Goal: Communication & Community: Answer question/provide support

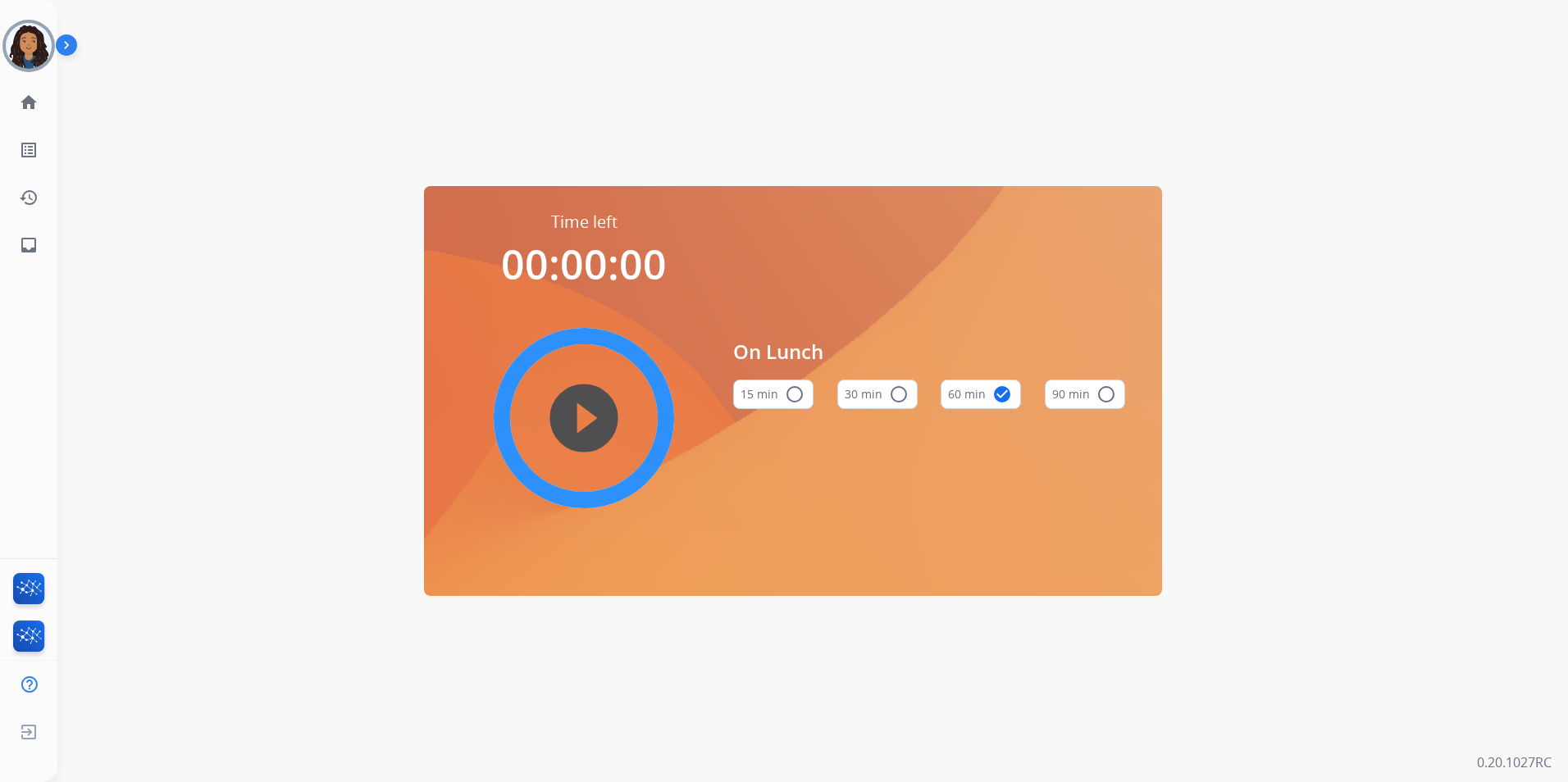
drag, startPoint x: 34, startPoint y: 57, endPoint x: 79, endPoint y: 57, distance: 45.0
click at [34, 57] on img at bounding box center [28, 45] width 46 height 46
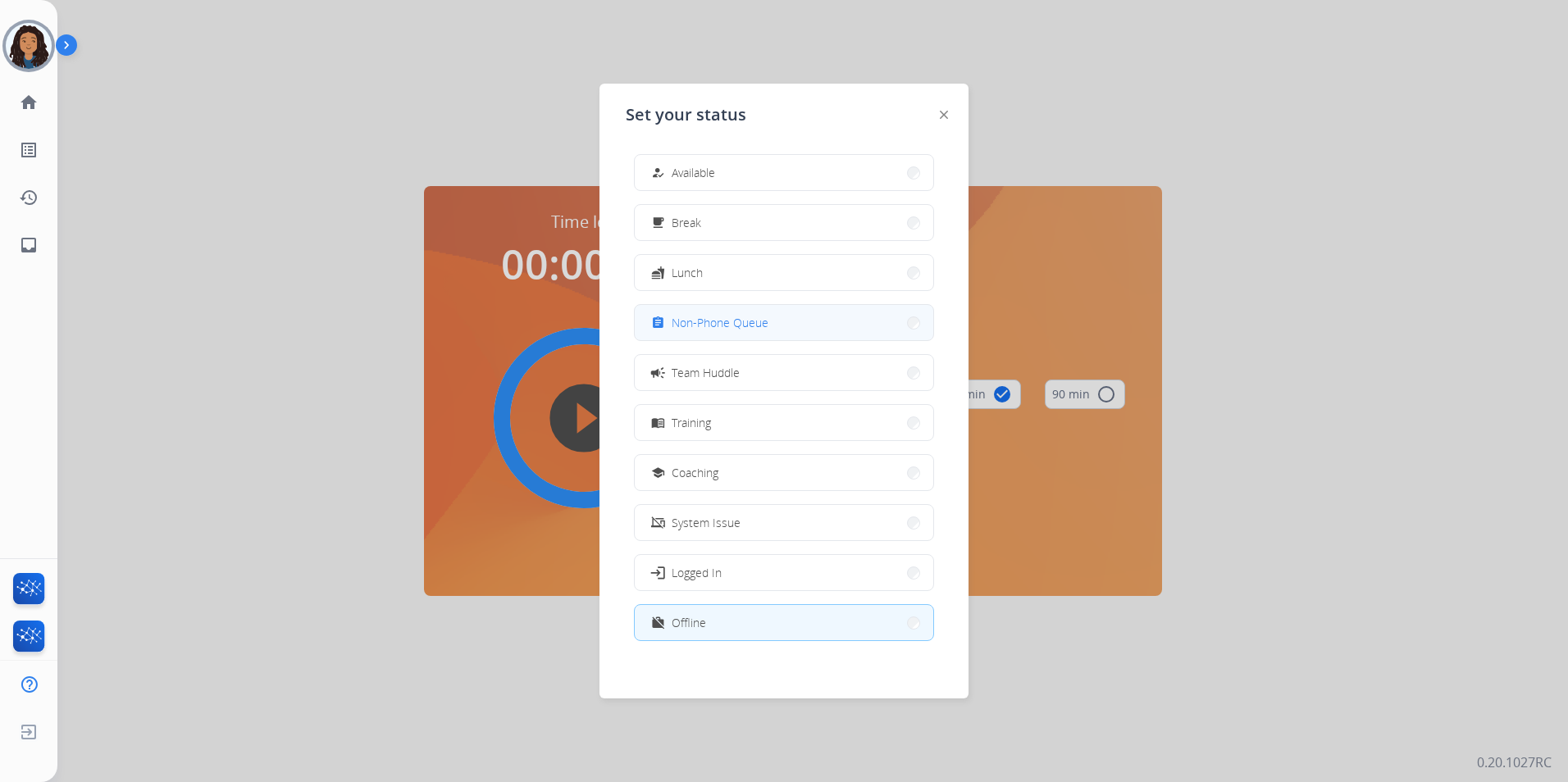
click at [760, 317] on span "Non-Phone Queue" at bounding box center [720, 322] width 97 height 17
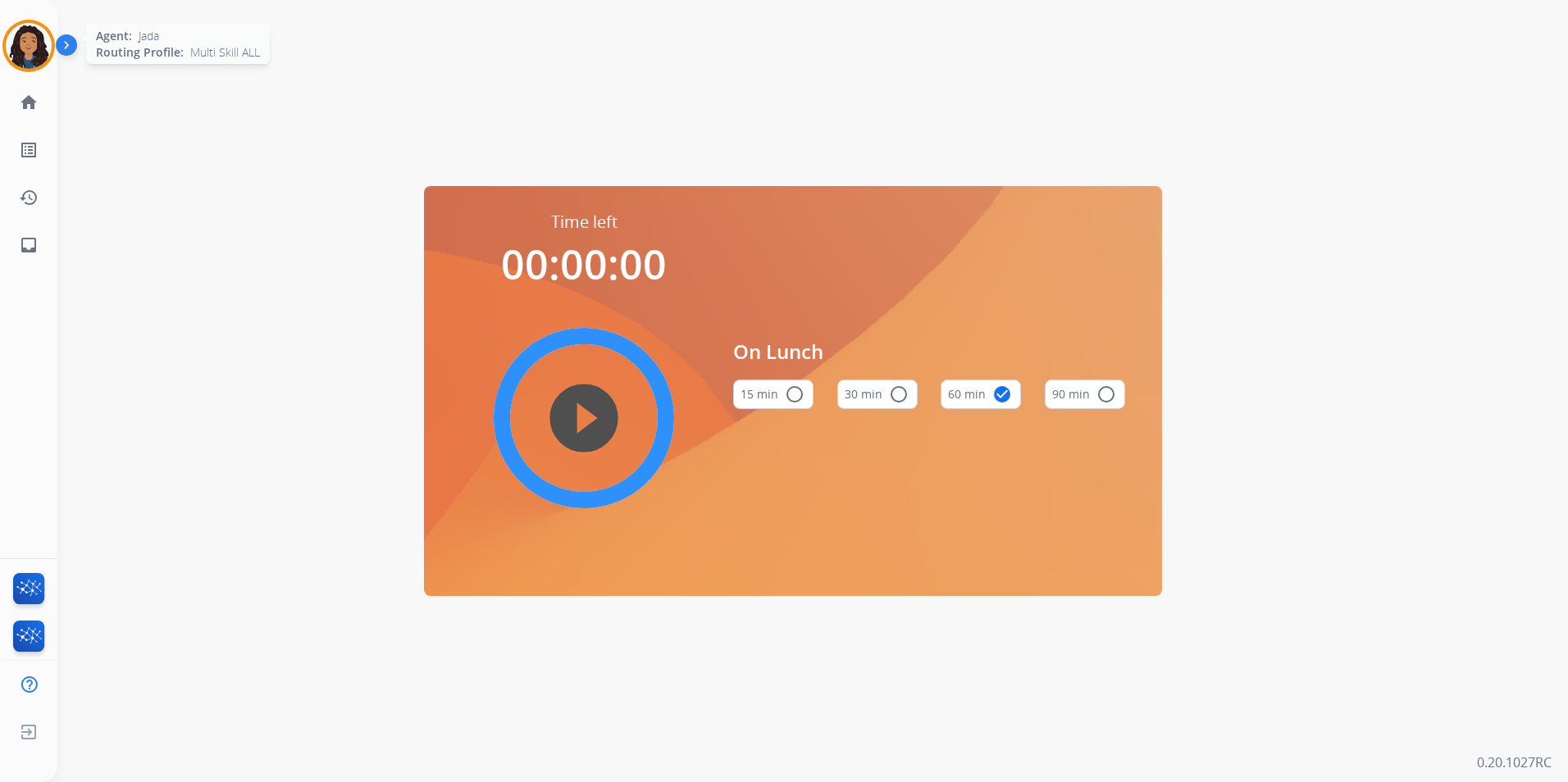
click at [35, 59] on img at bounding box center [28, 45] width 46 height 46
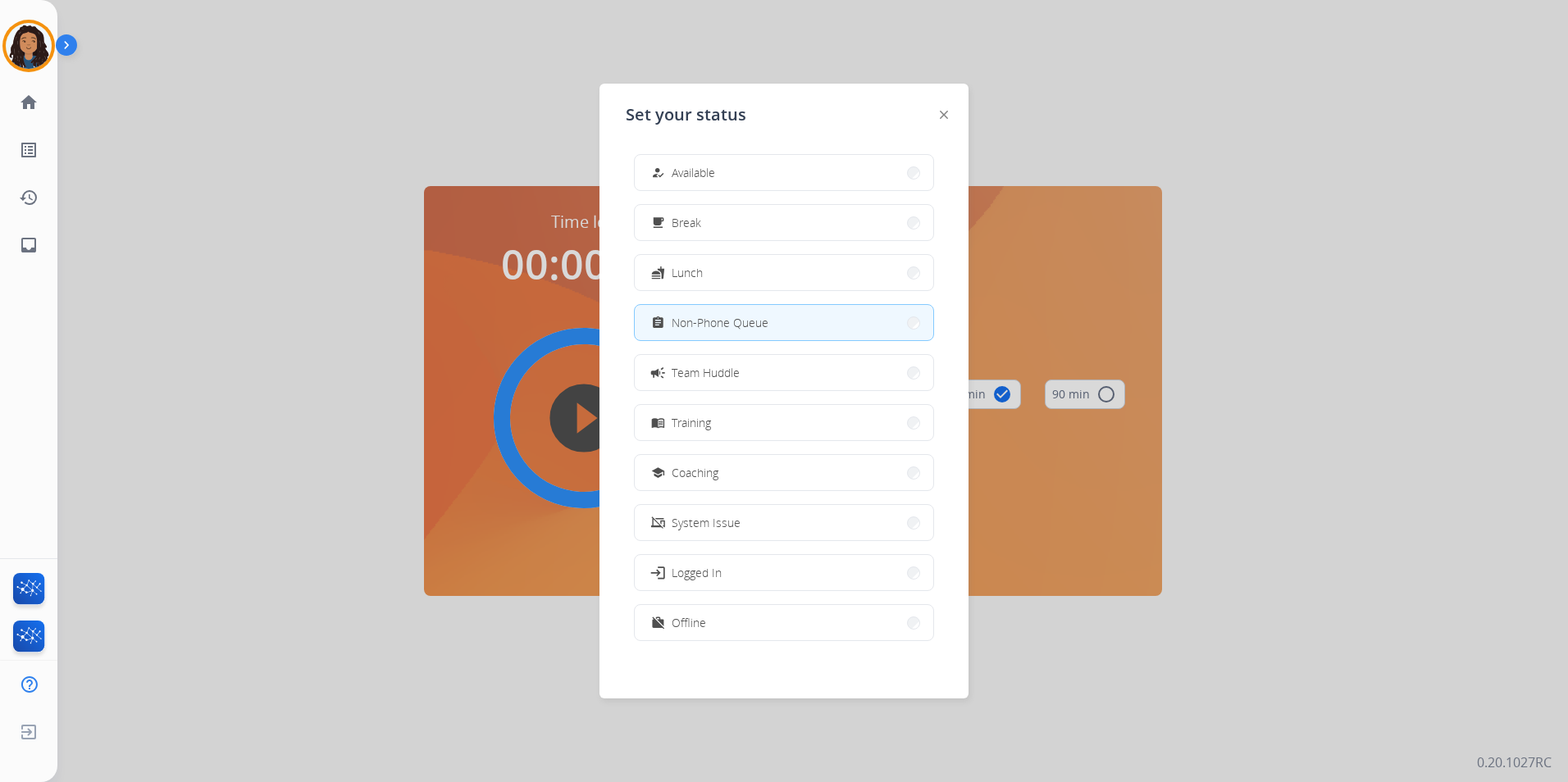
click at [754, 280] on button "fastfood Lunch" at bounding box center [784, 272] width 298 height 35
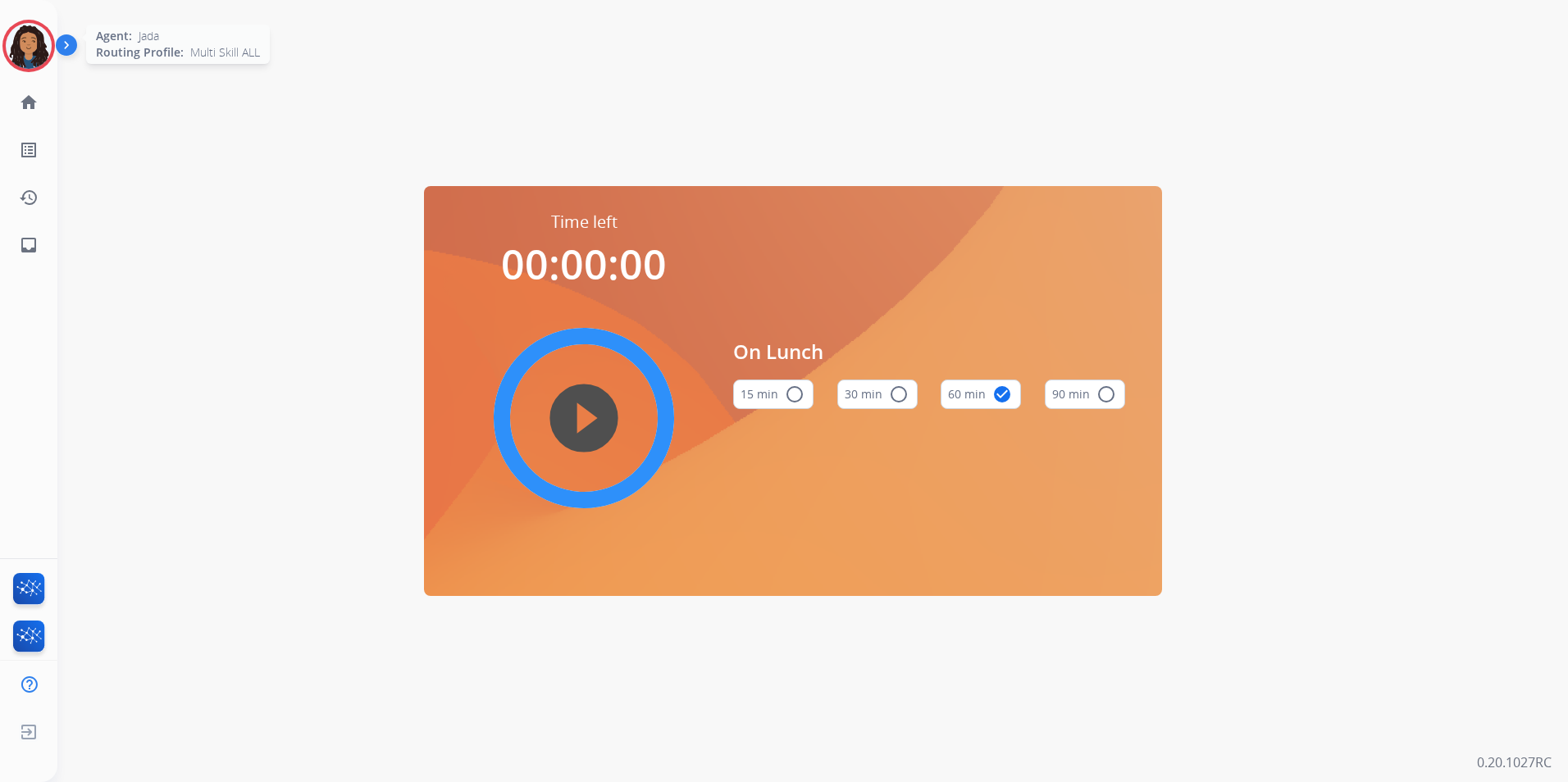
click at [18, 38] on img at bounding box center [28, 45] width 46 height 46
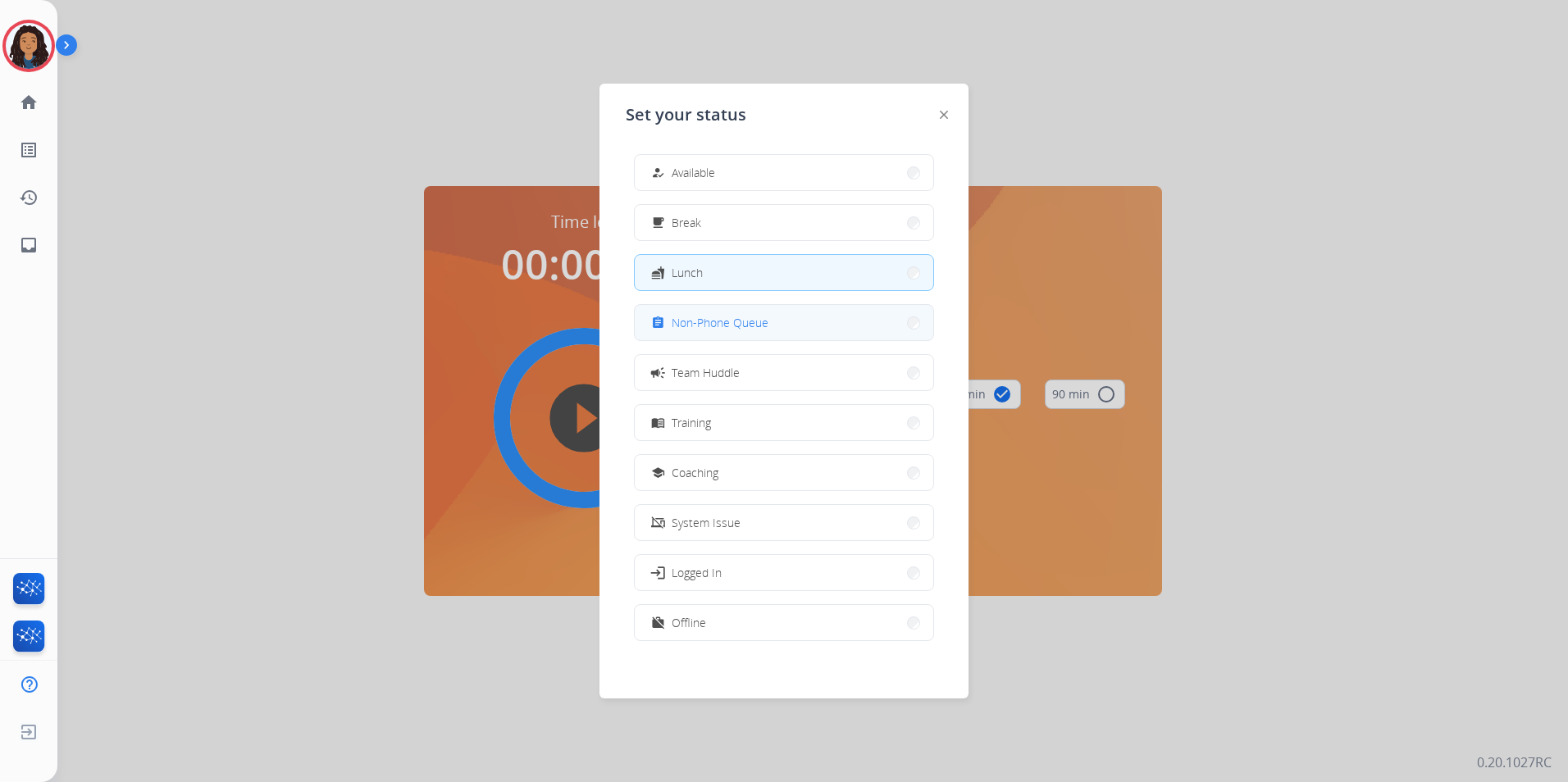
click at [836, 321] on button "assignment Non-Phone Queue" at bounding box center [784, 322] width 298 height 35
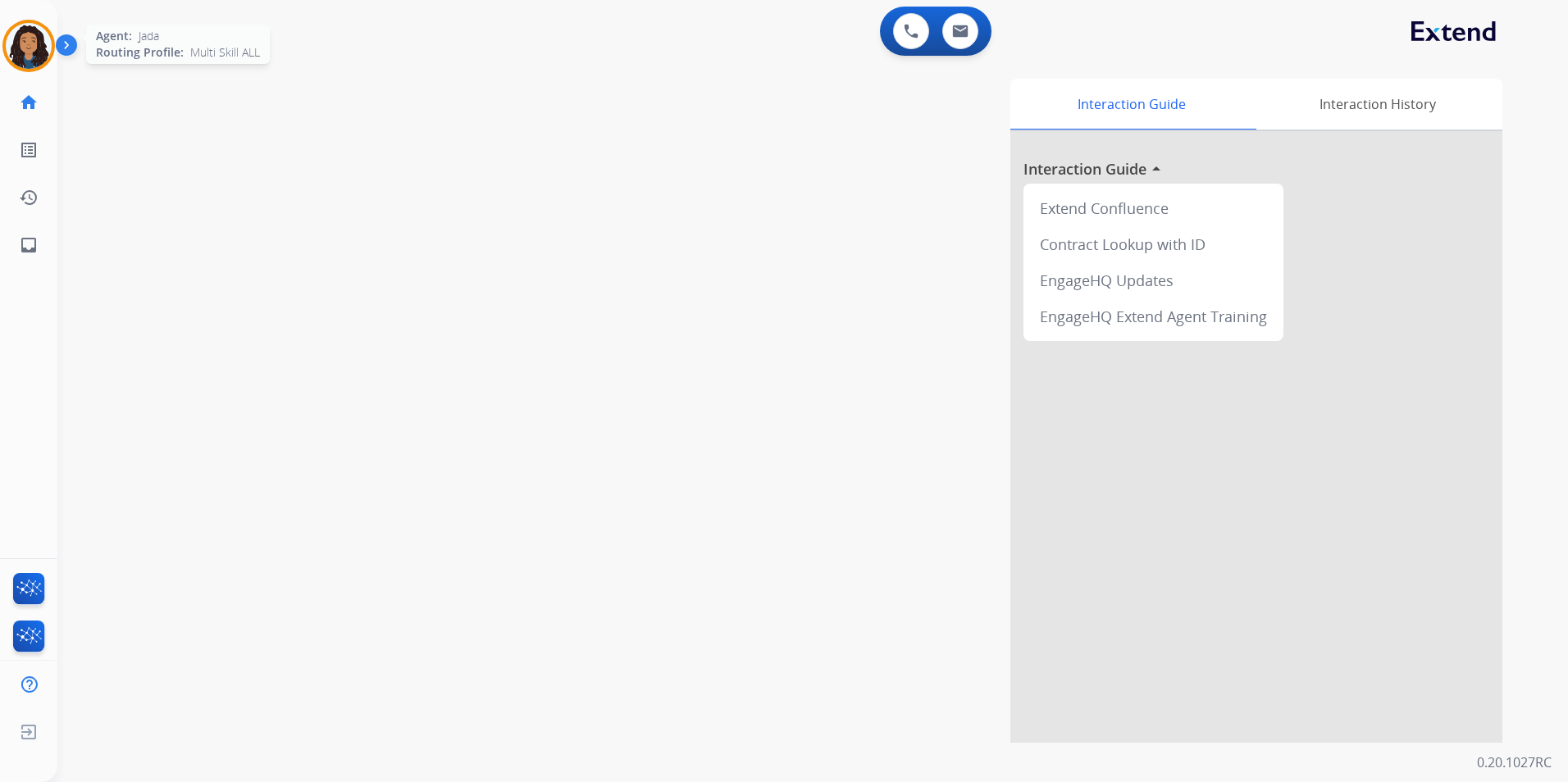
drag, startPoint x: 23, startPoint y: 26, endPoint x: 127, endPoint y: 35, distance: 104.4
click at [24, 27] on img at bounding box center [28, 45] width 46 height 46
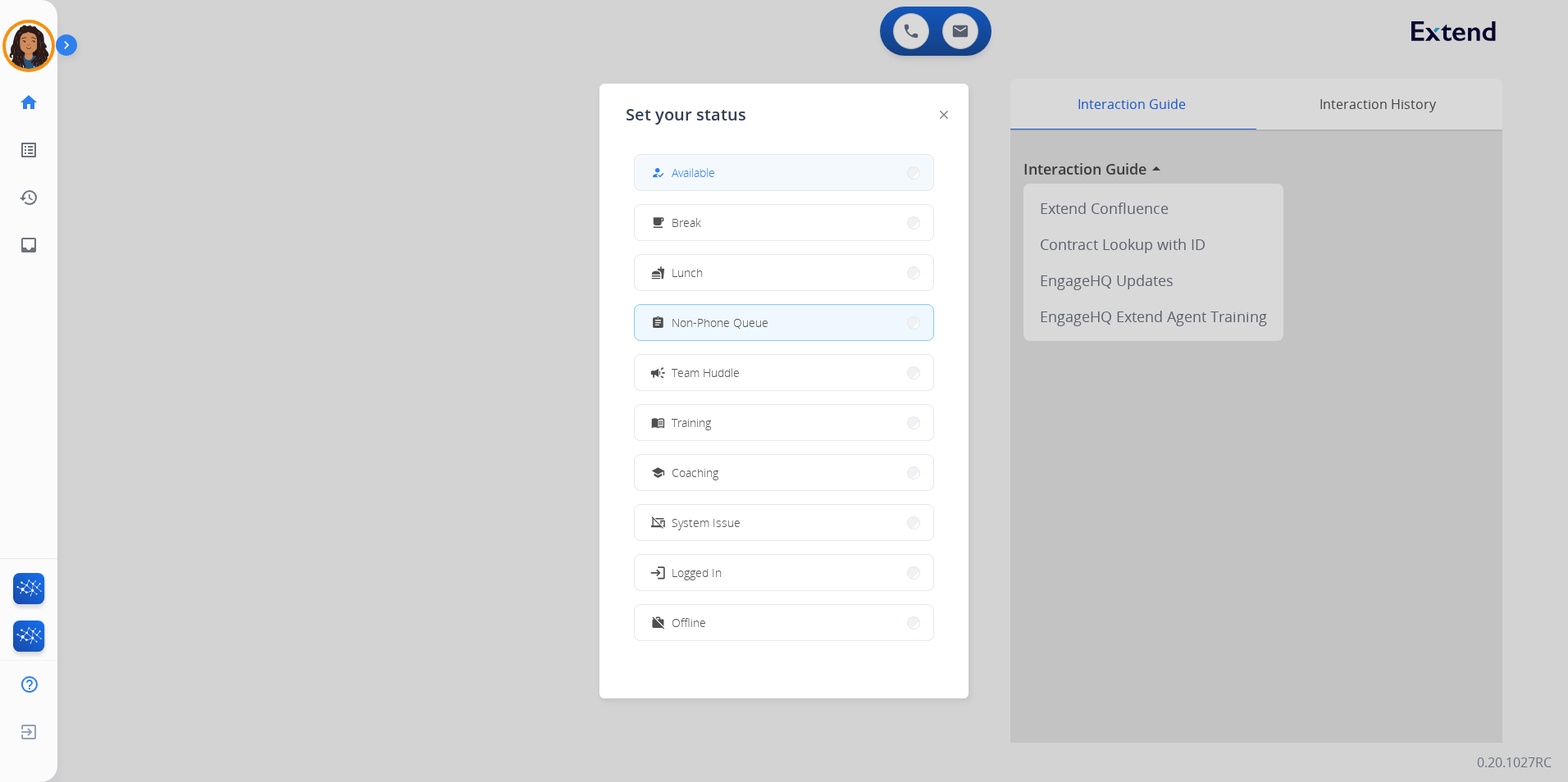
click at [774, 184] on button "how_to_reg Available" at bounding box center [784, 172] width 298 height 35
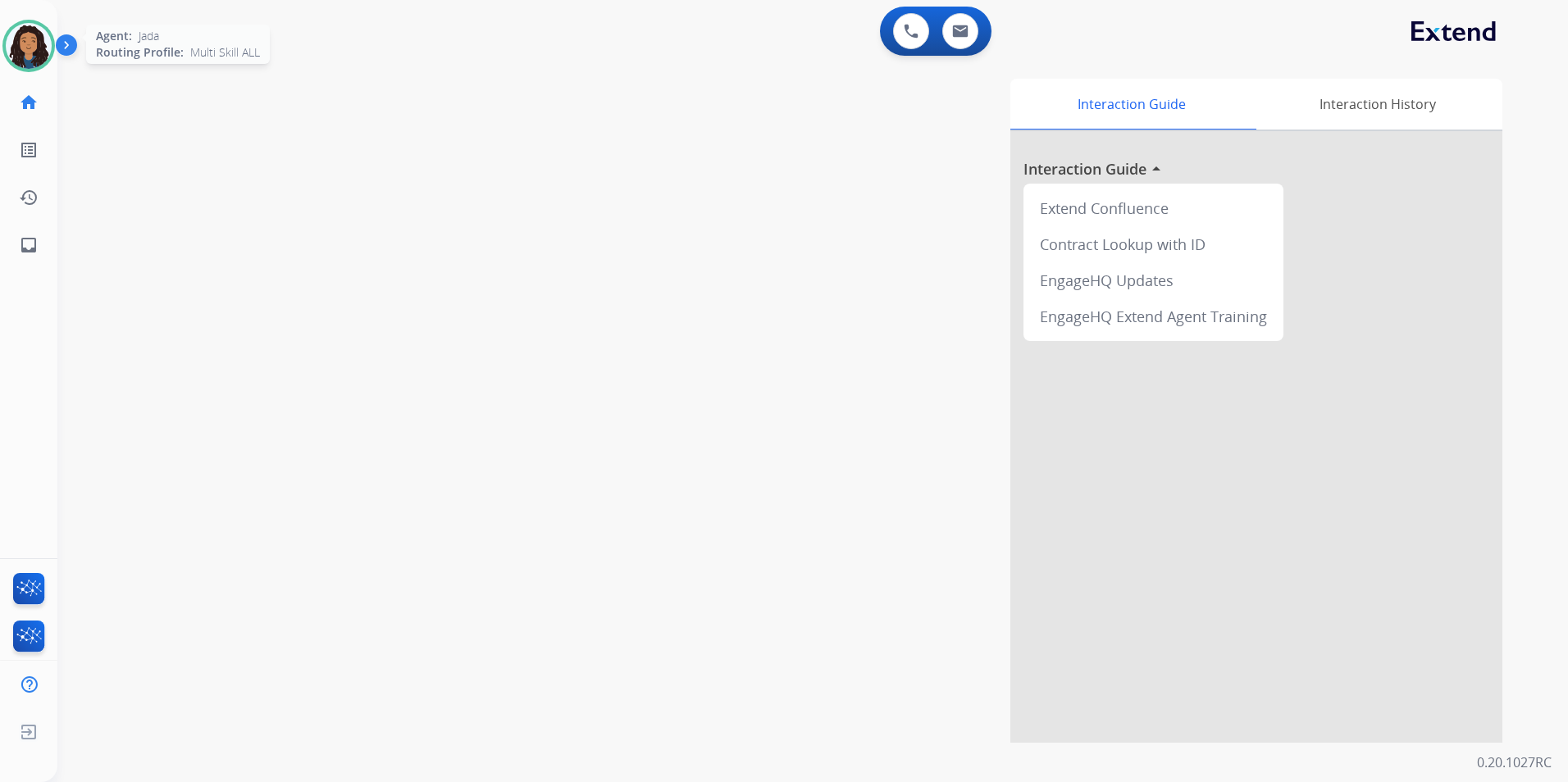
click at [20, 42] on img at bounding box center [28, 45] width 46 height 46
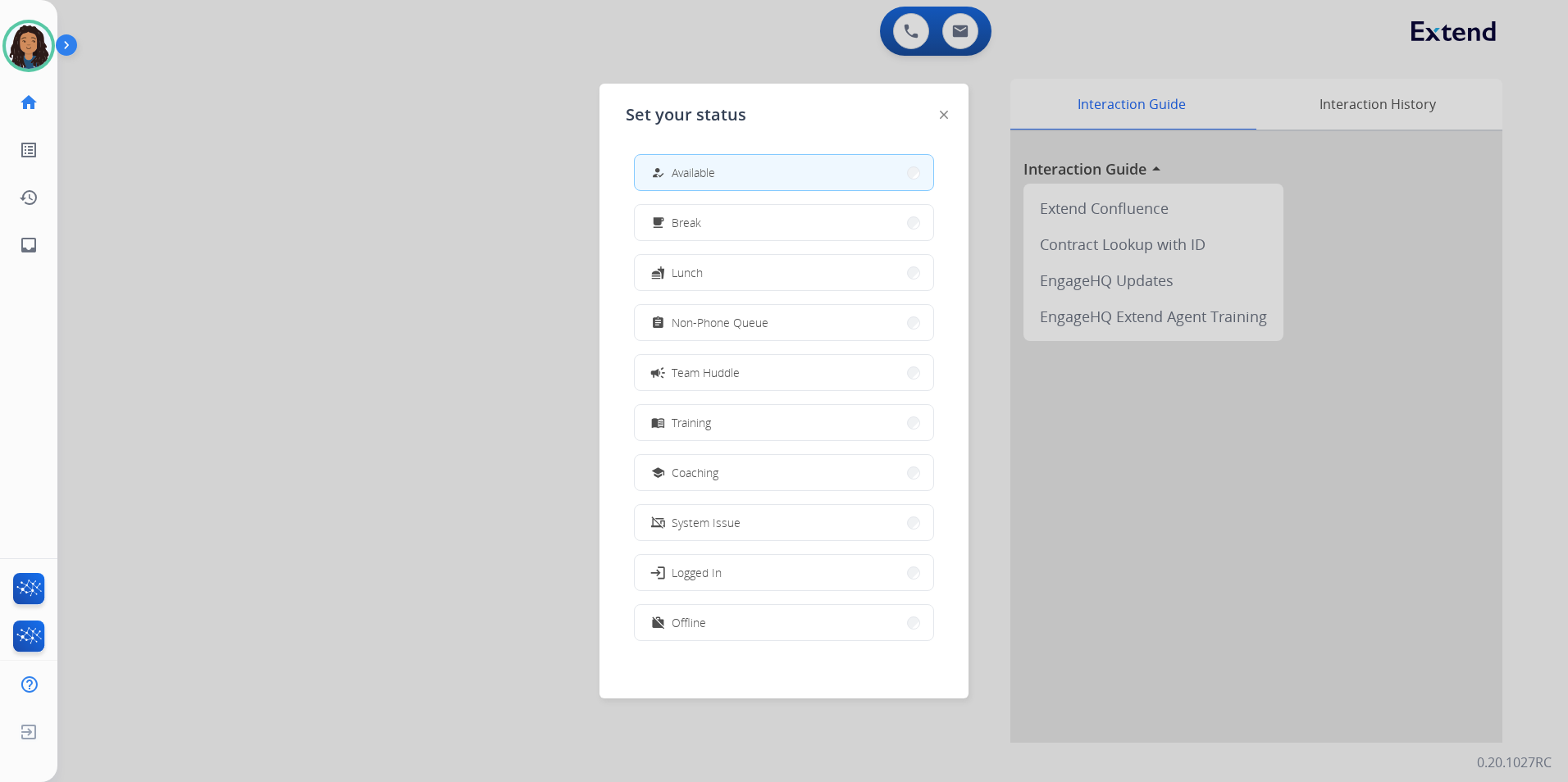
click at [375, 183] on div at bounding box center [784, 391] width 1568 height 782
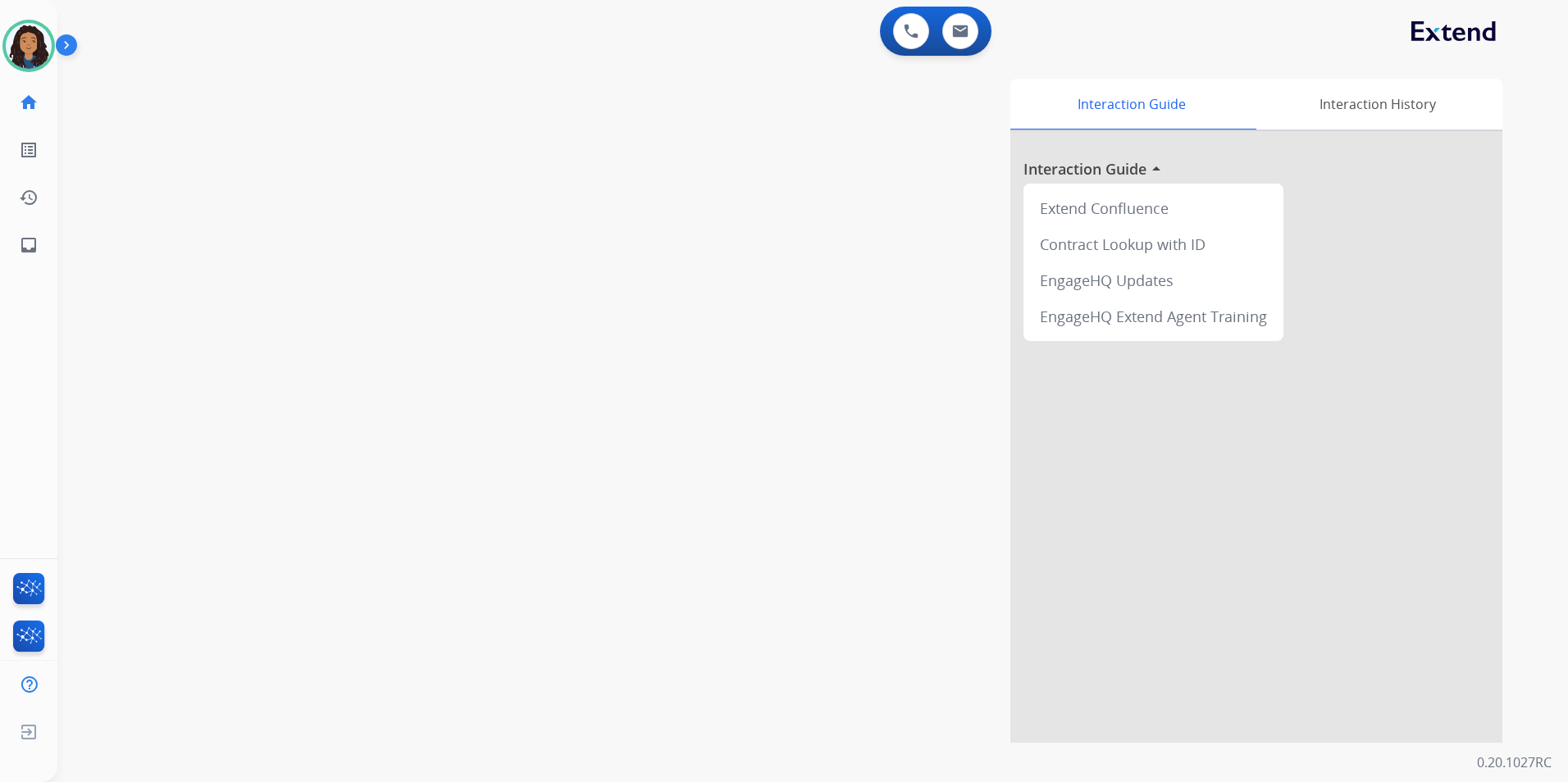
click at [950, 52] on div "0 Voice Interactions 0 Email Interactions" at bounding box center [935, 31] width 111 height 49
click at [953, 48] on div "0 Email Interactions" at bounding box center [960, 32] width 49 height 36
click at [960, 37] on img at bounding box center [960, 31] width 16 height 14
select select "**********"
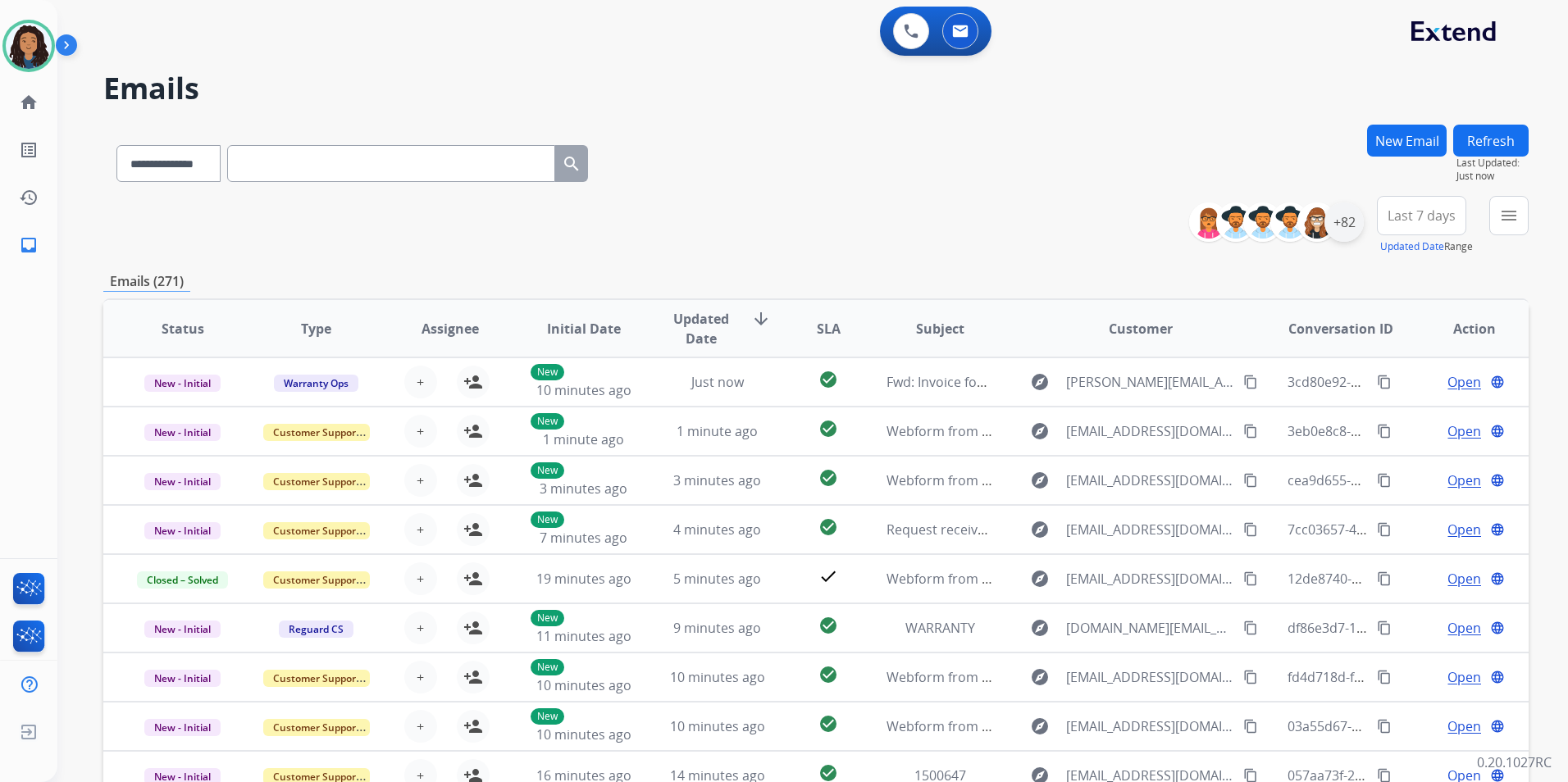
click at [1347, 224] on div "+82" at bounding box center [1344, 222] width 40 height 40
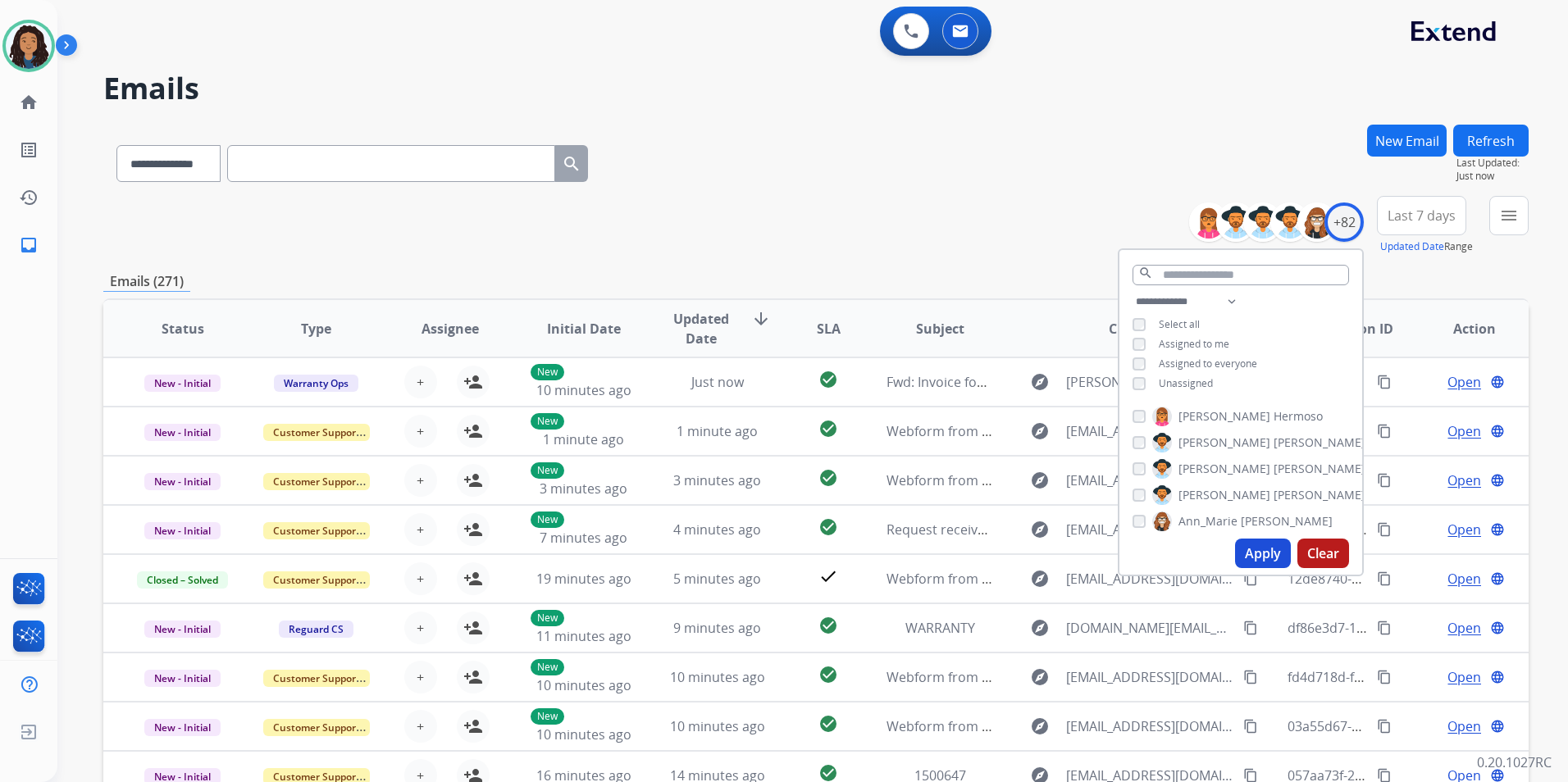
click at [1200, 382] on span "Unassigned" at bounding box center [1185, 382] width 54 height 14
click at [1263, 558] on button "Apply" at bounding box center [1263, 553] width 56 height 30
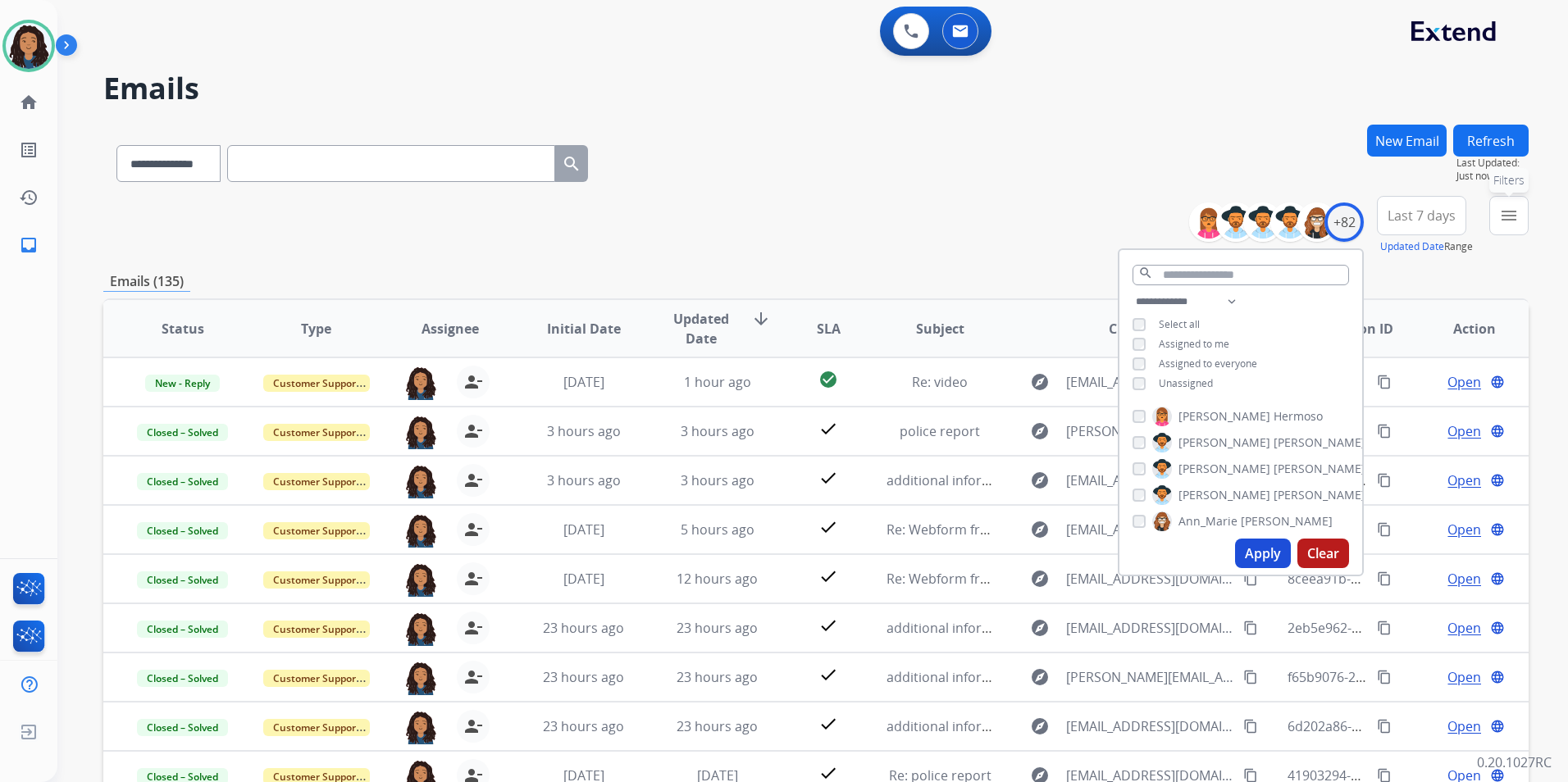
click at [1491, 223] on button "menu Filters" at bounding box center [1509, 216] width 40 height 40
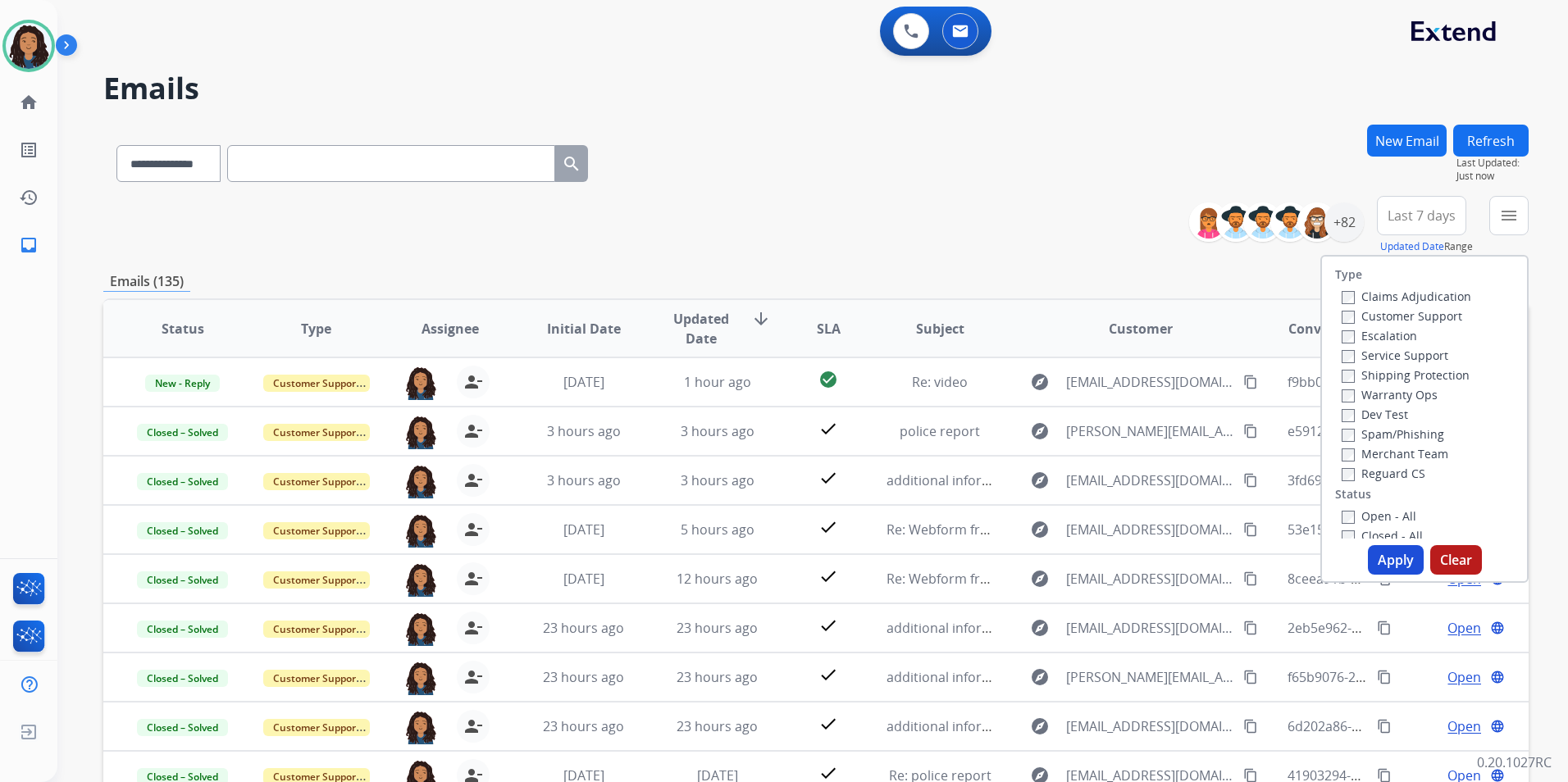
click at [1436, 323] on div "Customer Support" at bounding box center [1405, 316] width 129 height 20
click at [1435, 321] on label "Customer Support" at bounding box center [1401, 316] width 120 height 15
click at [1407, 373] on label "Shipping Protection" at bounding box center [1404, 374] width 128 height 15
drag, startPoint x: 1396, startPoint y: 470, endPoint x: 1400, endPoint y: 533, distance: 63.1
click at [1395, 470] on label "Reguard CS" at bounding box center [1383, 473] width 83 height 15
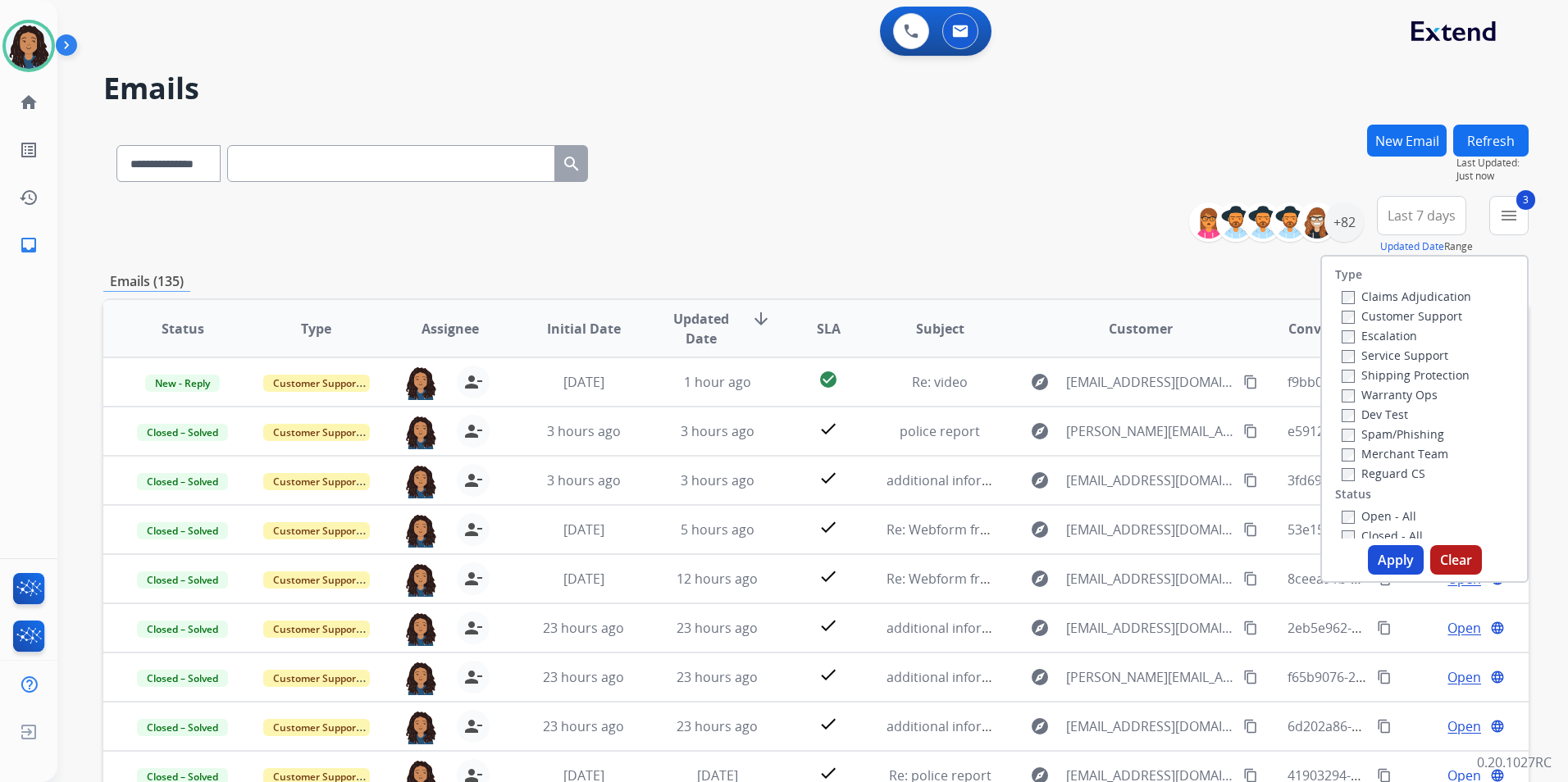
click at [1397, 517] on label "Open - All" at bounding box center [1378, 515] width 75 height 15
click at [1401, 555] on button "Apply" at bounding box center [1395, 560] width 56 height 30
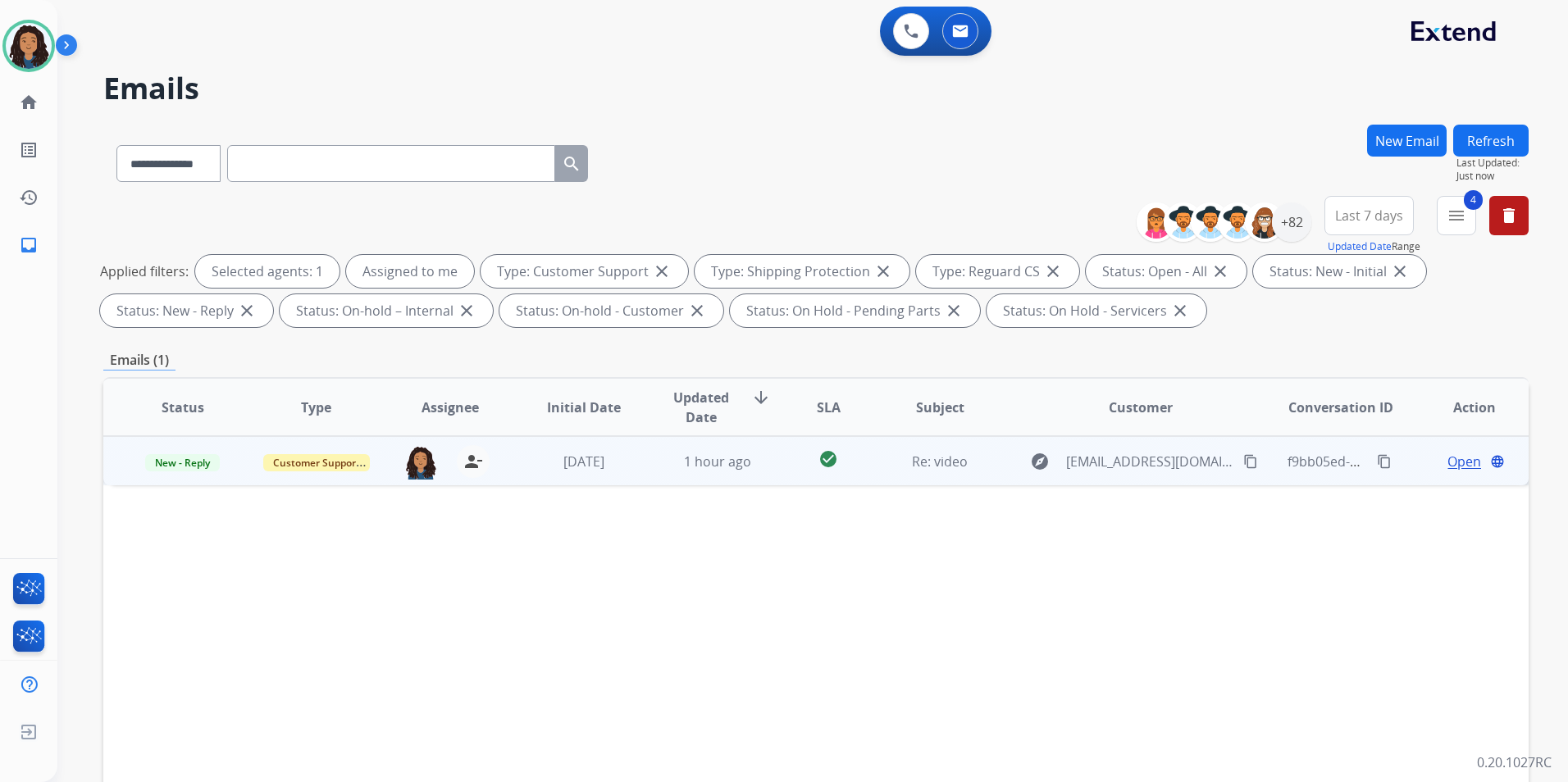
click at [1447, 465] on span "Open" at bounding box center [1463, 462] width 33 height 20
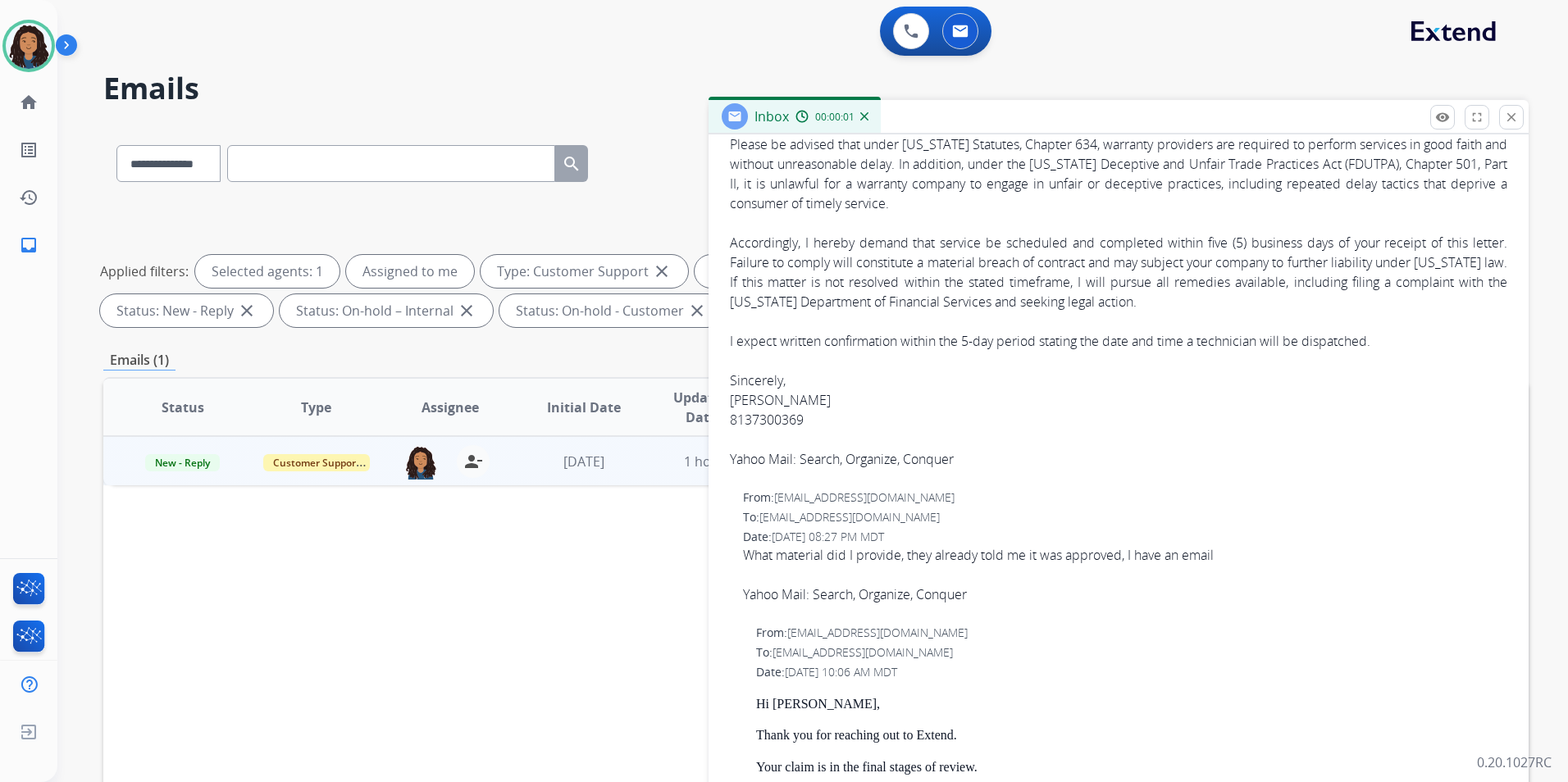
scroll to position [820, 0]
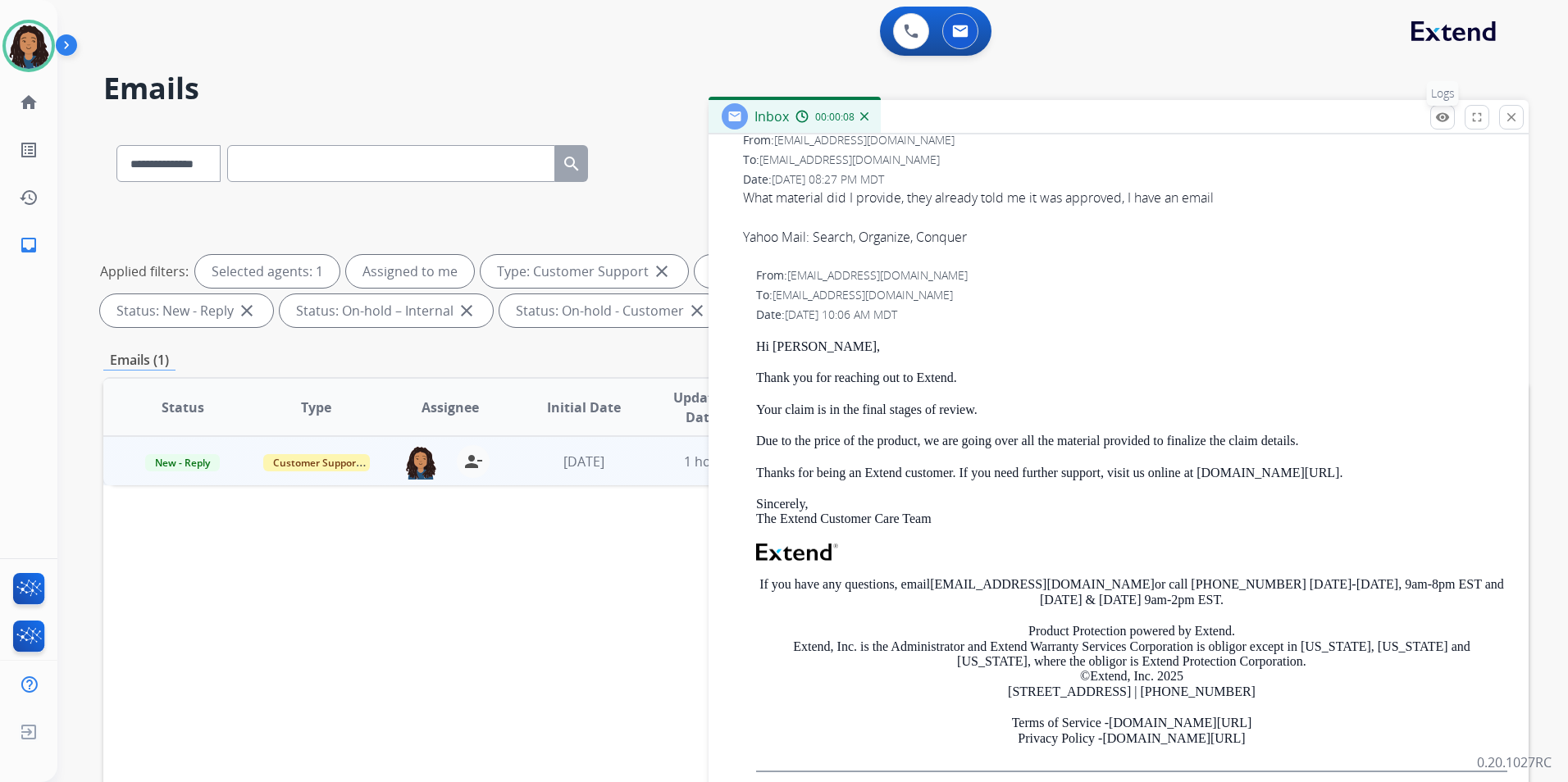
click at [1452, 122] on button "remove_red_eye Logs" at bounding box center [1441, 117] width 24 height 24
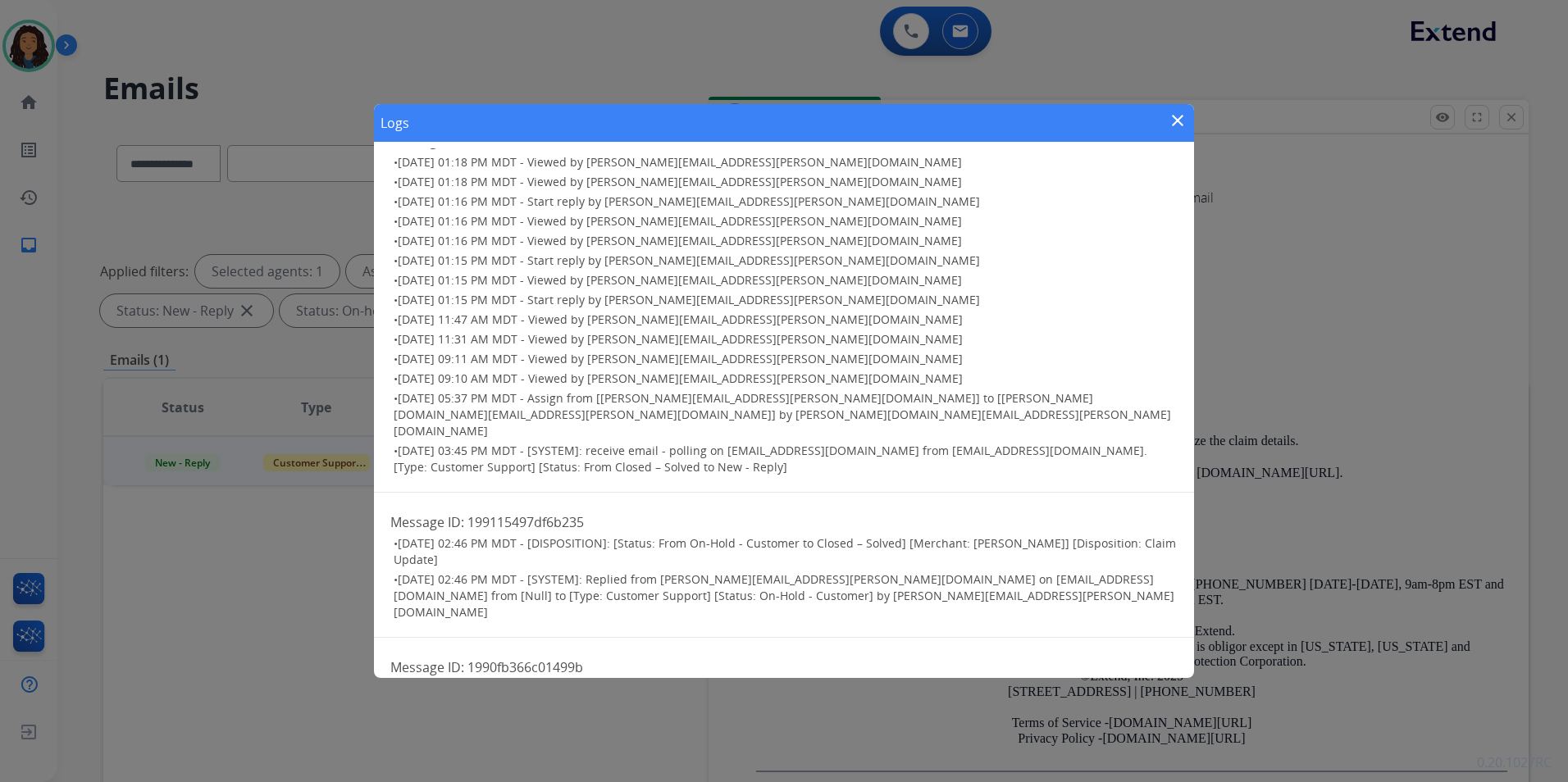
scroll to position [1432, 0]
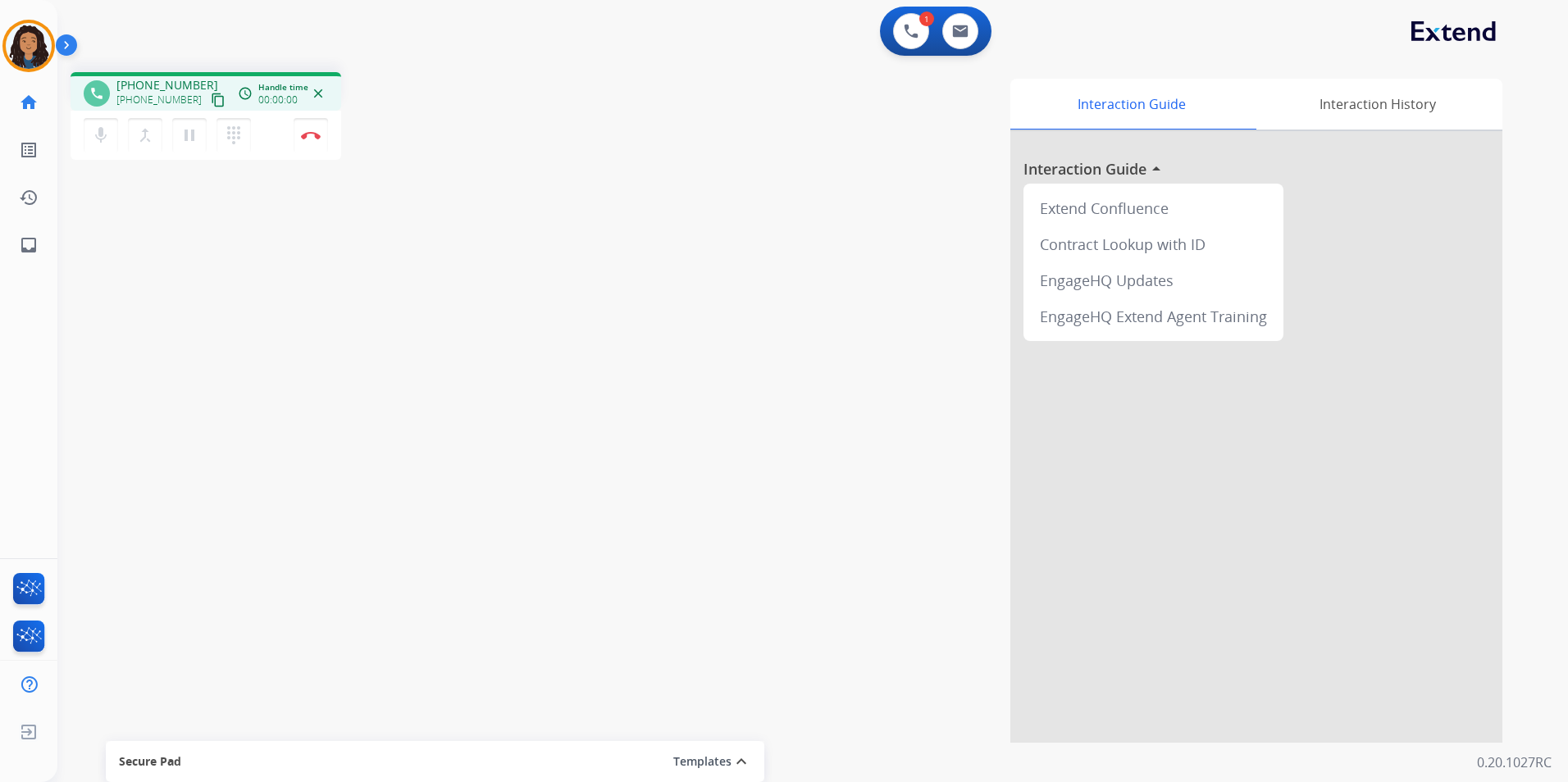
click at [211, 103] on mat-icon "content_copy" at bounding box center [218, 99] width 14 height 14
click at [211, 99] on mat-icon "content_copy" at bounding box center [218, 99] width 14 height 14
click at [303, 133] on img at bounding box center [311, 135] width 20 height 8
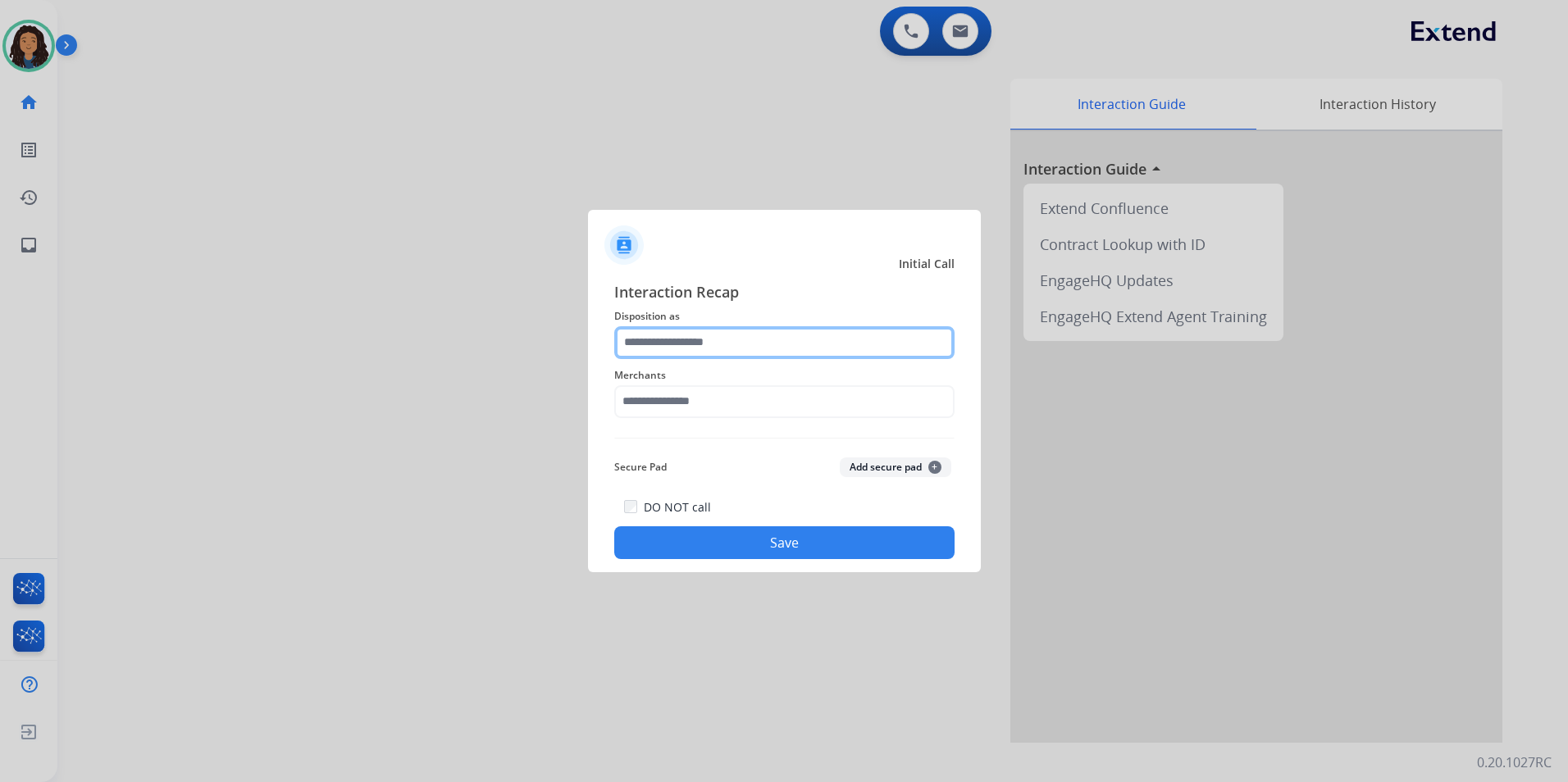
click at [800, 331] on input "text" at bounding box center [784, 343] width 340 height 33
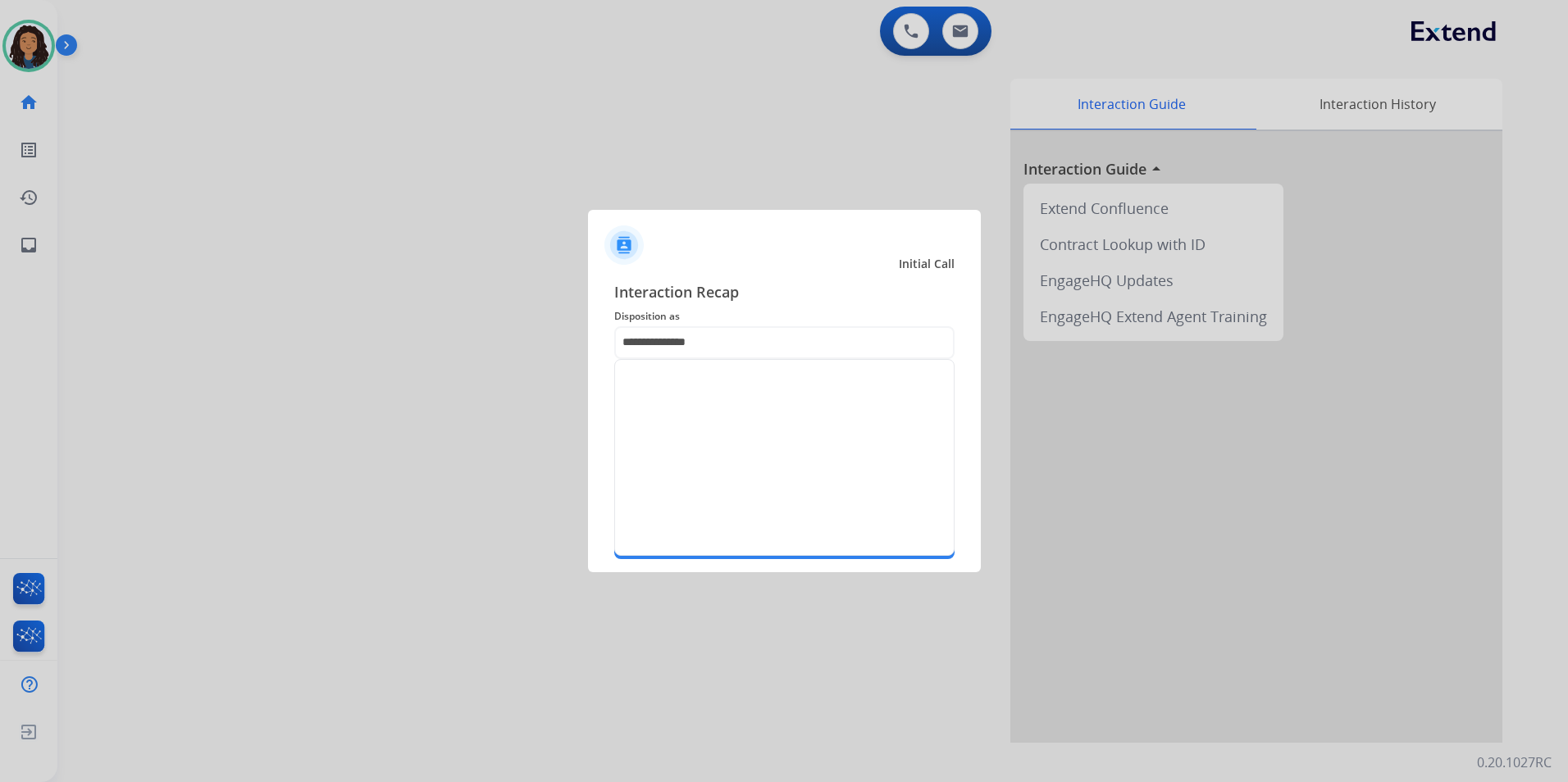
click at [294, 397] on div at bounding box center [784, 391] width 1568 height 782
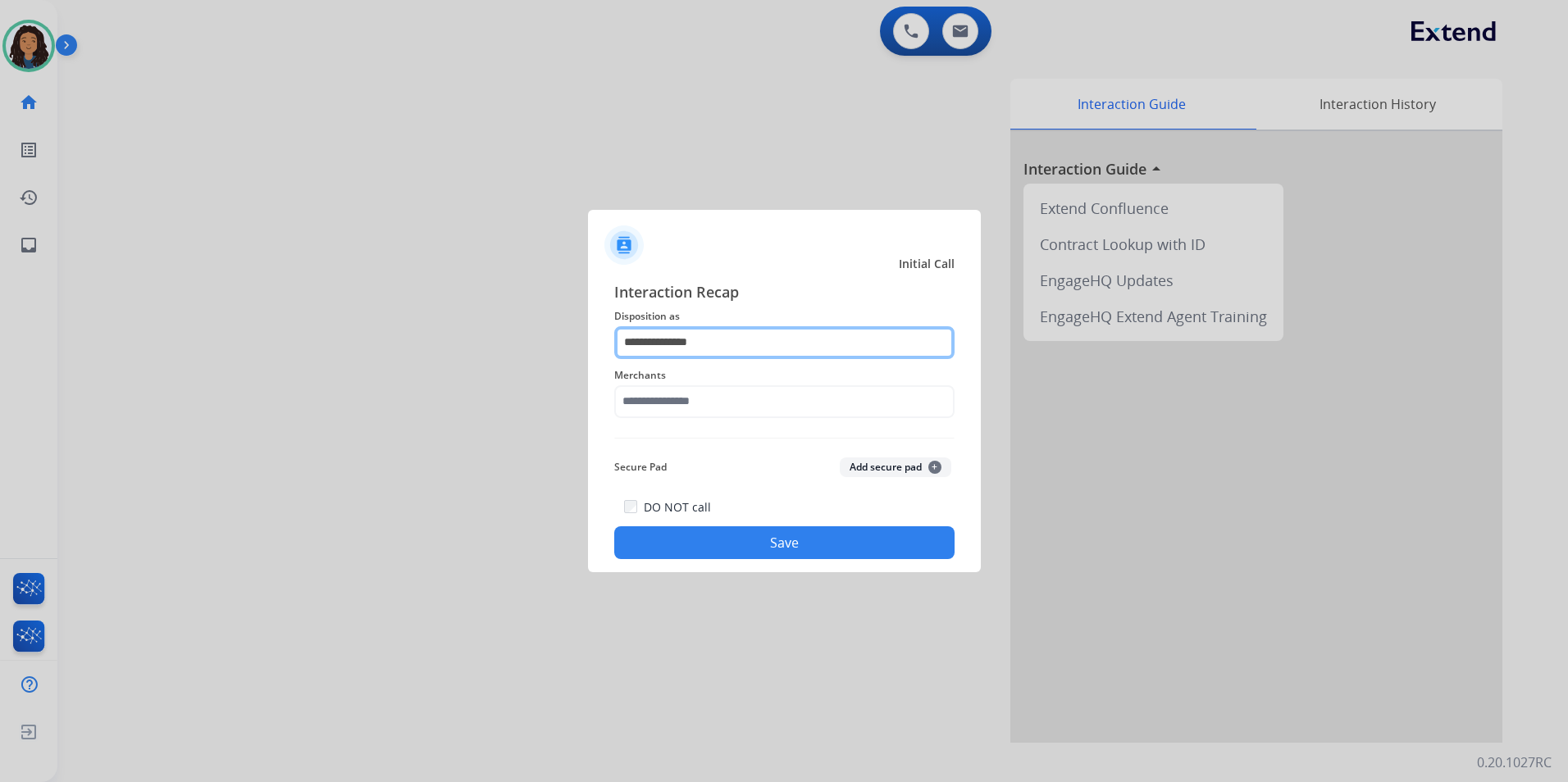
click at [682, 336] on input "**********" at bounding box center [784, 343] width 340 height 33
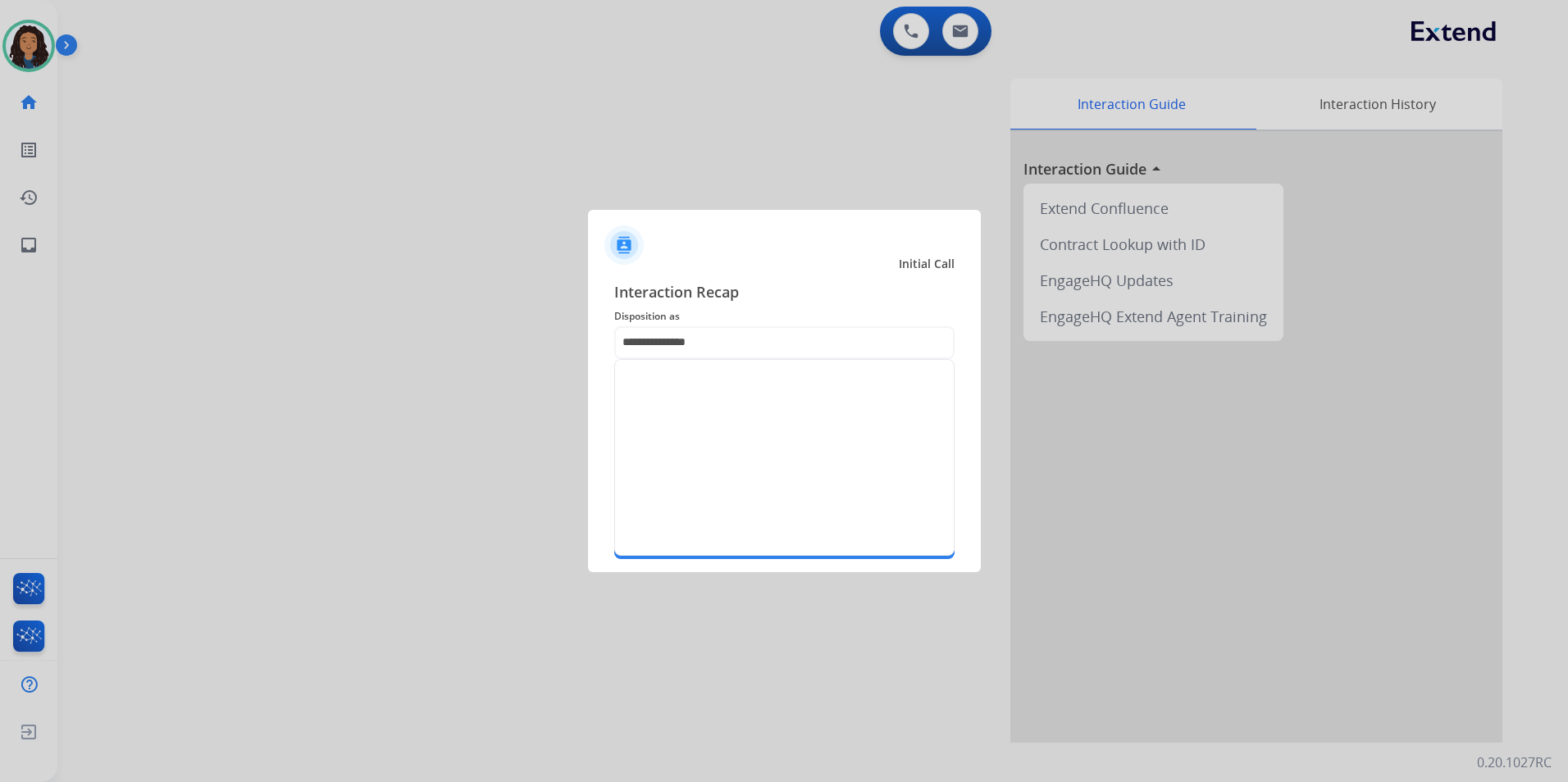
click at [517, 377] on div at bounding box center [784, 391] width 1568 height 782
click at [556, 390] on div at bounding box center [784, 391] width 1568 height 782
drag, startPoint x: 719, startPoint y: 347, endPoint x: 418, endPoint y: 344, distance: 301.0
click at [0, 344] on app-contact-recap-modal "**********" at bounding box center [0, 391] width 0 height 782
click at [632, 382] on li "Claim Update" at bounding box center [784, 387] width 306 height 31
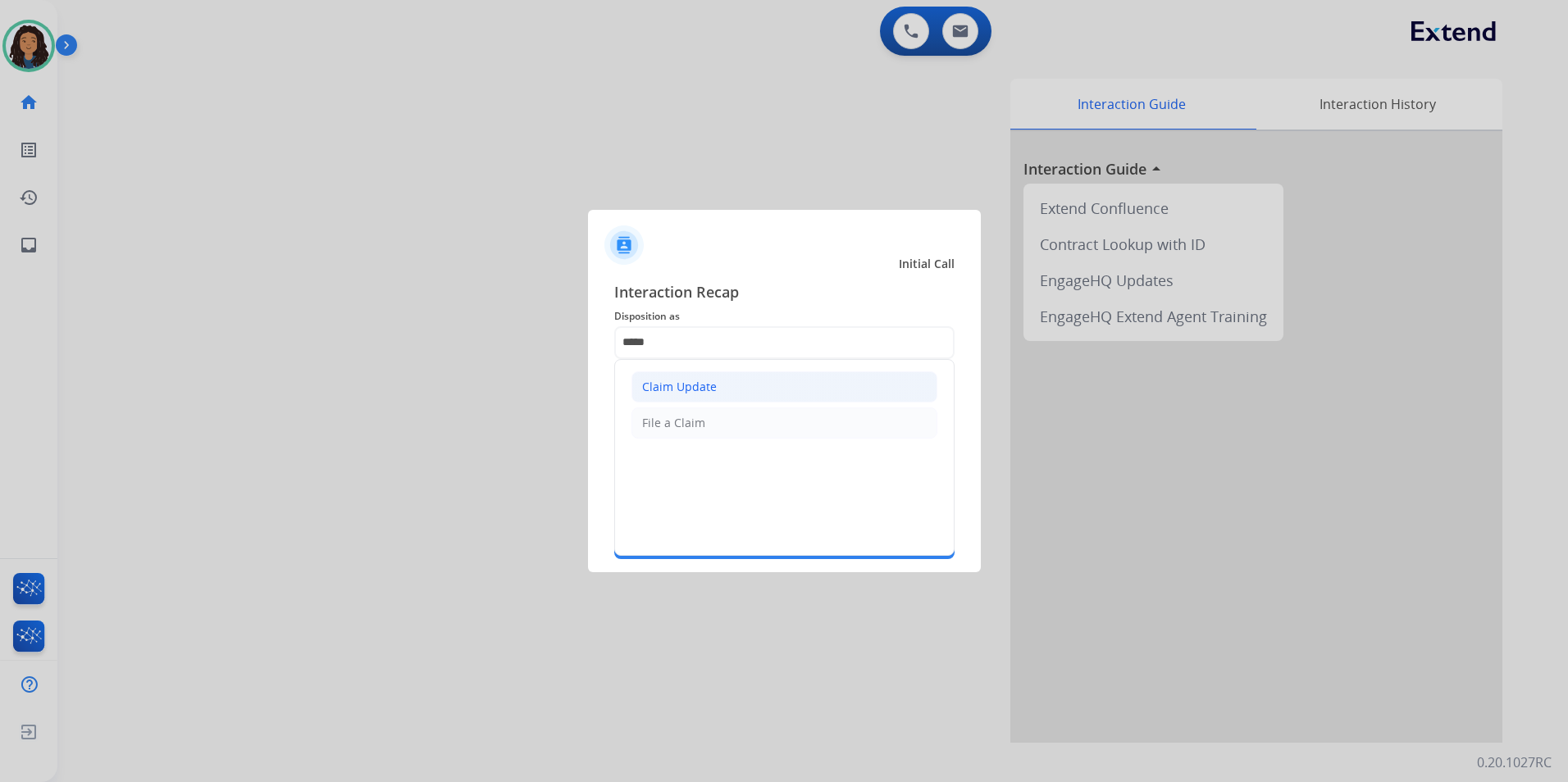
type input "**********"
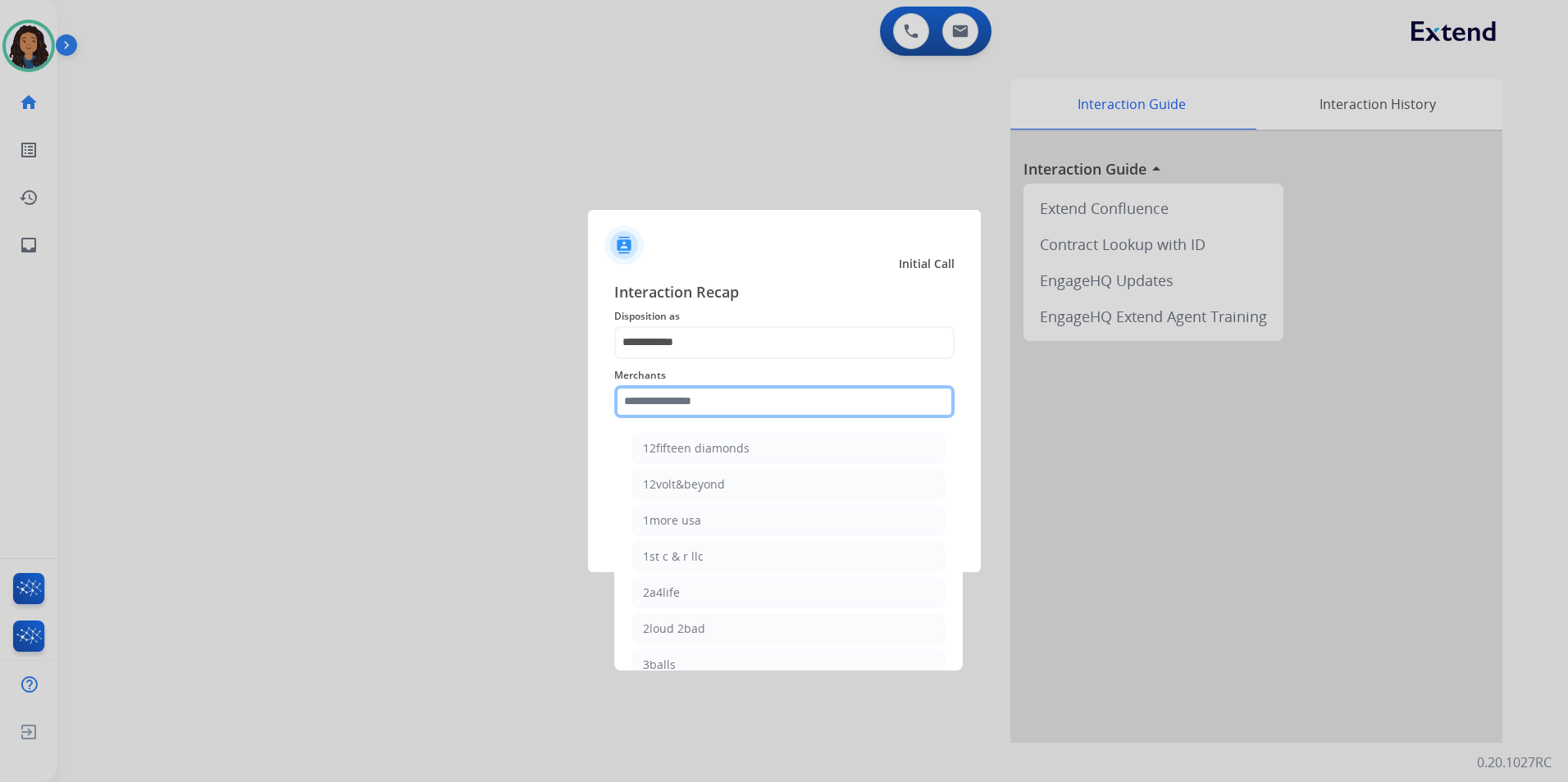
click at [634, 408] on input "text" at bounding box center [784, 401] width 340 height 33
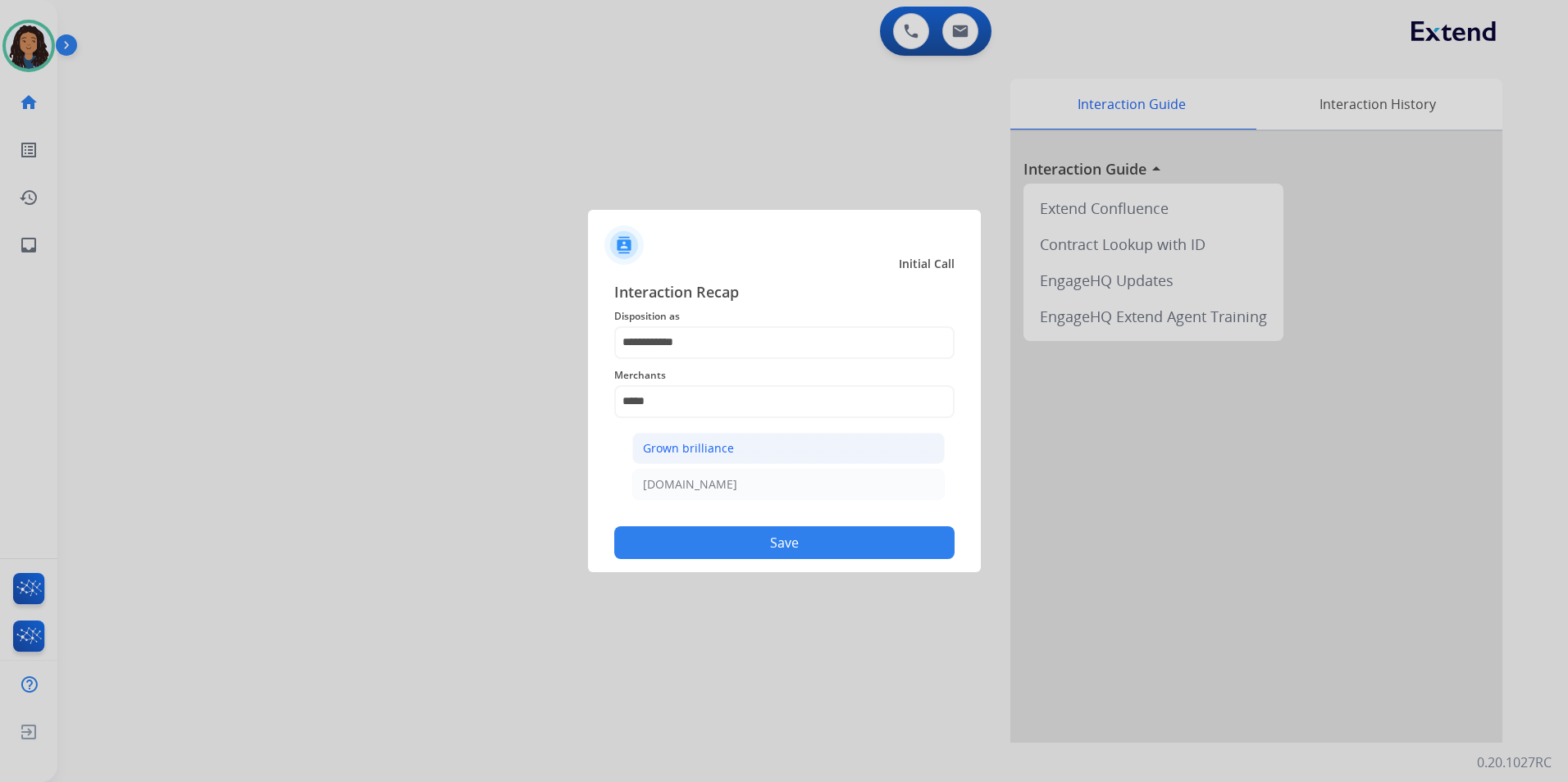
click at [704, 451] on div "Grown brilliance" at bounding box center [688, 448] width 91 height 16
type input "**********"
click at [765, 583] on div at bounding box center [784, 391] width 1568 height 782
click at [743, 557] on button "Save" at bounding box center [784, 542] width 340 height 33
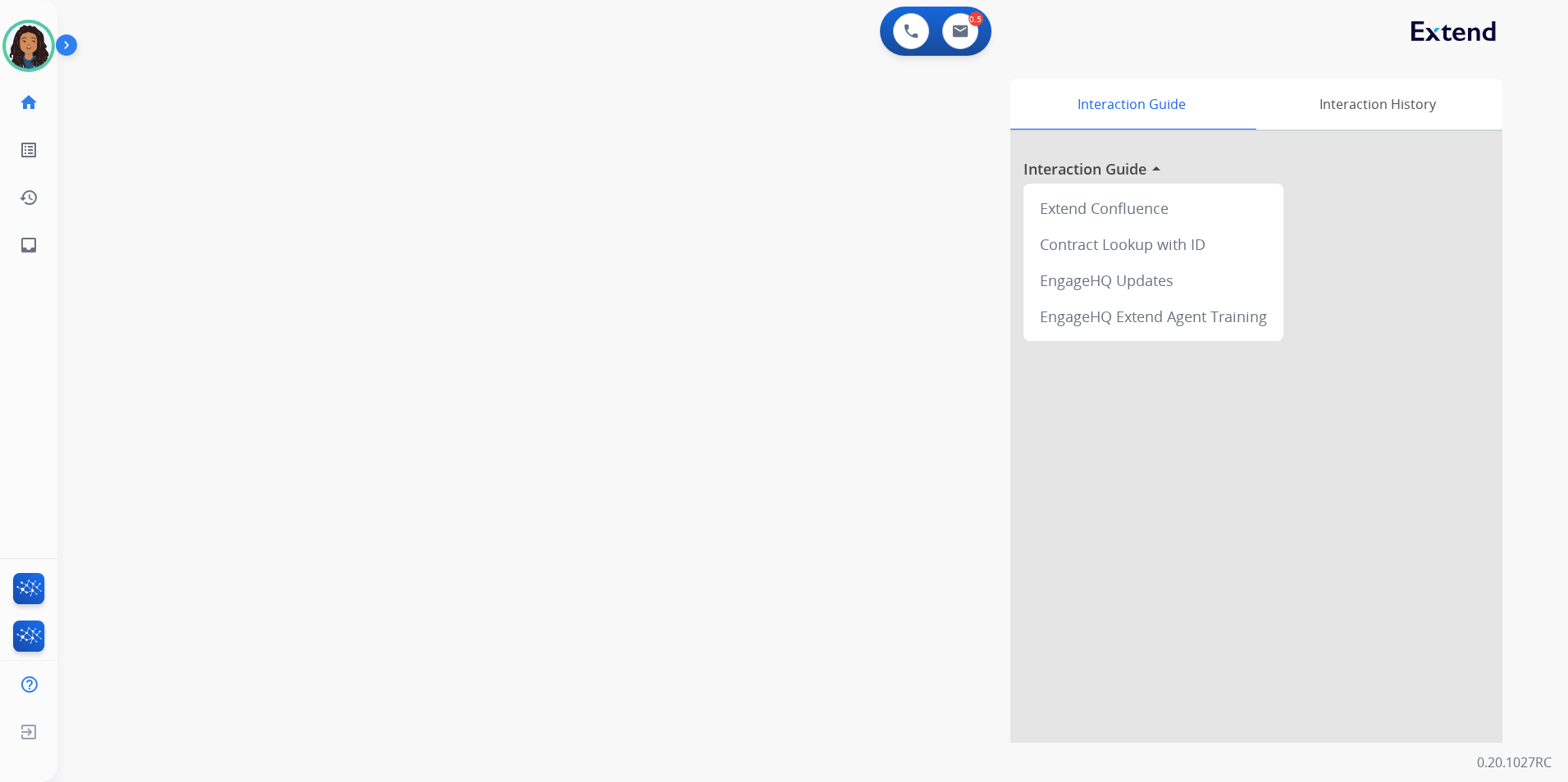
click at [183, 453] on div "swap_horiz Break voice bridge close_fullscreen Connect 3-Way Call merge_type Se…" at bounding box center [792, 400] width 1471 height 683
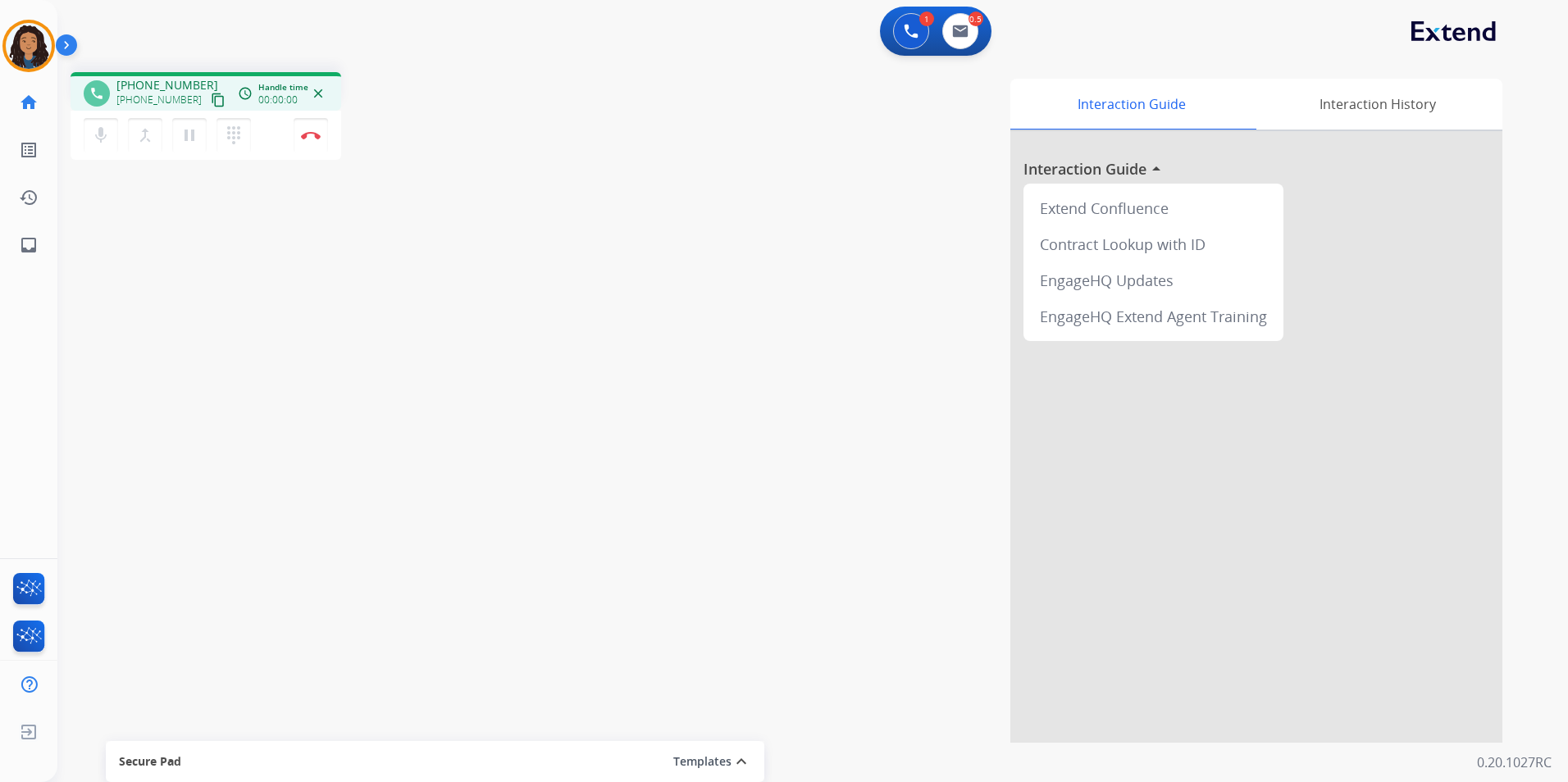
click at [211, 101] on mat-icon "content_copy" at bounding box center [218, 99] width 14 height 14
click at [313, 137] on img at bounding box center [311, 135] width 20 height 8
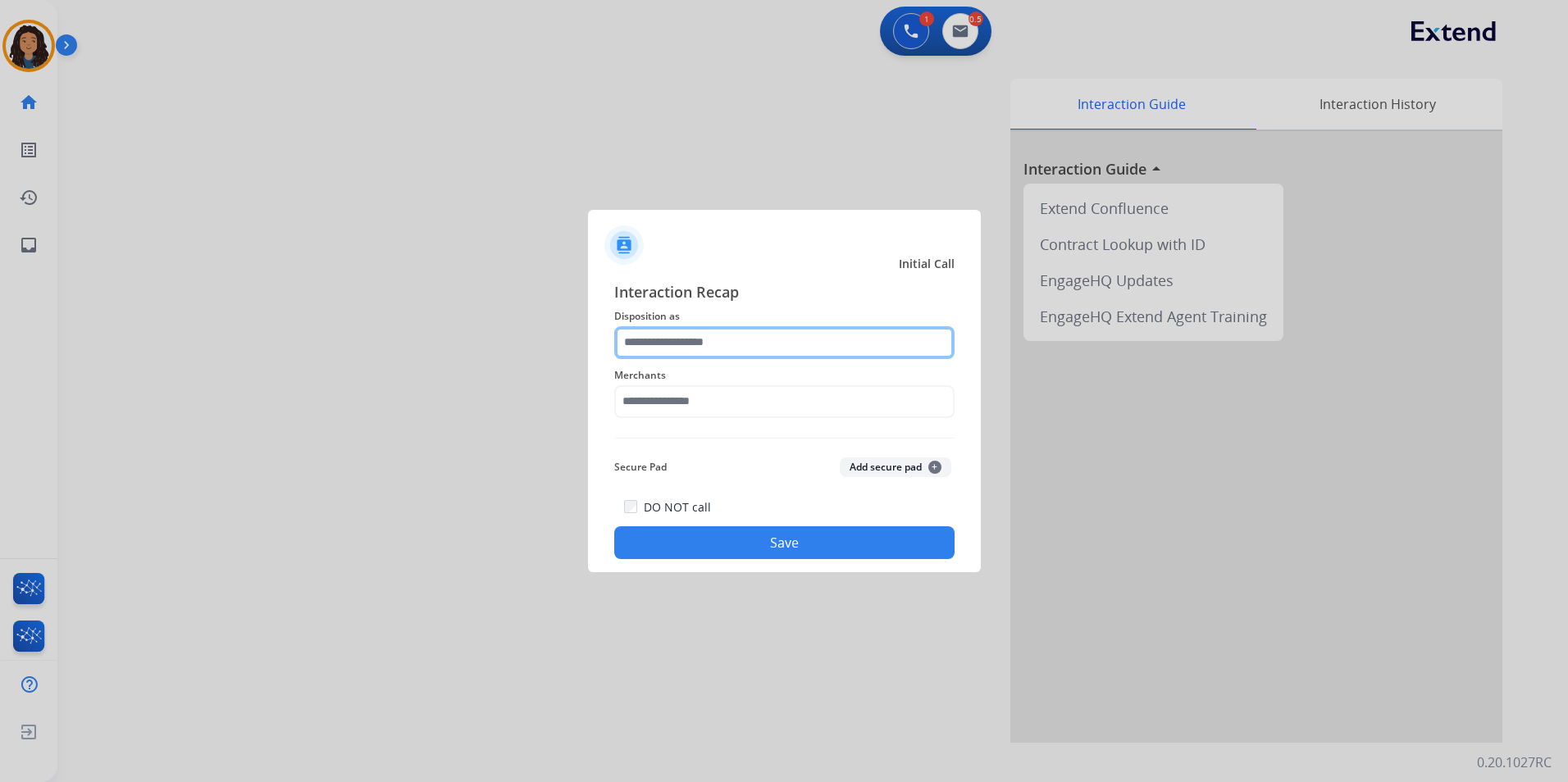
click at [851, 344] on input "text" at bounding box center [784, 343] width 340 height 33
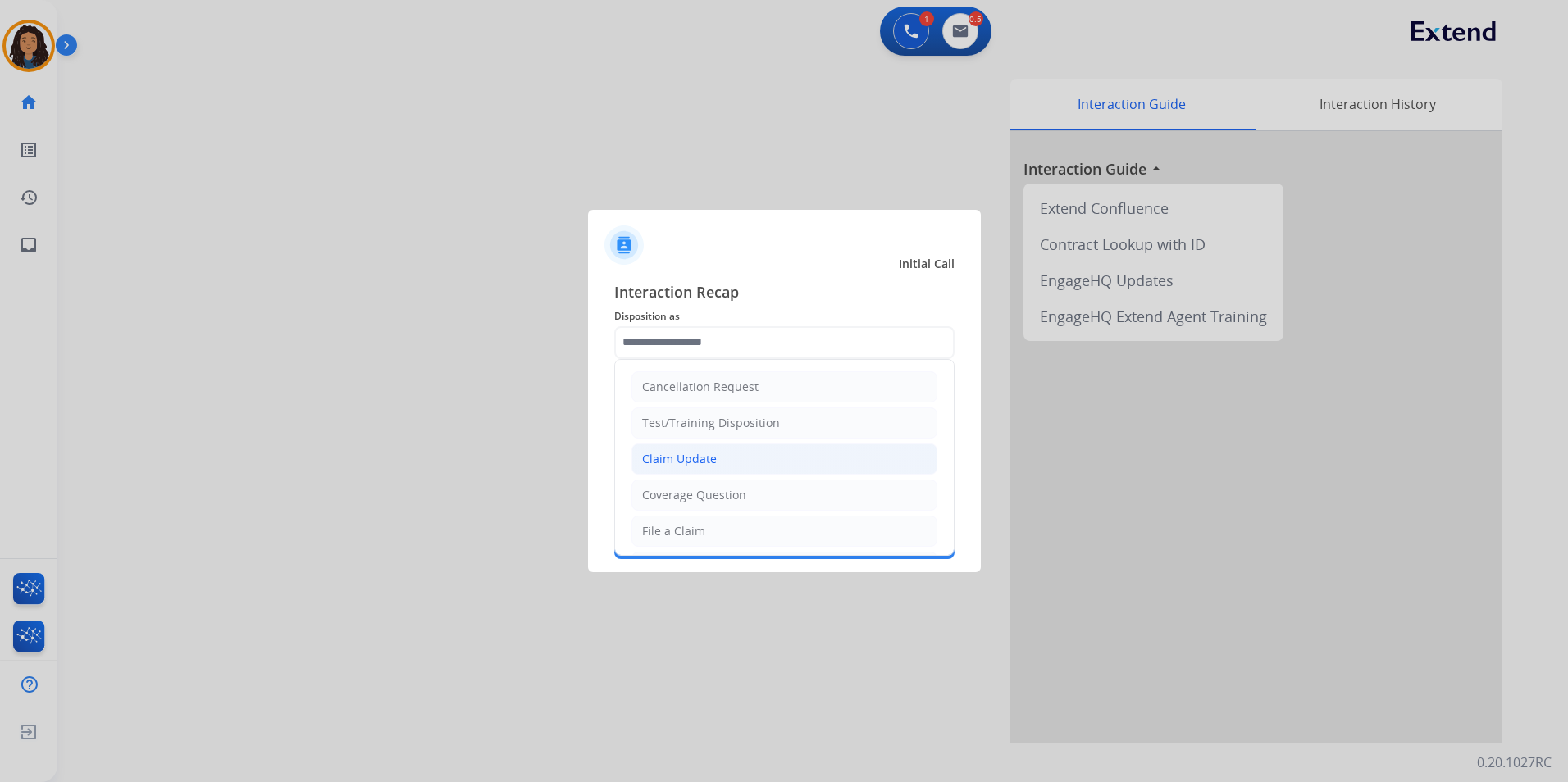
click at [705, 449] on li "Claim Update" at bounding box center [784, 459] width 306 height 31
type input "**********"
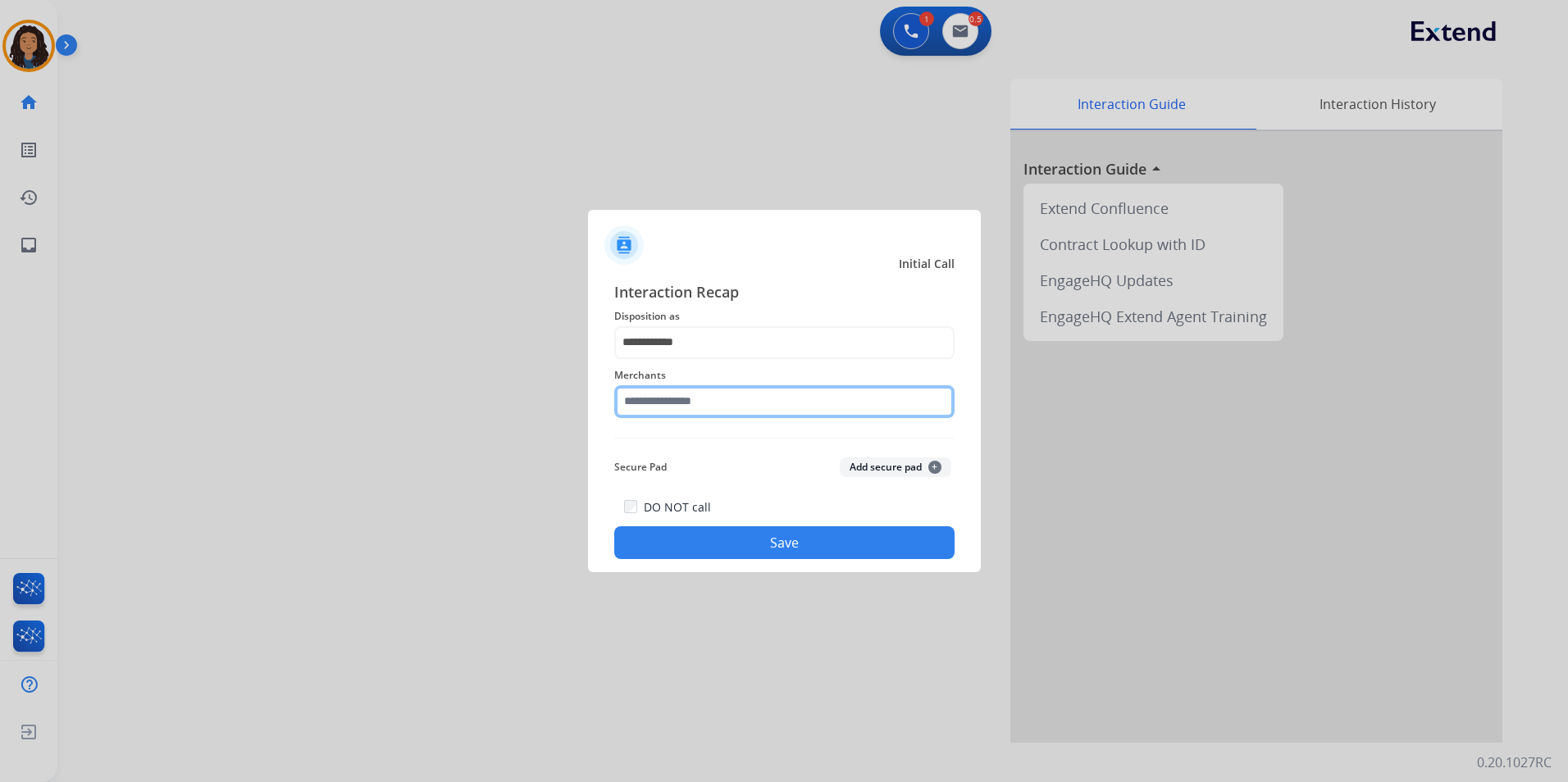
click at [685, 391] on input "text" at bounding box center [784, 401] width 340 height 33
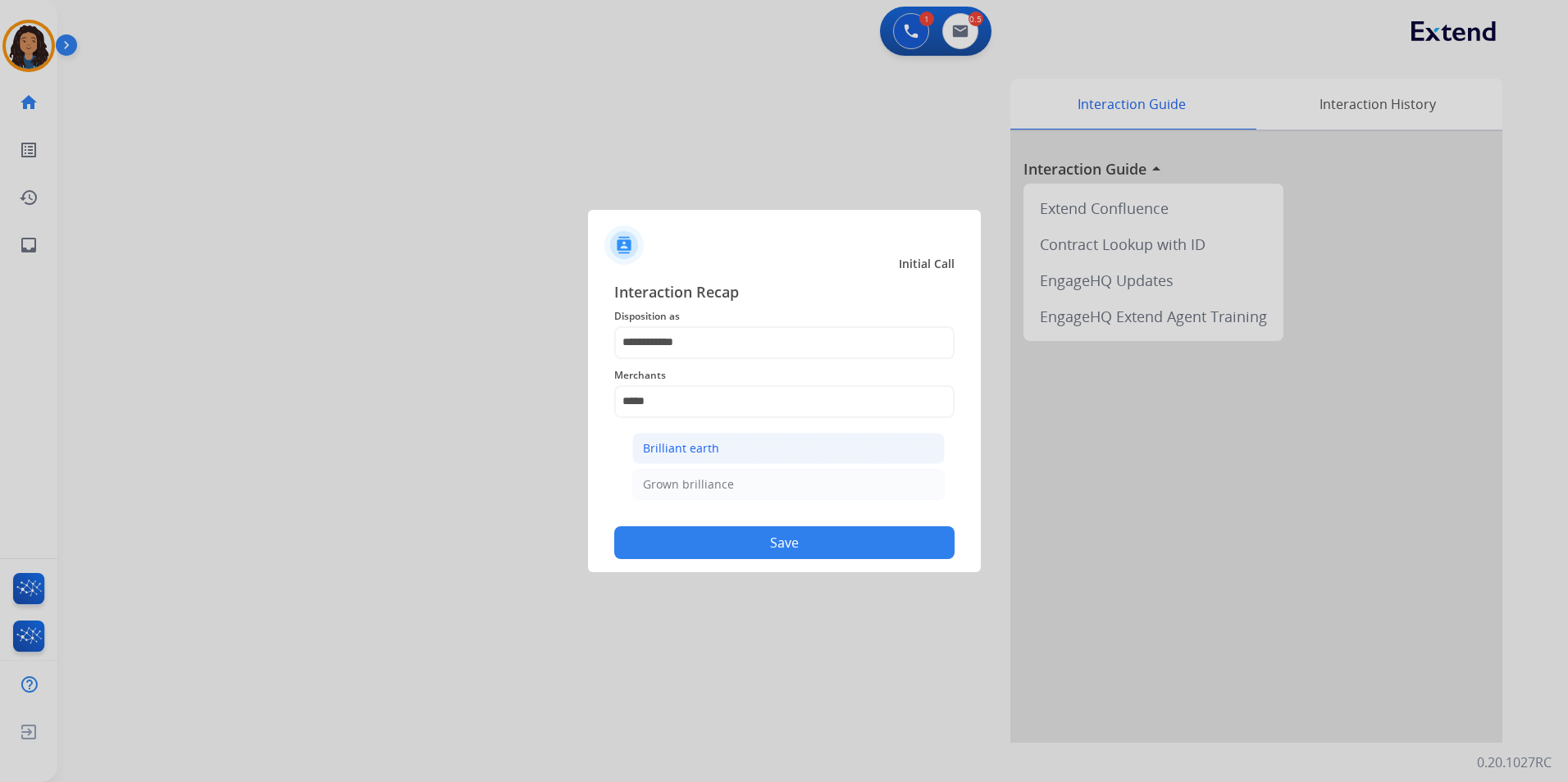
click at [703, 452] on div "Brilliant earth" at bounding box center [681, 448] width 76 height 16
type input "**********"
drag, startPoint x: 714, startPoint y: 547, endPoint x: 569, endPoint y: 481, distance: 159.3
click at [708, 547] on button "Save" at bounding box center [784, 542] width 340 height 33
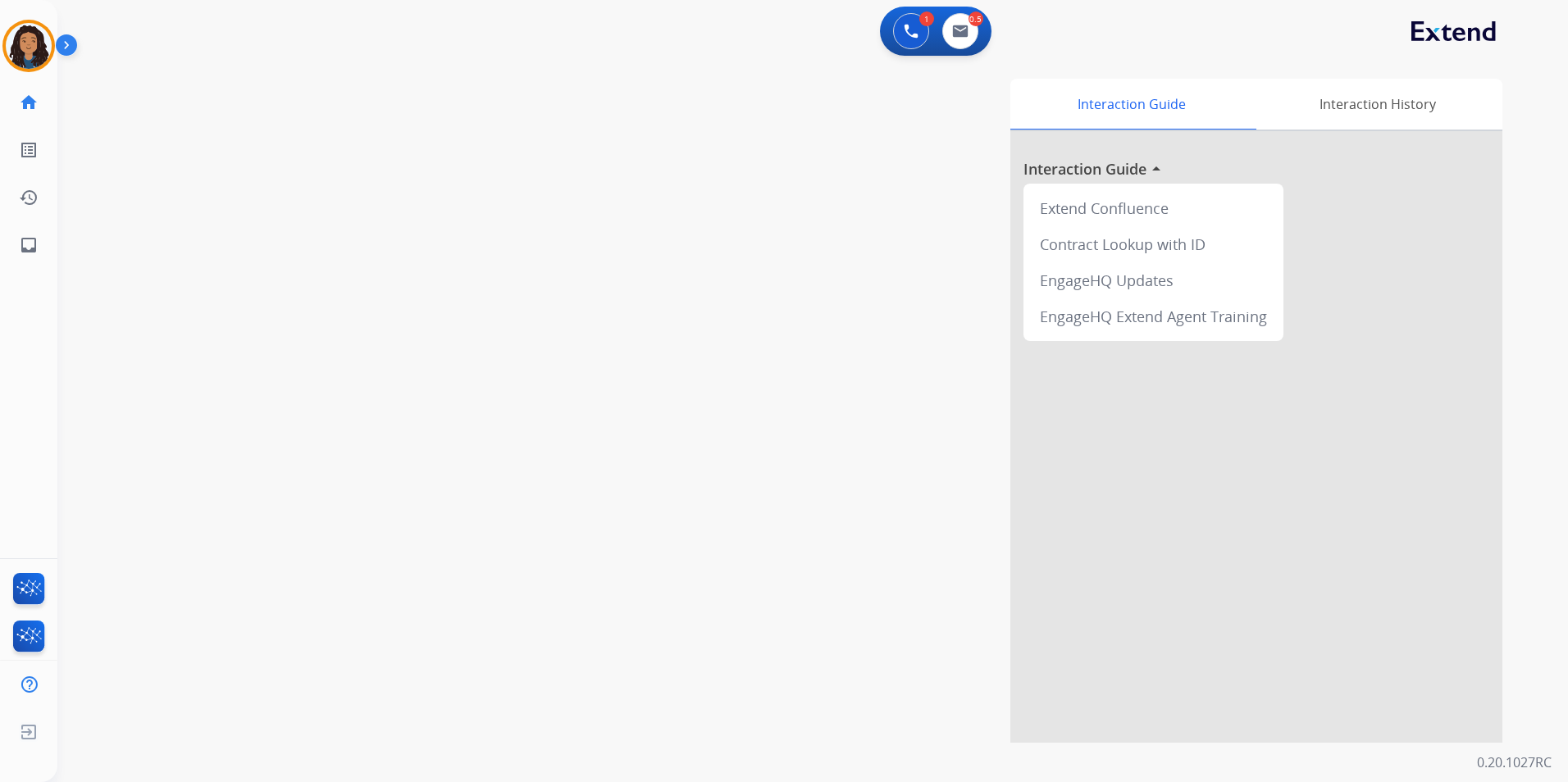
click at [369, 407] on div "swap_horiz Break voice bridge close_fullscreen Connect 3-Way Call merge_type Se…" at bounding box center [792, 400] width 1471 height 683
click at [370, 405] on div "swap_horiz Break voice bridge close_fullscreen Connect 3-Way Call merge_type Se…" at bounding box center [792, 400] width 1471 height 683
click at [40, 33] on img at bounding box center [28, 45] width 46 height 46
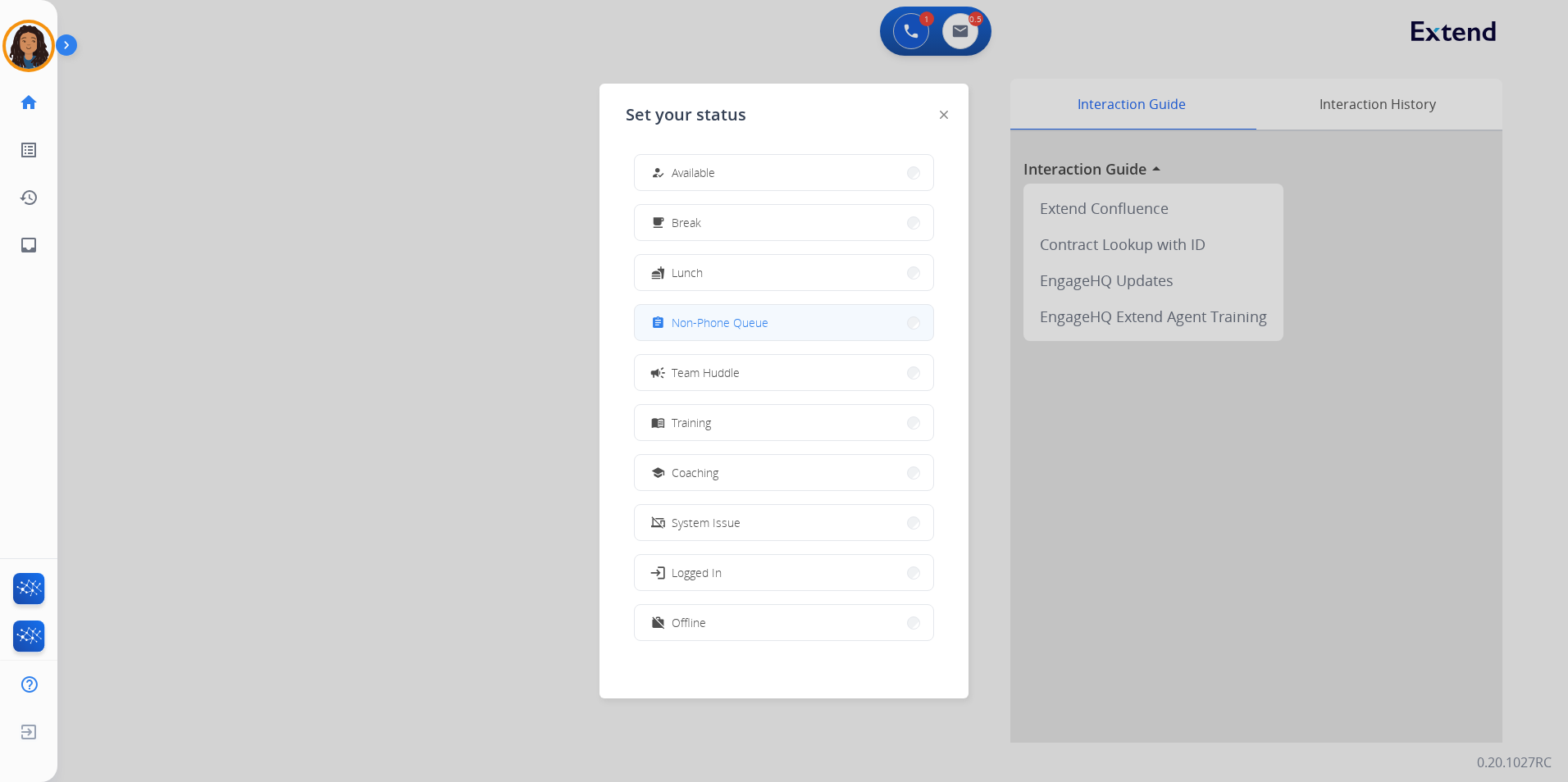
click at [711, 317] on span "Non-Phone Queue" at bounding box center [720, 322] width 97 height 17
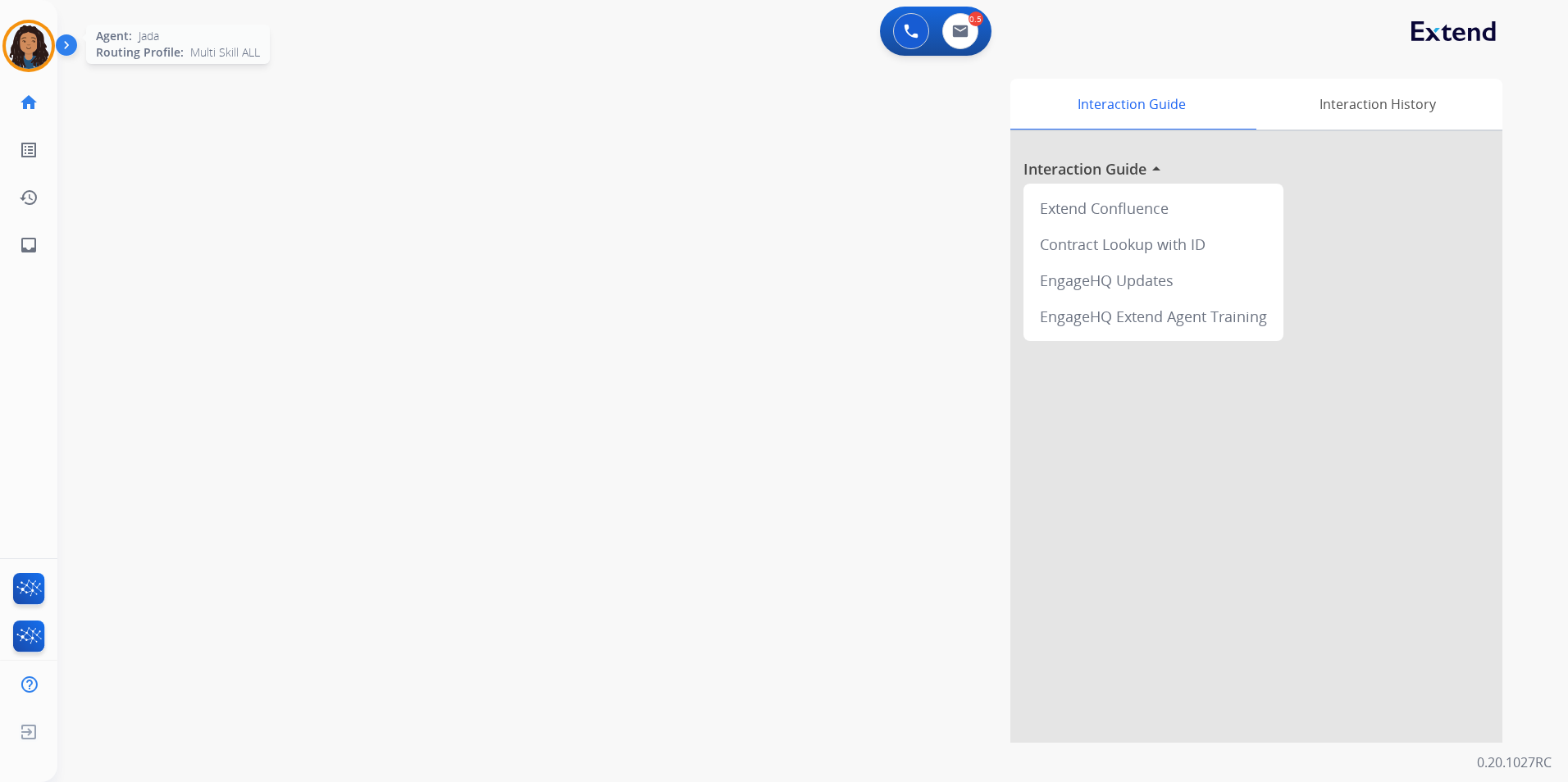
click at [31, 46] on img at bounding box center [28, 45] width 46 height 46
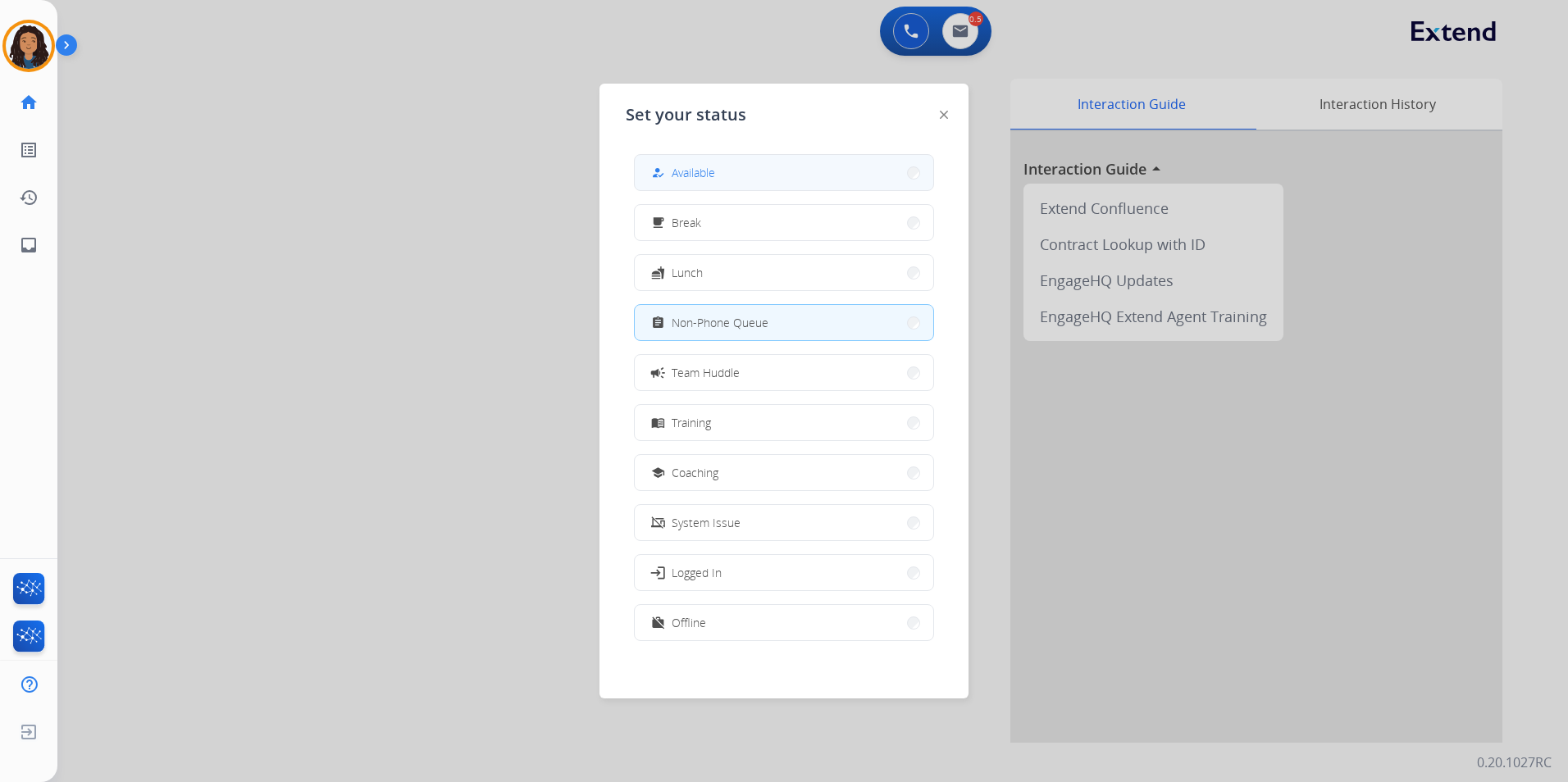
click at [834, 171] on button "how_to_reg Available" at bounding box center [784, 172] width 298 height 35
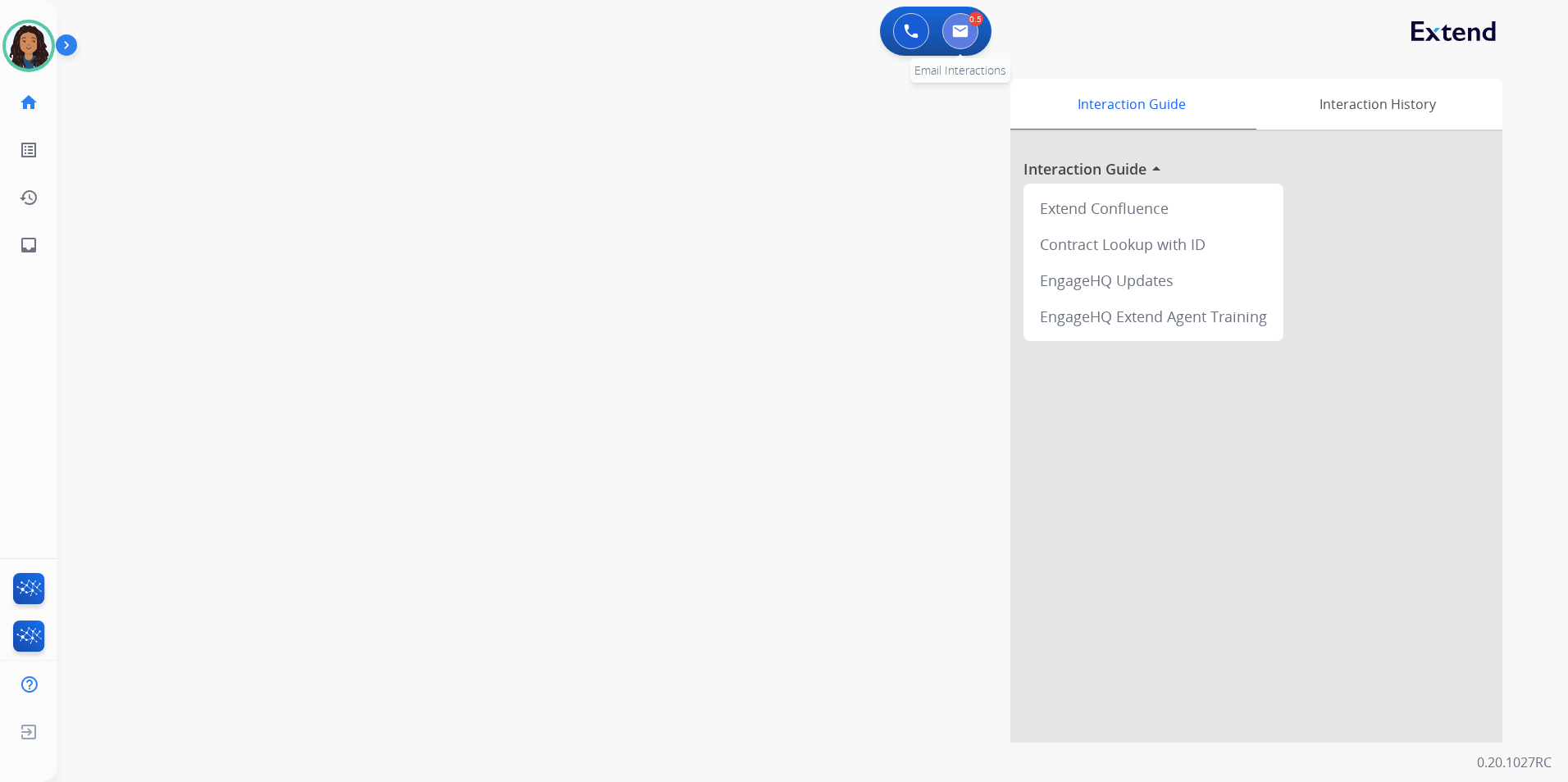
click at [967, 23] on button at bounding box center [960, 32] width 36 height 36
select select "**********"
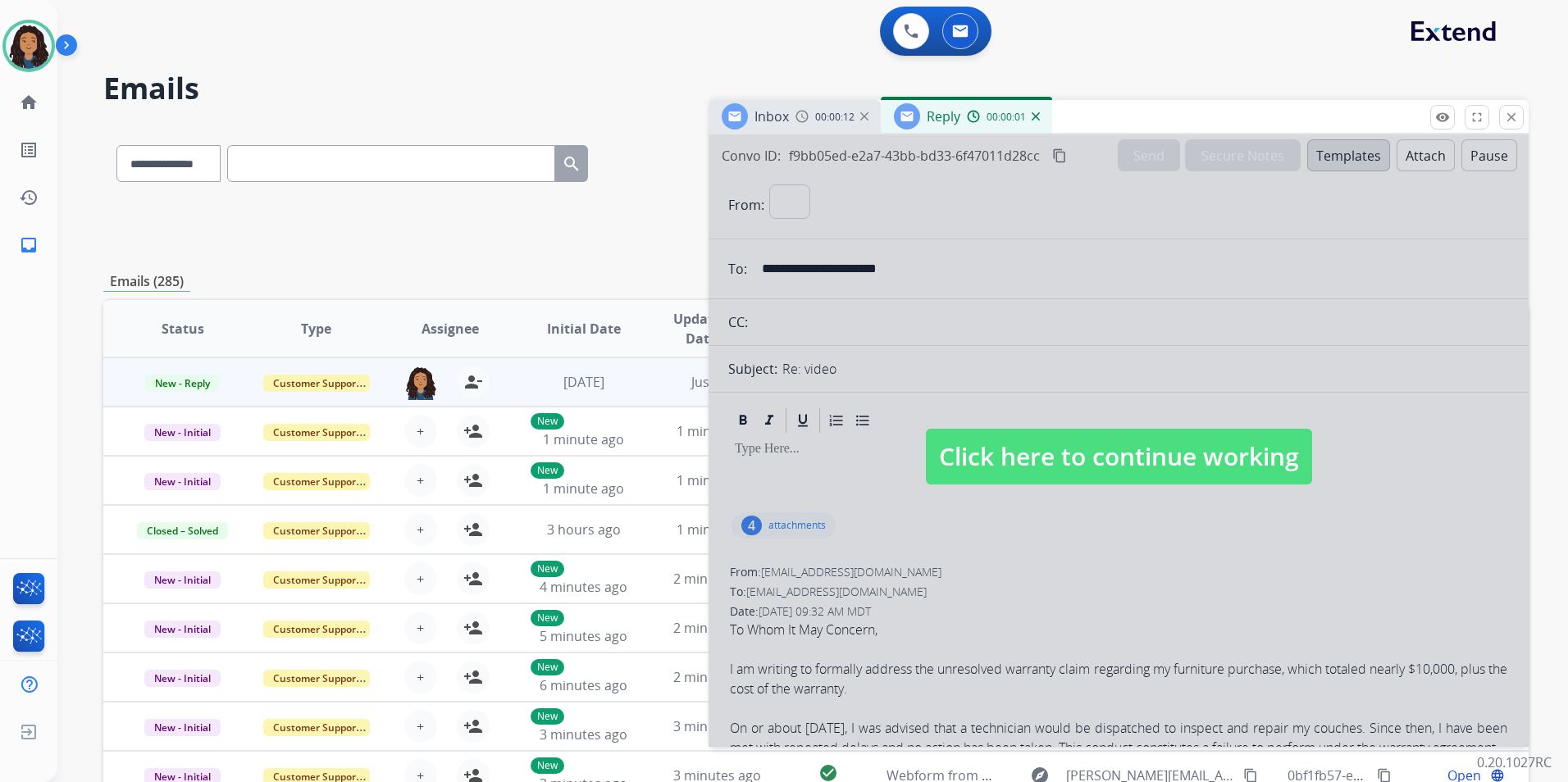
select select "**********"
click at [1083, 450] on span "Click here to continue working" at bounding box center [1119, 457] width 386 height 56
select select
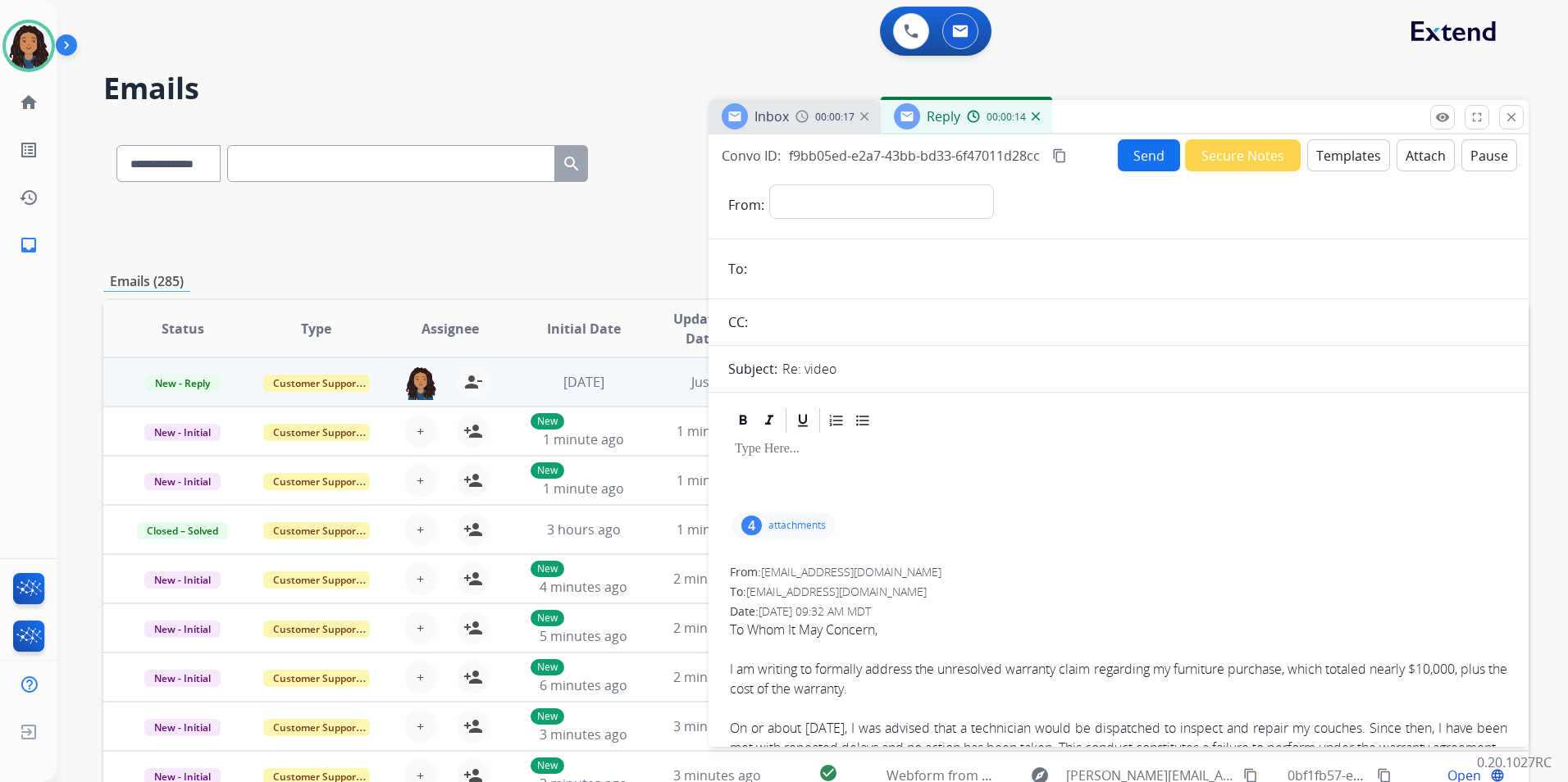
click at [1033, 116] on img at bounding box center [1035, 116] width 8 height 8
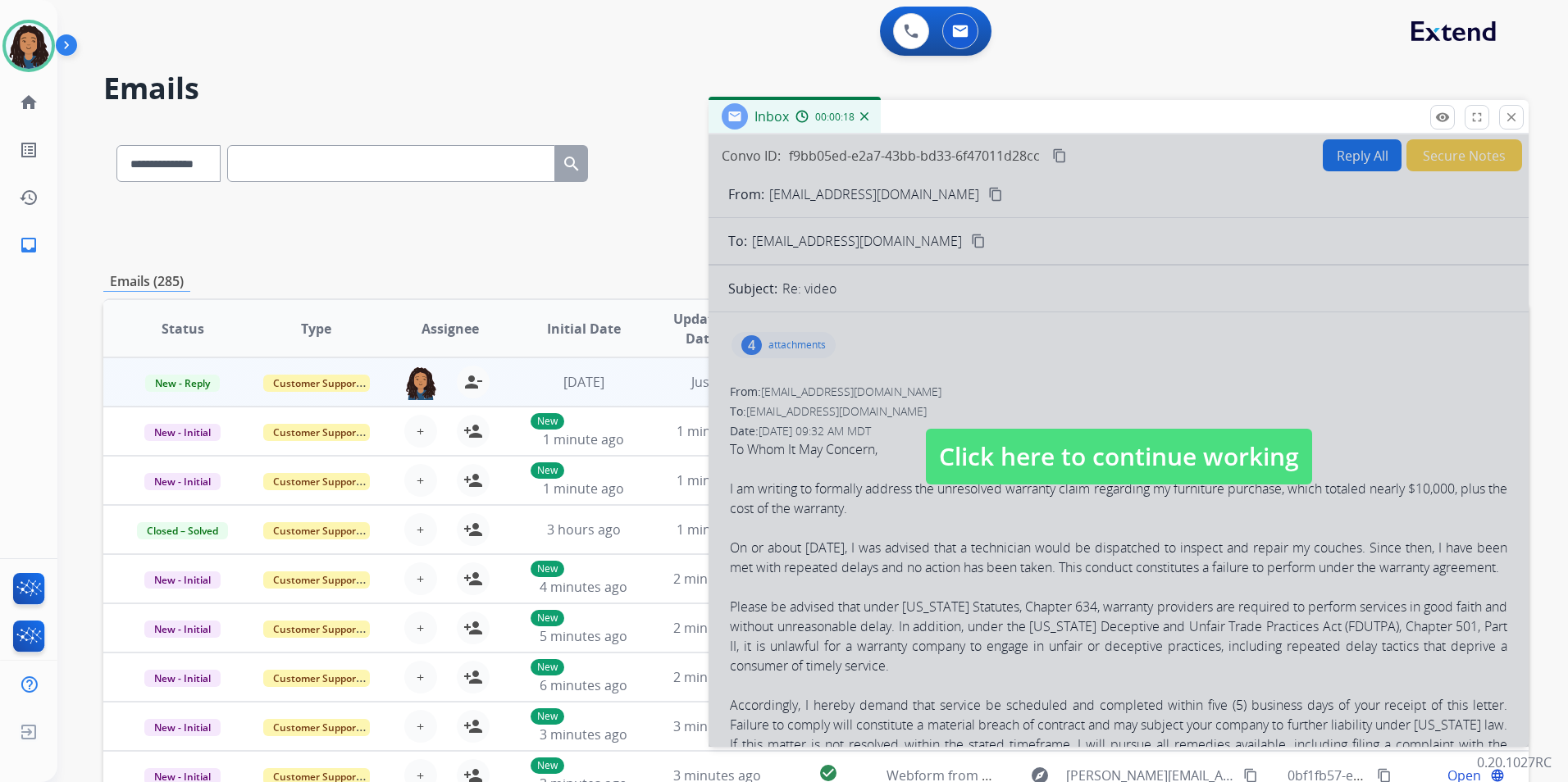
click at [1004, 422] on div at bounding box center [1118, 440] width 820 height 612
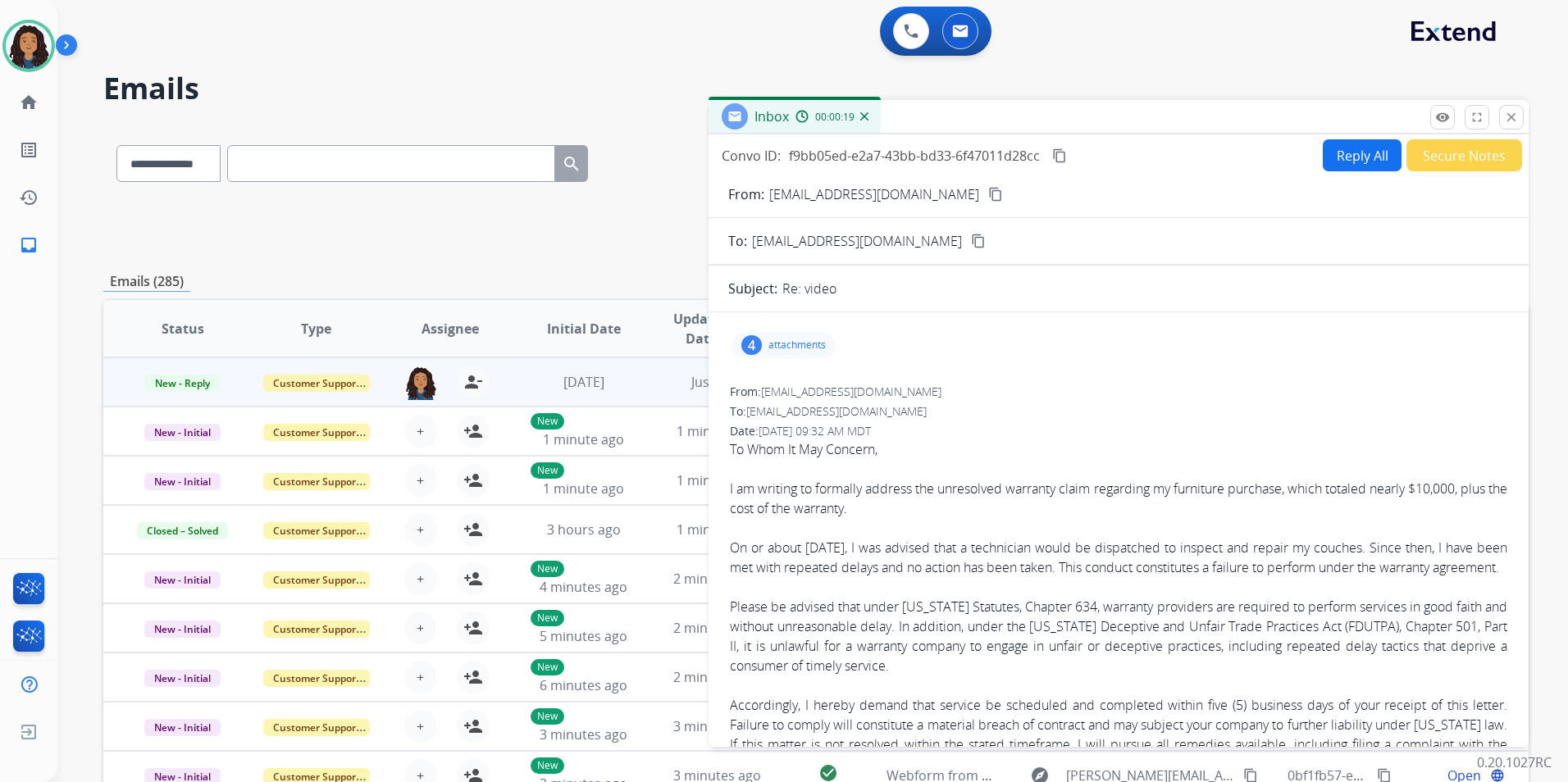
click at [988, 198] on mat-icon "content_copy" at bounding box center [996, 194] width 14 height 14
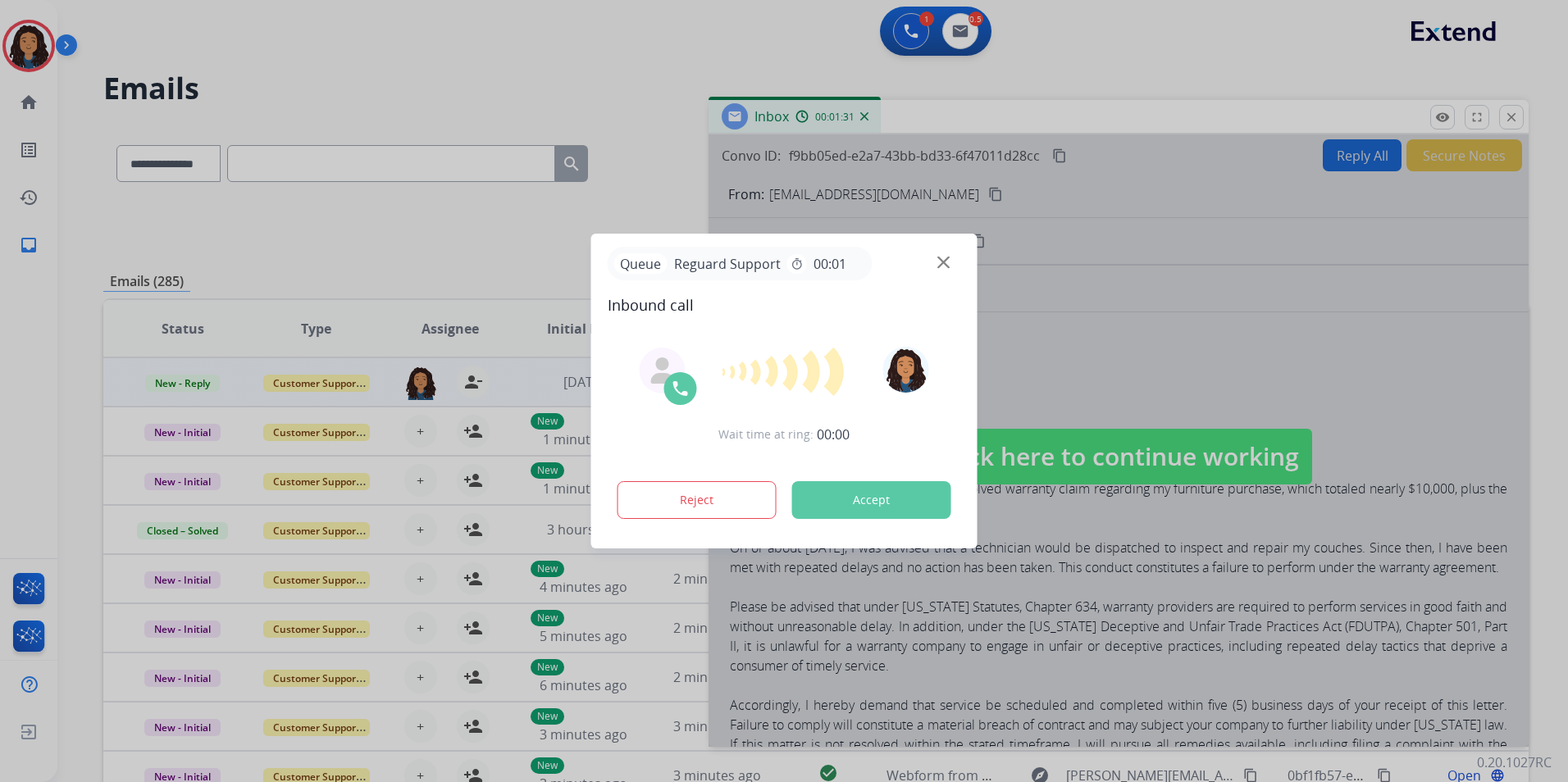
click at [942, 263] on img at bounding box center [943, 263] width 13 height 13
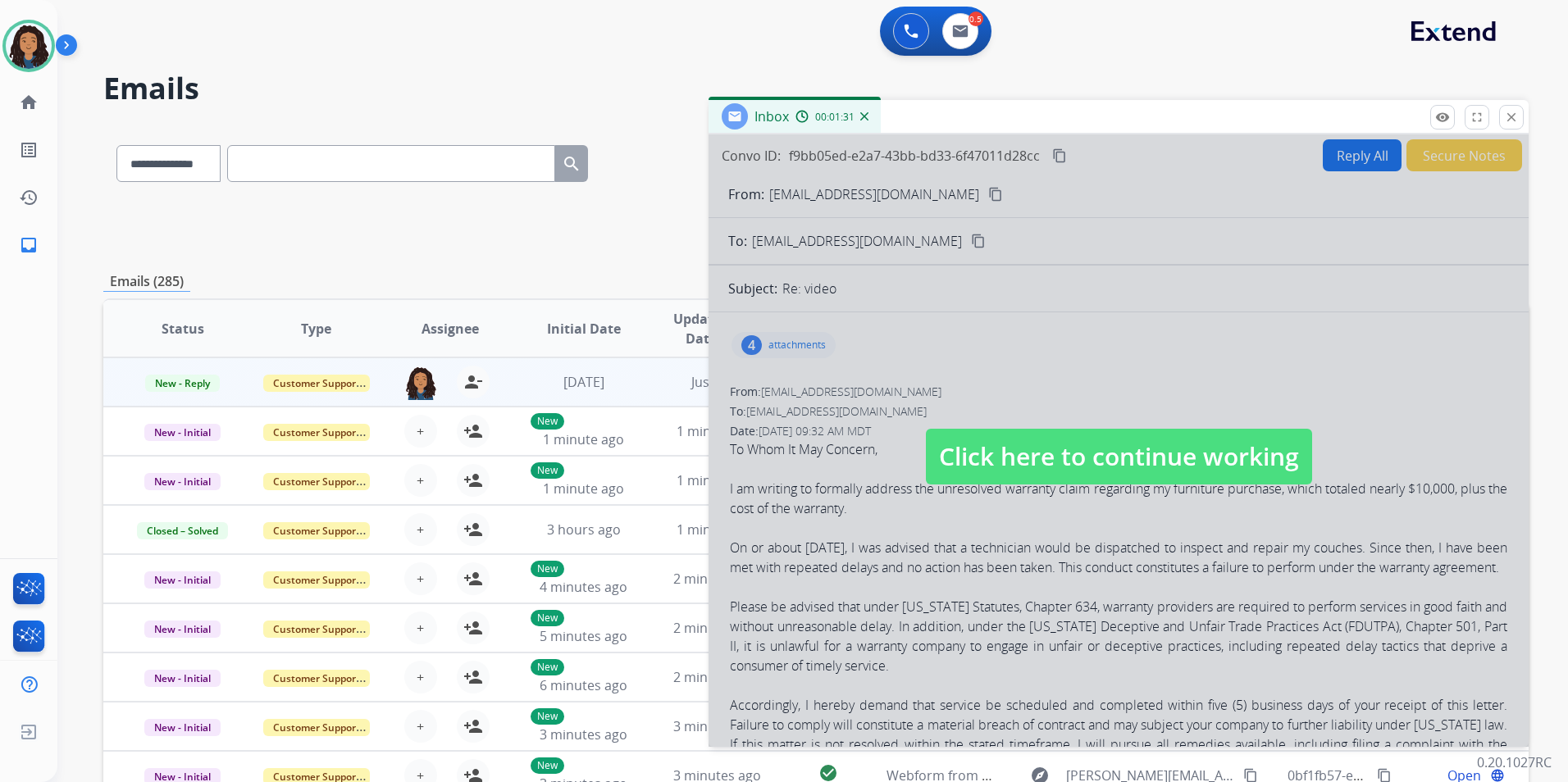
drag, startPoint x: 1022, startPoint y: 479, endPoint x: 903, endPoint y: 321, distance: 197.8
click at [1016, 461] on span "Click here to continue working" at bounding box center [1119, 457] width 386 height 56
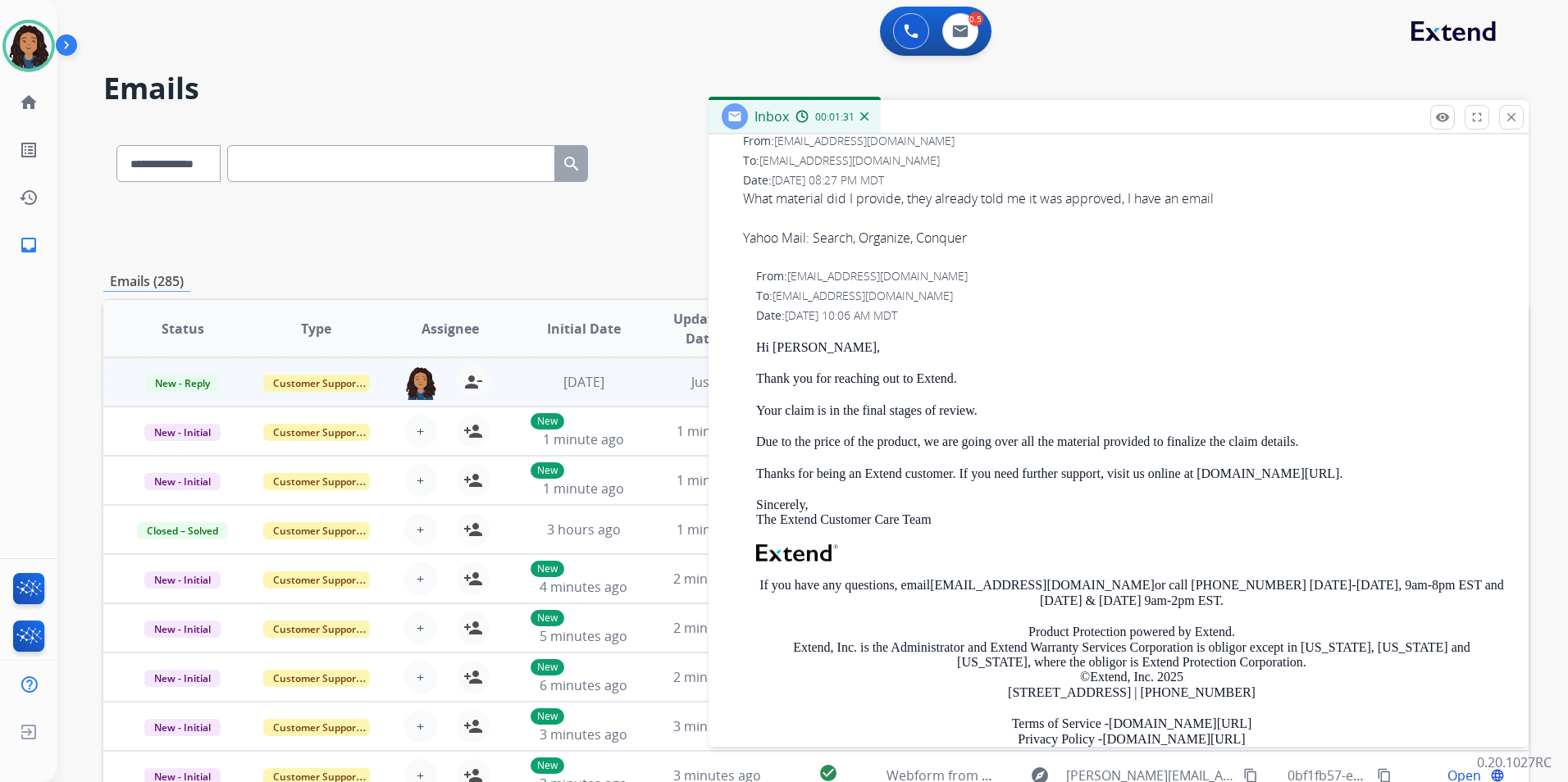
scroll to position [820, 0]
drag, startPoint x: 751, startPoint y: 363, endPoint x: 963, endPoint y: 399, distance: 215.0
click at [963, 399] on div "From: support@extend.com To: matthewfrench@ymail.com Date: 09/12/2025 - 10:06 A…" at bounding box center [1118, 526] width 780 height 522
copy div "Hi Matthew, Thank you for reaching out to Extend."
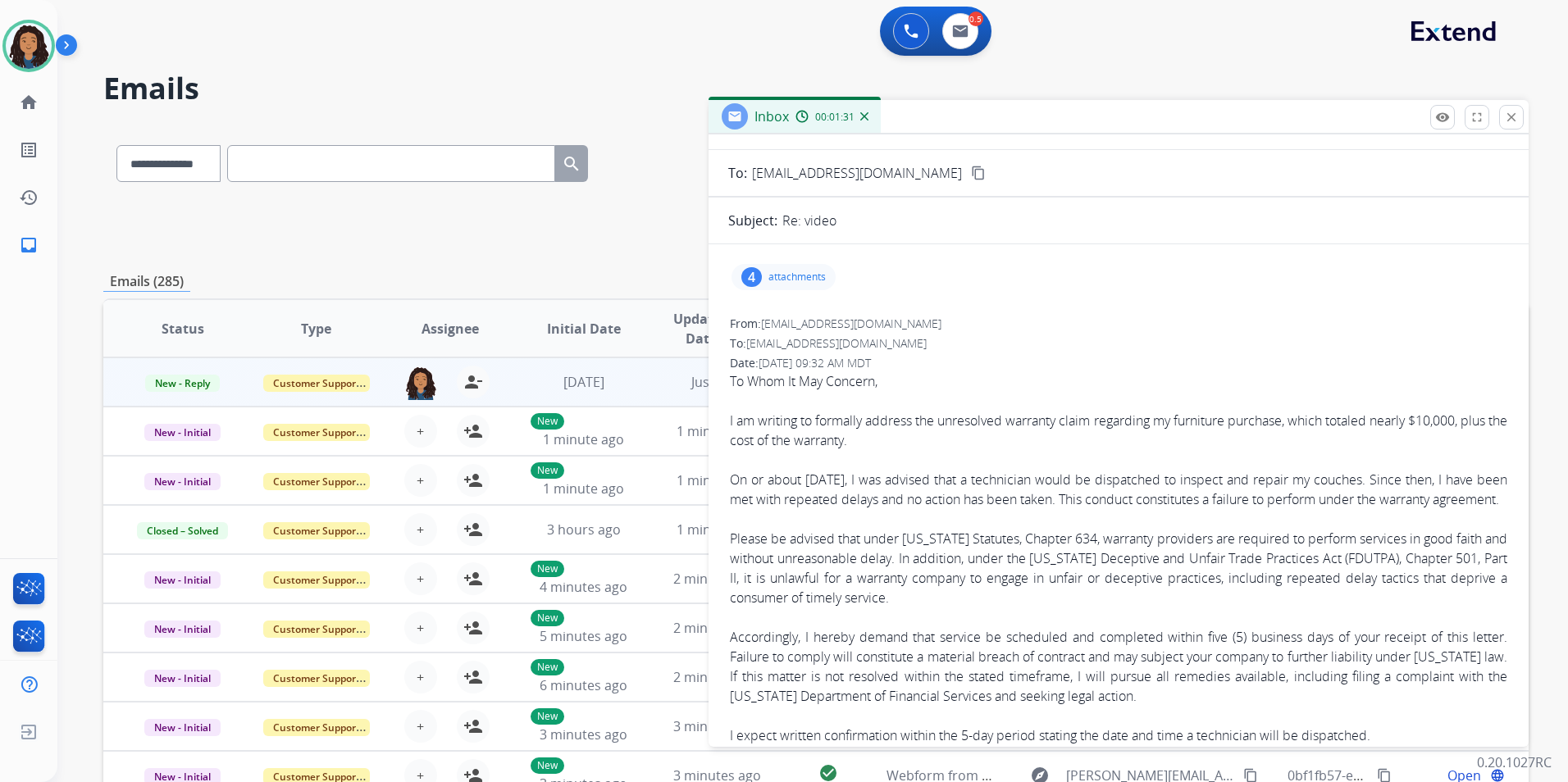
scroll to position [0, 0]
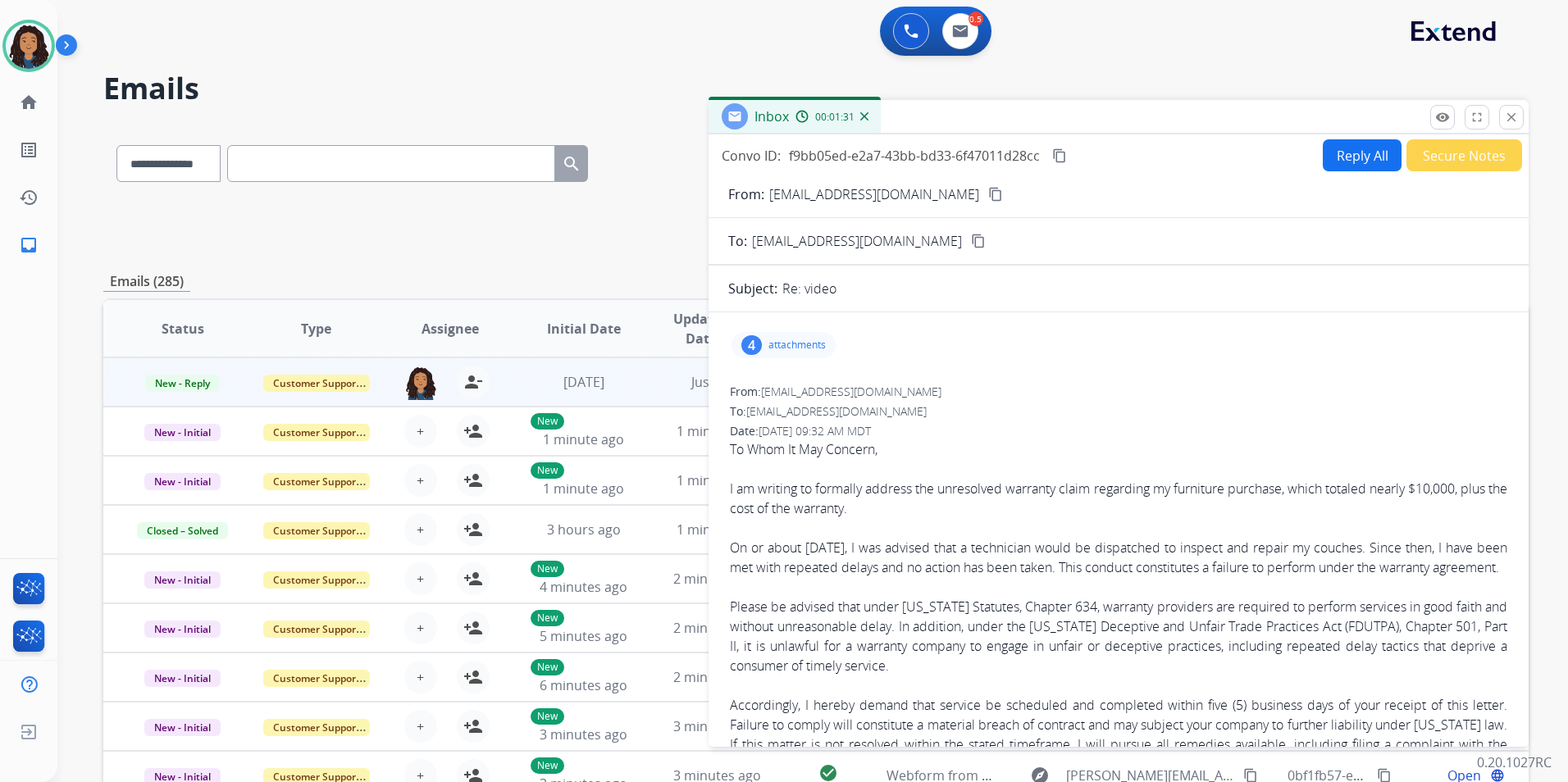
click at [1328, 149] on button "Reply All" at bounding box center [1362, 155] width 79 height 32
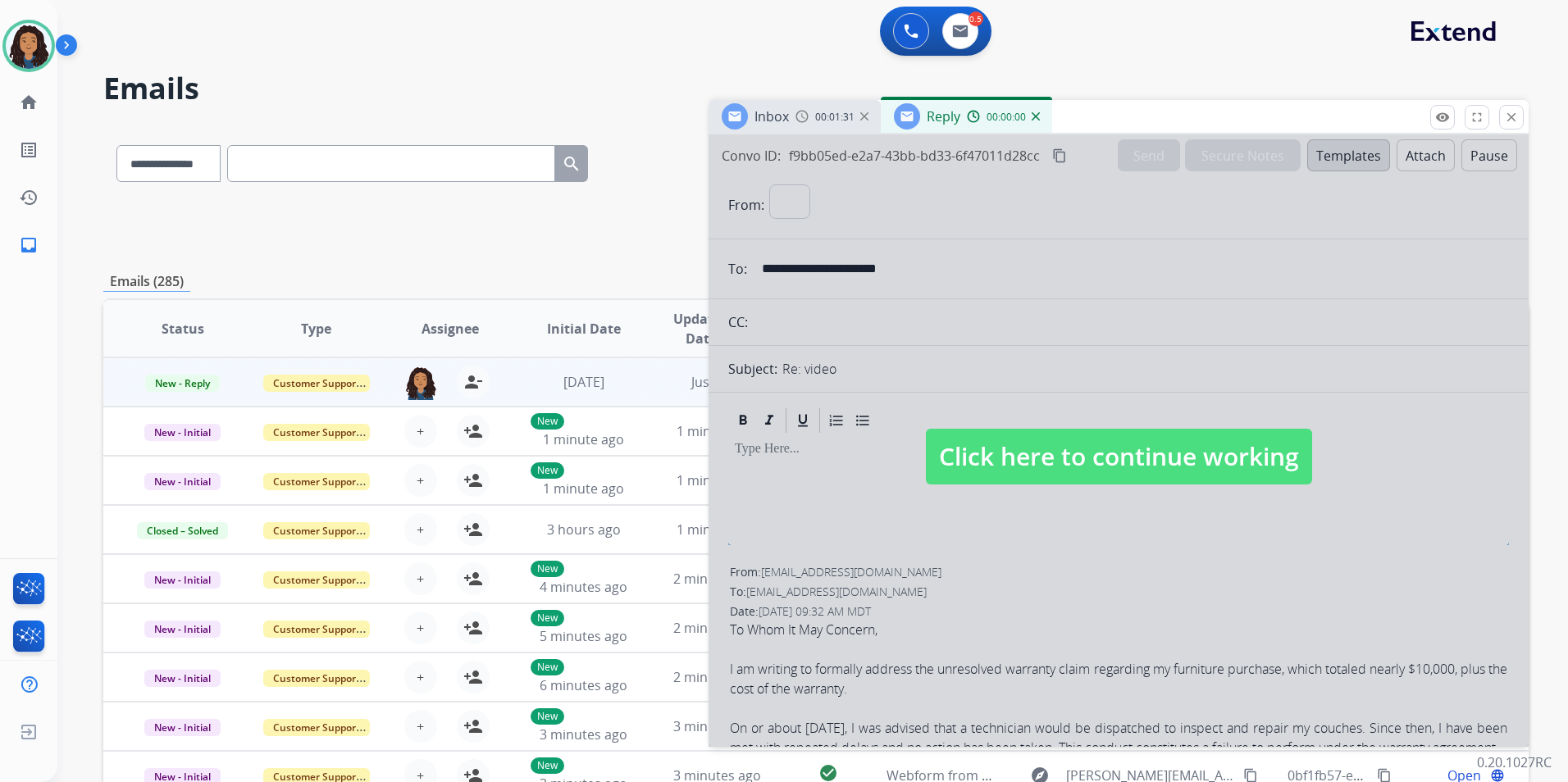
click at [1328, 149] on div at bounding box center [1118, 440] width 820 height 612
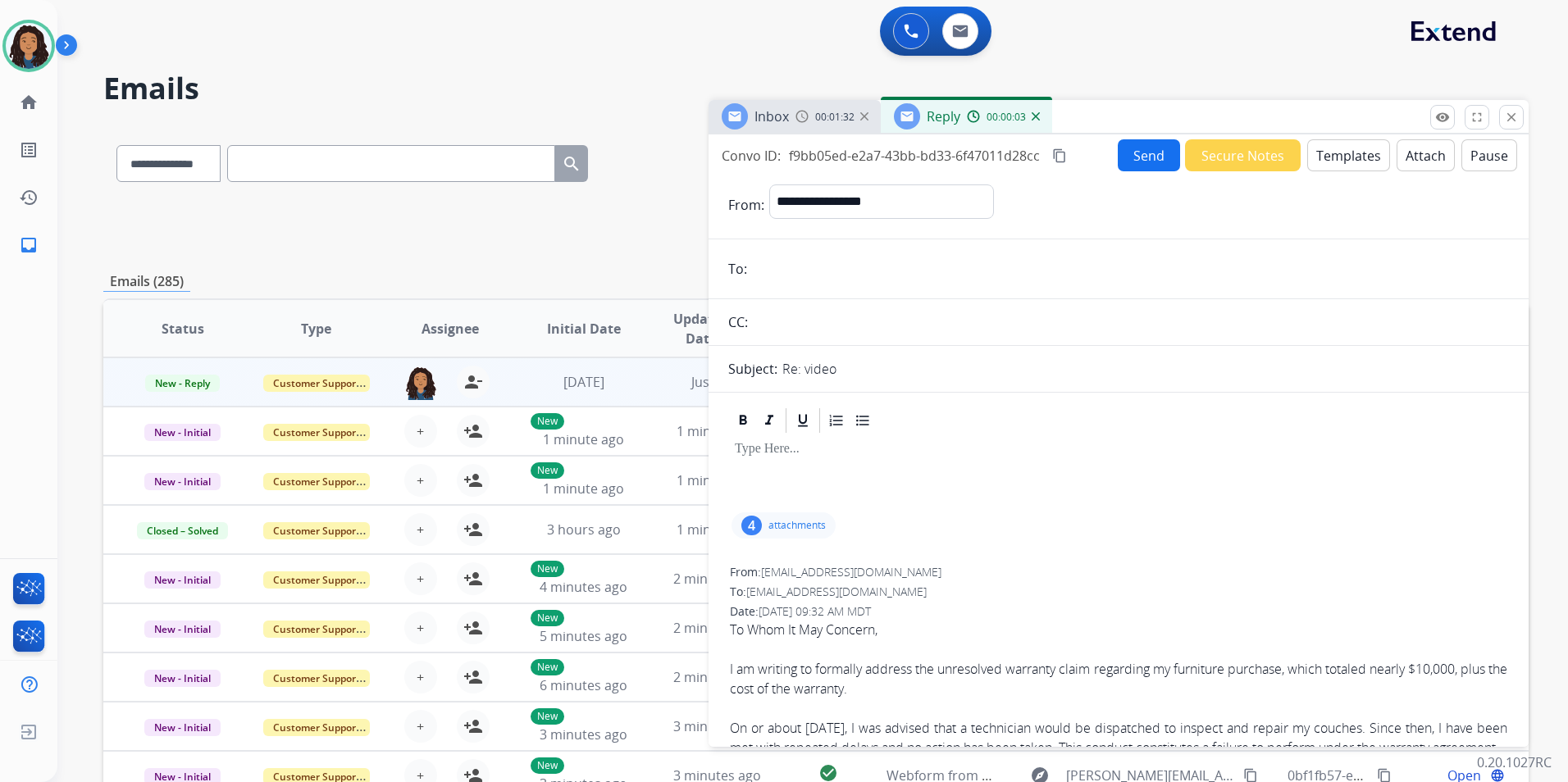
click at [1331, 165] on button "Templates" at bounding box center [1348, 155] width 83 height 32
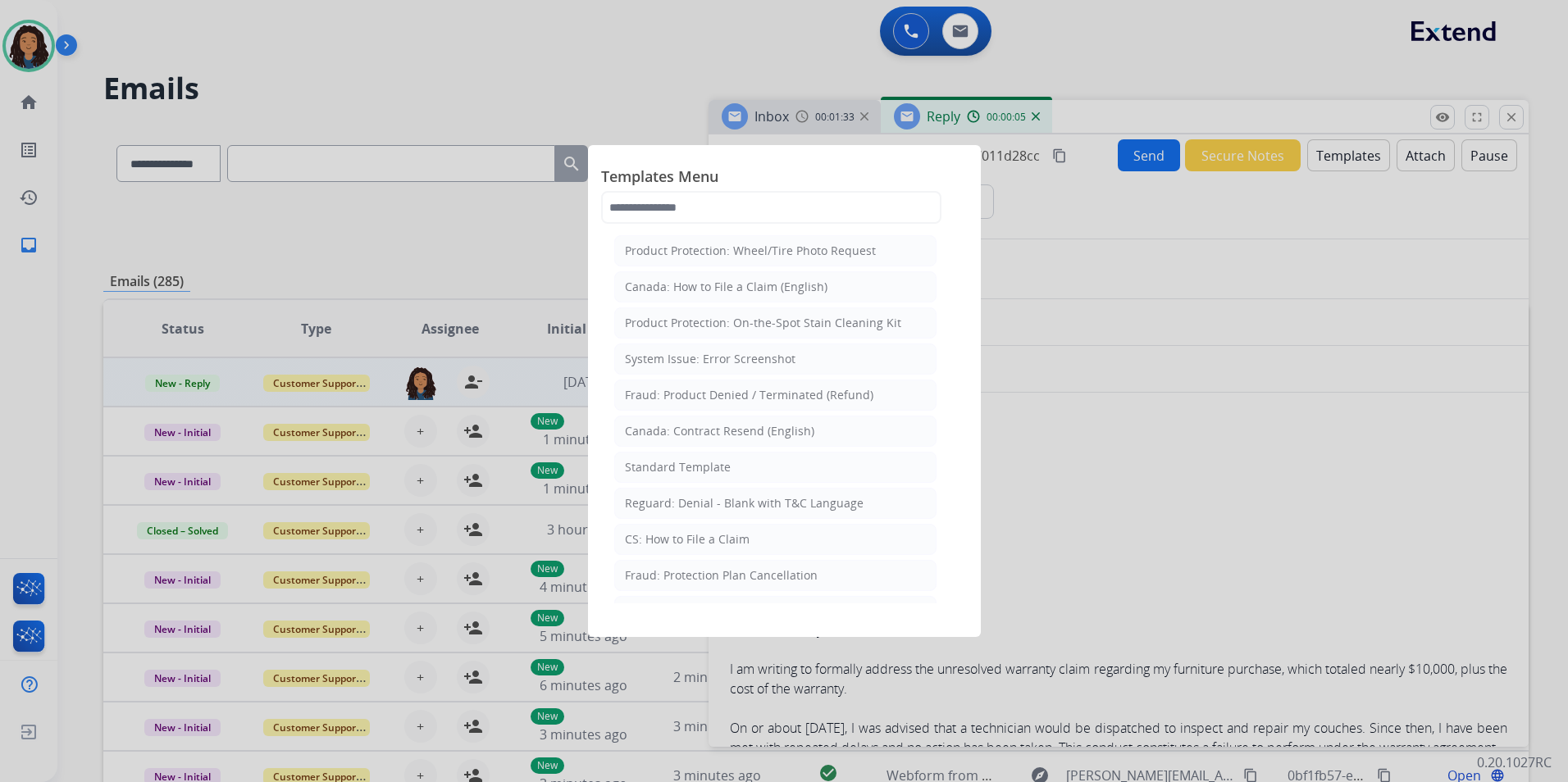
click at [994, 112] on div at bounding box center [784, 391] width 1568 height 782
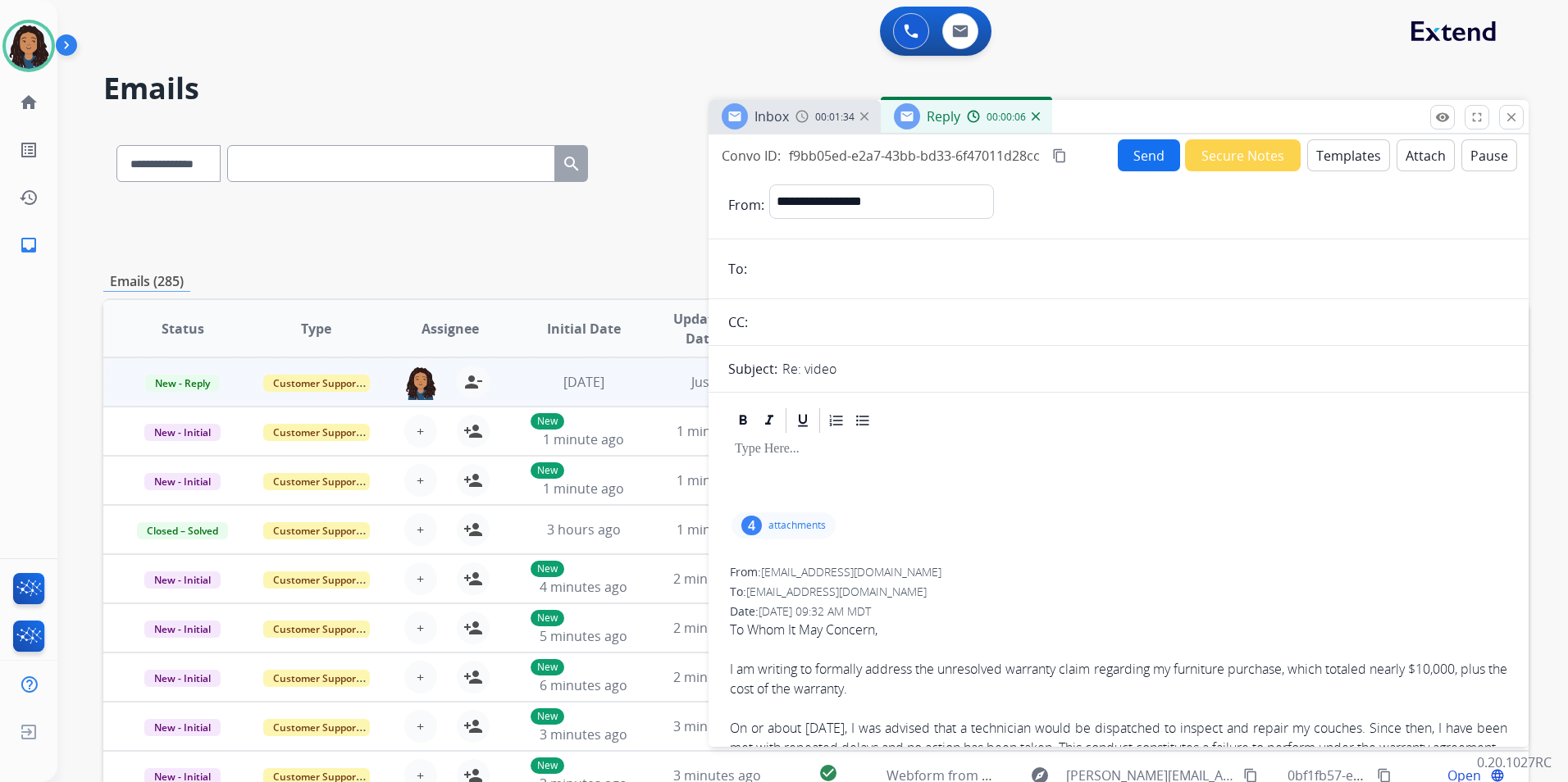
click at [1034, 115] on img at bounding box center [1035, 116] width 8 height 8
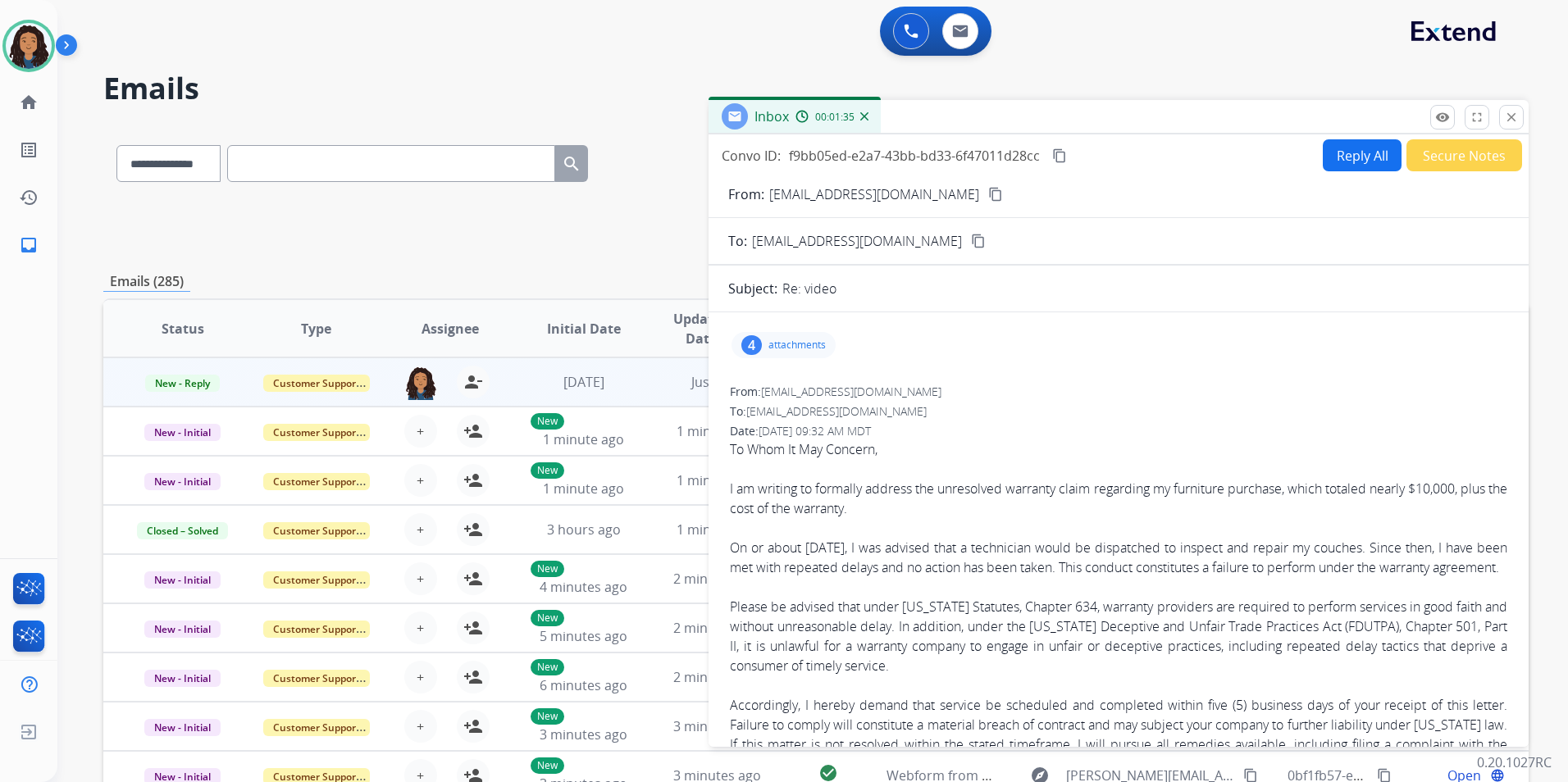
click at [1359, 161] on button "Reply All" at bounding box center [1362, 155] width 79 height 32
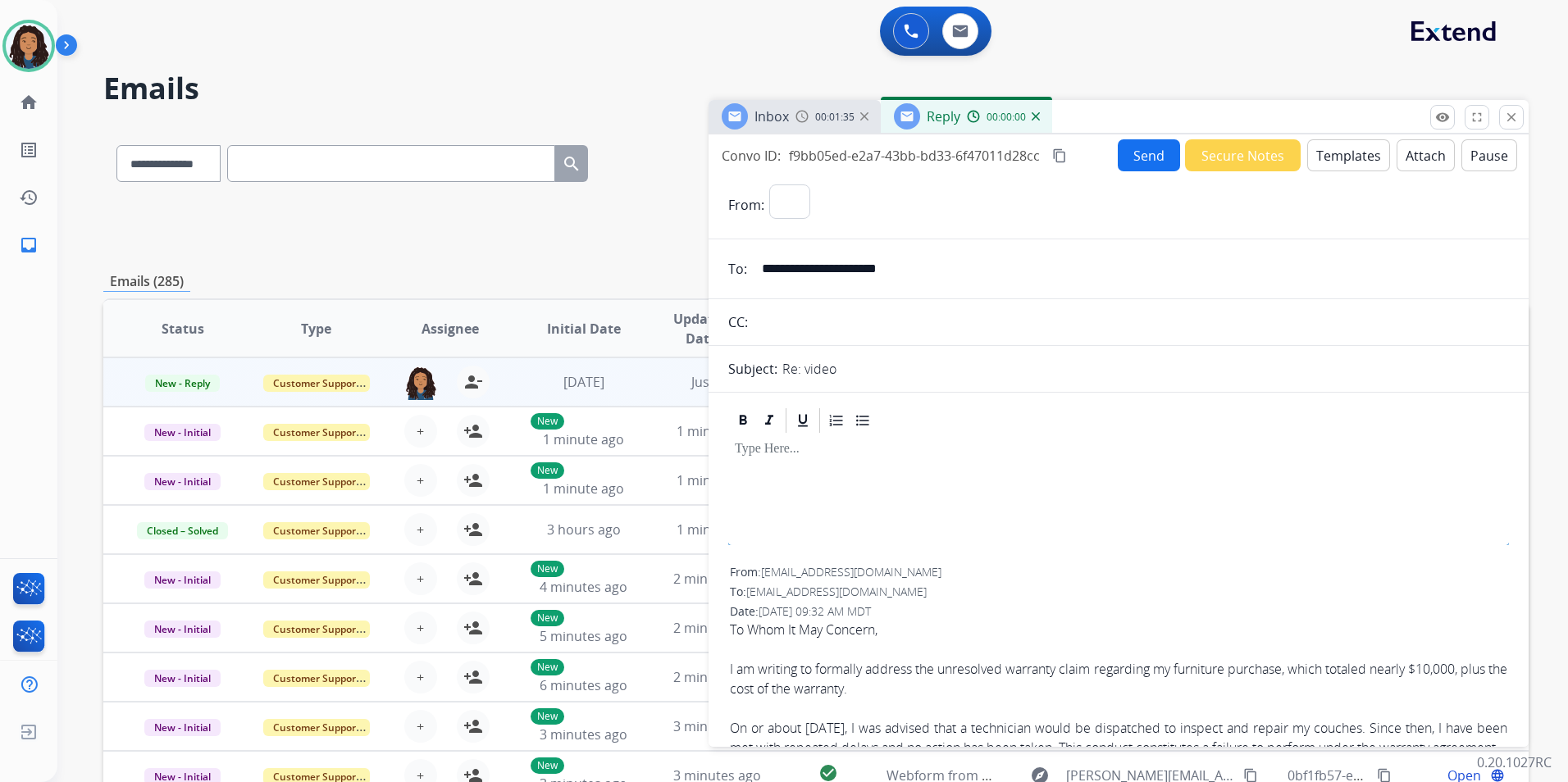
click at [1358, 161] on button "Templates" at bounding box center [1348, 155] width 83 height 32
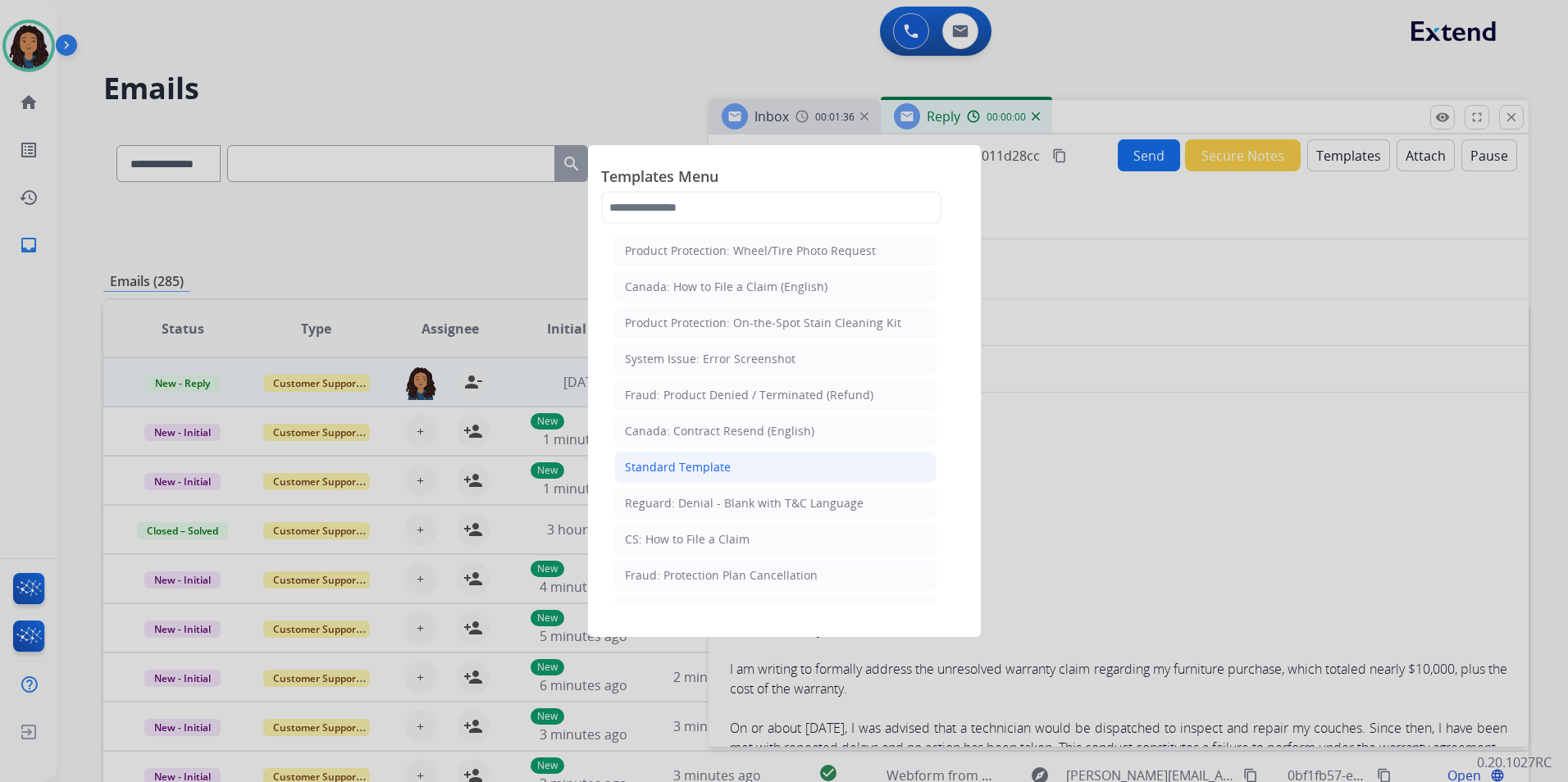
select select "**********"
click at [779, 470] on li "Standard Template" at bounding box center [775, 467] width 322 height 31
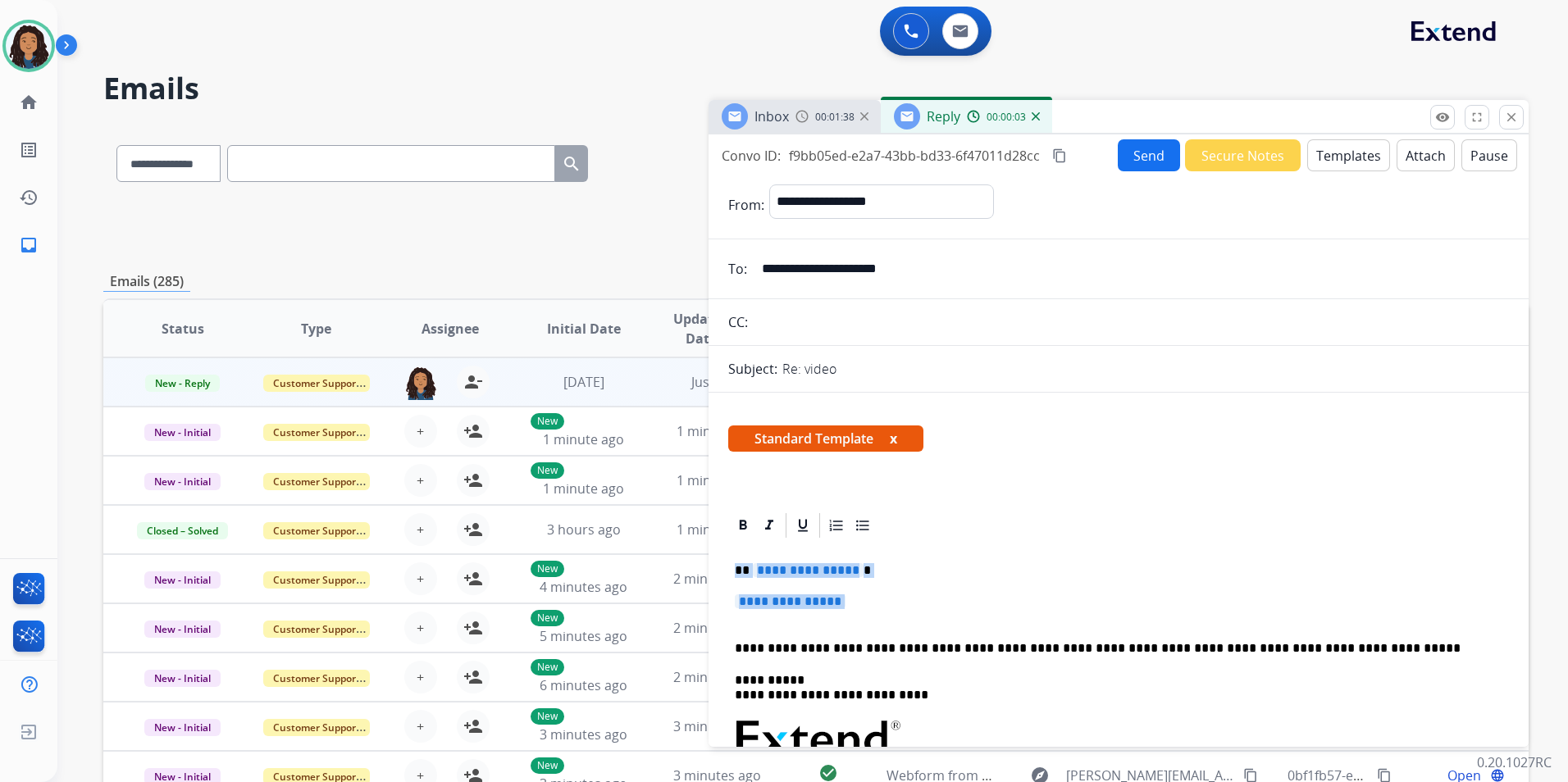
drag, startPoint x: 732, startPoint y: 562, endPoint x: 895, endPoint y: 611, distance: 170.2
click at [895, 611] on div "**********" at bounding box center [1118, 777] width 780 height 475
paste div
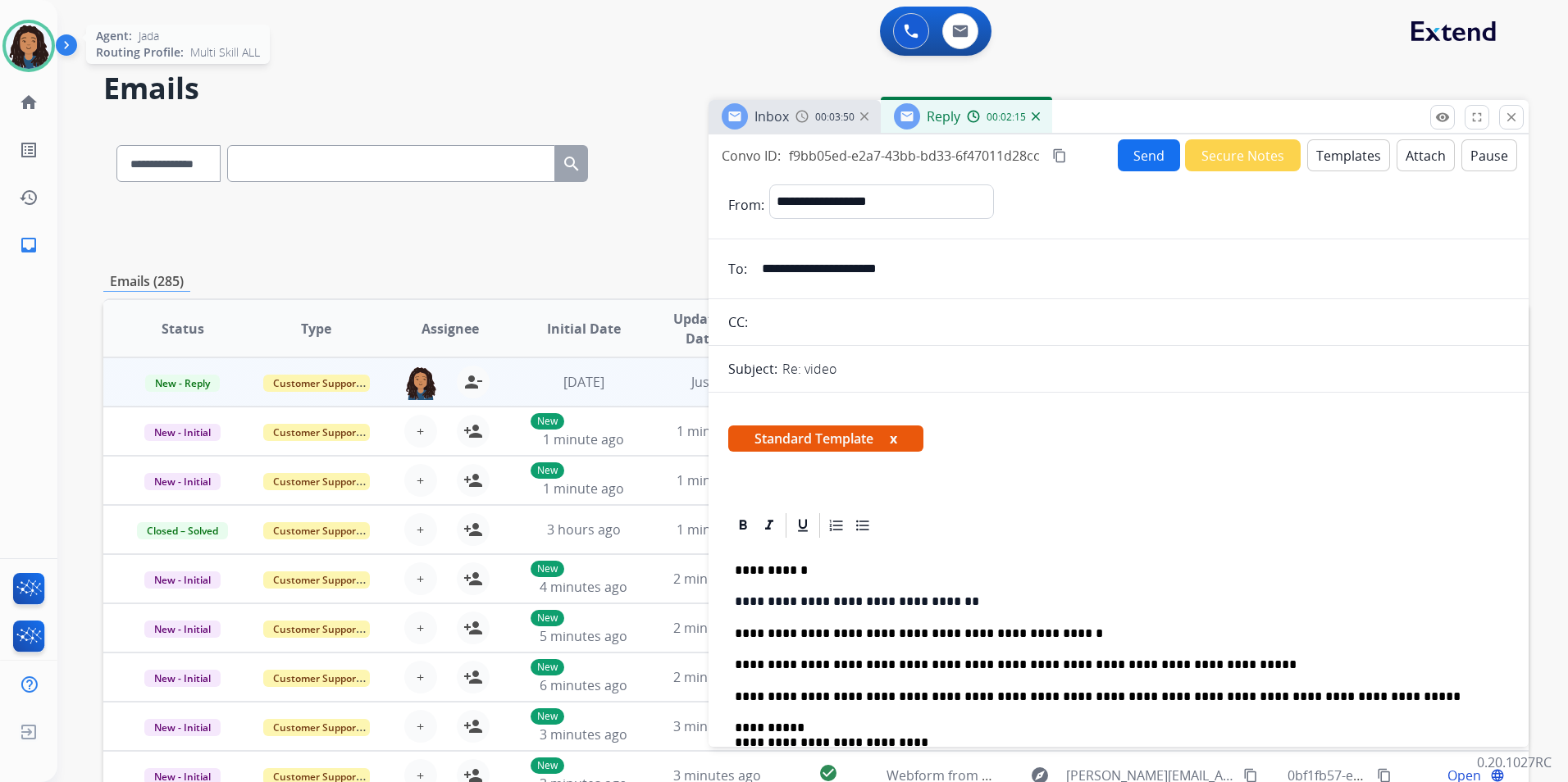
click at [26, 32] on img at bounding box center [28, 45] width 46 height 46
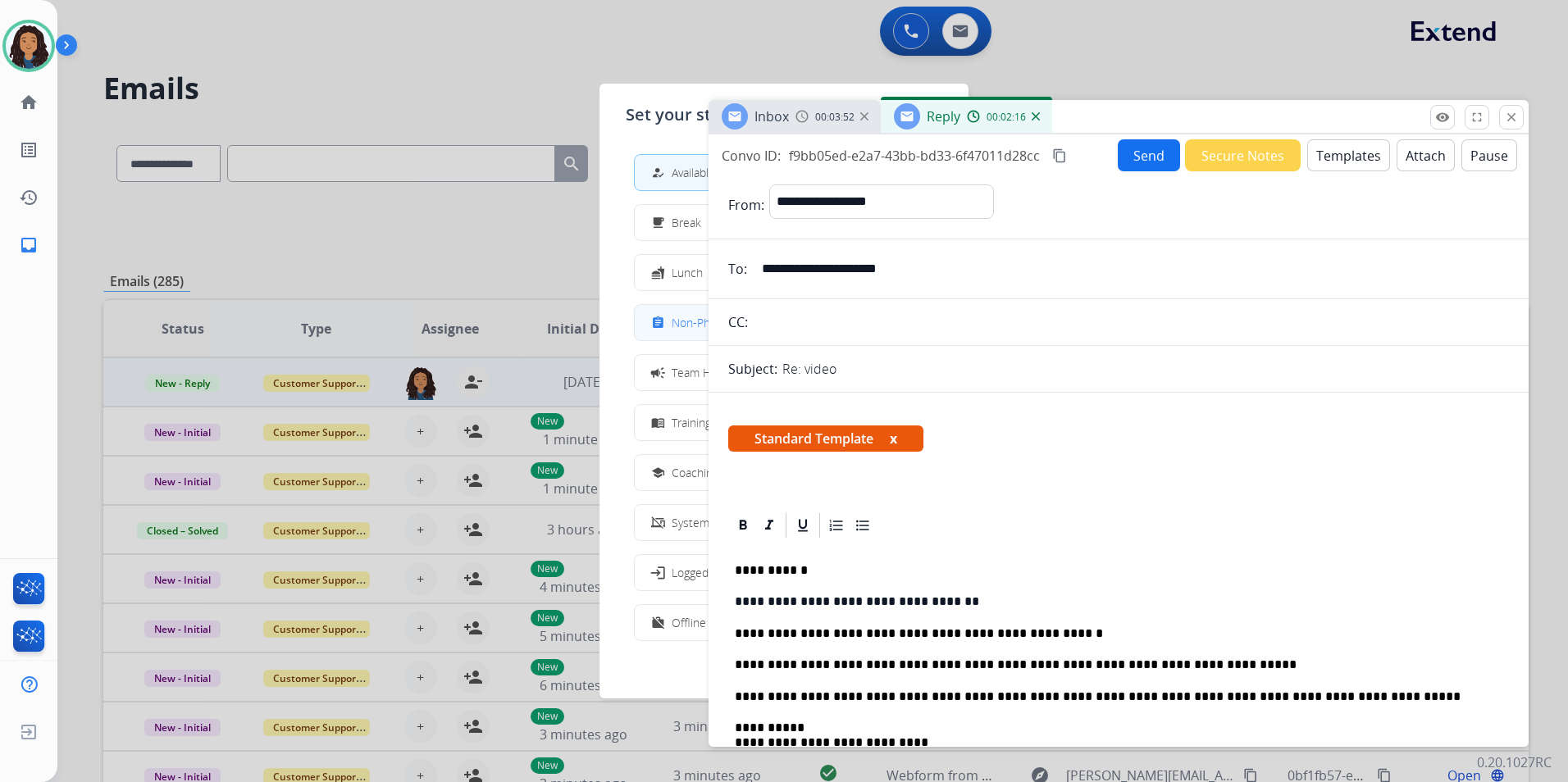
click at [672, 332] on button "assignment Non-Phone Queue" at bounding box center [784, 322] width 298 height 35
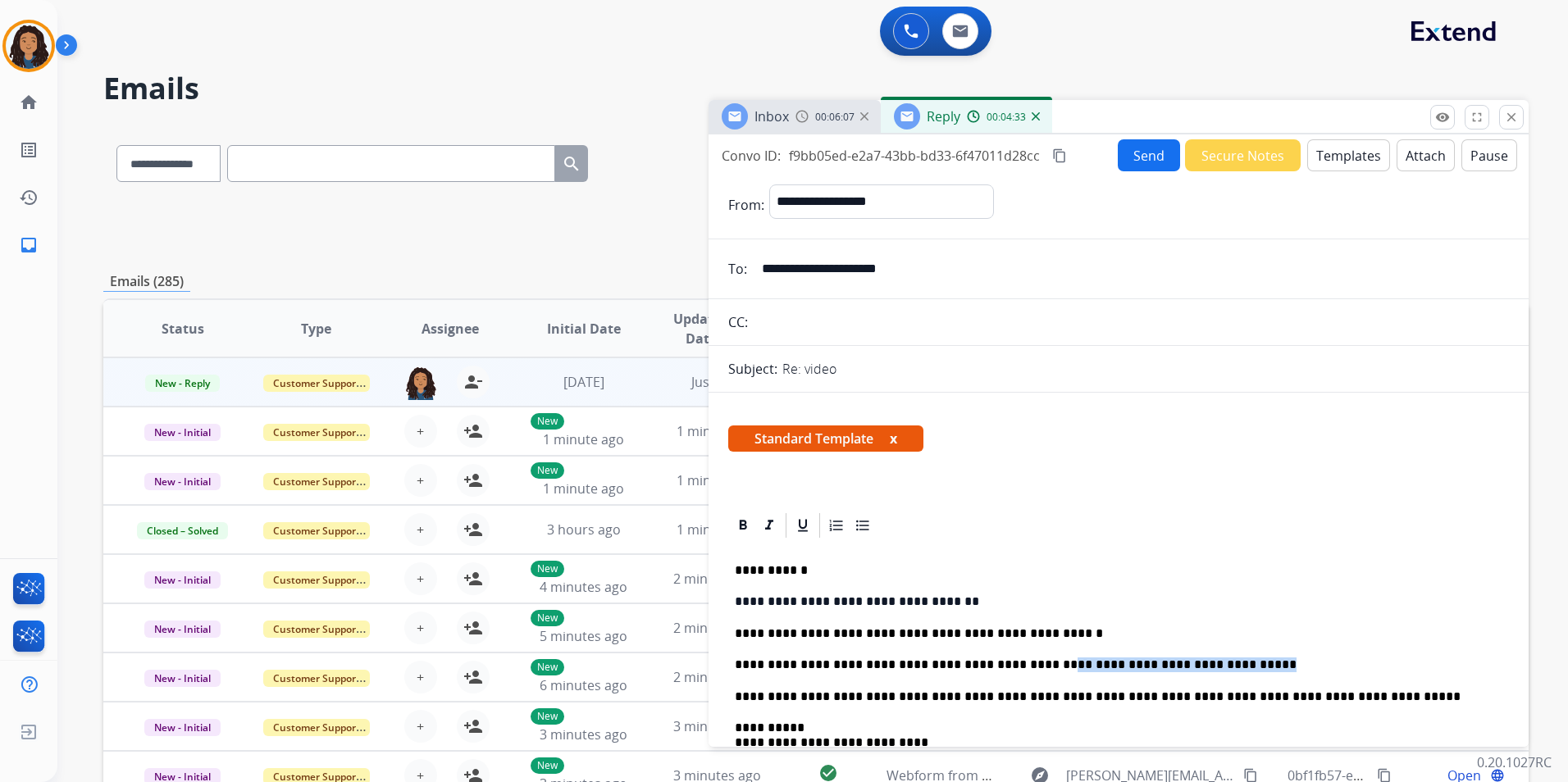
drag, startPoint x: 1190, startPoint y: 664, endPoint x: 1011, endPoint y: 655, distance: 179.2
drag, startPoint x: 1037, startPoint y: 664, endPoint x: 1057, endPoint y: 664, distance: 20.0
click at [769, 632] on p "**********" at bounding box center [1111, 634] width 754 height 14
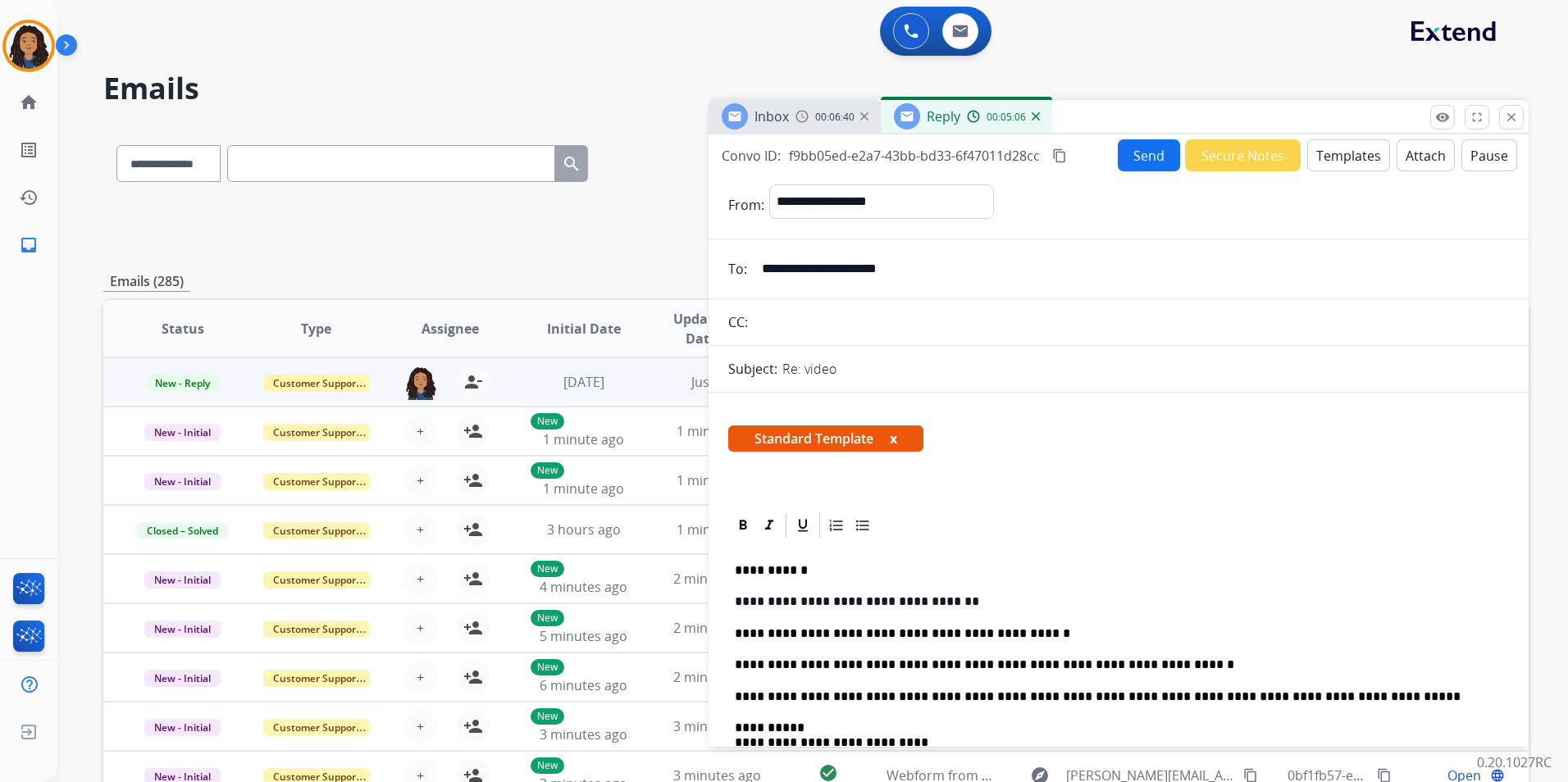
click at [779, 108] on span "Inbox" at bounding box center [771, 117] width 34 height 18
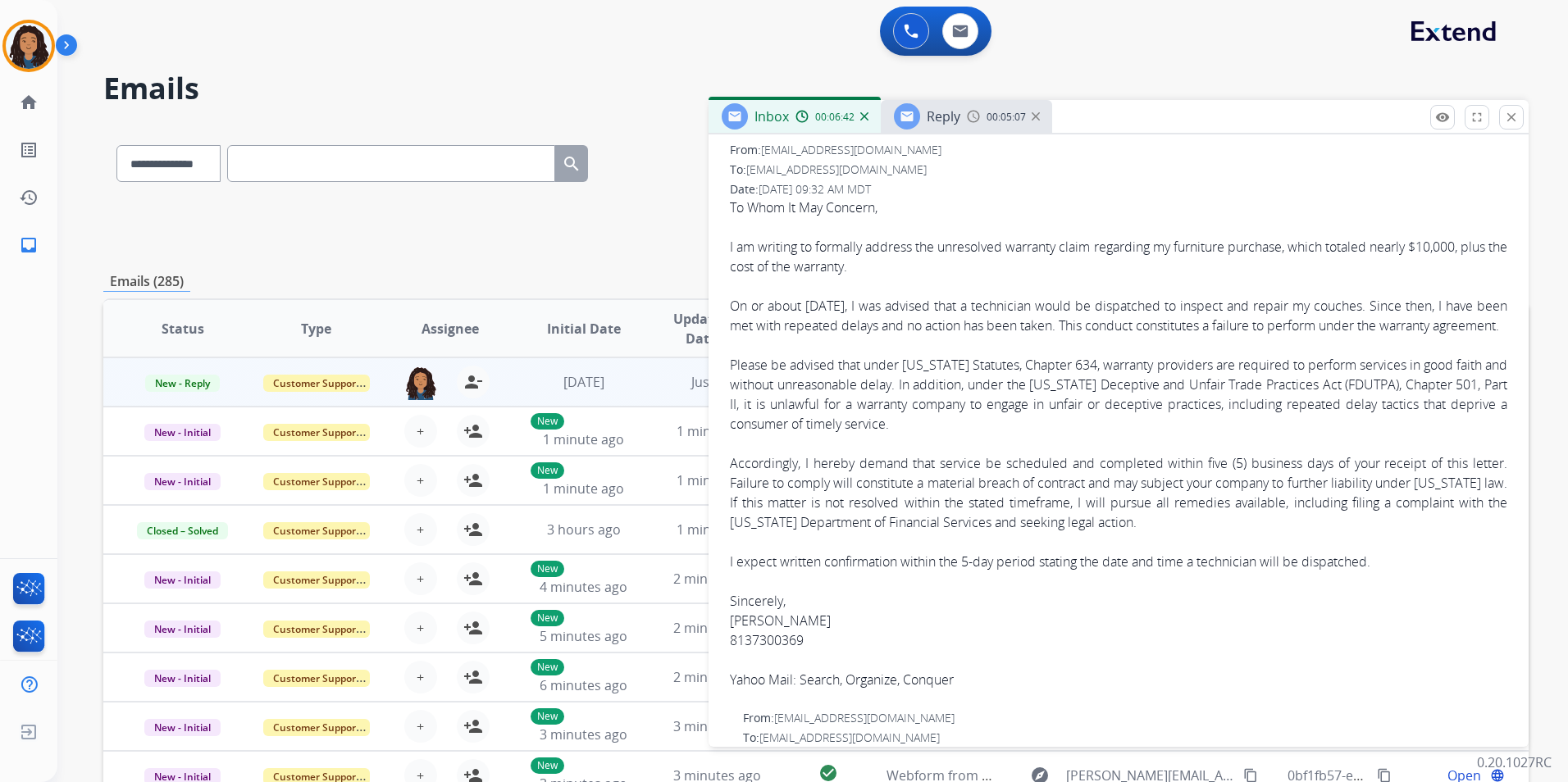
scroll to position [246, 0]
click at [969, 114] on img at bounding box center [973, 117] width 14 height 14
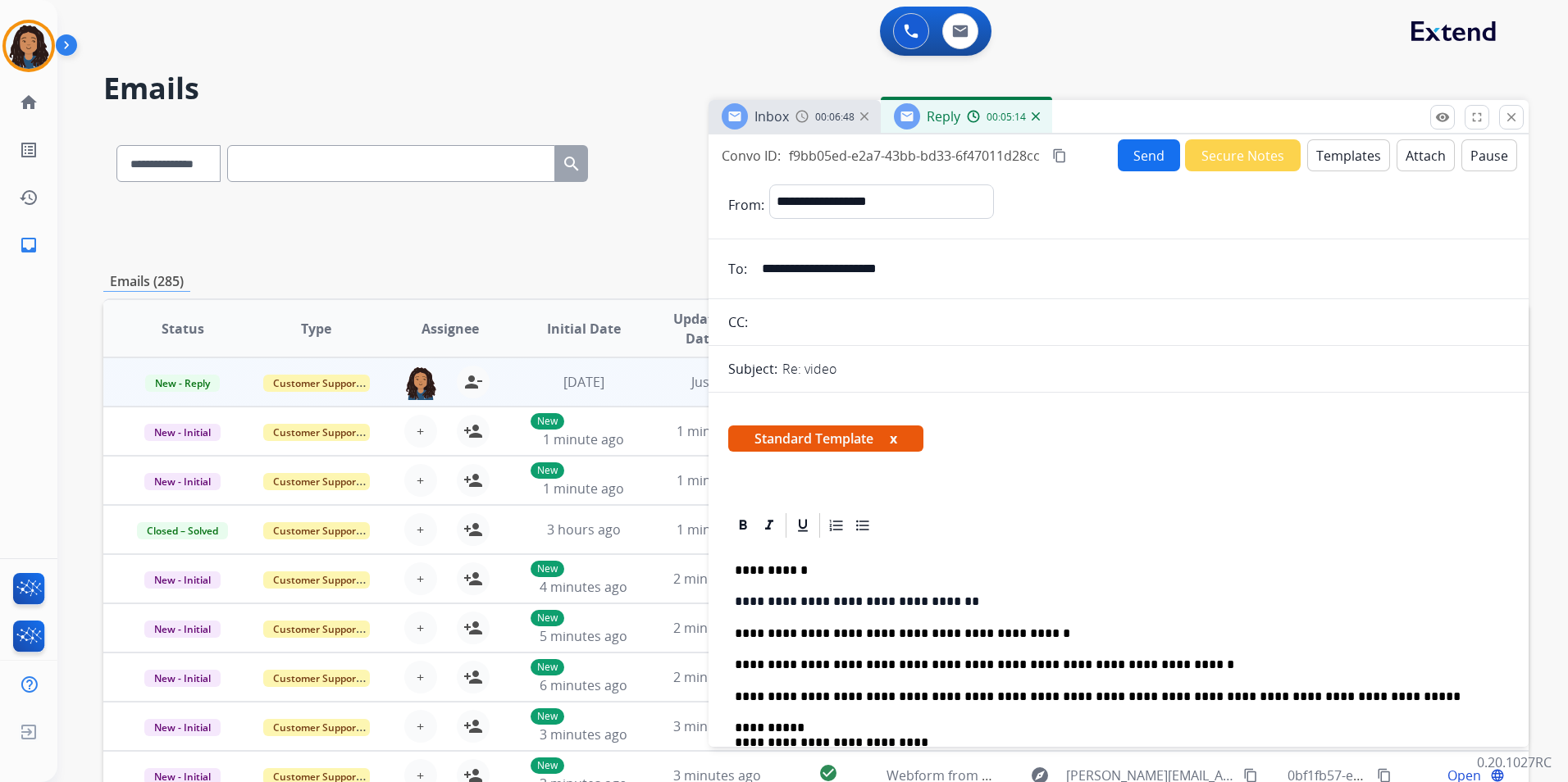
drag, startPoint x: 755, startPoint y: 115, endPoint x: 803, endPoint y: 142, distance: 55.1
click at [756, 114] on span "Inbox" at bounding box center [771, 117] width 34 height 18
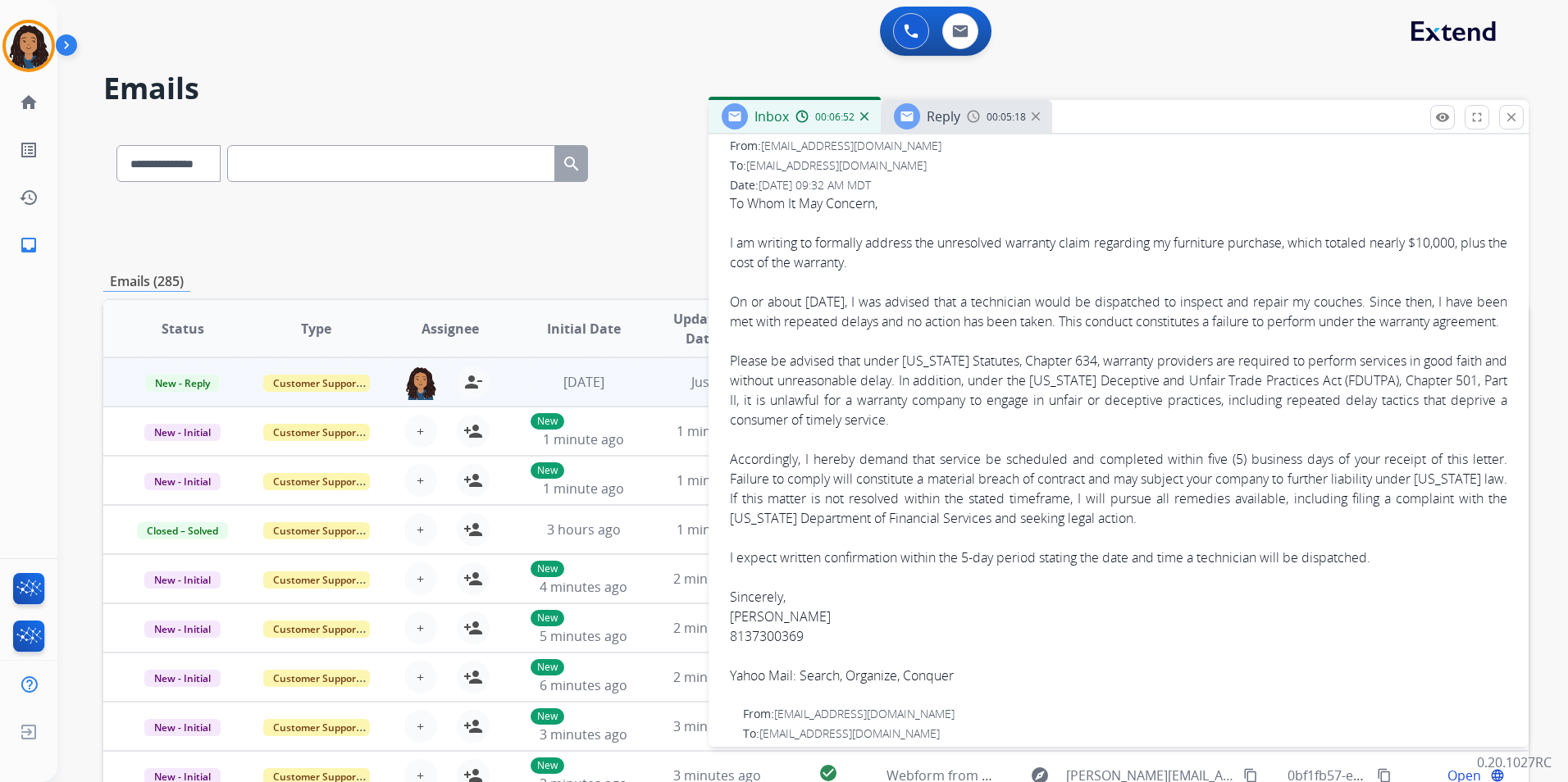
click at [985, 115] on div "00:05:18" at bounding box center [1003, 117] width 72 height 14
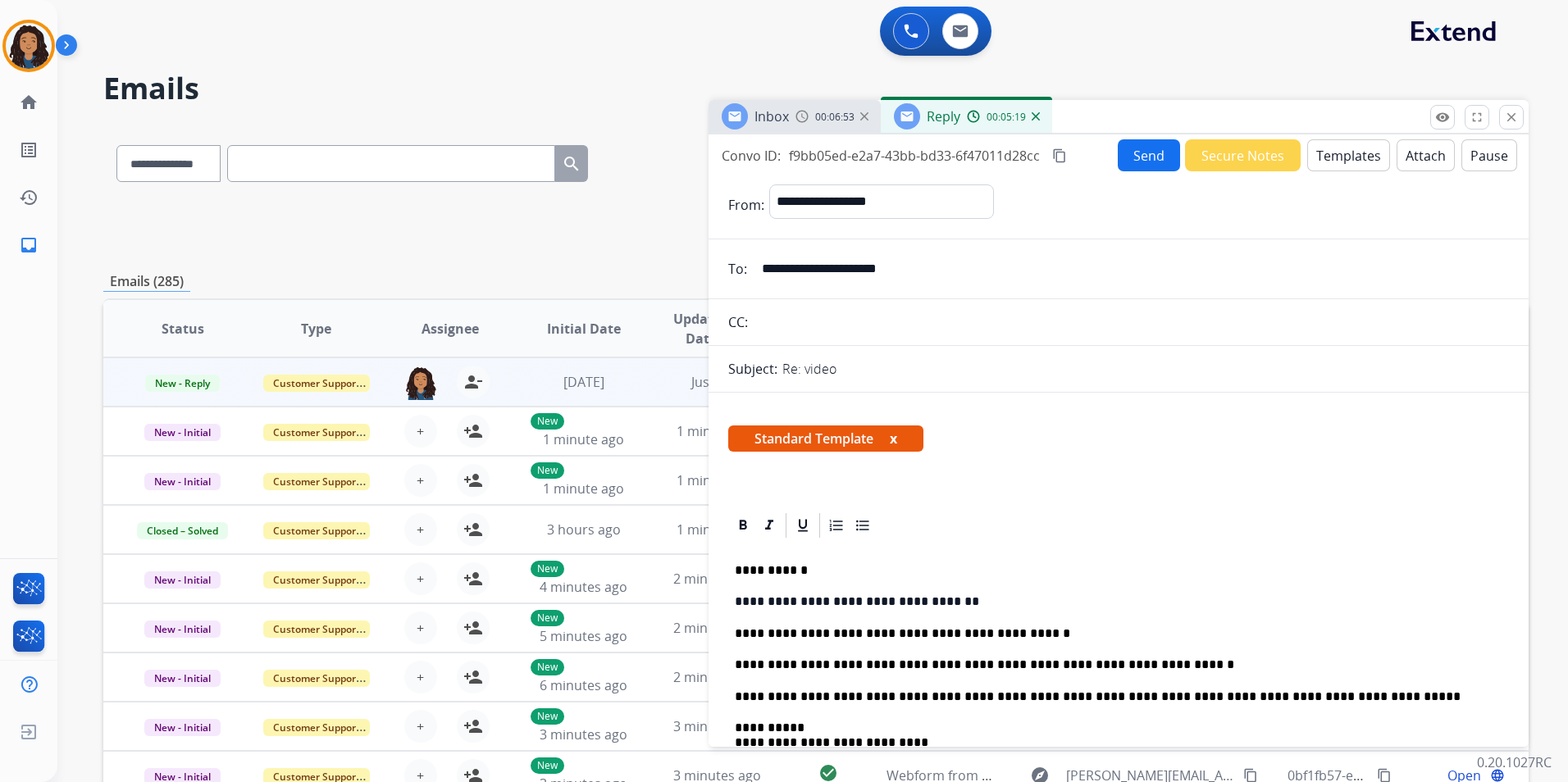
click at [1162, 661] on p "**********" at bounding box center [1111, 664] width 754 height 14
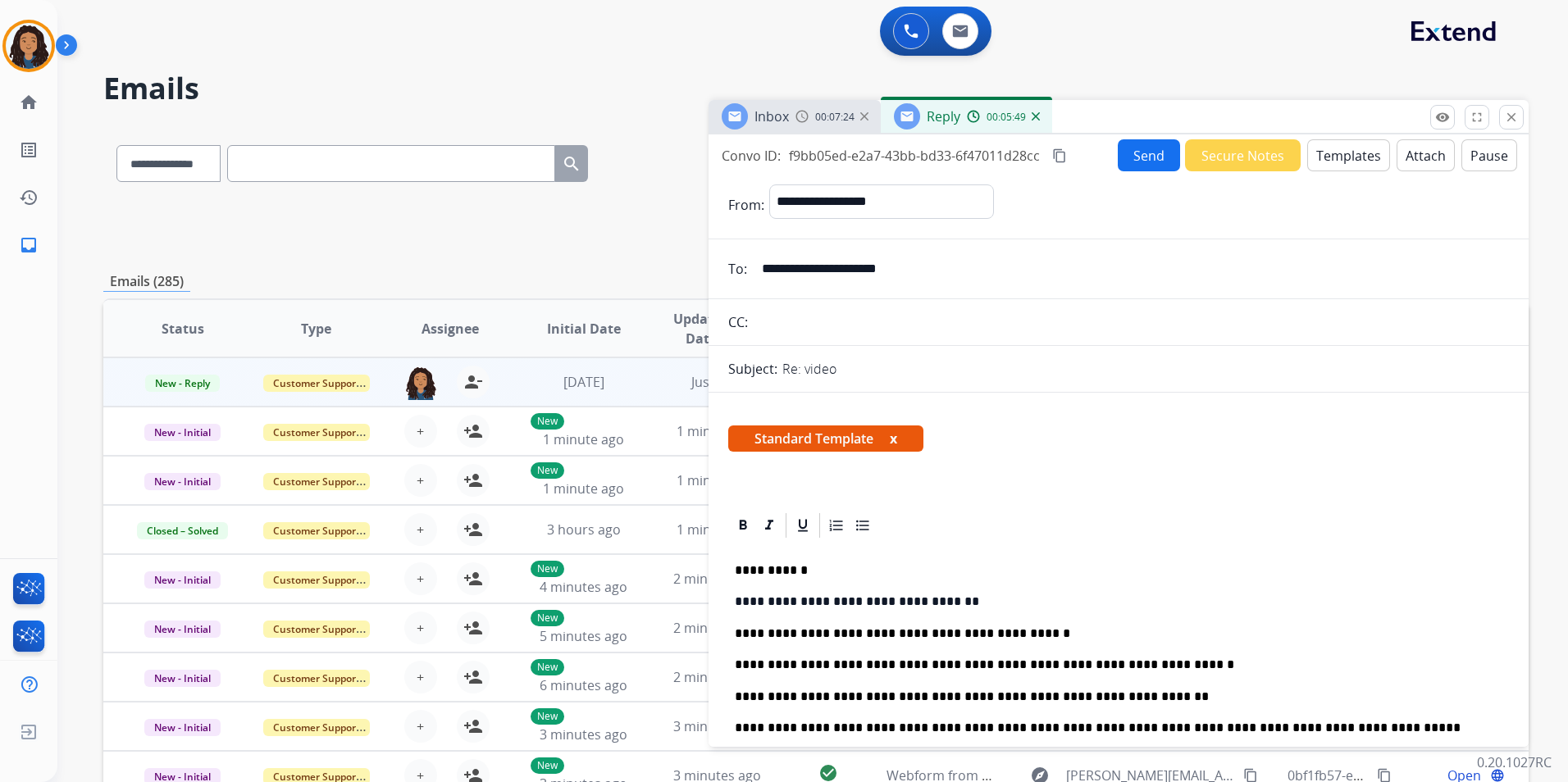
click at [1152, 698] on p "**********" at bounding box center [1111, 697] width 754 height 14
click at [787, 118] on span "Inbox" at bounding box center [771, 117] width 34 height 18
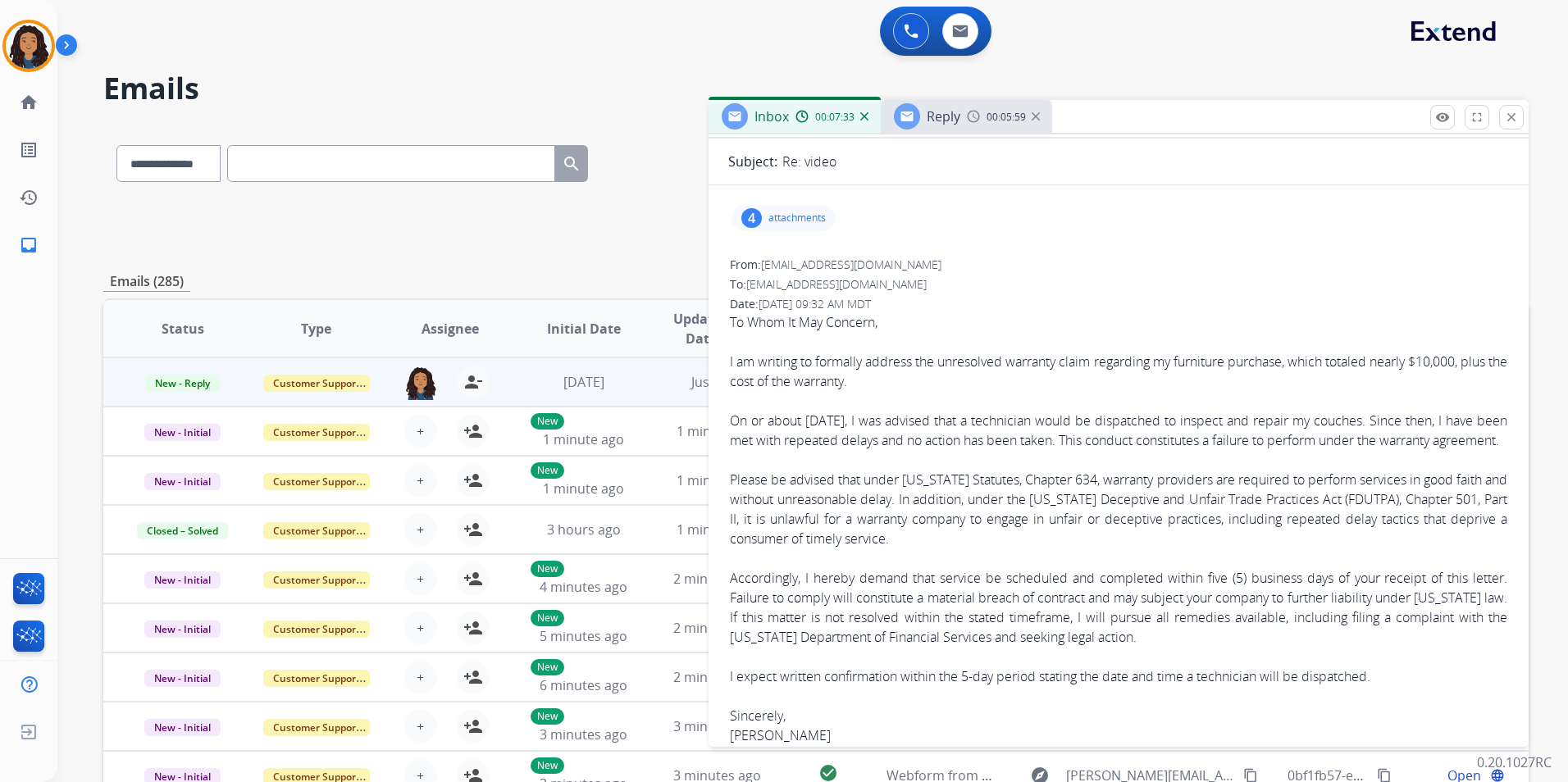
scroll to position [164, 0]
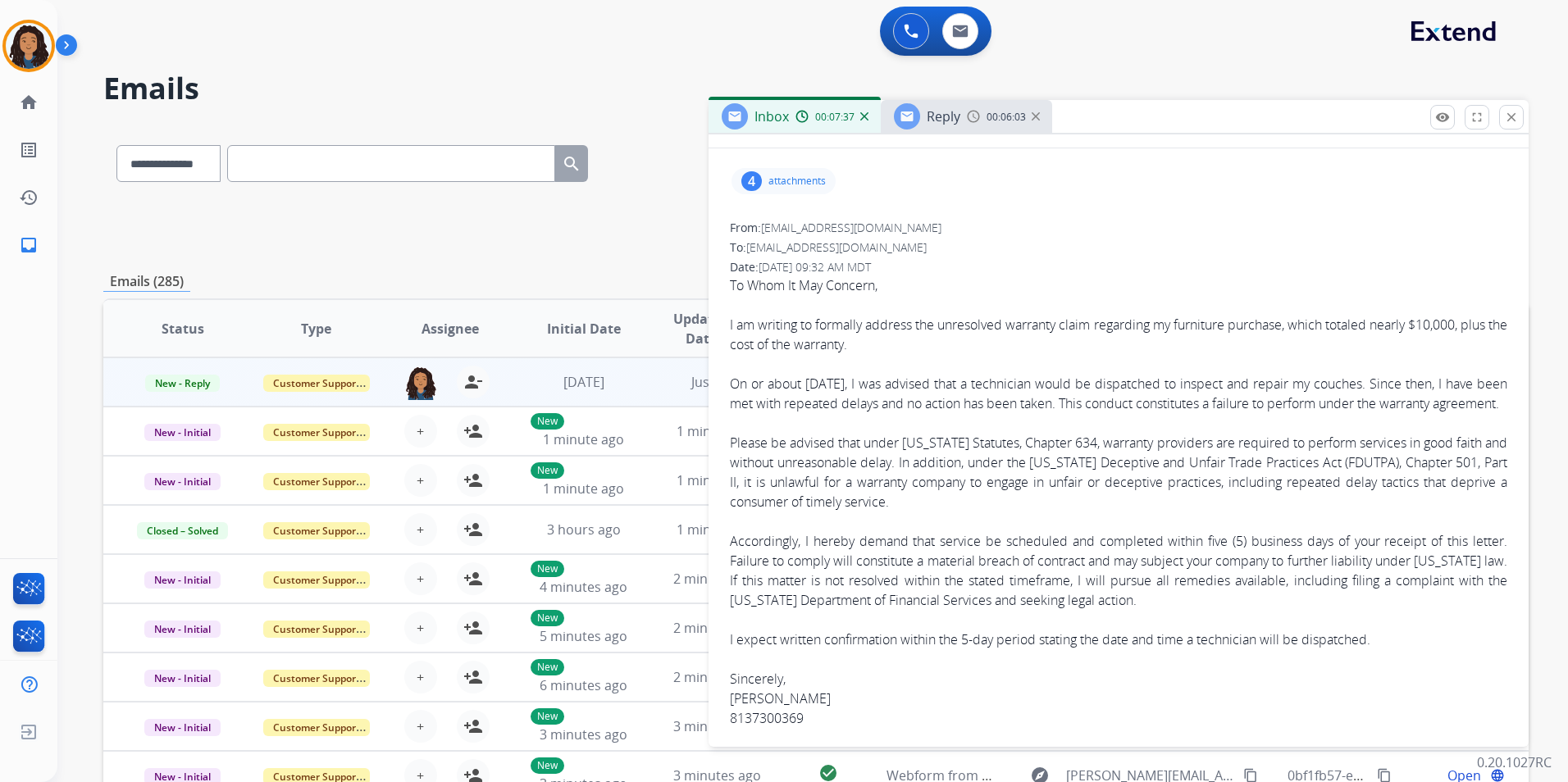
click at [970, 112] on img at bounding box center [973, 117] width 14 height 14
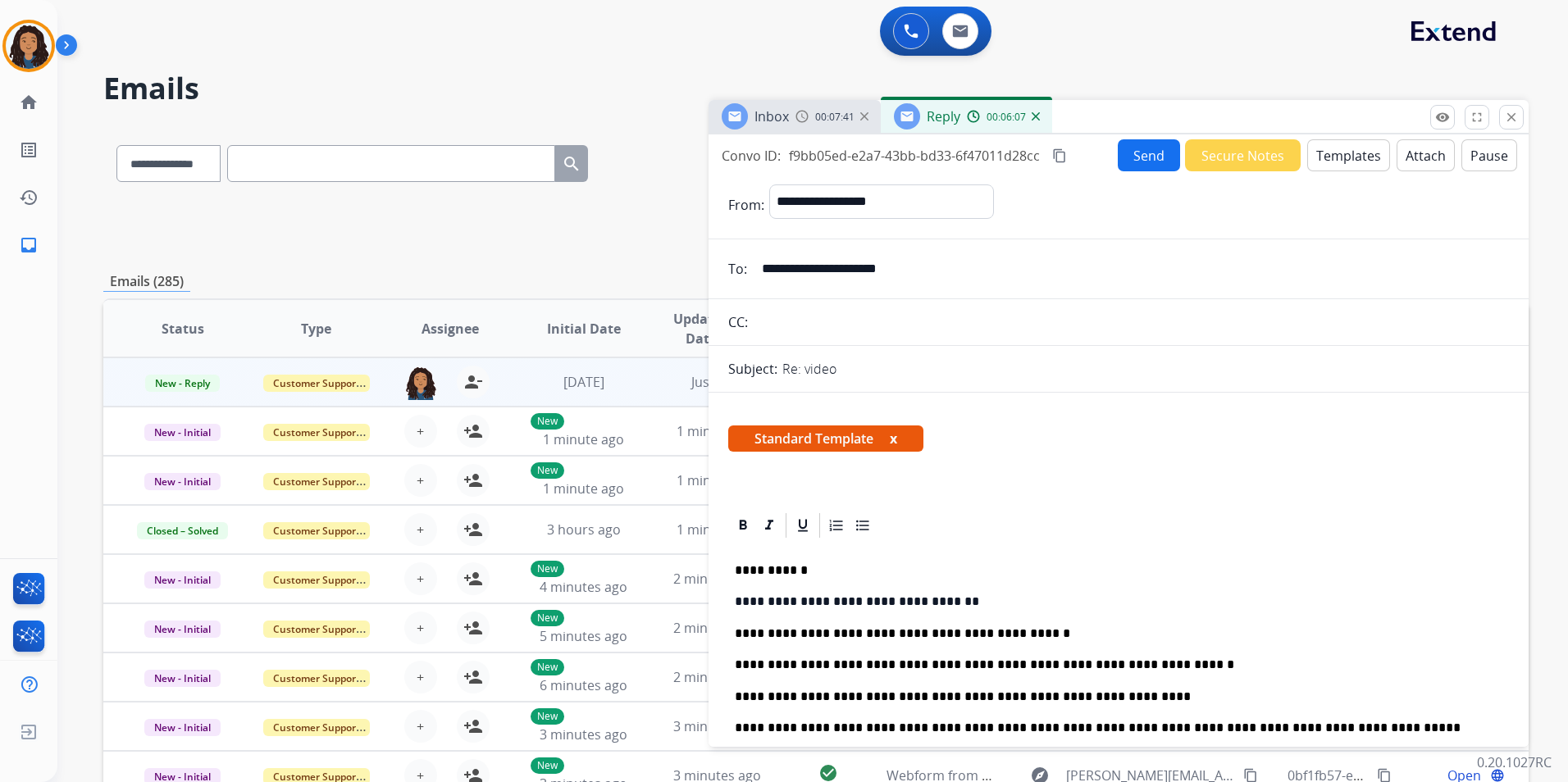
click at [1157, 664] on p "**********" at bounding box center [1111, 664] width 754 height 14
click at [1149, 698] on p "**********" at bounding box center [1111, 697] width 754 height 14
click at [793, 127] on div "Inbox 00:08:26" at bounding box center [794, 117] width 172 height 33
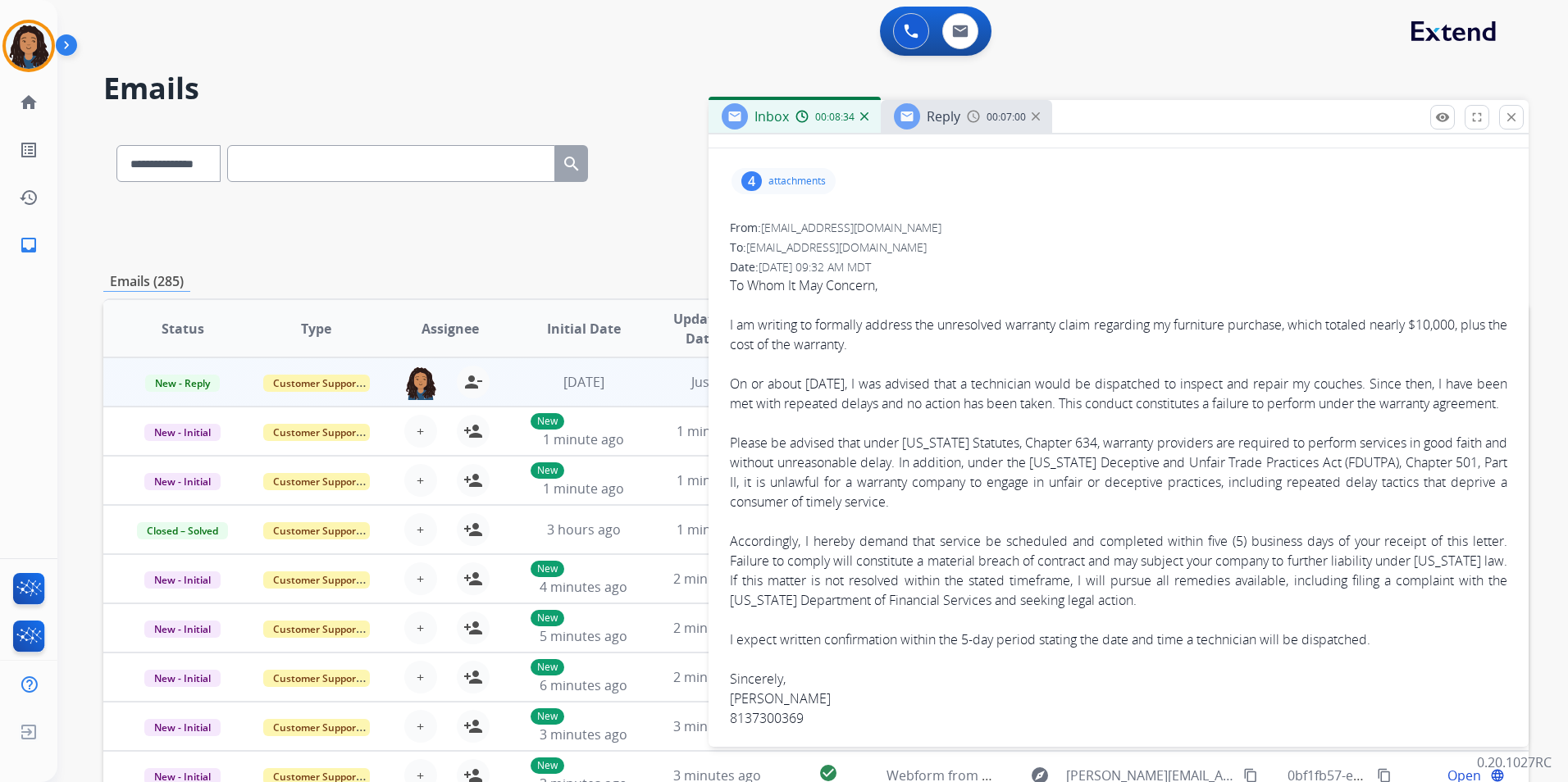
click at [948, 117] on span "Reply" at bounding box center [943, 117] width 33 height 18
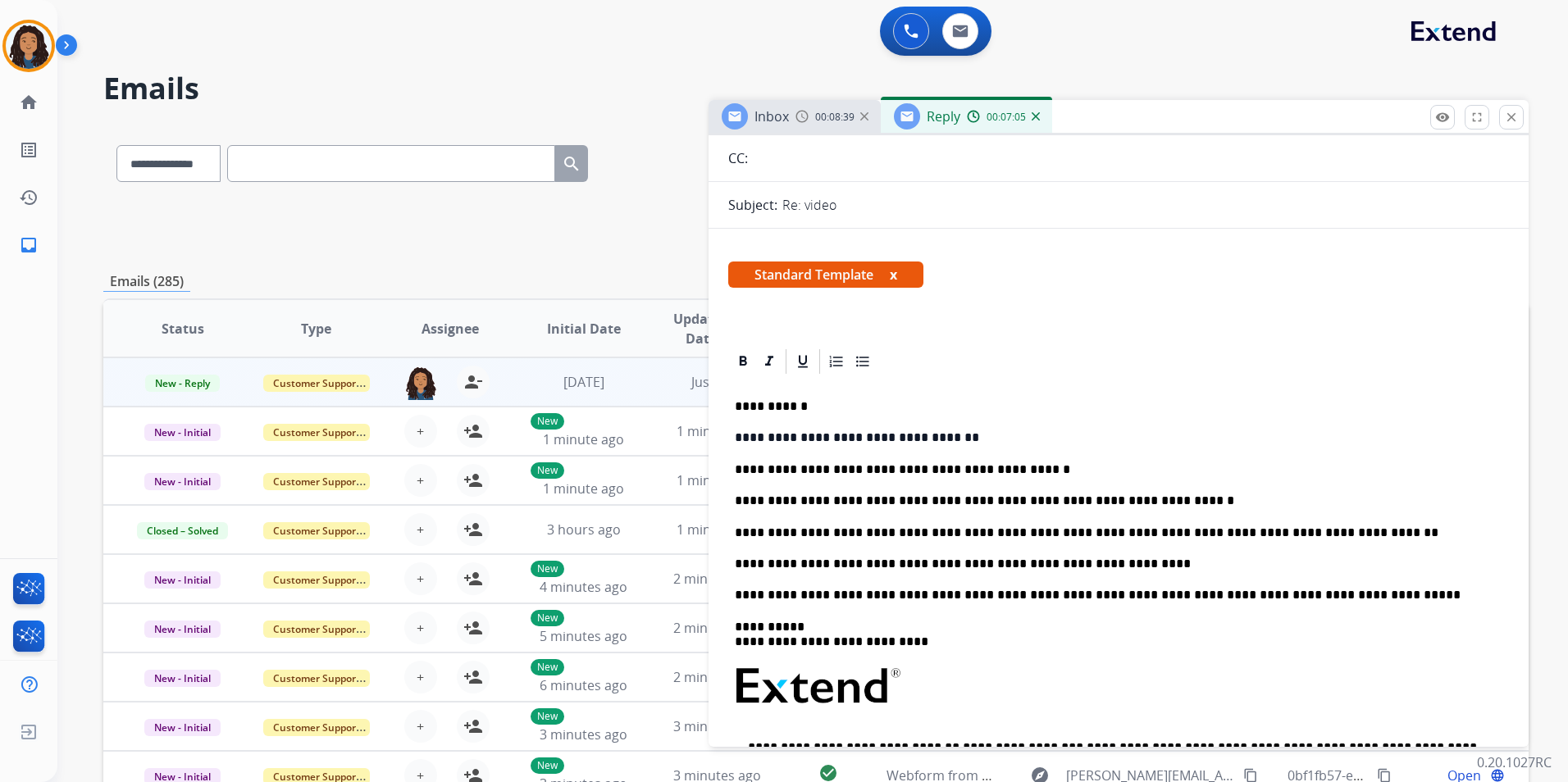
click at [1097, 561] on p "**********" at bounding box center [1111, 564] width 754 height 14
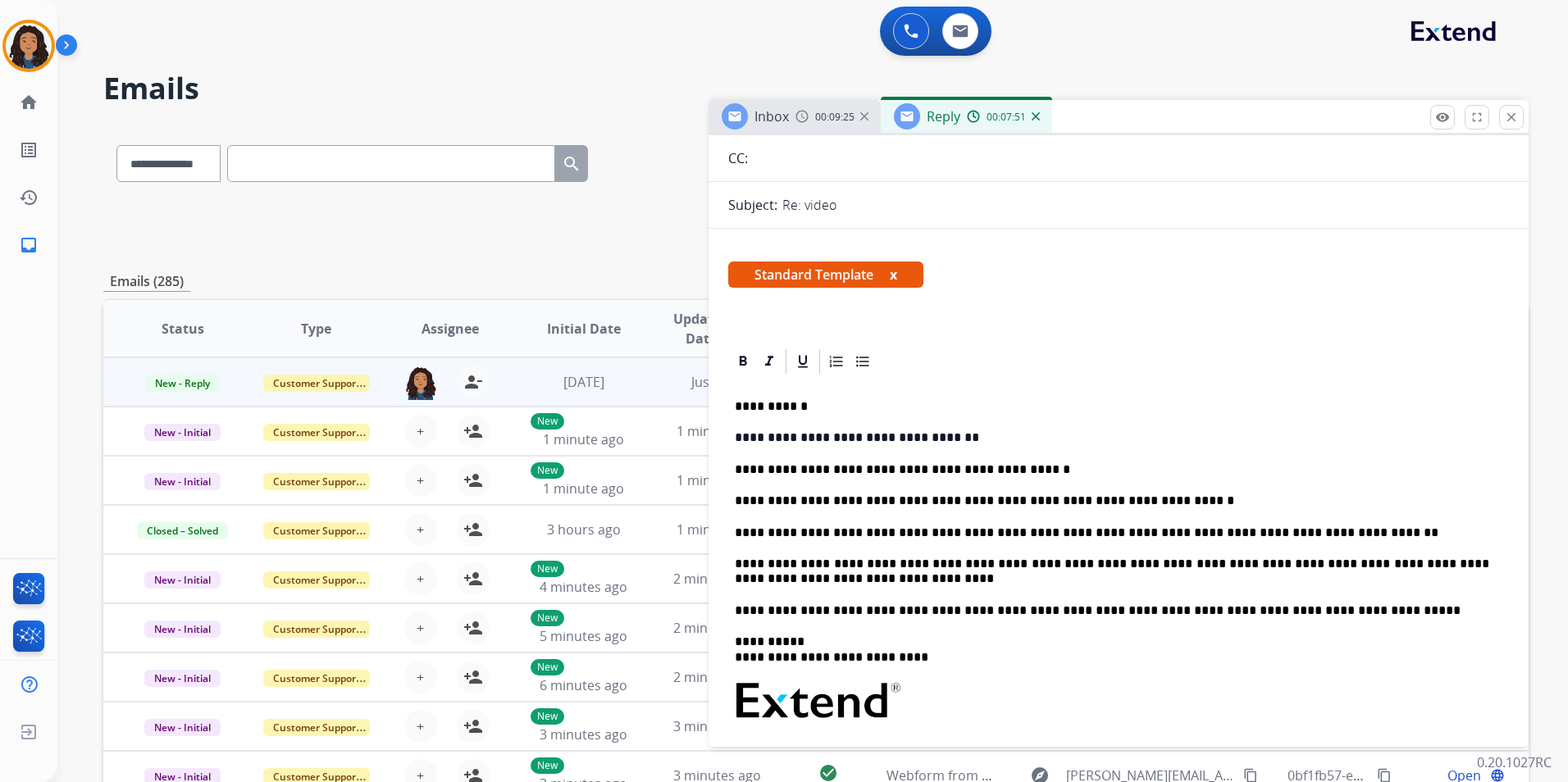
click at [1012, 494] on p "**********" at bounding box center [1111, 501] width 754 height 14
click at [767, 496] on p "**********" at bounding box center [1111, 501] width 754 height 14
drag, startPoint x: 853, startPoint y: 497, endPoint x: 1020, endPoint y: 504, distance: 167.1
click at [1020, 504] on p "**********" at bounding box center [1111, 501] width 754 height 14
click at [953, 495] on p "**********" at bounding box center [1111, 501] width 754 height 14
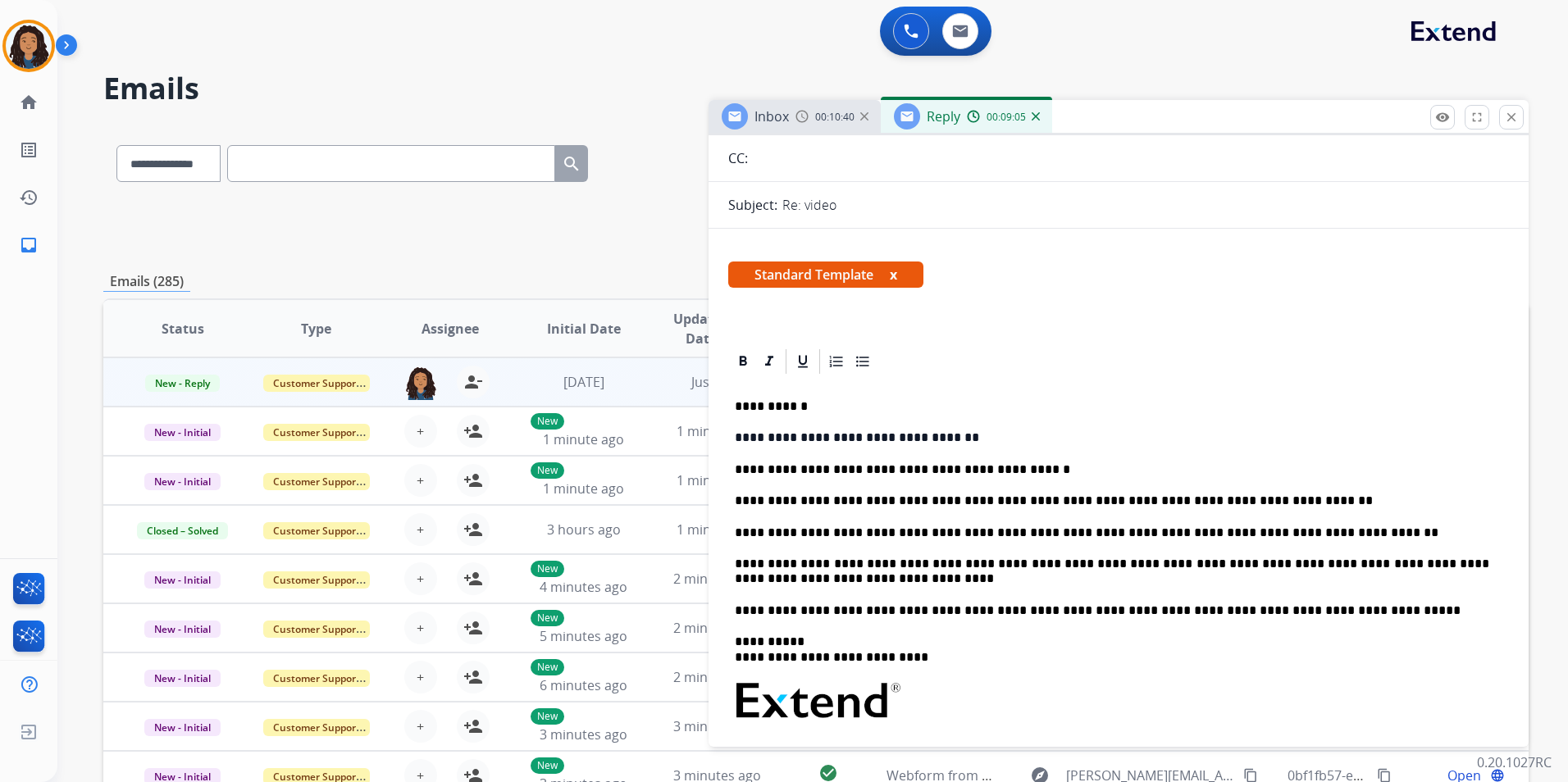
click at [1157, 501] on p "**********" at bounding box center [1111, 501] width 754 height 14
click at [1288, 532] on p "**********" at bounding box center [1111, 532] width 754 height 14
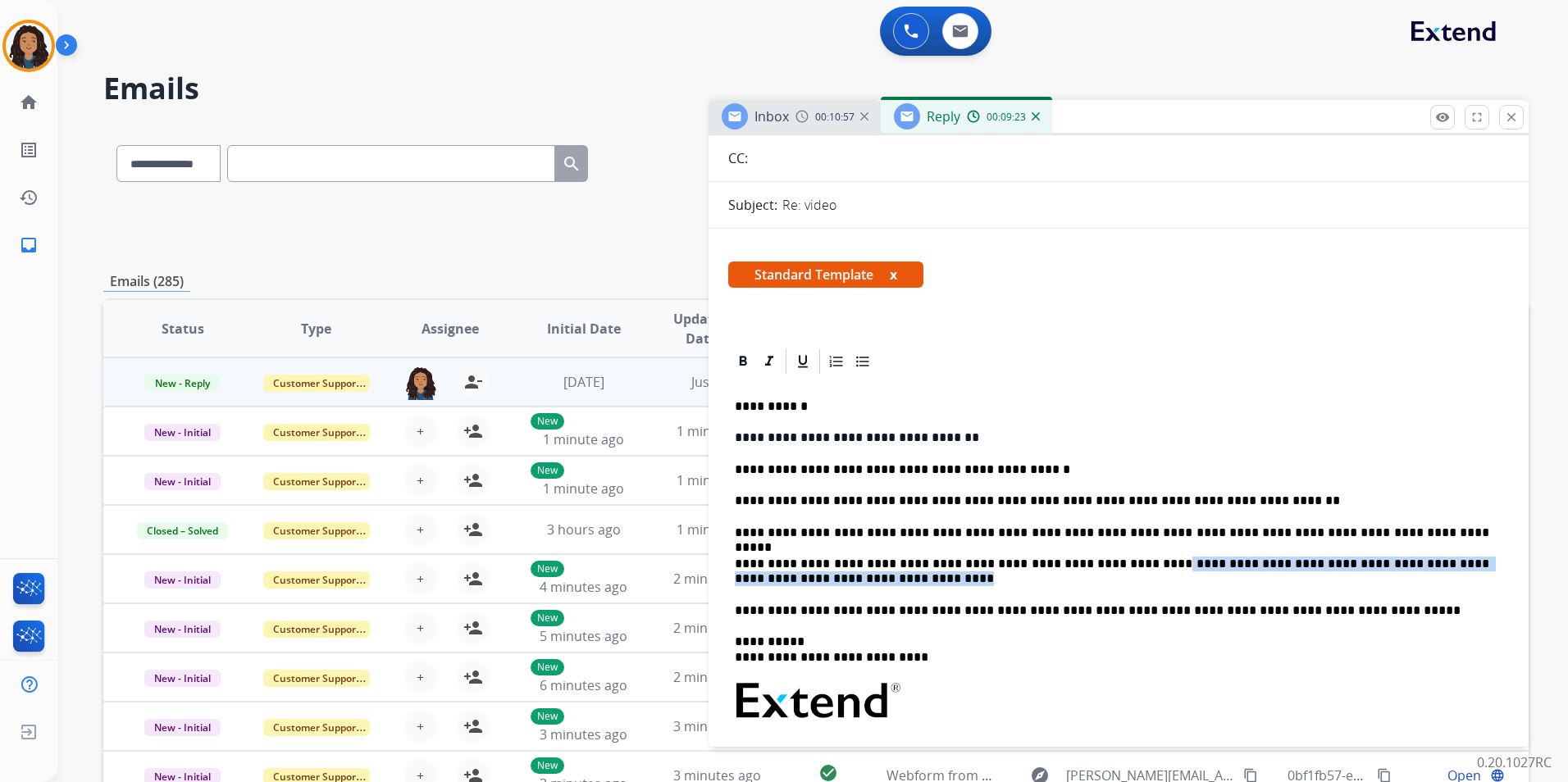
drag, startPoint x: 1108, startPoint y: 562, endPoint x: 843, endPoint y: 579, distance: 265.5
click at [843, 579] on p "**********" at bounding box center [1111, 572] width 754 height 31
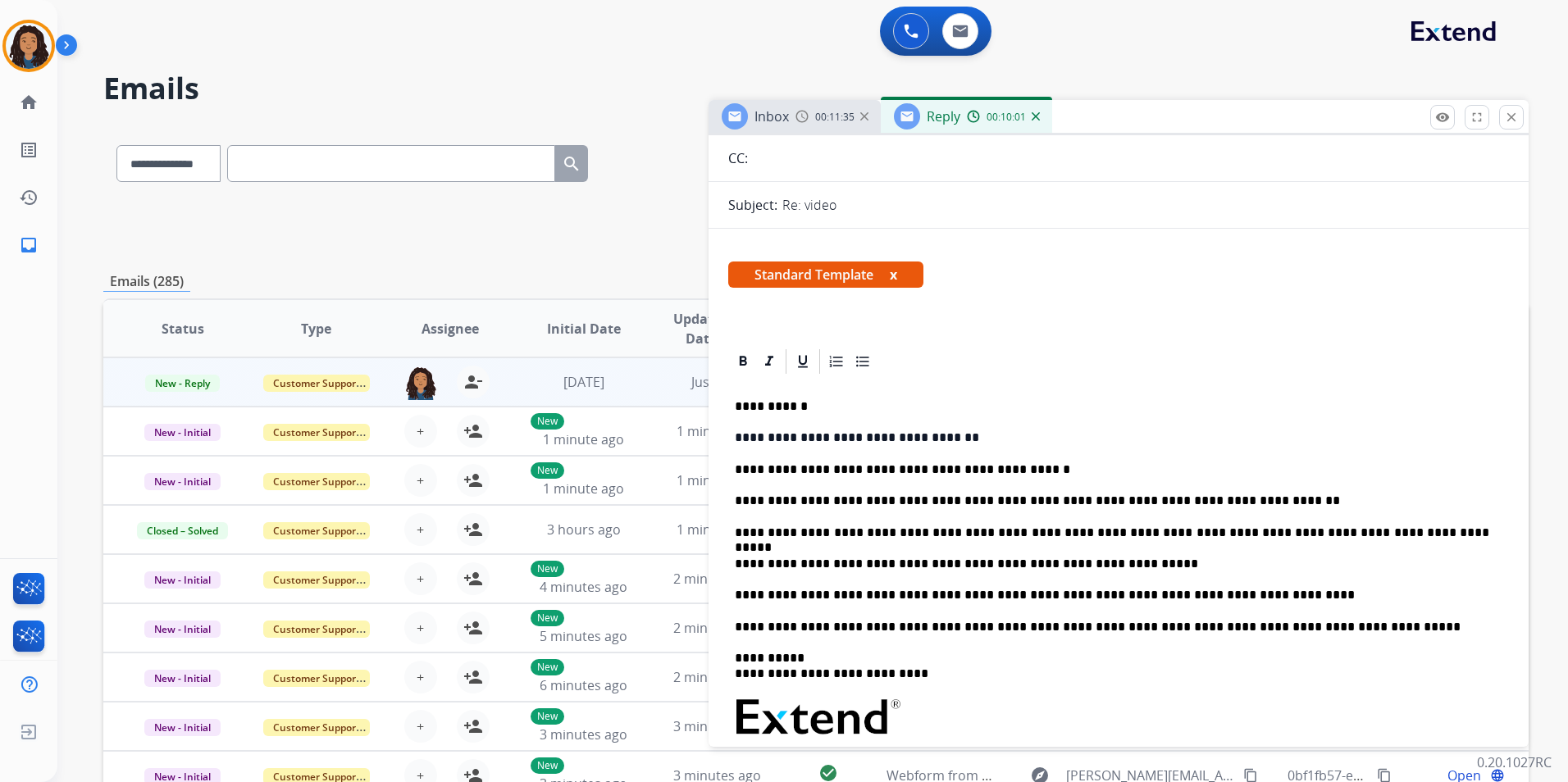
click at [767, 113] on span "Inbox" at bounding box center [771, 117] width 34 height 18
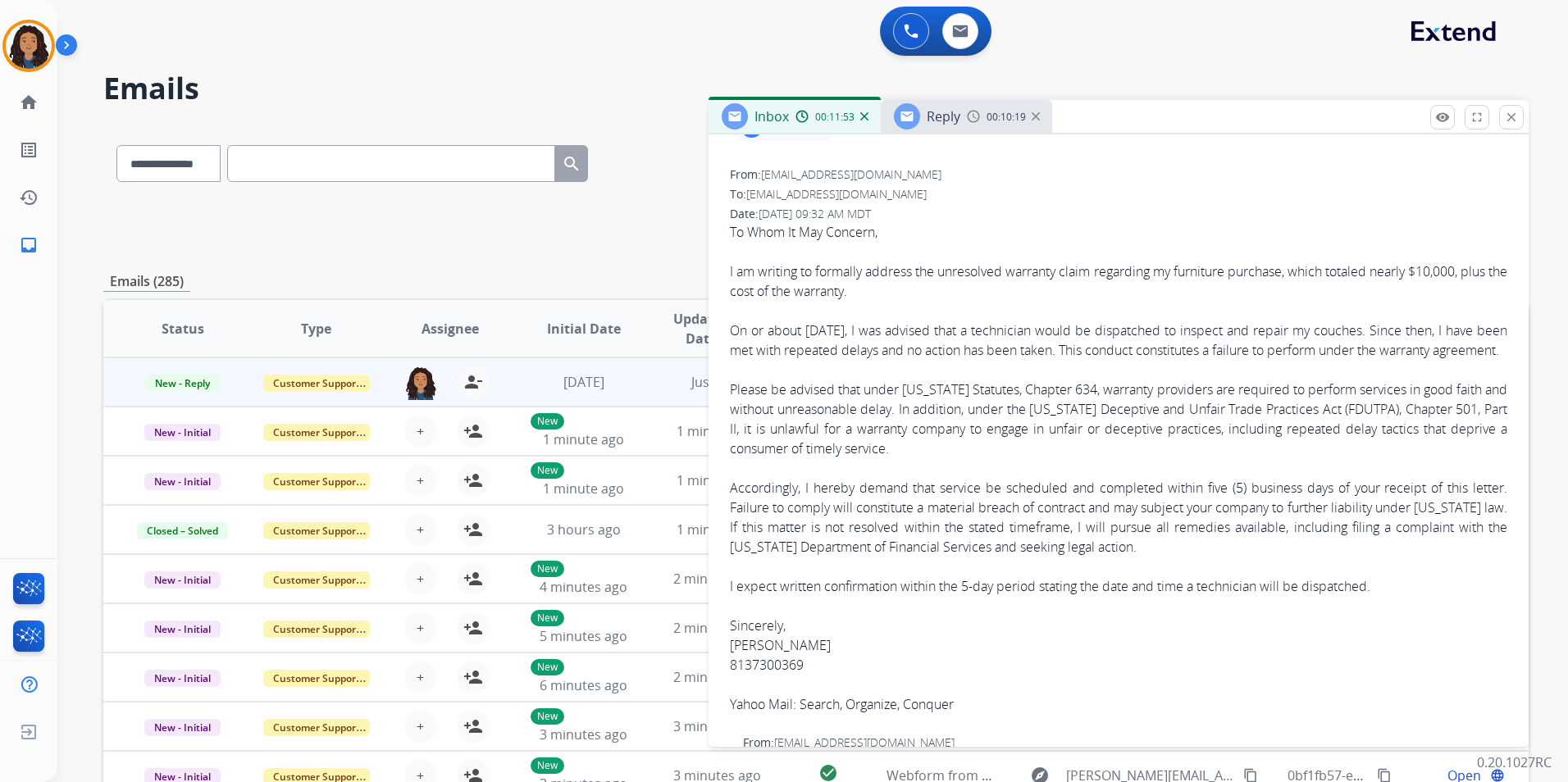
scroll to position [246, 0]
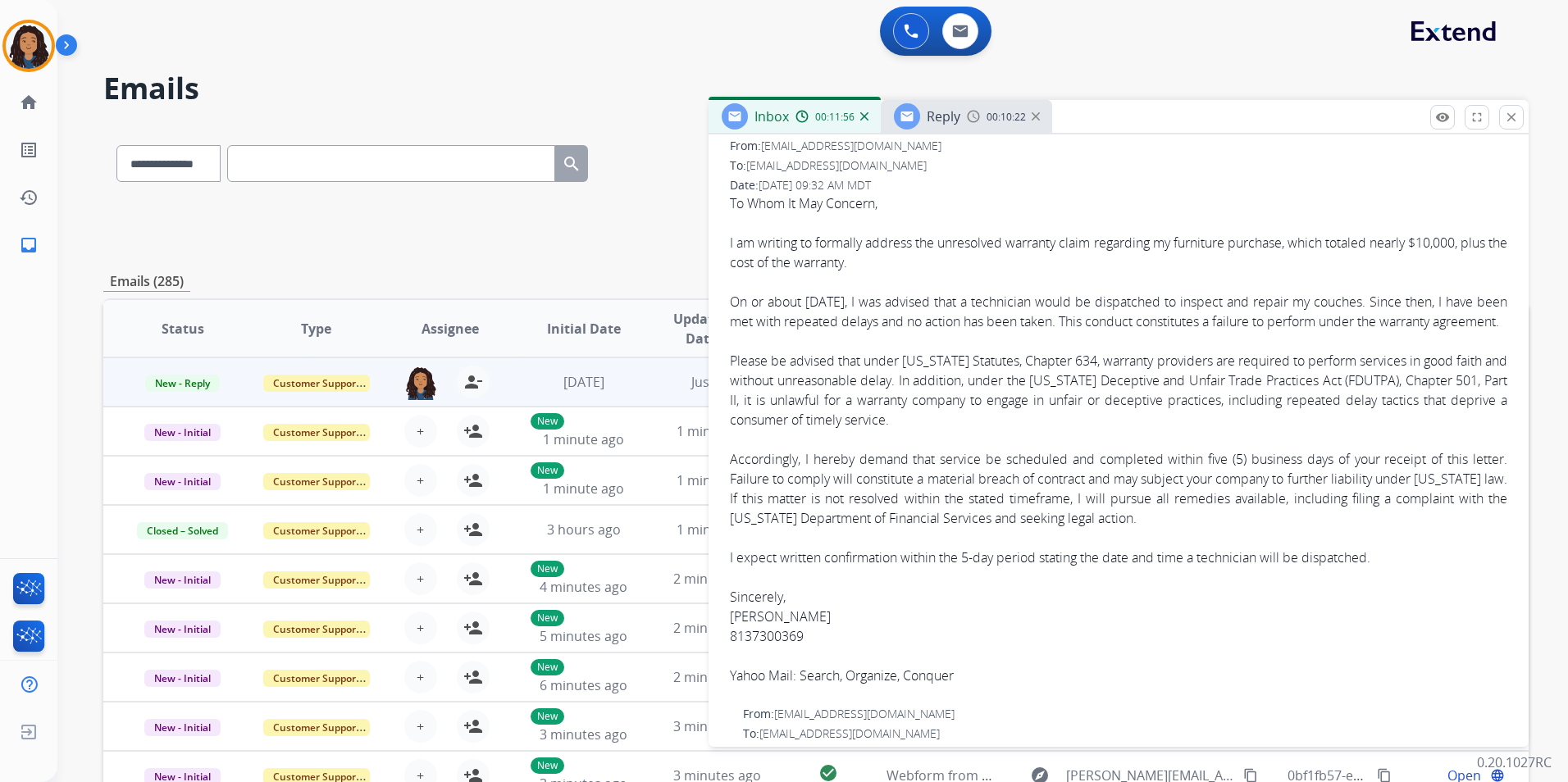
click at [954, 110] on span "Reply" at bounding box center [943, 117] width 33 height 18
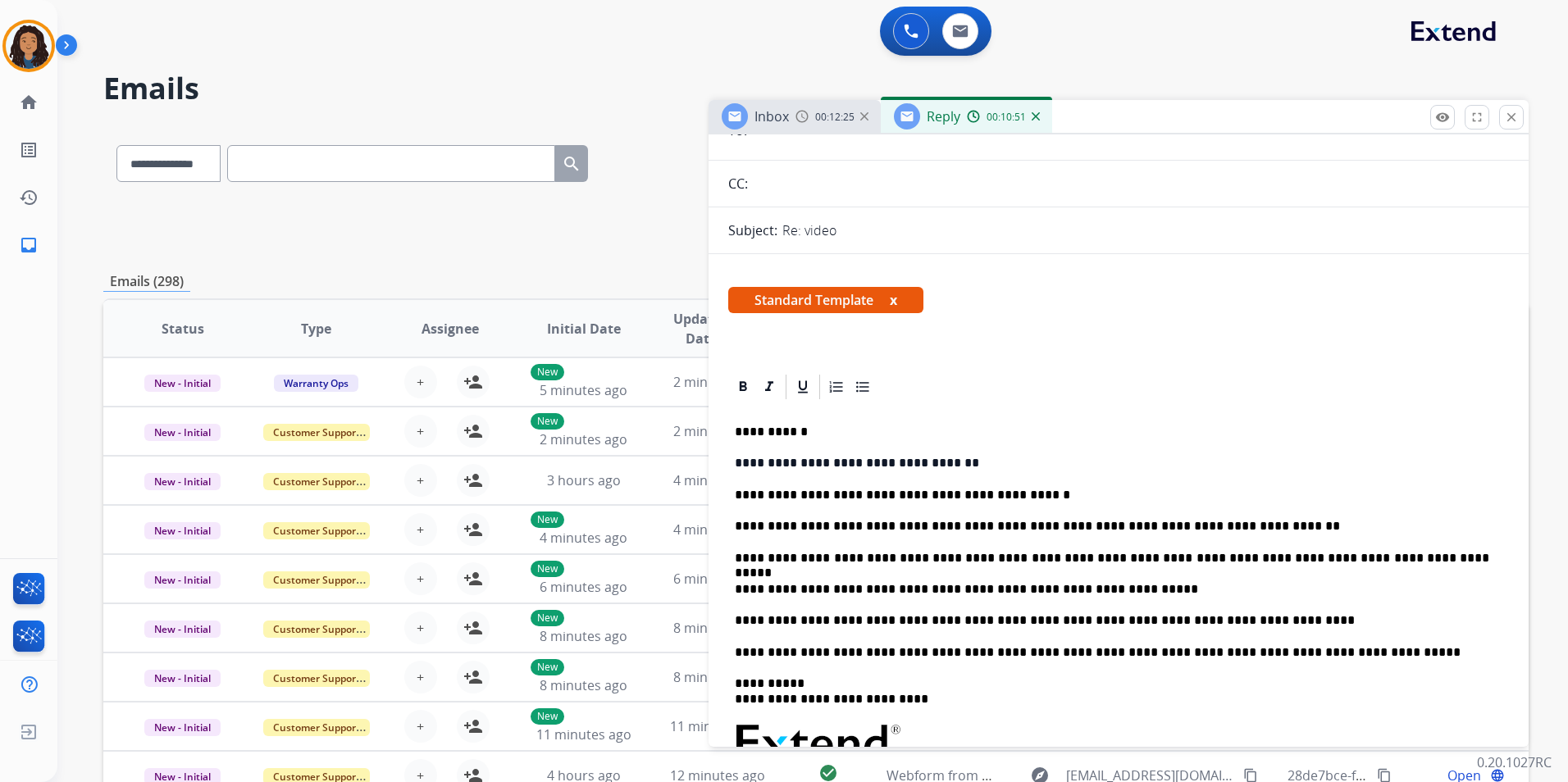
scroll to position [164, 0]
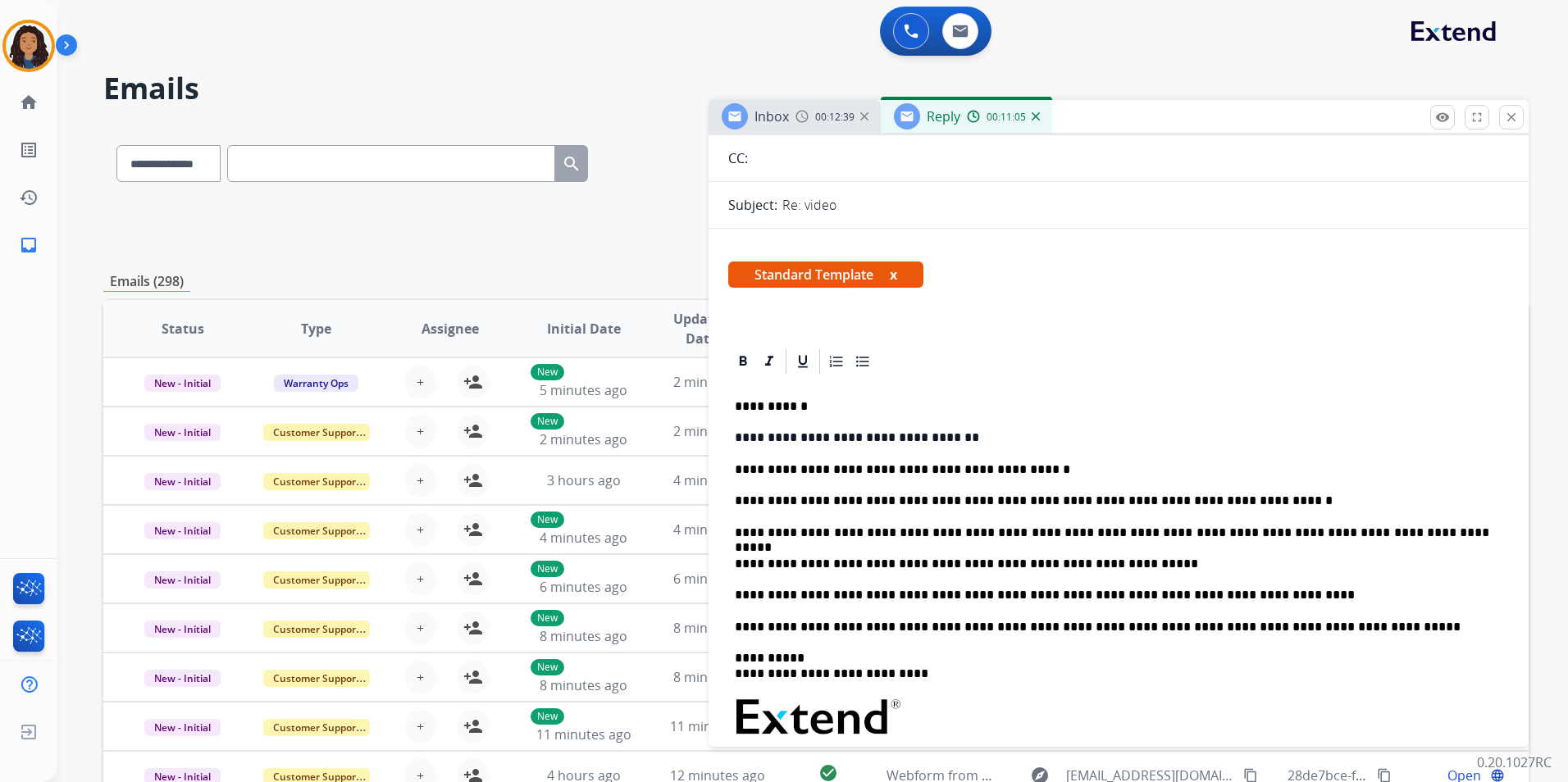
drag, startPoint x: 1119, startPoint y: 498, endPoint x: 1149, endPoint y: 504, distance: 30.6
click at [1119, 498] on p "**********" at bounding box center [1111, 501] width 754 height 14
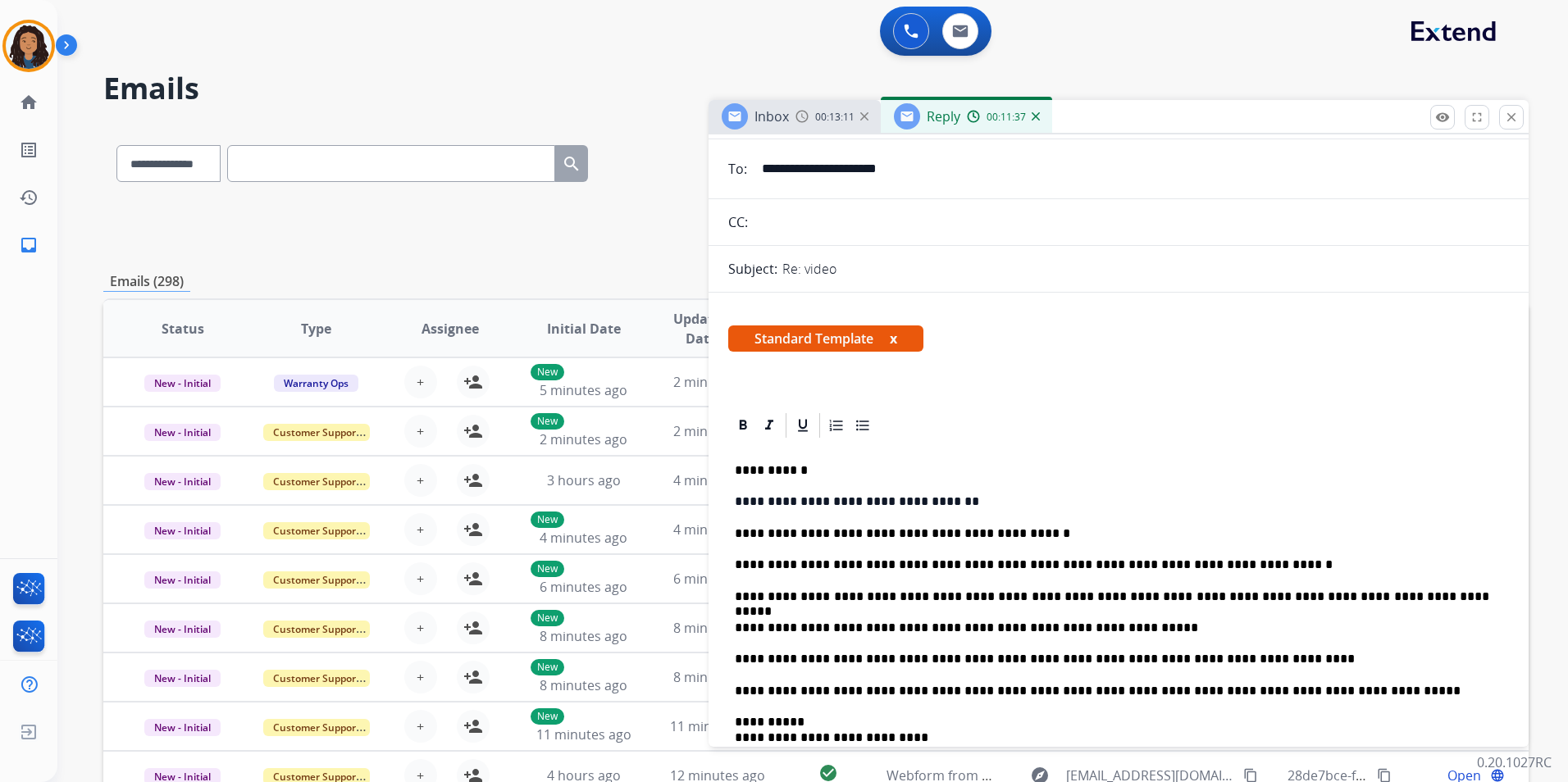
scroll to position [0, 0]
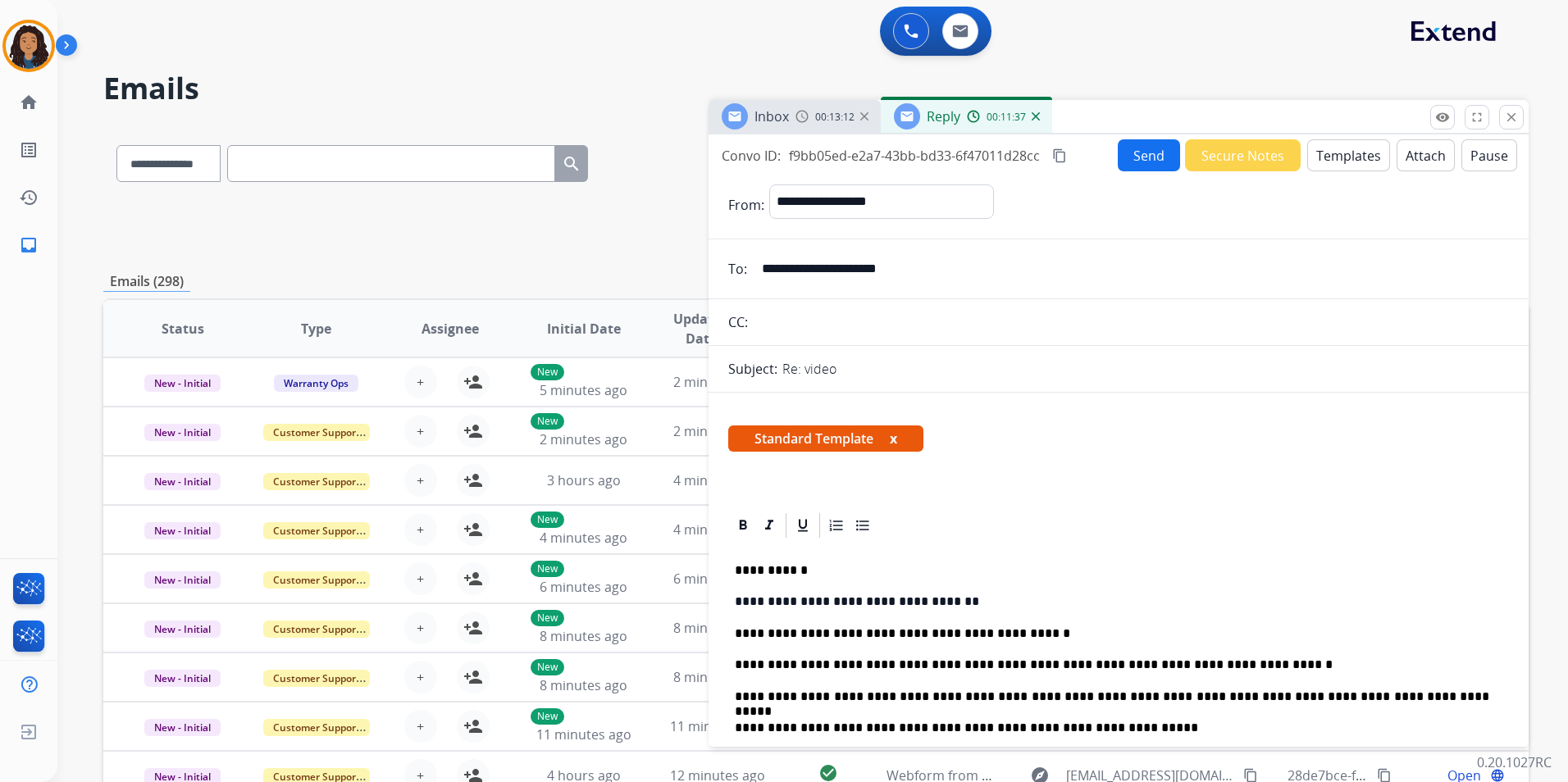
click at [1128, 158] on button "Send" at bounding box center [1148, 155] width 62 height 32
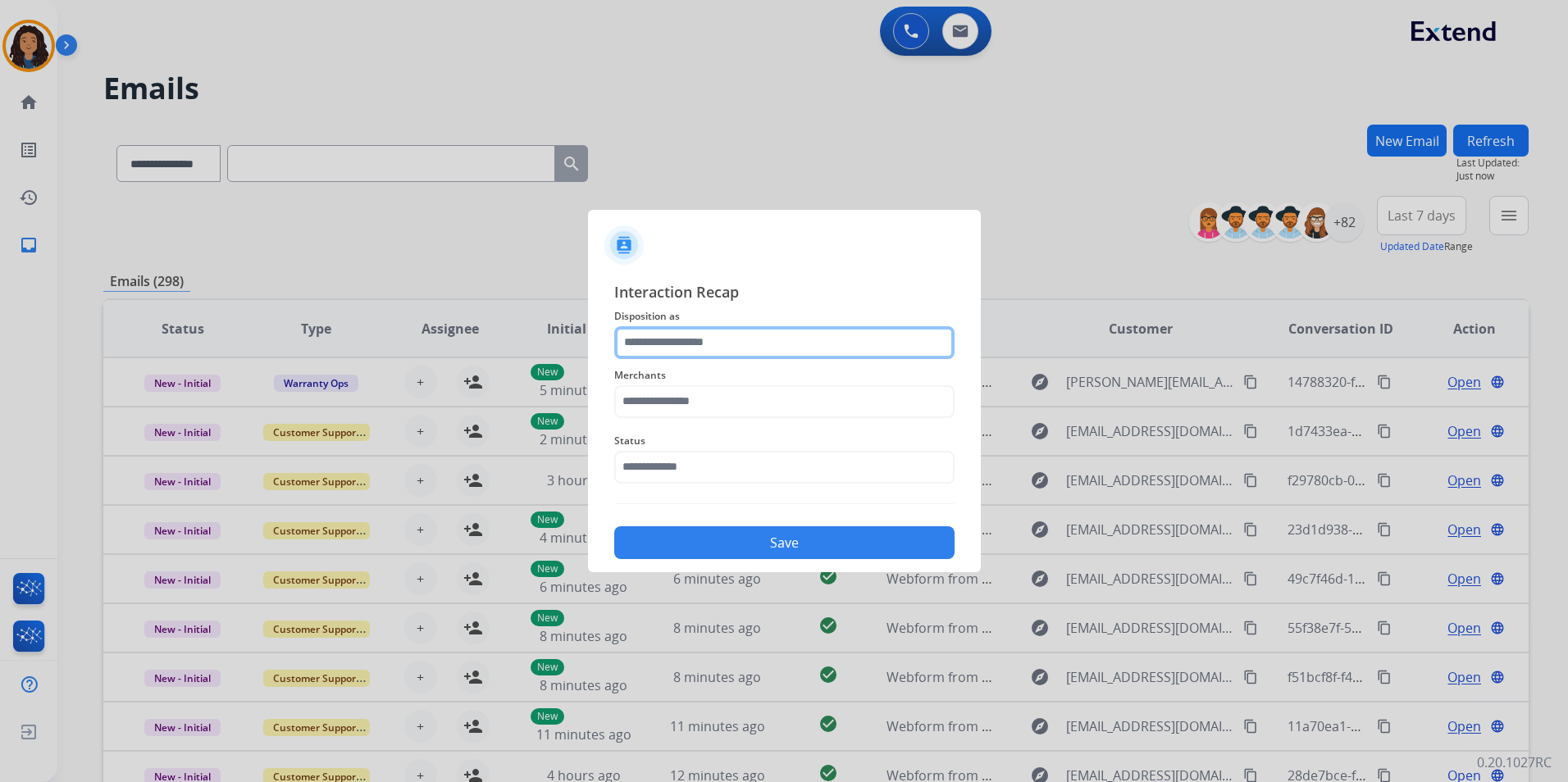
click at [702, 334] on input "text" at bounding box center [784, 343] width 340 height 33
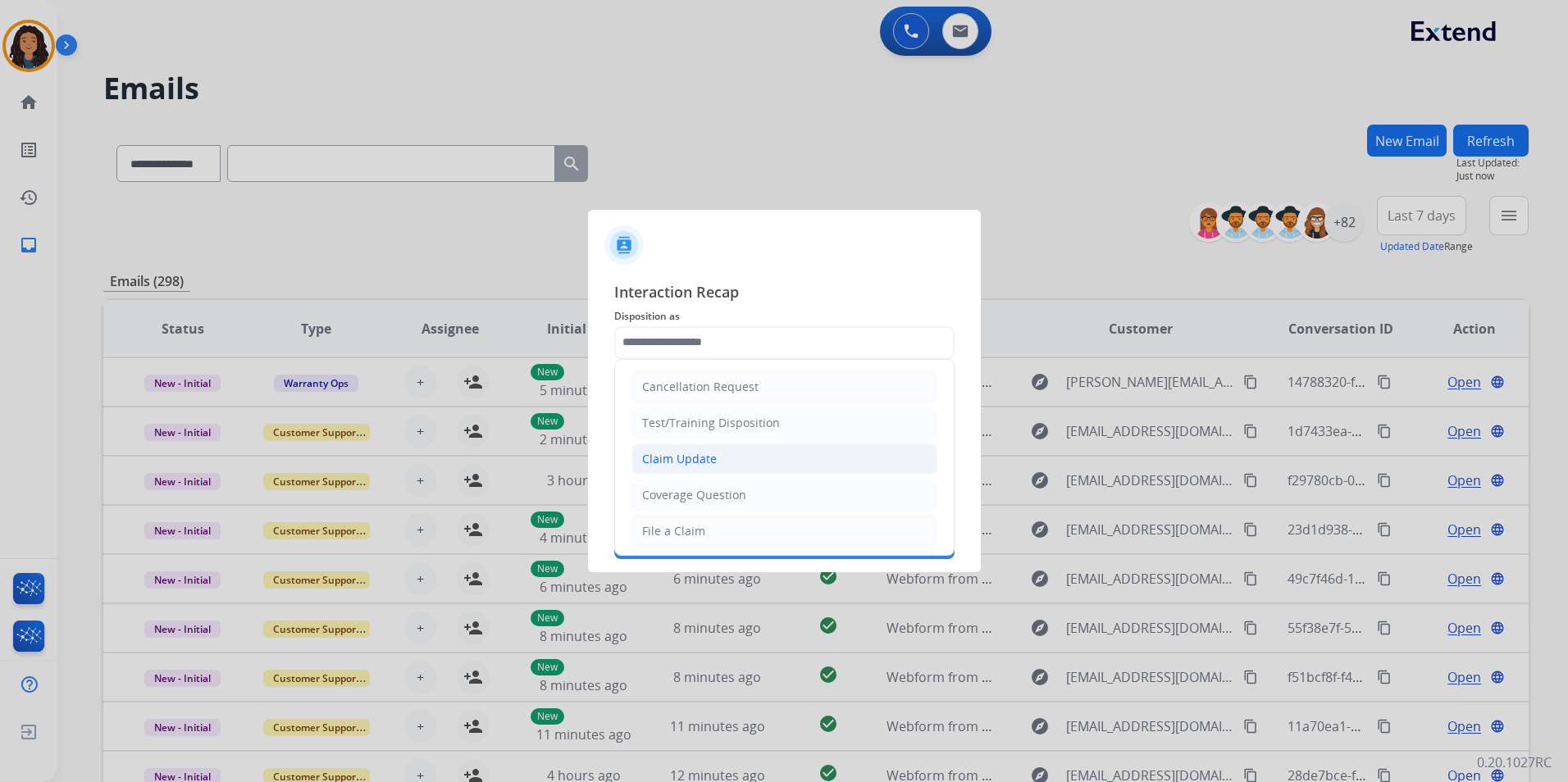
drag, startPoint x: 717, startPoint y: 459, endPoint x: 708, endPoint y: 390, distance: 69.6
click at [717, 457] on li "Claim Update" at bounding box center [784, 459] width 306 height 31
type input "**********"
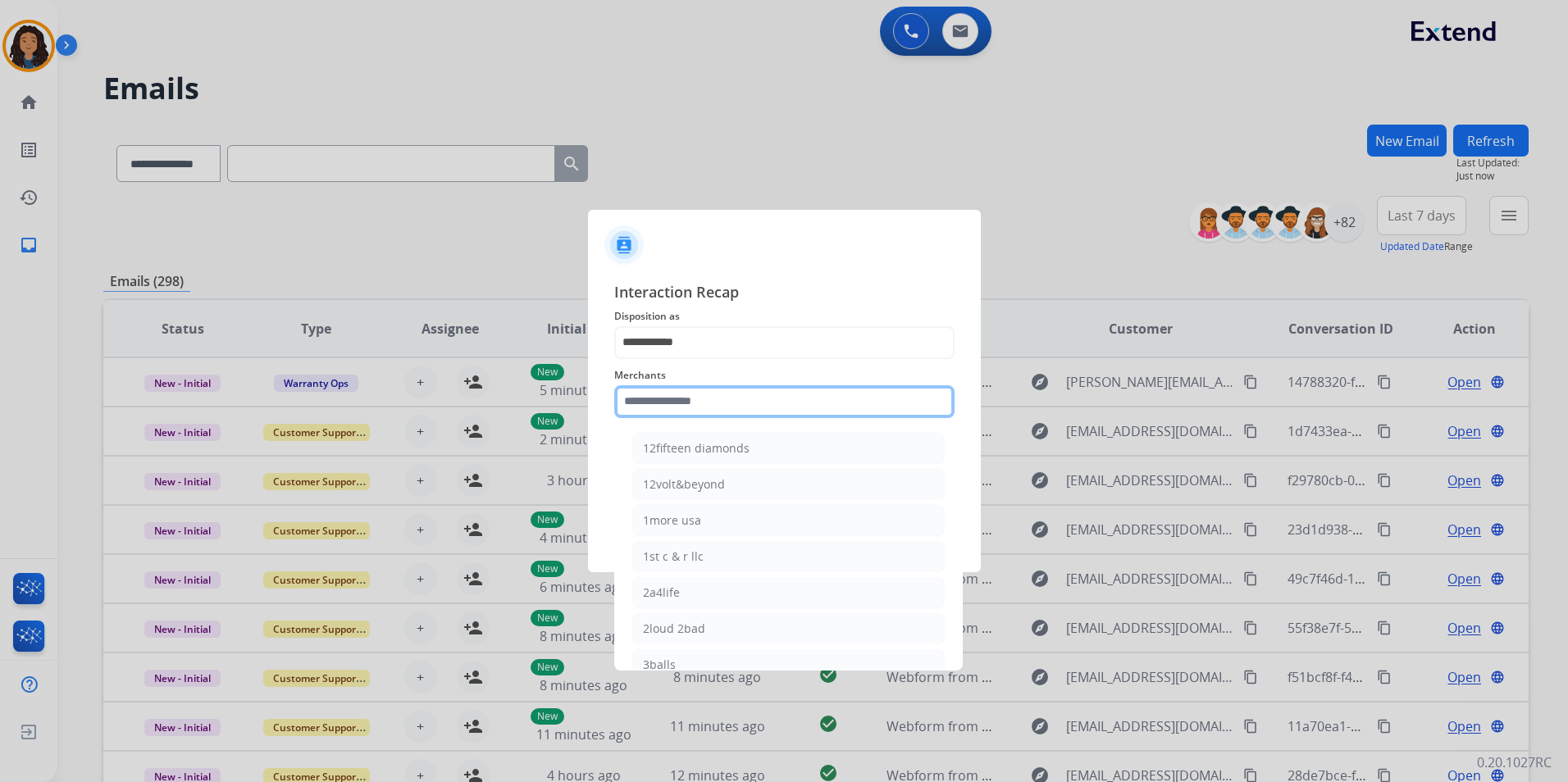
click at [784, 409] on input "text" at bounding box center [784, 401] width 340 height 33
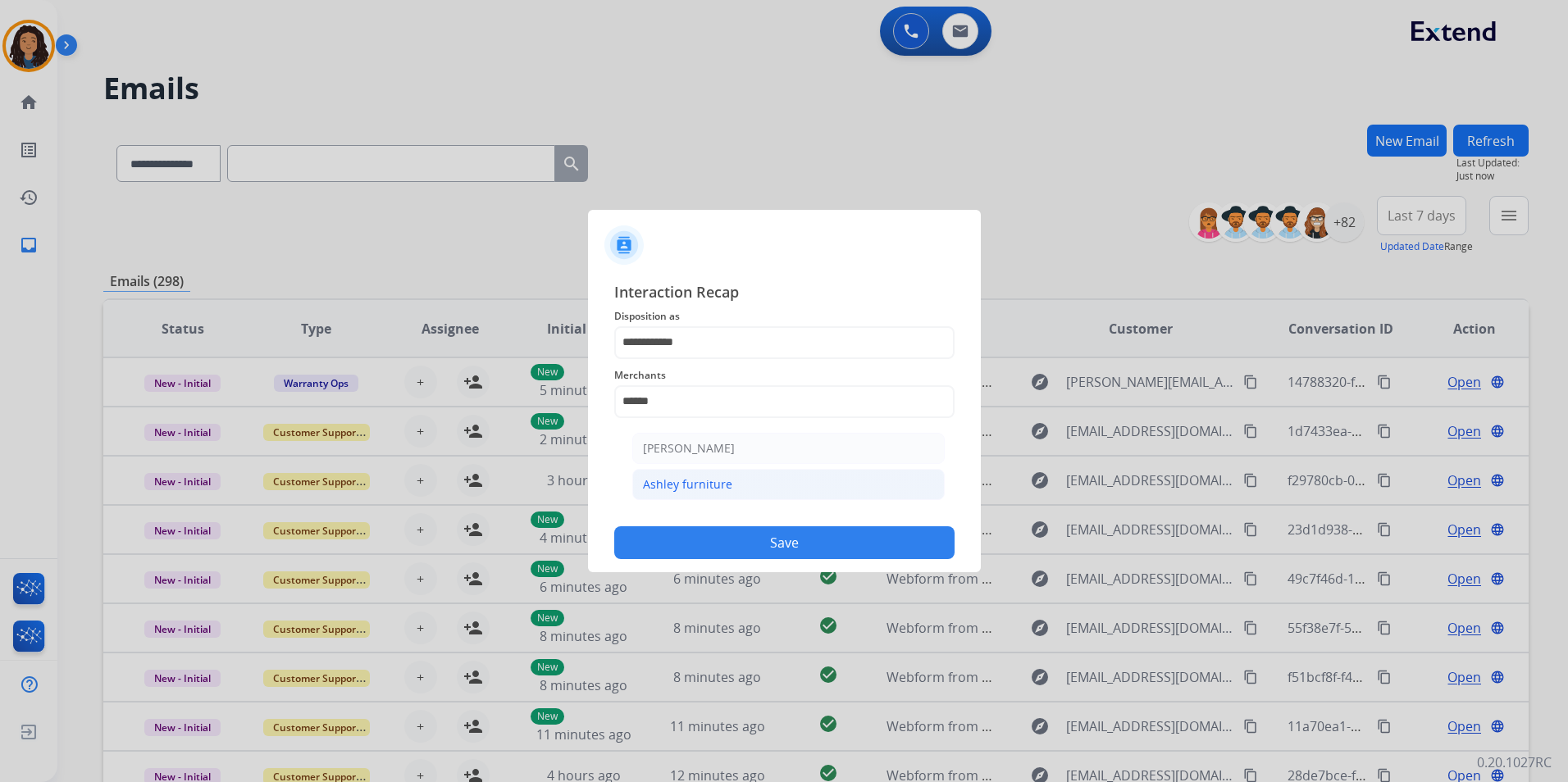
click at [711, 485] on div "Ashley furniture" at bounding box center [687, 485] width 90 height 16
type input "**********"
click at [707, 471] on input "text" at bounding box center [784, 467] width 340 height 33
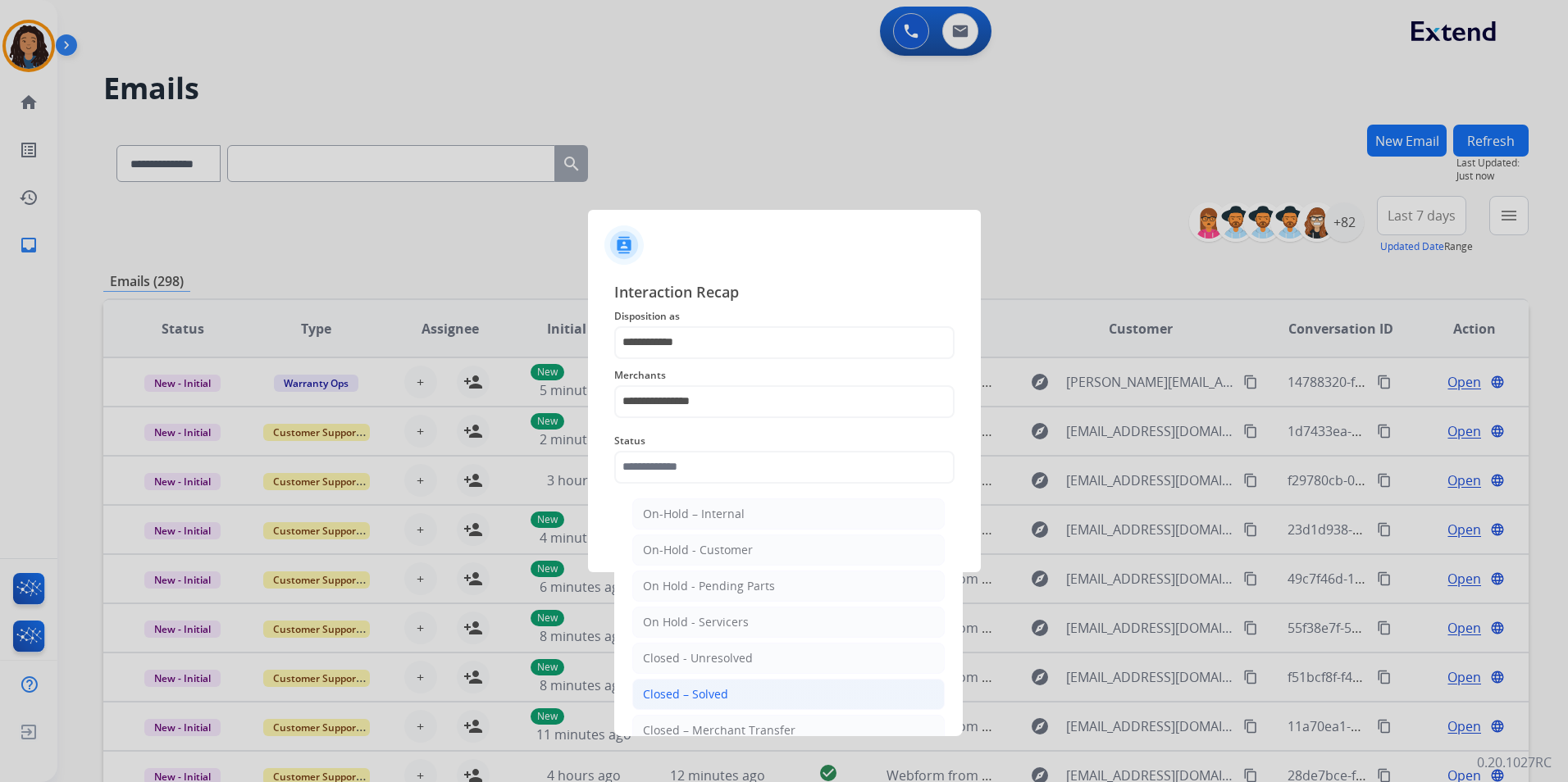
drag, startPoint x: 689, startPoint y: 698, endPoint x: 694, endPoint y: 652, distance: 46.3
click at [689, 695] on div "Closed – Solved" at bounding box center [685, 694] width 85 height 16
type input "**********"
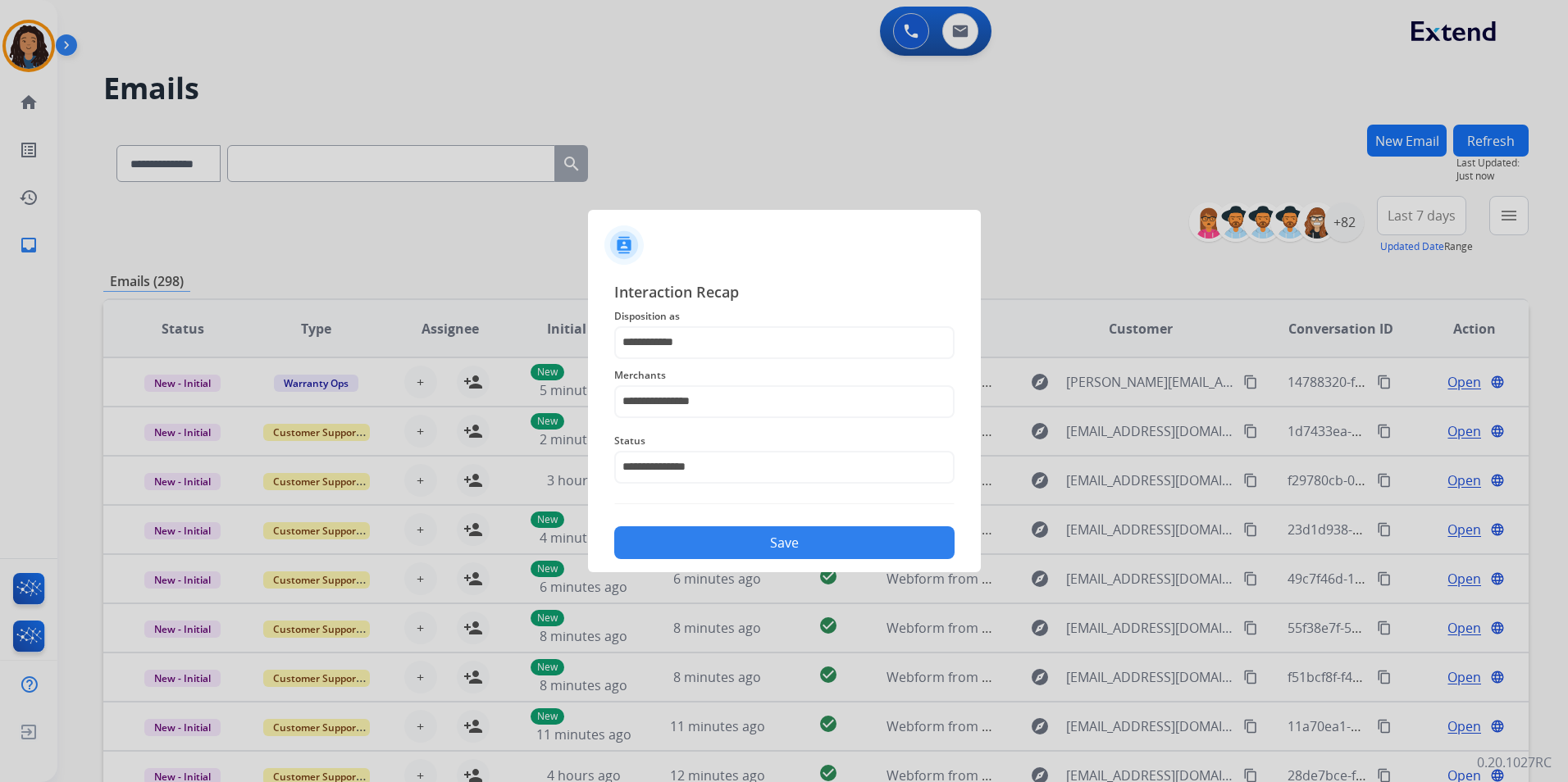
drag, startPoint x: 737, startPoint y: 551, endPoint x: 743, endPoint y: 542, distance: 10.8
click at [740, 545] on button "Save" at bounding box center [784, 542] width 340 height 33
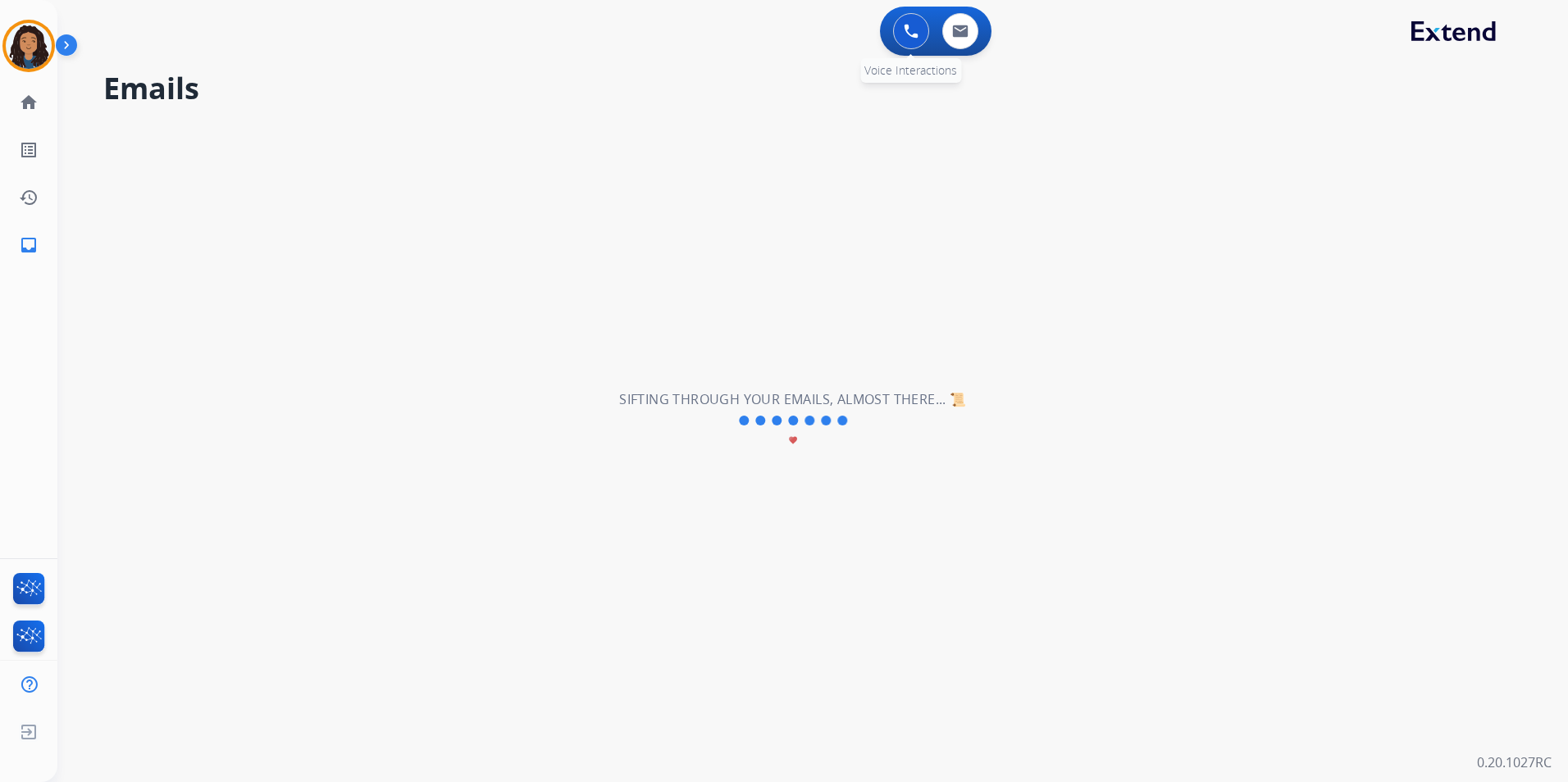
click at [906, 42] on button at bounding box center [911, 32] width 36 height 36
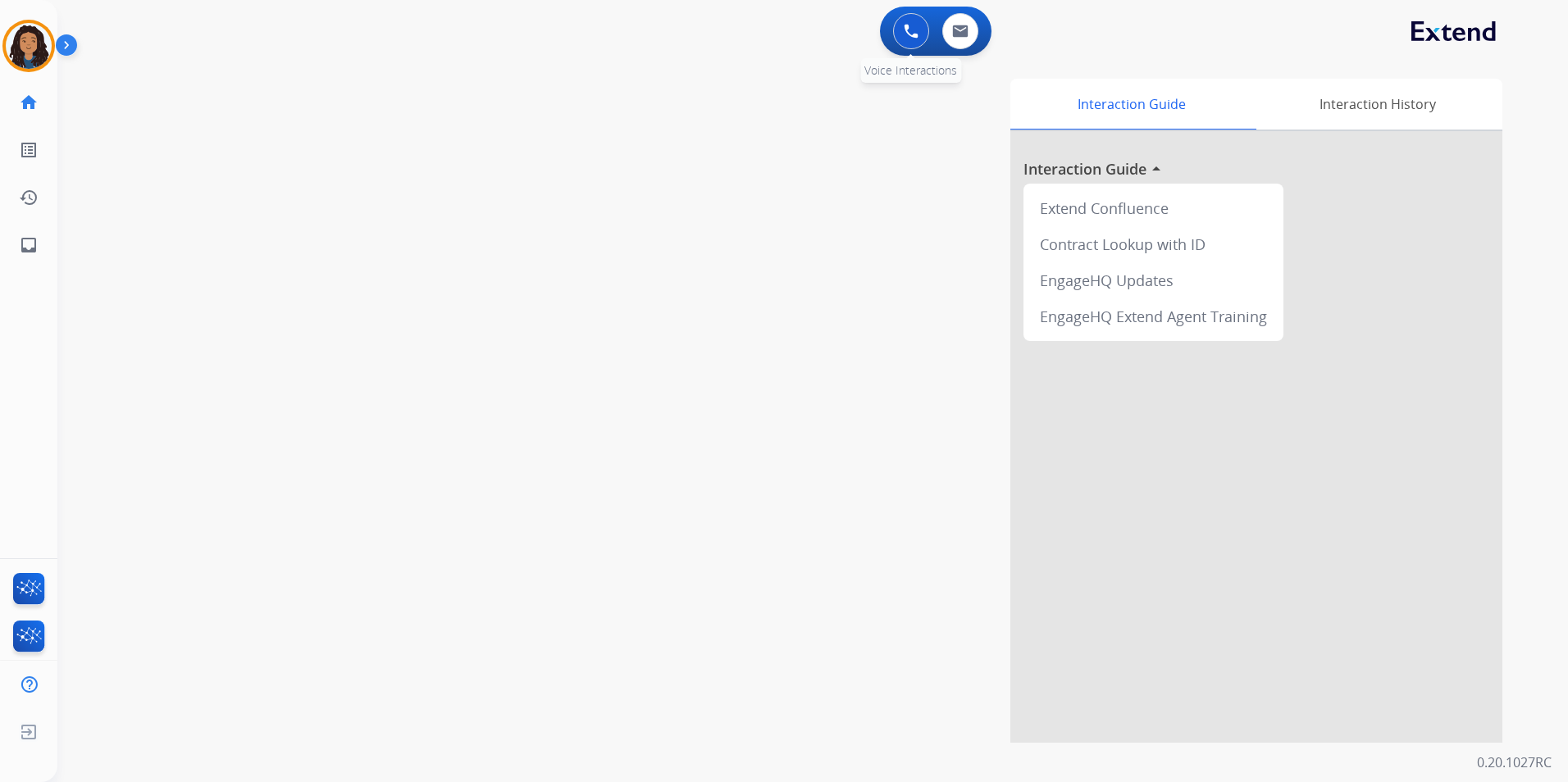
click at [918, 40] on button at bounding box center [911, 32] width 36 height 36
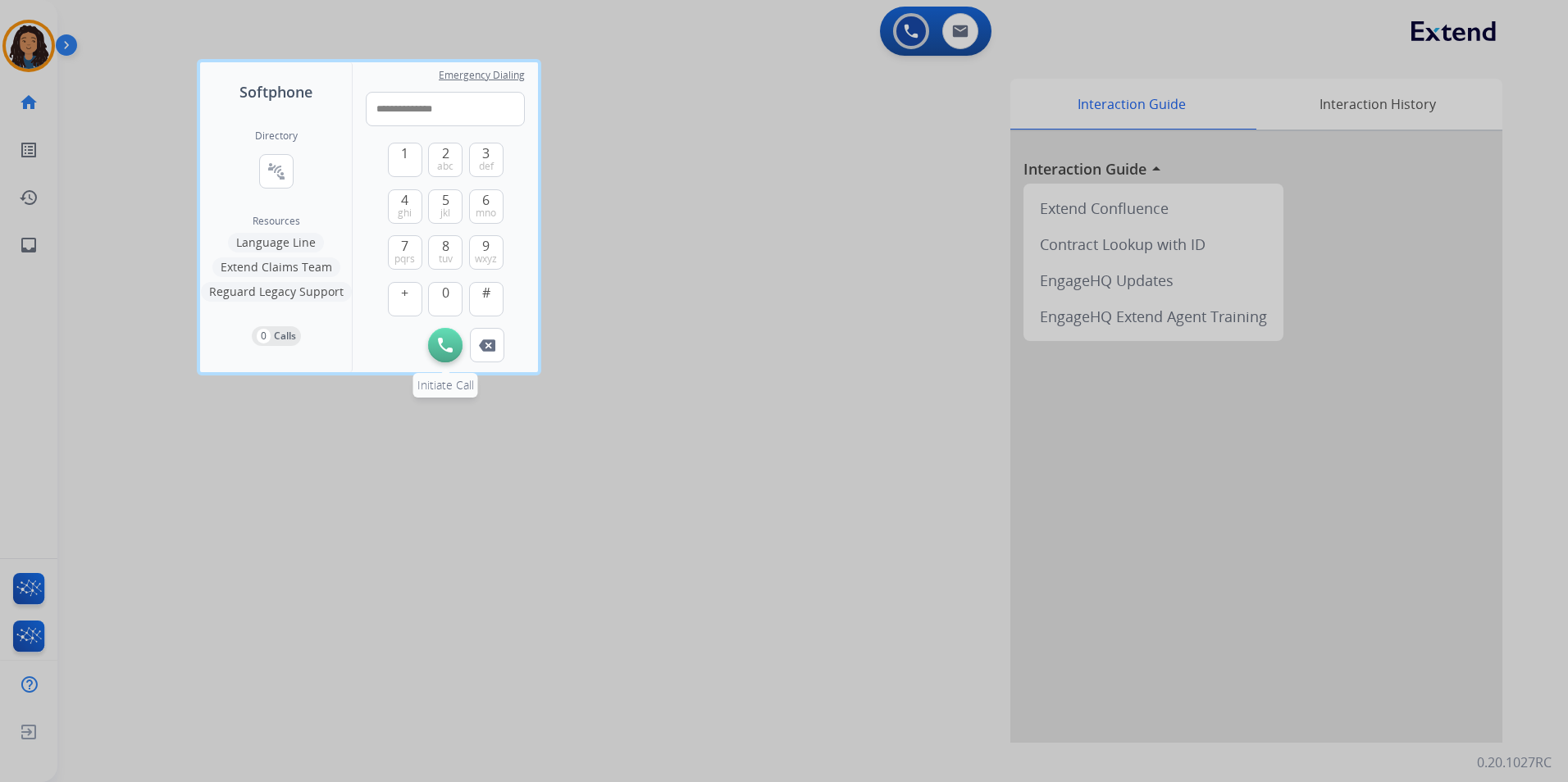
type input "**********"
click at [449, 336] on button "Initiate Call" at bounding box center [445, 345] width 34 height 34
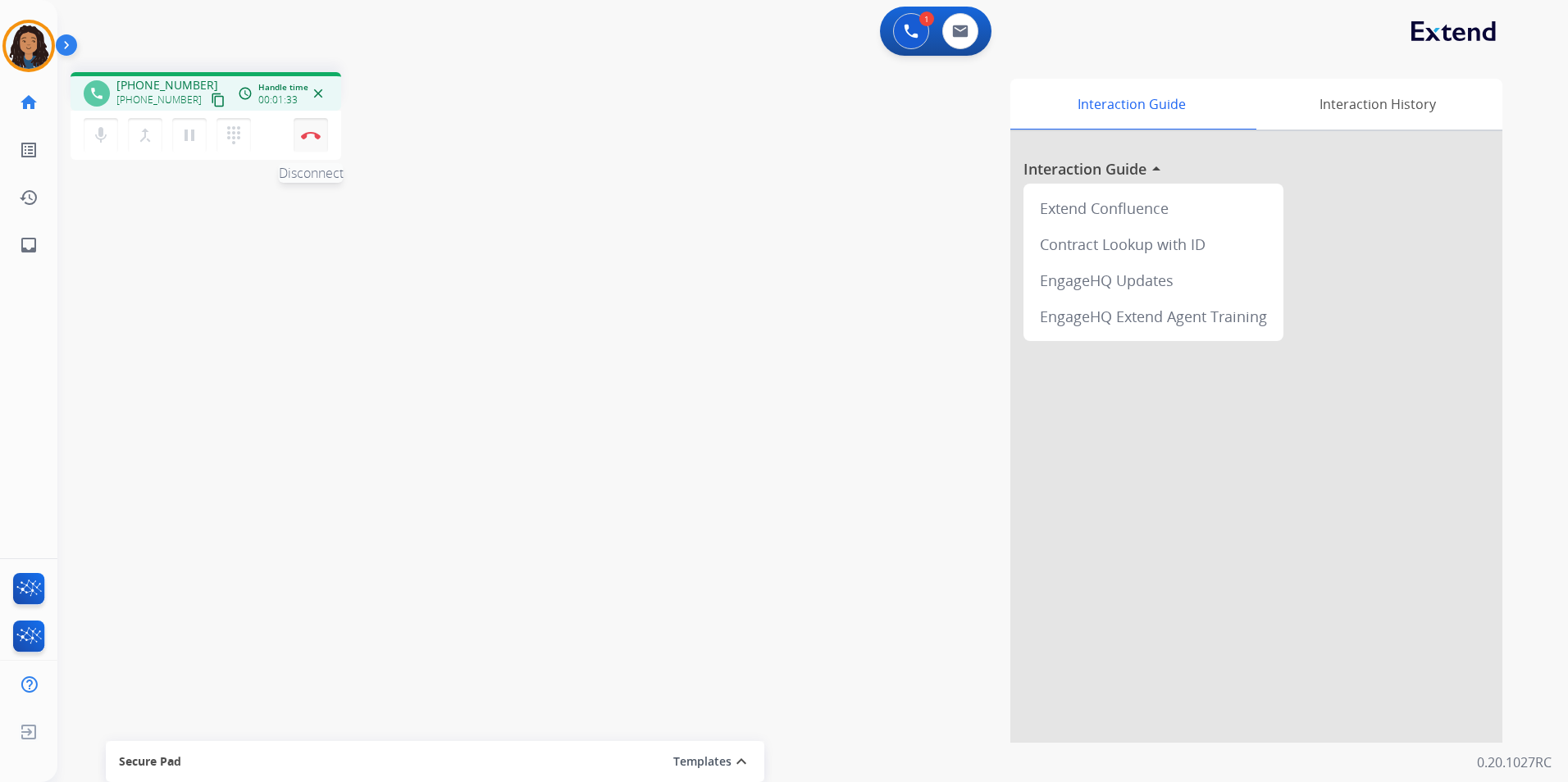
click at [318, 146] on button "Disconnect" at bounding box center [311, 136] width 34 height 34
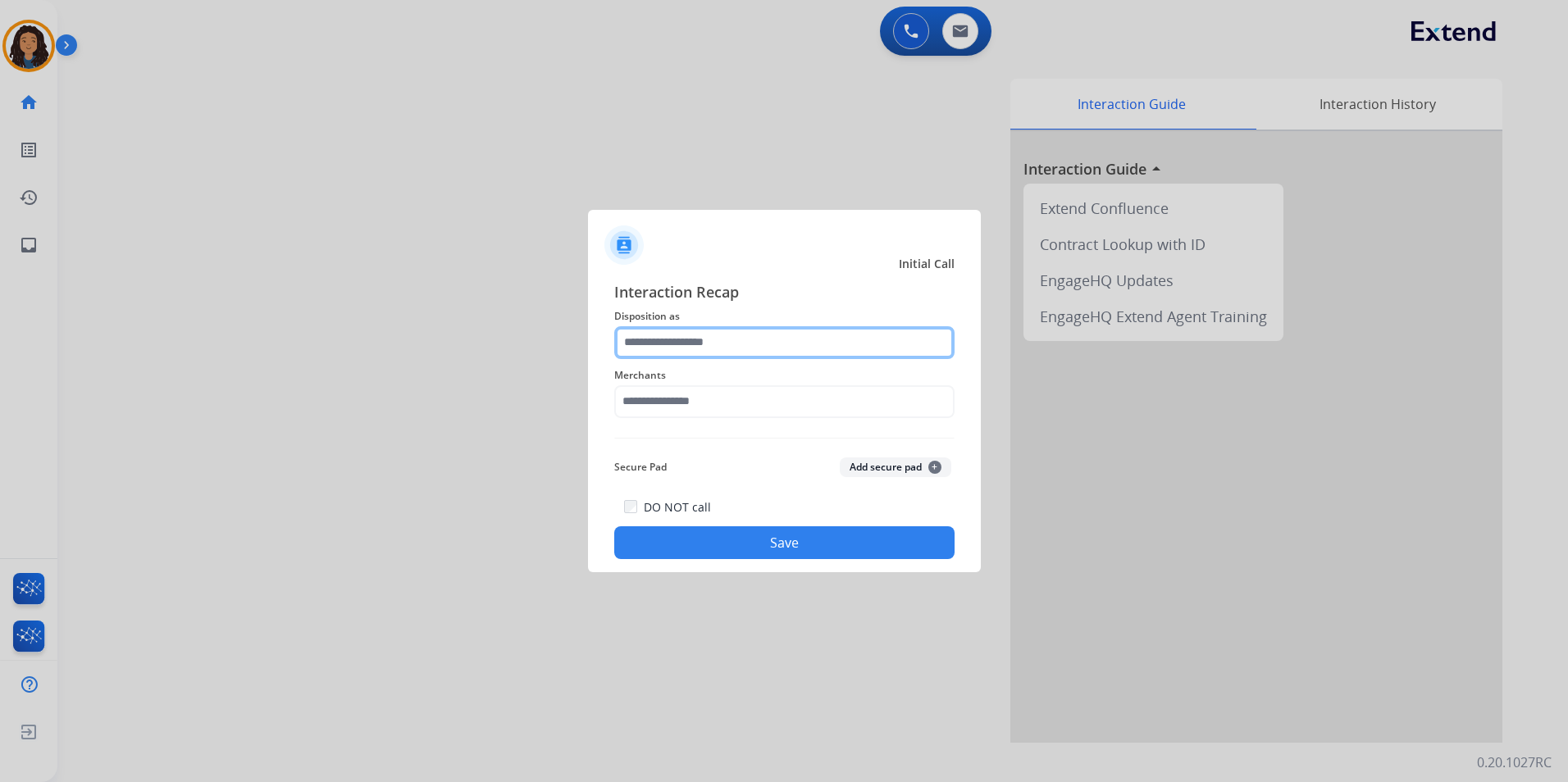
click at [747, 333] on input "text" at bounding box center [784, 343] width 340 height 33
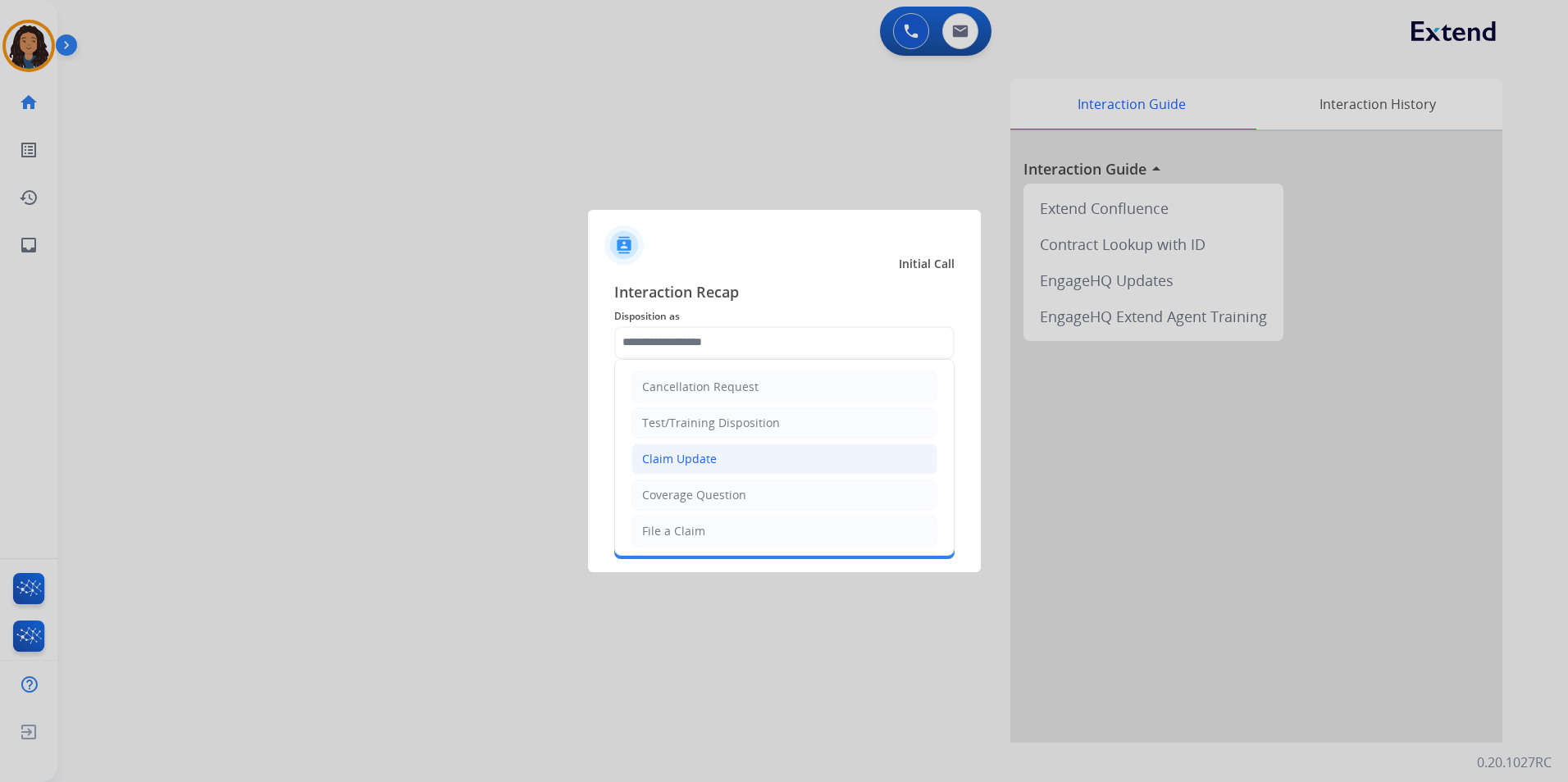
click at [707, 444] on li "Claim Update" at bounding box center [784, 459] width 306 height 31
type input "**********"
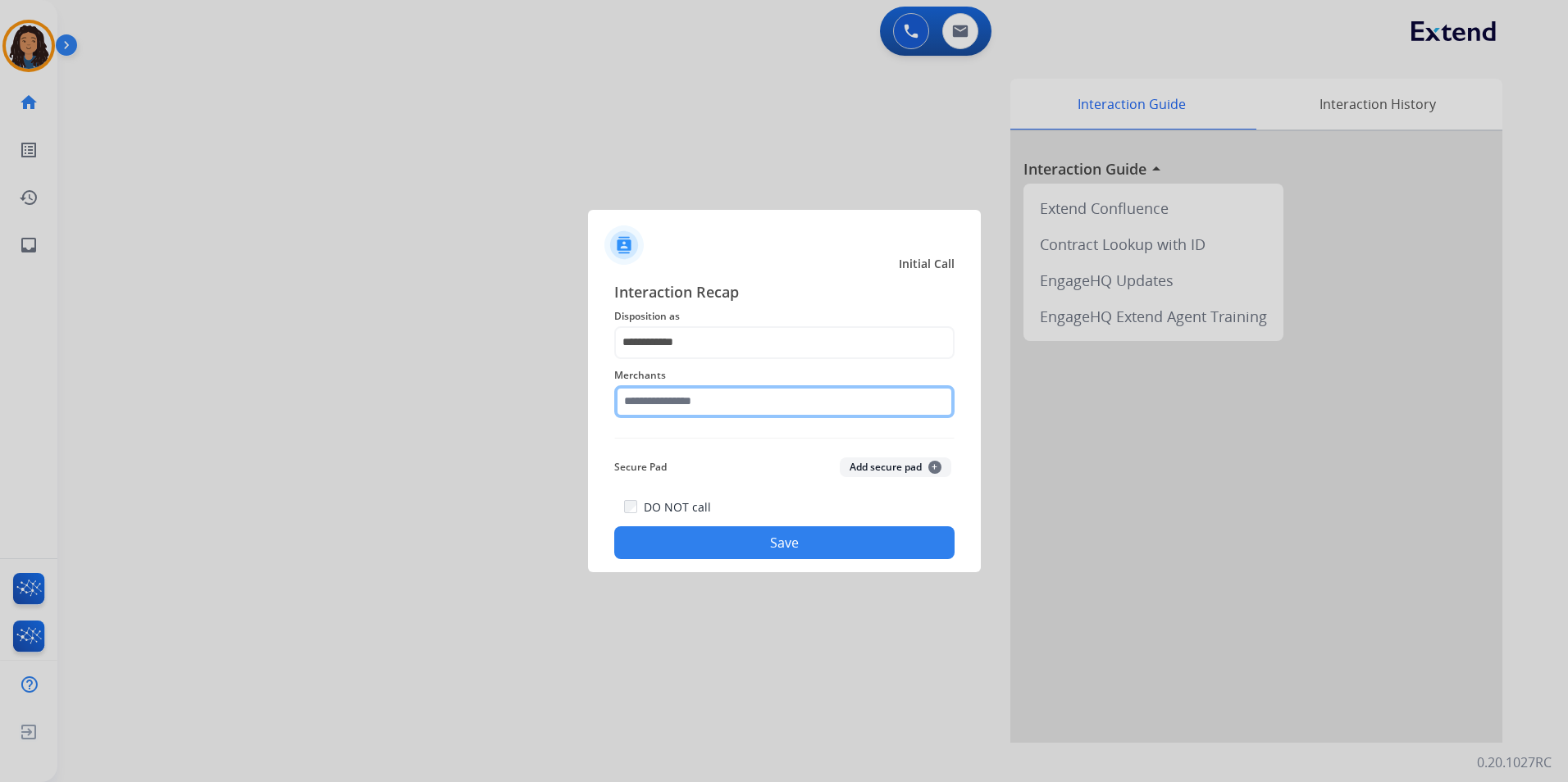
click at [806, 403] on input "text" at bounding box center [784, 401] width 340 height 33
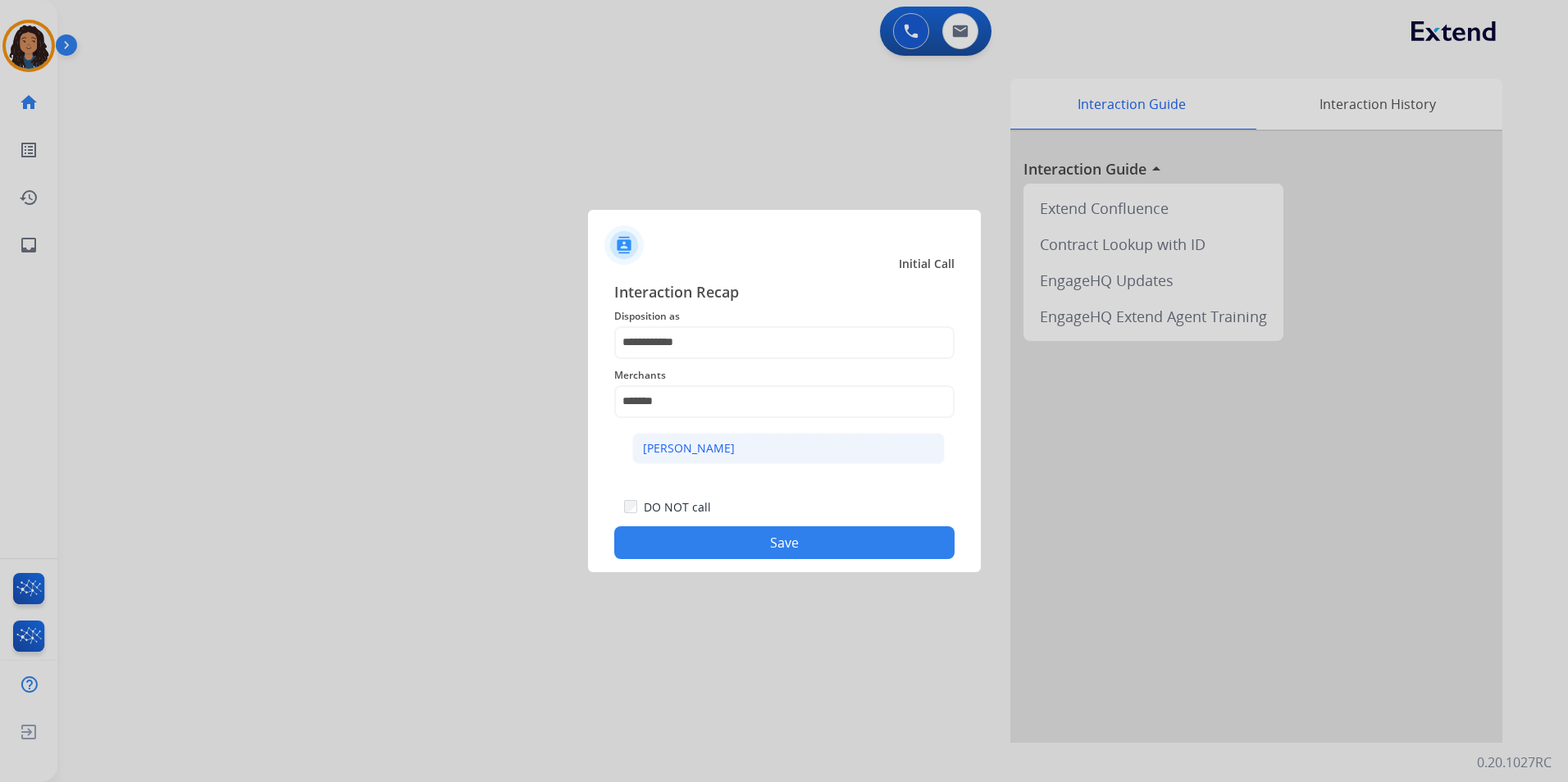
click at [675, 449] on div "[PERSON_NAME]" at bounding box center [689, 448] width 92 height 16
type input "**********"
drag, startPoint x: 643, startPoint y: 551, endPoint x: 593, endPoint y: 511, distance: 64.0
click at [642, 550] on button "Save" at bounding box center [784, 542] width 340 height 33
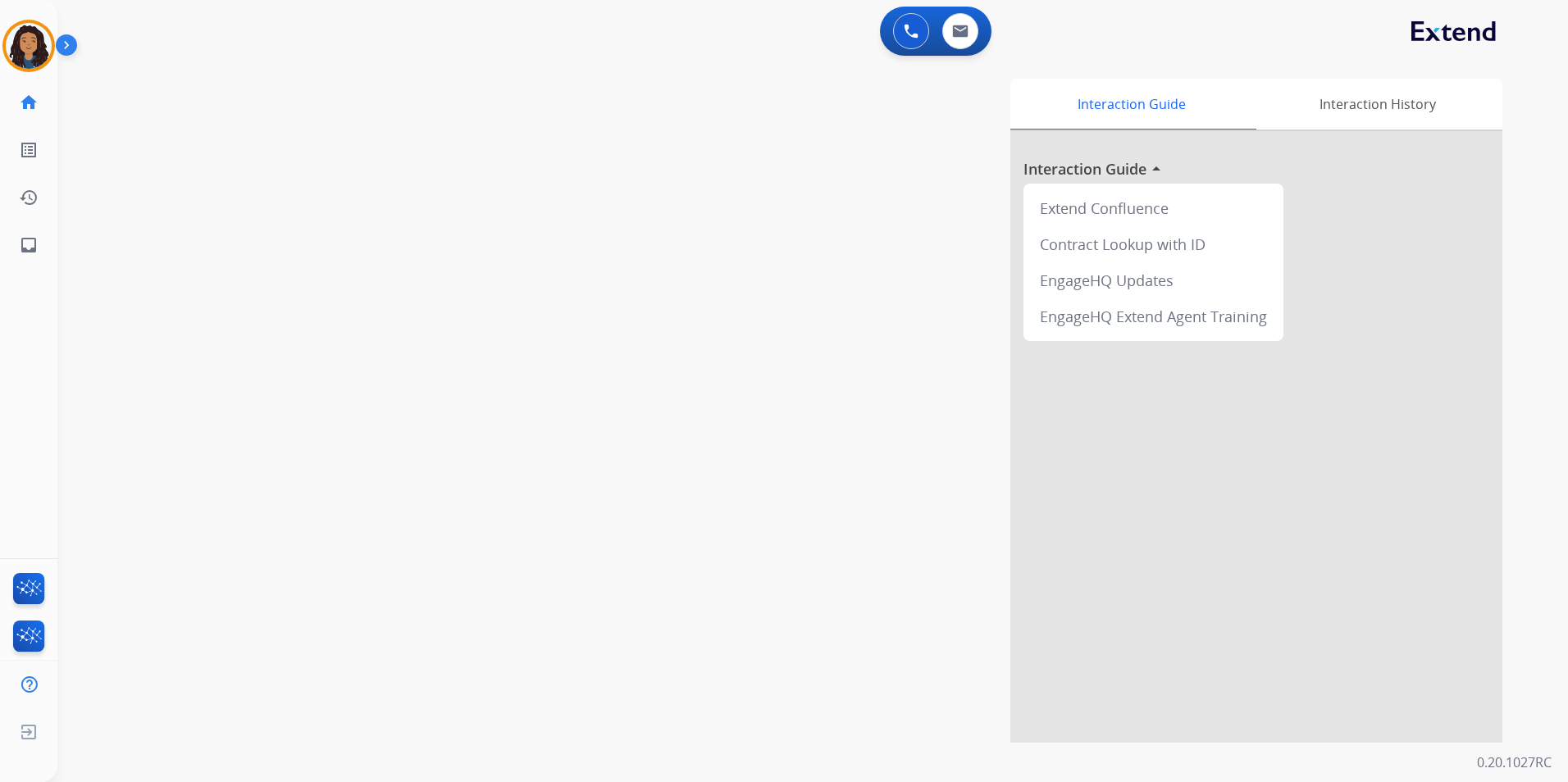
click at [311, 334] on div "swap_horiz Break voice bridge close_fullscreen Connect 3-Way Call merge_type Se…" at bounding box center [792, 400] width 1471 height 683
drag, startPoint x: 347, startPoint y: 317, endPoint x: 702, endPoint y: 245, distance: 362.2
click at [392, 305] on div "swap_horiz Break voice bridge close_fullscreen Connect 3-Way Call merge_type Se…" at bounding box center [792, 400] width 1471 height 683
click at [963, 48] on button at bounding box center [960, 32] width 36 height 36
select select "**********"
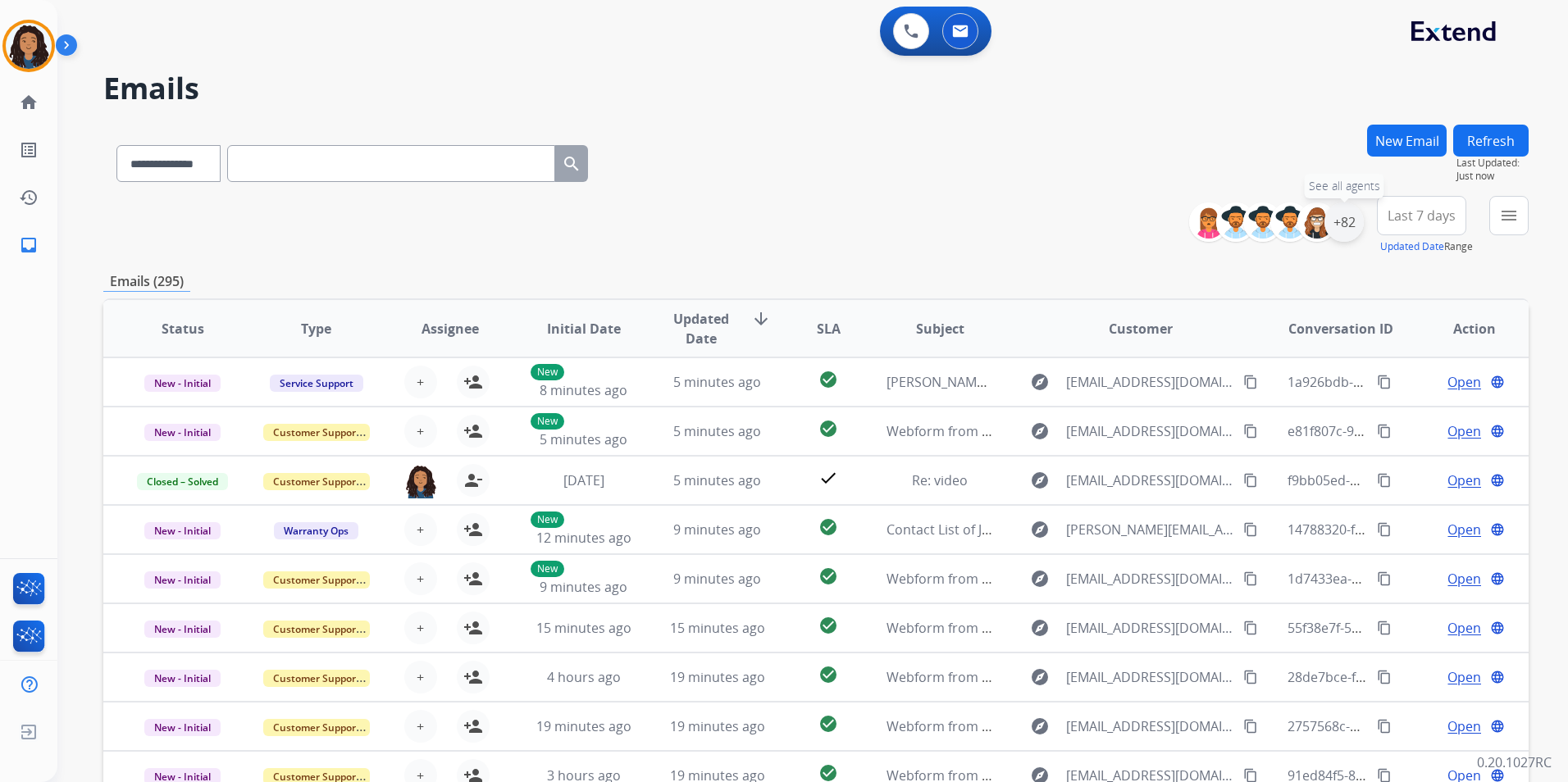
click at [1357, 224] on div "+82" at bounding box center [1344, 222] width 40 height 40
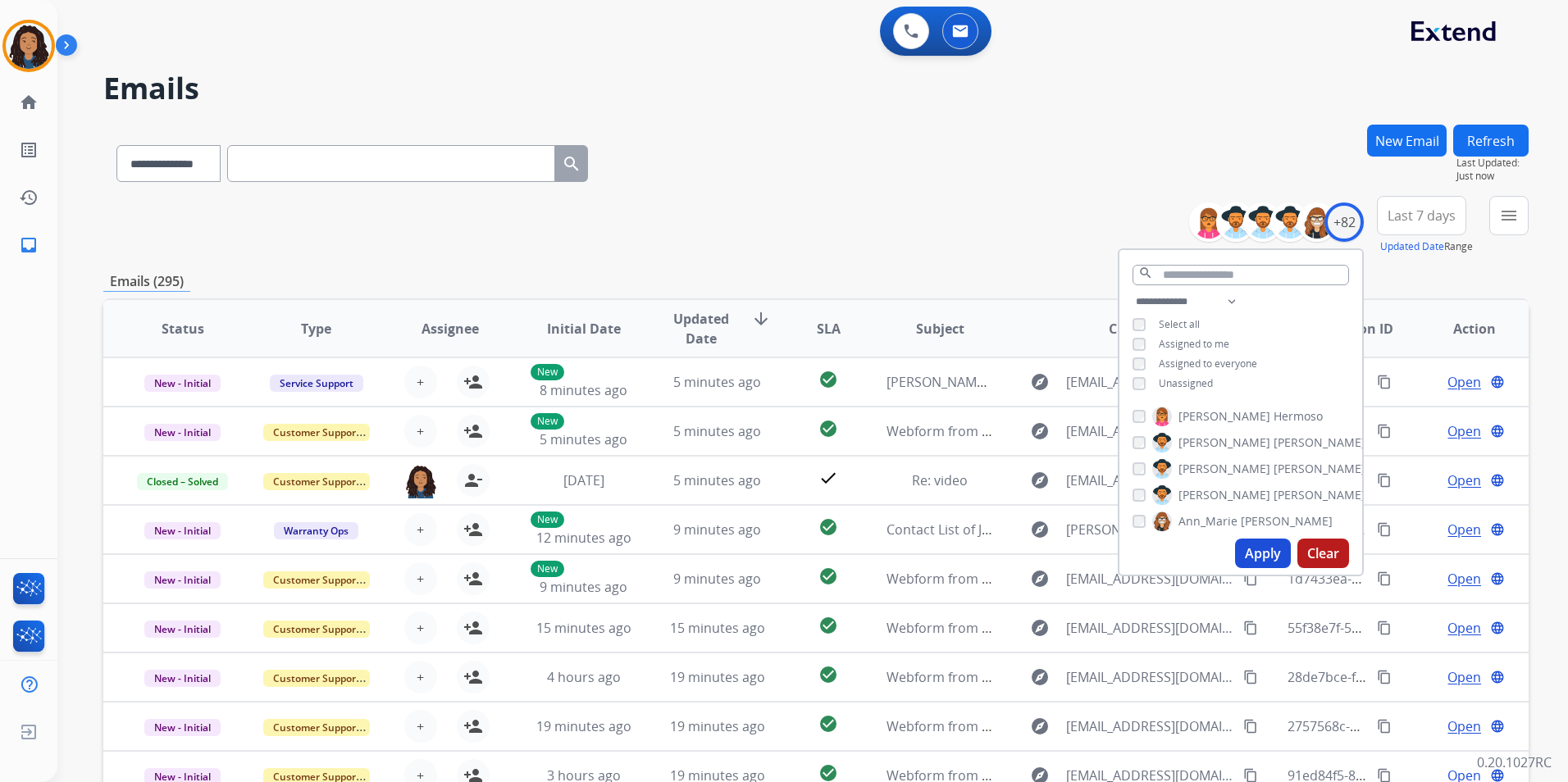
click at [1180, 373] on div "**********" at bounding box center [1241, 344] width 242 height 105
click at [1176, 385] on span "Unassigned" at bounding box center [1185, 382] width 54 height 14
click at [1266, 554] on button "Apply" at bounding box center [1263, 553] width 56 height 30
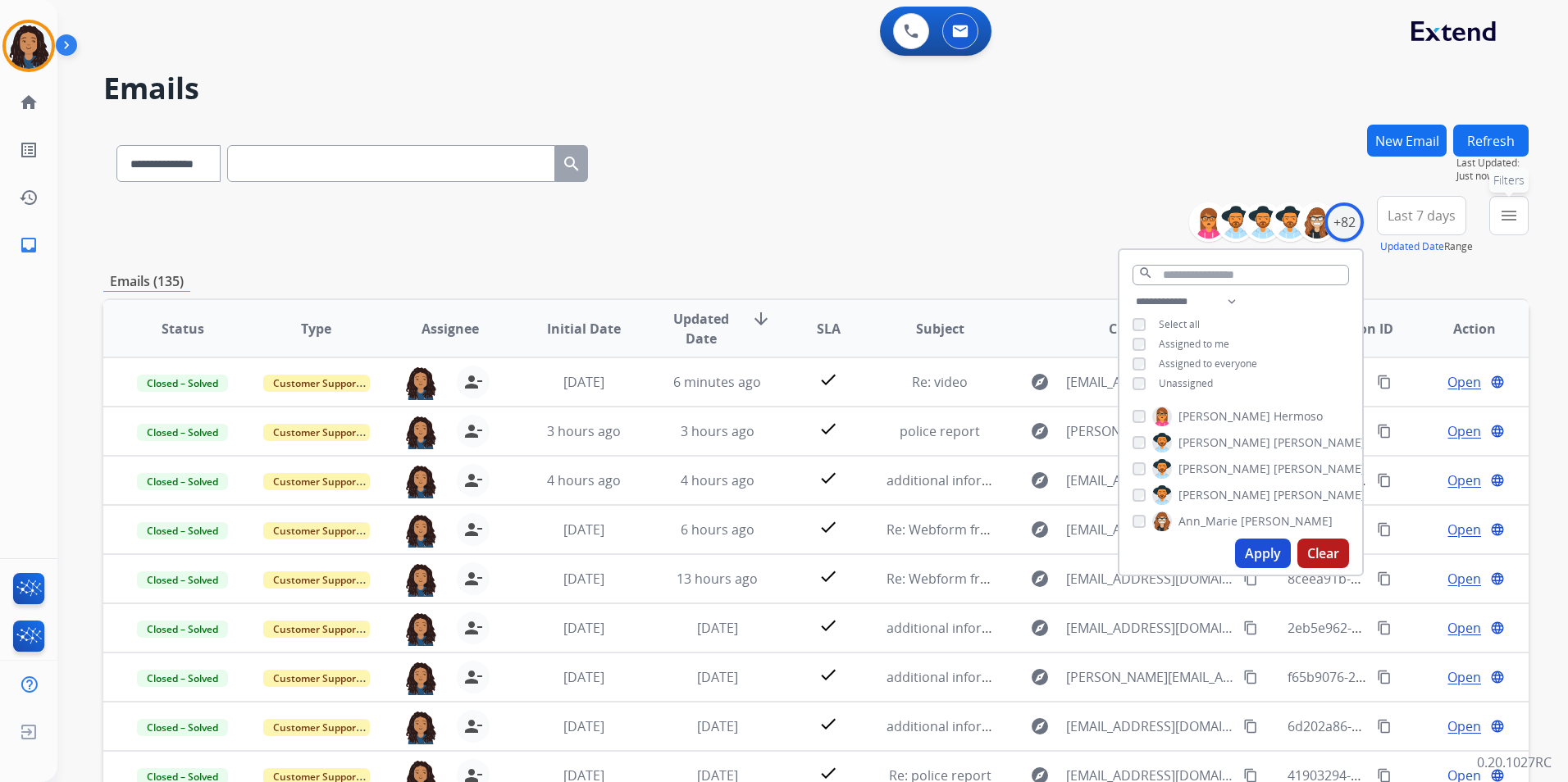
click at [1498, 229] on button "menu Filters" at bounding box center [1509, 216] width 40 height 40
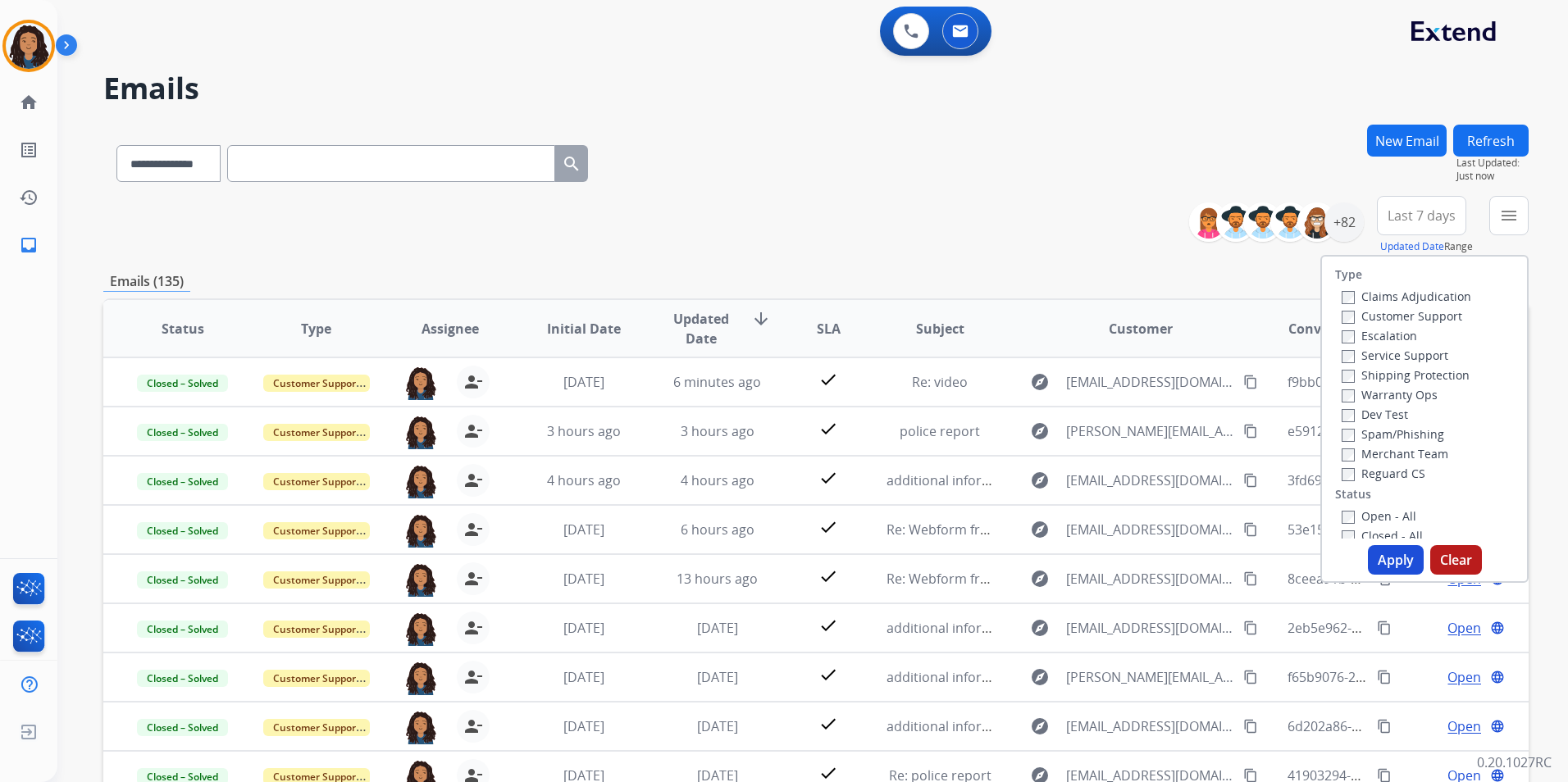
click at [1420, 303] on label "Claims Adjudication" at bounding box center [1405, 296] width 129 height 15
click at [1418, 316] on label "Customer Support" at bounding box center [1401, 316] width 120 height 15
click at [1420, 295] on label "Claims Adjudication" at bounding box center [1405, 296] width 129 height 15
click at [1442, 375] on label "Shipping Protection" at bounding box center [1404, 374] width 128 height 15
click at [1386, 477] on label "Reguard CS" at bounding box center [1383, 473] width 83 height 15
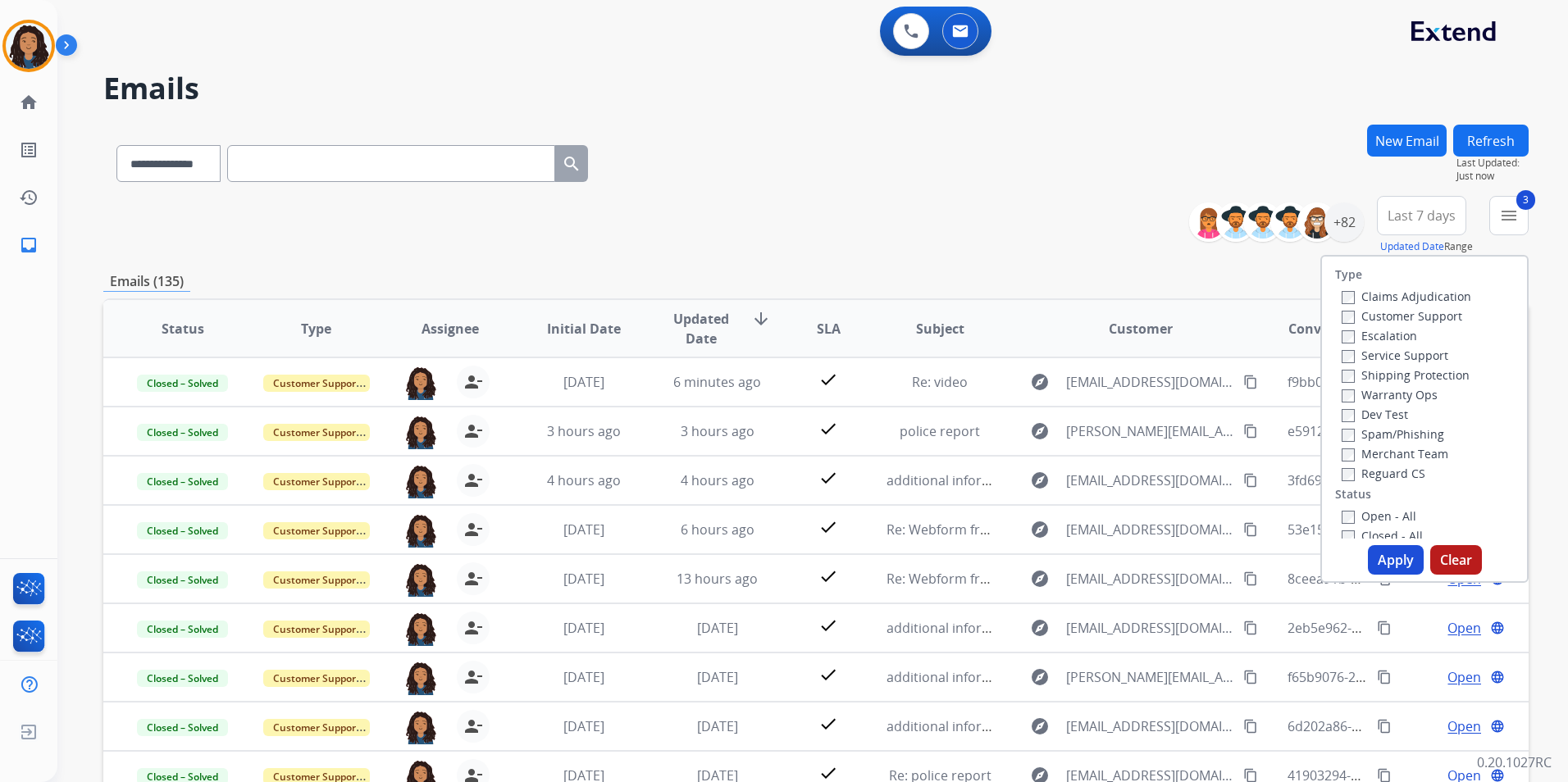
click at [1384, 507] on div "Open - All" at bounding box center [1427, 515] width 172 height 20
drag, startPoint x: 1383, startPoint y: 515, endPoint x: 1380, endPoint y: 552, distance: 37.1
click at [1382, 514] on label "Open - All" at bounding box center [1378, 515] width 75 height 15
click at [1376, 559] on button "Apply" at bounding box center [1395, 560] width 56 height 30
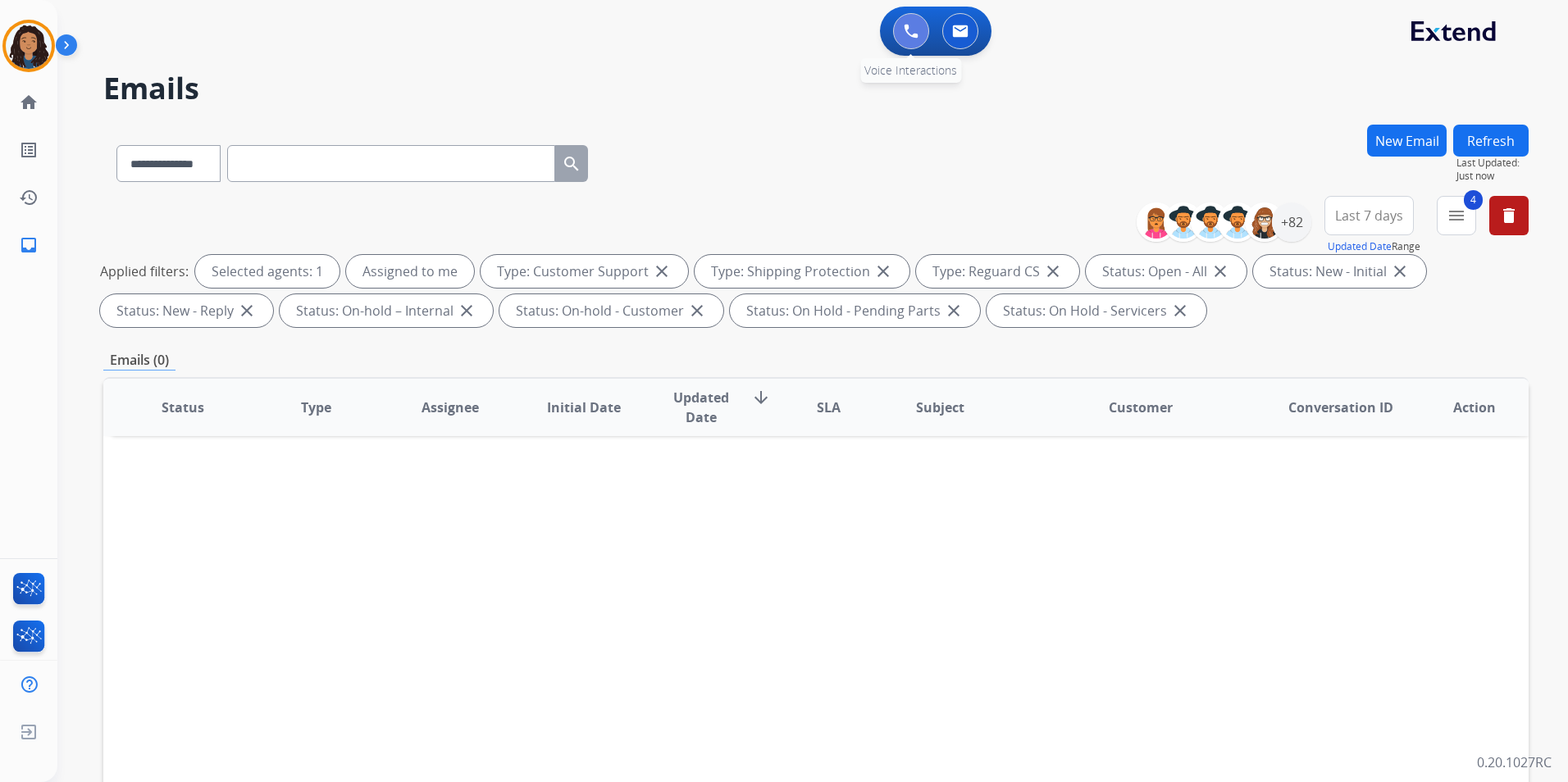
click at [910, 33] on img at bounding box center [911, 31] width 14 height 14
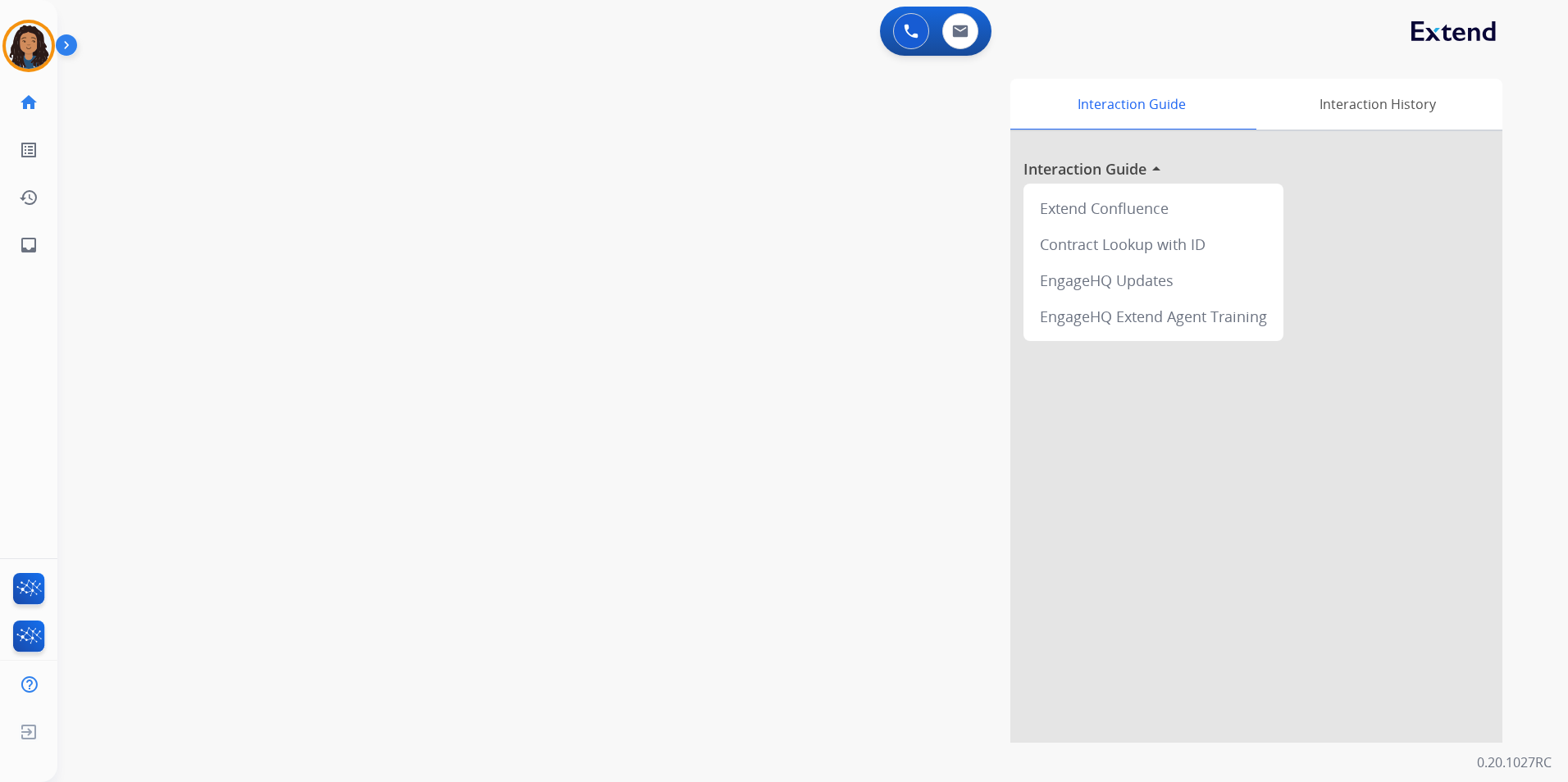
click at [910, 33] on img at bounding box center [911, 31] width 14 height 14
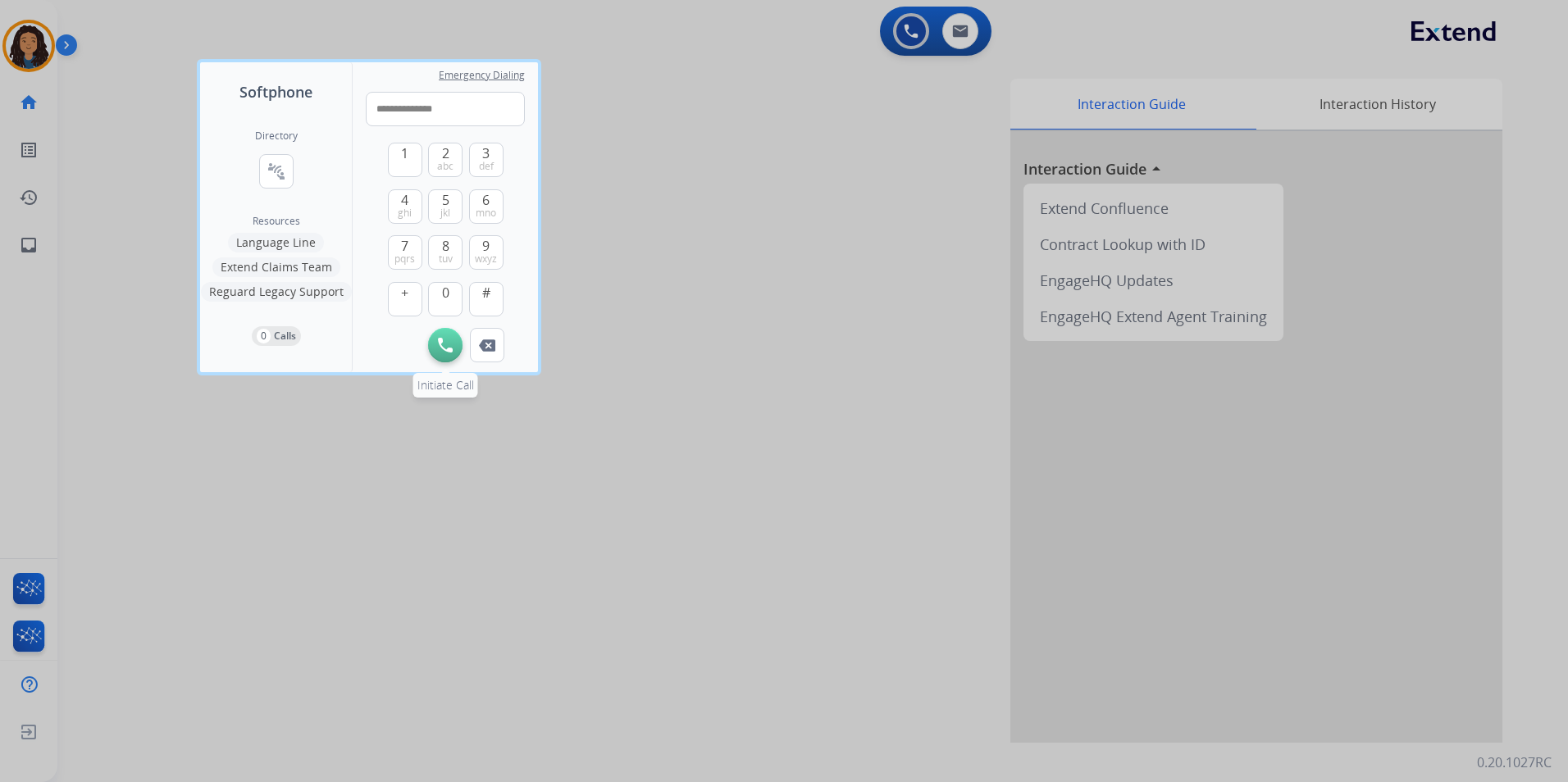
type input "**********"
click at [452, 340] on img at bounding box center [445, 345] width 14 height 14
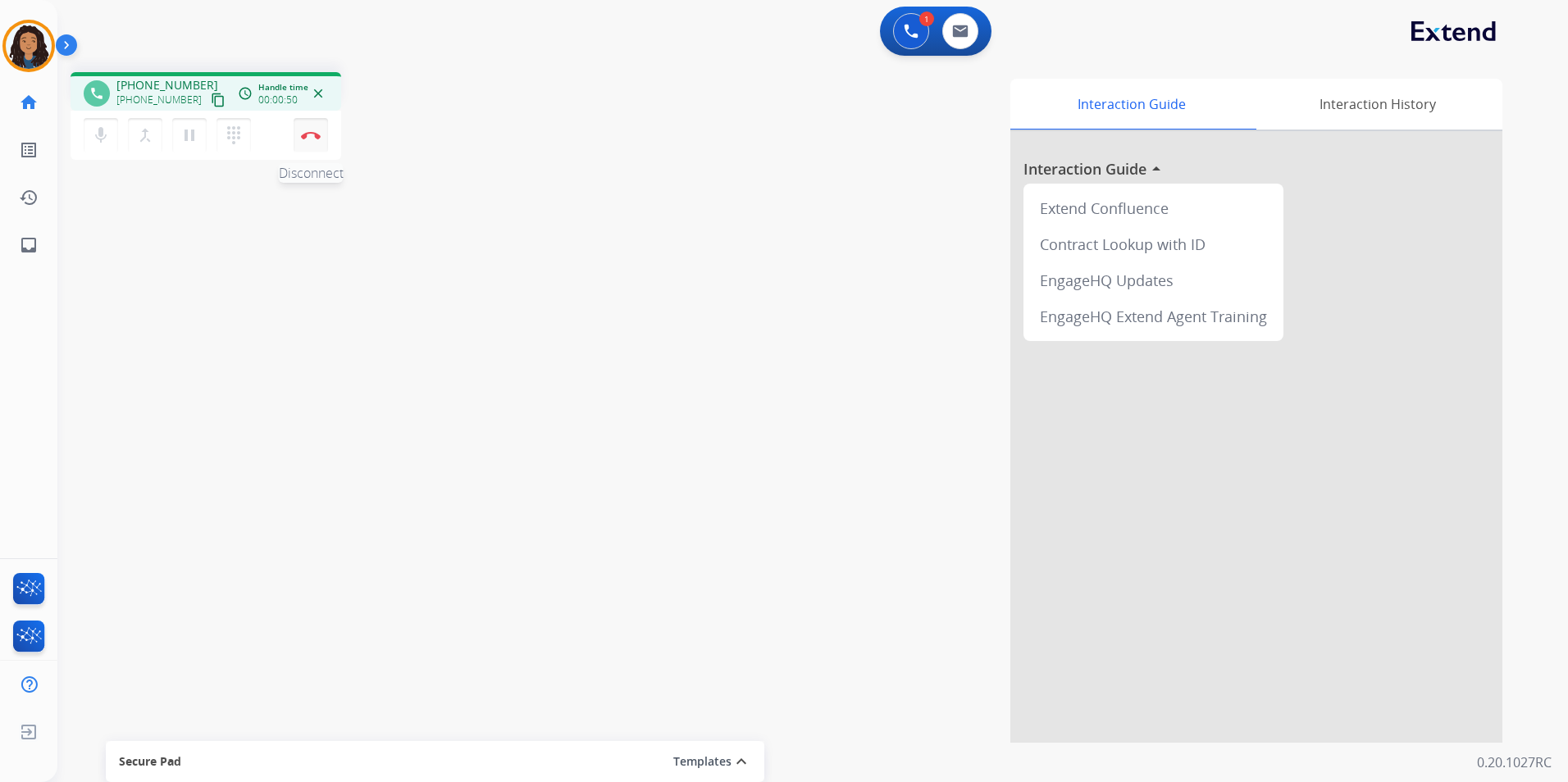
click at [309, 137] on img at bounding box center [311, 135] width 20 height 8
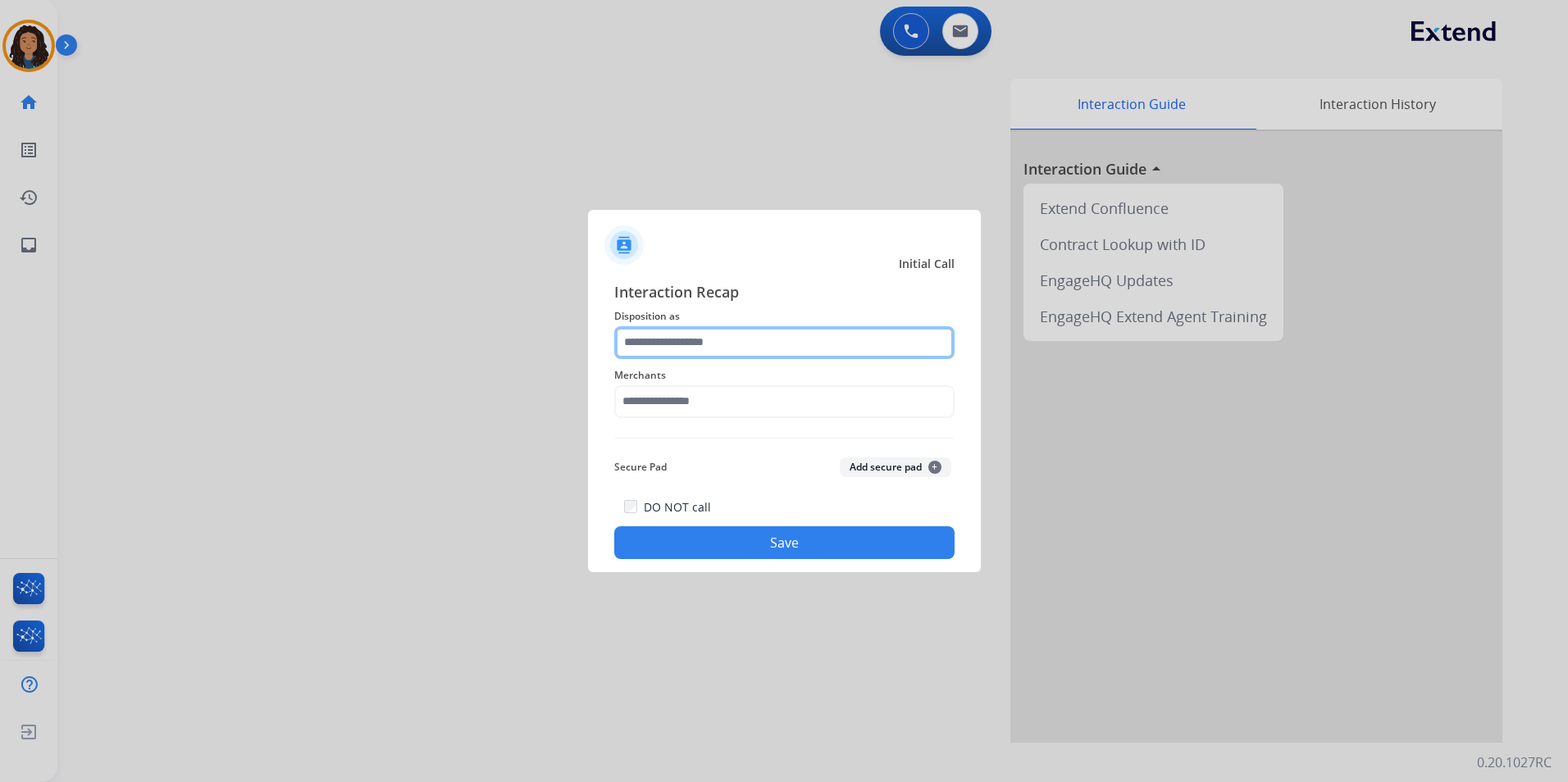
click at [804, 353] on input "text" at bounding box center [784, 343] width 340 height 33
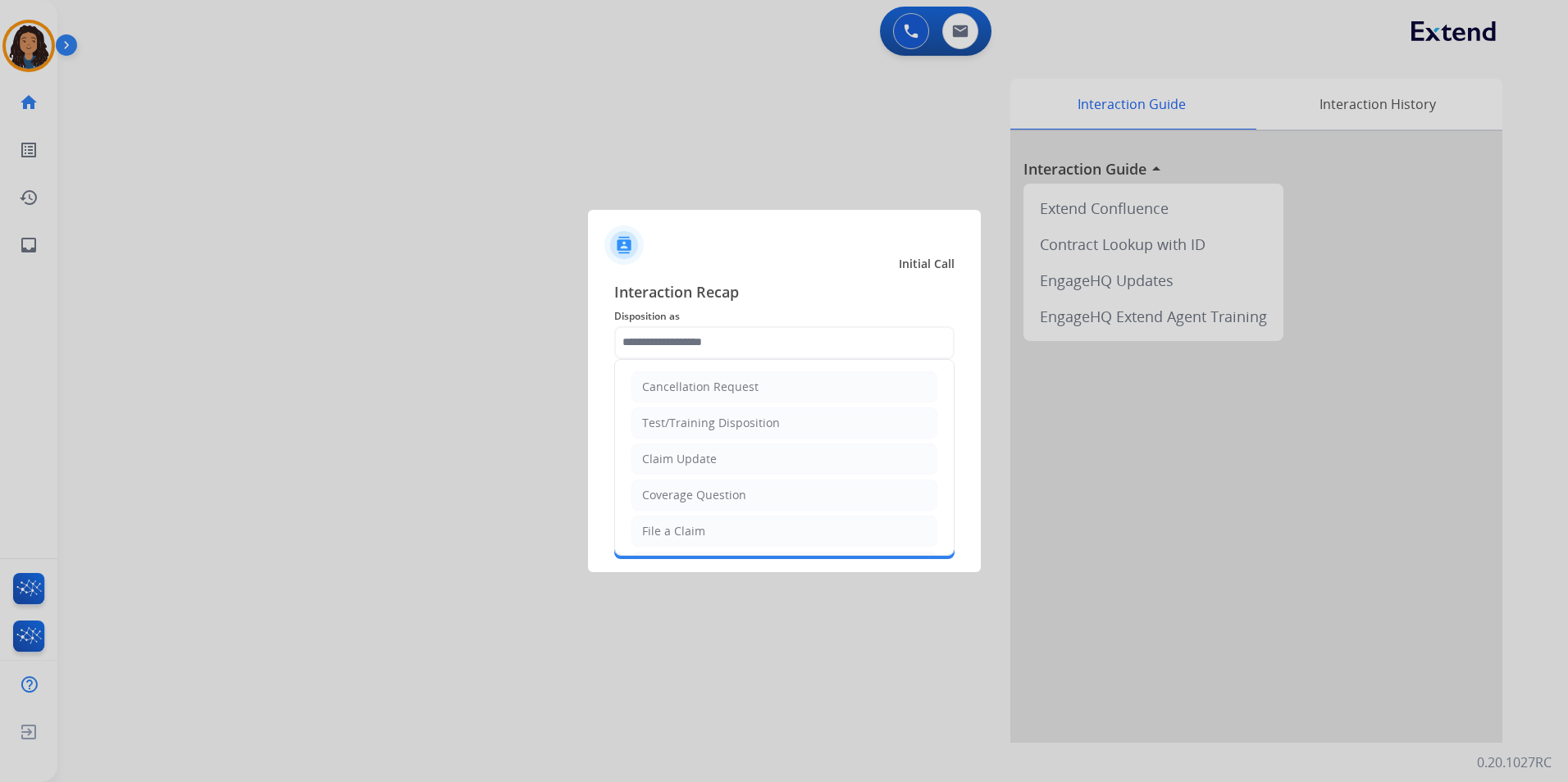
drag, startPoint x: 750, startPoint y: 462, endPoint x: 721, endPoint y: 446, distance: 33.1
click at [749, 461] on li "Claim Update" at bounding box center [784, 459] width 306 height 31
type input "**********"
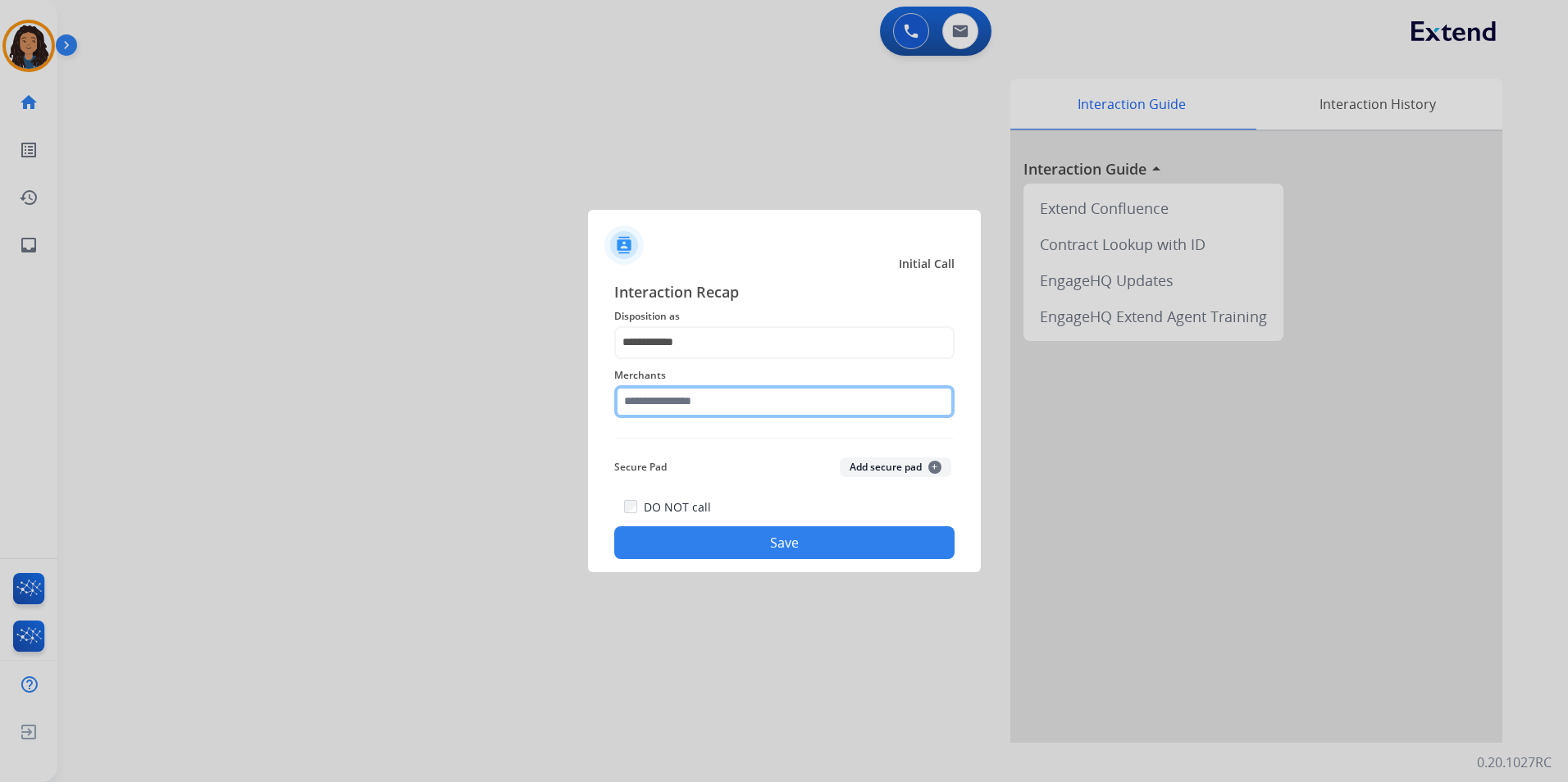
click at [673, 404] on input "text" at bounding box center [784, 401] width 340 height 33
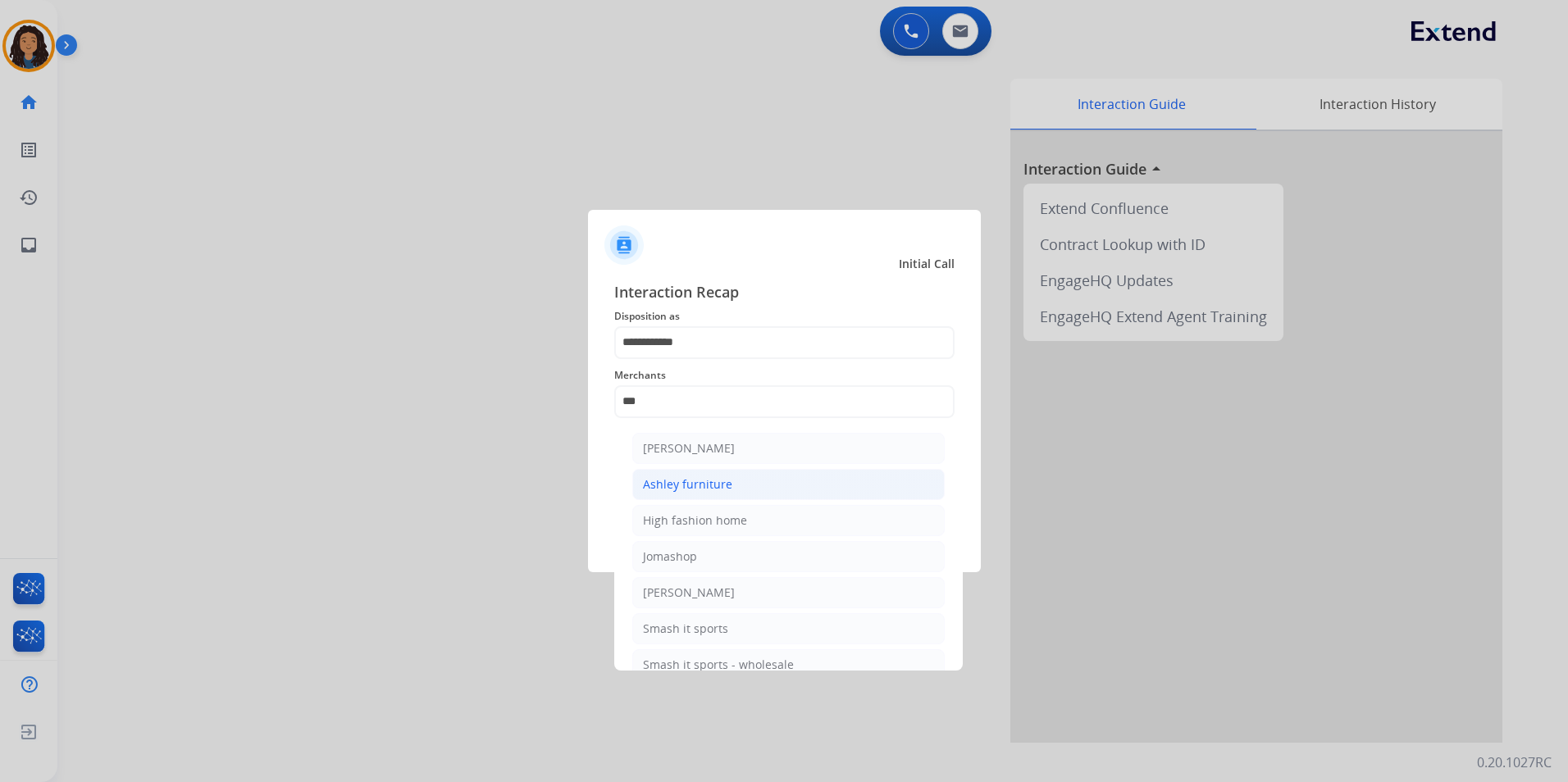
click at [713, 488] on div "Ashley furniture" at bounding box center [687, 485] width 90 height 16
type input "**********"
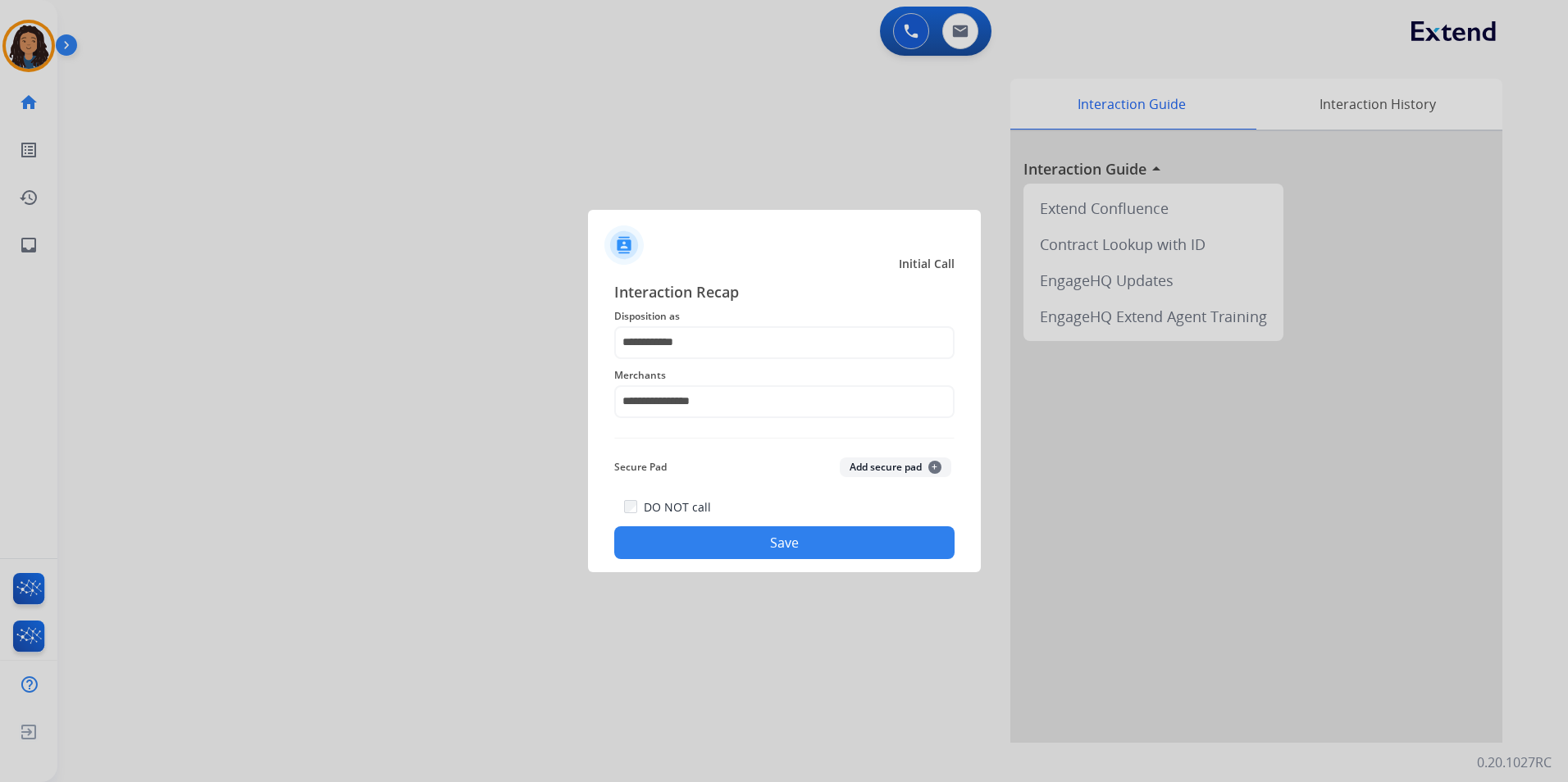
click at [149, 216] on div at bounding box center [784, 391] width 1568 height 782
click at [138, 174] on div at bounding box center [784, 391] width 1568 height 782
click at [20, 31] on div at bounding box center [784, 391] width 1568 height 782
drag, startPoint x: 734, startPoint y: 545, endPoint x: 712, endPoint y: 522, distance: 31.8
click at [734, 543] on button "Save" at bounding box center [784, 542] width 340 height 33
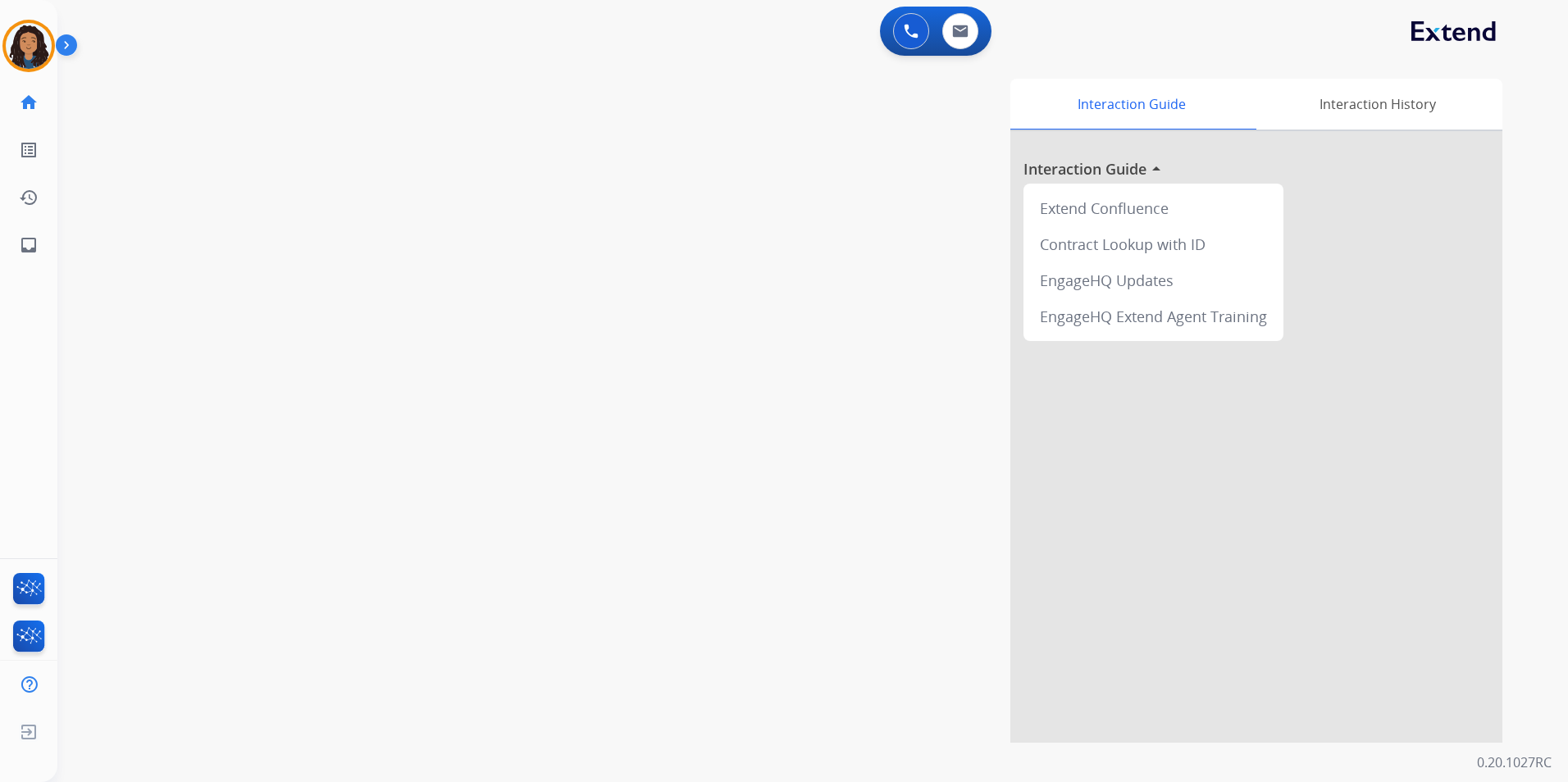
drag, startPoint x: 385, startPoint y: 349, endPoint x: 236, endPoint y: 126, distance: 268.2
click at [385, 346] on div "swap_horiz Break voice bridge close_fullscreen Connect 3-Way Call merge_type Se…" at bounding box center [792, 400] width 1471 height 683
click at [13, 37] on img at bounding box center [28, 45] width 46 height 46
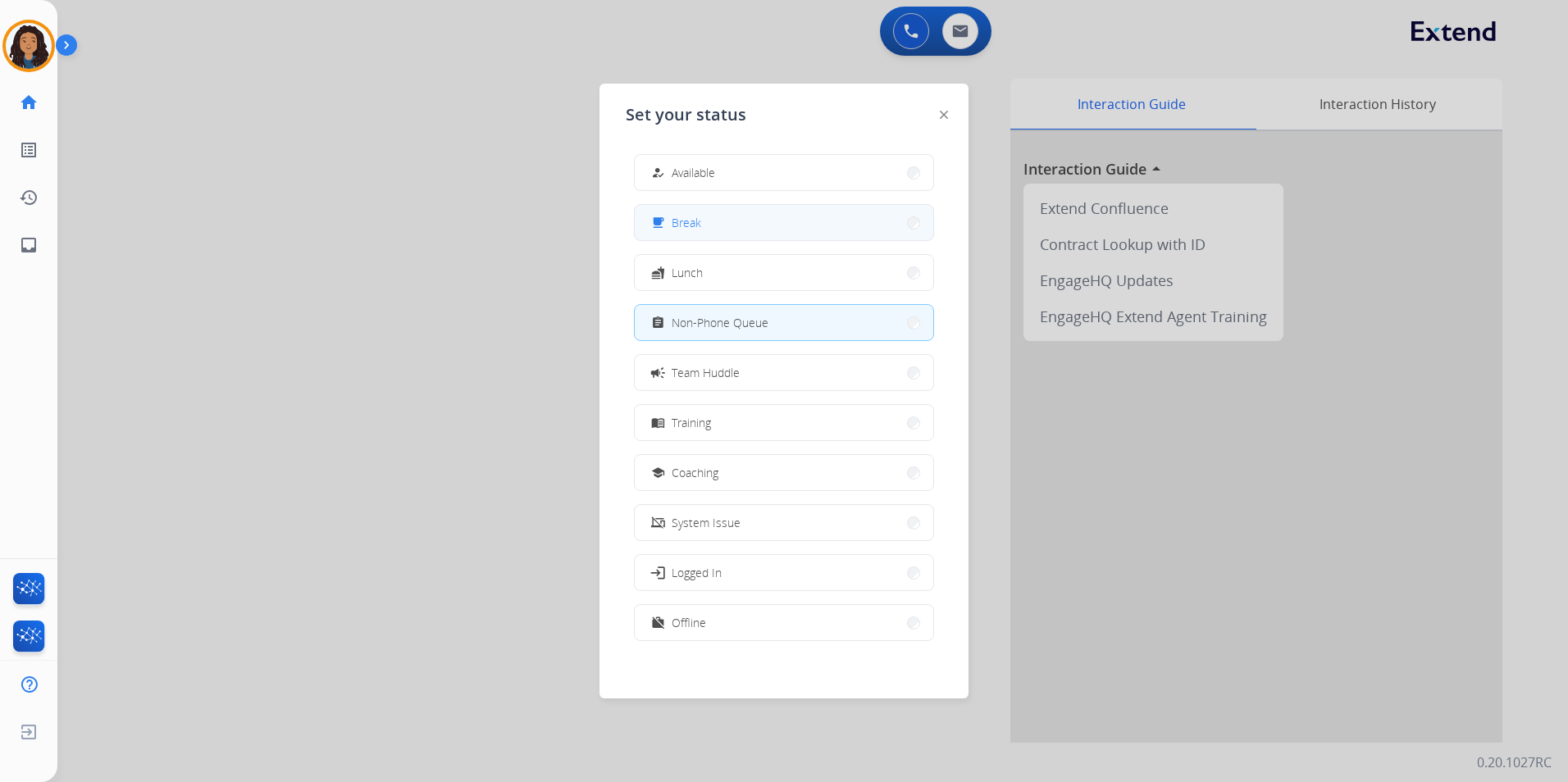
click at [743, 226] on button "free_breakfast Break" at bounding box center [784, 222] width 298 height 35
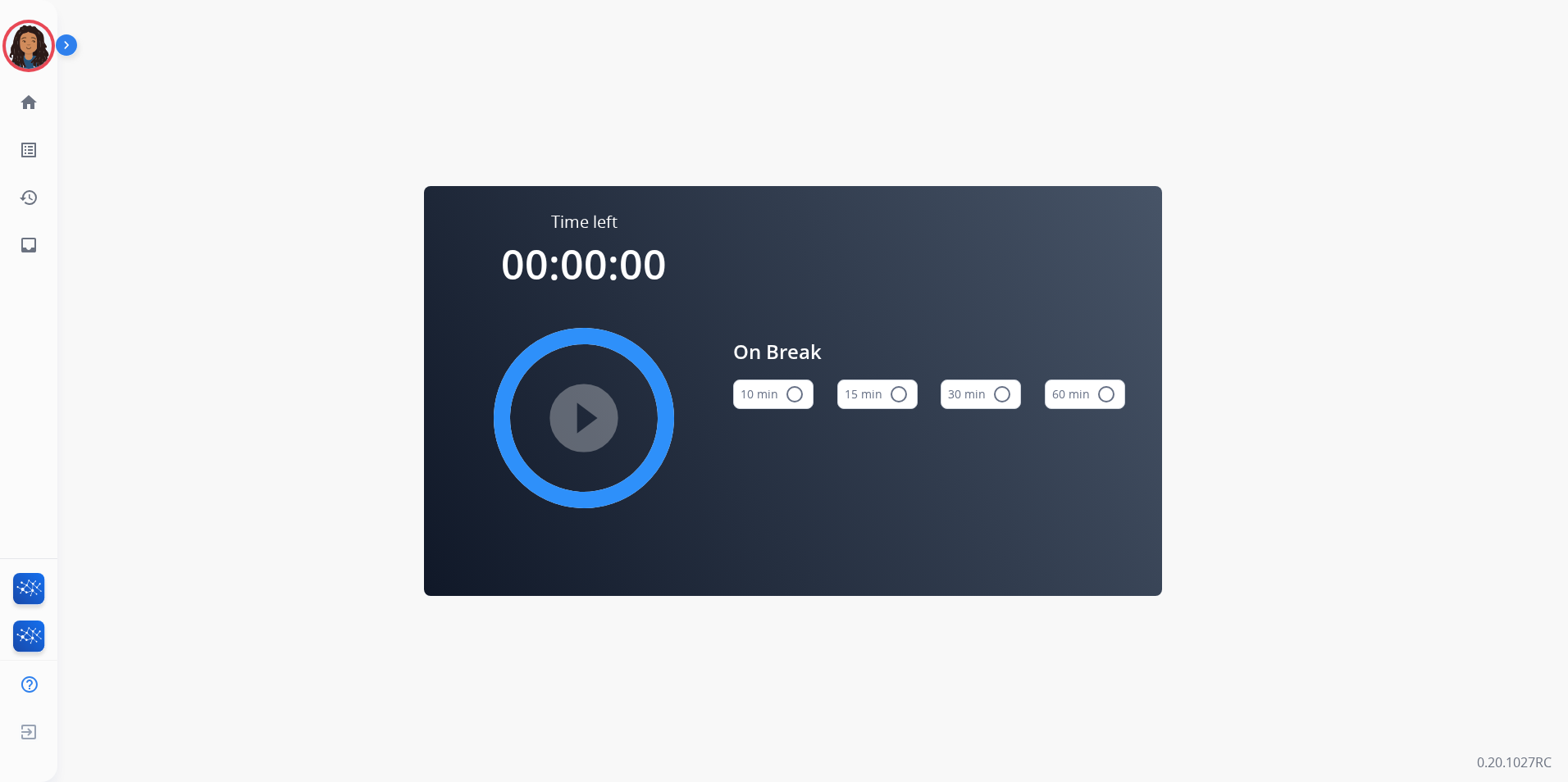
drag, startPoint x: 912, startPoint y: 400, endPoint x: 891, endPoint y: 399, distance: 21.0
click at [902, 400] on button "15 min radio_button_unchecked" at bounding box center [877, 394] width 80 height 30
click at [583, 428] on mat-icon "play_circle_filled" at bounding box center [584, 419] width 20 height 20
drag, startPoint x: 35, startPoint y: 55, endPoint x: 51, endPoint y: 49, distance: 17.1
click at [35, 54] on img at bounding box center [28, 45] width 46 height 46
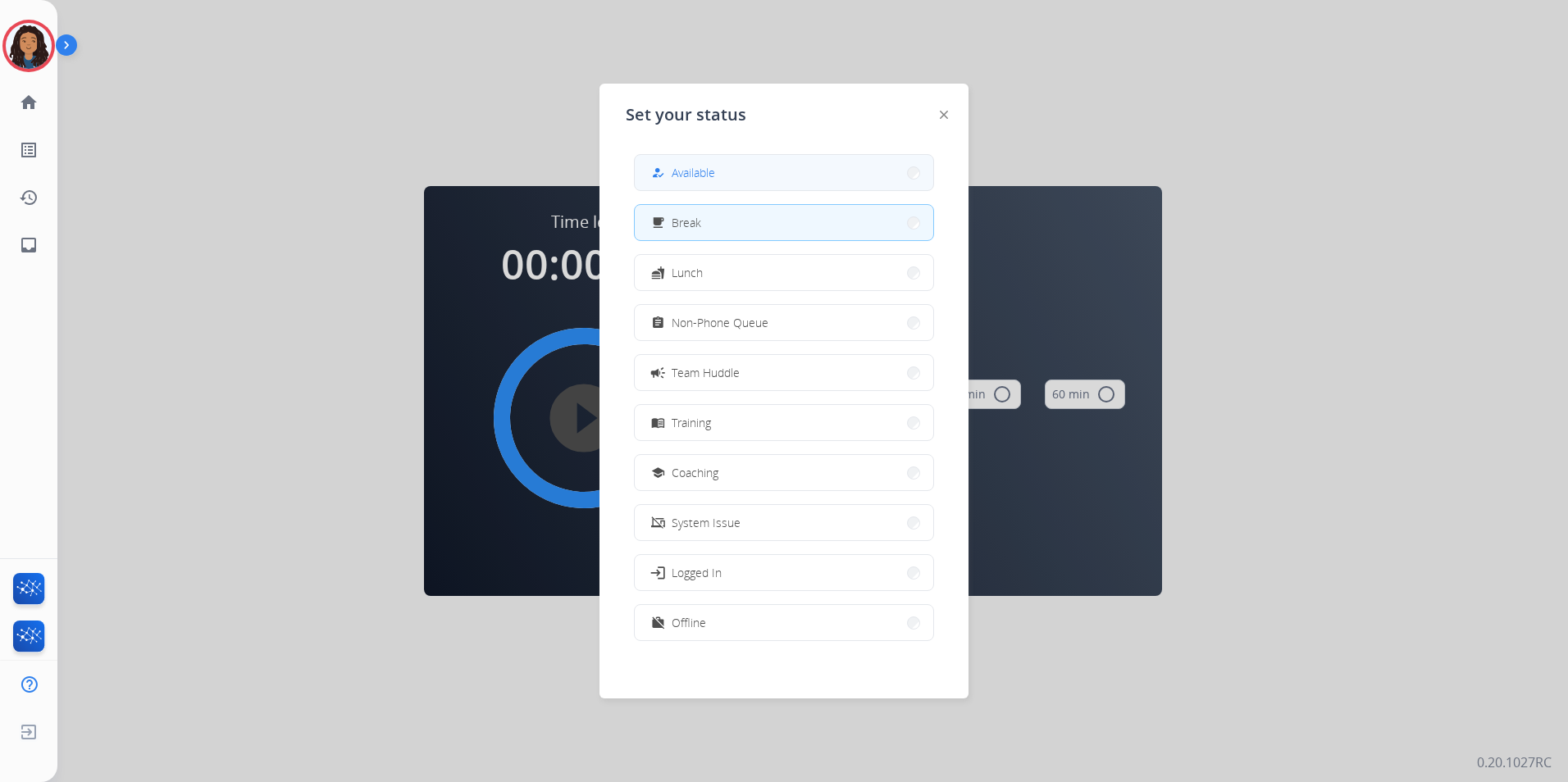
click at [724, 165] on button "how_to_reg Available" at bounding box center [784, 172] width 298 height 35
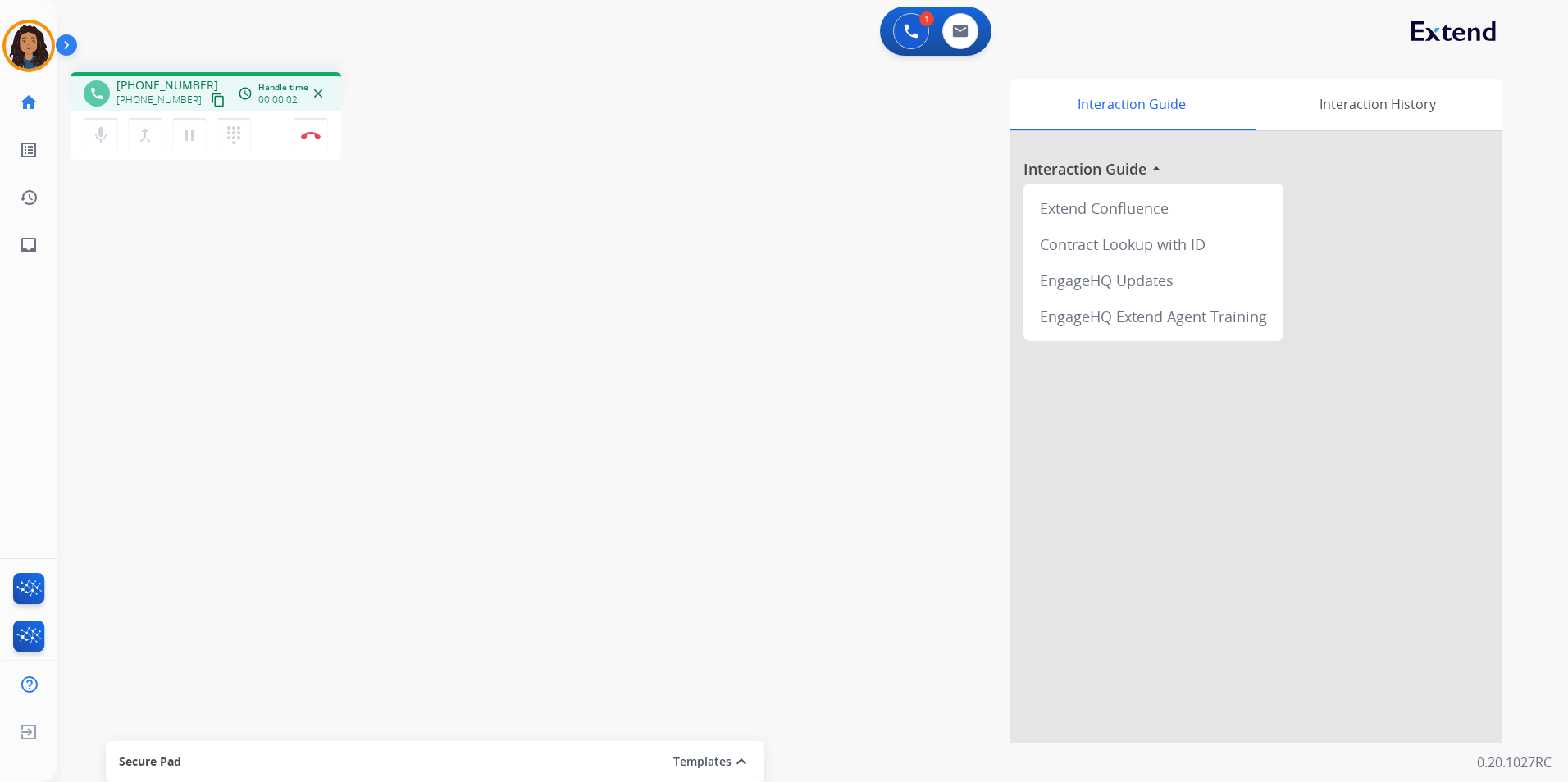
click at [211, 92] on mat-icon "content_copy" at bounding box center [218, 99] width 14 height 14
click at [311, 135] on img at bounding box center [311, 135] width 20 height 8
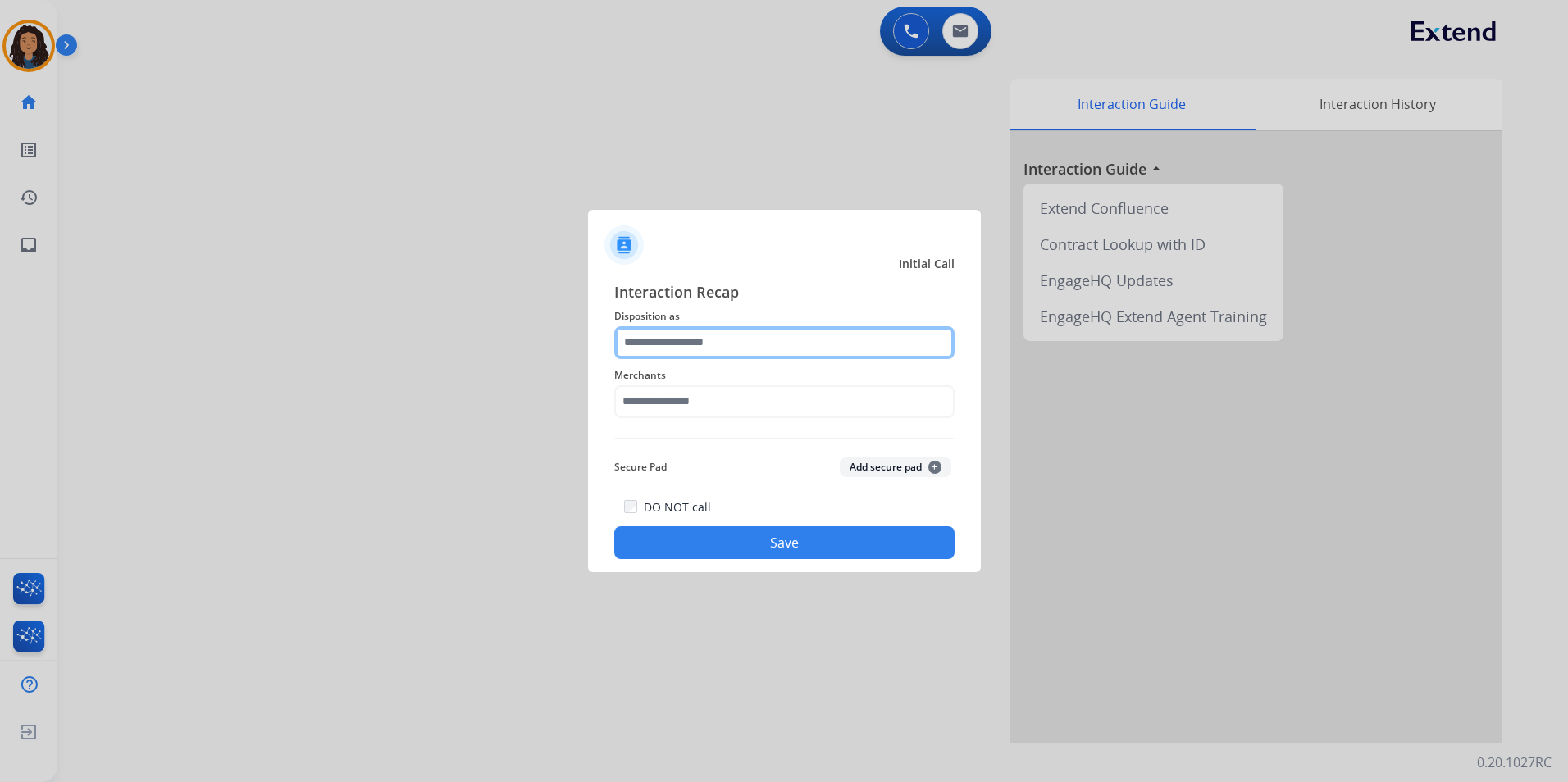
drag, startPoint x: 673, startPoint y: 349, endPoint x: 680, endPoint y: 357, distance: 10.6
click at [673, 348] on input "text" at bounding box center [784, 343] width 340 height 33
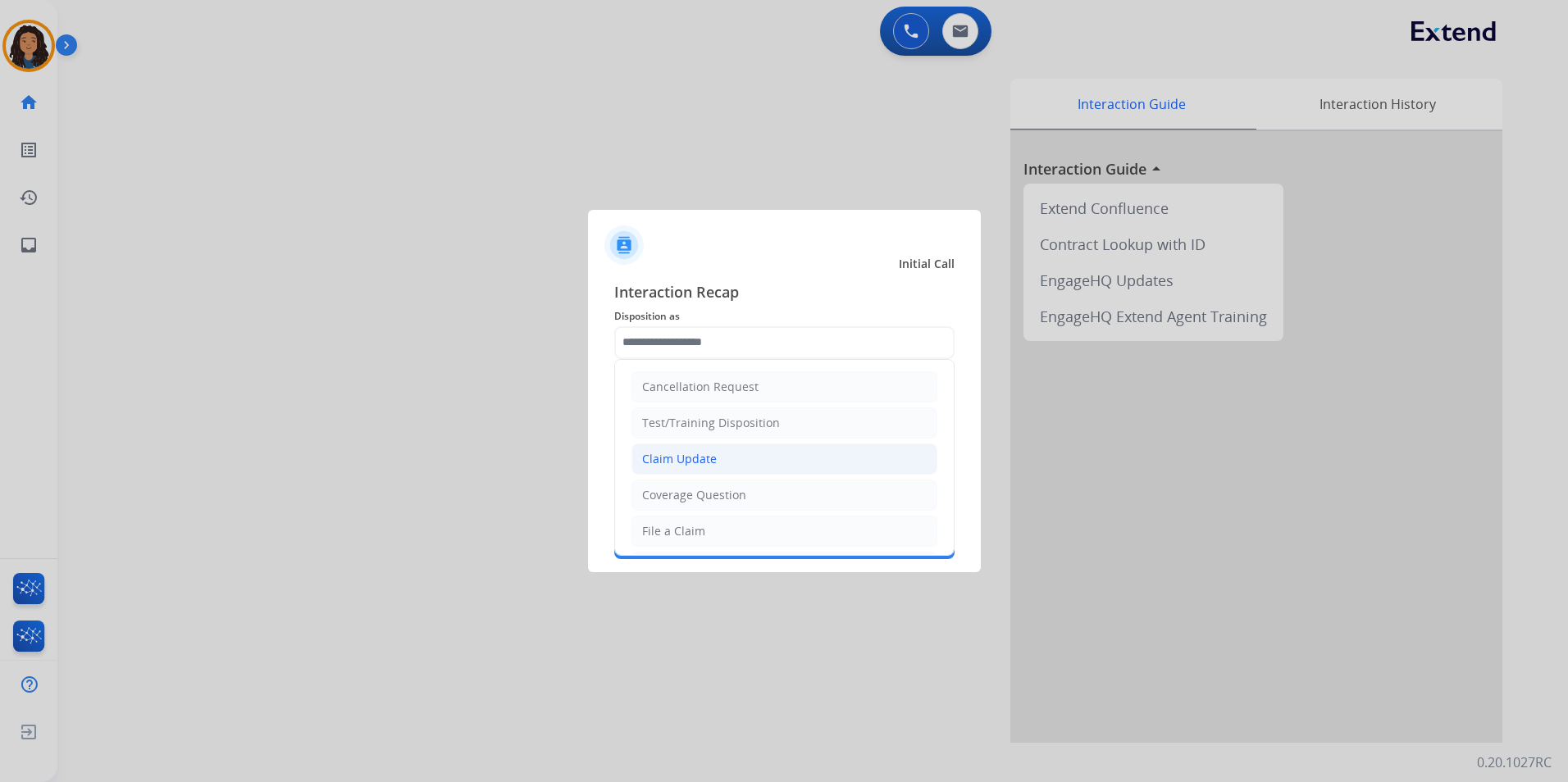
drag, startPoint x: 694, startPoint y: 460, endPoint x: 661, endPoint y: 396, distance: 72.0
click at [692, 460] on div "Claim Update" at bounding box center [679, 459] width 75 height 16
type input "**********"
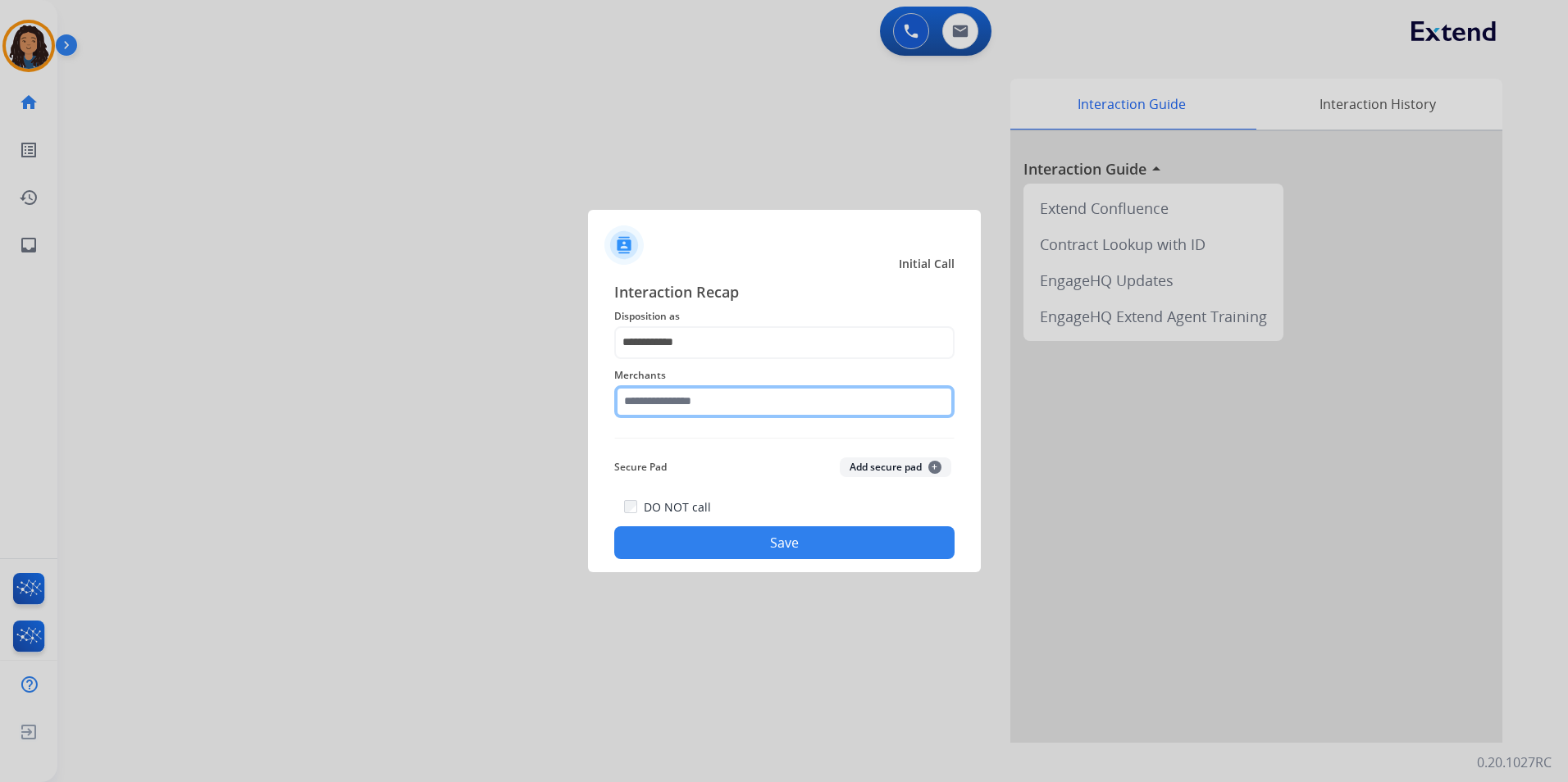
click at [658, 390] on input "text" at bounding box center [784, 401] width 340 height 33
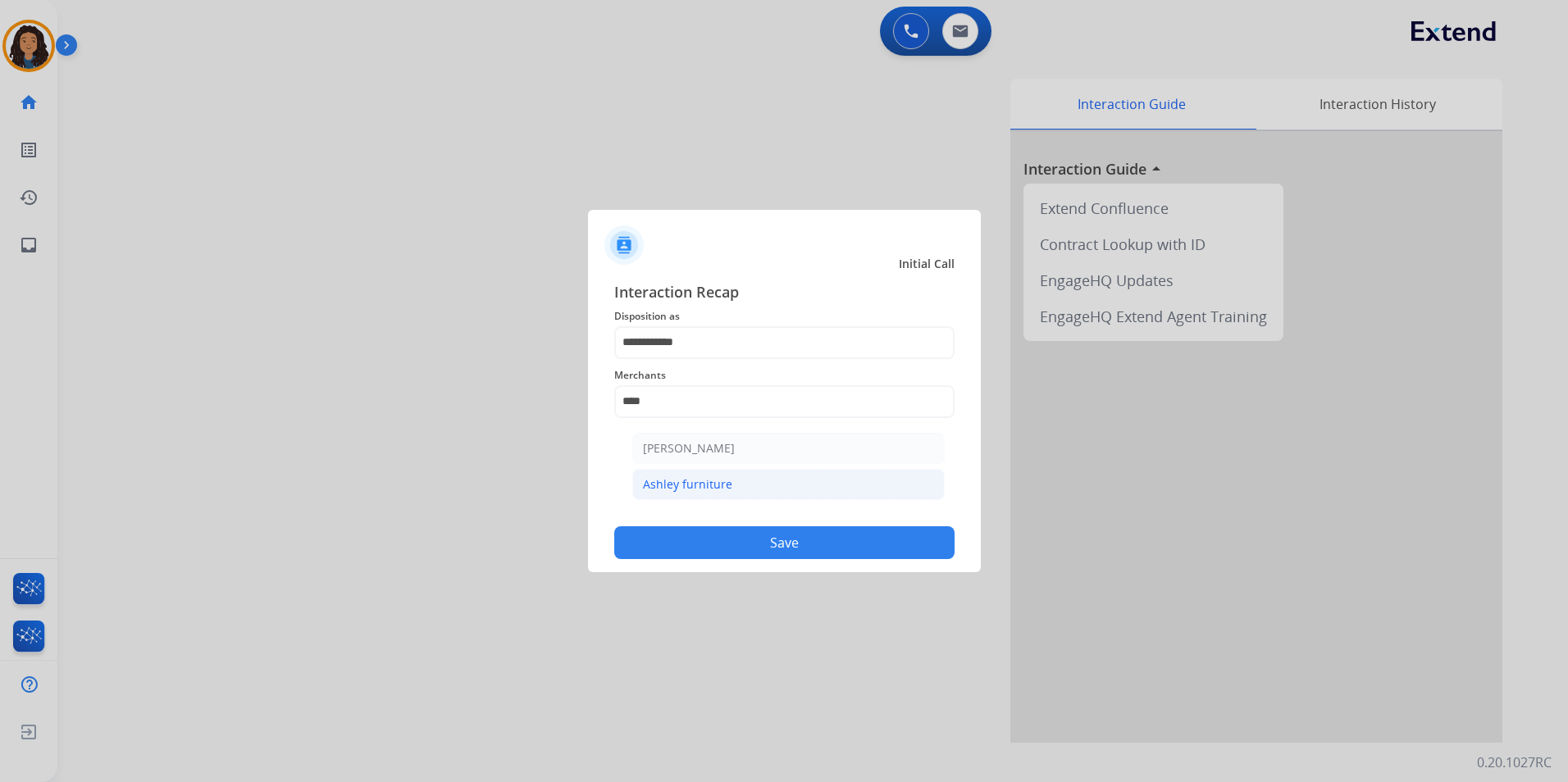
click at [723, 489] on div "Ashley furniture" at bounding box center [687, 485] width 90 height 16
type input "**********"
click at [682, 524] on div "DO NOT call Save" at bounding box center [784, 527] width 340 height 62
click at [717, 540] on button "Save" at bounding box center [784, 542] width 340 height 33
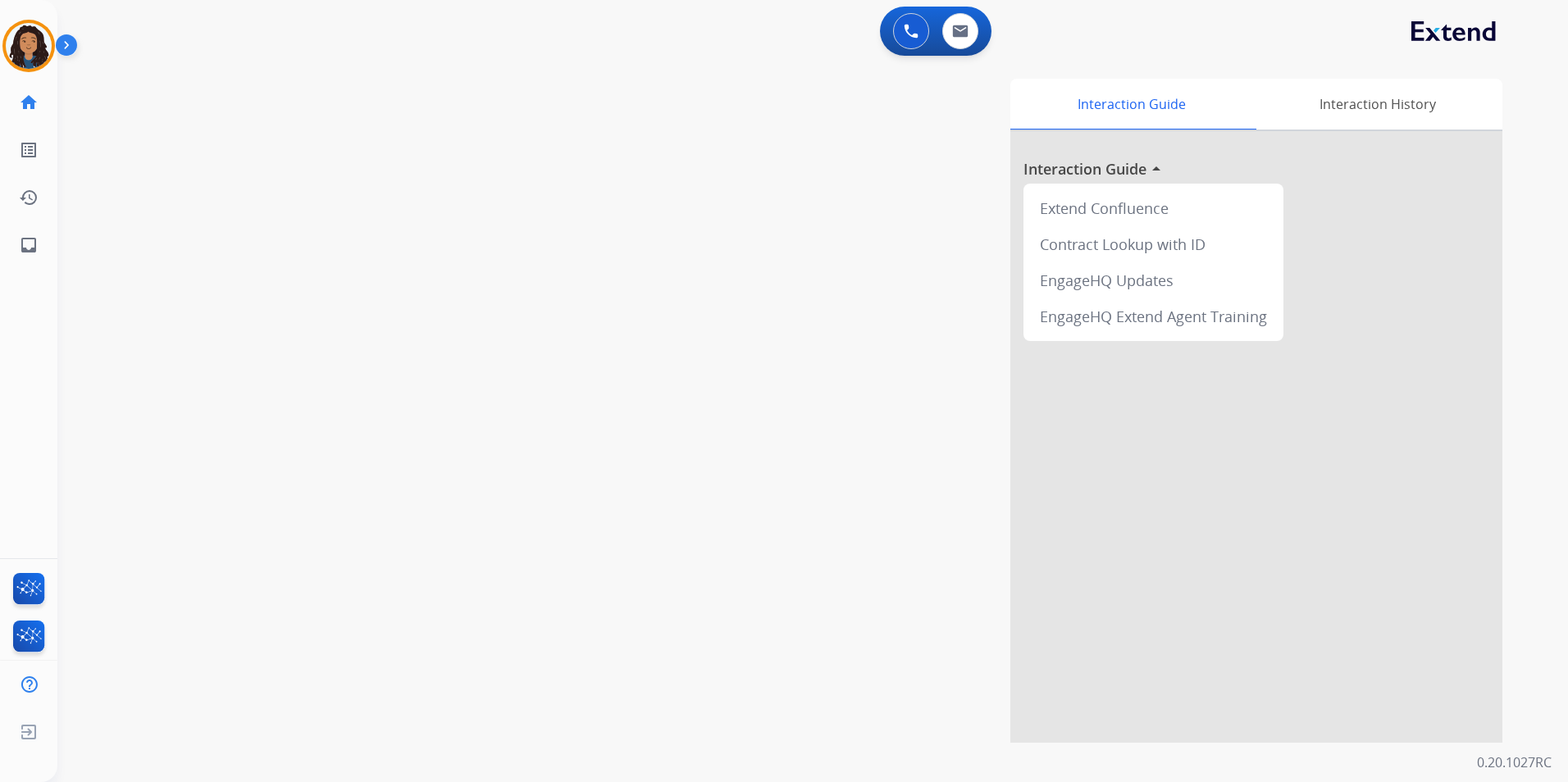
click at [297, 374] on div "swap_horiz Break voice bridge close_fullscreen Connect 3-Way Call merge_type Se…" at bounding box center [792, 400] width 1471 height 683
click at [317, 343] on div "swap_horiz Break voice bridge close_fullscreen Connect 3-Way Call merge_type Se…" at bounding box center [792, 400] width 1471 height 683
click at [211, 103] on mat-icon "content_copy" at bounding box center [218, 99] width 14 height 14
click at [300, 150] on button "Disconnect" at bounding box center [311, 136] width 34 height 34
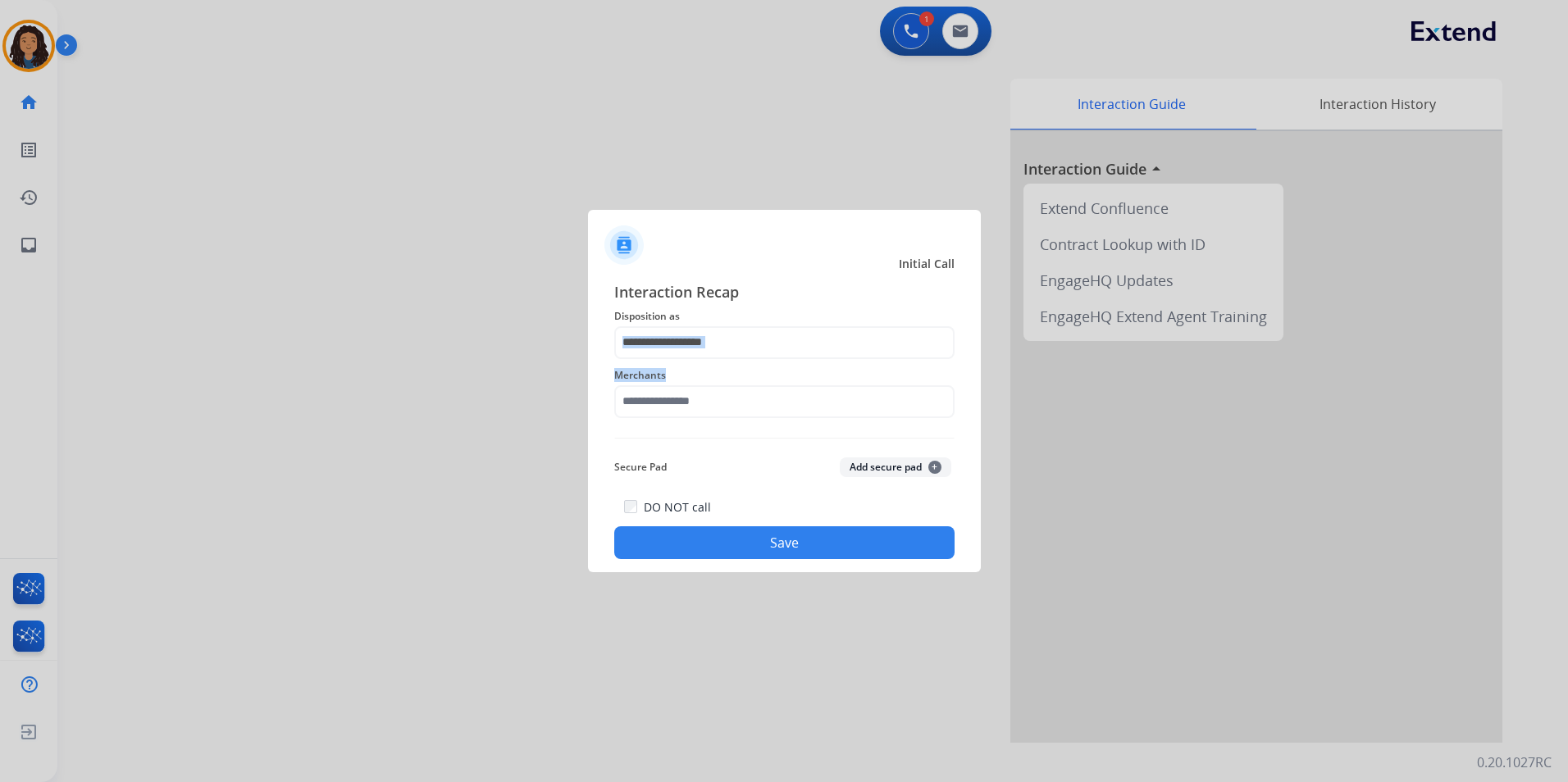
click at [734, 338] on div "Interaction Recap Disposition as Merchants Secure Pad Add secure pad + DO NOT c…" at bounding box center [784, 419] width 340 height 279
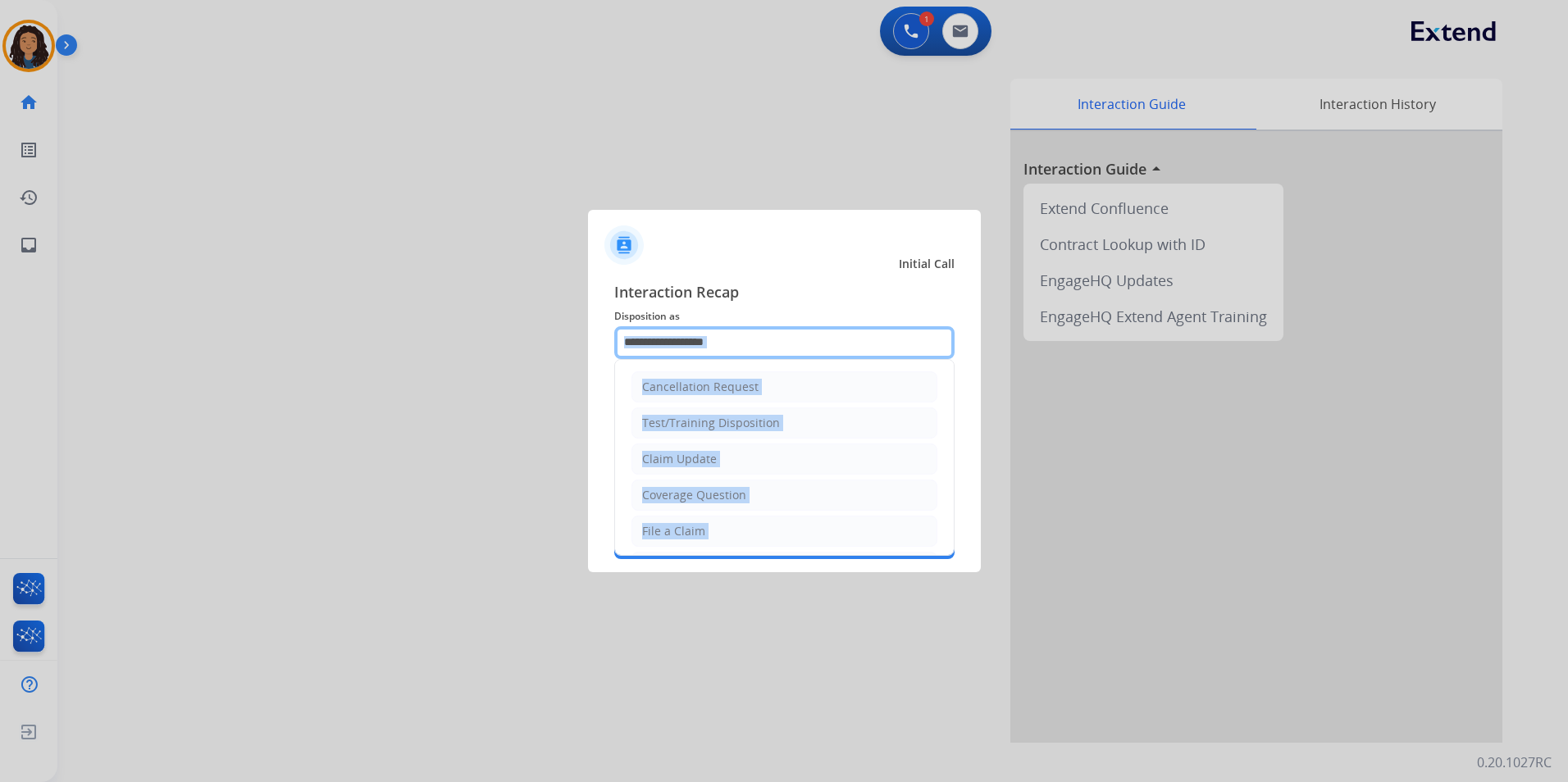
click at [734, 338] on input "text" at bounding box center [784, 343] width 340 height 33
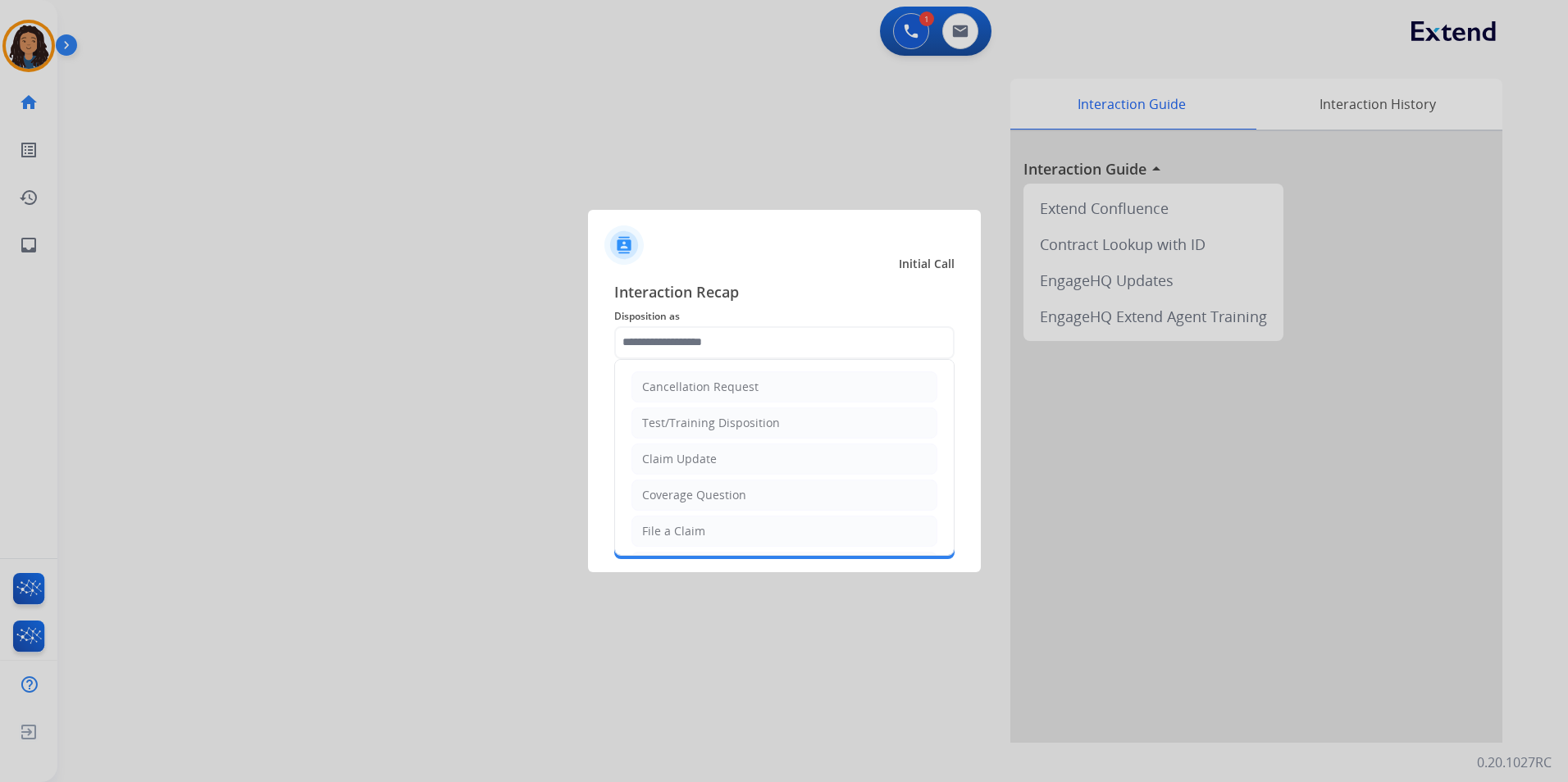
click at [703, 456] on div "Claim Update" at bounding box center [679, 459] width 75 height 16
type input "**********"
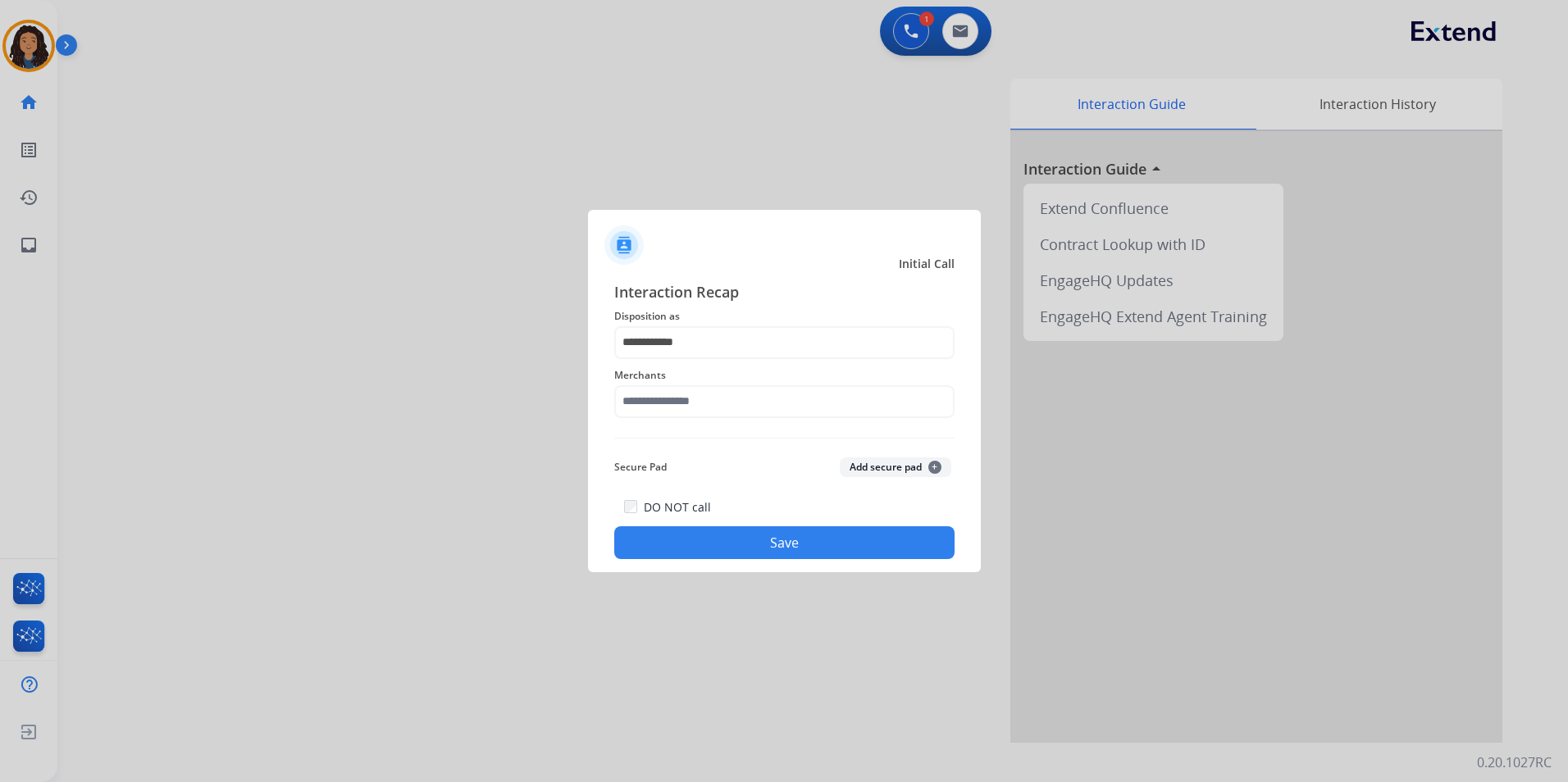
drag, startPoint x: 778, startPoint y: 422, endPoint x: 774, endPoint y: 413, distance: 9.8
click at [778, 421] on div "Merchants" at bounding box center [784, 391] width 340 height 66
click at [774, 411] on input "text" at bounding box center [784, 401] width 340 height 33
click at [768, 485] on li "Ashley furniture" at bounding box center [788, 485] width 312 height 31
type input "**********"
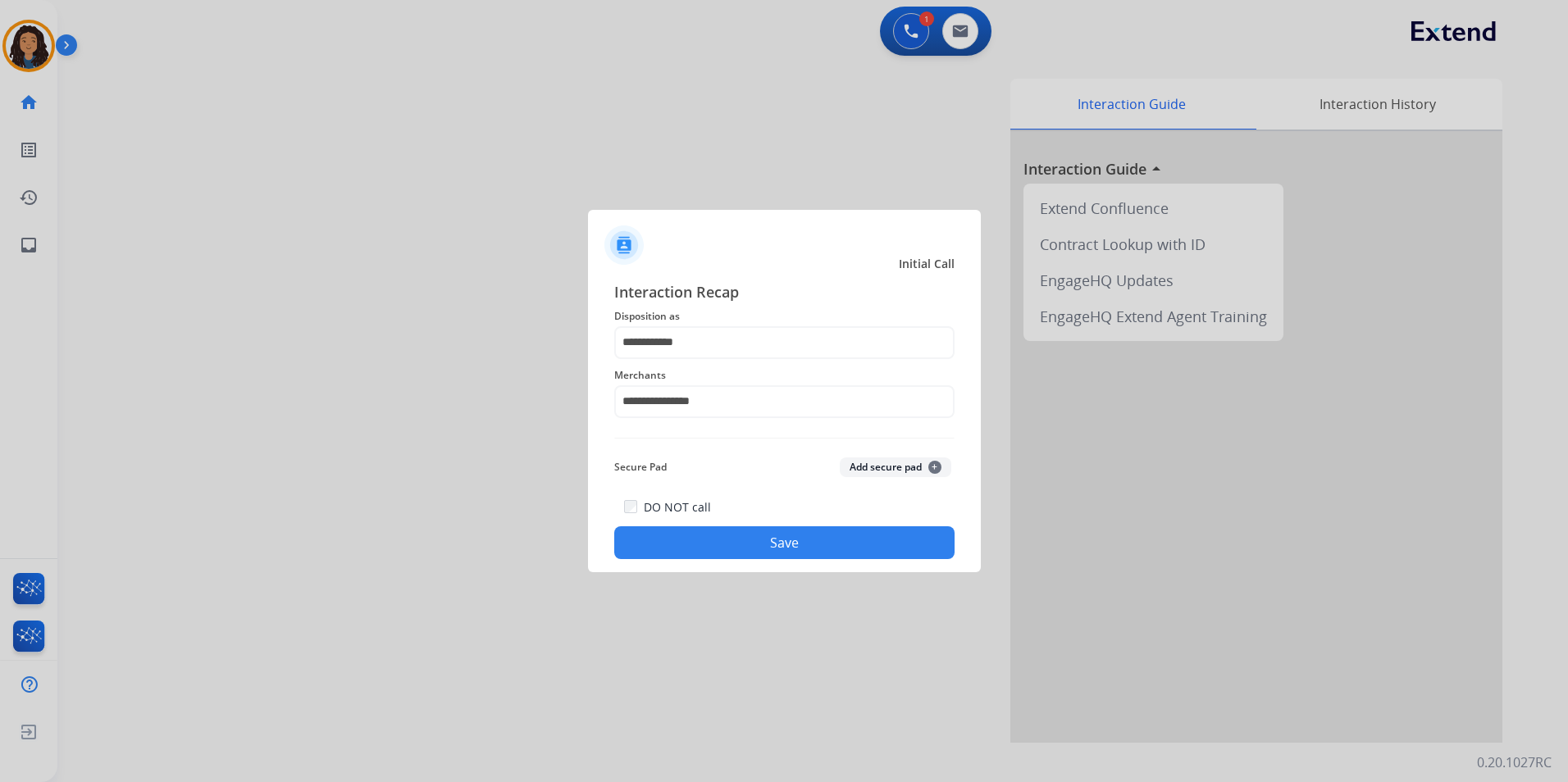
click at [708, 529] on button "Save" at bounding box center [784, 542] width 340 height 33
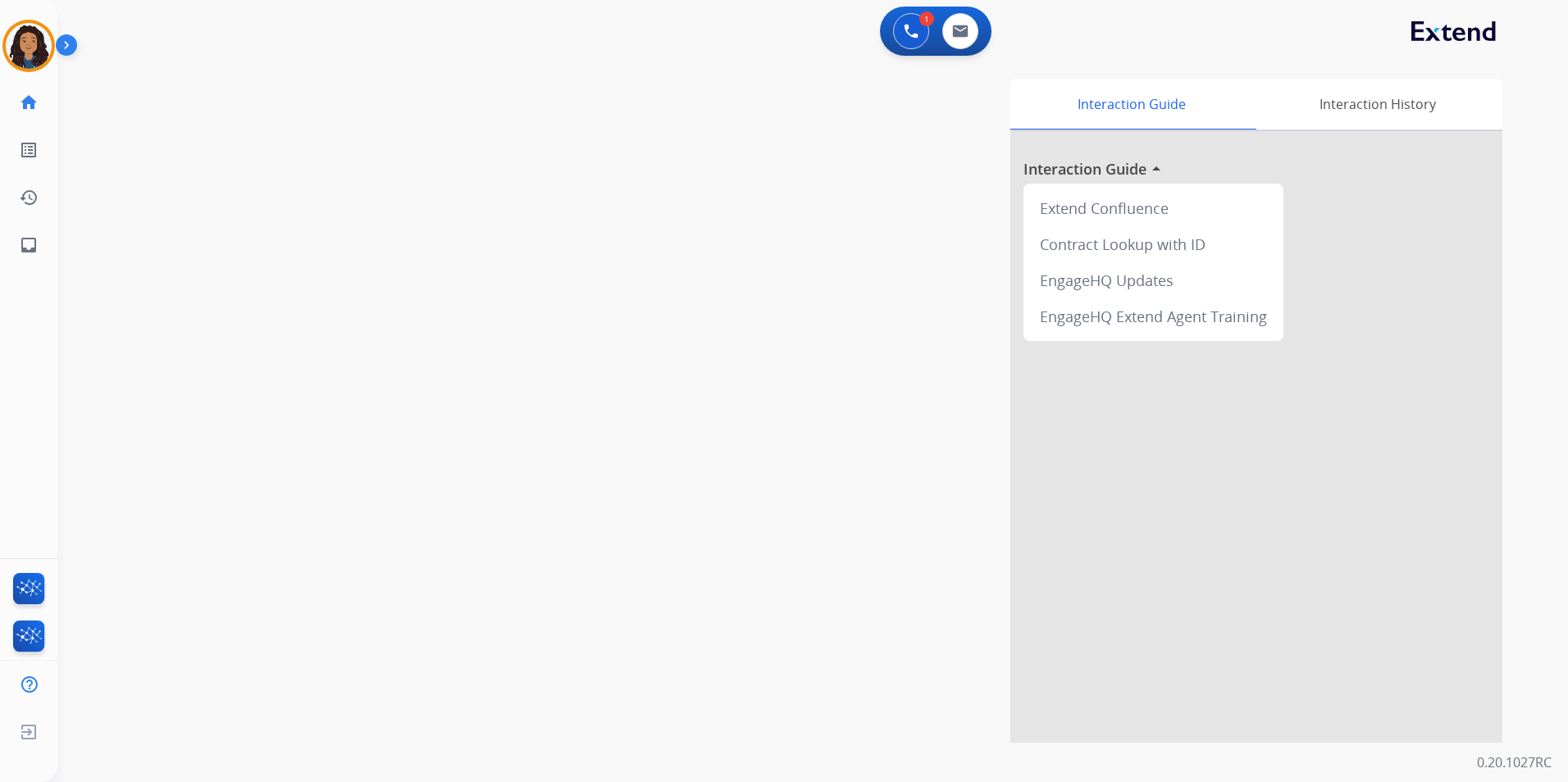
click at [354, 315] on div "swap_horiz Break voice bridge close_fullscreen Connect 3-Way Call merge_type Se…" at bounding box center [792, 400] width 1471 height 683
click at [354, 314] on div "swap_horiz Break voice bridge close_fullscreen Connect 3-Way Call merge_type Se…" at bounding box center [792, 400] width 1471 height 683
click at [963, 33] on img at bounding box center [960, 31] width 16 height 14
select select "**********"
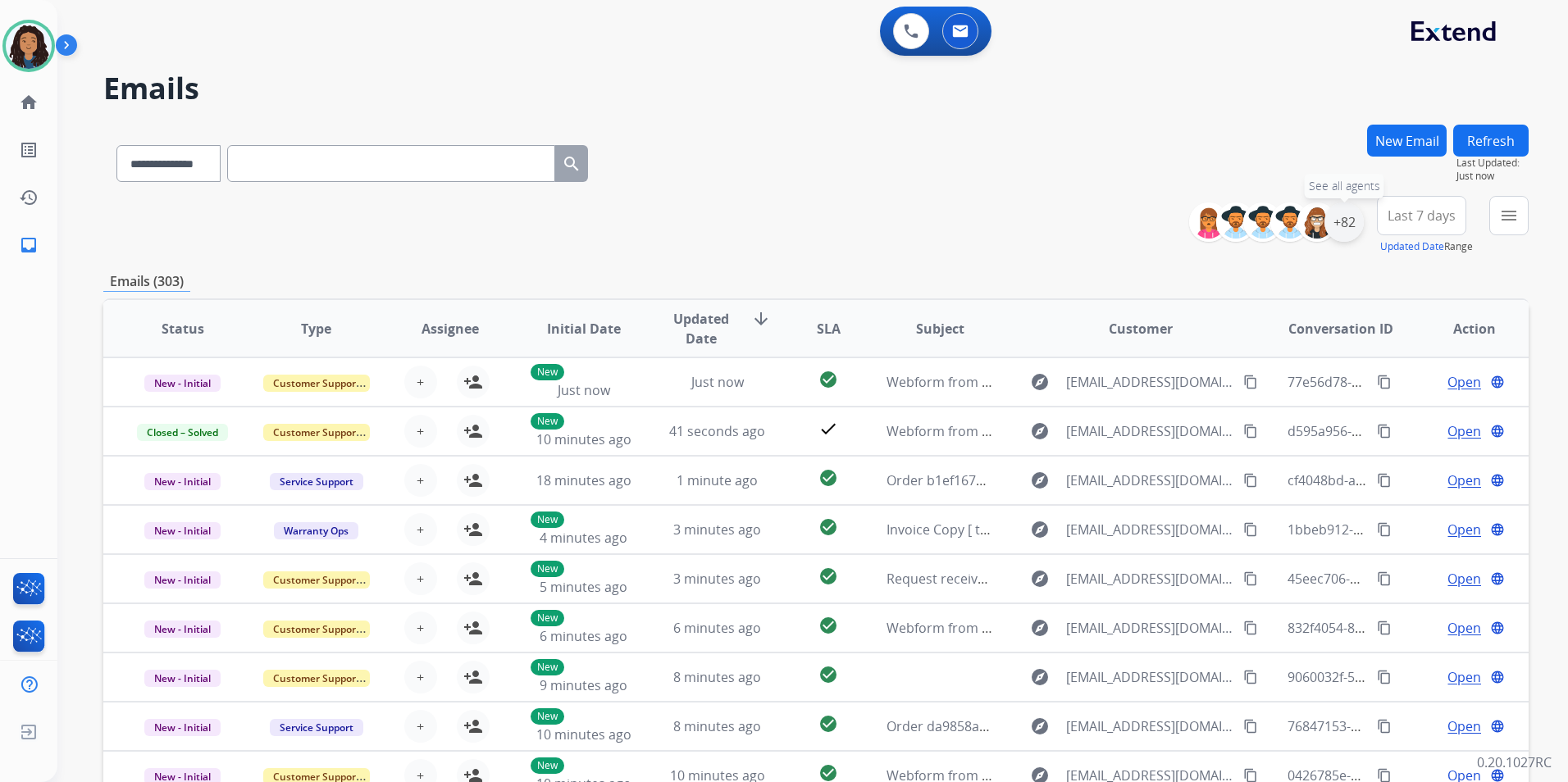
click at [1342, 224] on div "+82" at bounding box center [1344, 222] width 40 height 40
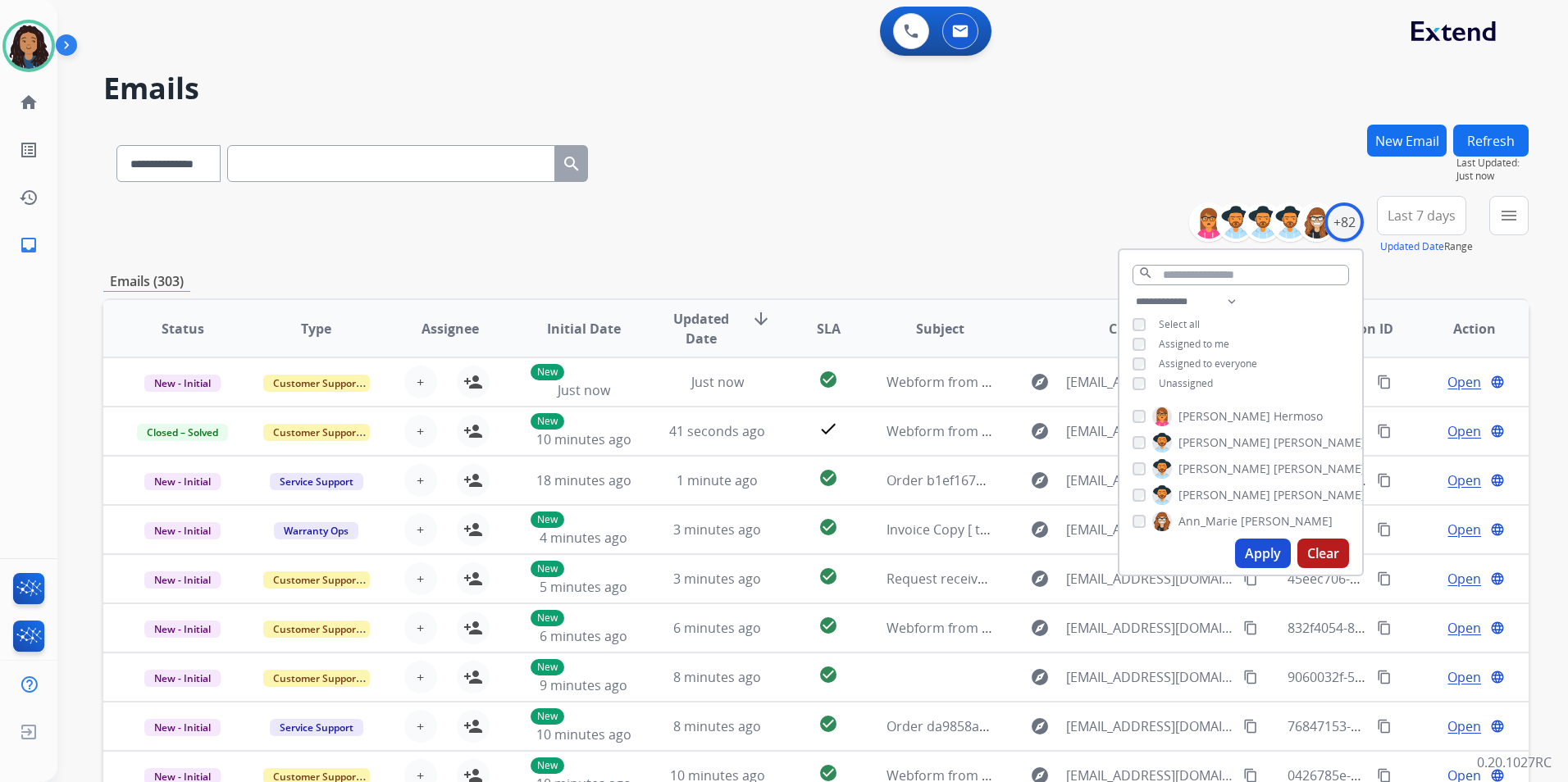
click at [1193, 383] on span "Unassigned" at bounding box center [1185, 382] width 54 height 14
click at [1244, 554] on button "Apply" at bounding box center [1263, 553] width 56 height 30
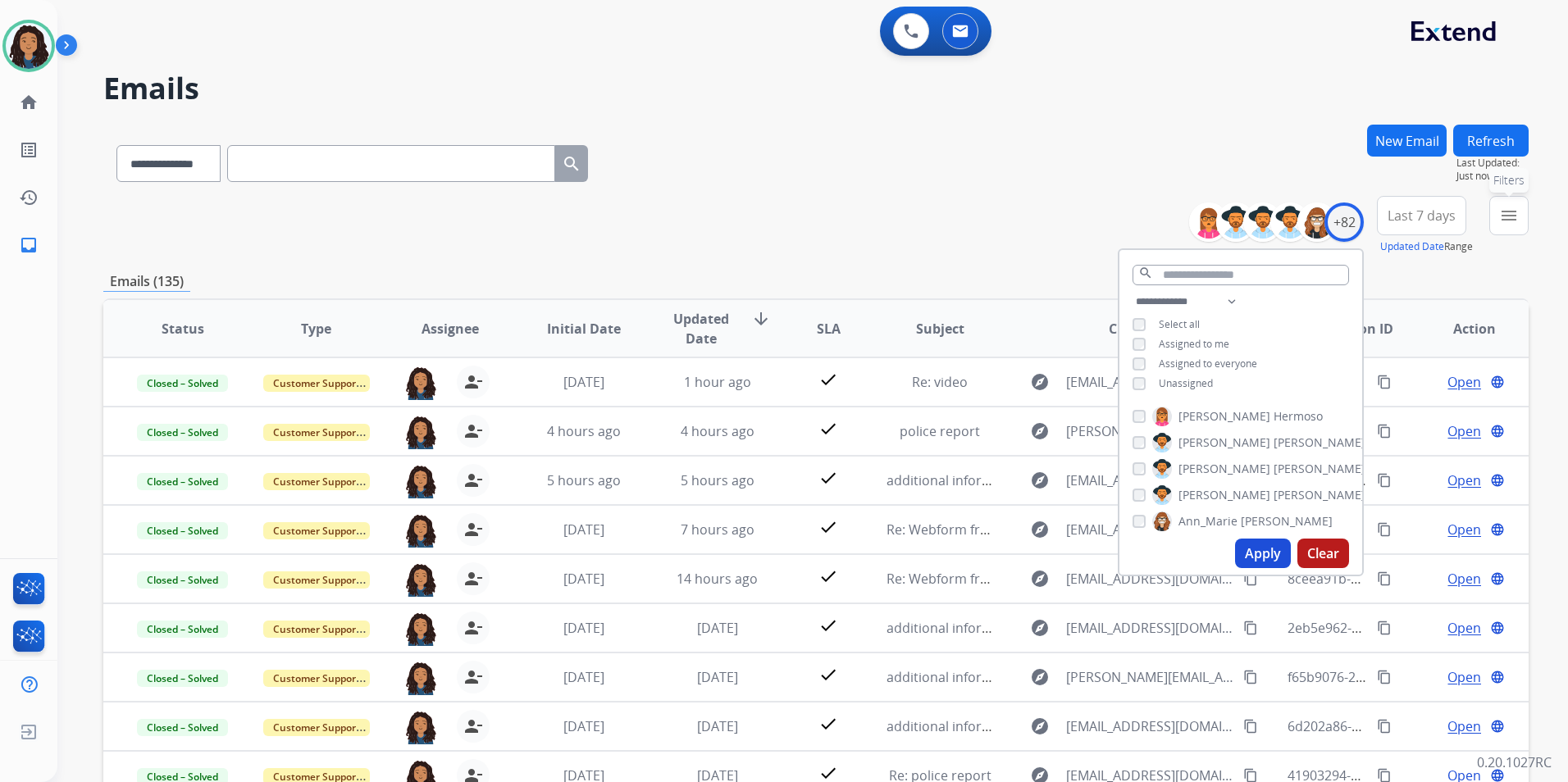
click at [1510, 214] on mat-icon "menu" at bounding box center [1509, 216] width 20 height 20
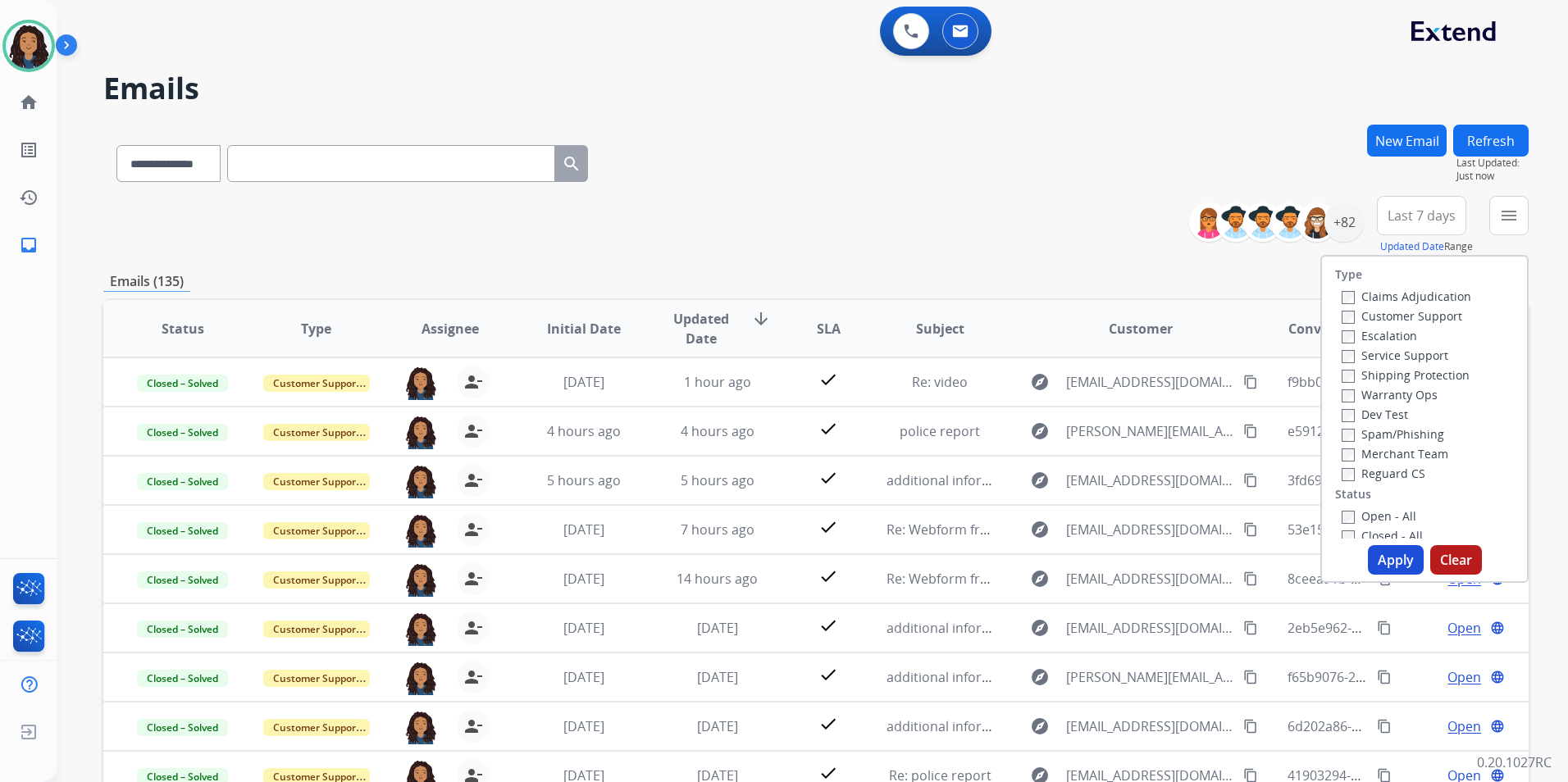
click at [1429, 314] on label "Customer Support" at bounding box center [1401, 316] width 120 height 15
click at [1424, 373] on label "Shipping Protection" at bounding box center [1404, 374] width 128 height 15
click at [1373, 480] on label "Reguard CS" at bounding box center [1383, 473] width 83 height 15
click at [1368, 515] on label "Open - All" at bounding box center [1378, 515] width 75 height 15
click at [1367, 561] on button "Apply" at bounding box center [1395, 560] width 56 height 30
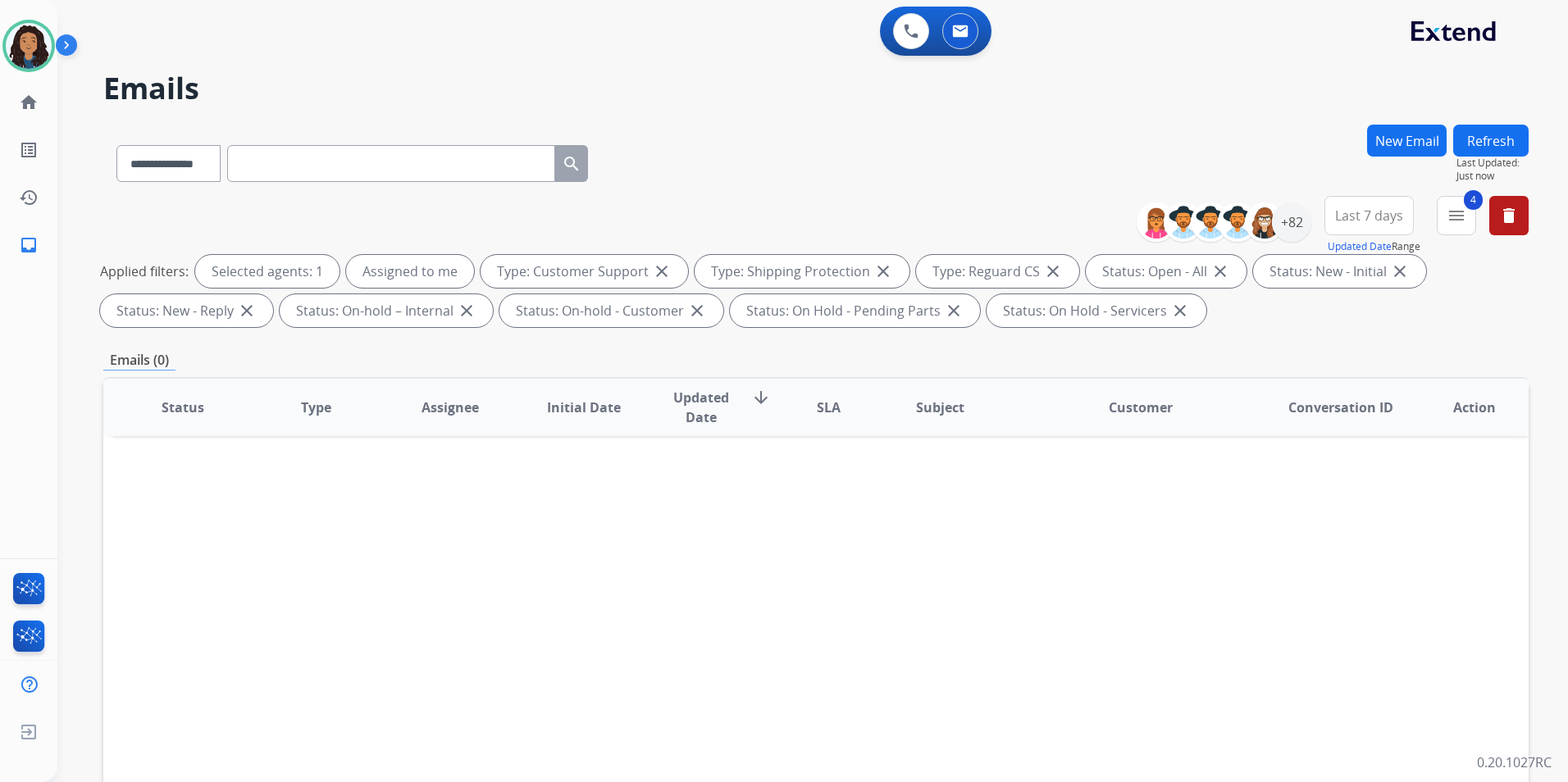
click at [982, 141] on div "**********" at bounding box center [816, 160] width 1425 height 71
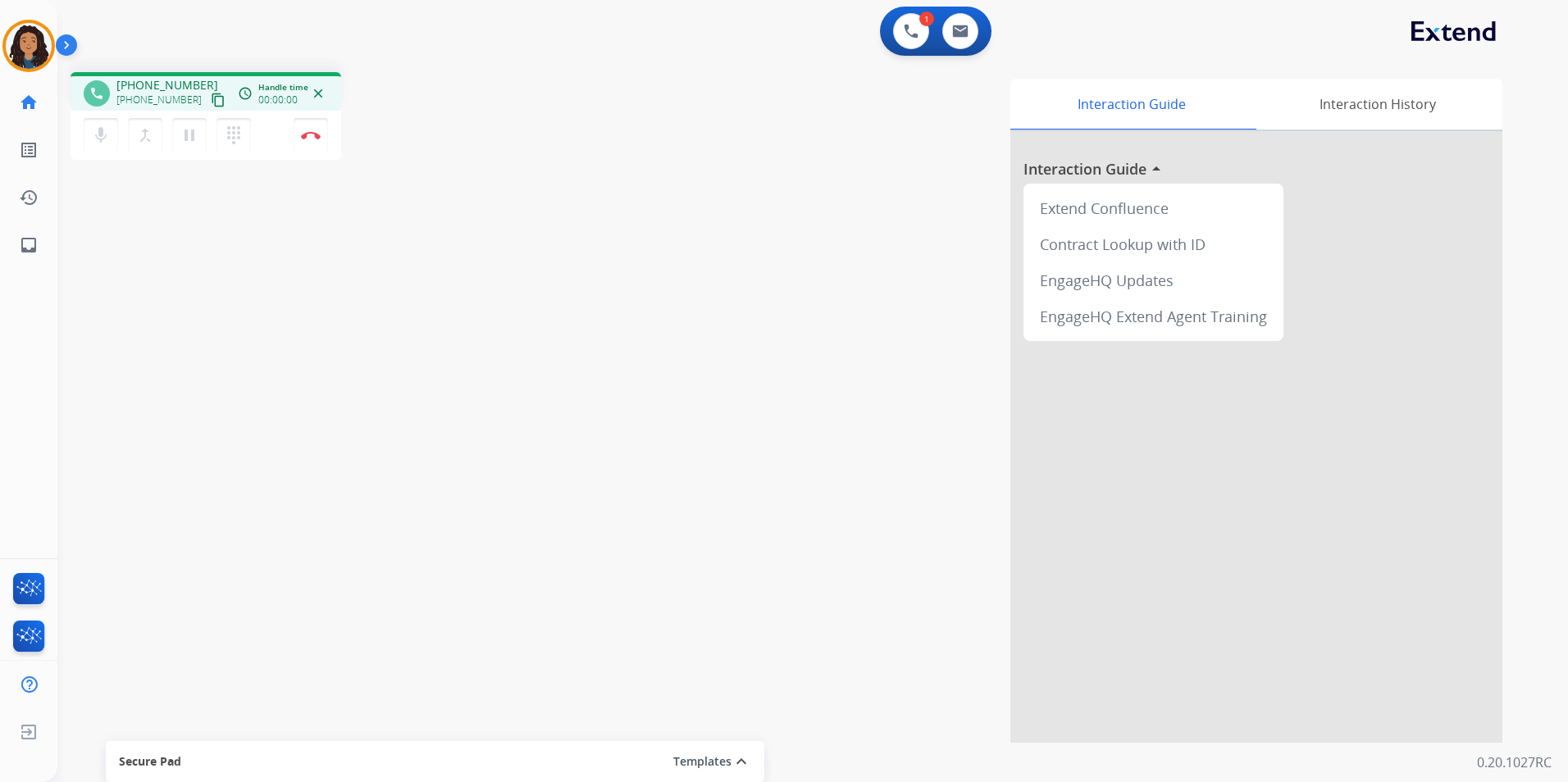
click at [211, 101] on mat-icon "content_copy" at bounding box center [218, 99] width 14 height 14
click at [208, 99] on button "content_copy" at bounding box center [218, 100] width 20 height 20
click at [312, 132] on img at bounding box center [311, 135] width 20 height 8
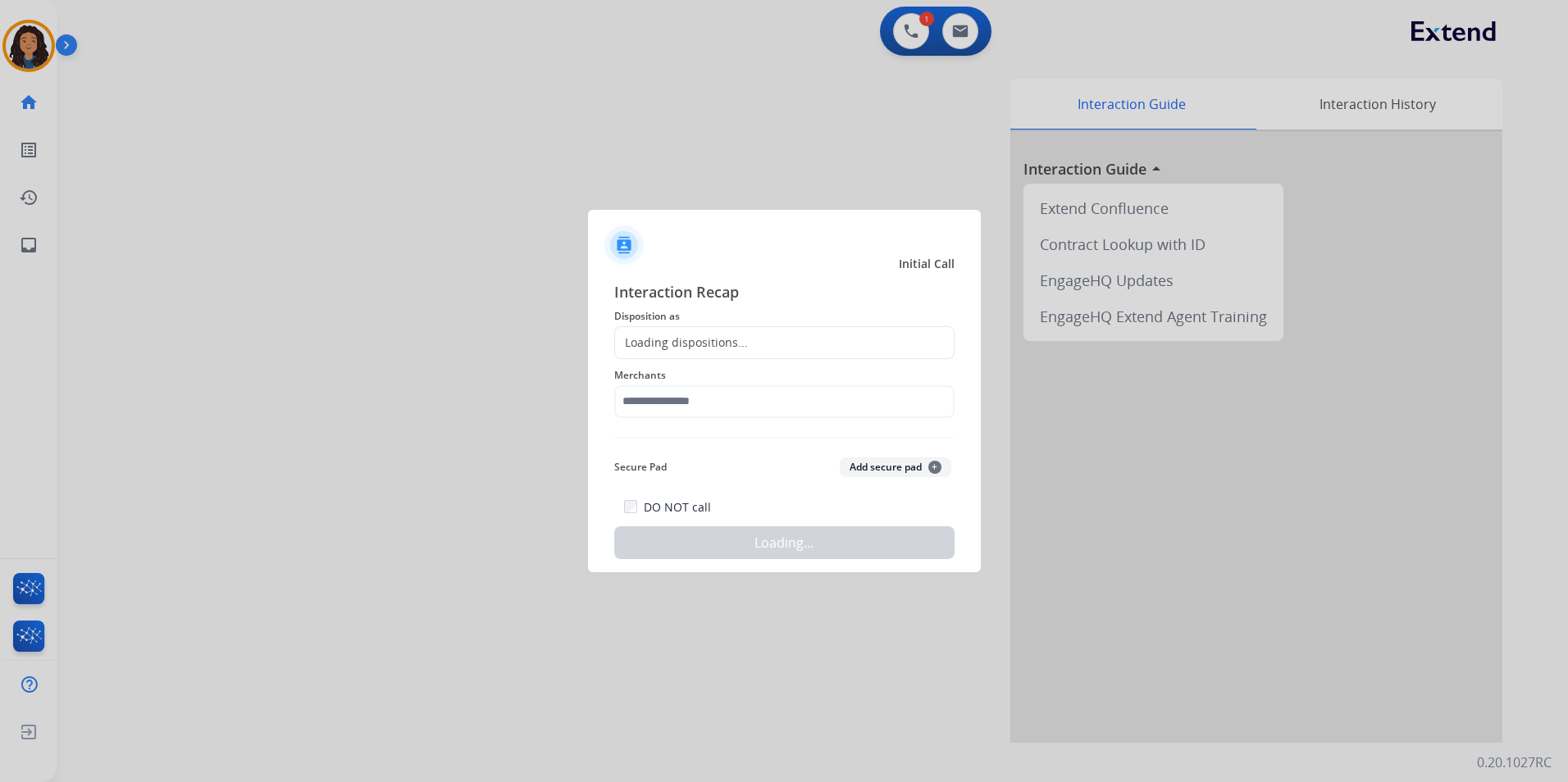
click at [24, 54] on div at bounding box center [784, 391] width 1568 height 782
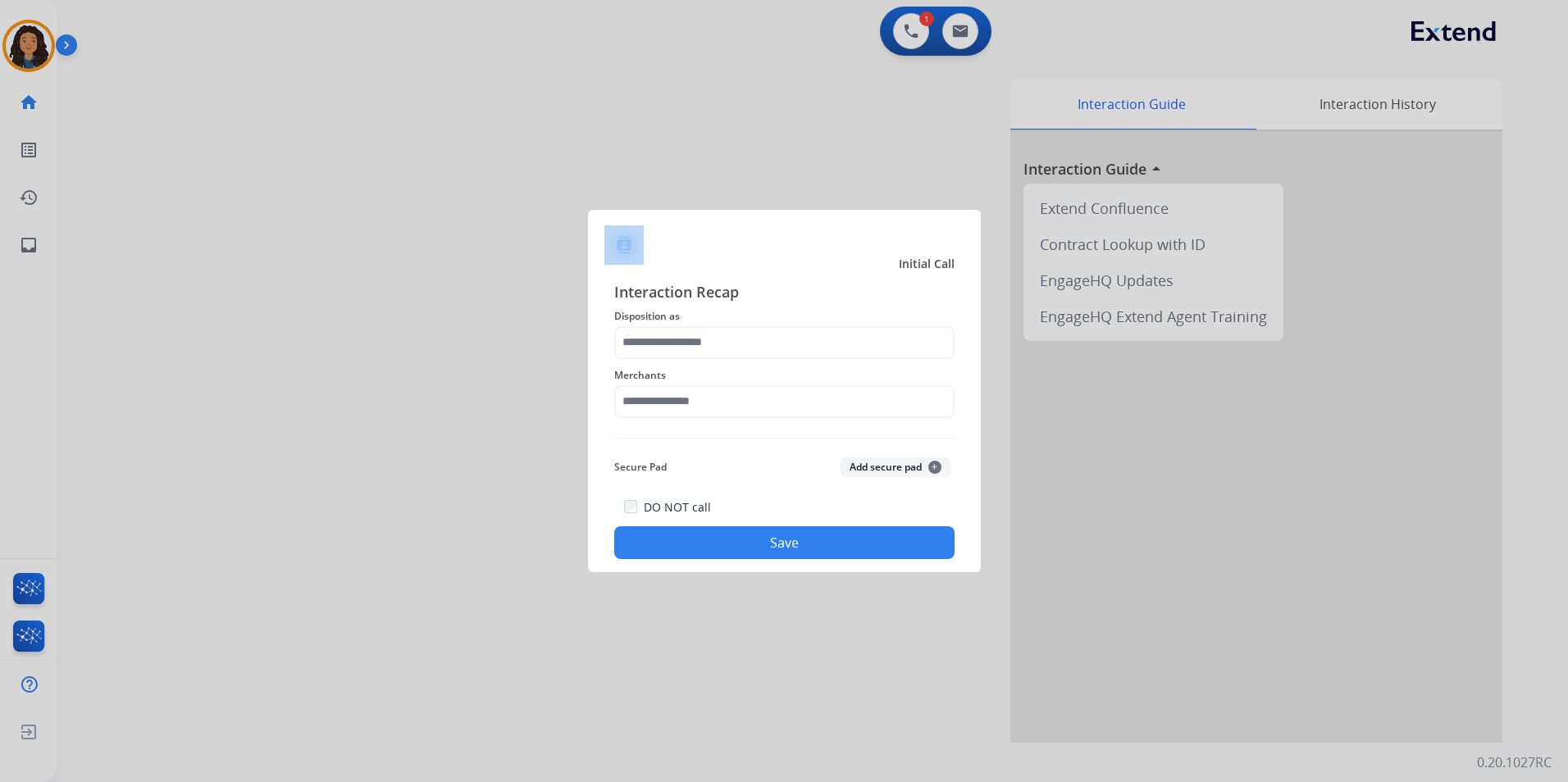
click at [24, 54] on div at bounding box center [784, 391] width 1568 height 782
drag, startPoint x: 816, startPoint y: 321, endPoint x: 794, endPoint y: 347, distance: 34.1
click at [815, 321] on span "Disposition as" at bounding box center [784, 316] width 340 height 20
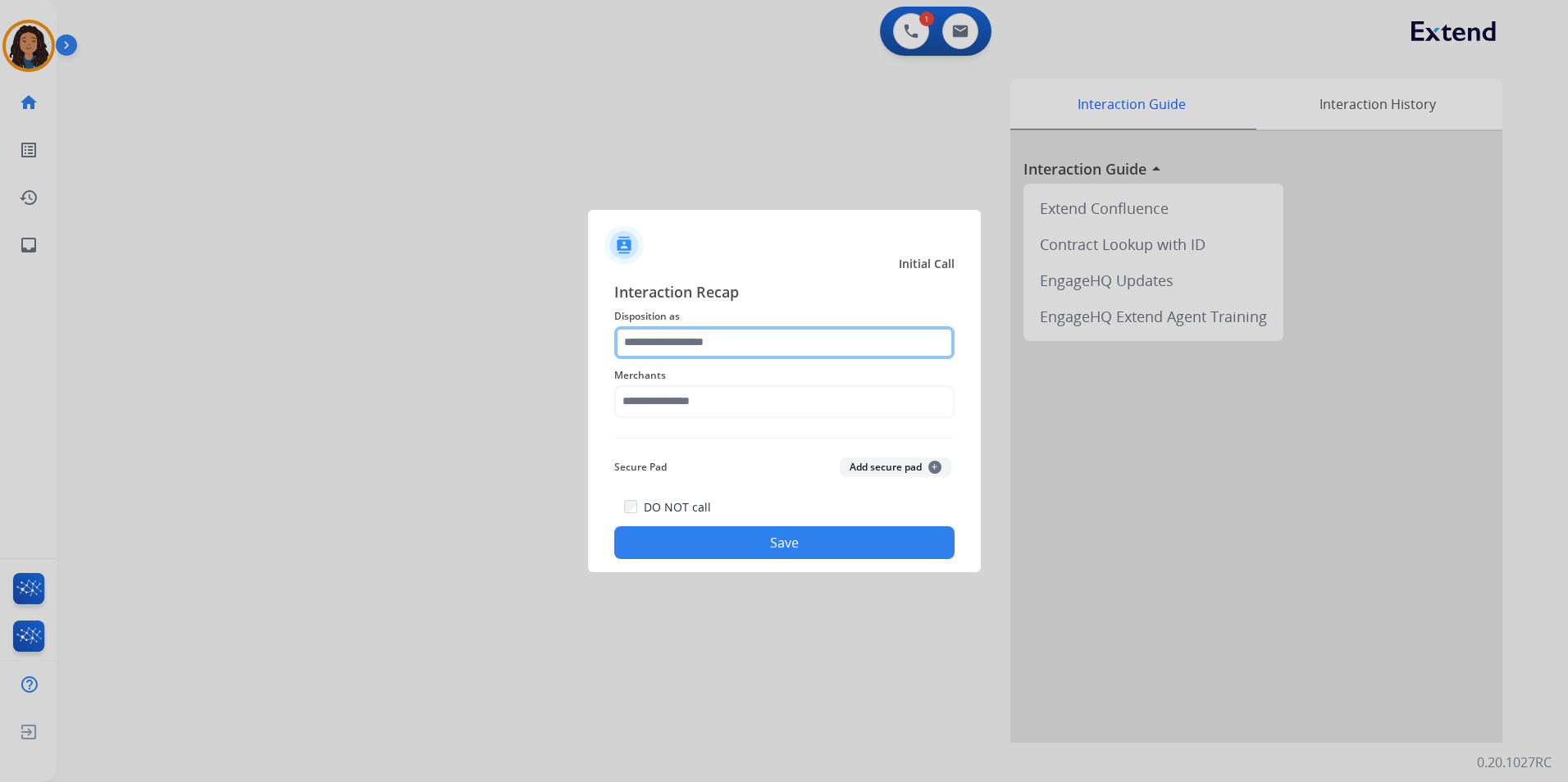
drag, startPoint x: 760, startPoint y: 331, endPoint x: 760, endPoint y: 341, distance: 10.0
click at [760, 330] on input "text" at bounding box center [784, 343] width 340 height 33
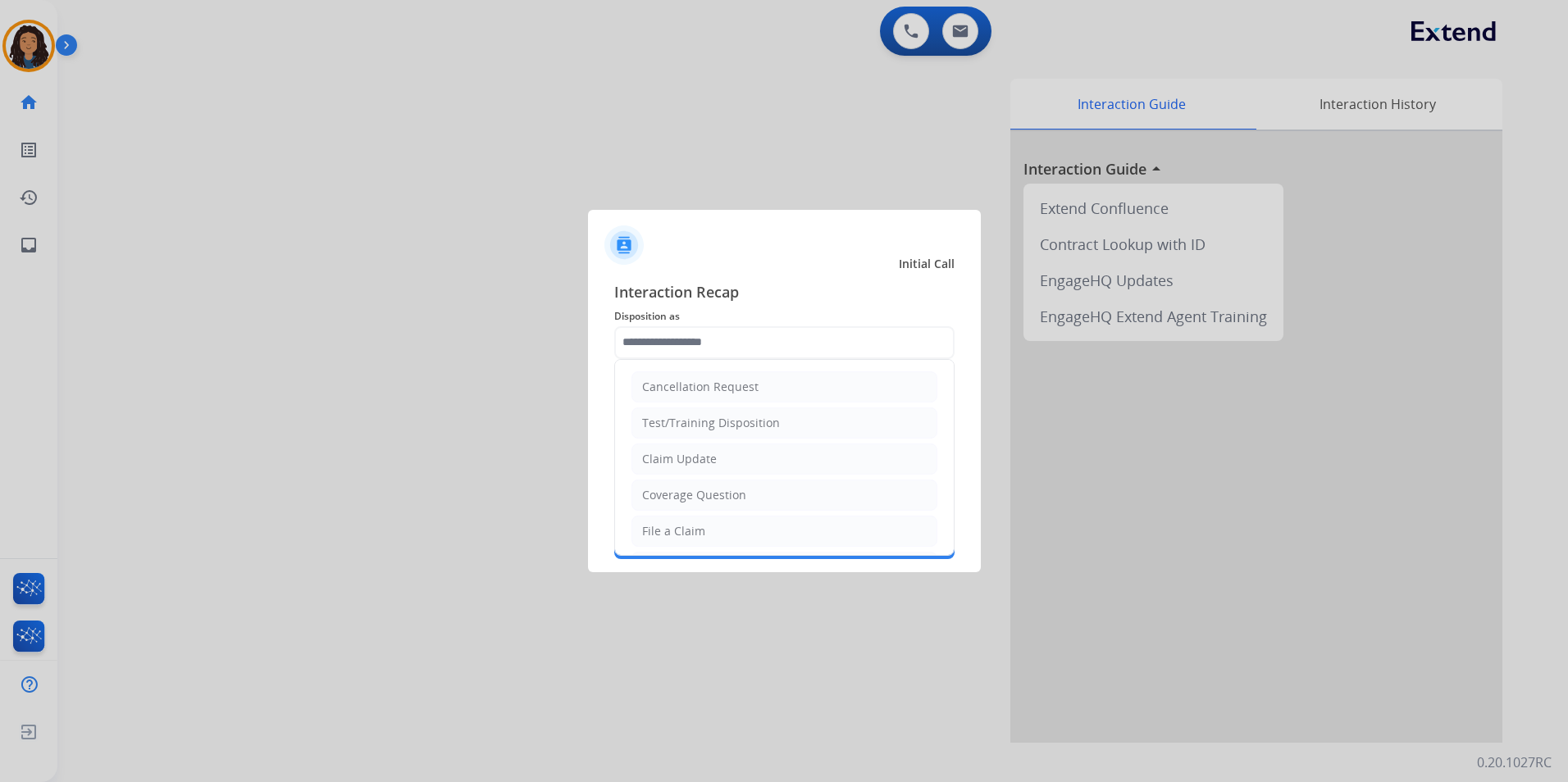
drag, startPoint x: 732, startPoint y: 462, endPoint x: 684, endPoint y: 400, distance: 78.4
click at [732, 460] on li "Claim Update" at bounding box center [784, 459] width 306 height 31
type input "**********"
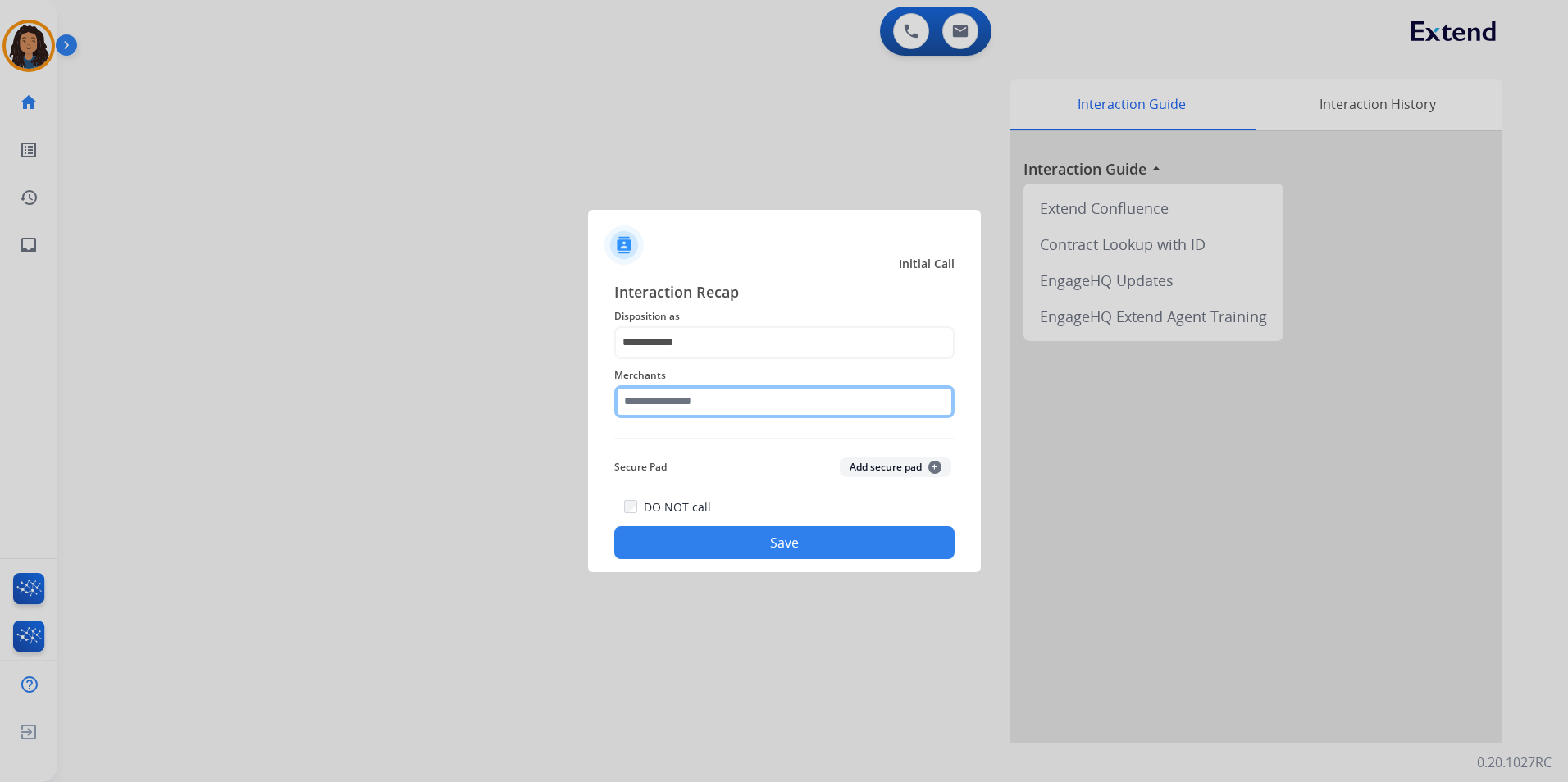
click at [683, 399] on input "text" at bounding box center [784, 401] width 340 height 33
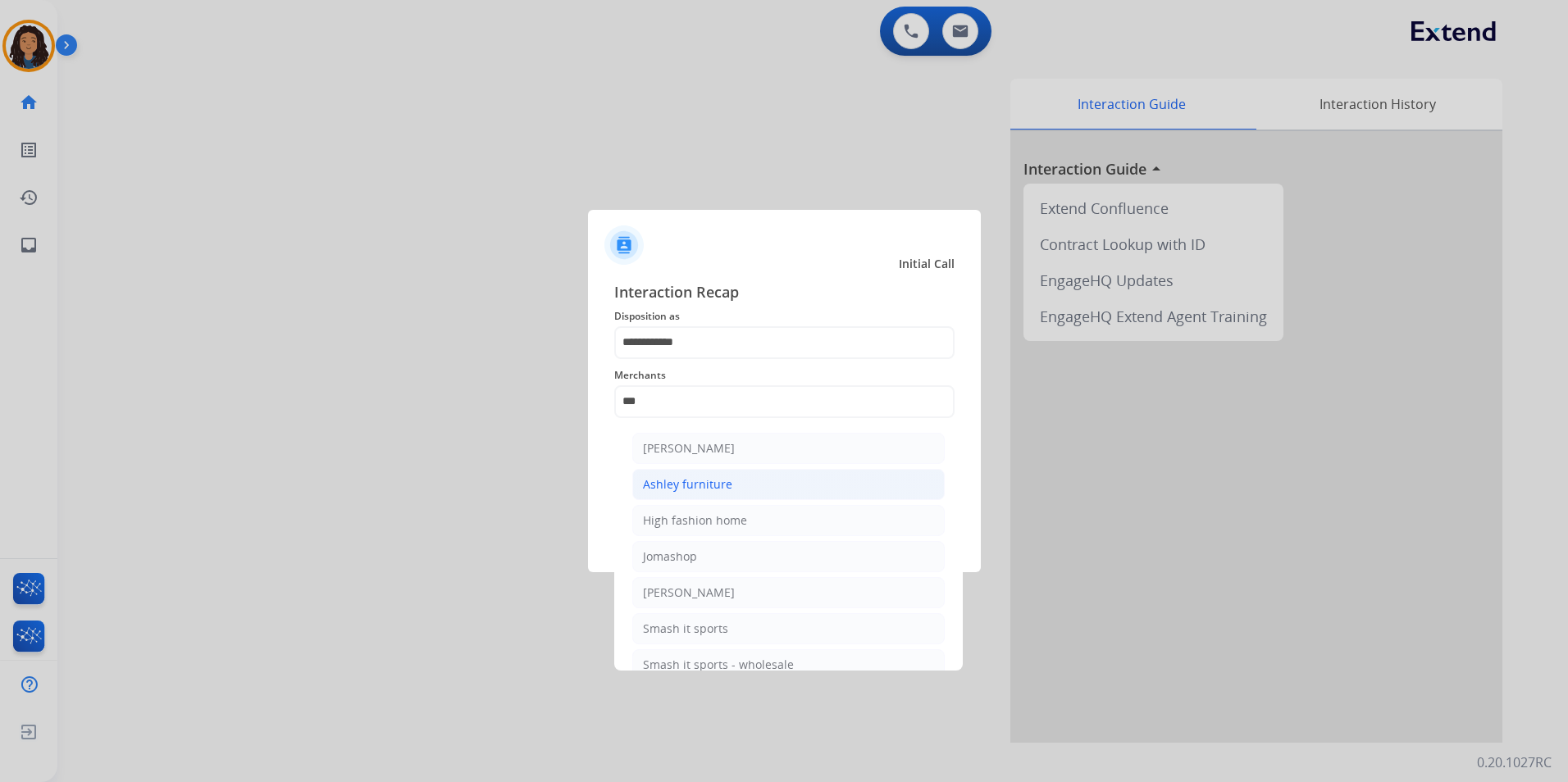
click at [762, 485] on li "Ashley furniture" at bounding box center [788, 485] width 312 height 31
type input "**********"
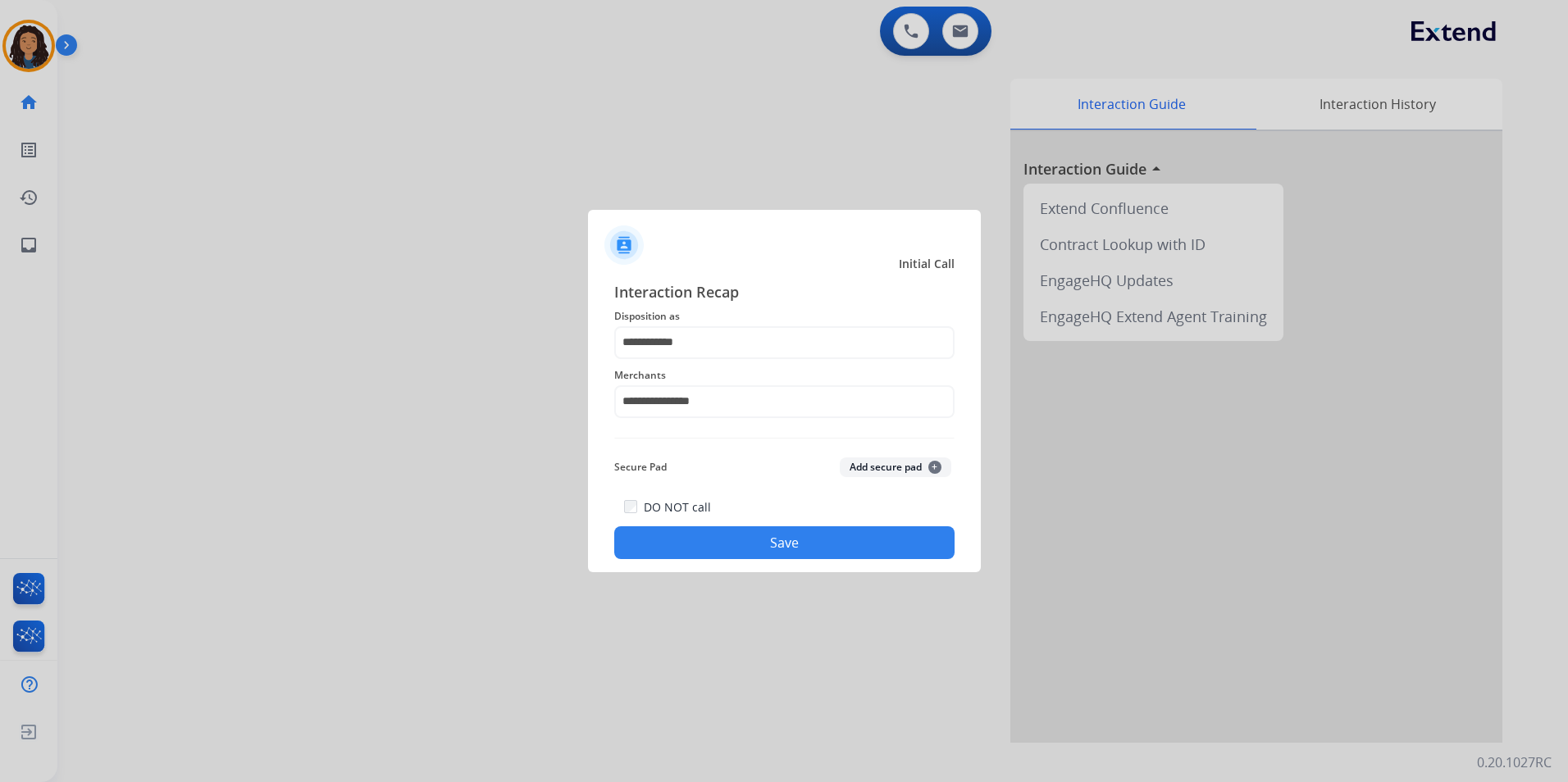
click at [746, 540] on button "Save" at bounding box center [784, 542] width 340 height 33
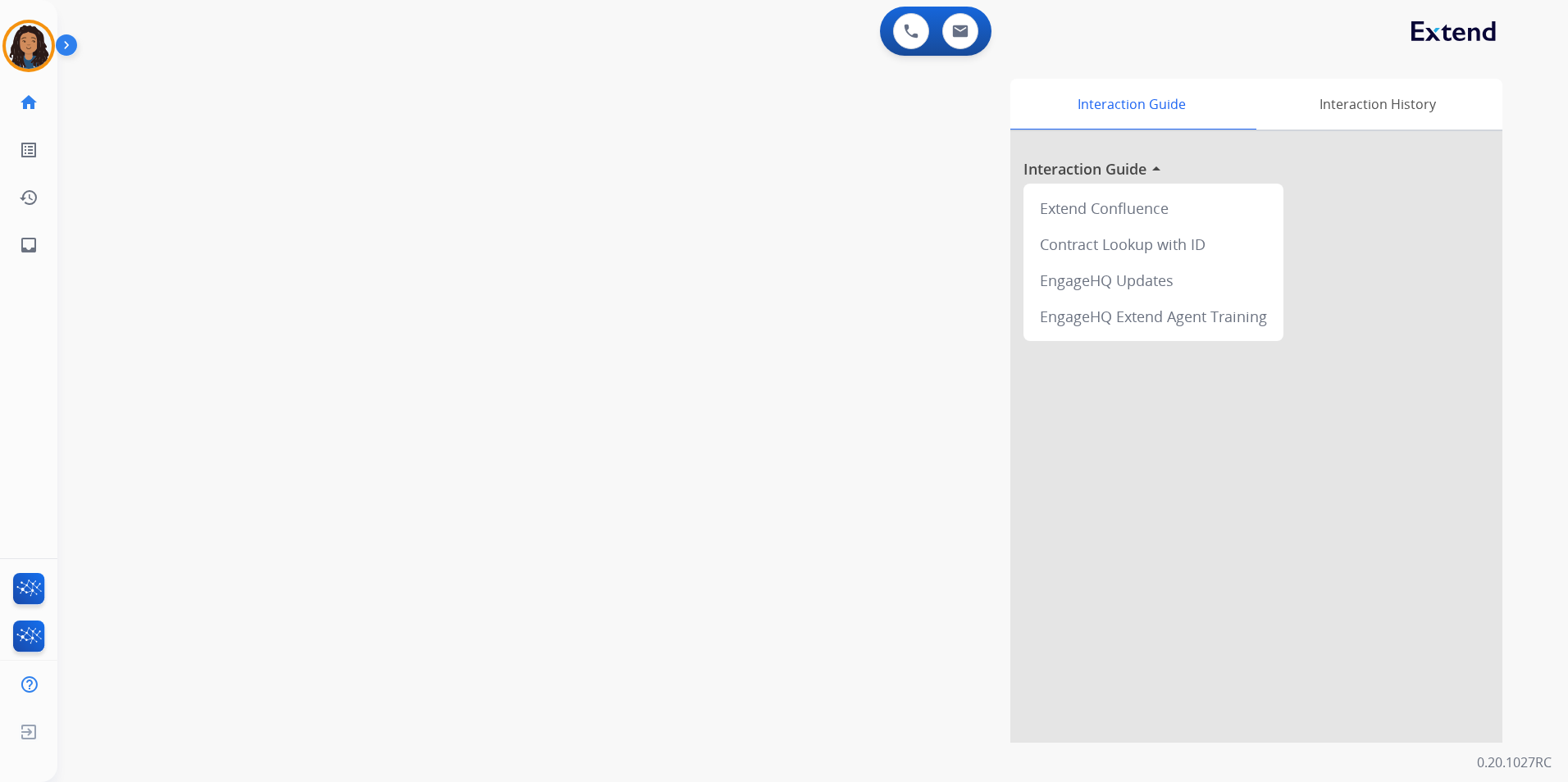
click at [372, 453] on div "swap_horiz Break voice bridge close_fullscreen Connect 3-Way Call merge_type Se…" at bounding box center [792, 400] width 1471 height 683
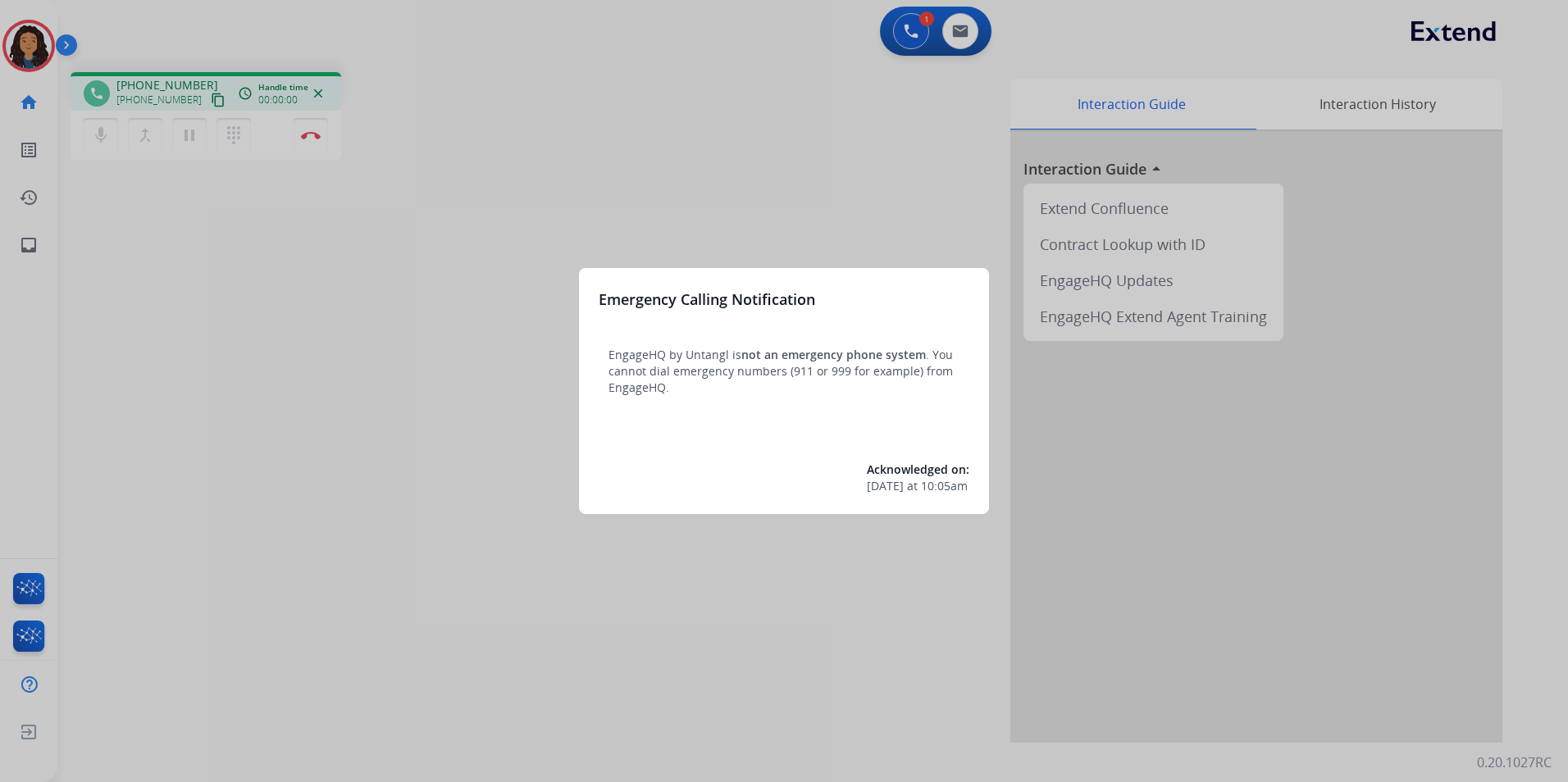
click at [470, 538] on div at bounding box center [784, 391] width 1568 height 782
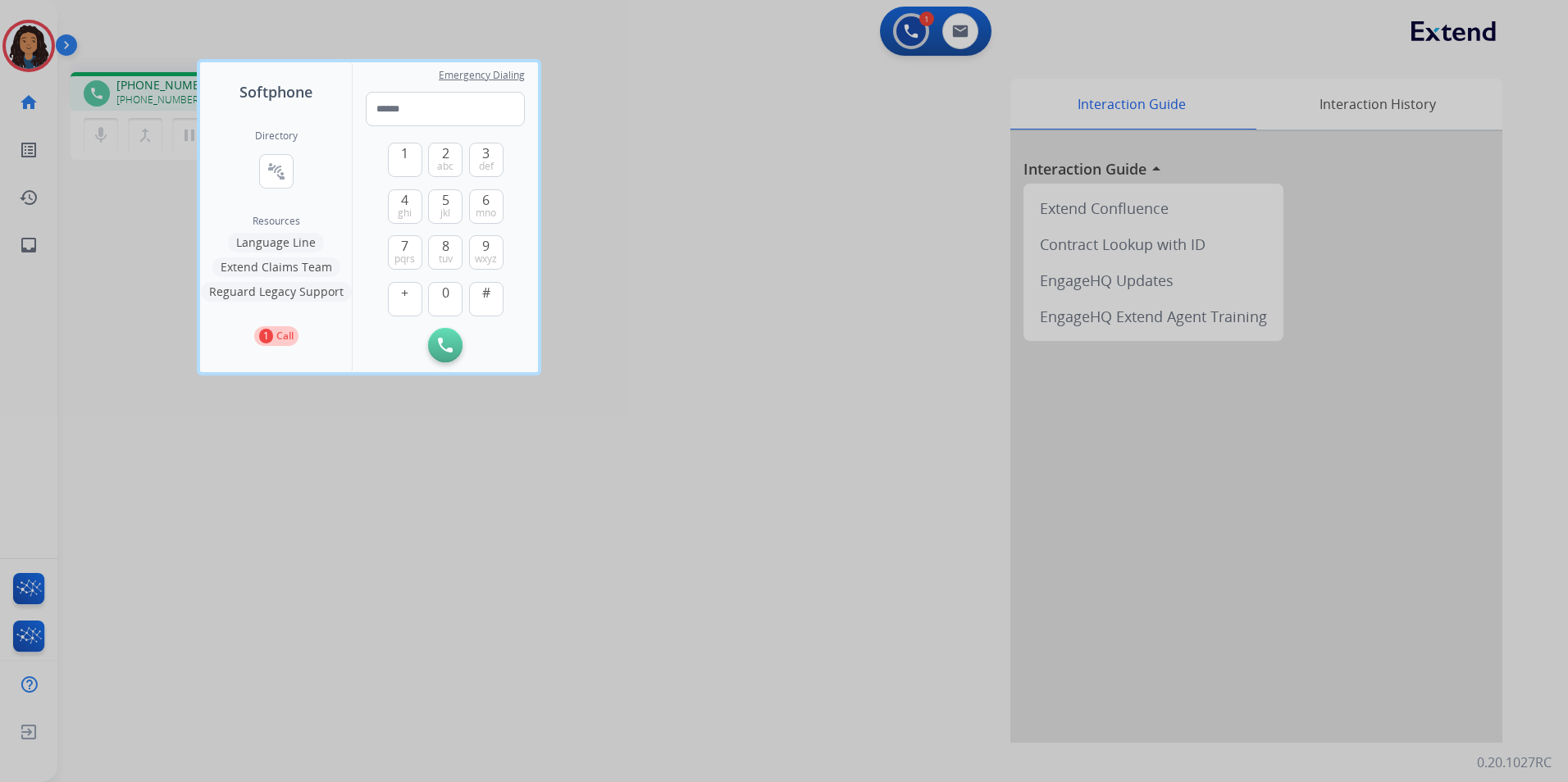
click at [485, 540] on div at bounding box center [784, 391] width 1568 height 782
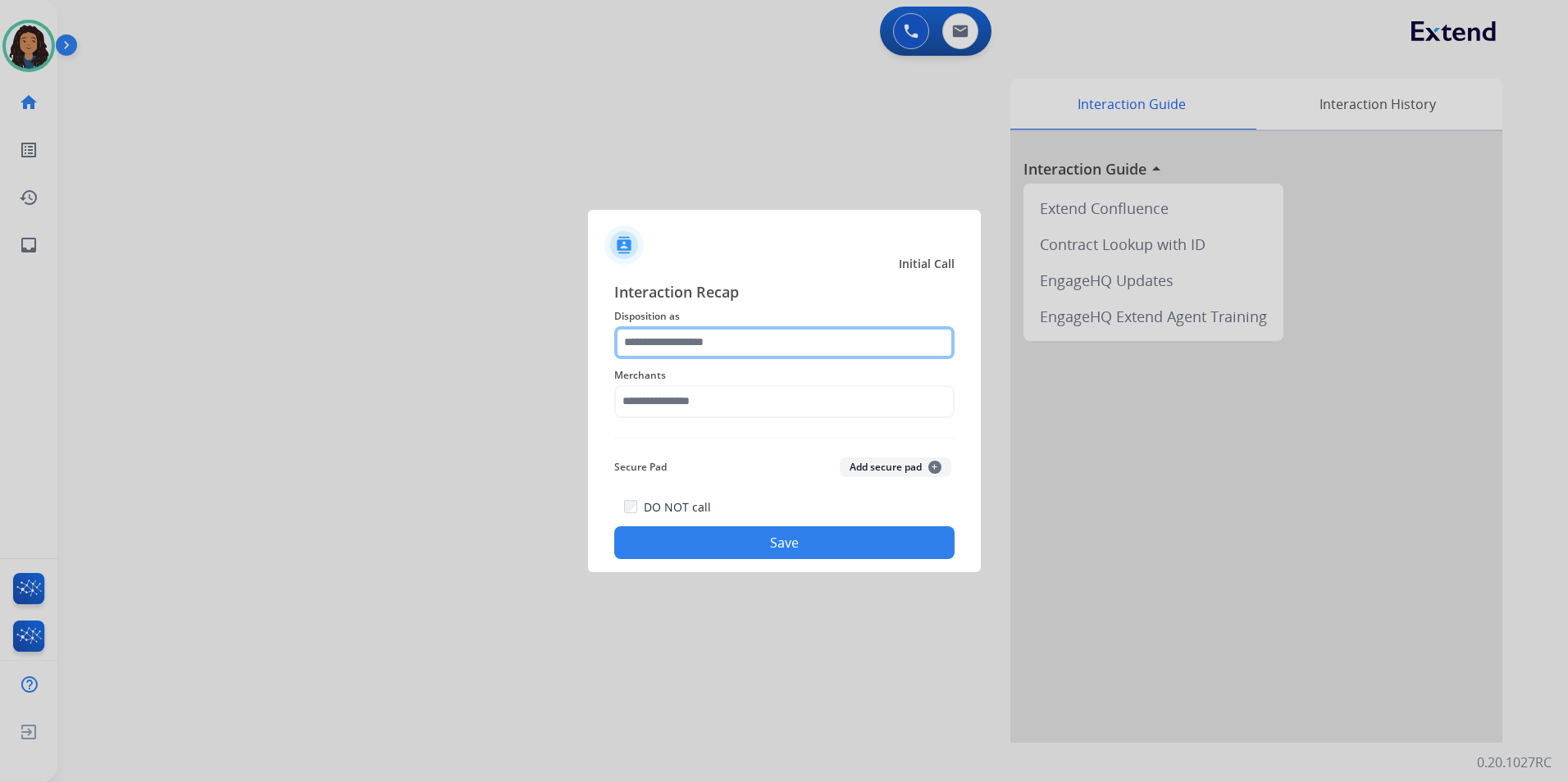
click at [697, 331] on input "text" at bounding box center [784, 343] width 340 height 33
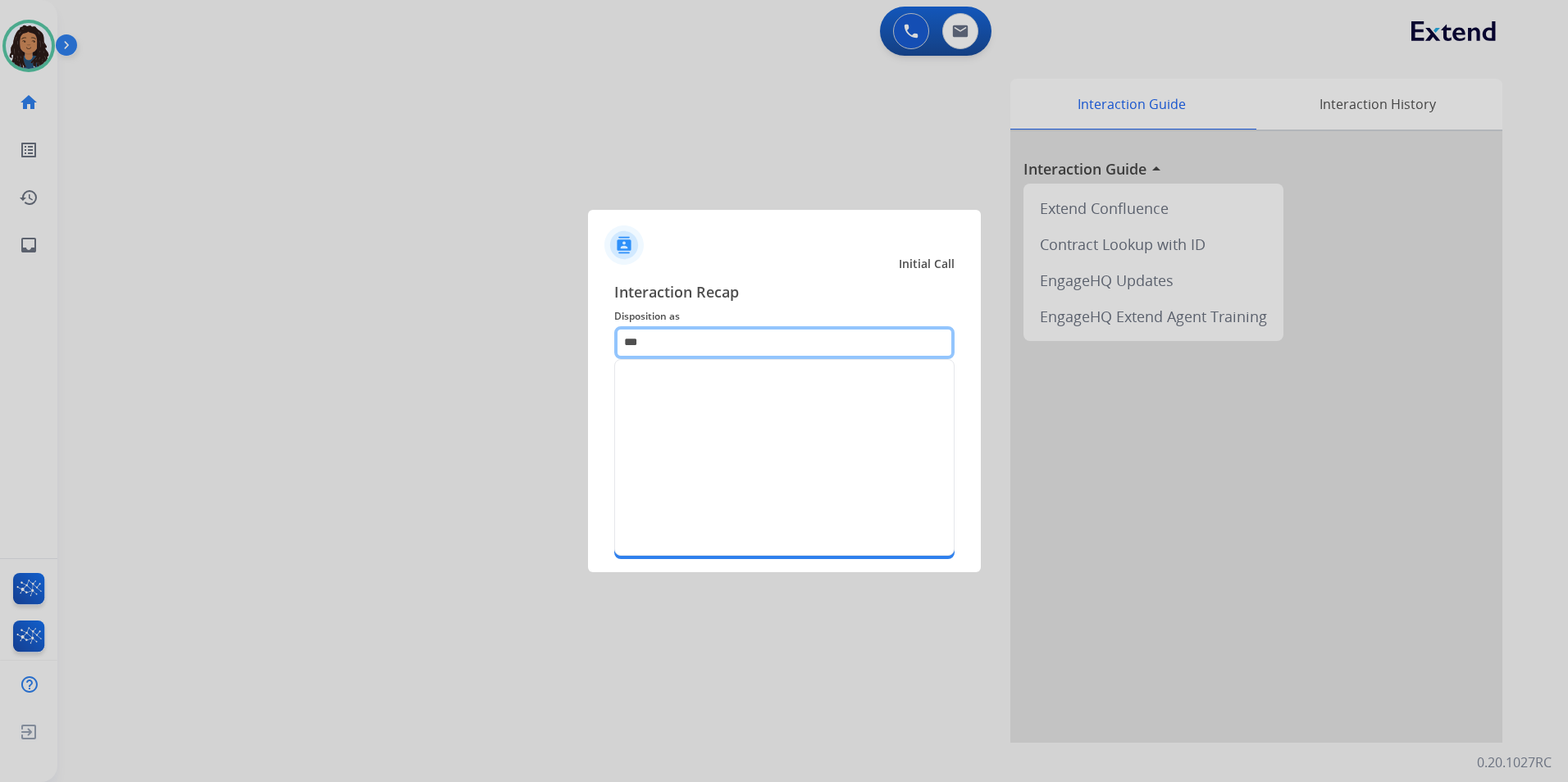
type input "***"
drag, startPoint x: 482, startPoint y: 326, endPoint x: 718, endPoint y: 391, distance: 244.8
click at [489, 326] on div at bounding box center [784, 391] width 1568 height 782
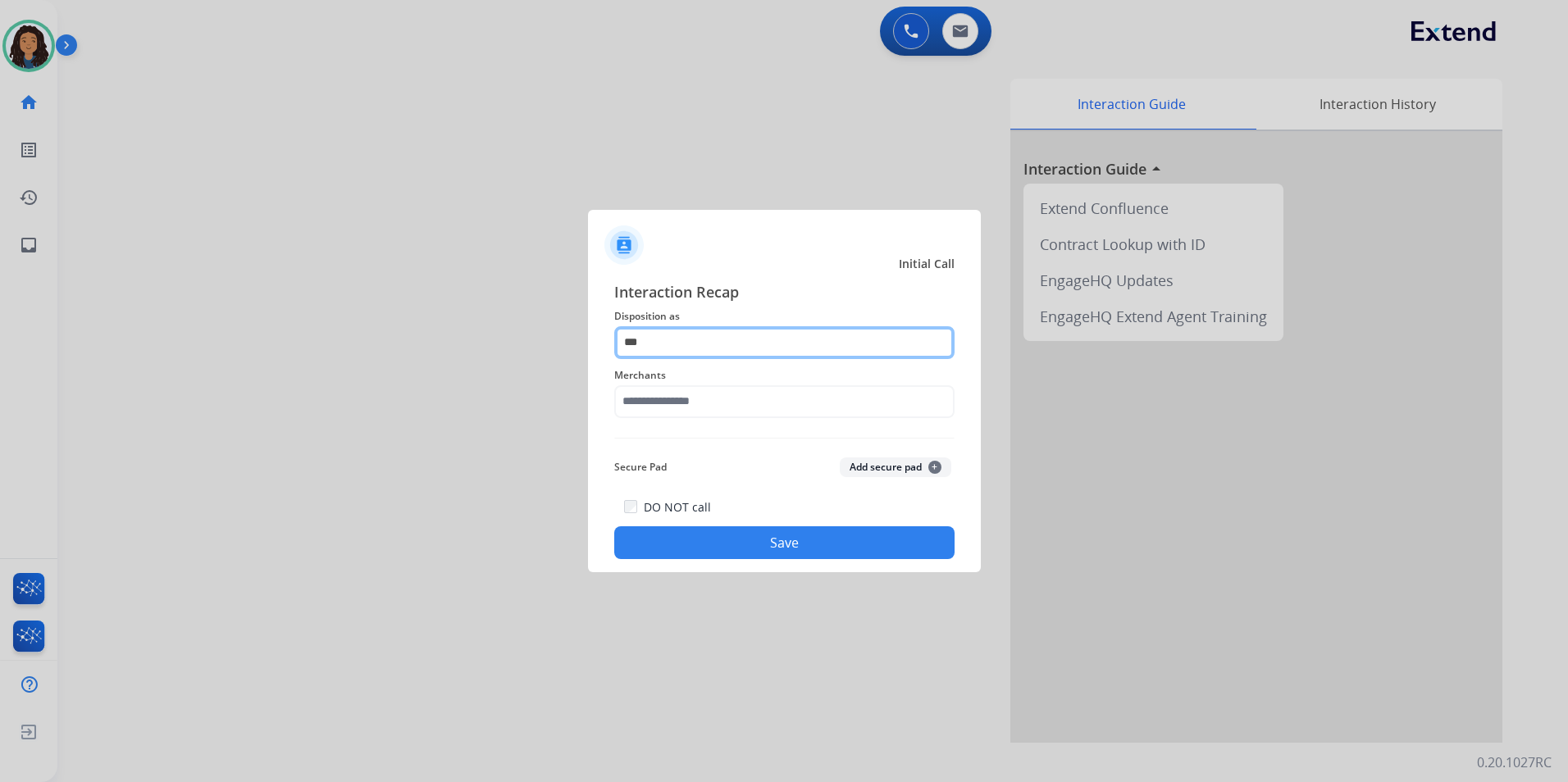
click at [665, 352] on input "***" at bounding box center [784, 343] width 340 height 33
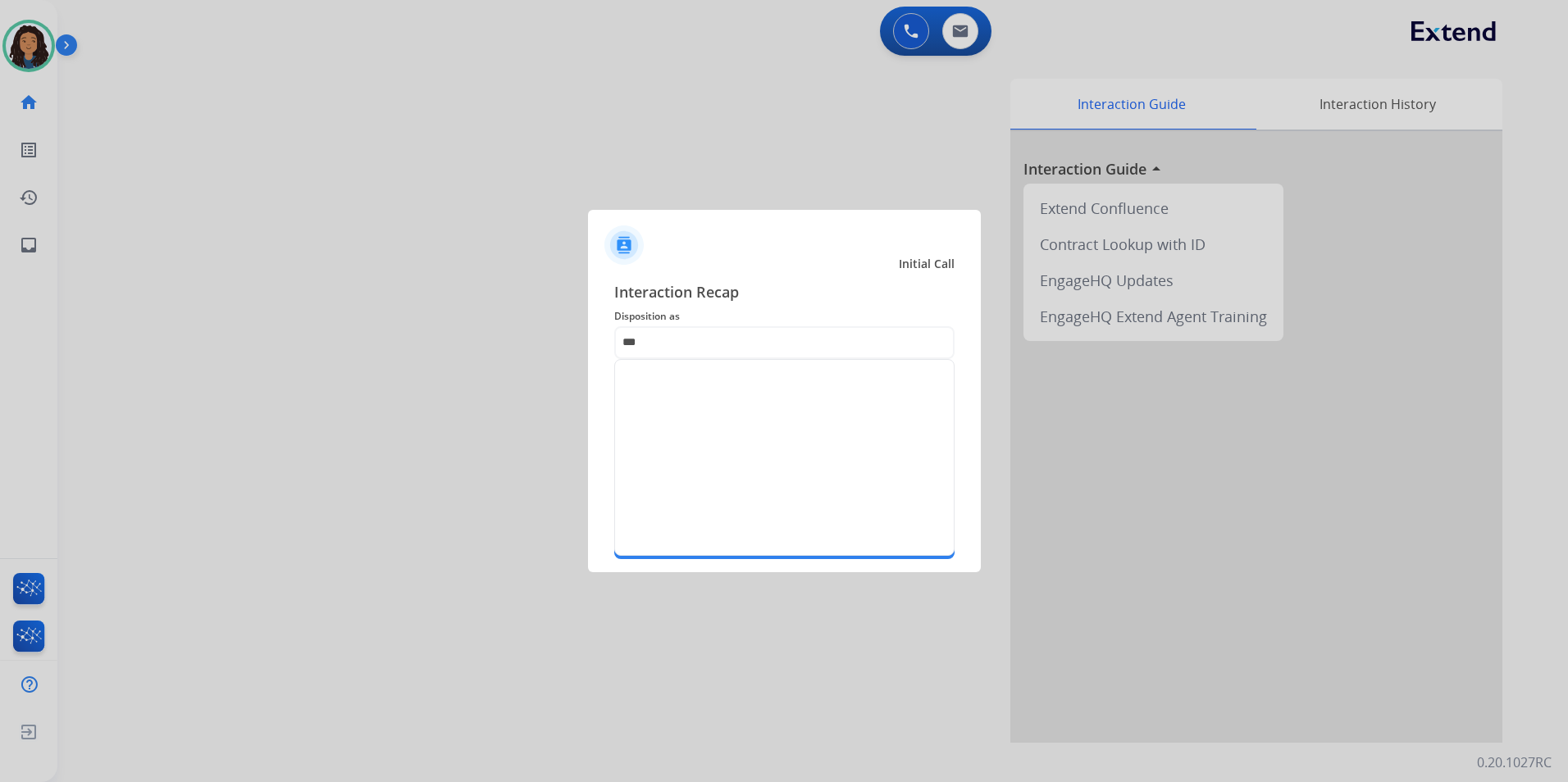
drag, startPoint x: 481, startPoint y: 353, endPoint x: 568, endPoint y: 380, distance: 91.1
click at [488, 350] on div at bounding box center [784, 391] width 1568 height 782
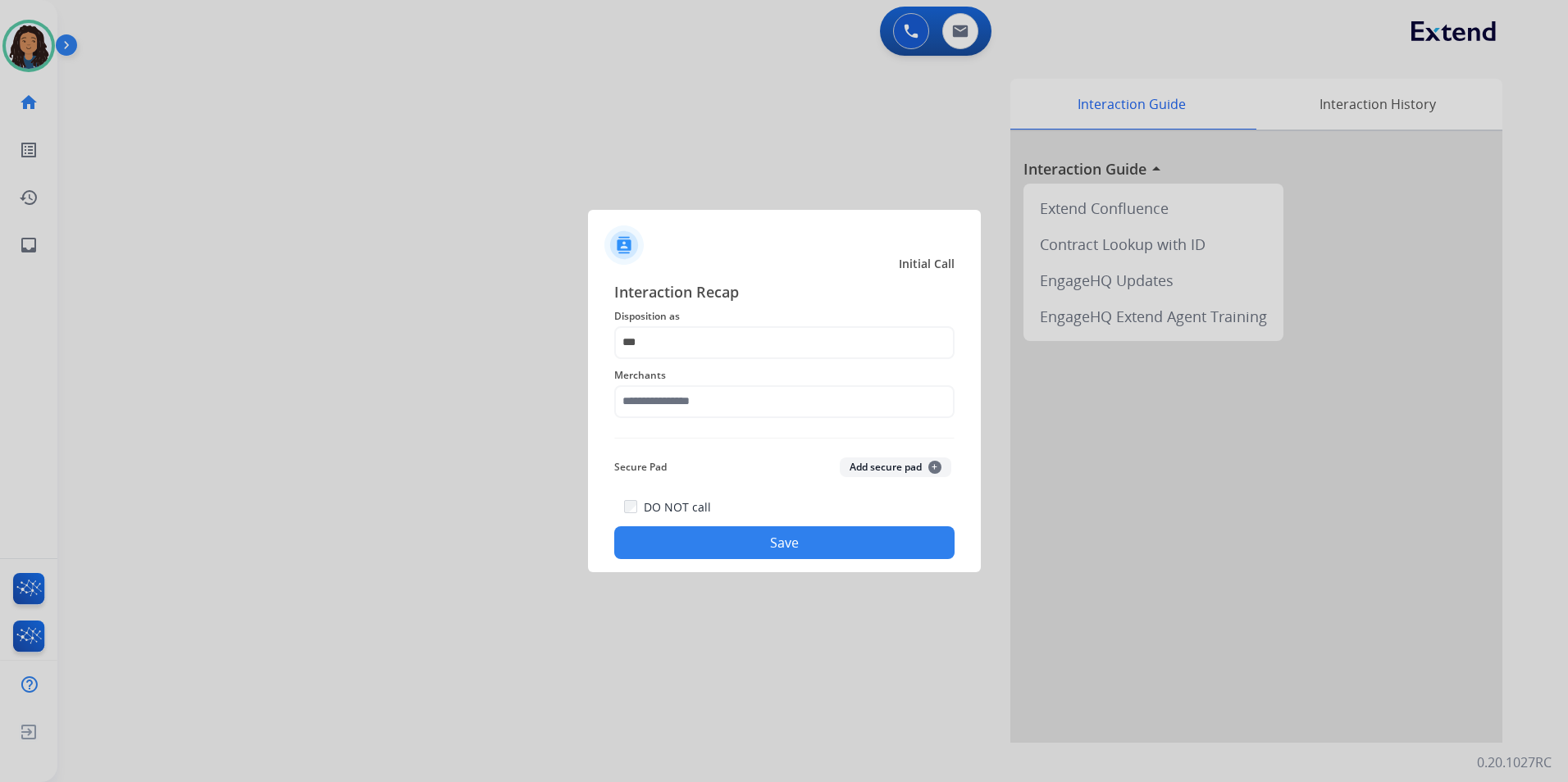
click at [506, 383] on div at bounding box center [784, 391] width 1568 height 782
click at [762, 421] on div "Merchants" at bounding box center [784, 391] width 340 height 66
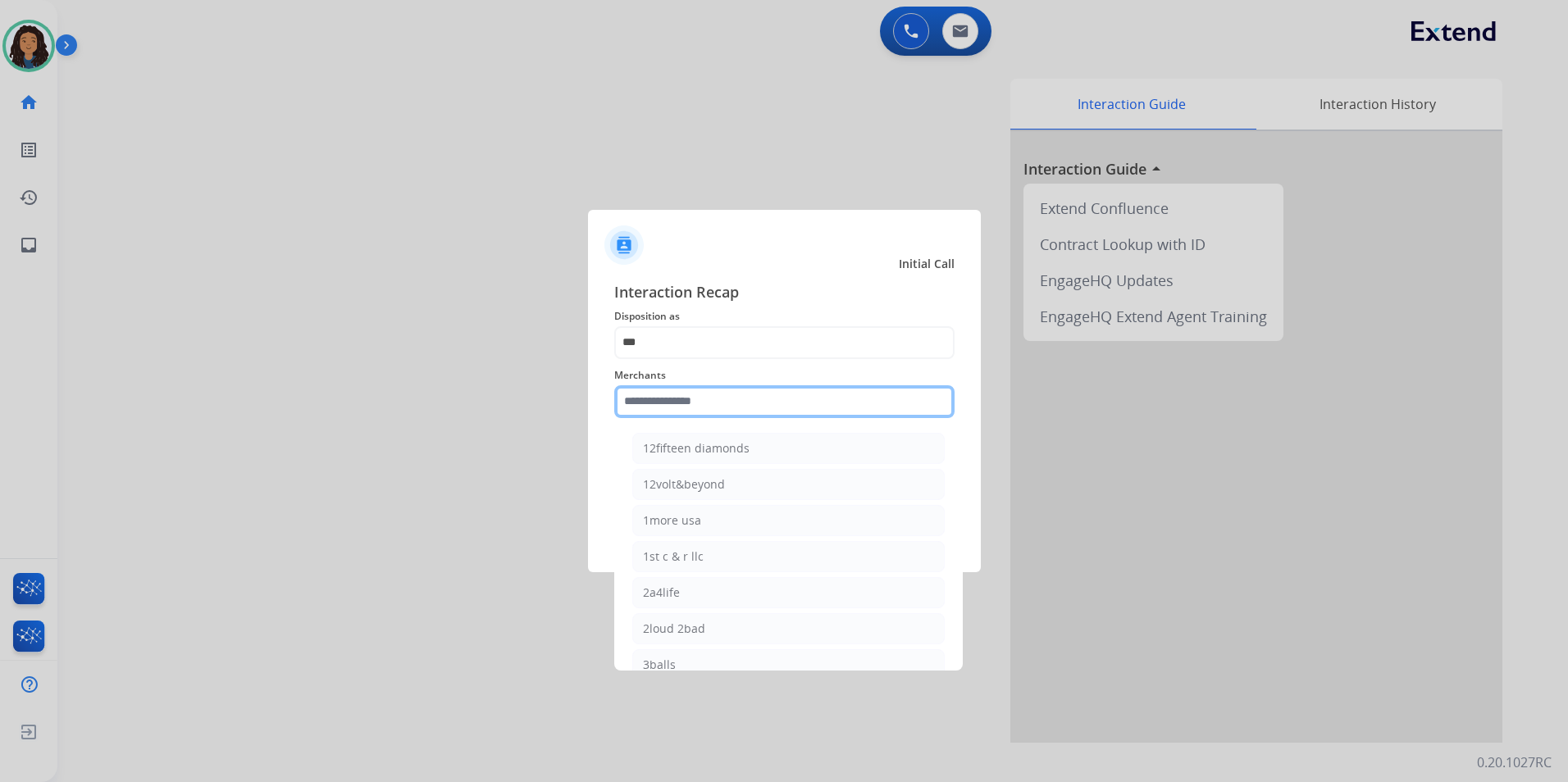
click at [760, 416] on input "text" at bounding box center [784, 401] width 340 height 33
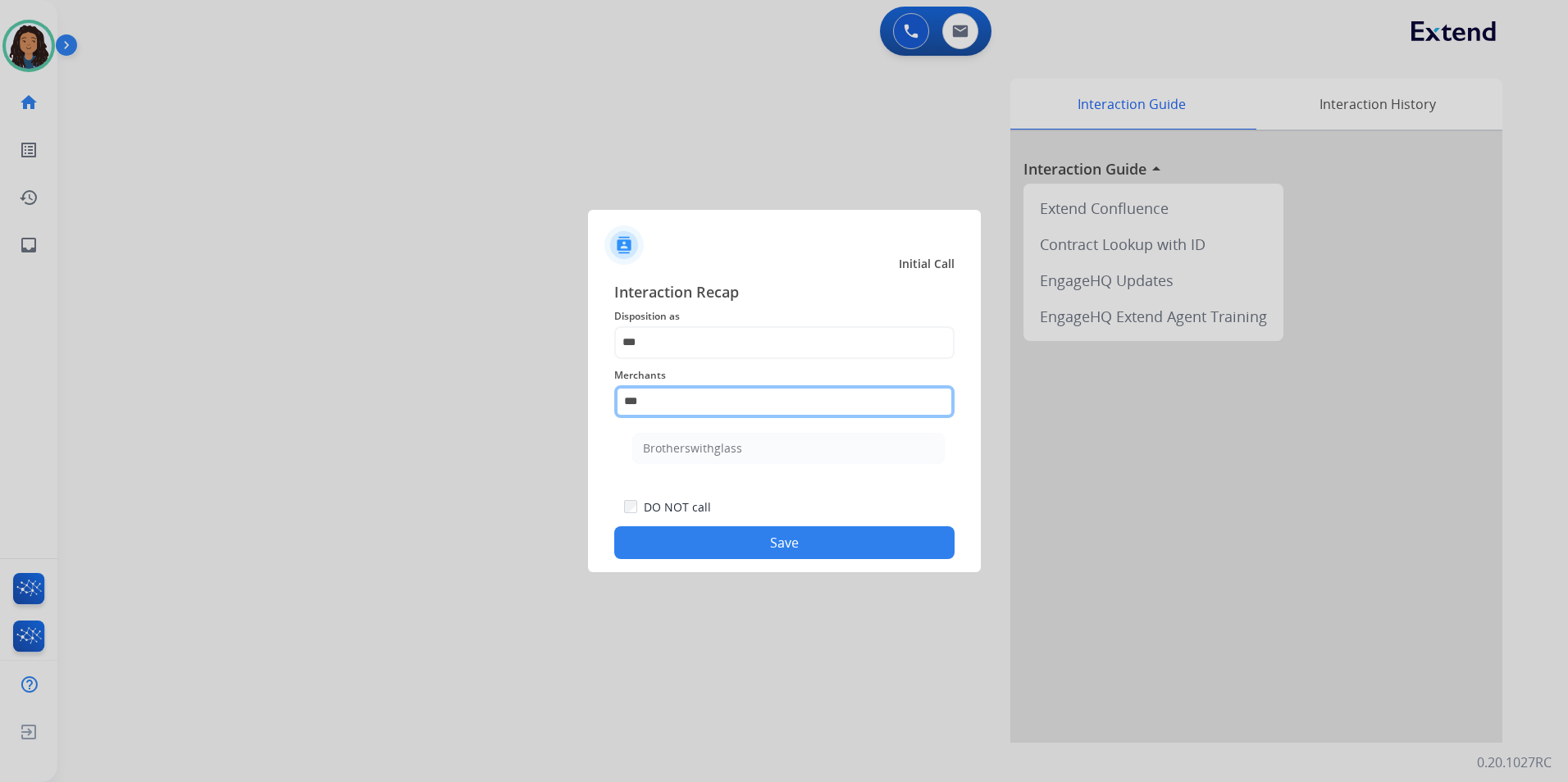
drag, startPoint x: 672, startPoint y: 406, endPoint x: 471, endPoint y: 388, distance: 201.8
click at [0, 388] on app-contact-recap-modal "Initial Call Interaction Recap Disposition as *** Merchants *** Brotherswithgla…" at bounding box center [0, 391] width 0 height 782
click at [647, 449] on div "Not found" at bounding box center [671, 448] width 56 height 16
type input "*********"
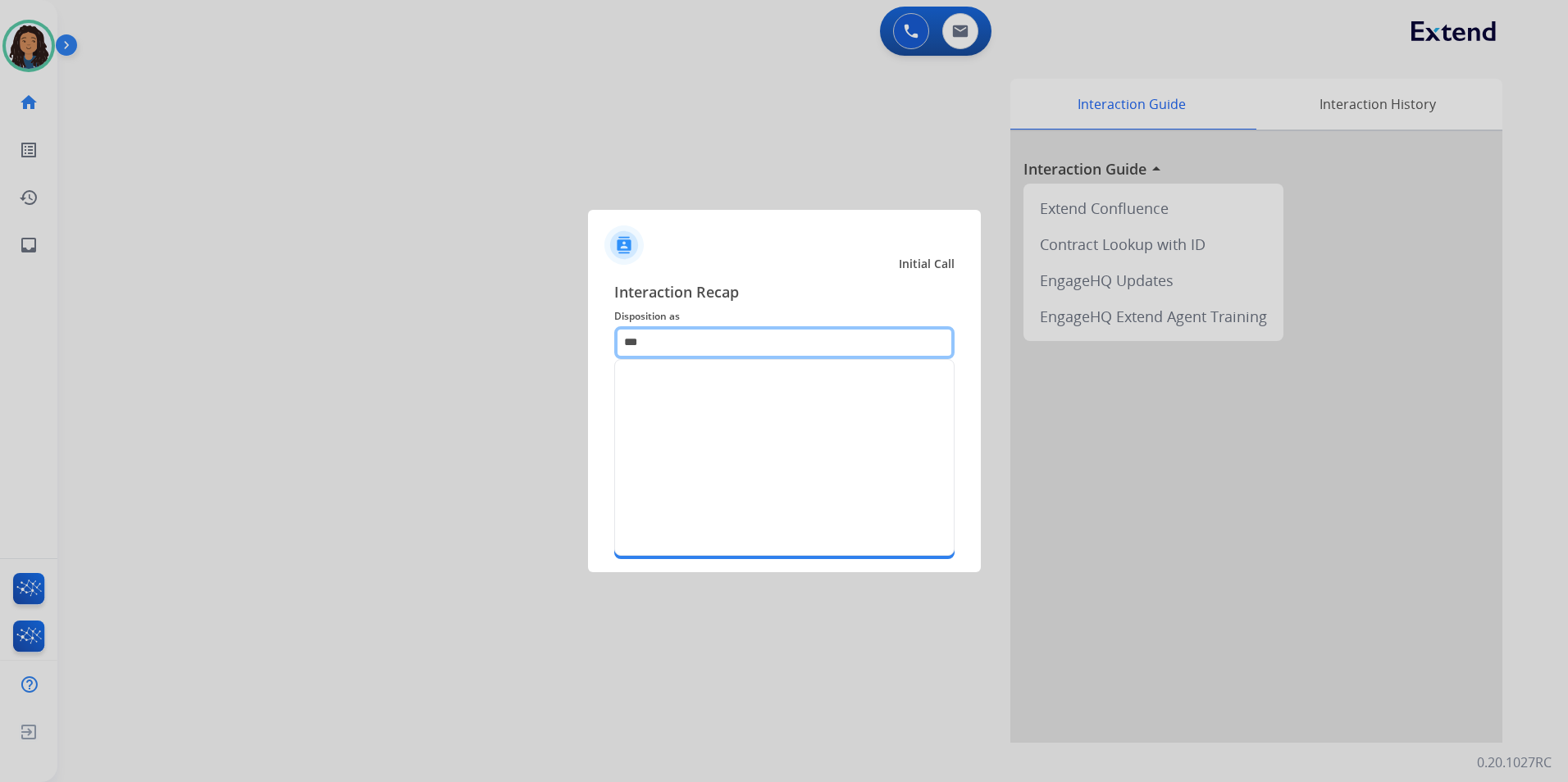
drag, startPoint x: 685, startPoint y: 344, endPoint x: 510, endPoint y: 316, distance: 177.2
click at [0, 317] on app-contact-recap-modal "Initial Call Interaction Recap Disposition as *** Merchants ********* Secure Pa…" at bounding box center [0, 391] width 0 height 782
click at [788, 388] on li "Other" at bounding box center [784, 387] width 306 height 31
type input "*****"
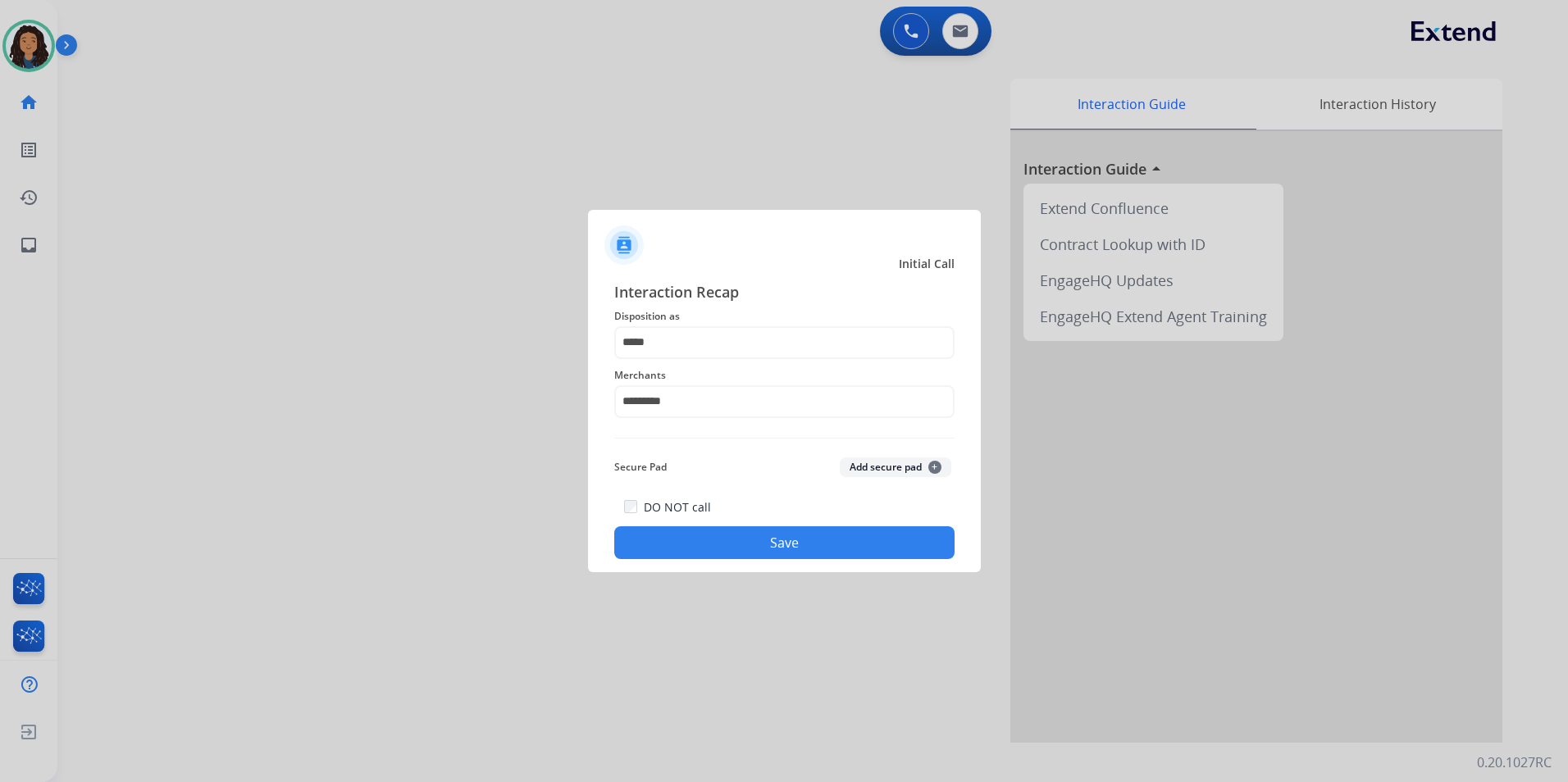
drag, startPoint x: 677, startPoint y: 535, endPoint x: 578, endPoint y: 489, distance: 109.2
click at [677, 536] on button "Save" at bounding box center [784, 542] width 340 height 33
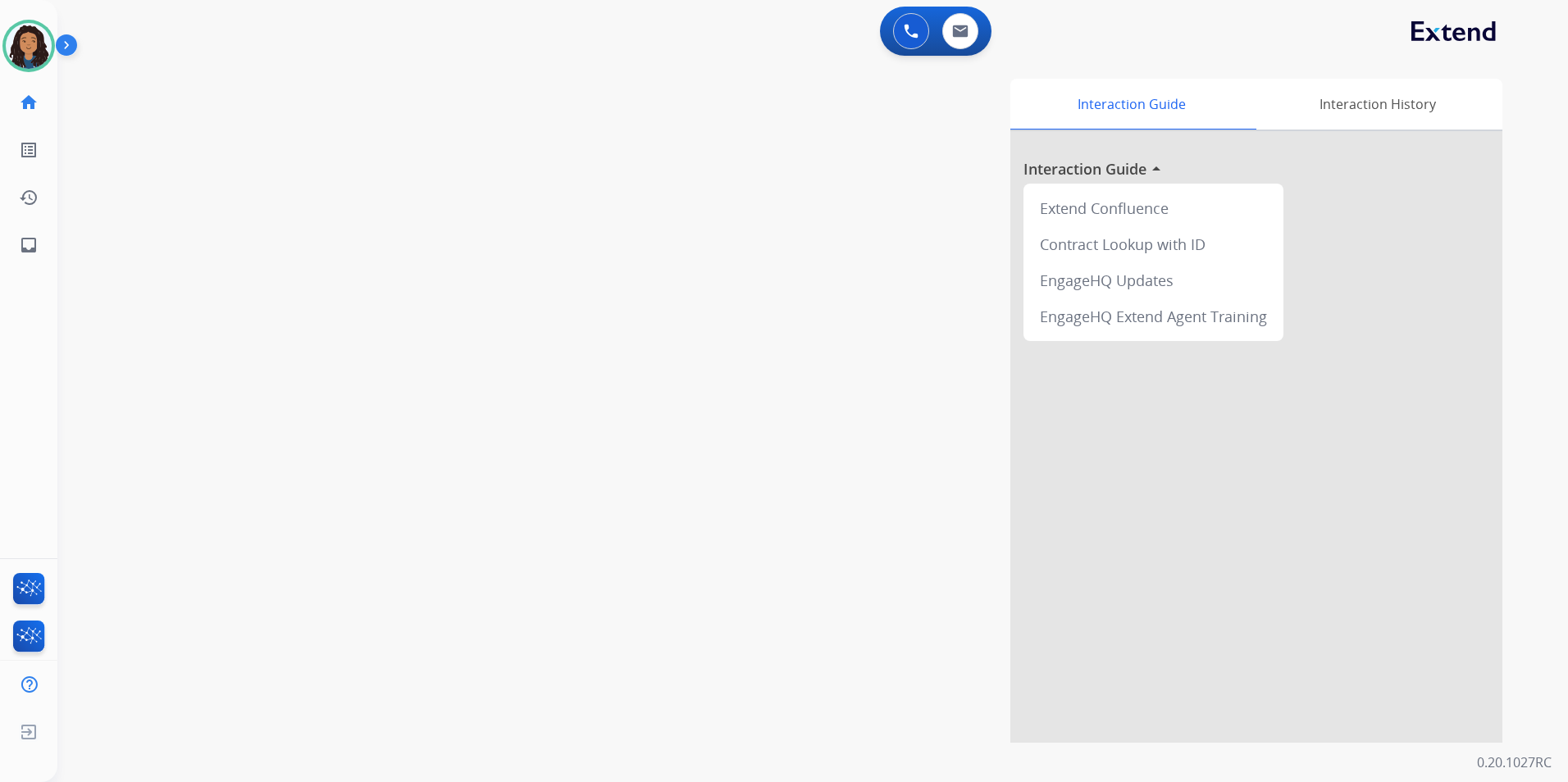
click at [184, 410] on div "swap_horiz Break voice bridge close_fullscreen Connect 3-Way Call merge_type Se…" at bounding box center [792, 400] width 1471 height 683
click at [35, 41] on img at bounding box center [28, 45] width 46 height 46
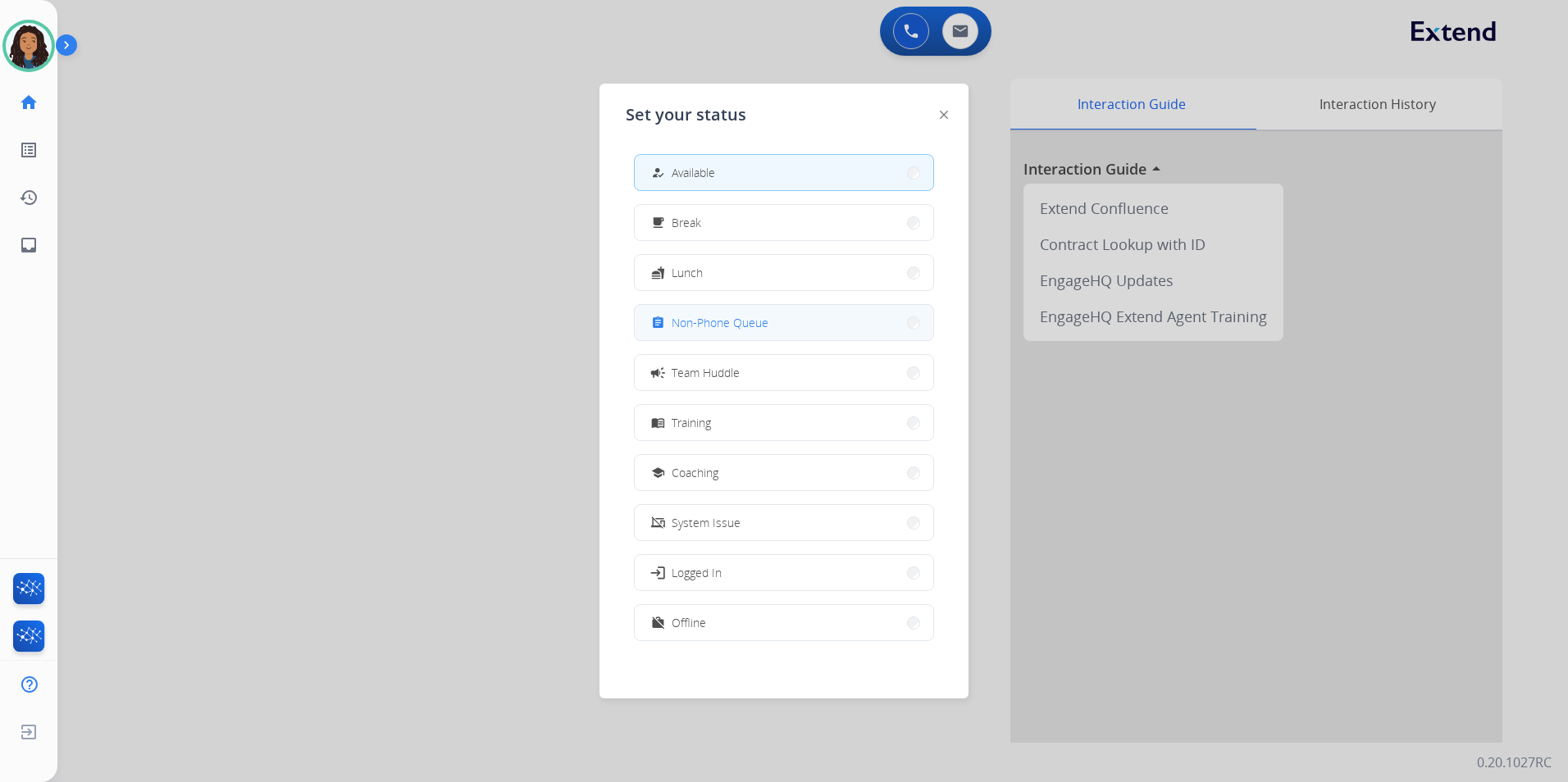
click at [743, 333] on button "assignment Non-Phone Queue" at bounding box center [784, 322] width 298 height 35
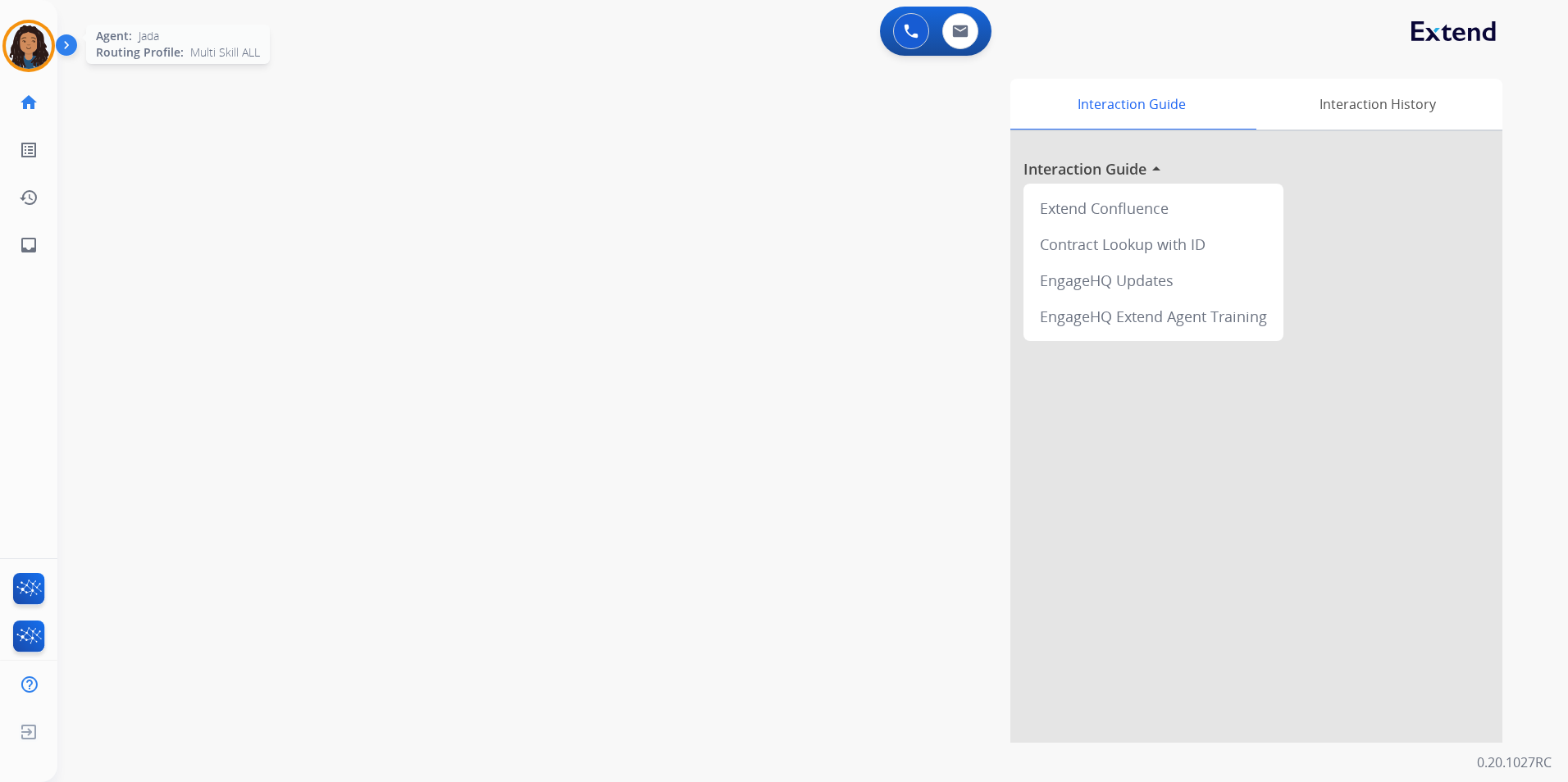
drag, startPoint x: 20, startPoint y: 38, endPoint x: 33, endPoint y: 36, distance: 13.2
click at [18, 38] on img at bounding box center [28, 45] width 46 height 46
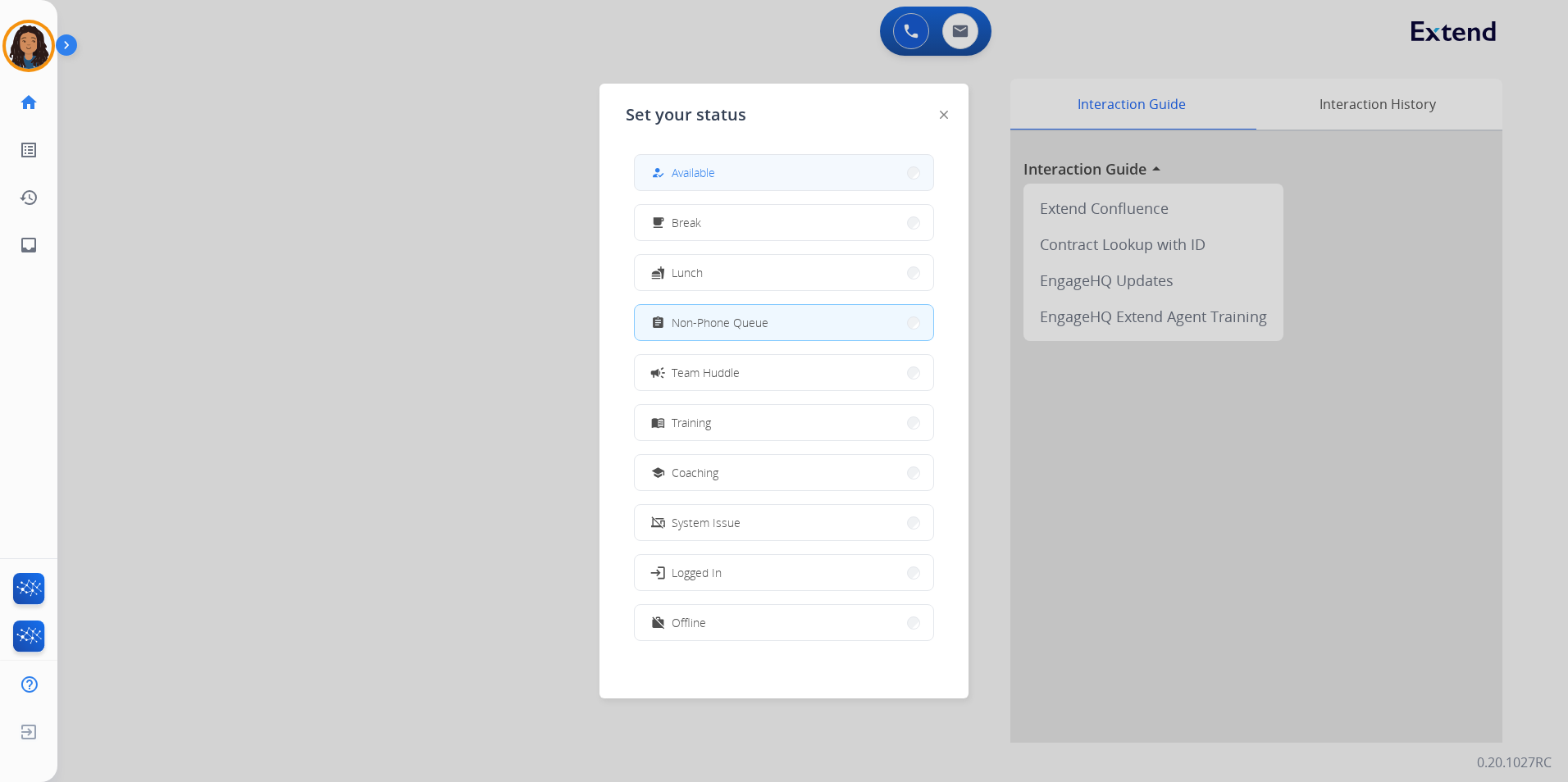
click at [750, 172] on button "how_to_reg Available" at bounding box center [784, 172] width 298 height 35
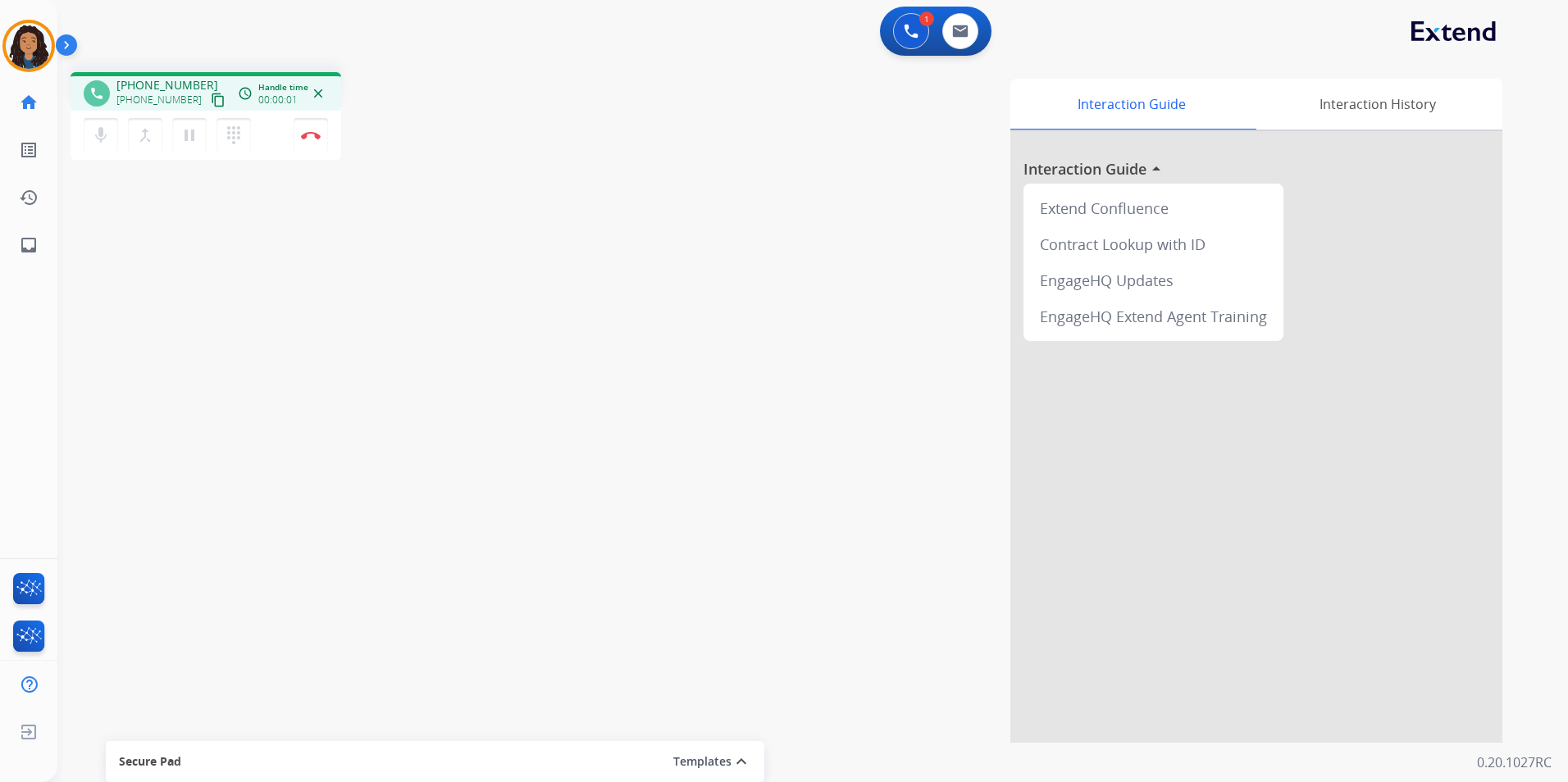
click at [211, 103] on mat-icon "content_copy" at bounding box center [218, 99] width 14 height 14
click at [208, 94] on button "content_copy" at bounding box center [218, 100] width 20 height 20
click at [308, 138] on img at bounding box center [311, 135] width 20 height 8
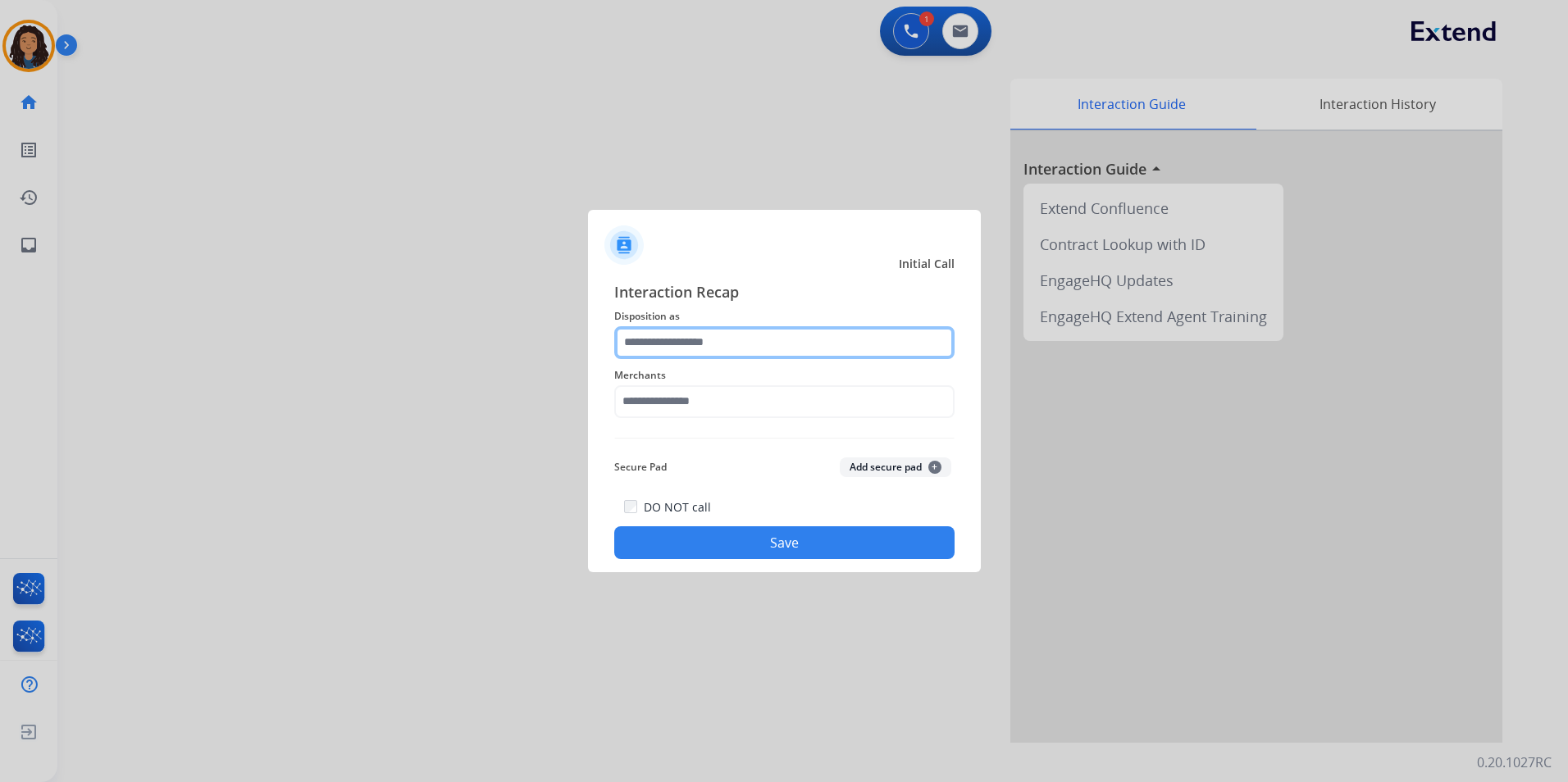
click at [701, 348] on input "text" at bounding box center [784, 343] width 340 height 33
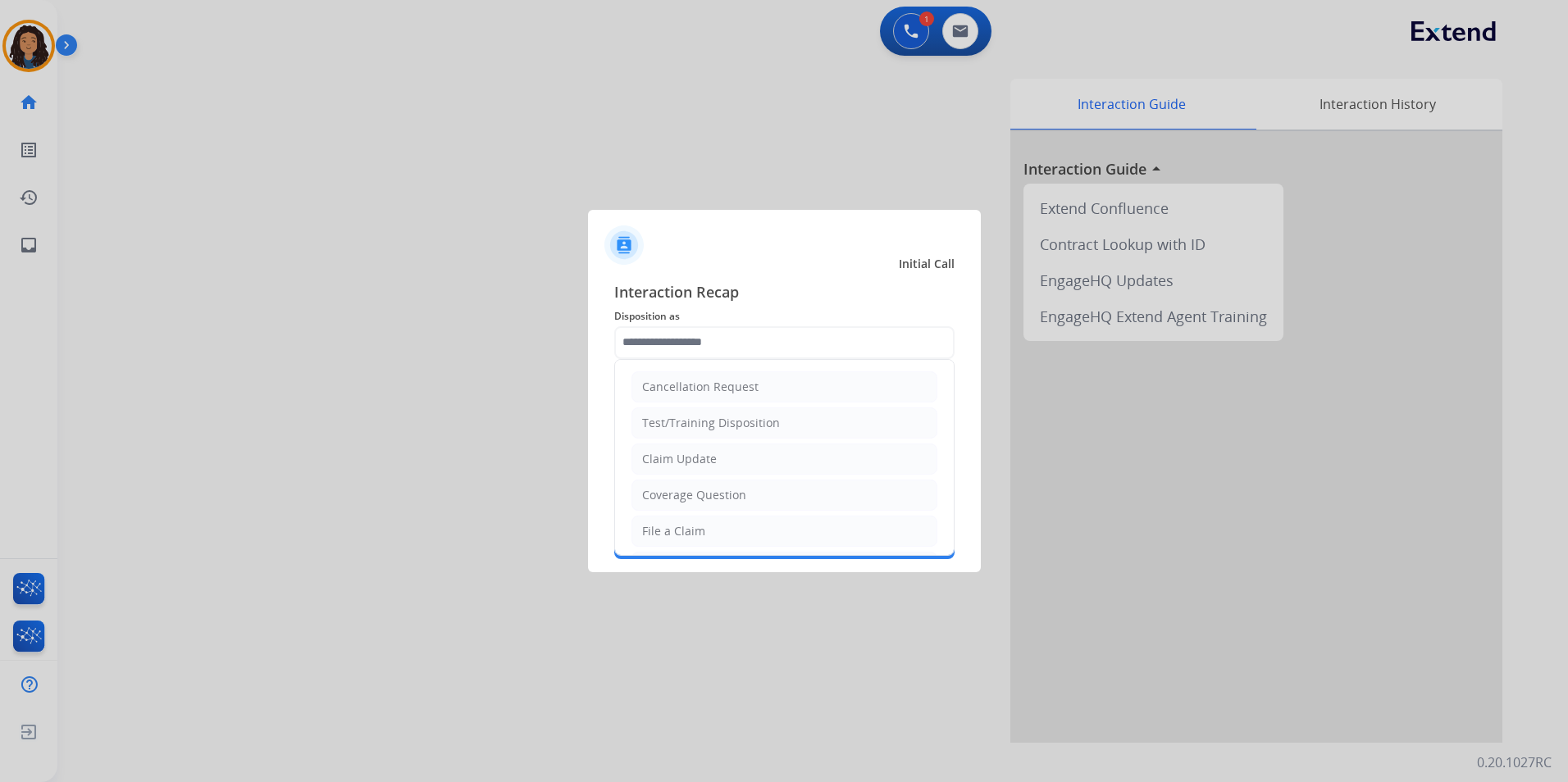
click at [687, 452] on div "Claim Update" at bounding box center [679, 459] width 75 height 16
type input "**********"
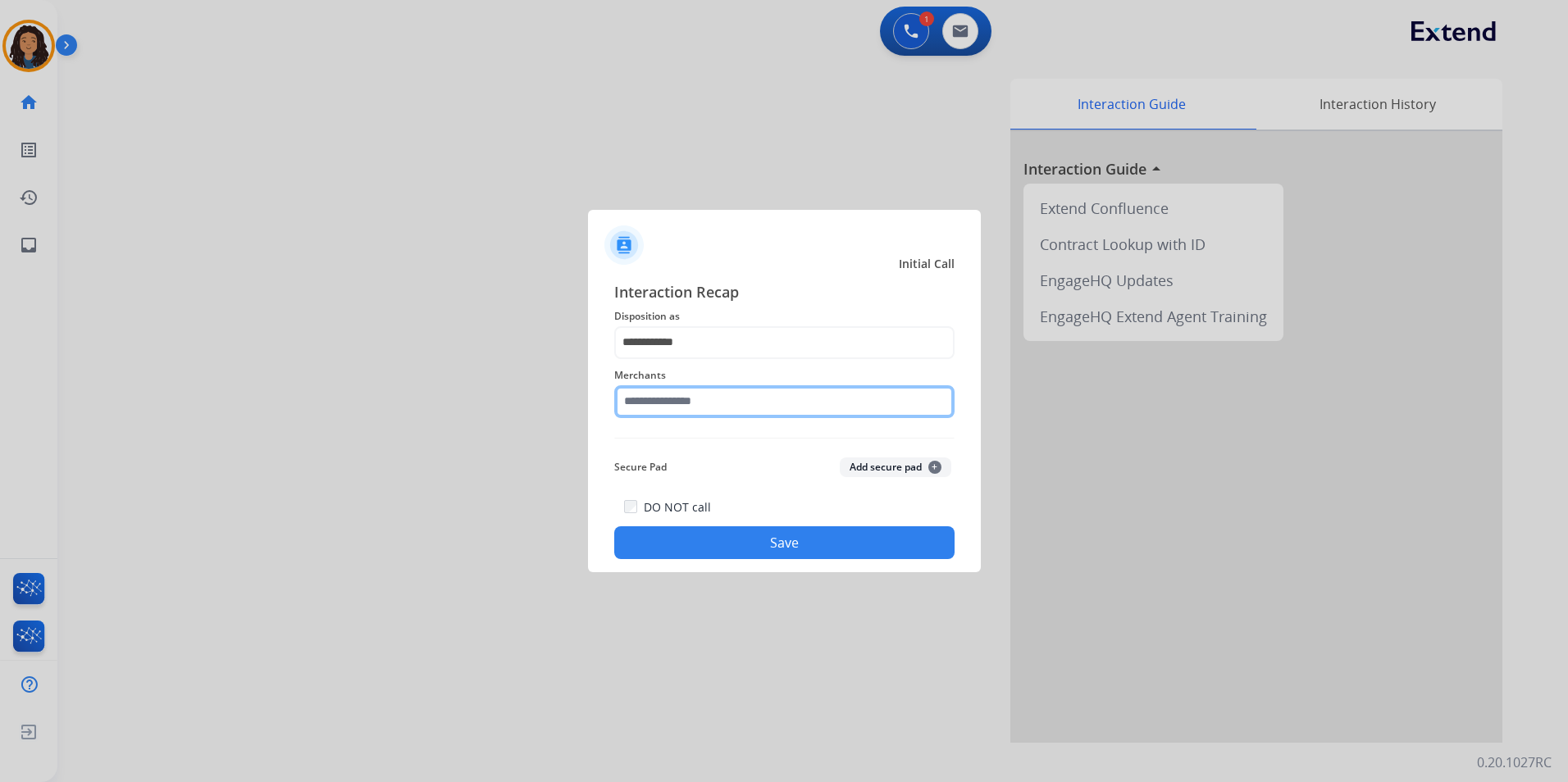
click at [666, 390] on input "text" at bounding box center [784, 401] width 340 height 33
drag, startPoint x: 675, startPoint y: 394, endPoint x: 527, endPoint y: 390, distance: 148.1
click at [0, 390] on app-contact-recap-modal "**********" at bounding box center [0, 391] width 0 height 782
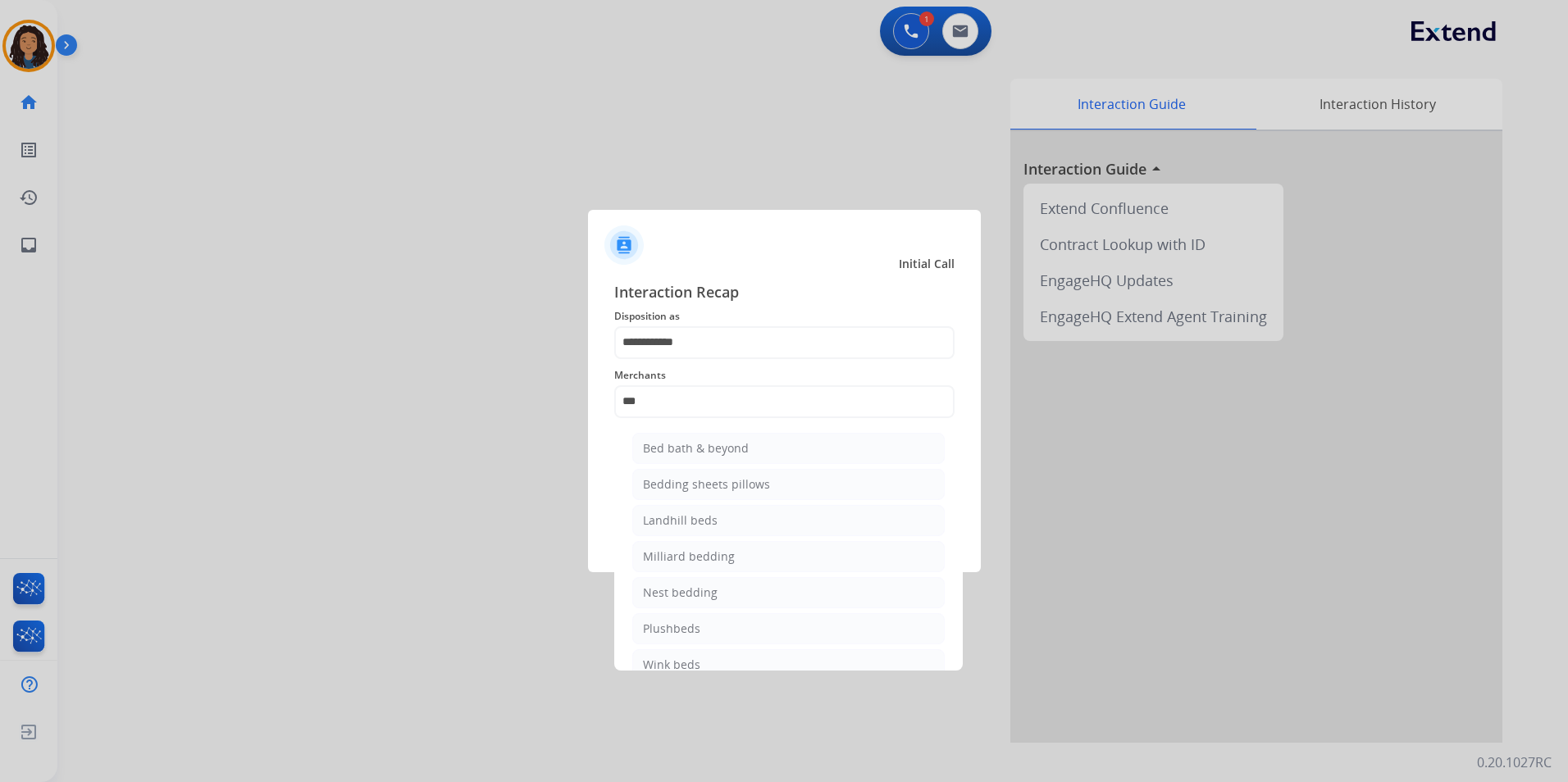
drag, startPoint x: 686, startPoint y: 449, endPoint x: 723, endPoint y: 533, distance: 91.8
click at [687, 448] on div "Bed bath & beyond" at bounding box center [695, 448] width 106 height 16
type input "**********"
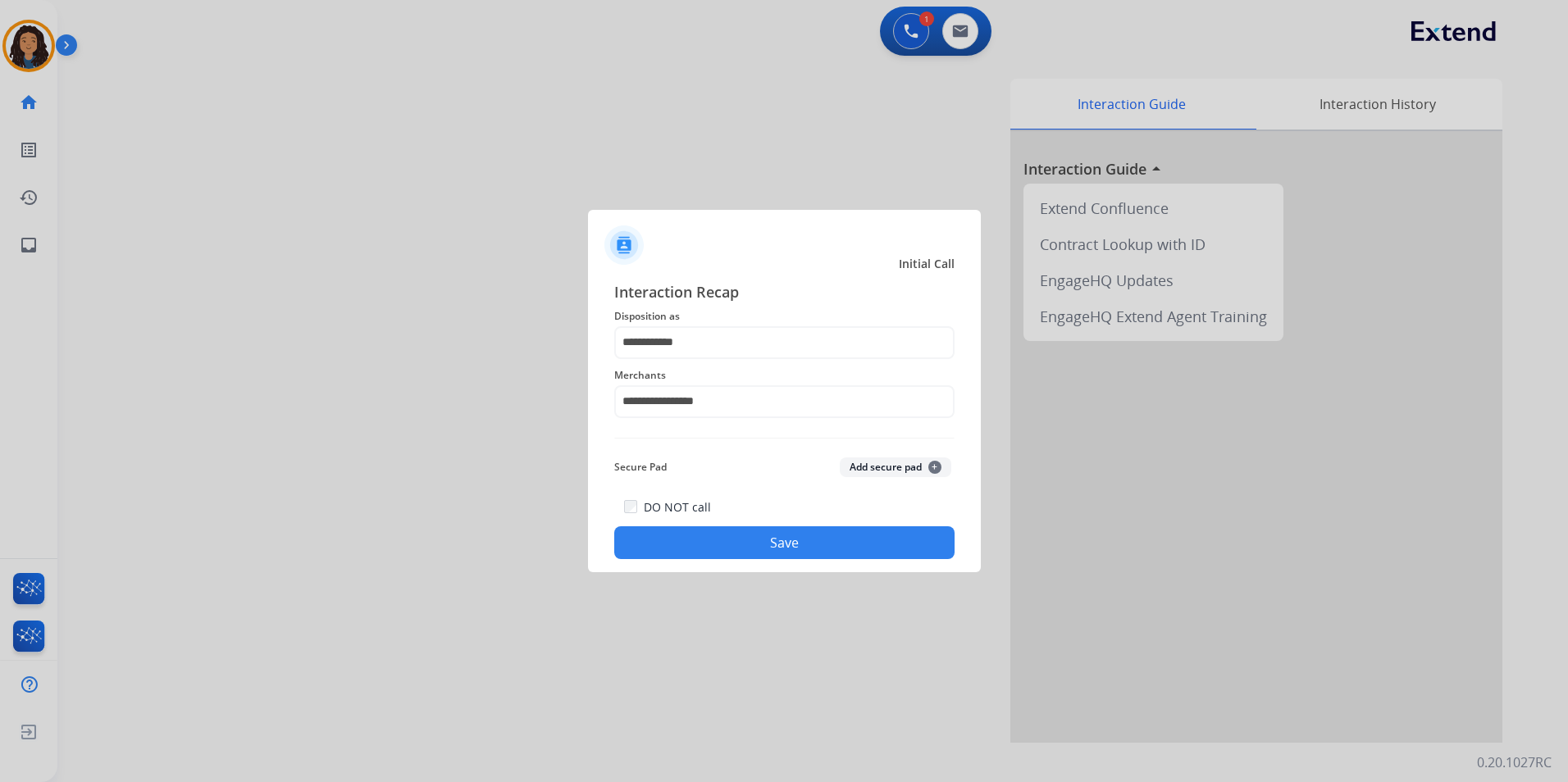
drag, startPoint x: 723, startPoint y: 528, endPoint x: 708, endPoint y: 528, distance: 15.0
click at [722, 528] on button "Save" at bounding box center [784, 542] width 340 height 33
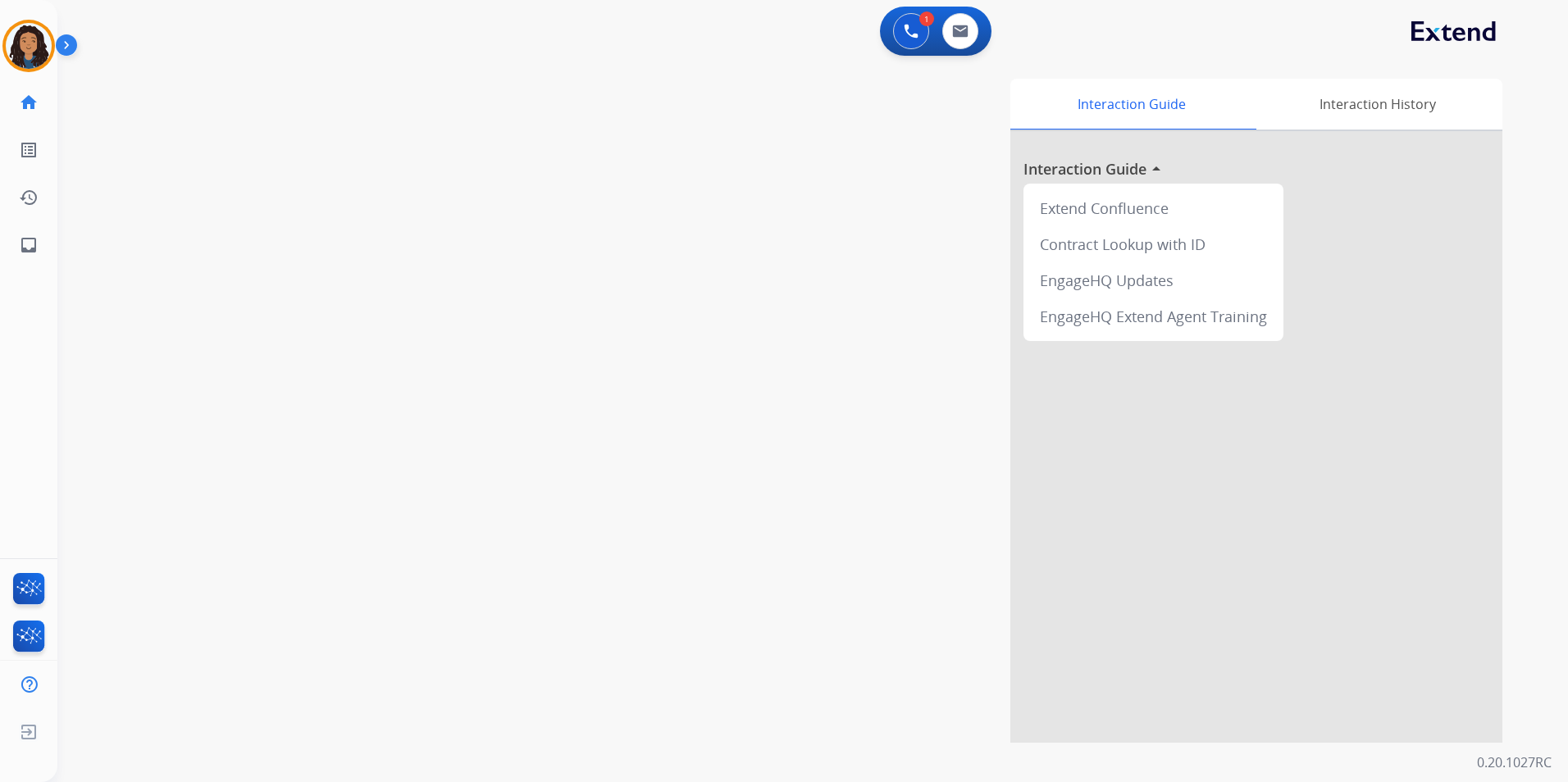
click at [250, 394] on div "swap_horiz Break voice bridge close_fullscreen Connect 3-Way Call merge_type Se…" at bounding box center [792, 400] width 1471 height 683
click at [953, 33] on img at bounding box center [960, 31] width 16 height 14
select select "**********"
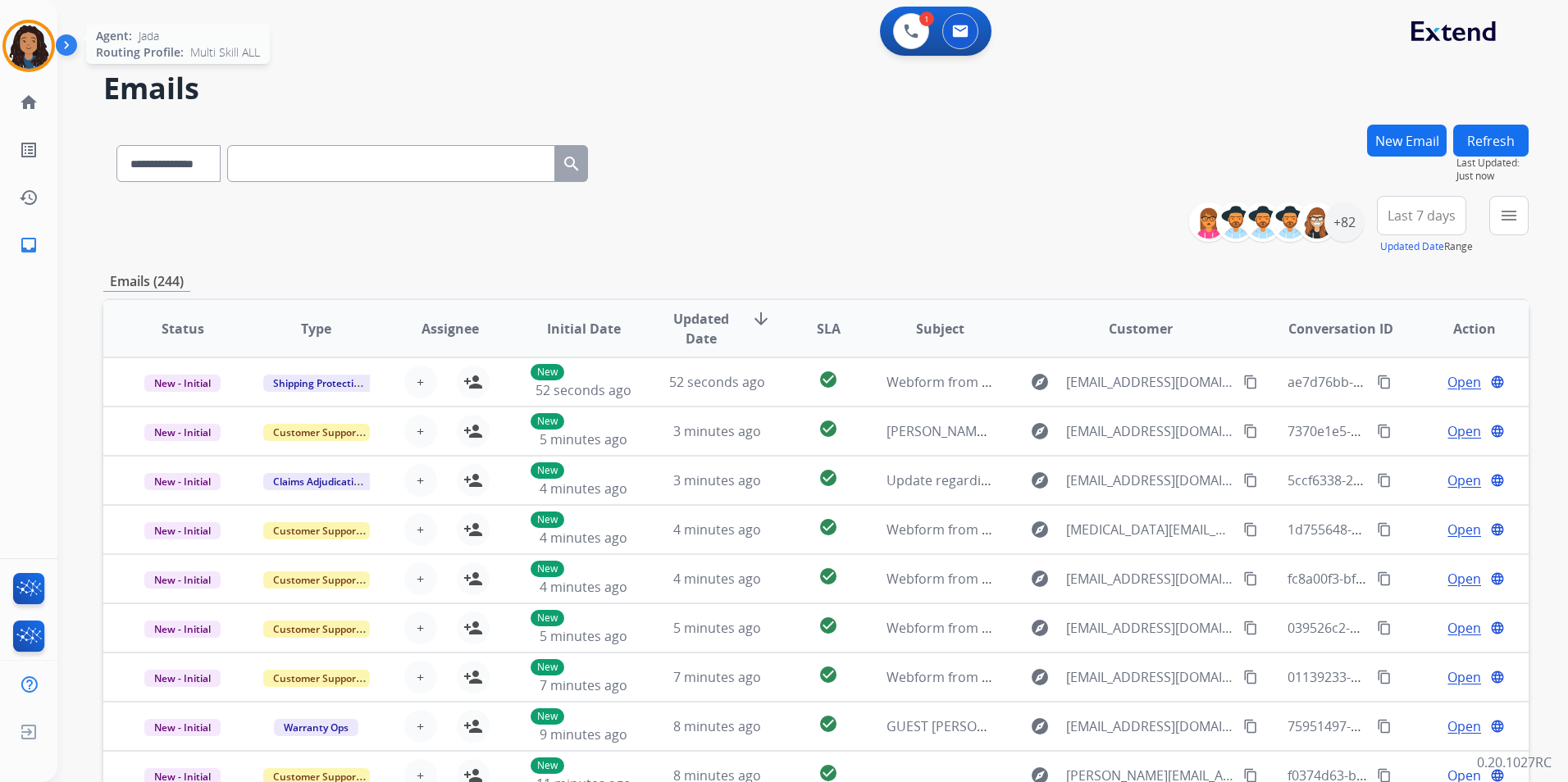
click at [23, 52] on img at bounding box center [28, 45] width 46 height 46
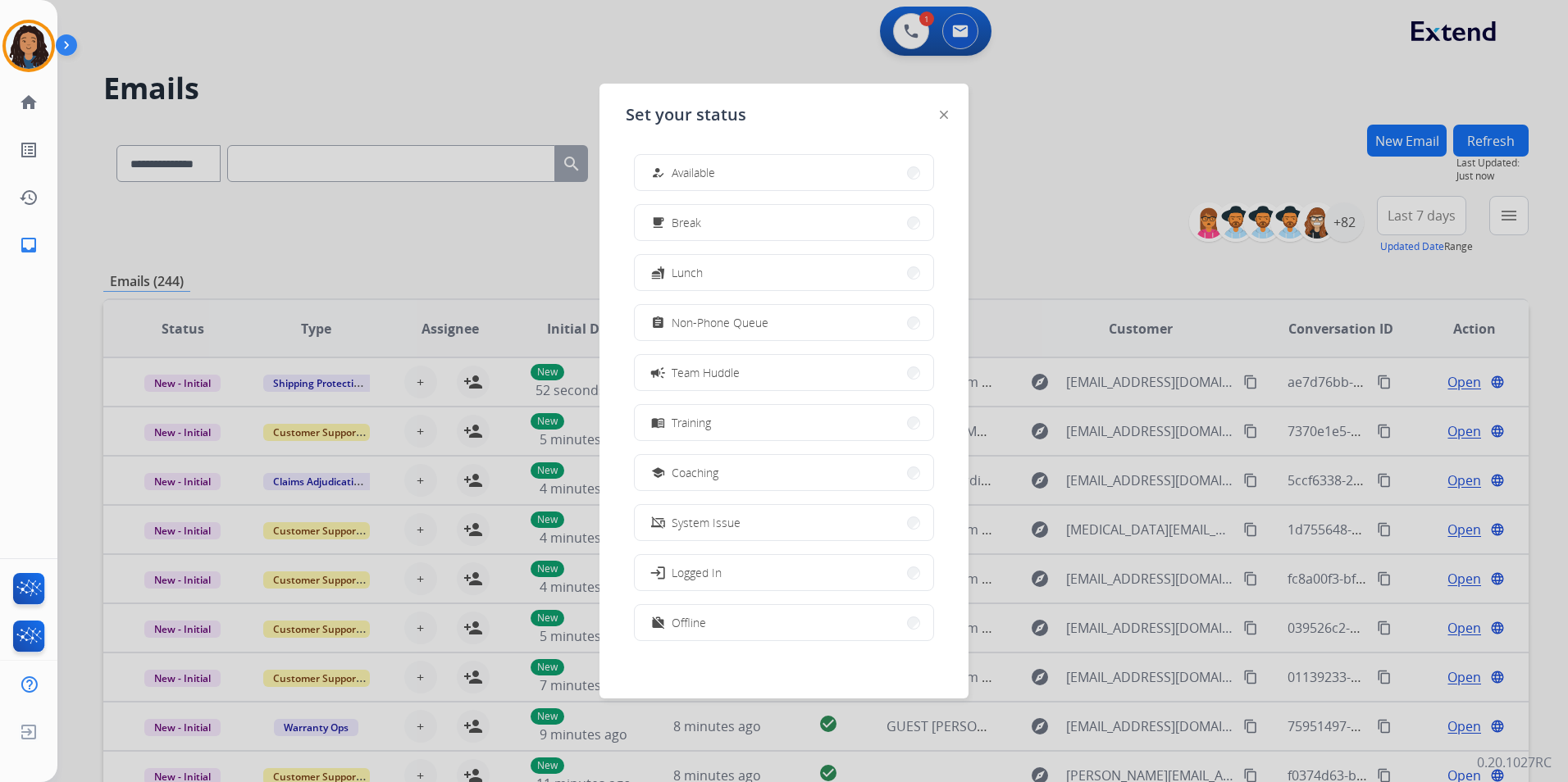
click at [1147, 189] on div at bounding box center [784, 391] width 1568 height 782
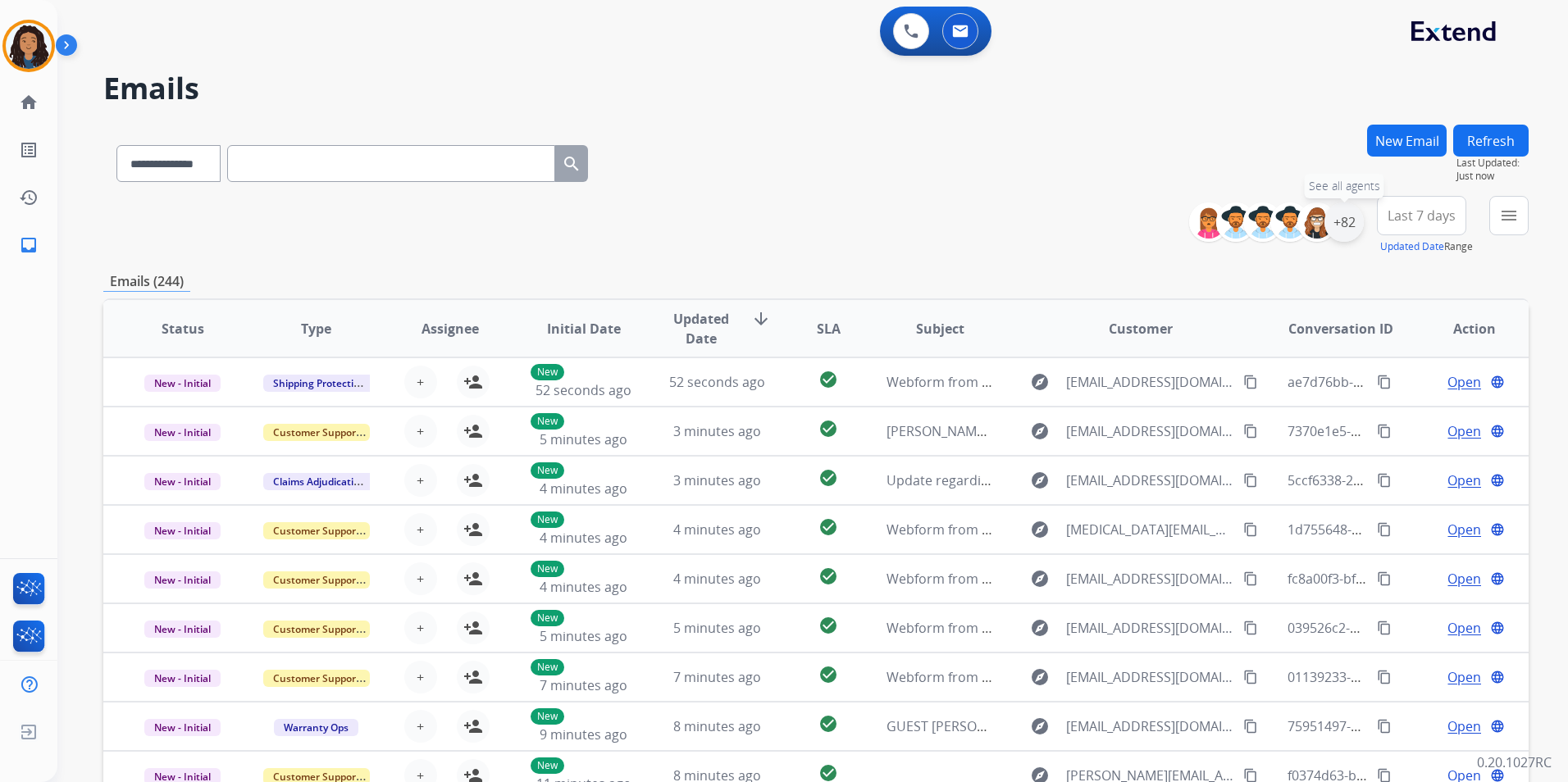
click at [1339, 229] on div "+82" at bounding box center [1344, 222] width 40 height 40
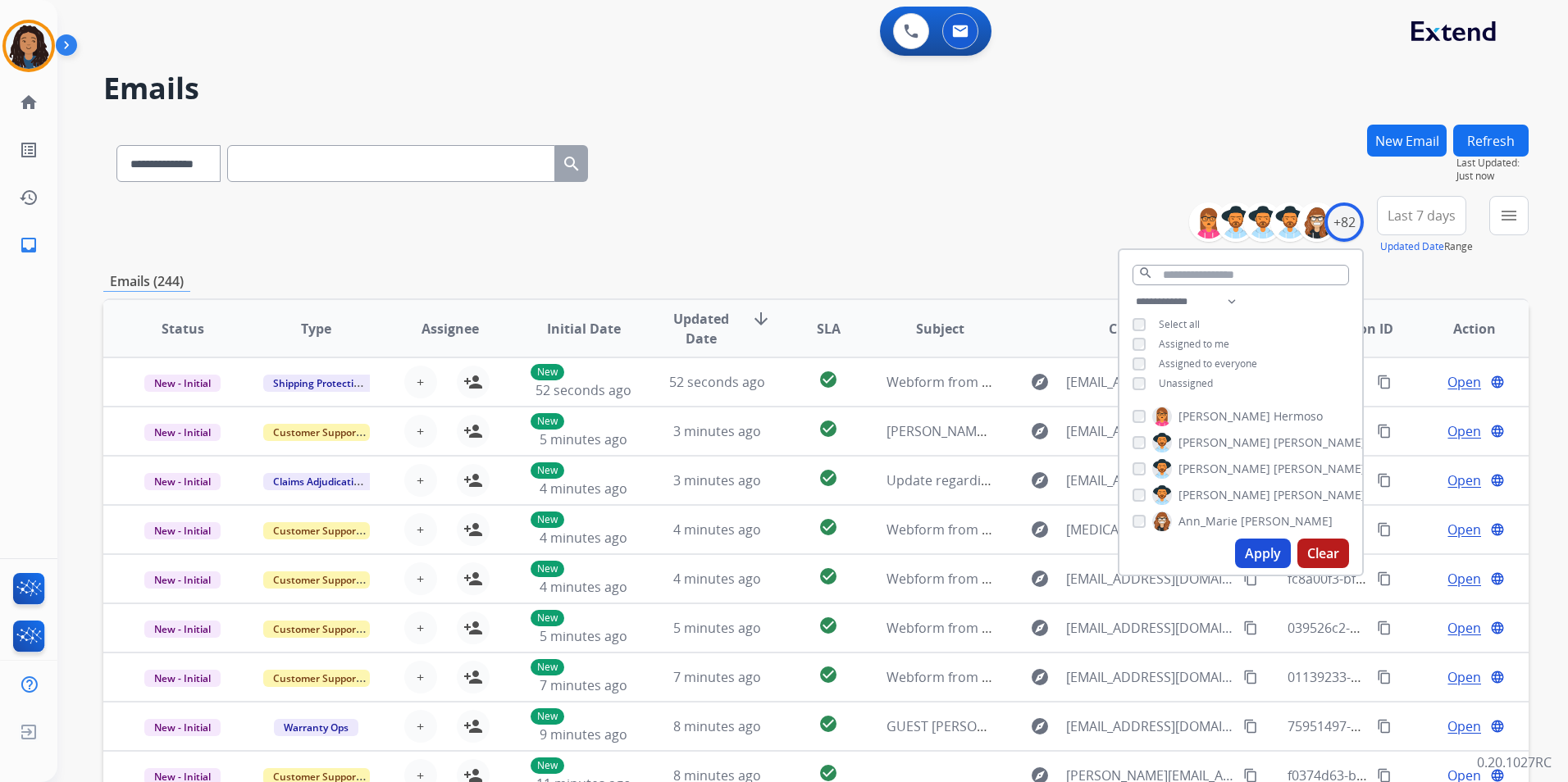
click at [1175, 378] on span "Unassigned" at bounding box center [1185, 382] width 54 height 14
drag, startPoint x: 1257, startPoint y: 552, endPoint x: 1405, endPoint y: 441, distance: 185.0
click at [1257, 550] on button "Apply" at bounding box center [1263, 553] width 56 height 30
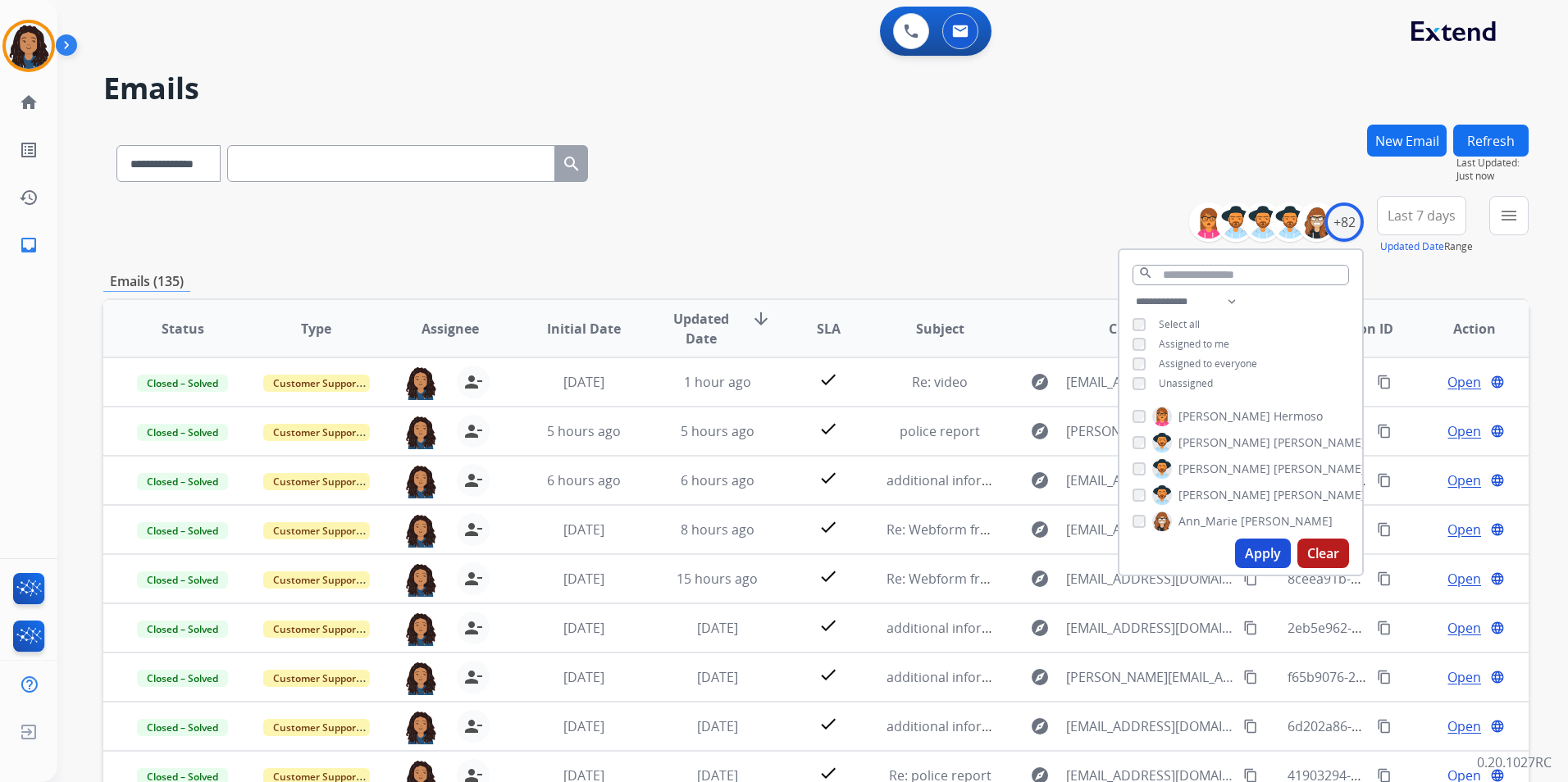
click at [1505, 226] on button "menu" at bounding box center [1509, 216] width 40 height 40
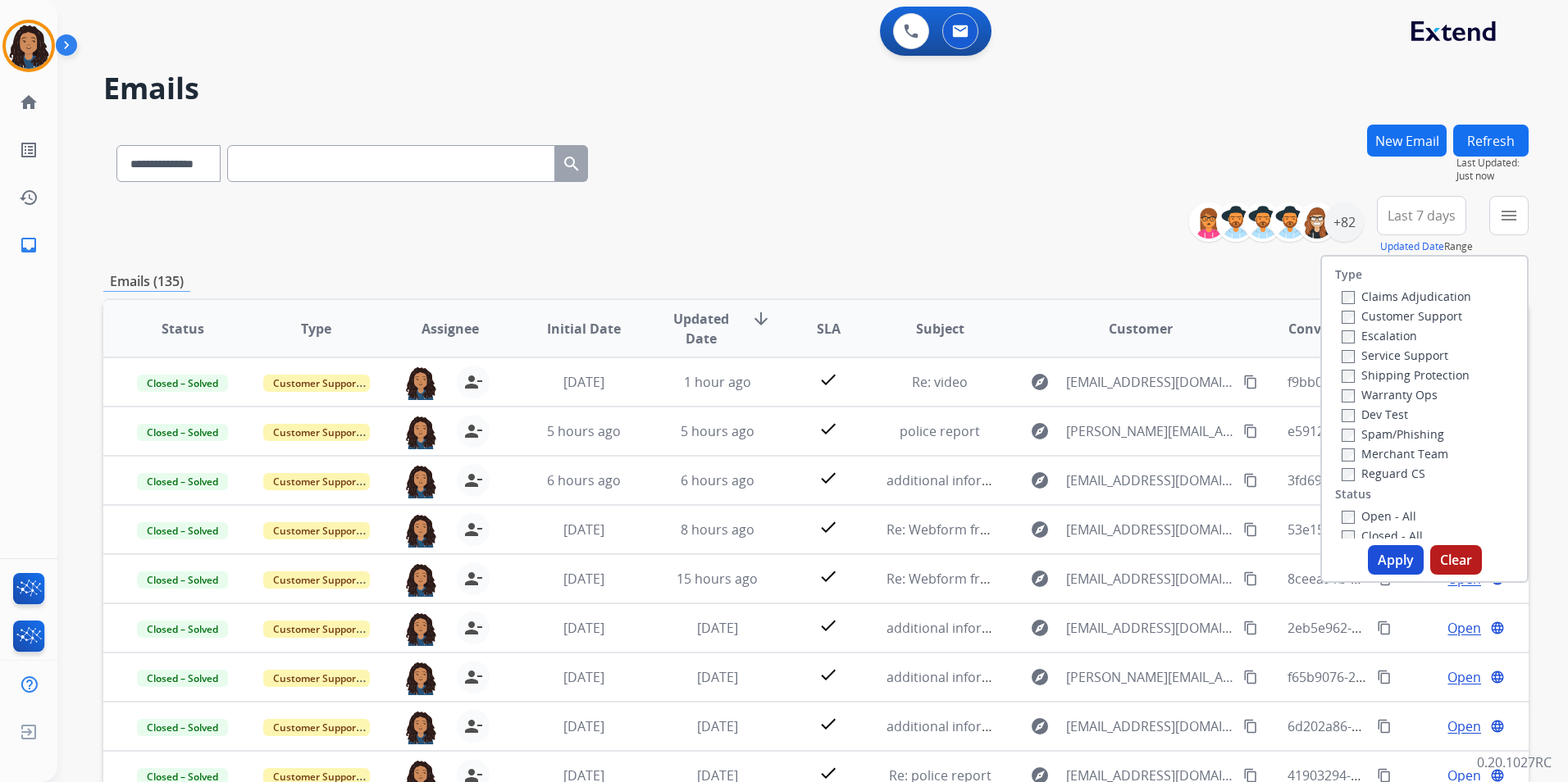
click at [1418, 314] on label "Customer Support" at bounding box center [1401, 316] width 120 height 15
click at [1436, 380] on label "Shipping Protection" at bounding box center [1404, 374] width 128 height 15
click at [1374, 473] on label "Reguard CS" at bounding box center [1383, 473] width 83 height 15
click at [1384, 514] on label "Open - All" at bounding box center [1378, 515] width 75 height 15
click at [1384, 551] on button "Apply" at bounding box center [1395, 560] width 56 height 30
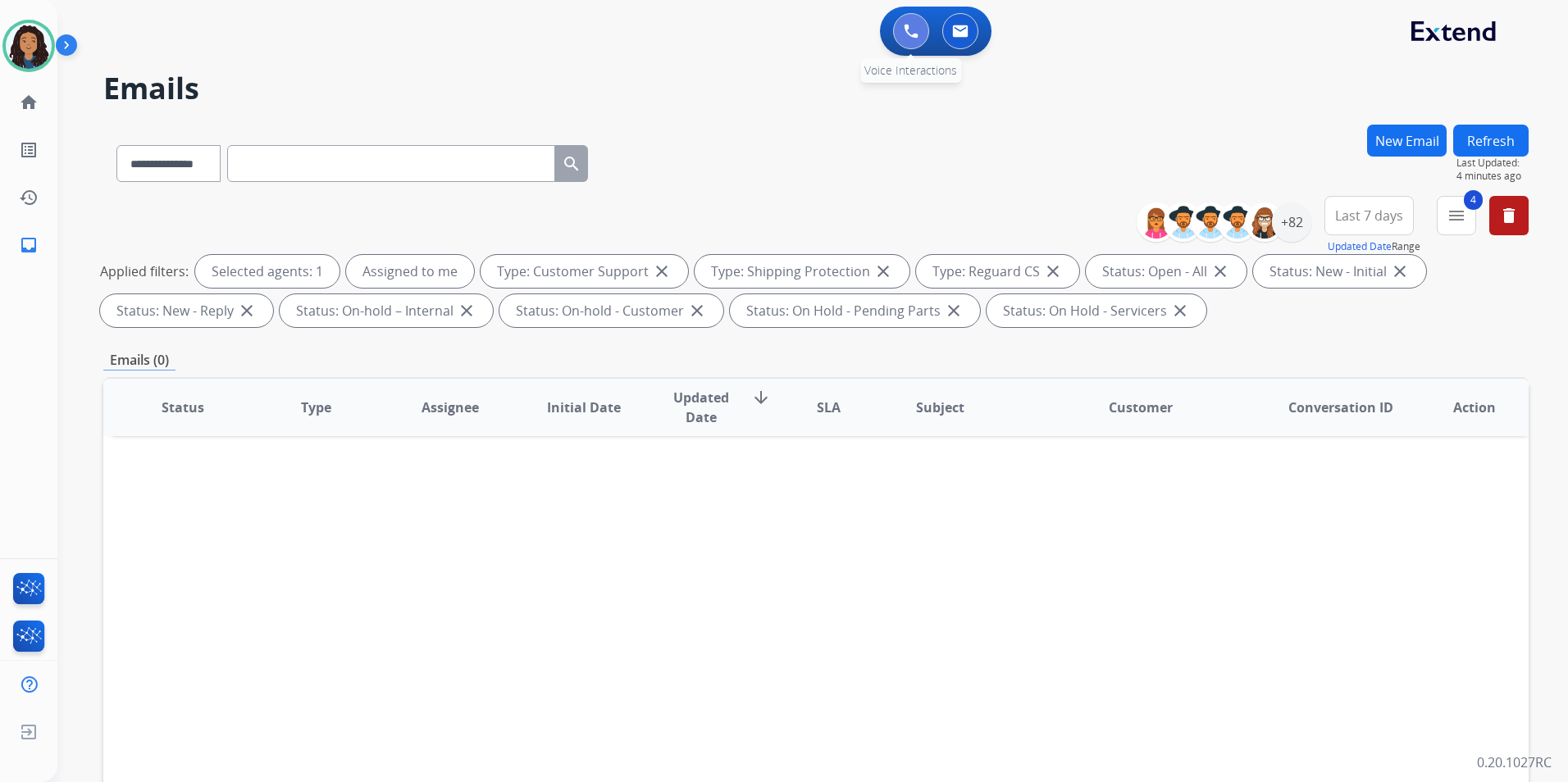
click at [902, 39] on button at bounding box center [911, 32] width 36 height 36
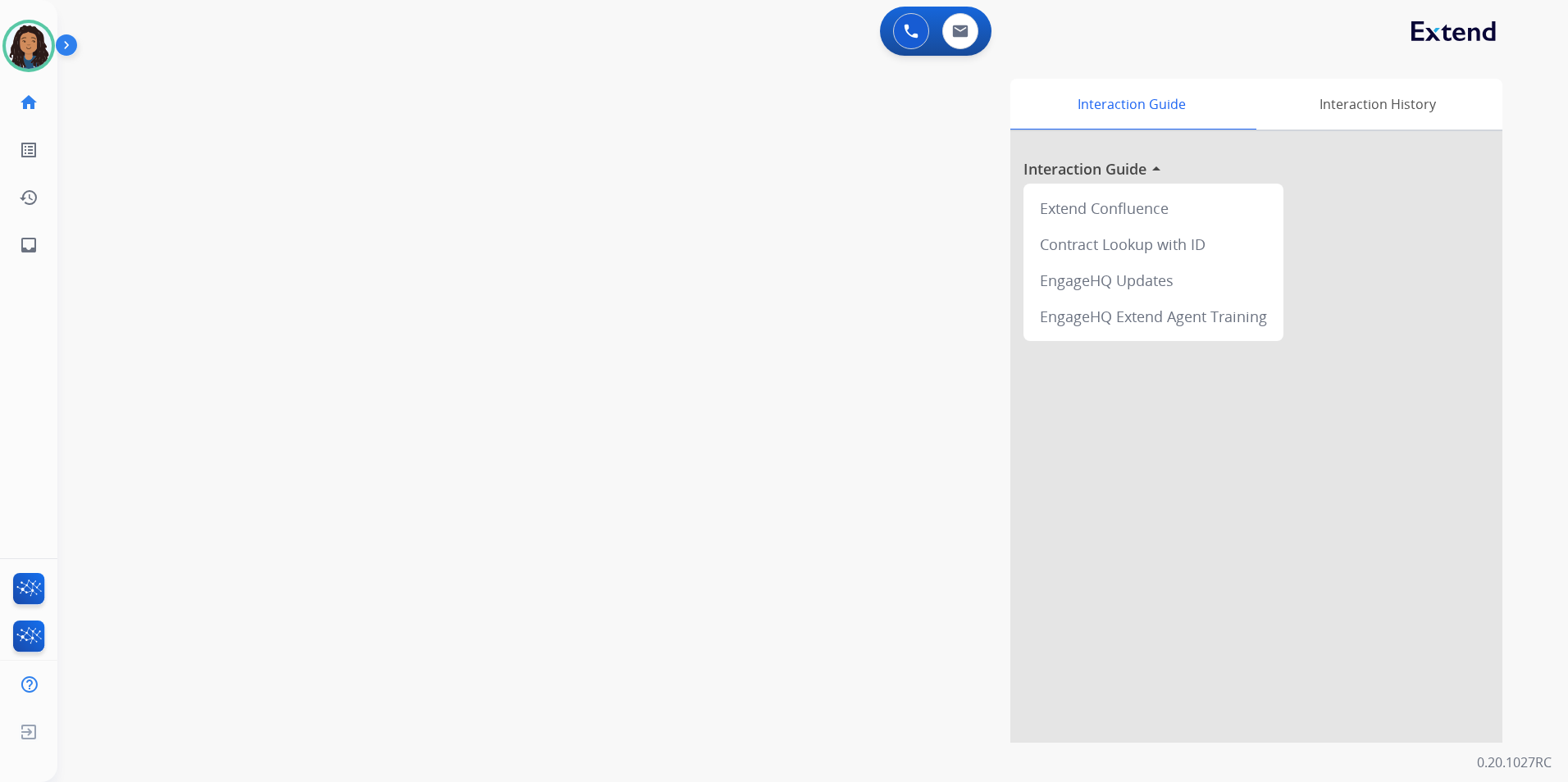
click at [902, 39] on button at bounding box center [911, 32] width 36 height 36
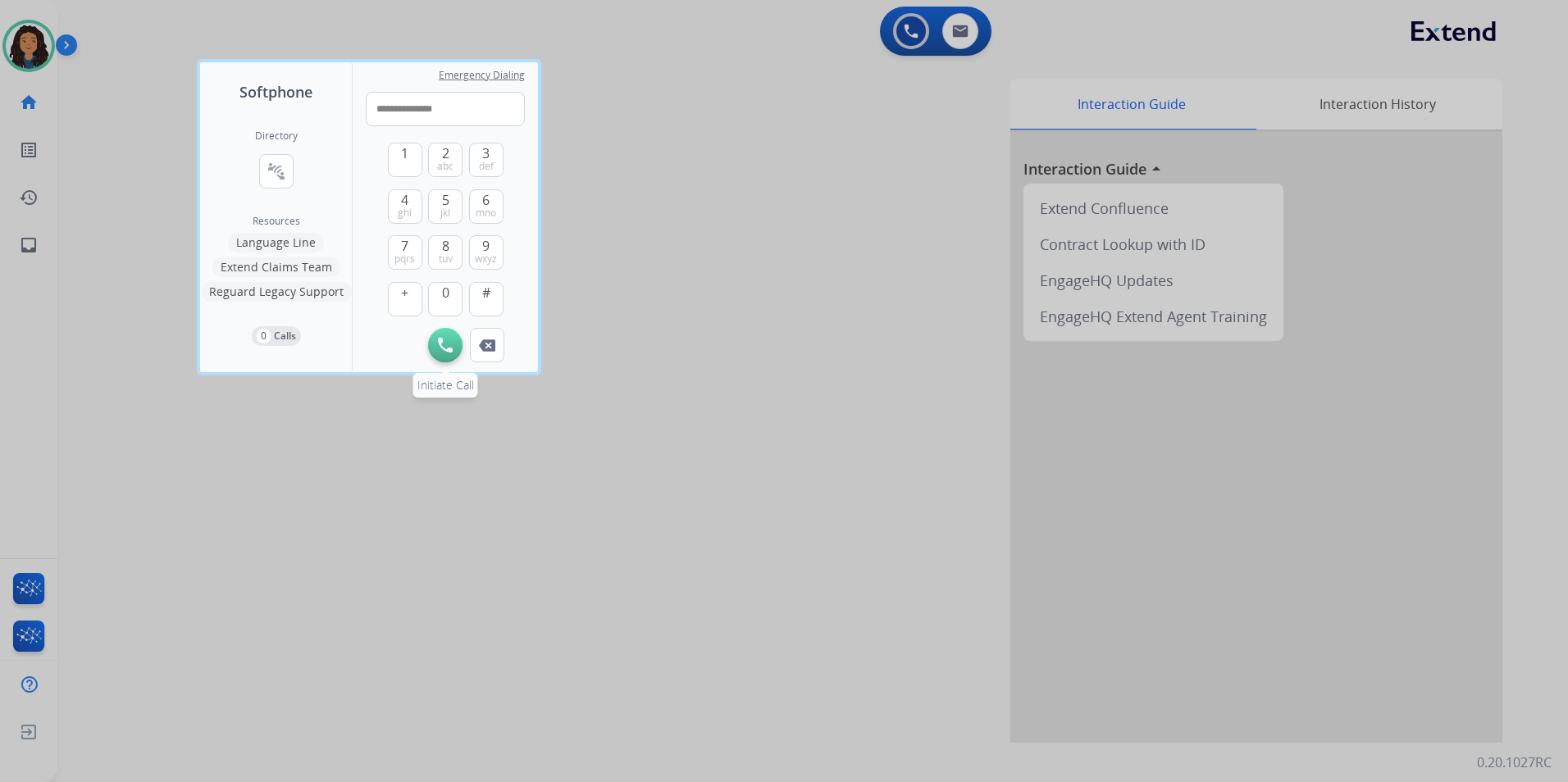
type input "**********"
click at [443, 355] on button "Initiate Call" at bounding box center [445, 345] width 34 height 34
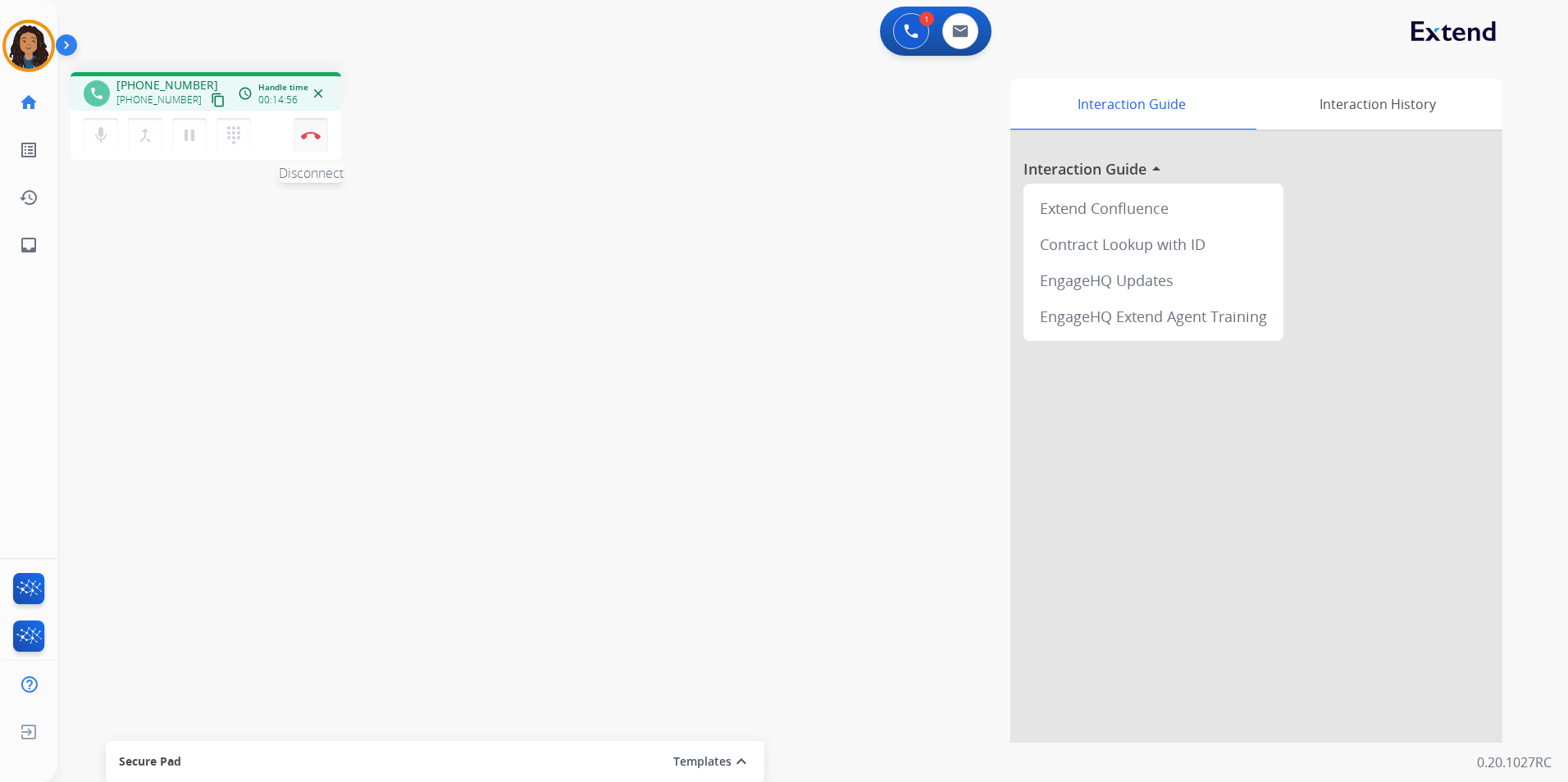
click at [319, 137] on img at bounding box center [311, 135] width 20 height 8
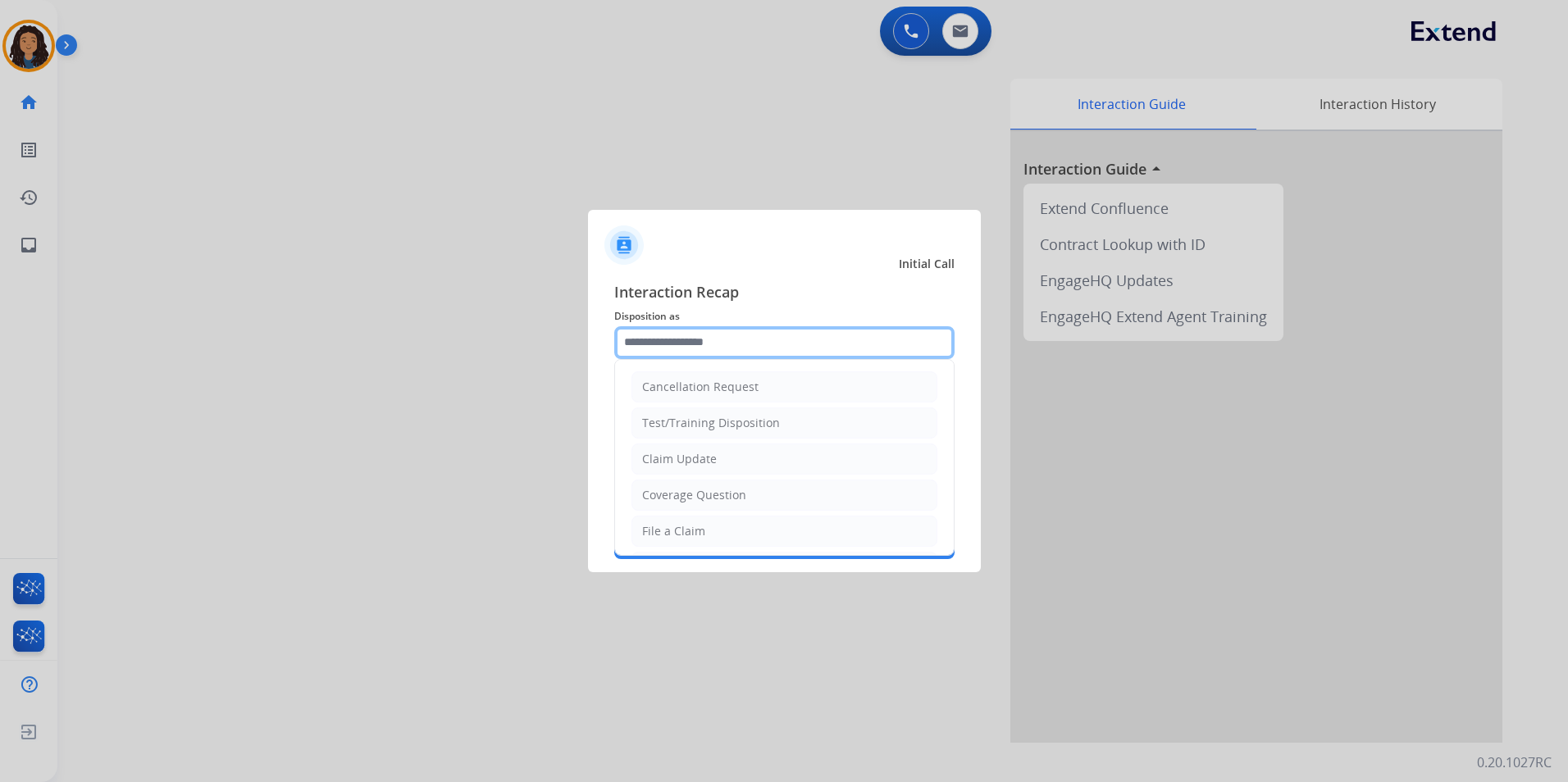
click at [704, 351] on input "text" at bounding box center [784, 343] width 340 height 33
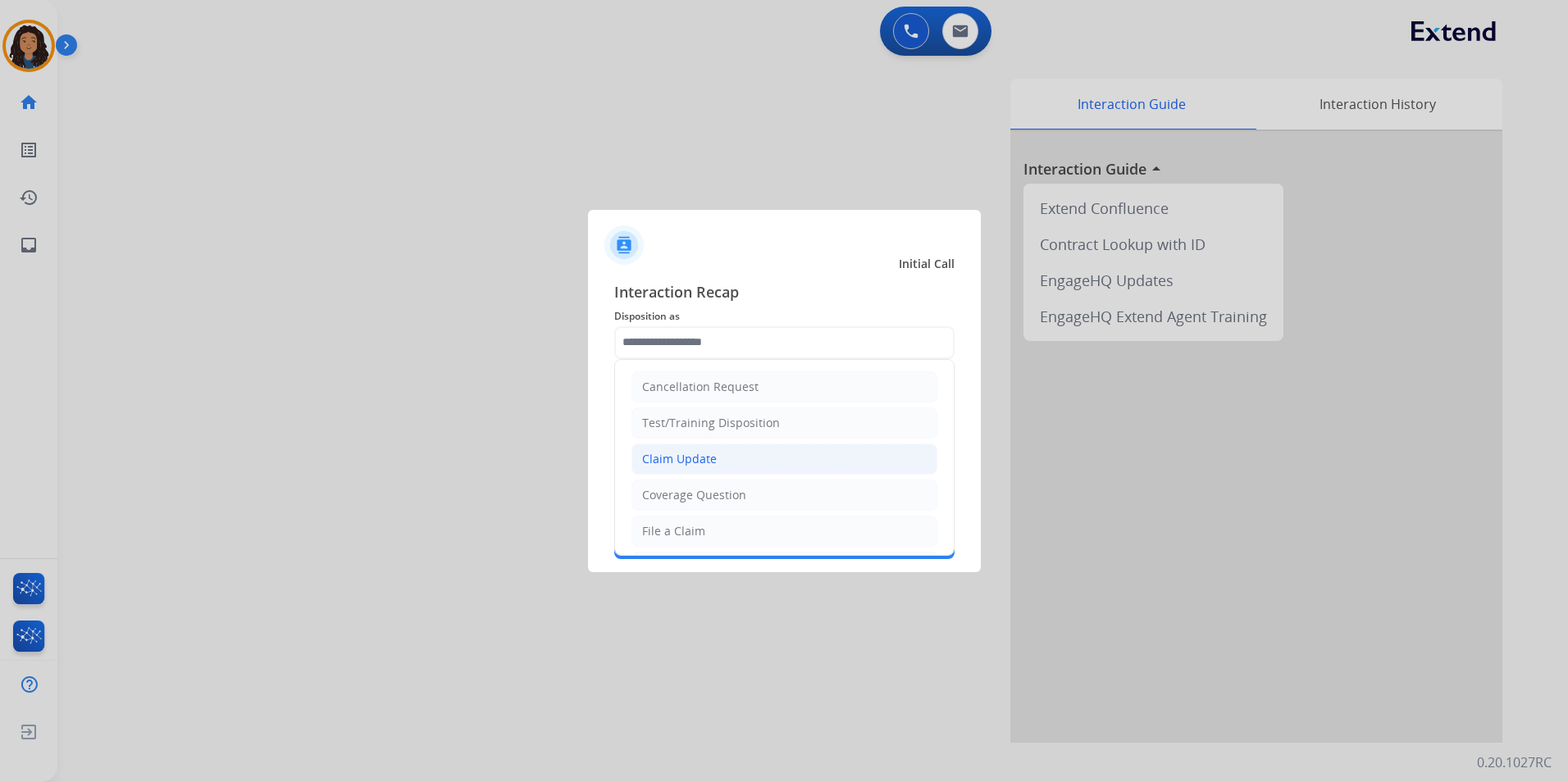
click at [717, 461] on li "Claim Update" at bounding box center [784, 459] width 306 height 31
type input "**********"
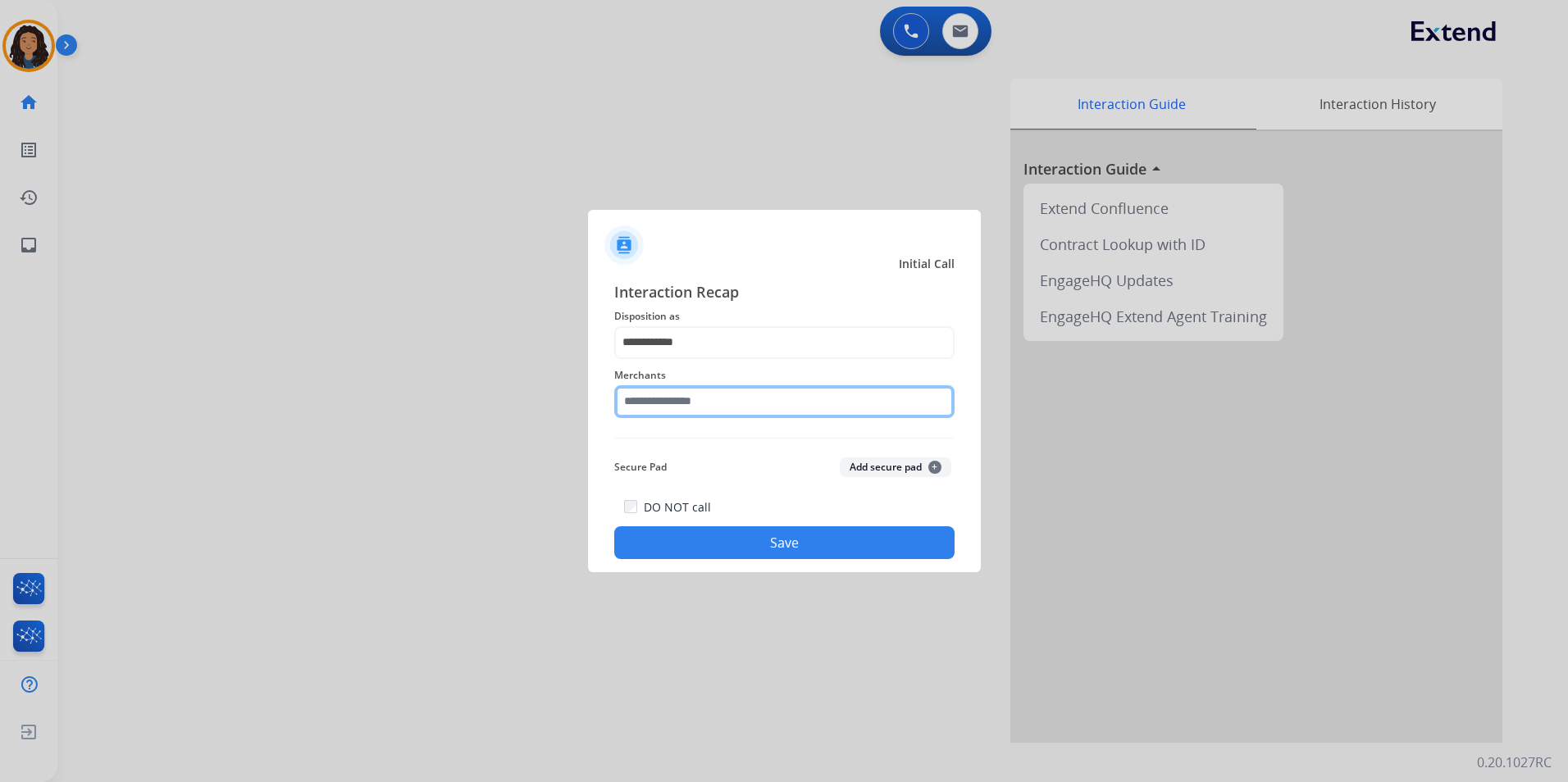
click at [699, 409] on input "text" at bounding box center [784, 401] width 340 height 33
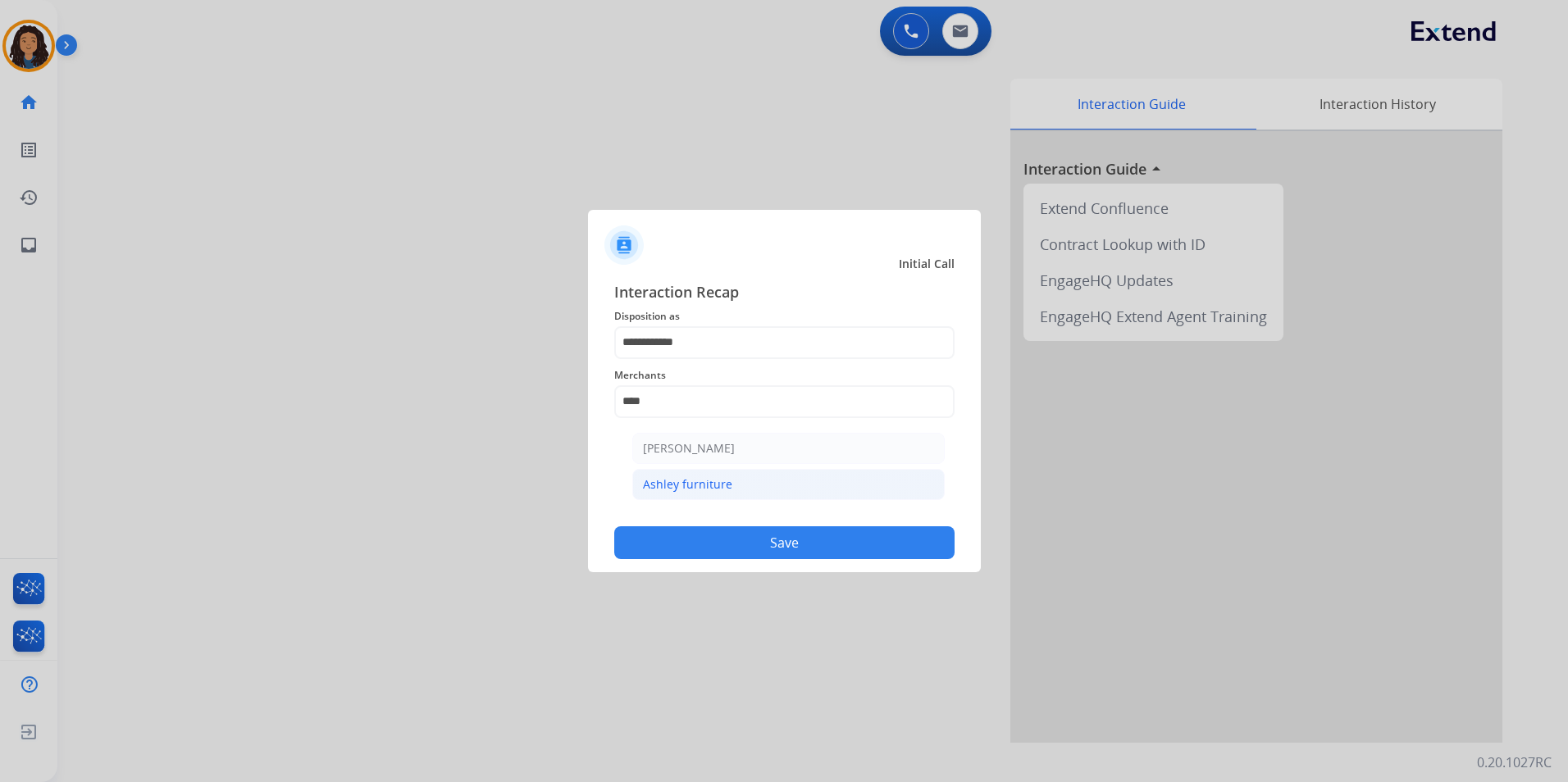
click at [721, 495] on li "Ashley furniture" at bounding box center [788, 485] width 312 height 31
type input "**********"
click at [704, 532] on button "Save" at bounding box center [784, 542] width 340 height 33
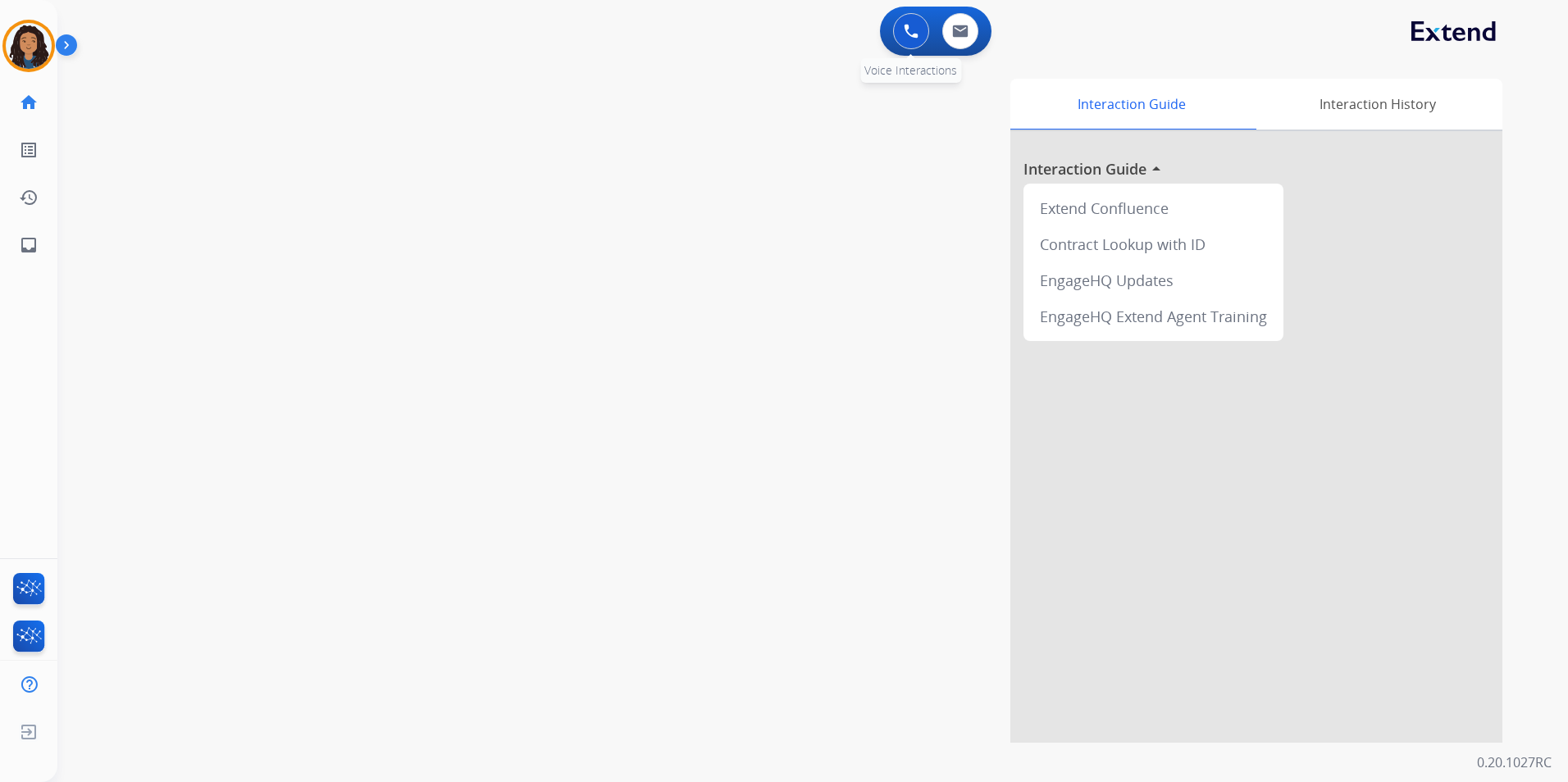
click at [919, 42] on button at bounding box center [911, 32] width 36 height 36
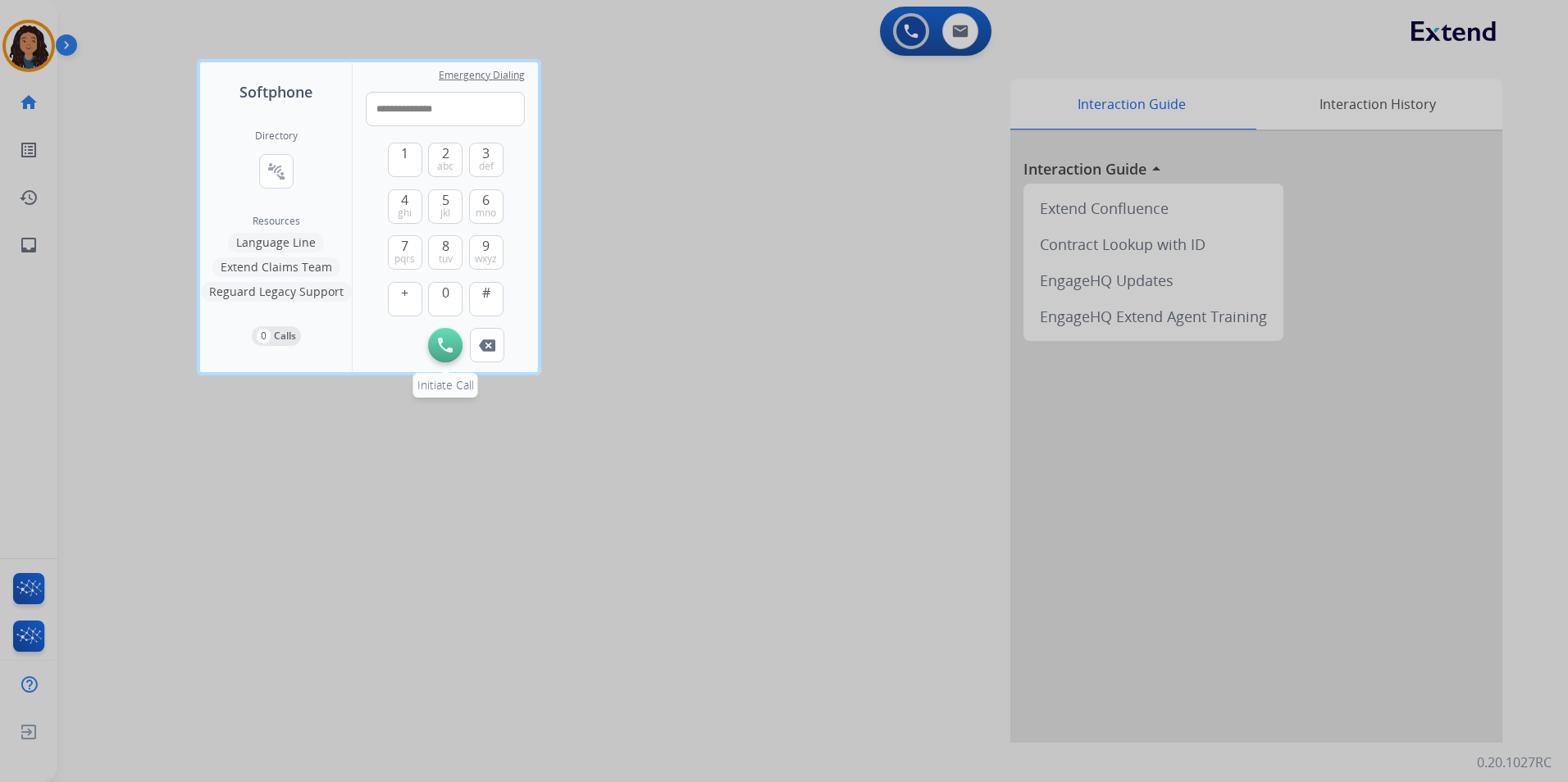
type input "**********"
click at [442, 348] on img at bounding box center [445, 345] width 14 height 14
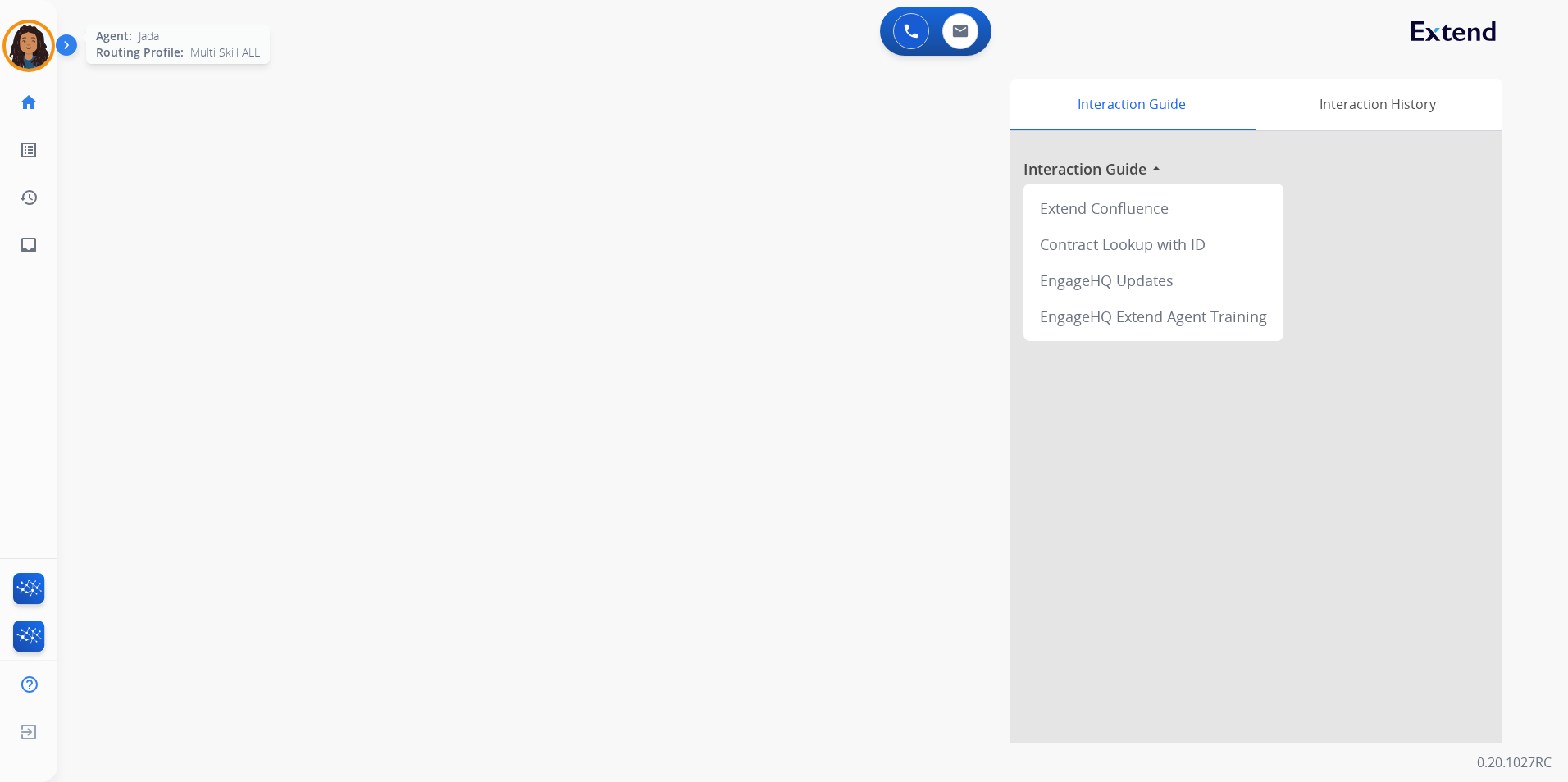
click at [46, 57] on img at bounding box center [28, 45] width 46 height 46
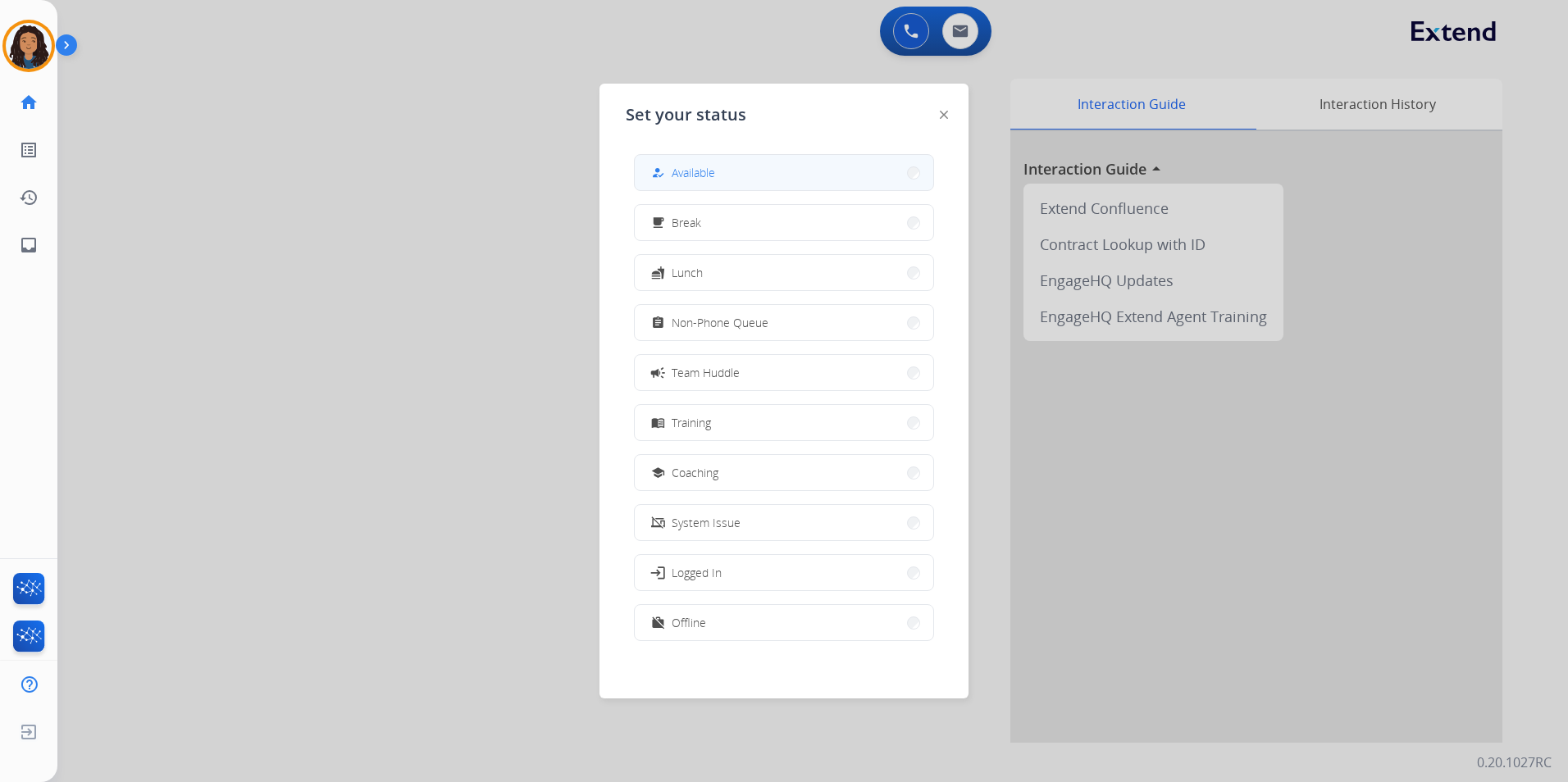
click at [678, 165] on span "Available" at bounding box center [694, 172] width 43 height 17
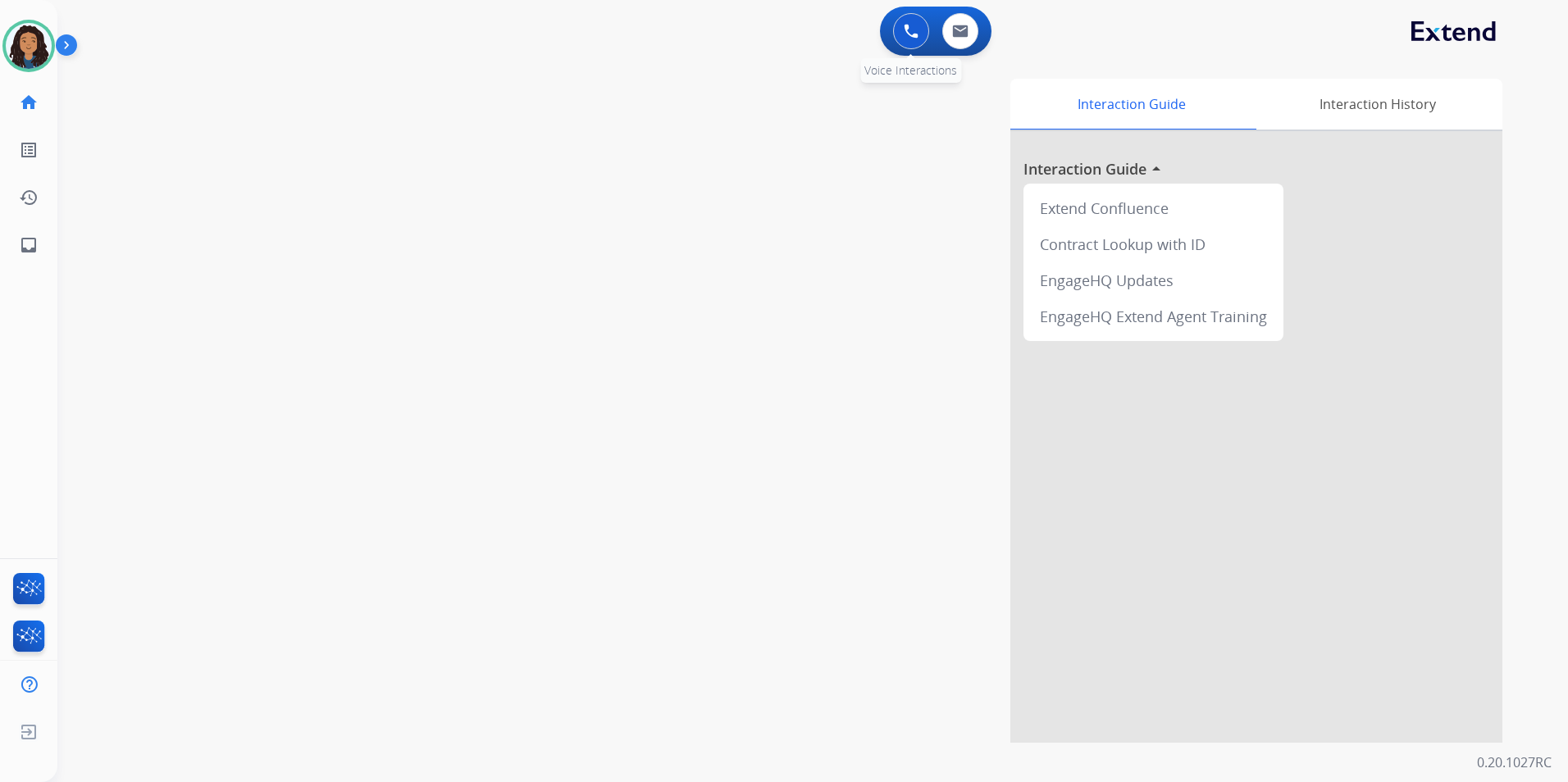
click at [893, 37] on button at bounding box center [911, 32] width 36 height 36
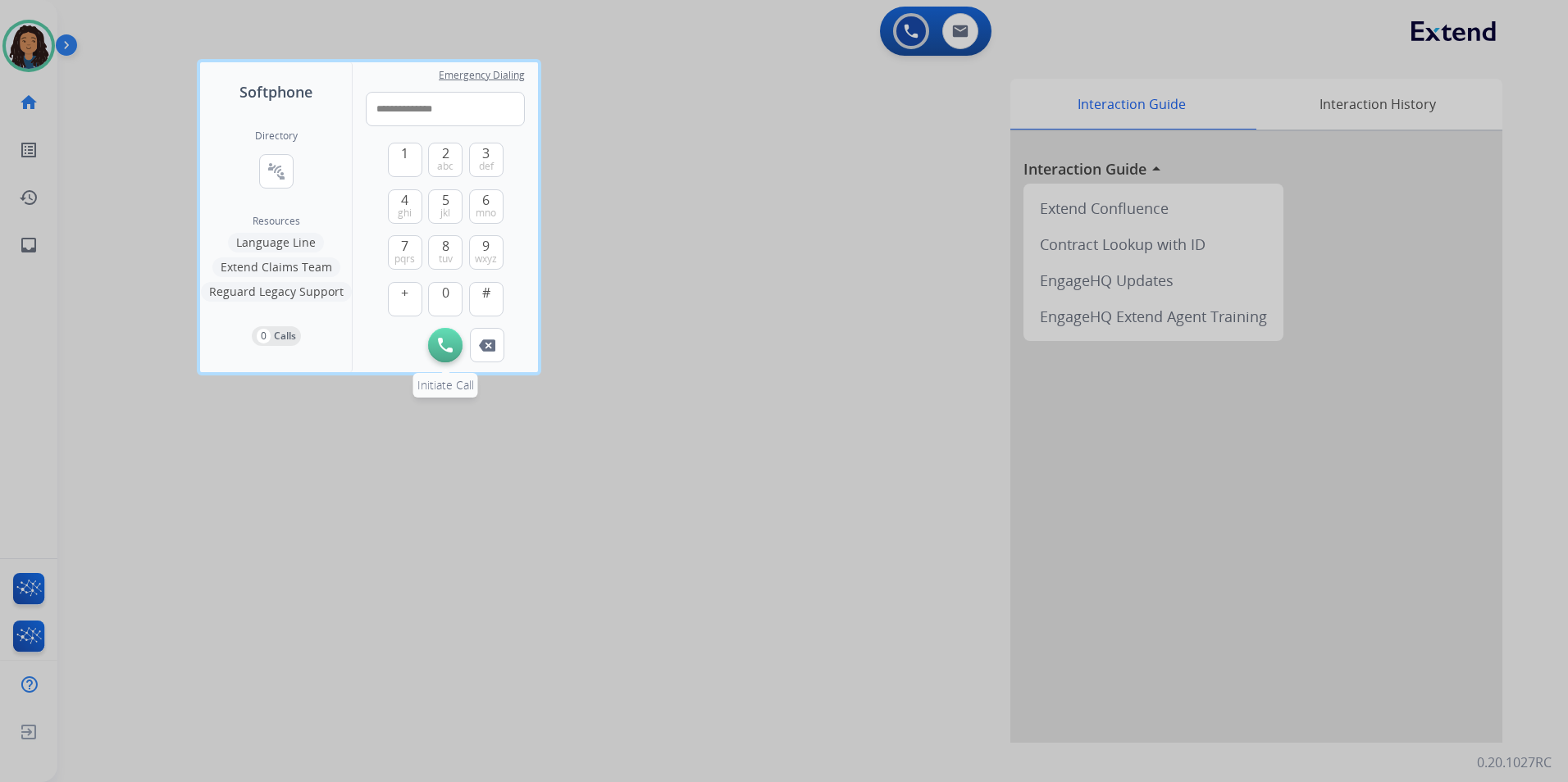
type input "**********"
click at [447, 342] on img at bounding box center [445, 345] width 14 height 14
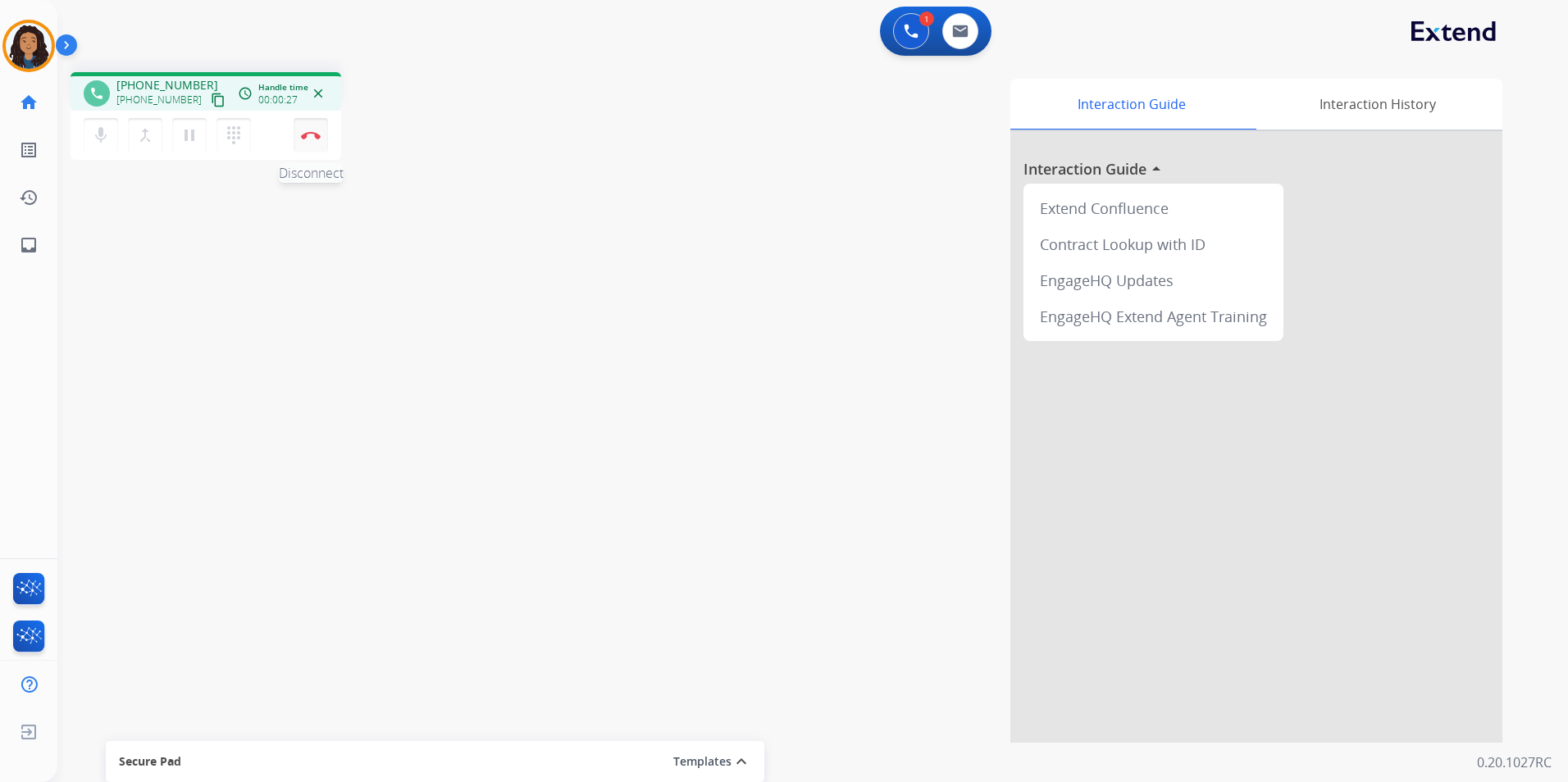
click at [302, 145] on button "Disconnect" at bounding box center [311, 136] width 34 height 34
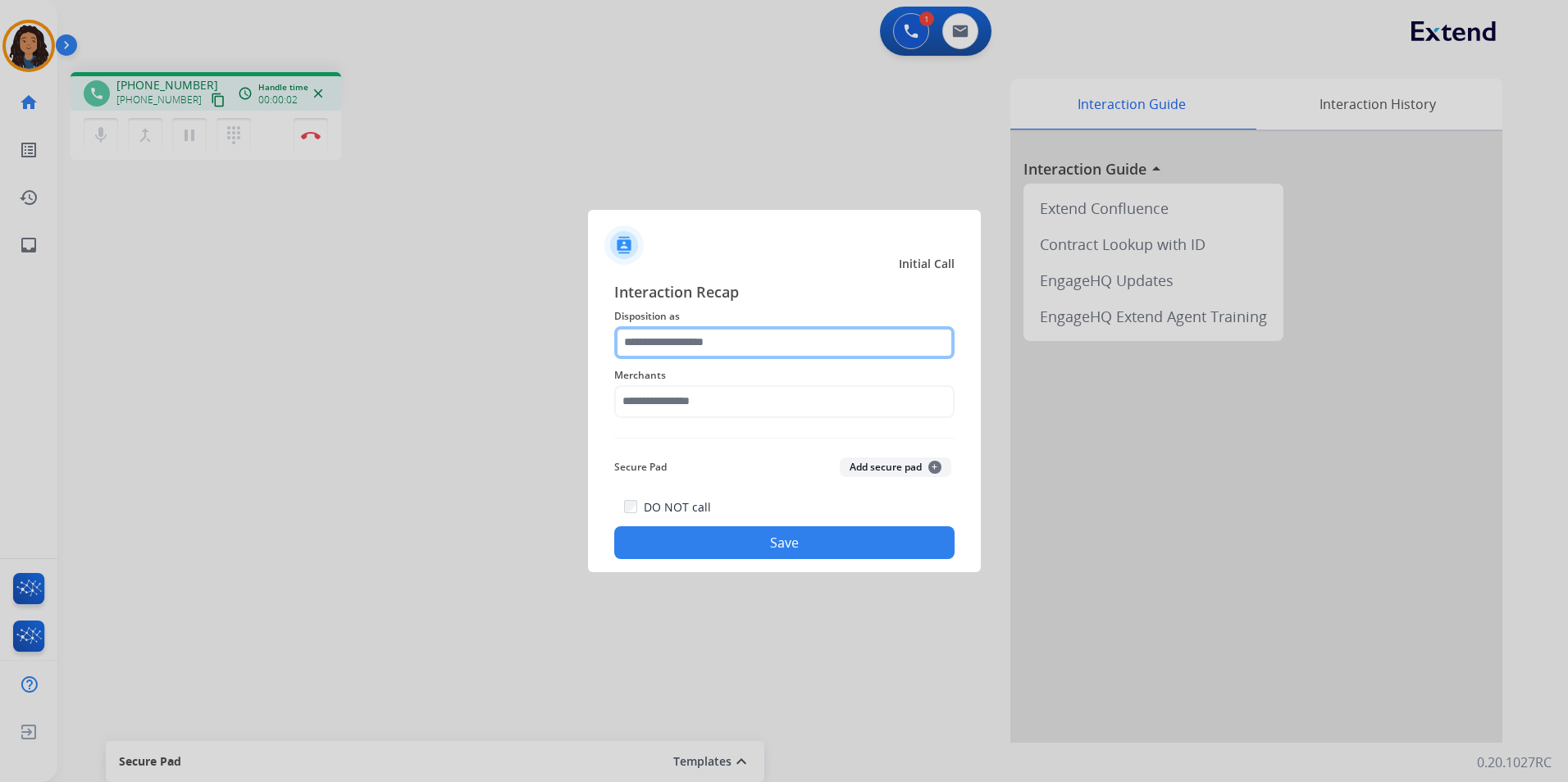
click at [820, 331] on input "text" at bounding box center [784, 343] width 340 height 33
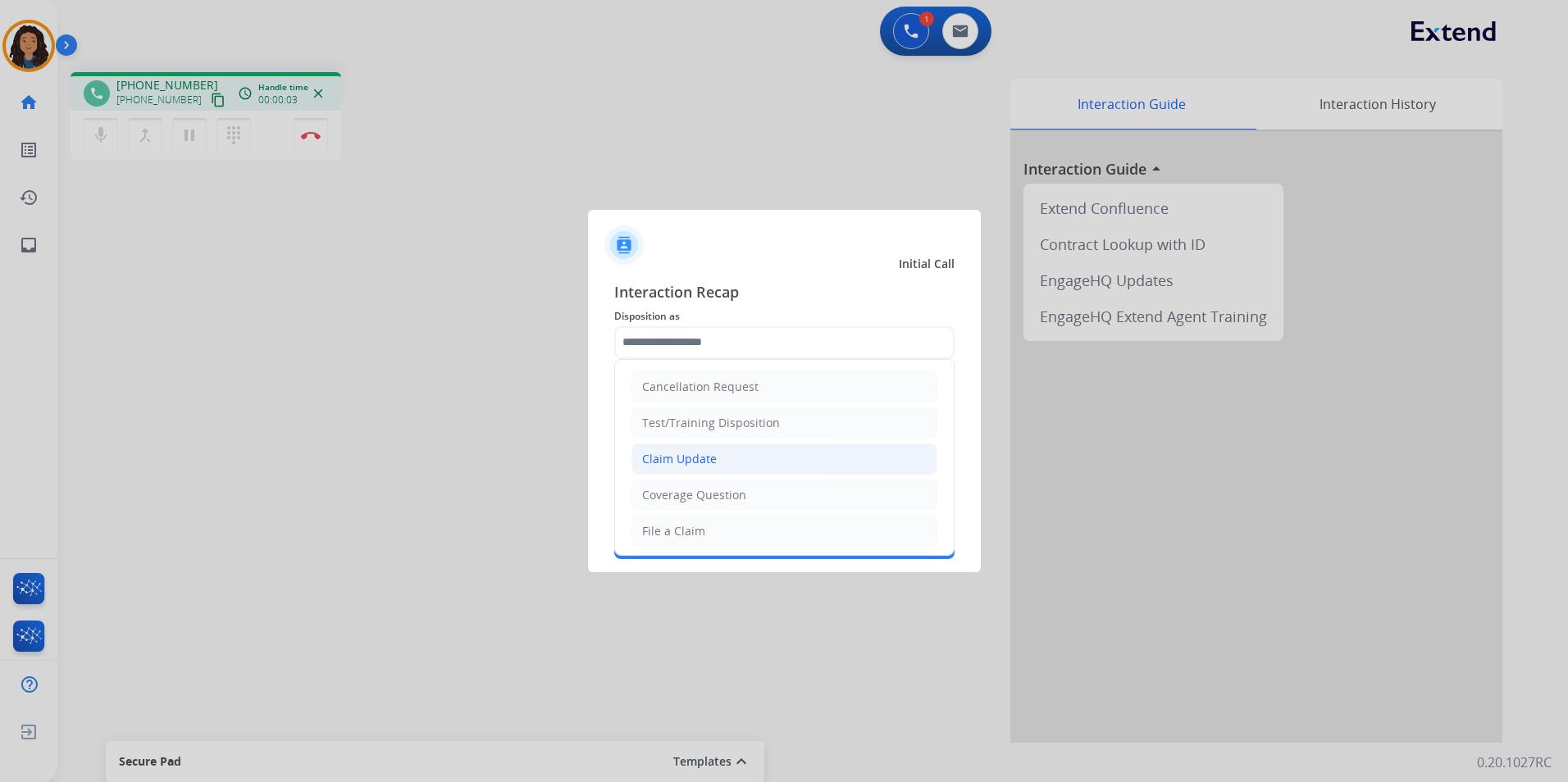
click at [762, 452] on li "Claim Update" at bounding box center [784, 459] width 306 height 31
type input "**********"
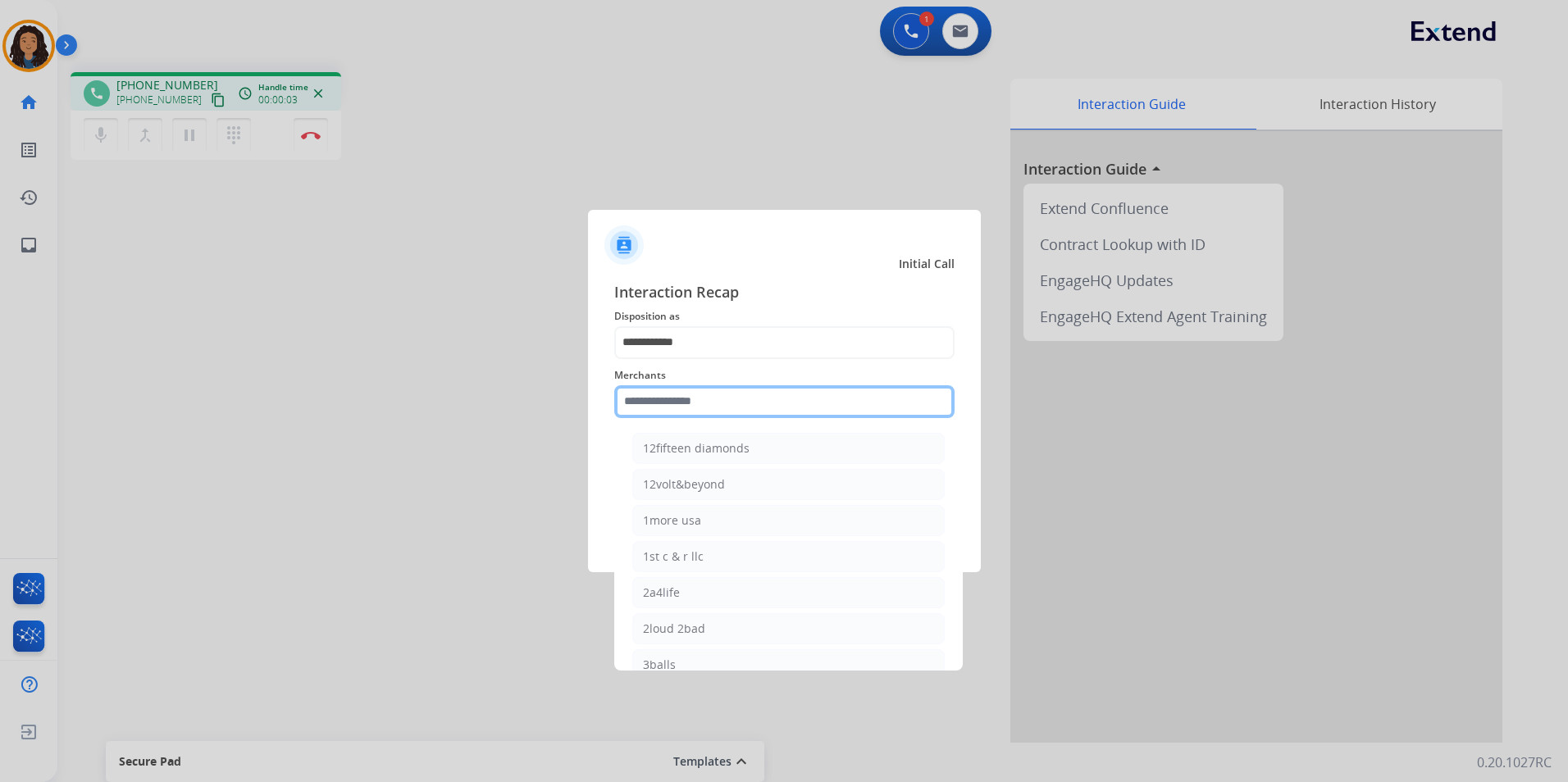
click at [714, 396] on input "text" at bounding box center [784, 401] width 340 height 33
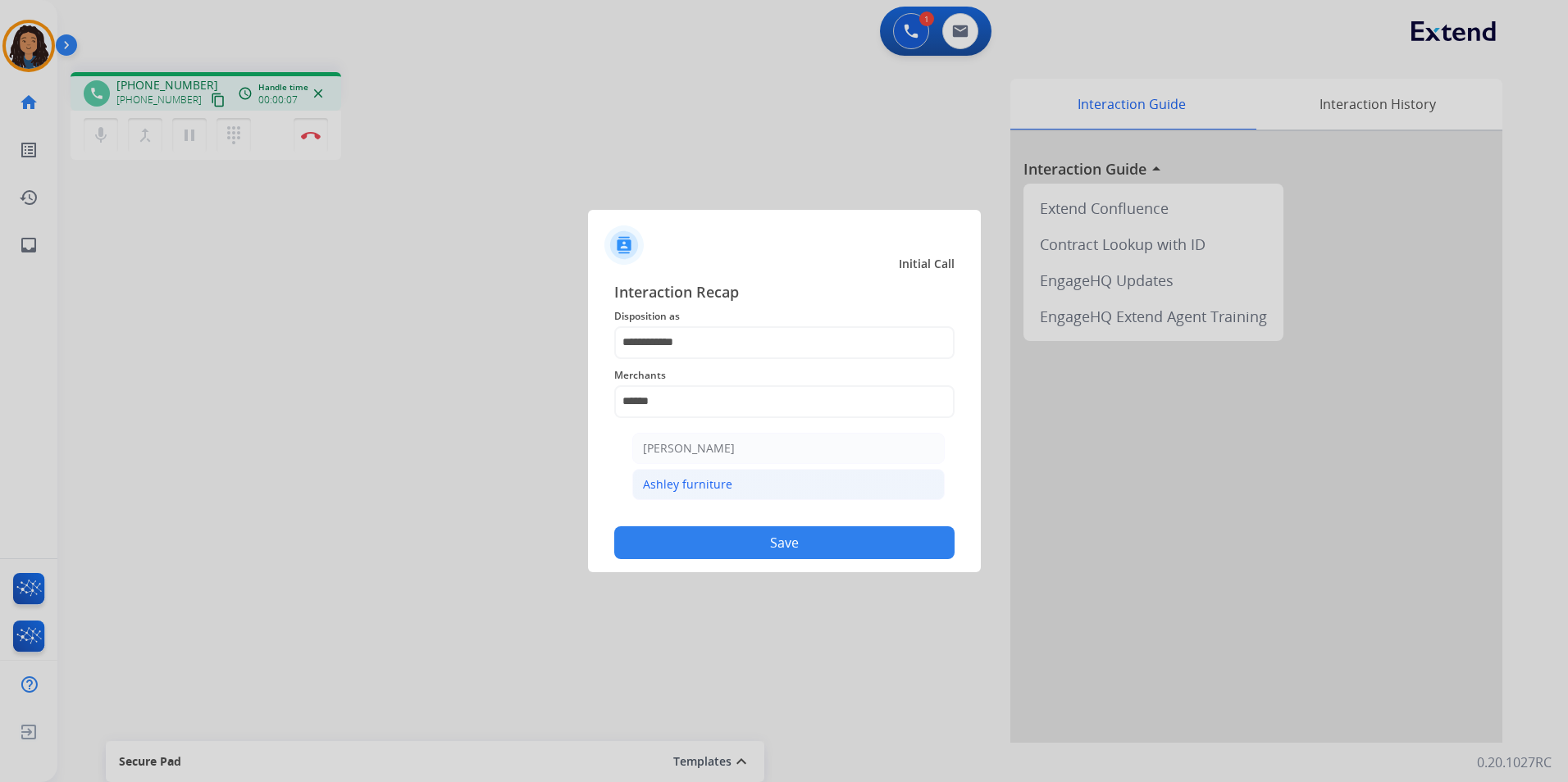
click at [743, 484] on li "Ashley furniture" at bounding box center [788, 485] width 312 height 31
type input "**********"
click at [760, 544] on button "Save" at bounding box center [784, 542] width 340 height 33
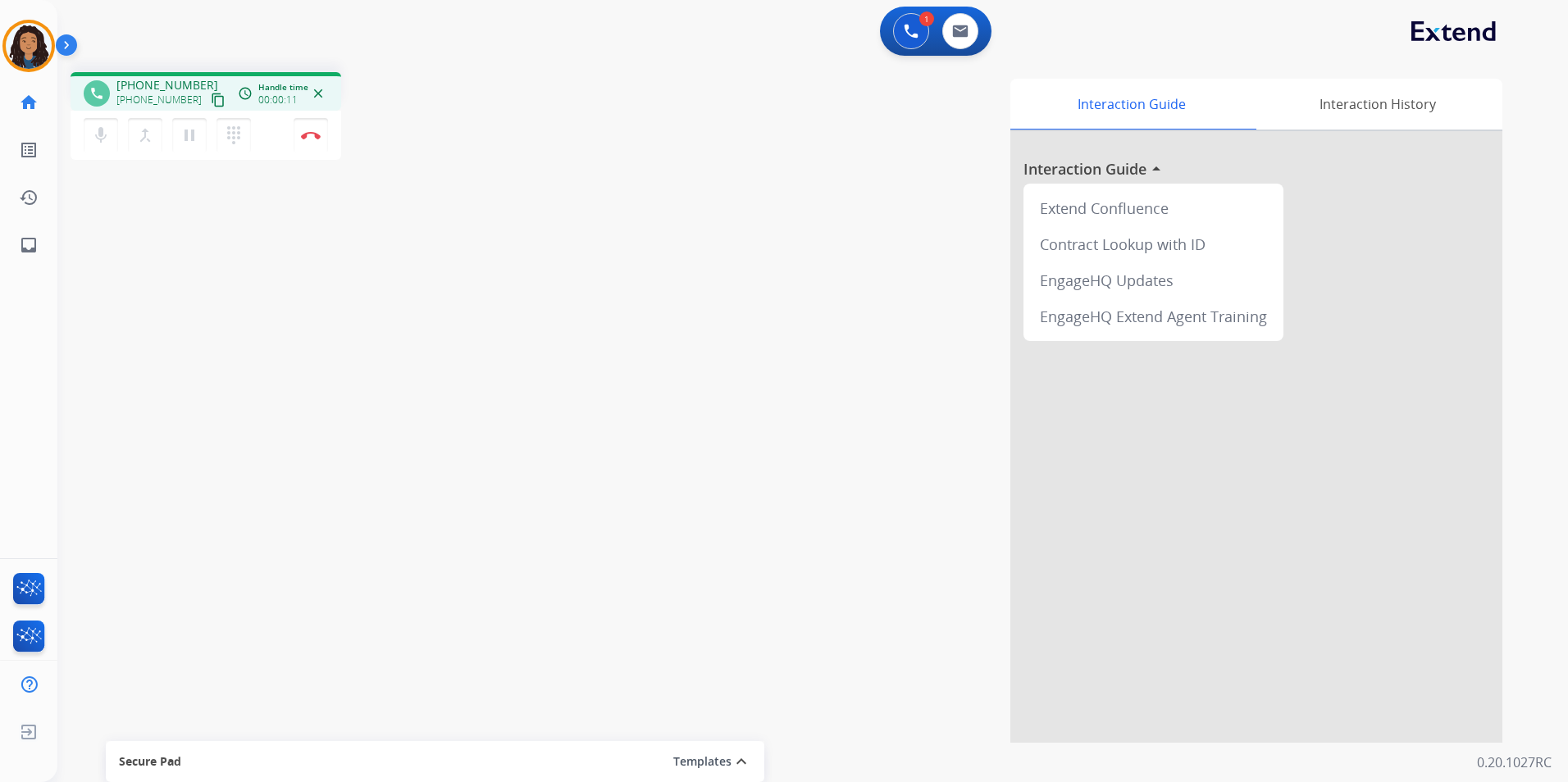
click at [303, 399] on div "phone [PHONE_NUMBER] [PHONE_NUMBER] content_copy access_time Call metrics Queue…" at bounding box center [792, 400] width 1471 height 683
click at [211, 96] on mat-icon "content_copy" at bounding box center [218, 99] width 14 height 14
click at [311, 137] on img at bounding box center [311, 135] width 20 height 8
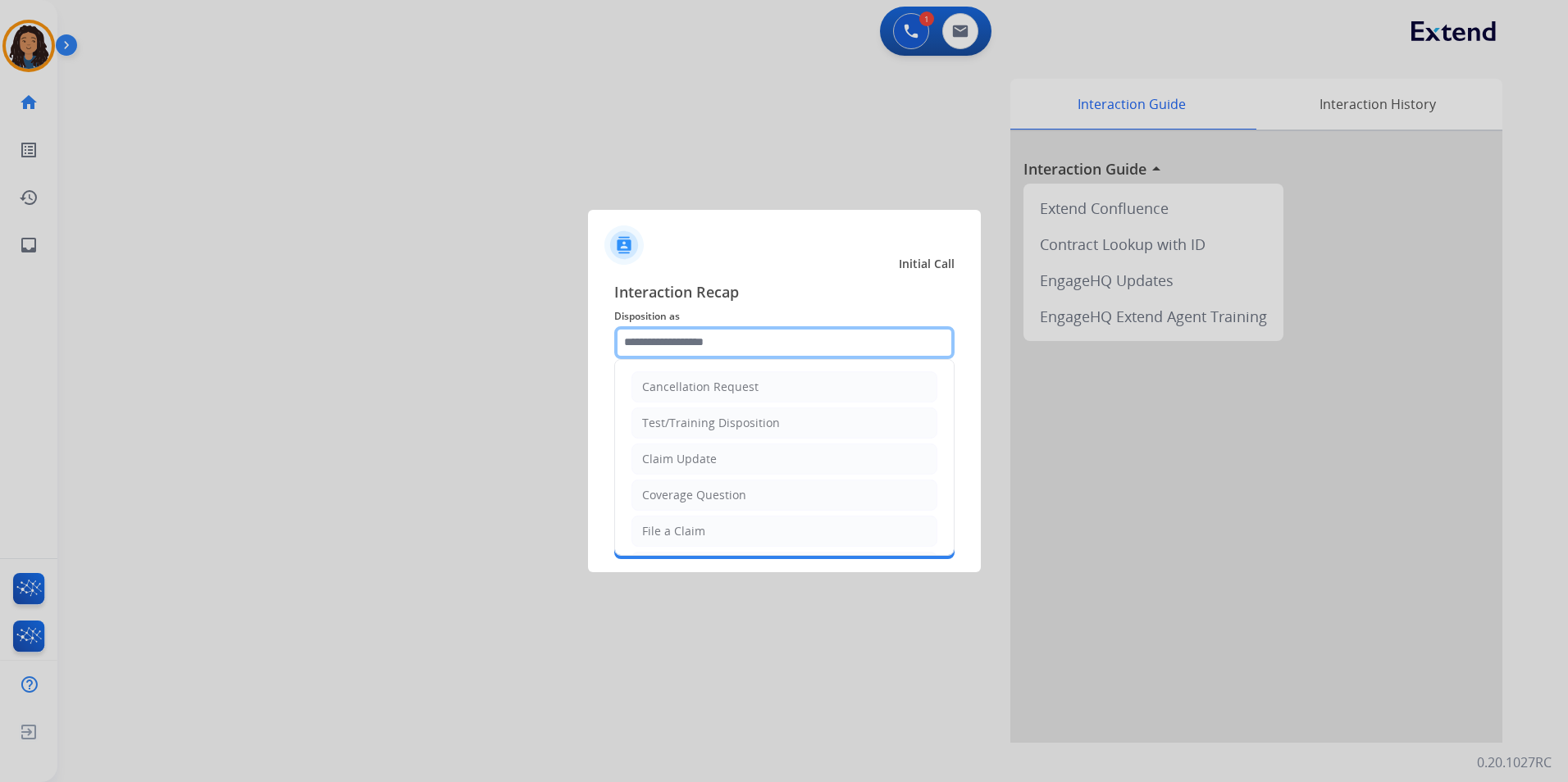
click at [772, 337] on input "text" at bounding box center [784, 343] width 340 height 33
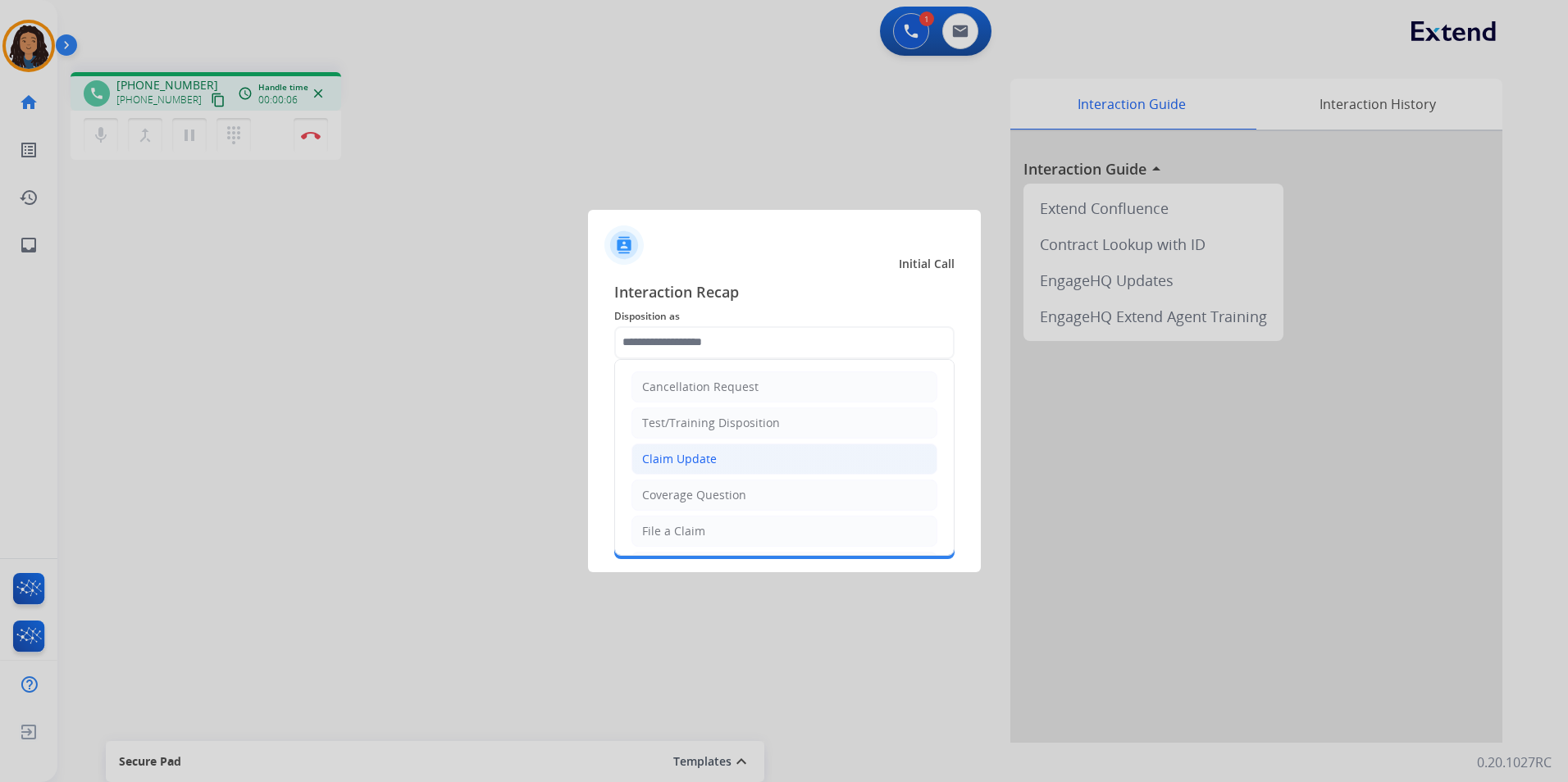
click at [729, 460] on li "Claim Update" at bounding box center [784, 459] width 306 height 31
type input "**********"
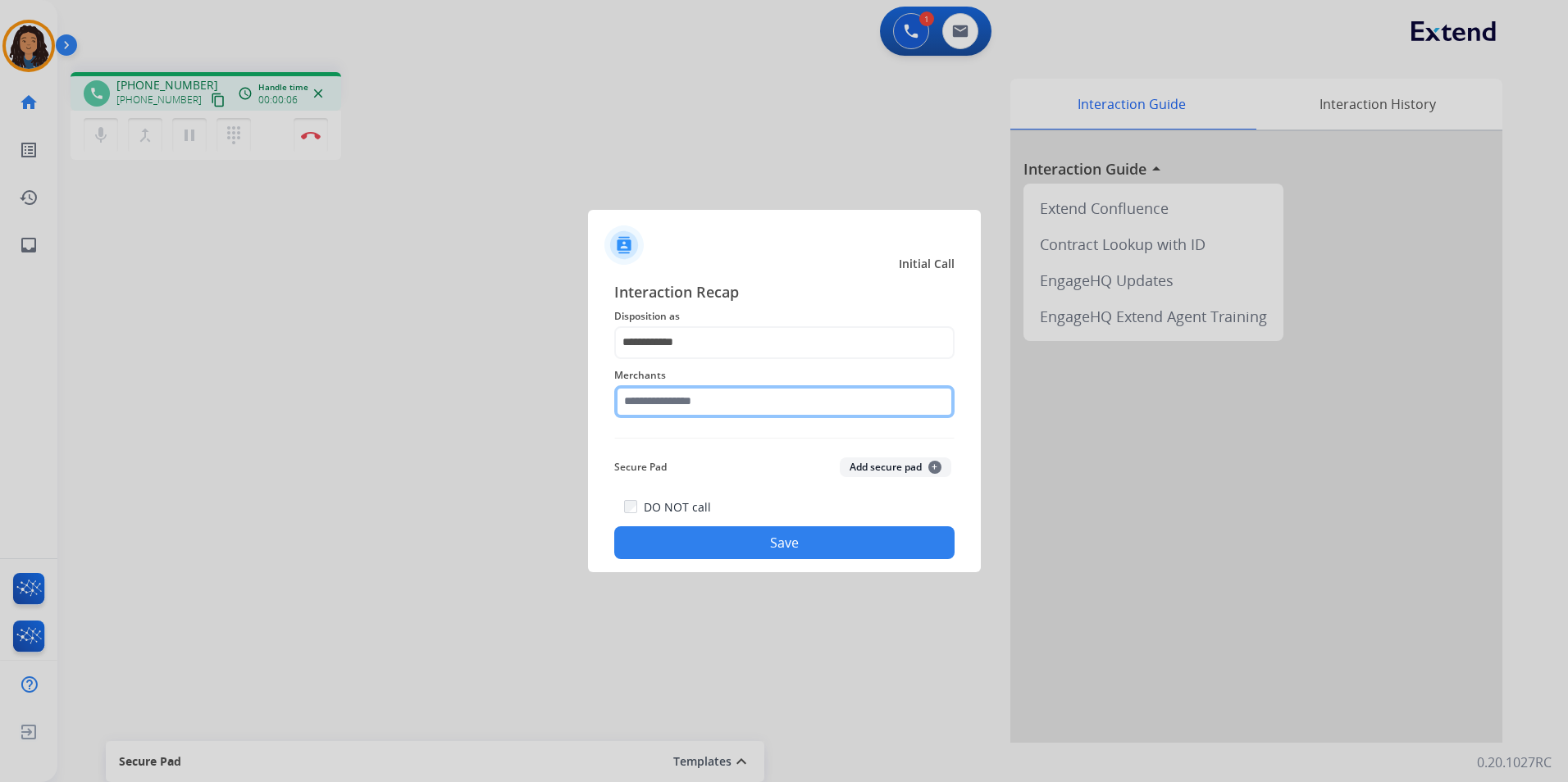
click at [701, 404] on input "text" at bounding box center [784, 401] width 340 height 33
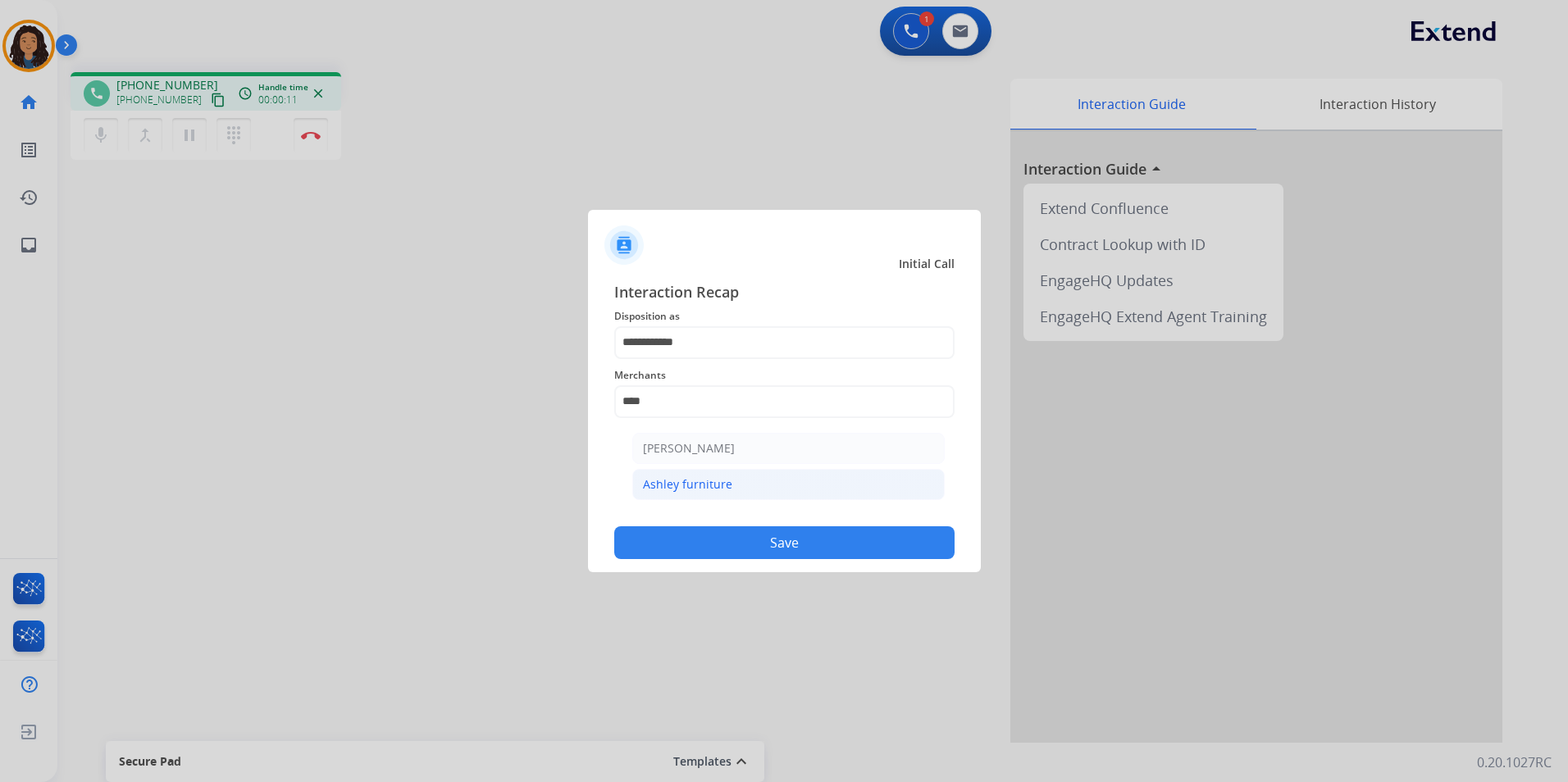
click at [784, 496] on li "Ashley furniture" at bounding box center [788, 485] width 312 height 31
type input "**********"
click at [729, 555] on button "Save" at bounding box center [784, 542] width 340 height 33
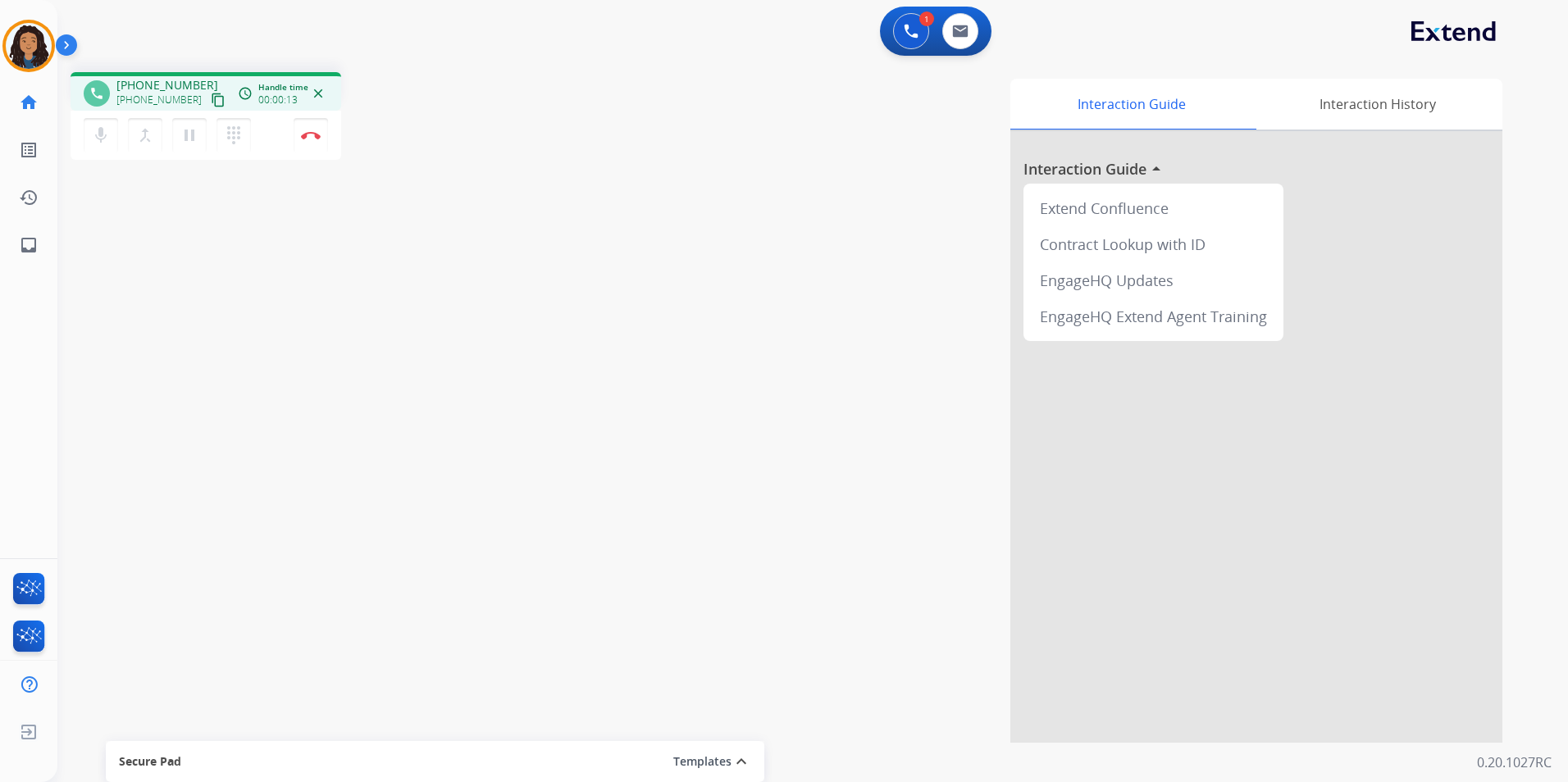
click at [211, 99] on mat-icon "content_copy" at bounding box center [218, 99] width 14 height 14
click at [211, 99] on mat-icon "content_copy" at bounding box center [218, 99] width 14 height 14
click at [317, 144] on button "Disconnect" at bounding box center [311, 136] width 34 height 34
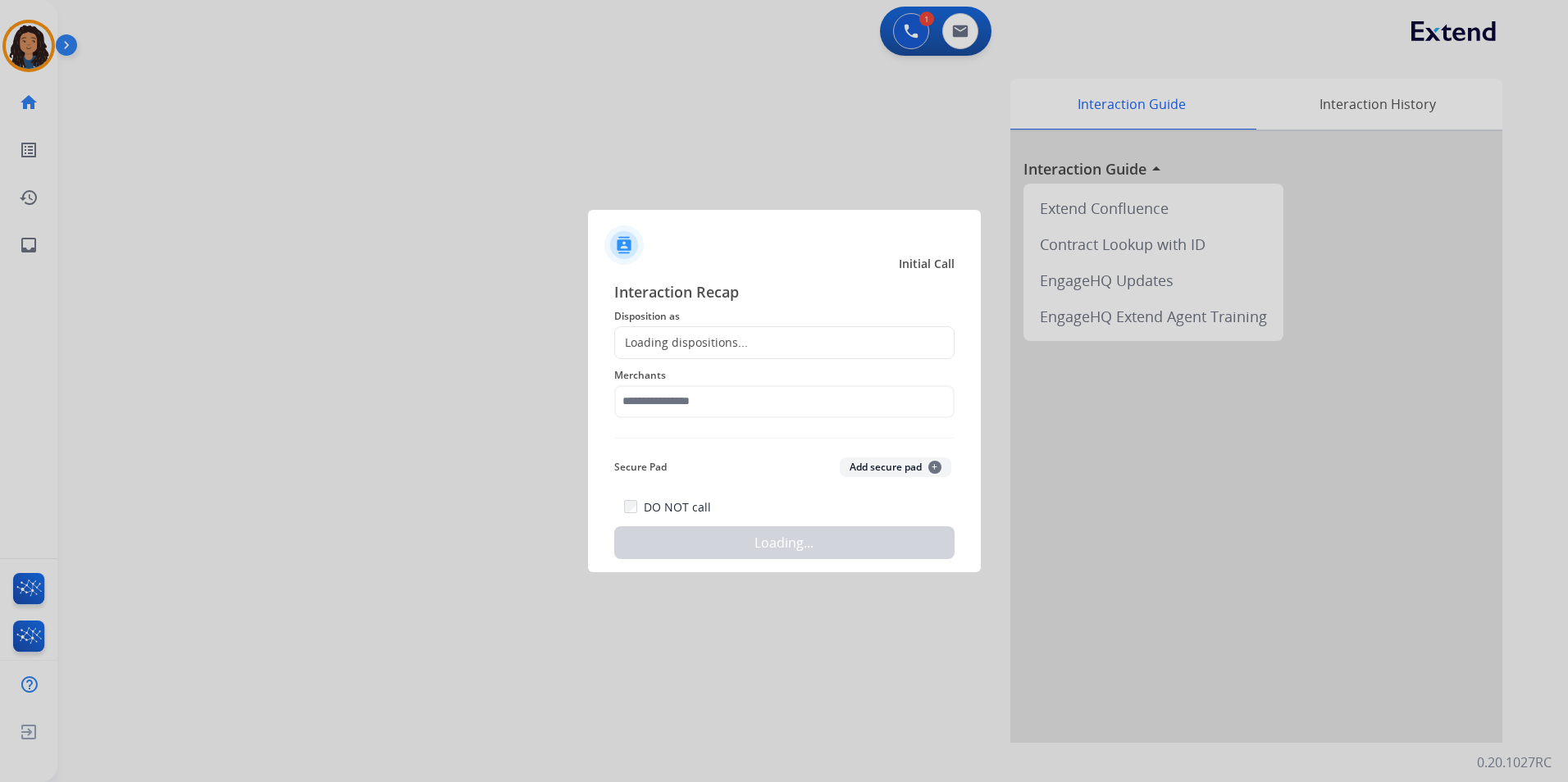
click at [678, 358] on div "Interaction Recap Disposition as Loading dispositions... Merchants Secure Pad A…" at bounding box center [784, 419] width 340 height 279
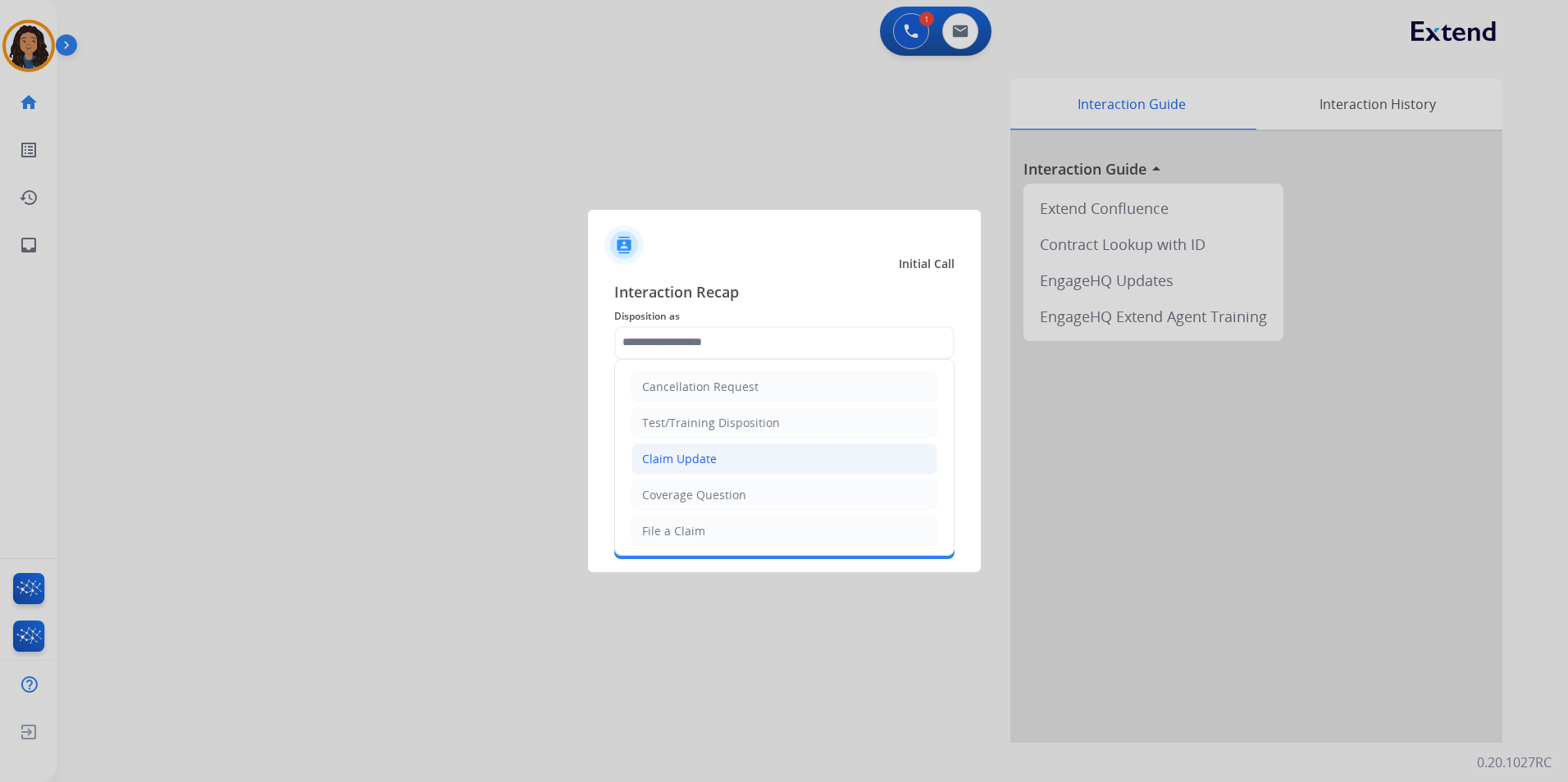
click at [728, 462] on li "Claim Update" at bounding box center [784, 459] width 306 height 31
type input "**********"
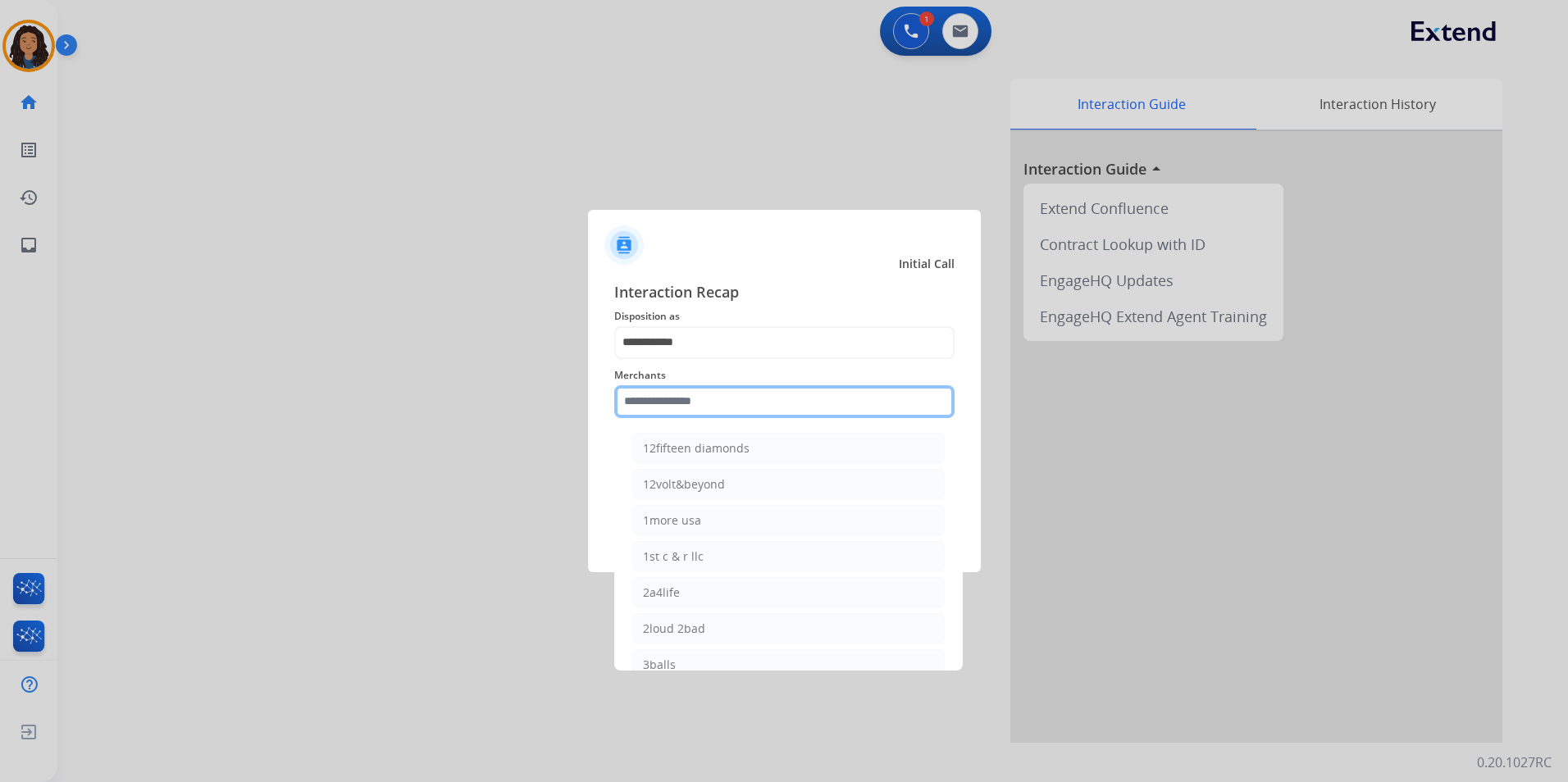
click at [704, 418] on input "text" at bounding box center [784, 401] width 340 height 33
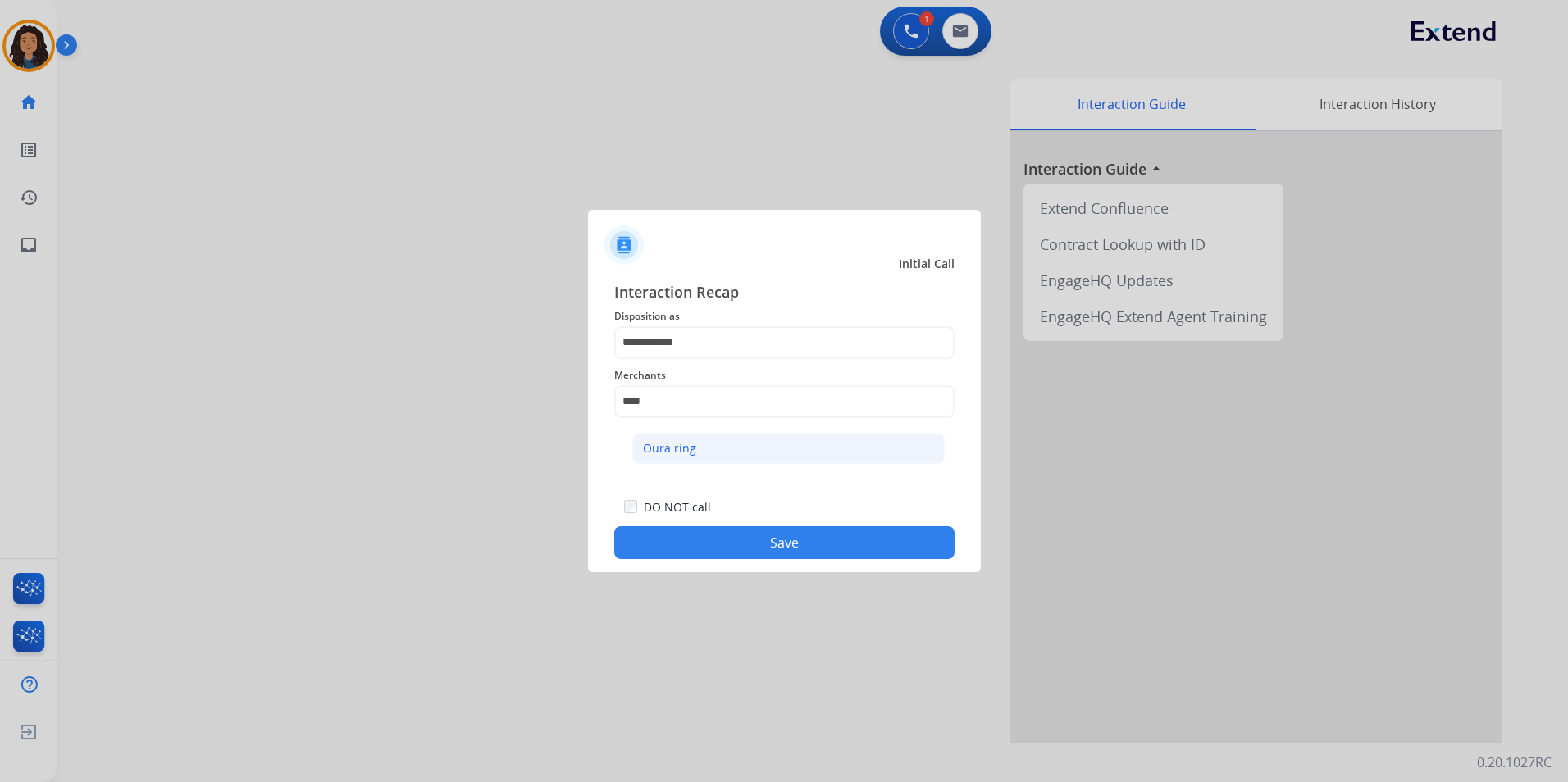
click at [735, 448] on li "Oura ring" at bounding box center [788, 448] width 312 height 31
type input "*********"
click at [664, 543] on button "Save" at bounding box center [784, 542] width 340 height 33
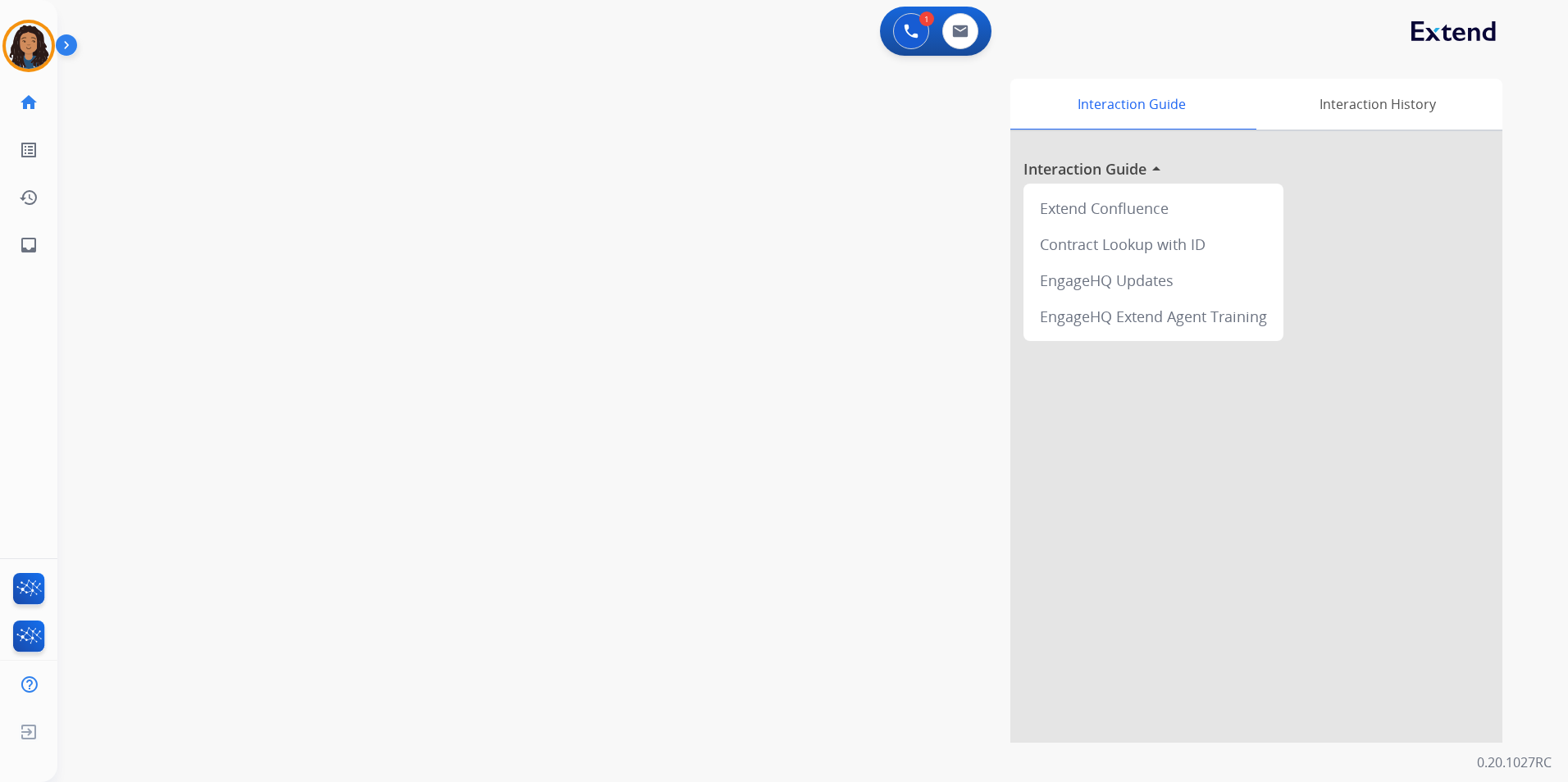
click at [345, 292] on div "swap_horiz Break voice bridge close_fullscreen Connect 3-Way Call merge_type Se…" at bounding box center [792, 400] width 1471 height 683
click at [321, 261] on div "swap_horiz Break voice bridge close_fullscreen Connect 3-Way Call merge_type Se…" at bounding box center [792, 400] width 1471 height 683
click at [29, 52] on img at bounding box center [28, 45] width 46 height 46
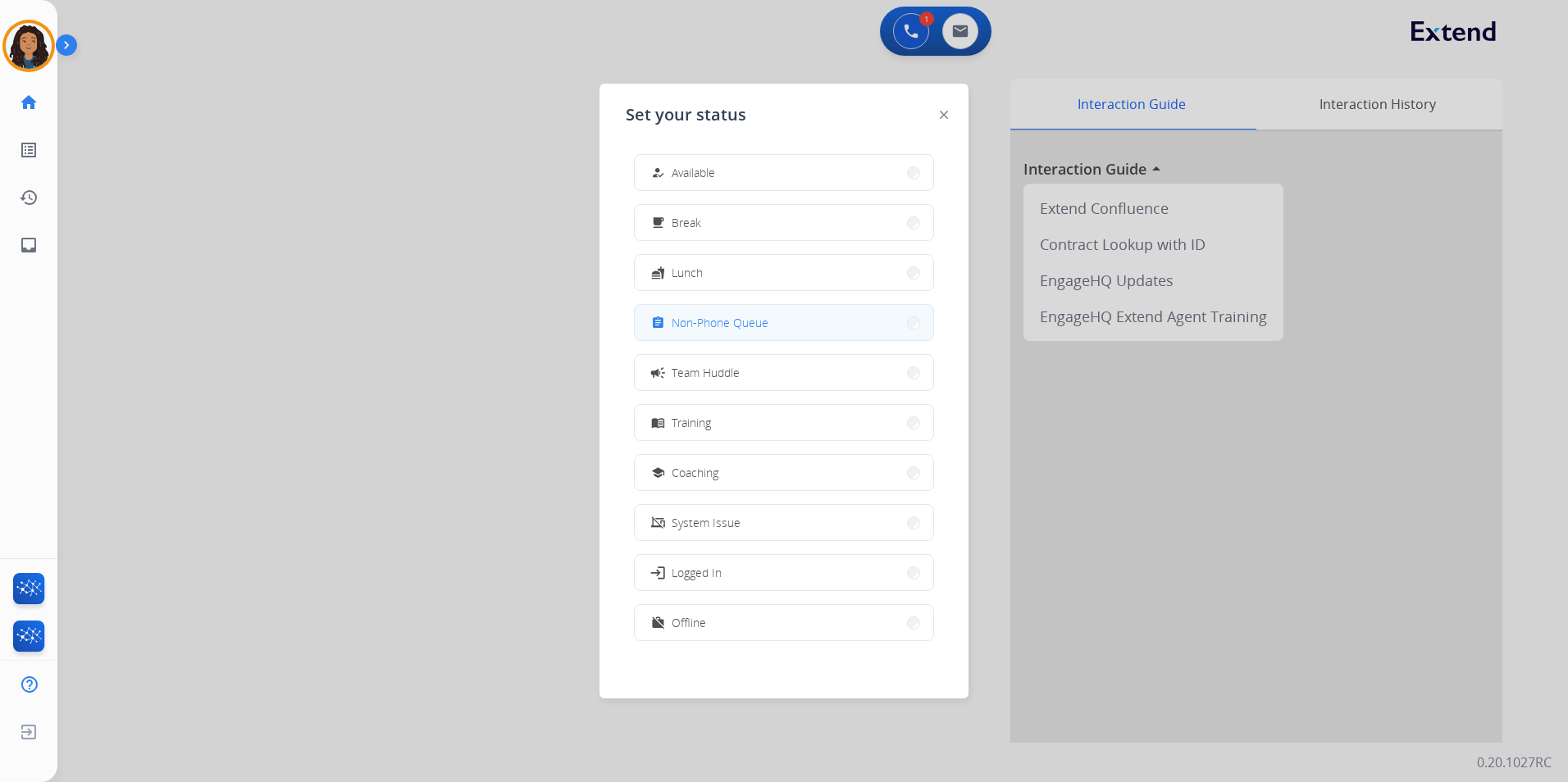
click at [805, 326] on button "assignment Non-Phone Queue" at bounding box center [784, 322] width 298 height 35
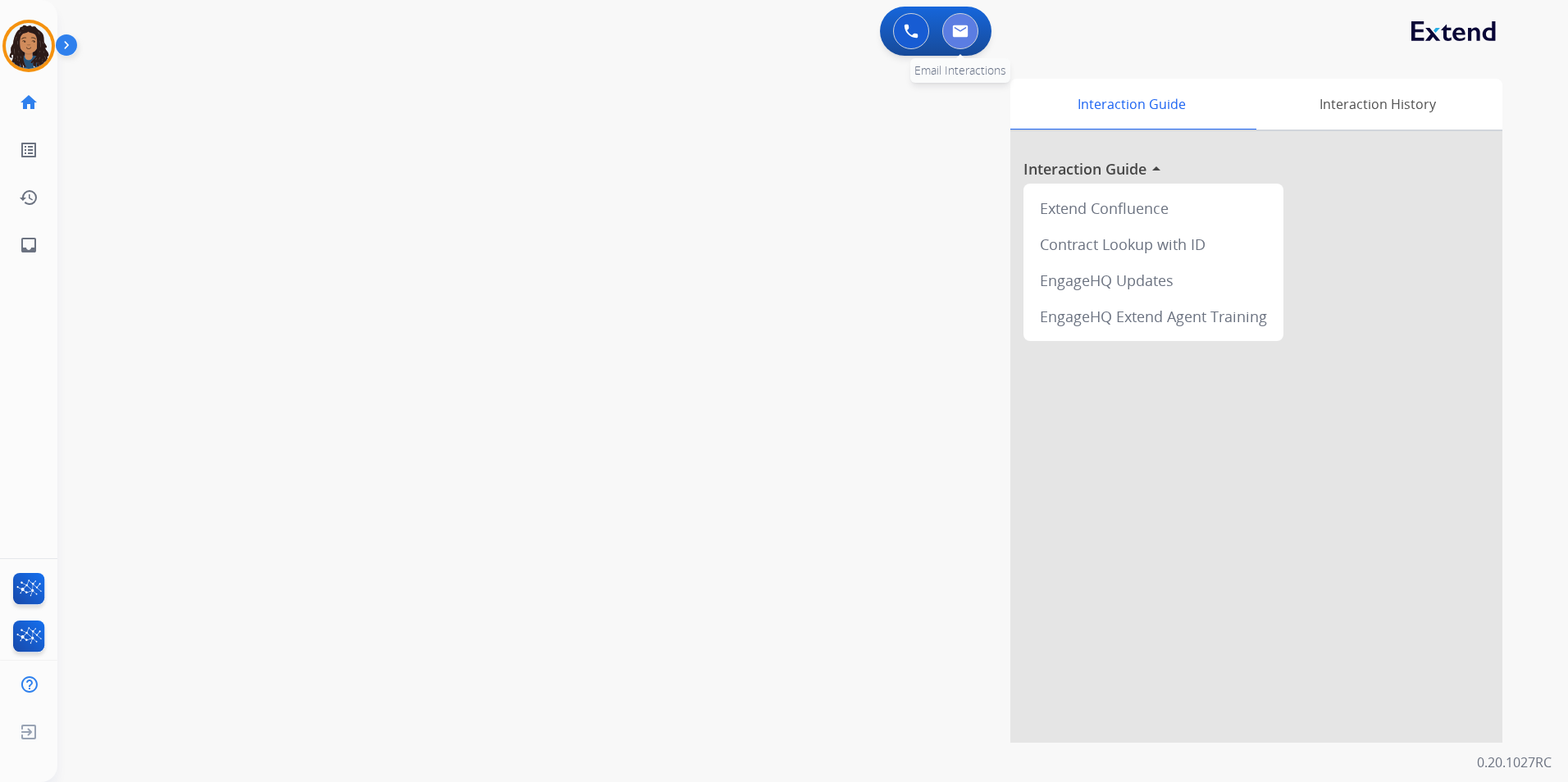
click at [966, 44] on button at bounding box center [960, 32] width 36 height 36
select select "**********"
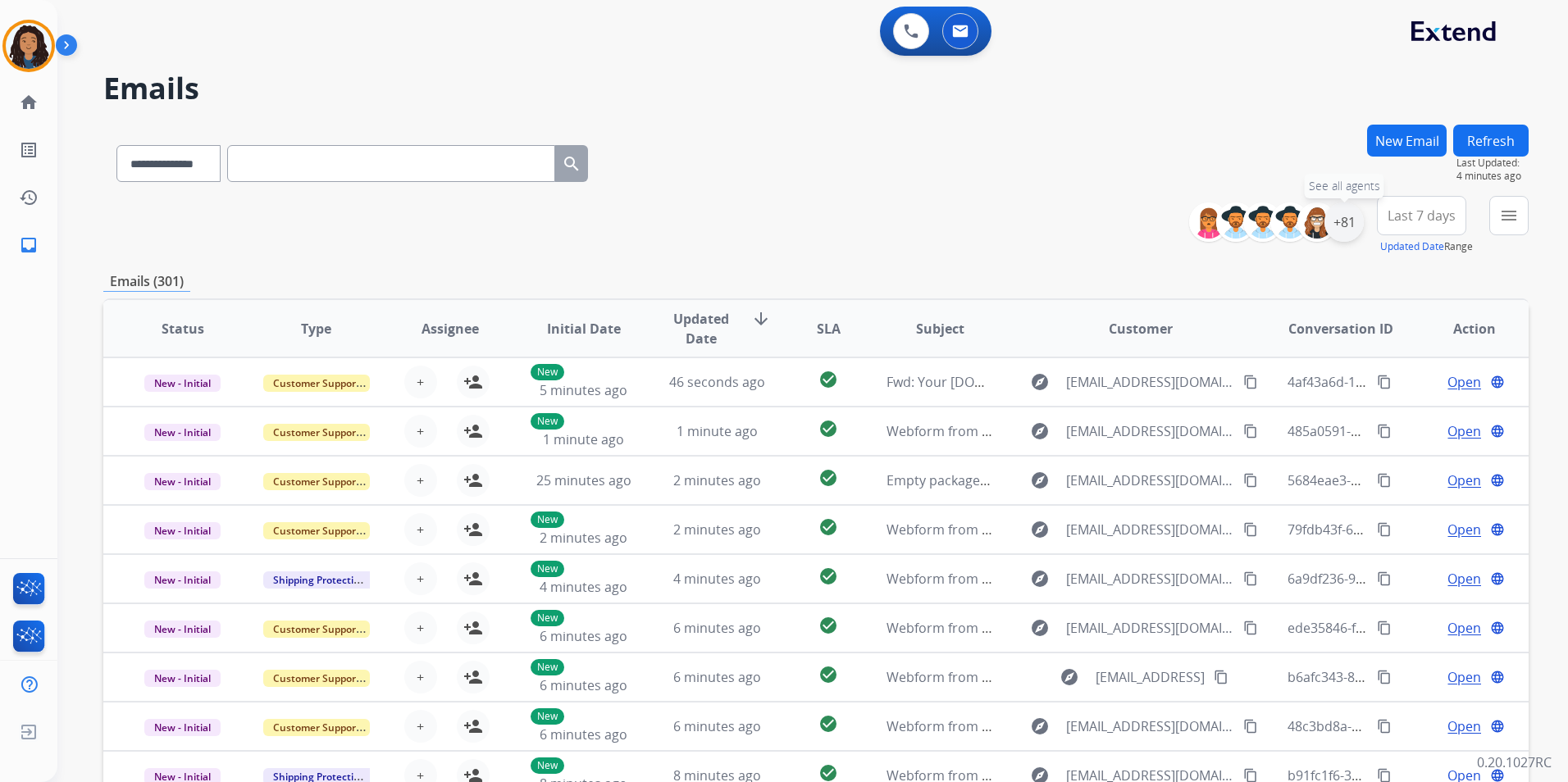
click at [1351, 223] on div "+81" at bounding box center [1344, 222] width 40 height 40
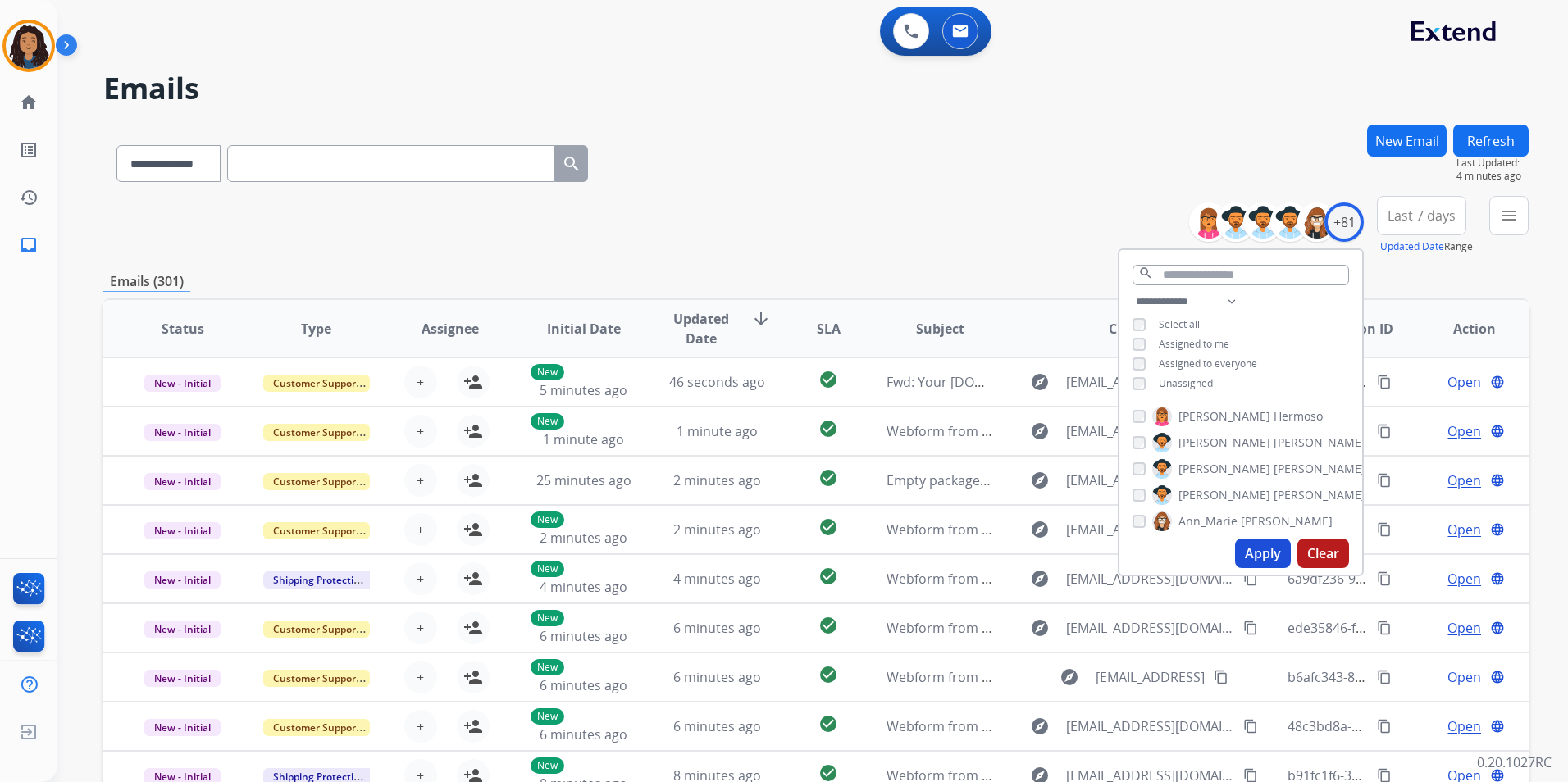
click at [1182, 388] on span "Unassigned" at bounding box center [1185, 382] width 54 height 14
click at [1252, 557] on button "Apply" at bounding box center [1263, 553] width 56 height 30
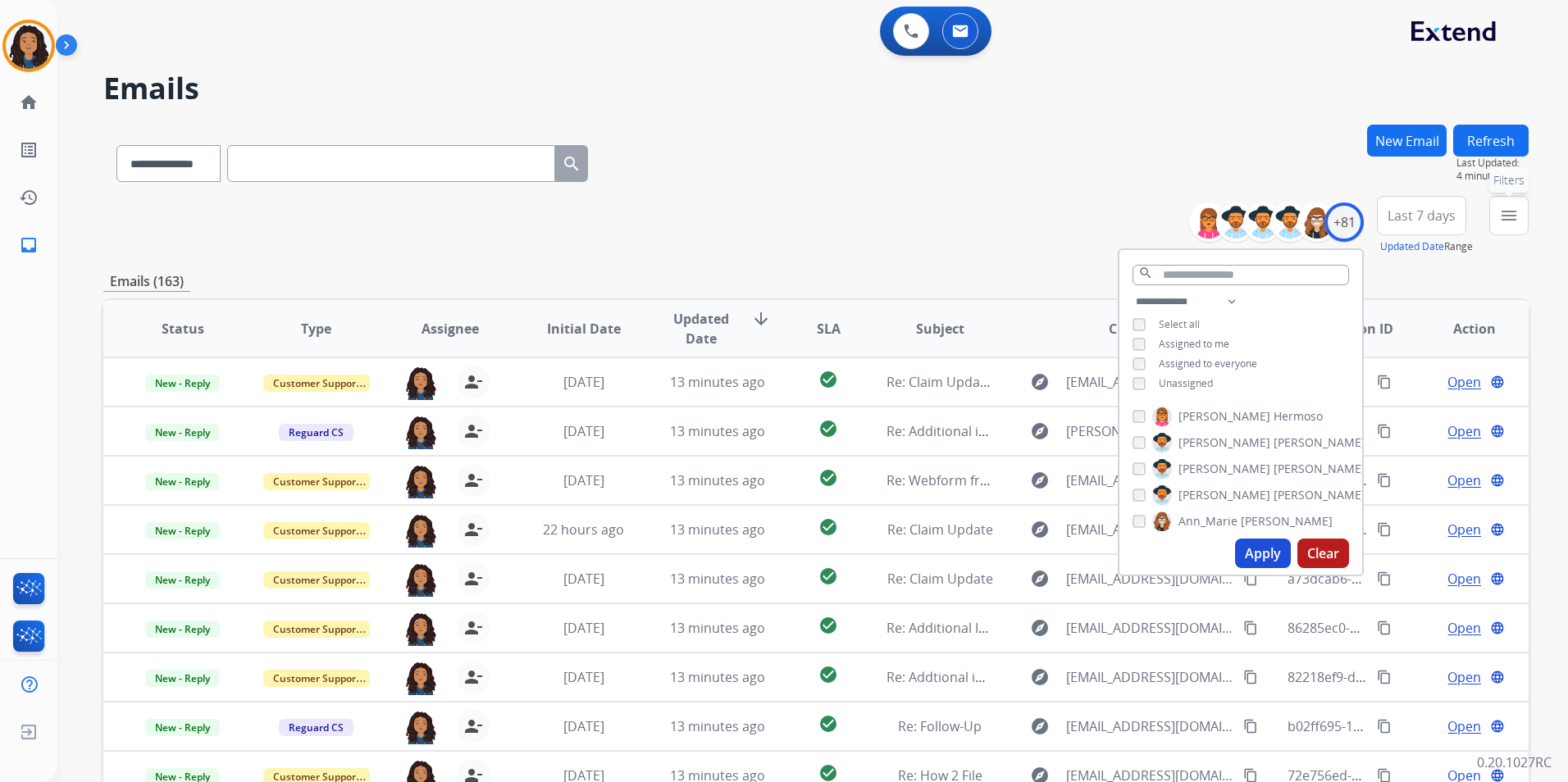
click at [1491, 218] on button "menu Filters" at bounding box center [1509, 216] width 40 height 40
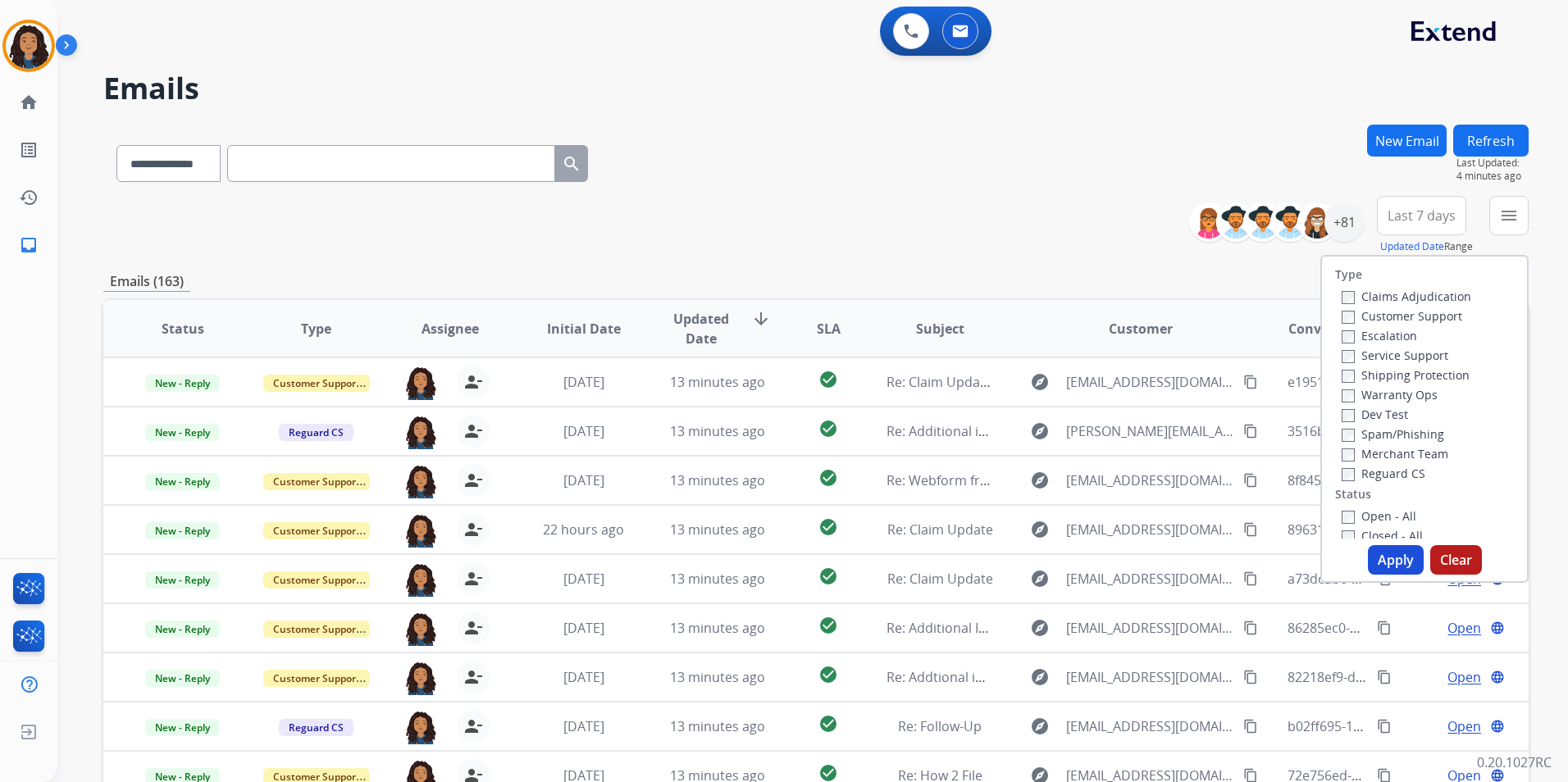
click at [1419, 309] on label "Customer Support" at bounding box center [1401, 316] width 120 height 15
click at [1449, 381] on label "Shipping Protection" at bounding box center [1404, 374] width 128 height 15
click at [1393, 473] on label "Reguard CS" at bounding box center [1383, 473] width 83 height 15
click at [1380, 513] on label "Open - All" at bounding box center [1378, 515] width 75 height 15
drag, startPoint x: 1380, startPoint y: 513, endPoint x: 1357, endPoint y: 514, distance: 23.0
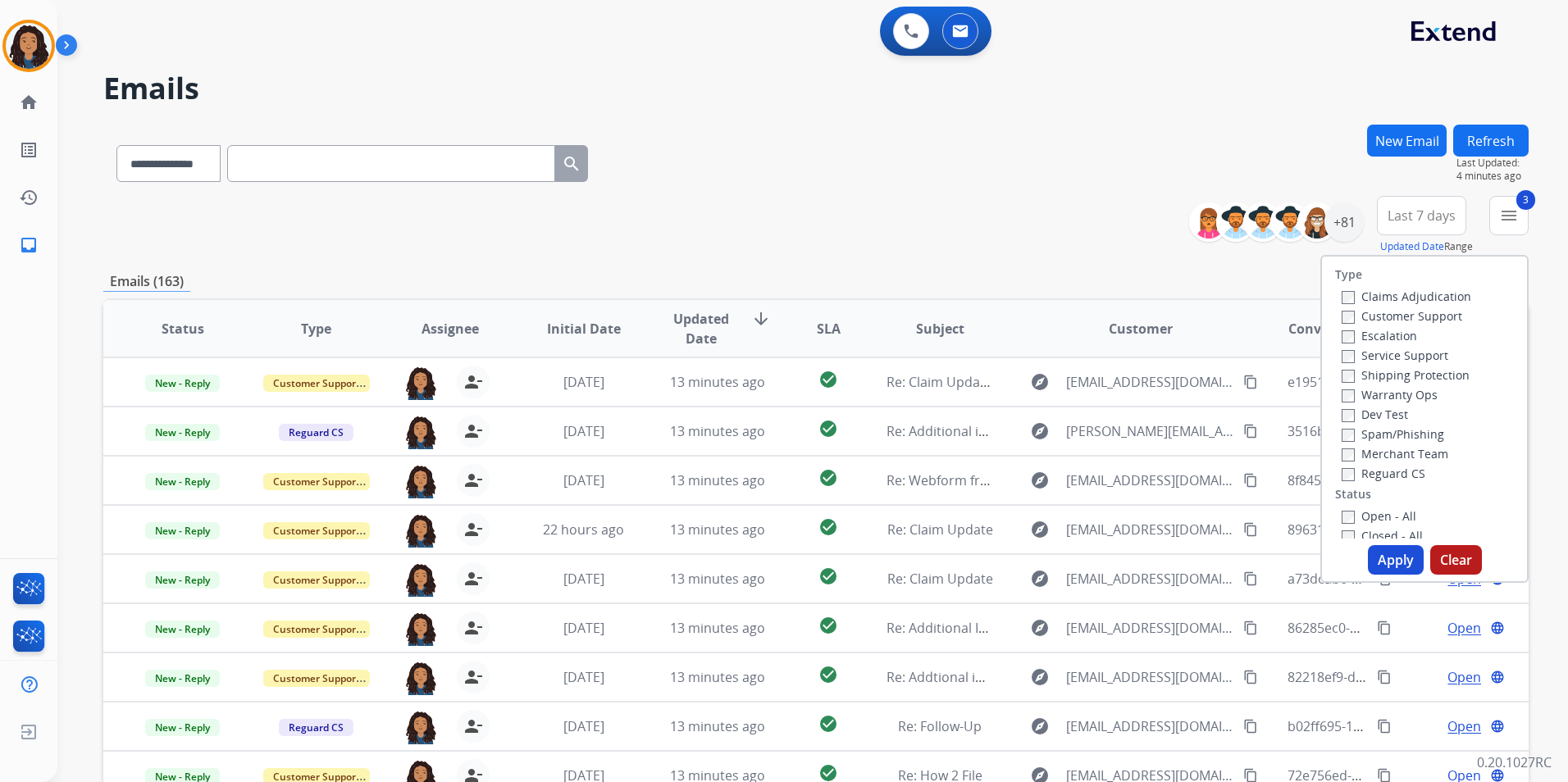
click at [1358, 513] on label "Open - All" at bounding box center [1378, 515] width 75 height 15
click at [1381, 558] on button "Apply" at bounding box center [1395, 560] width 56 height 30
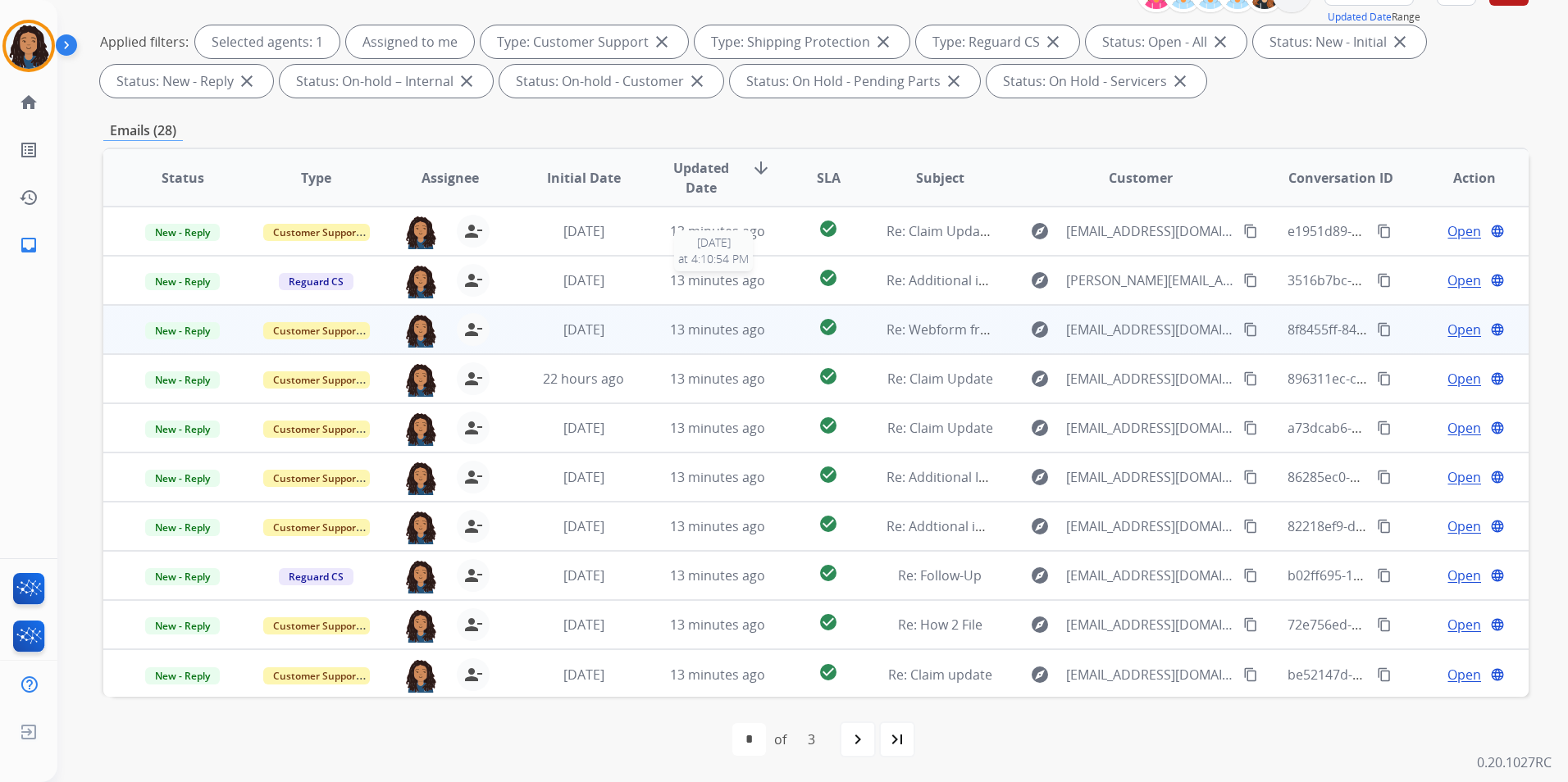
scroll to position [2, 0]
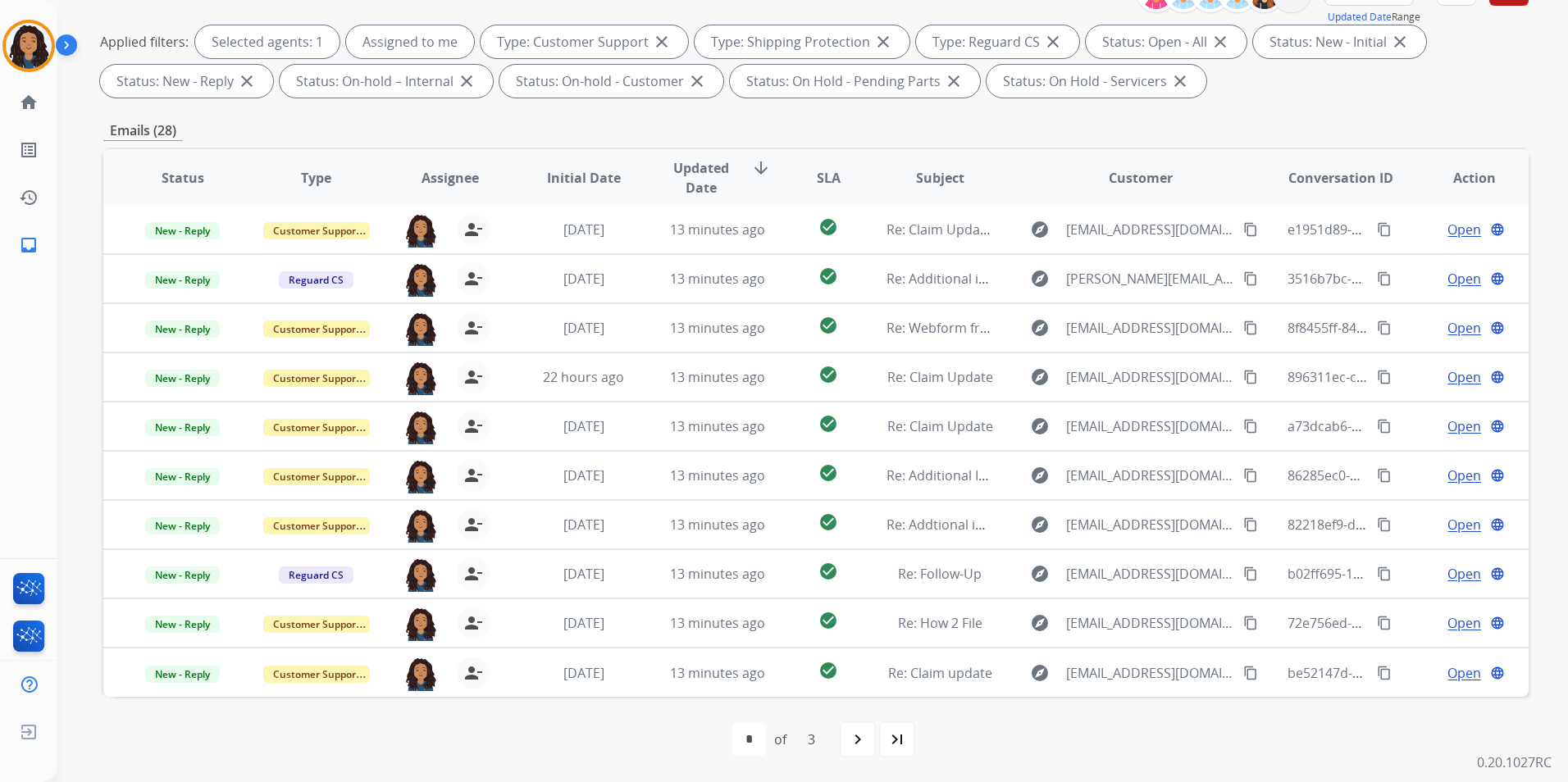
click at [891, 736] on mat-icon "last_page" at bounding box center [897, 740] width 20 height 20
select select "*"
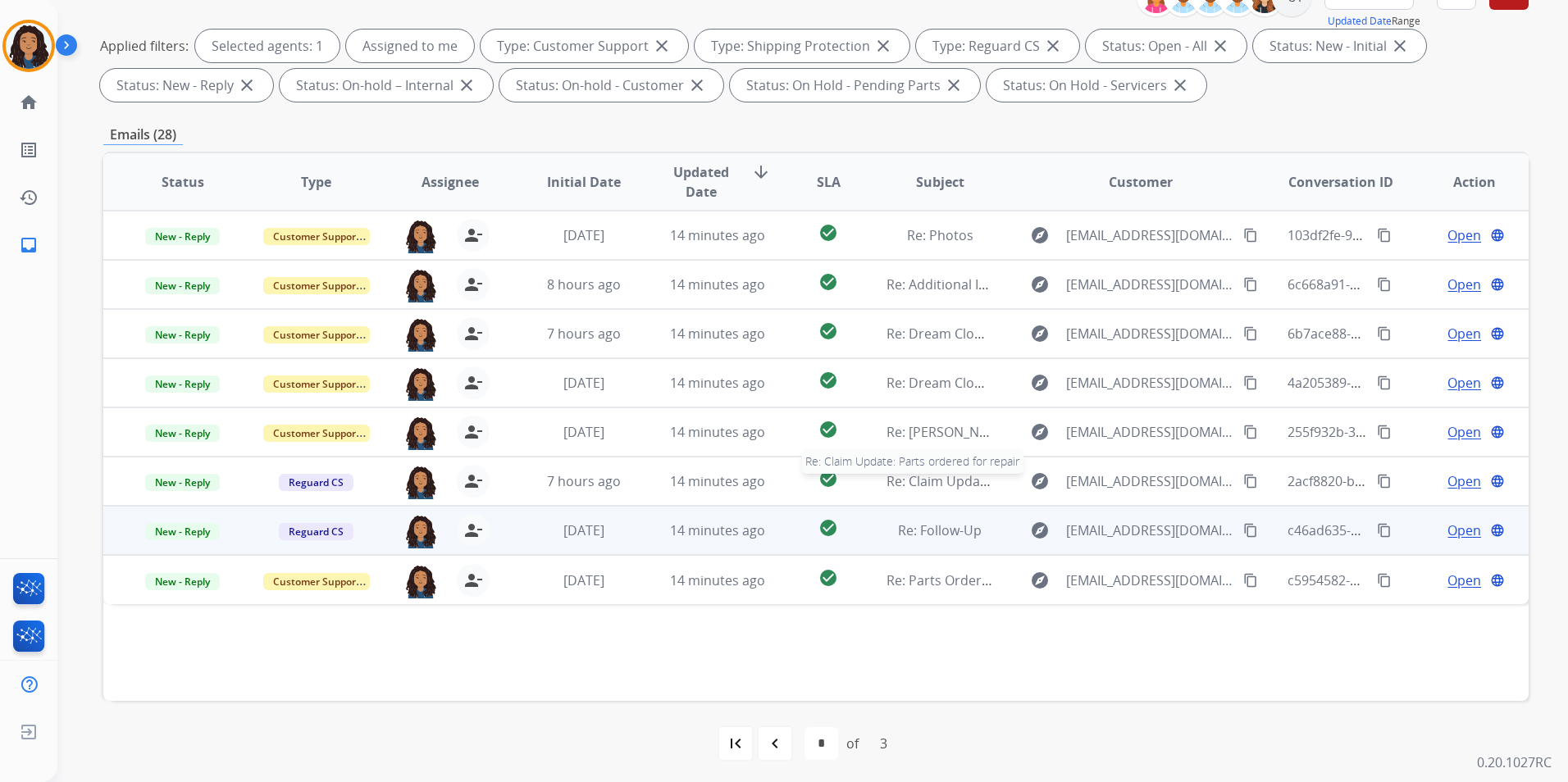
scroll to position [230, 0]
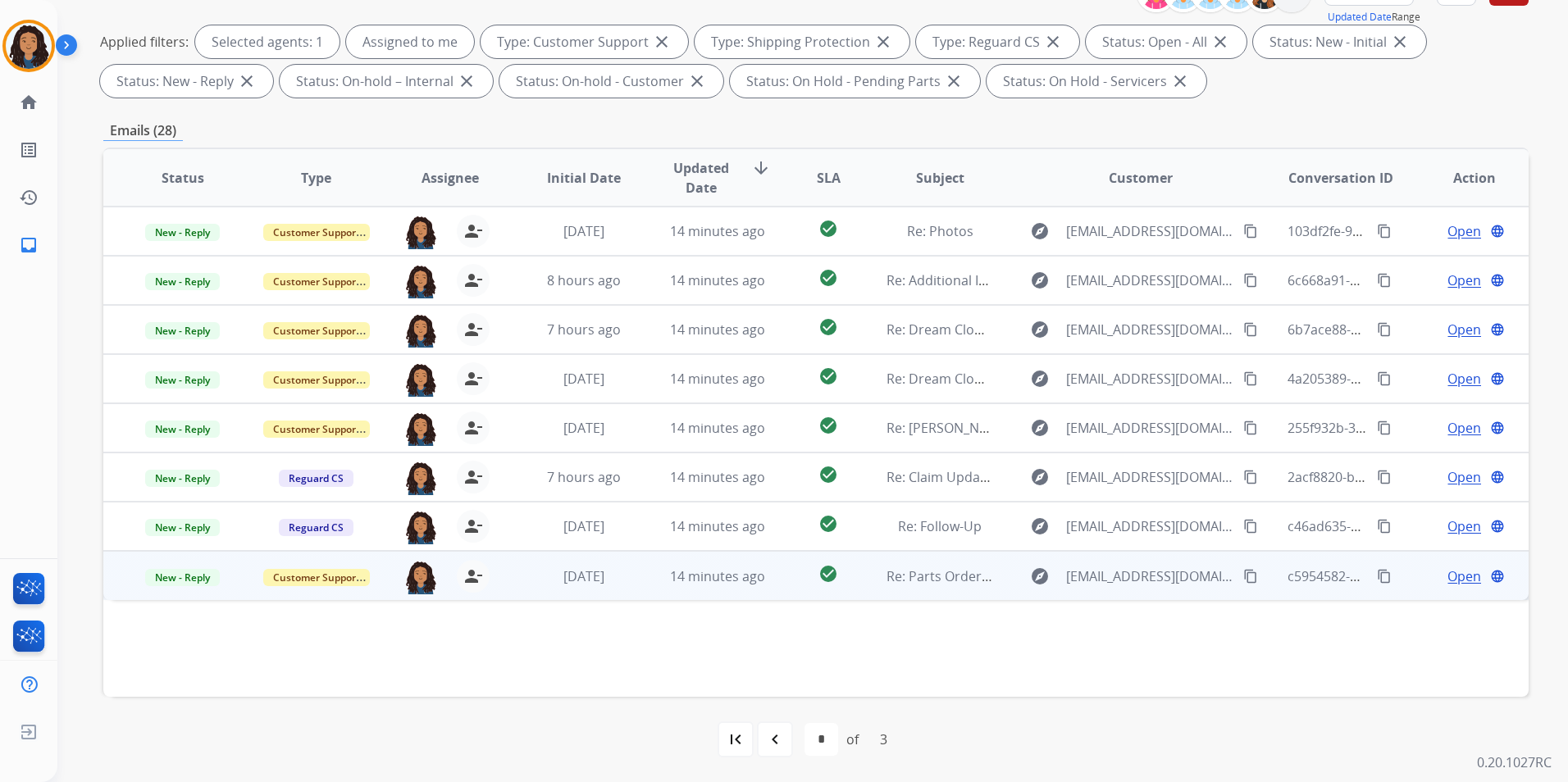
click at [1447, 572] on span "Open" at bounding box center [1463, 577] width 33 height 20
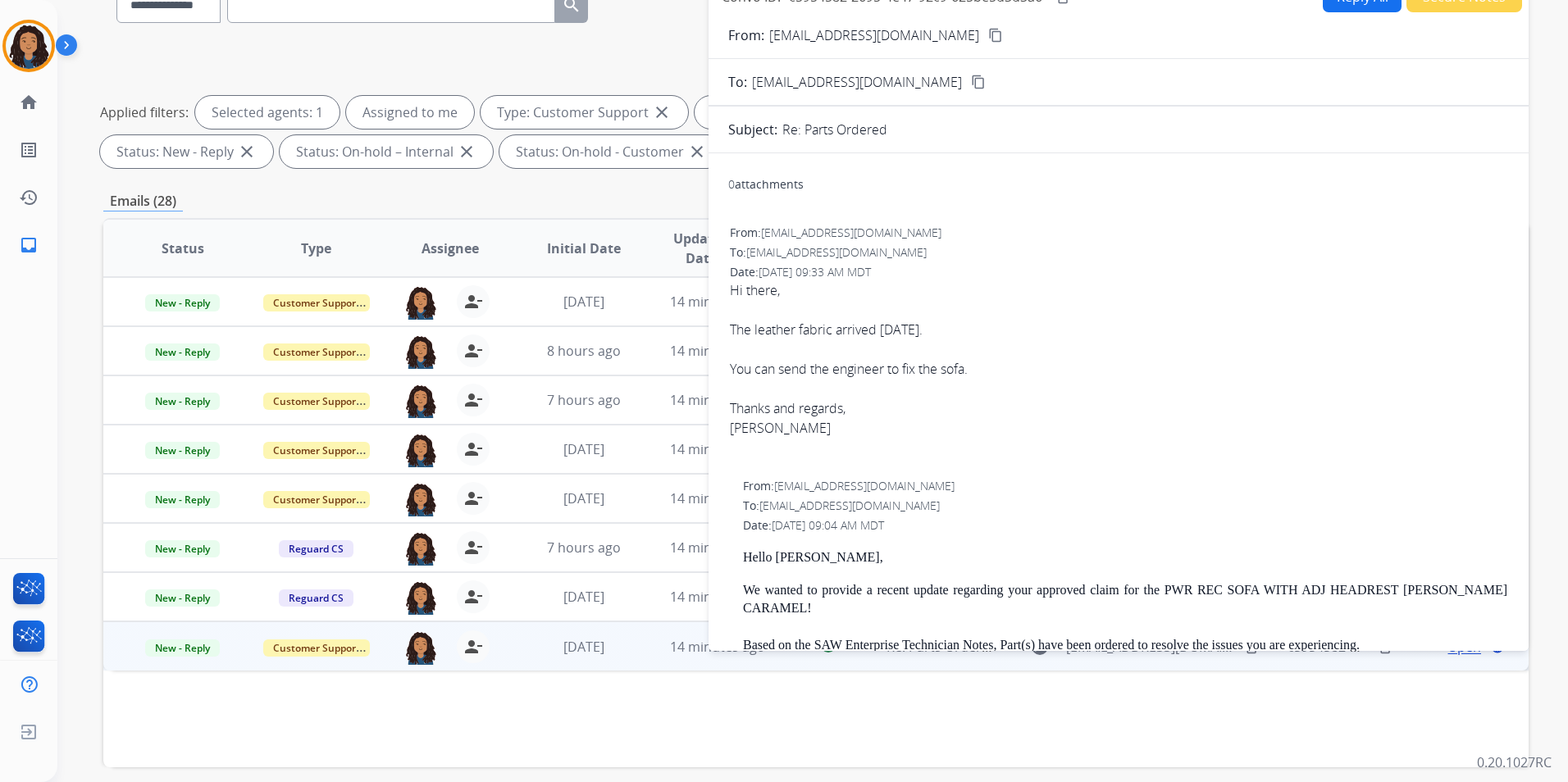
scroll to position [0, 0]
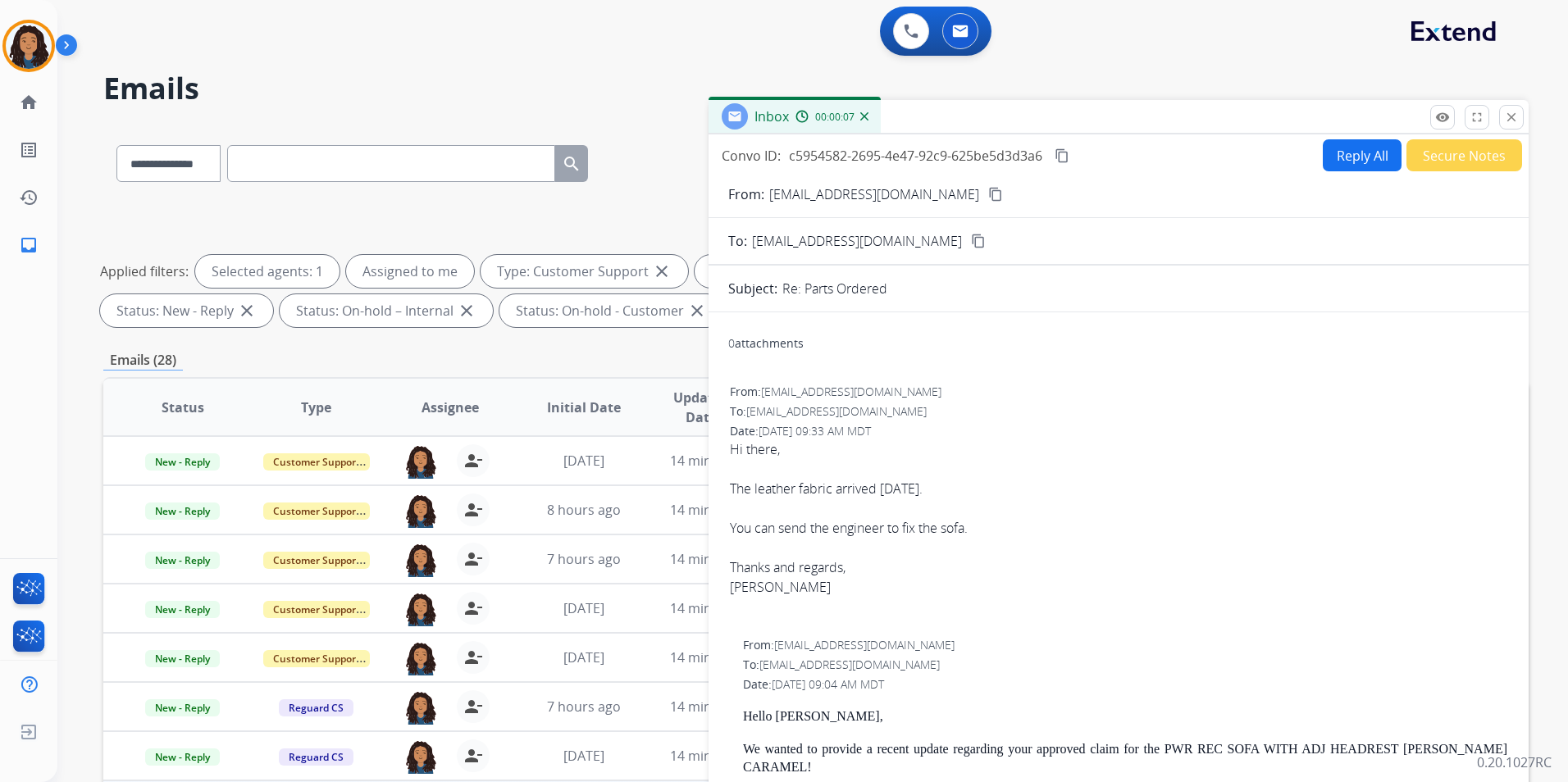
click at [988, 193] on mat-icon "content_copy" at bounding box center [996, 194] width 14 height 14
click at [1507, 119] on mat-icon "close" at bounding box center [1511, 118] width 14 height 14
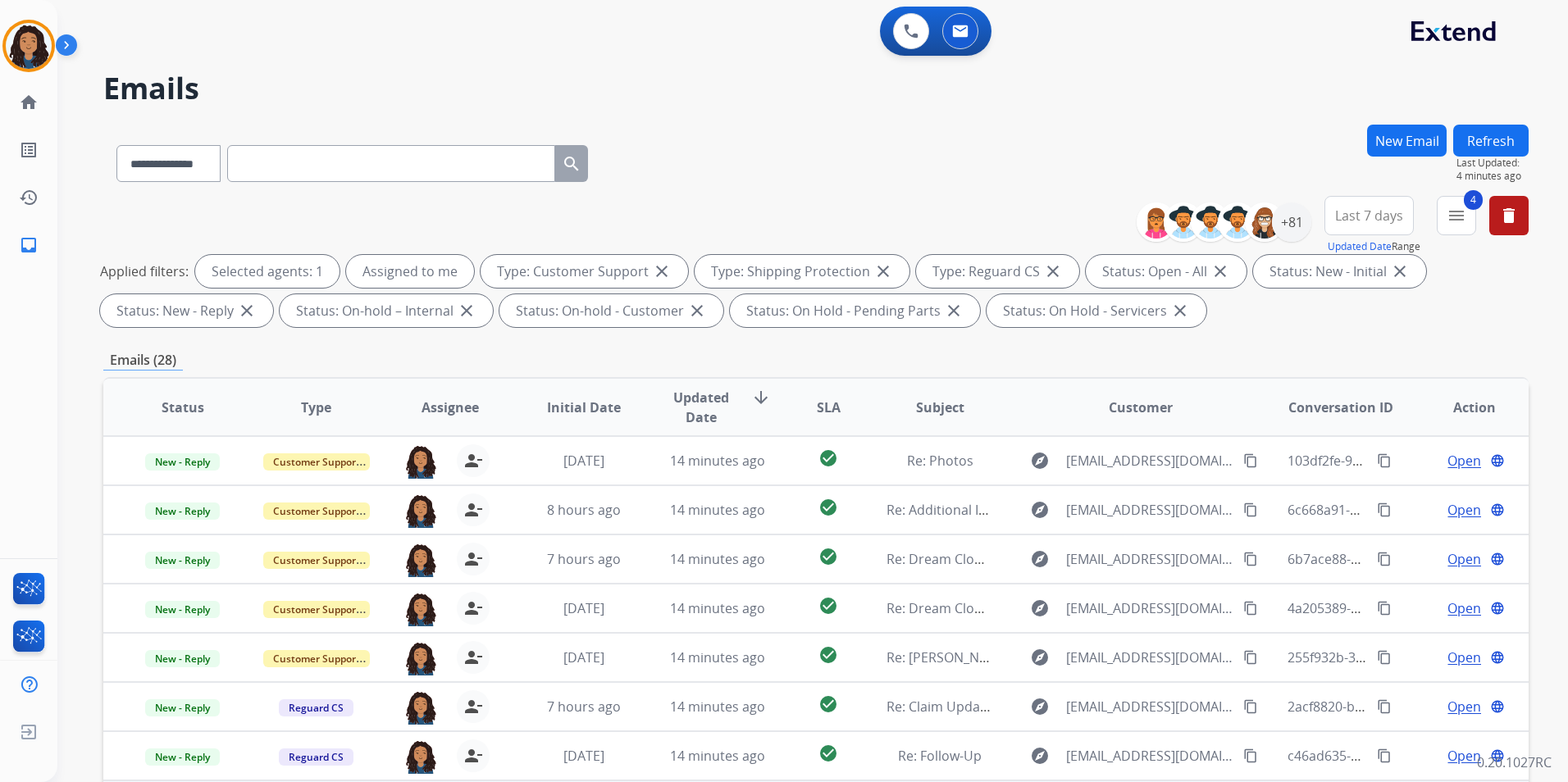
scroll to position [230, 0]
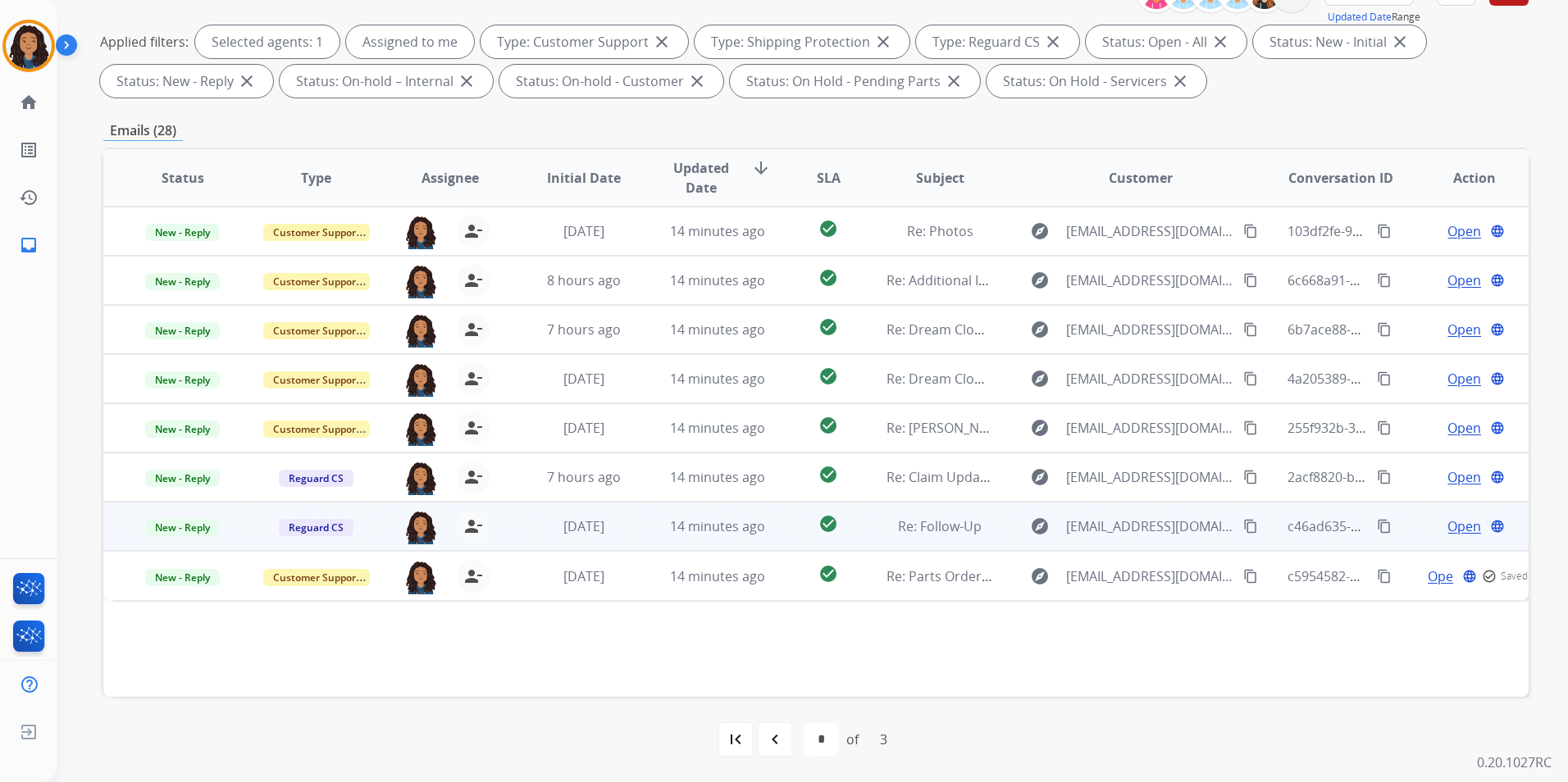
click at [1458, 523] on span "Open" at bounding box center [1463, 526] width 33 height 20
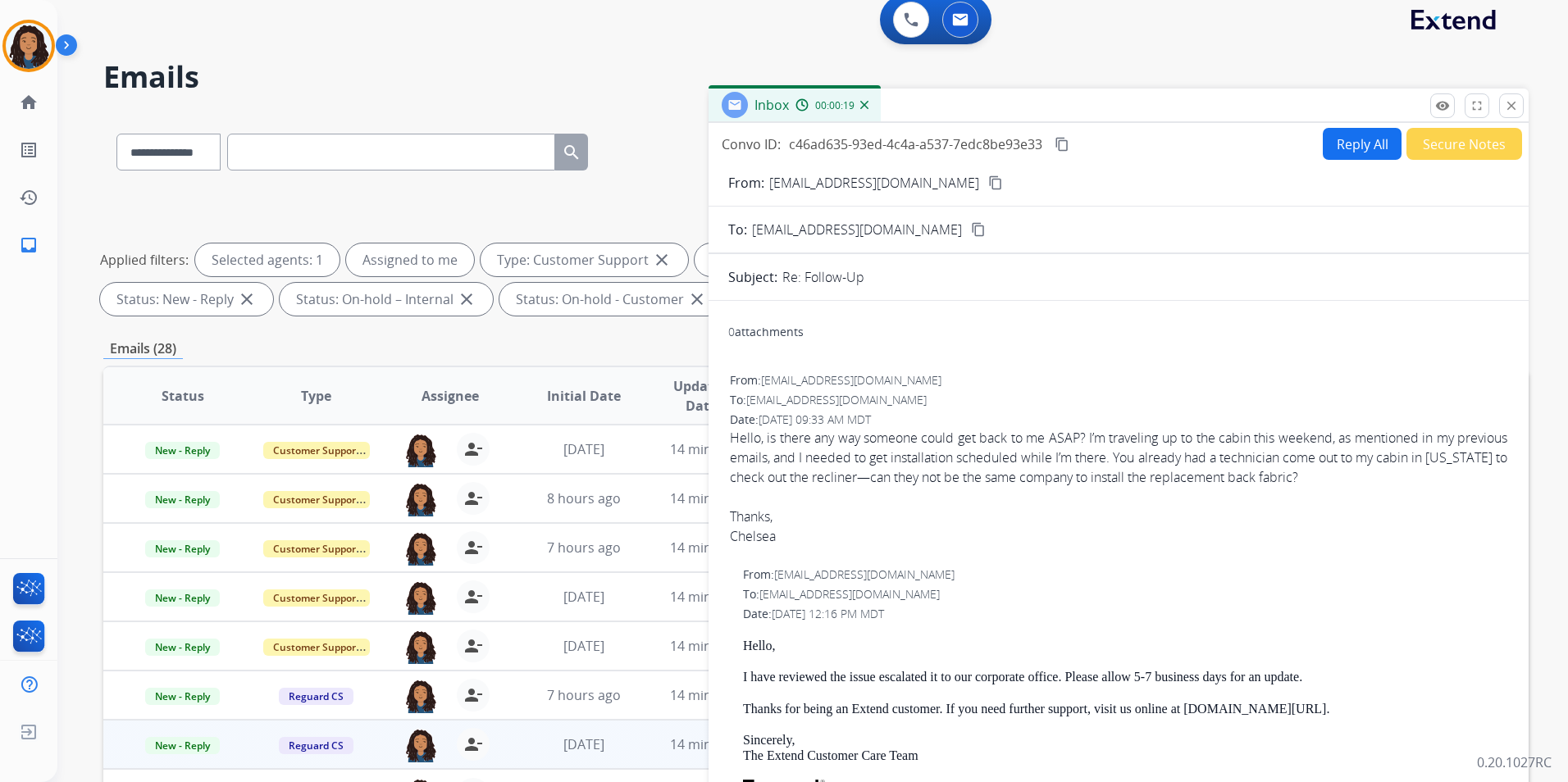
scroll to position [0, 0]
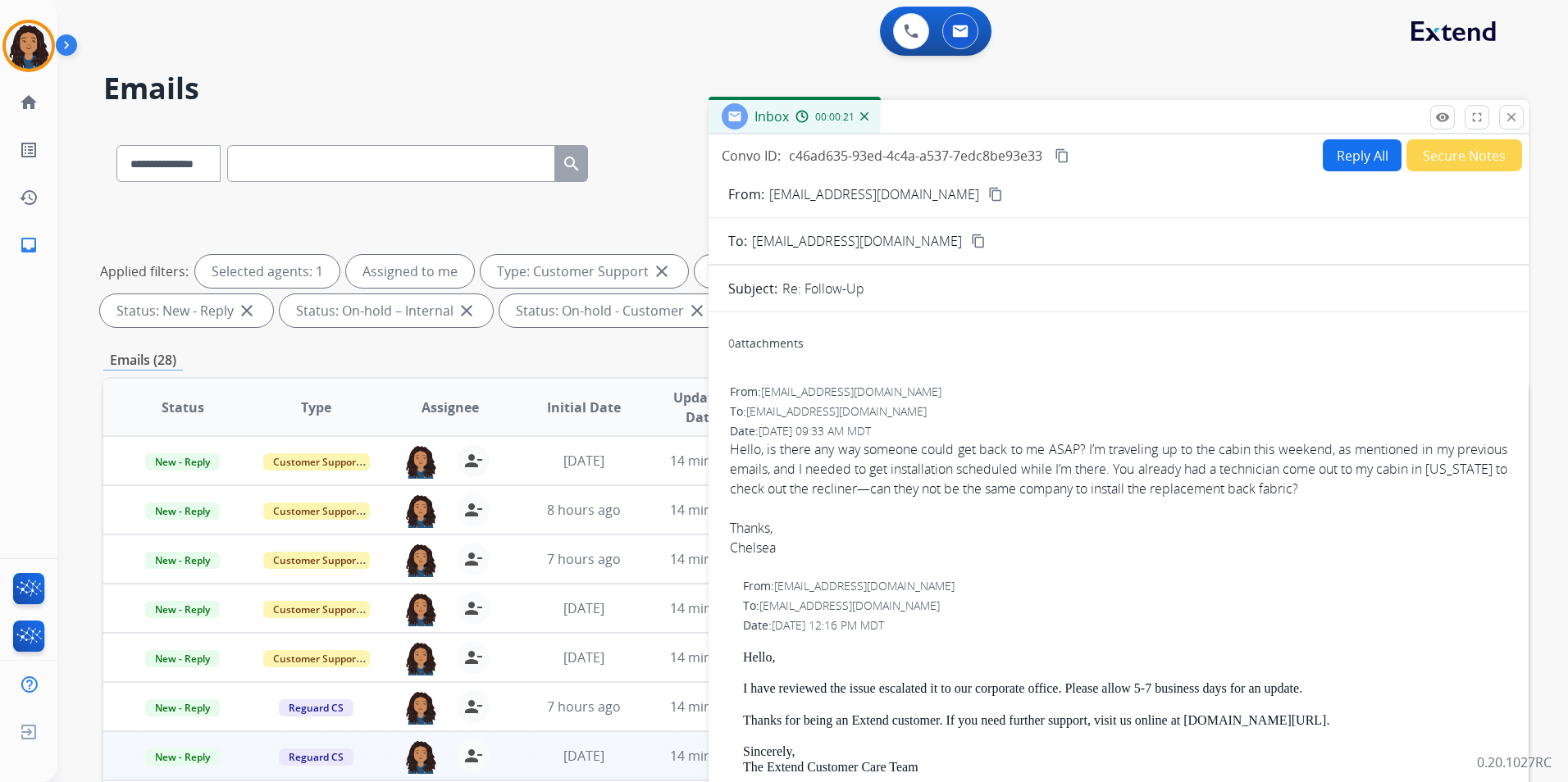
click at [988, 193] on mat-icon "content_copy" at bounding box center [996, 194] width 14 height 14
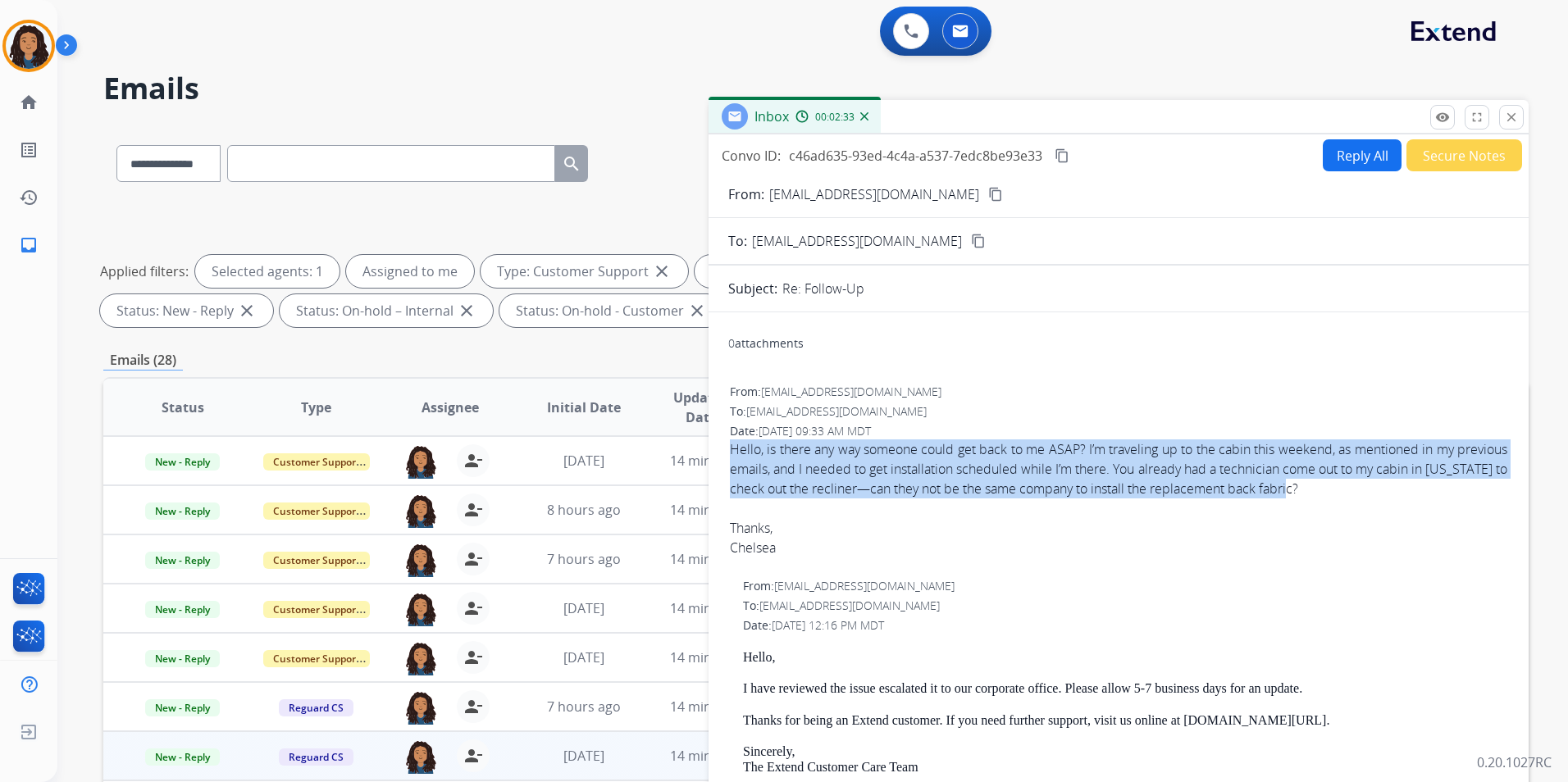
drag, startPoint x: 770, startPoint y: 436, endPoint x: 1375, endPoint y: 495, distance: 607.9
click at [1375, 495] on div "Hello, is there any way someone could get back to me ASAP? I’m traveling up to …" at bounding box center [1119, 468] width 778 height 59
drag, startPoint x: 1375, startPoint y: 495, endPoint x: 1253, endPoint y: 478, distance: 123.2
copy div "Hello, is there any way someone could get back to me ASAP? I’m traveling up to …"
click at [1352, 167] on button "Reply All" at bounding box center [1362, 155] width 79 height 32
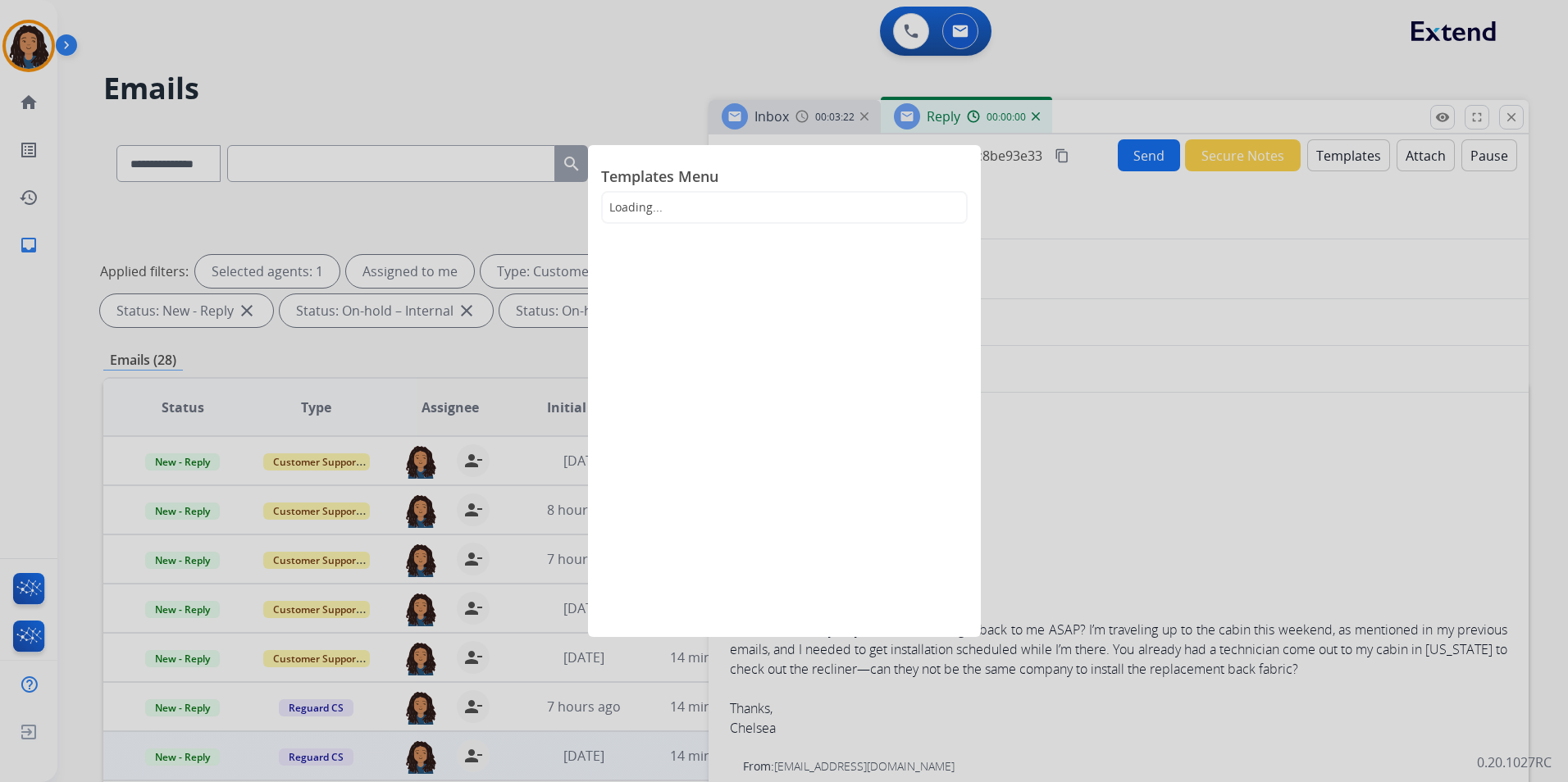
select select "**********"
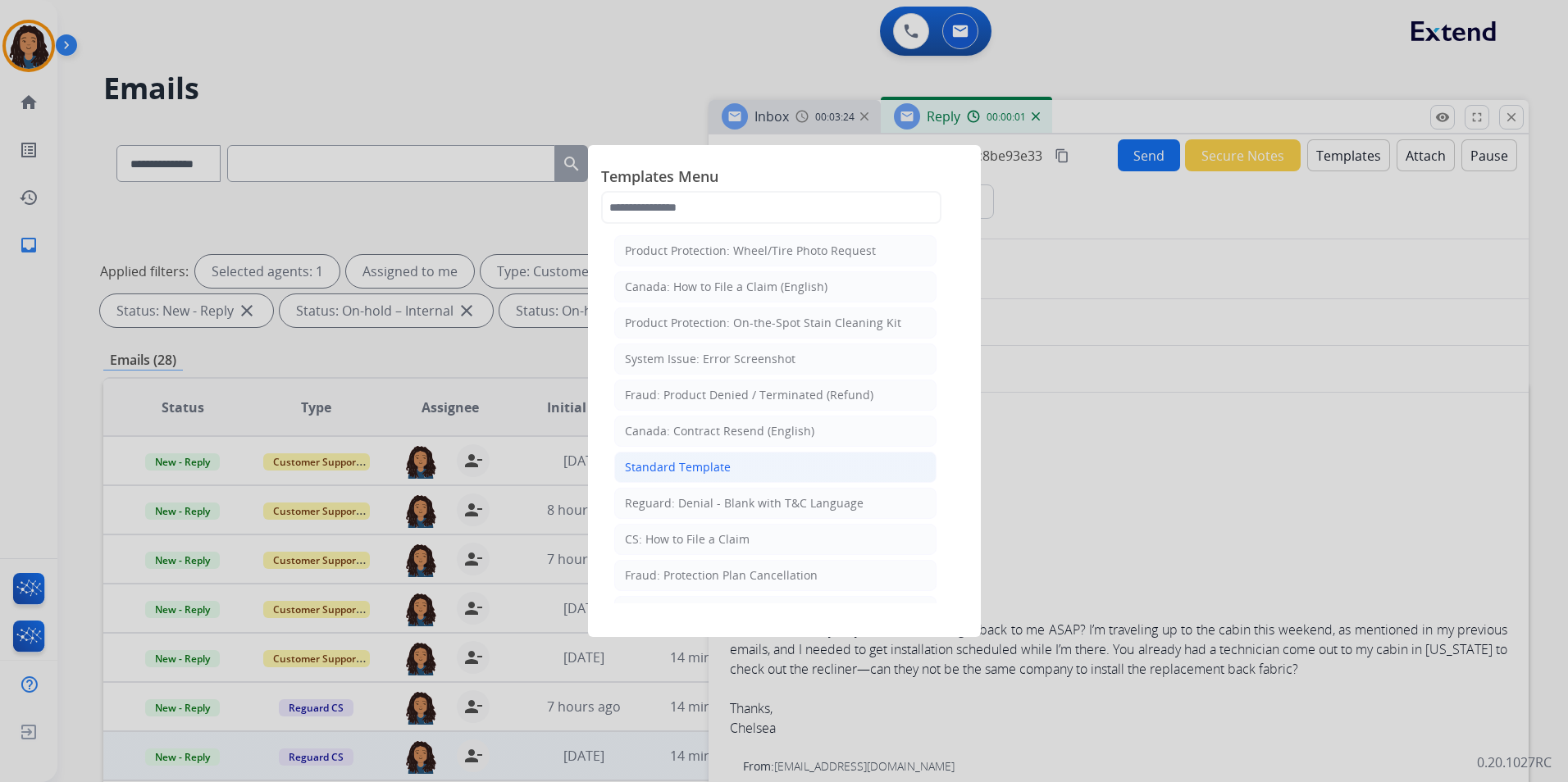
click at [702, 467] on div "Standard Template" at bounding box center [677, 467] width 106 height 16
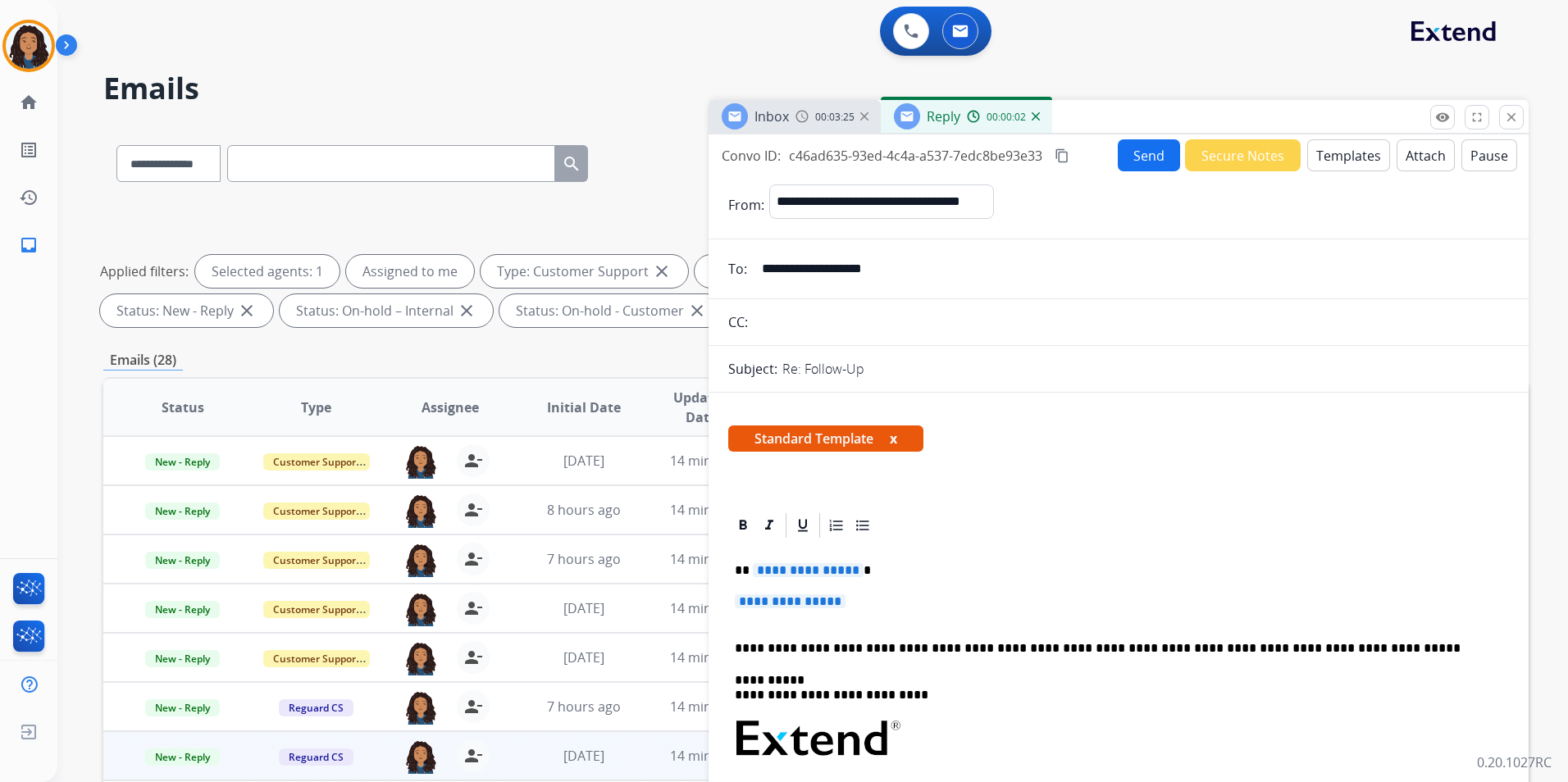
click at [804, 109] on div "00:03:25" at bounding box center [832, 117] width 72 height 14
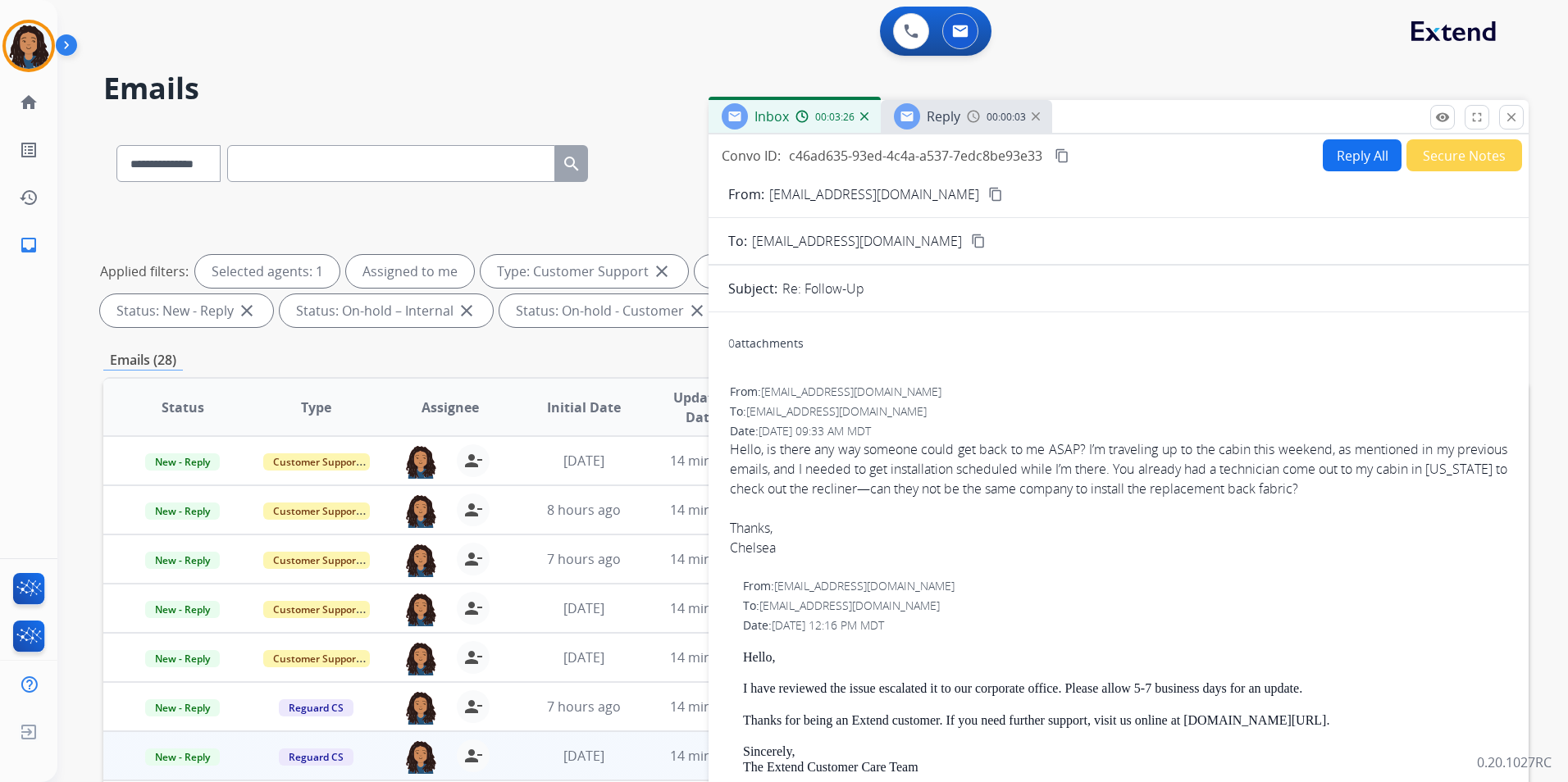
click at [764, 546] on div "Chelsea" at bounding box center [1119, 548] width 778 height 20
drag, startPoint x: 728, startPoint y: 548, endPoint x: 779, endPoint y: 550, distance: 51.0
click at [779, 550] on div "From: [EMAIL_ADDRESS][DOMAIN_NAME] To: [EMAIL_ADDRESS][DOMAIN_NAME] Date: [DATE…" at bounding box center [1118, 477] width 780 height 190
copy div "Chelsea"
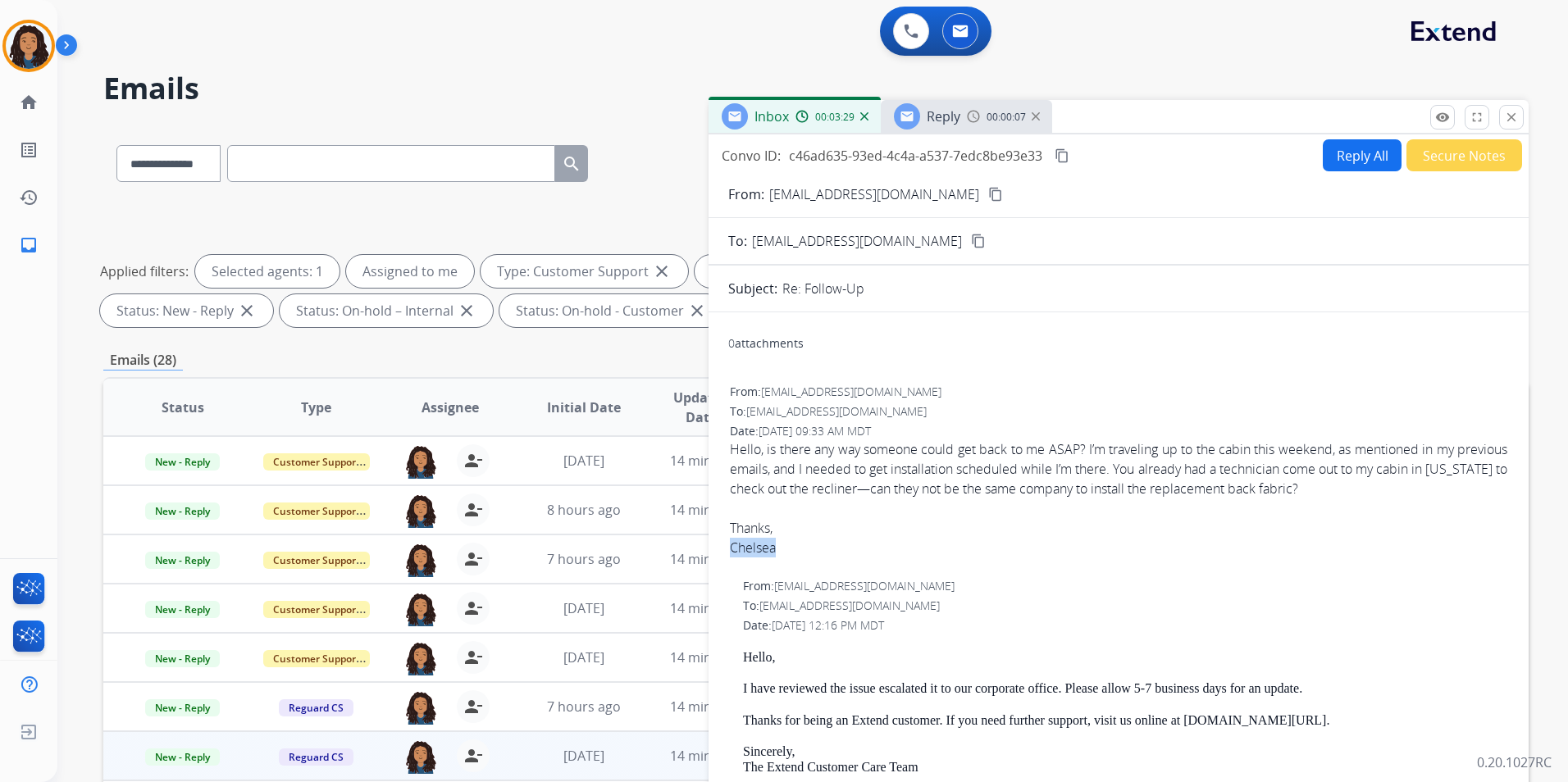
click at [949, 109] on span "Reply" at bounding box center [943, 117] width 33 height 18
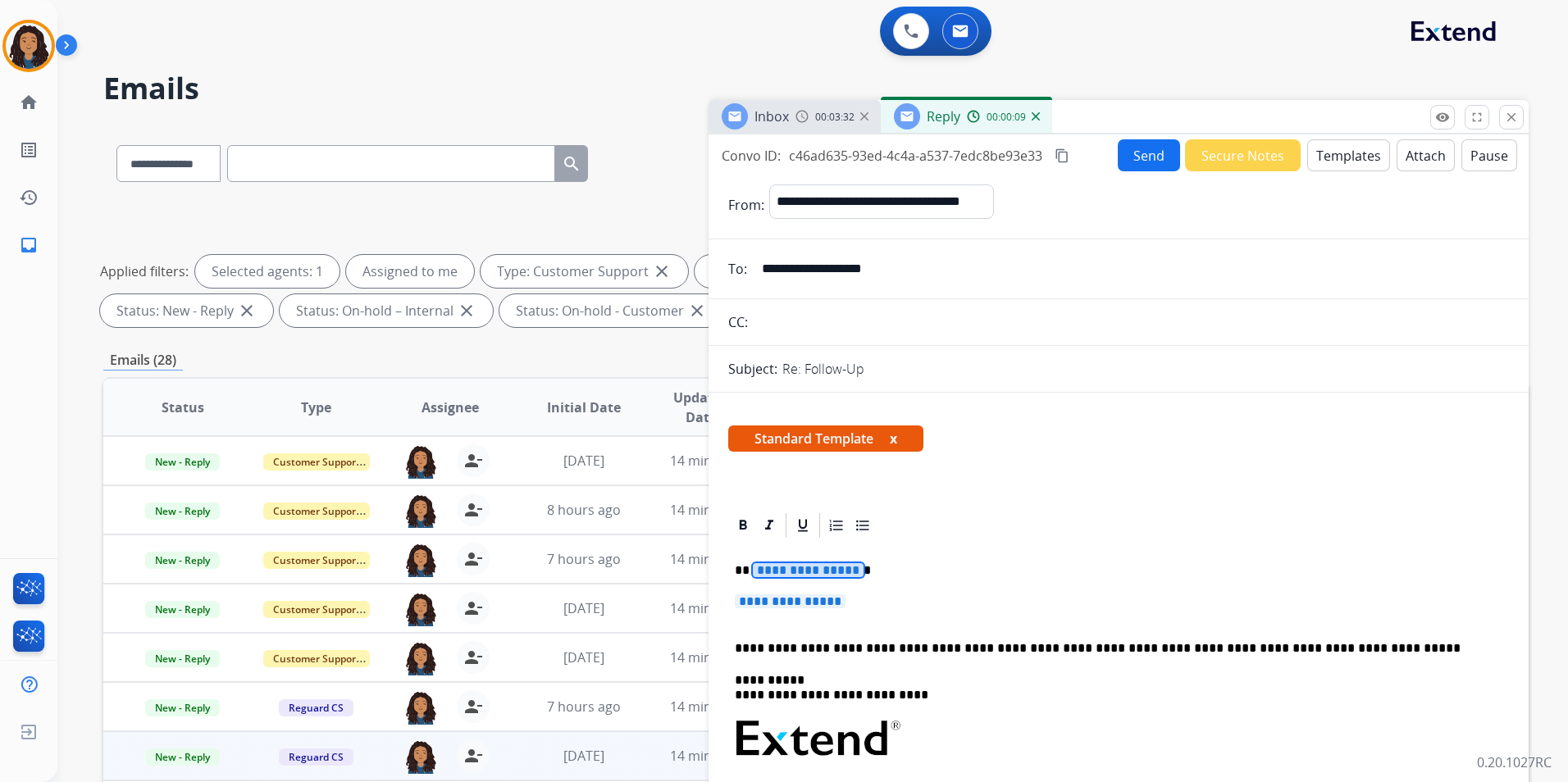
drag, startPoint x: 829, startPoint y: 573, endPoint x: 793, endPoint y: 560, distance: 38.3
click at [791, 560] on div "**********" at bounding box center [1118, 787] width 780 height 495
click at [790, 108] on div "Inbox 00:03:36" at bounding box center [794, 117] width 172 height 33
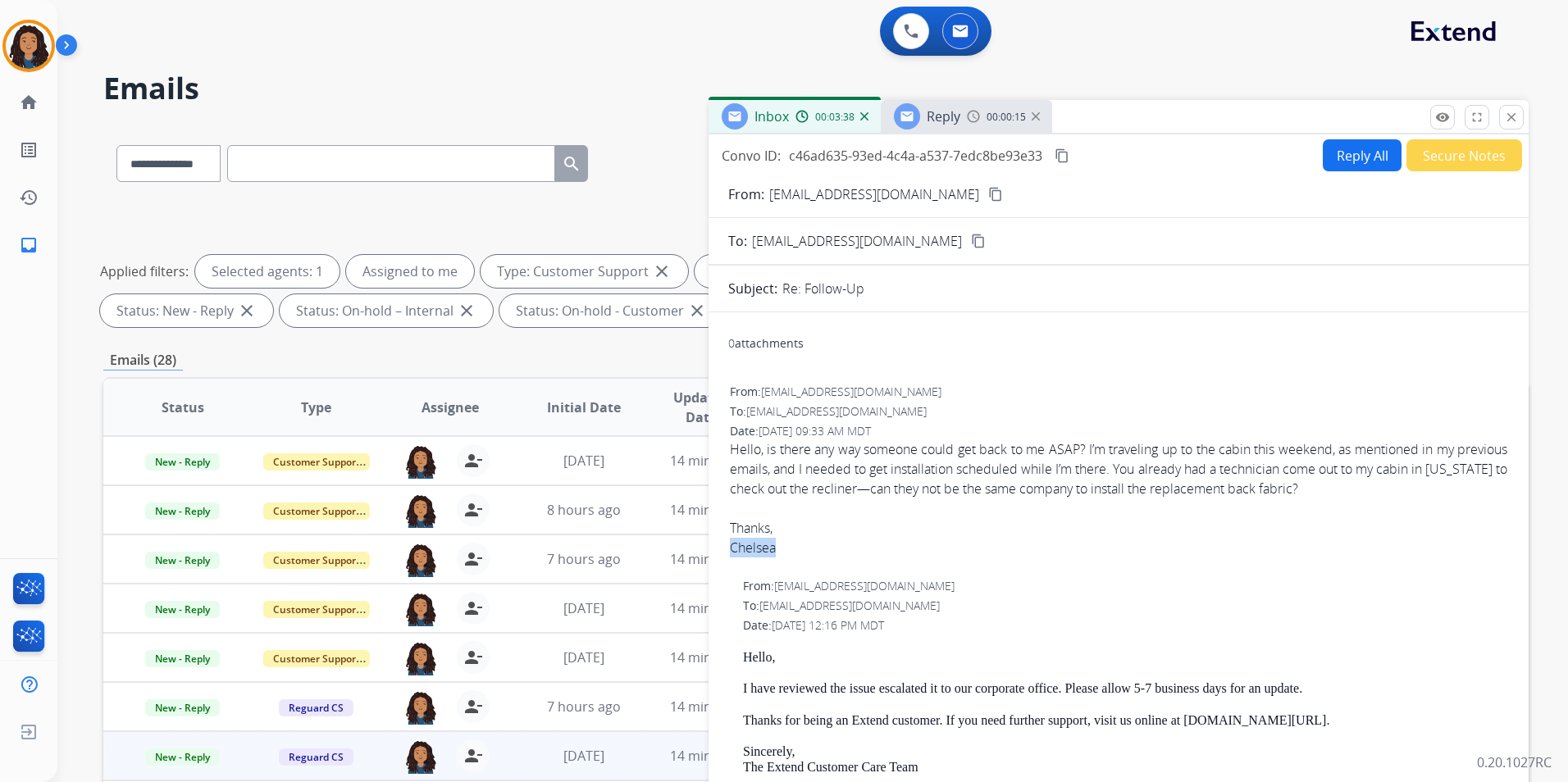
drag, startPoint x: 723, startPoint y: 542, endPoint x: 789, endPoint y: 549, distance: 66.4
drag, startPoint x: 789, startPoint y: 549, endPoint x: 760, endPoint y: 550, distance: 29.0
copy div "Chelsea"
drag, startPoint x: 978, startPoint y: 110, endPoint x: 941, endPoint y: 131, distance: 42.5
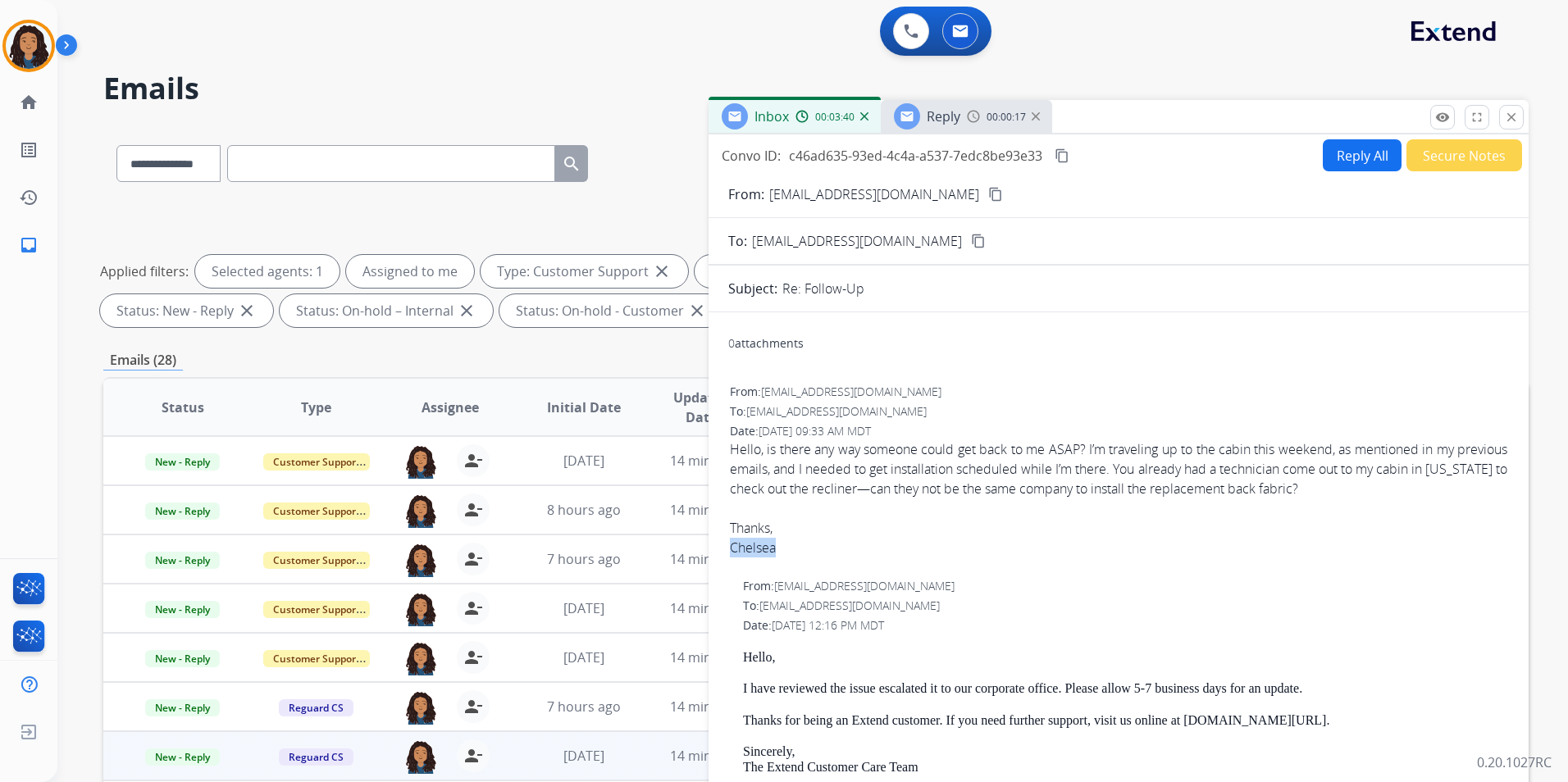
click at [978, 110] on img at bounding box center [973, 117] width 14 height 14
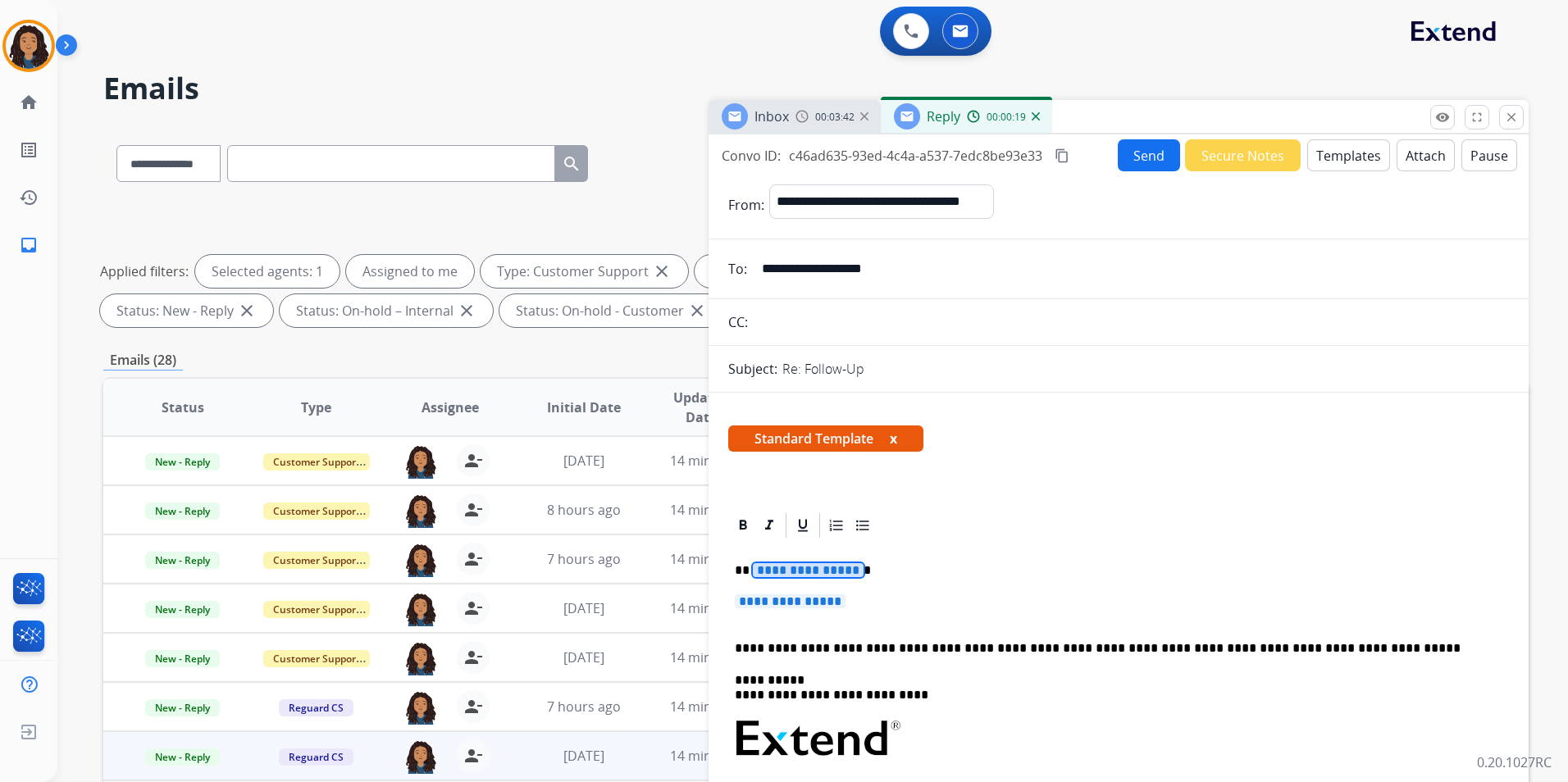
drag, startPoint x: 807, startPoint y: 570, endPoint x: 786, endPoint y: 570, distance: 21.0
click at [786, 570] on span "**********" at bounding box center [808, 570] width 110 height 14
click at [781, 599] on span "**********" at bounding box center [789, 600] width 110 height 14
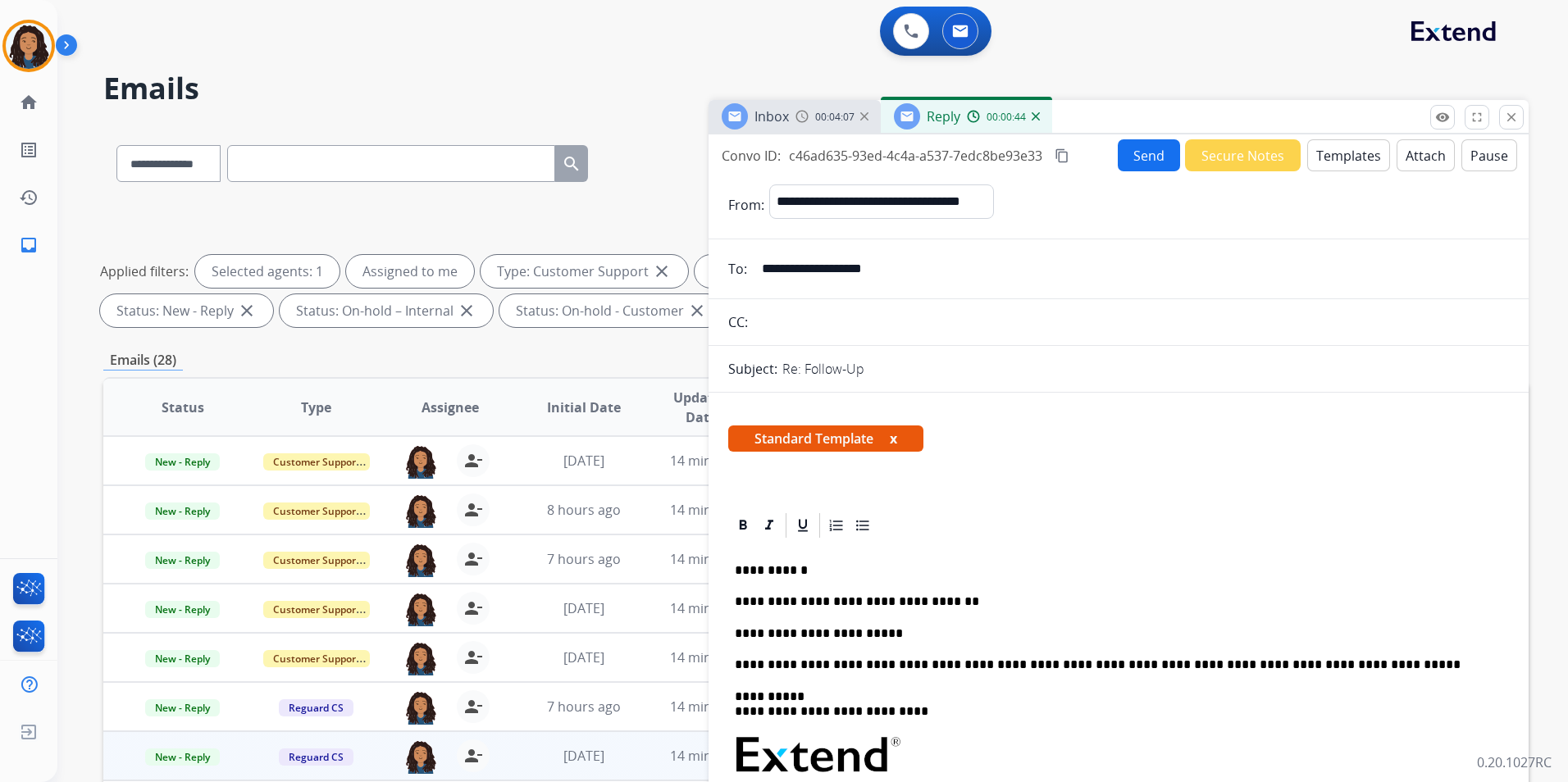
click at [1151, 142] on button "Send" at bounding box center [1148, 155] width 62 height 32
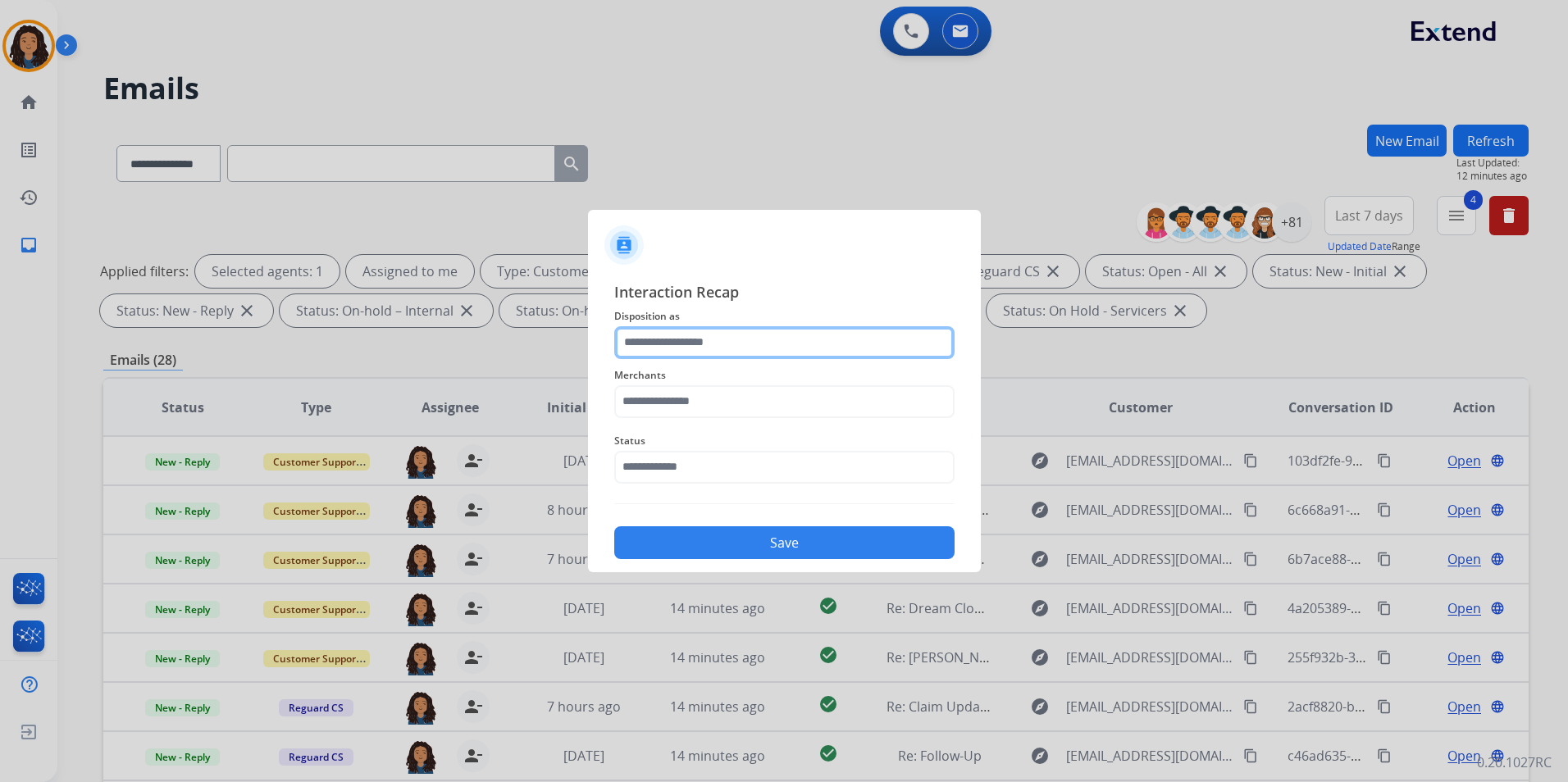
click at [743, 341] on input "text" at bounding box center [784, 343] width 340 height 33
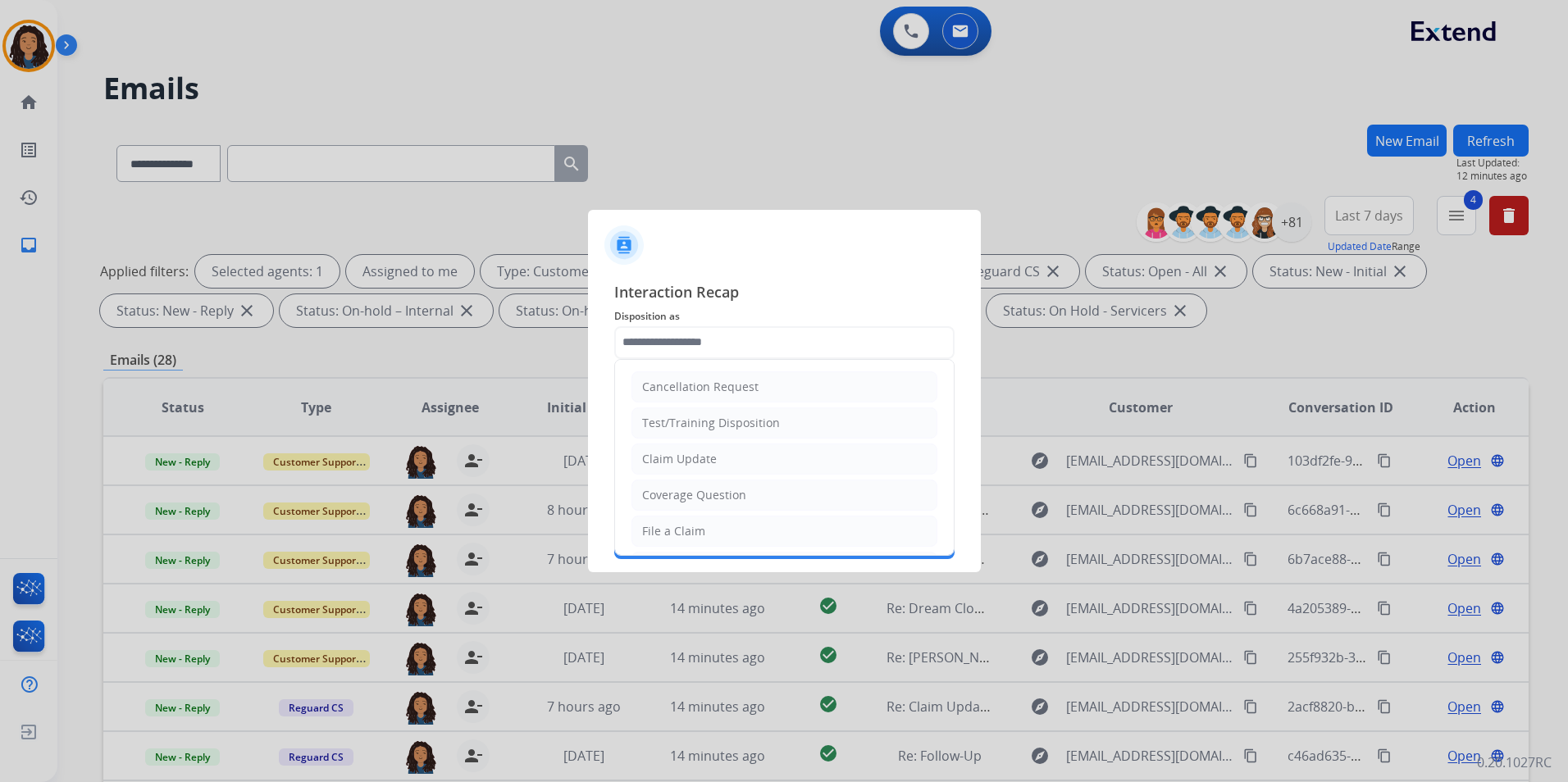
drag, startPoint x: 685, startPoint y: 453, endPoint x: 681, endPoint y: 443, distance: 10.8
click at [685, 454] on div "Claim Update" at bounding box center [679, 459] width 75 height 16
type input "**********"
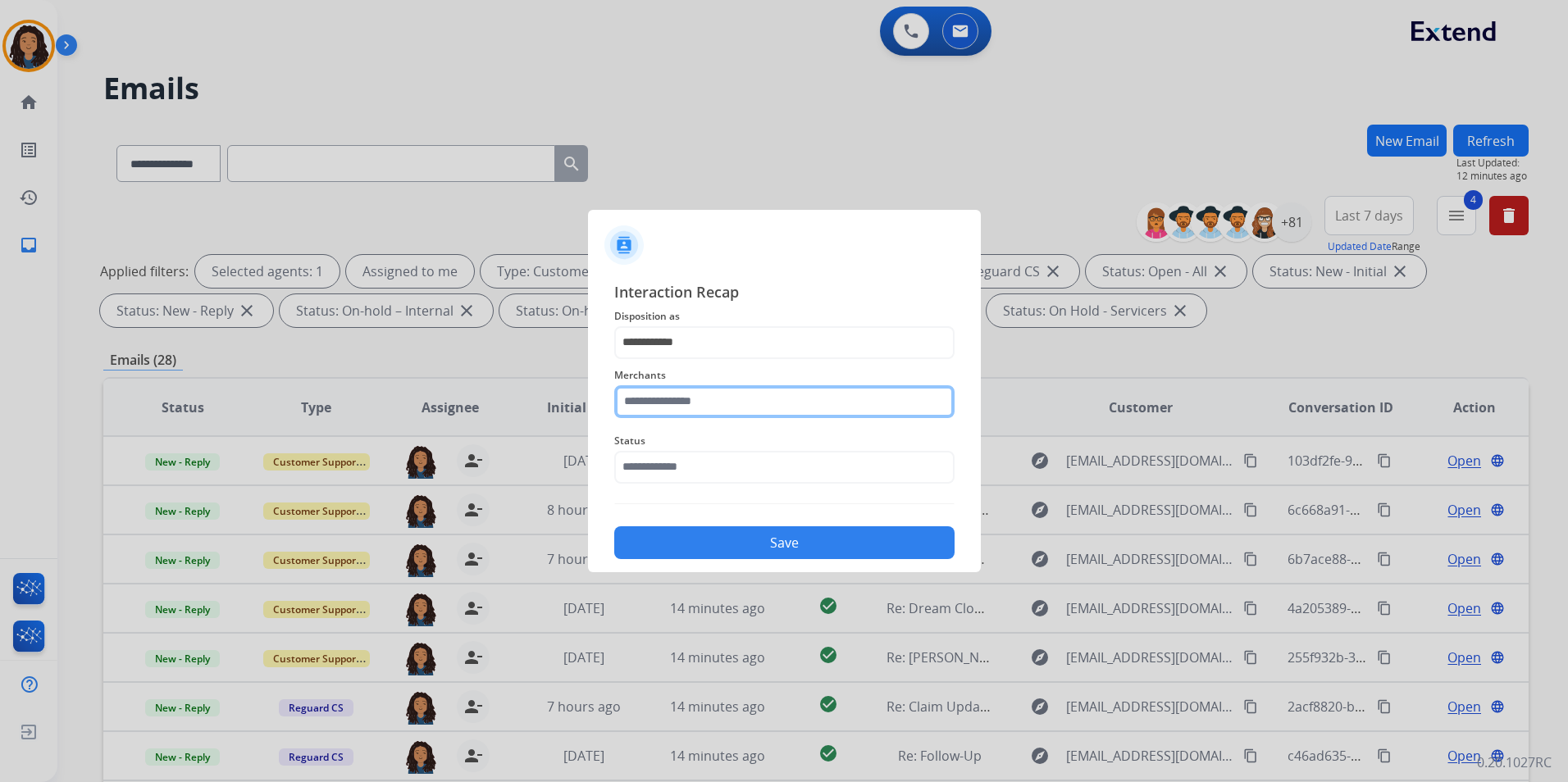
click at [680, 409] on input "text" at bounding box center [784, 401] width 340 height 33
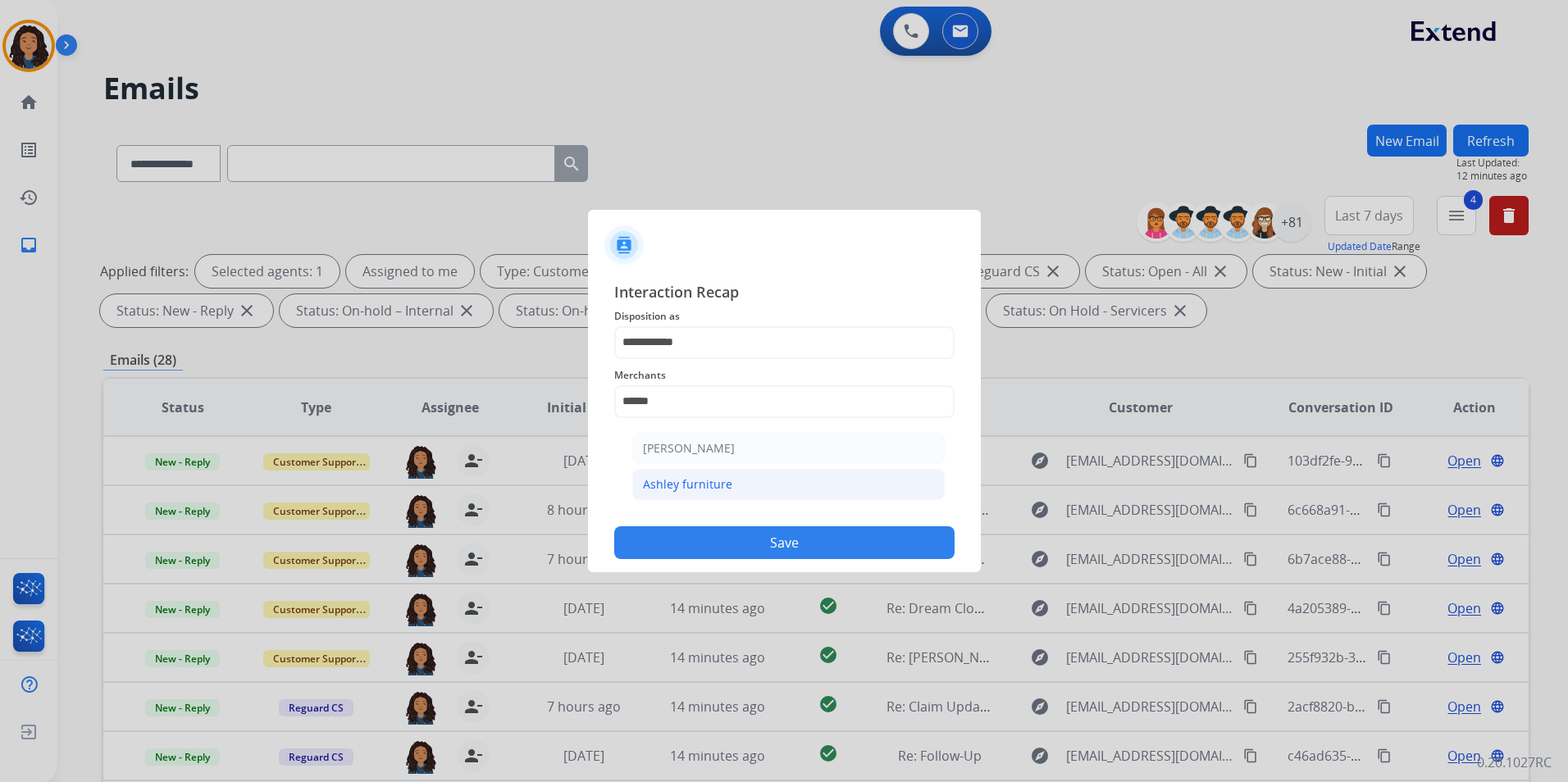
click at [711, 476] on div "Ashley furniture" at bounding box center [687, 485] width 90 height 16
type input "**********"
drag, startPoint x: 699, startPoint y: 491, endPoint x: 702, endPoint y: 465, distance: 26.2
click at [699, 488] on div "**********" at bounding box center [784, 419] width 340 height 279
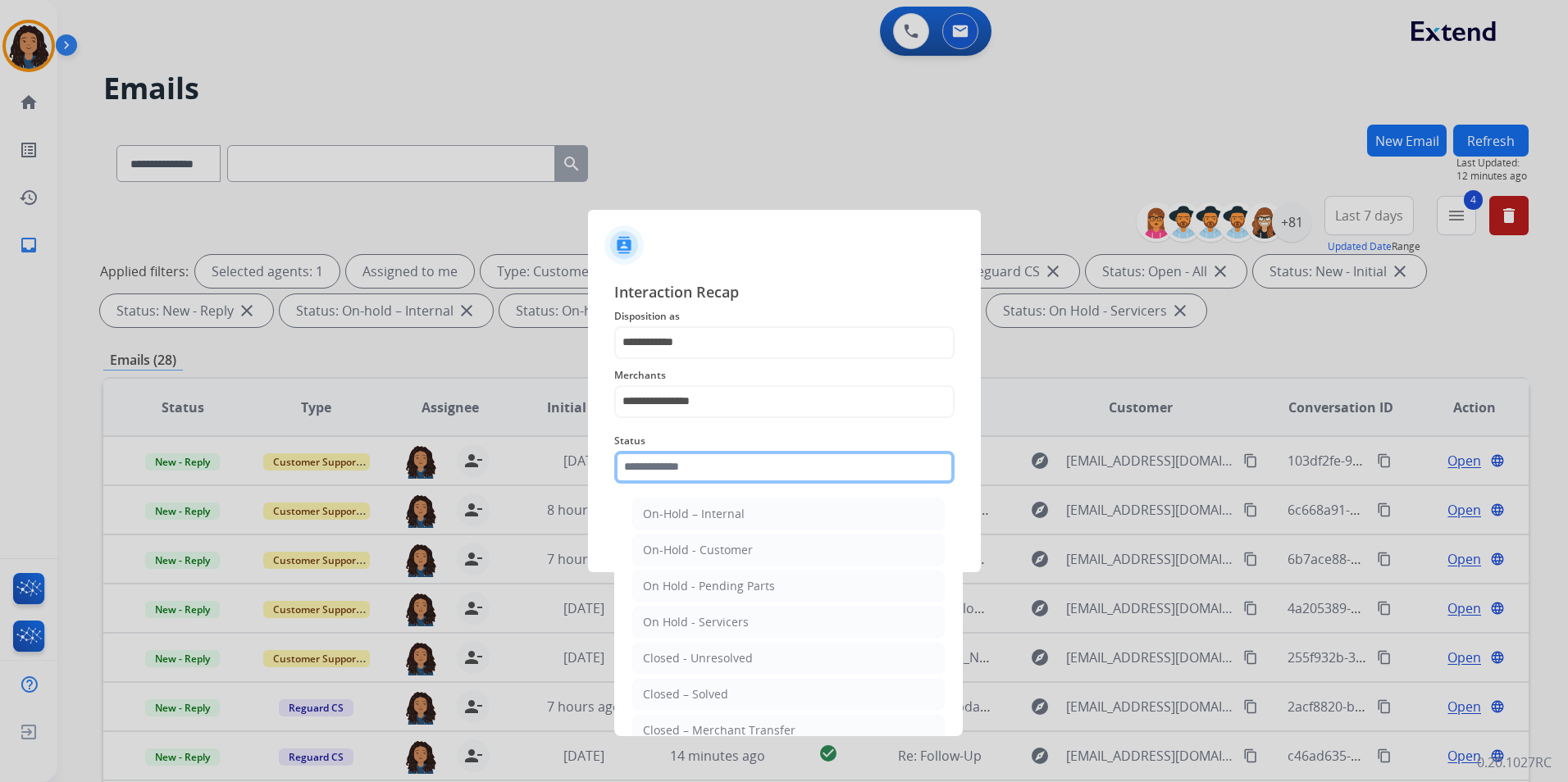
click at [702, 465] on input "text" at bounding box center [784, 467] width 340 height 33
click at [751, 694] on li "Closed – Solved" at bounding box center [788, 694] width 312 height 31
type input "**********"
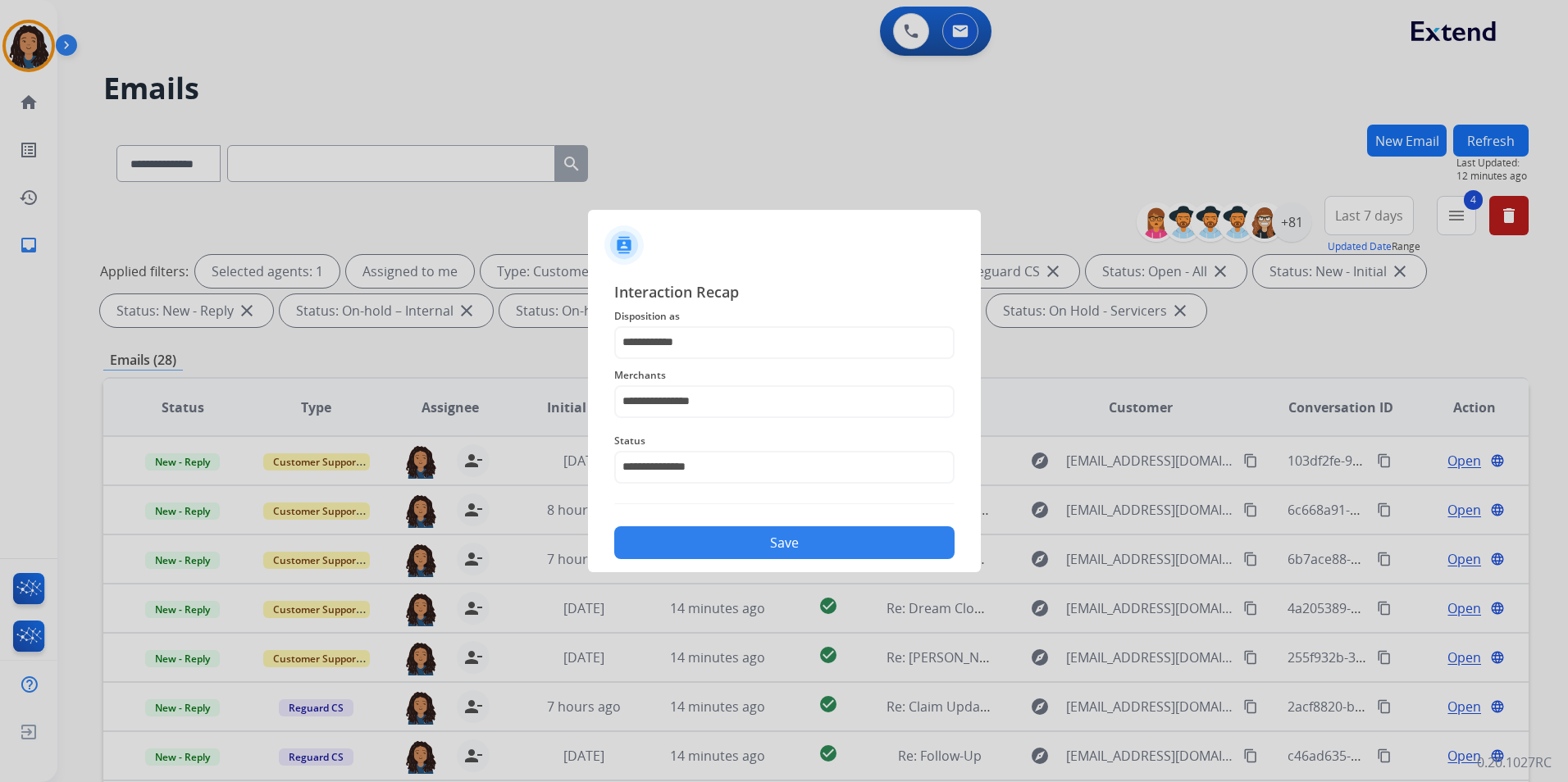
click at [710, 550] on button "Save" at bounding box center [784, 542] width 340 height 33
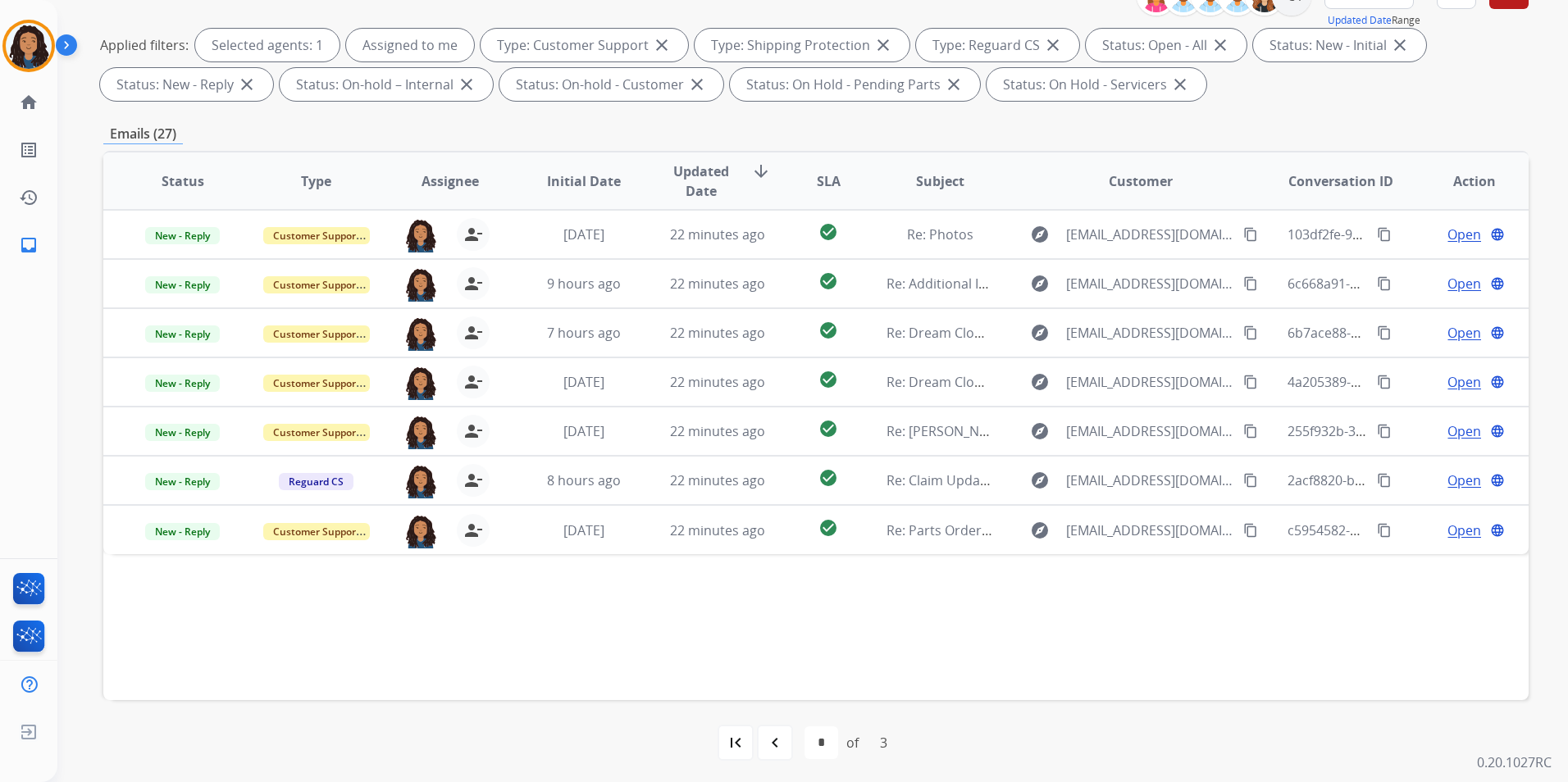
scroll to position [230, 0]
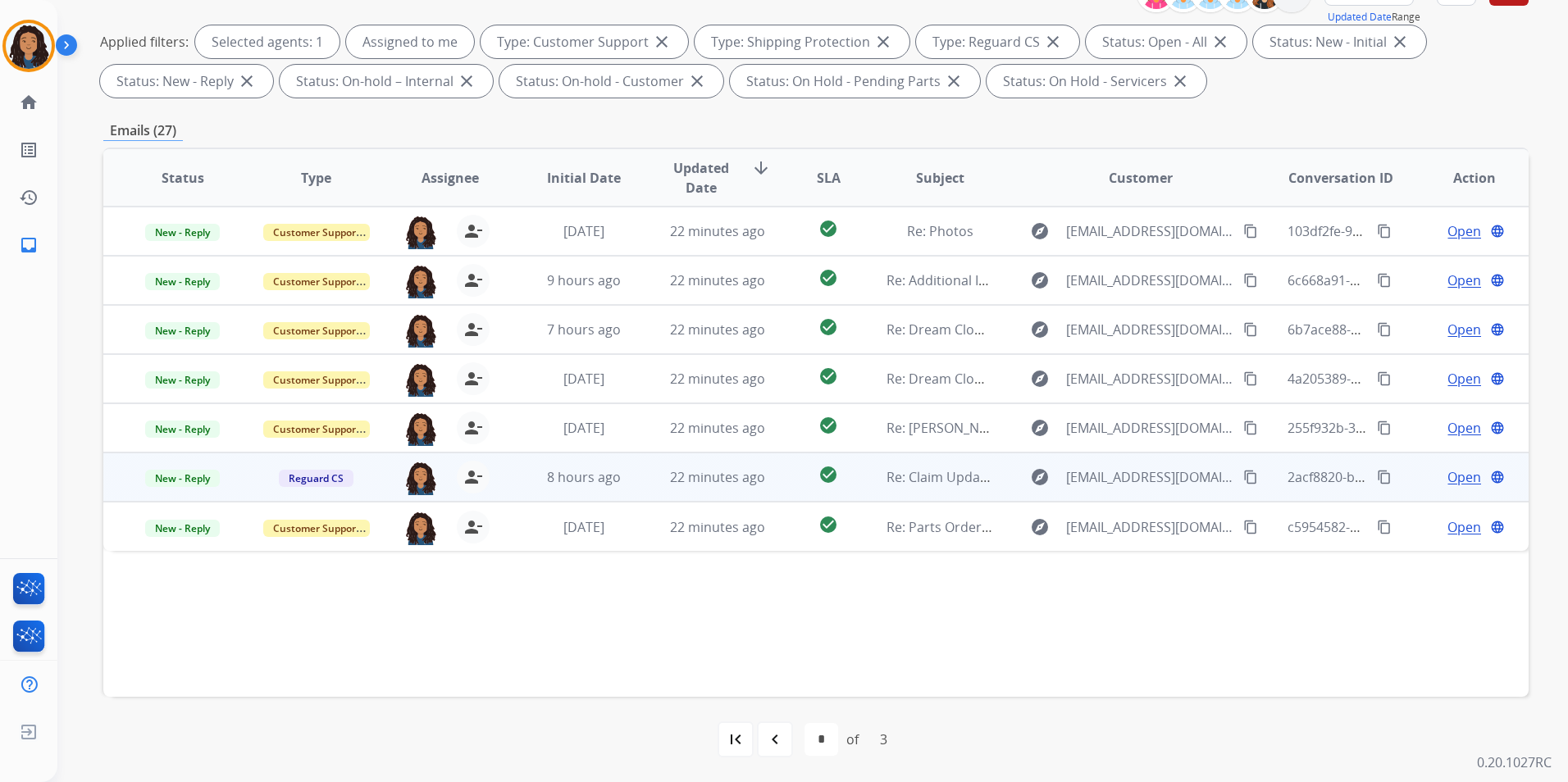
click at [1450, 484] on span "Open" at bounding box center [1463, 477] width 33 height 20
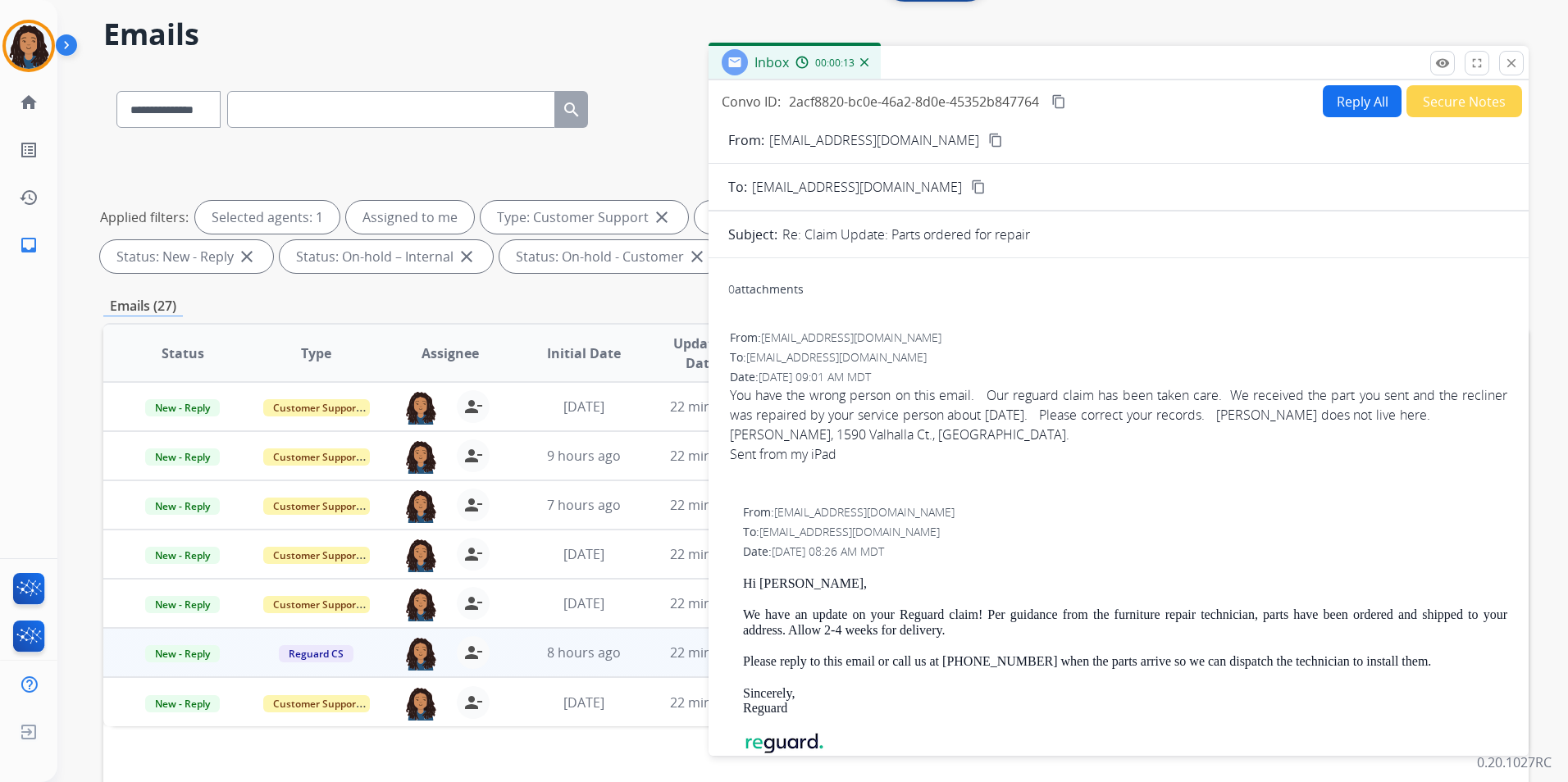
scroll to position [0, 0]
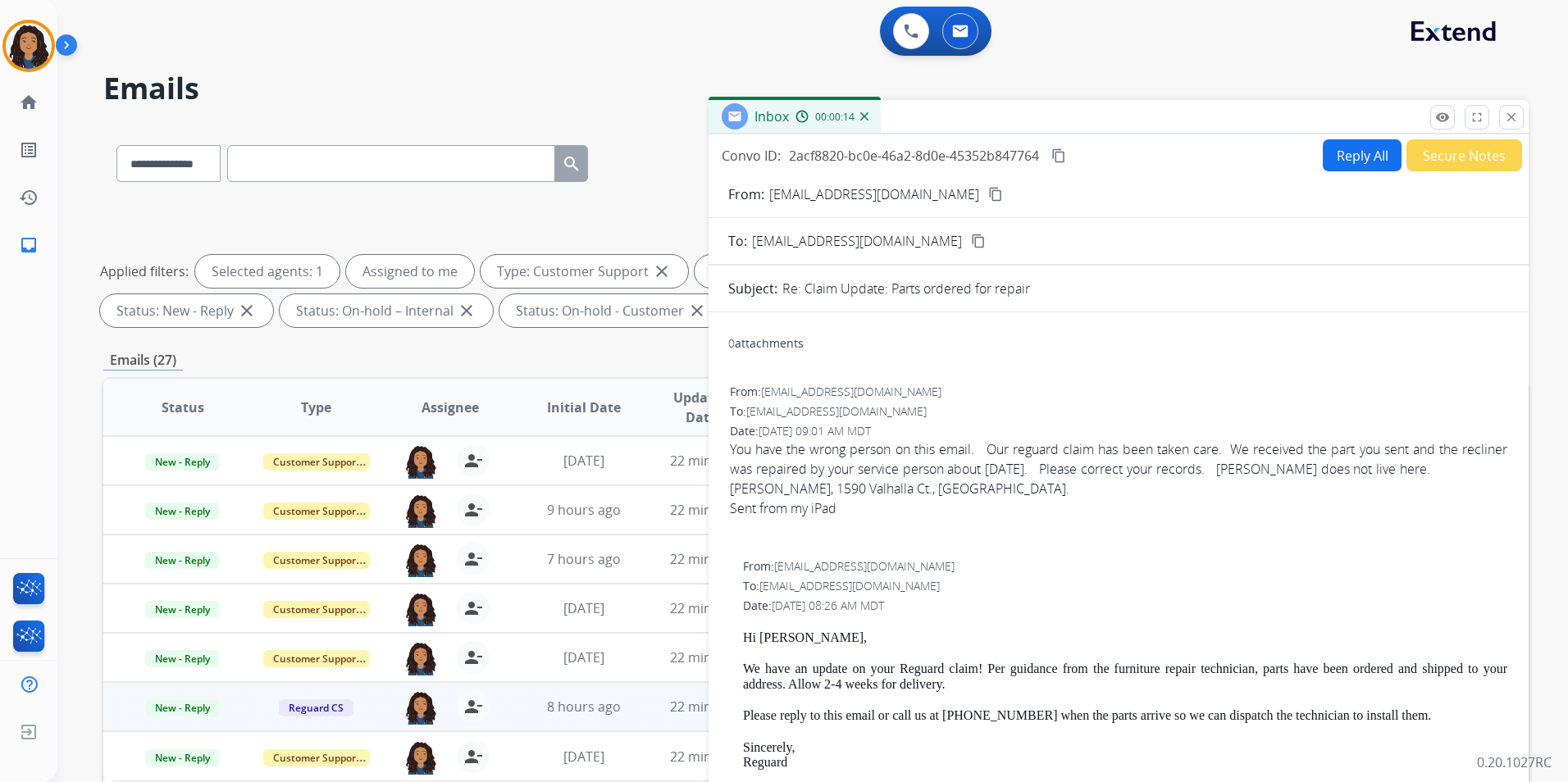
click at [988, 198] on mat-icon "content_copy" at bounding box center [996, 194] width 14 height 14
click at [1431, 110] on button "remove_red_eye Logs" at bounding box center [1441, 117] width 24 height 24
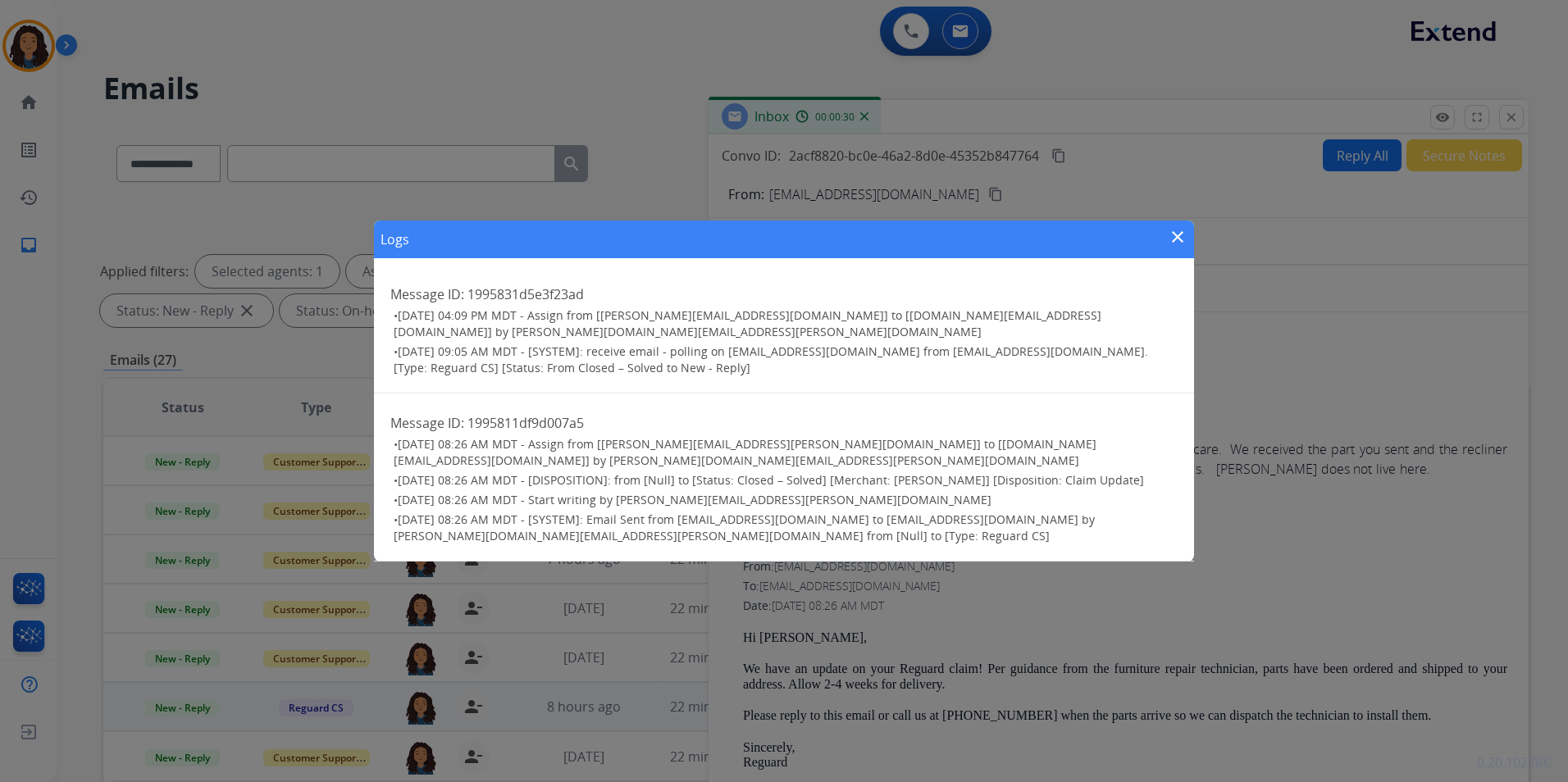
click at [1181, 247] on mat-icon "close" at bounding box center [1177, 237] width 20 height 20
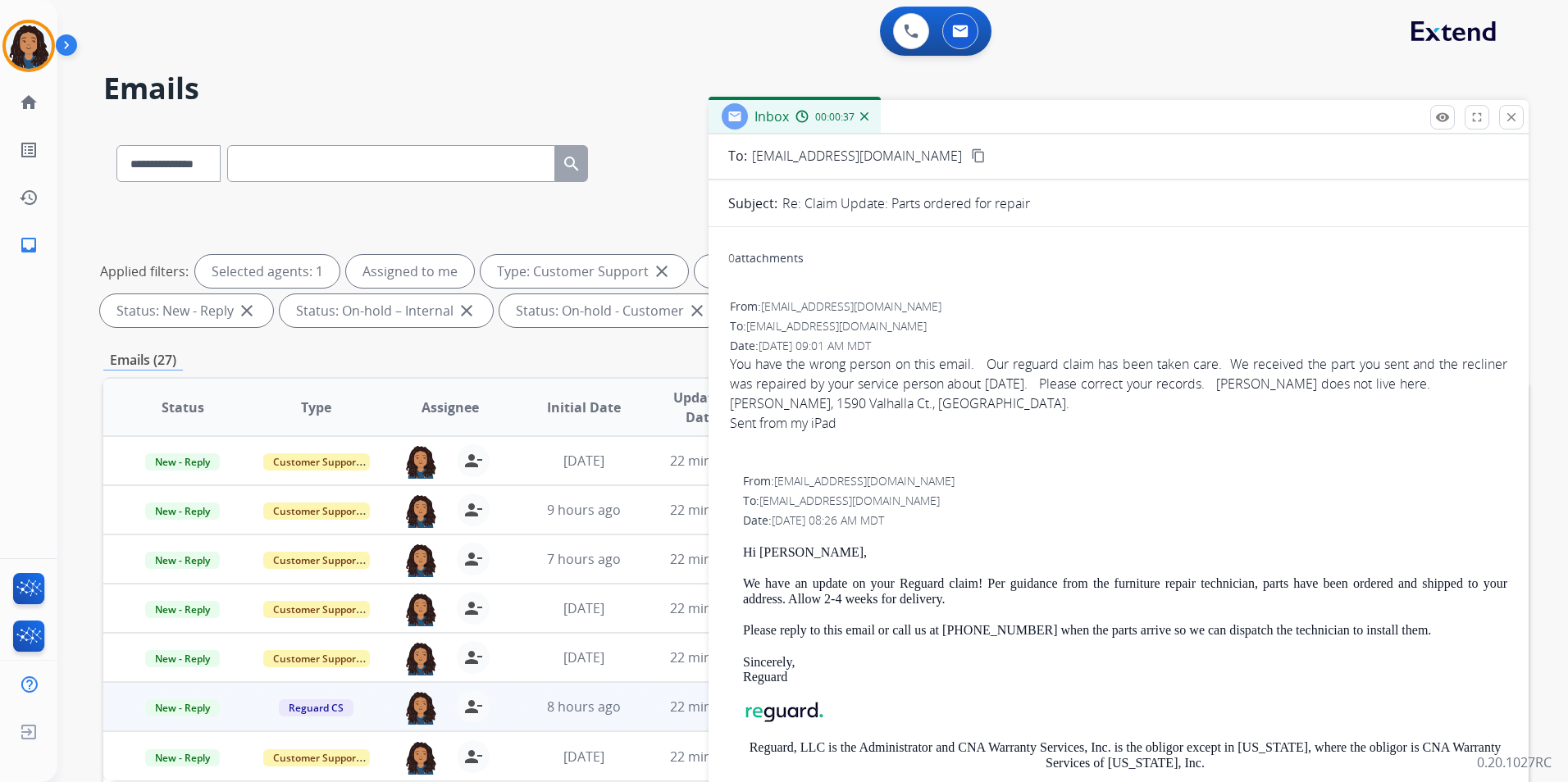
scroll to position [165, 0]
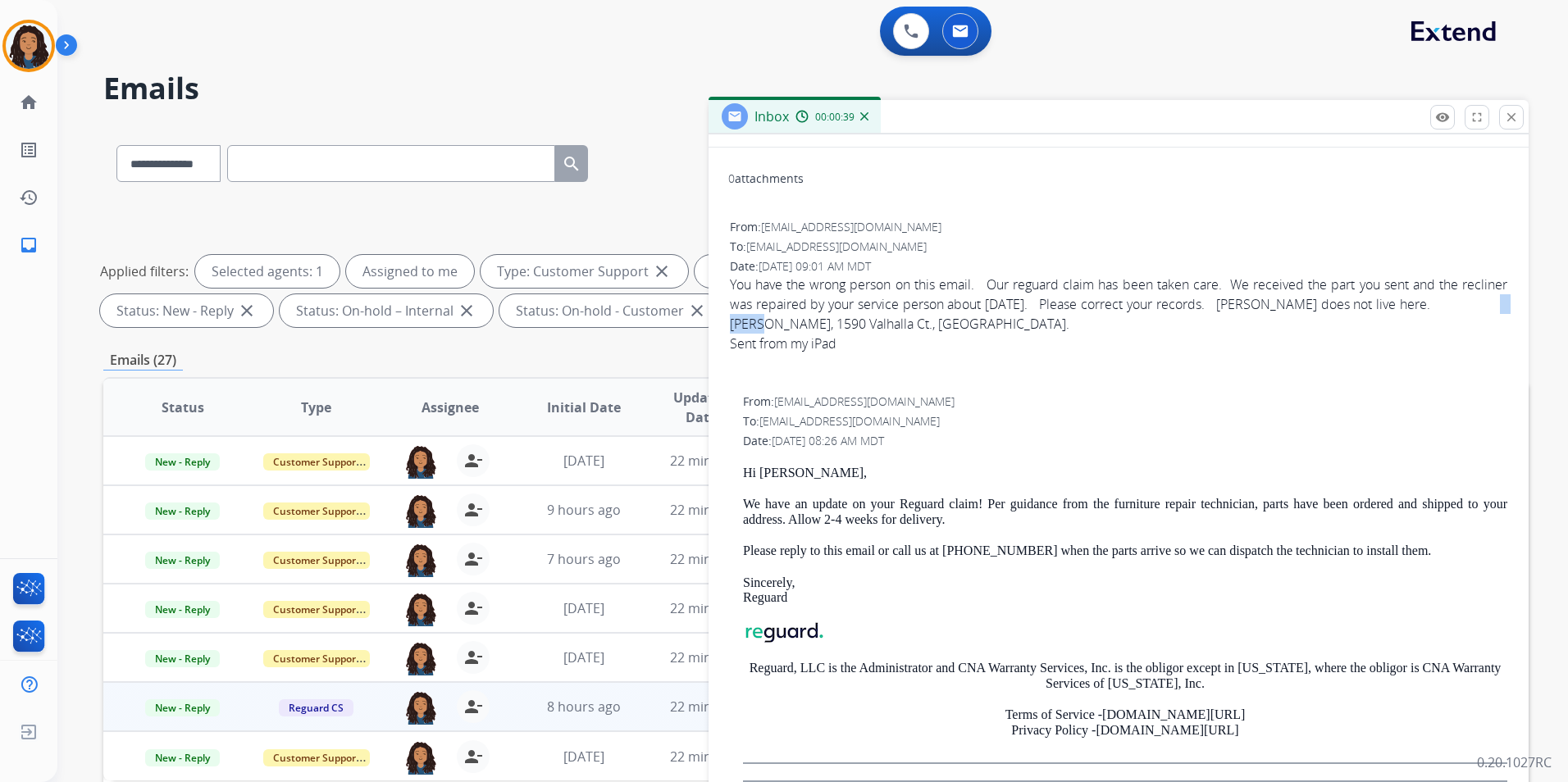
drag, startPoint x: 751, startPoint y: 325, endPoint x: 788, endPoint y: 325, distance: 37.0
click at [788, 325] on span "You have the wrong person on this email. Our reguard claim has been taken care.…" at bounding box center [1119, 324] width 778 height 99
drag, startPoint x: 788, startPoint y: 325, endPoint x: 774, endPoint y: 329, distance: 14.6
copy span "[PERSON_NAME]"
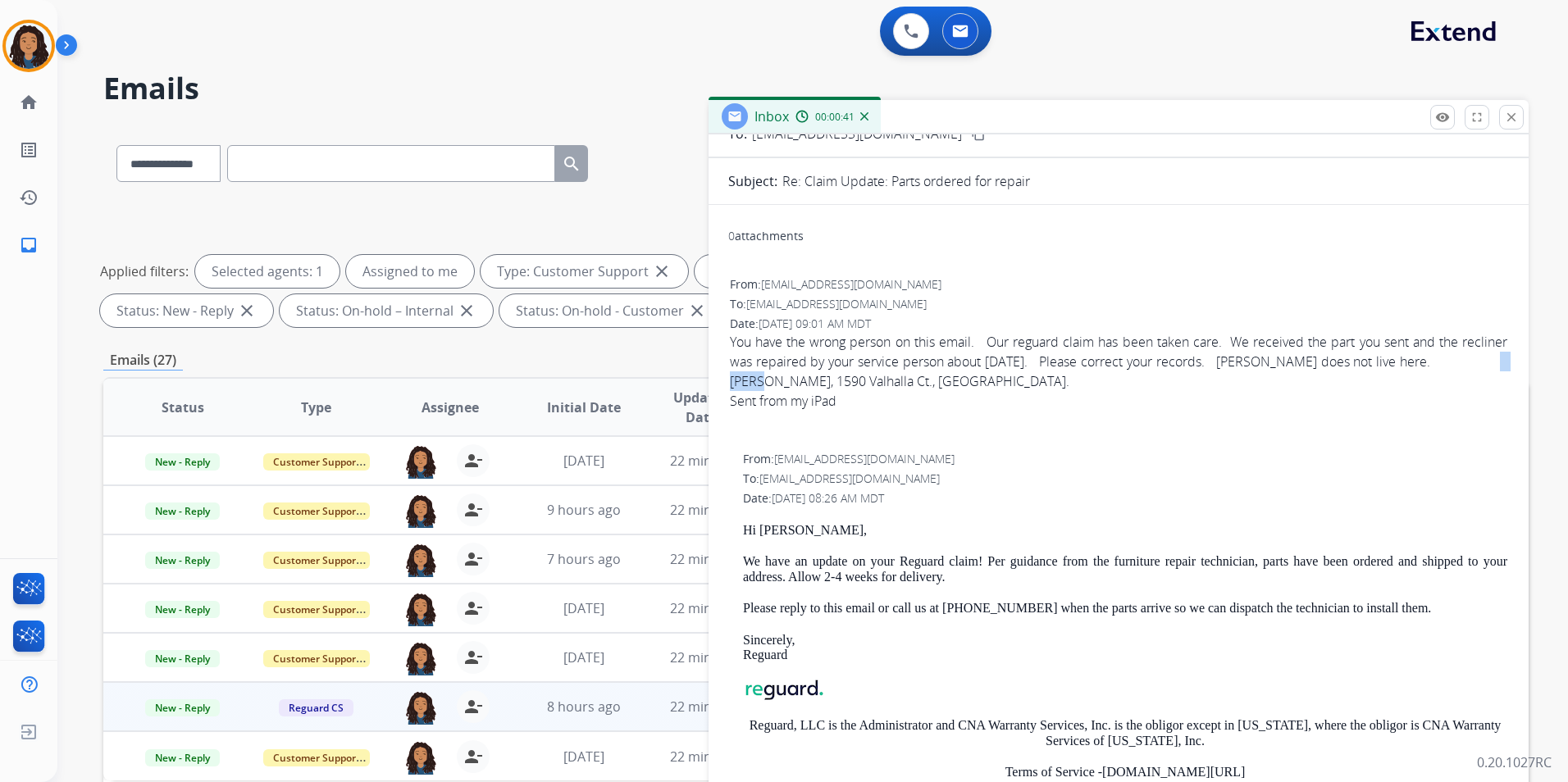
scroll to position [0, 0]
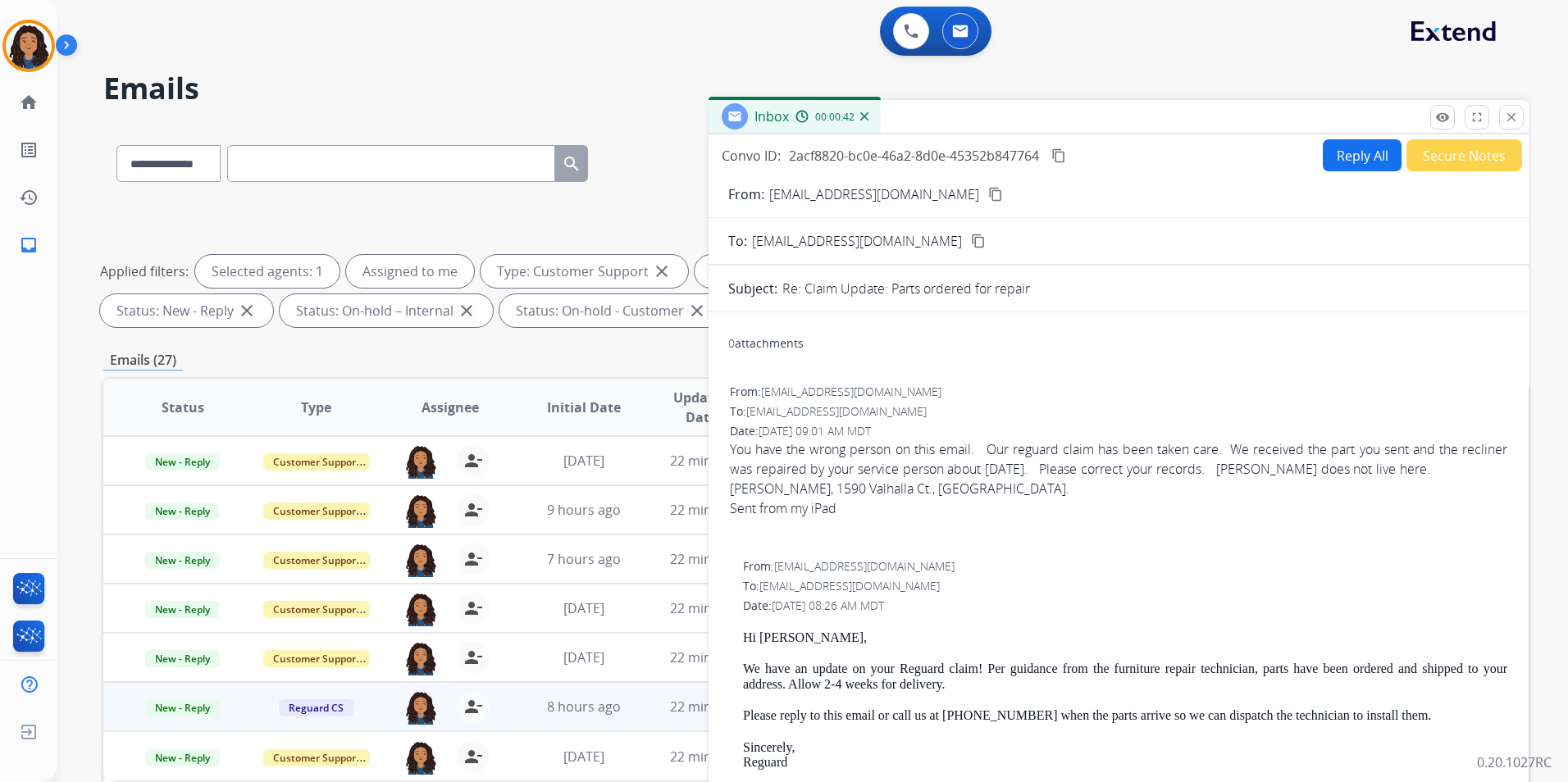
click at [1324, 172] on form "From: [EMAIL_ADDRESS][DOMAIN_NAME] content_copy To: [EMAIL_ADDRESS][DOMAIN_NAME…" at bounding box center [1118, 573] width 820 height 804
click at [1327, 158] on button "Reply All" at bounding box center [1362, 155] width 79 height 32
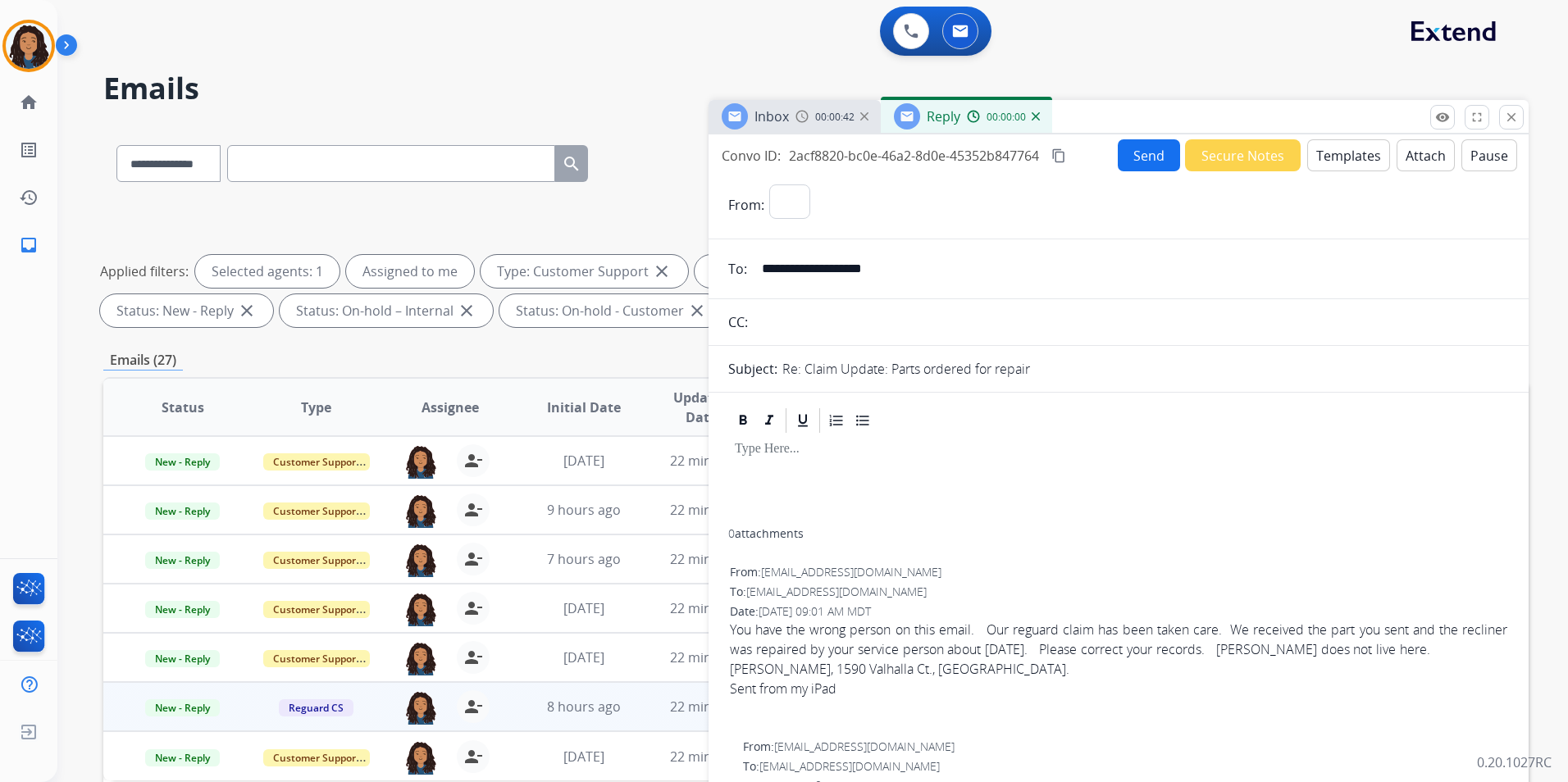
click at [1327, 158] on button "Templates" at bounding box center [1348, 155] width 83 height 32
select select "**********"
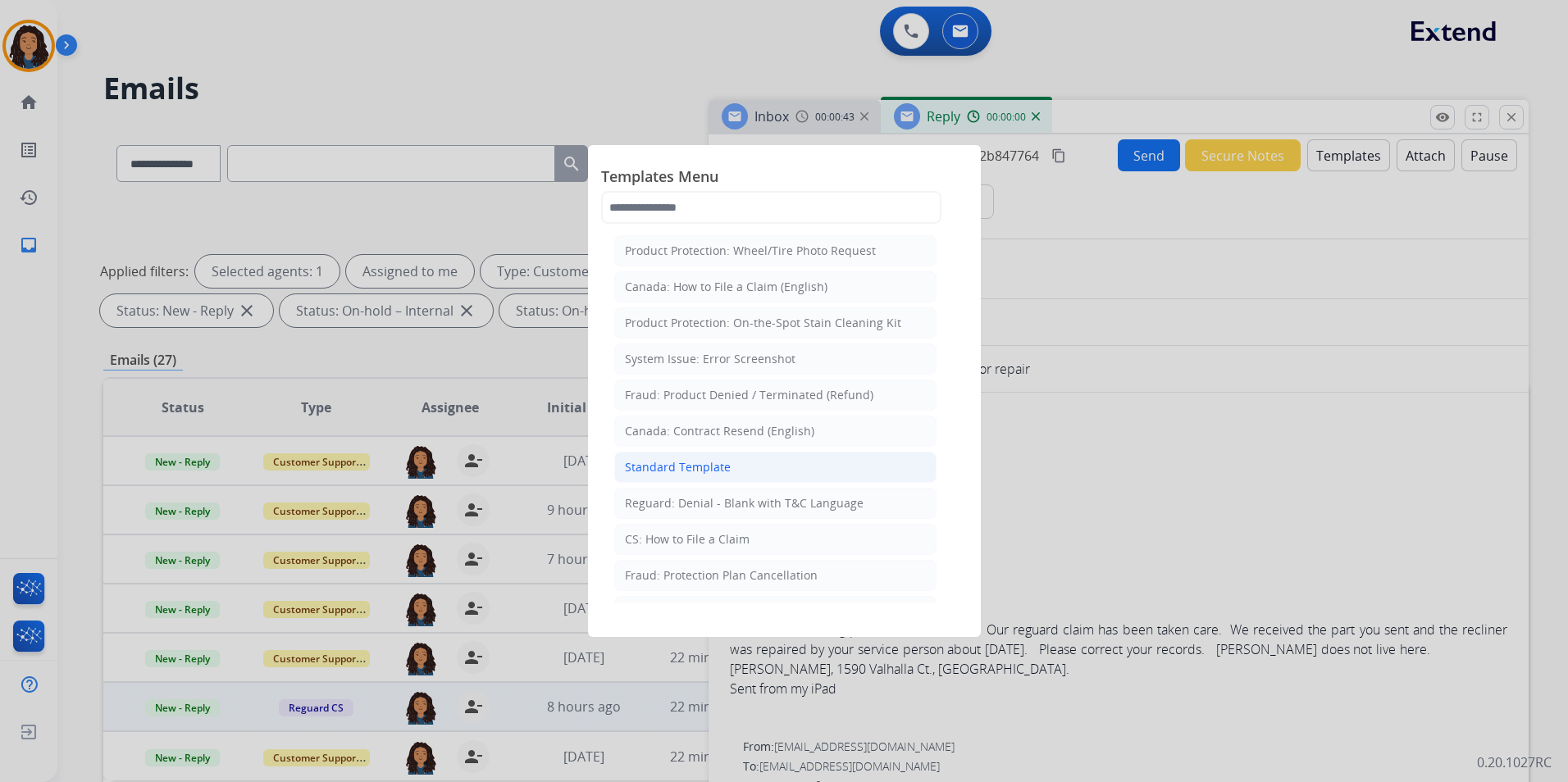
click at [737, 468] on li "Standard Template" at bounding box center [775, 467] width 322 height 31
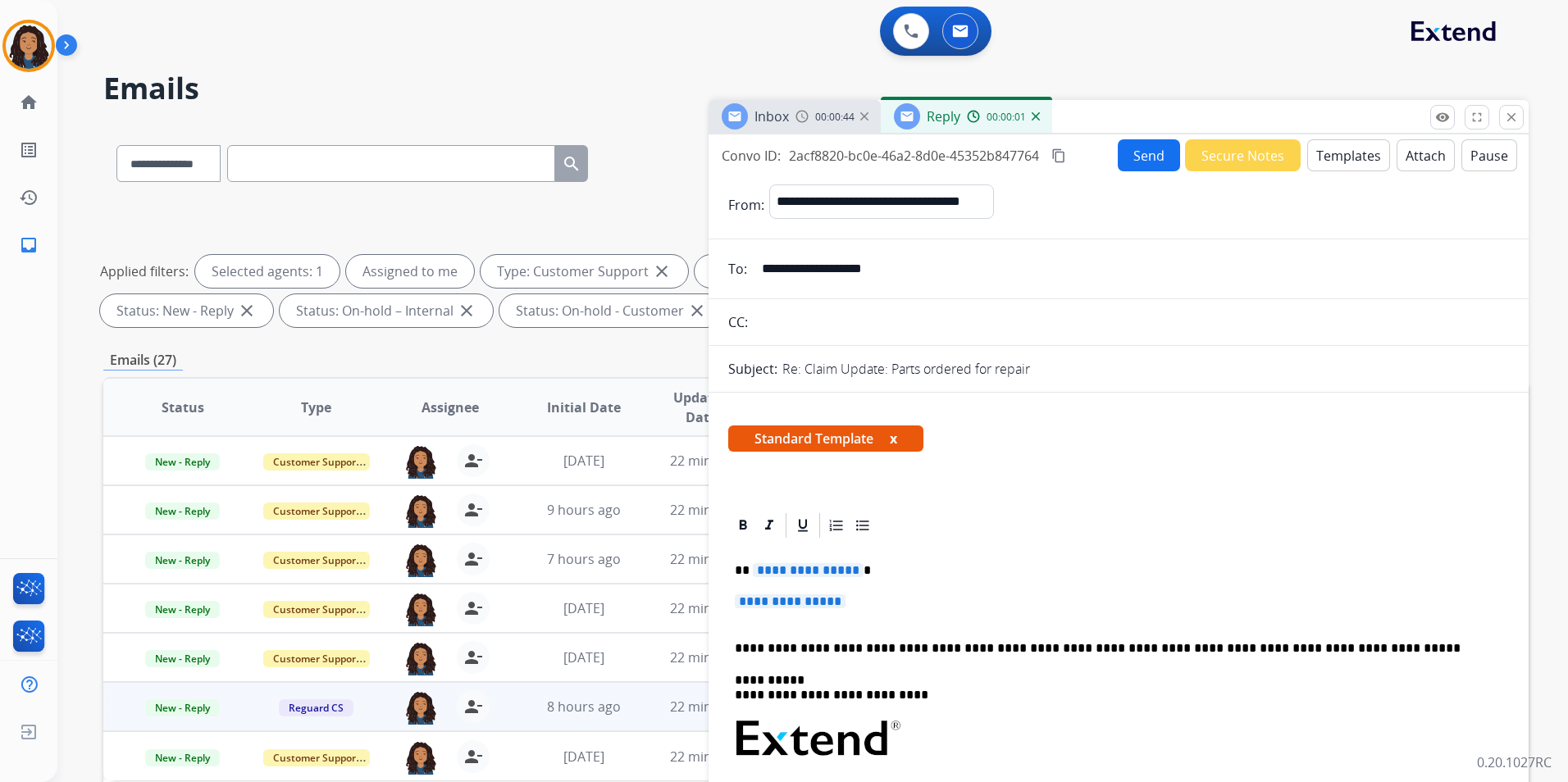
scroll to position [164, 0]
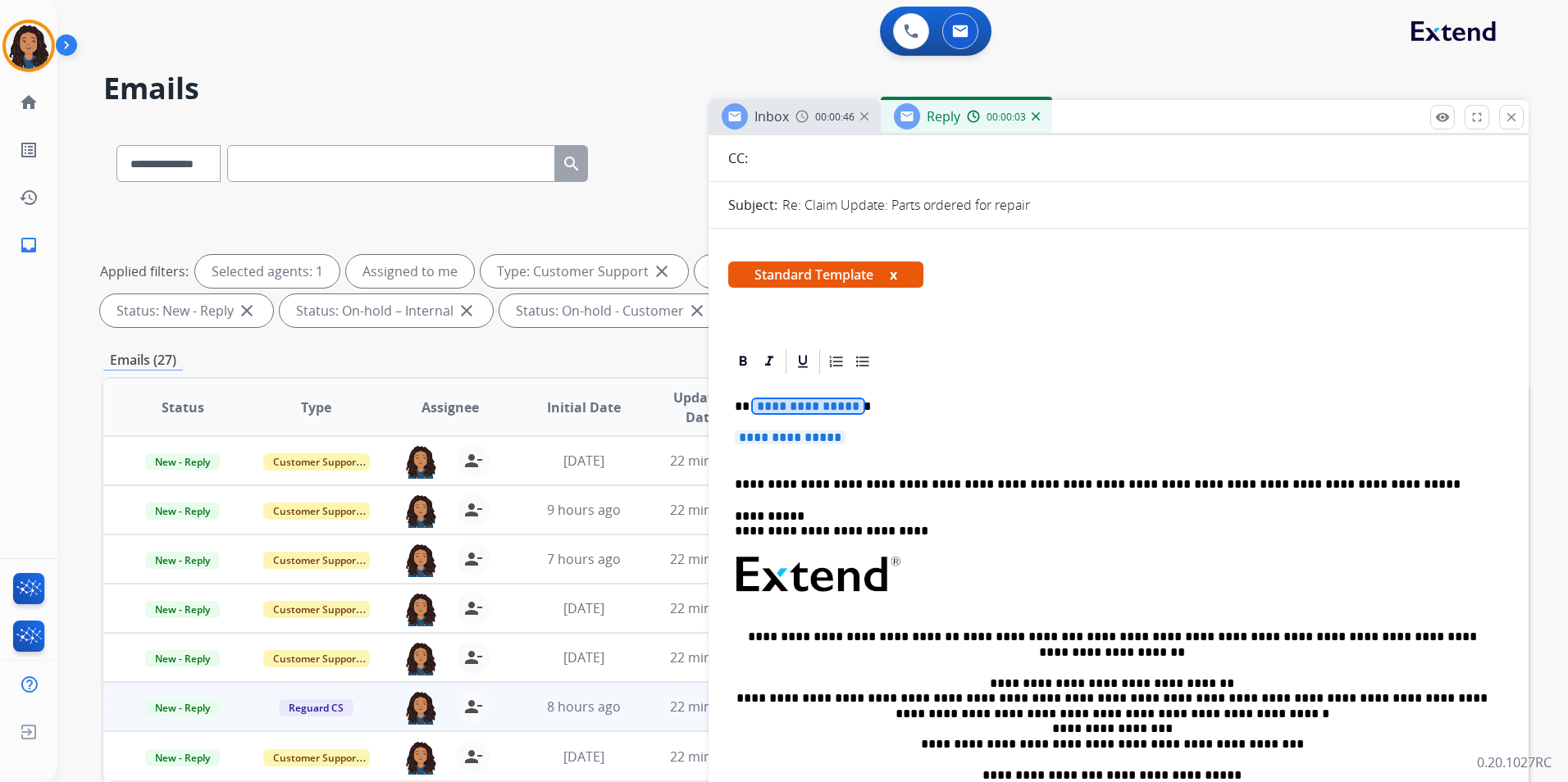
drag, startPoint x: 803, startPoint y: 397, endPoint x: 793, endPoint y: 405, distance: 12.8
click at [793, 406] on span "**********" at bounding box center [808, 406] width 110 height 14
click at [800, 444] on span "**********" at bounding box center [789, 437] width 110 height 14
click at [826, 442] on span "**********" at bounding box center [789, 437] width 110 height 14
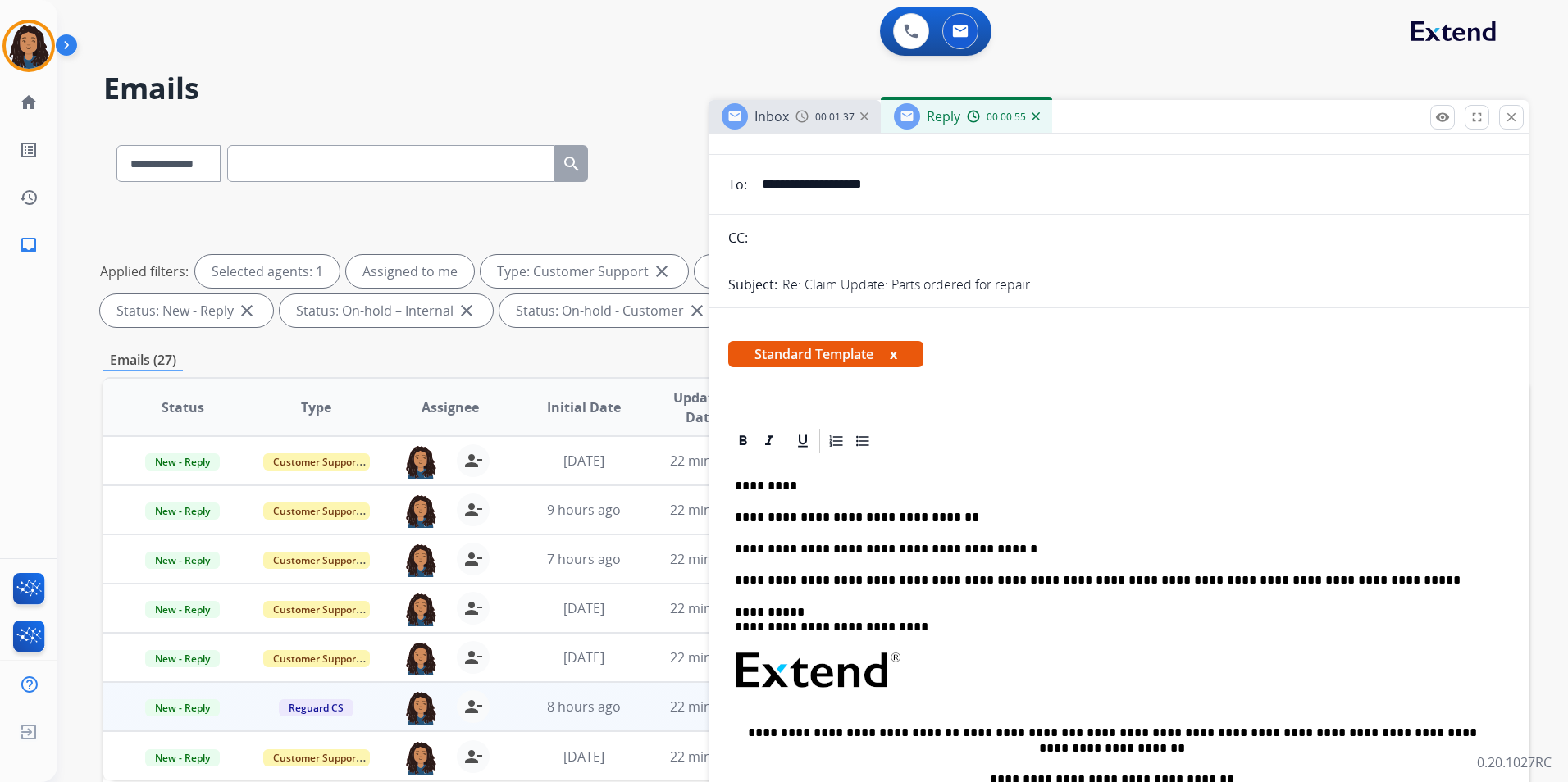
scroll to position [0, 0]
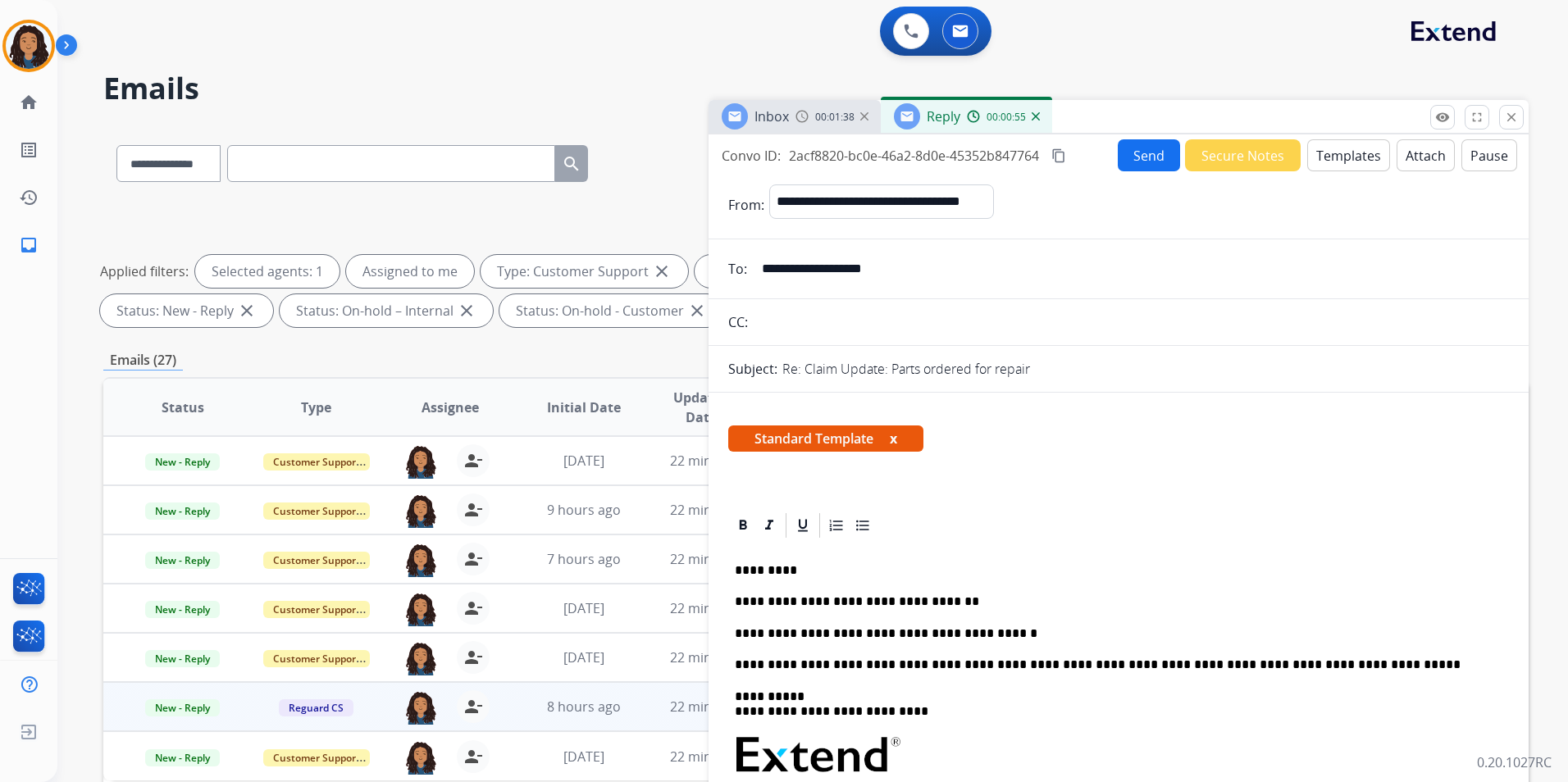
click at [1130, 144] on button "Send" at bounding box center [1148, 155] width 62 height 32
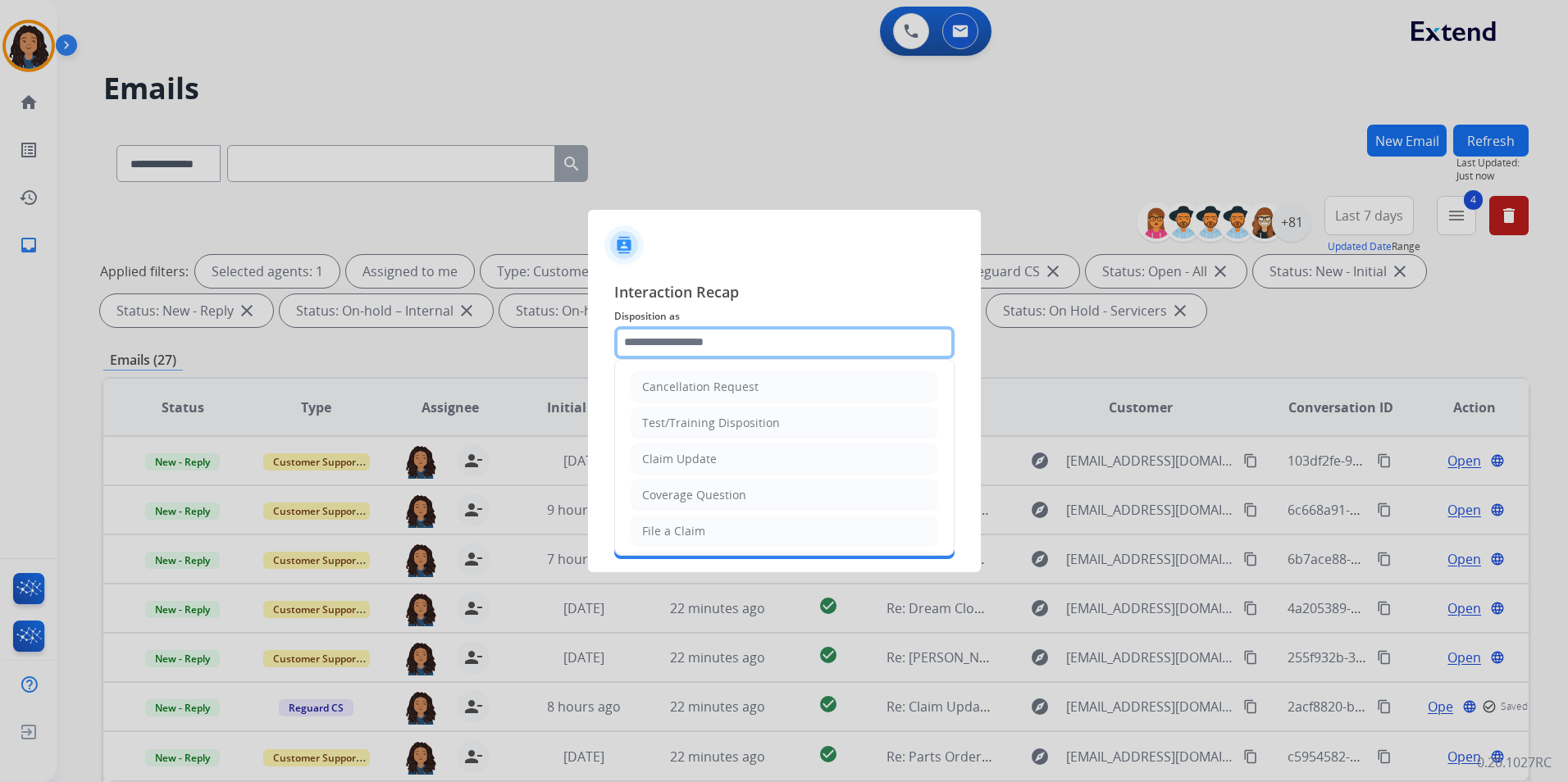
click at [746, 337] on input "text" at bounding box center [784, 343] width 340 height 33
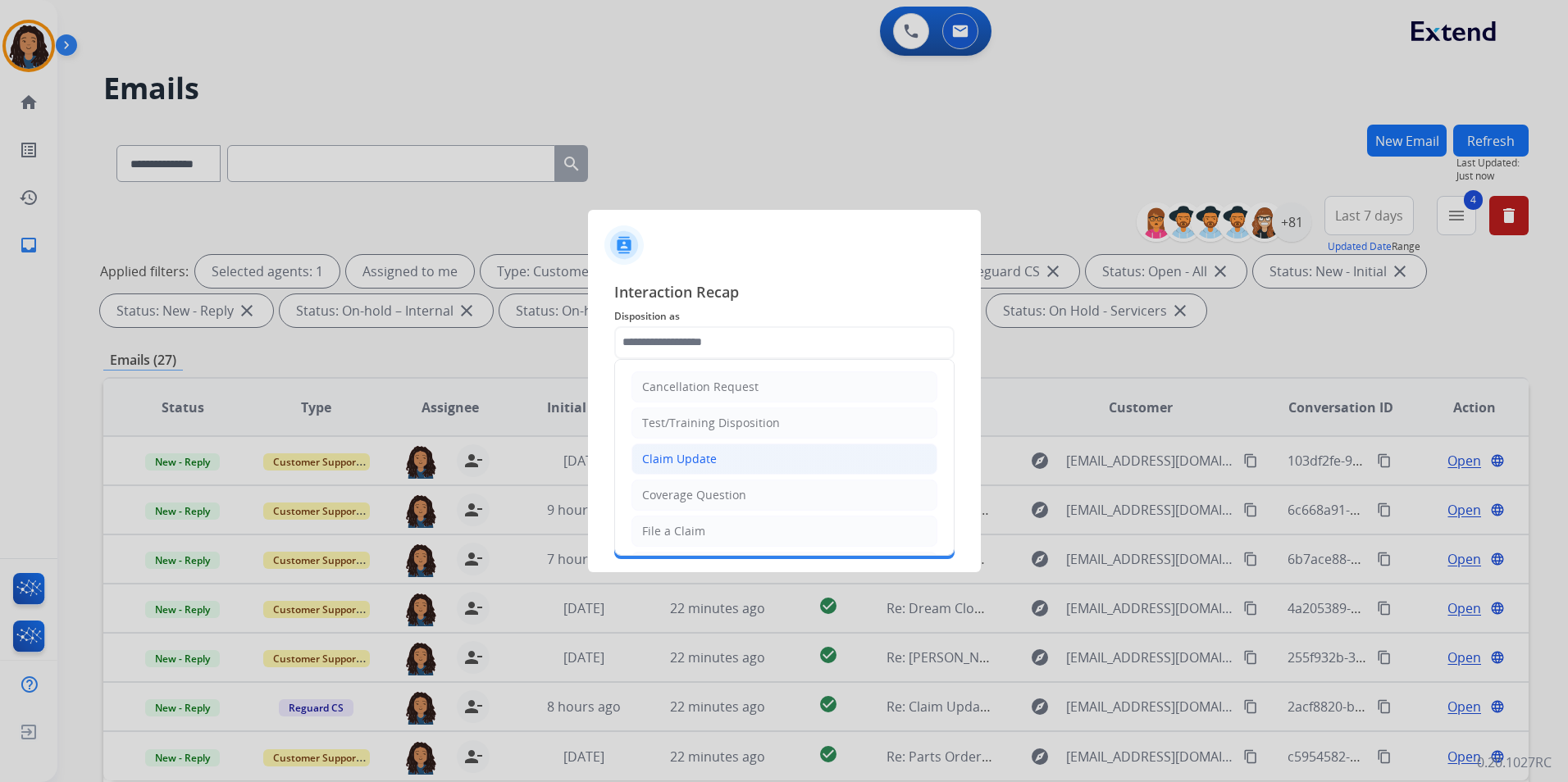
click at [743, 460] on li "Claim Update" at bounding box center [784, 459] width 306 height 31
type input "**********"
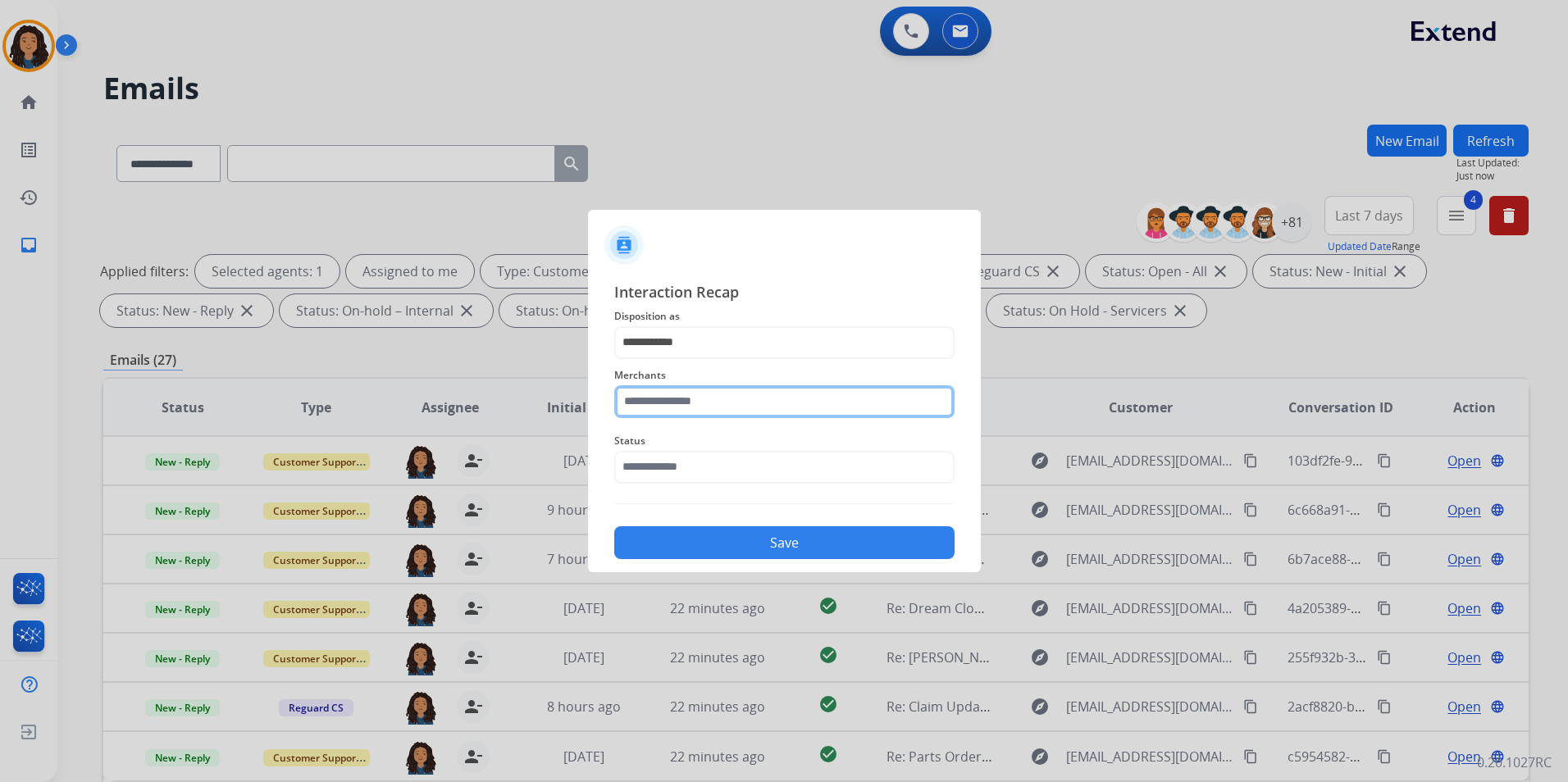
click at [725, 399] on input "text" at bounding box center [784, 401] width 340 height 33
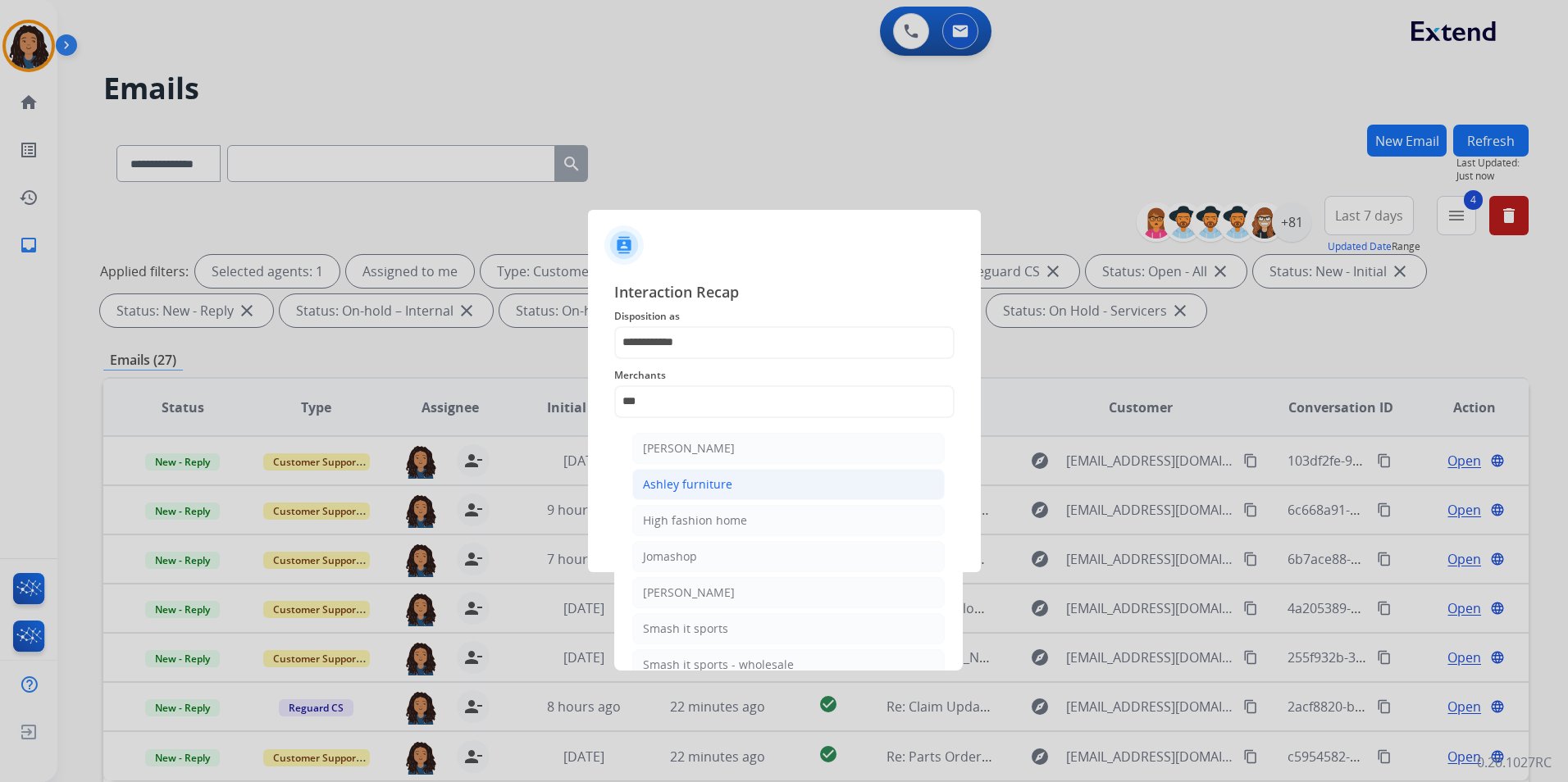
click at [732, 483] on li "Ashley furniture" at bounding box center [788, 485] width 312 height 31
type input "**********"
click at [723, 479] on input "text" at bounding box center [784, 467] width 340 height 33
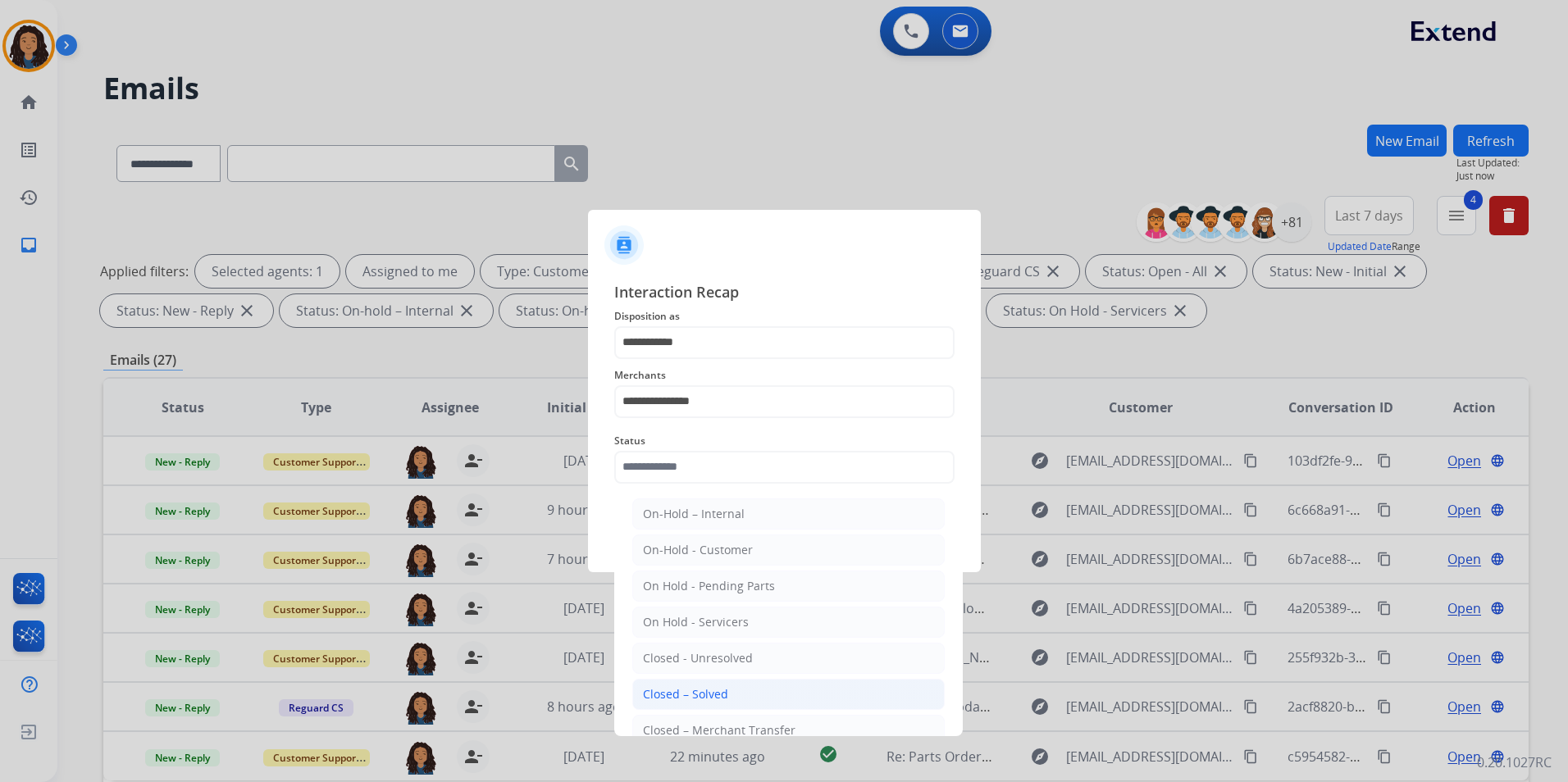
click at [656, 687] on div "Closed – Solved" at bounding box center [685, 694] width 85 height 16
type input "**********"
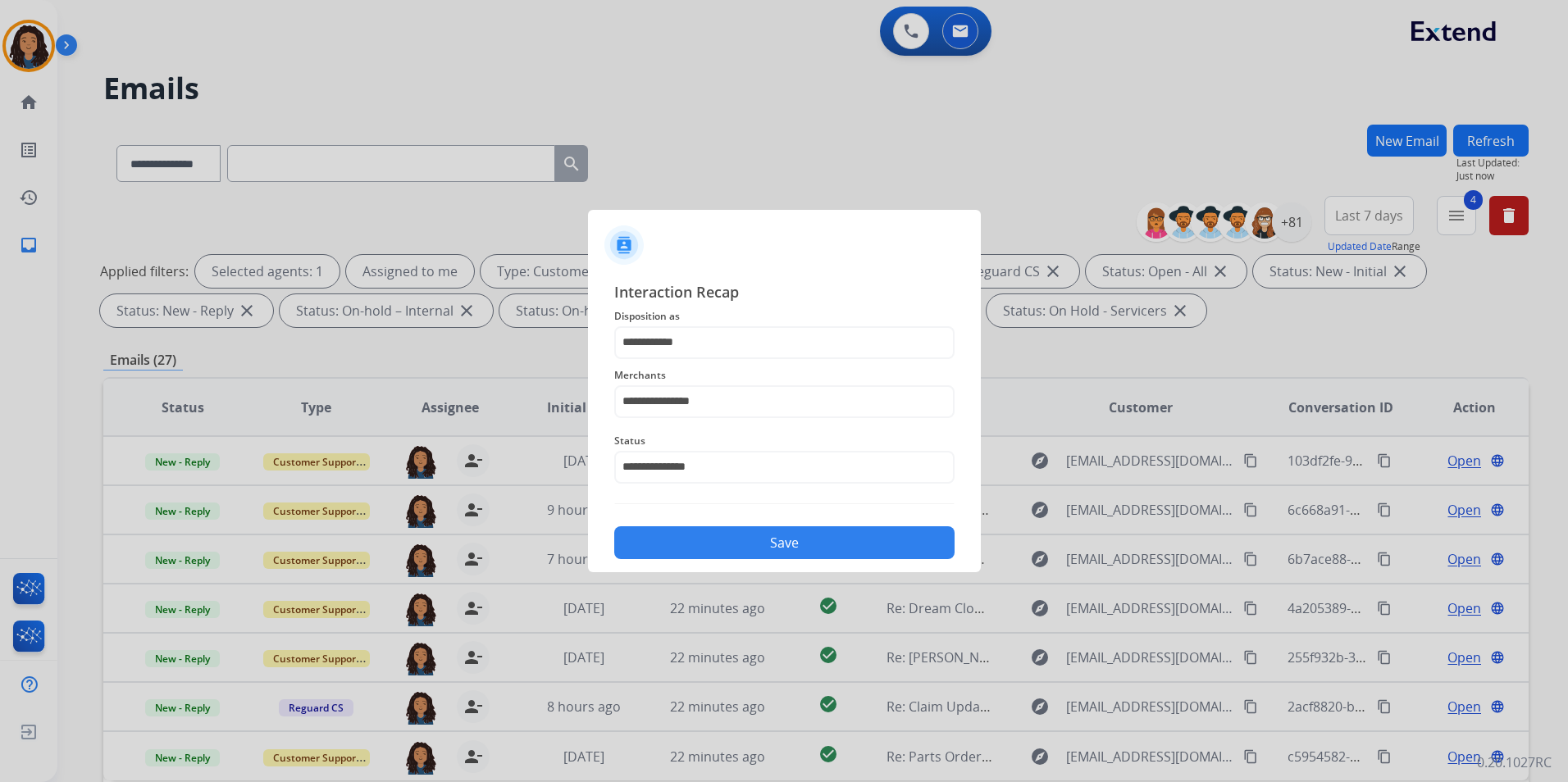
click at [700, 527] on button "Save" at bounding box center [784, 542] width 340 height 33
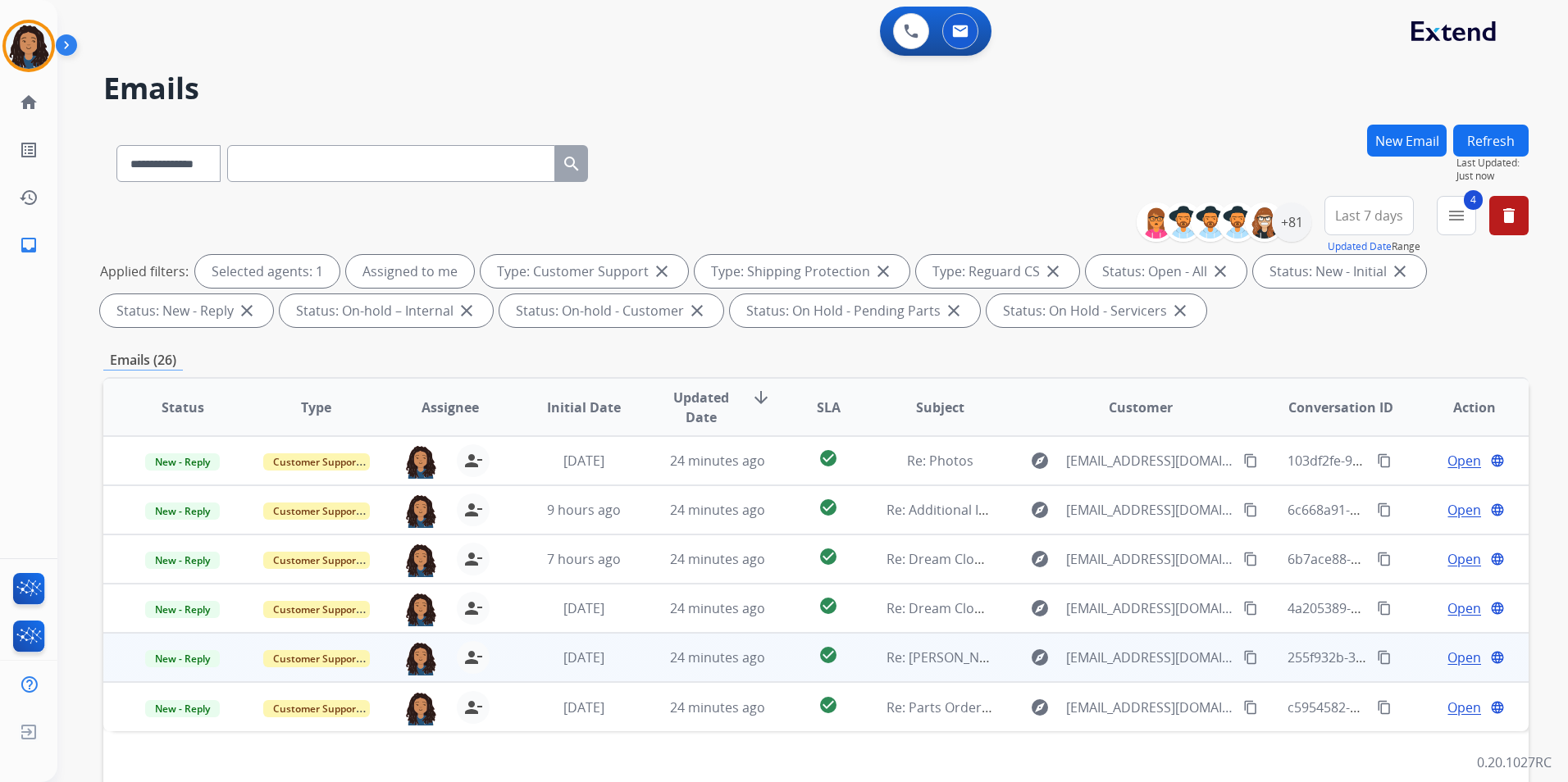
click at [1453, 655] on span "Open" at bounding box center [1463, 657] width 33 height 20
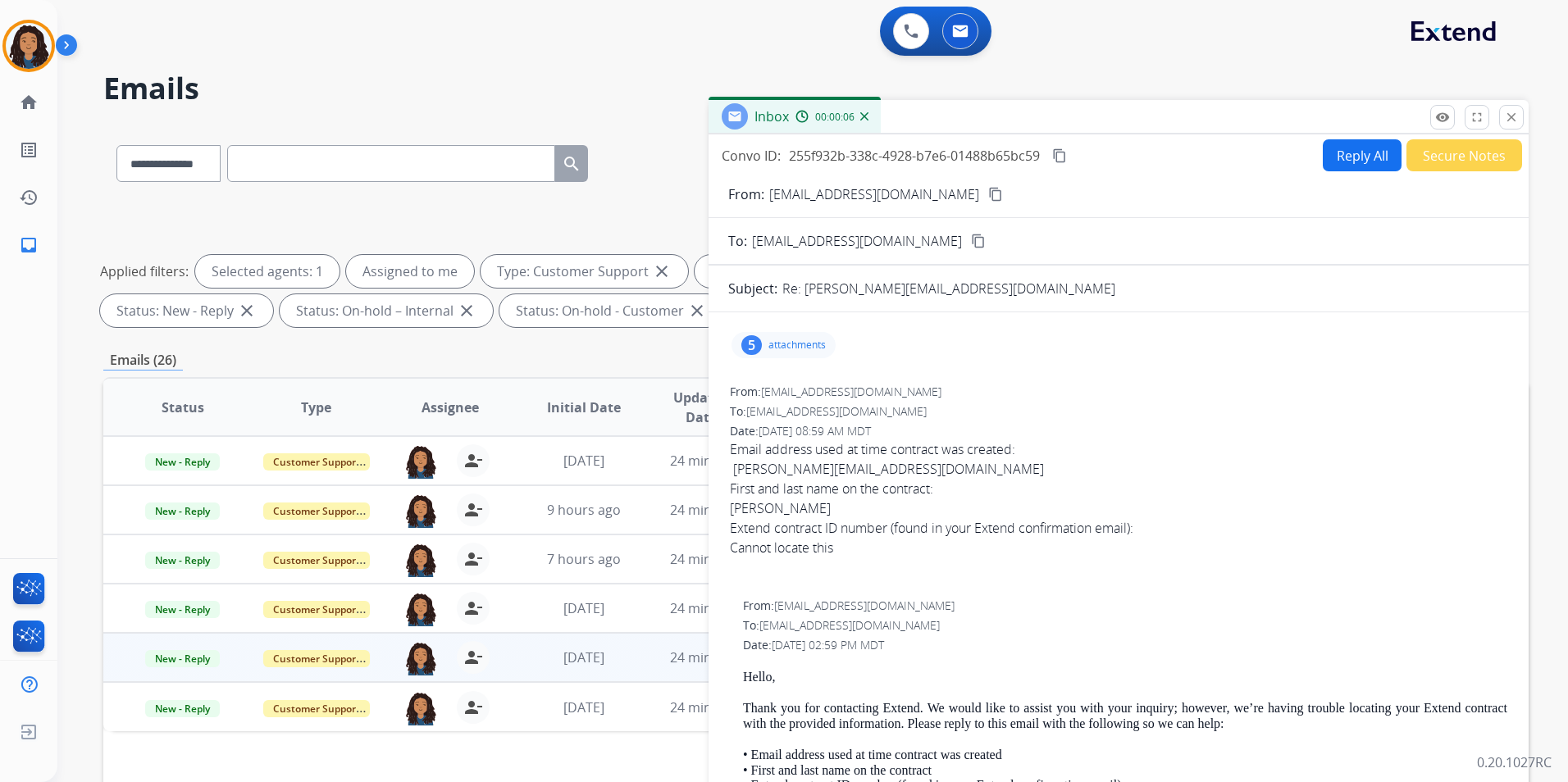
click at [986, 198] on button "content_copy" at bounding box center [996, 194] width 20 height 20
click at [1329, 166] on button "Reply All" at bounding box center [1362, 155] width 79 height 32
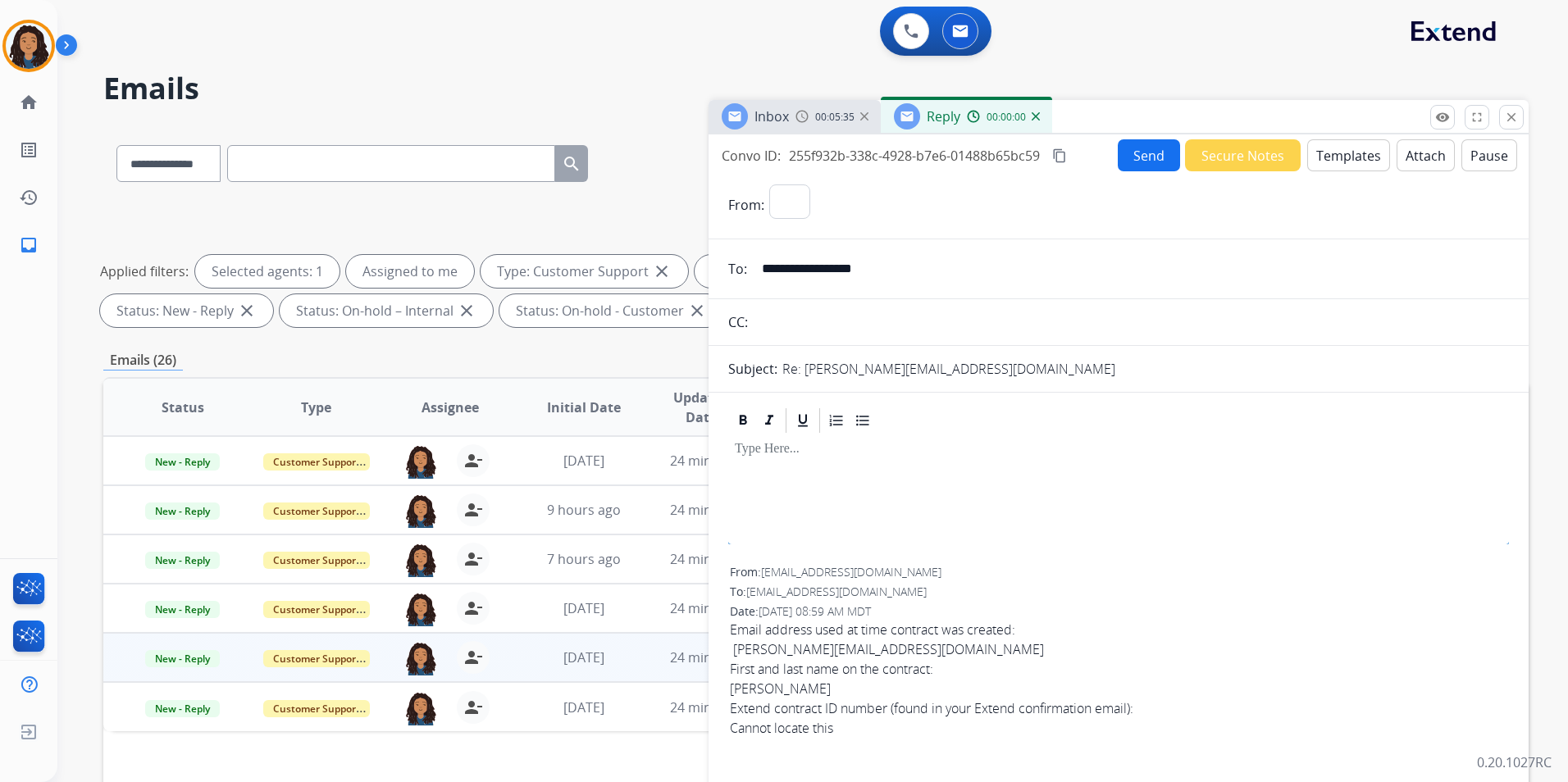
click at [1329, 166] on button "Templates" at bounding box center [1348, 155] width 83 height 32
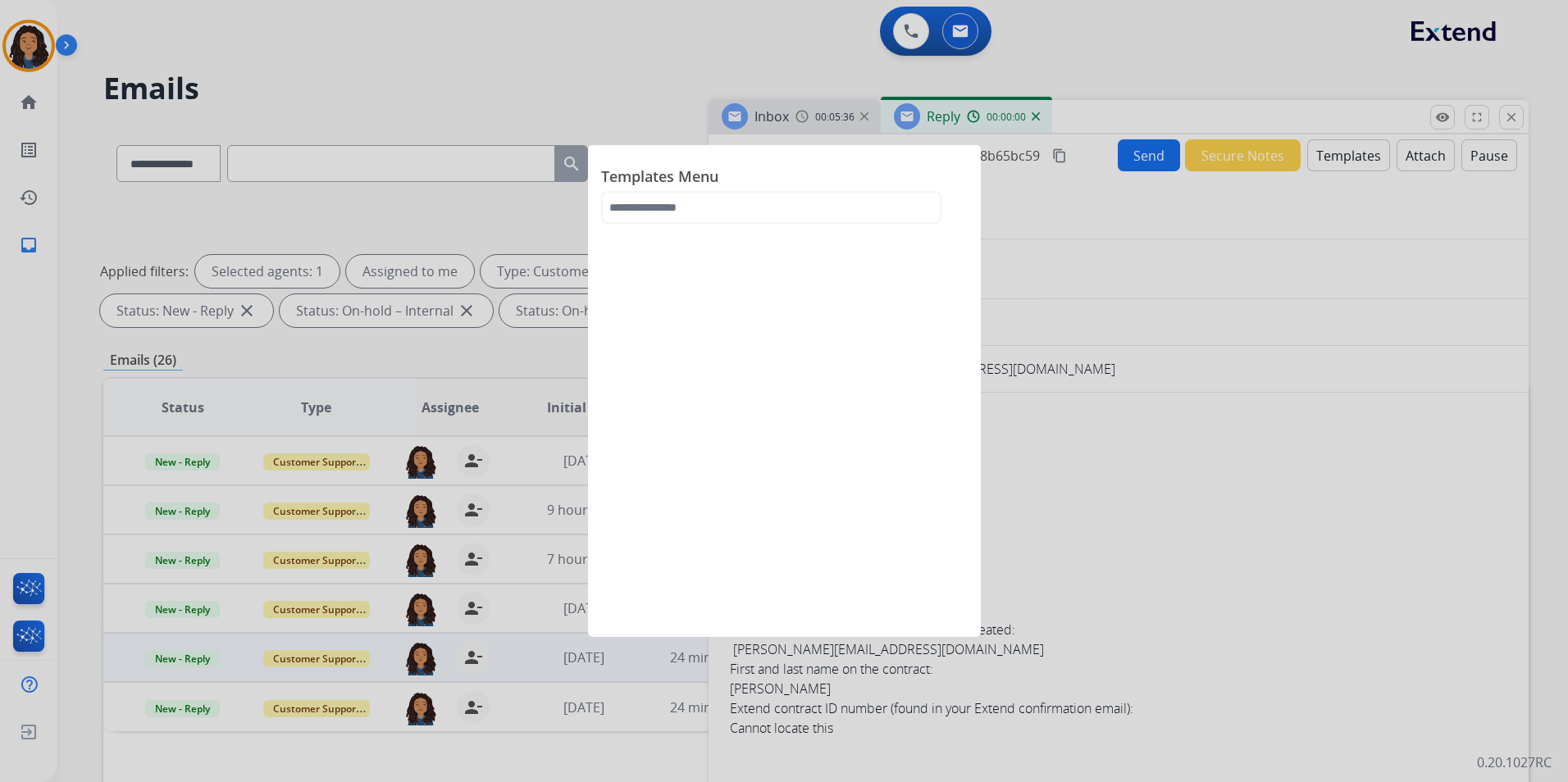
select select "**********"
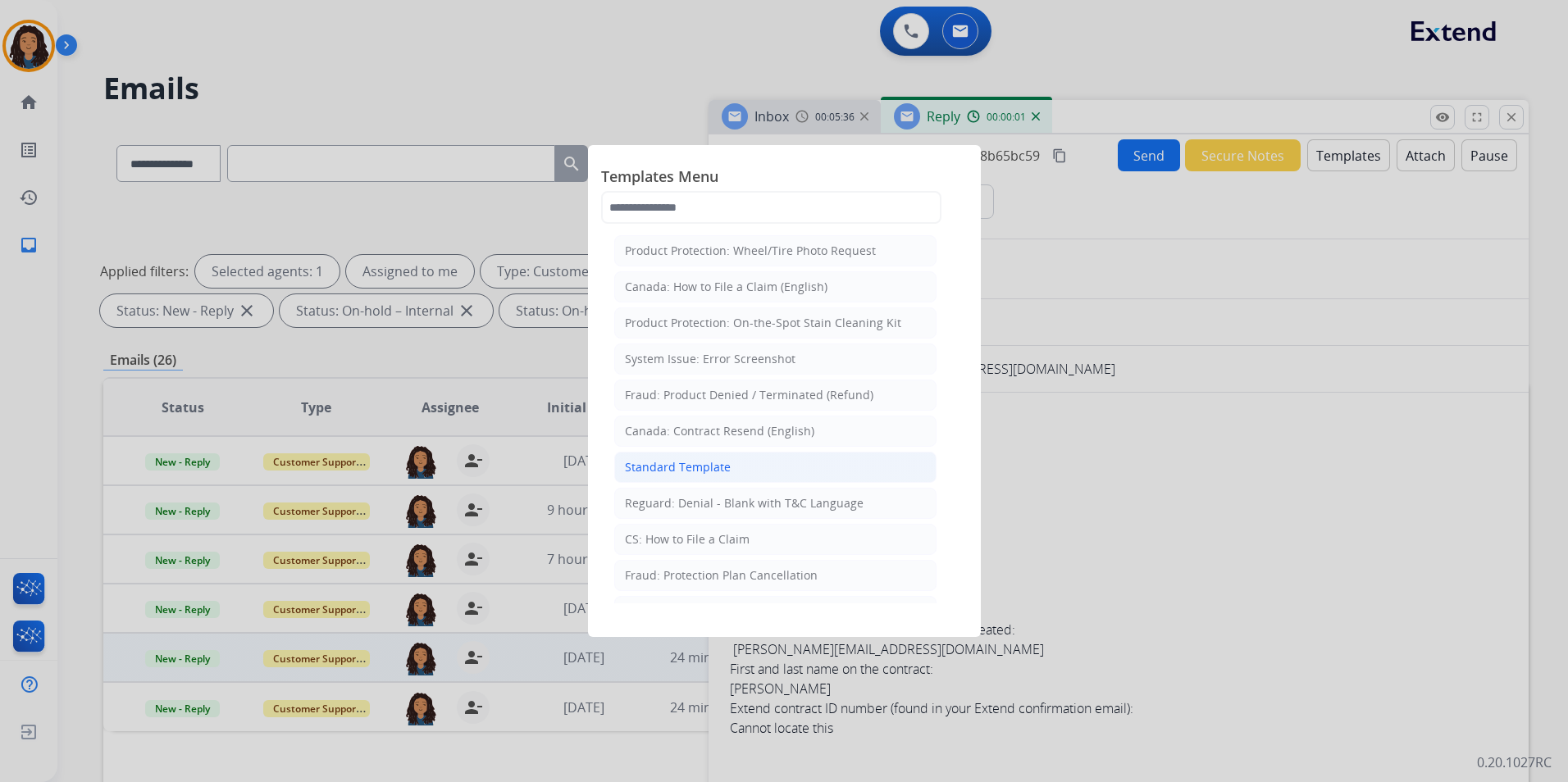
click at [740, 470] on li "Standard Template" at bounding box center [775, 467] width 322 height 31
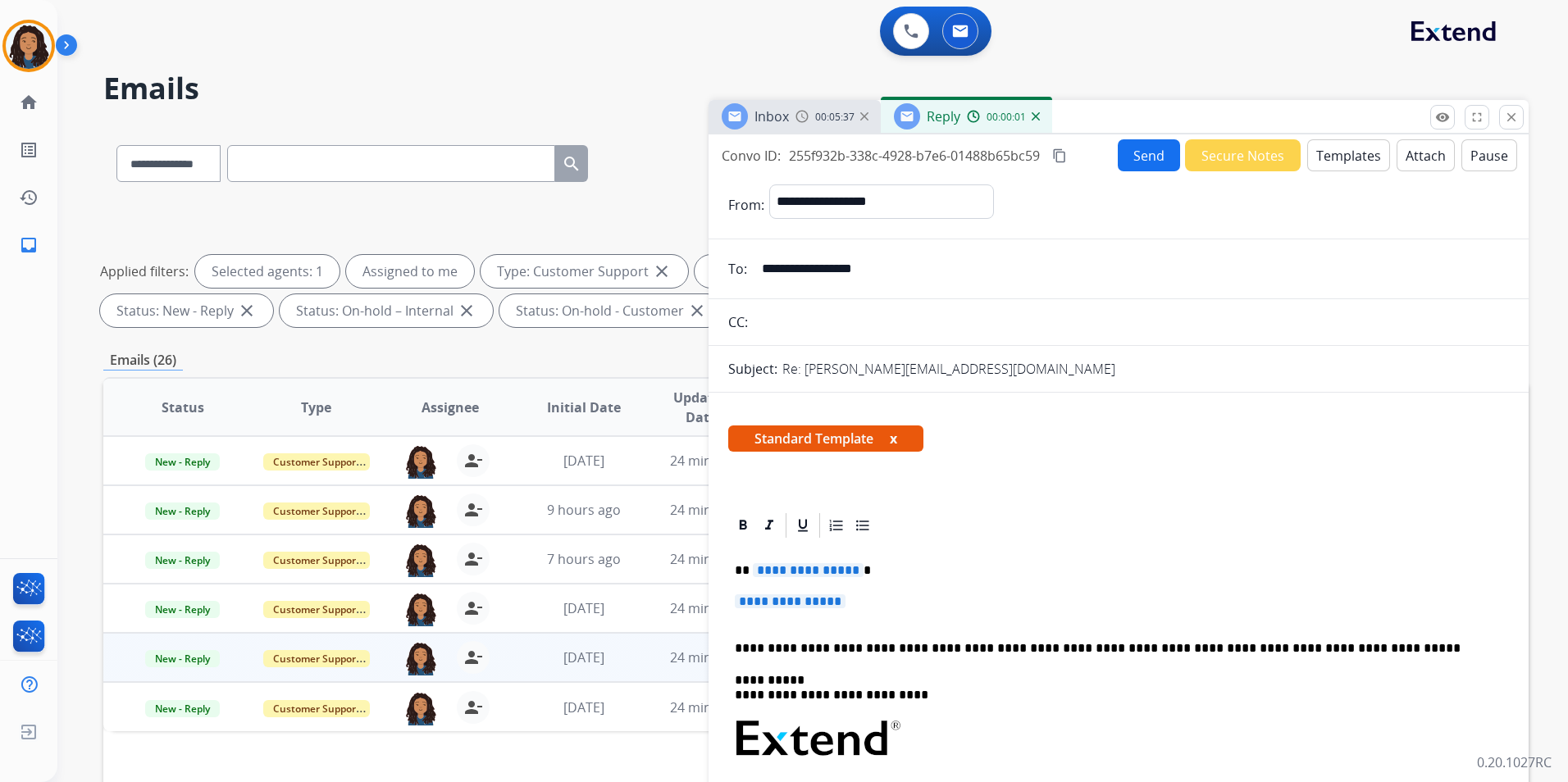
drag, startPoint x: 769, startPoint y: 131, endPoint x: 845, endPoint y: 357, distance: 238.4
click at [769, 128] on div "Inbox 00:05:37" at bounding box center [794, 117] width 172 height 33
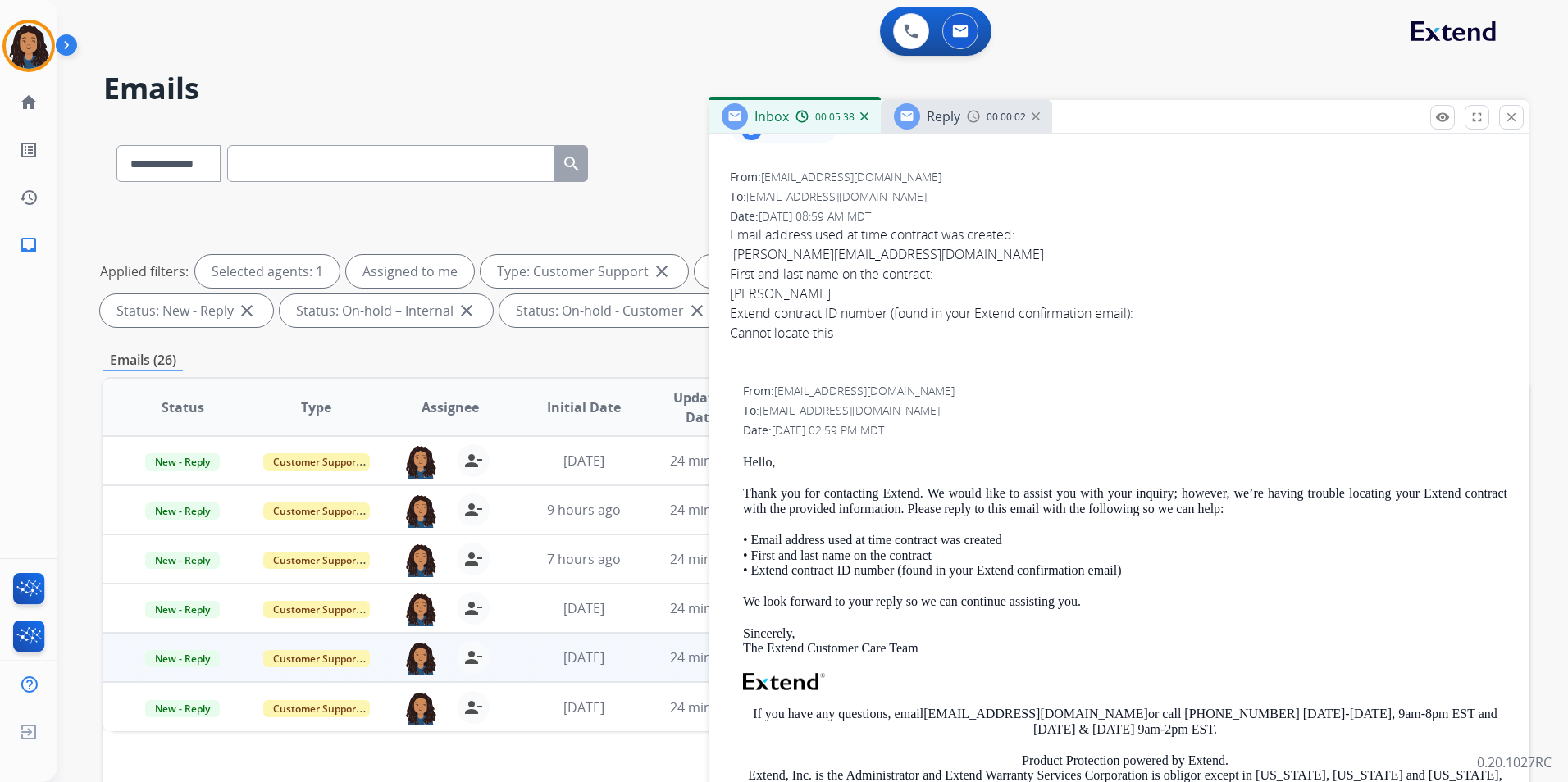
scroll to position [328, 0]
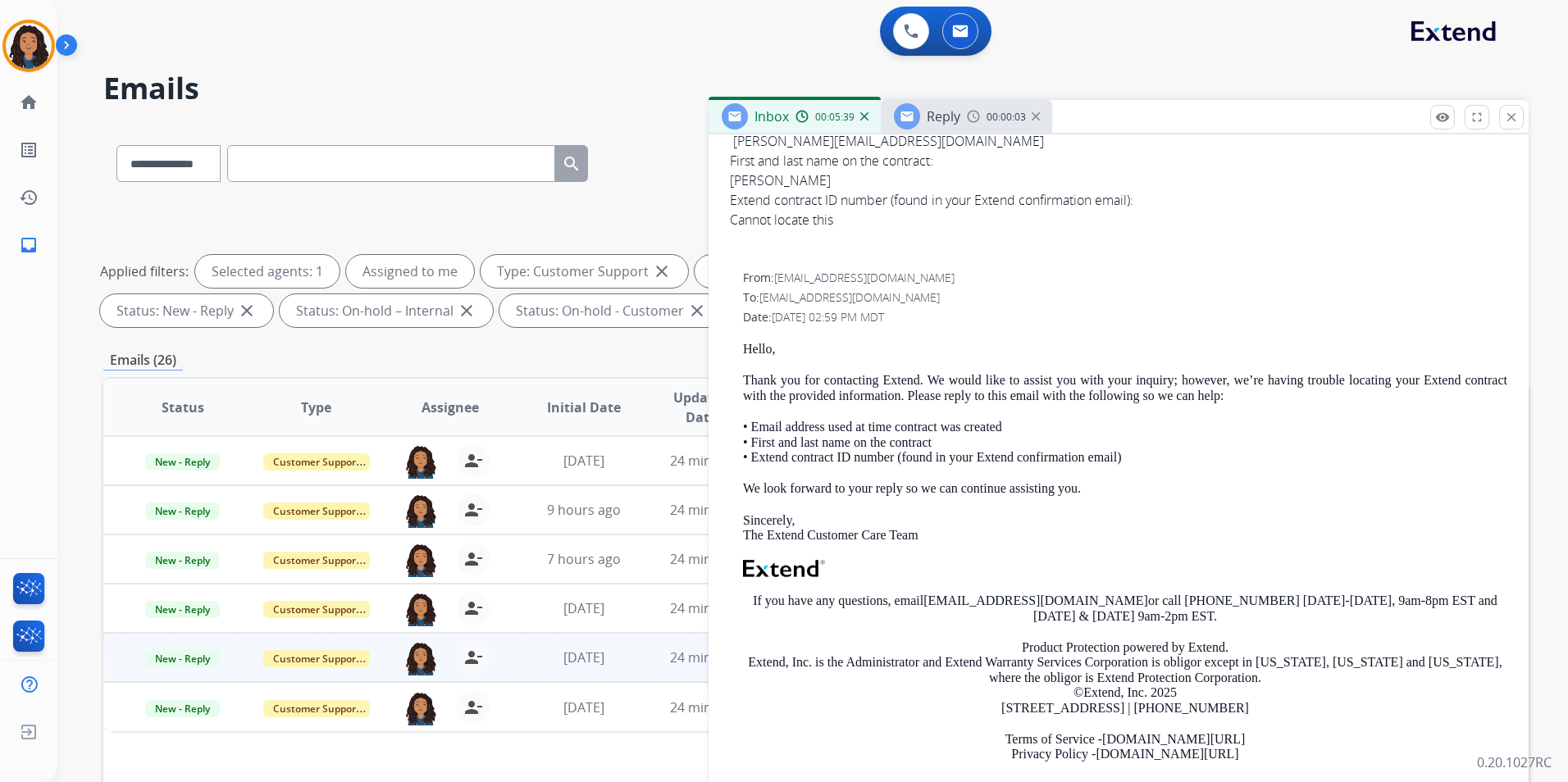
click at [958, 116] on span "Reply" at bounding box center [943, 117] width 33 height 18
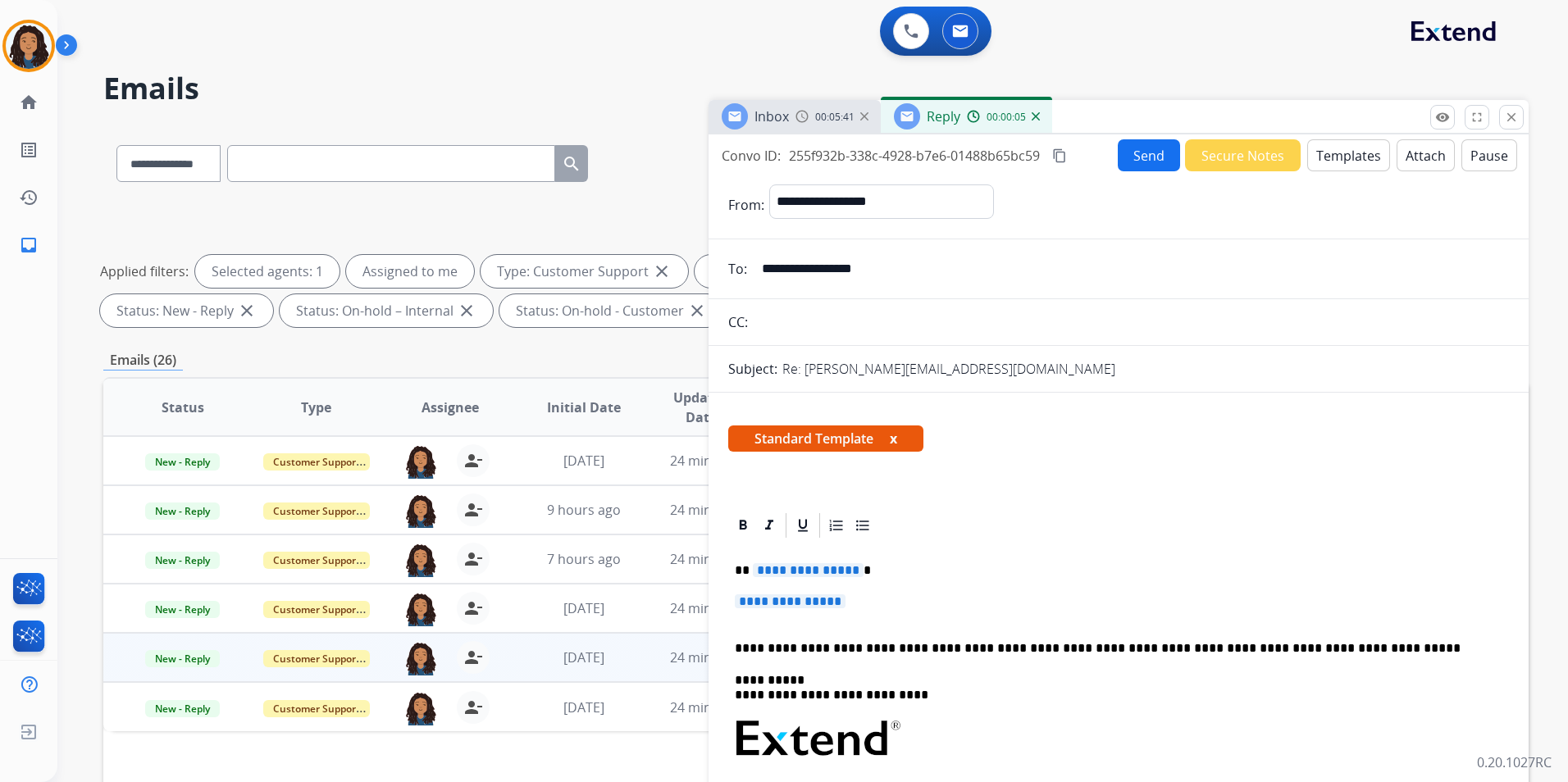
click at [825, 576] on span "**********" at bounding box center [808, 570] width 110 height 14
click at [813, 603] on span "**********" at bounding box center [789, 600] width 110 height 14
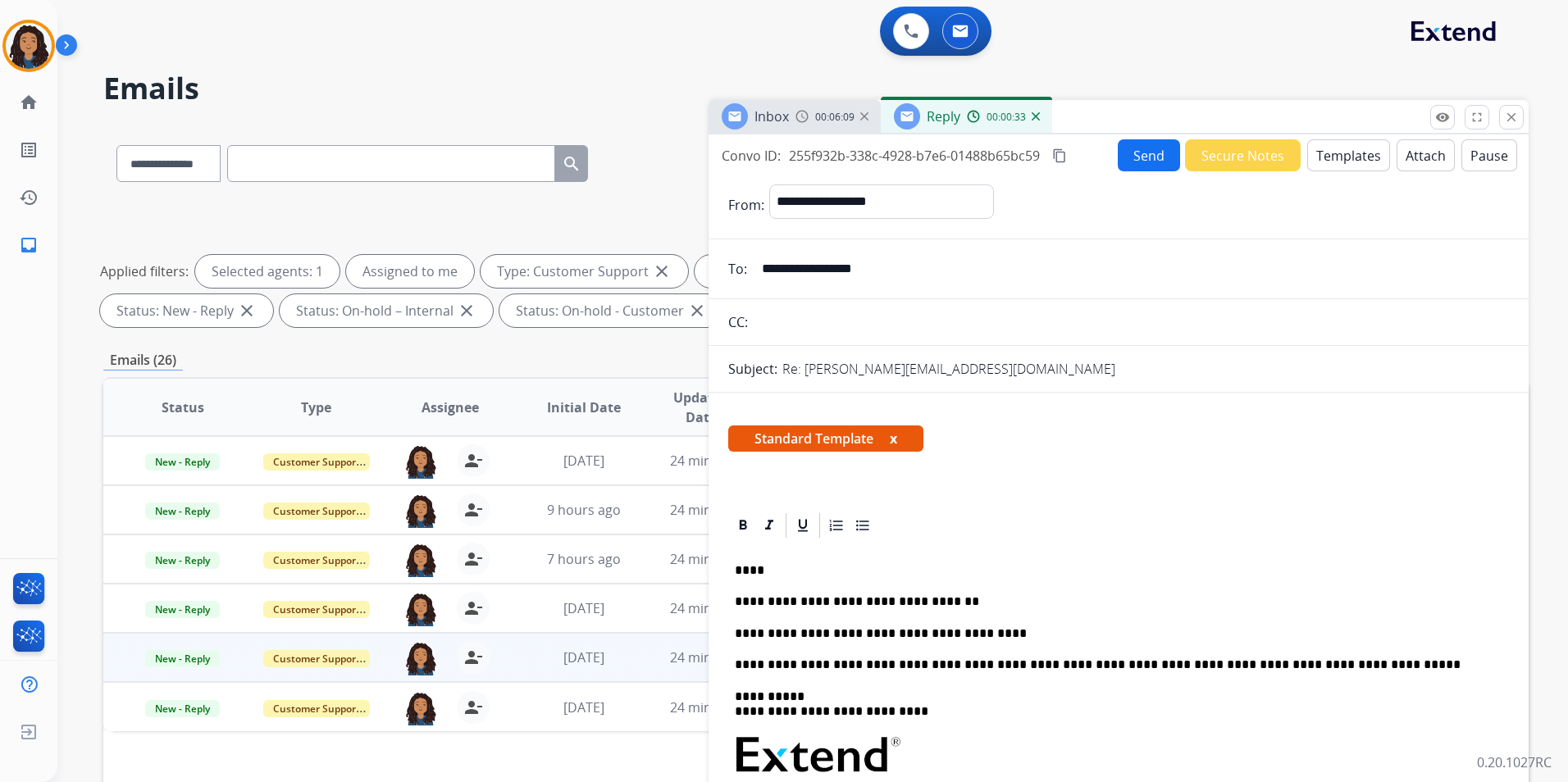
click at [1148, 155] on button "Send" at bounding box center [1148, 155] width 62 height 32
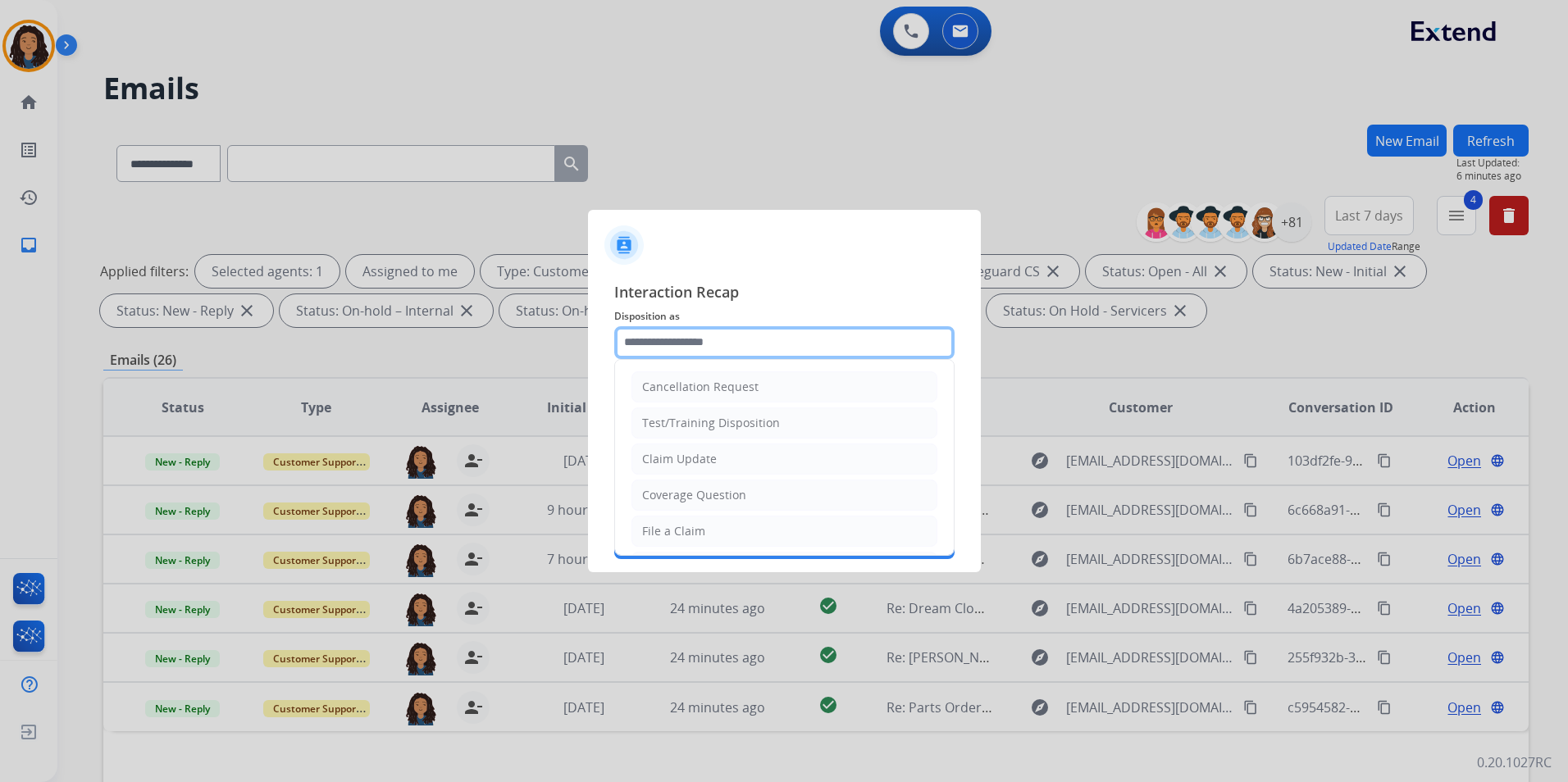
click at [682, 328] on input "text" at bounding box center [784, 343] width 340 height 33
click at [701, 465] on div "Claim Update" at bounding box center [679, 459] width 75 height 16
type input "**********"
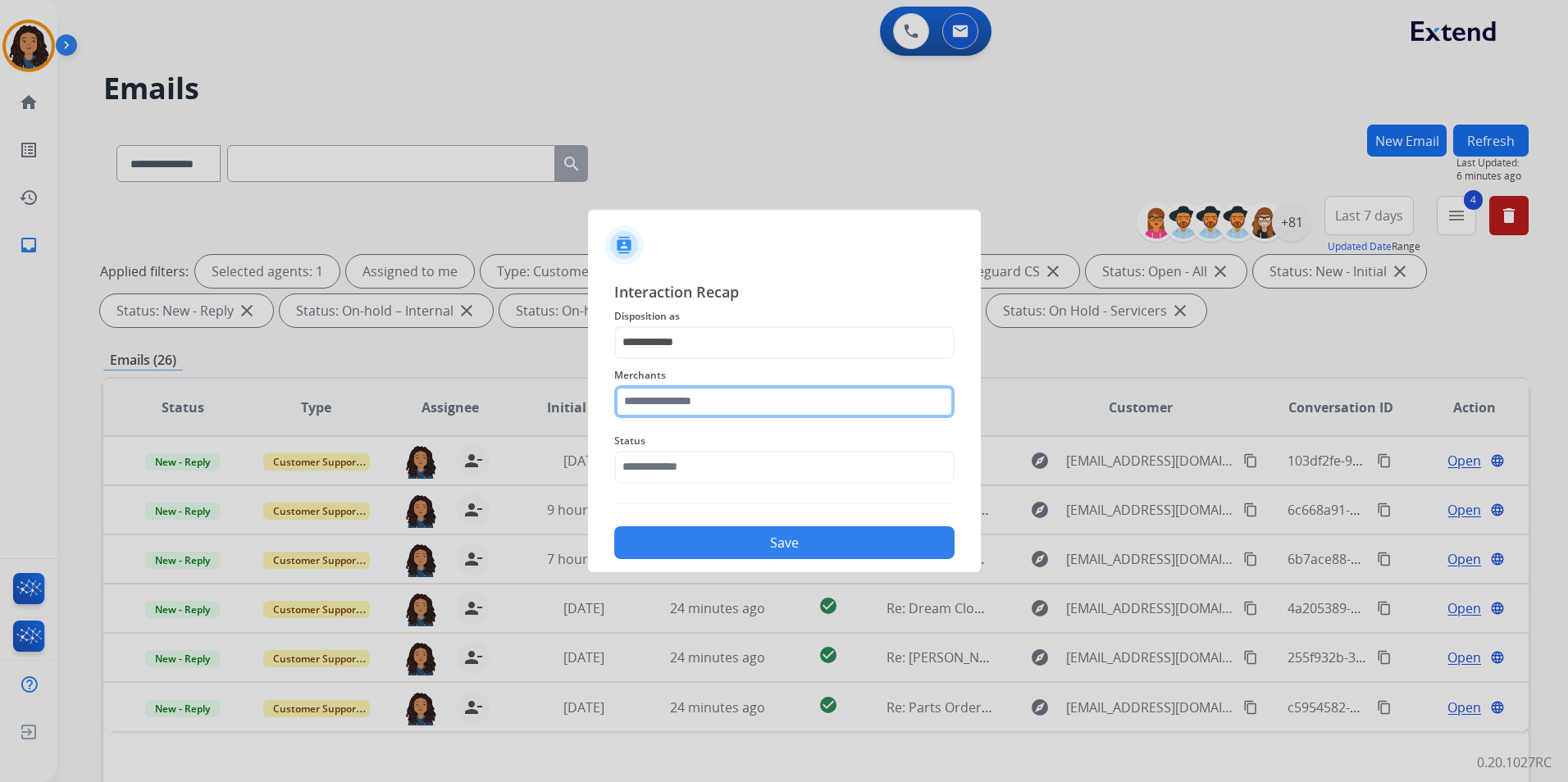
click at [700, 412] on input "text" at bounding box center [784, 401] width 340 height 33
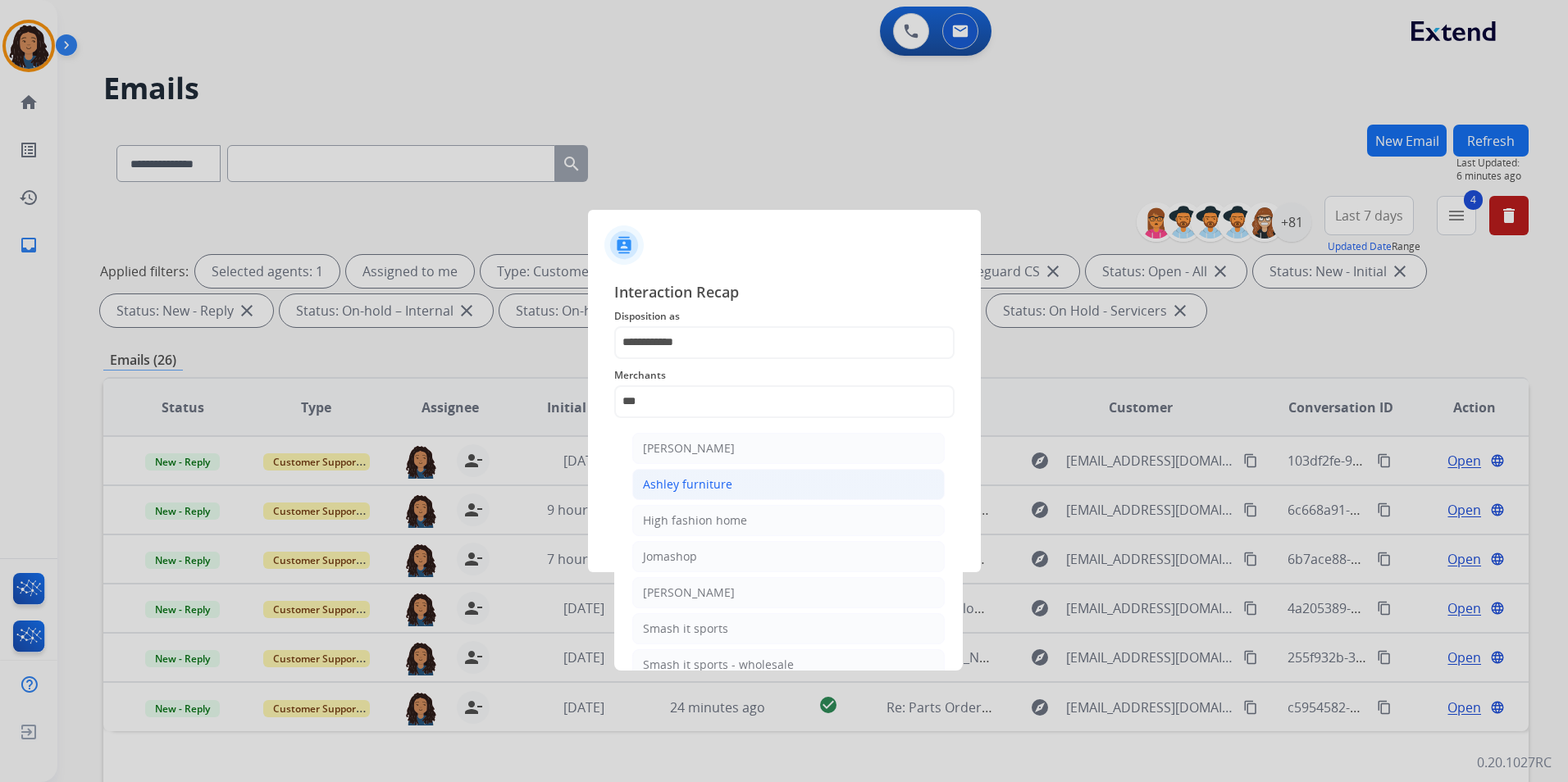
click at [740, 480] on li "Ashley furniture" at bounding box center [788, 485] width 312 height 31
type input "**********"
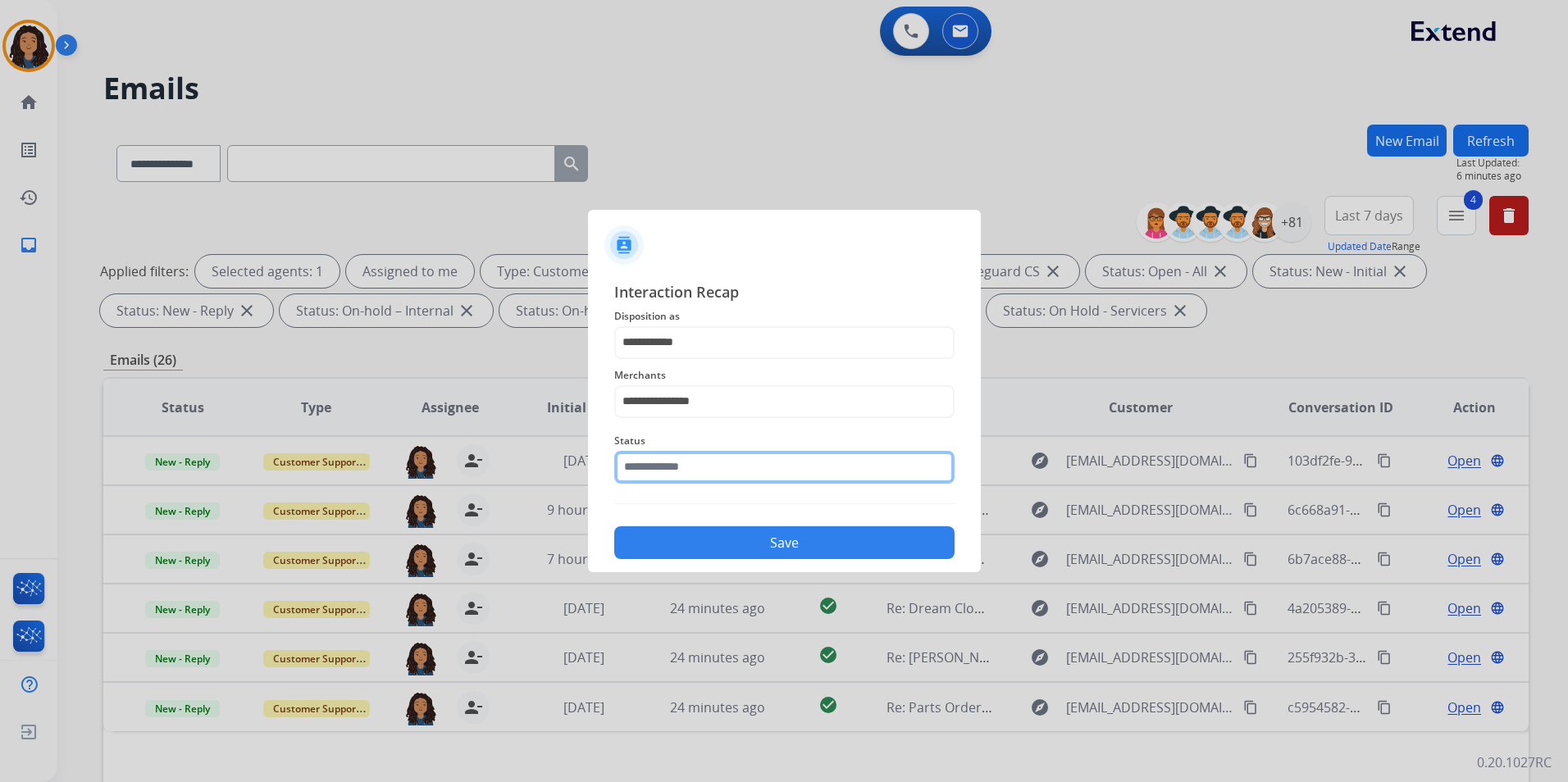
click at [736, 476] on input "text" at bounding box center [784, 467] width 340 height 33
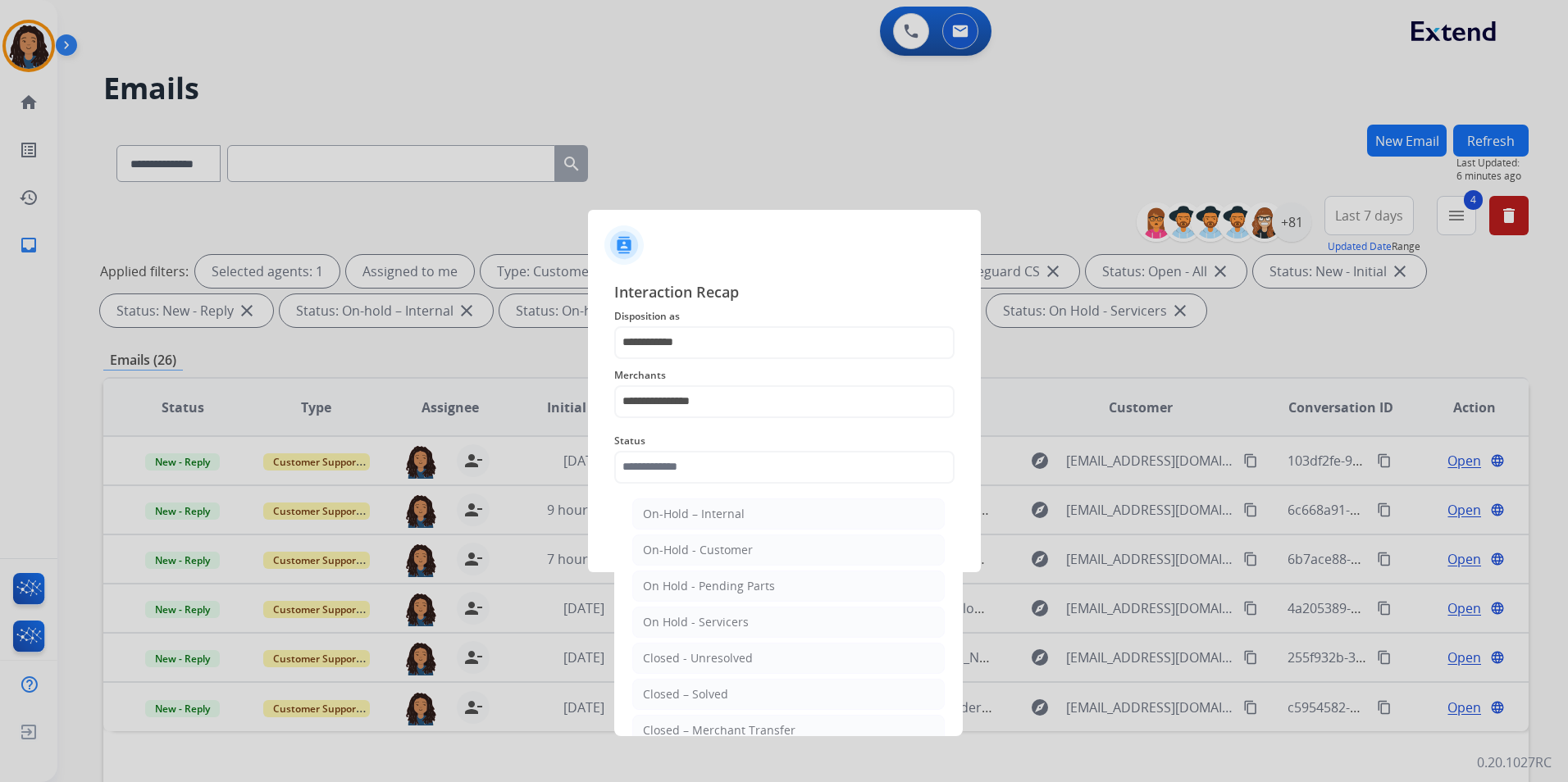
drag, startPoint x: 723, startPoint y: 688, endPoint x: 739, endPoint y: 567, distance: 122.1
click at [719, 681] on li "Closed – Solved" at bounding box center [788, 694] width 312 height 31
type input "**********"
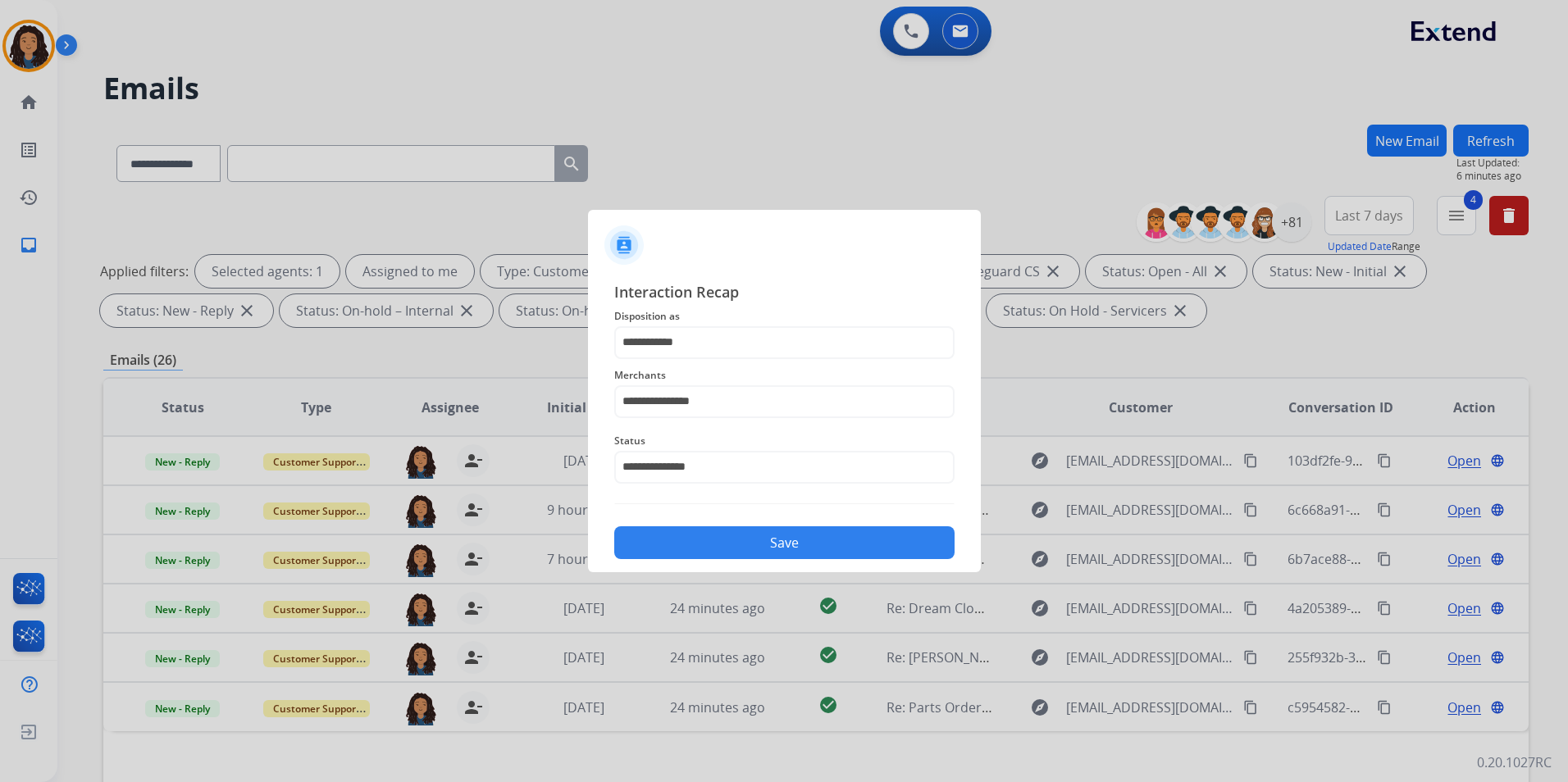
drag, startPoint x: 770, startPoint y: 545, endPoint x: 810, endPoint y: 559, distance: 42.4
click at [773, 545] on button "Save" at bounding box center [784, 542] width 340 height 33
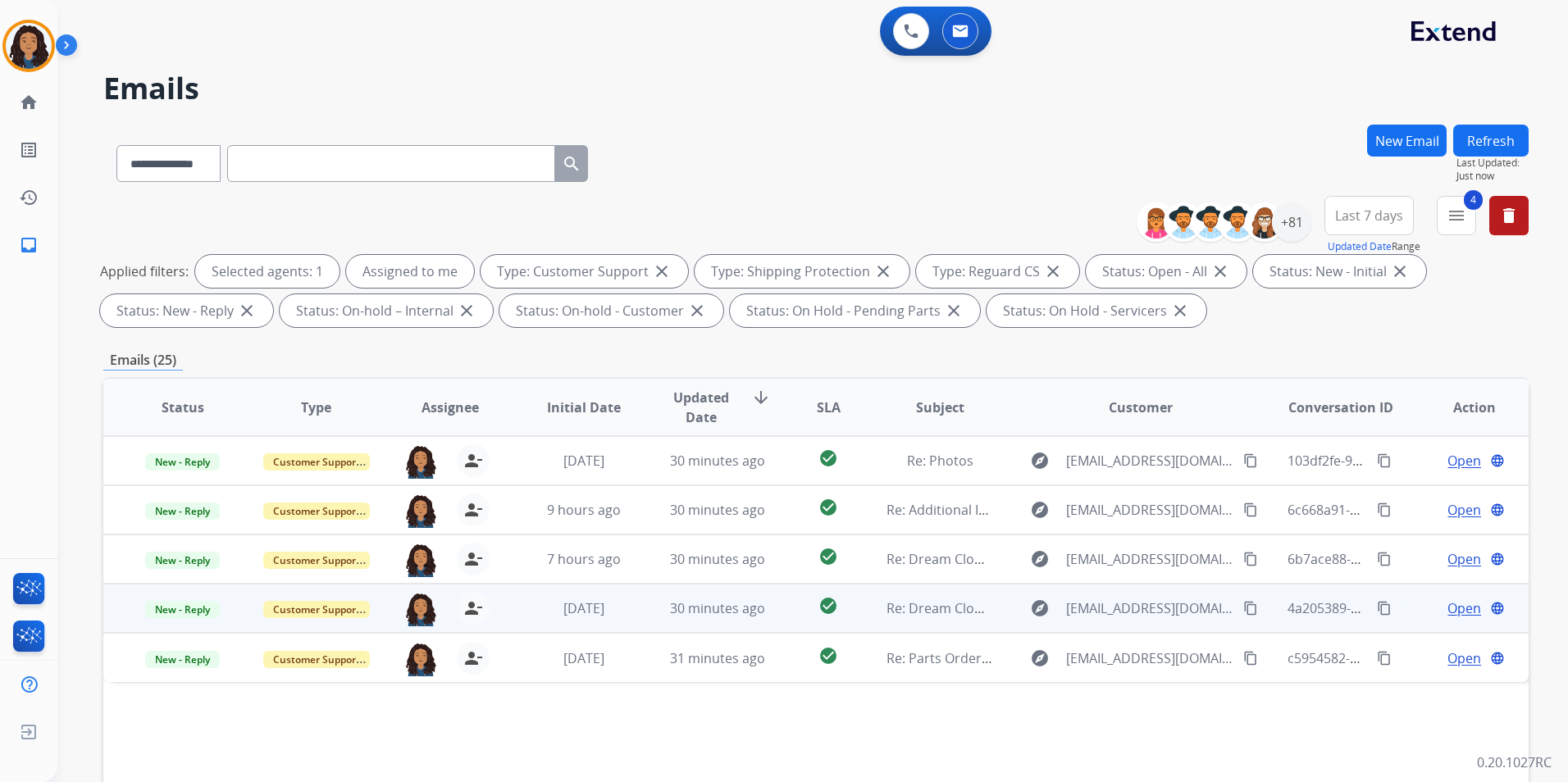
click at [1452, 608] on span "Open" at bounding box center [1463, 608] width 33 height 20
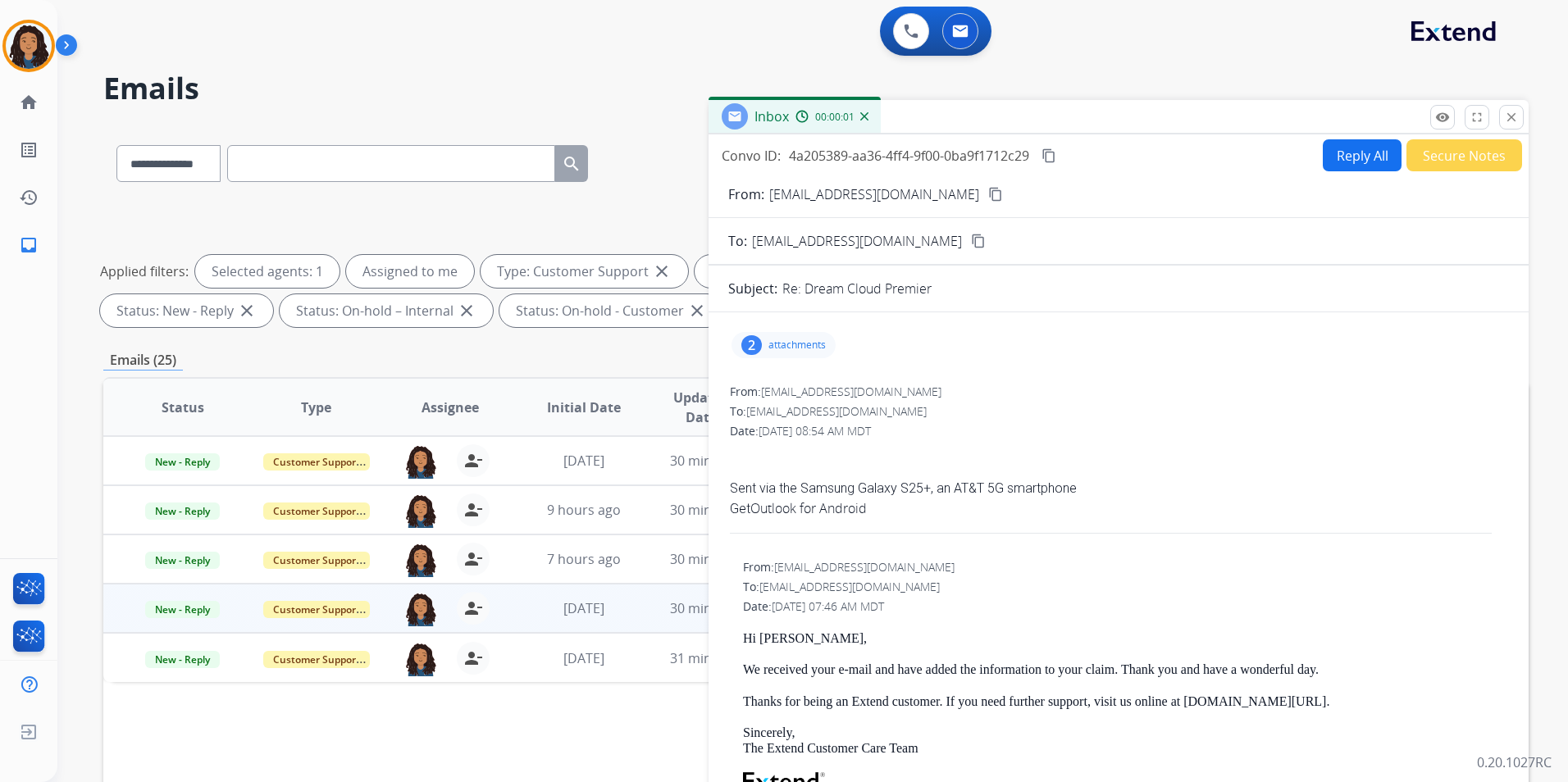
click at [796, 334] on div "2 attachments" at bounding box center [783, 344] width 104 height 26
click at [797, 336] on div "2 attachments 1000031444.jpg download [DATE] 09:54 AM 1000031414.jpg download […" at bounding box center [783, 344] width 104 height 26
click at [1512, 127] on button "close Close" at bounding box center [1511, 117] width 24 height 24
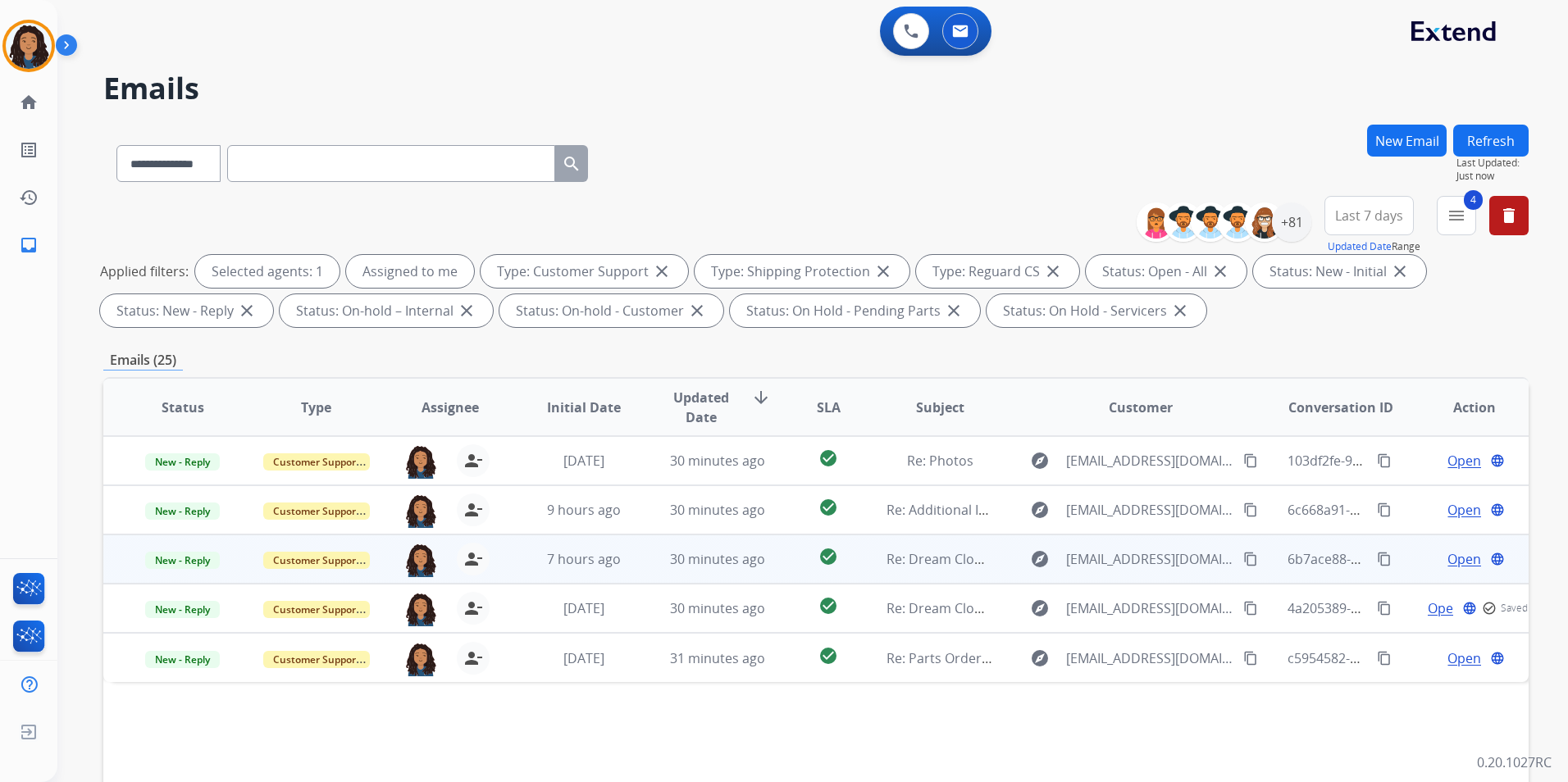
click at [1462, 558] on span "Open" at bounding box center [1463, 560] width 33 height 20
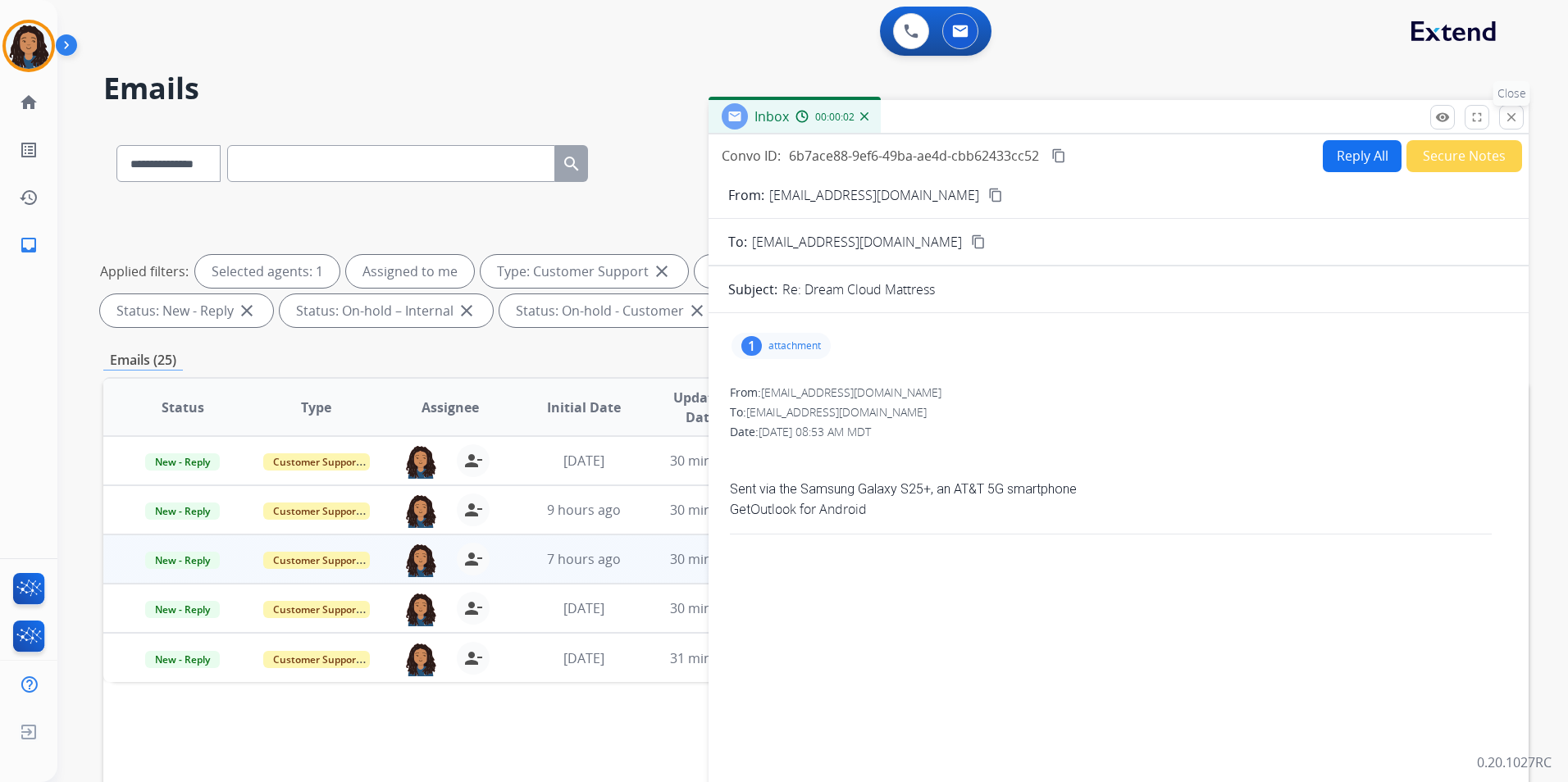
click at [1513, 118] on mat-icon "close" at bounding box center [1511, 118] width 14 height 14
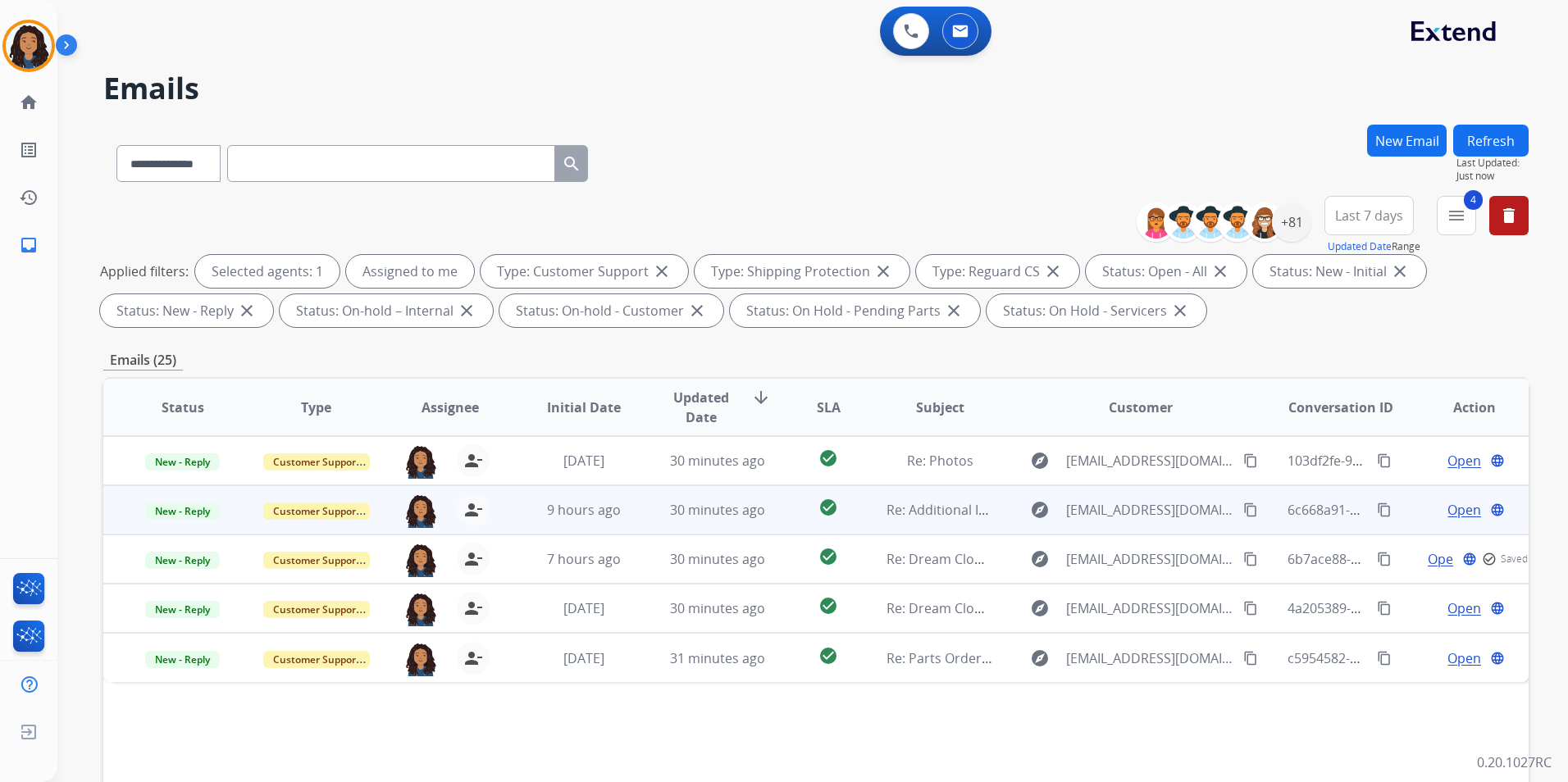
click at [1447, 504] on span "Open" at bounding box center [1463, 510] width 33 height 20
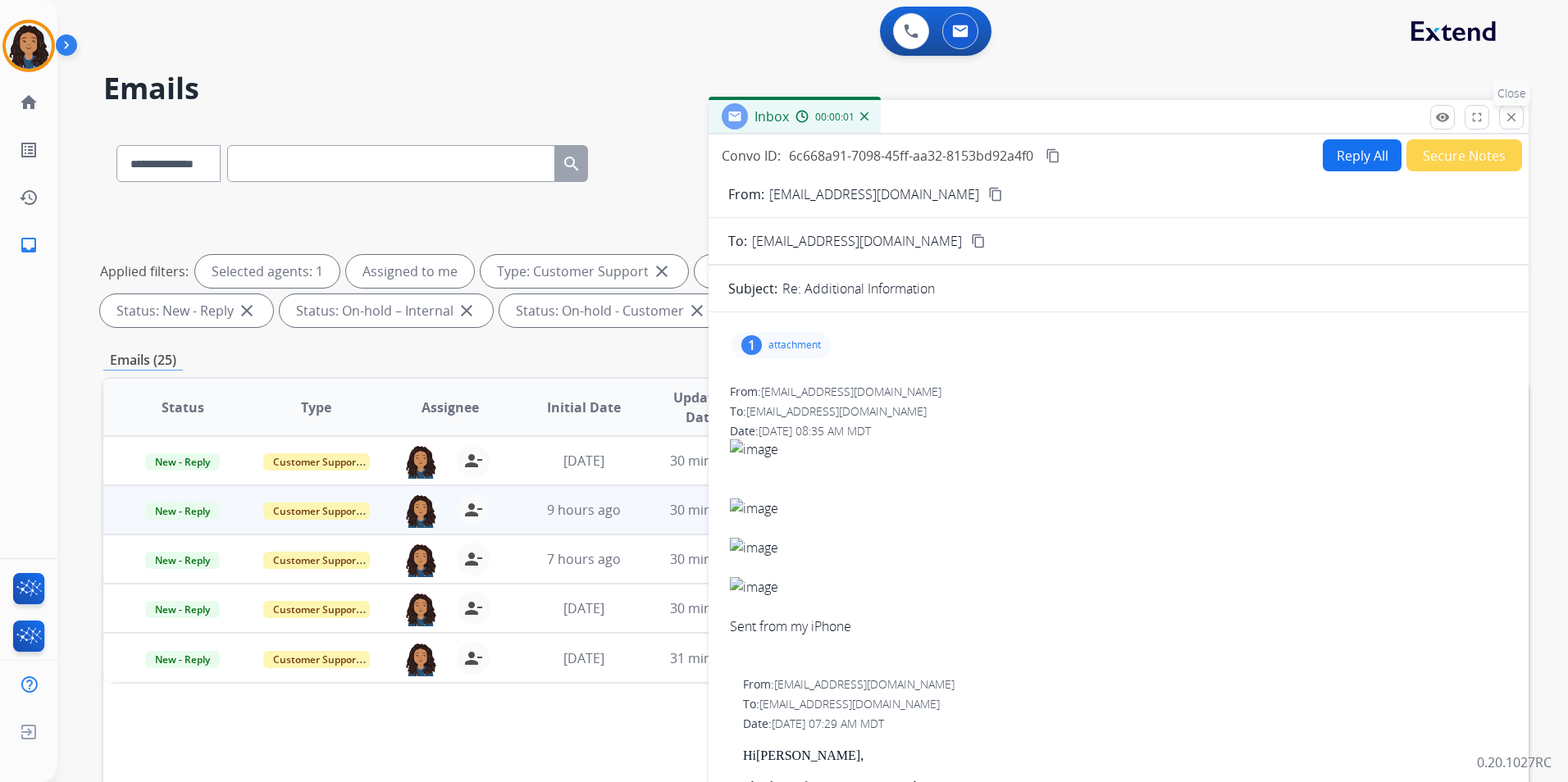
click at [1508, 105] on p "Close" at bounding box center [1511, 93] width 37 height 24
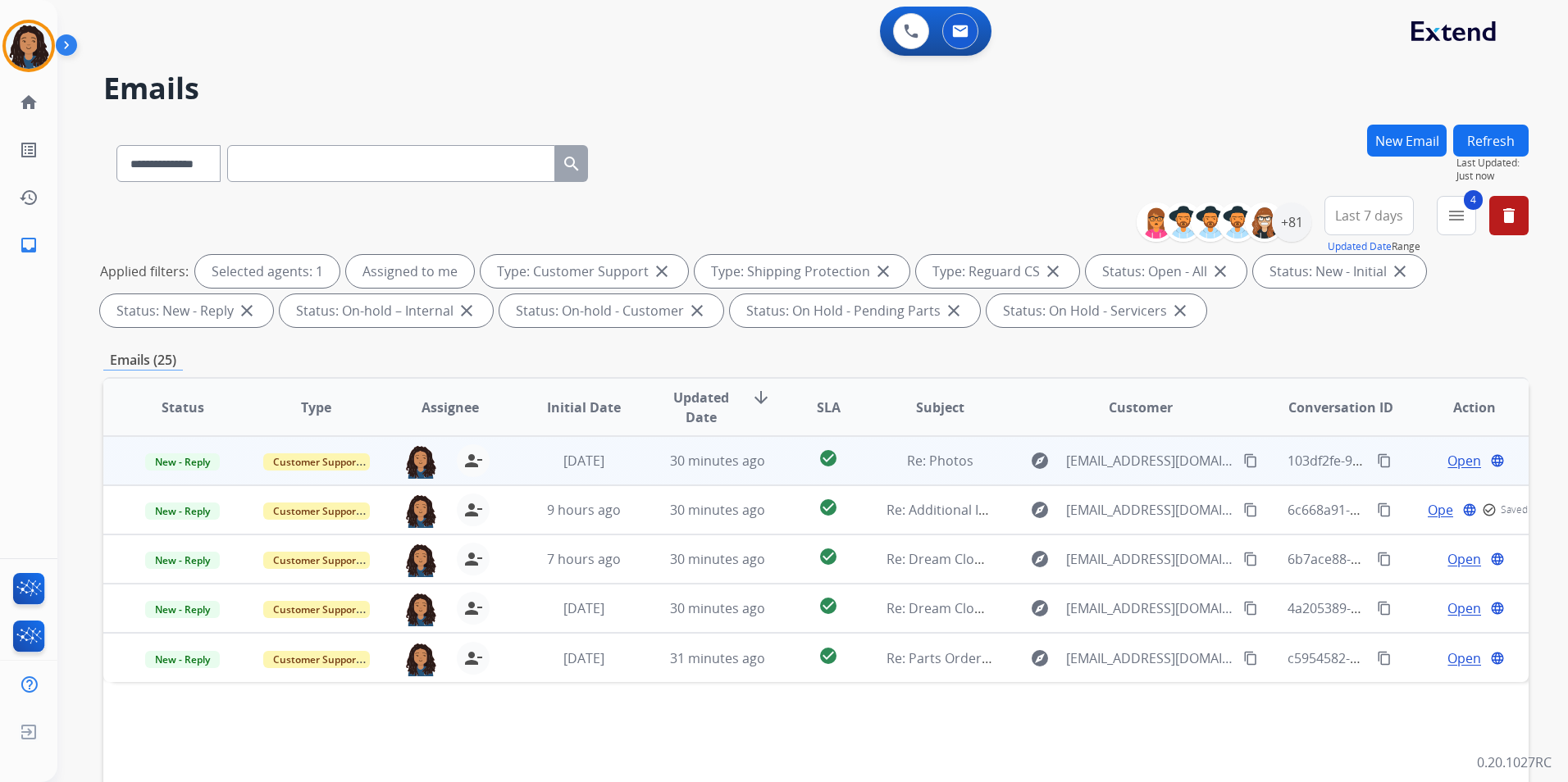
click at [1458, 458] on span "Open" at bounding box center [1463, 461] width 33 height 20
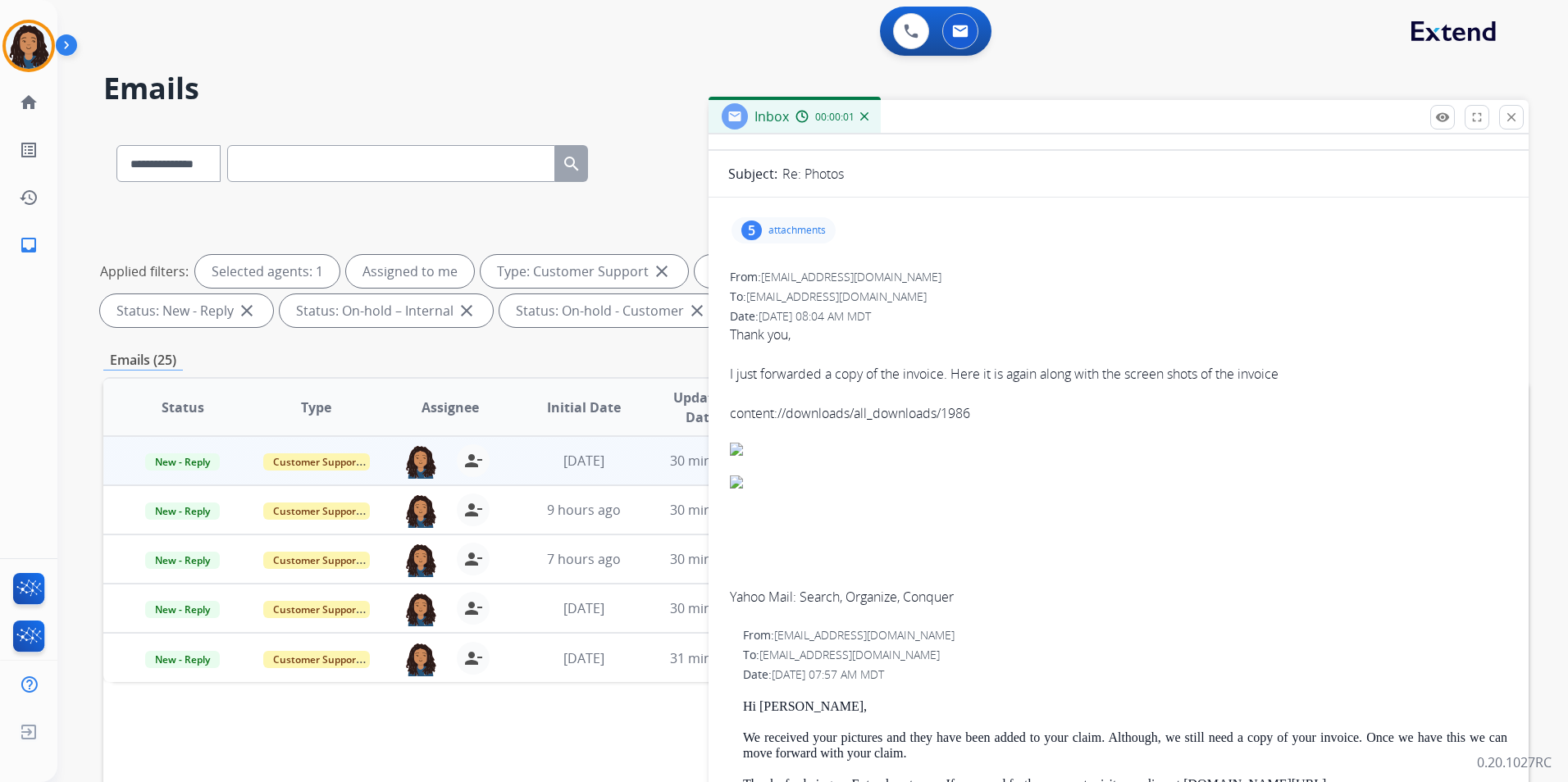
scroll to position [164, 0]
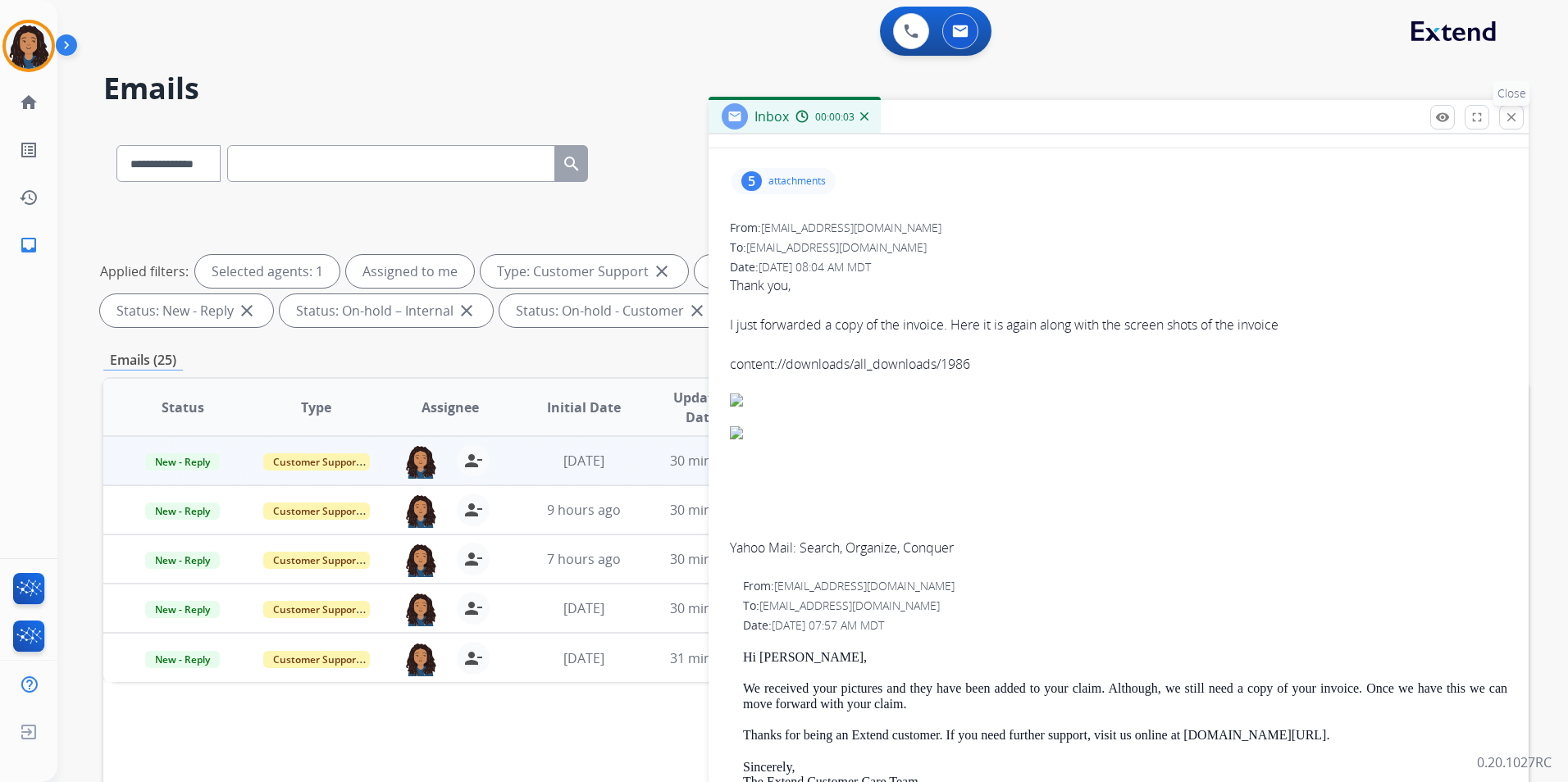
click at [1512, 112] on mat-icon "close" at bounding box center [1511, 118] width 14 height 14
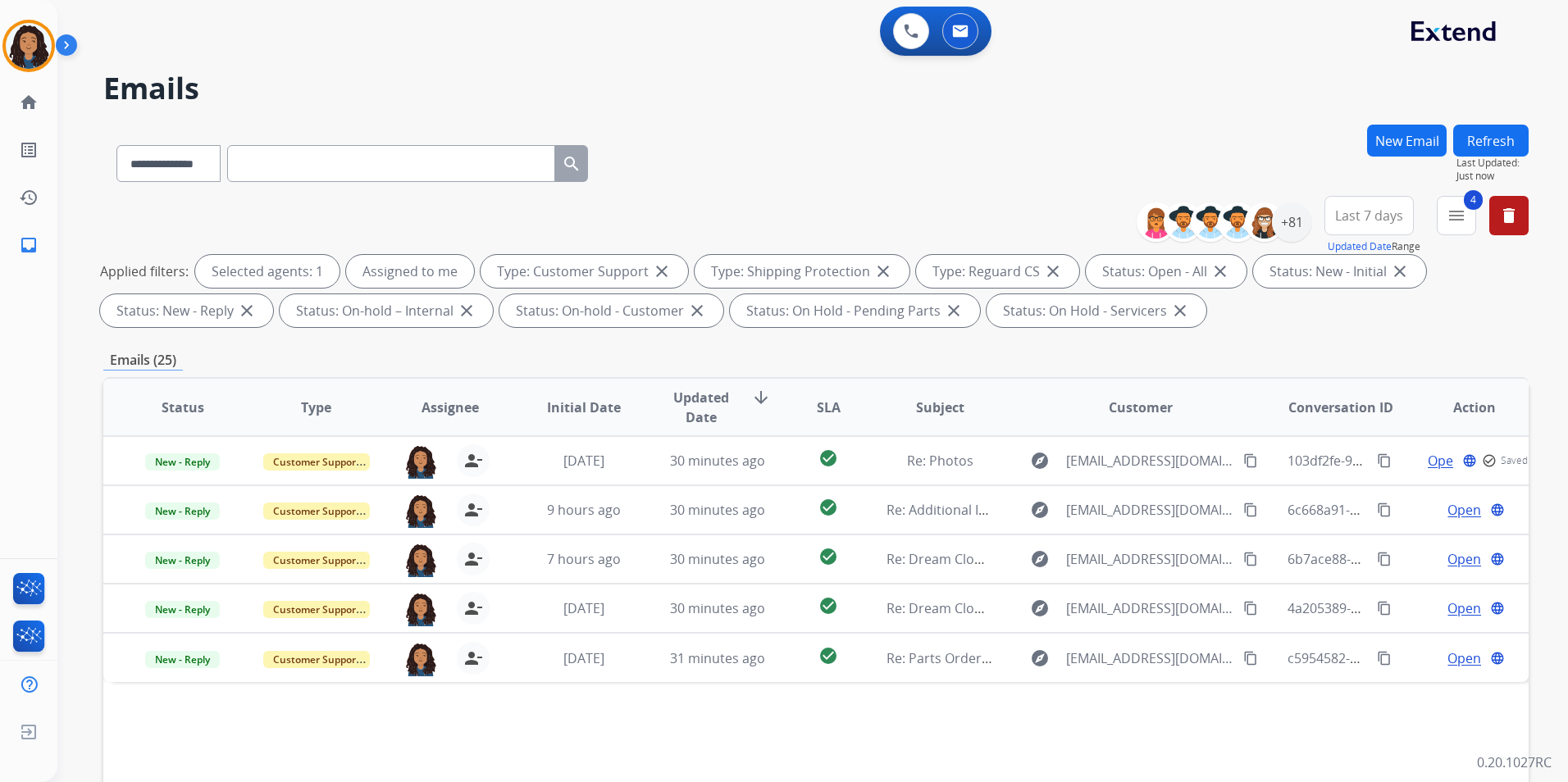
scroll to position [230, 0]
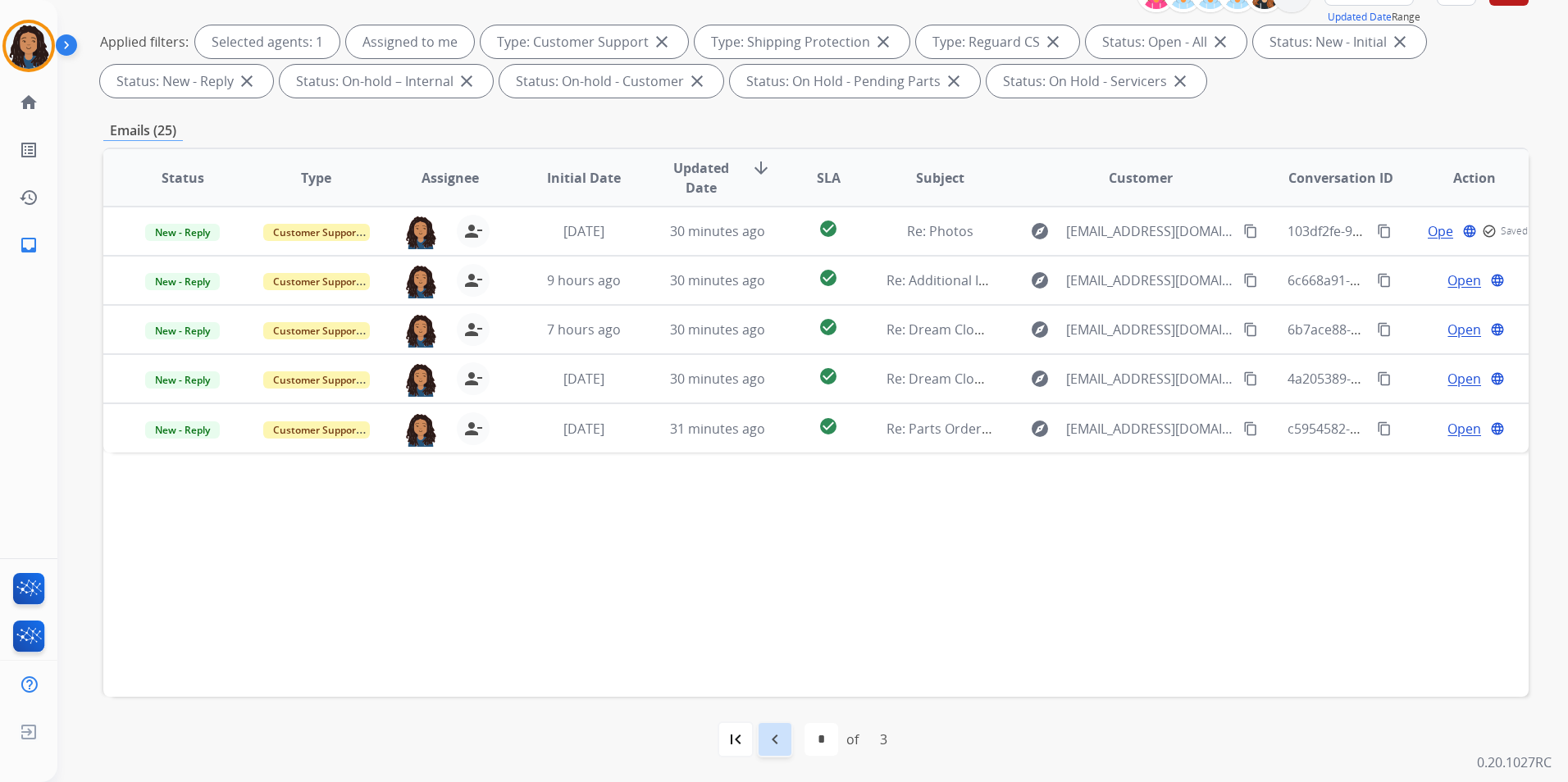
click at [783, 746] on mat-icon "navigate_before" at bounding box center [775, 740] width 20 height 20
select select "*"
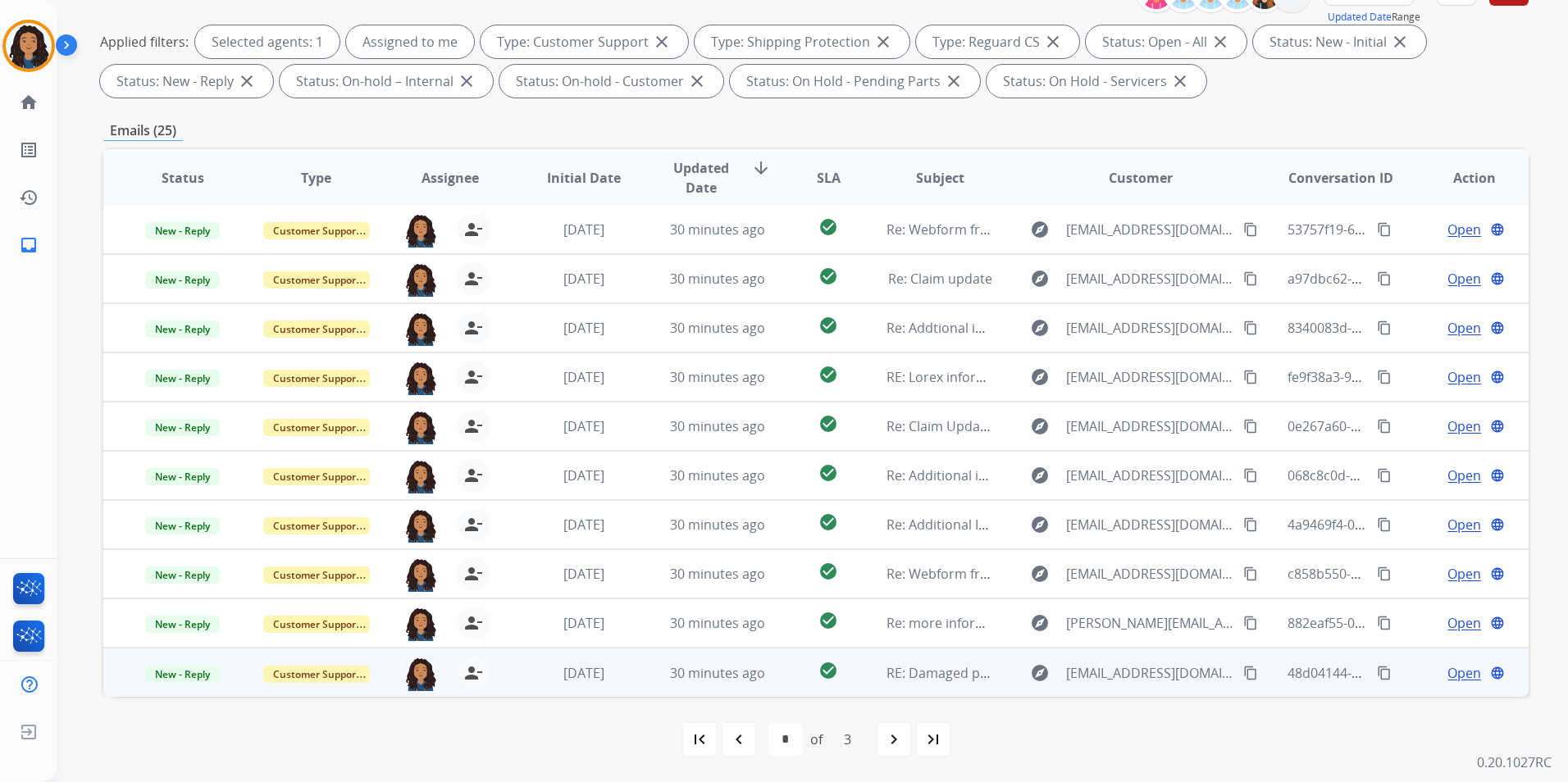
click at [1450, 670] on span "Open" at bounding box center [1463, 674] width 33 height 20
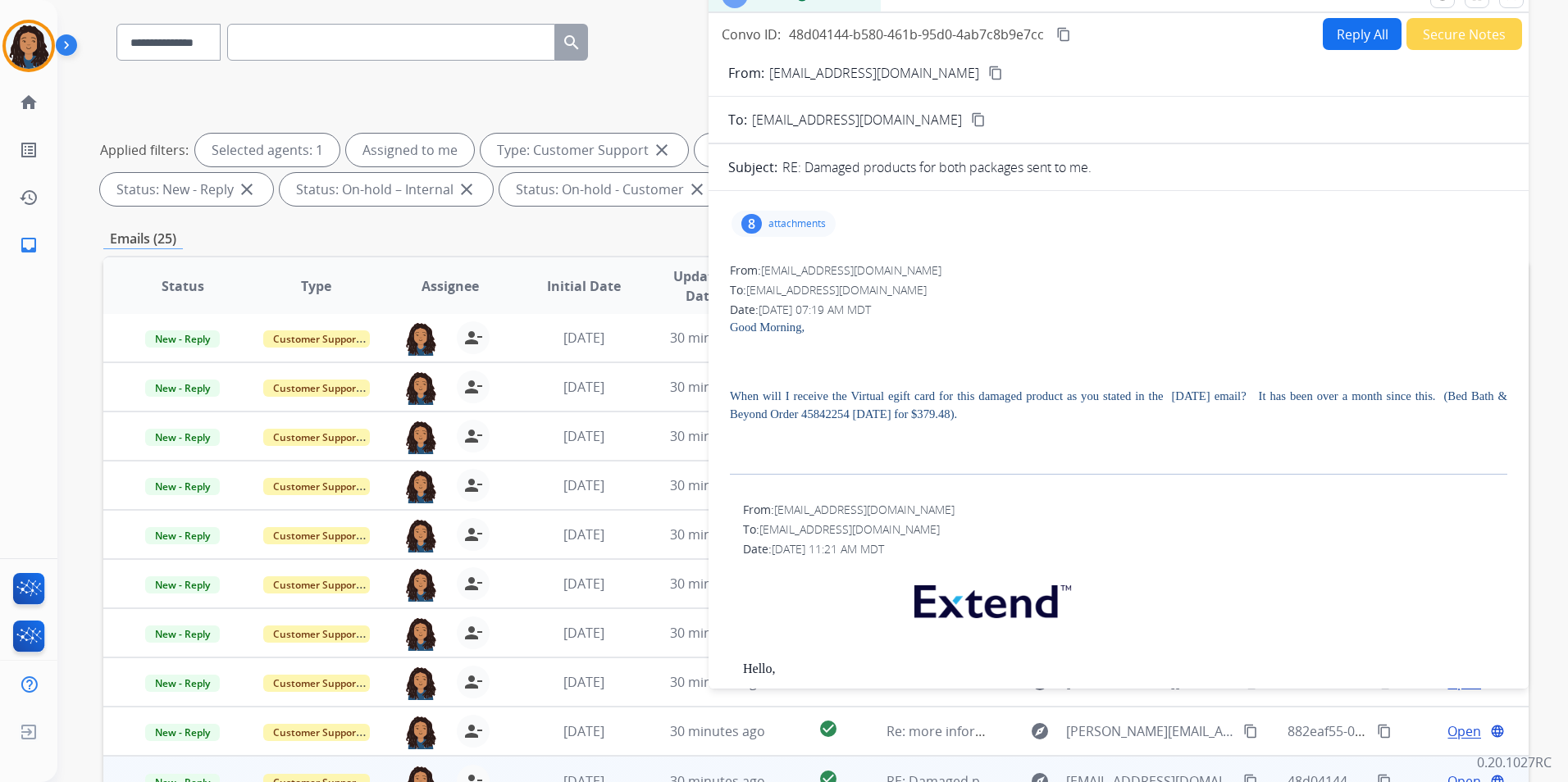
scroll to position [66, 0]
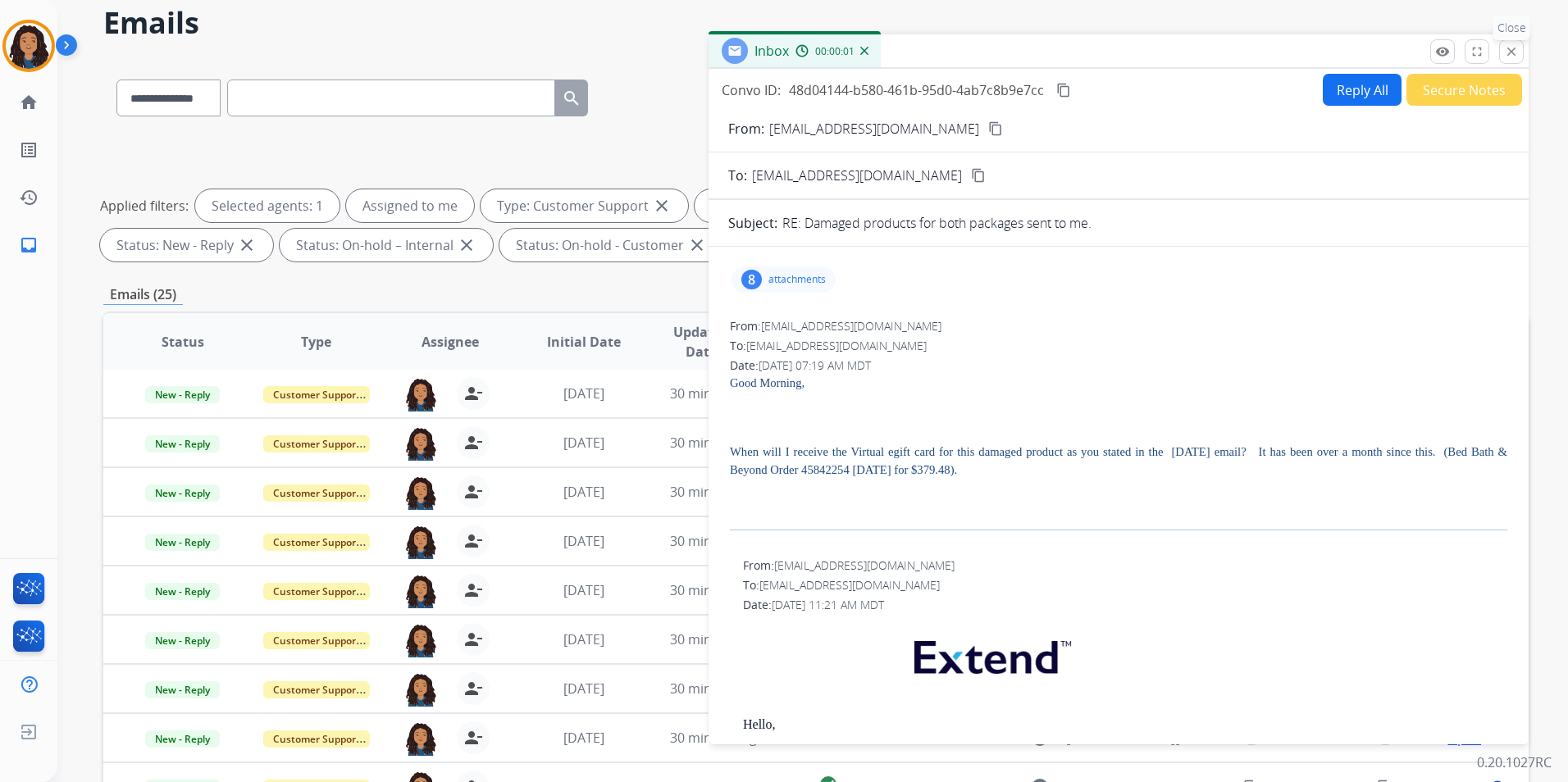
click at [1504, 44] on mat-icon "close" at bounding box center [1511, 52] width 14 height 14
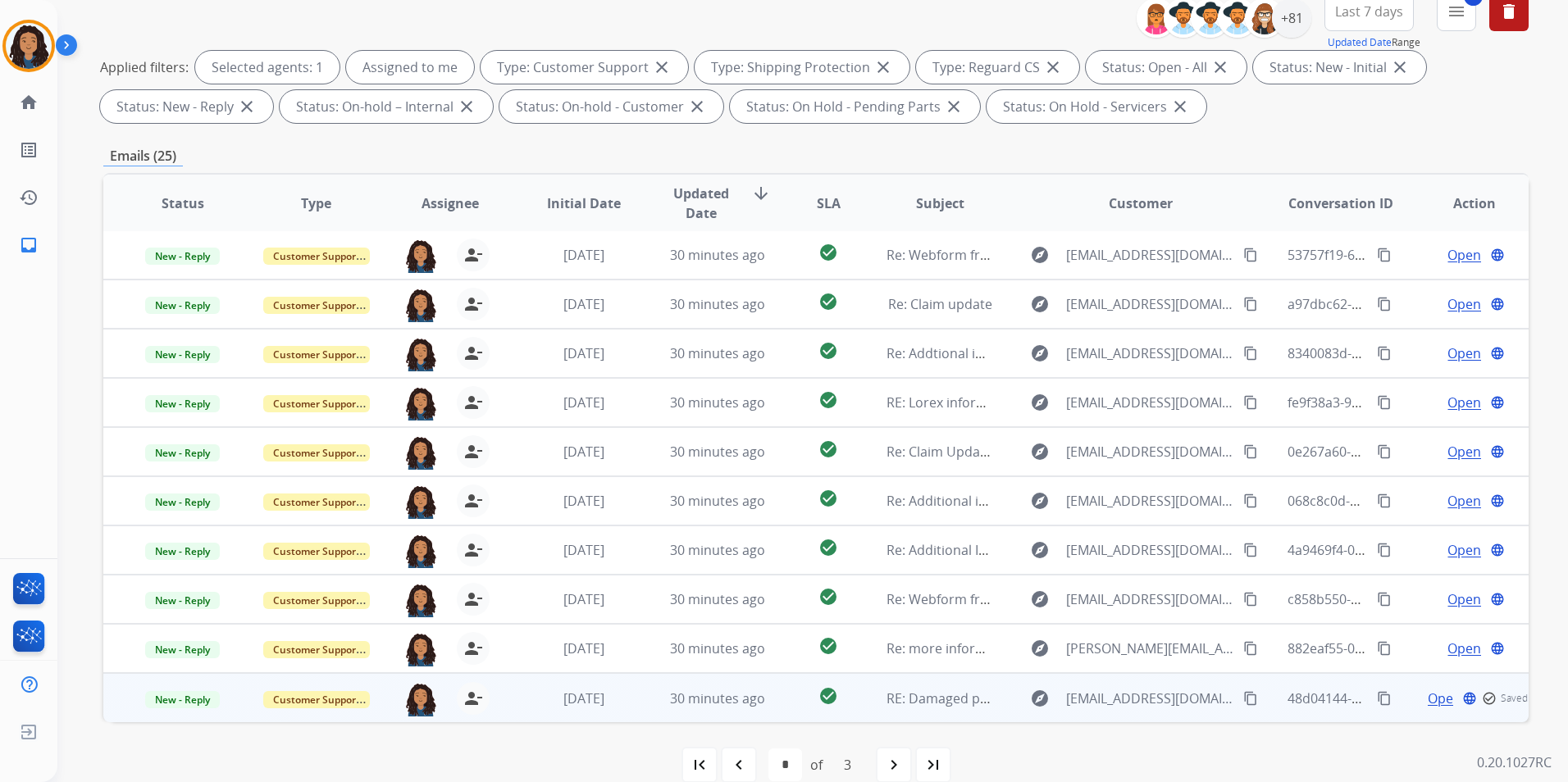
scroll to position [230, 0]
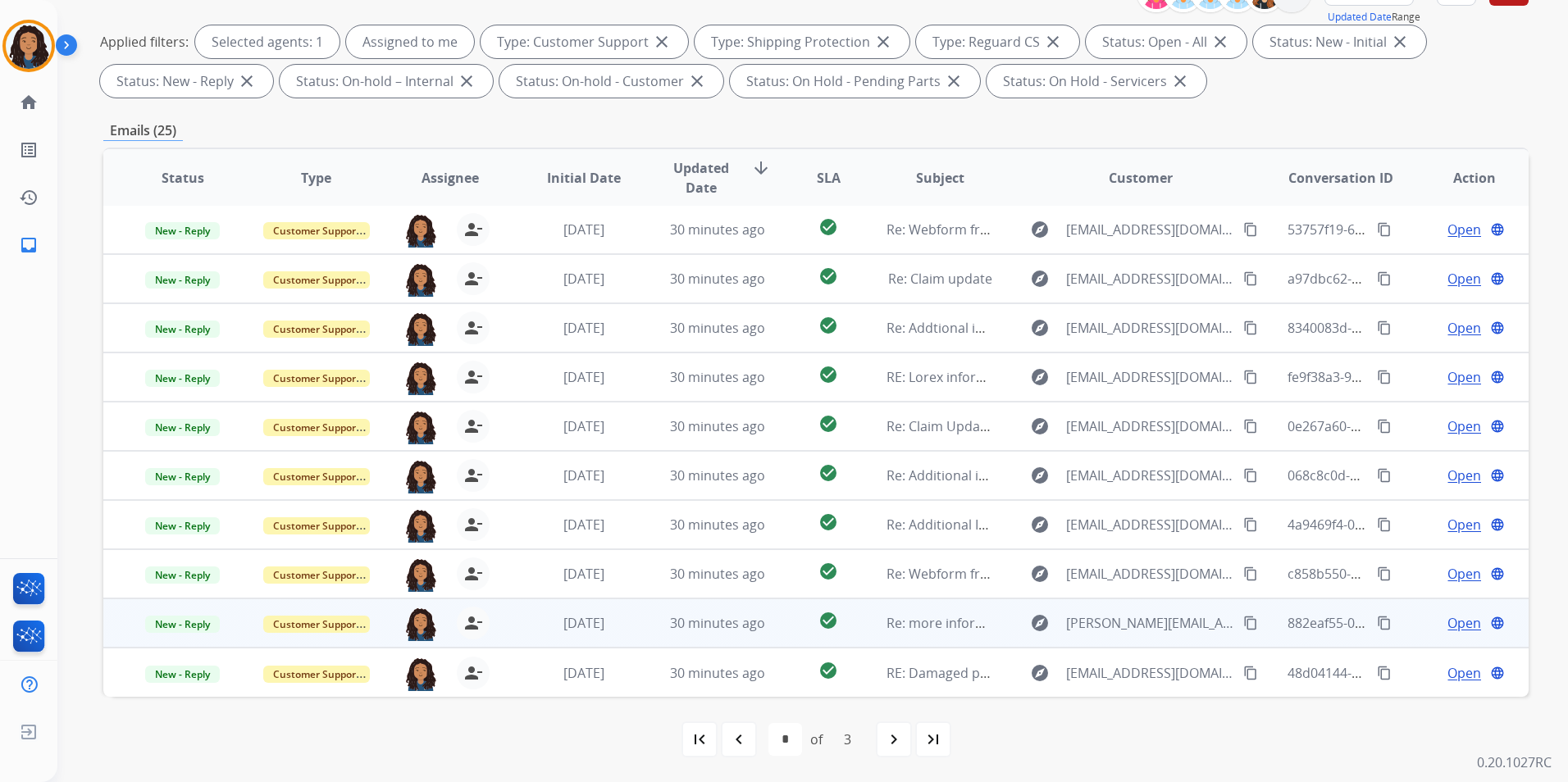
click at [1450, 619] on span "Open" at bounding box center [1463, 623] width 33 height 20
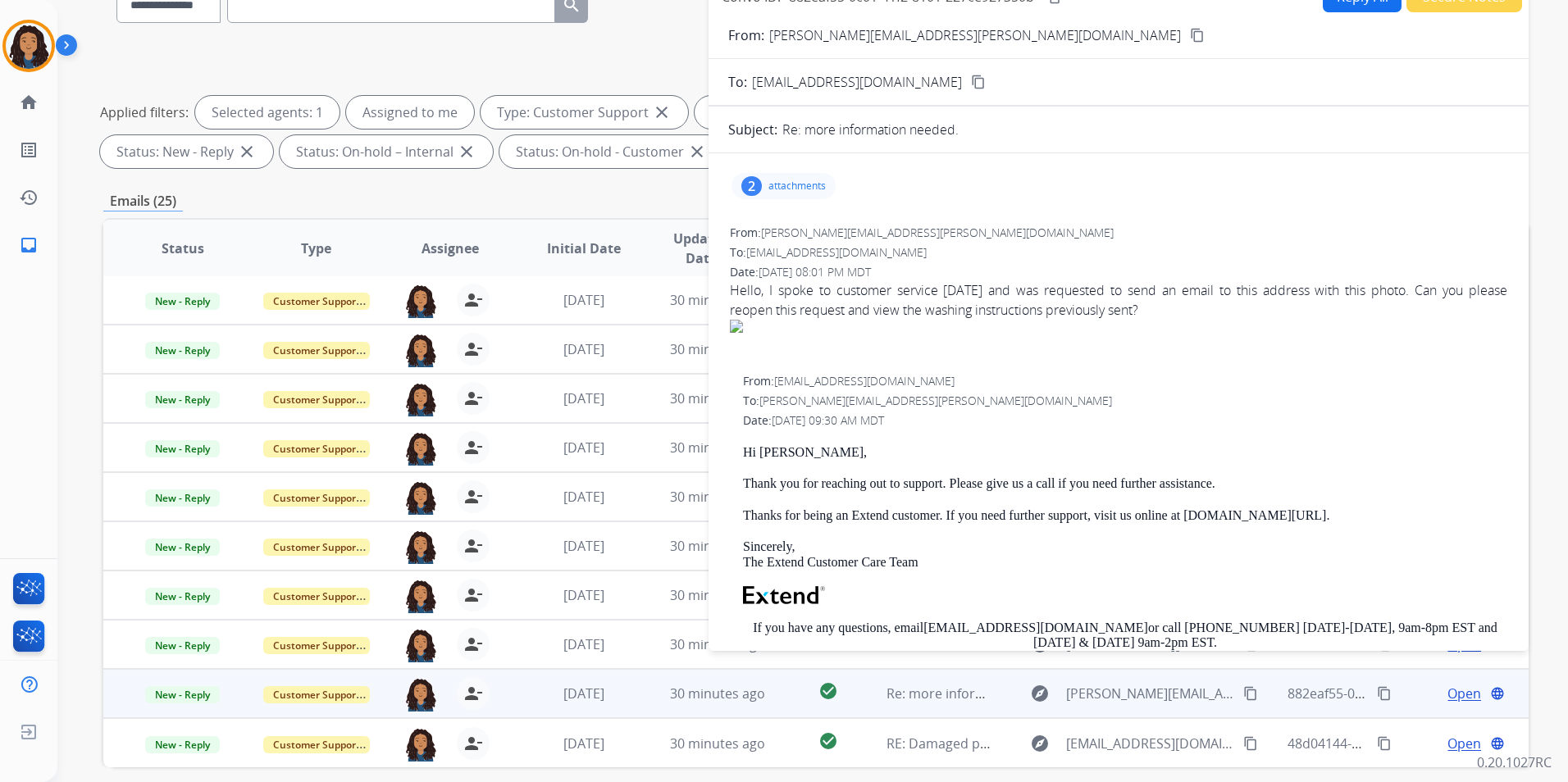
scroll to position [66, 0]
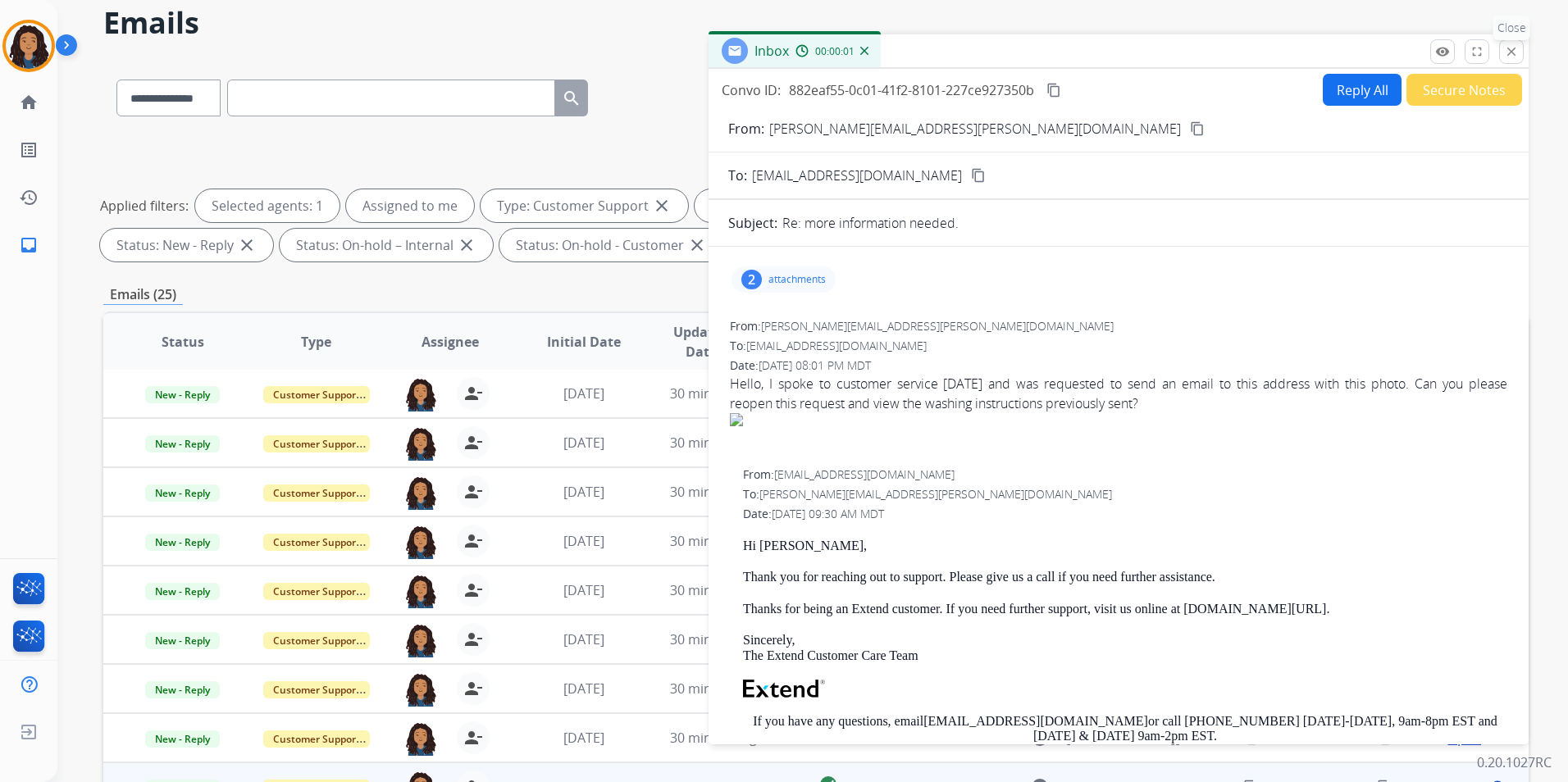
click at [1510, 44] on mat-icon "close" at bounding box center [1511, 52] width 14 height 14
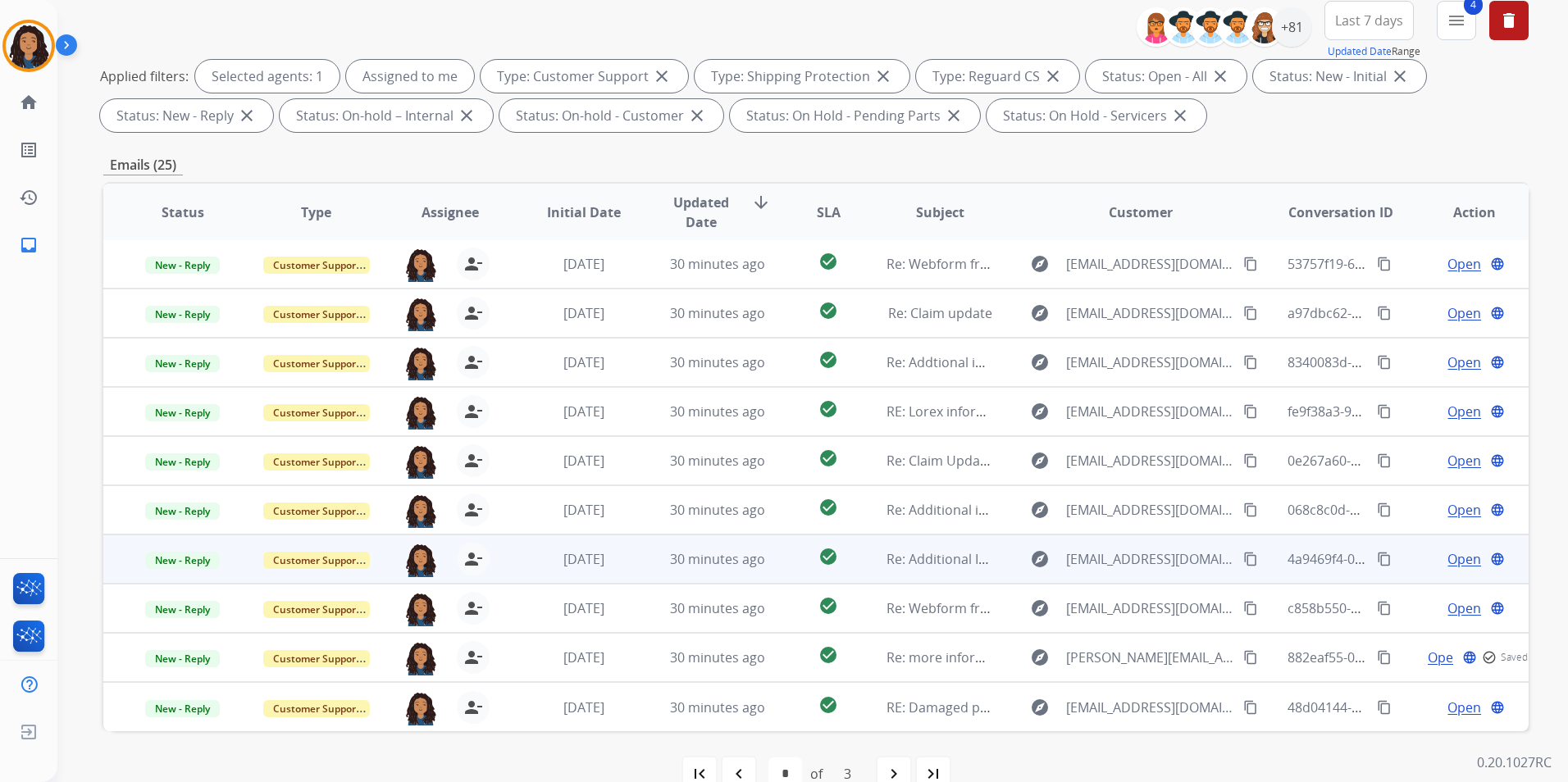
scroll to position [230, 0]
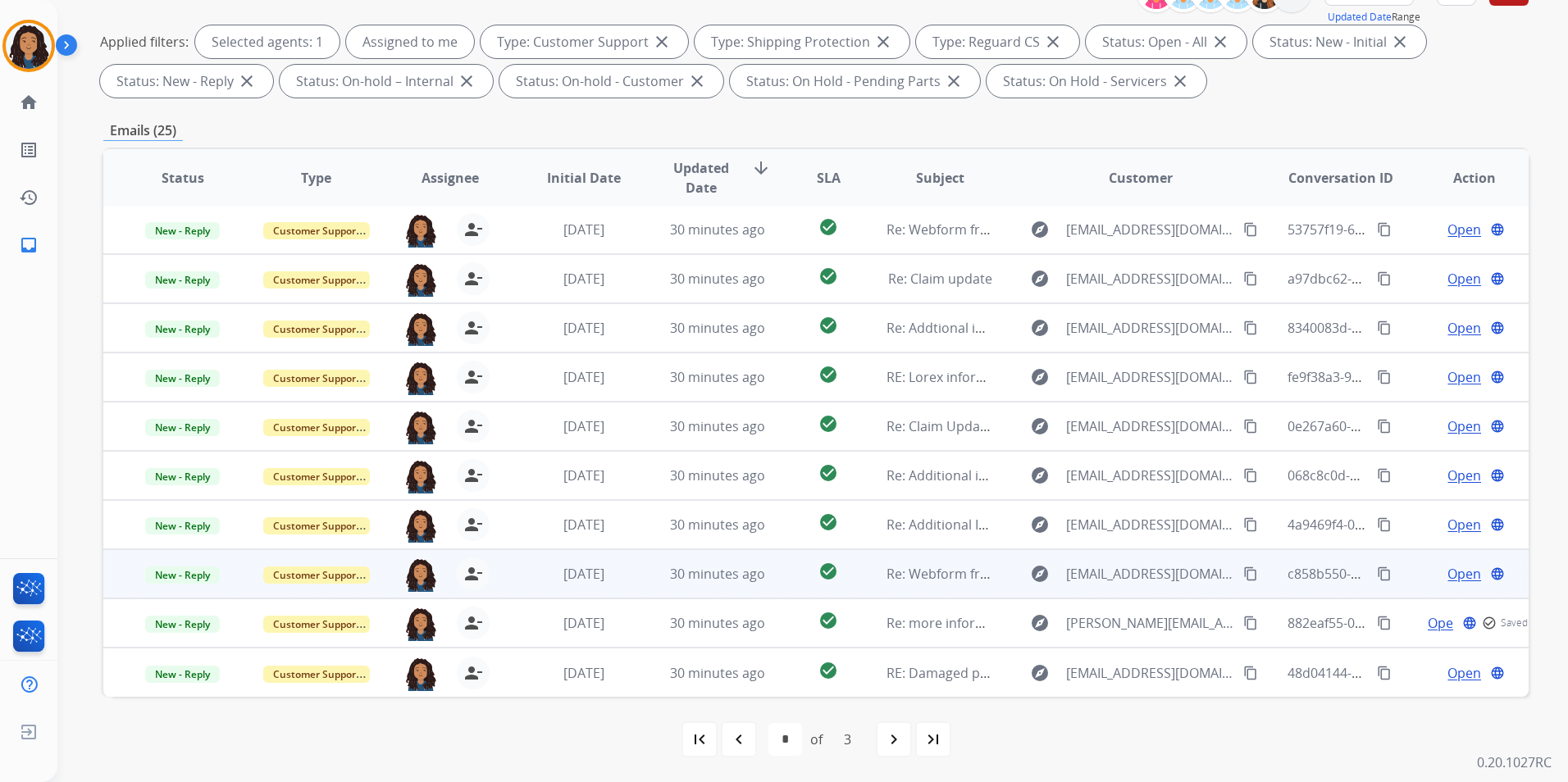
click at [1447, 570] on span "Open" at bounding box center [1463, 574] width 33 height 20
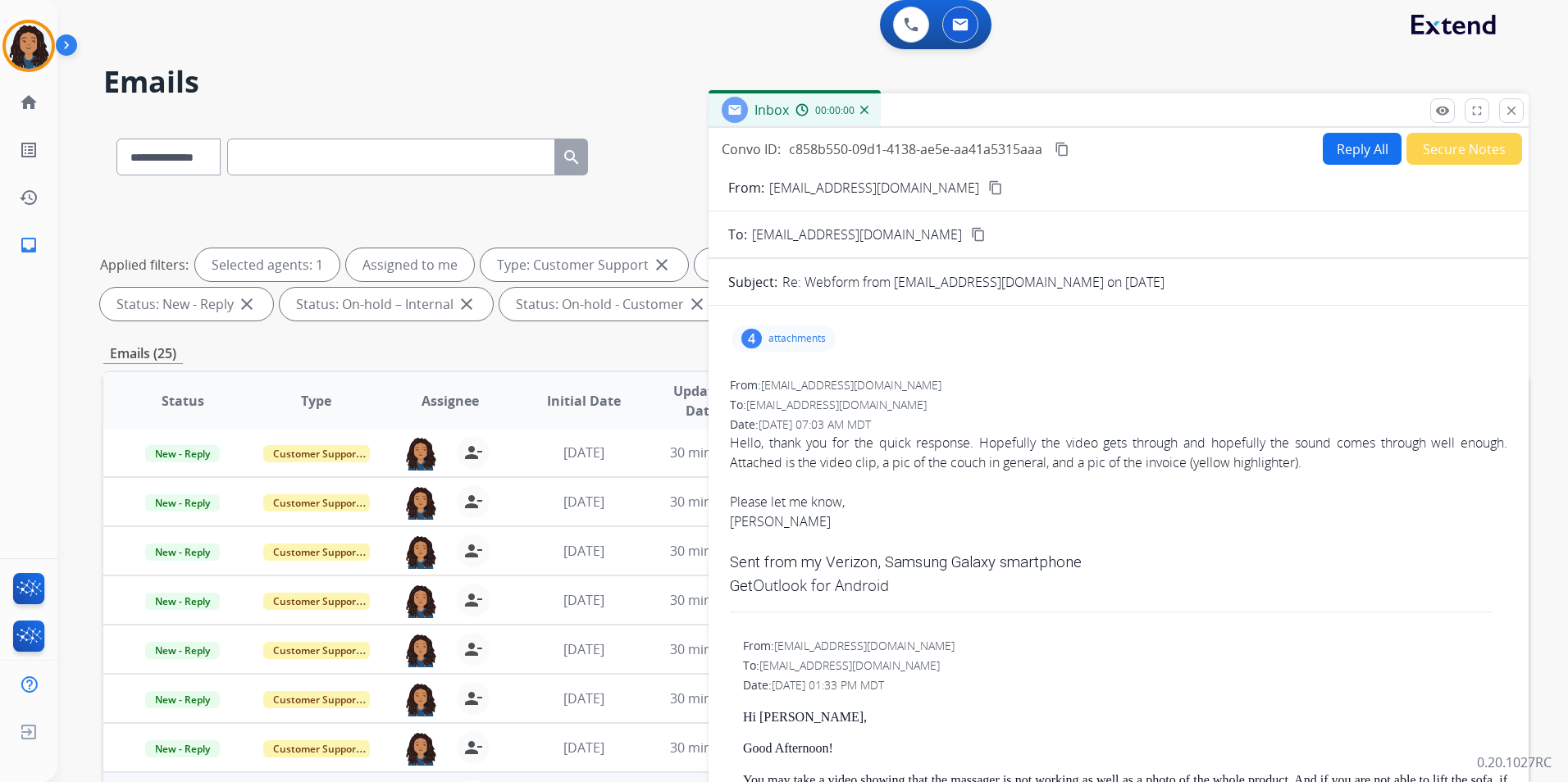
scroll to position [0, 0]
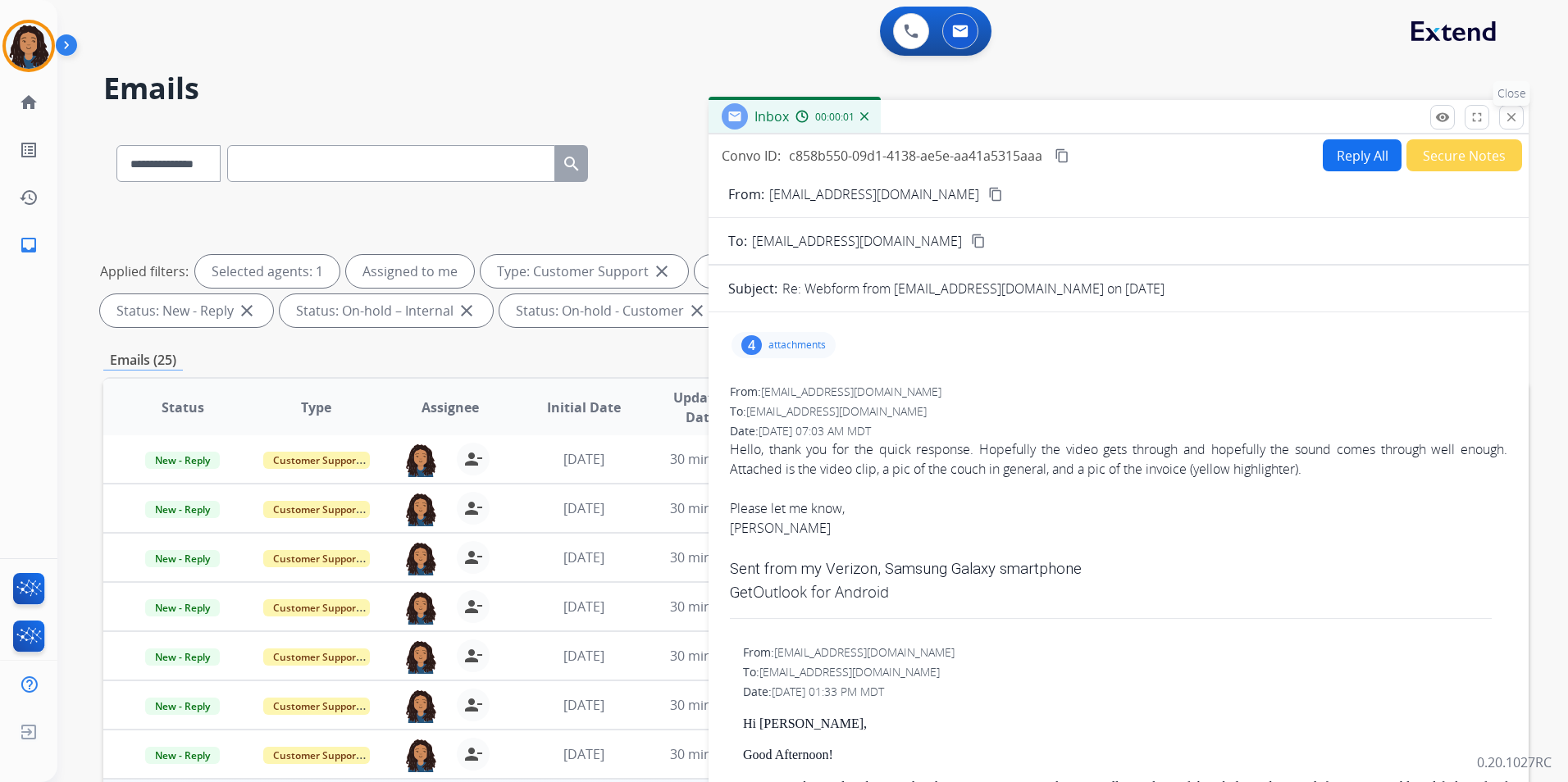
click at [1513, 122] on mat-icon "close" at bounding box center [1511, 118] width 14 height 14
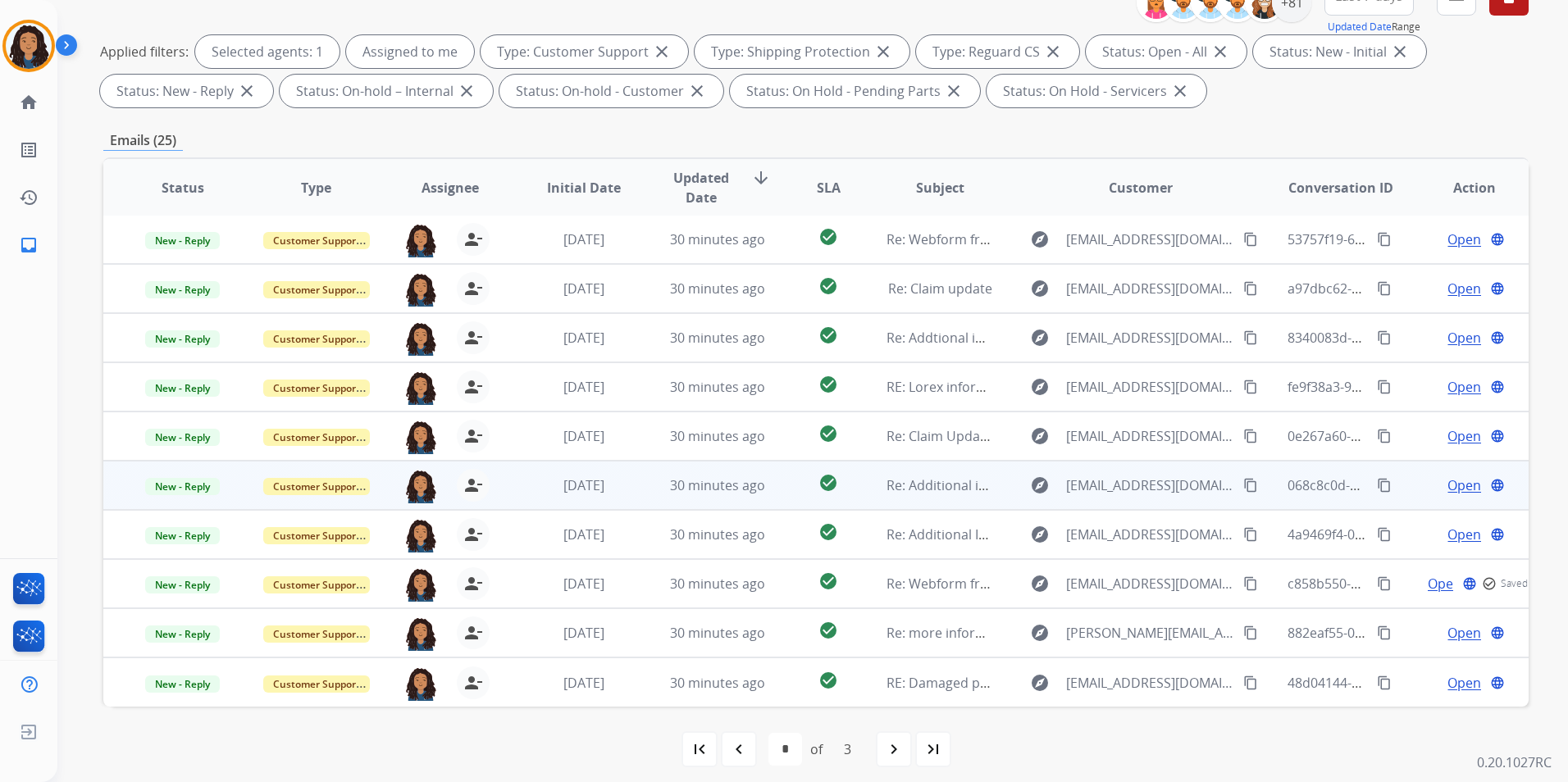
scroll to position [230, 0]
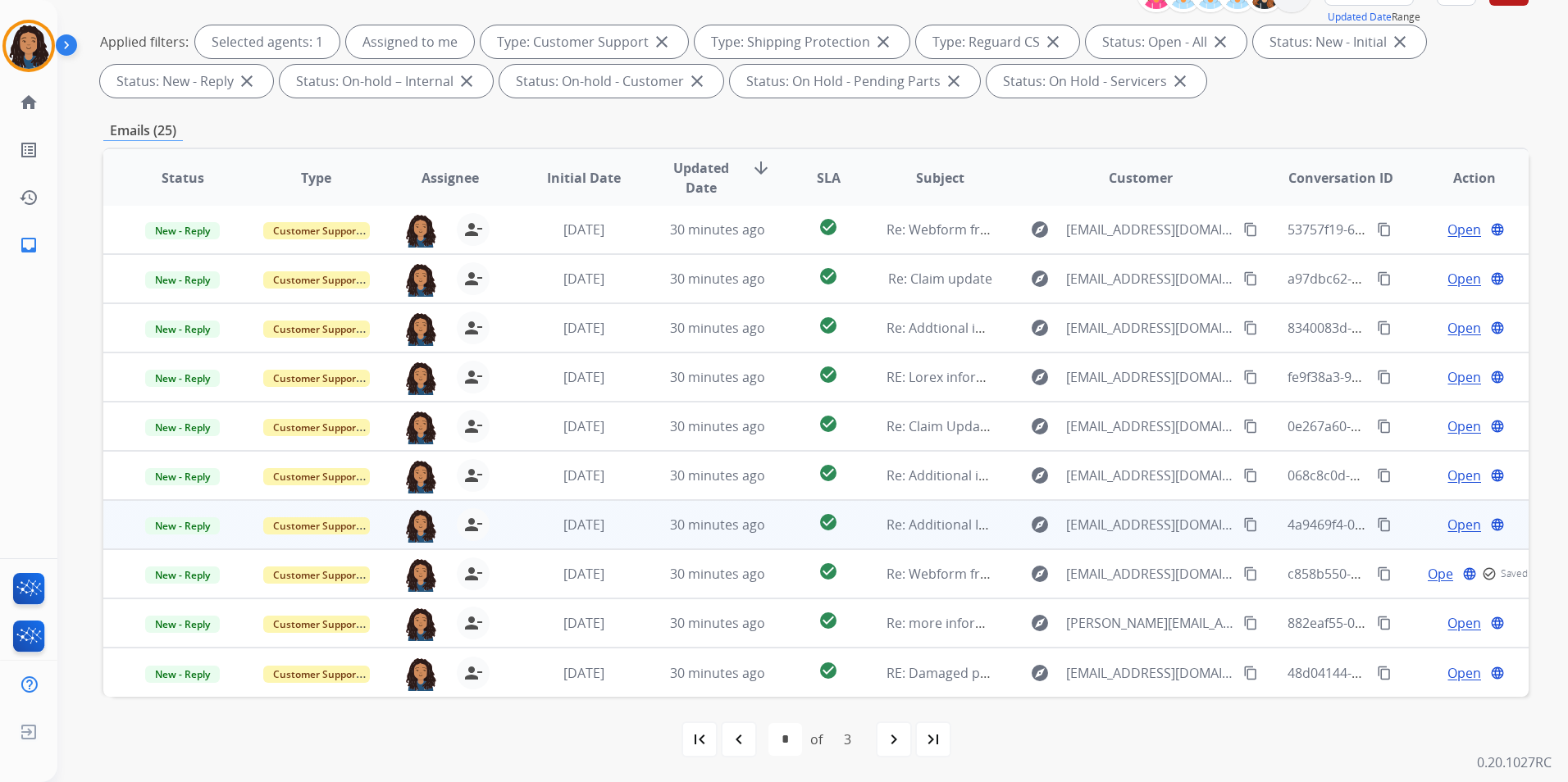
click at [1453, 526] on span "Open" at bounding box center [1463, 524] width 33 height 20
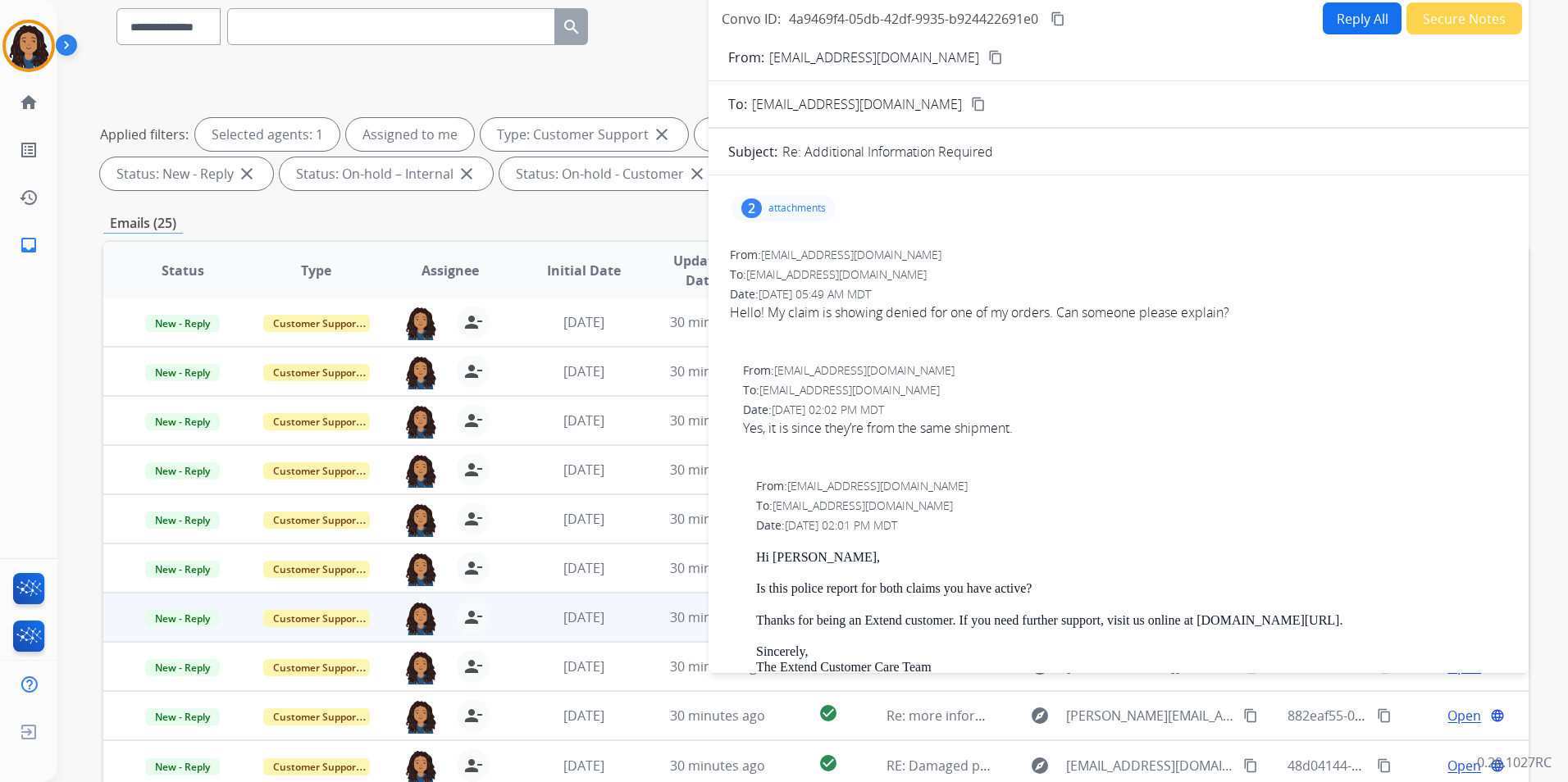
scroll to position [66, 0]
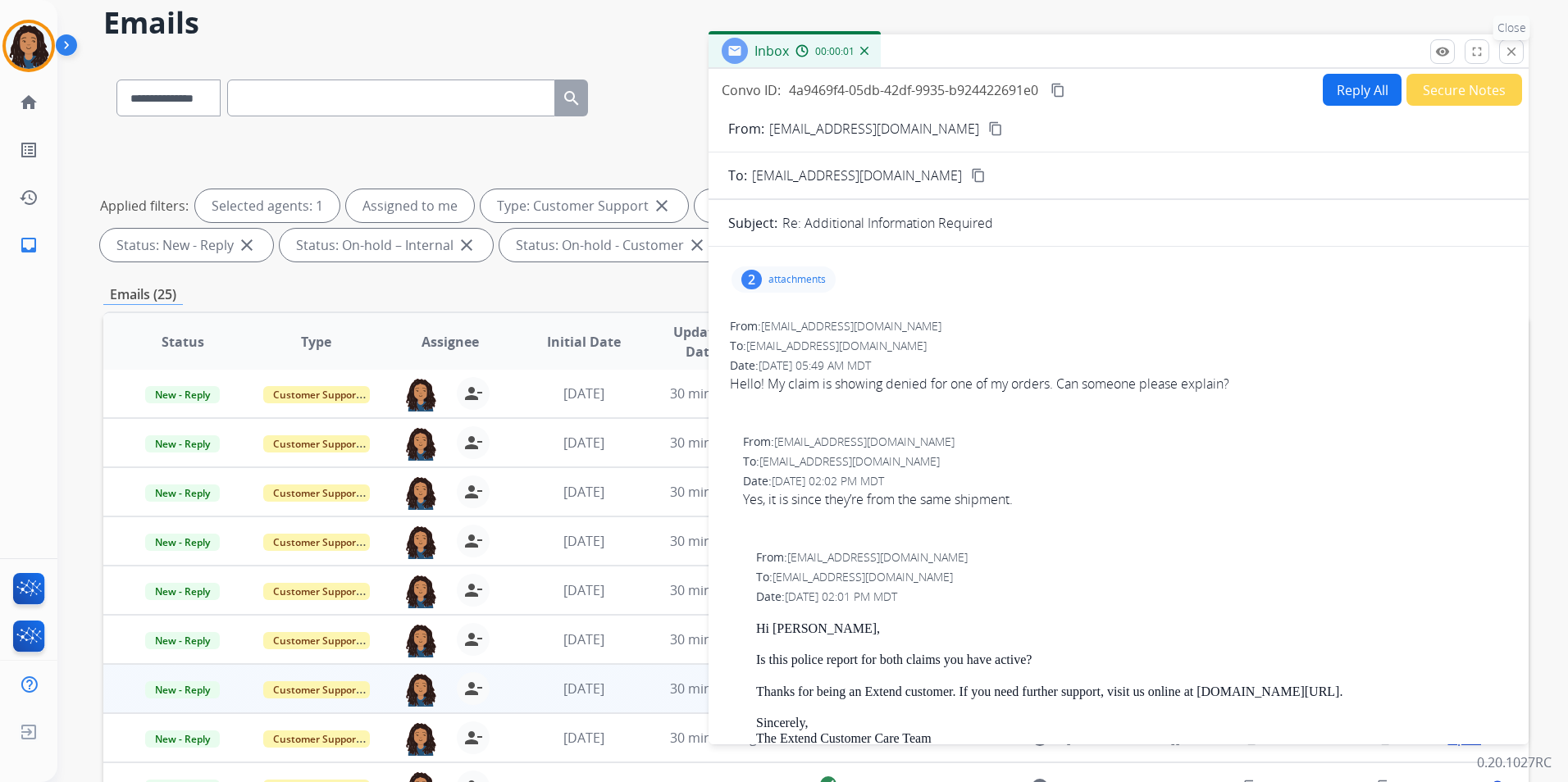
click at [1507, 52] on mat-icon "close" at bounding box center [1511, 52] width 14 height 14
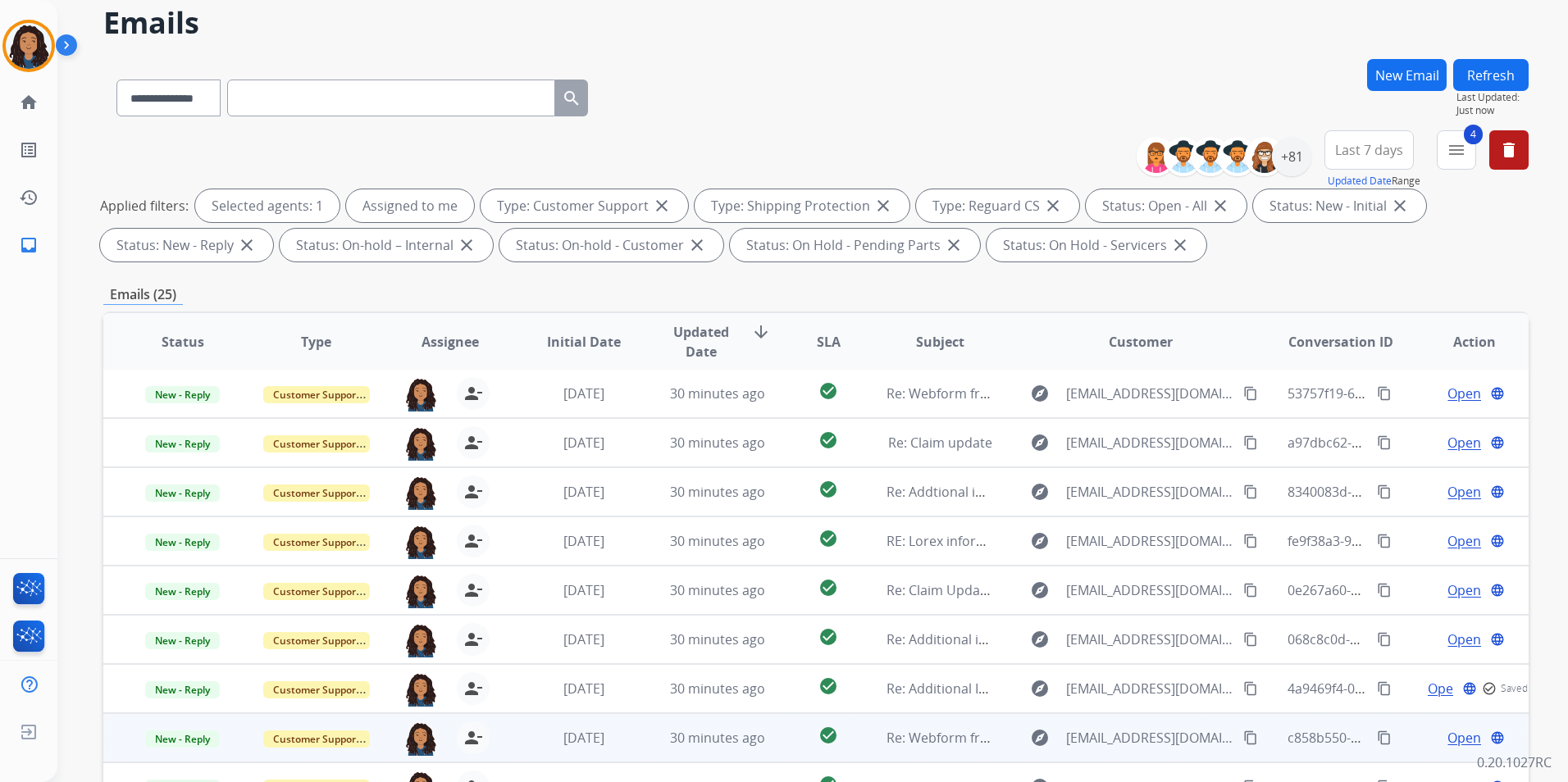
click at [1456, 731] on span "Open" at bounding box center [1463, 738] width 33 height 20
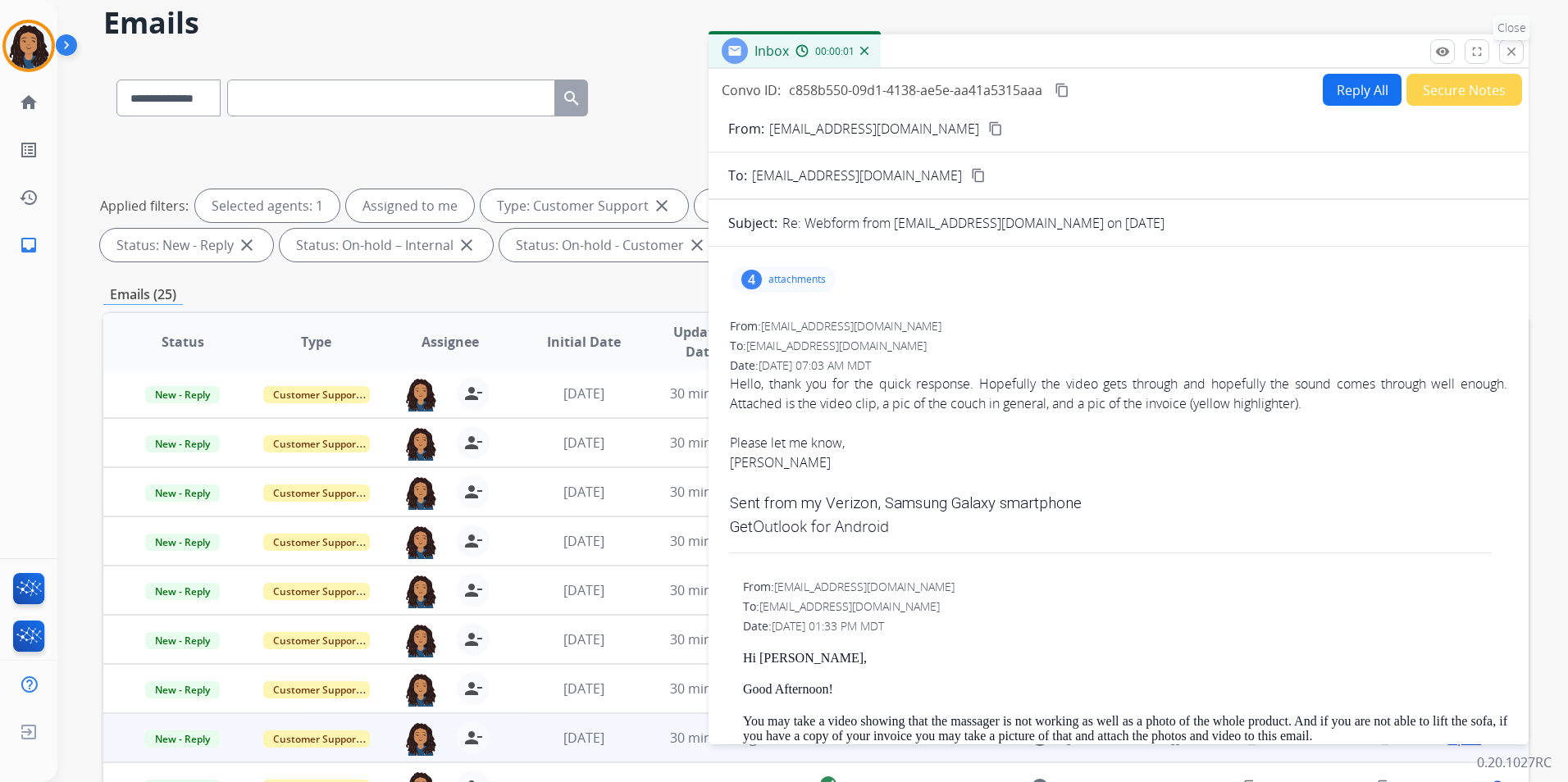
click at [1520, 57] on button "close Close" at bounding box center [1511, 52] width 24 height 24
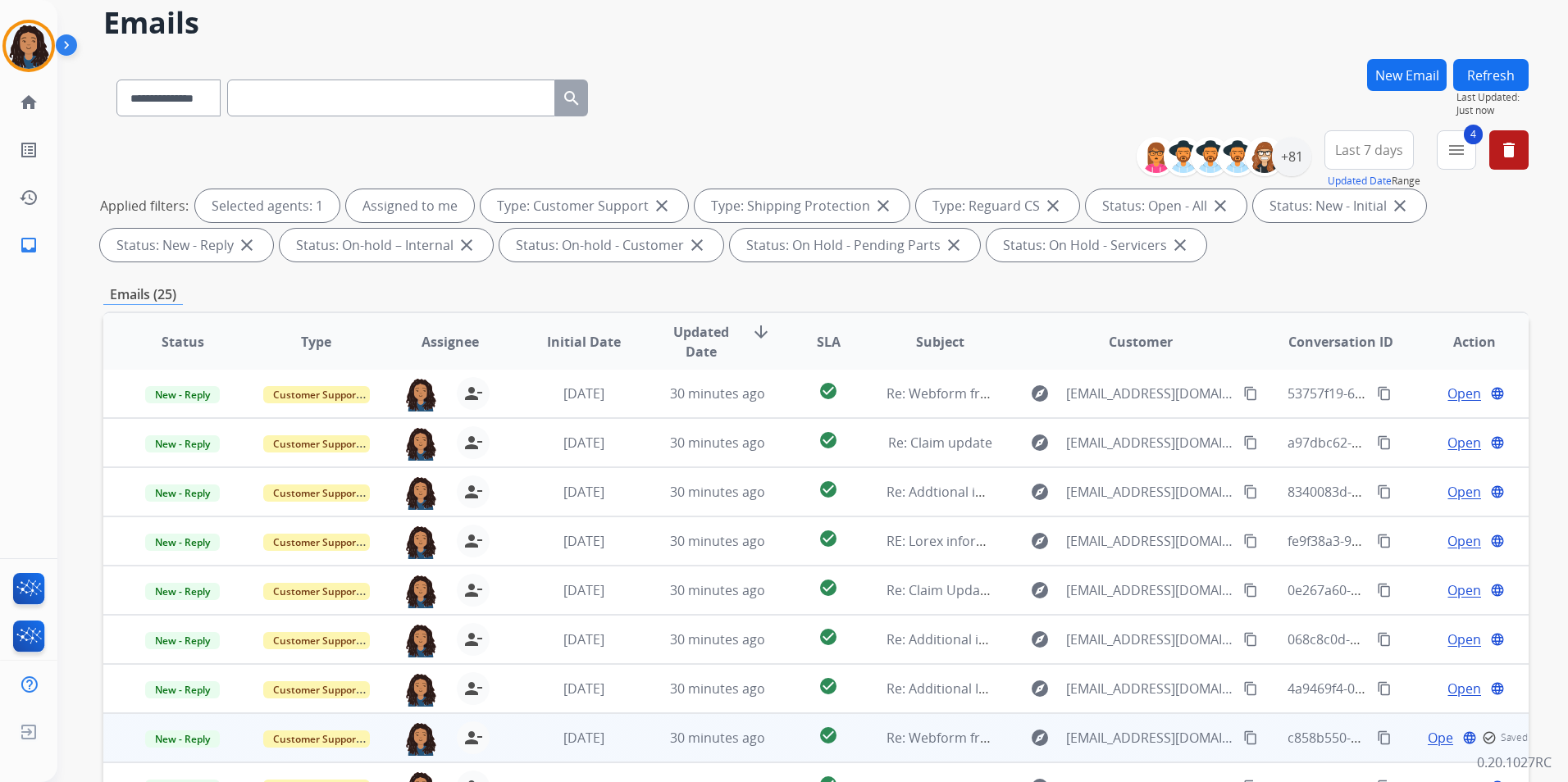
click at [1428, 734] on span "Open" at bounding box center [1444, 738] width 33 height 20
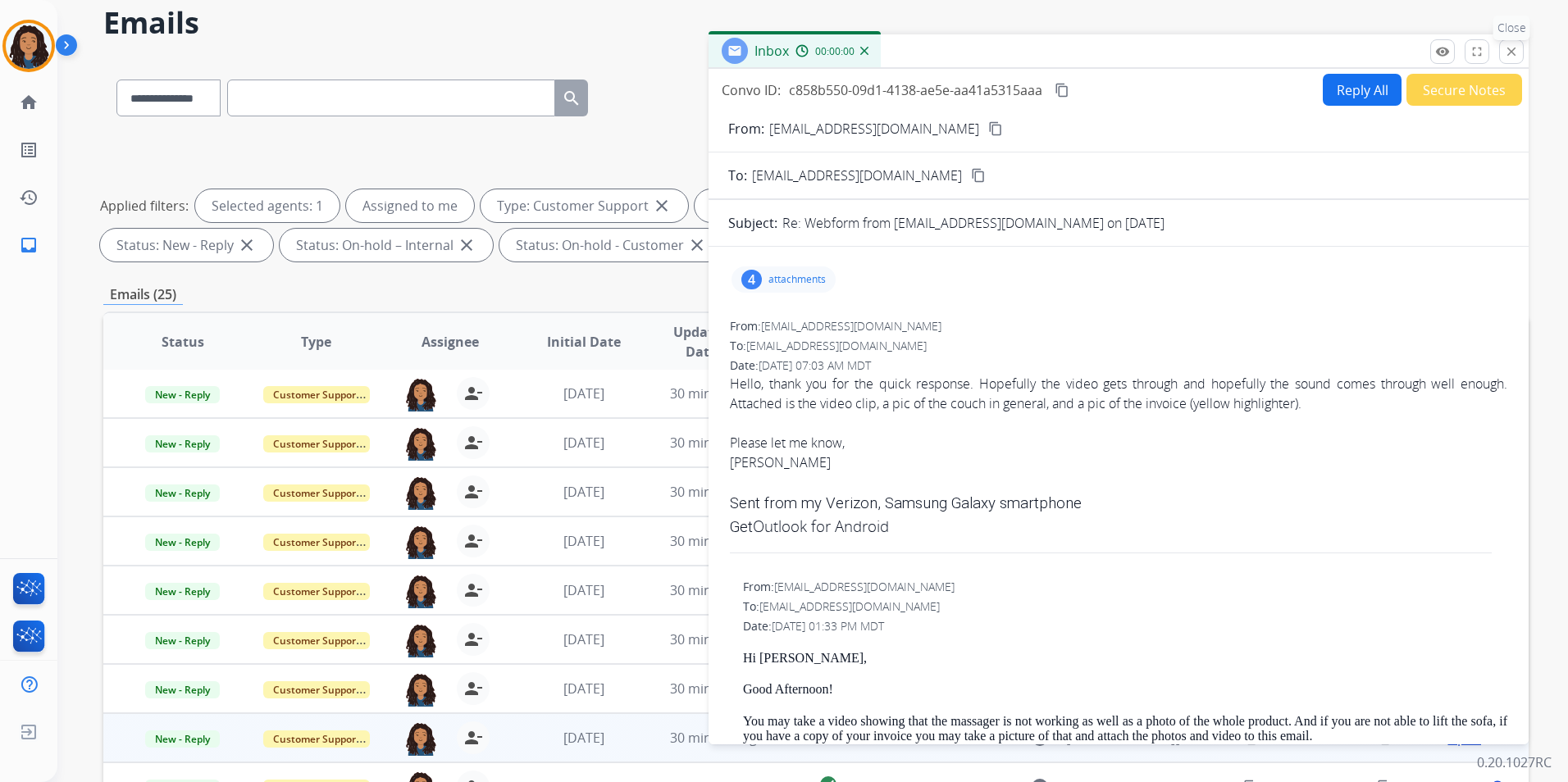
click at [1509, 57] on mat-icon "close" at bounding box center [1511, 52] width 14 height 14
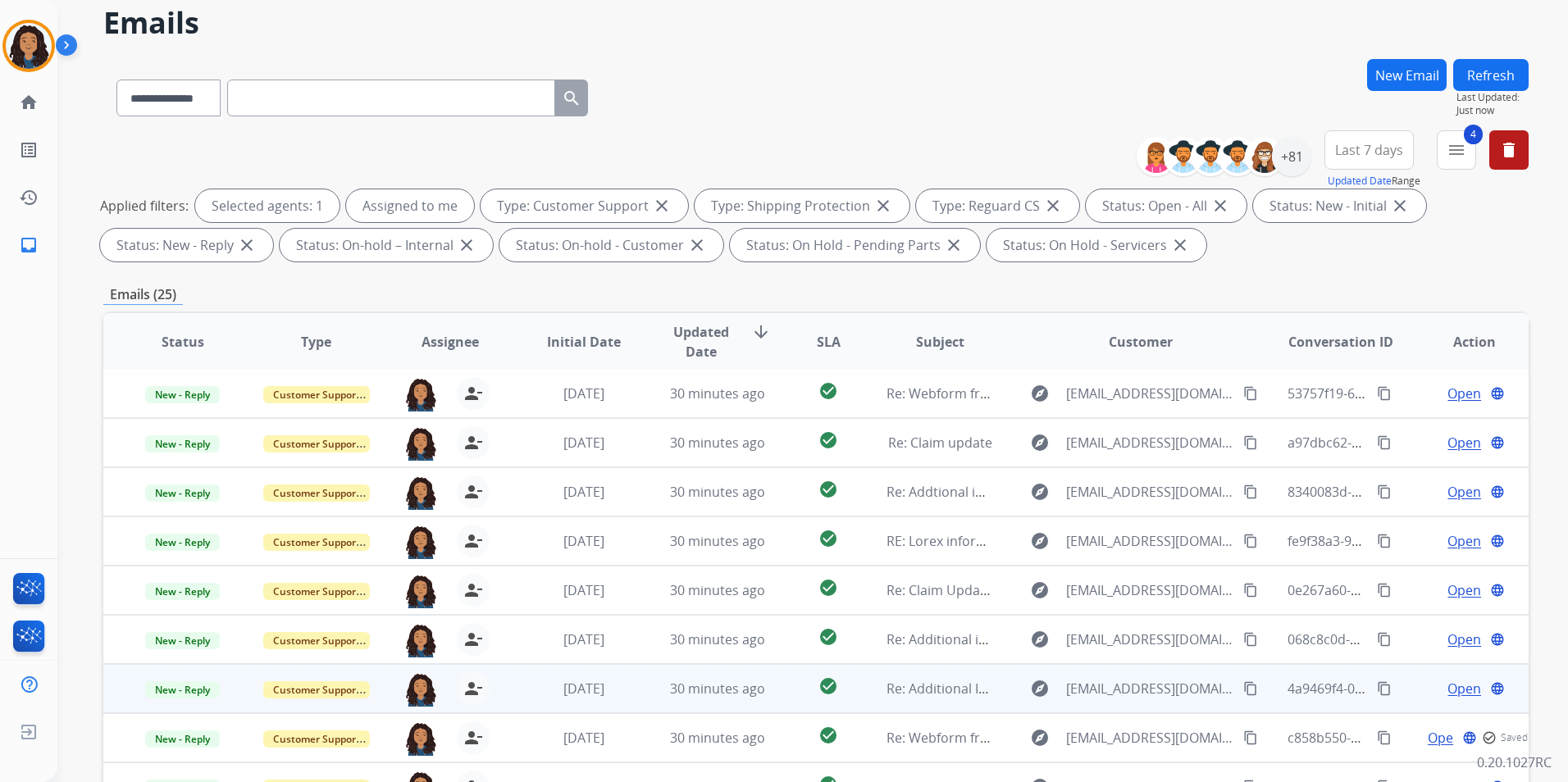
click at [1447, 687] on span "Open" at bounding box center [1463, 689] width 33 height 20
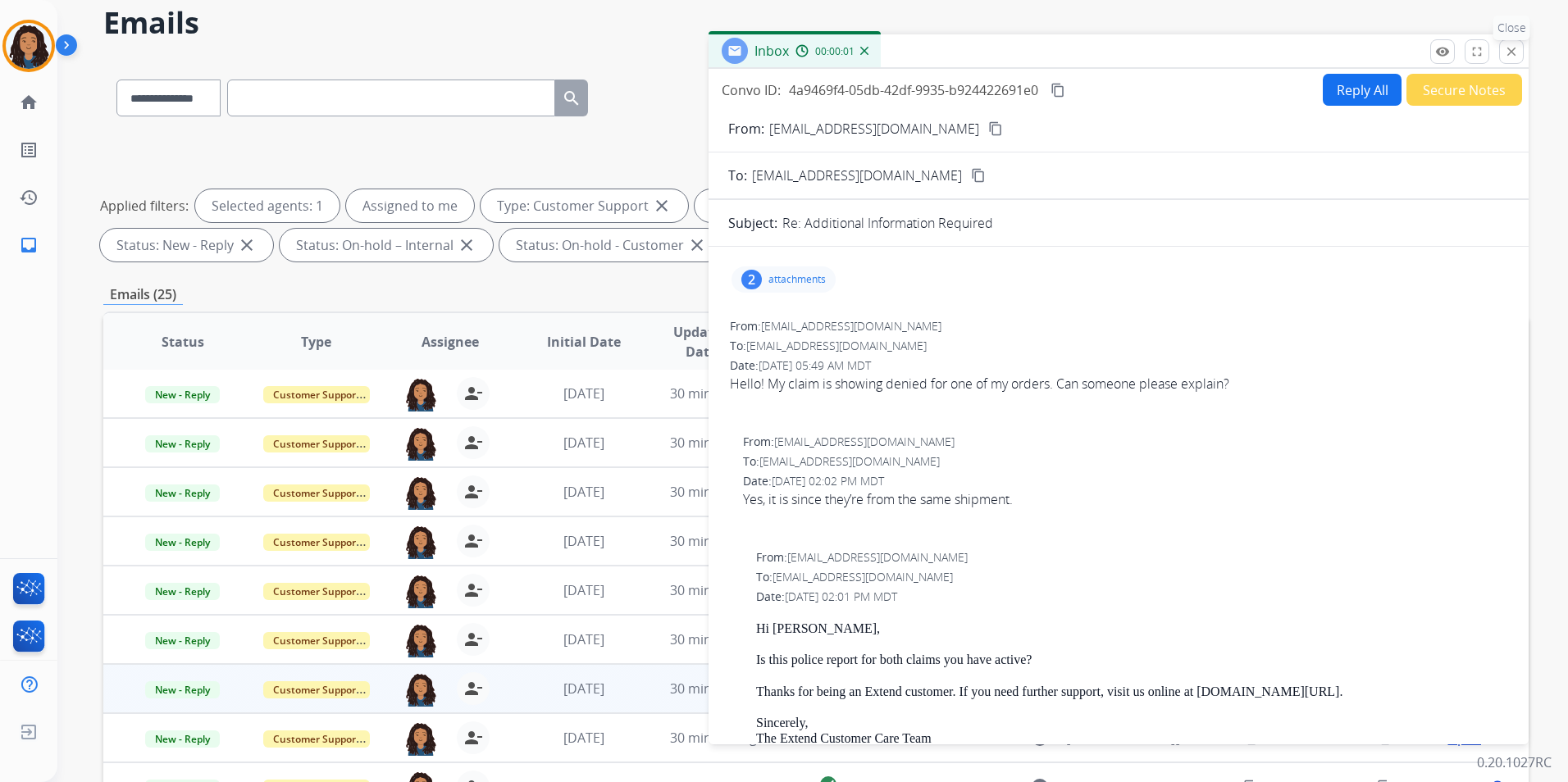
click at [1520, 56] on button "close Close" at bounding box center [1511, 52] width 24 height 24
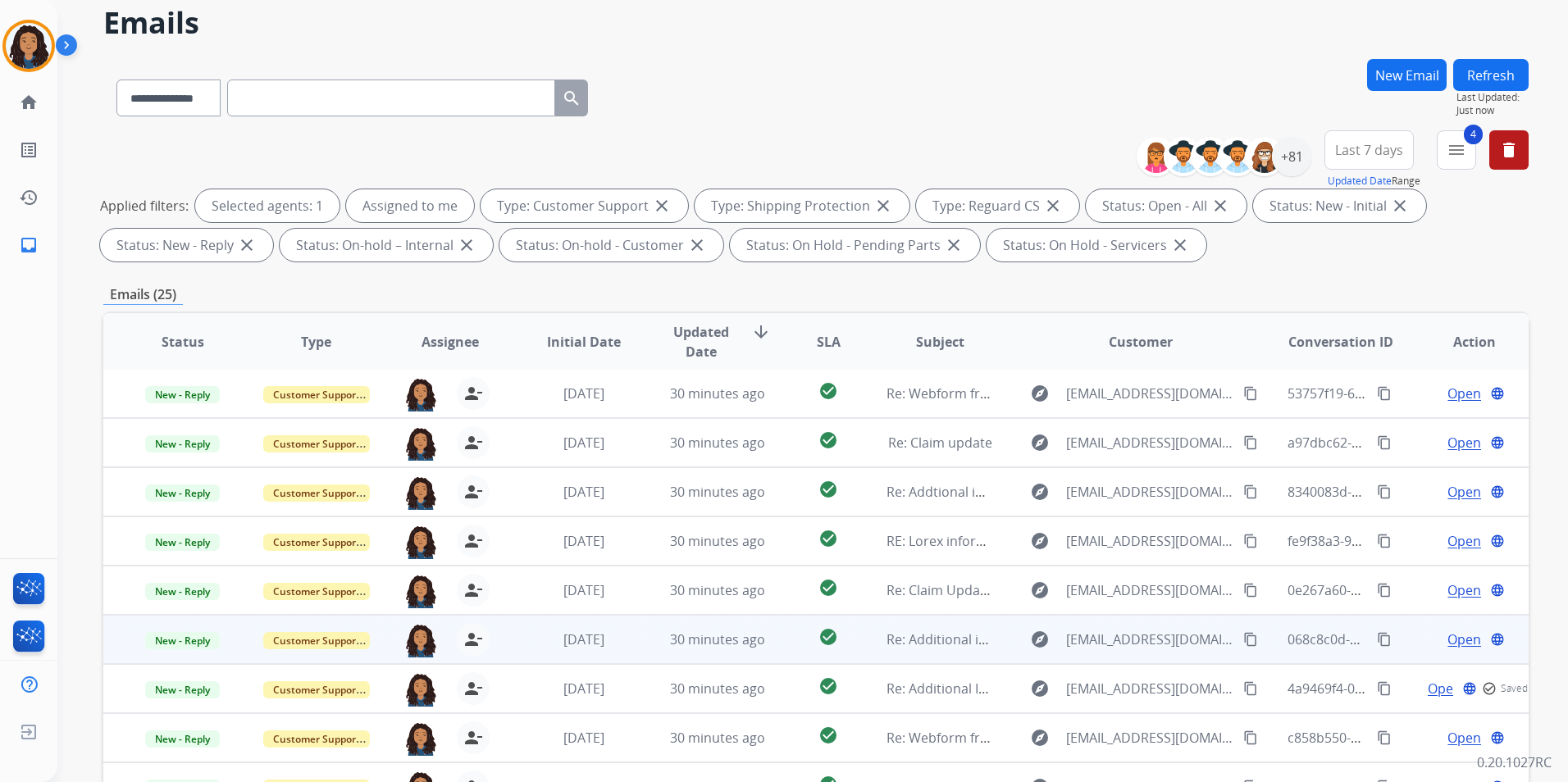
click at [1450, 638] on span "Open" at bounding box center [1463, 639] width 33 height 20
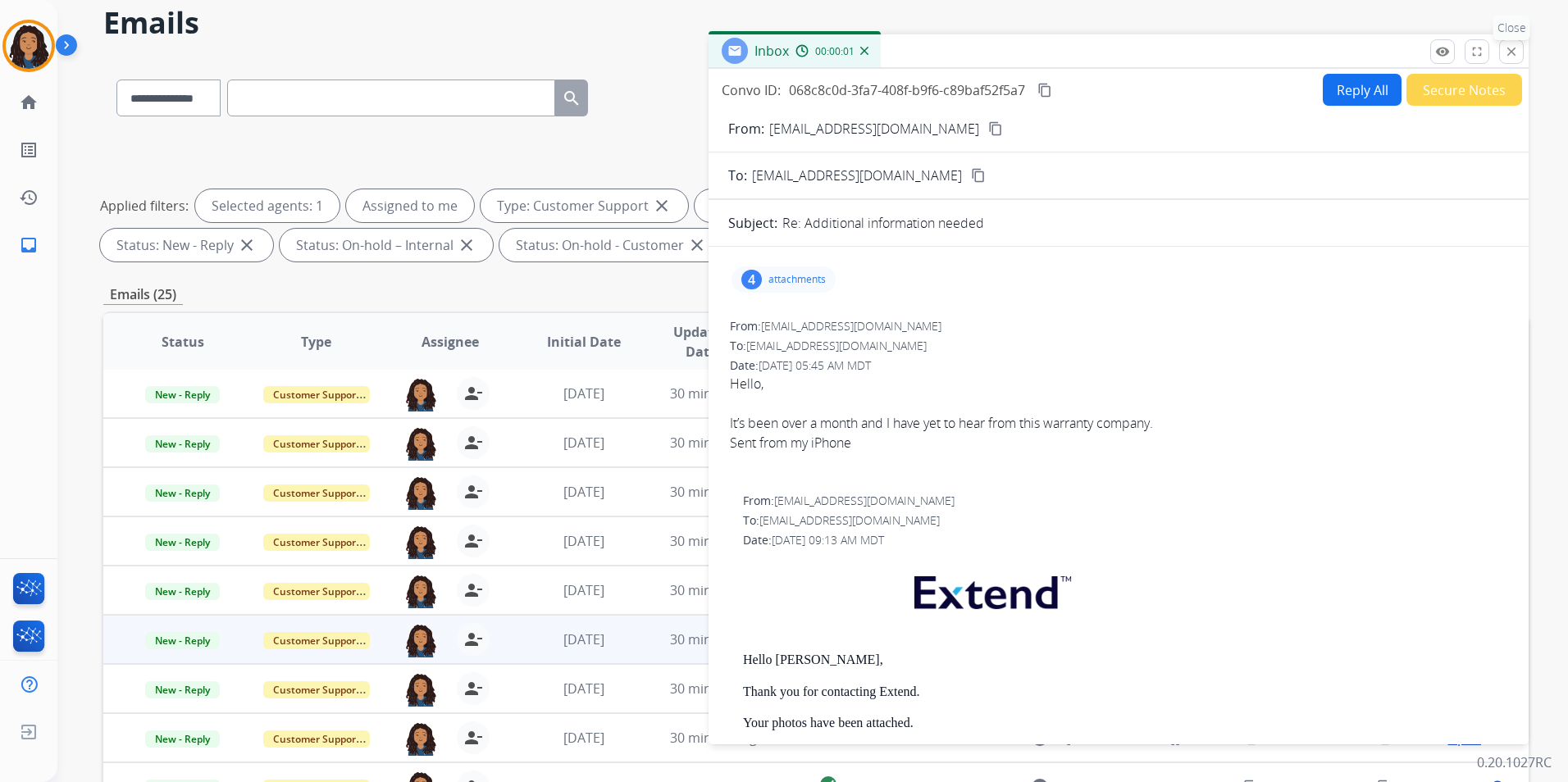
click at [1513, 48] on mat-icon "close" at bounding box center [1511, 52] width 14 height 14
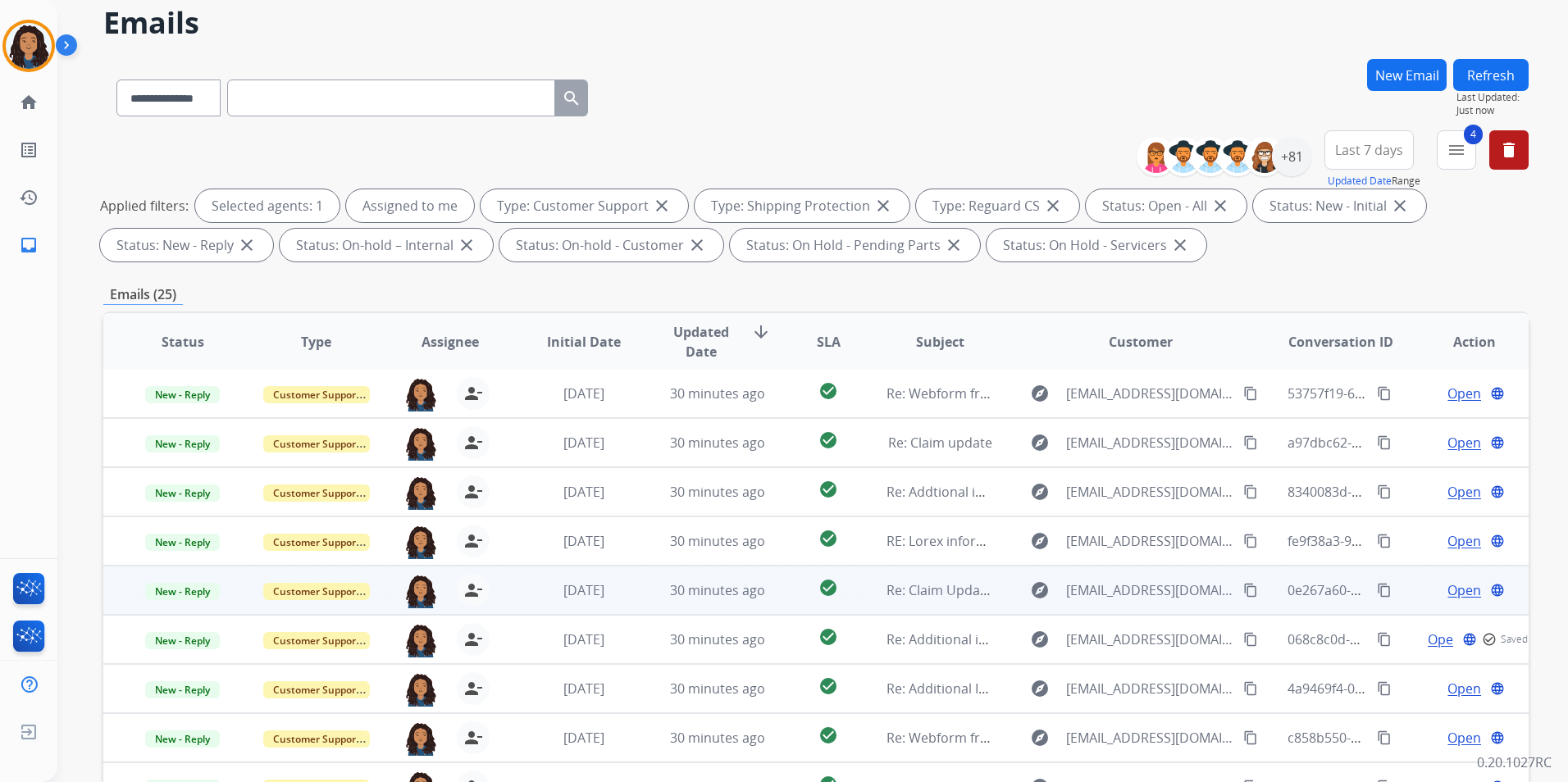
click at [1456, 593] on span "Open" at bounding box center [1463, 590] width 33 height 20
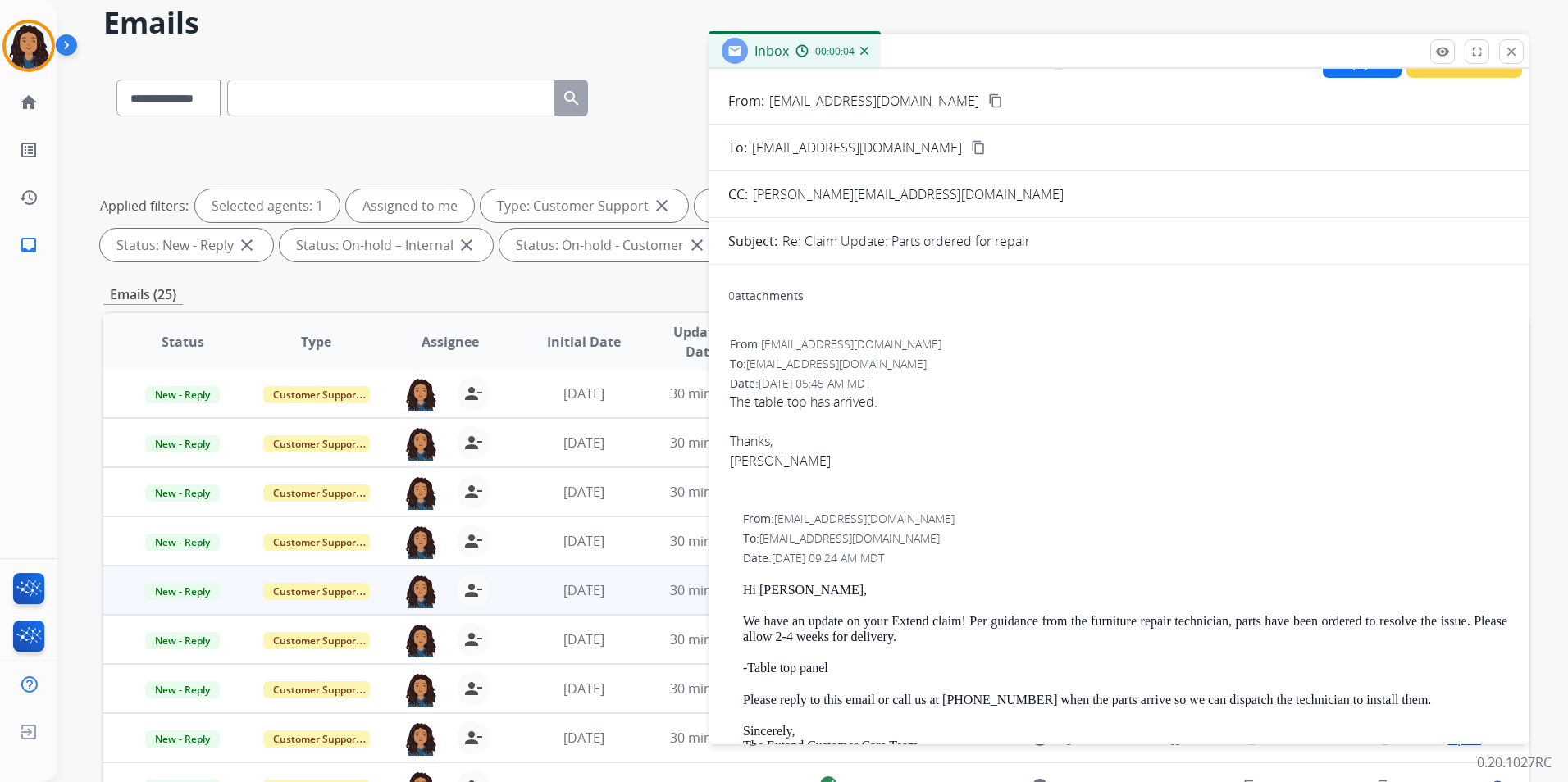
scroll to position [0, 0]
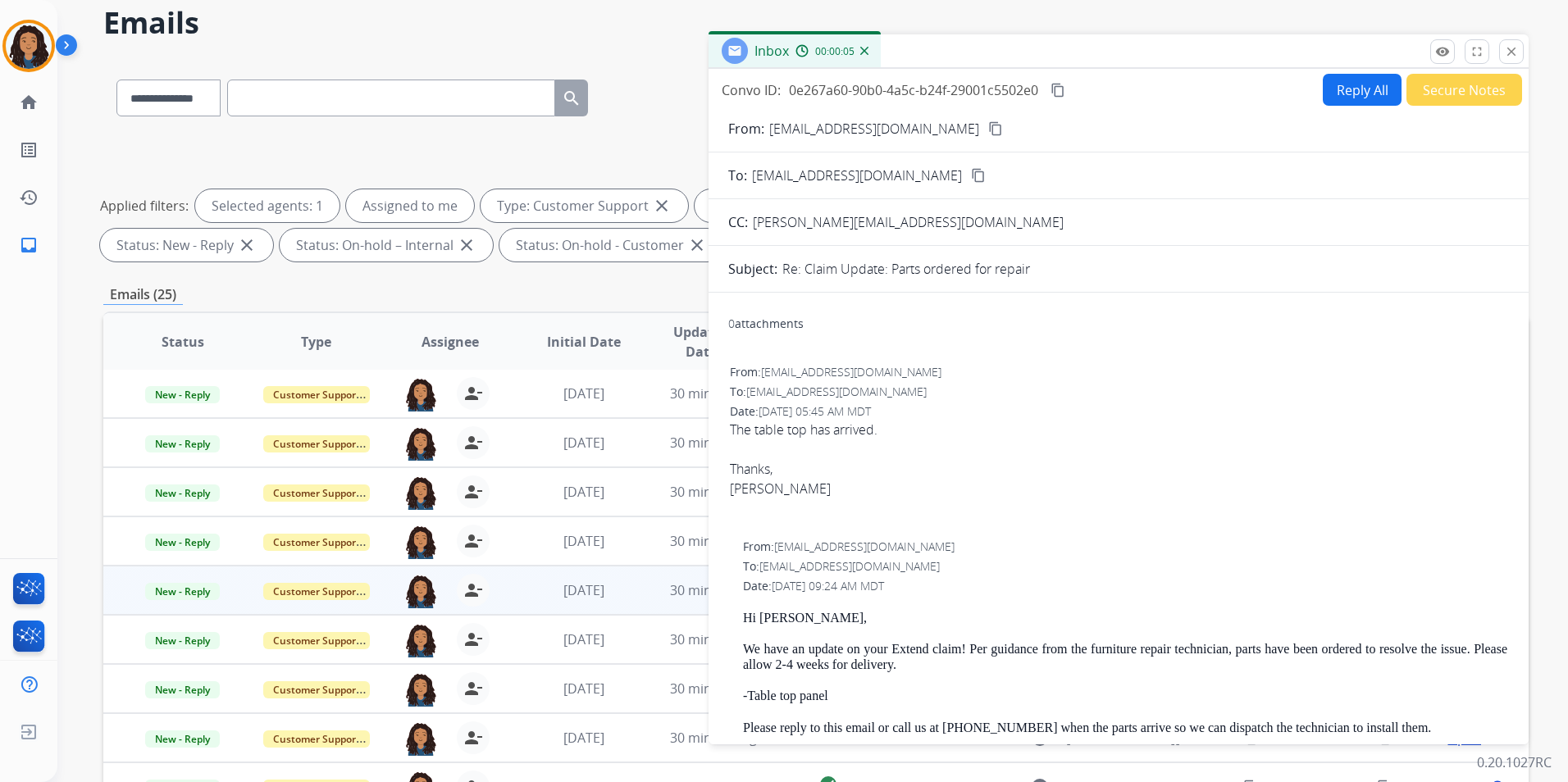
click at [988, 129] on mat-icon "content_copy" at bounding box center [996, 128] width 14 height 14
click at [1055, 91] on mat-icon "content_copy" at bounding box center [1058, 90] width 14 height 14
click at [209, 593] on span "New - Reply" at bounding box center [182, 591] width 75 height 17
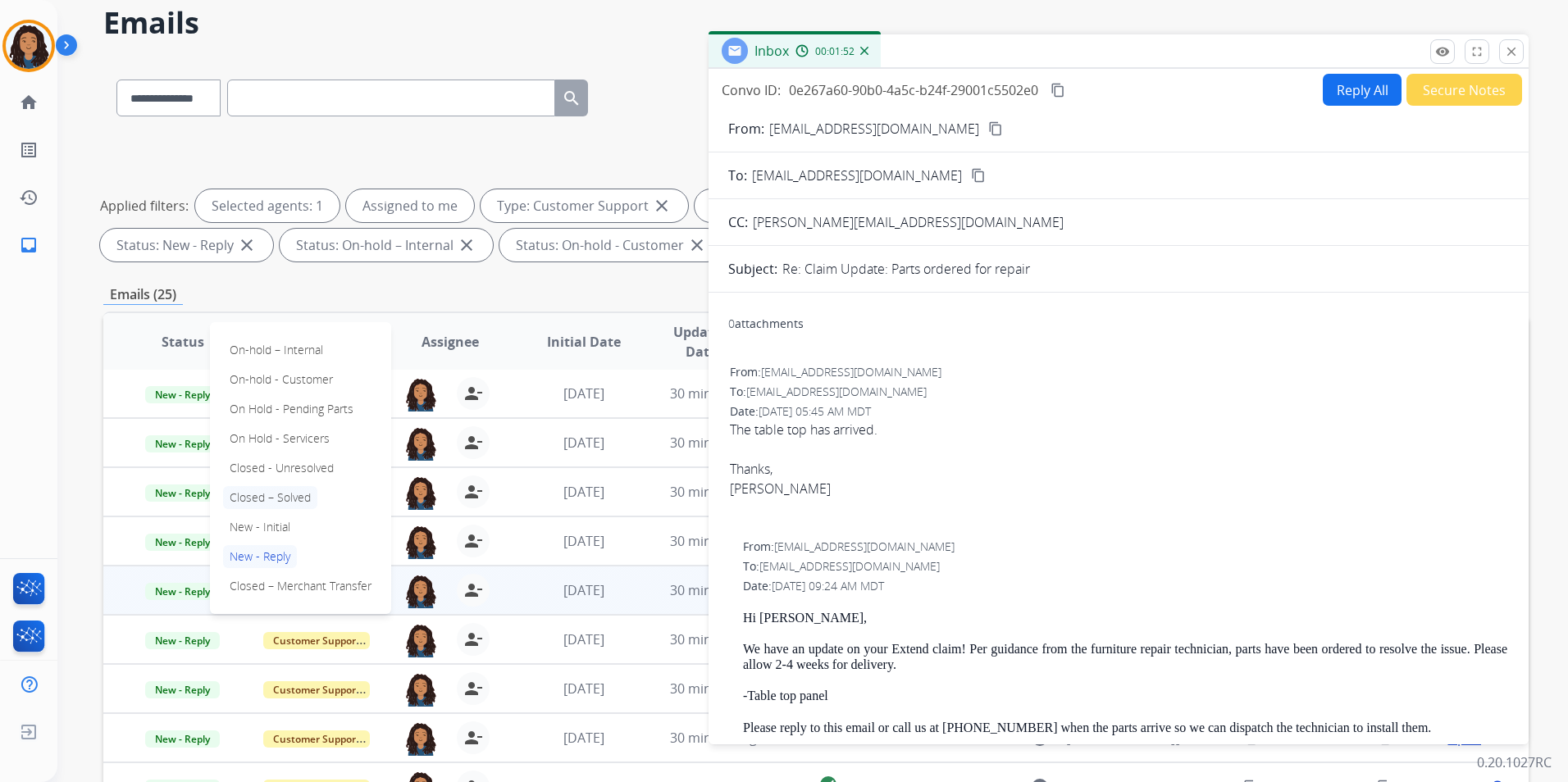
click at [277, 486] on p "Closed – Solved" at bounding box center [270, 497] width 94 height 23
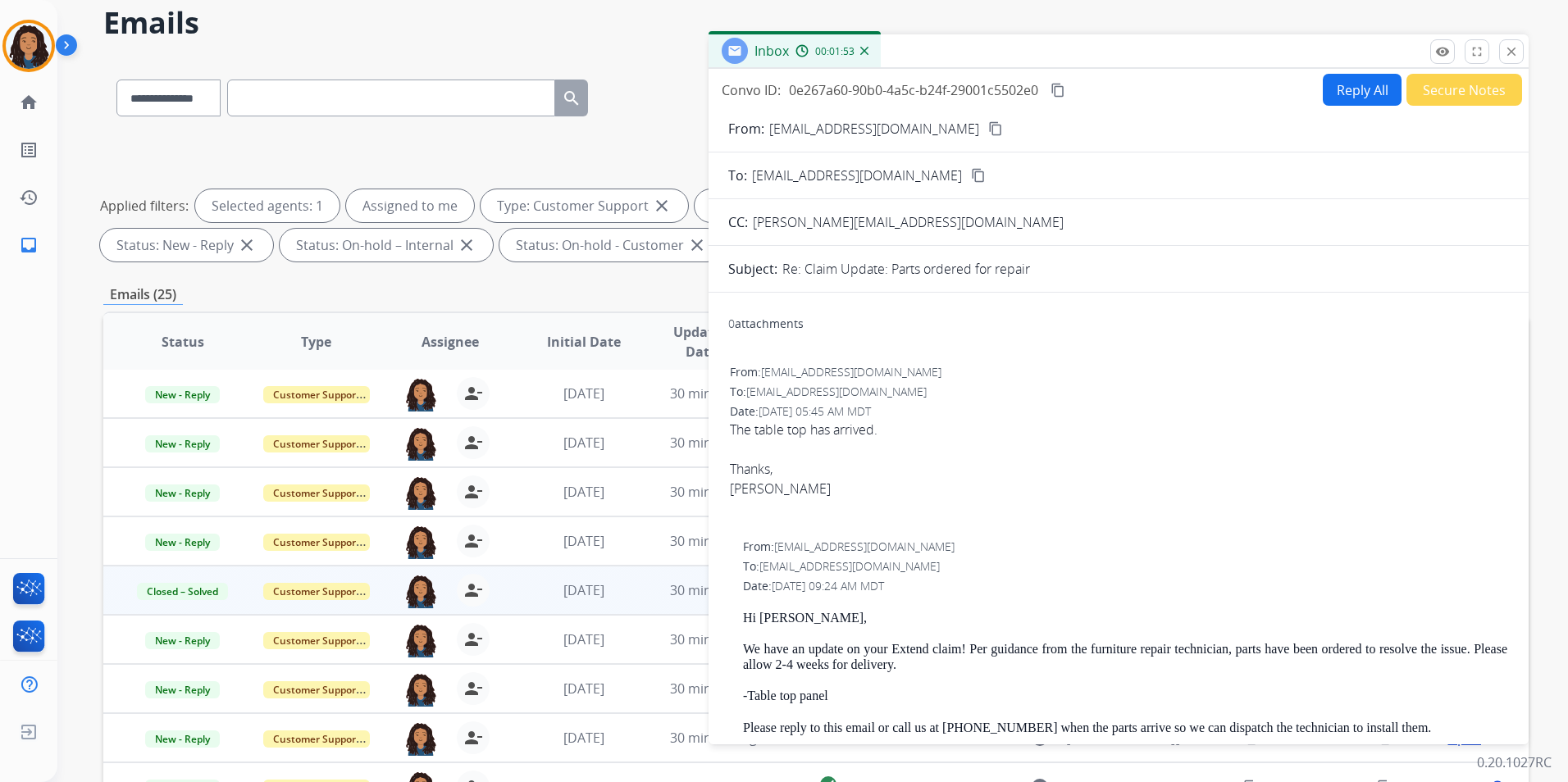
click at [1488, 85] on button "Secure Notes" at bounding box center [1464, 90] width 116 height 32
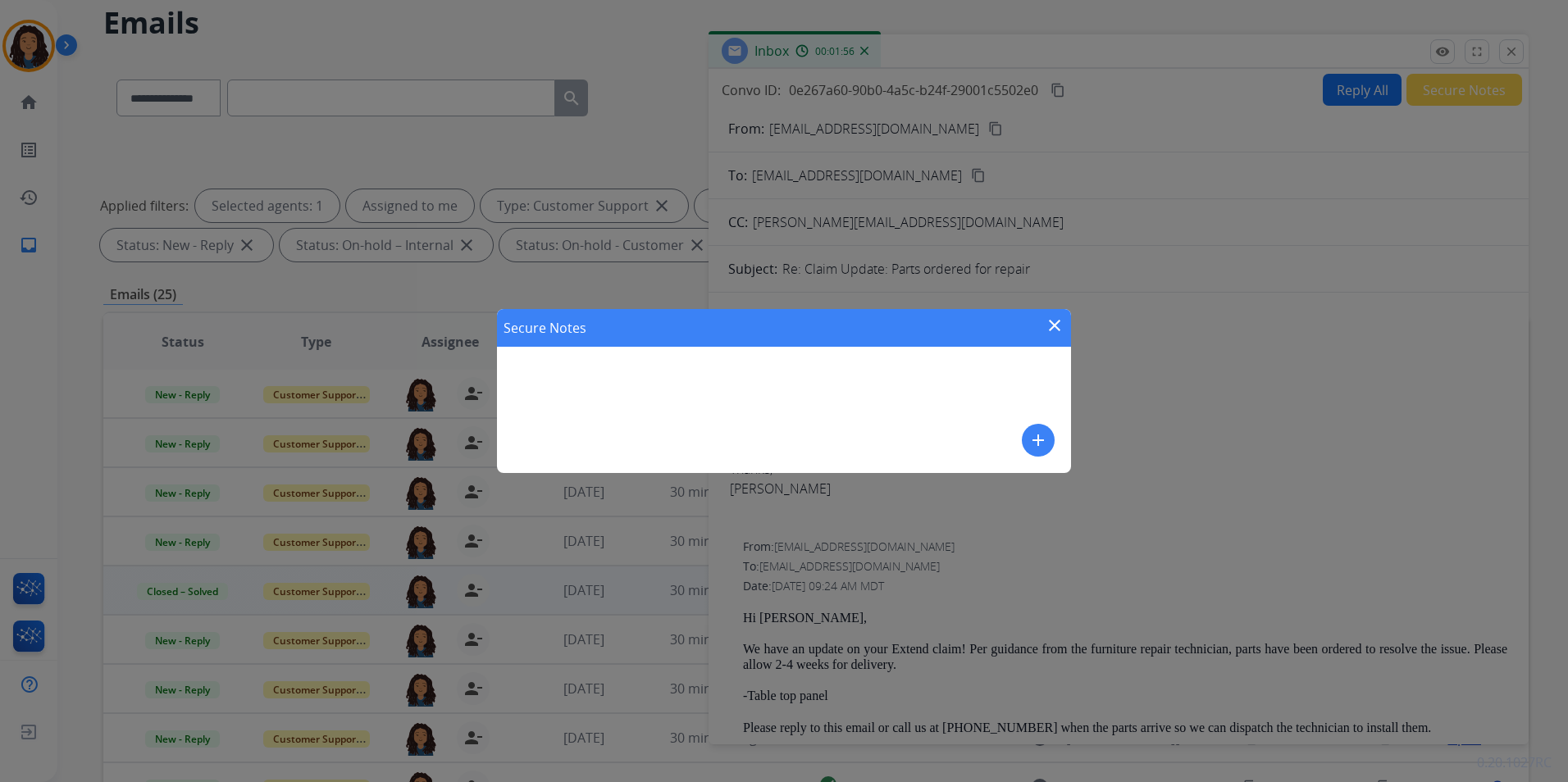
click at [1040, 443] on mat-icon "add" at bounding box center [1038, 440] width 20 height 20
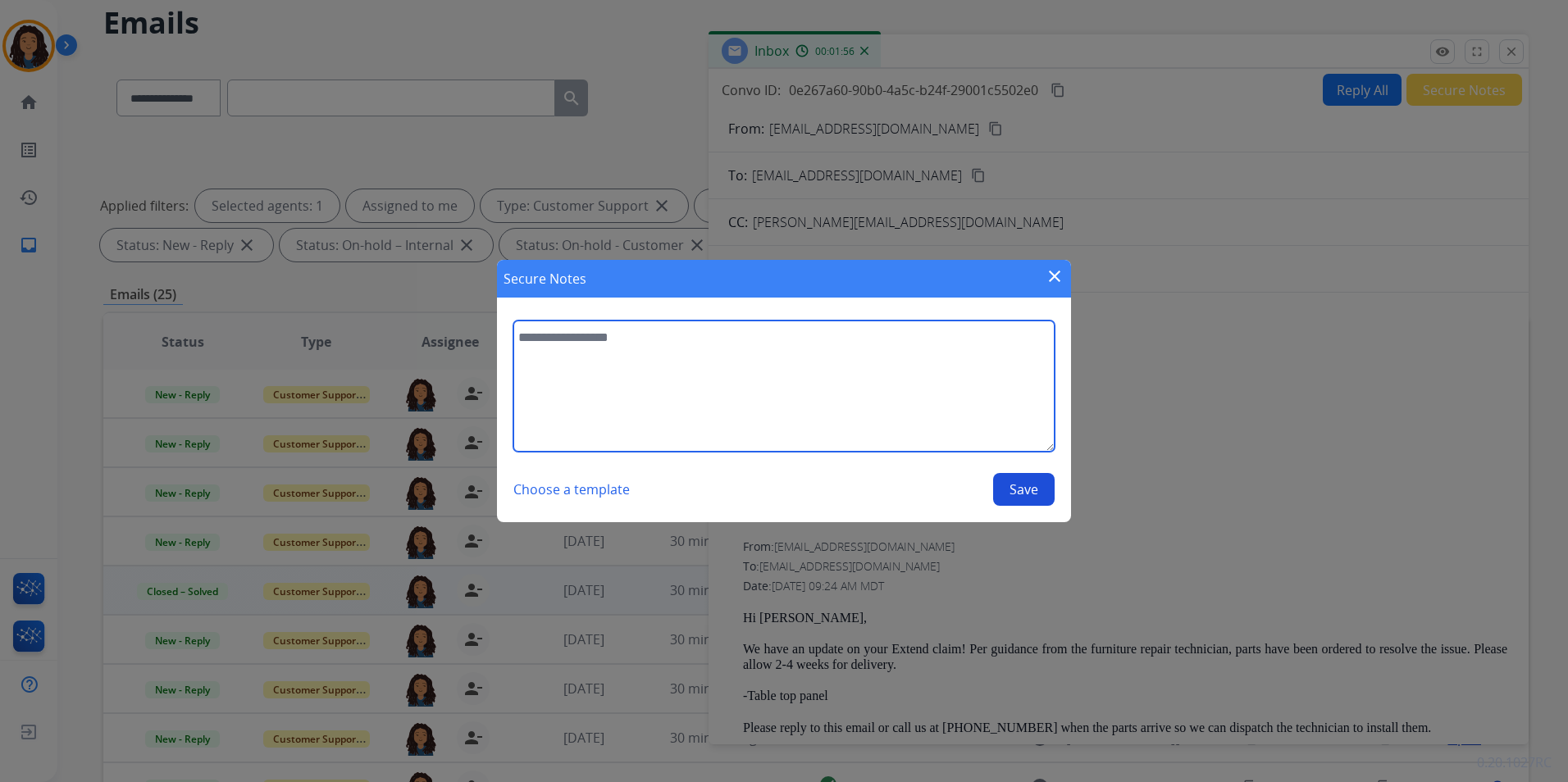
click at [805, 400] on textarea at bounding box center [784, 386] width 541 height 131
type textarea "**********"
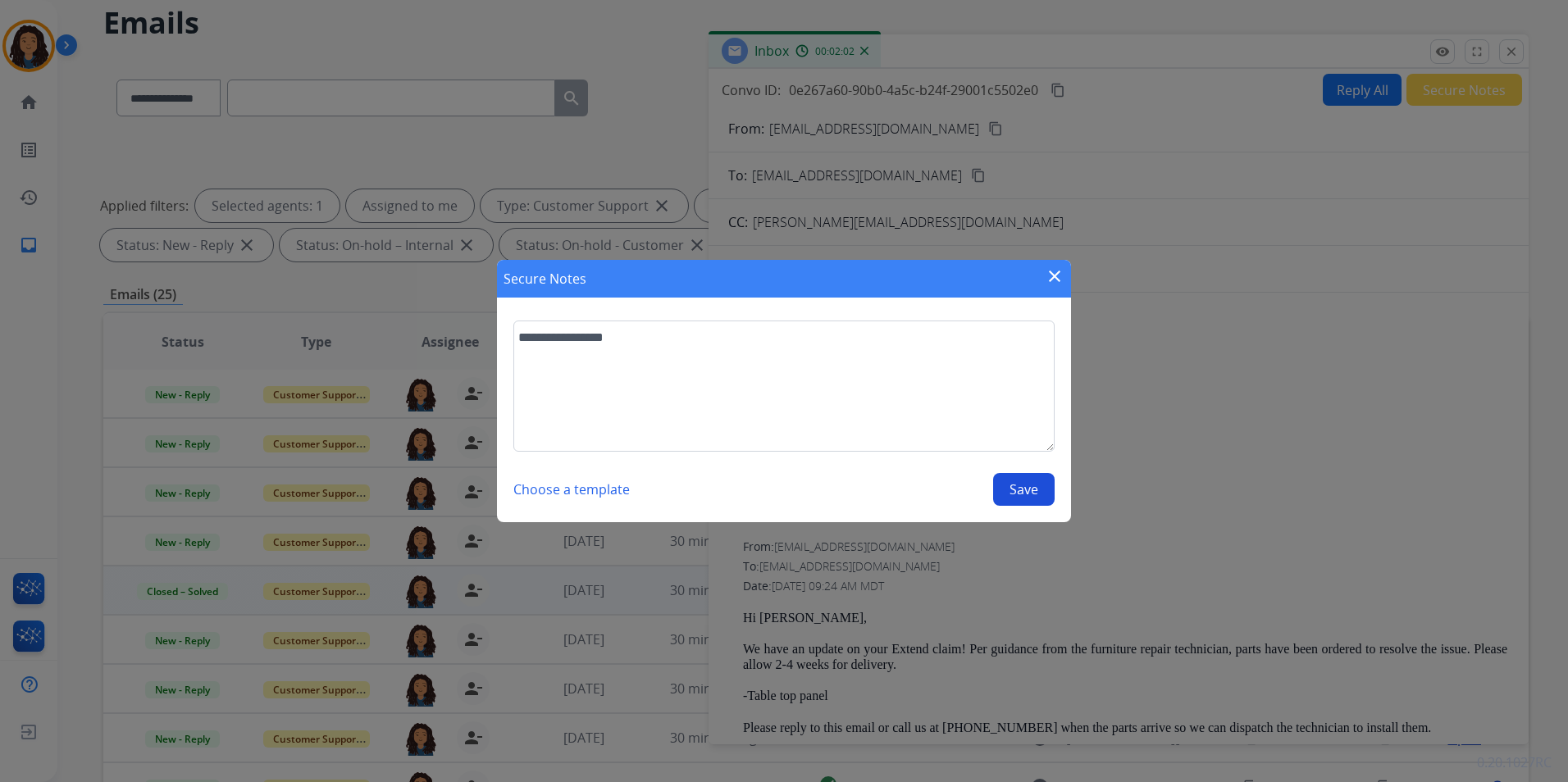
click at [1011, 488] on button "Save" at bounding box center [1024, 489] width 61 height 33
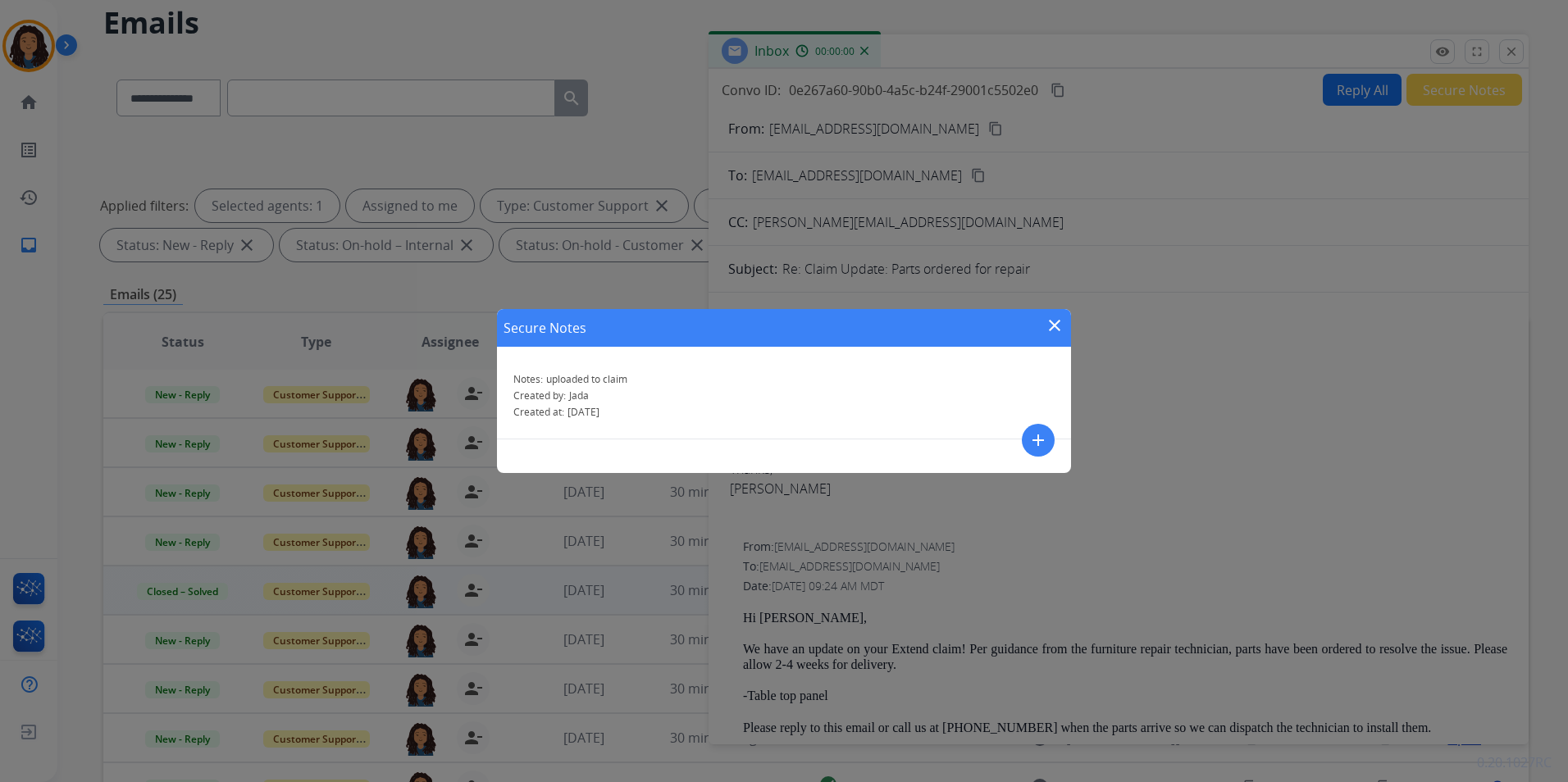
click at [1051, 320] on mat-icon "close" at bounding box center [1054, 325] width 20 height 20
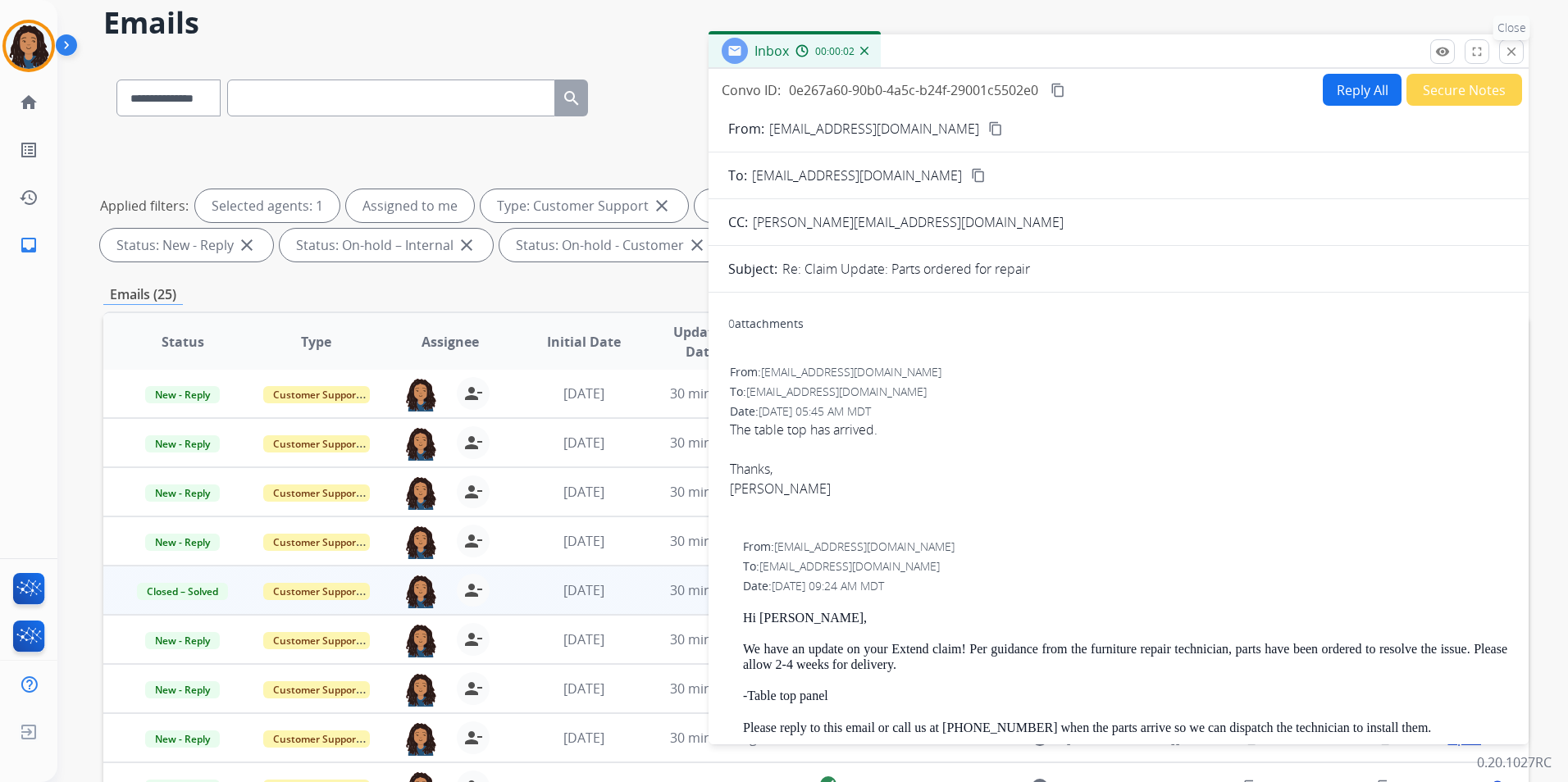
click at [1516, 55] on mat-icon "close" at bounding box center [1511, 52] width 14 height 14
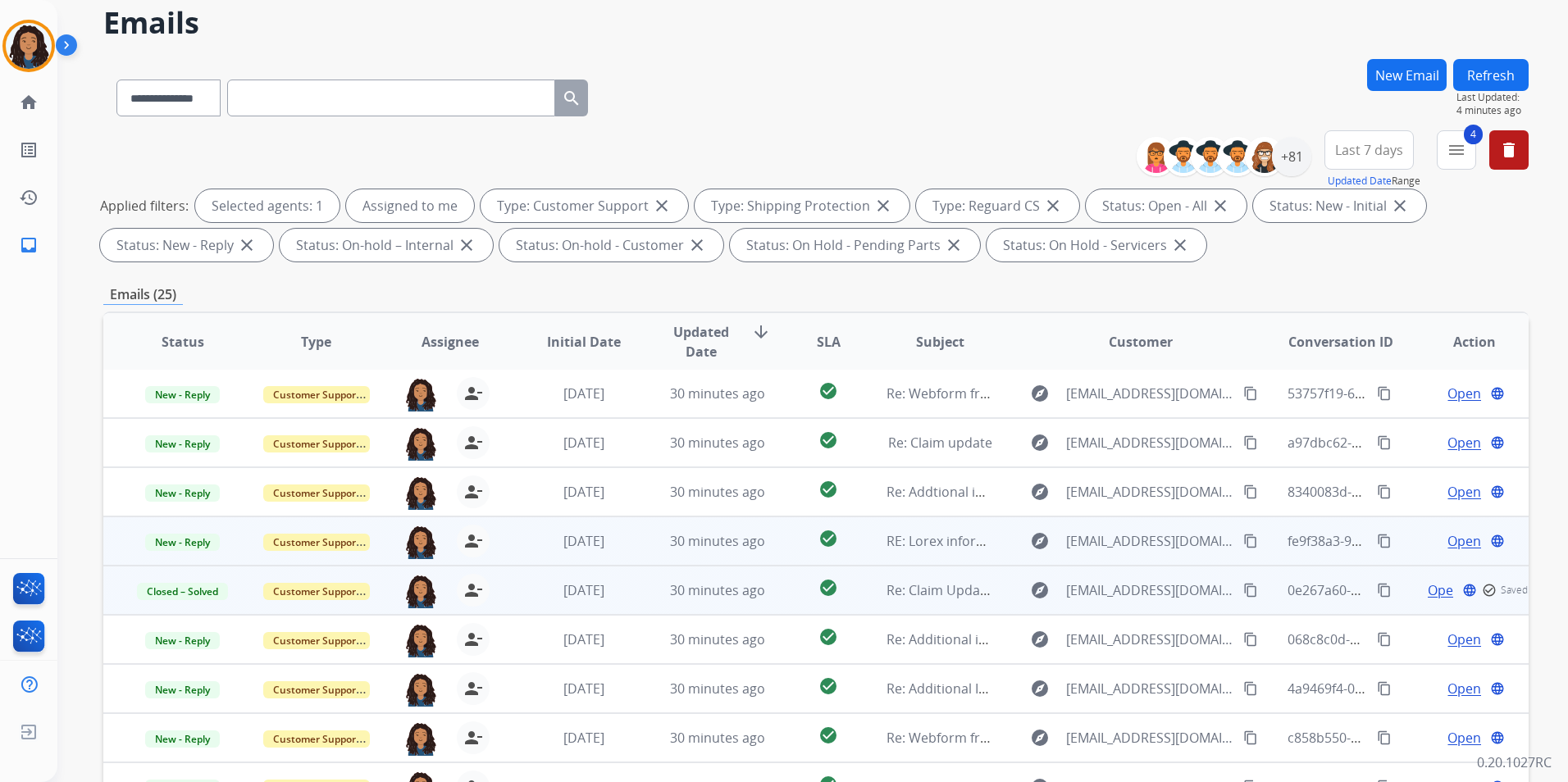
click at [1447, 532] on span "Open" at bounding box center [1463, 542] width 33 height 20
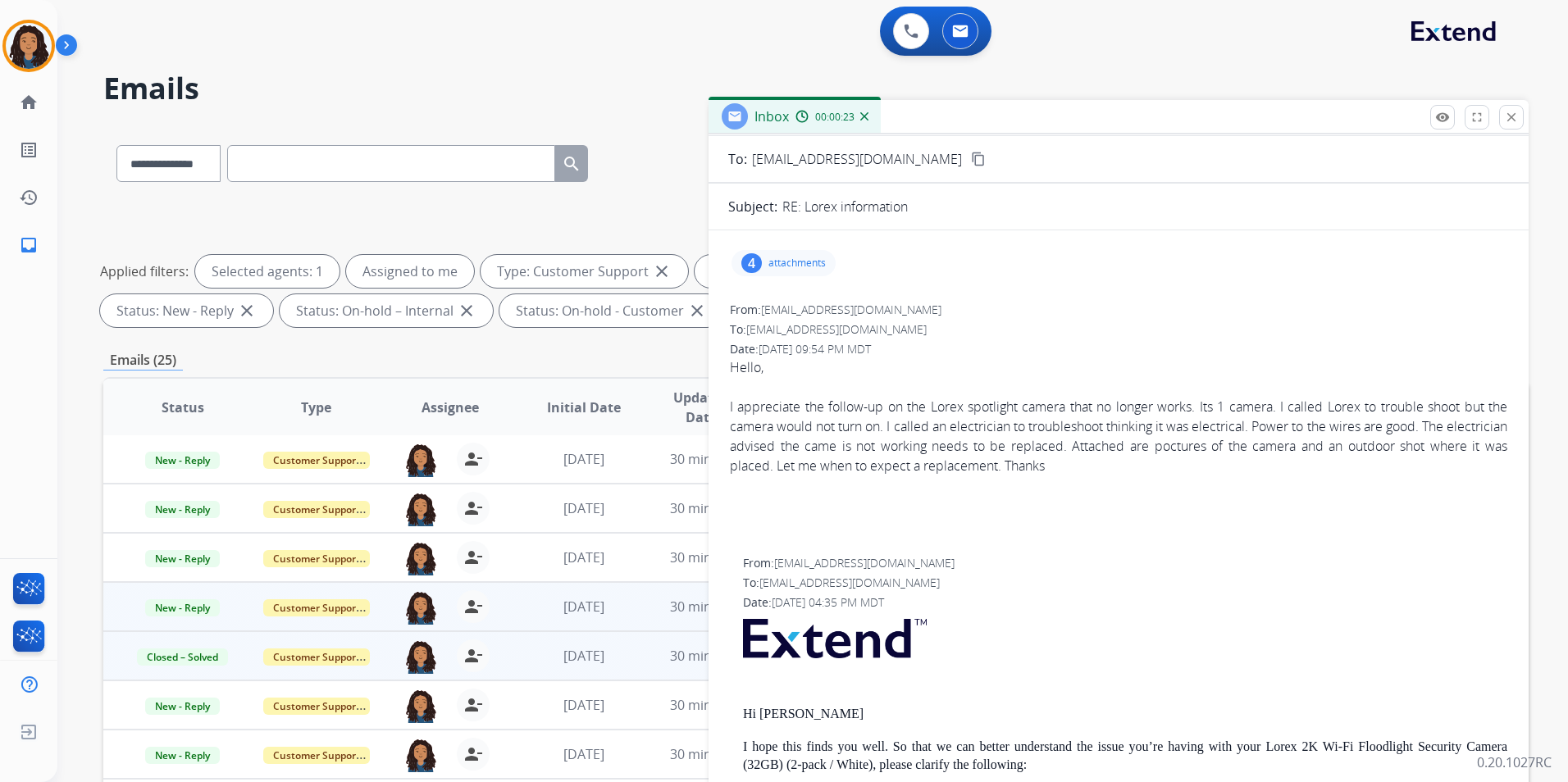
scroll to position [328, 0]
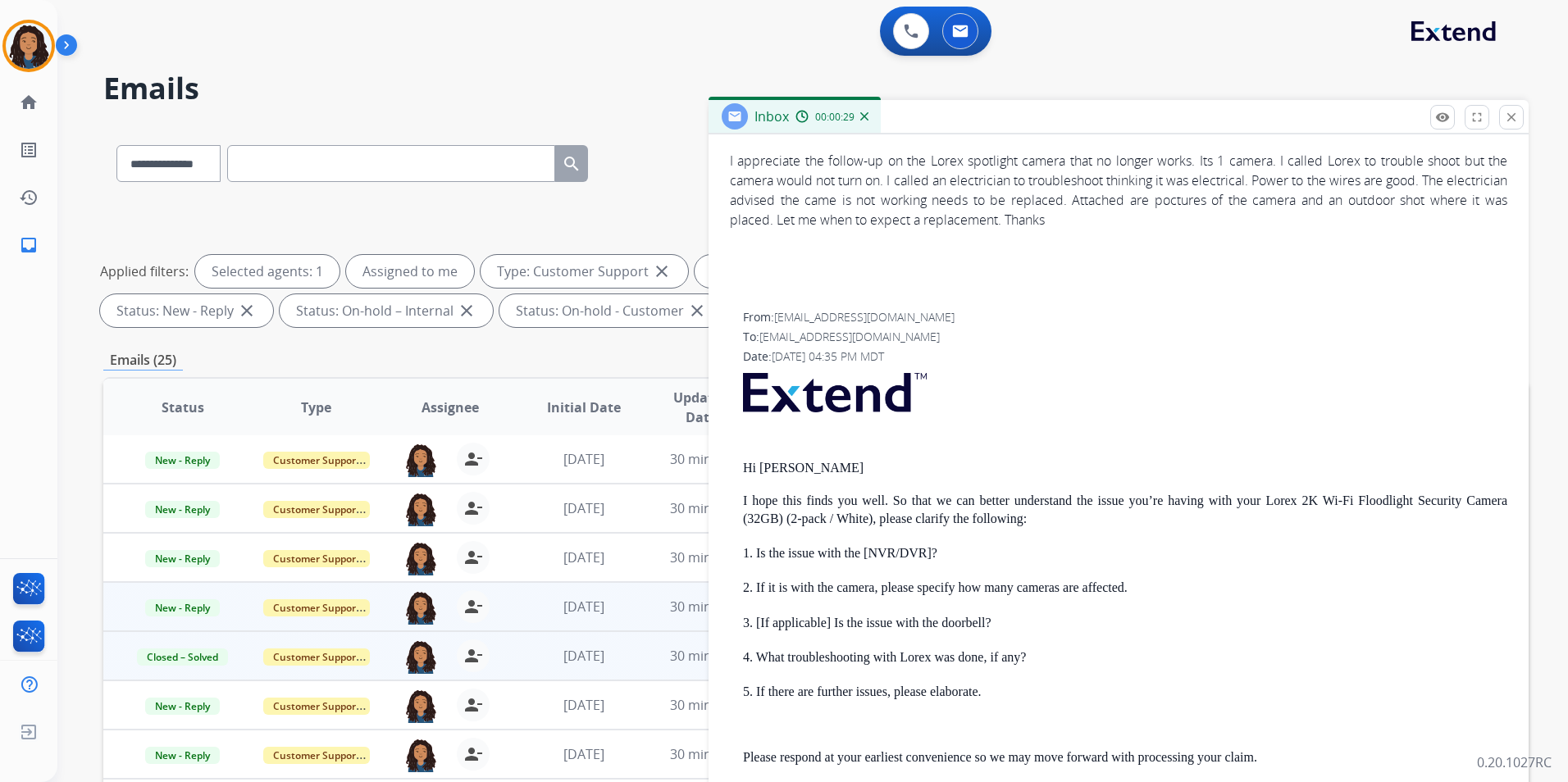
drag, startPoint x: 741, startPoint y: 470, endPoint x: 1104, endPoint y: 677, distance: 417.9
click at [1104, 677] on div "From: [EMAIL_ADDRESS][DOMAIN_NAME] To: [EMAIL_ADDRESS][DOMAIN_NAME] Date: [DATE…" at bounding box center [1118, 736] width 780 height 858
drag, startPoint x: 1104, startPoint y: 677, endPoint x: 929, endPoint y: 655, distance: 176.4
copy div "Hi [PERSON_NAME] I hope this finds you well. So that we can better understand t…"
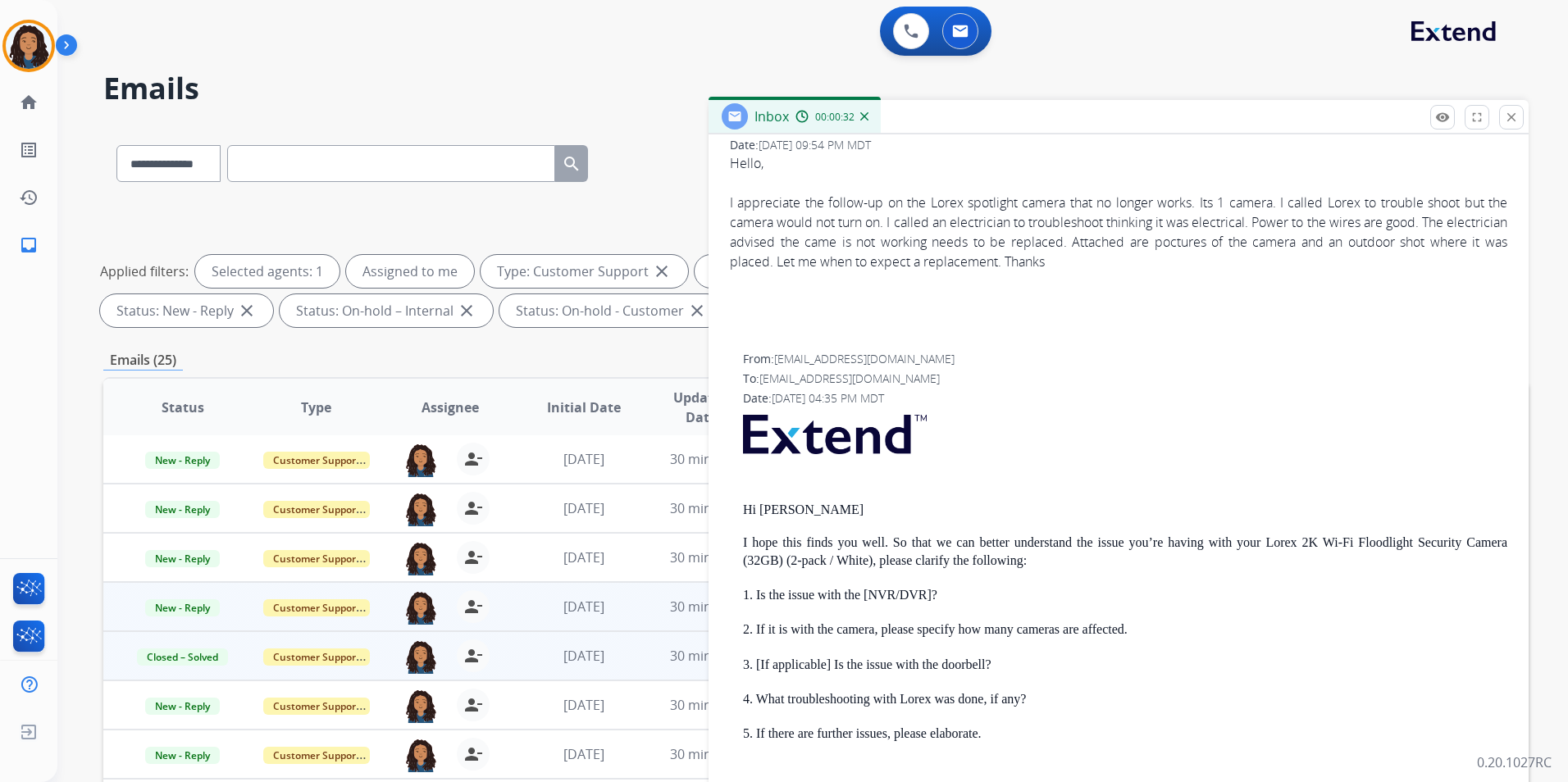
scroll to position [0, 0]
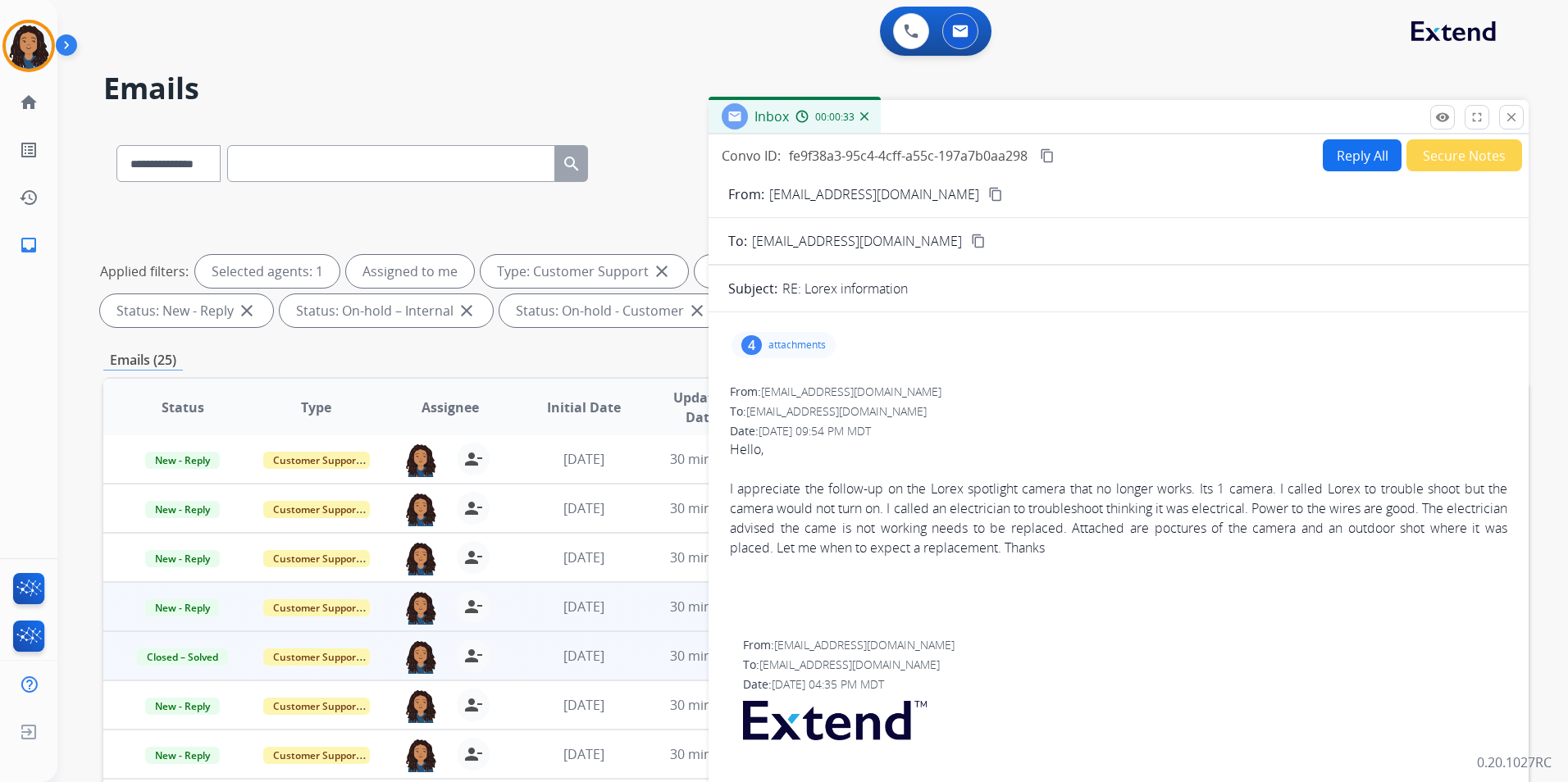
click at [1338, 160] on button "Reply All" at bounding box center [1362, 155] width 79 height 32
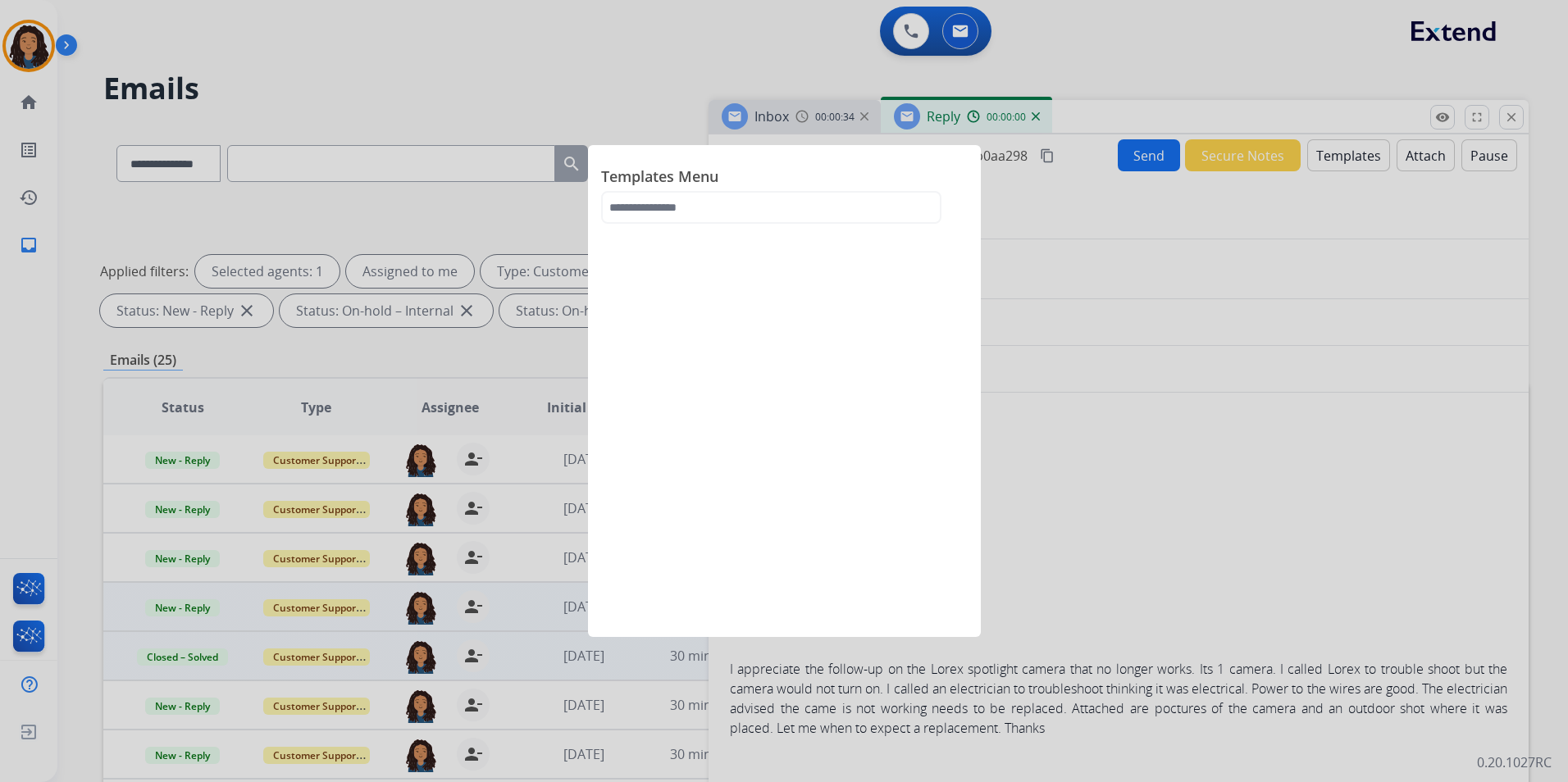
select select "**********"
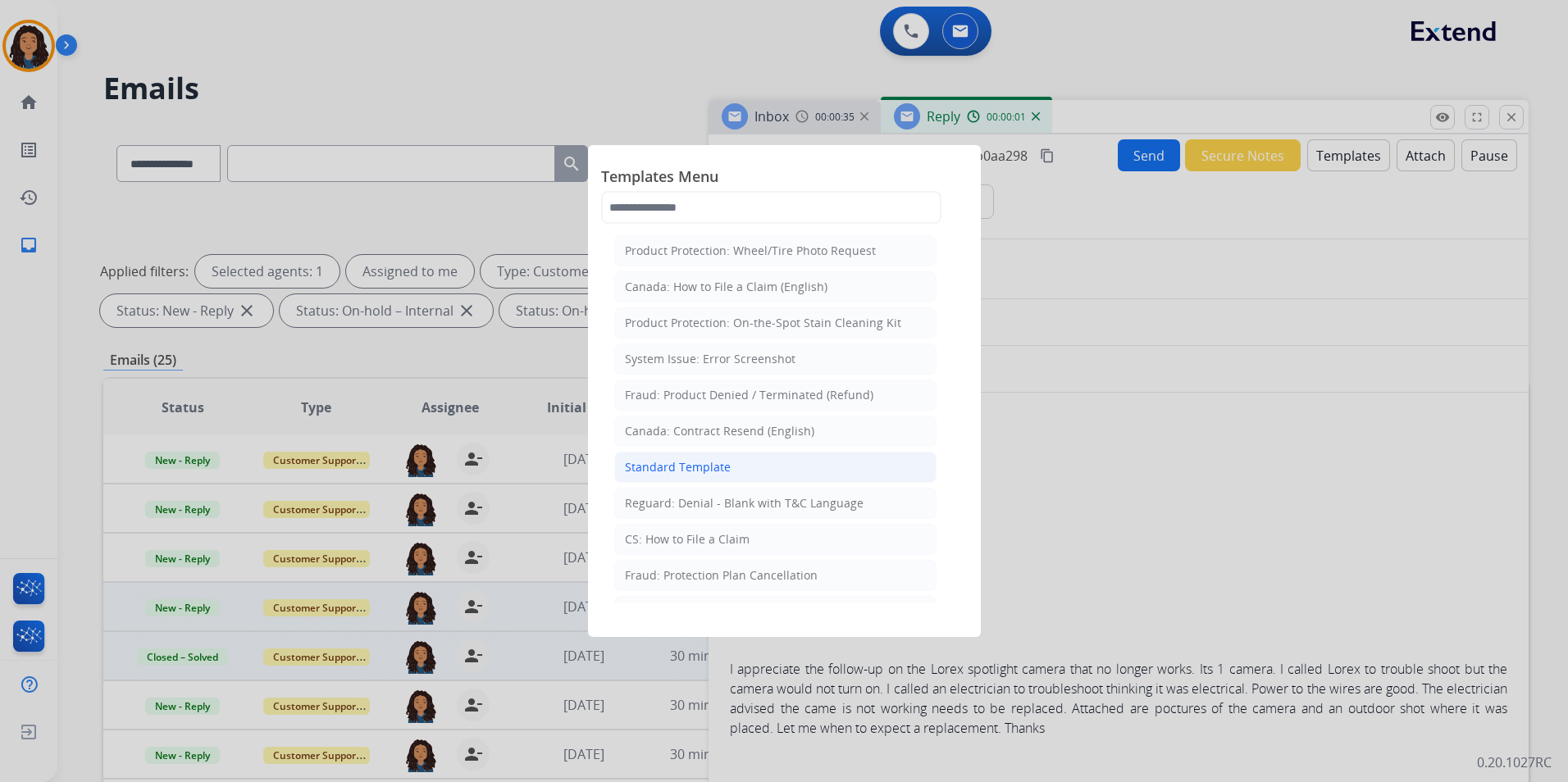
click at [717, 466] on div "Standard Template" at bounding box center [677, 467] width 106 height 16
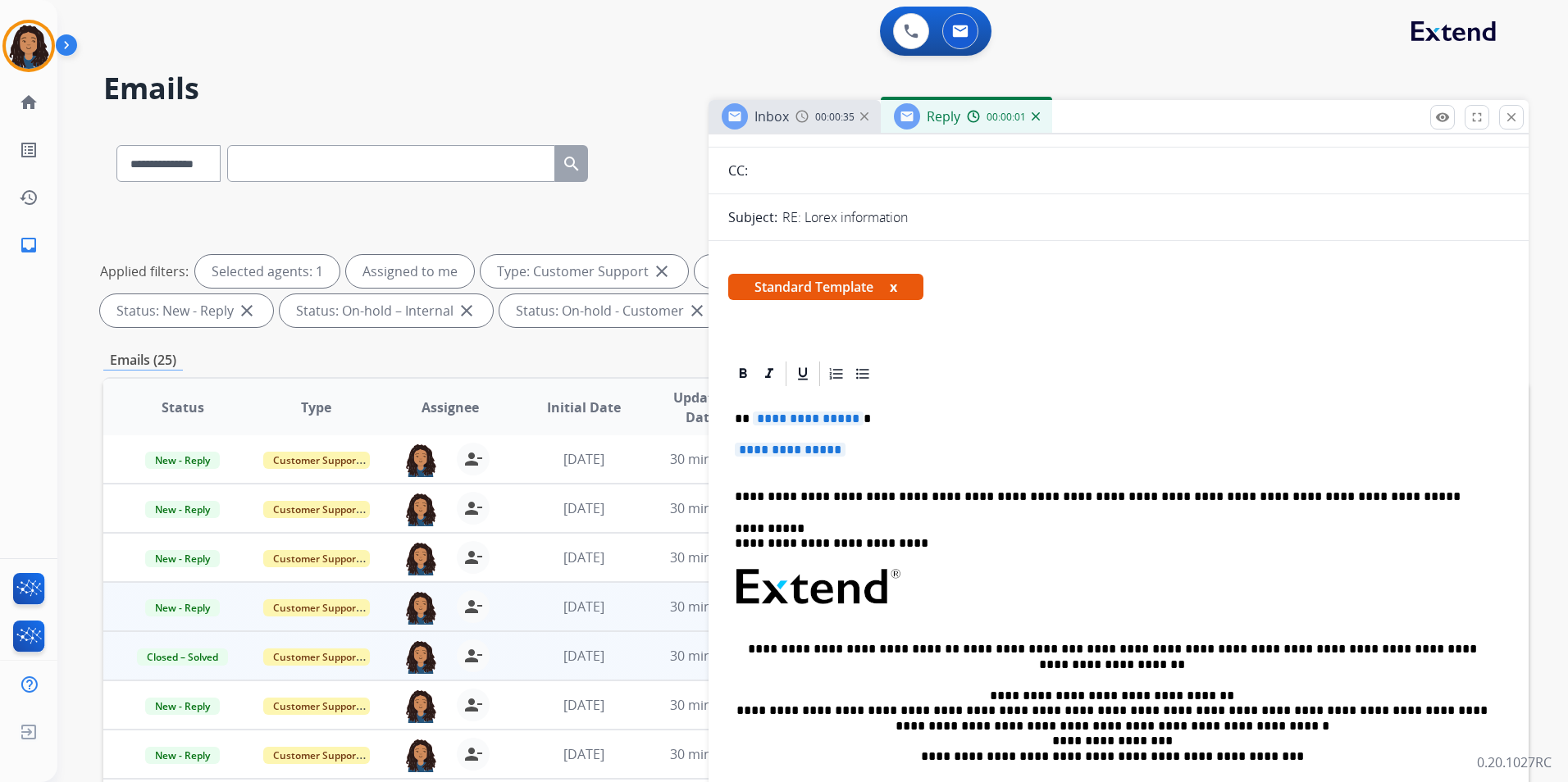
scroll to position [164, 0]
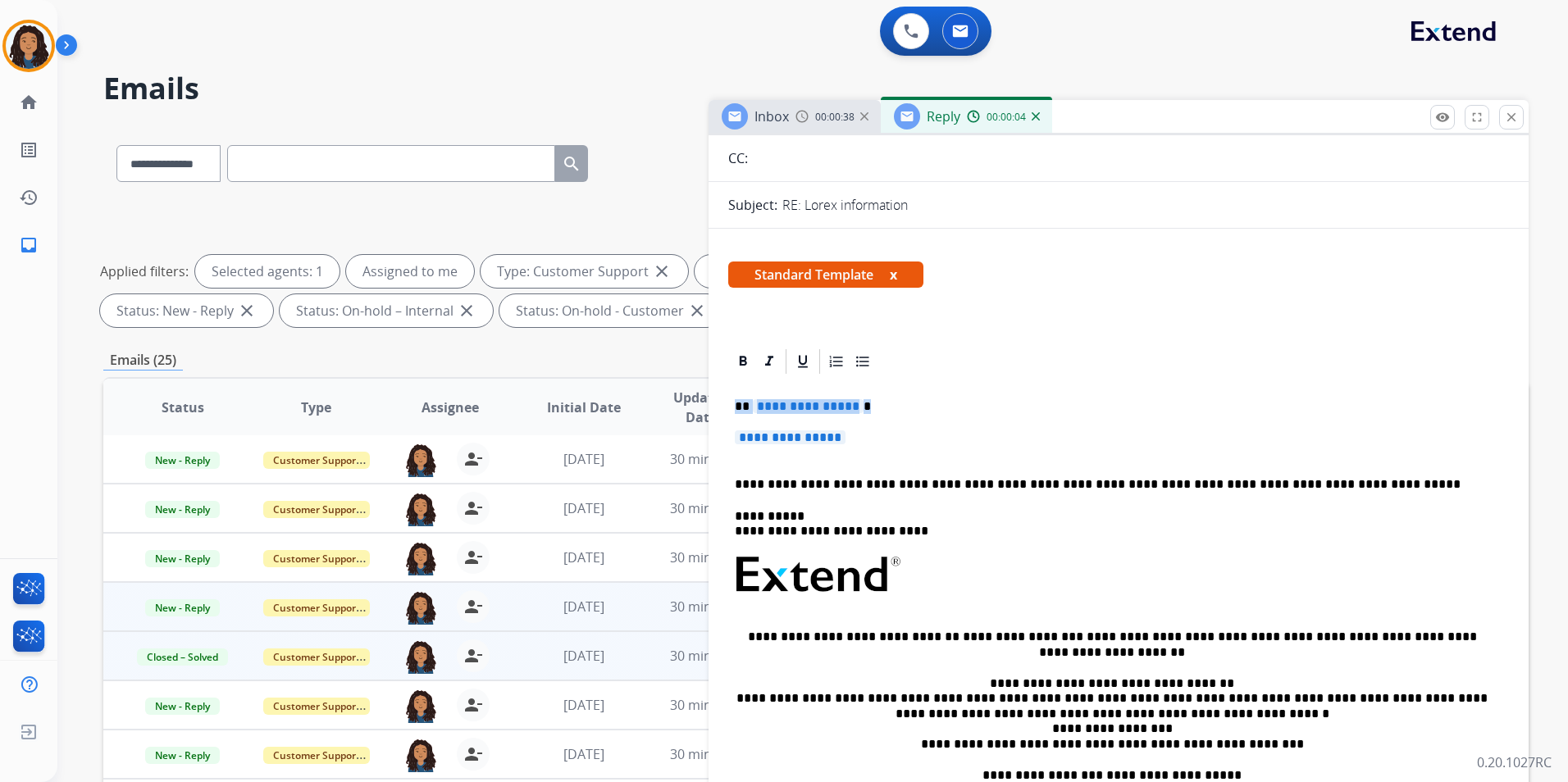
drag, startPoint x: 732, startPoint y: 402, endPoint x: 865, endPoint y: 435, distance: 137.0
click at [865, 435] on div "**********" at bounding box center [1118, 613] width 780 height 475
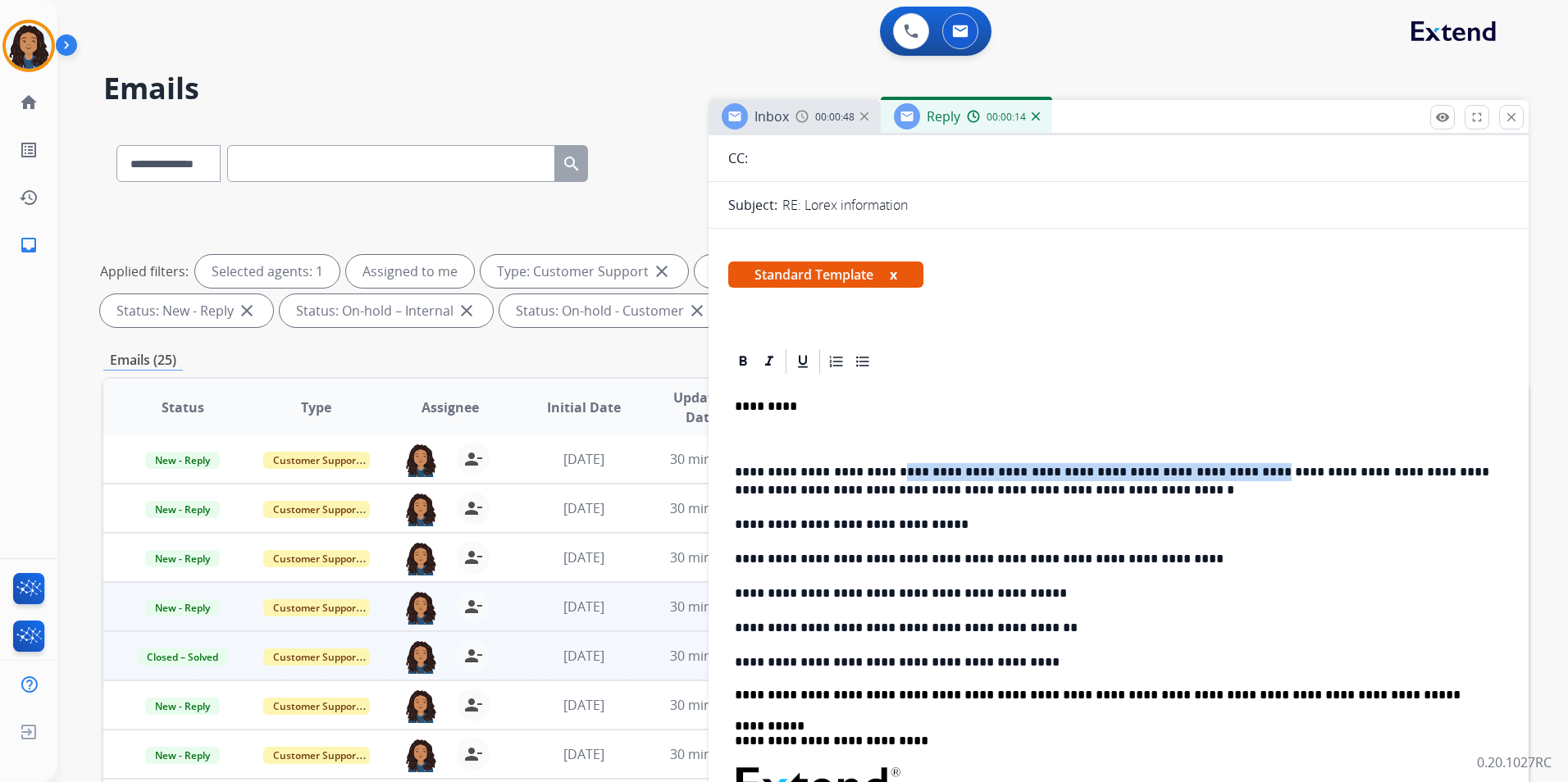
drag, startPoint x: 875, startPoint y: 470, endPoint x: 1188, endPoint y: 467, distance: 313.0
click at [1188, 467] on p "**********" at bounding box center [1111, 481] width 754 height 36
click at [1261, 466] on p "**********" at bounding box center [1111, 481] width 754 height 36
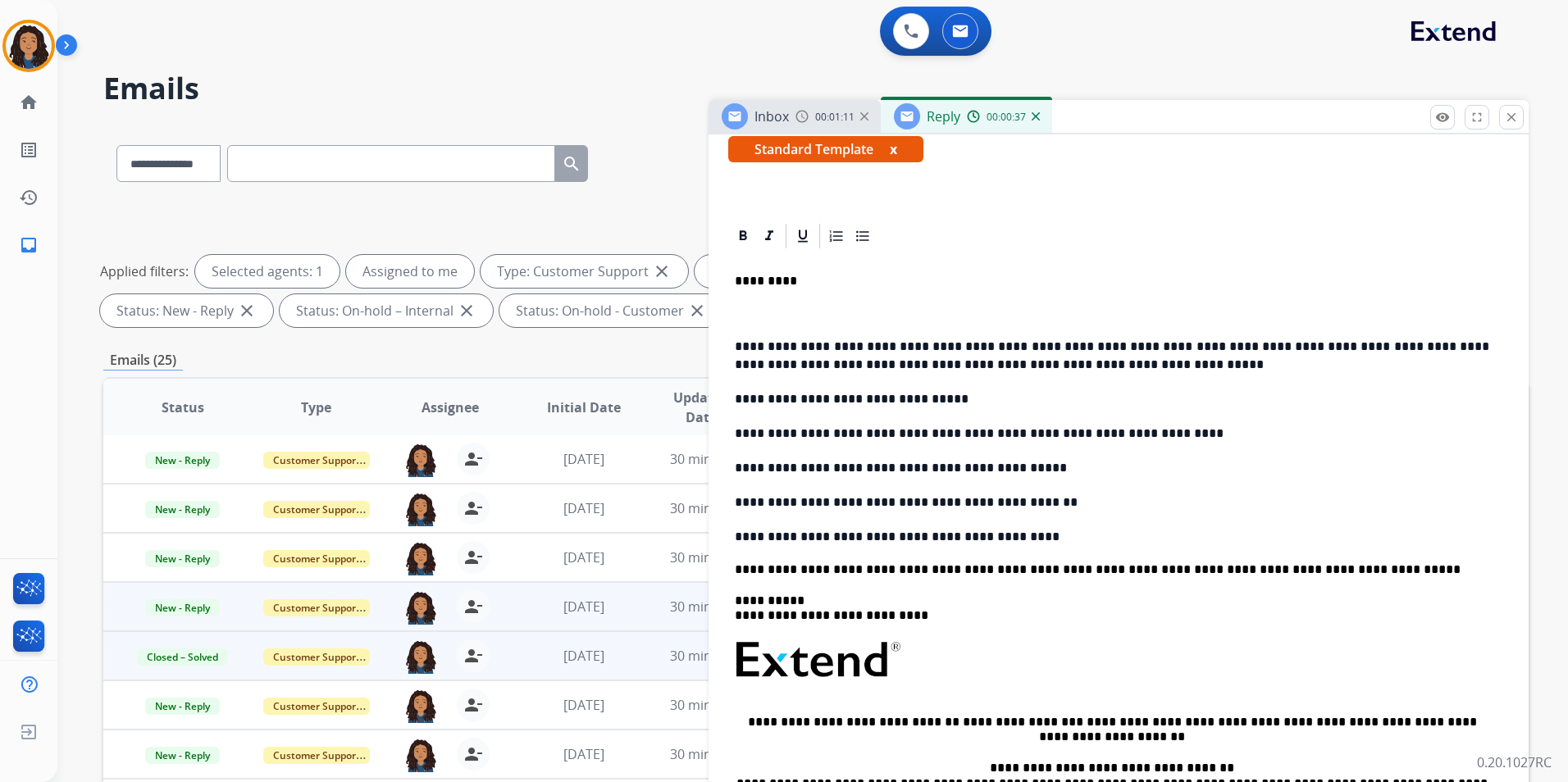
scroll to position [0, 0]
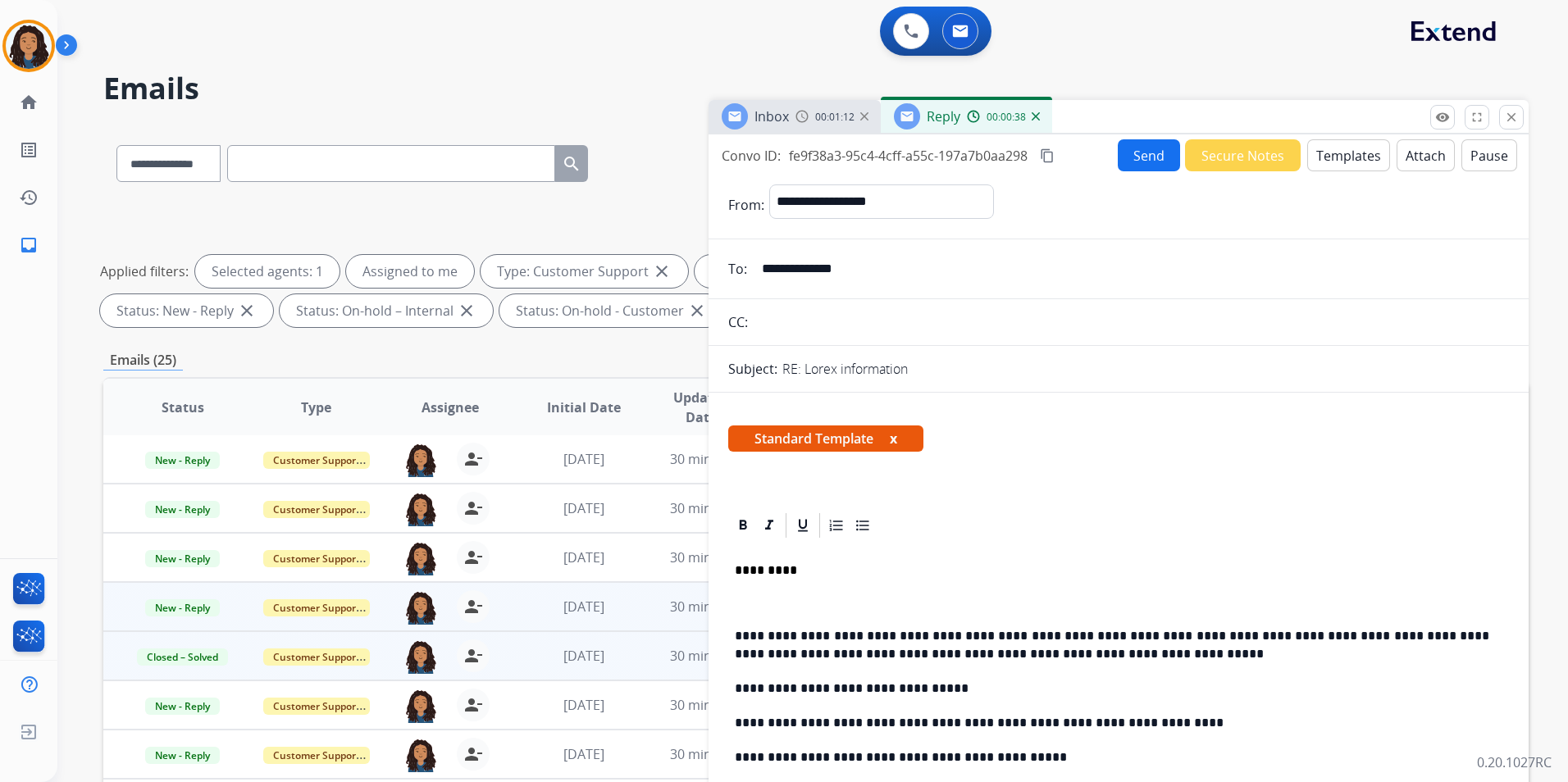
click at [1135, 144] on button "Send" at bounding box center [1148, 155] width 62 height 32
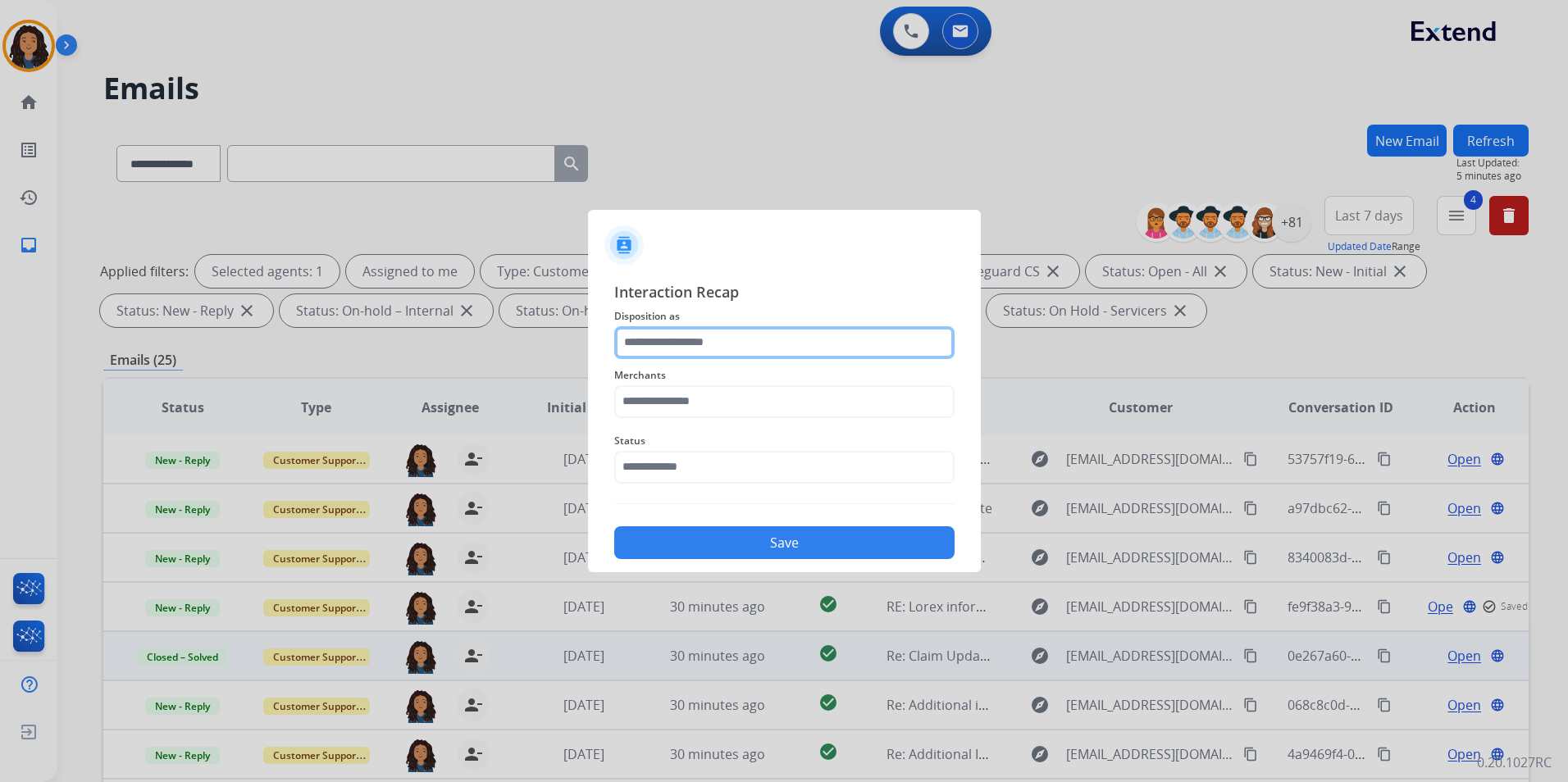
click at [771, 349] on input "text" at bounding box center [784, 343] width 340 height 33
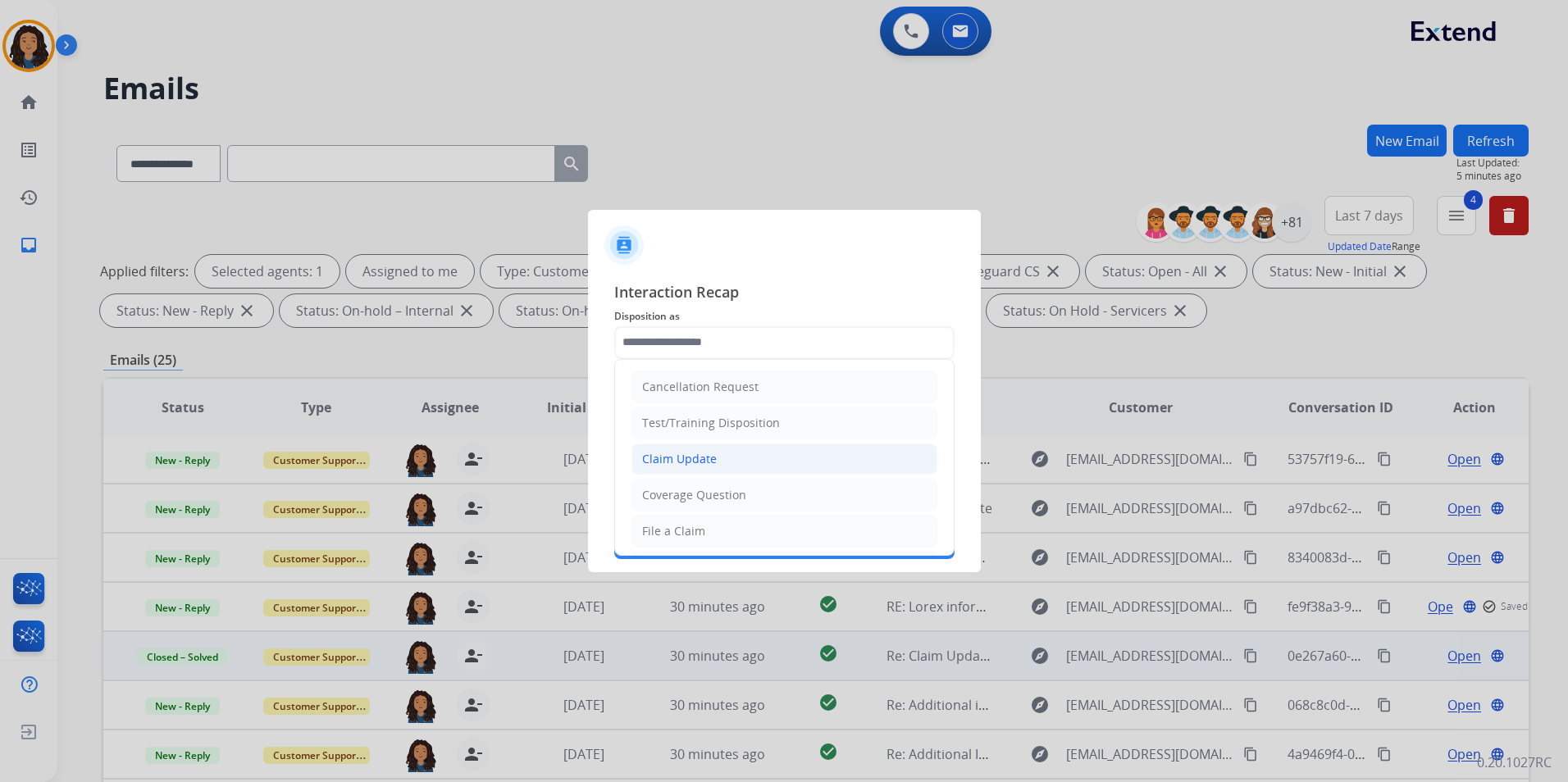
click at [723, 453] on li "Claim Update" at bounding box center [784, 459] width 306 height 31
type input "**********"
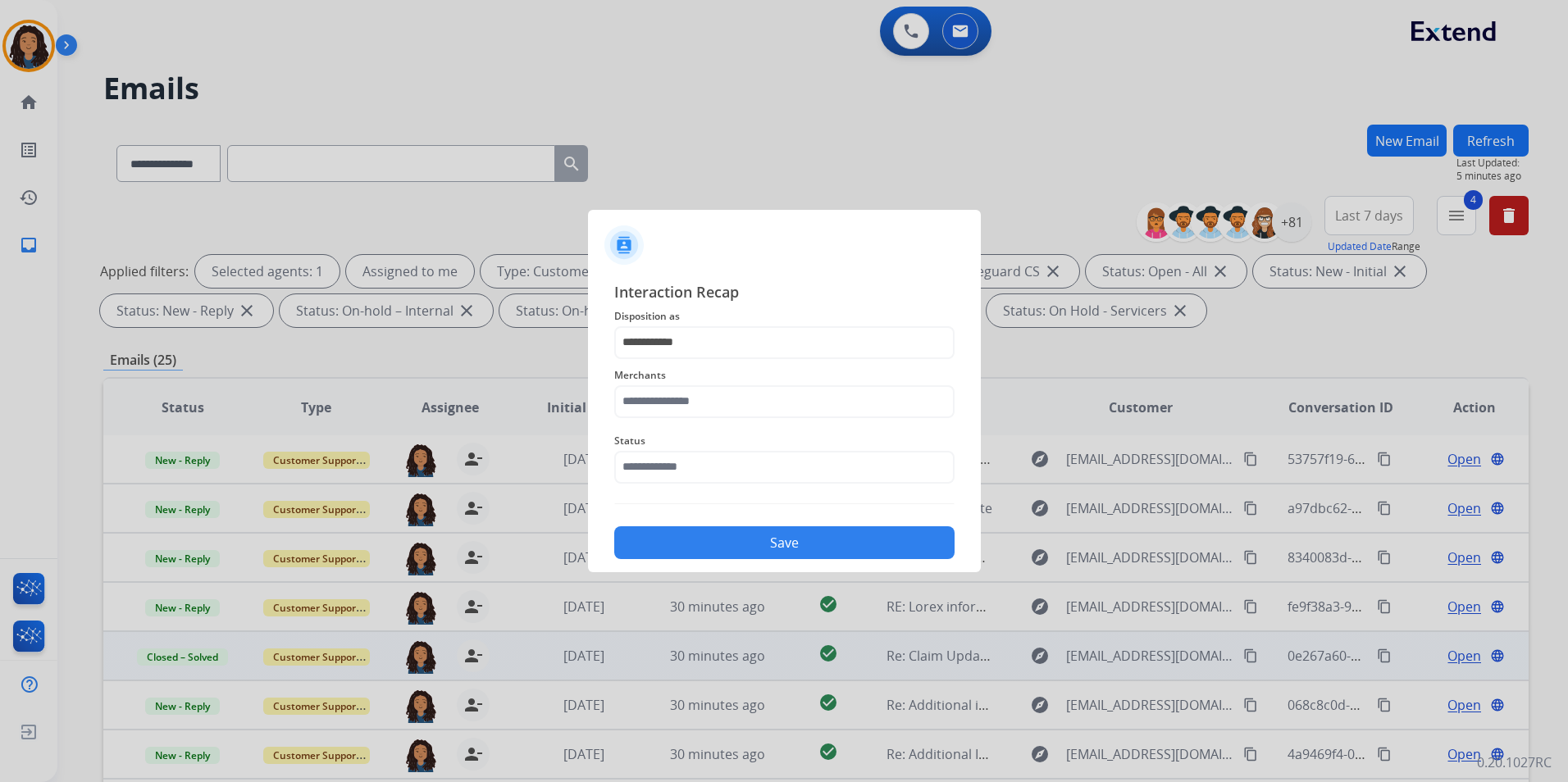
click at [699, 381] on span "Merchants" at bounding box center [784, 375] width 340 height 20
click at [697, 409] on input "text" at bounding box center [784, 401] width 340 height 33
click at [703, 463] on li "Lorex" at bounding box center [788, 448] width 312 height 31
type input "*****"
click at [700, 468] on input "text" at bounding box center [784, 467] width 340 height 33
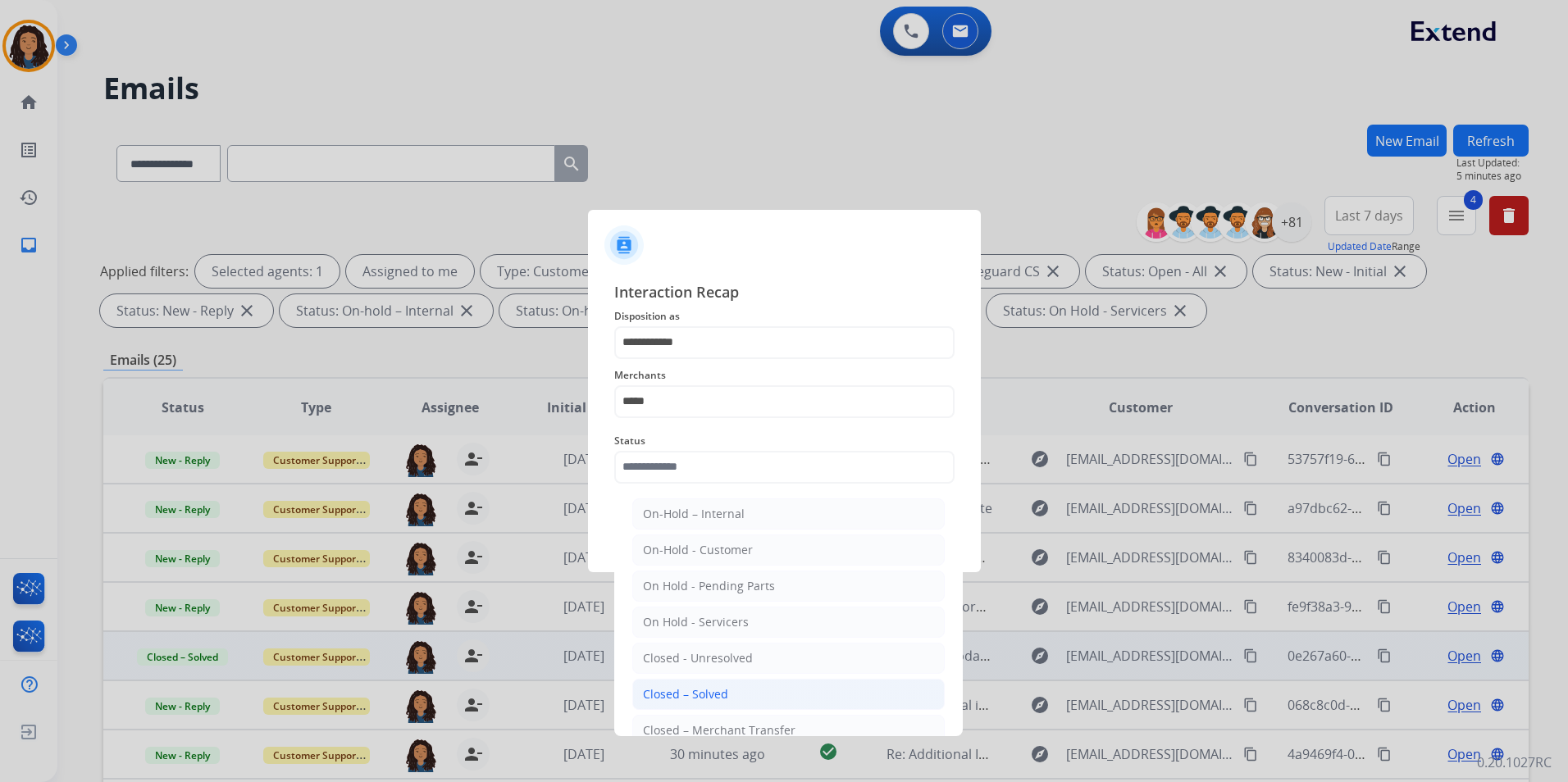
click at [789, 679] on li "Closed – Solved" at bounding box center [788, 694] width 312 height 31
type input "**********"
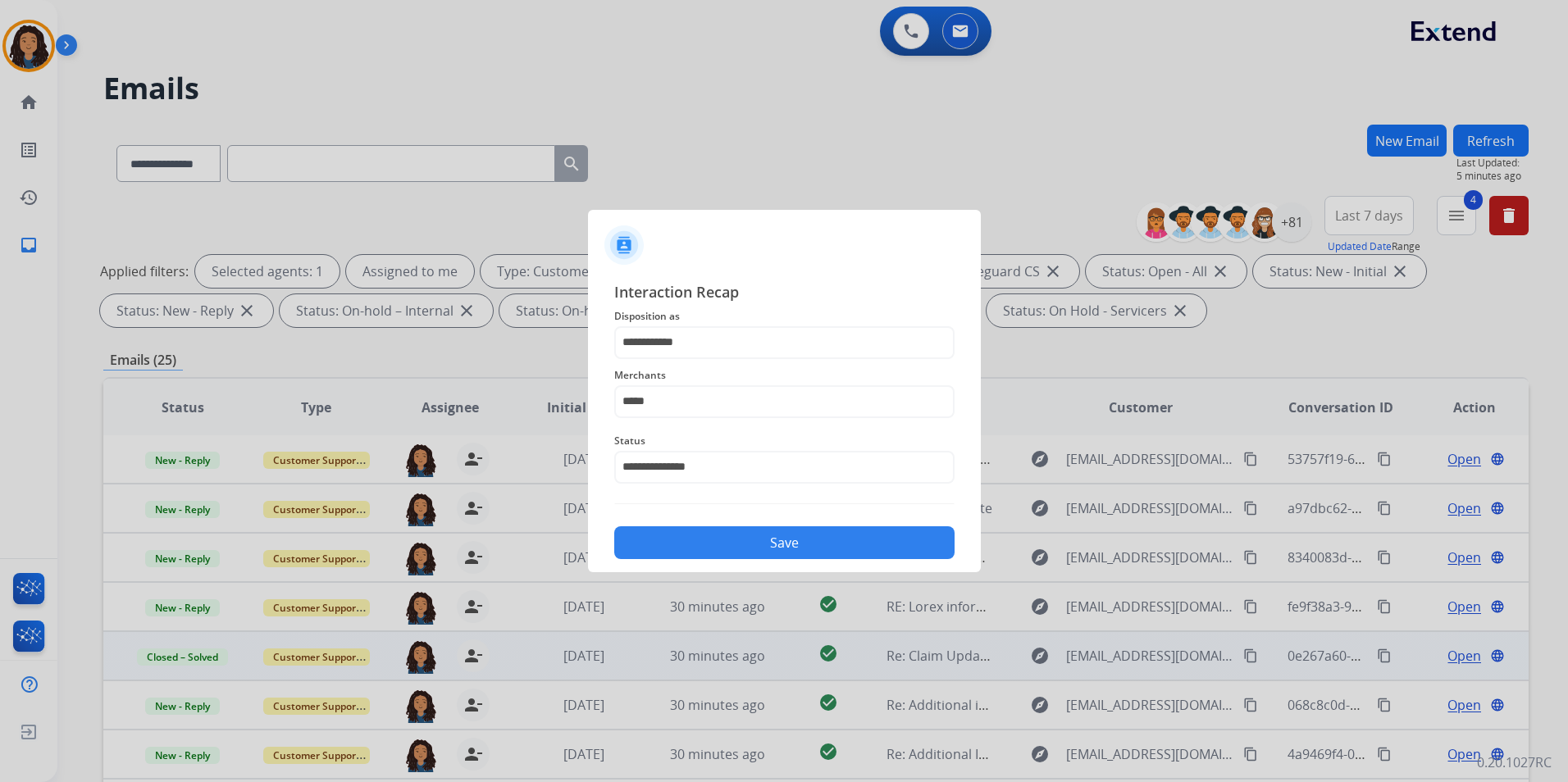
click at [779, 550] on button "Save" at bounding box center [784, 542] width 340 height 33
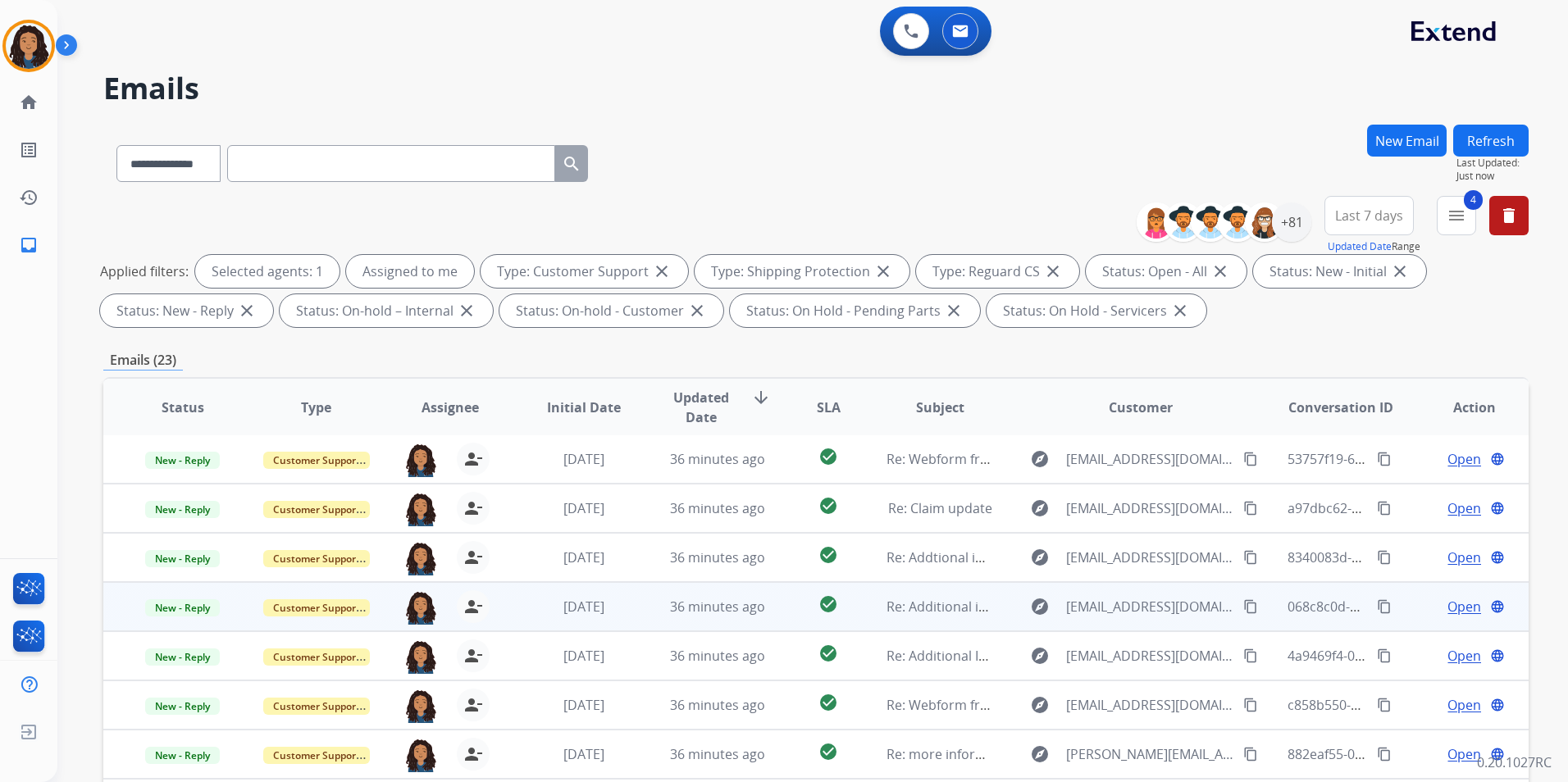
click at [1460, 604] on span "Open" at bounding box center [1463, 607] width 33 height 20
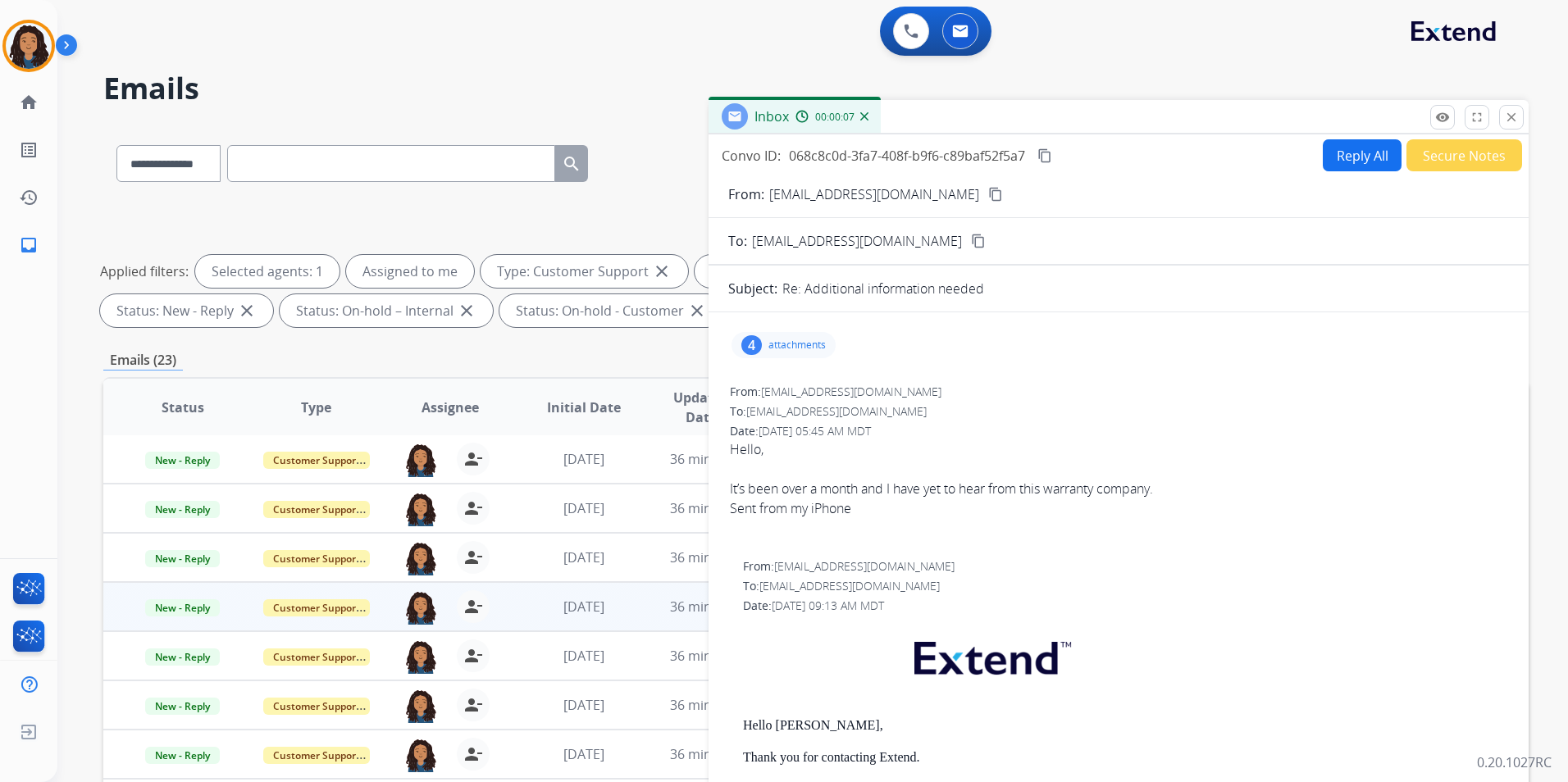
click at [988, 195] on mat-icon "content_copy" at bounding box center [996, 194] width 14 height 14
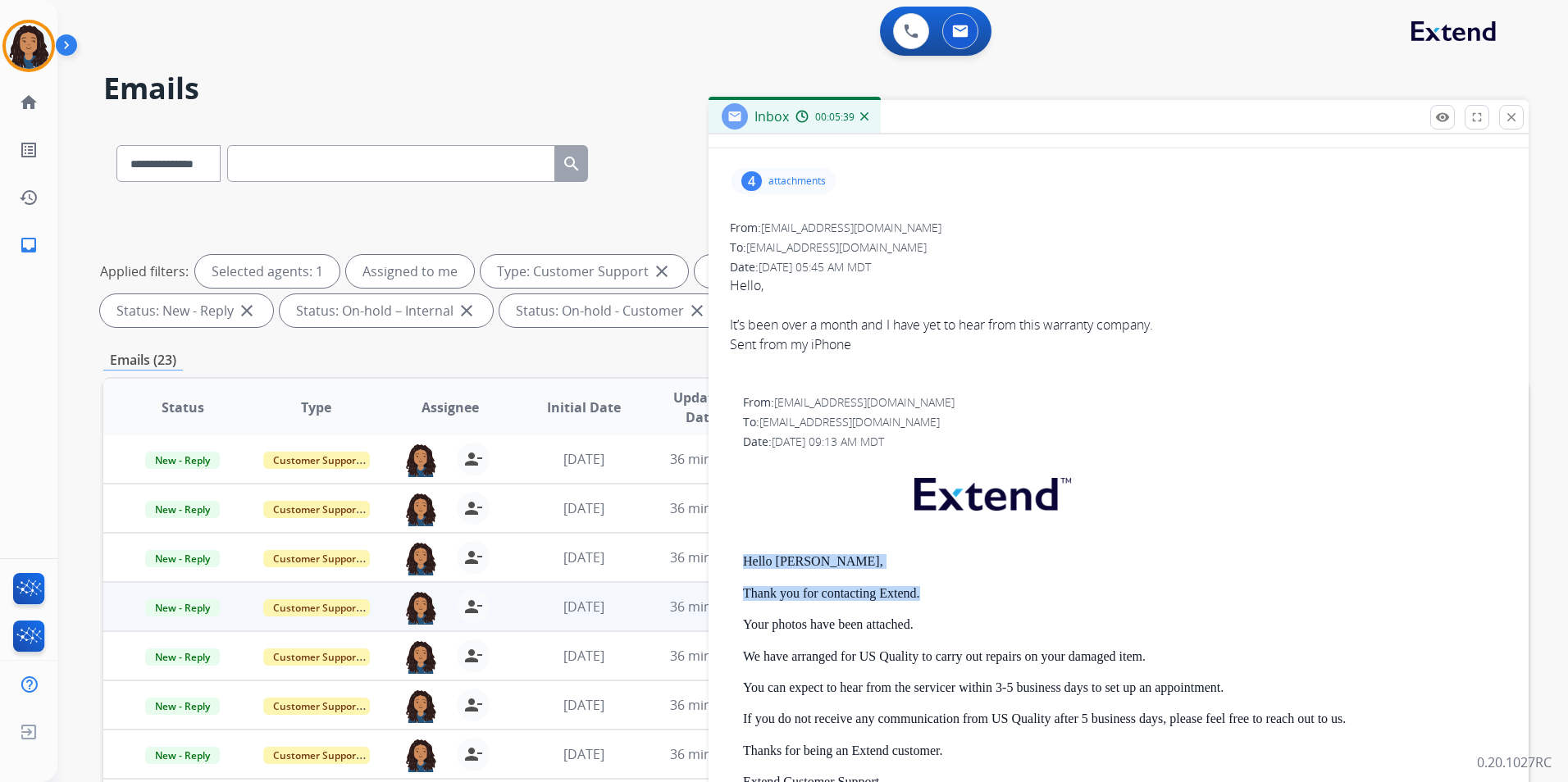
drag, startPoint x: 734, startPoint y: 550, endPoint x: 921, endPoint y: 578, distance: 189.1
click at [921, 578] on div "From: [EMAIL_ADDRESS][DOMAIN_NAME] To: [EMAIL_ADDRESS][DOMAIN_NAME] Date: [DATE…" at bounding box center [1118, 698] width 780 height 612
drag, startPoint x: 921, startPoint y: 578, endPoint x: 903, endPoint y: 590, distance: 21.6
copy div "Hello [PERSON_NAME], Thank you for contacting Extend."
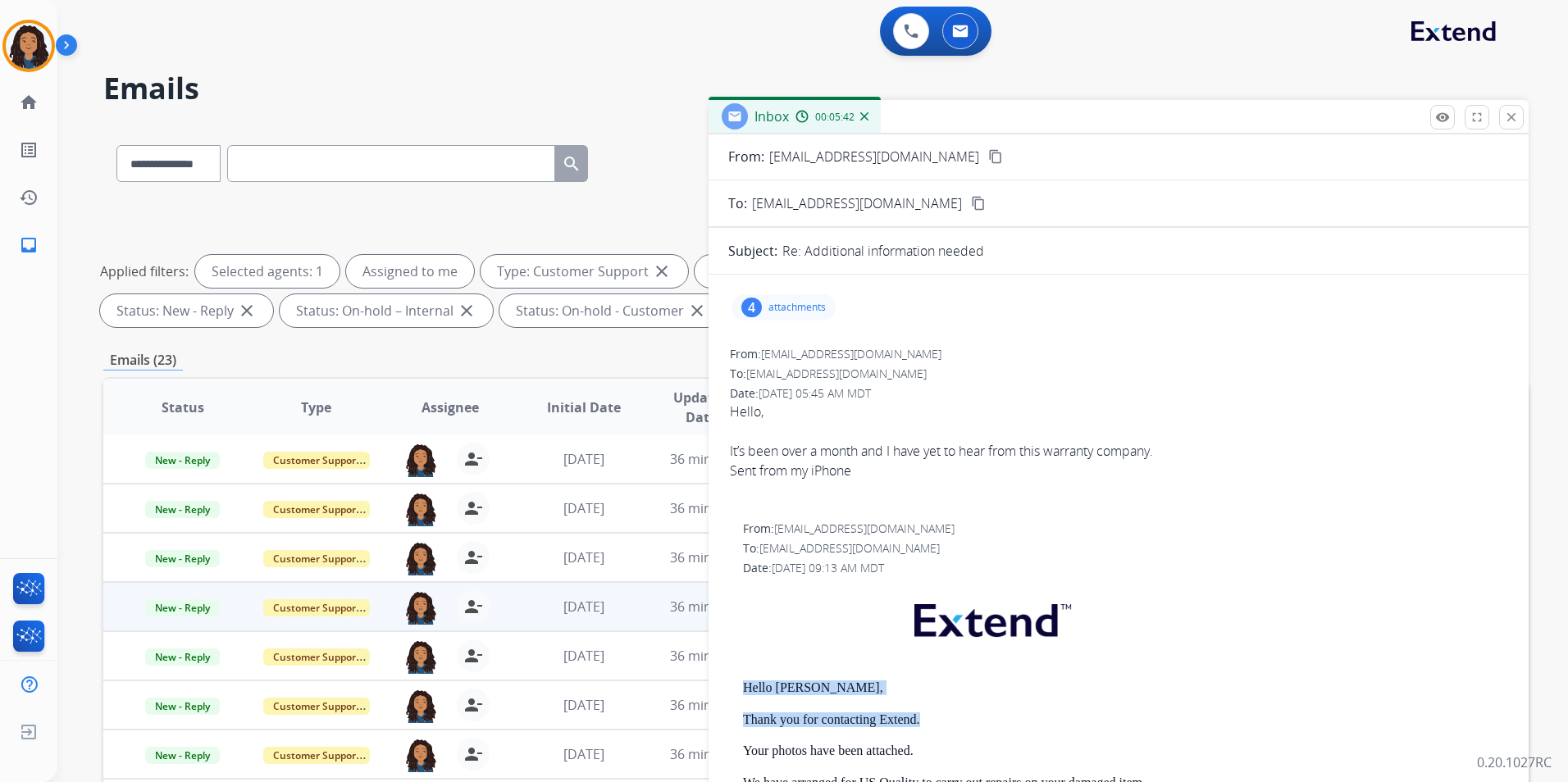
scroll to position [0, 0]
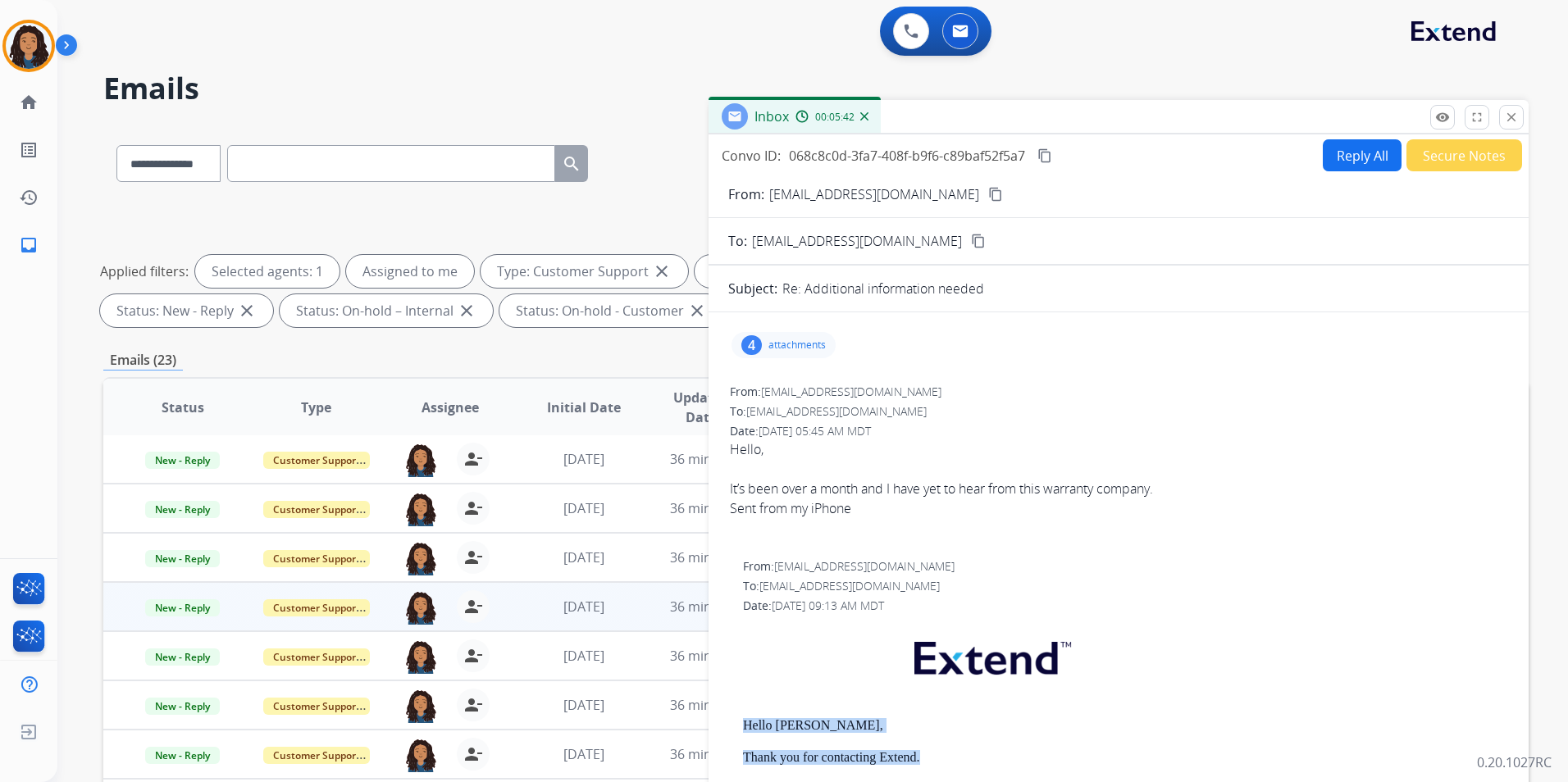
click at [1337, 163] on button "Reply All" at bounding box center [1362, 155] width 79 height 32
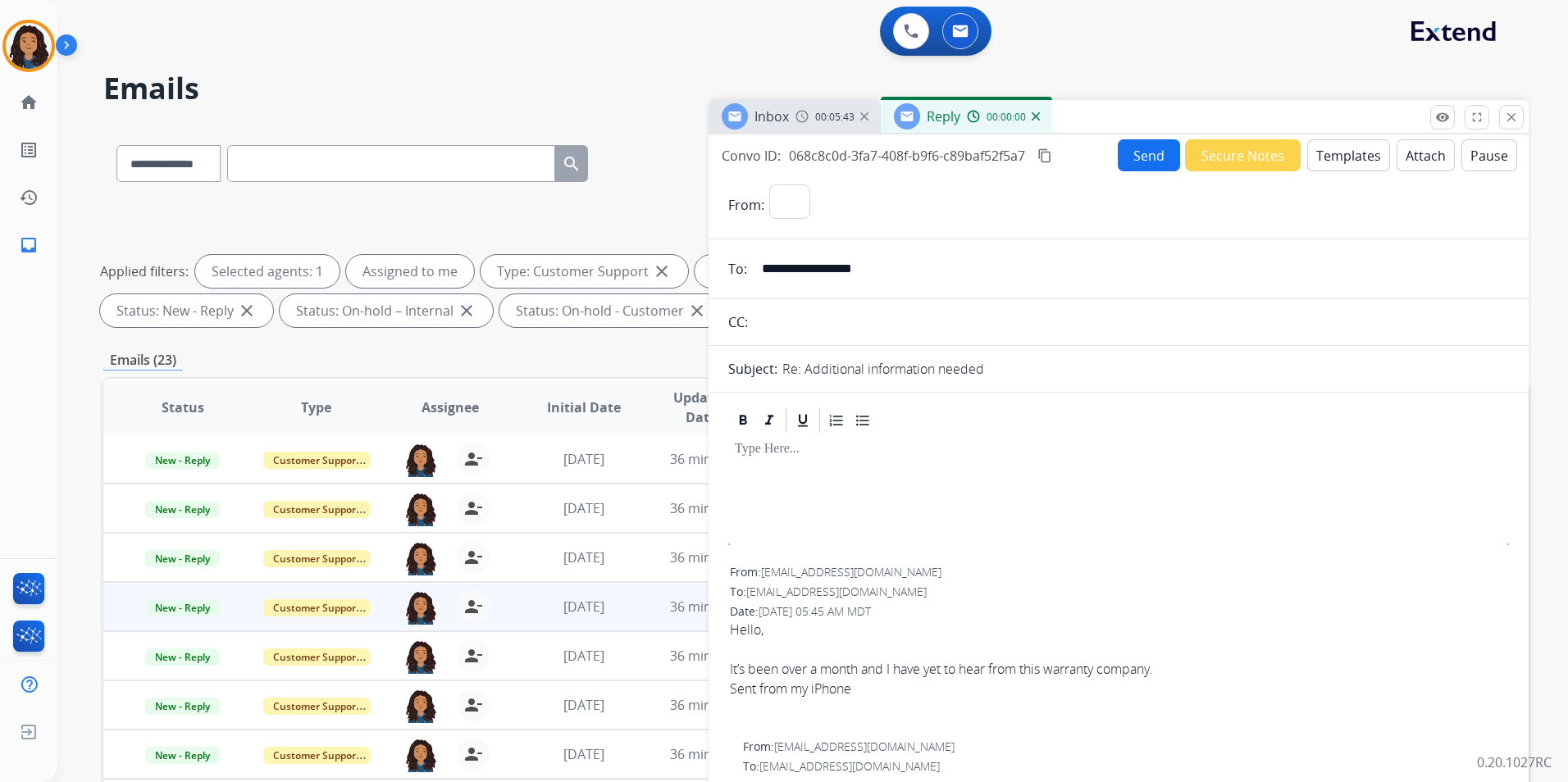
click at [1337, 162] on button "Templates" at bounding box center [1348, 155] width 83 height 32
select select "**********"
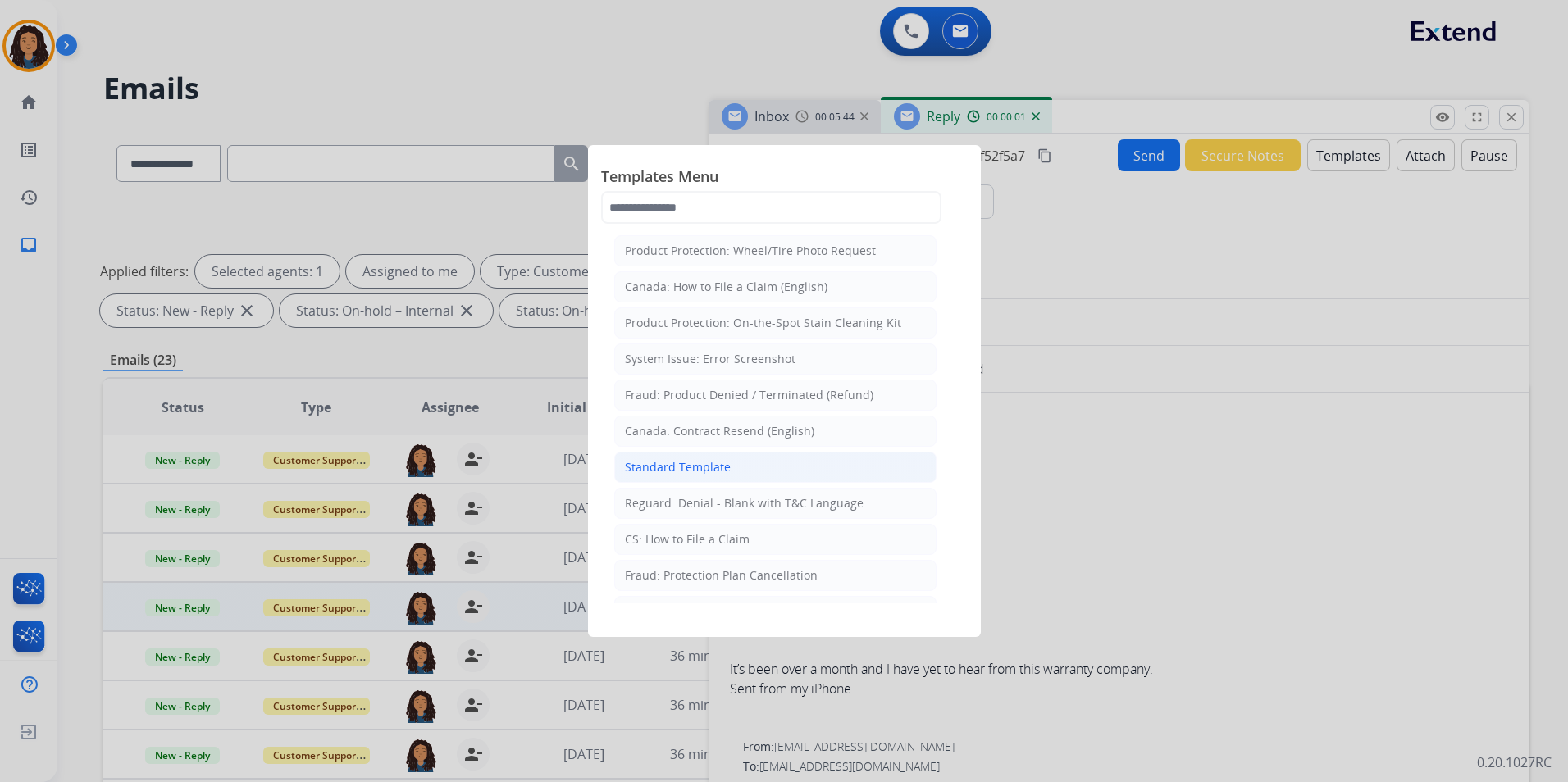
click at [722, 471] on div "Standard Template" at bounding box center [677, 467] width 106 height 16
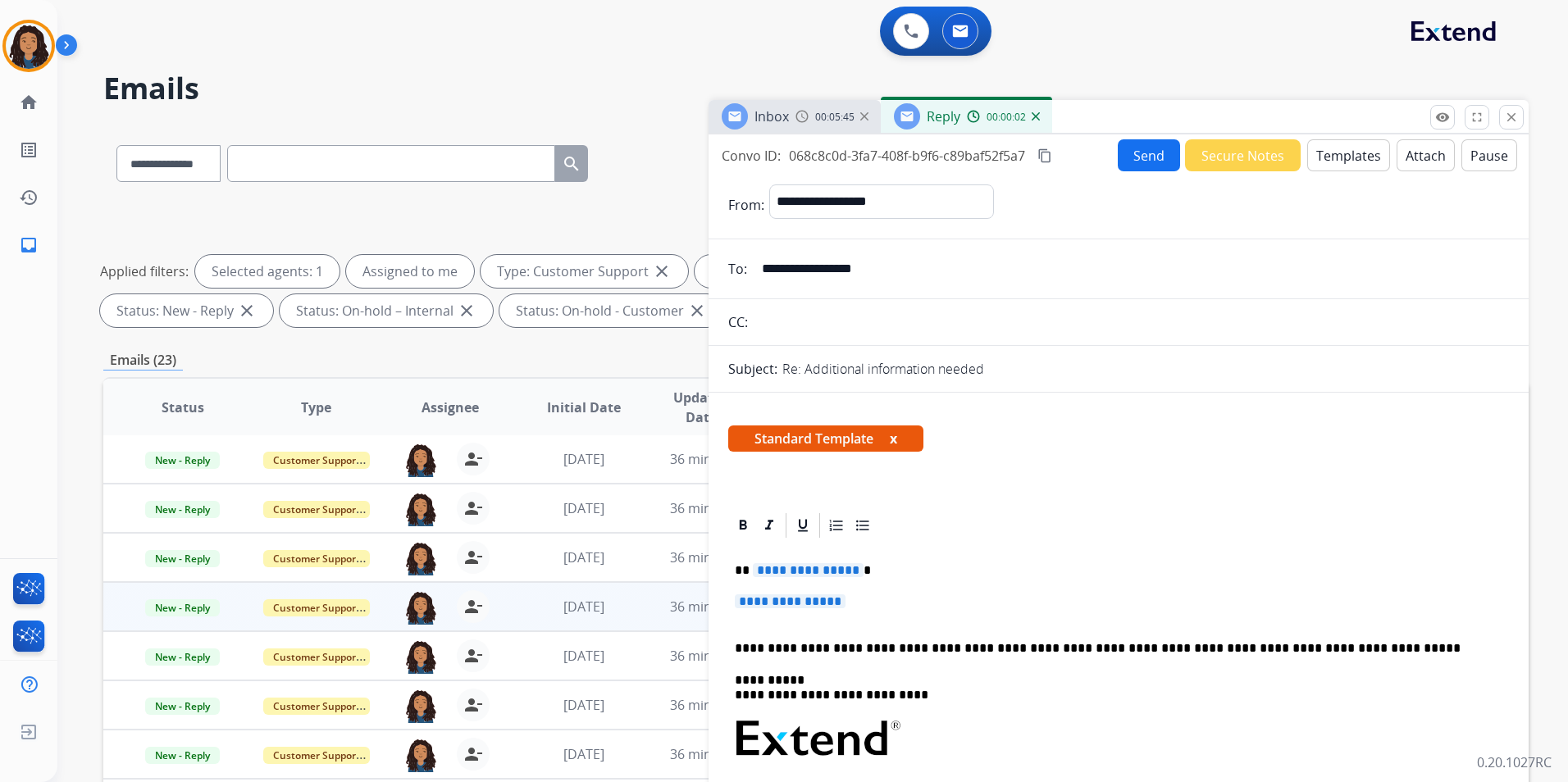
drag, startPoint x: 817, startPoint y: 119, endPoint x: 823, endPoint y: 148, distance: 29.6
click at [816, 119] on span "00:05:45" at bounding box center [835, 117] width 40 height 14
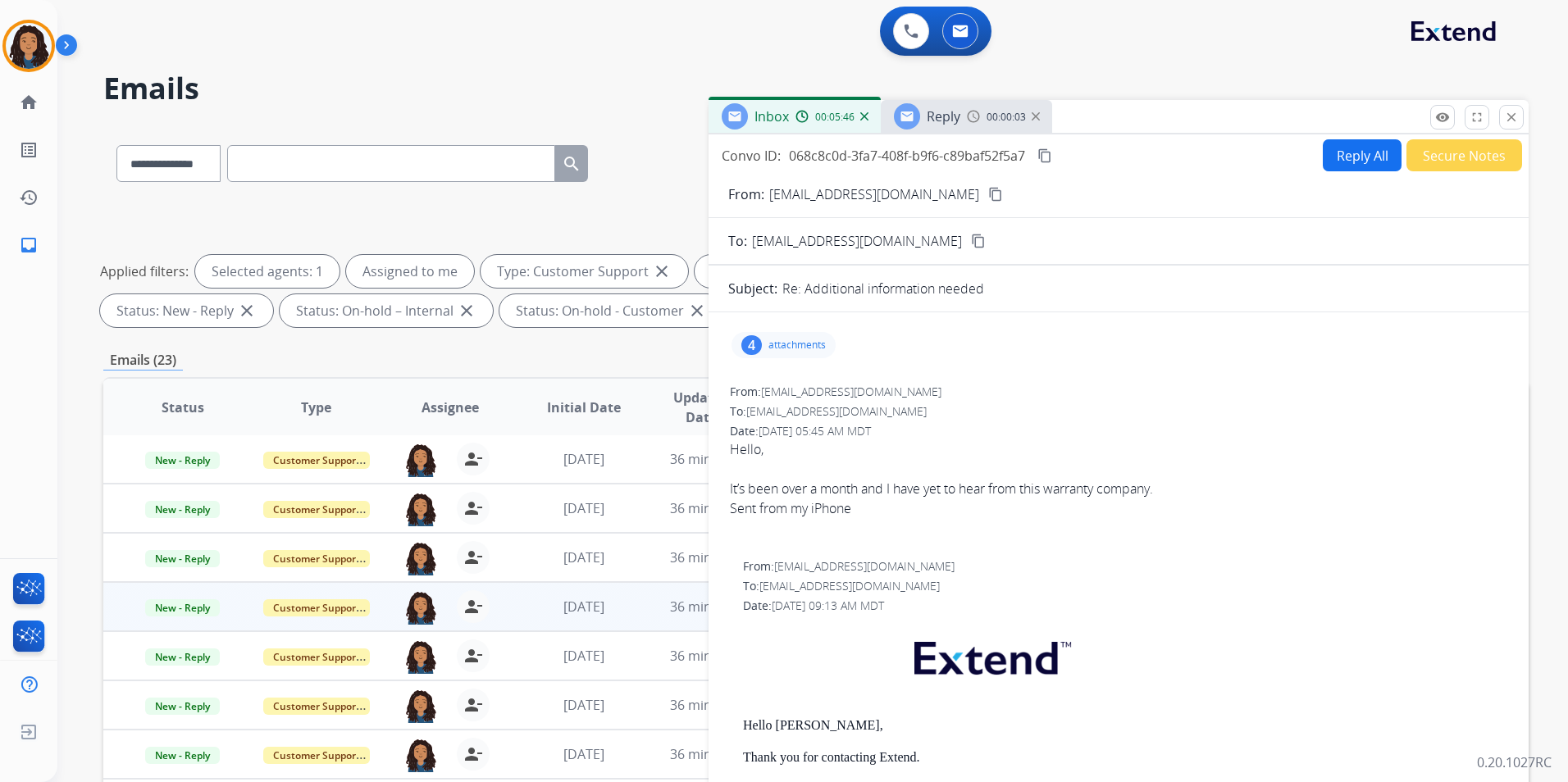
drag, startPoint x: 982, startPoint y: 113, endPoint x: 852, endPoint y: 284, distance: 214.8
click at [980, 113] on div "00:00:03" at bounding box center [1003, 117] width 72 height 14
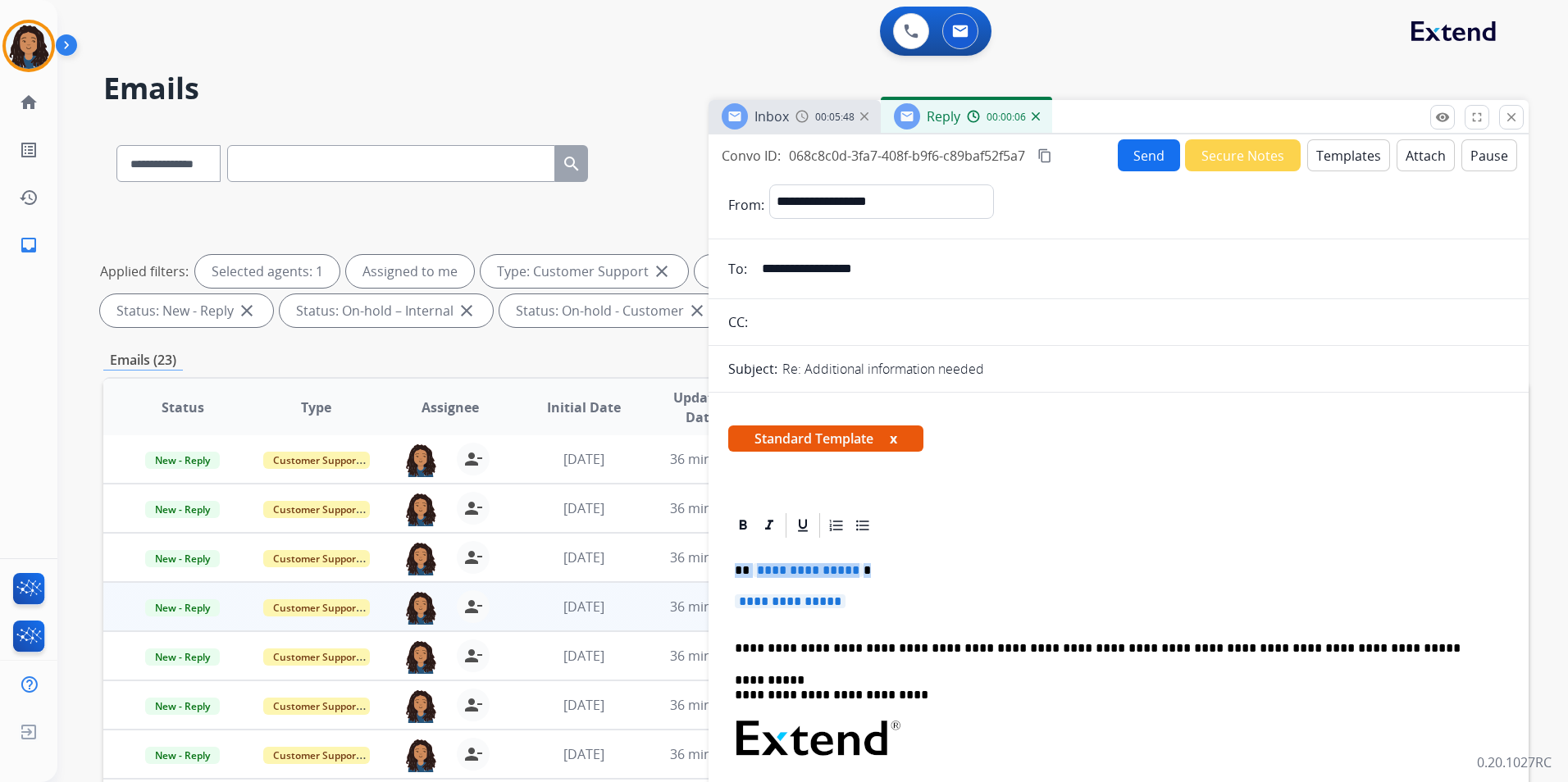
drag, startPoint x: 733, startPoint y: 566, endPoint x: 855, endPoint y: 604, distance: 127.8
click at [855, 604] on div "**********" at bounding box center [1118, 777] width 780 height 475
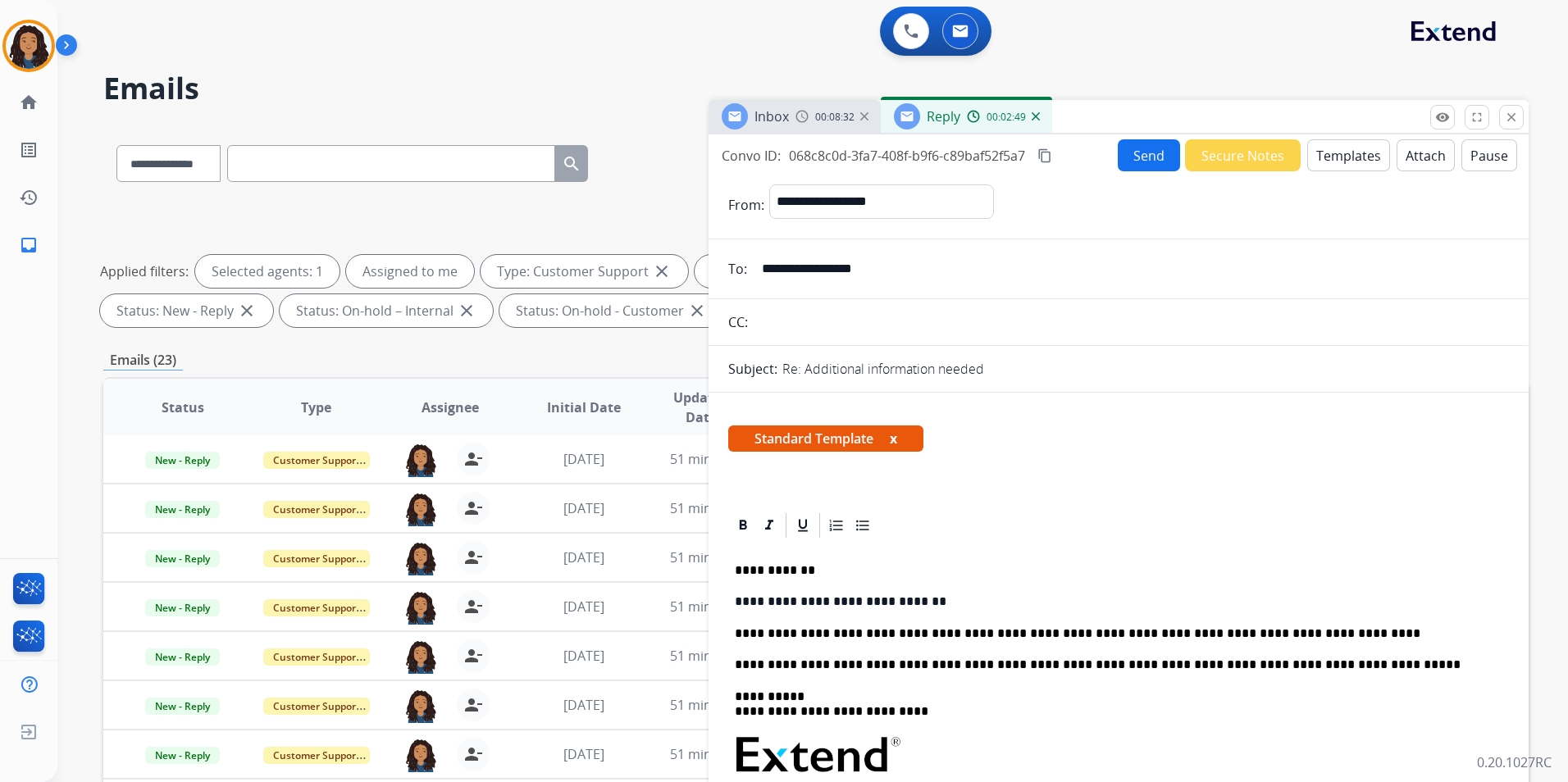
click at [1129, 155] on button "Send" at bounding box center [1148, 155] width 62 height 32
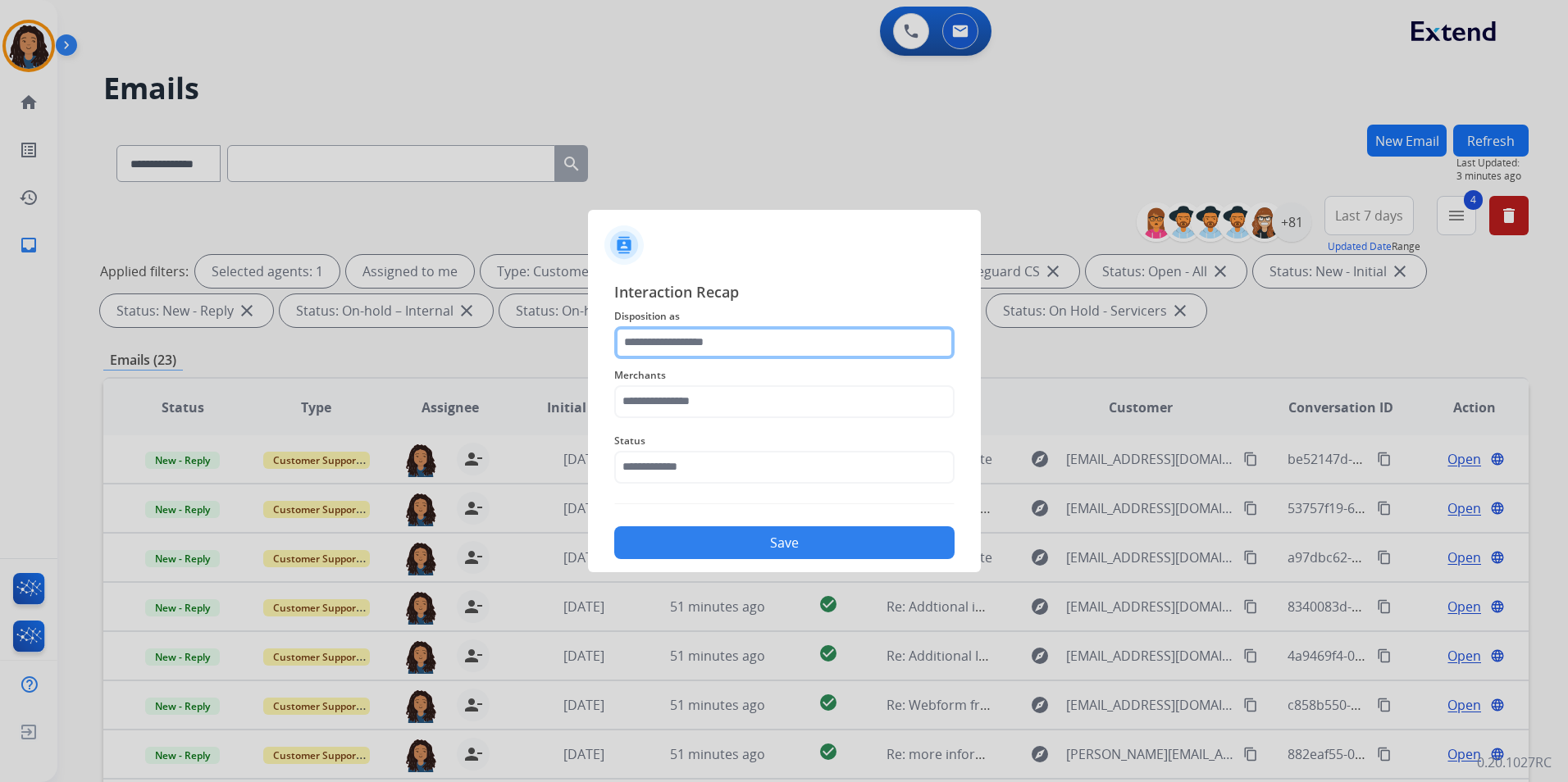
click at [716, 351] on input "text" at bounding box center [784, 343] width 340 height 33
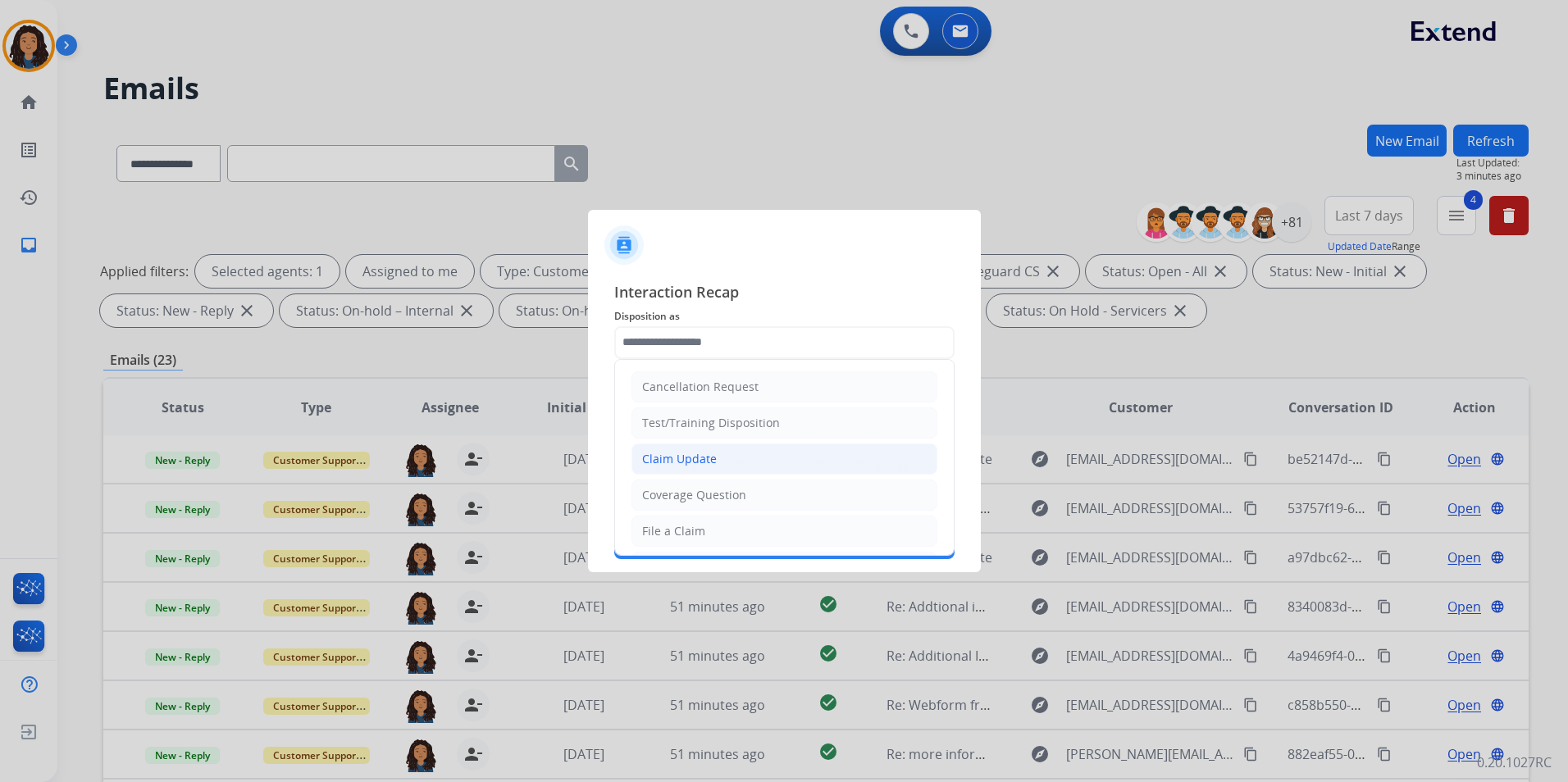
drag, startPoint x: 682, startPoint y: 462, endPoint x: 682, endPoint y: 410, distance: 52.0
click at [682, 461] on div "Claim Update" at bounding box center [679, 459] width 75 height 16
type input "**********"
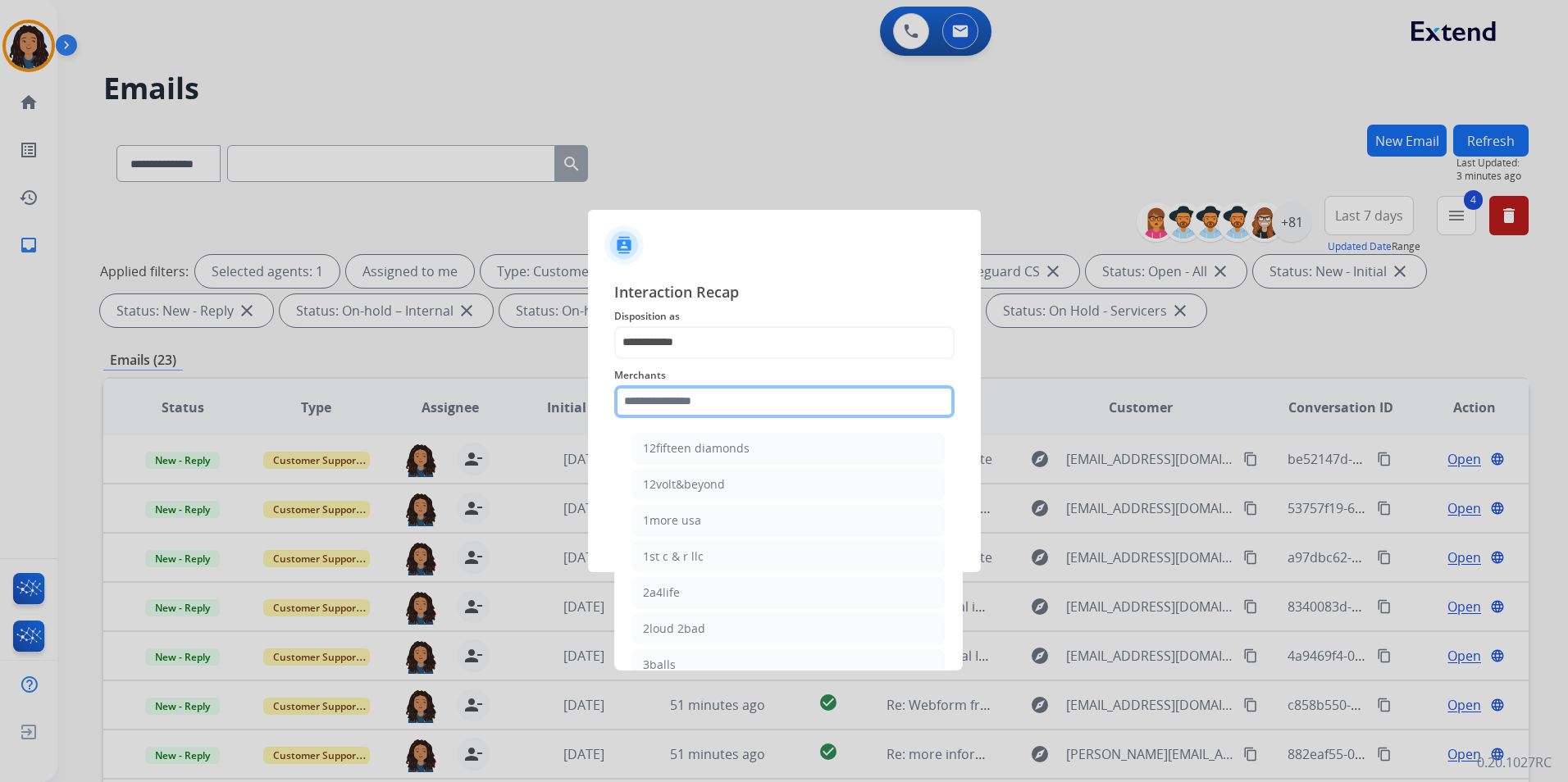
click at [684, 402] on input "text" at bounding box center [784, 401] width 340 height 33
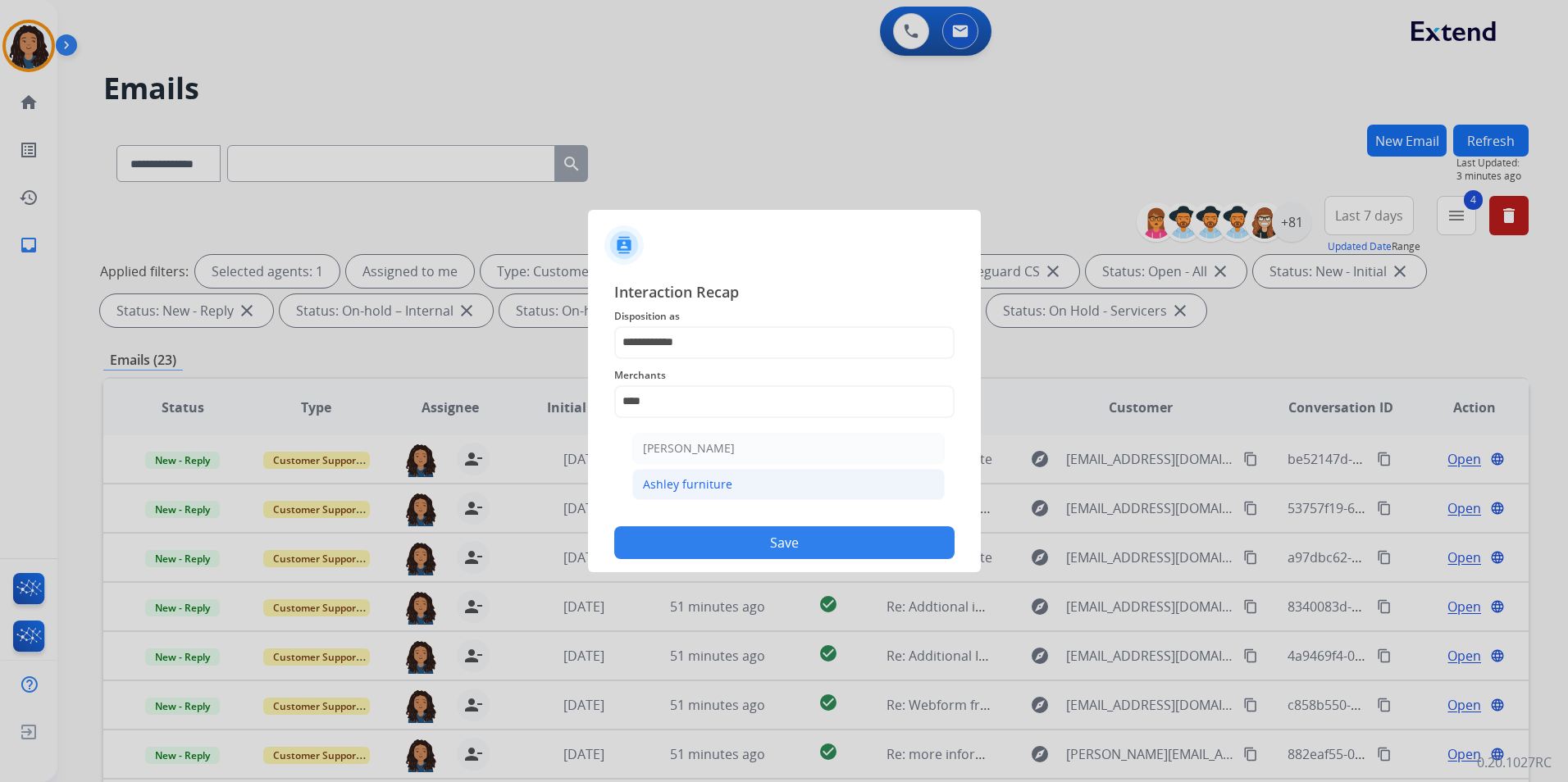
click at [723, 484] on div "Ashley furniture" at bounding box center [687, 485] width 90 height 16
type input "**********"
click at [706, 461] on input "text" at bounding box center [784, 467] width 340 height 33
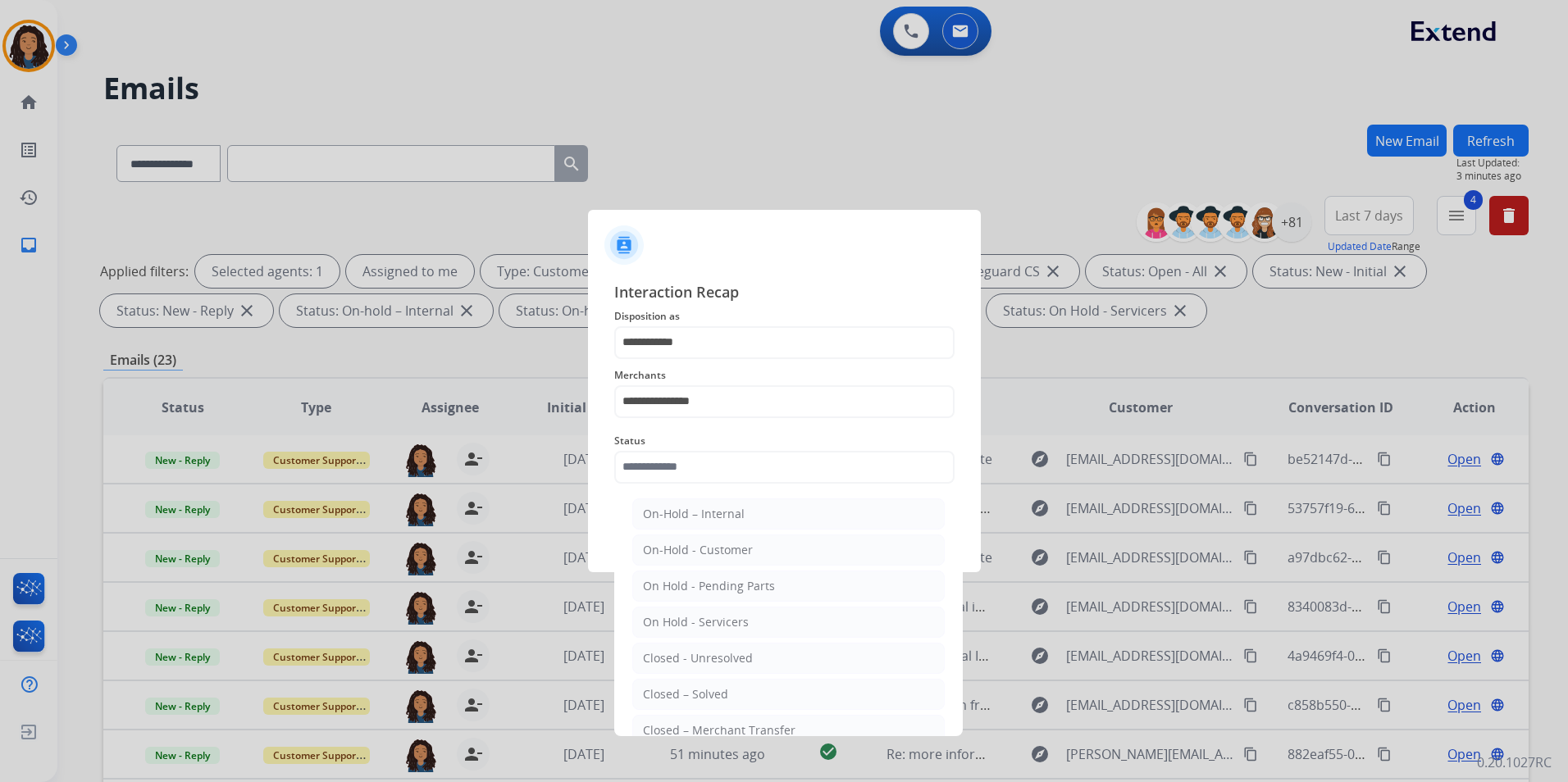
drag, startPoint x: 719, startPoint y: 693, endPoint x: 713, endPoint y: 673, distance: 20.9
click at [719, 690] on div "Closed – Solved" at bounding box center [685, 694] width 85 height 16
type input "**********"
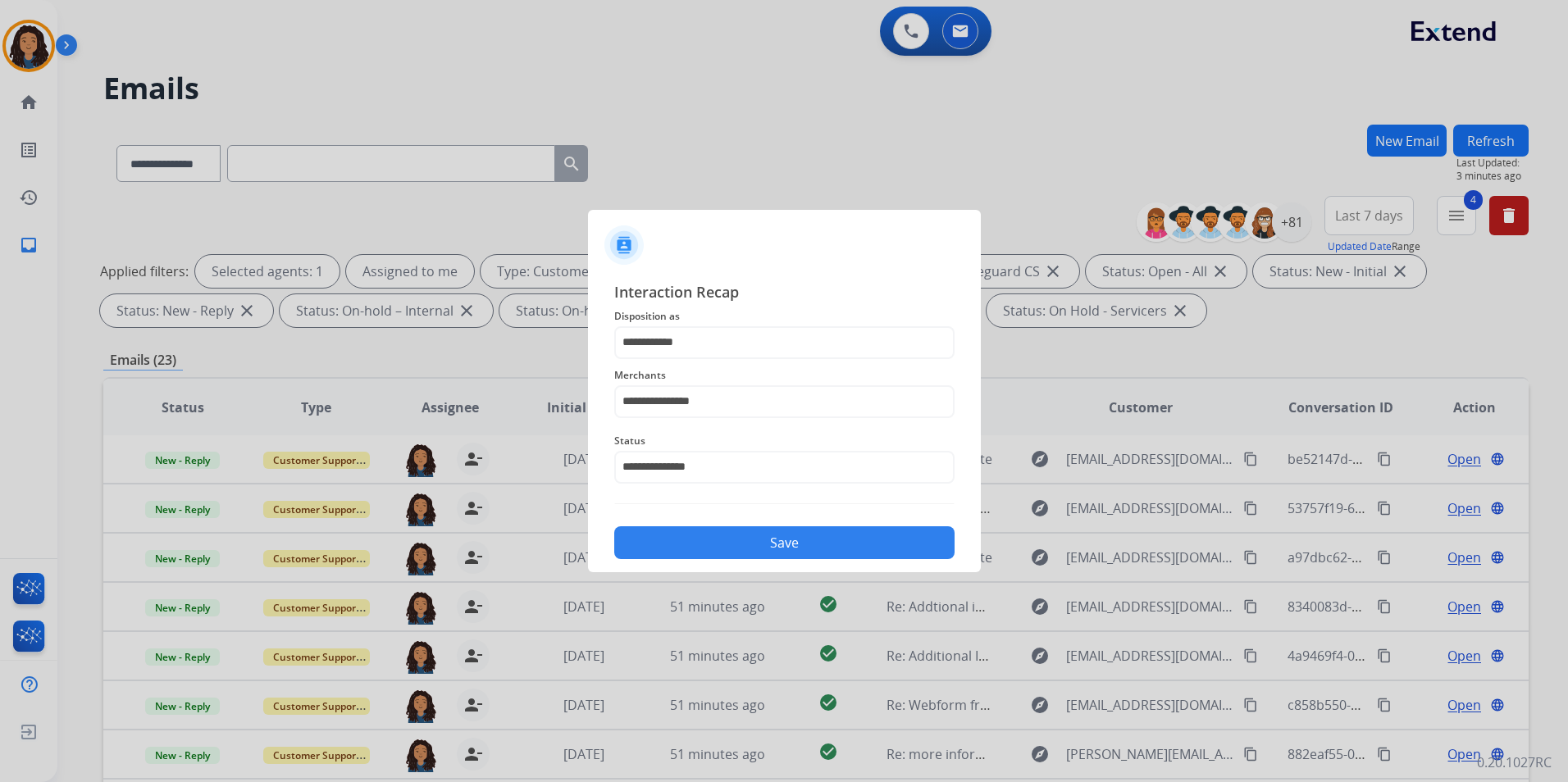
click at [710, 547] on button "Save" at bounding box center [784, 542] width 340 height 33
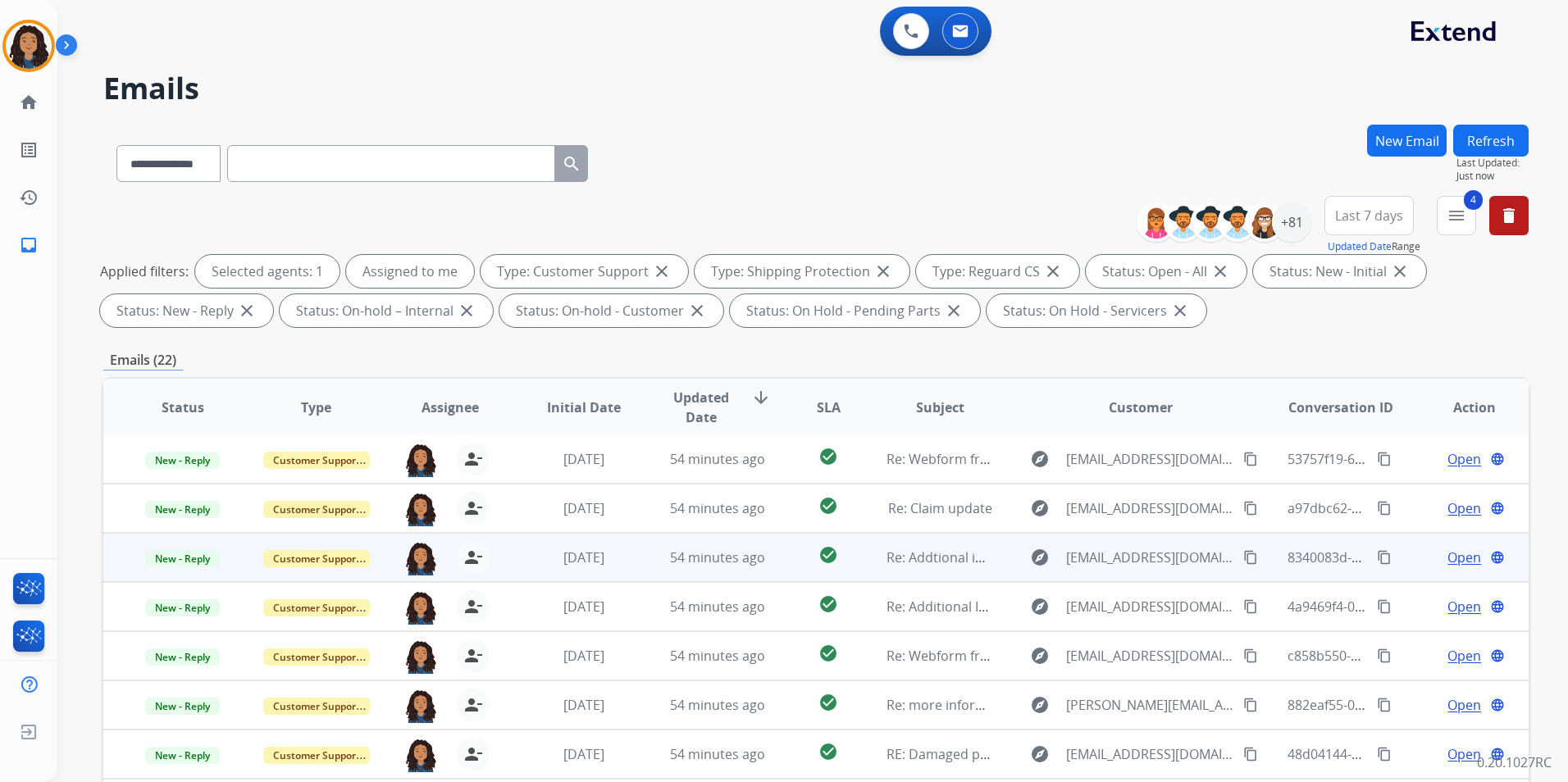
click at [1447, 553] on span "Open" at bounding box center [1463, 558] width 33 height 20
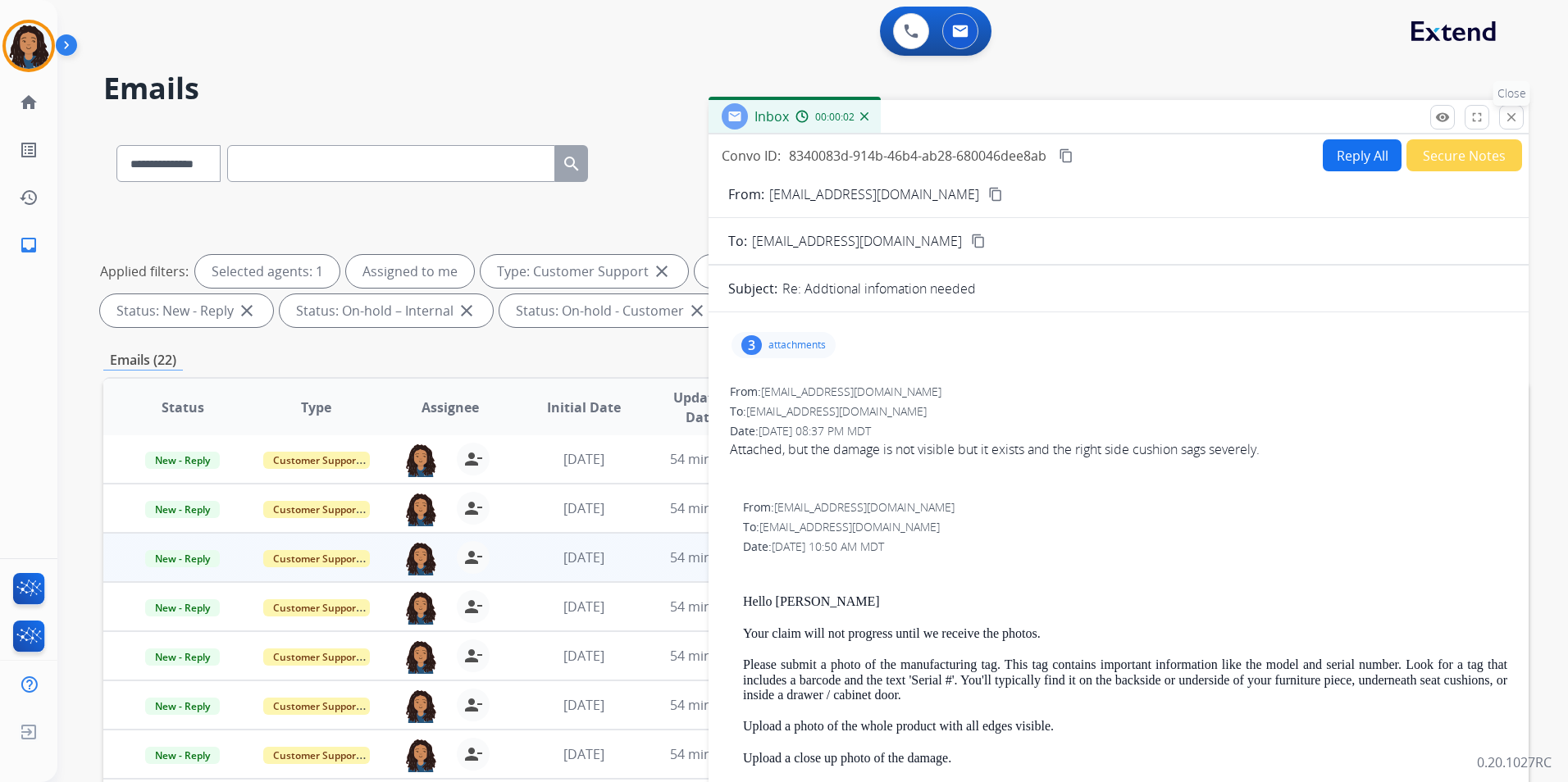
click at [1505, 112] on mat-icon "close" at bounding box center [1511, 118] width 14 height 14
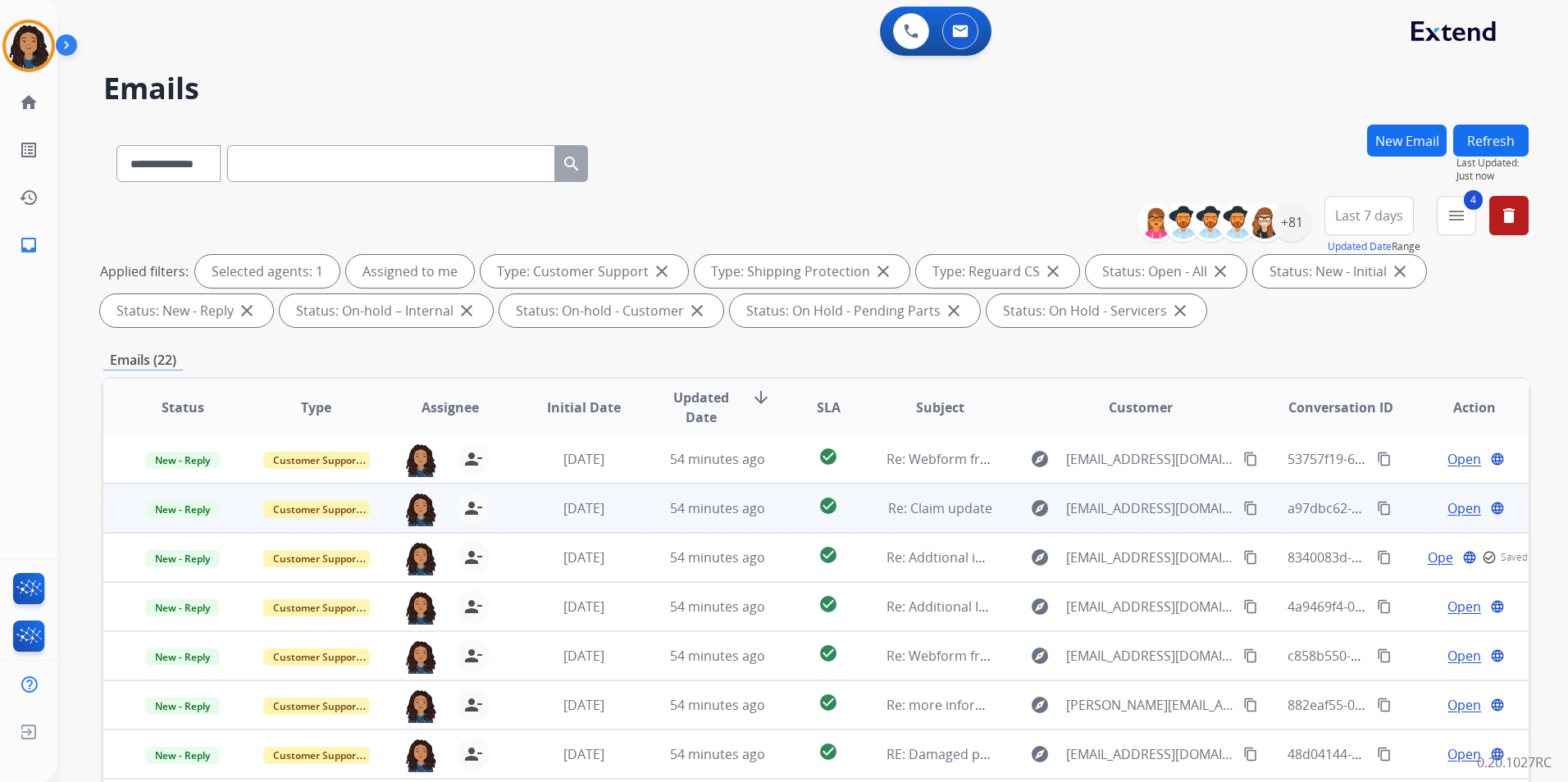
click at [1451, 496] on td "Open language" at bounding box center [1461, 508] width 134 height 49
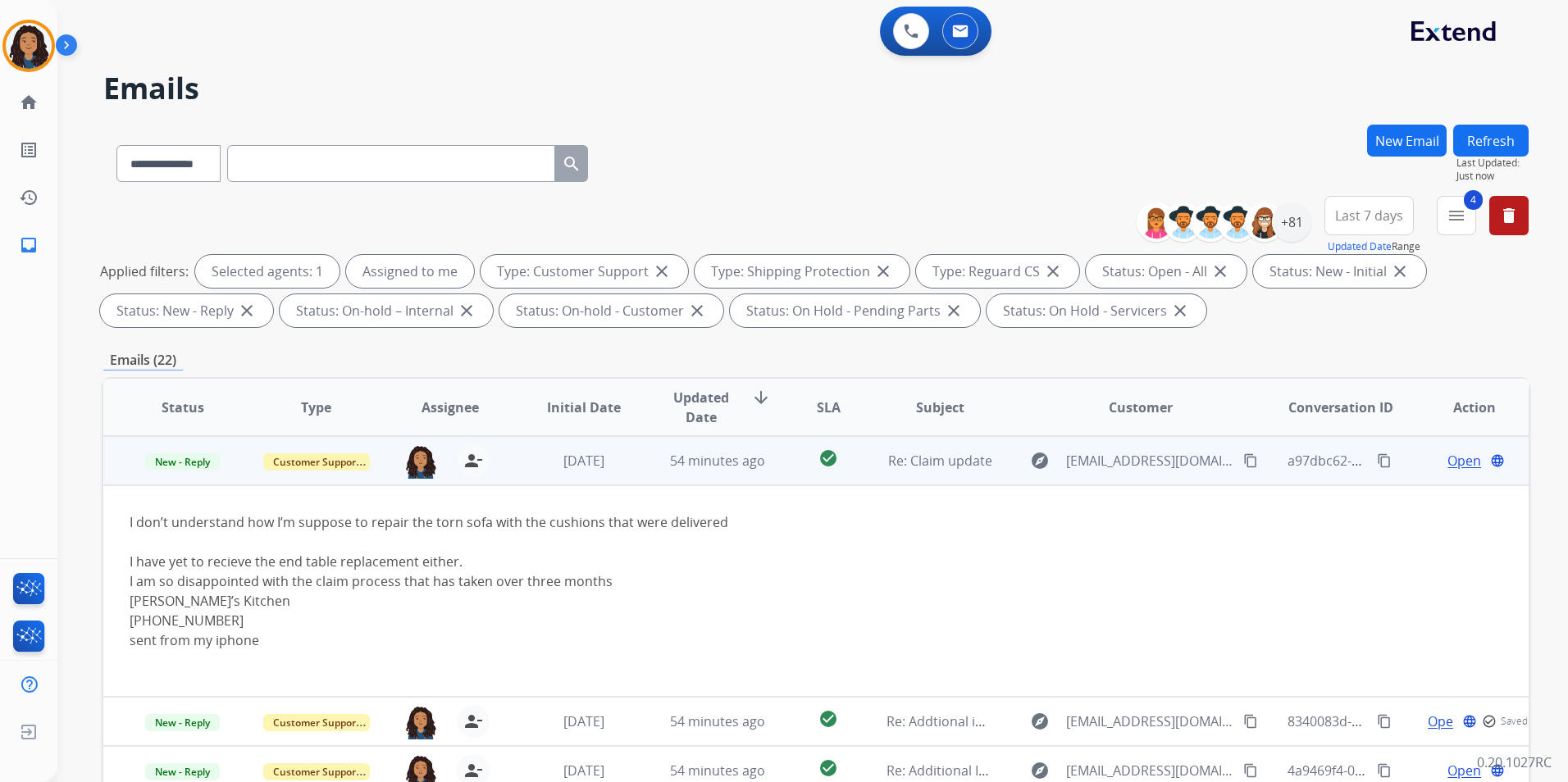
click at [1407, 459] on td "Open language" at bounding box center [1461, 460] width 134 height 49
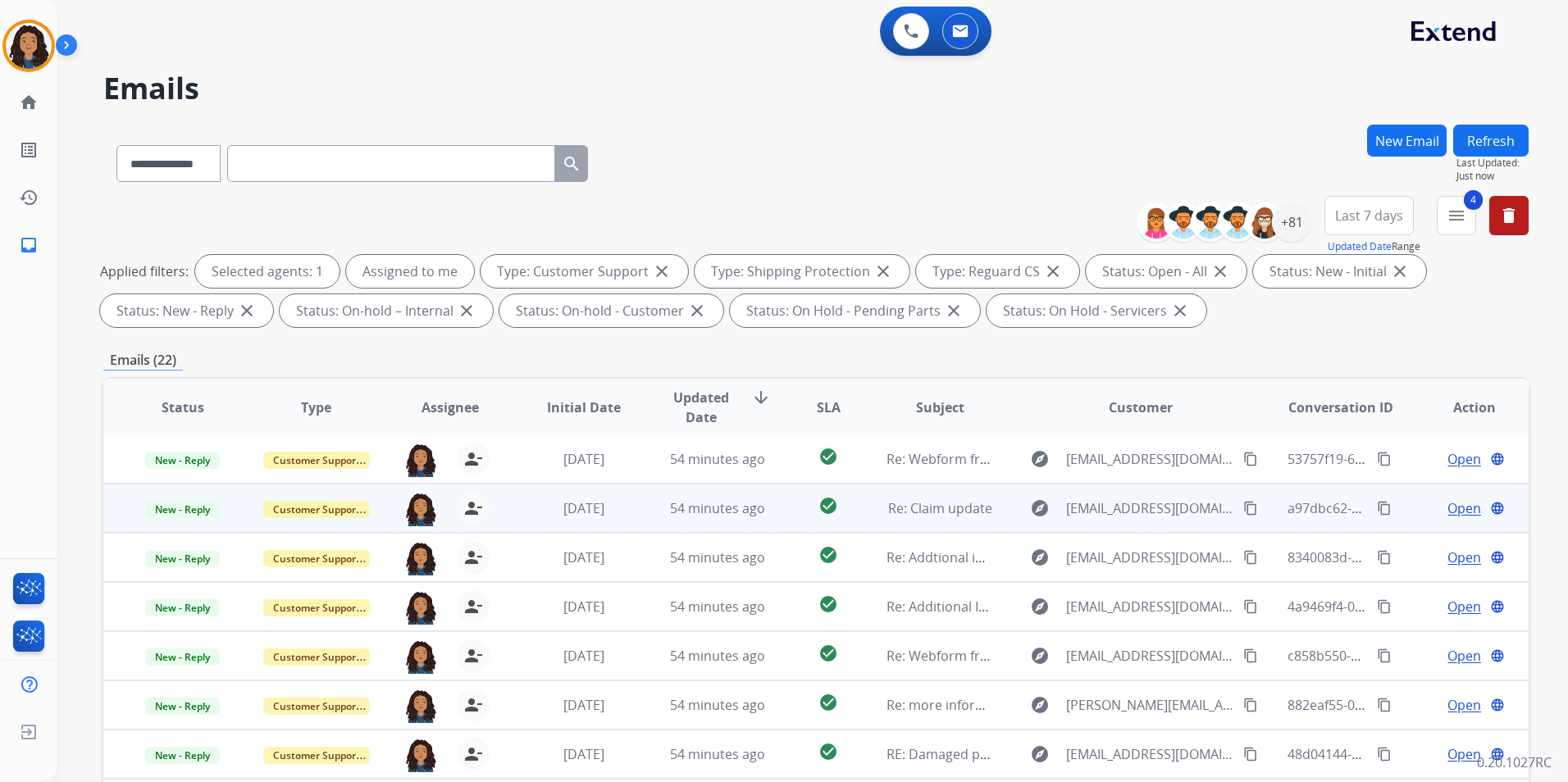
click at [1447, 511] on span "Open" at bounding box center [1463, 508] width 33 height 20
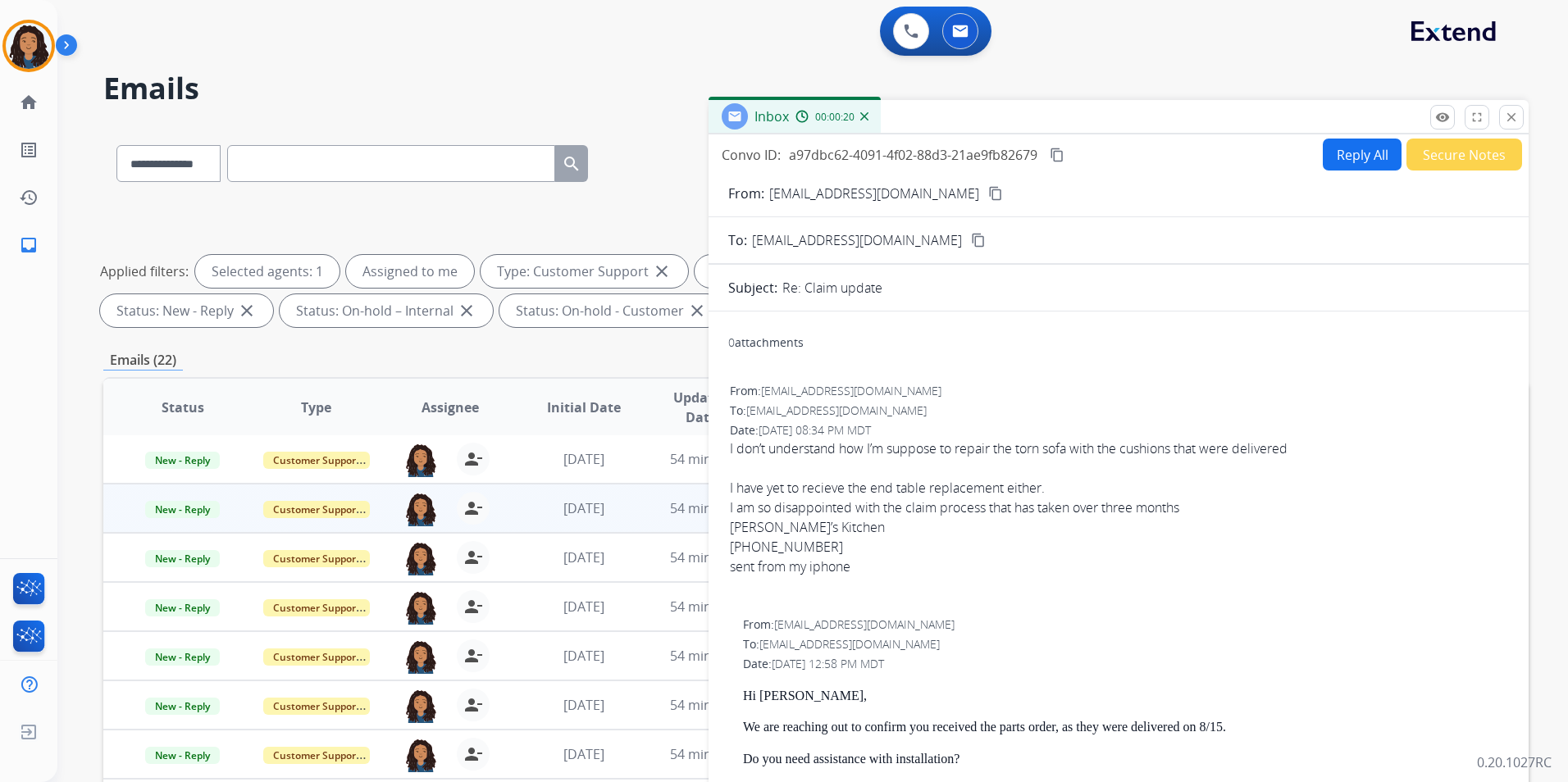
scroll to position [0, 0]
click at [1327, 161] on button "Reply All" at bounding box center [1362, 155] width 79 height 32
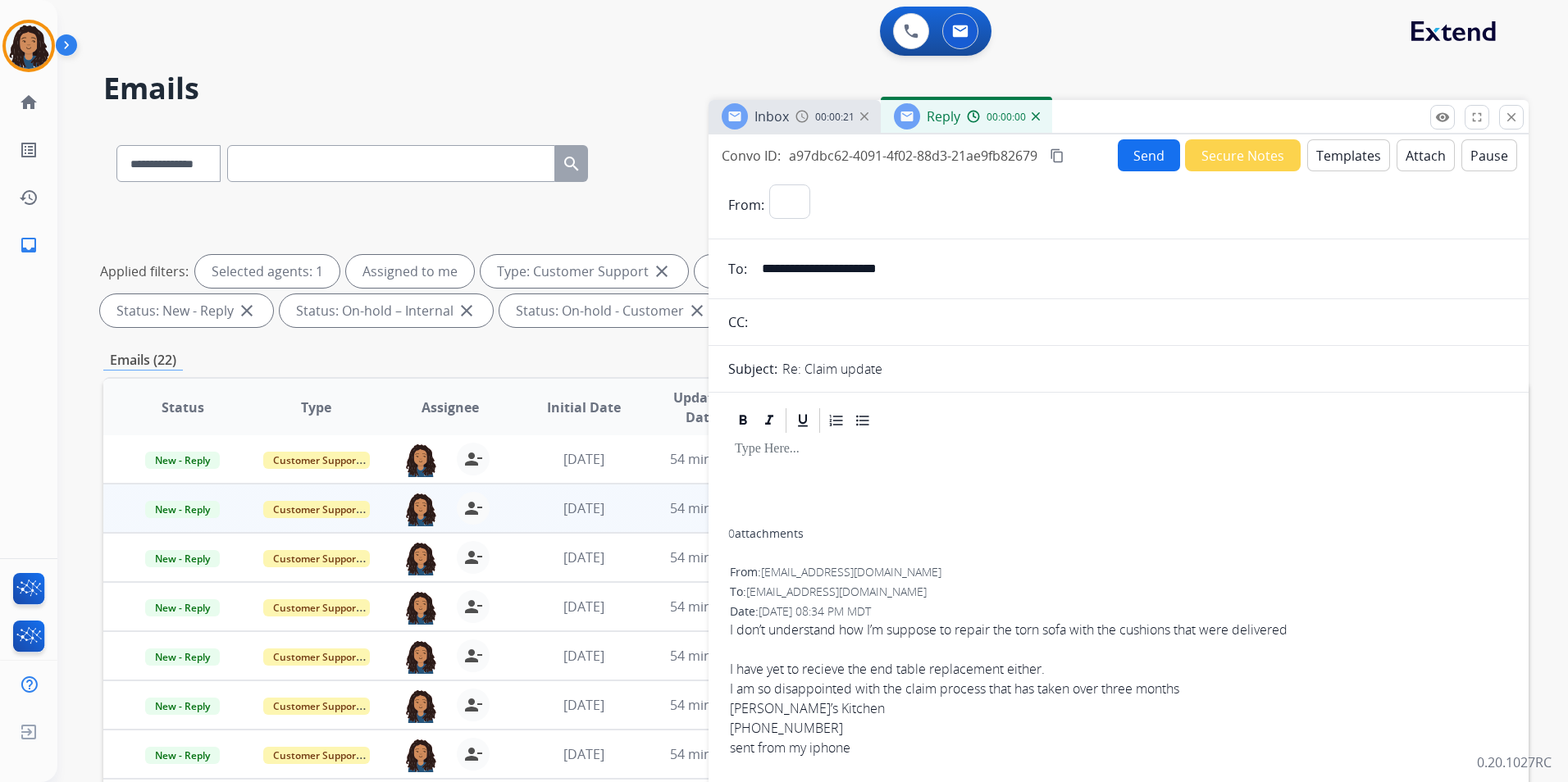
select select "**********"
click at [789, 125] on div "Inbox 00:00:22" at bounding box center [794, 117] width 172 height 33
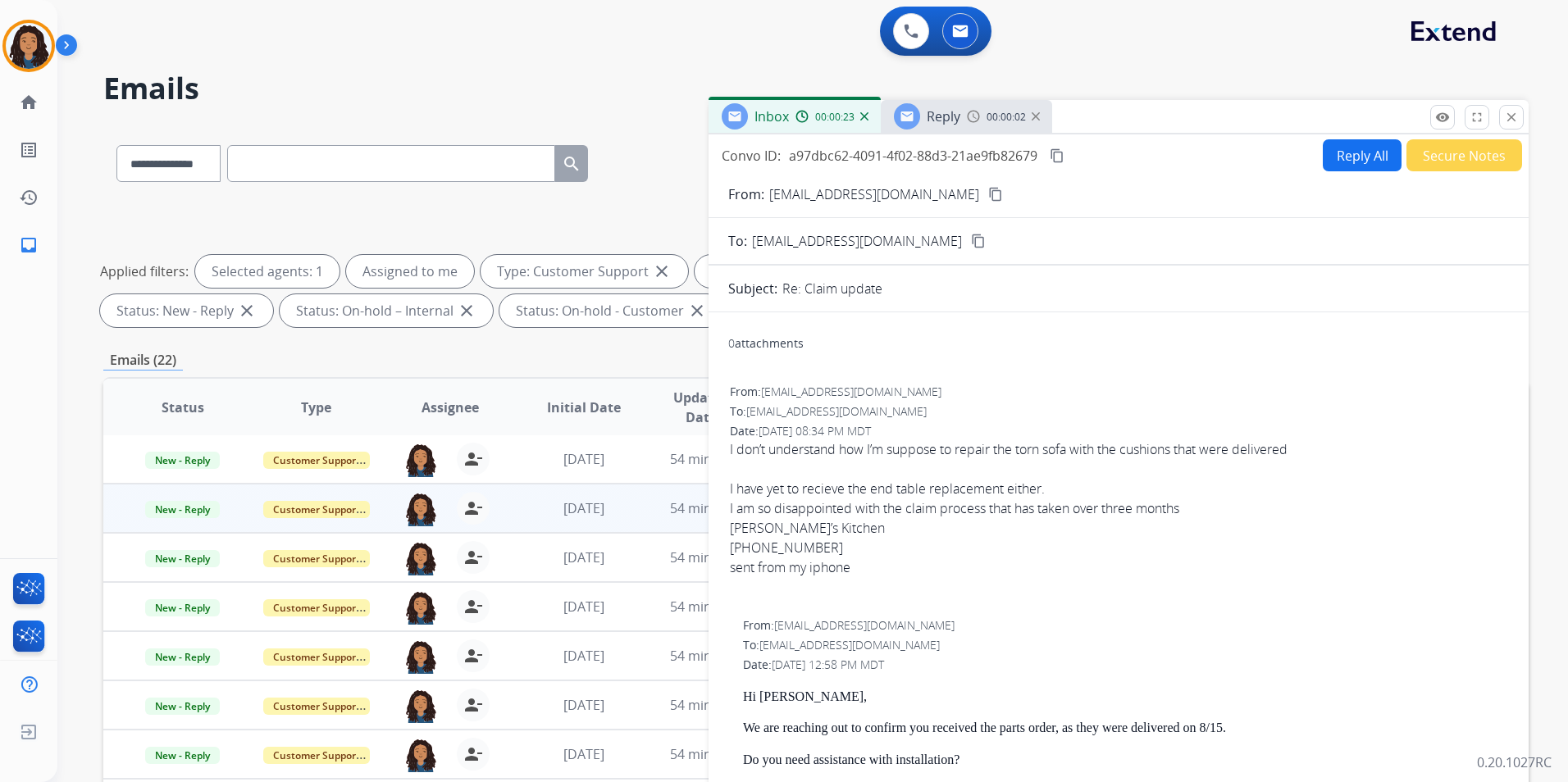
click at [988, 201] on mat-icon "content_copy" at bounding box center [996, 194] width 14 height 14
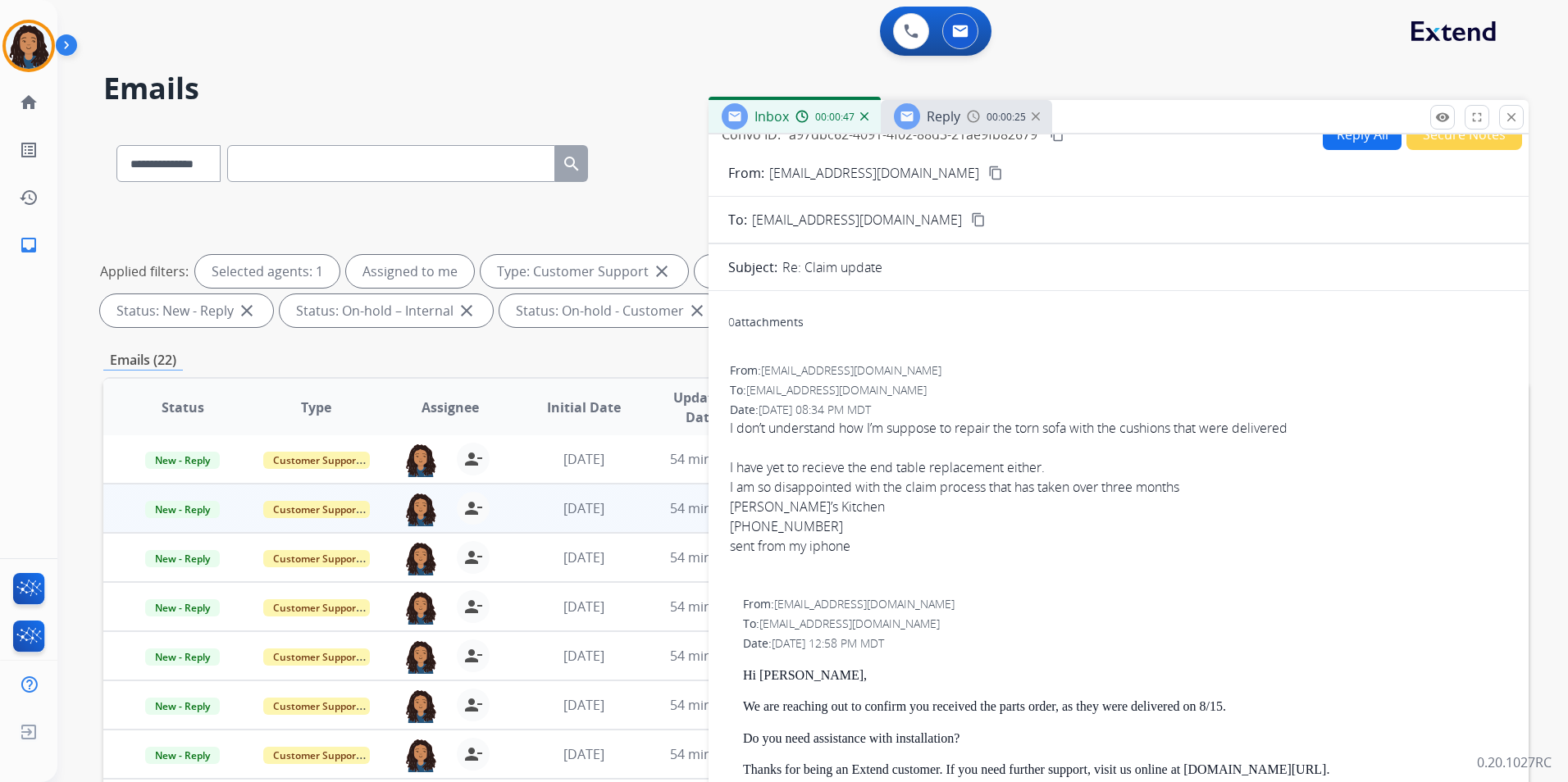
scroll to position [82, 0]
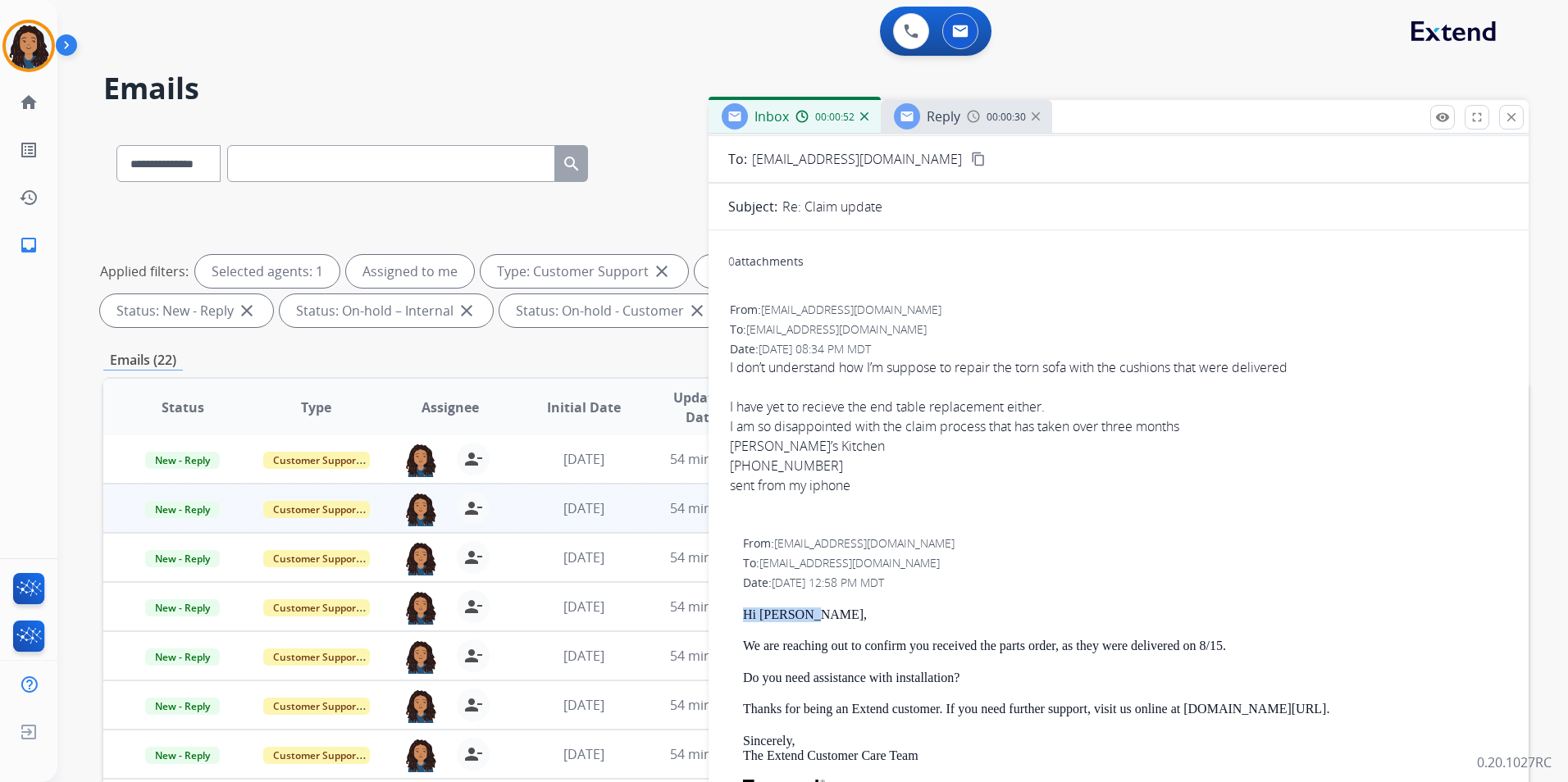
drag, startPoint x: 738, startPoint y: 613, endPoint x: 834, endPoint y: 619, distance: 96.2
click at [834, 619] on div "From: [EMAIL_ADDRESS][DOMAIN_NAME] To: [EMAIL_ADDRESS][DOMAIN_NAME] Date: [DATE…" at bounding box center [1118, 778] width 780 height 490
drag, startPoint x: 834, startPoint y: 619, endPoint x: 786, endPoint y: 617, distance: 48.0
copy p "Hi [PERSON_NAME],"
click at [954, 121] on span "Reply" at bounding box center [943, 117] width 33 height 18
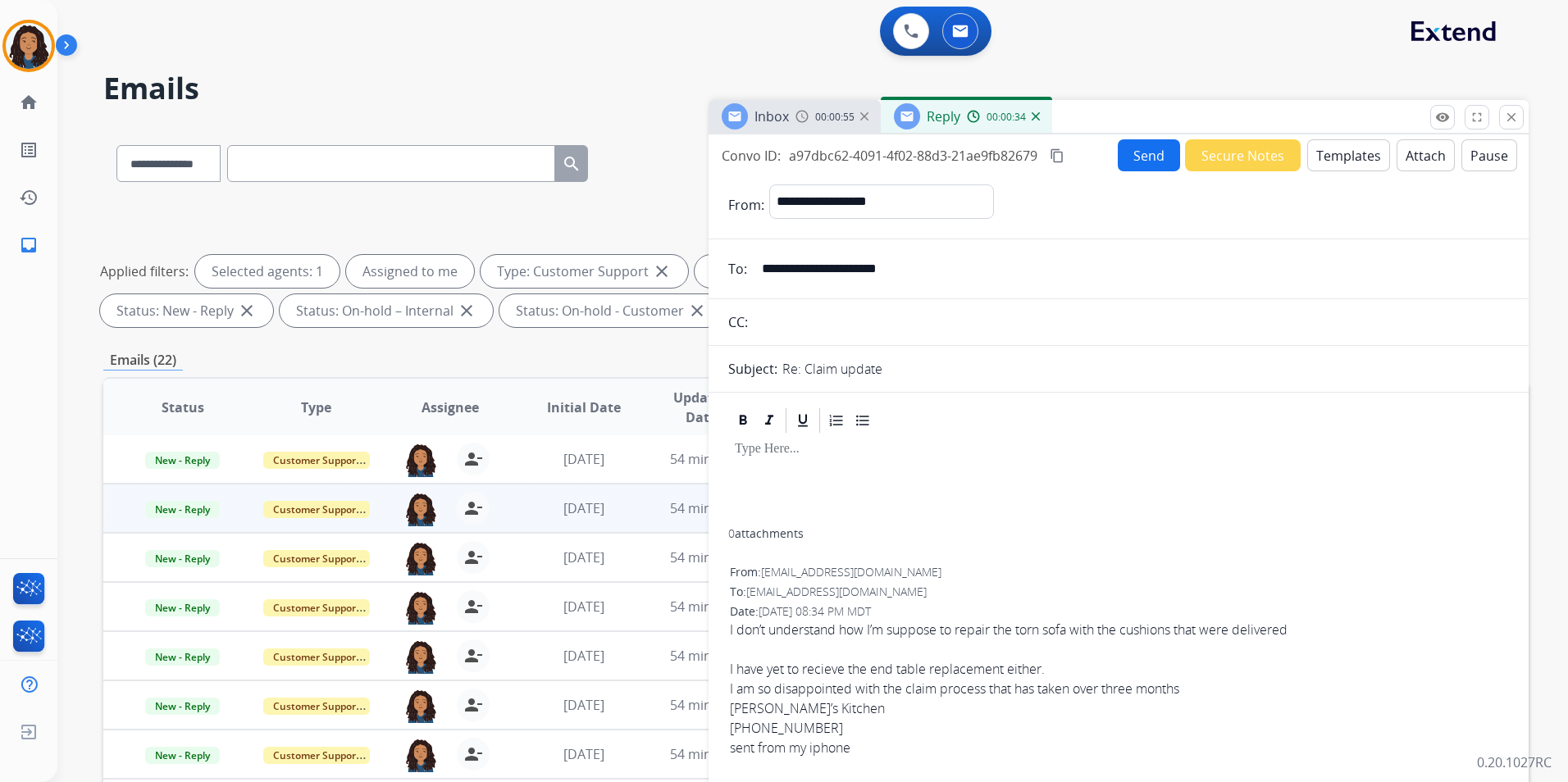
click at [1358, 148] on button "Templates" at bounding box center [1348, 155] width 83 height 32
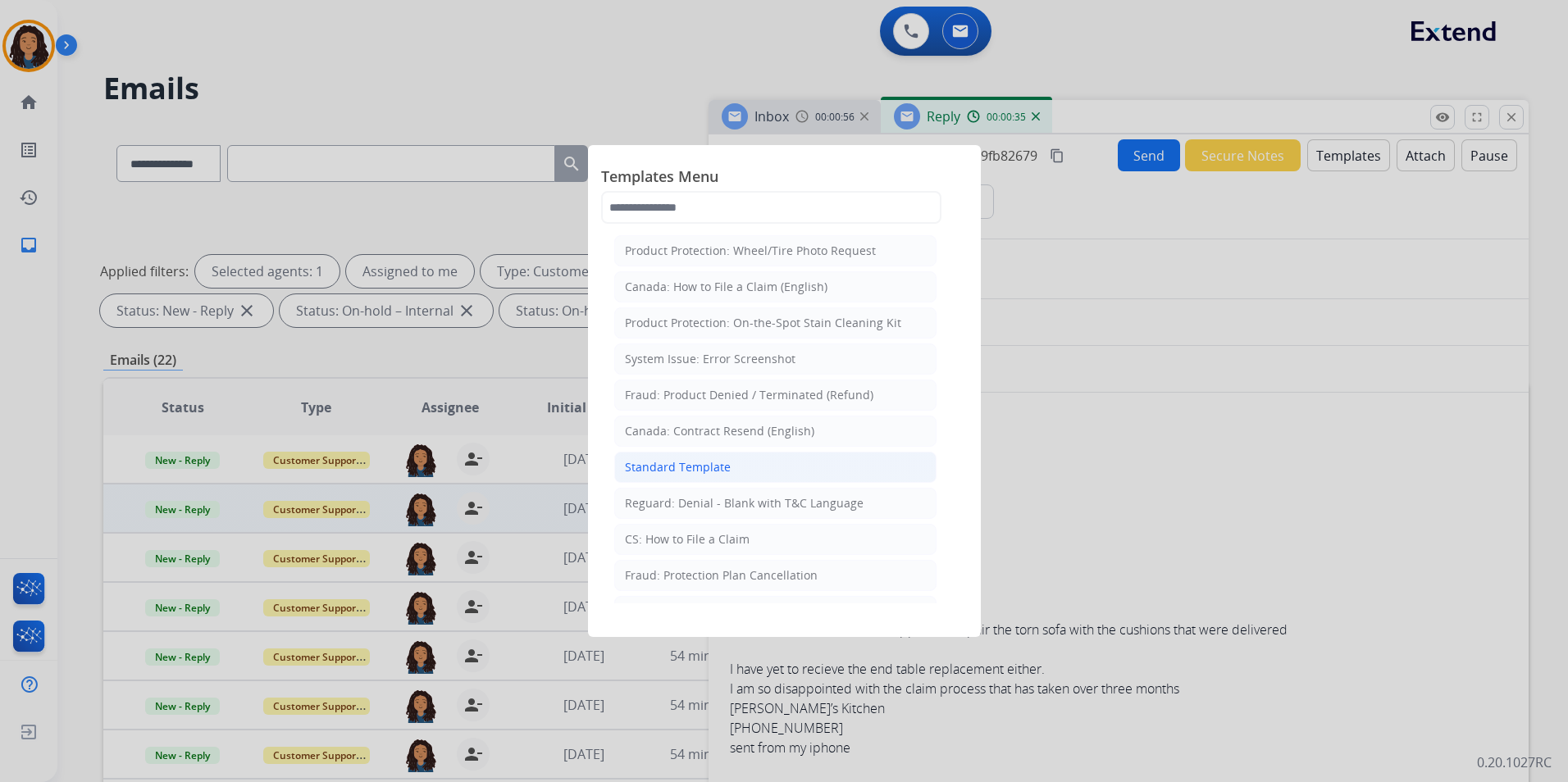
click at [699, 461] on div "Standard Template" at bounding box center [677, 467] width 106 height 16
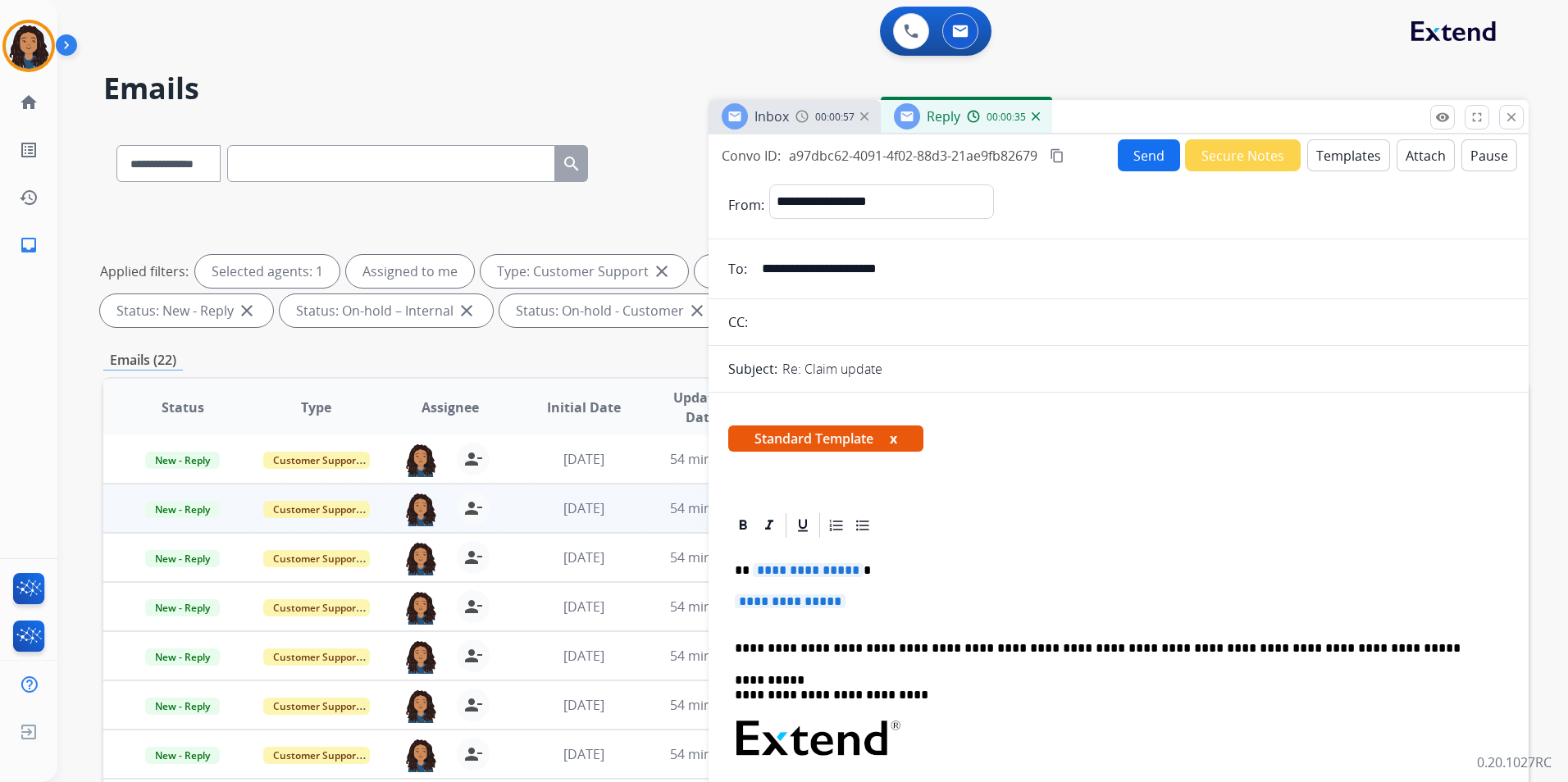
click at [812, 573] on span "**********" at bounding box center [808, 570] width 110 height 14
click at [794, 611] on p "**********" at bounding box center [1118, 609] width 768 height 31
click at [808, 602] on span "**********" at bounding box center [789, 600] width 110 height 14
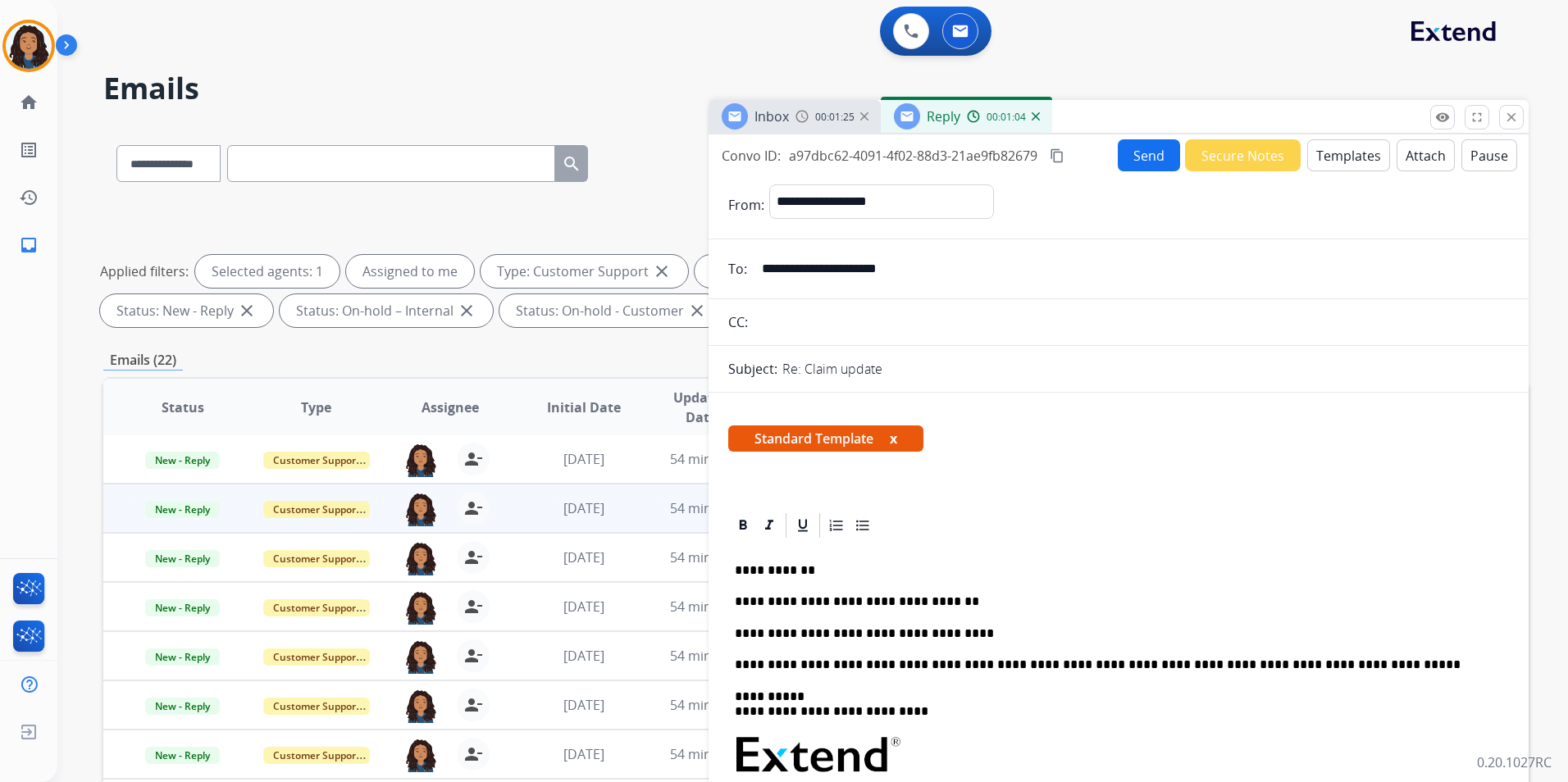
click at [789, 127] on div "Inbox" at bounding box center [755, 116] width 67 height 26
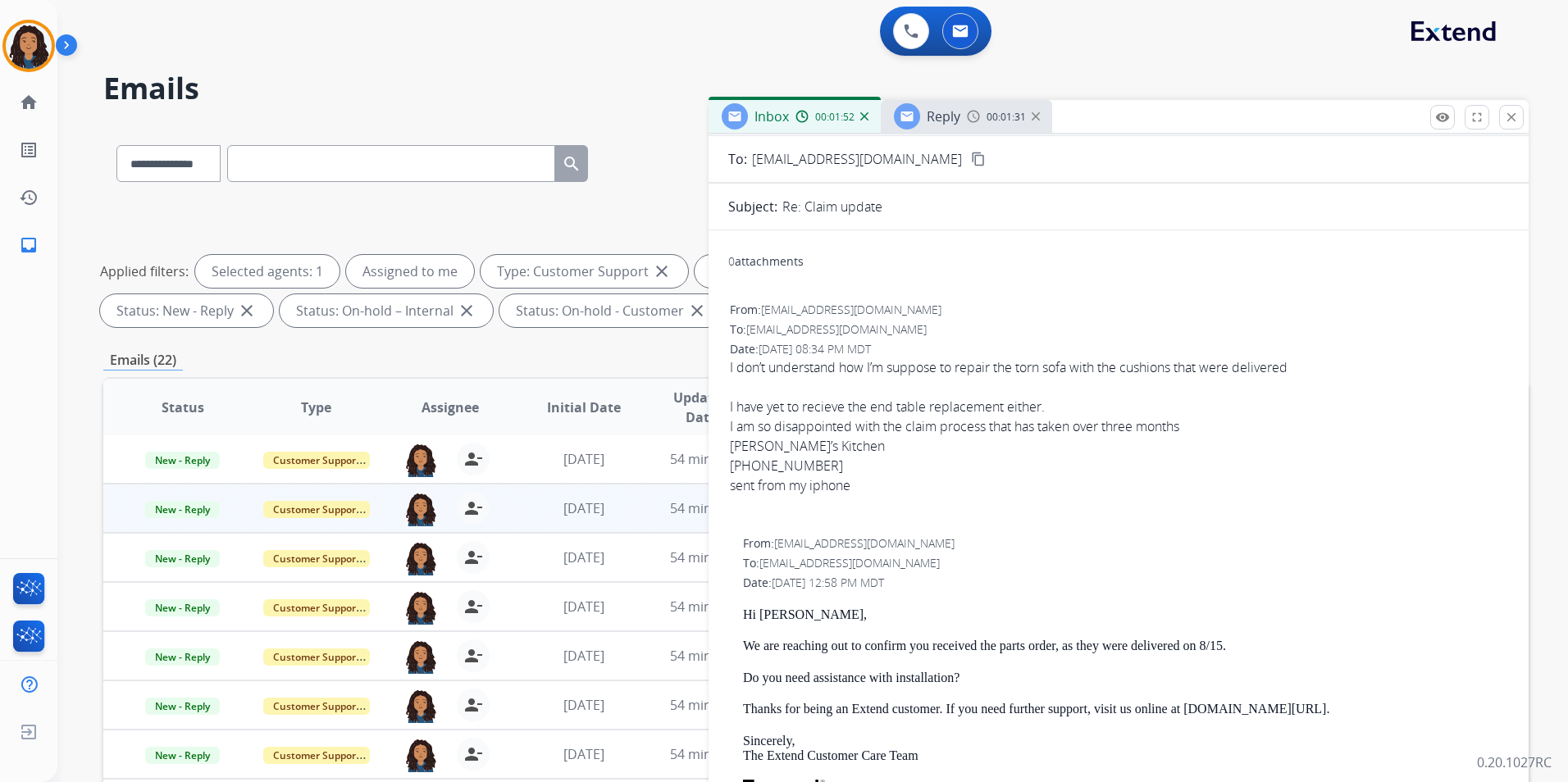
click at [943, 110] on span "Reply" at bounding box center [943, 117] width 33 height 18
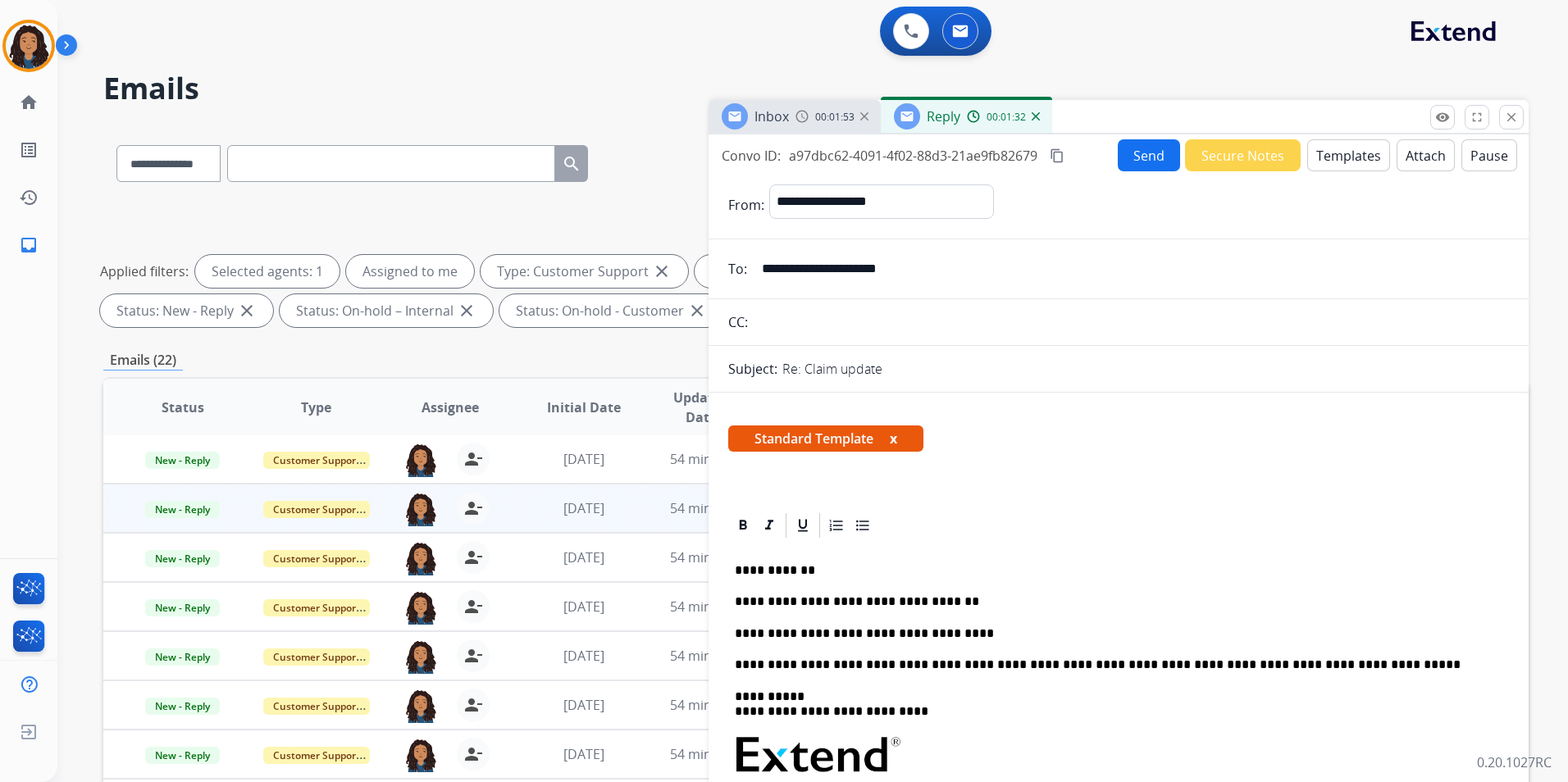
click at [957, 627] on p "**********" at bounding box center [1111, 634] width 754 height 14
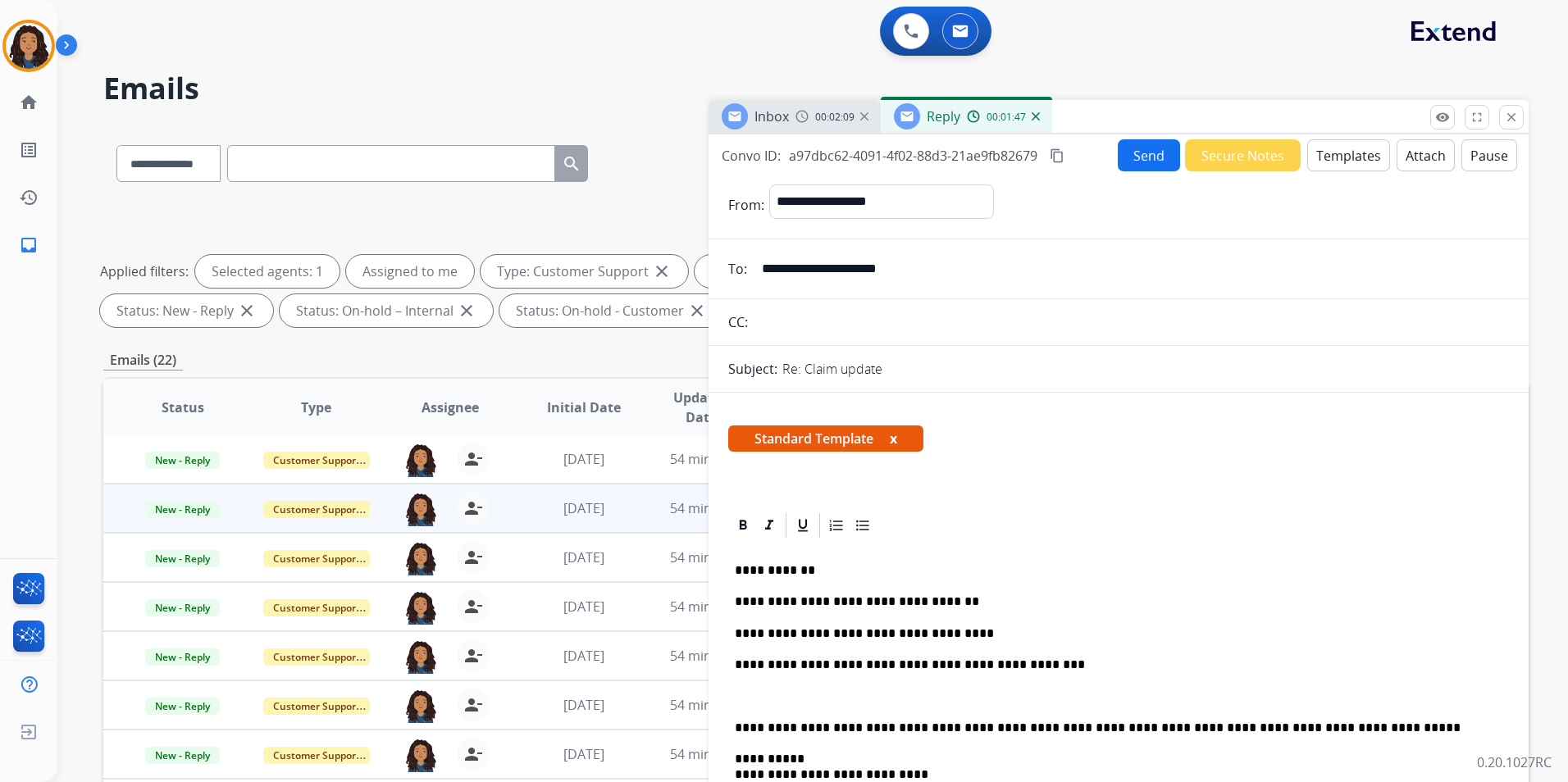
click at [765, 111] on span "Inbox" at bounding box center [771, 117] width 34 height 18
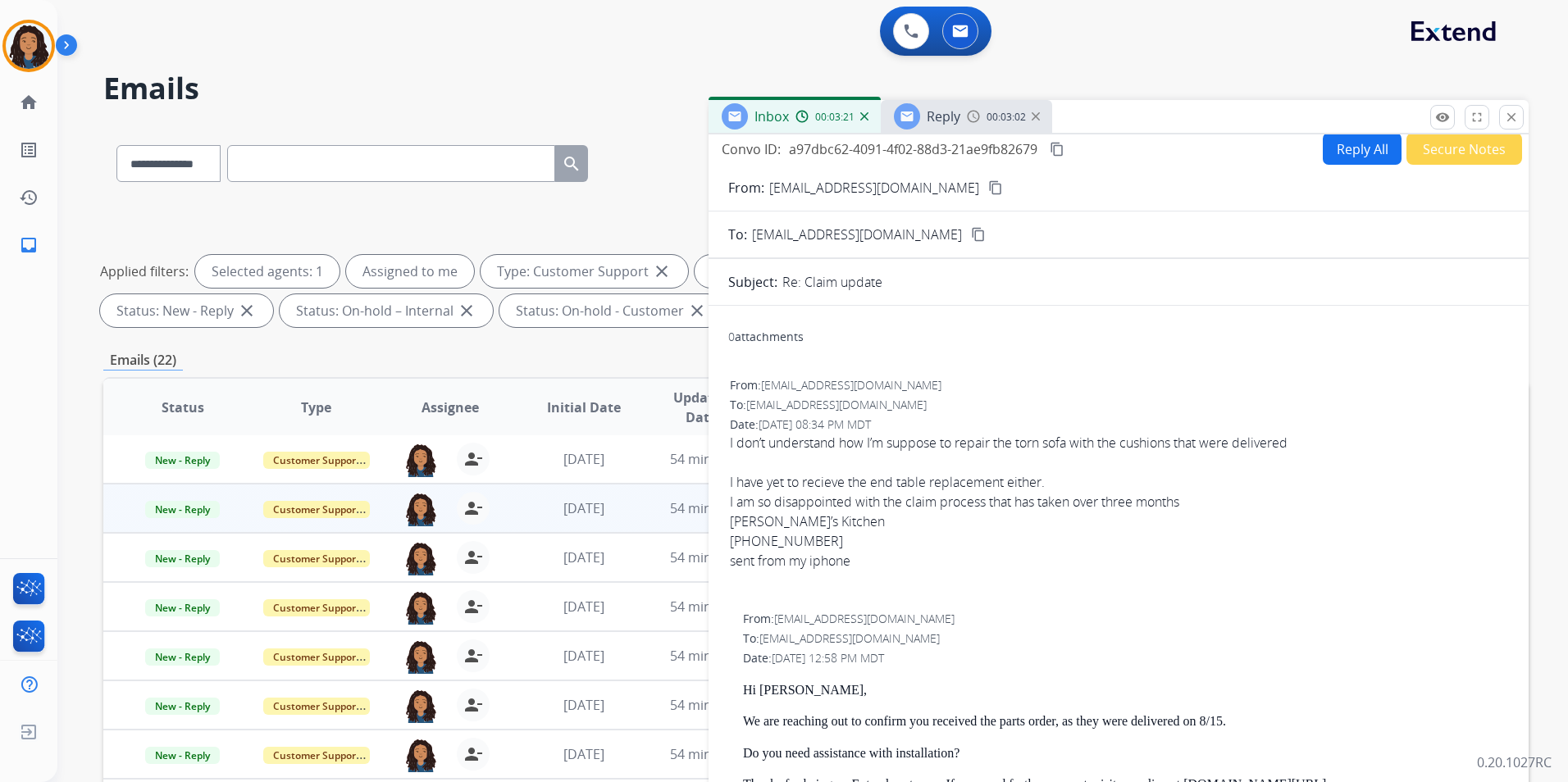
scroll to position [0, 0]
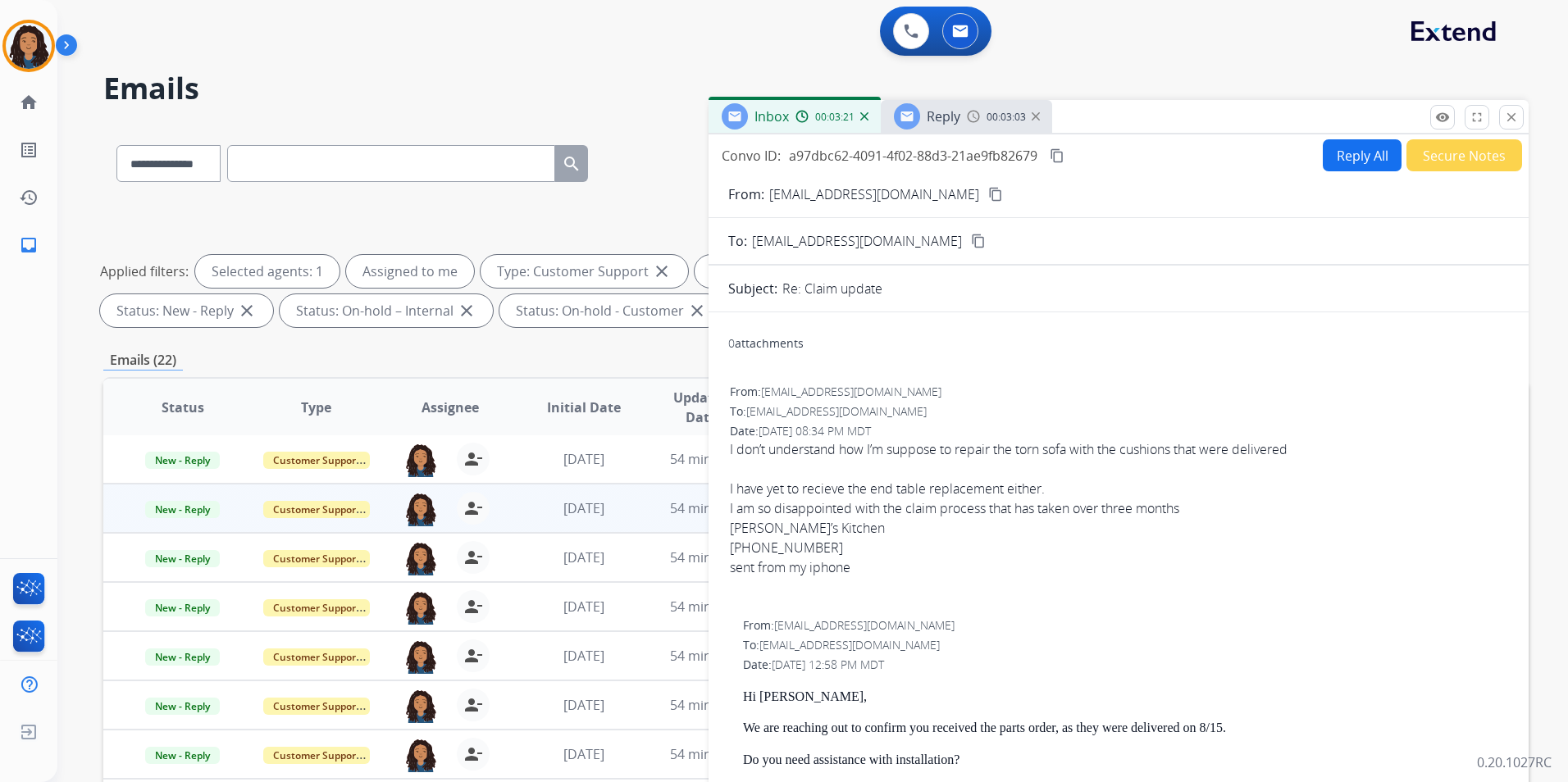
click at [927, 119] on span "Reply" at bounding box center [943, 117] width 33 height 18
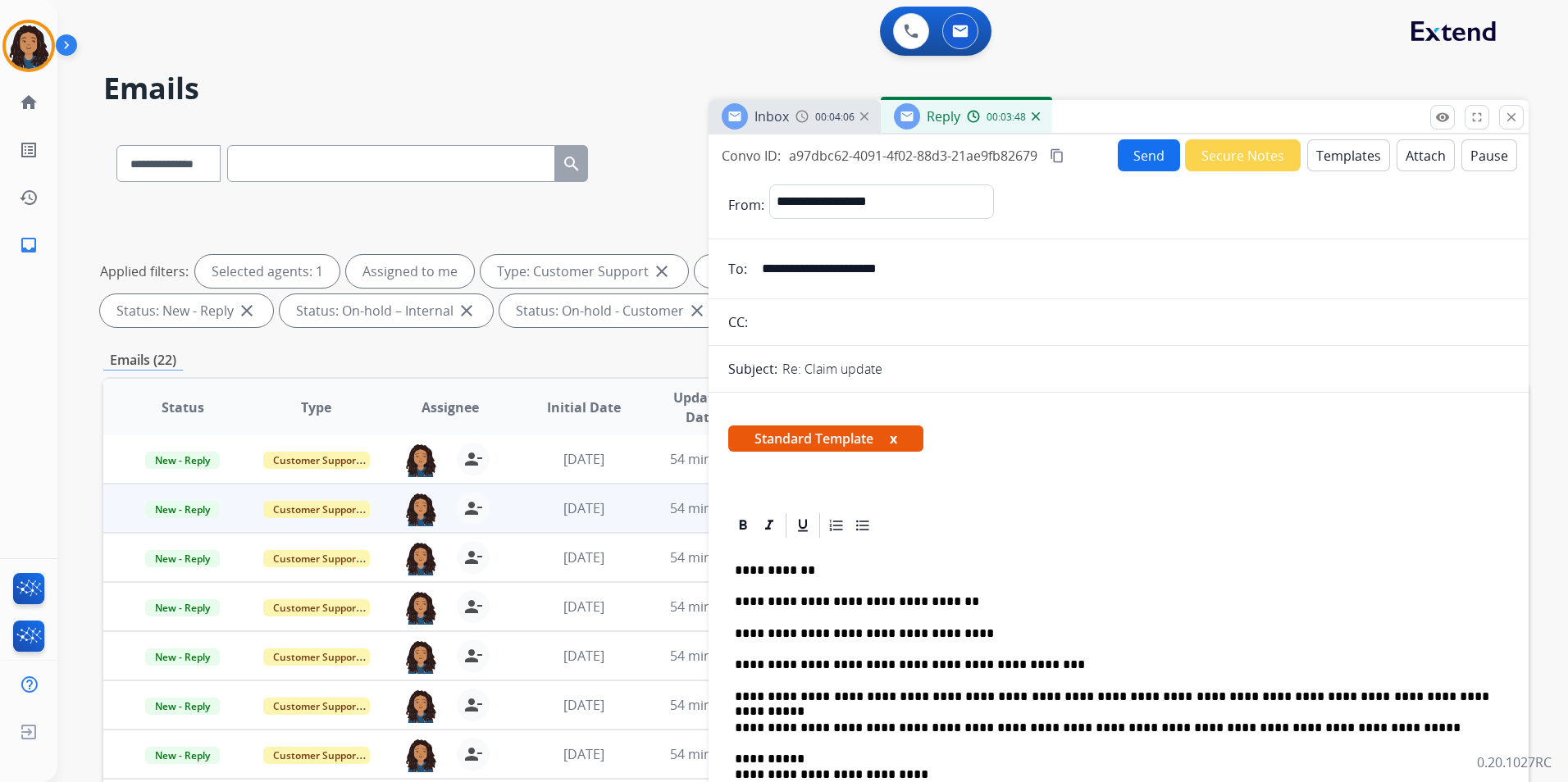
click at [1139, 163] on button "Send" at bounding box center [1148, 155] width 62 height 32
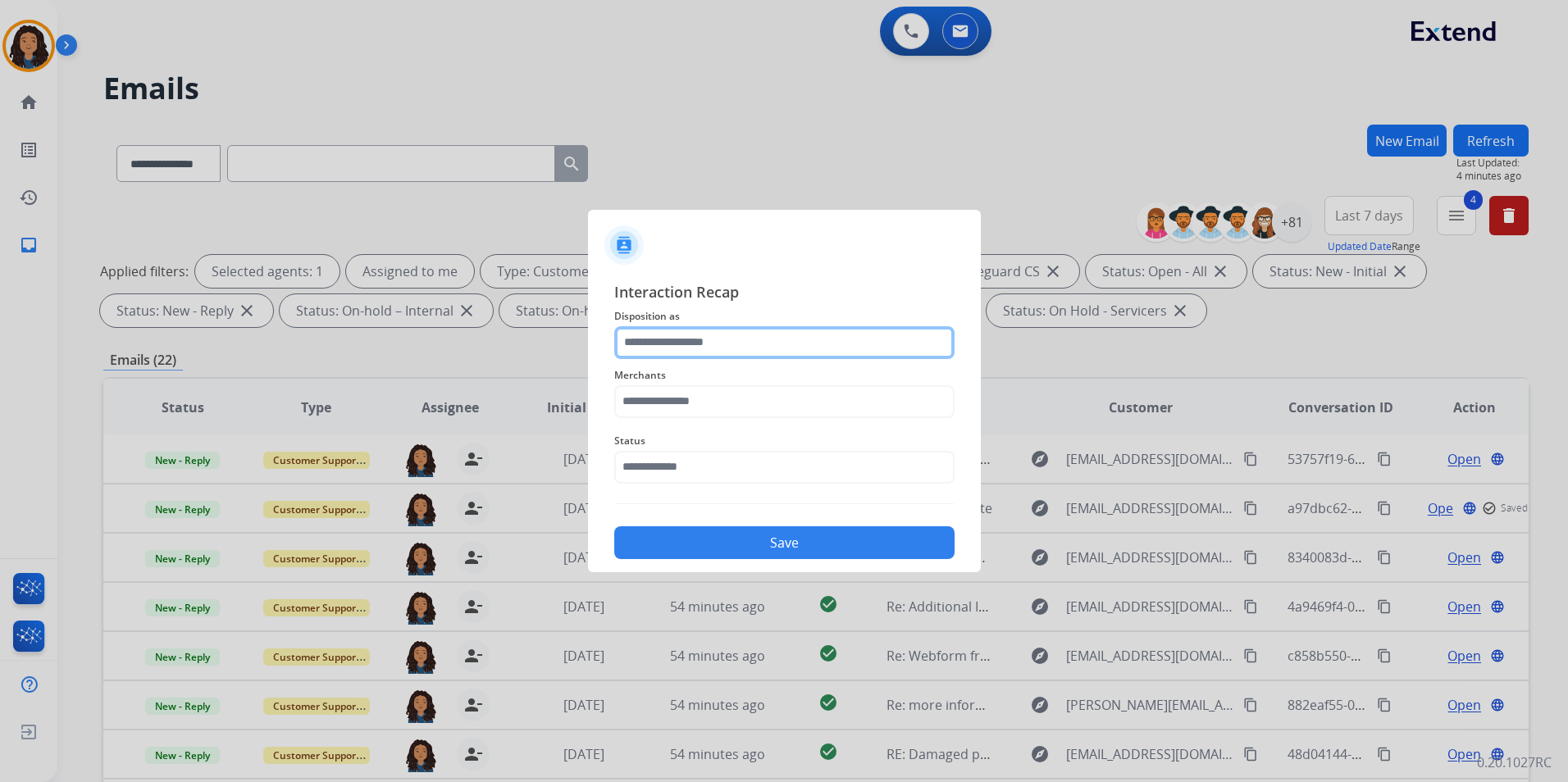
click at [770, 343] on input "text" at bounding box center [784, 343] width 340 height 33
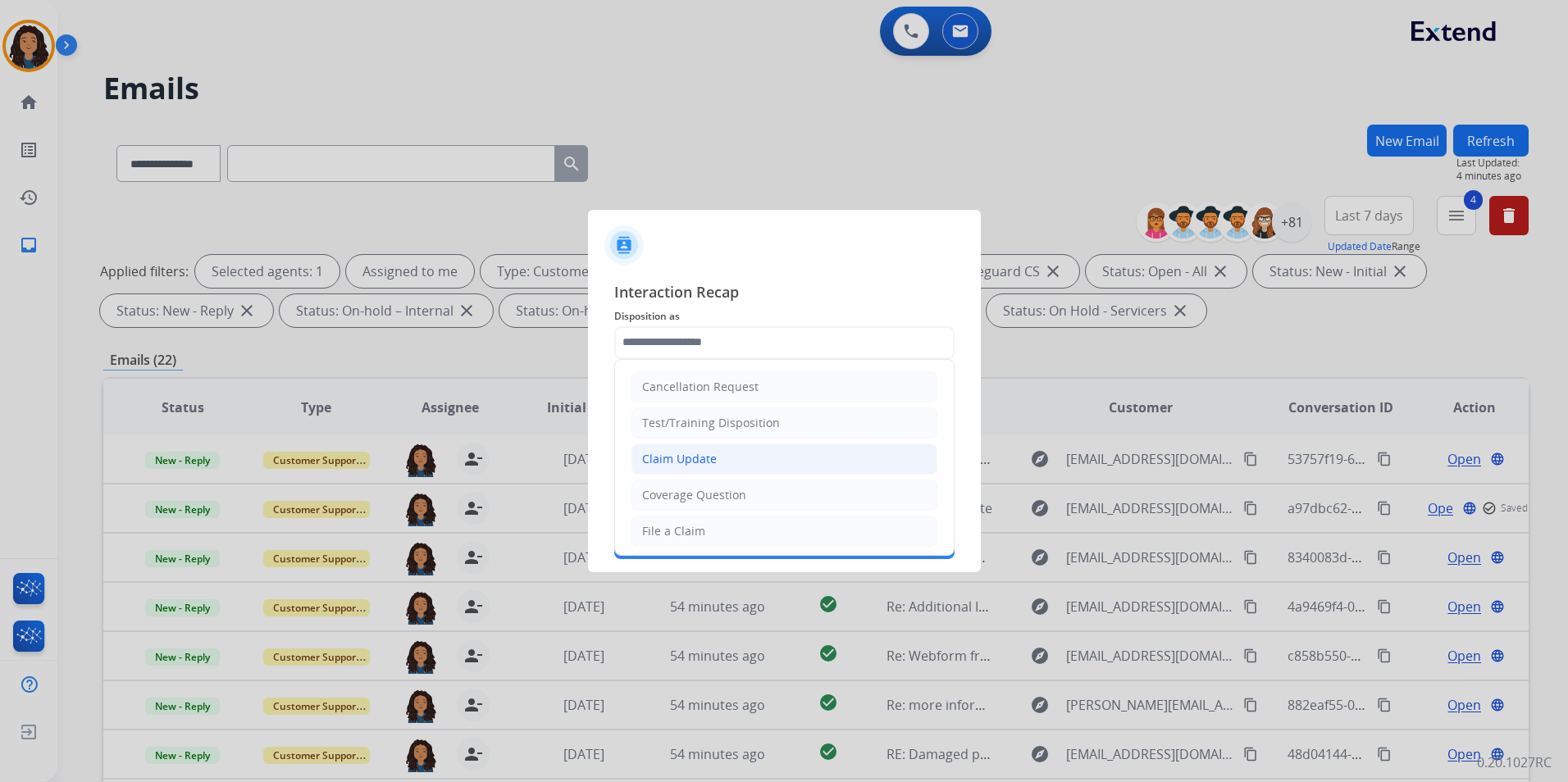
click at [685, 452] on div "Claim Update" at bounding box center [679, 459] width 75 height 16
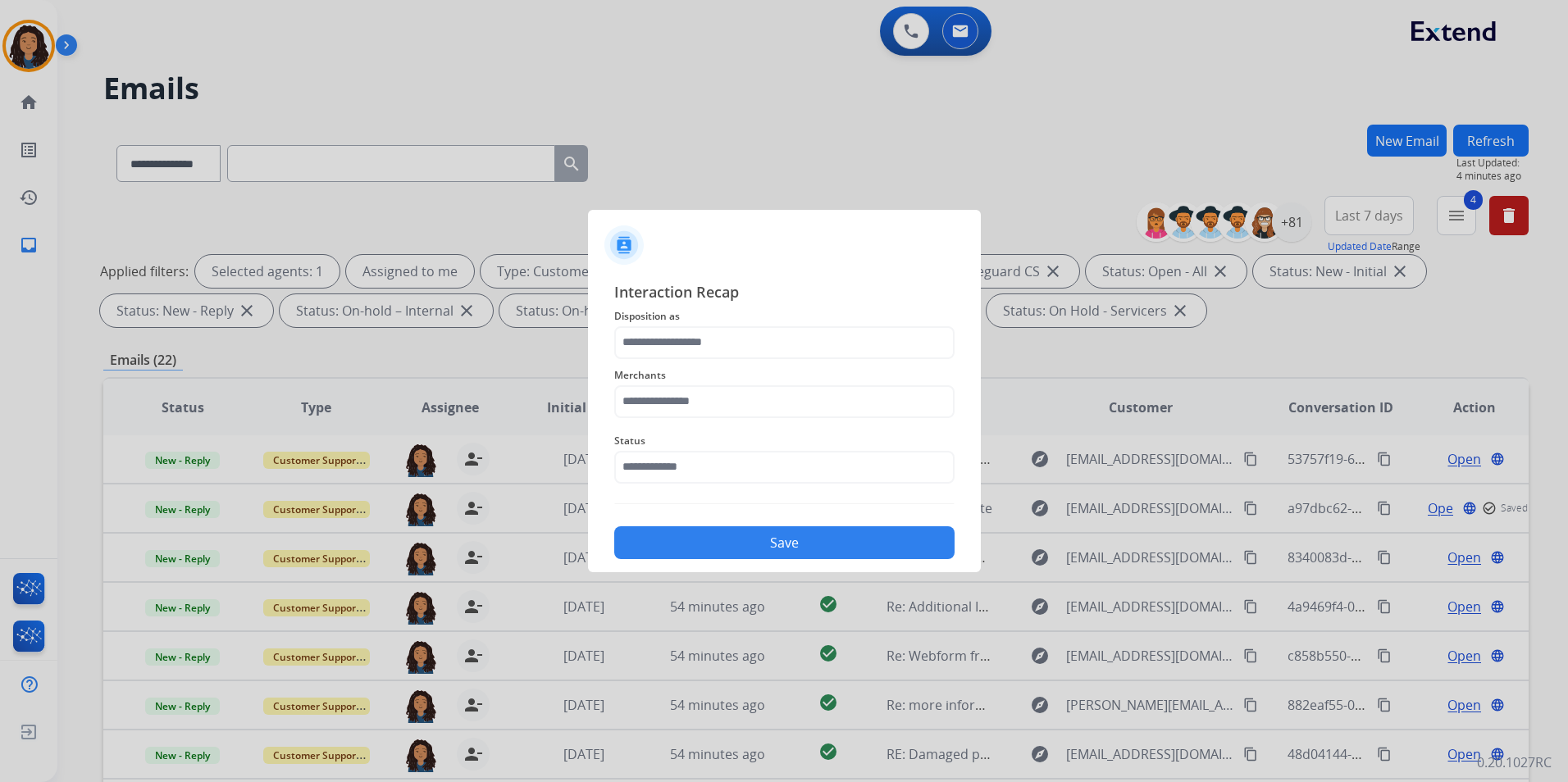
type input "**********"
click at [685, 401] on input "text" at bounding box center [784, 401] width 340 height 33
click at [773, 488] on li "Ashley furniture" at bounding box center [788, 485] width 312 height 31
type input "**********"
click at [675, 453] on input "text" at bounding box center [784, 467] width 340 height 33
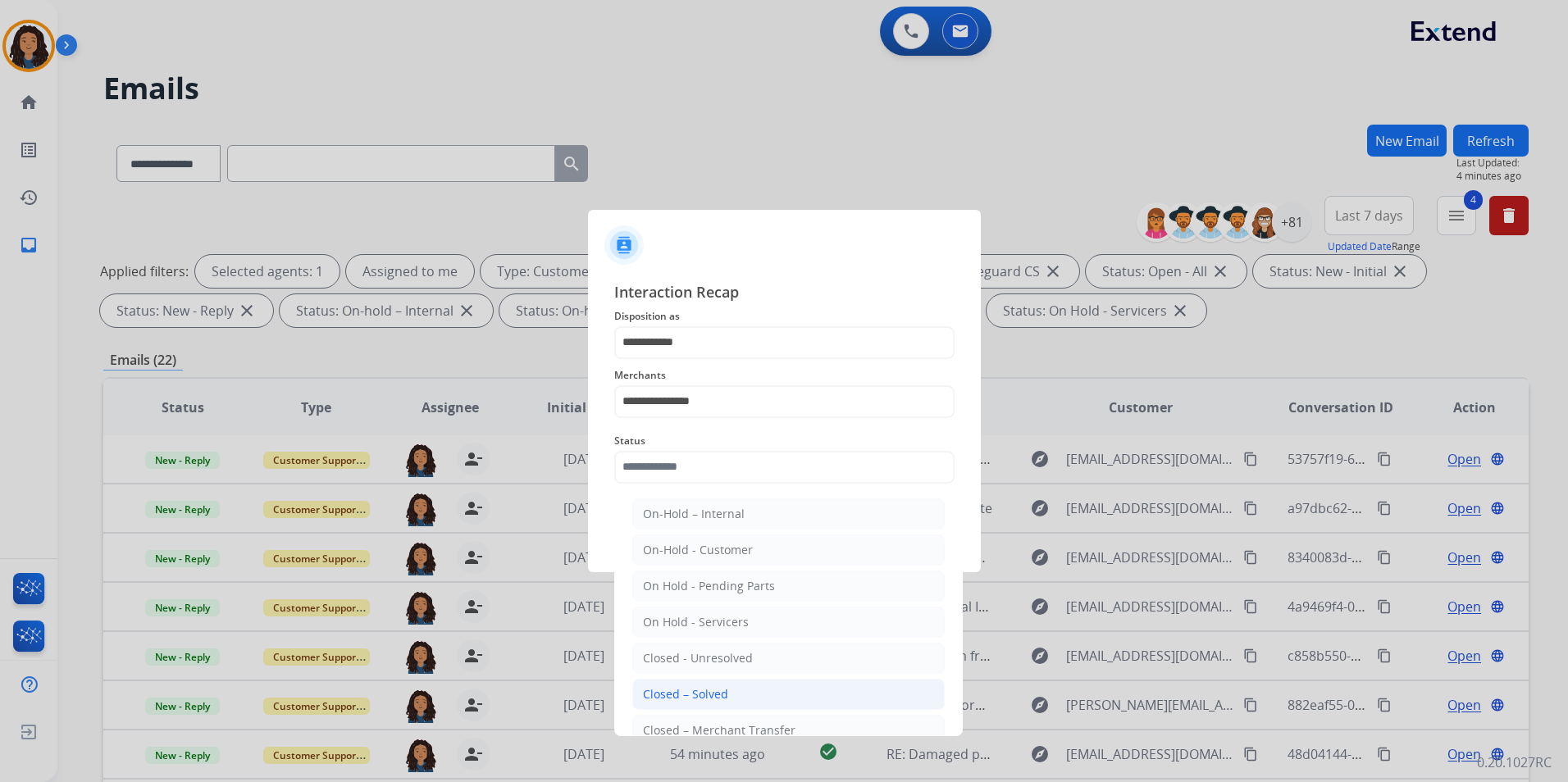
drag, startPoint x: 699, startPoint y: 697, endPoint x: 712, endPoint y: 610, distance: 88.0
click at [699, 690] on div "Closed – Solved" at bounding box center [685, 694] width 85 height 16
type input "**********"
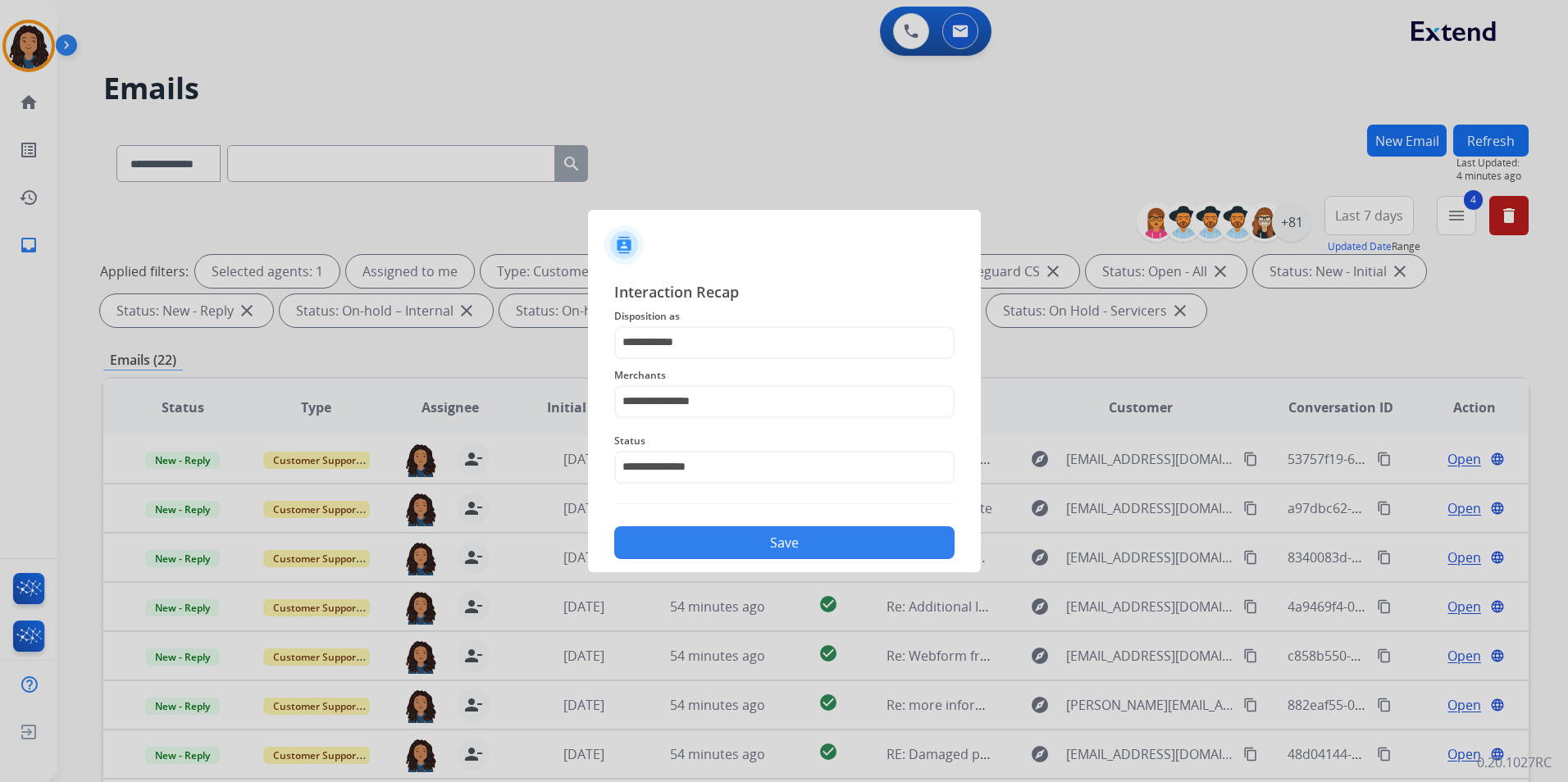
click at [721, 532] on button "Save" at bounding box center [784, 542] width 340 height 33
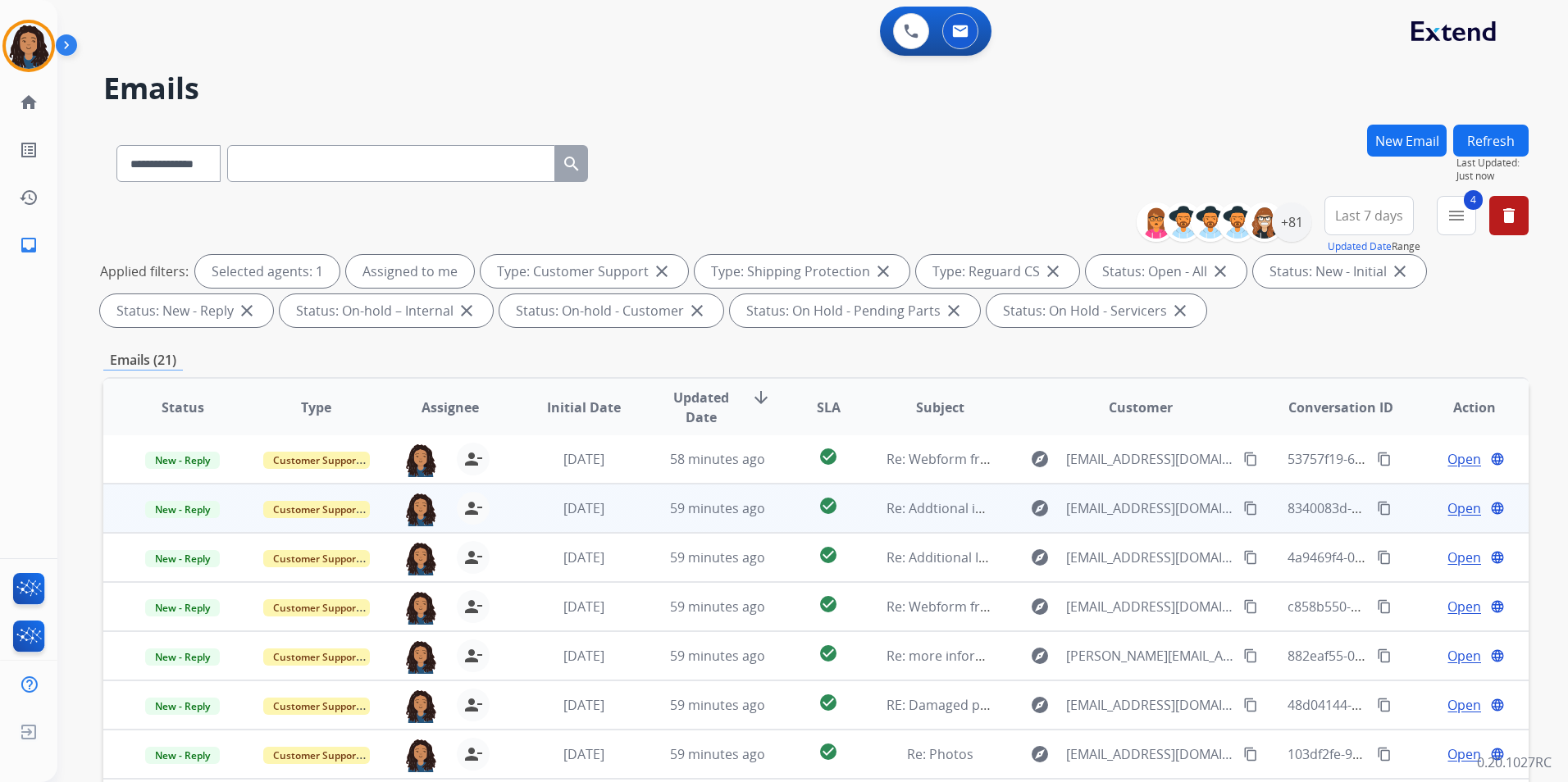
click at [1450, 503] on span "Open" at bounding box center [1463, 508] width 33 height 20
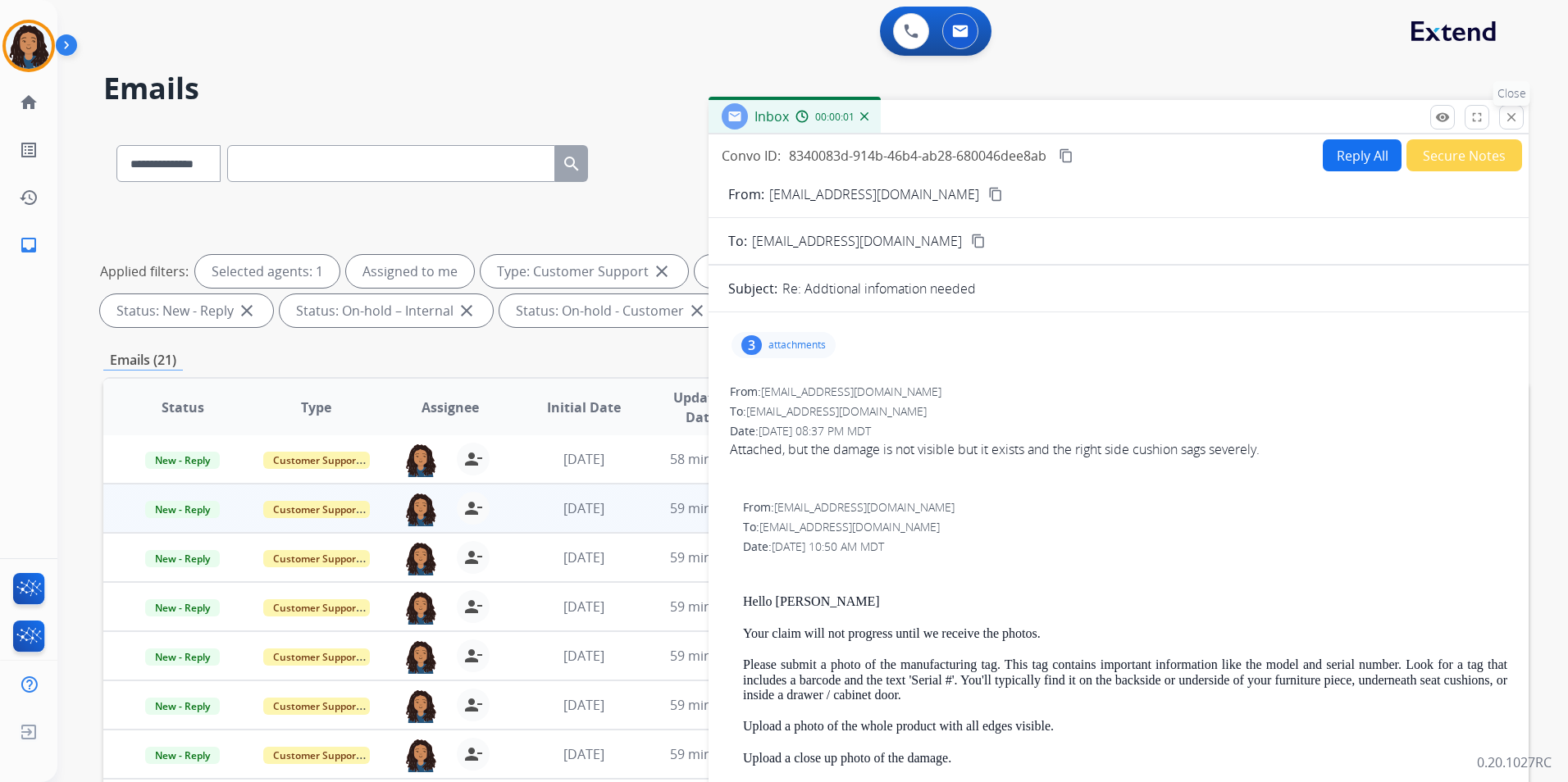
click at [1508, 118] on mat-icon "close" at bounding box center [1511, 118] width 14 height 14
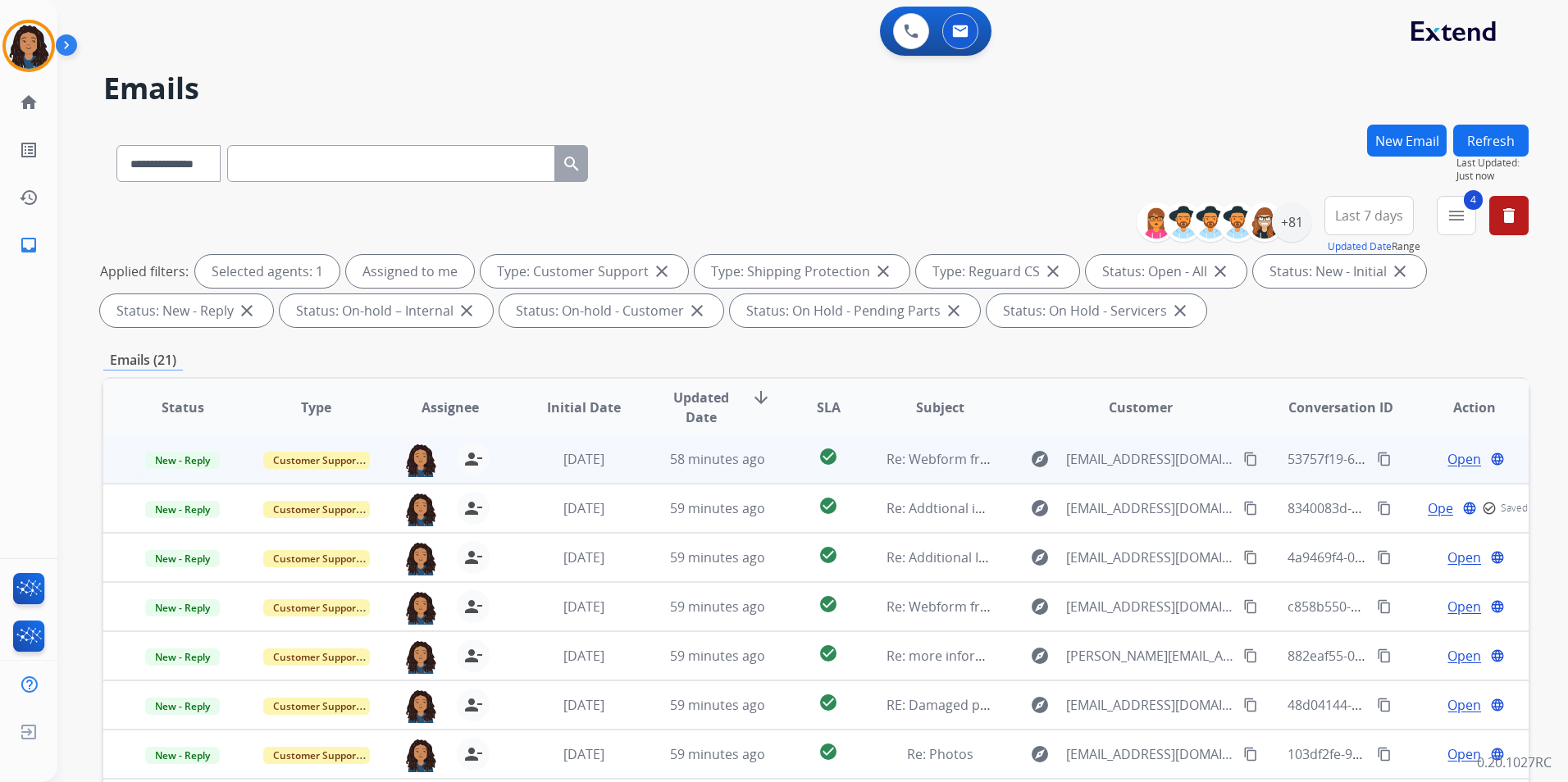
click at [1454, 455] on span "Open" at bounding box center [1463, 459] width 33 height 20
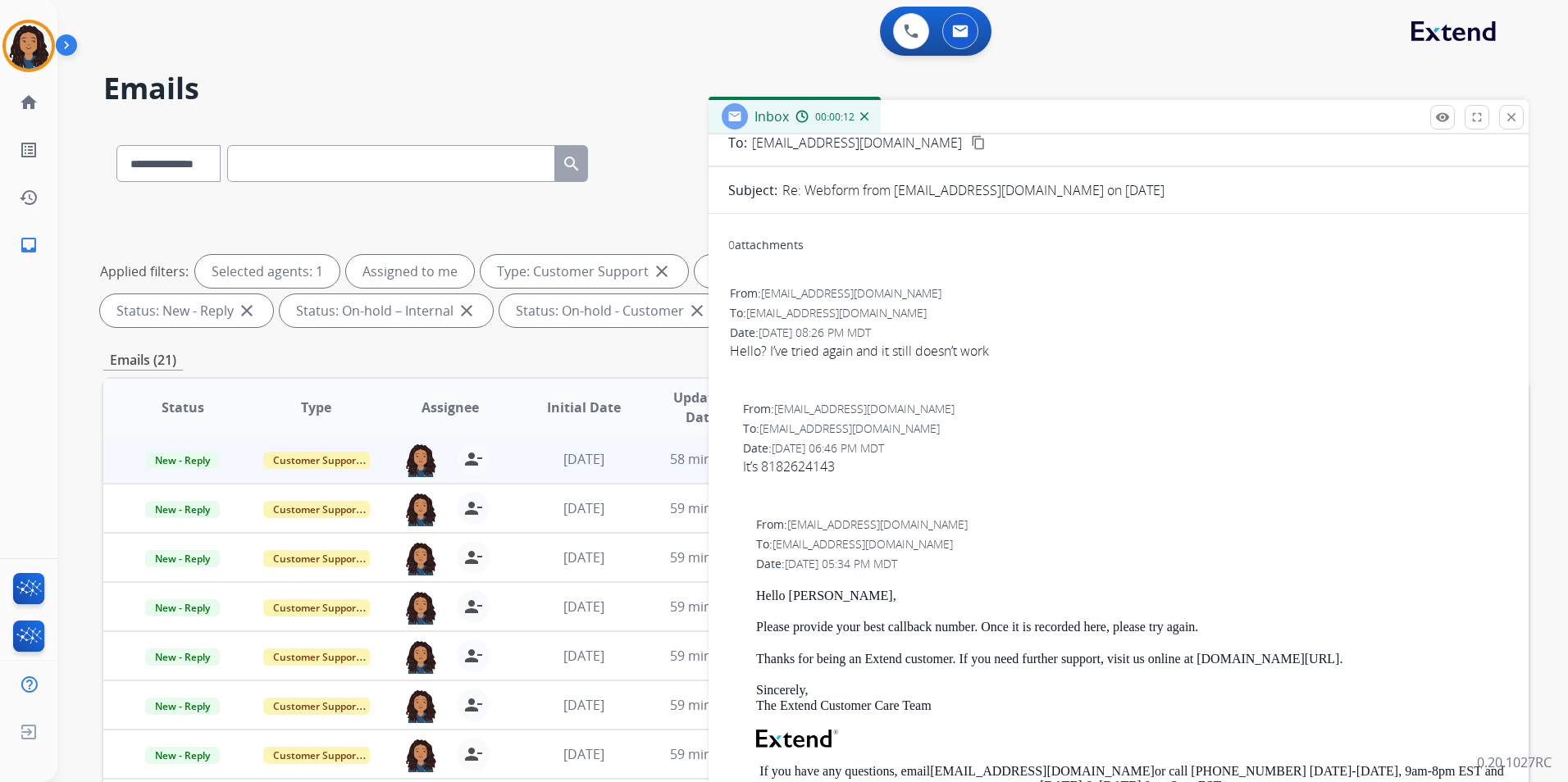
scroll to position [328, 0]
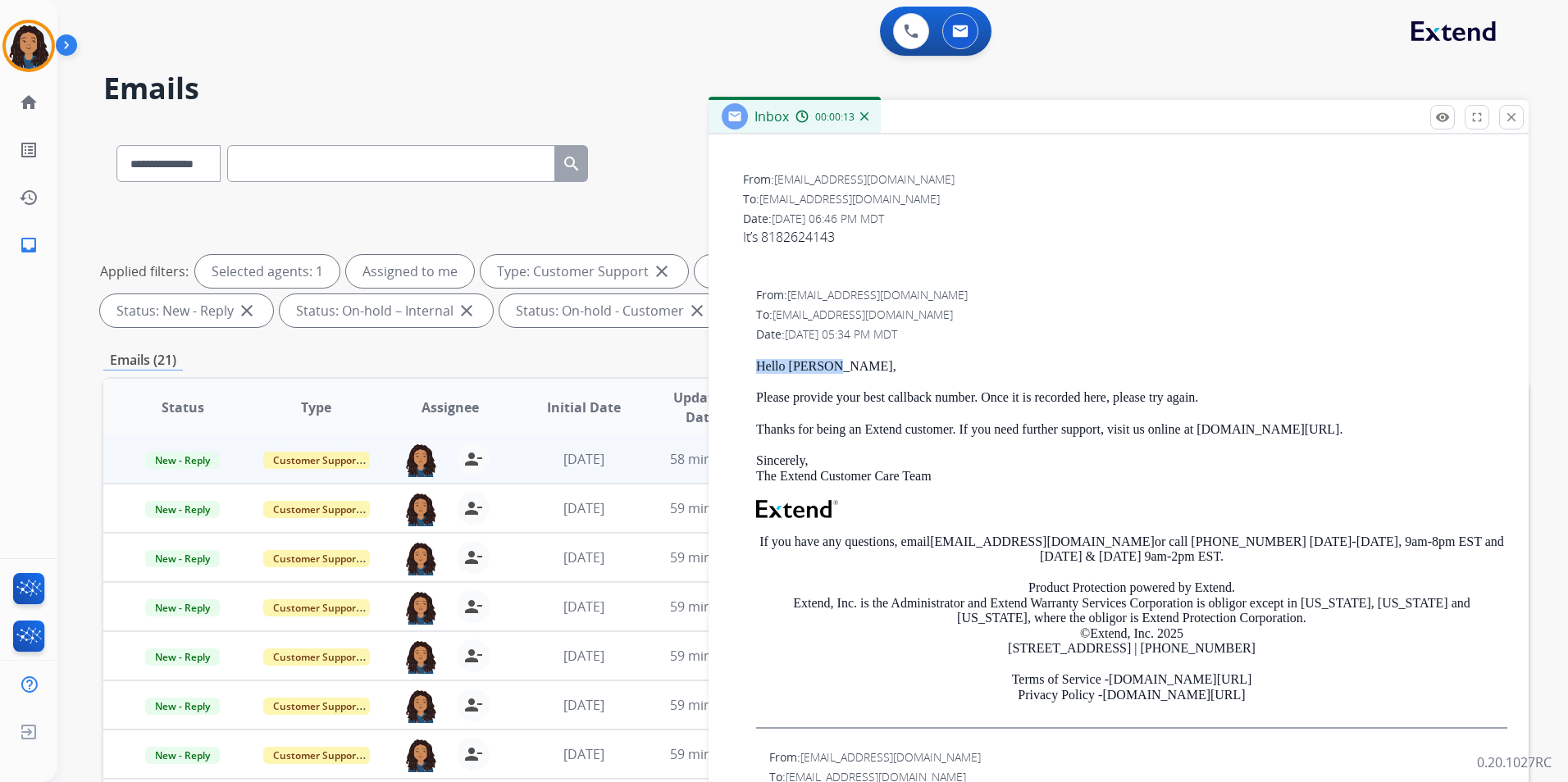
drag, startPoint x: 752, startPoint y: 357, endPoint x: 890, endPoint y: 361, distance: 138.1
click at [890, 361] on div "From: [EMAIL_ADDRESS][DOMAIN_NAME] To: [EMAIL_ADDRESS][DOMAIN_NAME] Date: [DATE…" at bounding box center [1118, 514] width 780 height 458
drag, startPoint x: 890, startPoint y: 361, endPoint x: 820, endPoint y: 372, distance: 70.9
copy p "Hello [PERSON_NAME],"
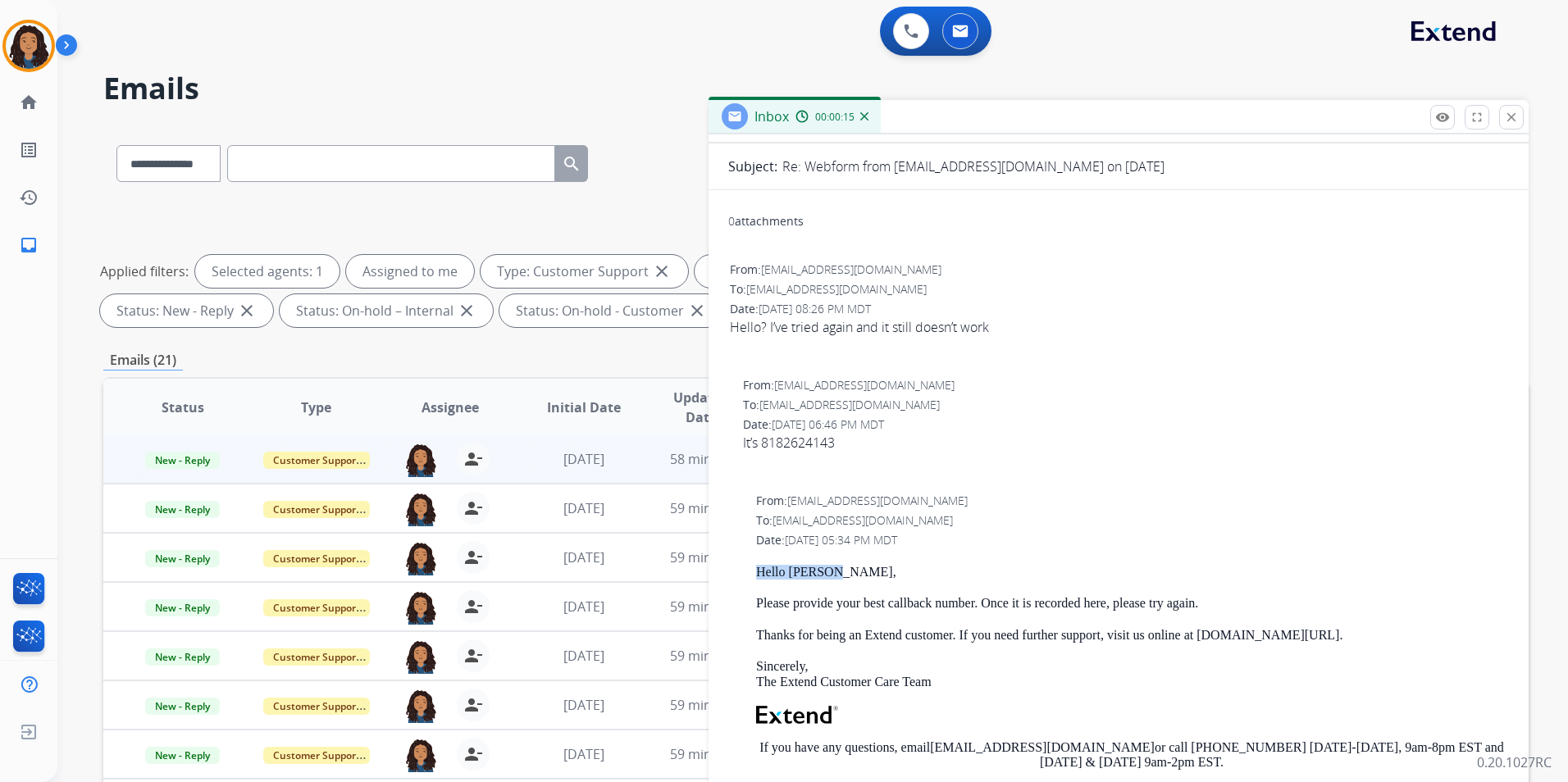
scroll to position [0, 0]
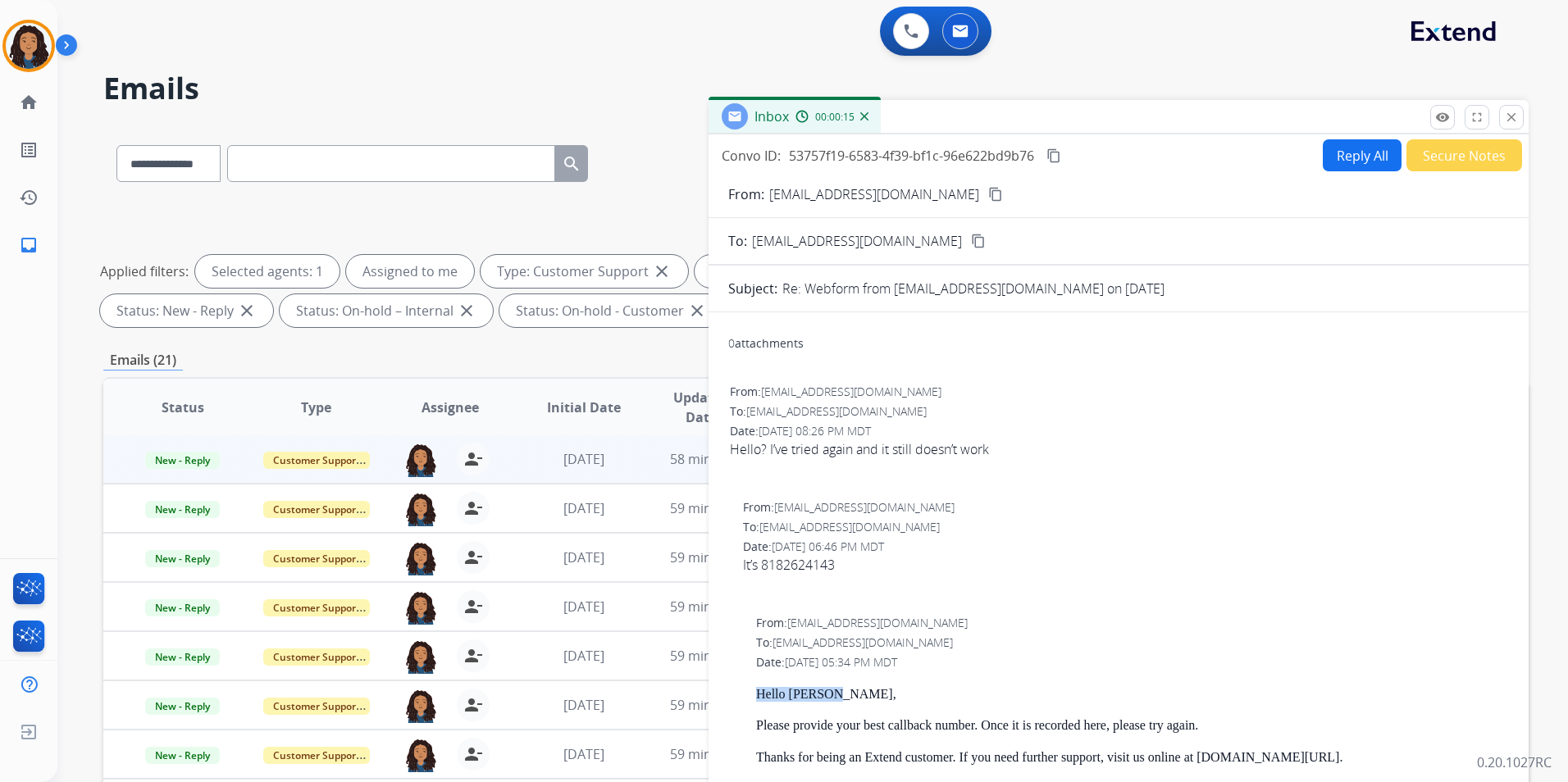
click at [1344, 153] on button "Reply All" at bounding box center [1362, 155] width 79 height 32
select select "**********"
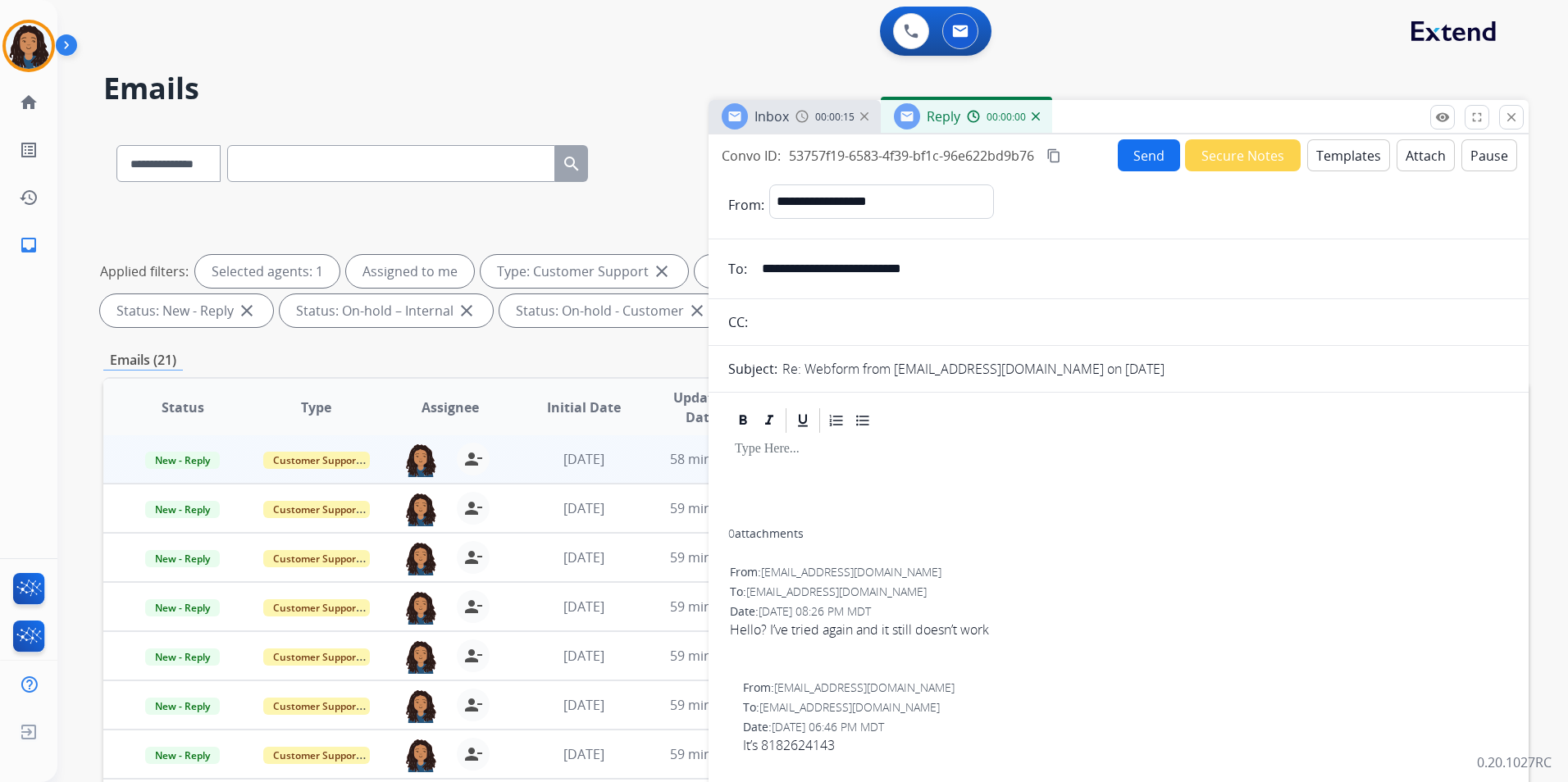
click at [1344, 153] on button "Templates" at bounding box center [1348, 155] width 83 height 32
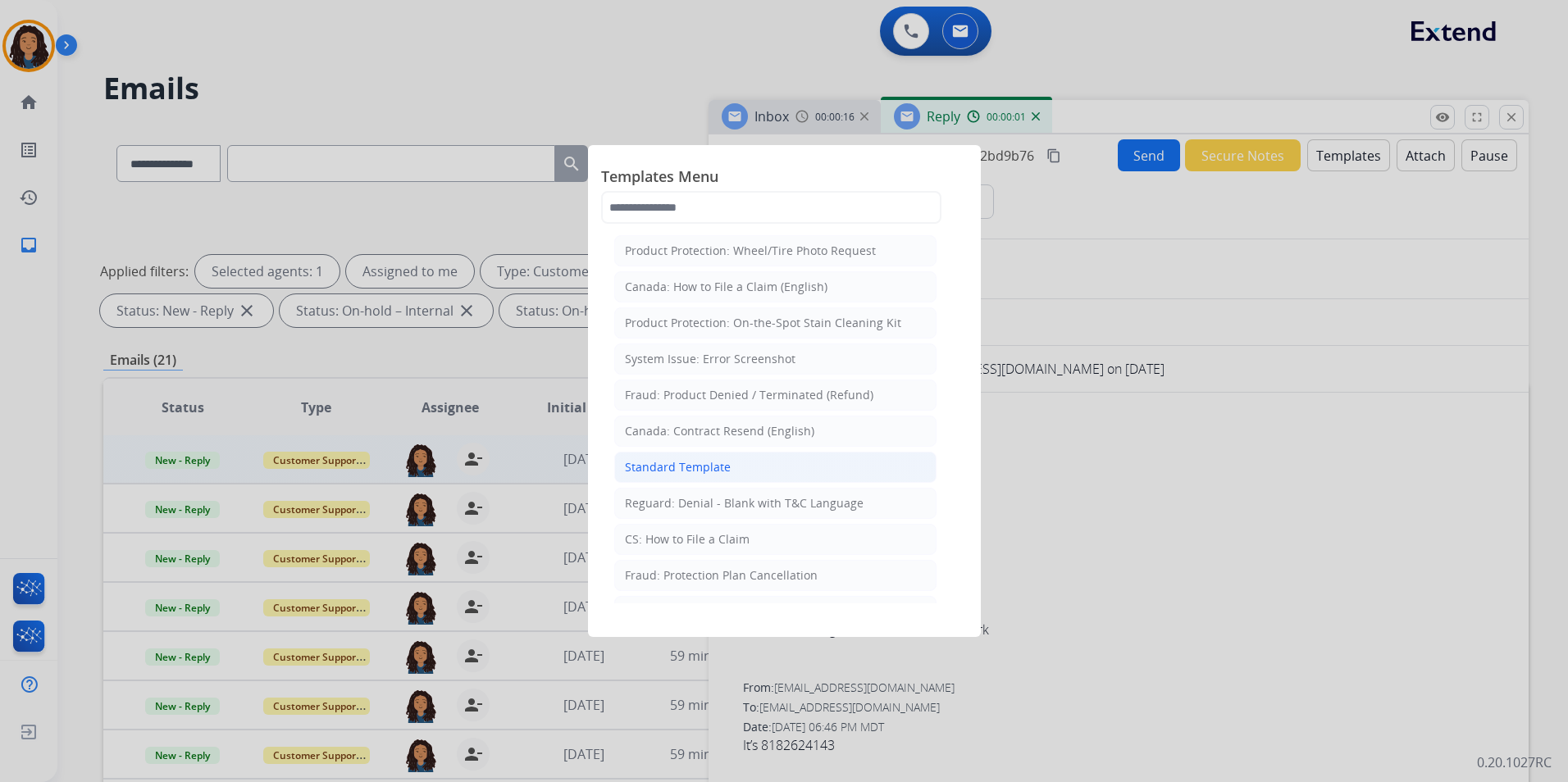
click at [725, 465] on div "Standard Template" at bounding box center [677, 467] width 106 height 16
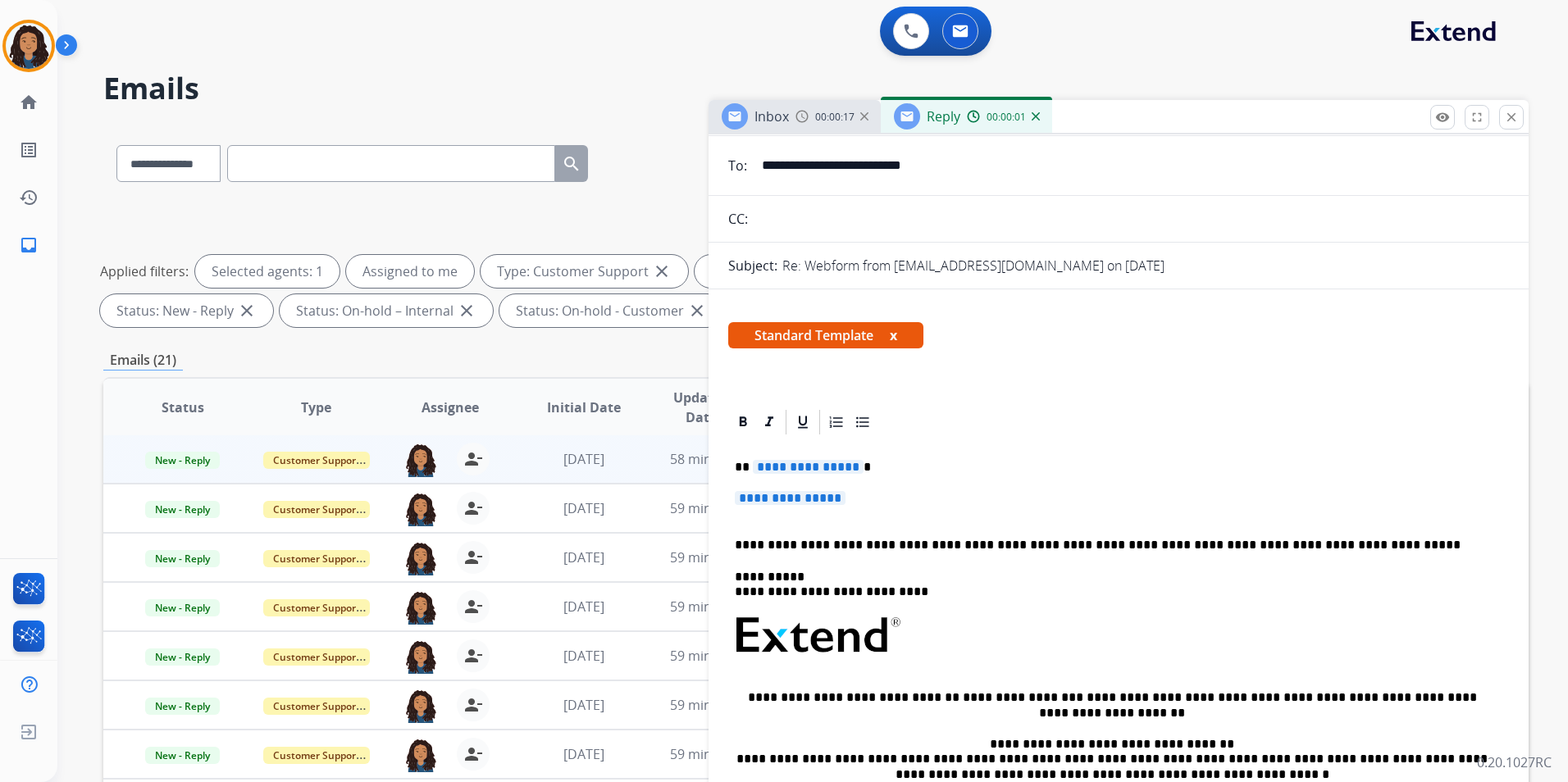
scroll to position [246, 0]
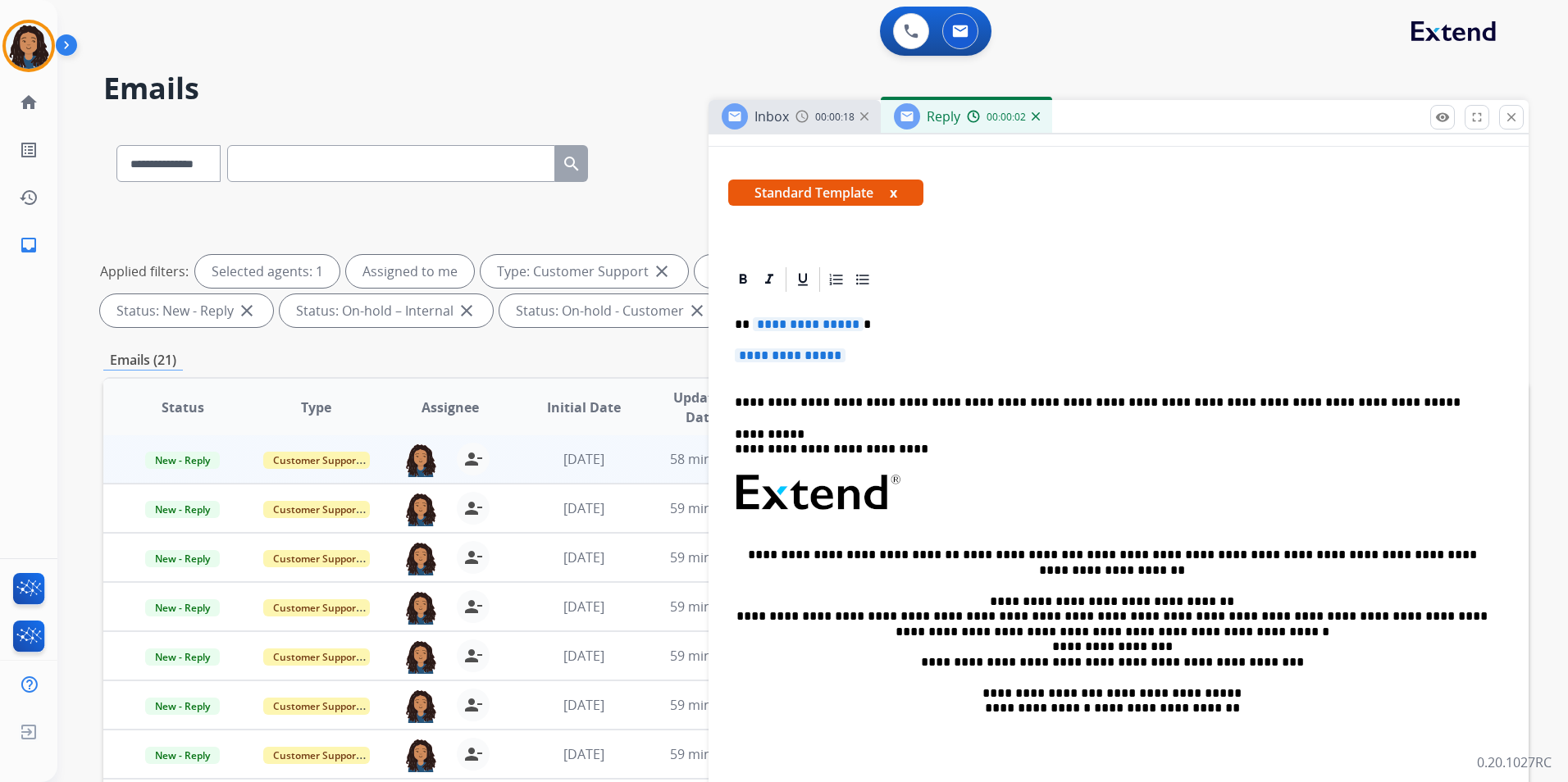
click at [768, 119] on span "Inbox" at bounding box center [771, 117] width 34 height 18
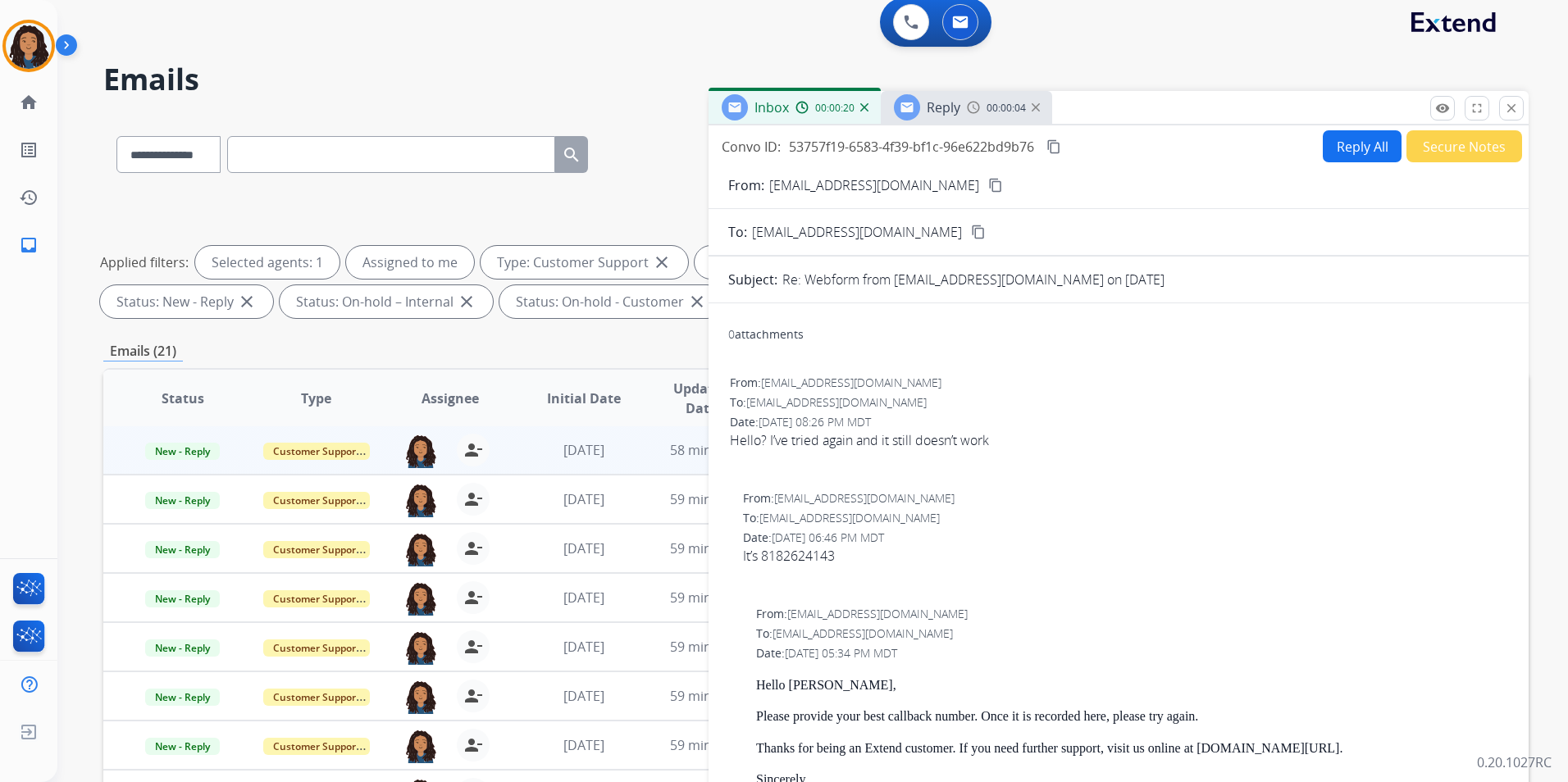
scroll to position [0, 0]
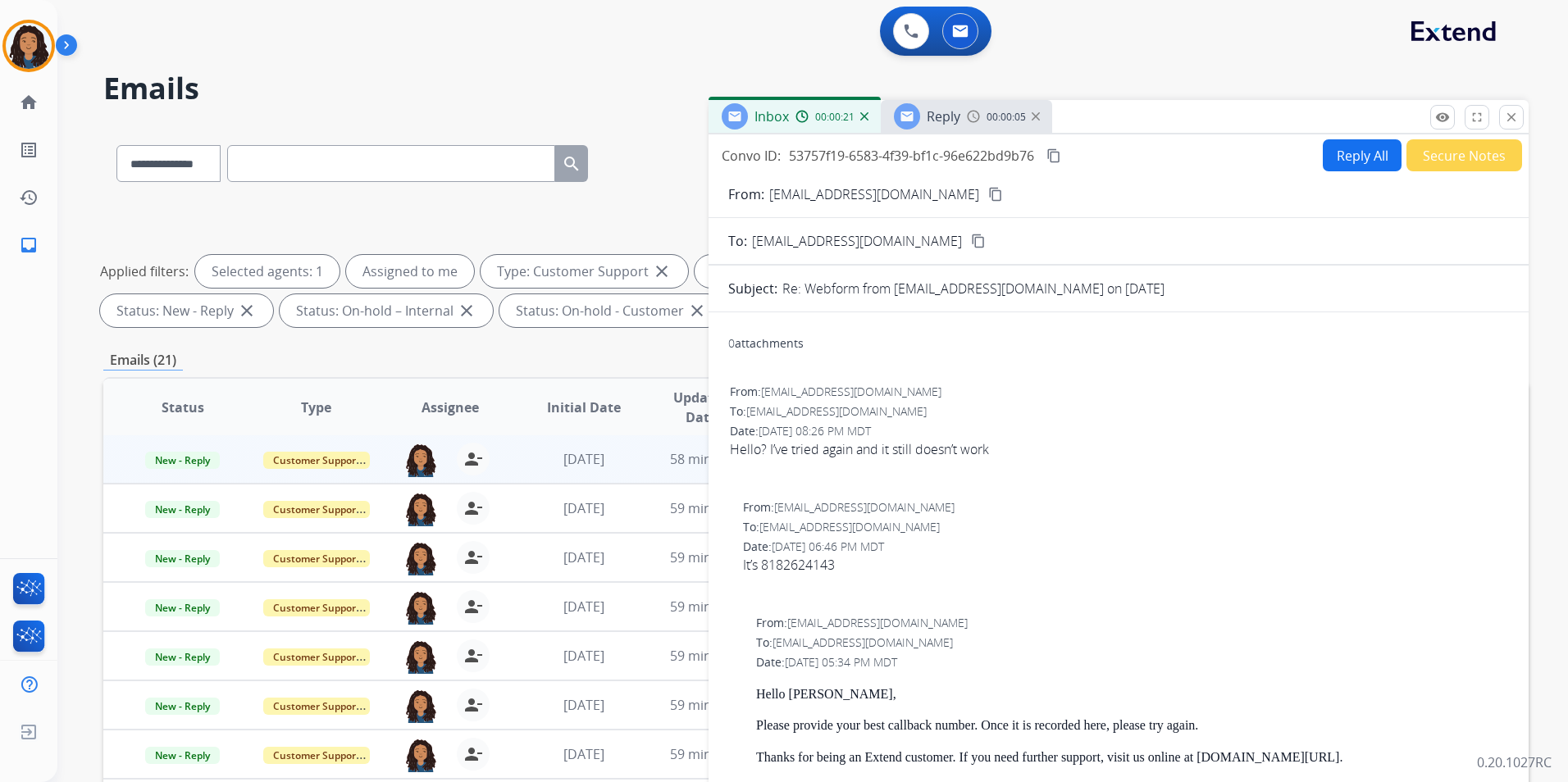
drag, startPoint x: 932, startPoint y: 118, endPoint x: 928, endPoint y: 133, distance: 15.5
click at [932, 117] on span "Reply" at bounding box center [943, 117] width 33 height 18
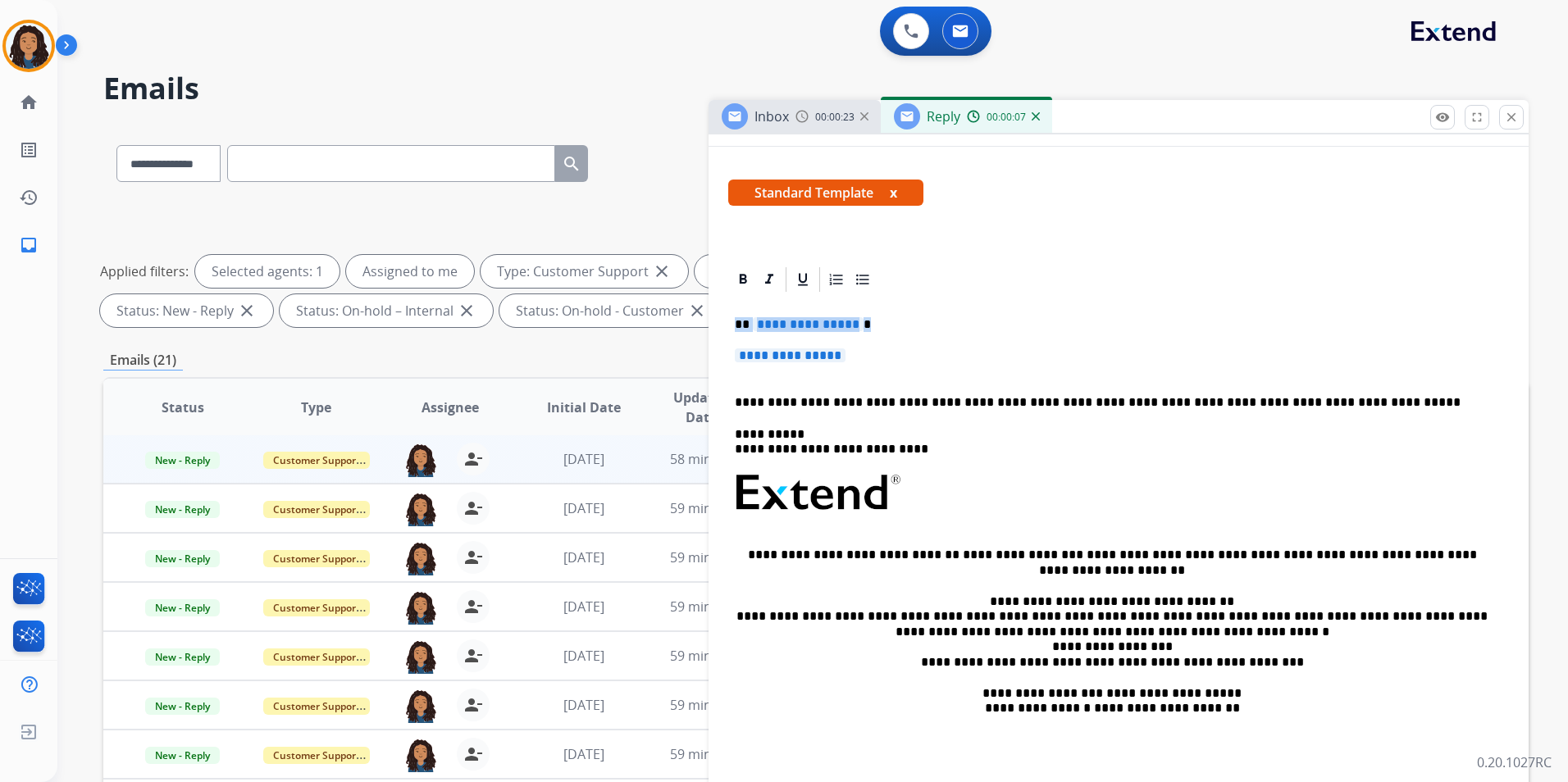
drag, startPoint x: 731, startPoint y: 321, endPoint x: 891, endPoint y: 350, distance: 162.6
click at [891, 350] on div "**********" at bounding box center [1118, 542] width 780 height 495
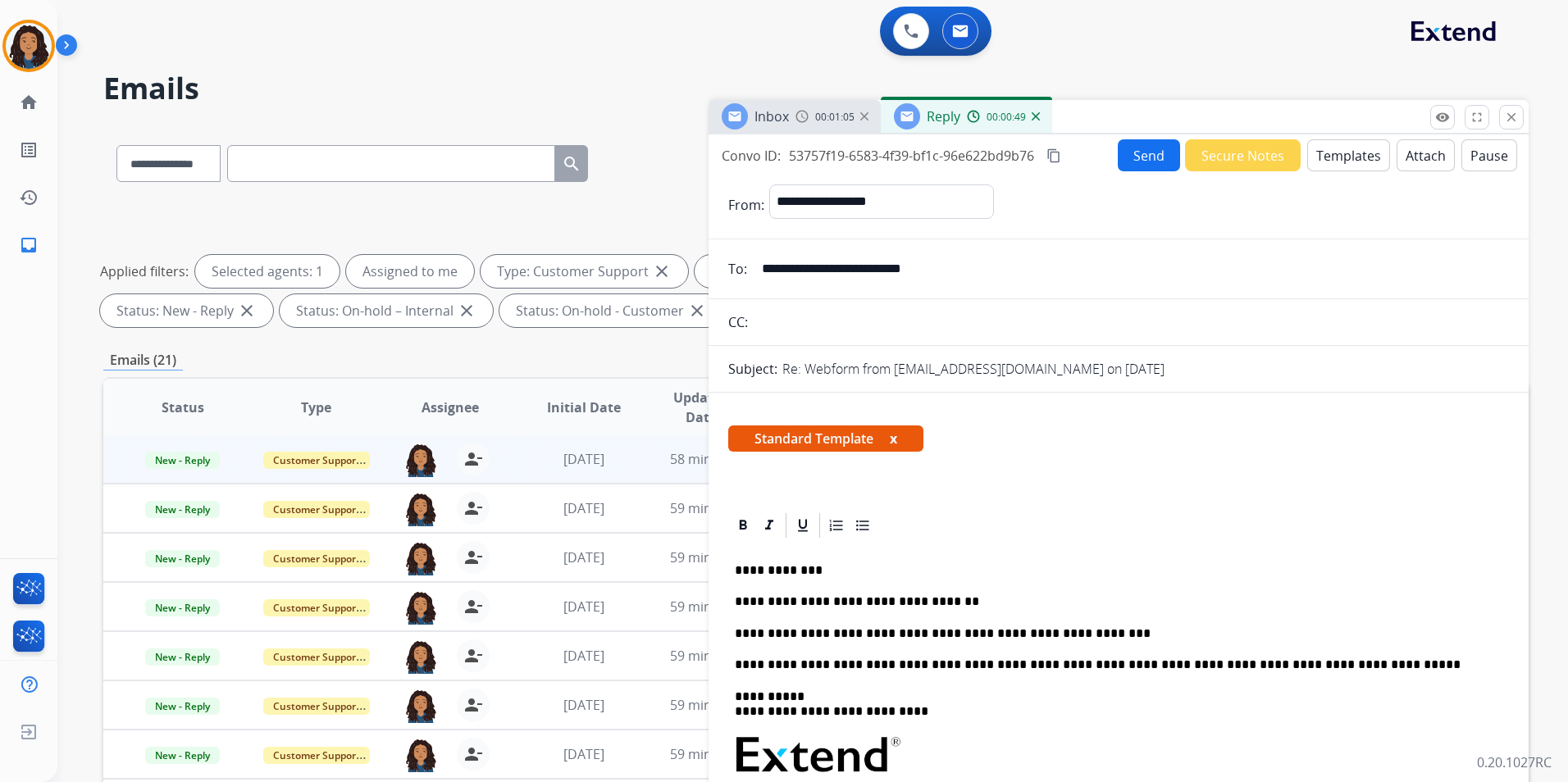
click at [1145, 160] on button "Send" at bounding box center [1148, 155] width 62 height 32
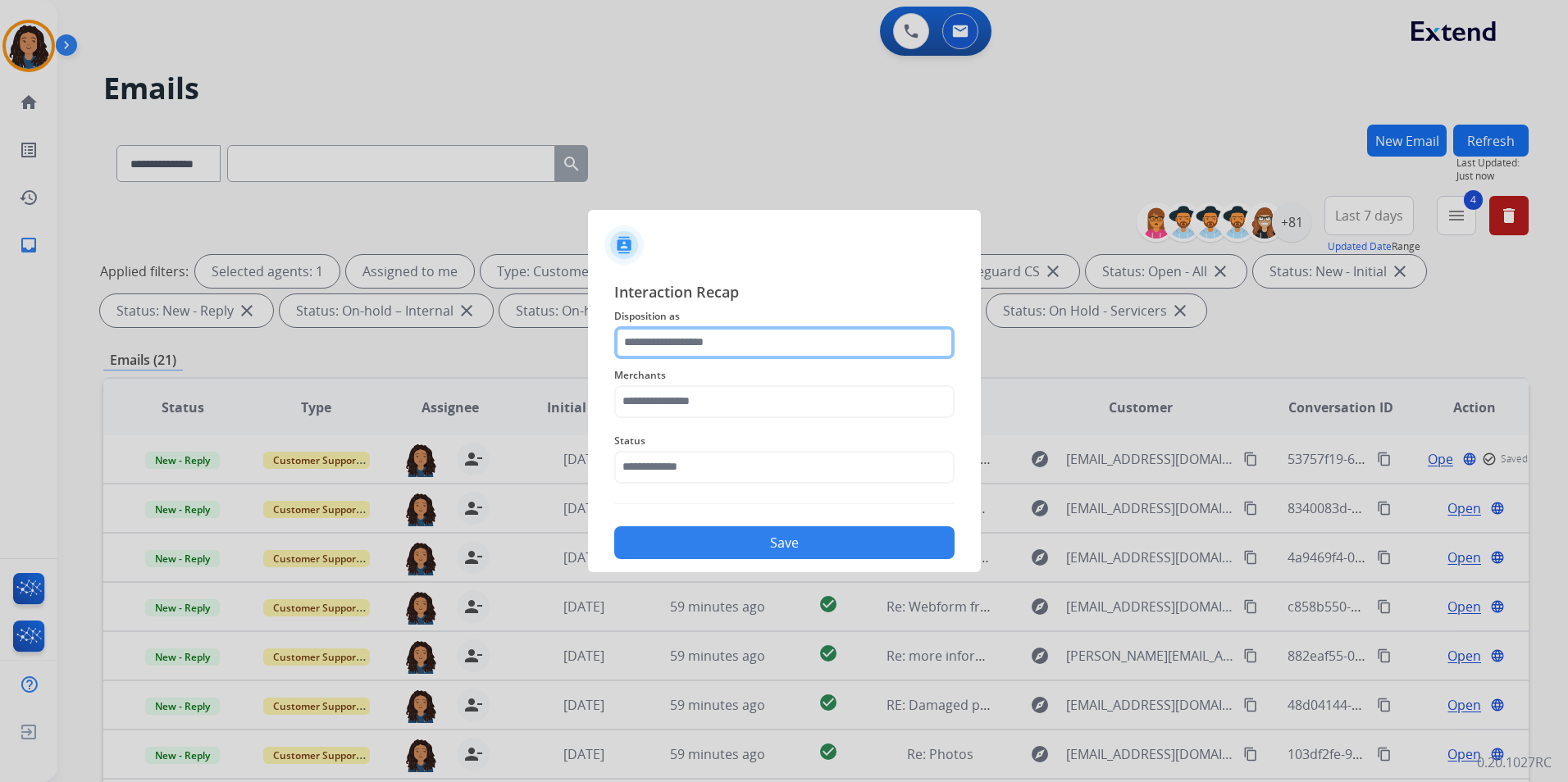
click at [834, 339] on input "text" at bounding box center [784, 343] width 340 height 33
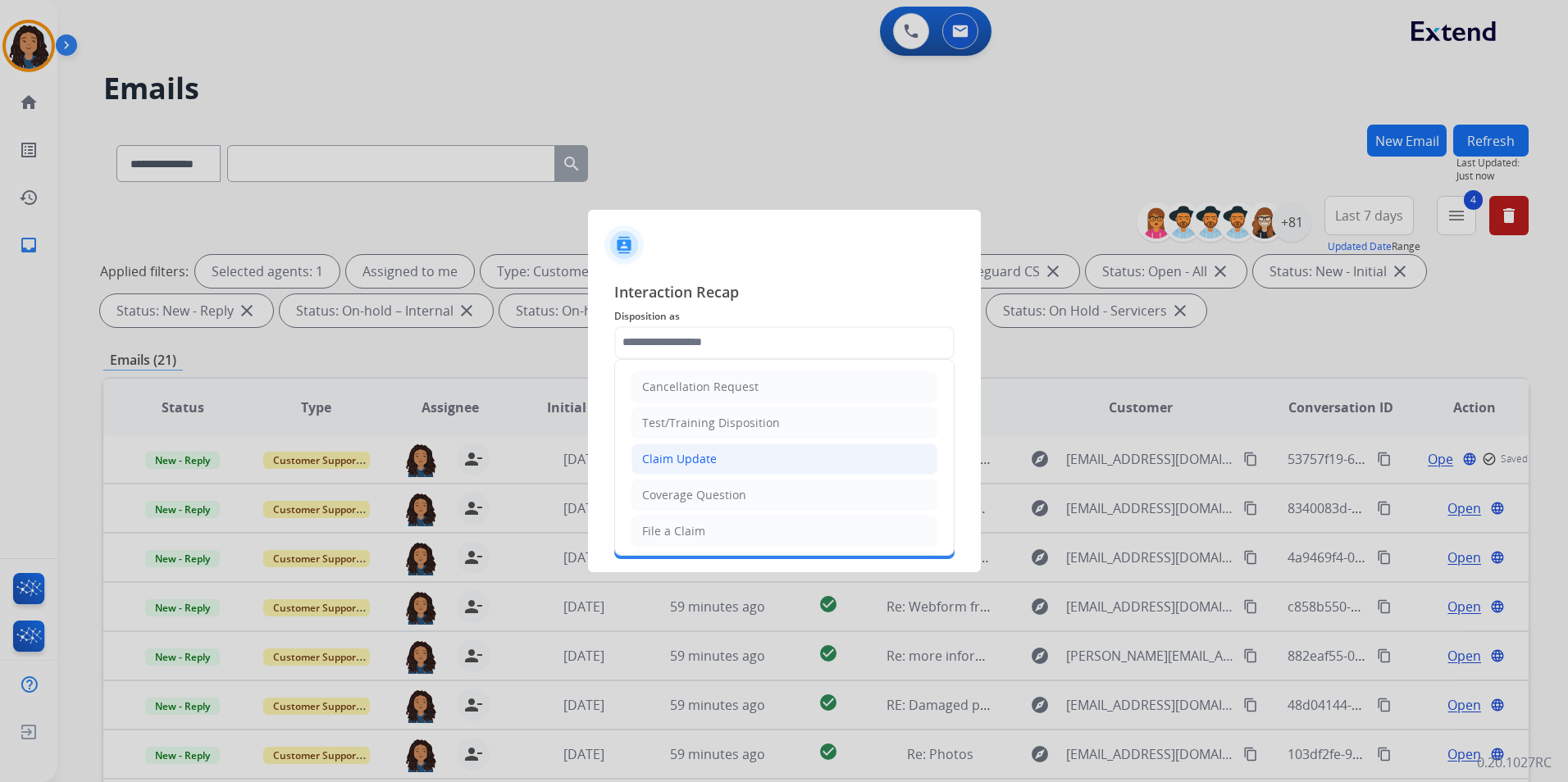
click at [697, 457] on div "Claim Update" at bounding box center [679, 459] width 75 height 16
type input "**********"
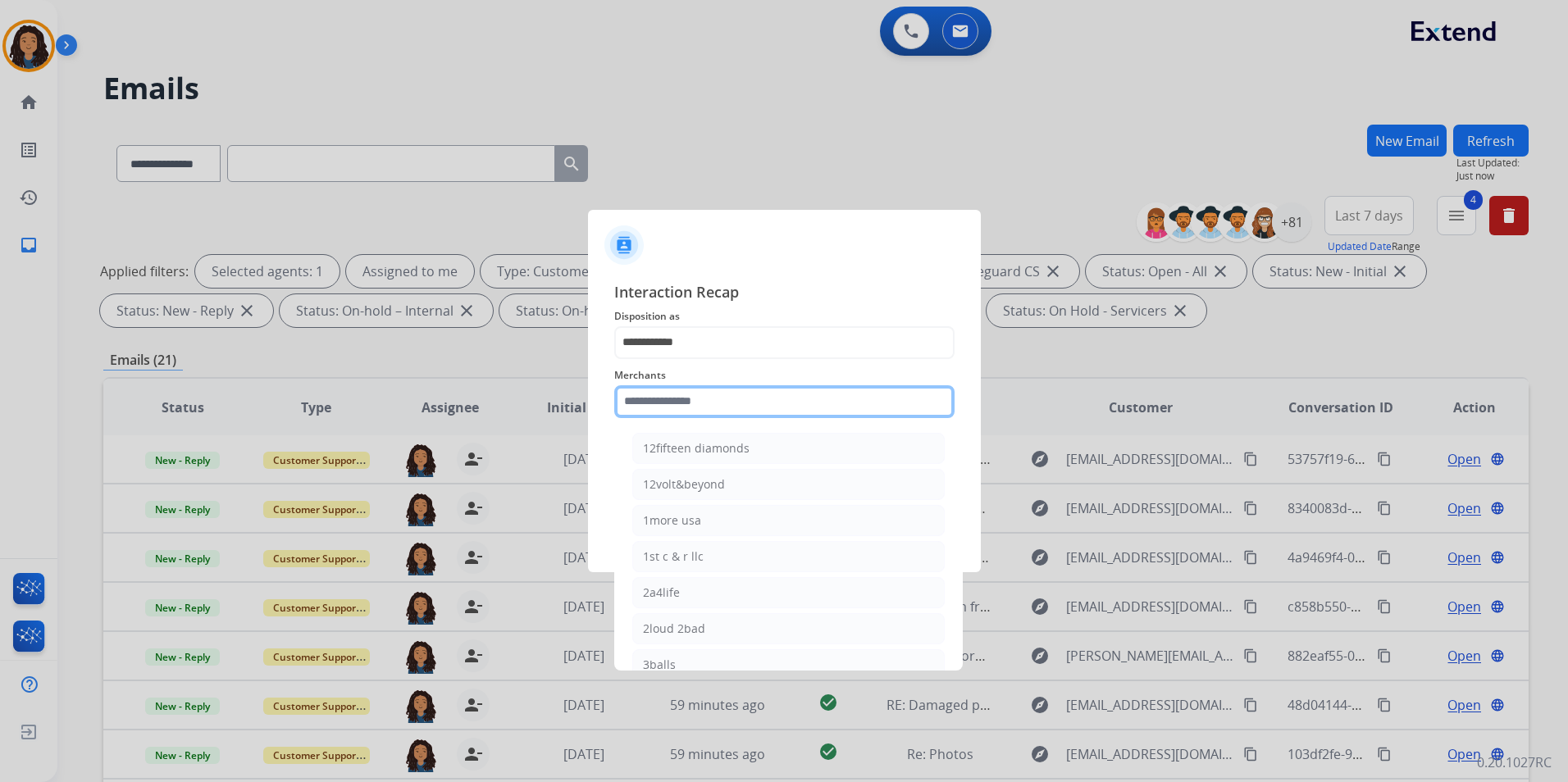
click at [704, 404] on input "text" at bounding box center [784, 401] width 340 height 33
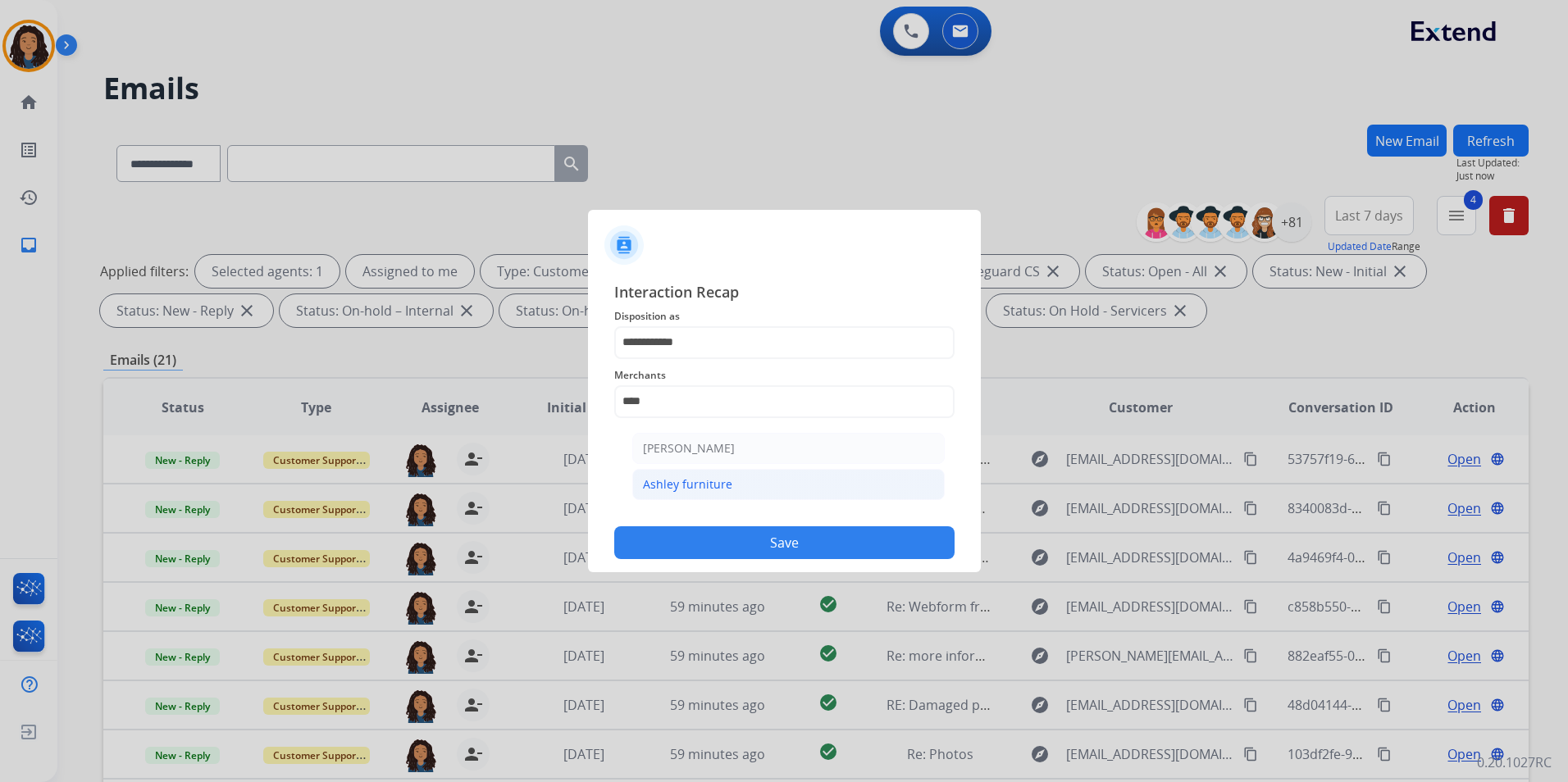
click at [720, 496] on li "Ashley furniture" at bounding box center [788, 485] width 312 height 31
type input "**********"
click at [713, 466] on input "text" at bounding box center [784, 467] width 340 height 33
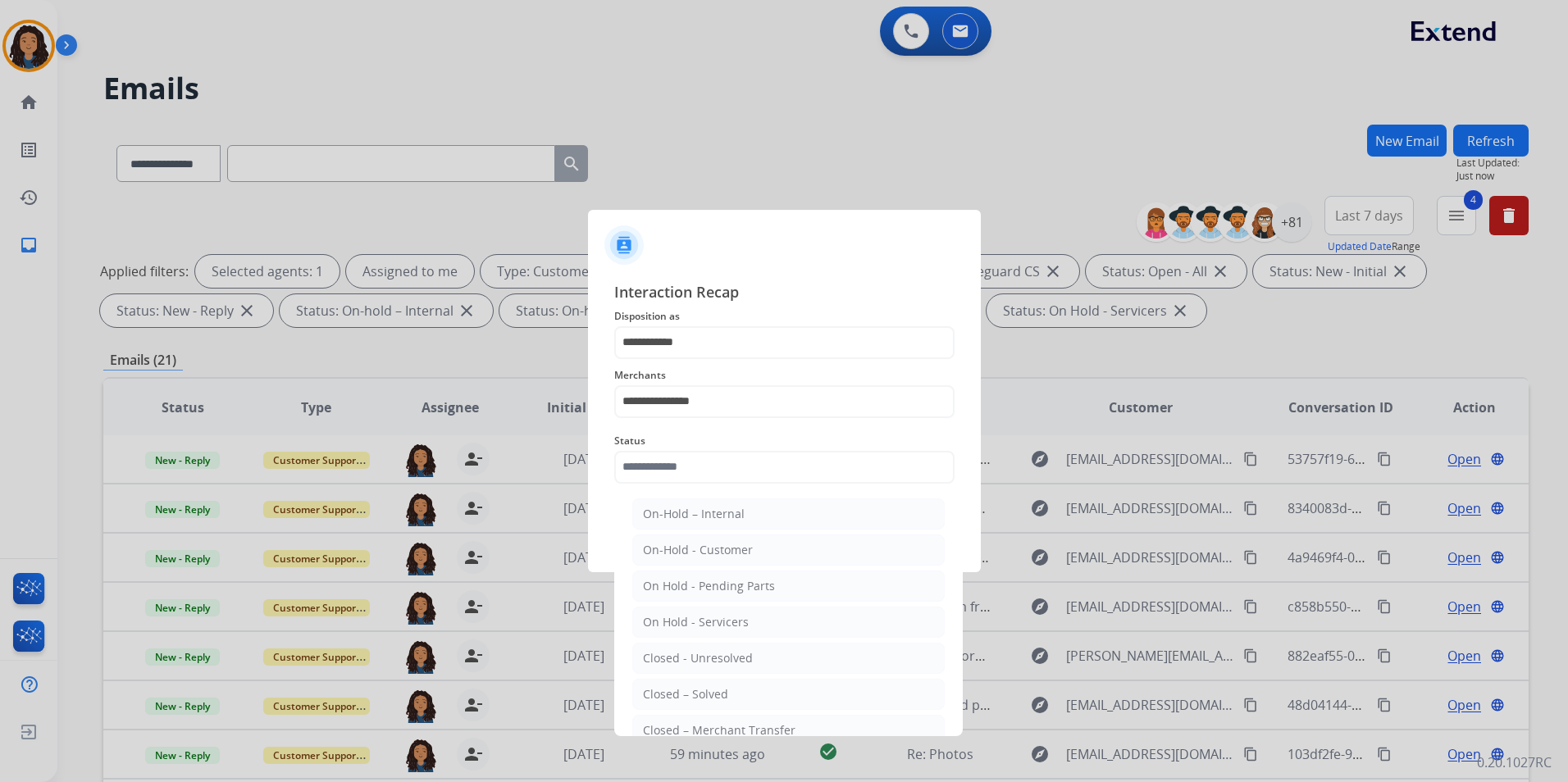
click at [725, 695] on li "Closed – Solved" at bounding box center [788, 694] width 312 height 31
type input "**********"
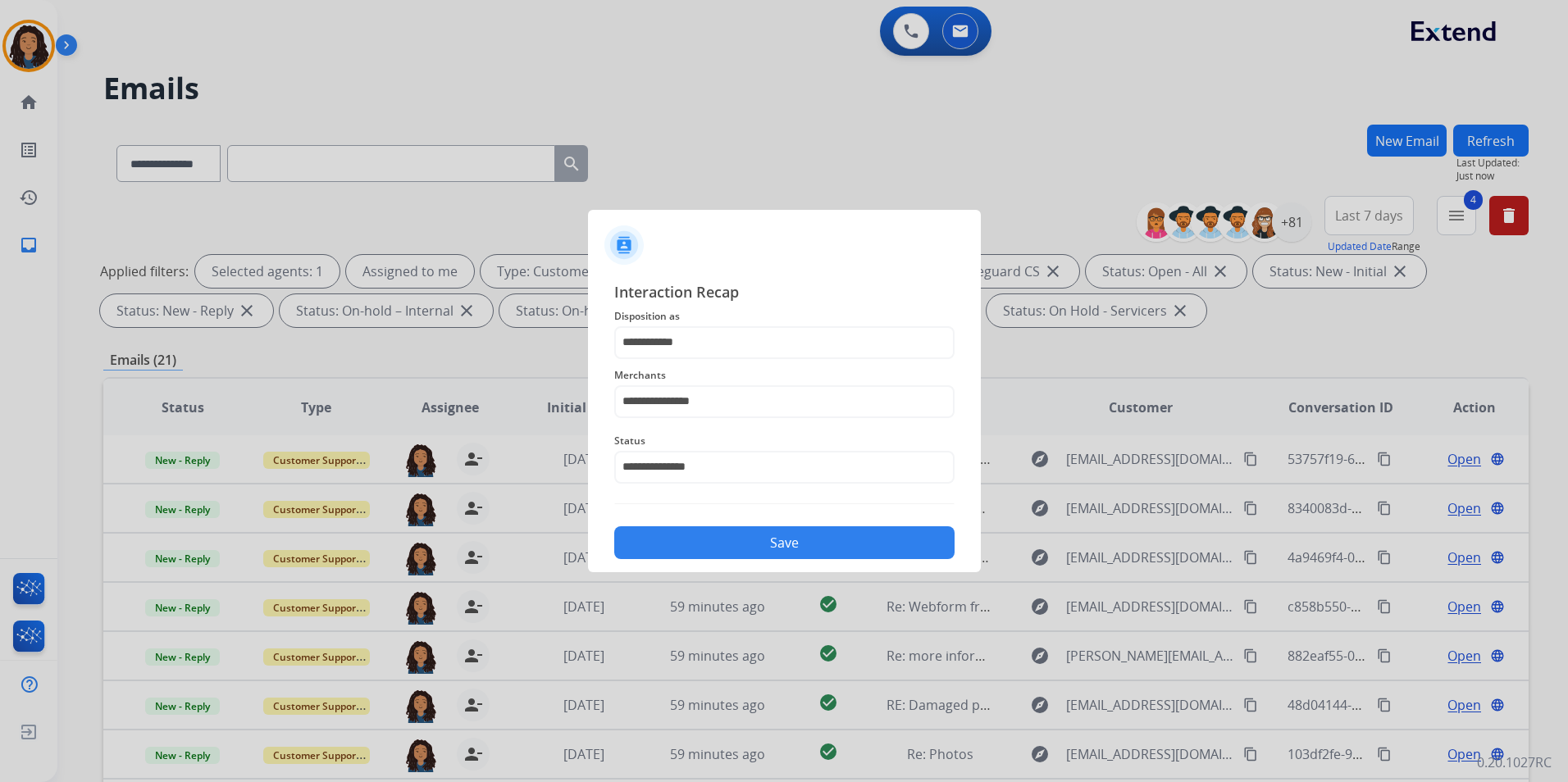
click at [712, 532] on button "Save" at bounding box center [784, 542] width 340 height 33
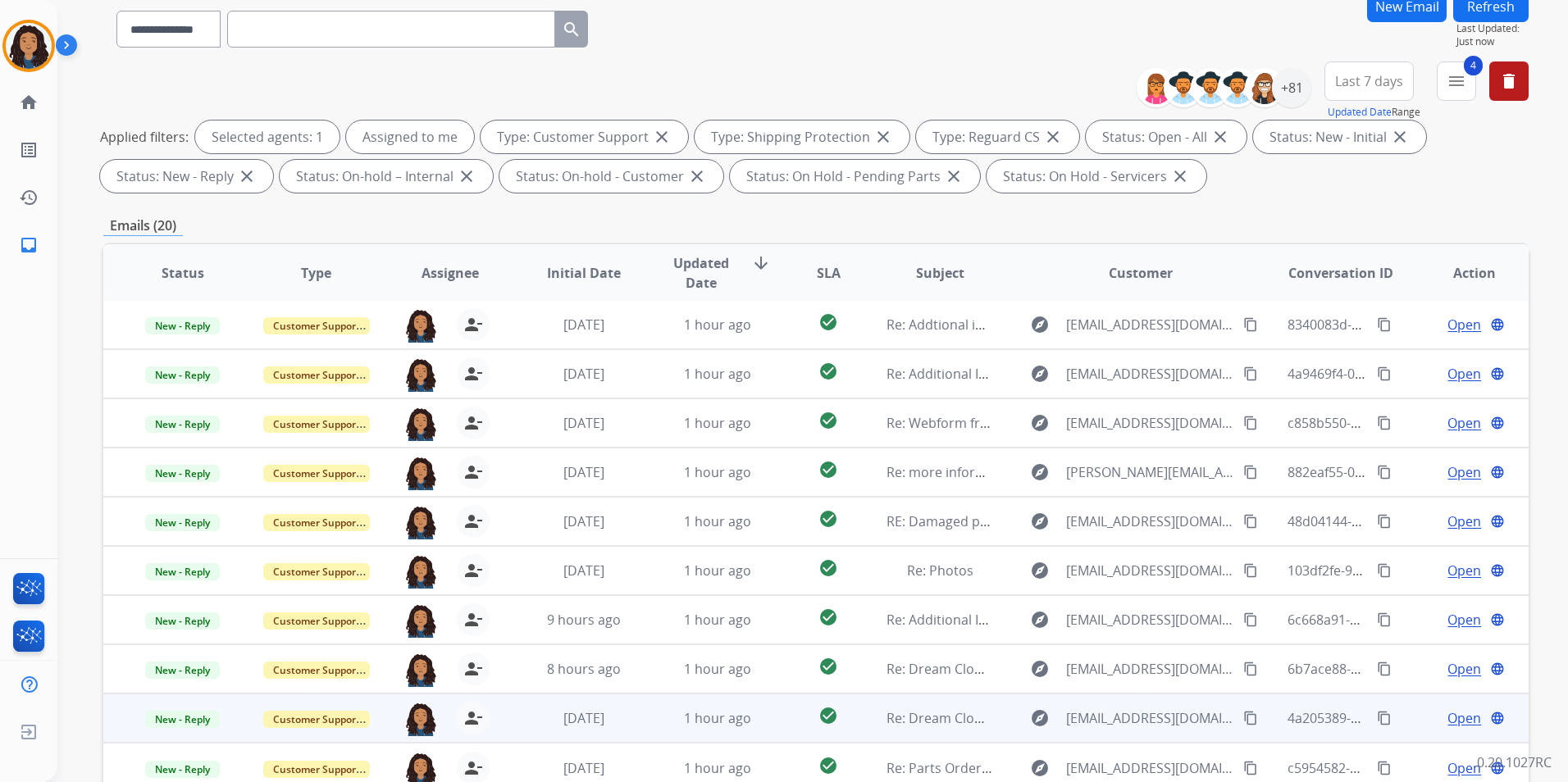
scroll to position [230, 0]
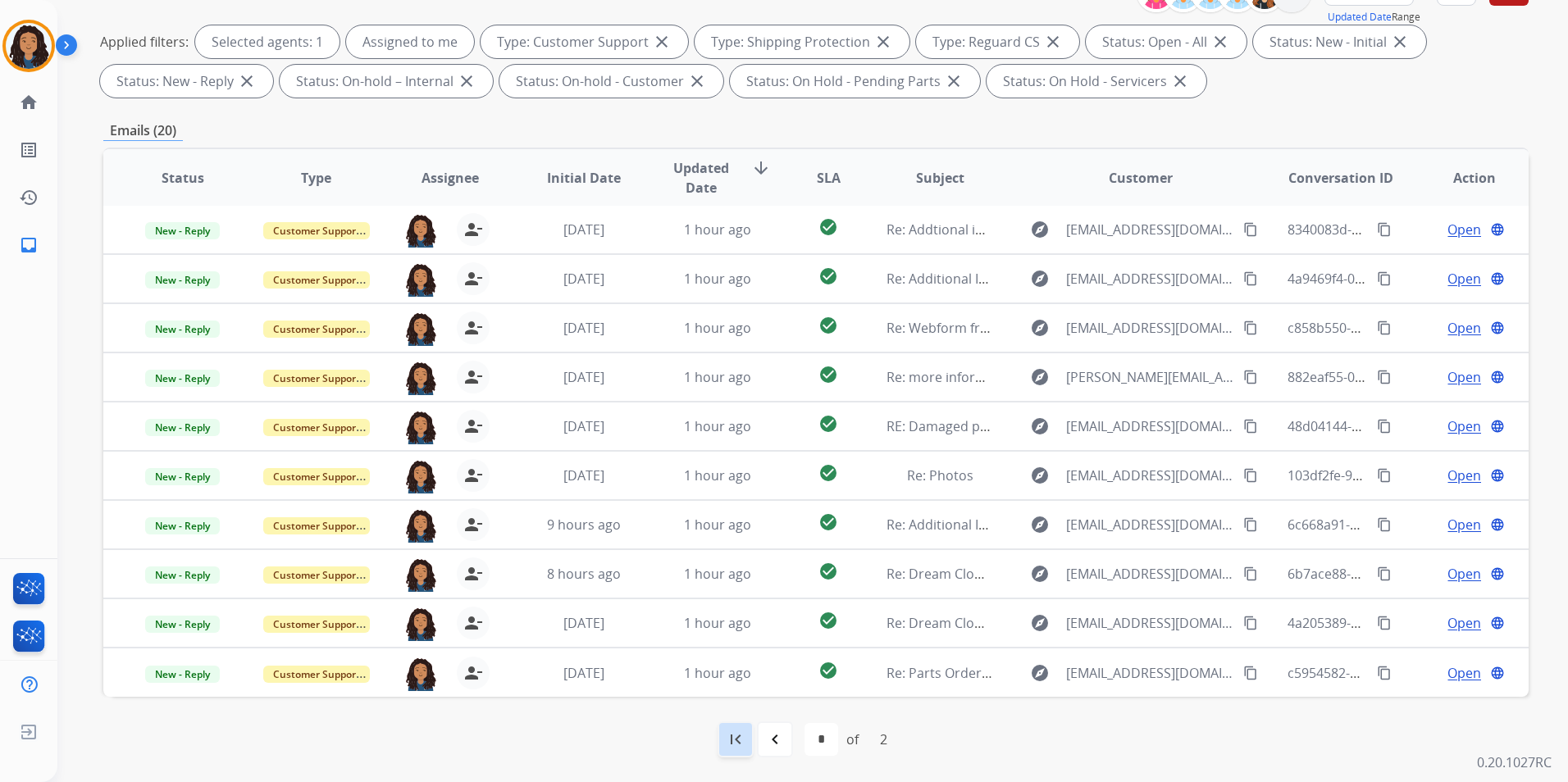
click at [733, 735] on mat-icon "first_page" at bounding box center [735, 740] width 20 height 20
select select "*"
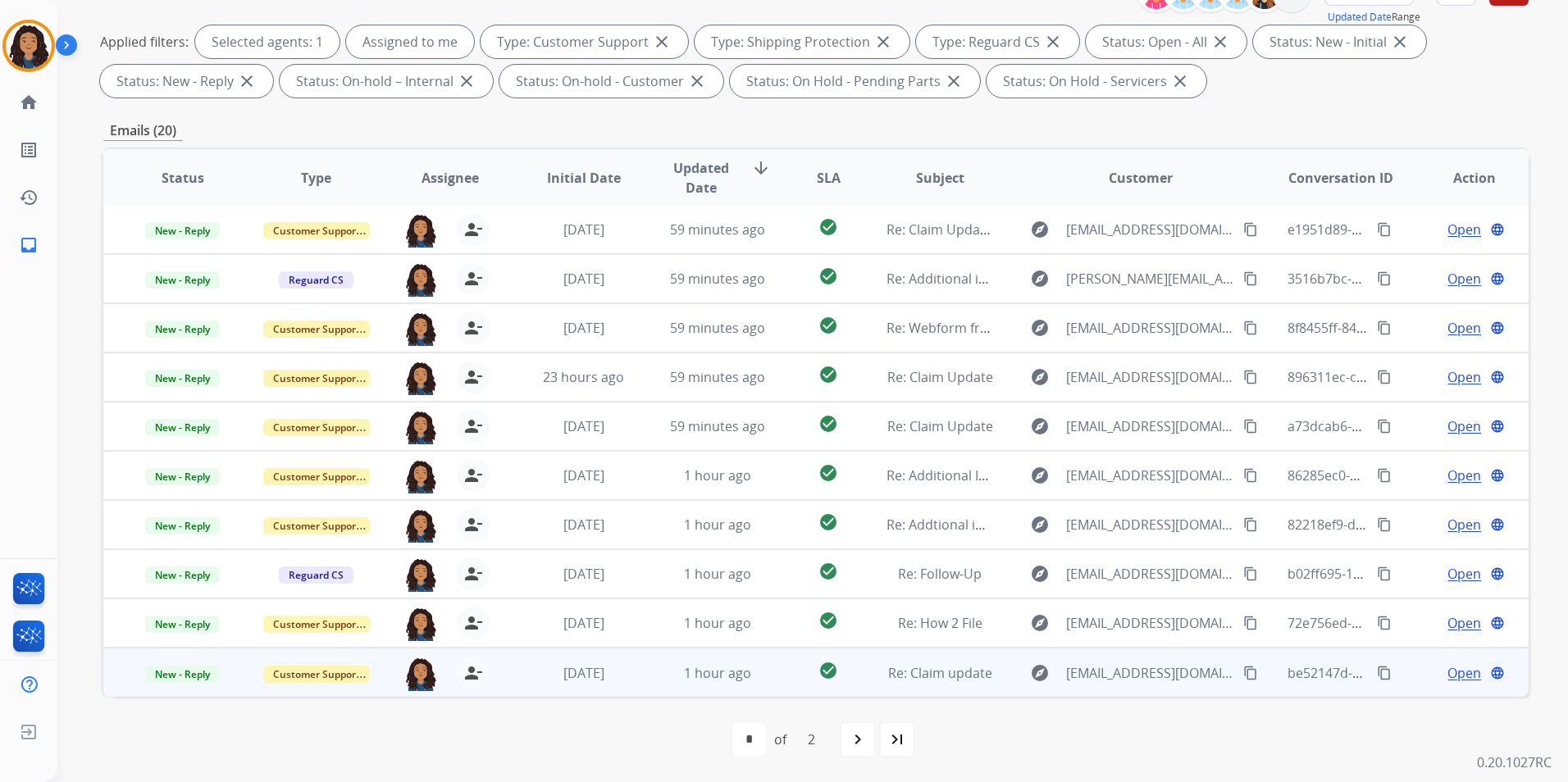
click at [1447, 671] on span "Open" at bounding box center [1463, 674] width 33 height 20
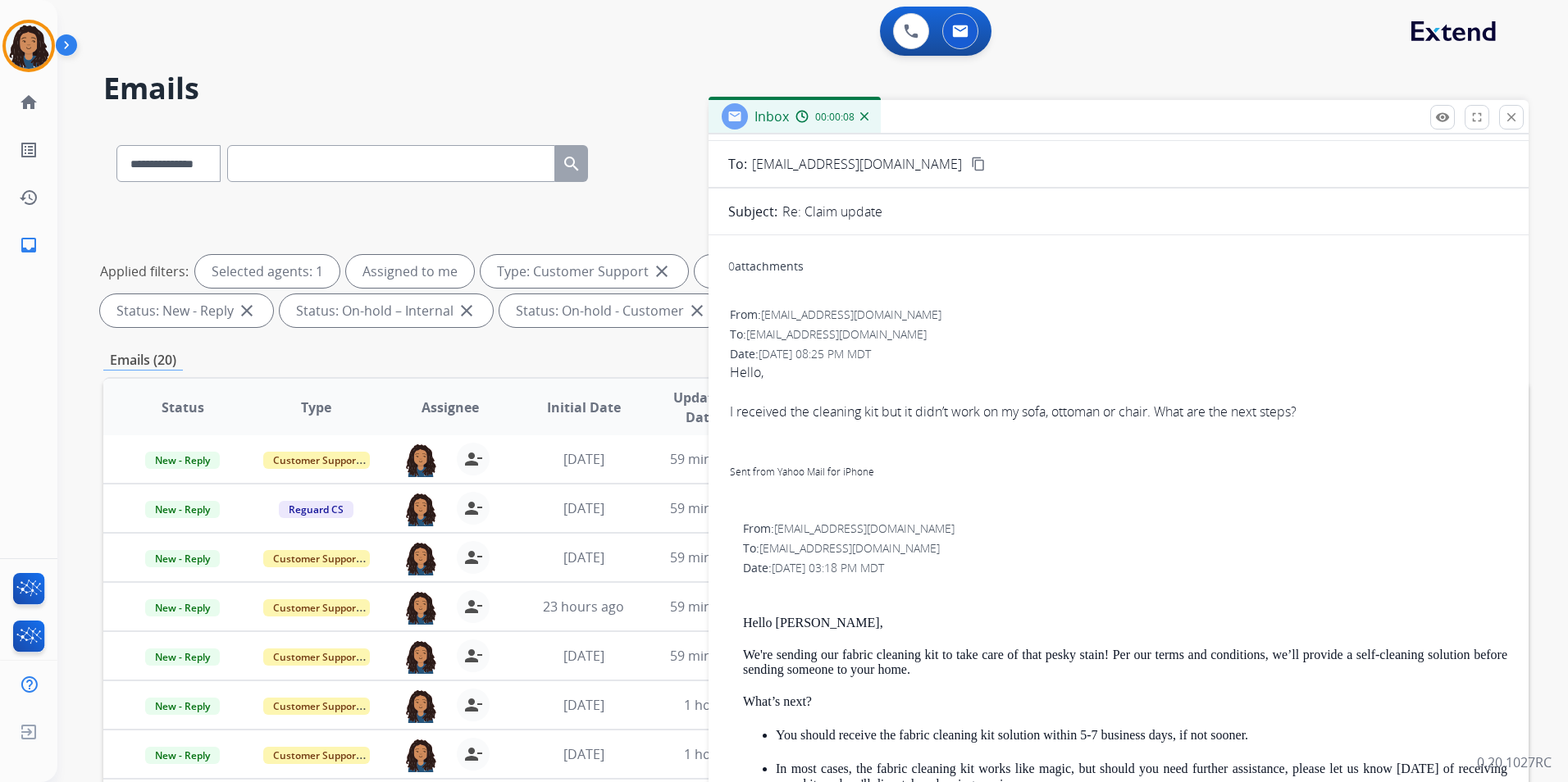
scroll to position [0, 0]
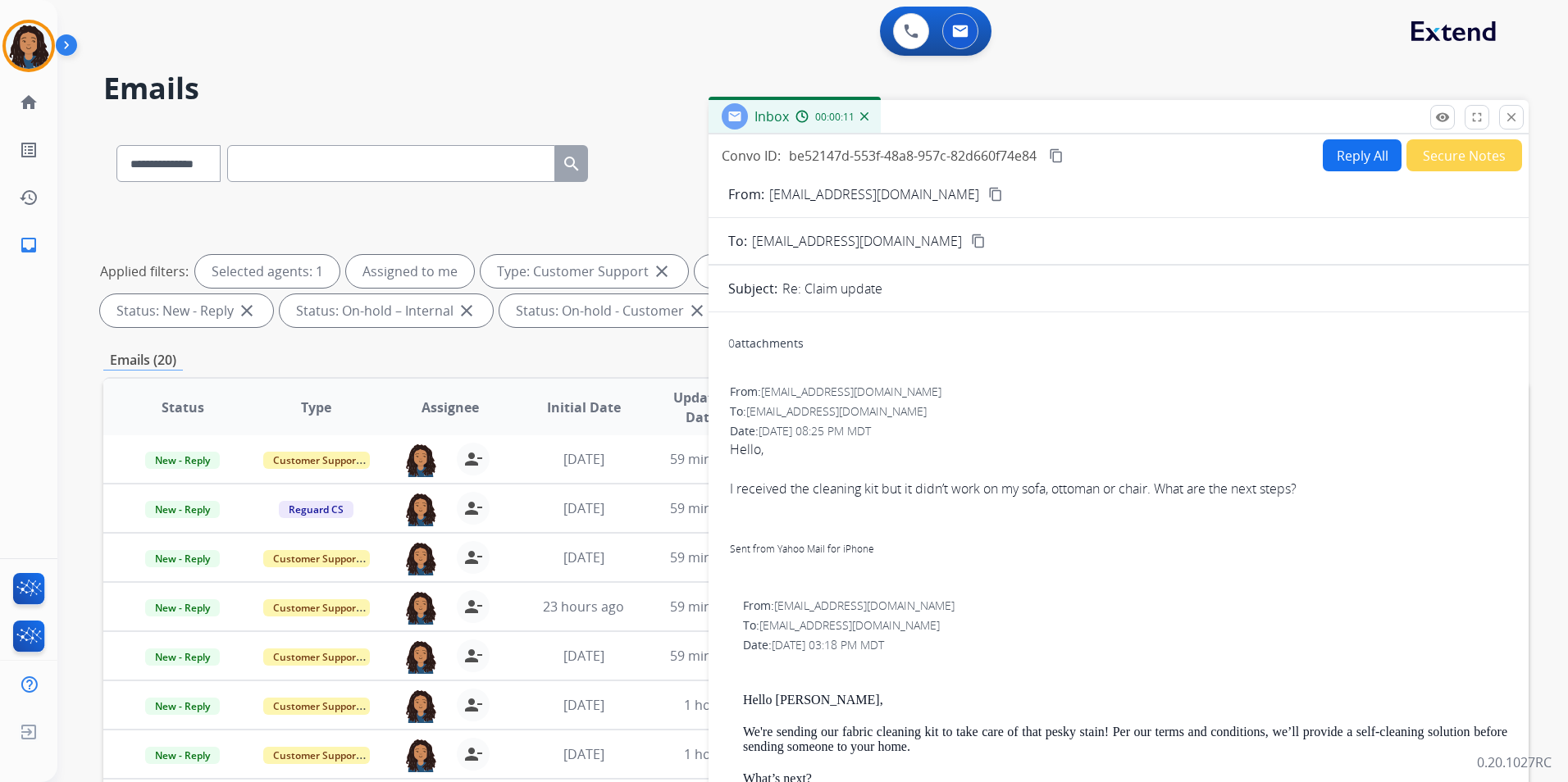
click at [988, 188] on mat-icon "content_copy" at bounding box center [996, 194] width 14 height 14
click at [1355, 155] on button "Reply All" at bounding box center [1362, 155] width 79 height 32
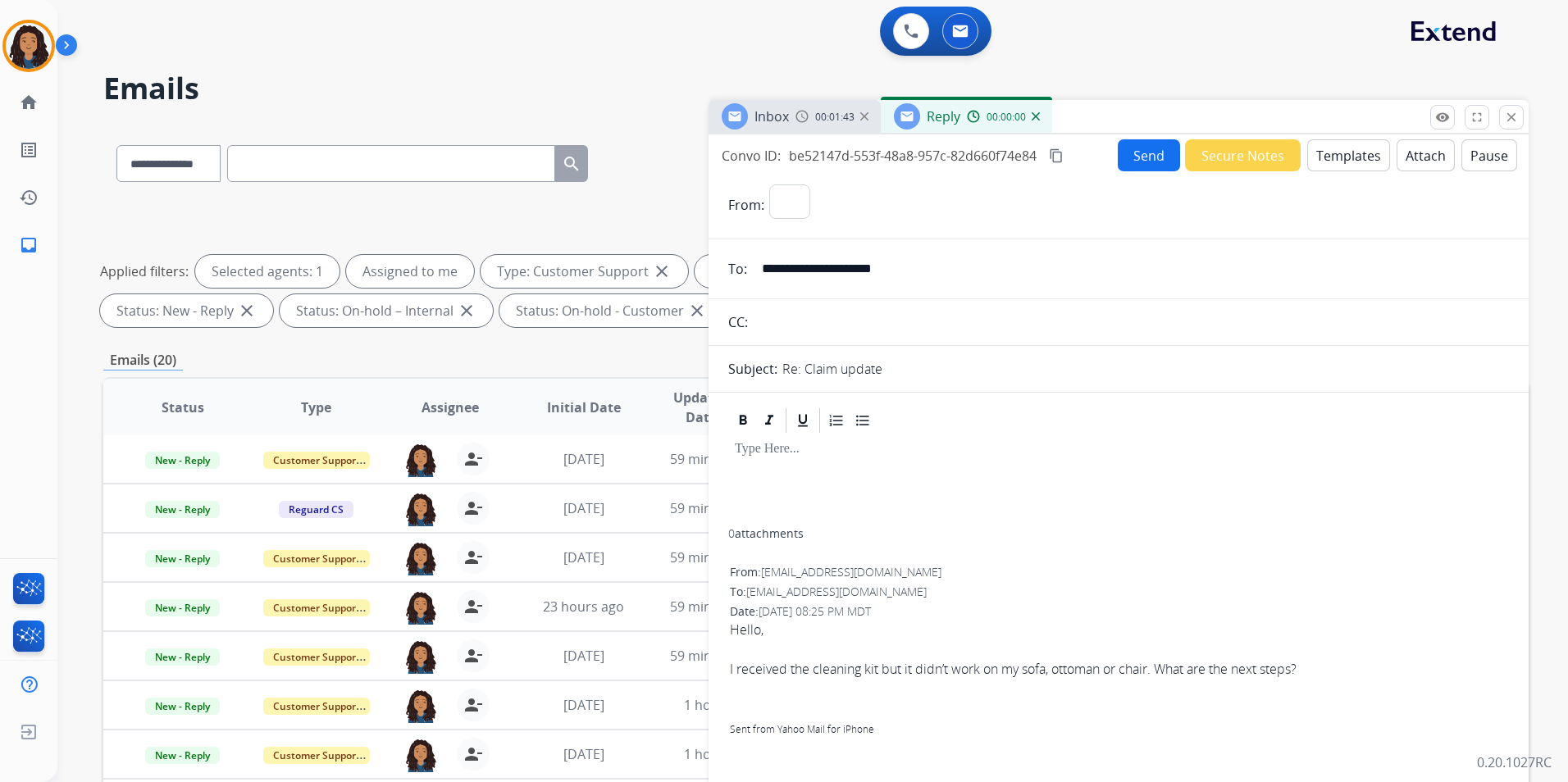
click at [1355, 155] on button "Templates" at bounding box center [1348, 155] width 83 height 32
select select "**********"
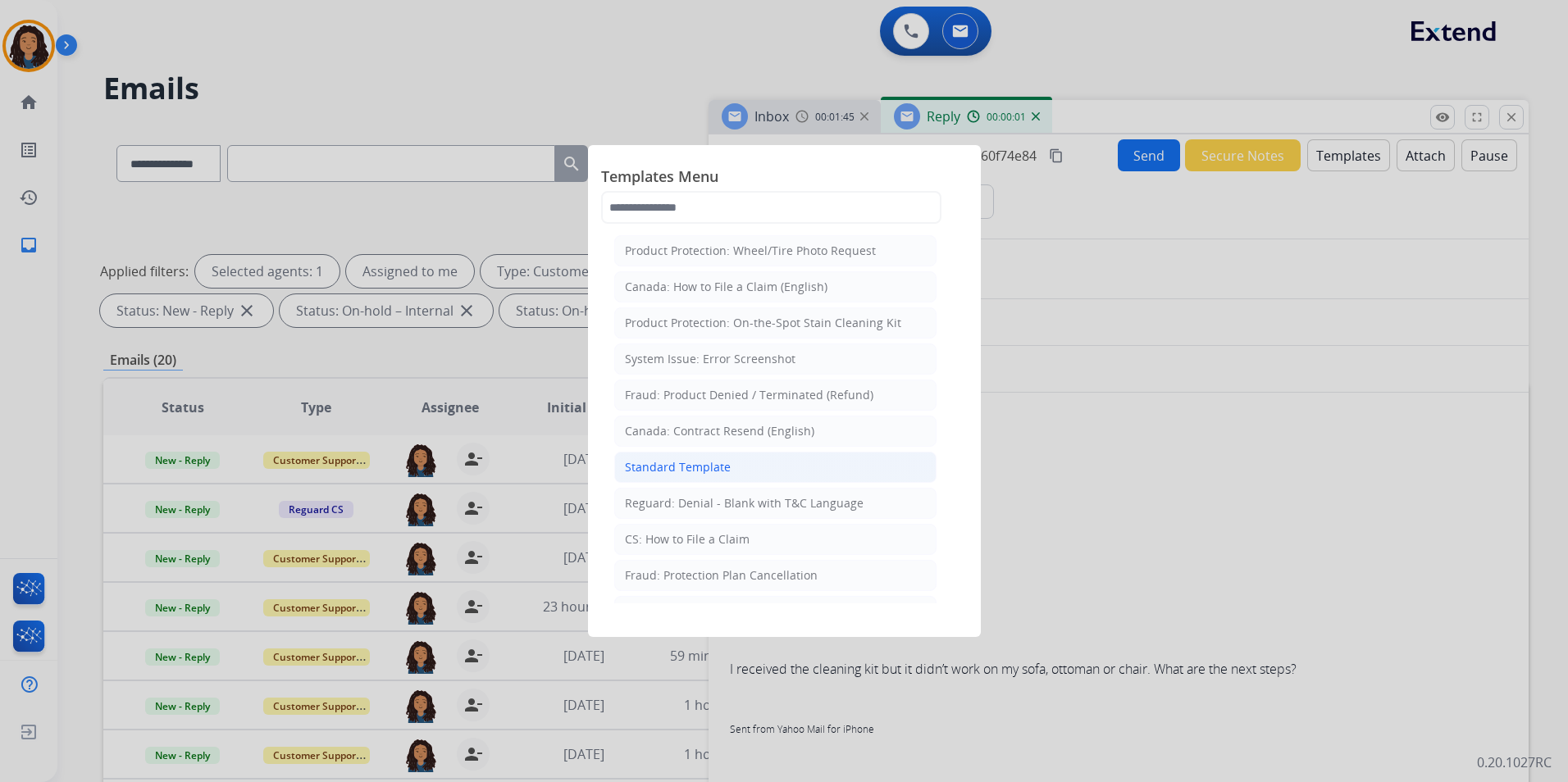
click at [709, 462] on div "Standard Template" at bounding box center [677, 467] width 106 height 16
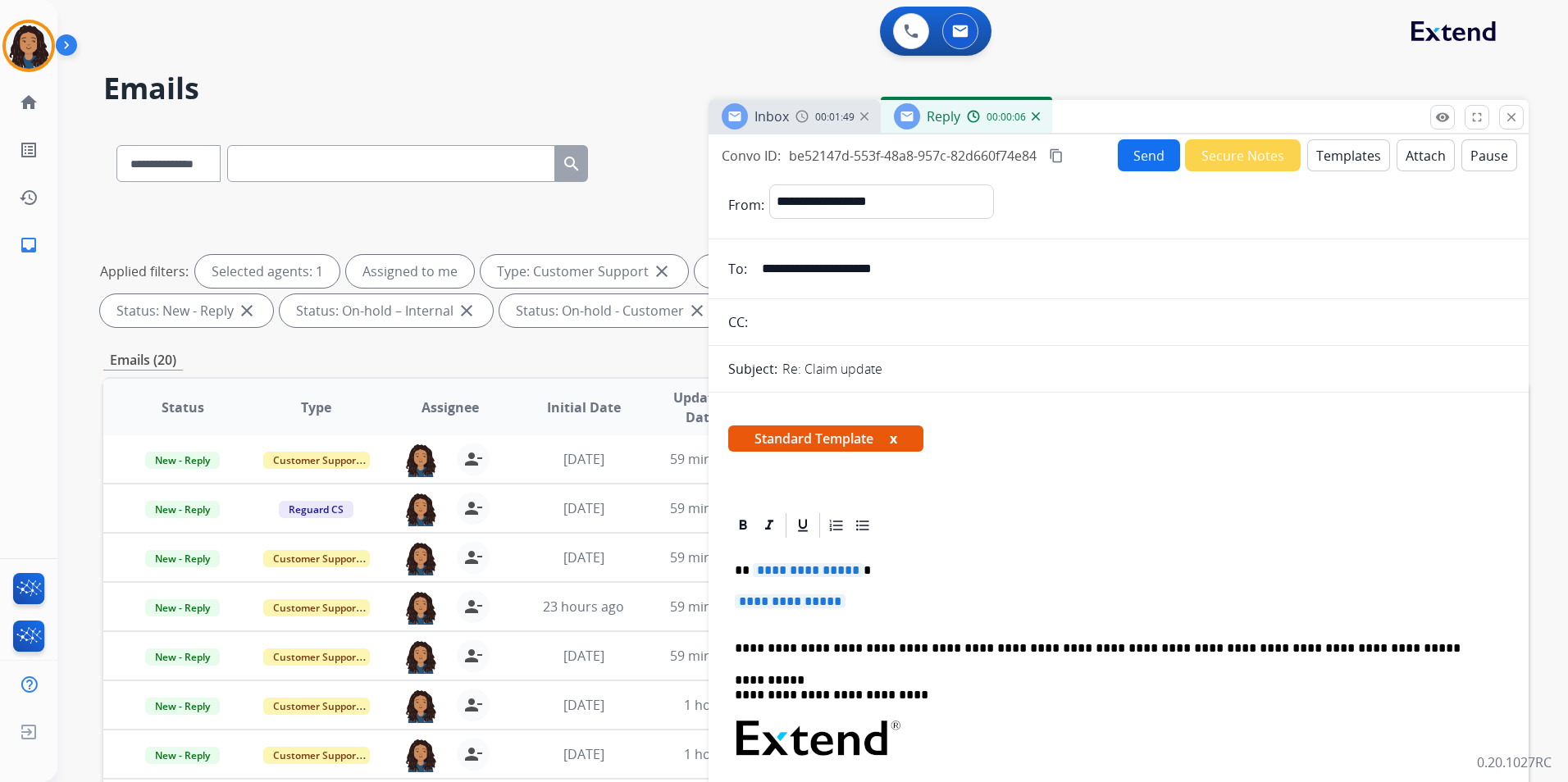
click at [790, 114] on div "Inbox 00:01:49" at bounding box center [794, 117] width 172 height 33
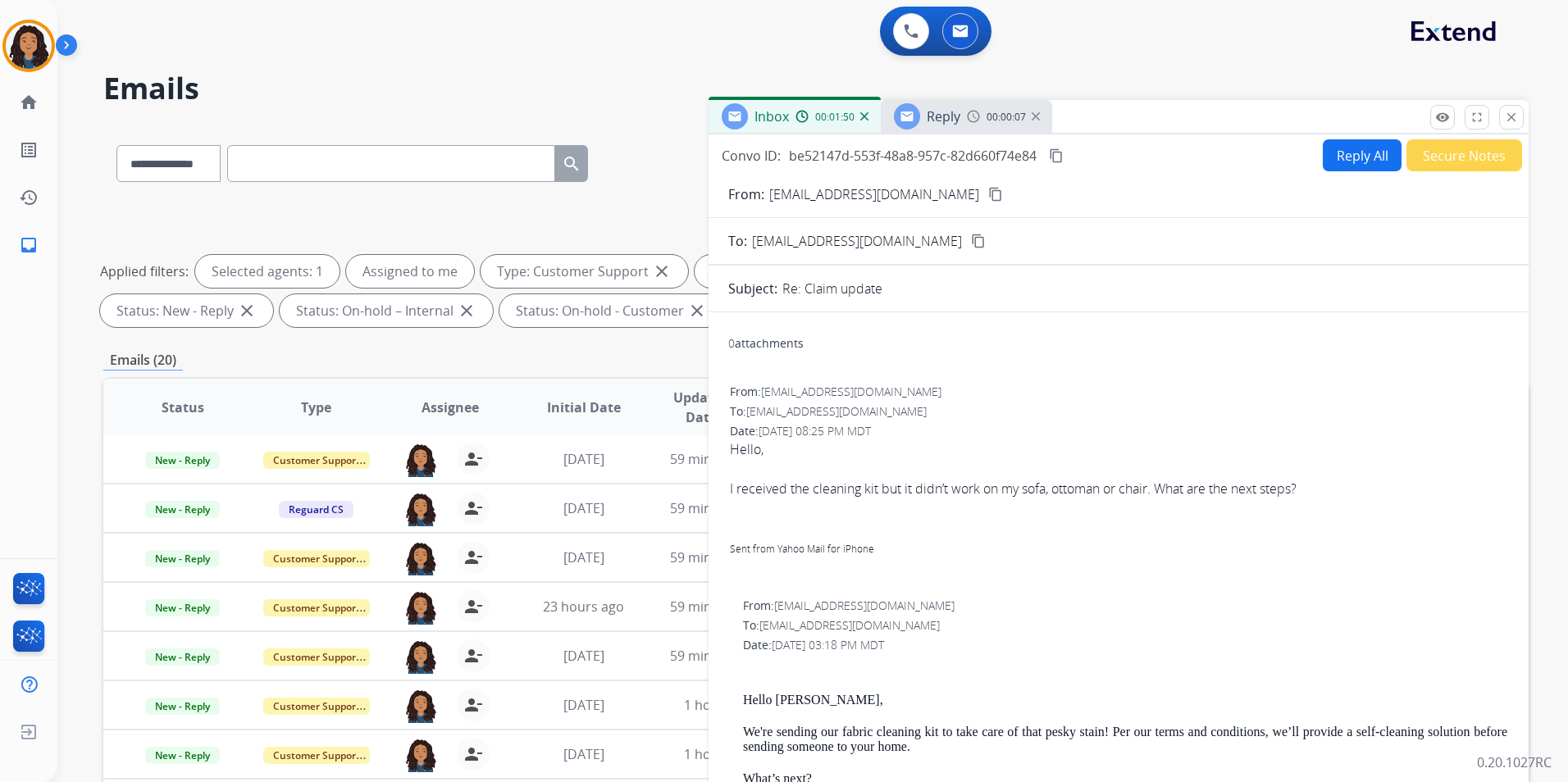
click at [988, 190] on mat-icon "content_copy" at bounding box center [996, 194] width 14 height 14
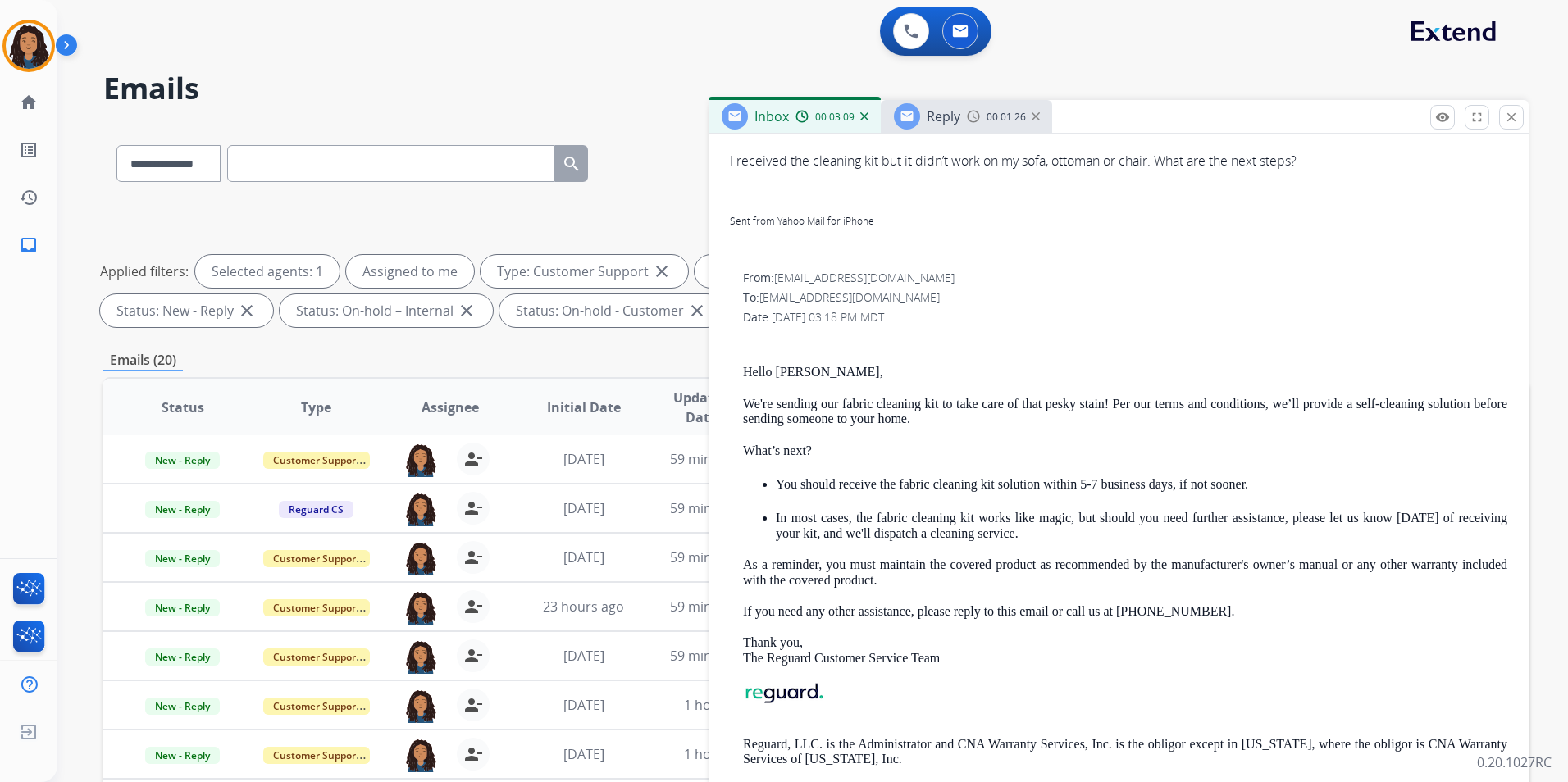
scroll to position [164, 0]
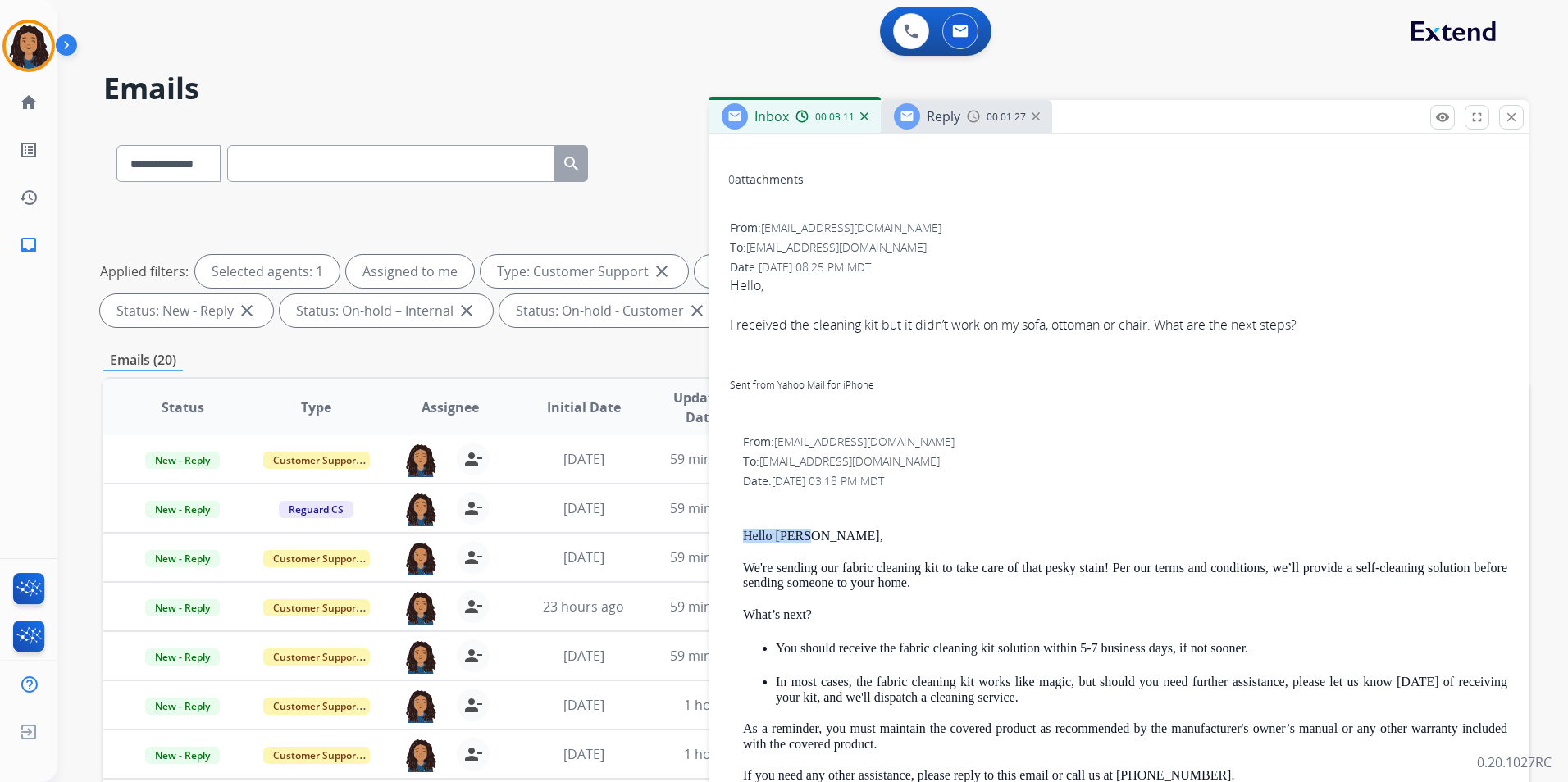
drag, startPoint x: 742, startPoint y: 534, endPoint x: 827, endPoint y: 534, distance: 85.0
click at [827, 534] on div "From: [EMAIL_ADDRESS][DOMAIN_NAME] To: [EMAIL_ADDRESS][DOMAIN_NAME] Date: [DATE…" at bounding box center [1118, 702] width 780 height 541
drag, startPoint x: 827, startPoint y: 534, endPoint x: 787, endPoint y: 537, distance: 40.1
copy p "Hello [PERSON_NAME],"
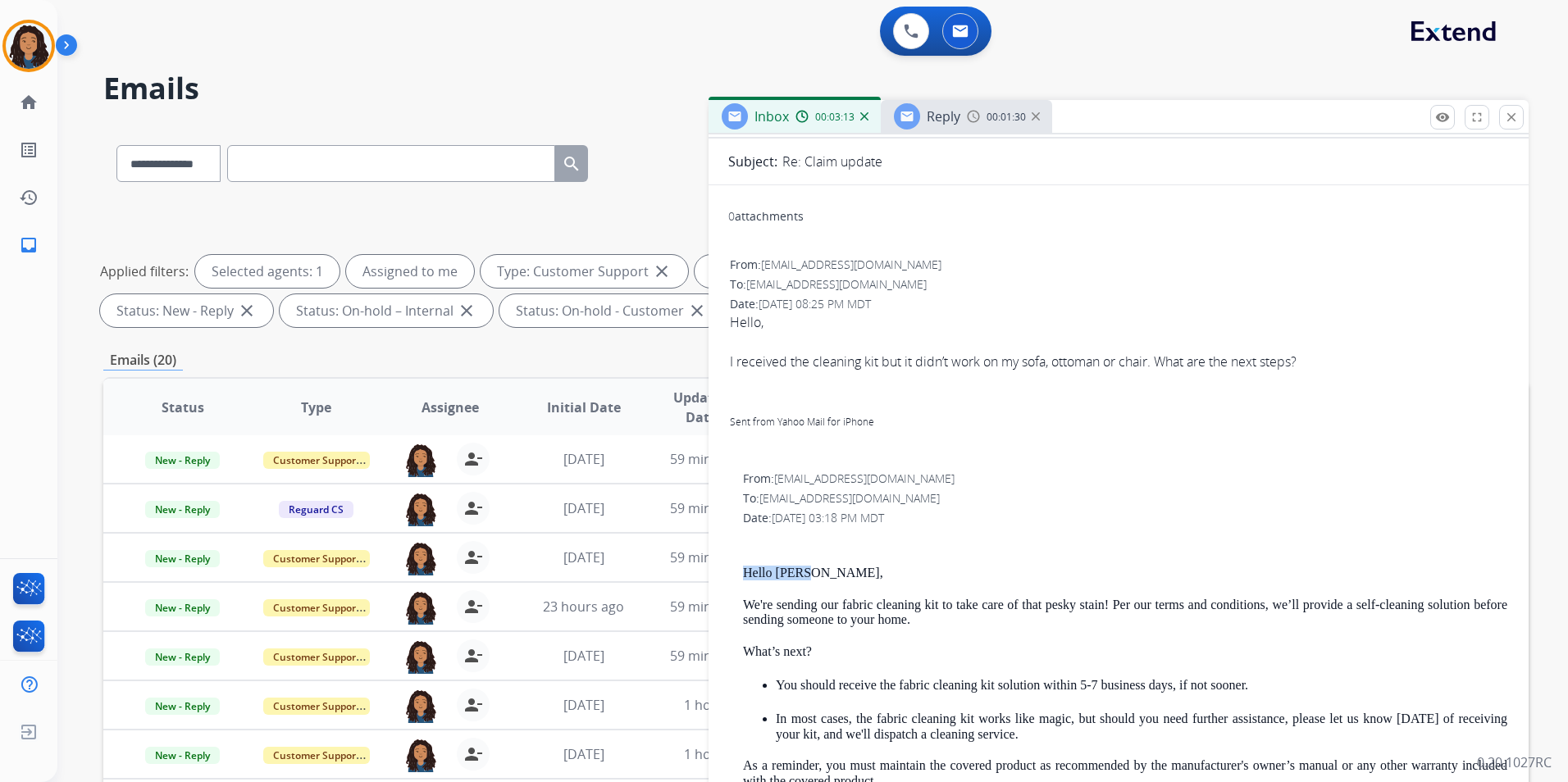
scroll to position [0, 0]
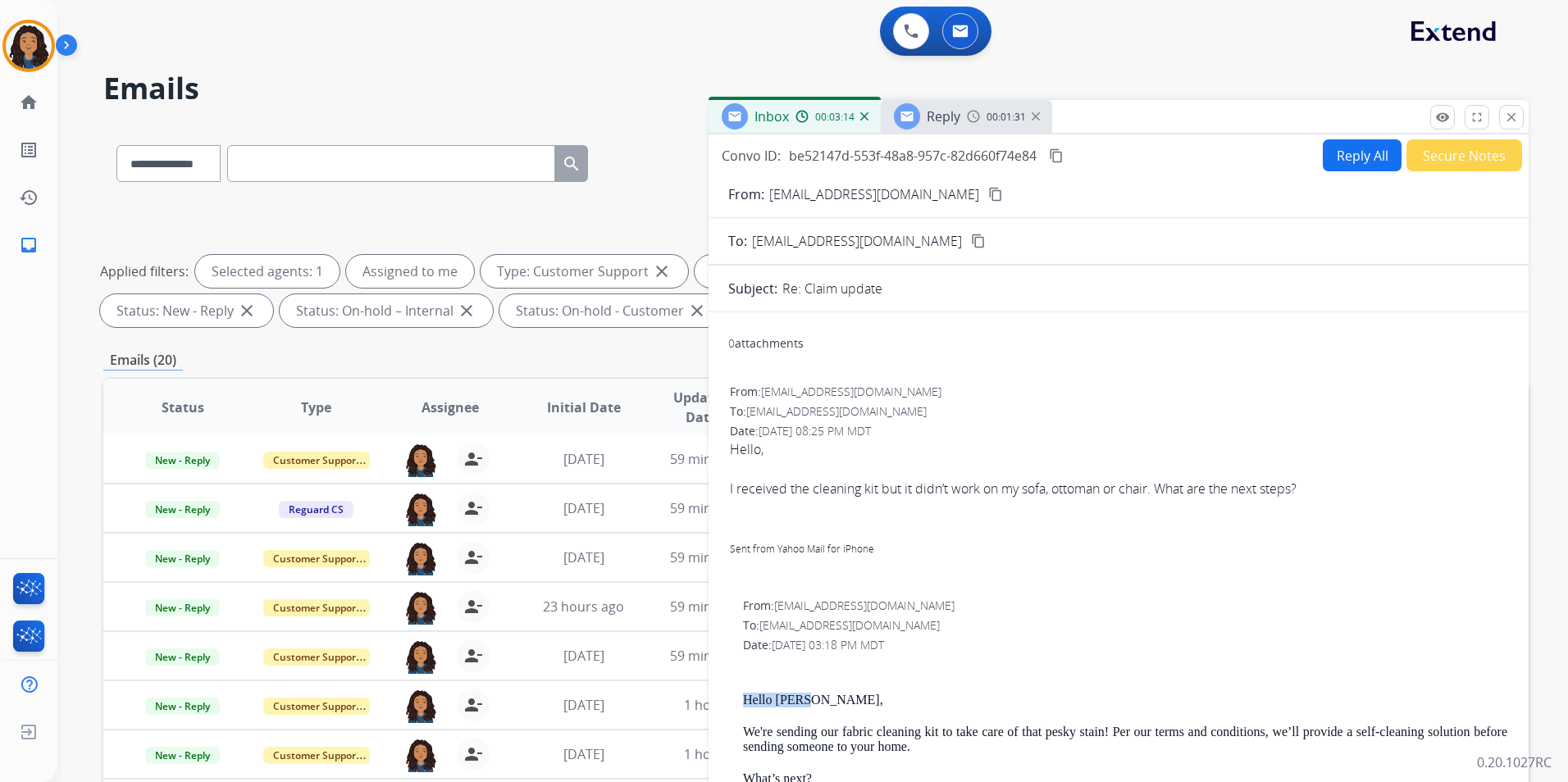
click at [948, 108] on span "Reply" at bounding box center [943, 117] width 33 height 18
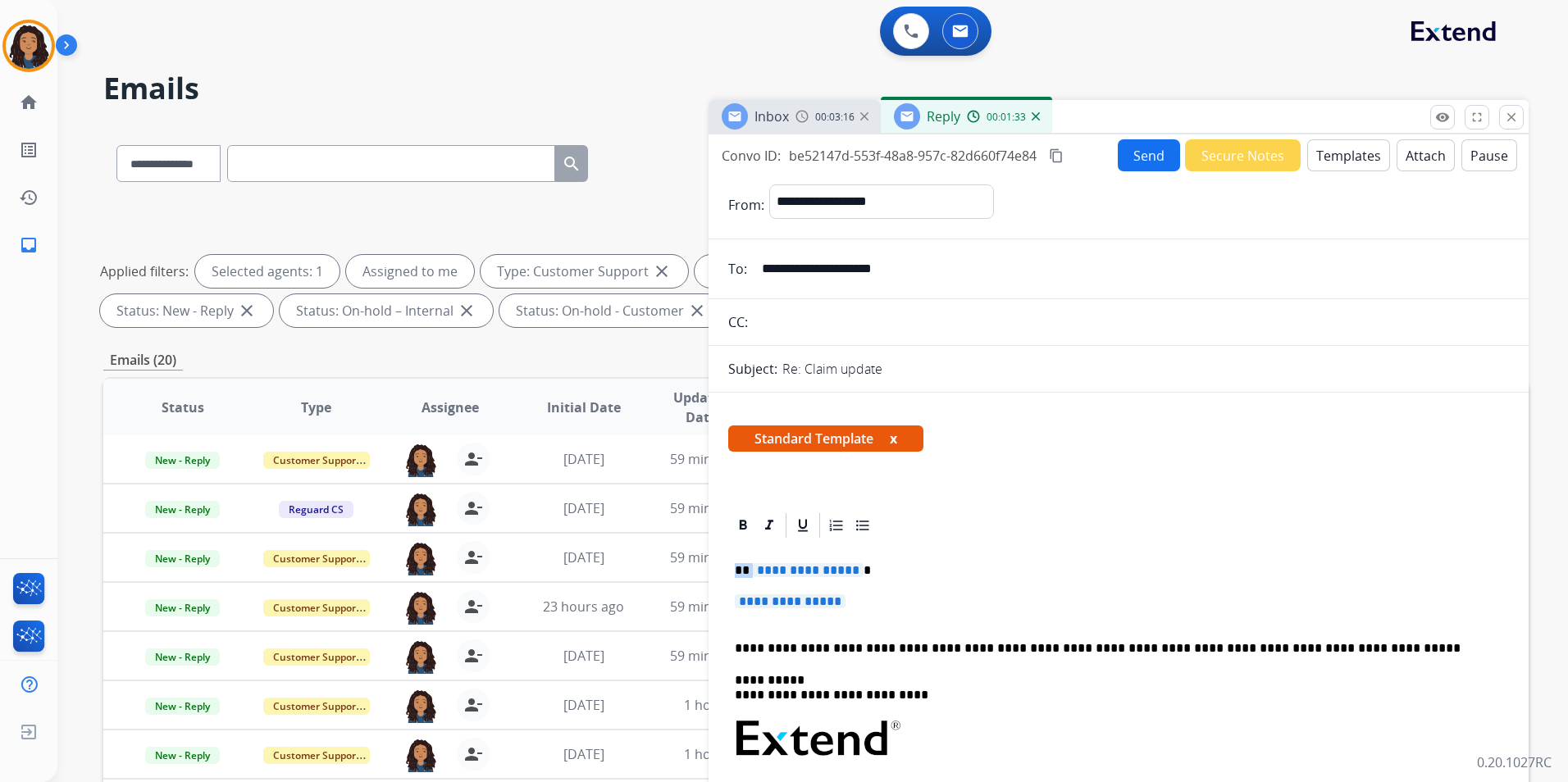
drag, startPoint x: 732, startPoint y: 565, endPoint x: 831, endPoint y: 567, distance: 99.0
click at [831, 567] on div "**********" at bounding box center [1118, 787] width 780 height 495
click at [831, 567] on span "**********" at bounding box center [808, 570] width 110 height 14
click at [839, 601] on span "**********" at bounding box center [789, 600] width 110 height 14
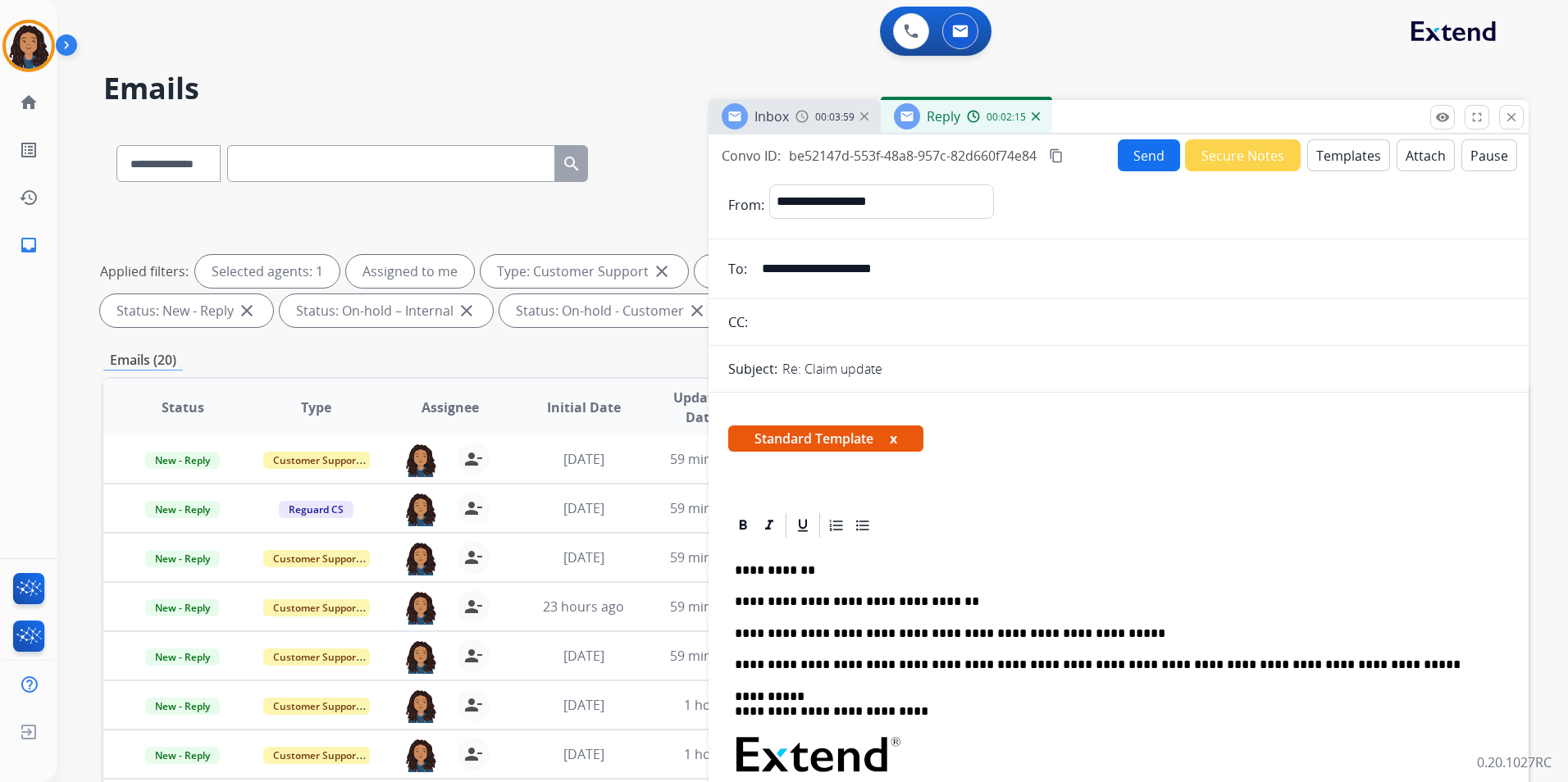
click at [1110, 635] on p "**********" at bounding box center [1111, 634] width 754 height 14
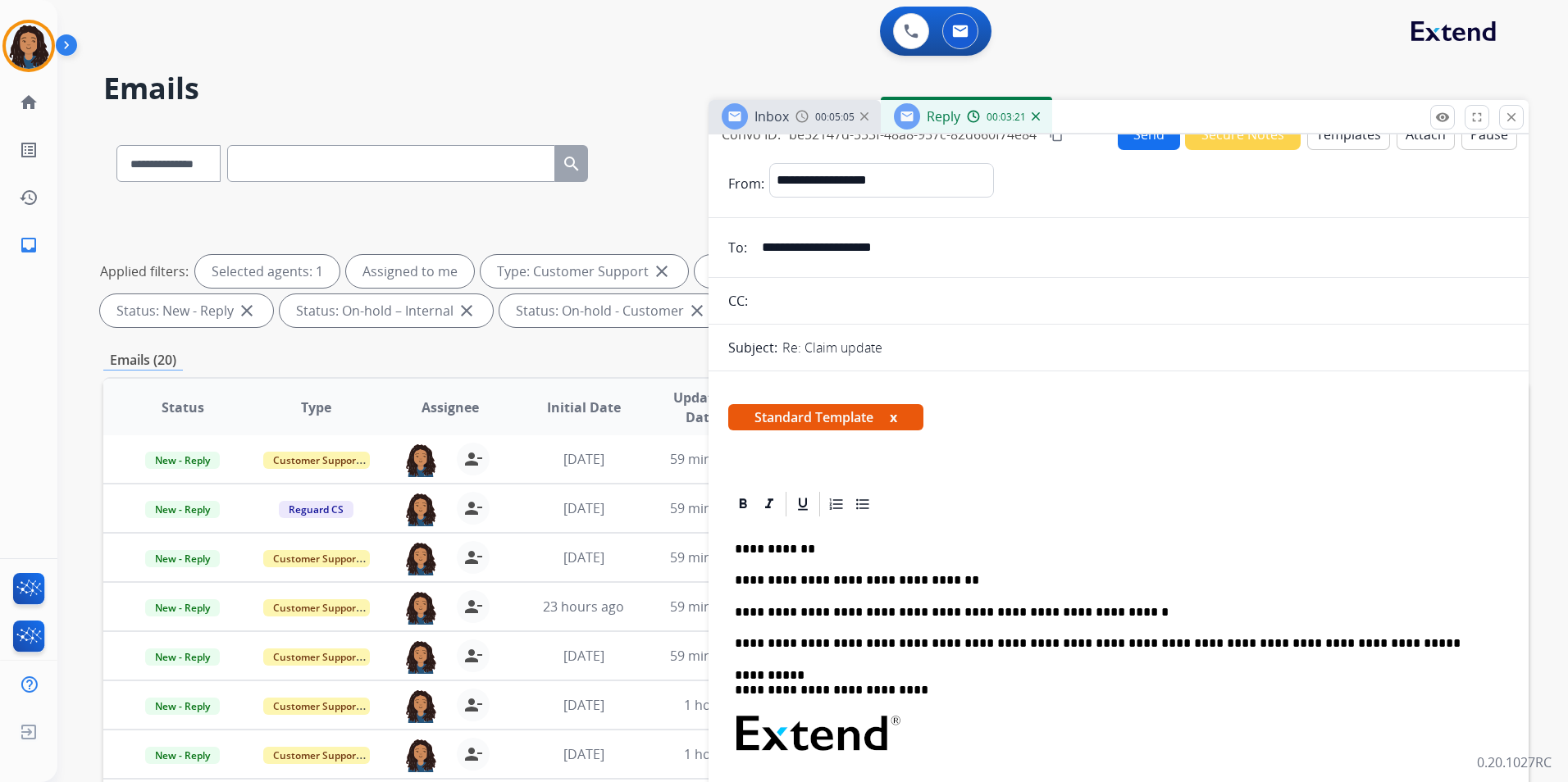
scroll to position [82, 0]
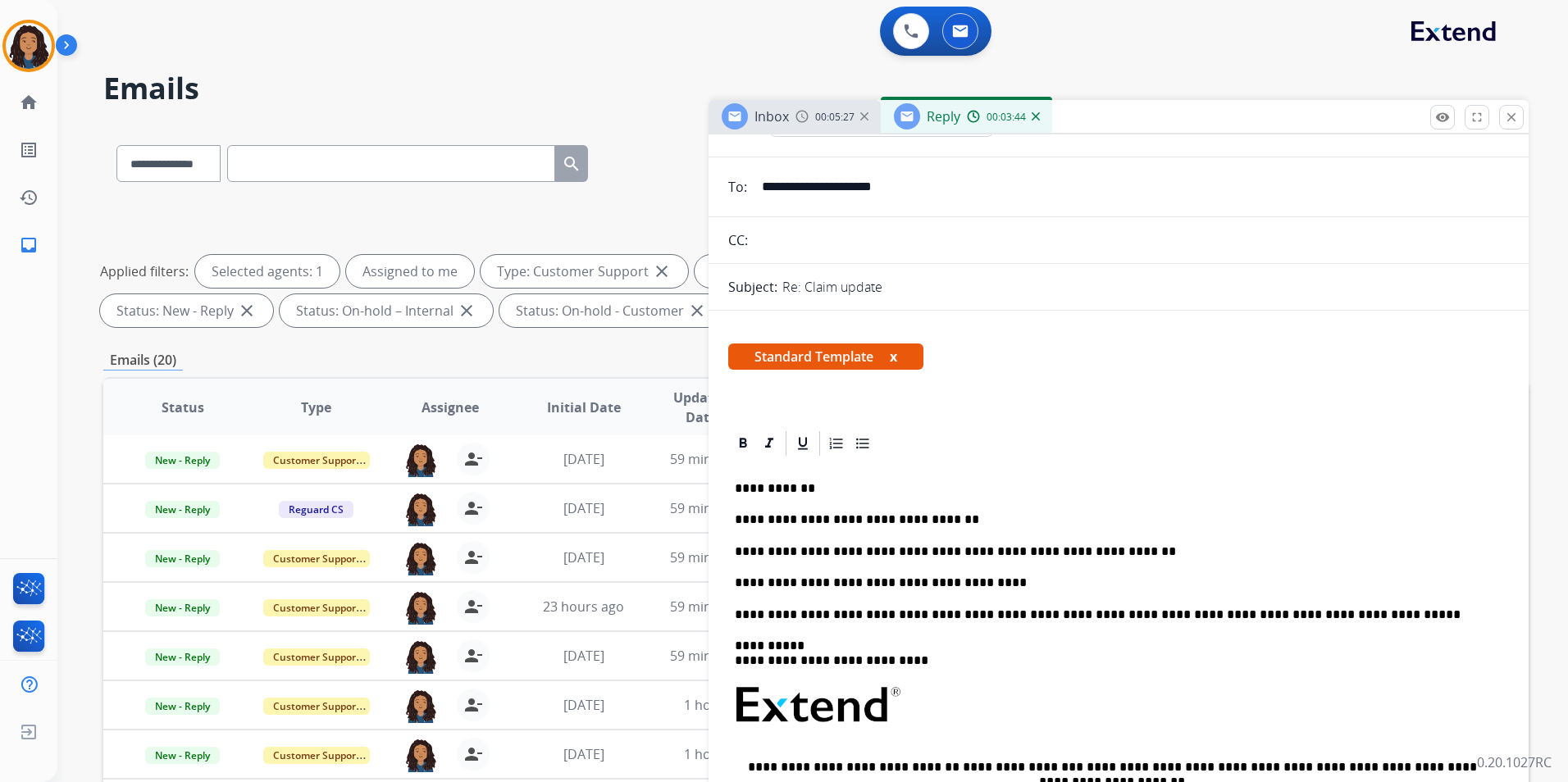
click at [778, 497] on div "**********" at bounding box center [1118, 729] width 780 height 542
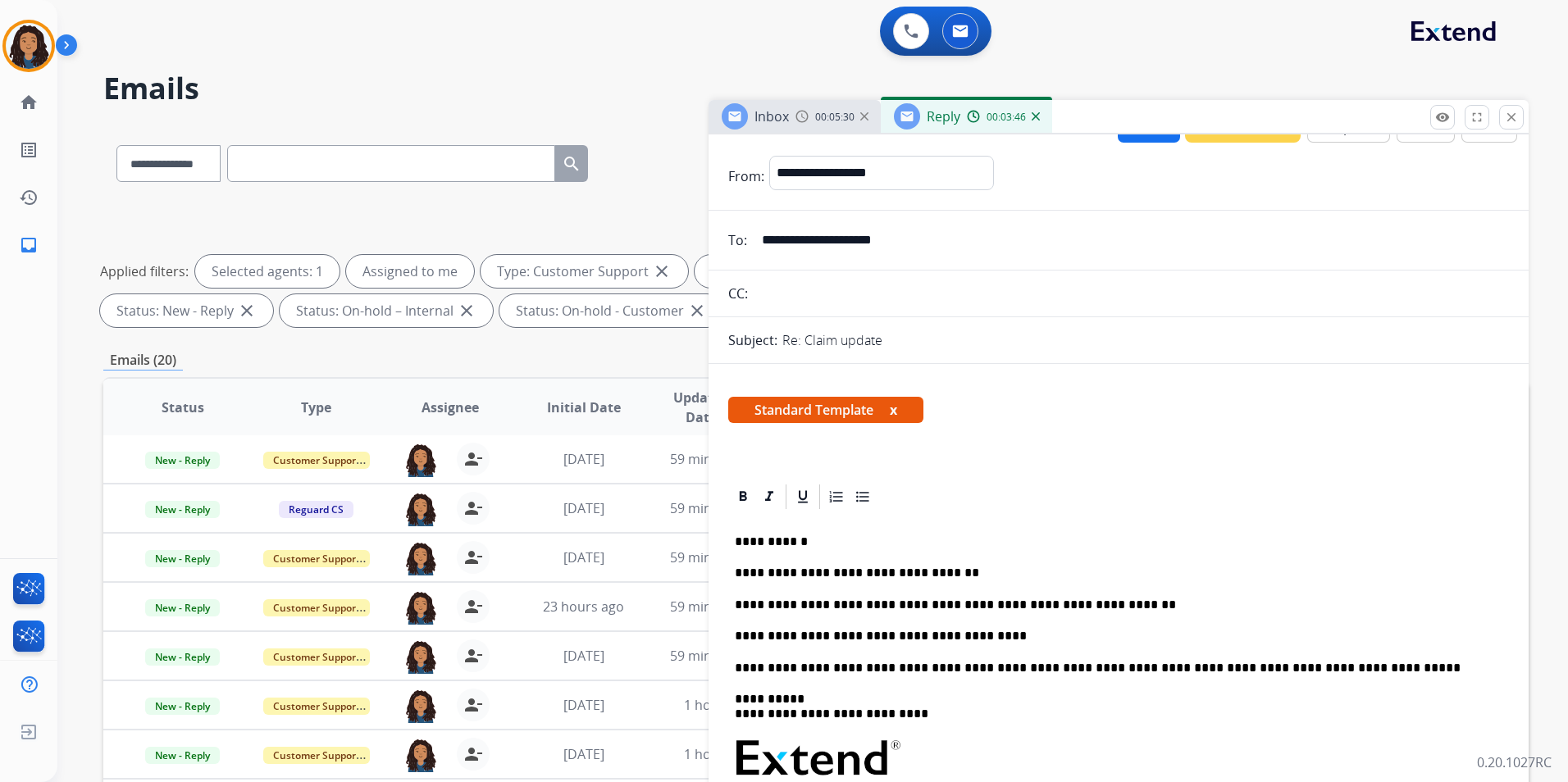
scroll to position [0, 0]
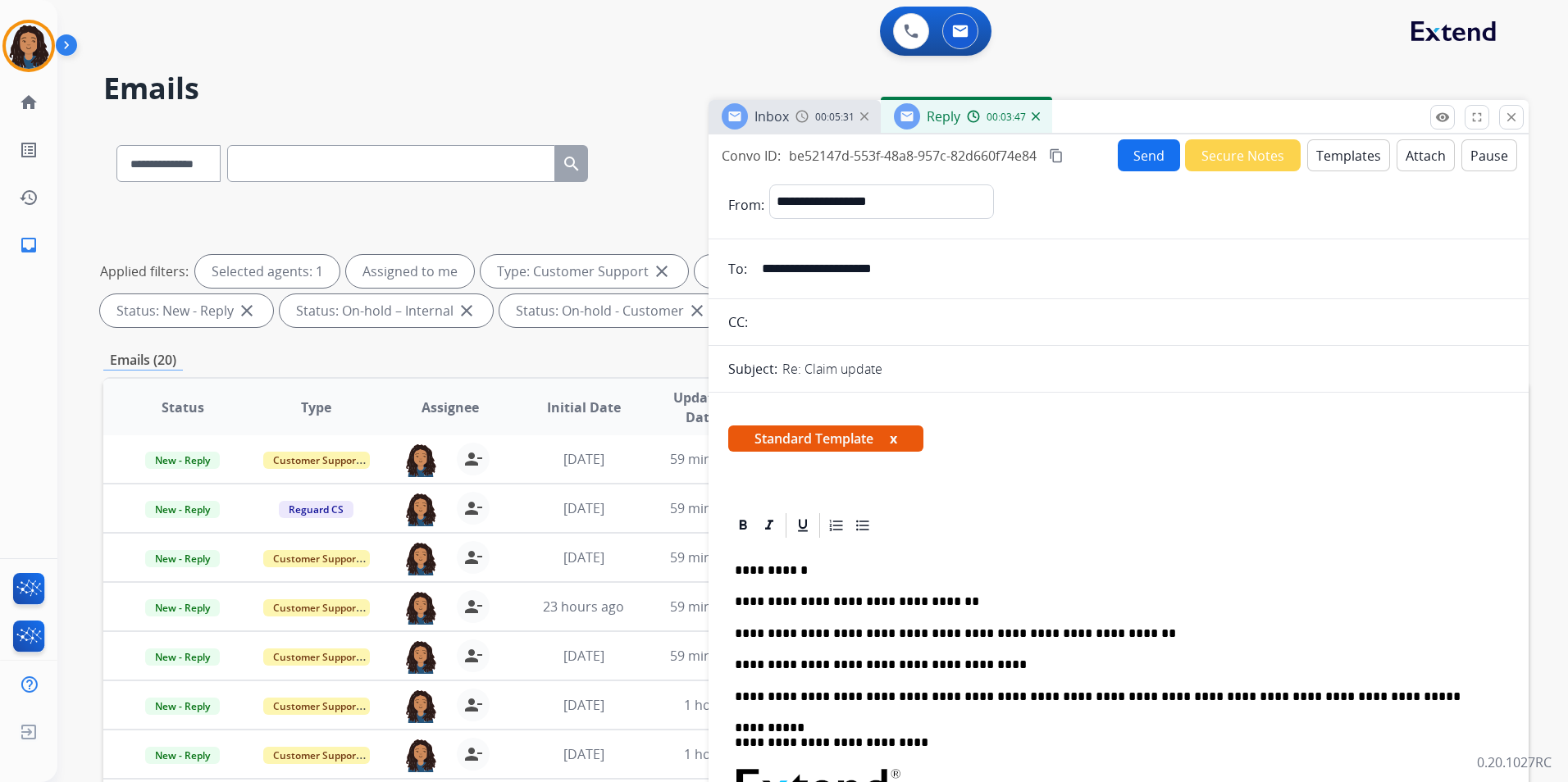
click at [1147, 147] on button "Send" at bounding box center [1148, 155] width 62 height 32
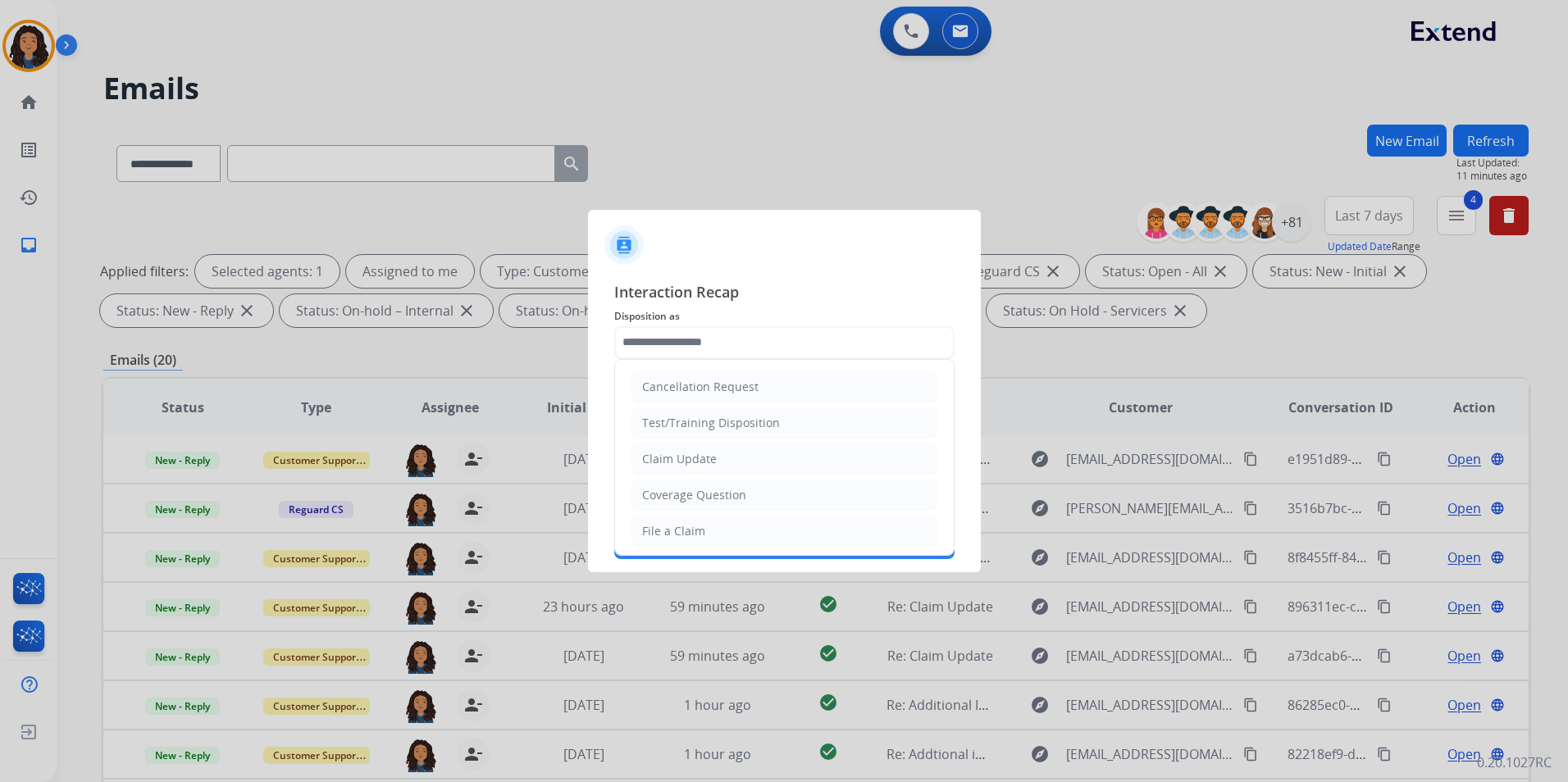
click at [699, 332] on input "text" at bounding box center [784, 343] width 340 height 33
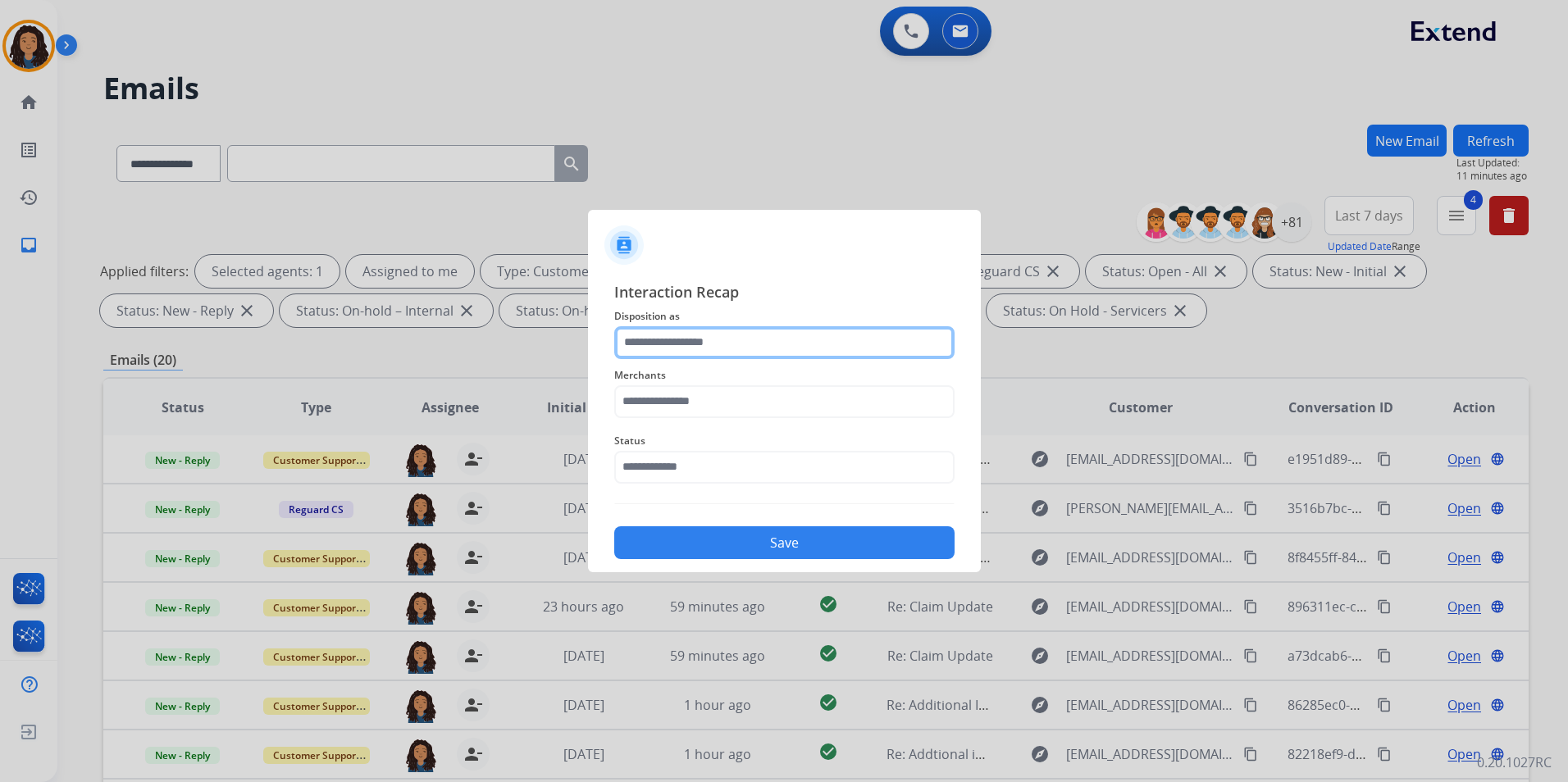
click at [716, 353] on input "text" at bounding box center [784, 343] width 340 height 33
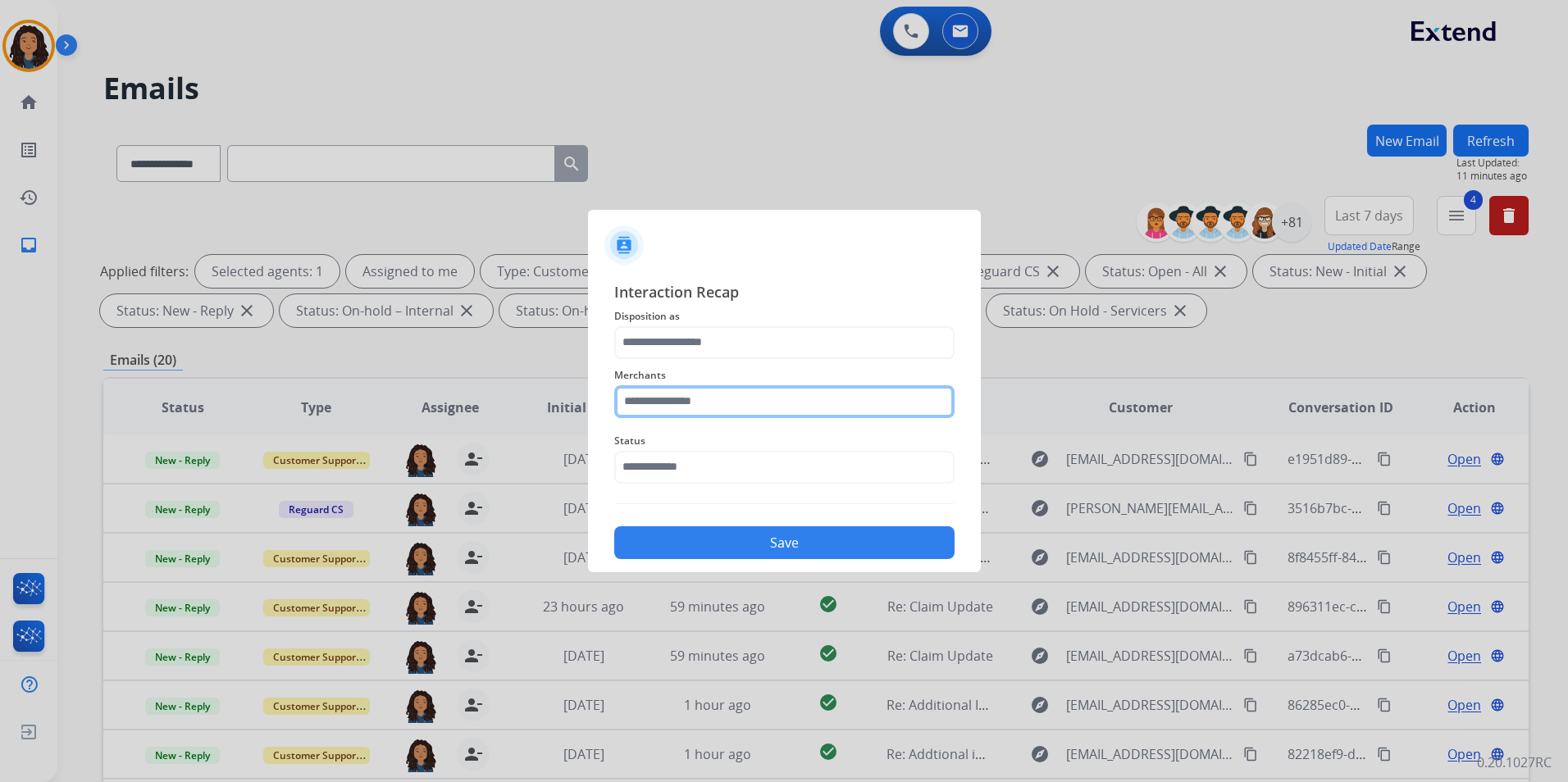
click at [701, 407] on input "text" at bounding box center [784, 401] width 340 height 33
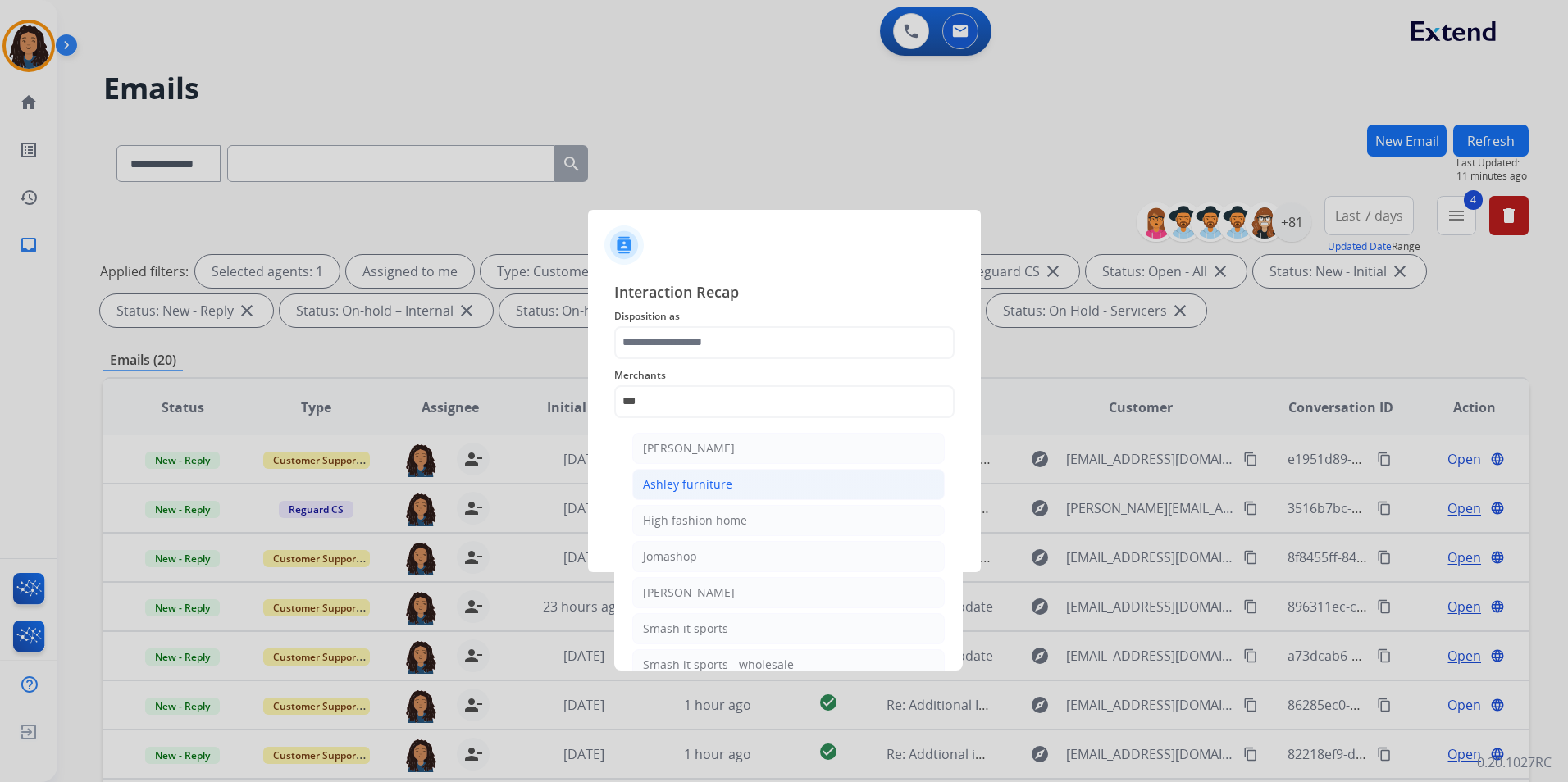
click at [705, 489] on div "Ashley furniture" at bounding box center [687, 485] width 90 height 16
type input "**********"
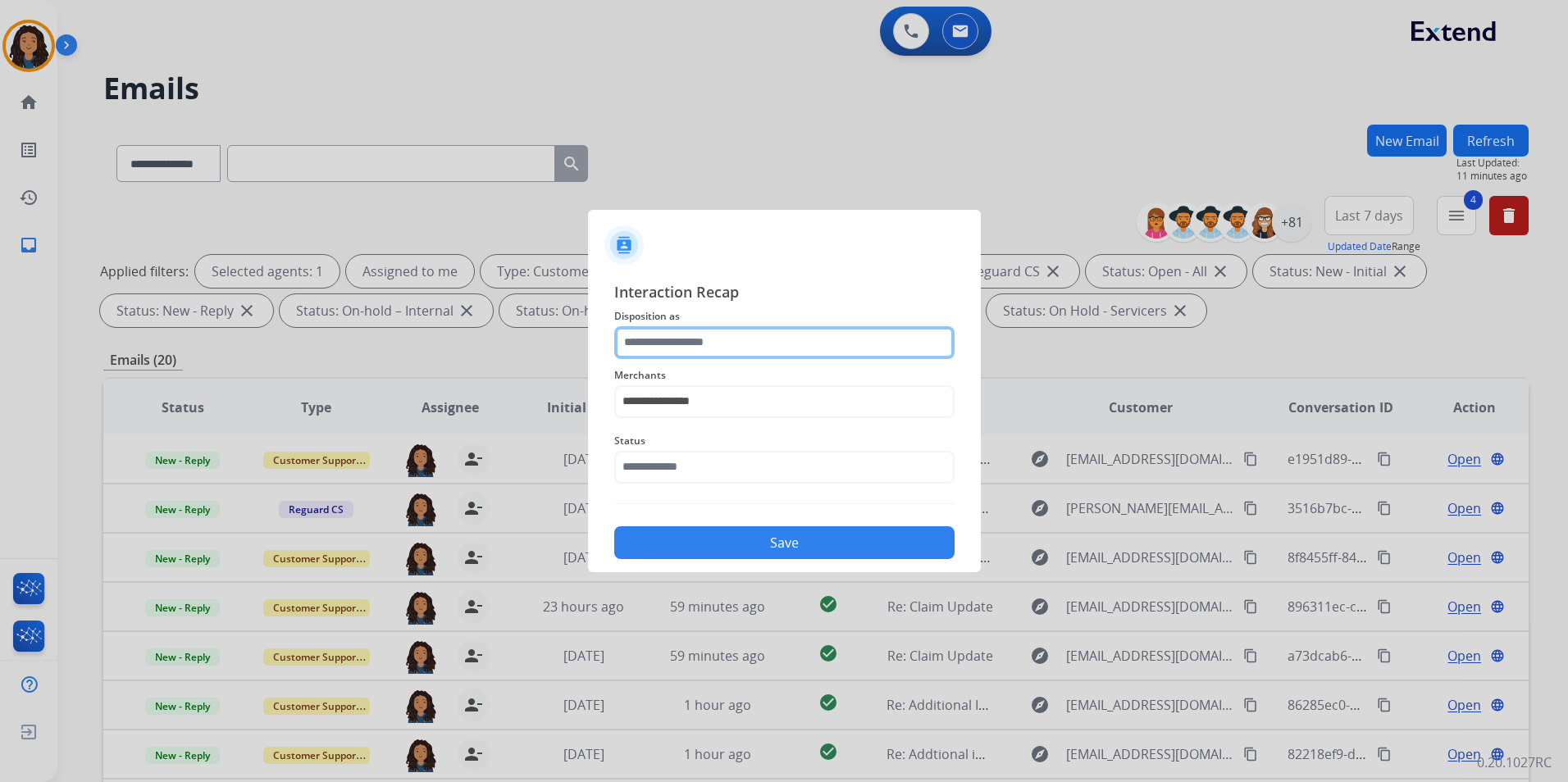
click at [716, 342] on input "text" at bounding box center [784, 343] width 340 height 33
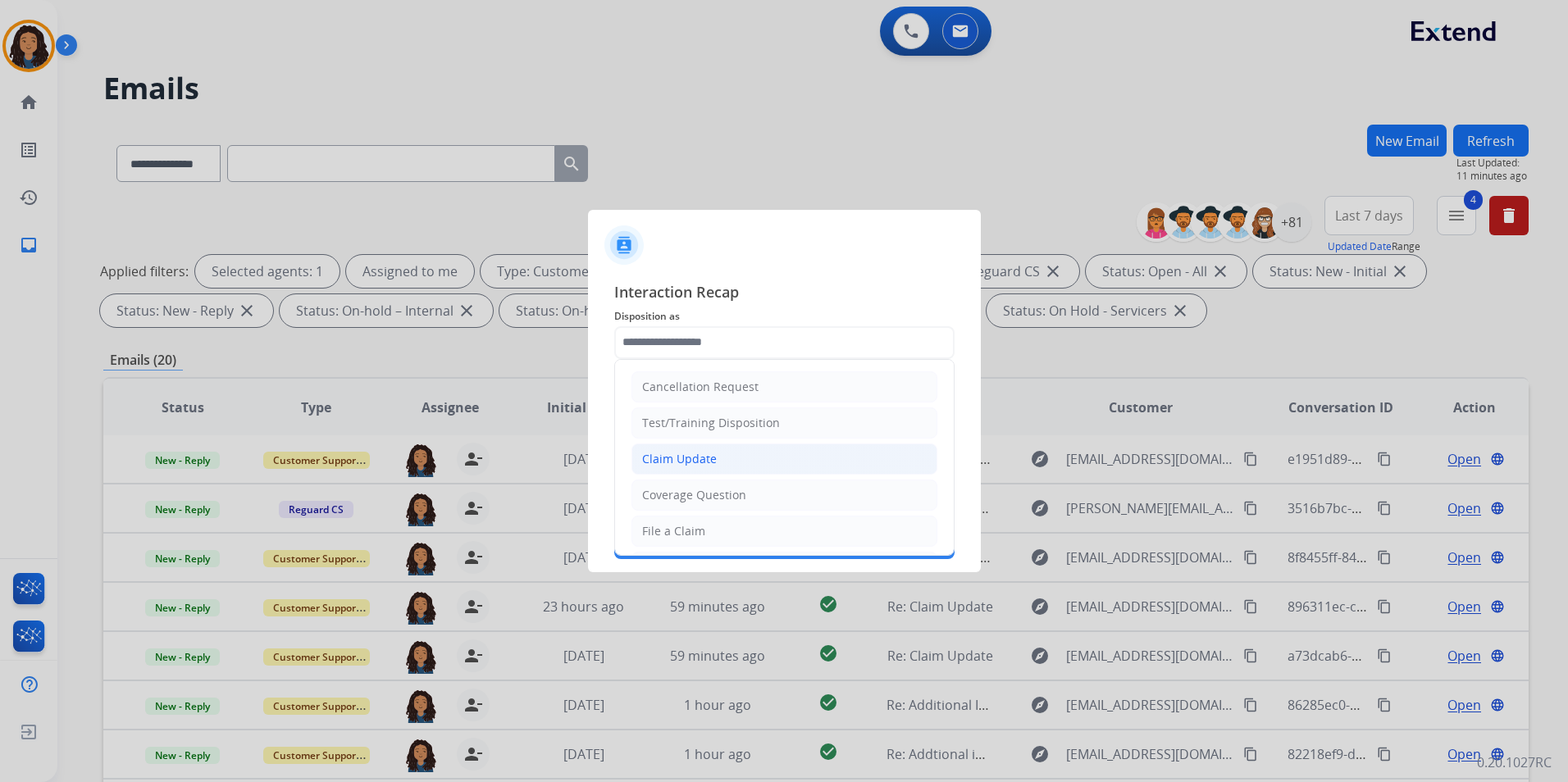
click at [746, 457] on li "Claim Update" at bounding box center [784, 459] width 306 height 31
type input "**********"
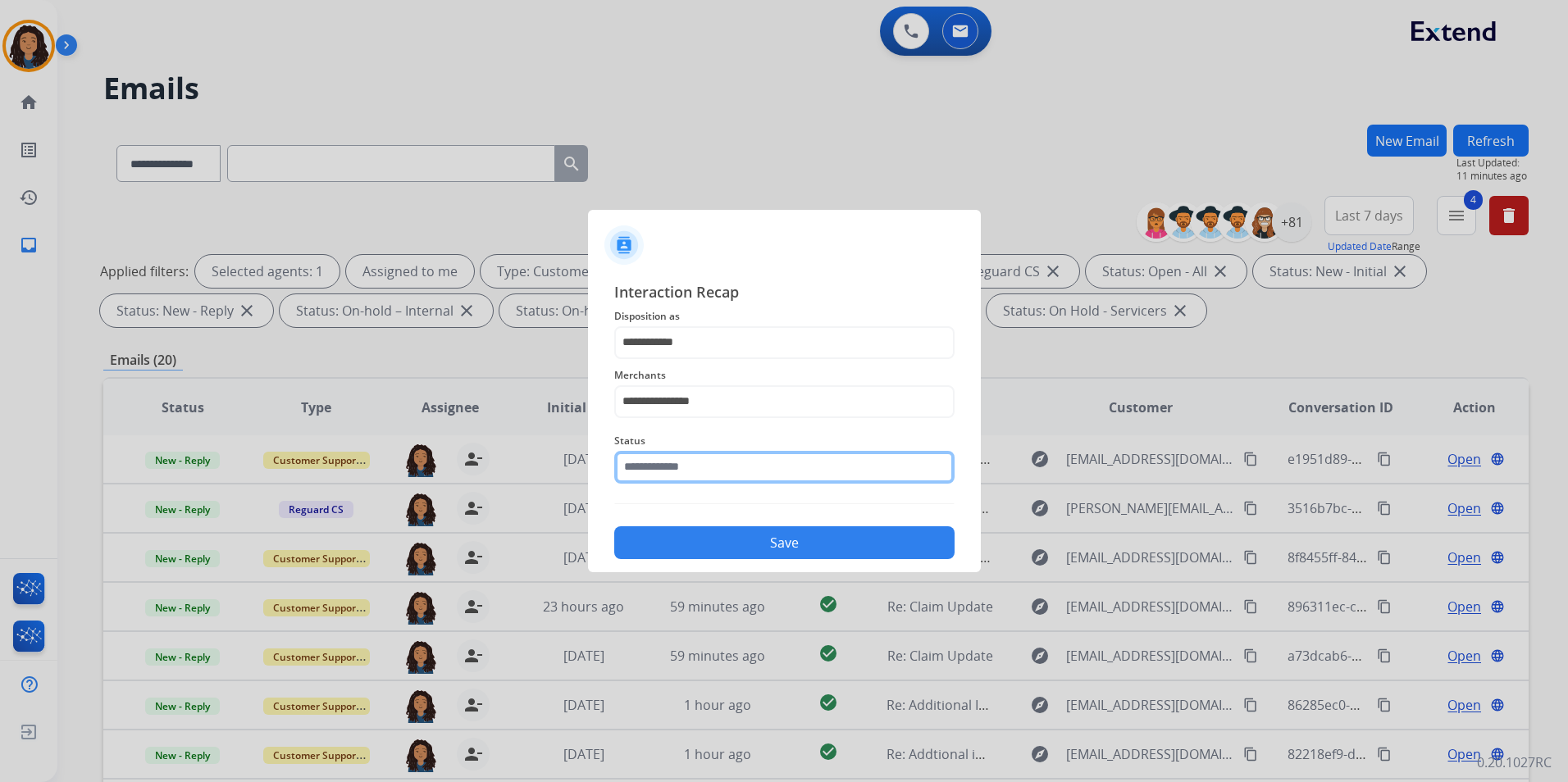
click at [718, 461] on input "text" at bounding box center [784, 467] width 340 height 33
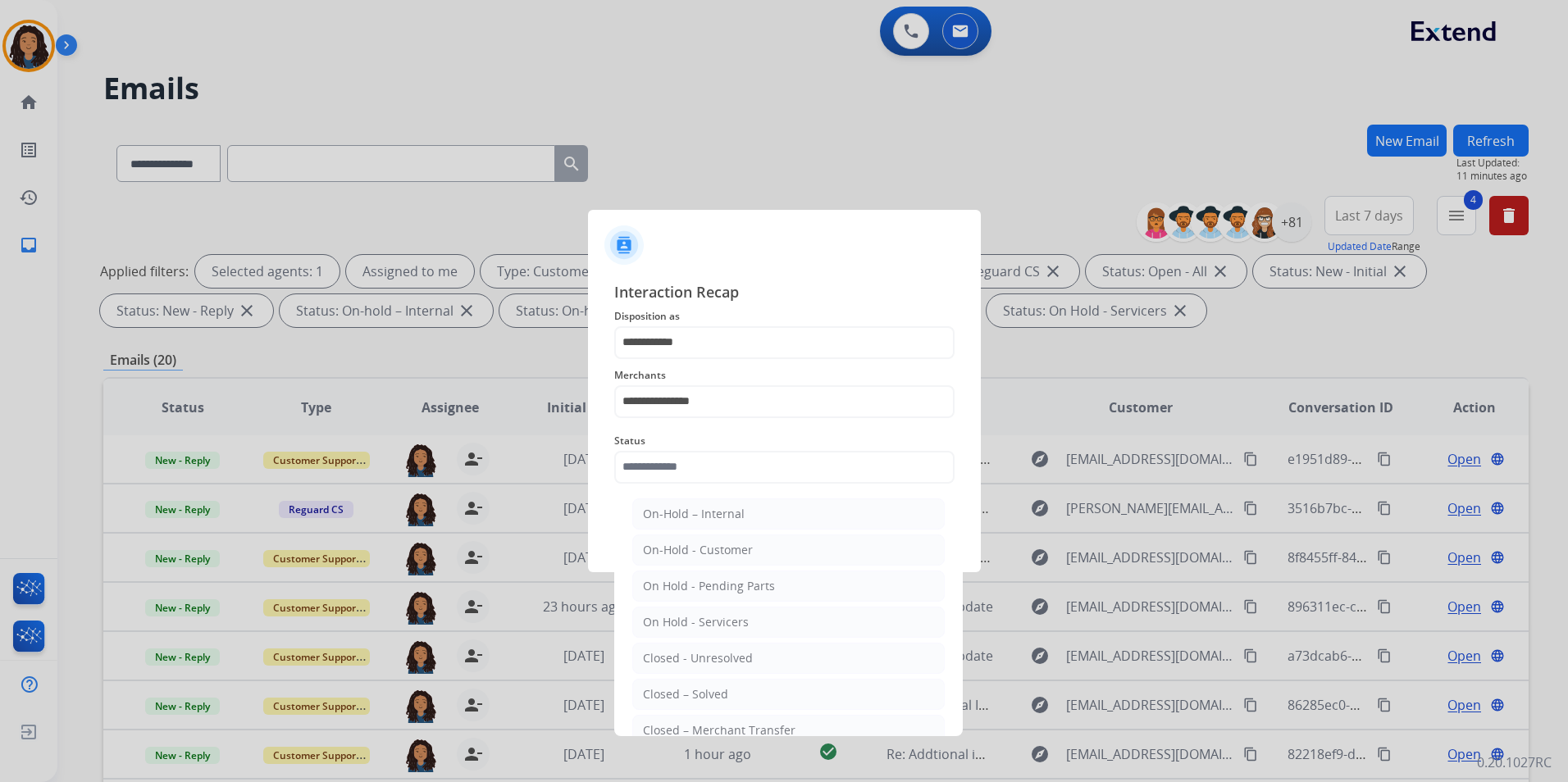
drag, startPoint x: 685, startPoint y: 694, endPoint x: 700, endPoint y: 601, distance: 94.2
click at [685, 693] on div "Closed – Solved" at bounding box center [685, 694] width 85 height 16
type input "**********"
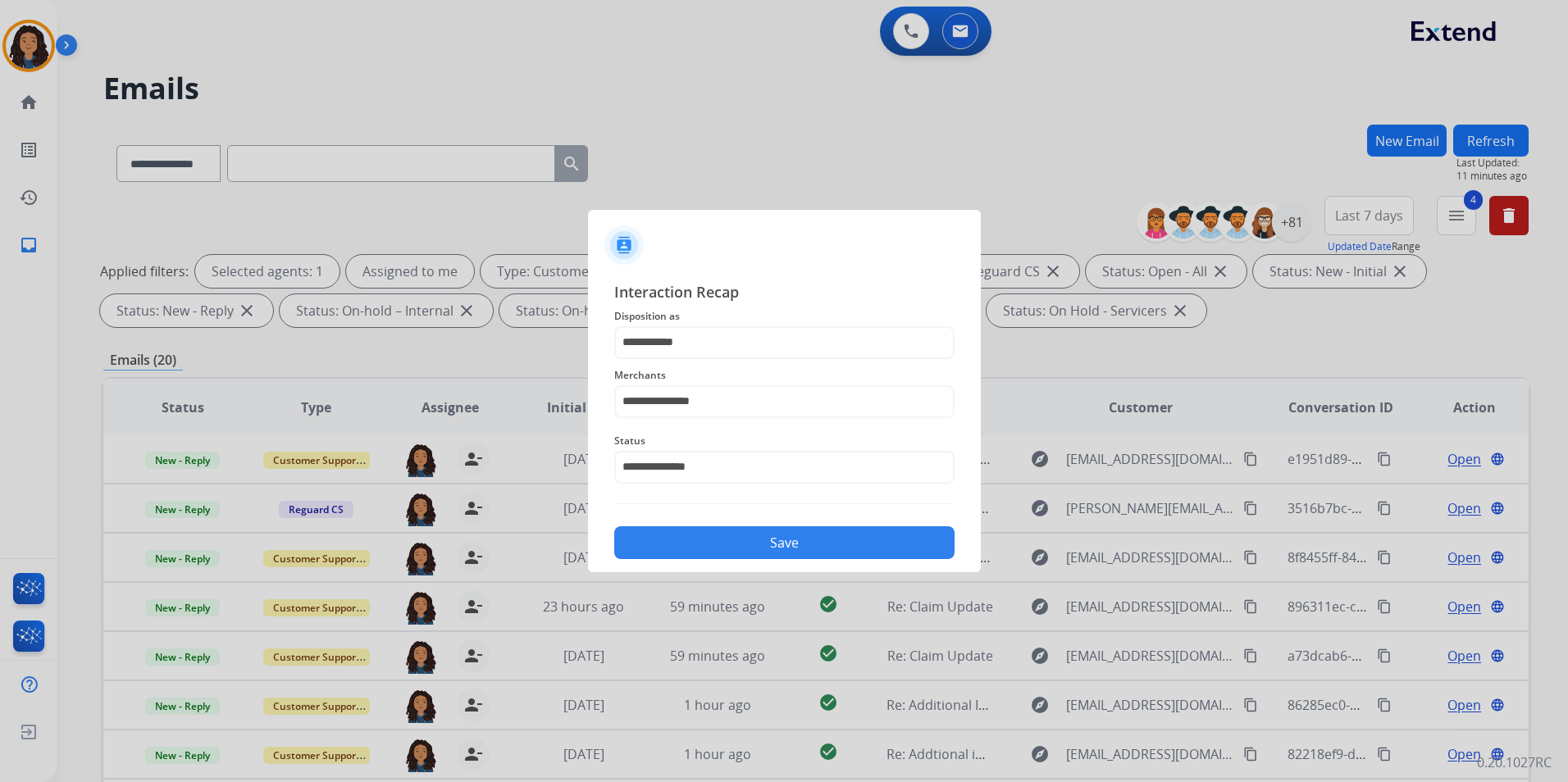
click at [725, 548] on button "Save" at bounding box center [784, 542] width 340 height 33
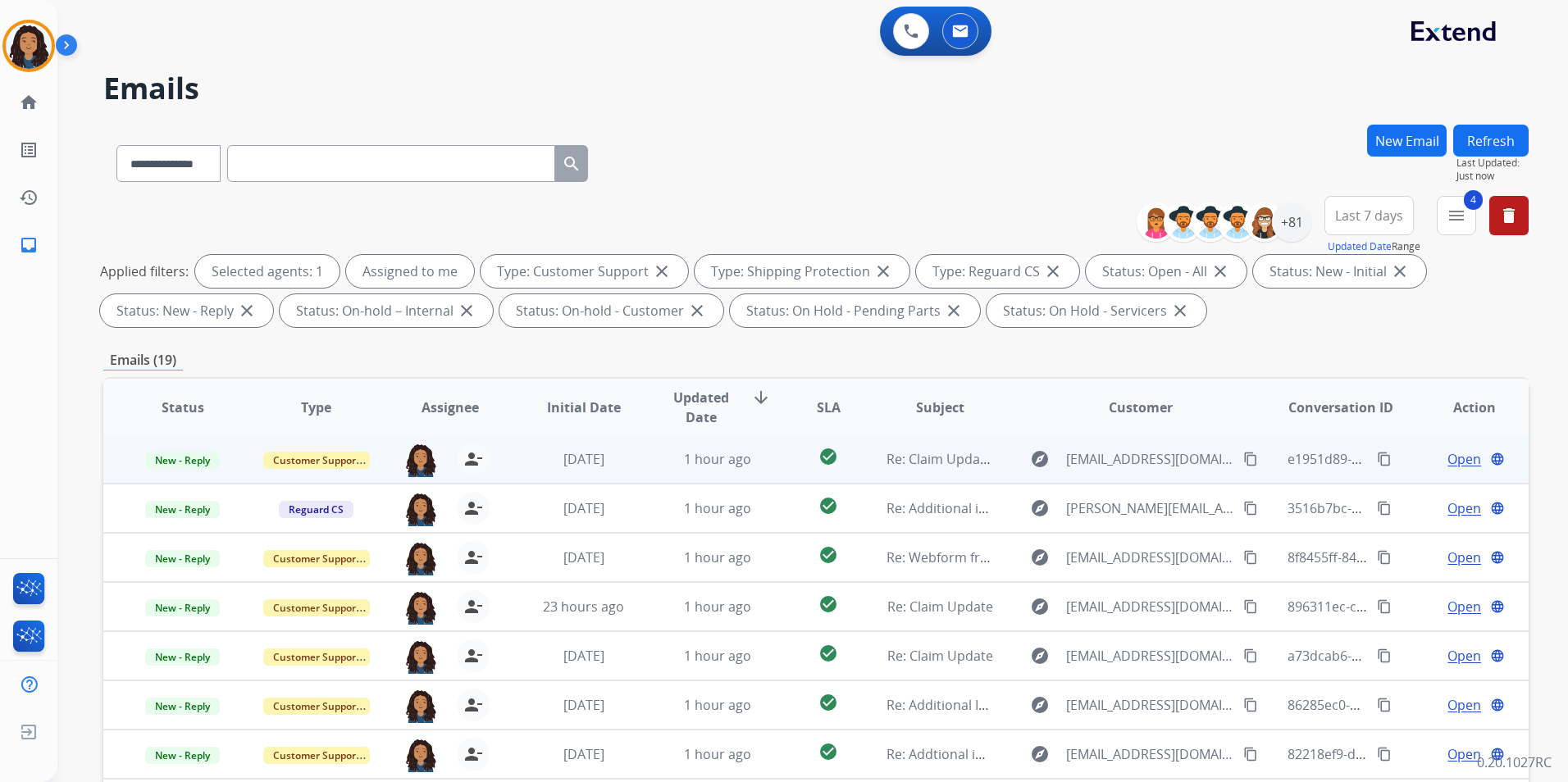
click at [1458, 455] on span "Open" at bounding box center [1463, 459] width 33 height 20
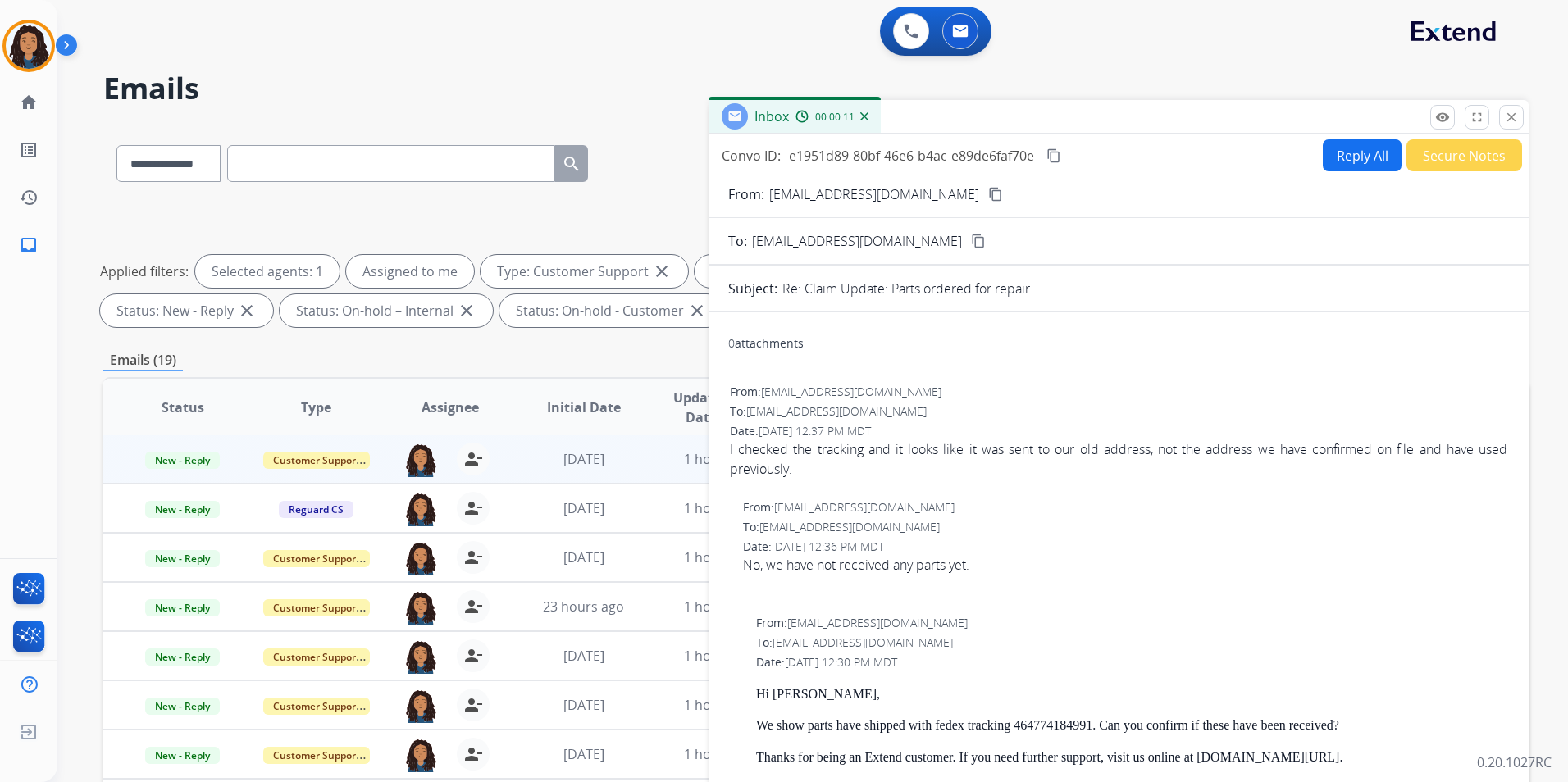
click at [988, 193] on mat-icon "content_copy" at bounding box center [996, 194] width 14 height 14
drag, startPoint x: 723, startPoint y: 444, endPoint x: 804, endPoint y: 474, distance: 86.4
drag, startPoint x: 804, startPoint y: 474, endPoint x: 766, endPoint y: 461, distance: 40.2
copy div "I checked the tracking and it looks like it was sent to our old address, not th…"
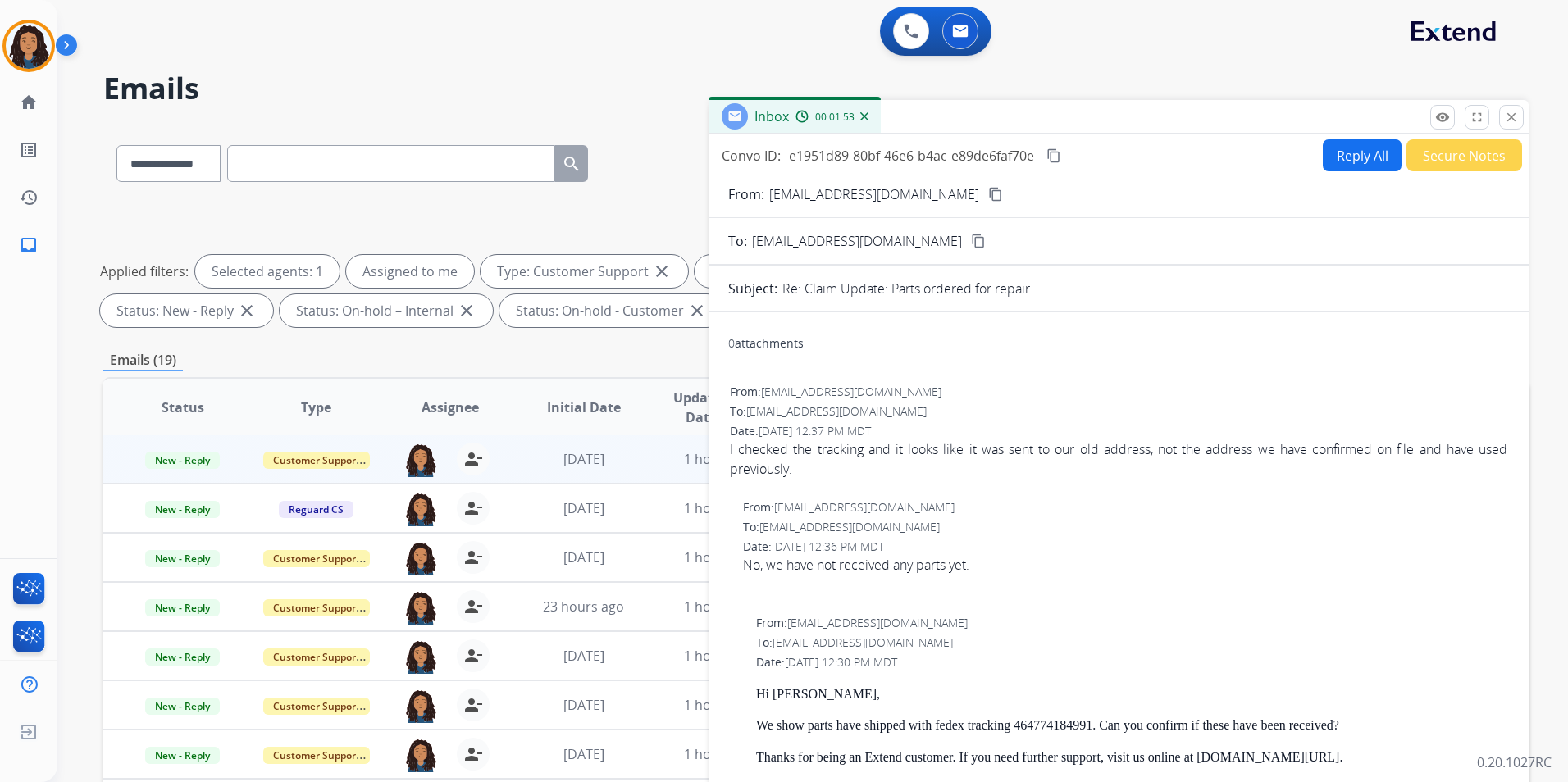
click at [1053, 155] on mat-icon "content_copy" at bounding box center [1053, 155] width 14 height 14
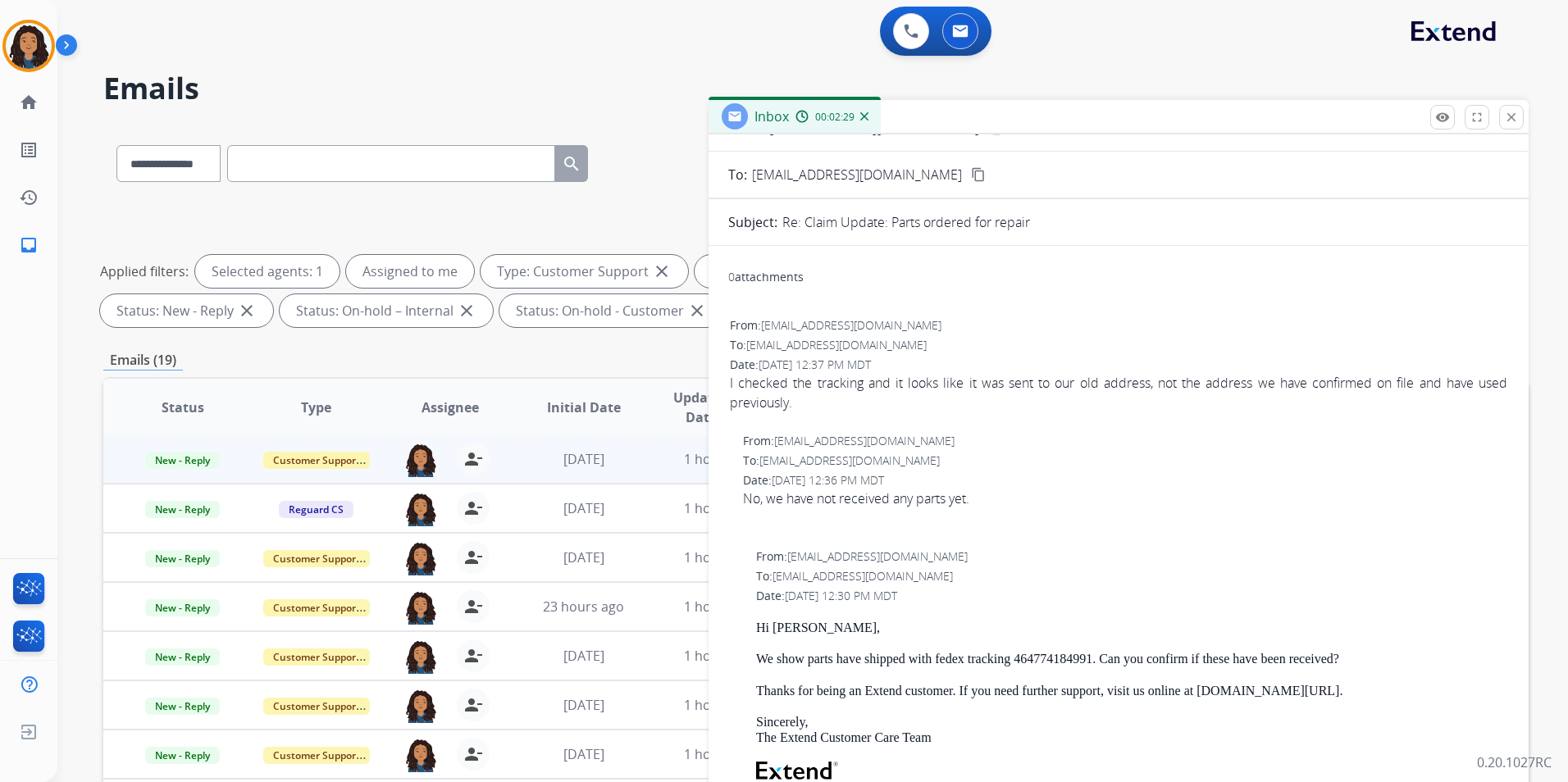
scroll to position [164, 0]
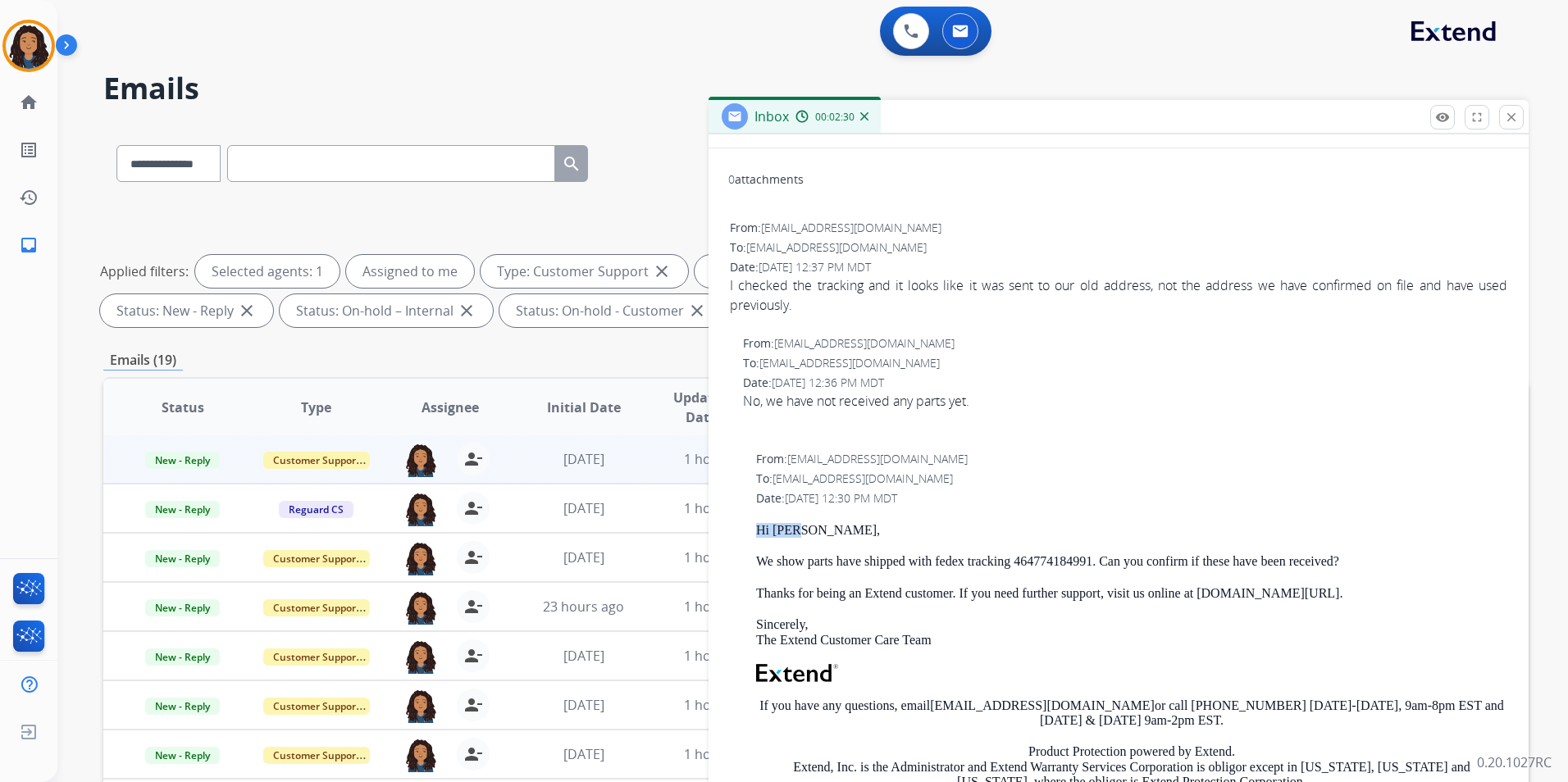
drag, startPoint x: 758, startPoint y: 523, endPoint x: 802, endPoint y: 529, distance: 44.4
click at [802, 529] on p "Hi [PERSON_NAME]," at bounding box center [1131, 531] width 751 height 14
click at [784, 530] on p "Hi [PERSON_NAME]," at bounding box center [1131, 531] width 751 height 14
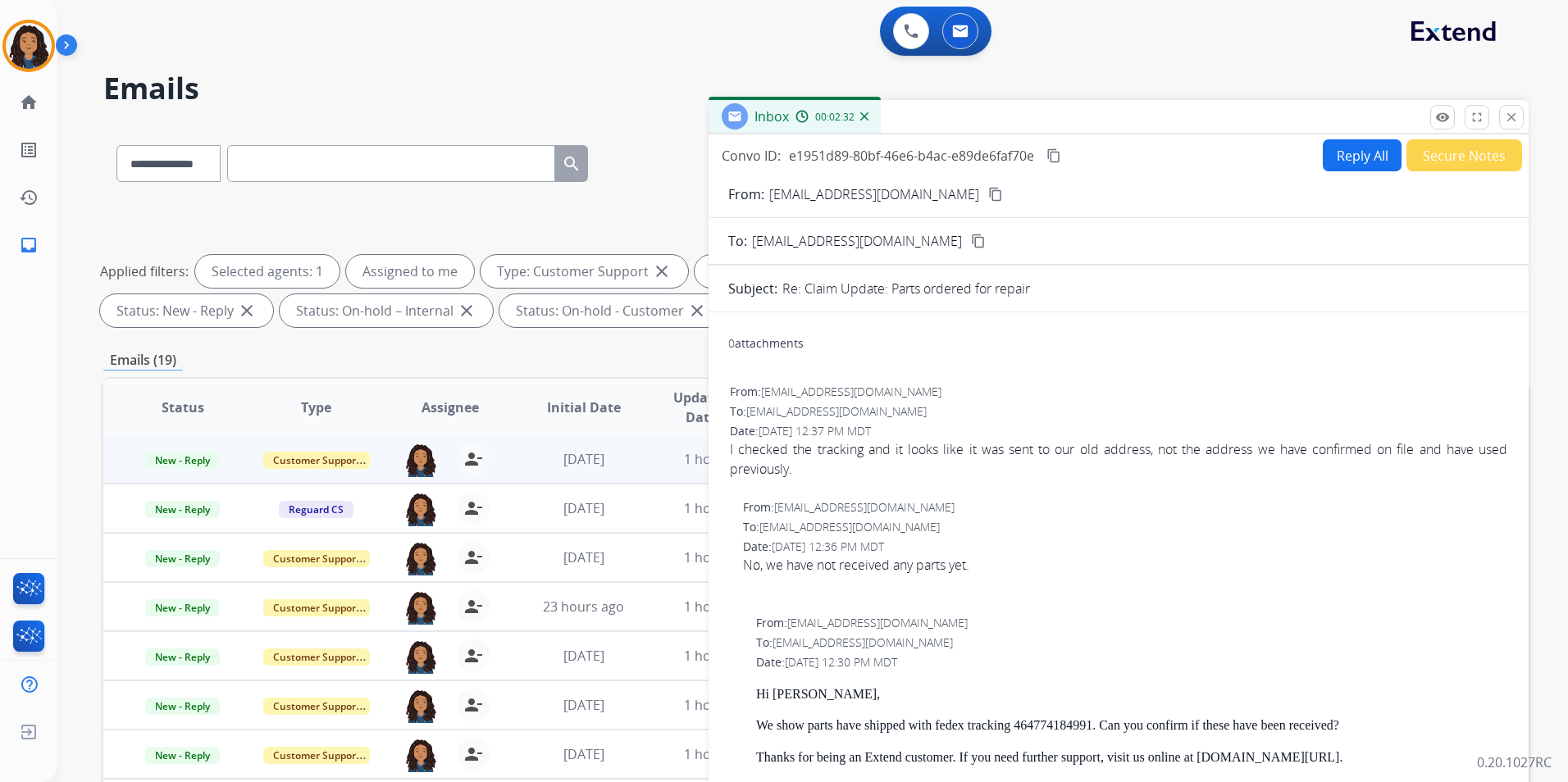
click at [1350, 156] on button "Reply All" at bounding box center [1362, 155] width 79 height 32
select select "**********"
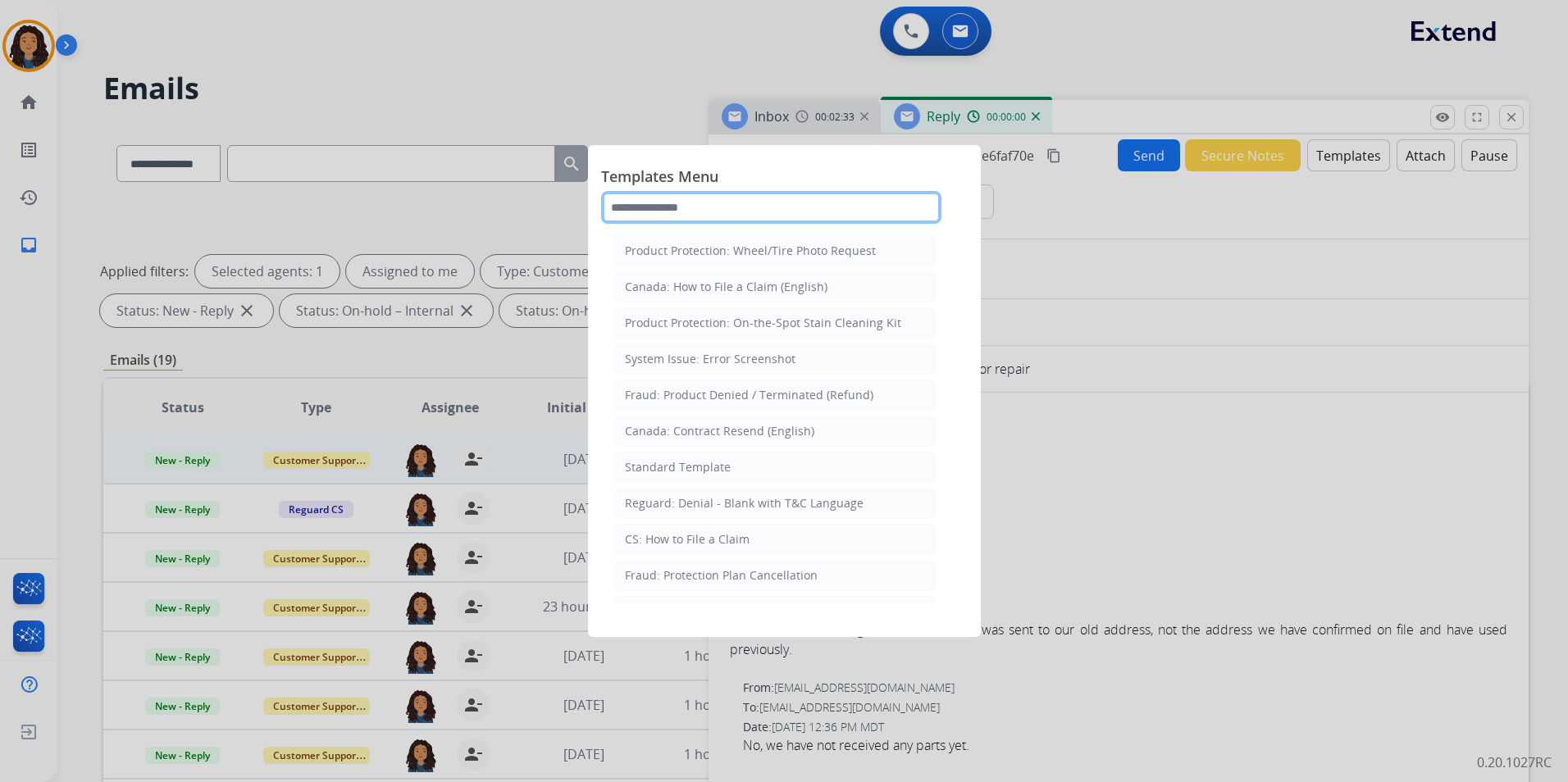
click at [791, 194] on input "text" at bounding box center [771, 207] width 340 height 33
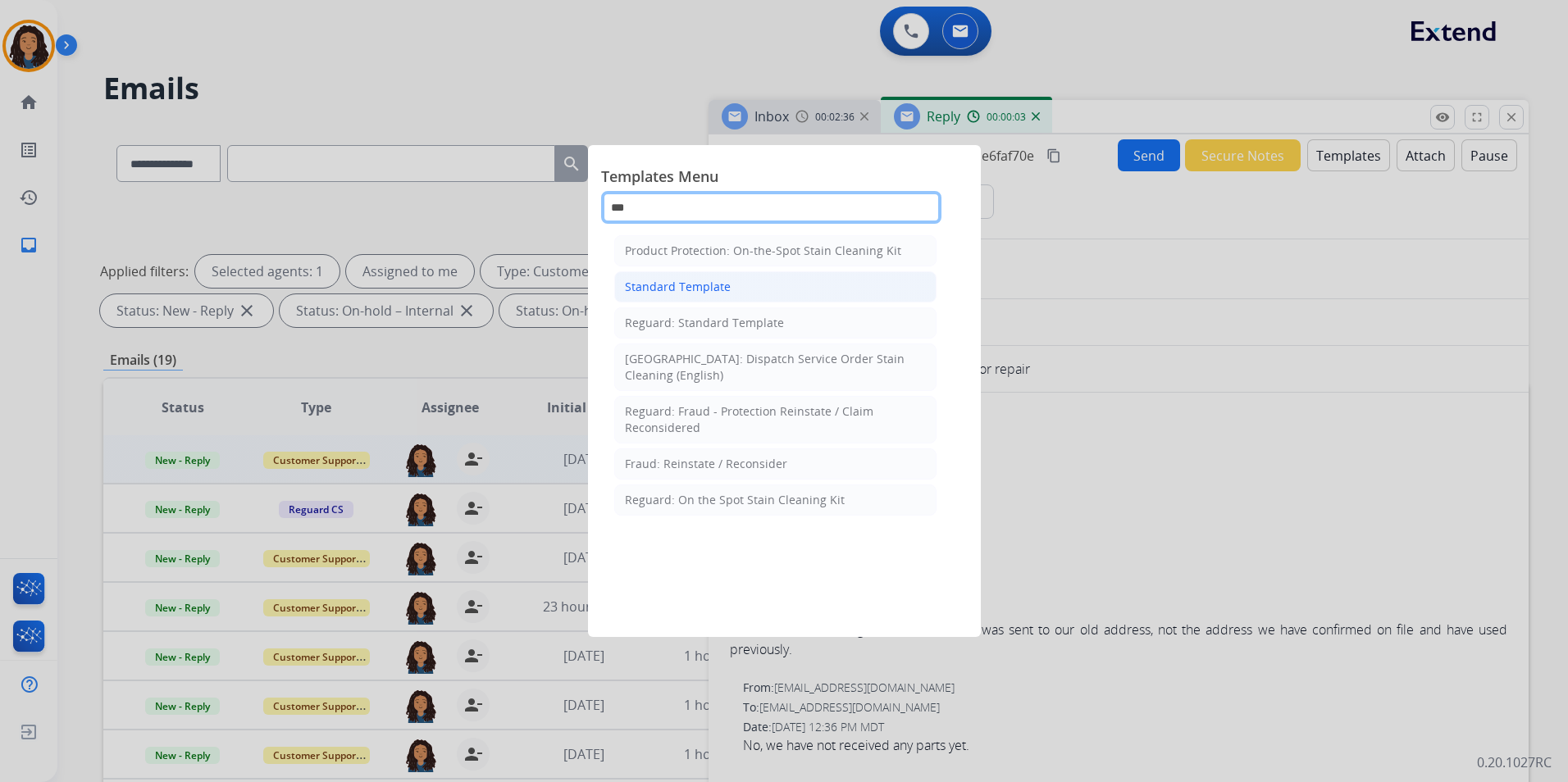
type input "***"
click at [701, 282] on div "Standard Template" at bounding box center [677, 287] width 106 height 16
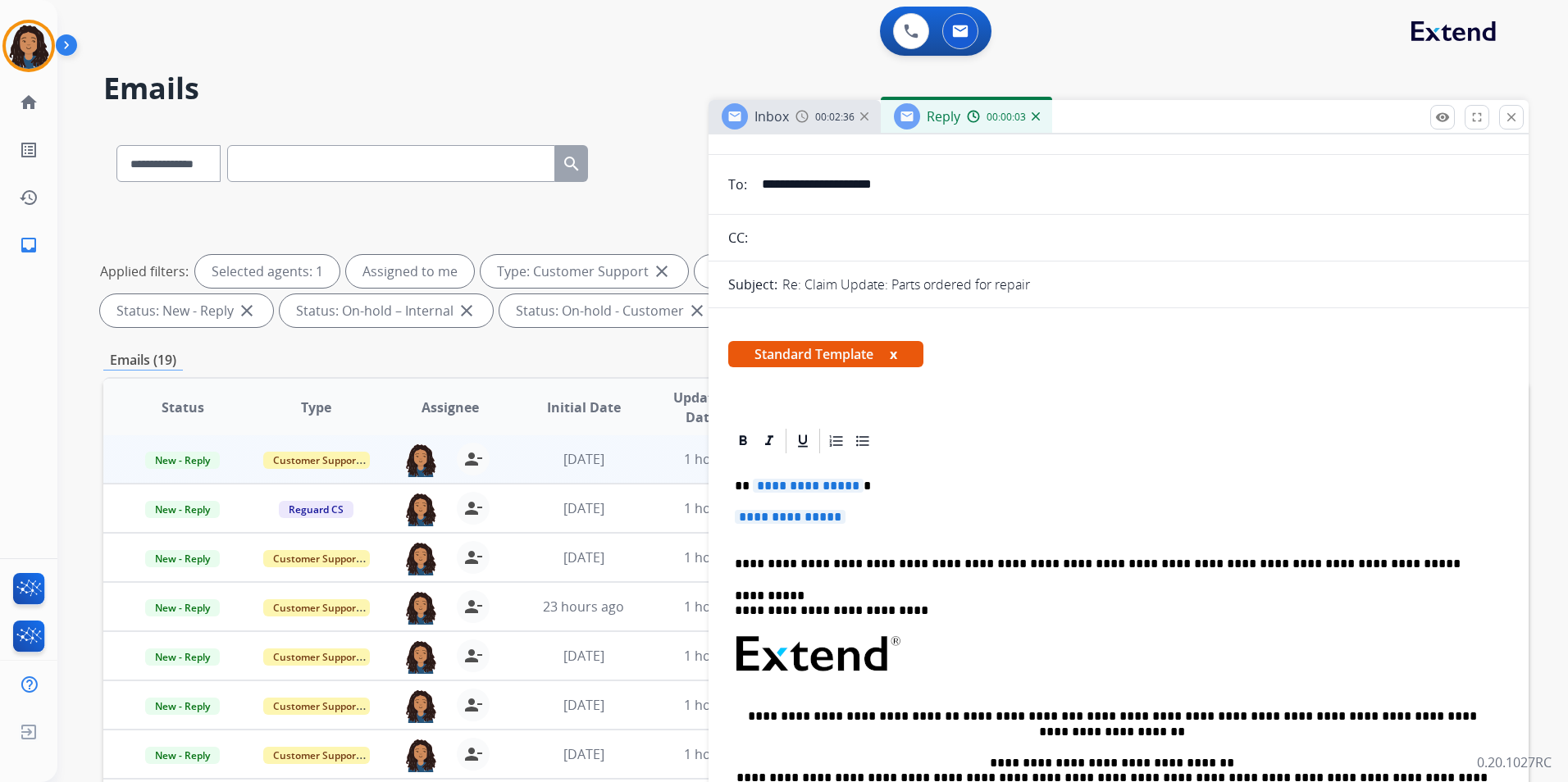
scroll to position [164, 0]
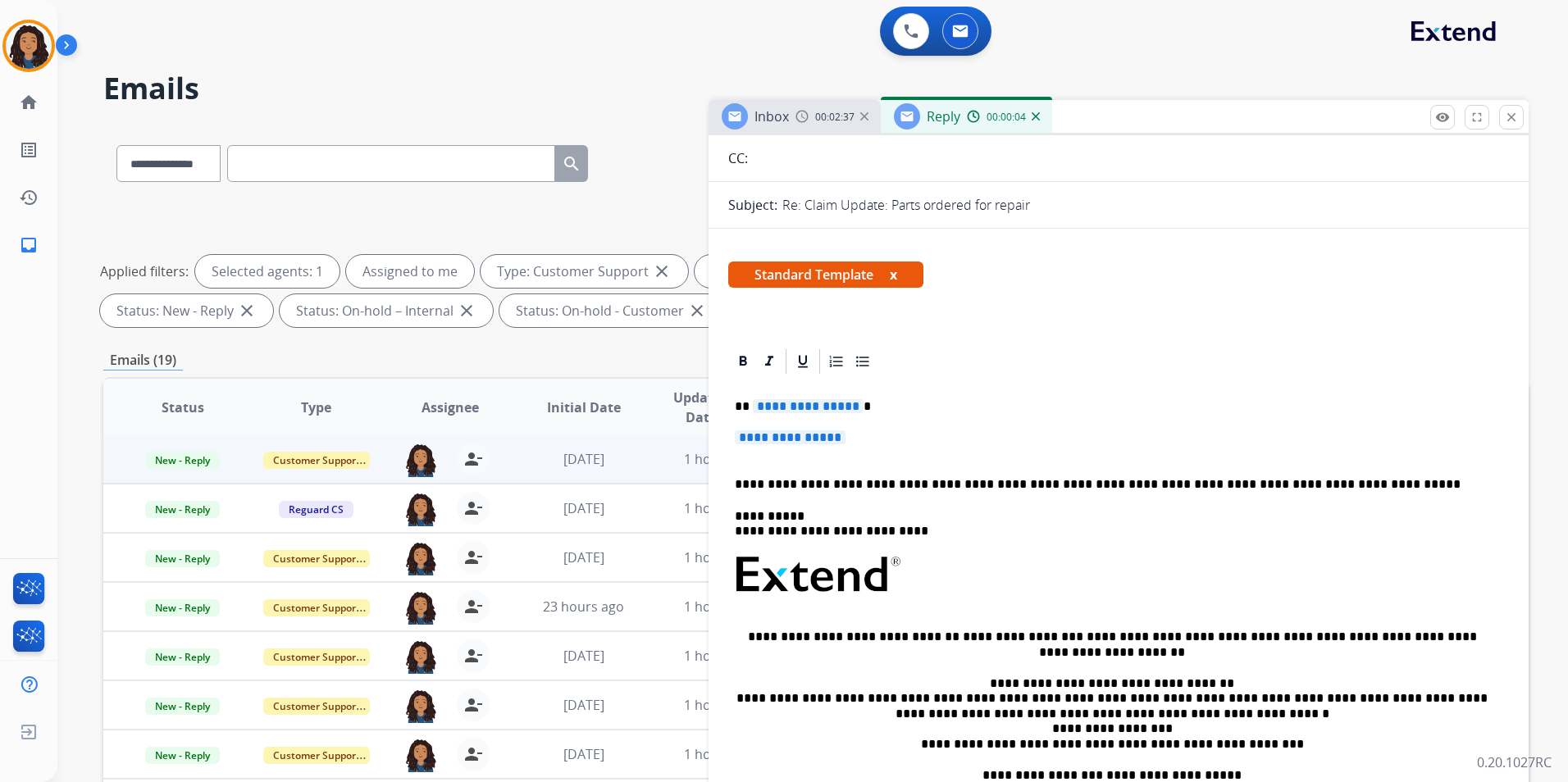
click at [793, 407] on span "**********" at bounding box center [808, 406] width 110 height 14
click at [811, 451] on p "**********" at bounding box center [1118, 446] width 768 height 31
click at [813, 435] on span "**********" at bounding box center [789, 437] width 110 height 14
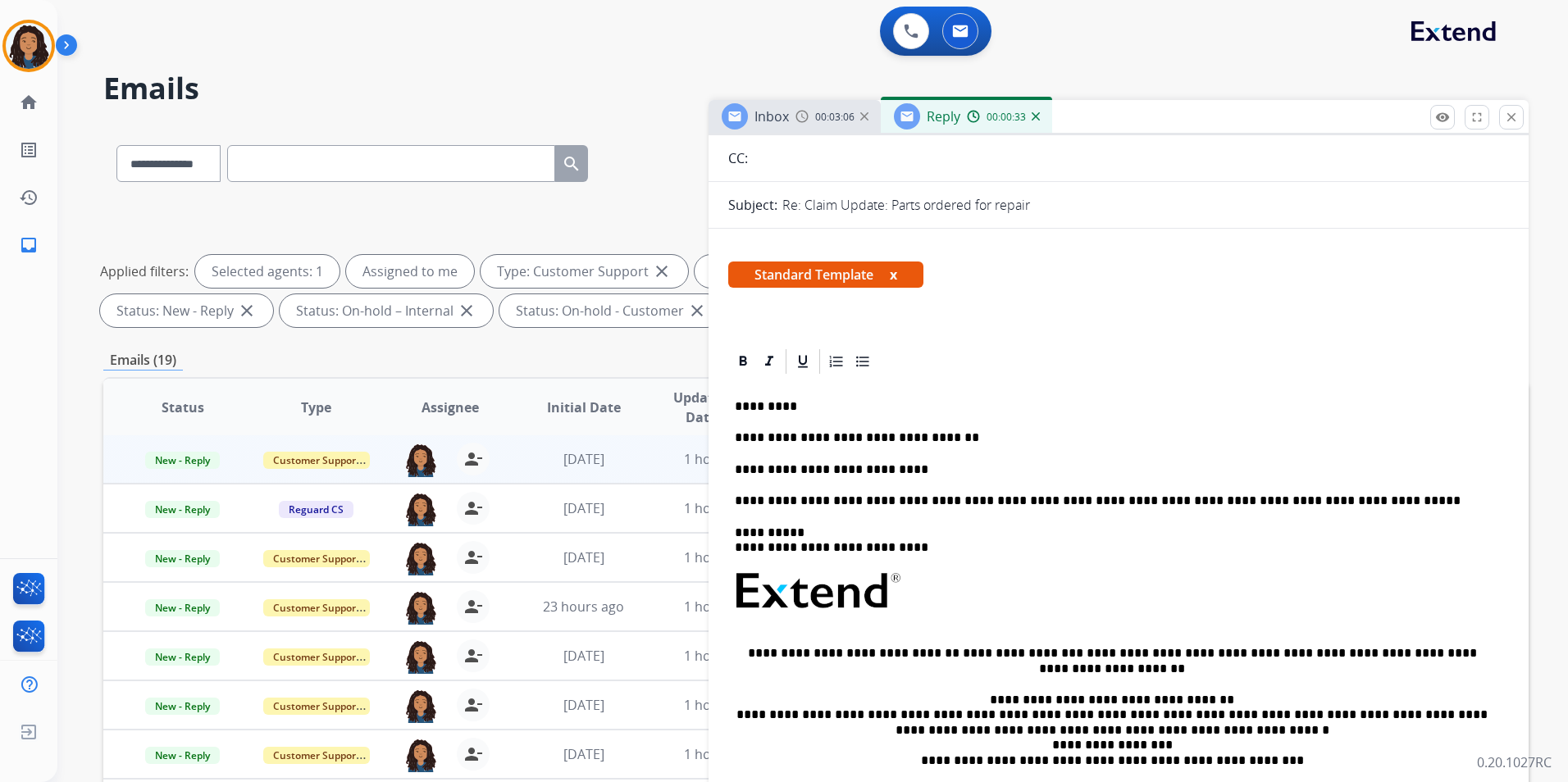
click at [820, 448] on div "**********" at bounding box center [1118, 631] width 780 height 511
click at [899, 473] on p "**********" at bounding box center [1111, 469] width 754 height 14
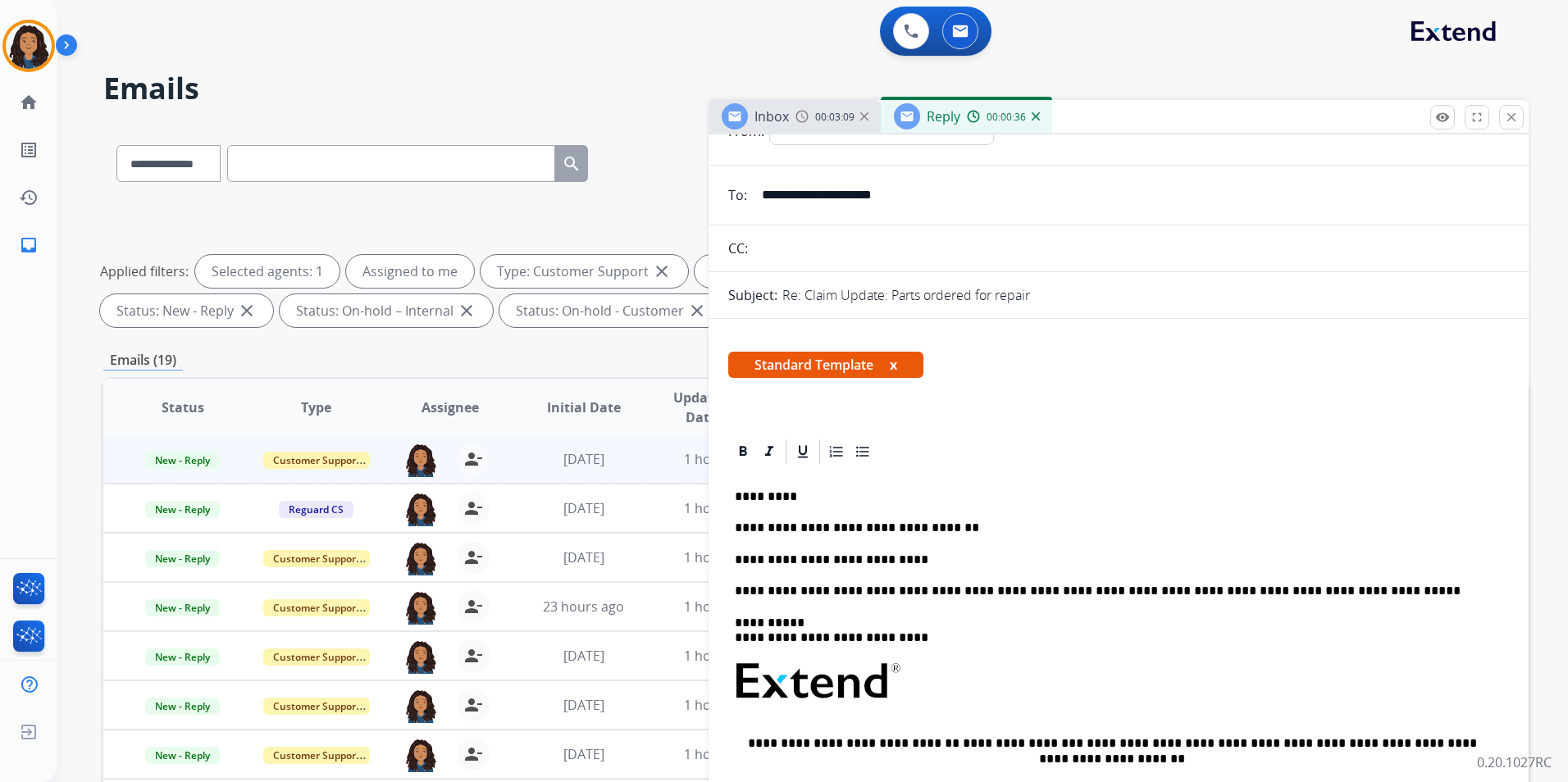
scroll to position [0, 0]
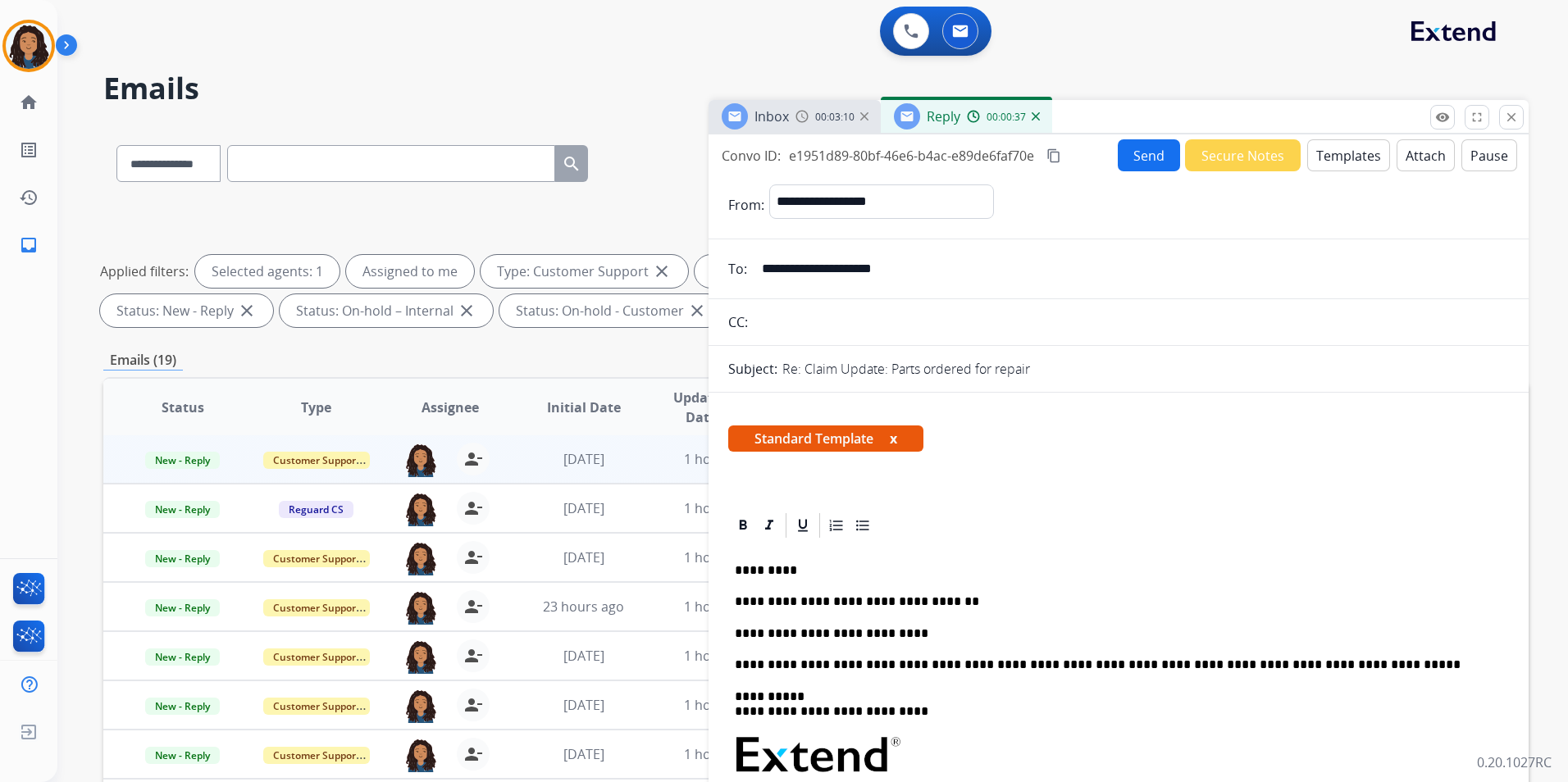
click at [1134, 167] on button "Send" at bounding box center [1148, 155] width 62 height 32
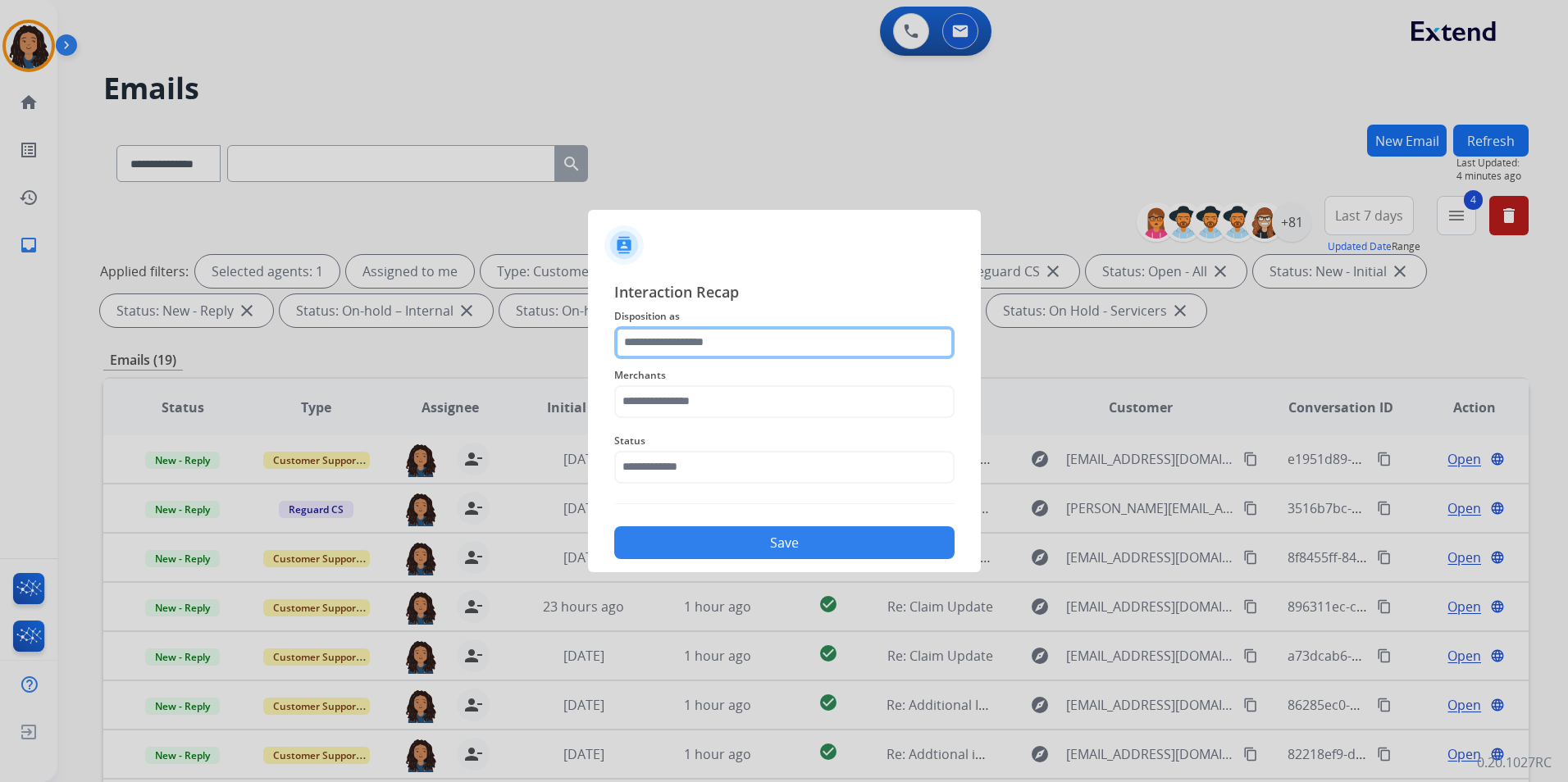
click at [699, 335] on input "text" at bounding box center [784, 343] width 340 height 33
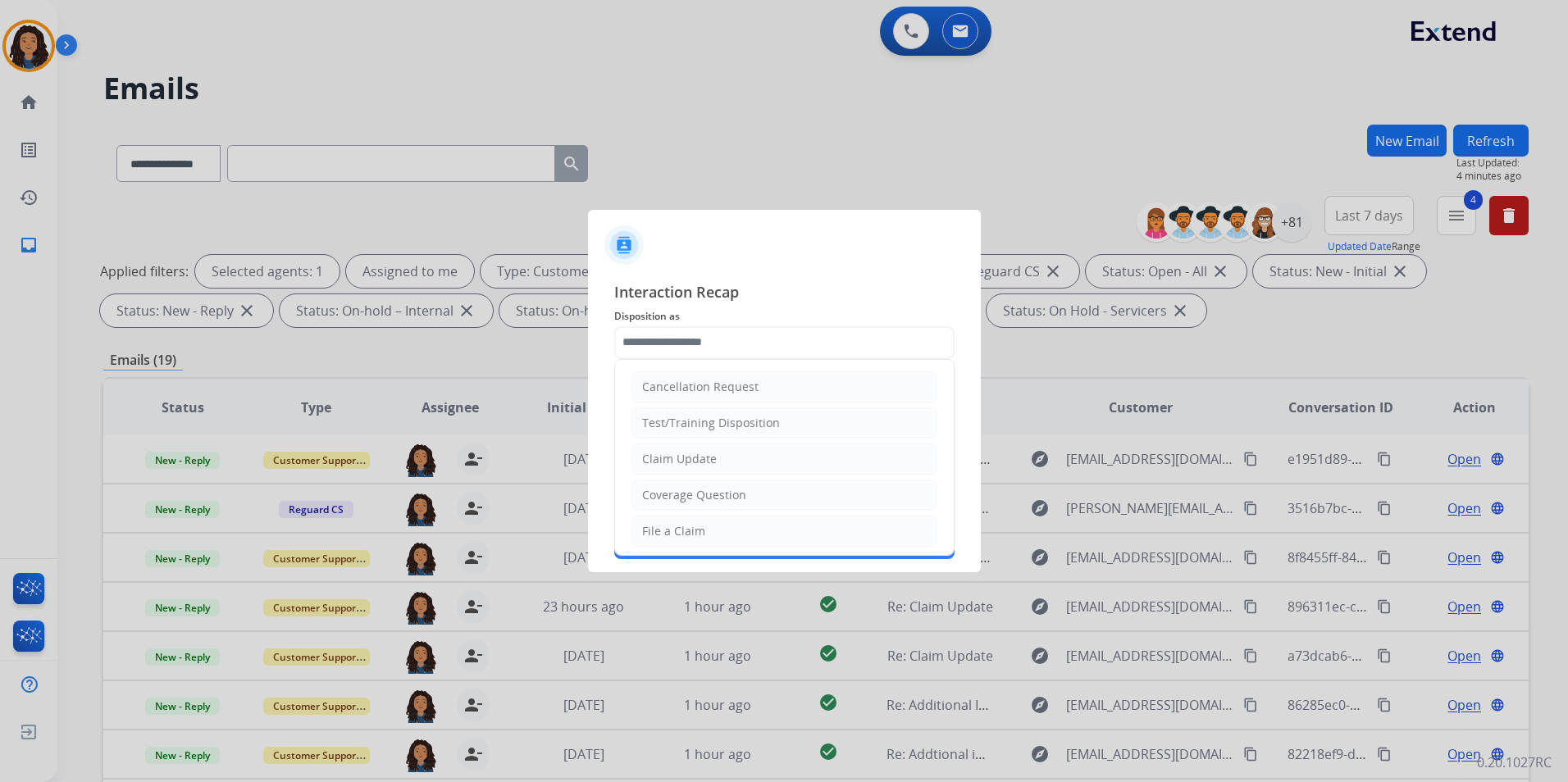
drag, startPoint x: 681, startPoint y: 460, endPoint x: 662, endPoint y: 410, distance: 53.5
click at [681, 458] on div "Claim Update" at bounding box center [679, 459] width 75 height 16
type input "**********"
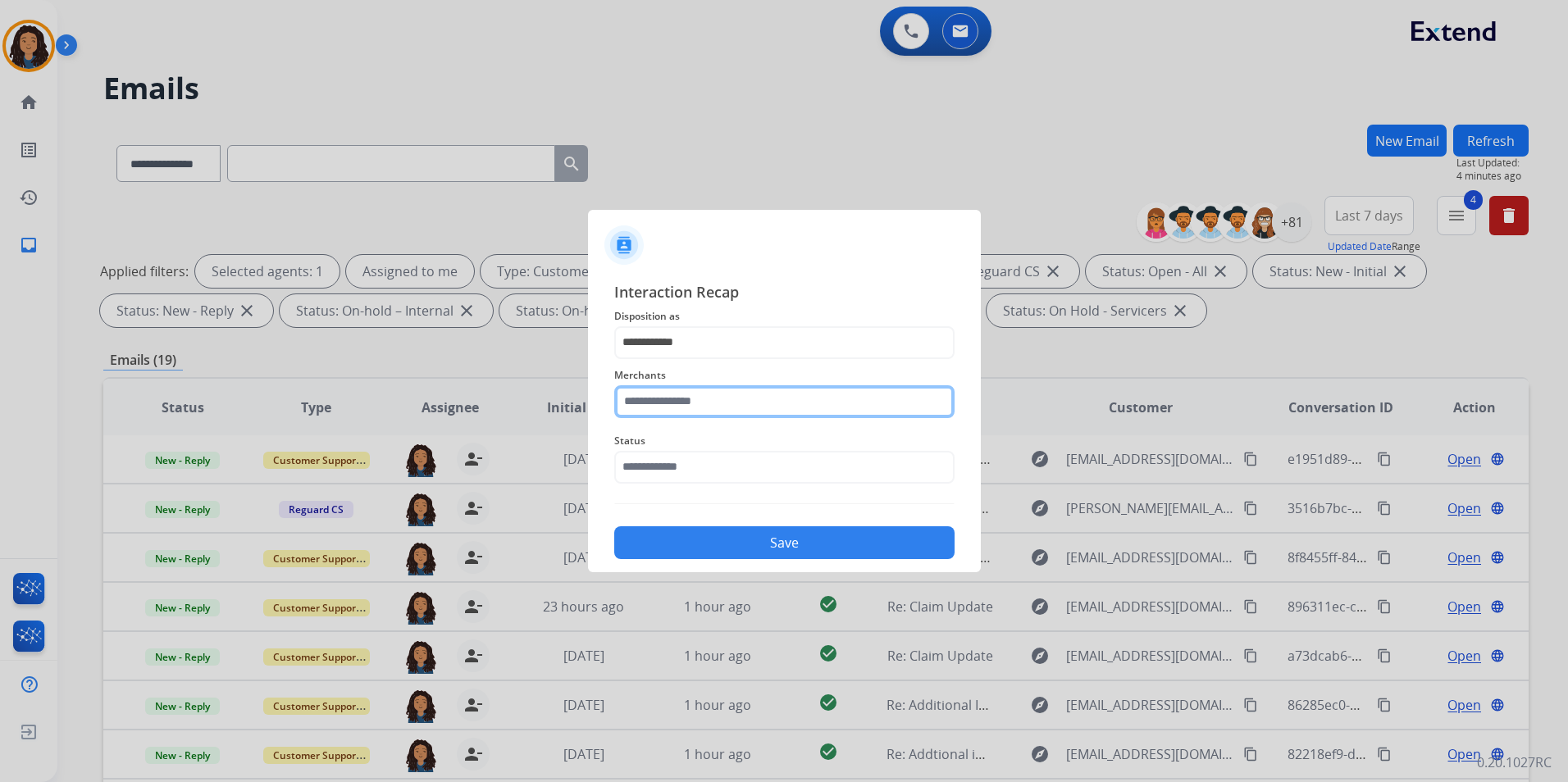
click at [659, 400] on input "text" at bounding box center [784, 401] width 340 height 33
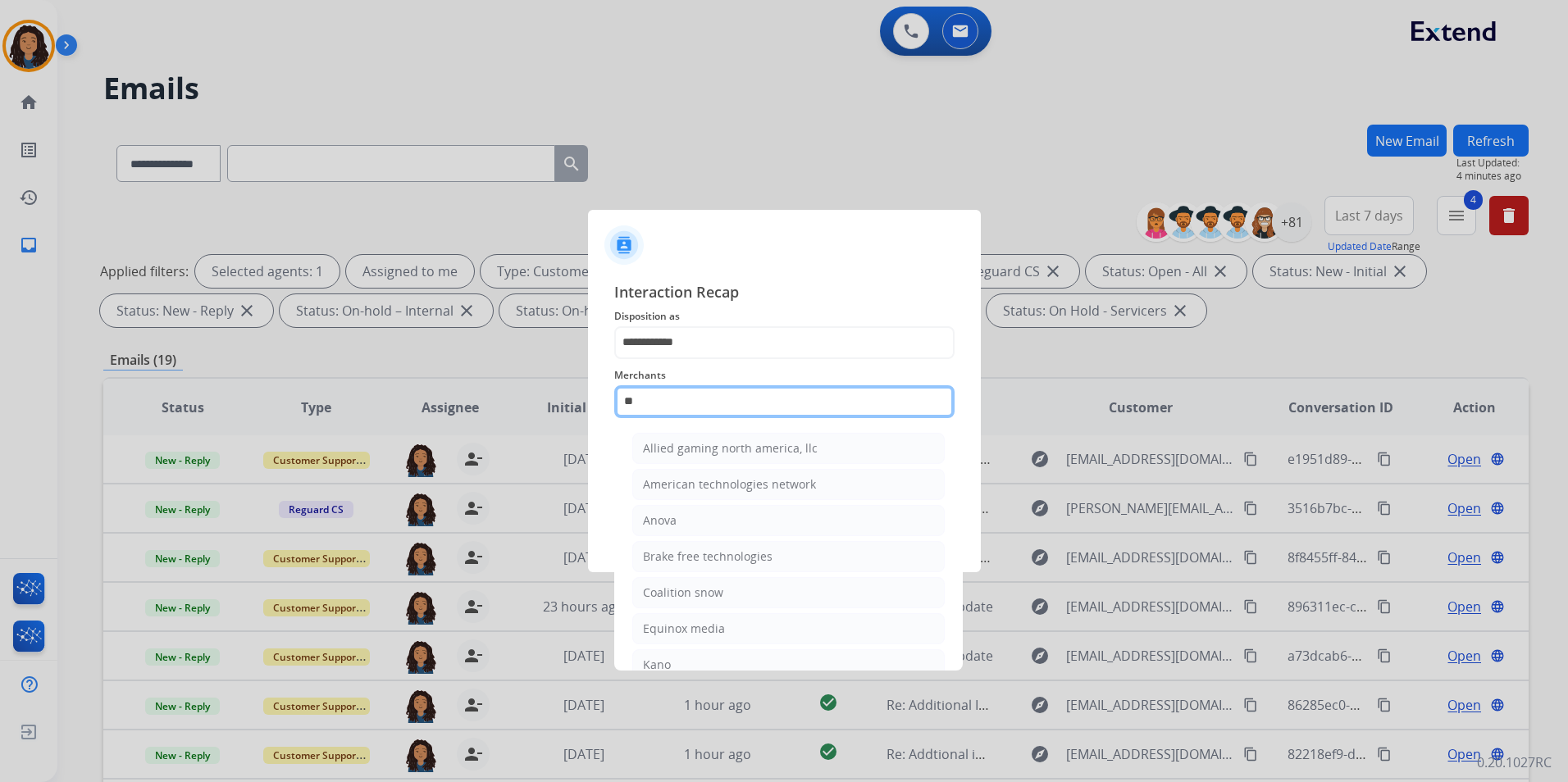
type input "*"
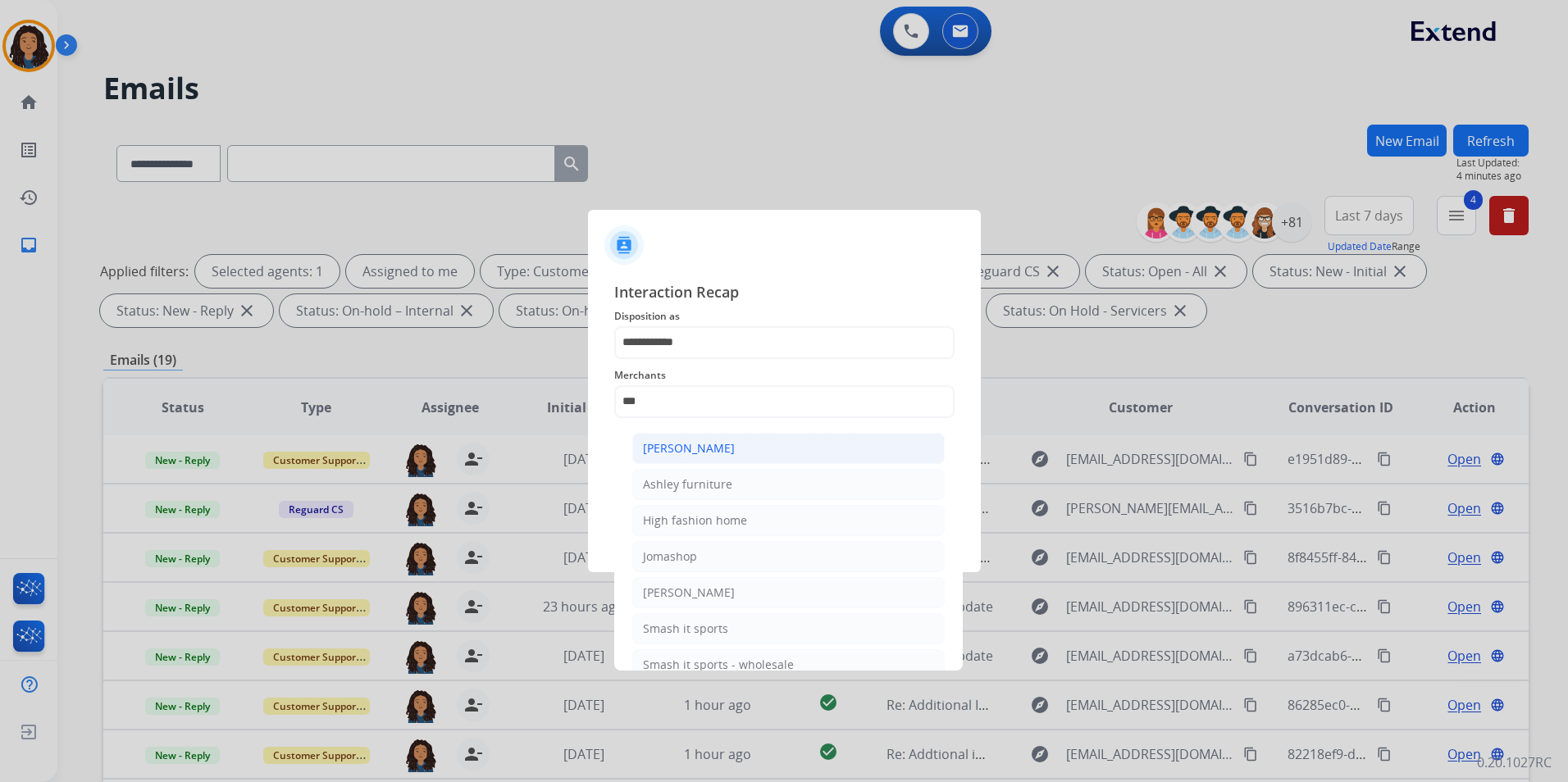
click at [698, 451] on div "[PERSON_NAME]" at bounding box center [689, 448] width 92 height 16
type input "**********"
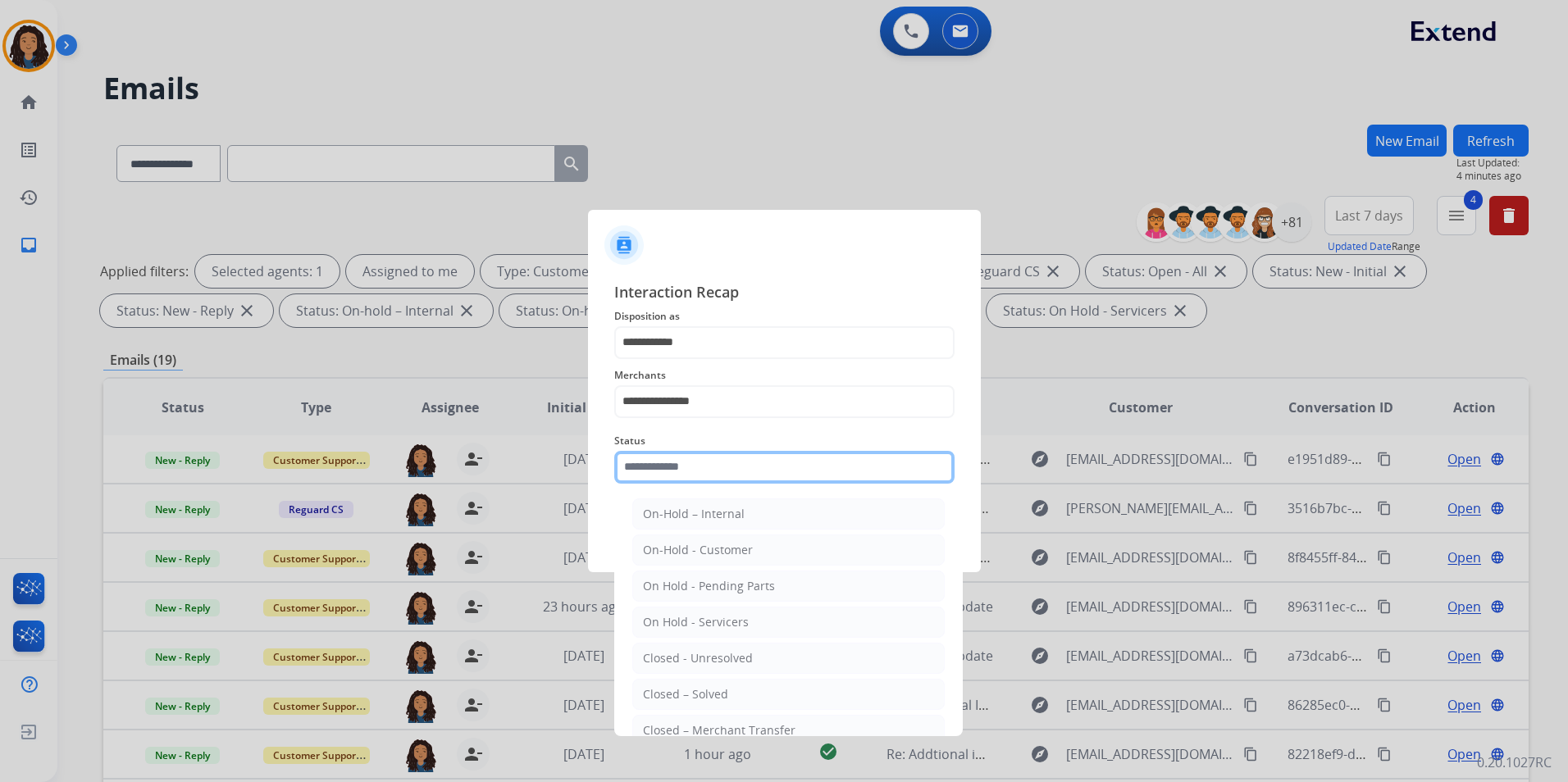
click at [678, 467] on input "text" at bounding box center [784, 467] width 340 height 33
click at [694, 683] on li "Closed – Solved" at bounding box center [788, 694] width 312 height 31
type input "**********"
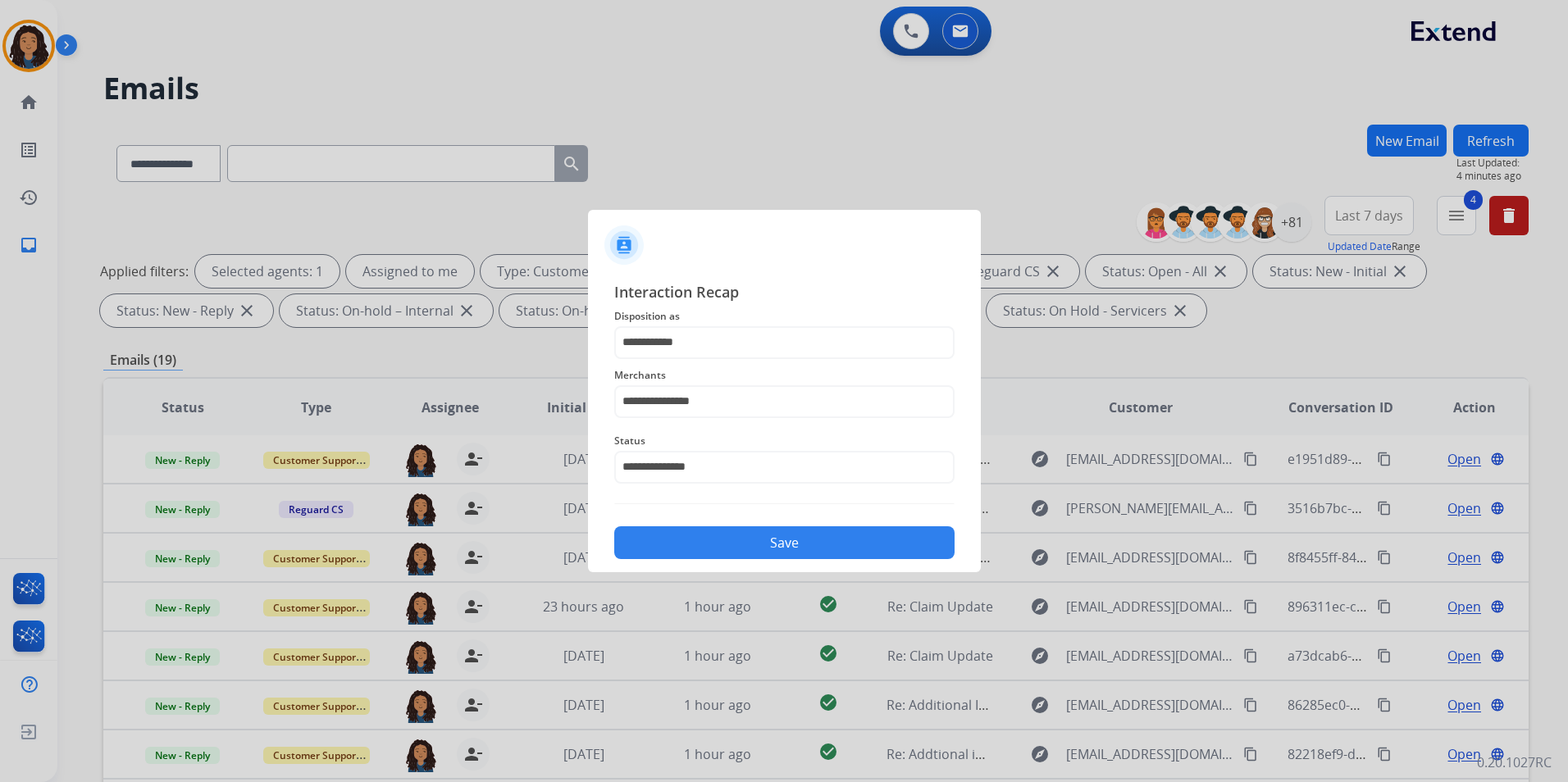
click at [692, 542] on button "Save" at bounding box center [784, 542] width 340 height 33
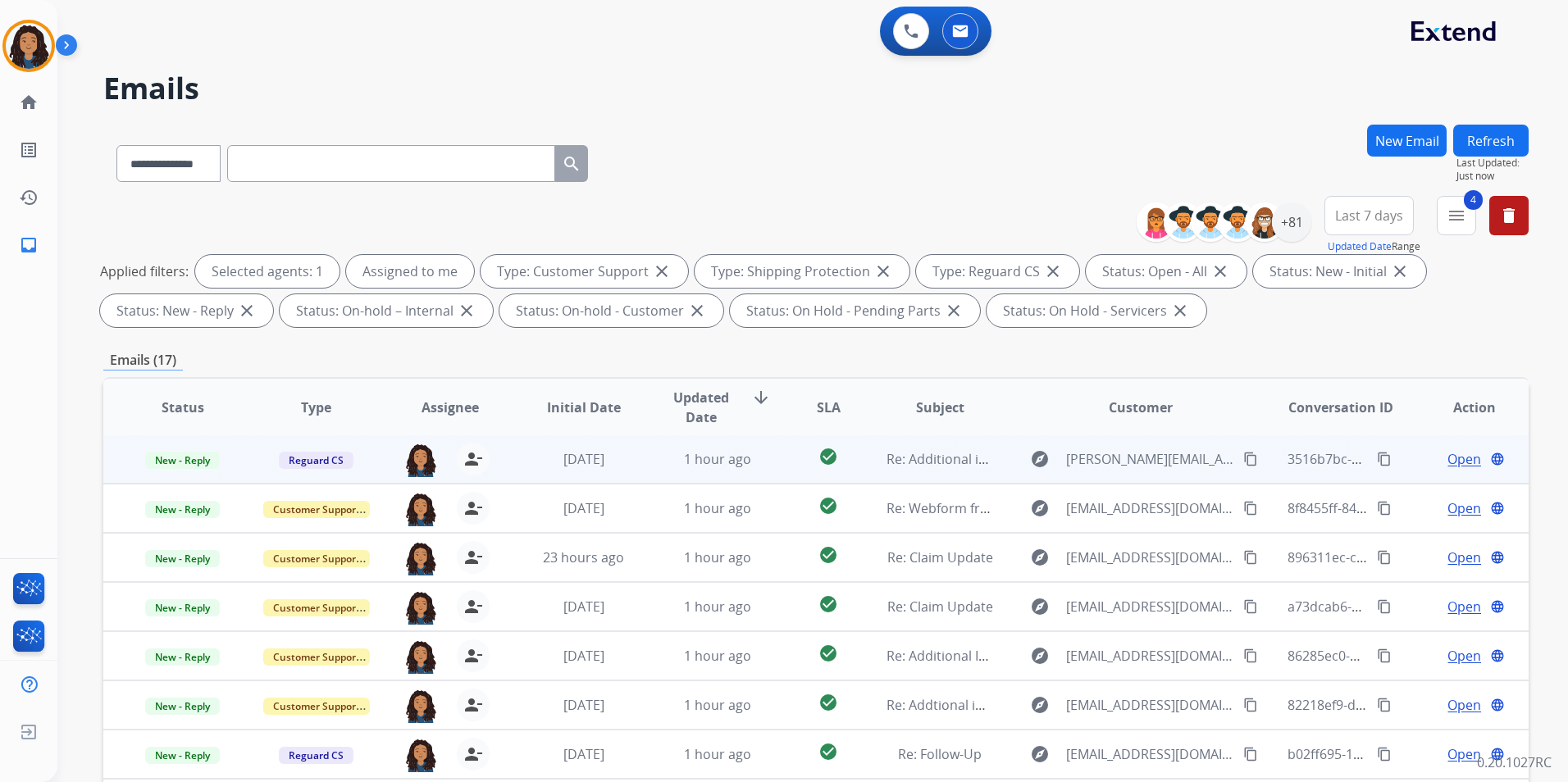
click at [1451, 461] on span "Open" at bounding box center [1463, 459] width 33 height 20
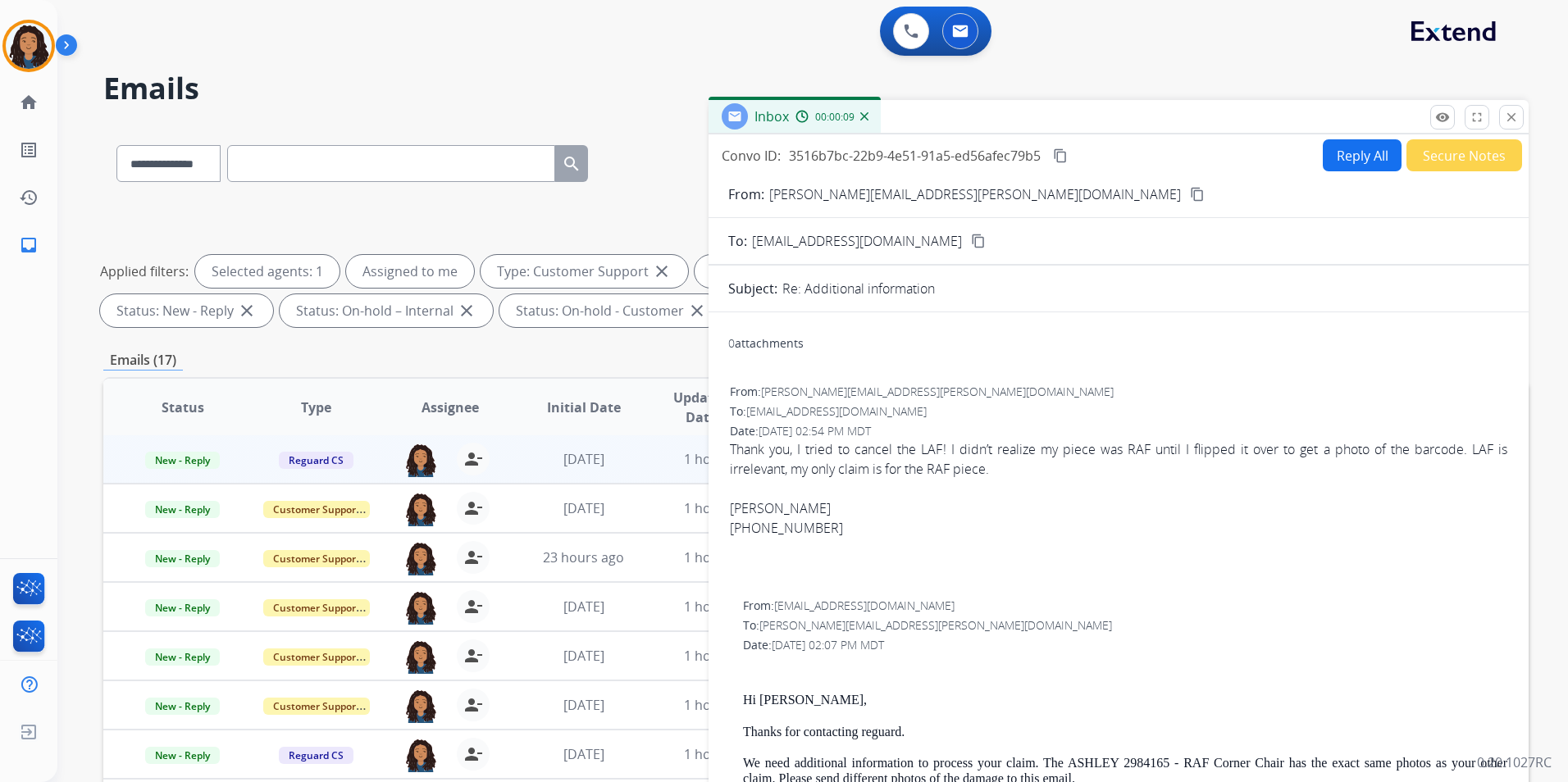
click at [1190, 193] on mat-icon "content_copy" at bounding box center [1197, 194] width 14 height 14
click at [1061, 154] on mat-icon "content_copy" at bounding box center [1060, 155] width 14 height 14
click at [1068, 154] on mat-icon "content_copy" at bounding box center [1060, 155] width 14 height 14
click at [194, 460] on span "New - Reply" at bounding box center [182, 460] width 75 height 17
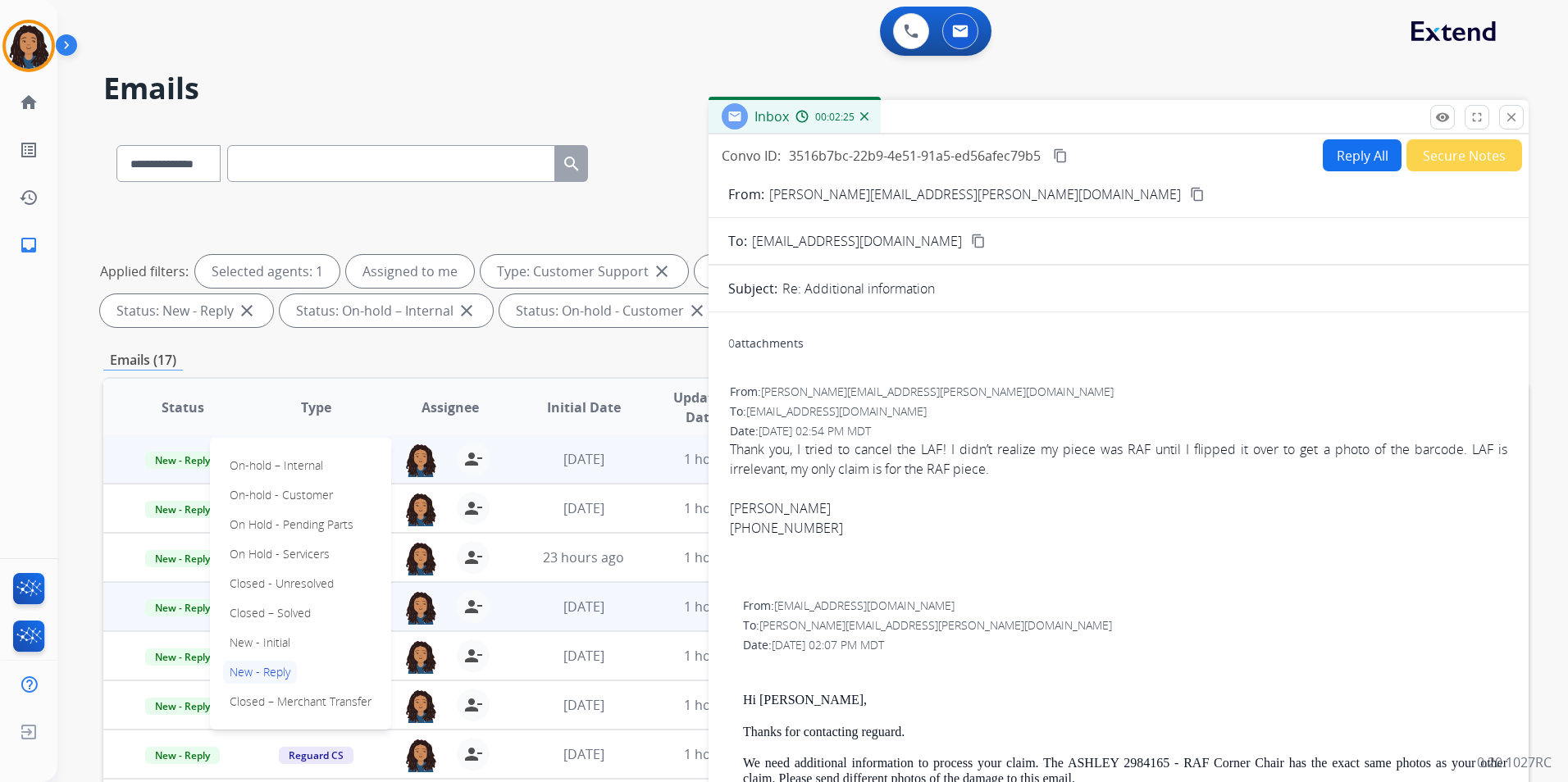
click at [288, 612] on p "Closed – Solved" at bounding box center [270, 613] width 94 height 23
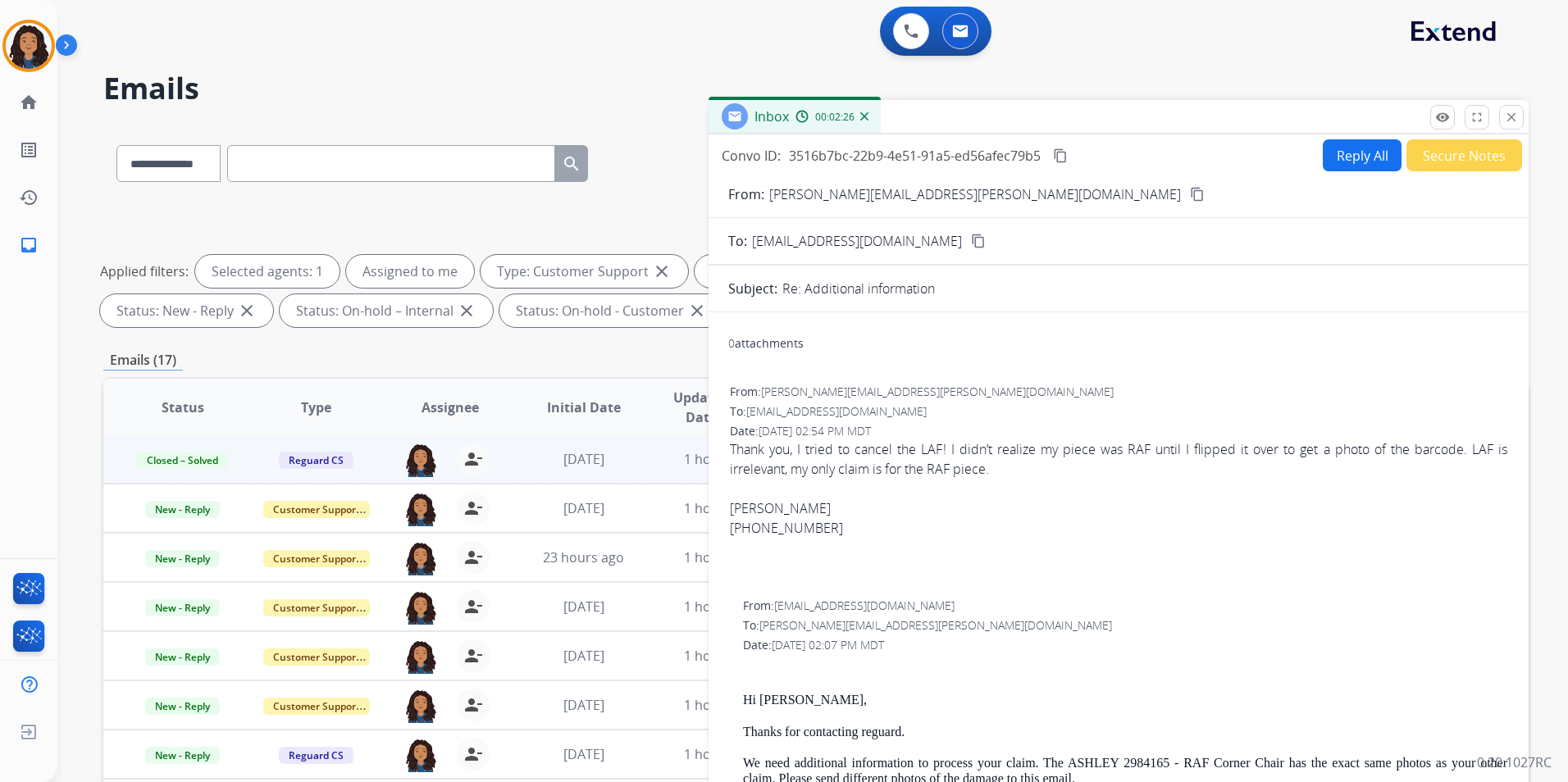
click at [1429, 161] on button "Secure Notes" at bounding box center [1464, 155] width 116 height 32
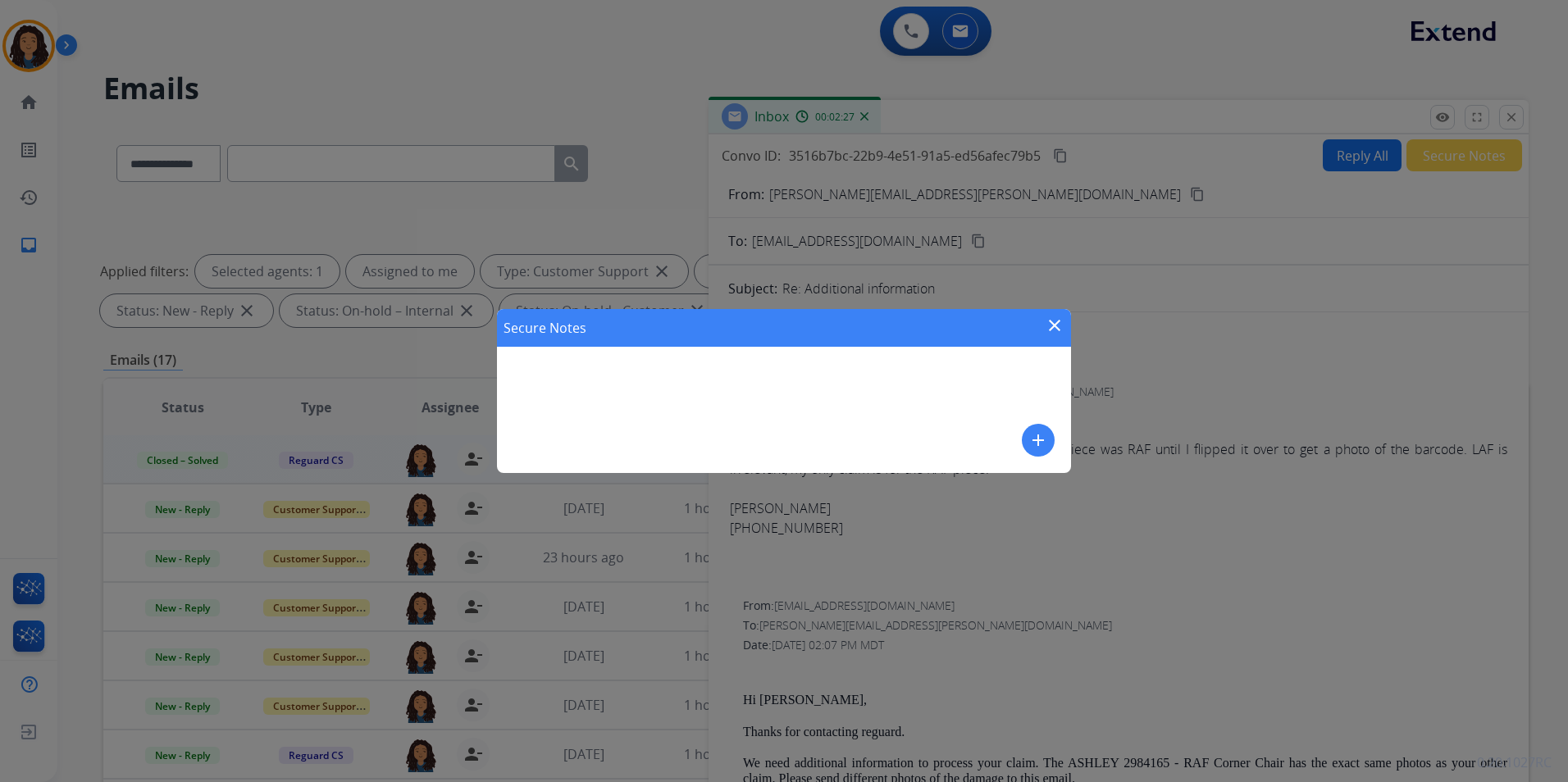
click at [1028, 437] on mat-icon "add" at bounding box center [1038, 440] width 20 height 20
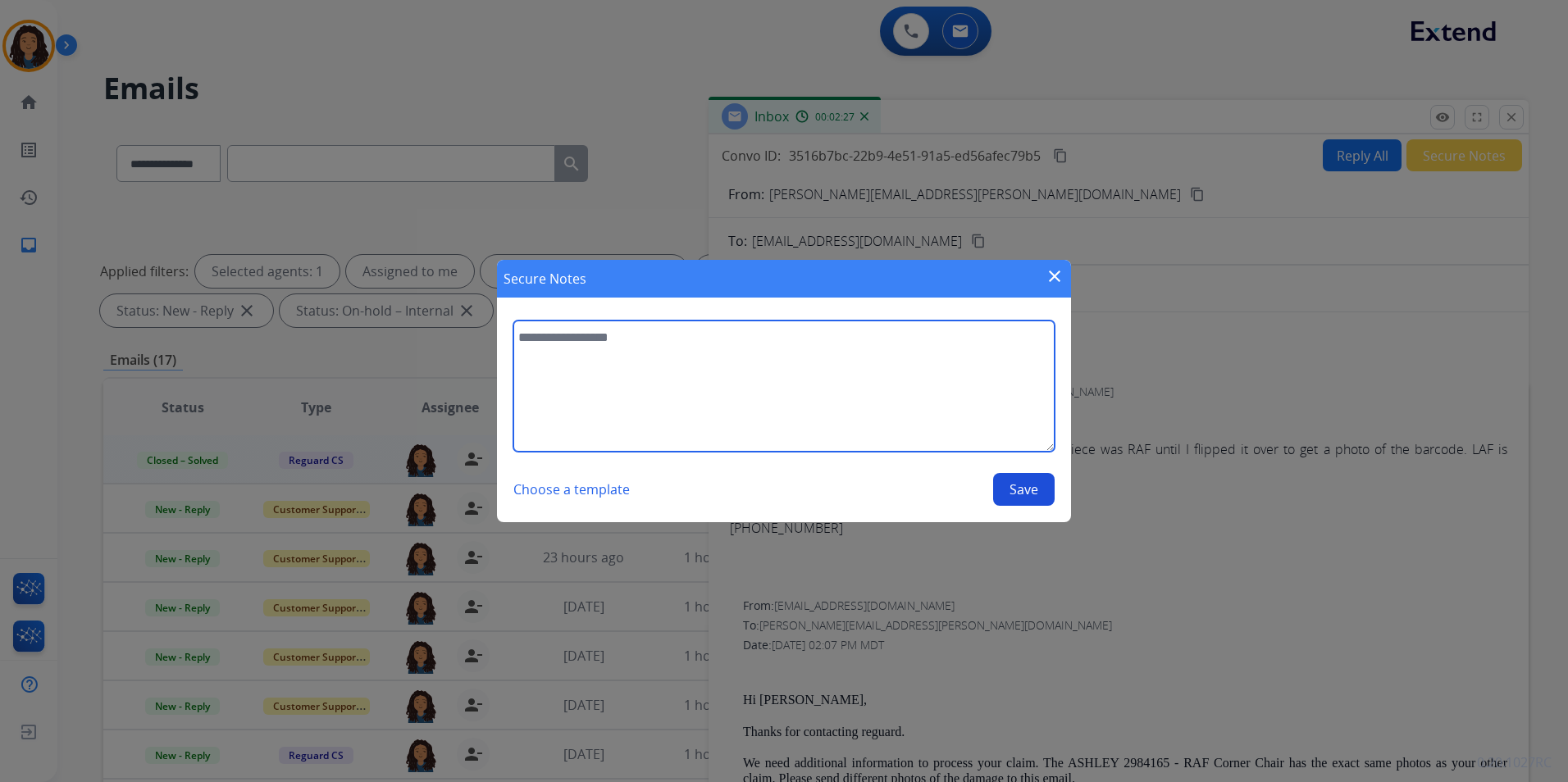
click at [864, 389] on textarea at bounding box center [784, 386] width 541 height 131
type textarea "**********"
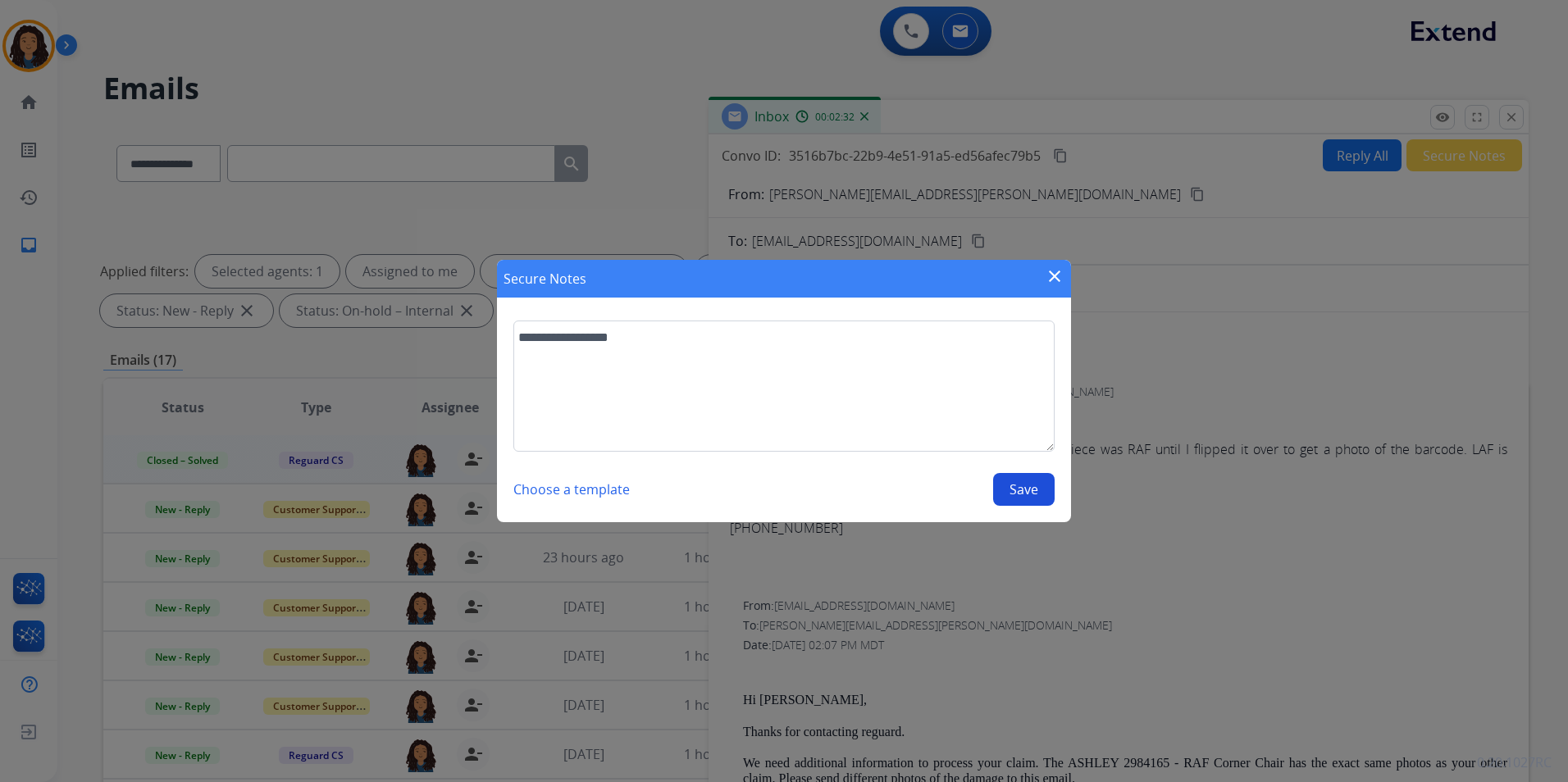
click at [1042, 495] on button "Save" at bounding box center [1024, 489] width 61 height 33
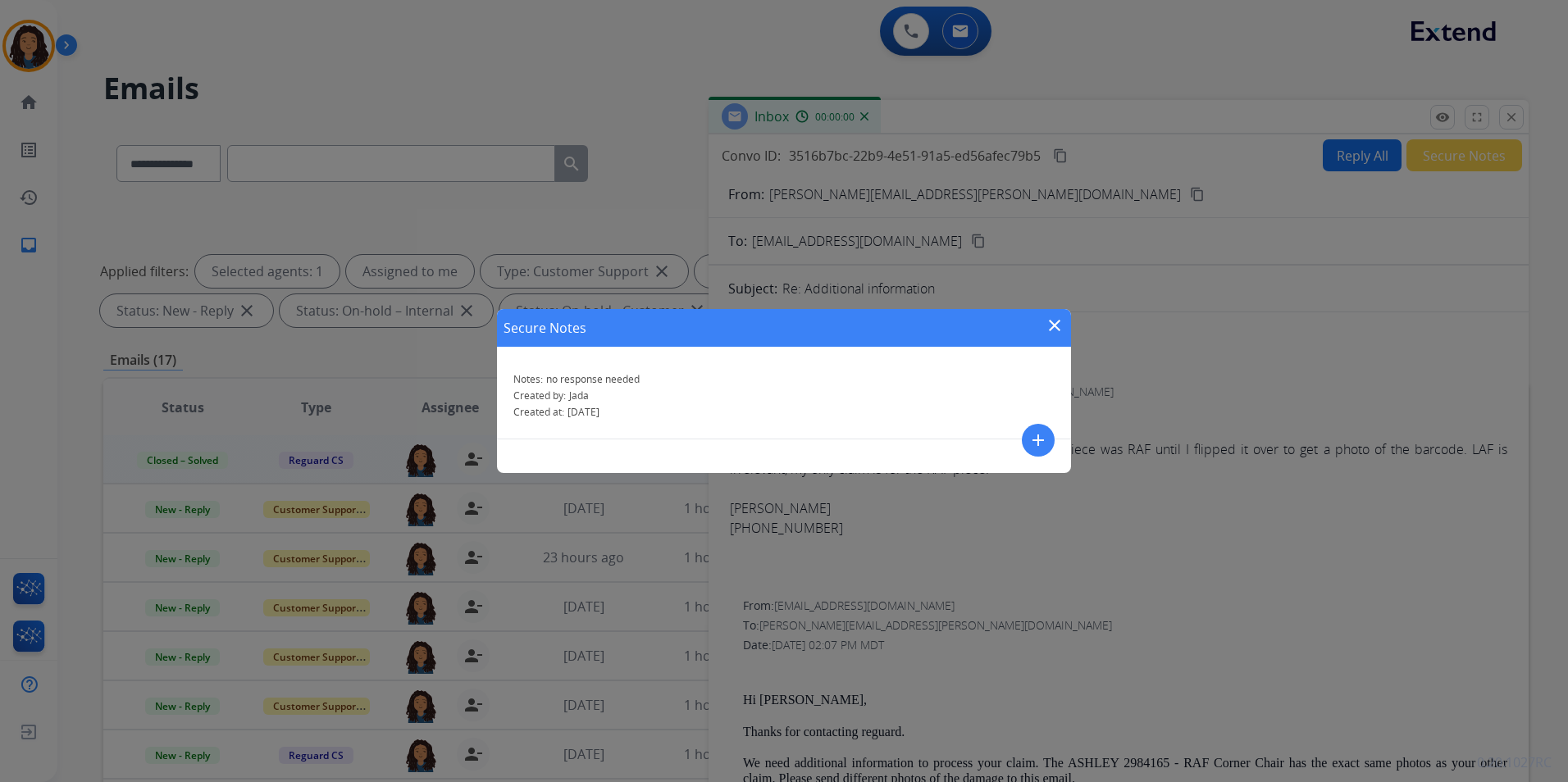
click at [1058, 328] on mat-icon "close" at bounding box center [1054, 325] width 20 height 20
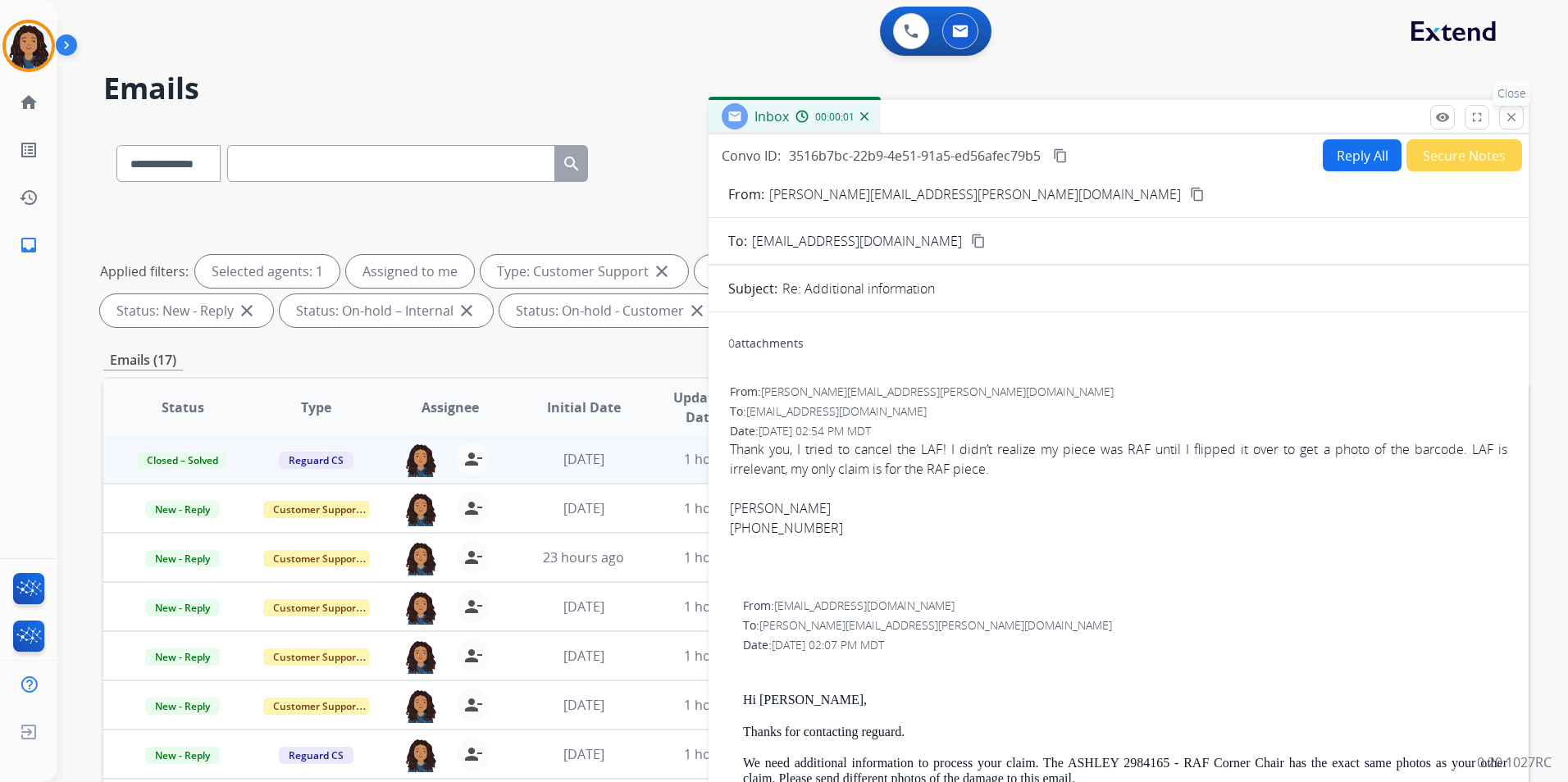
click at [1510, 122] on mat-icon "close" at bounding box center [1511, 118] width 14 height 14
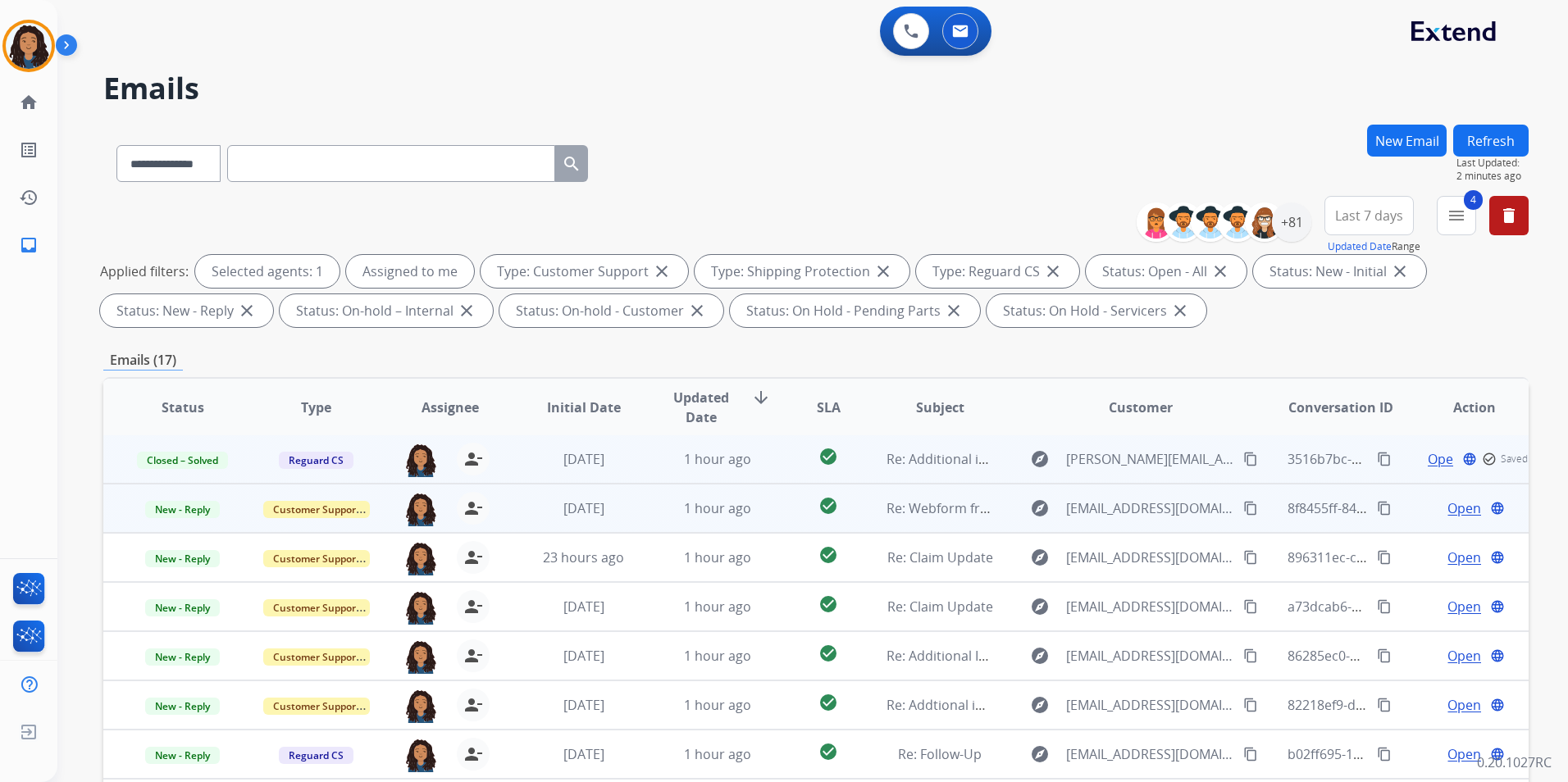
click at [1455, 497] on td "Open language" at bounding box center [1461, 508] width 134 height 49
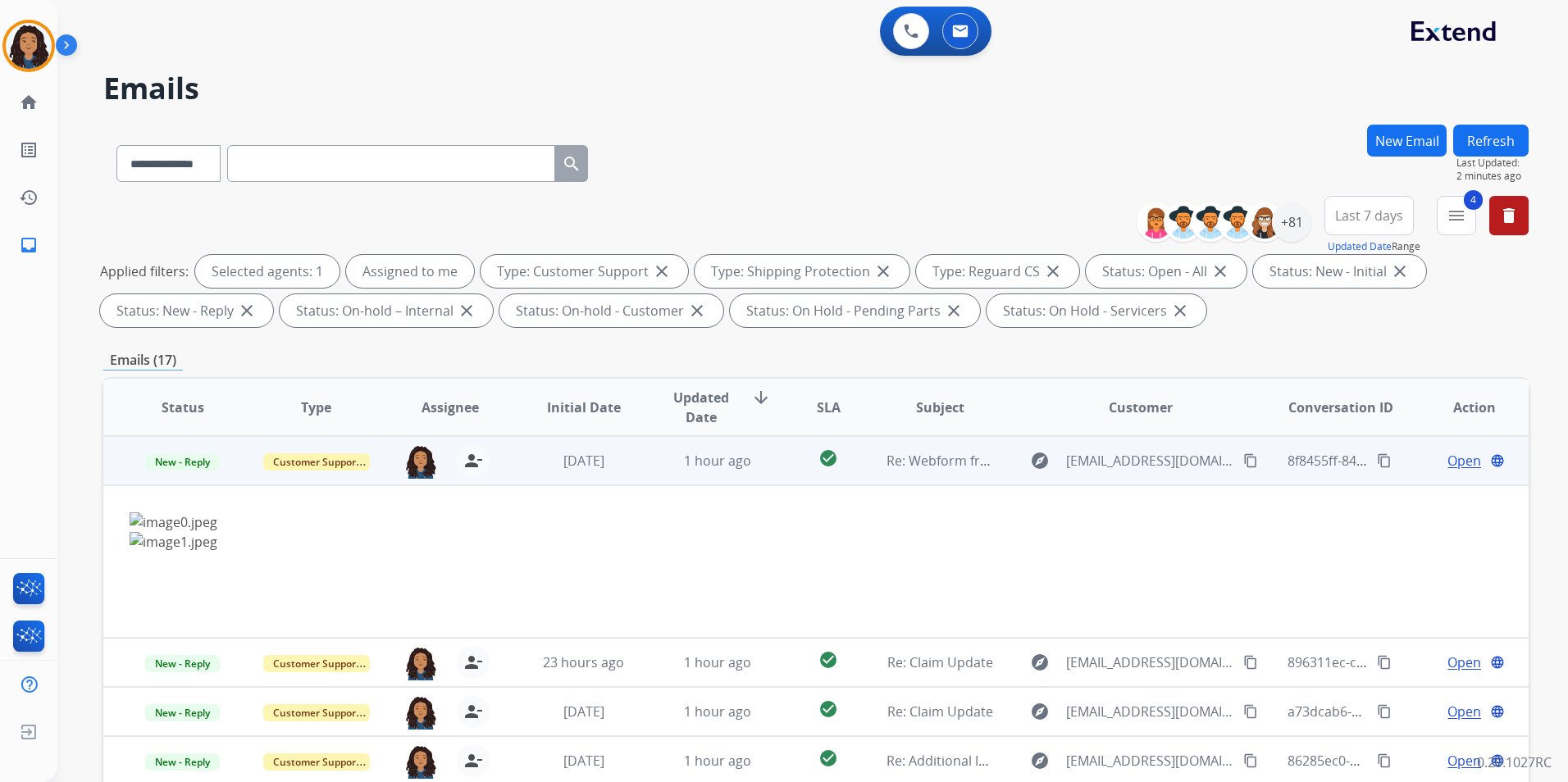
click at [1422, 458] on div "Open language" at bounding box center [1474, 461] width 107 height 20
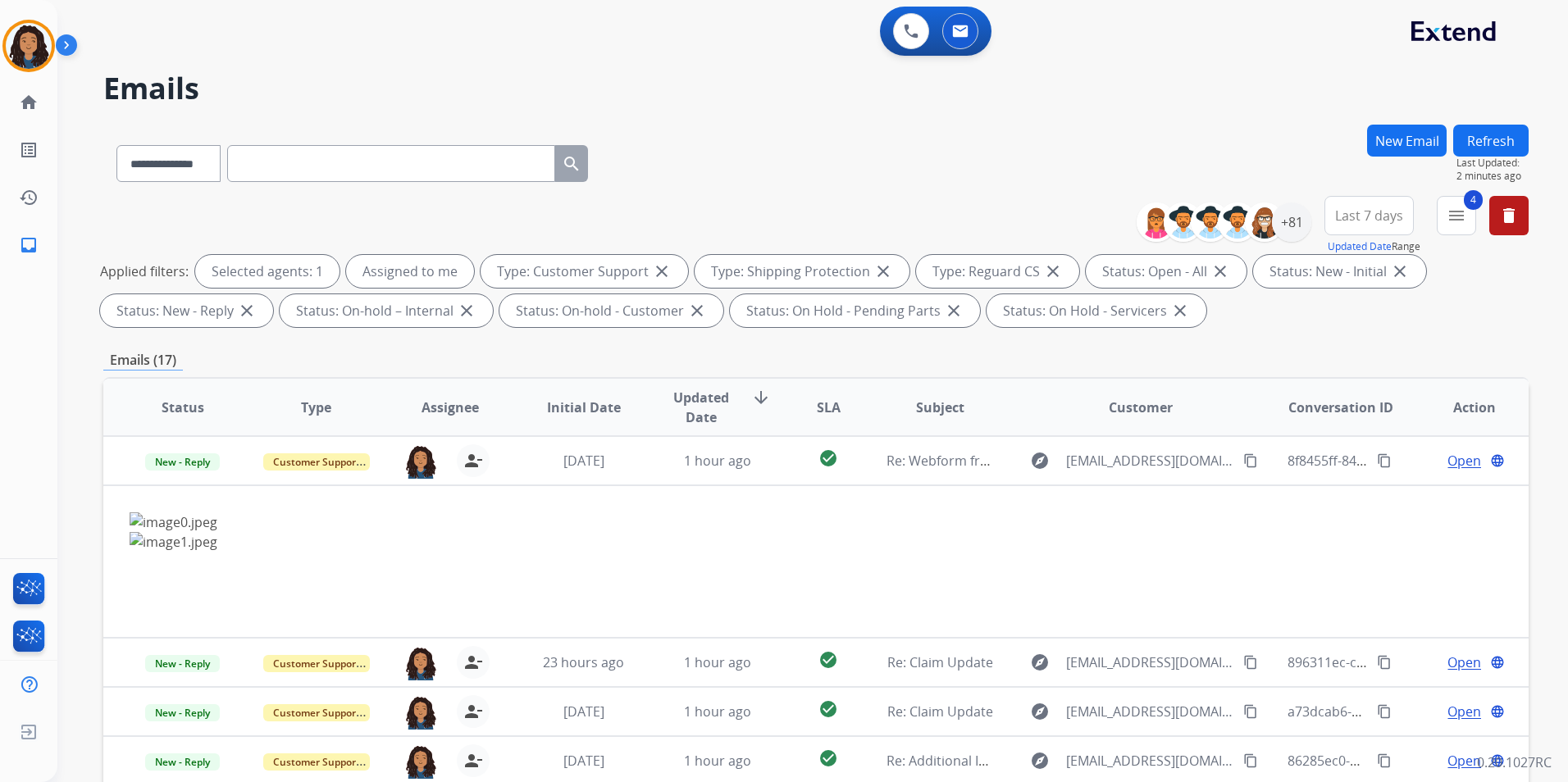
scroll to position [2, 0]
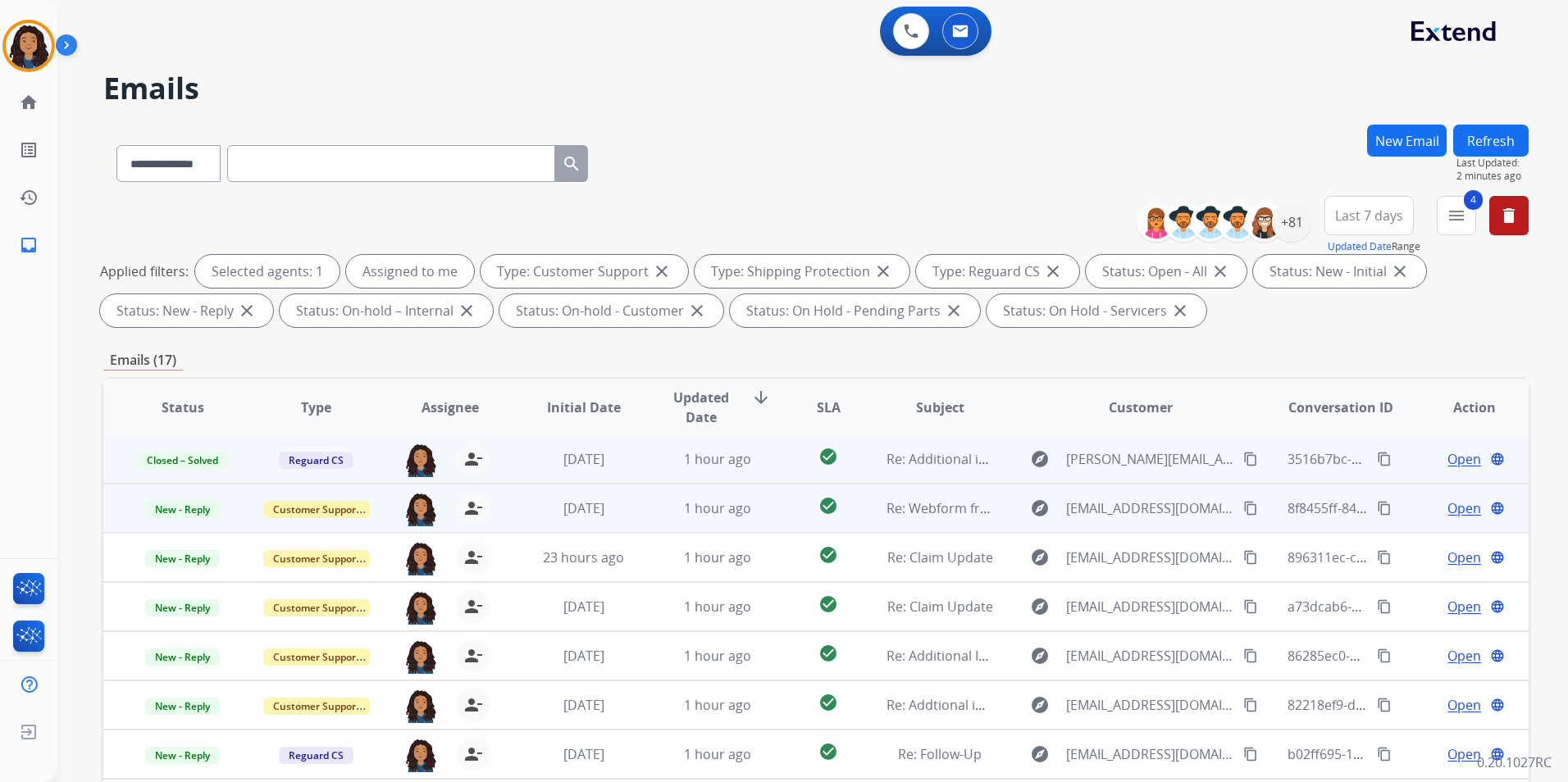
click at [1457, 508] on span "Open" at bounding box center [1463, 508] width 33 height 20
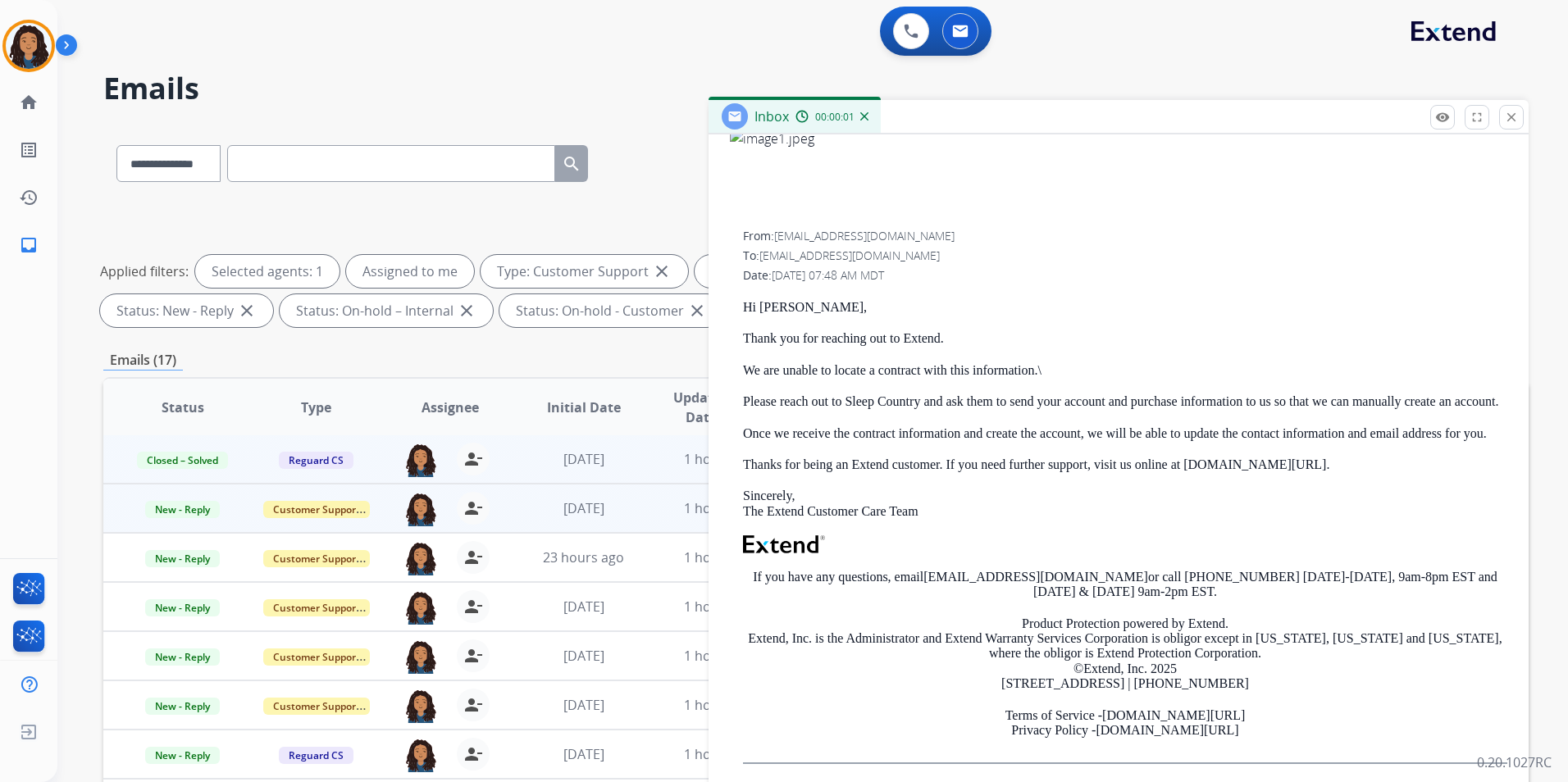
scroll to position [246, 0]
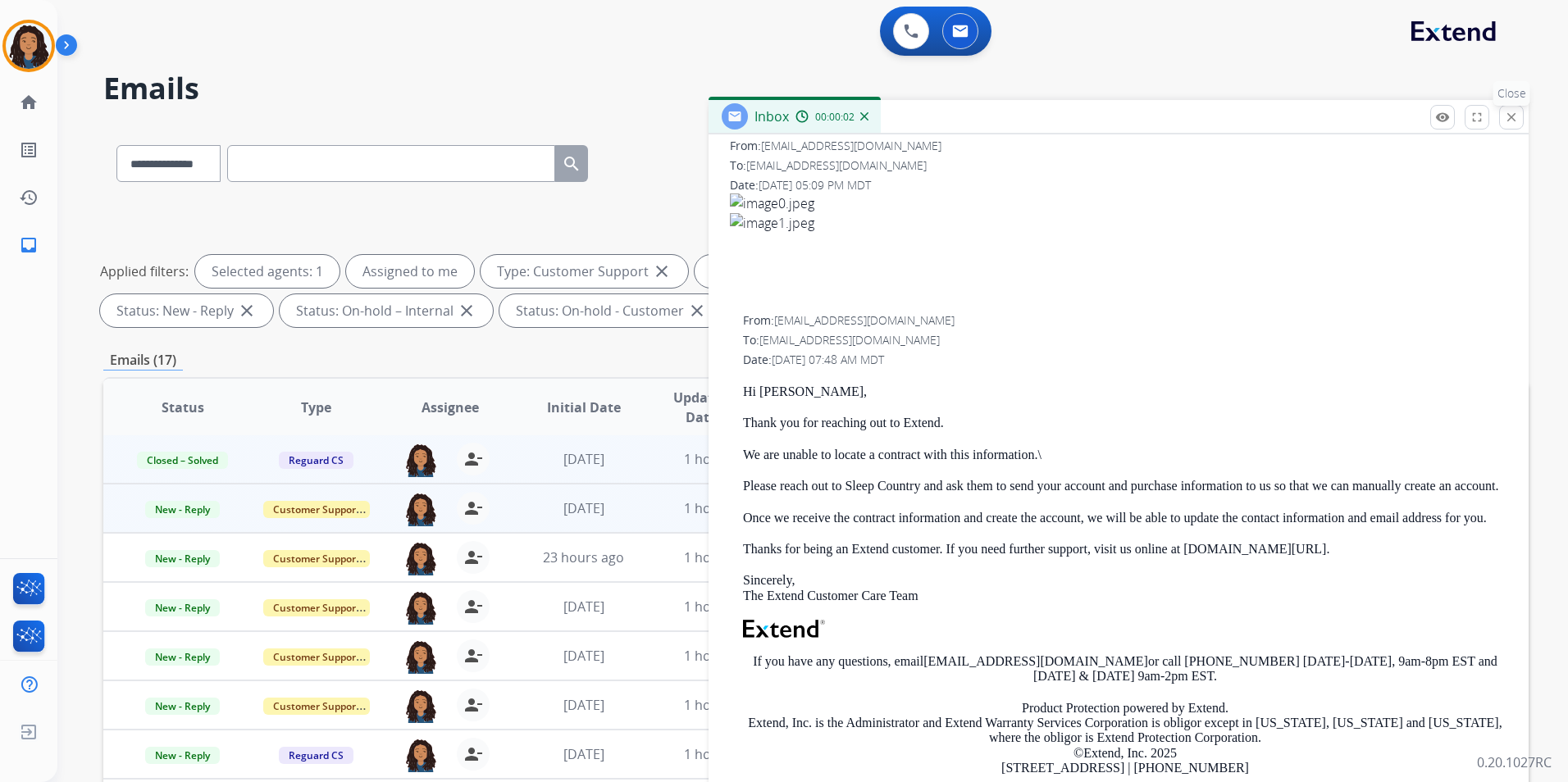
click at [1519, 118] on button "close Close" at bounding box center [1511, 117] width 24 height 24
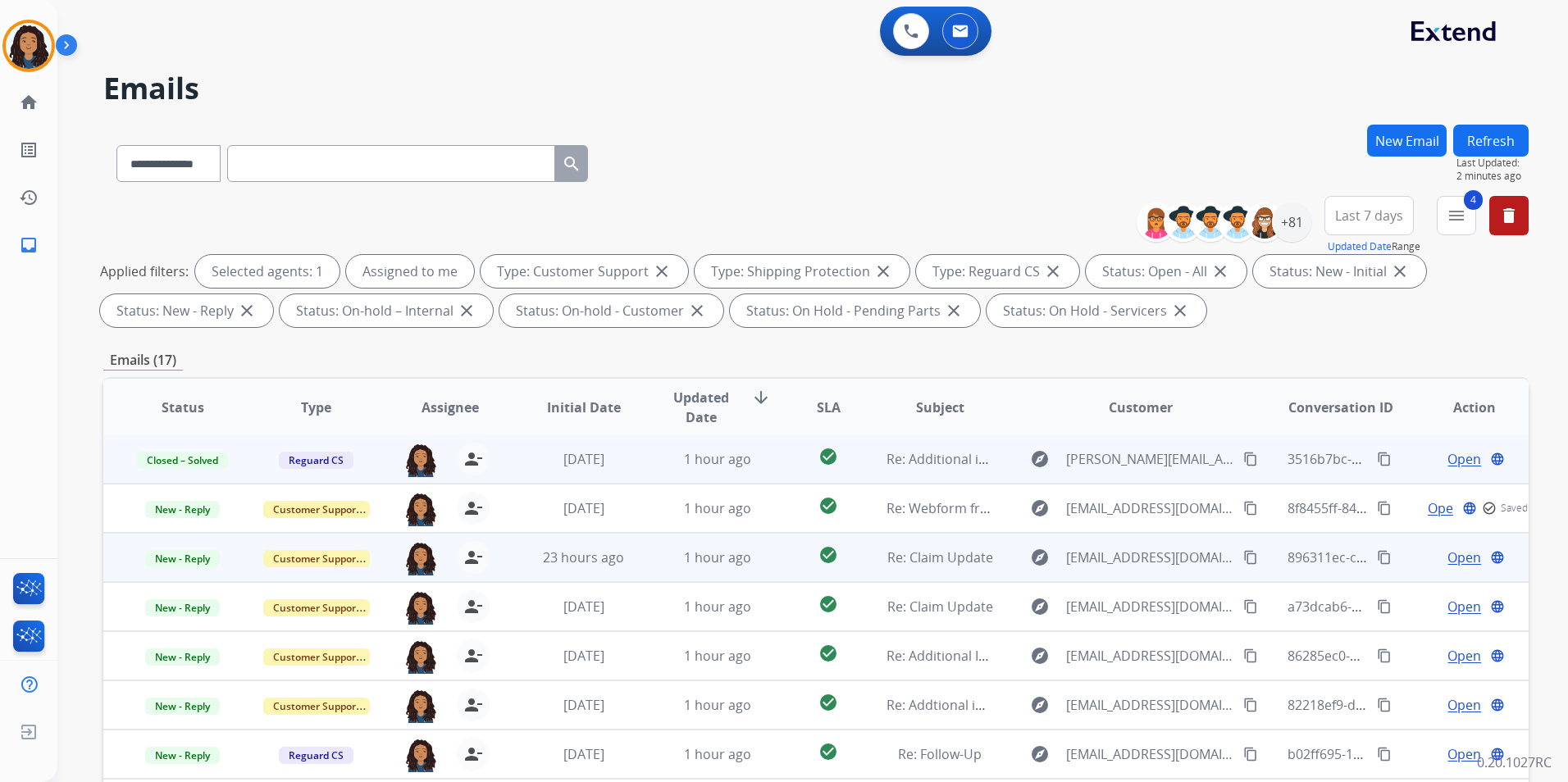
click at [1459, 556] on span "Open" at bounding box center [1463, 558] width 33 height 20
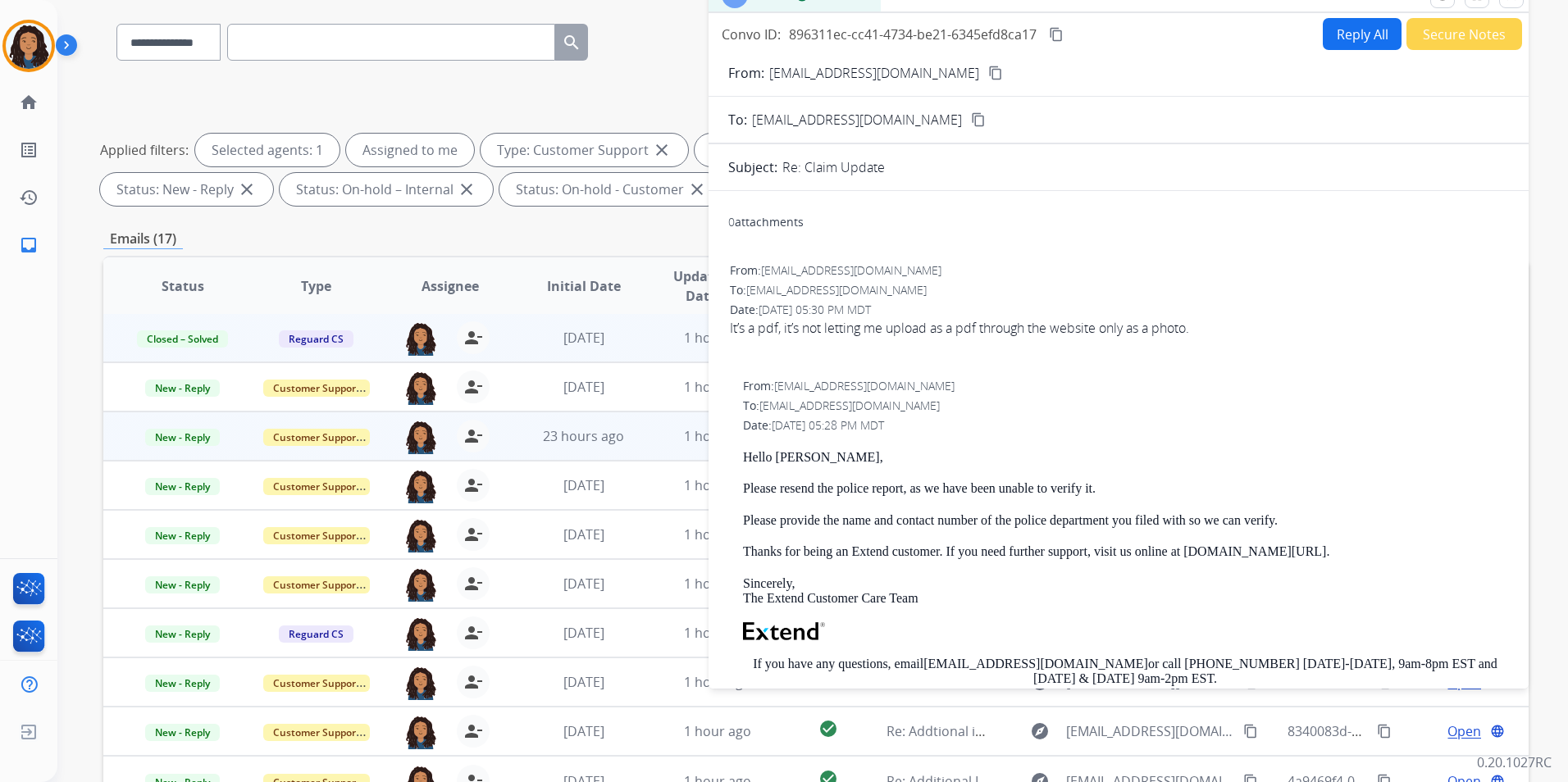
scroll to position [0, 0]
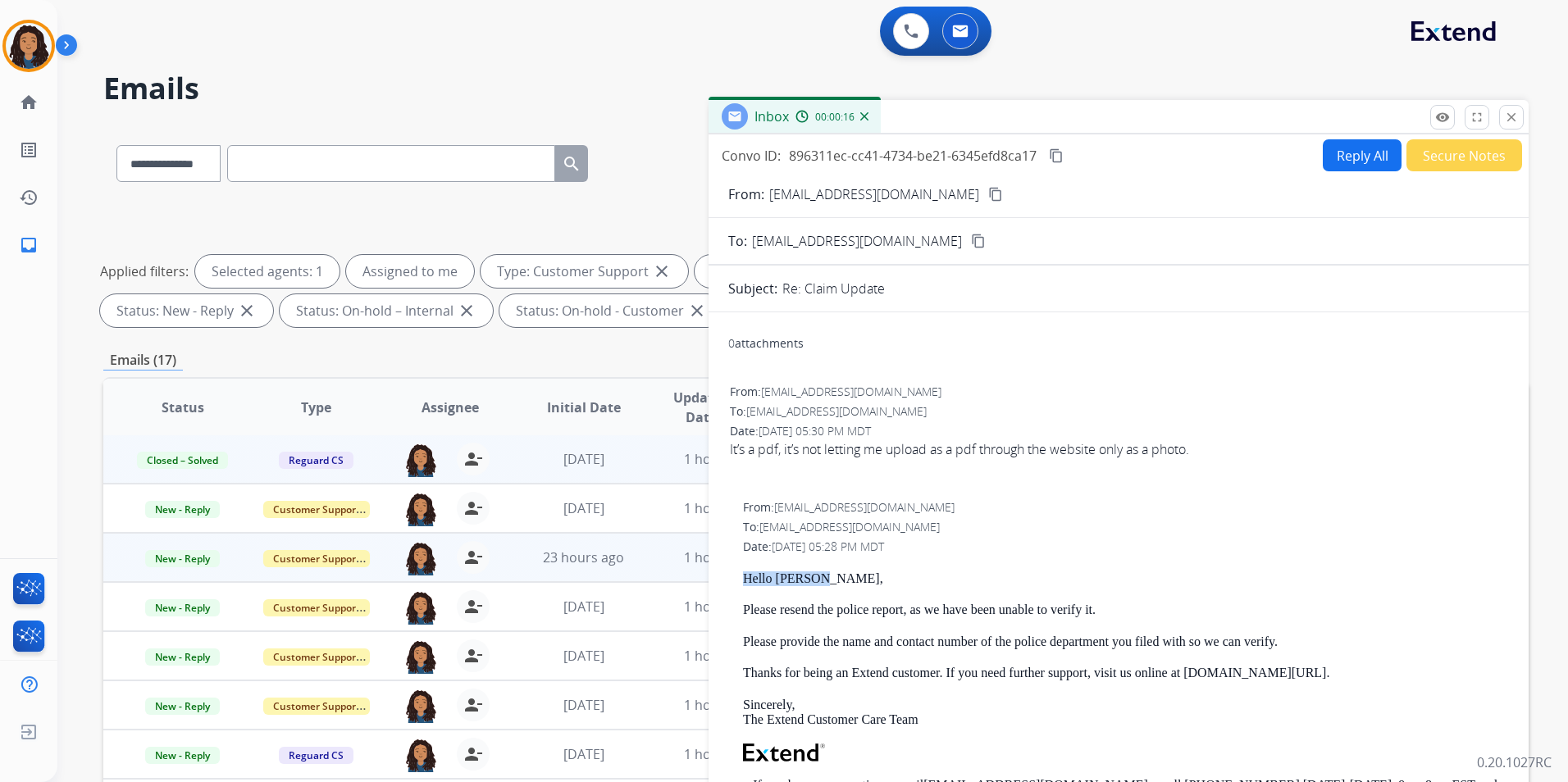
drag, startPoint x: 739, startPoint y: 571, endPoint x: 840, endPoint y: 579, distance: 101.3
click at [840, 579] on div "From: [EMAIL_ADDRESS][DOMAIN_NAME] To: [EMAIL_ADDRESS][DOMAIN_NAME] Date: [DATE…" at bounding box center [1118, 742] width 780 height 490
drag, startPoint x: 840, startPoint y: 579, endPoint x: 789, endPoint y: 579, distance: 51.0
click at [1367, 162] on button "Reply All" at bounding box center [1362, 155] width 79 height 32
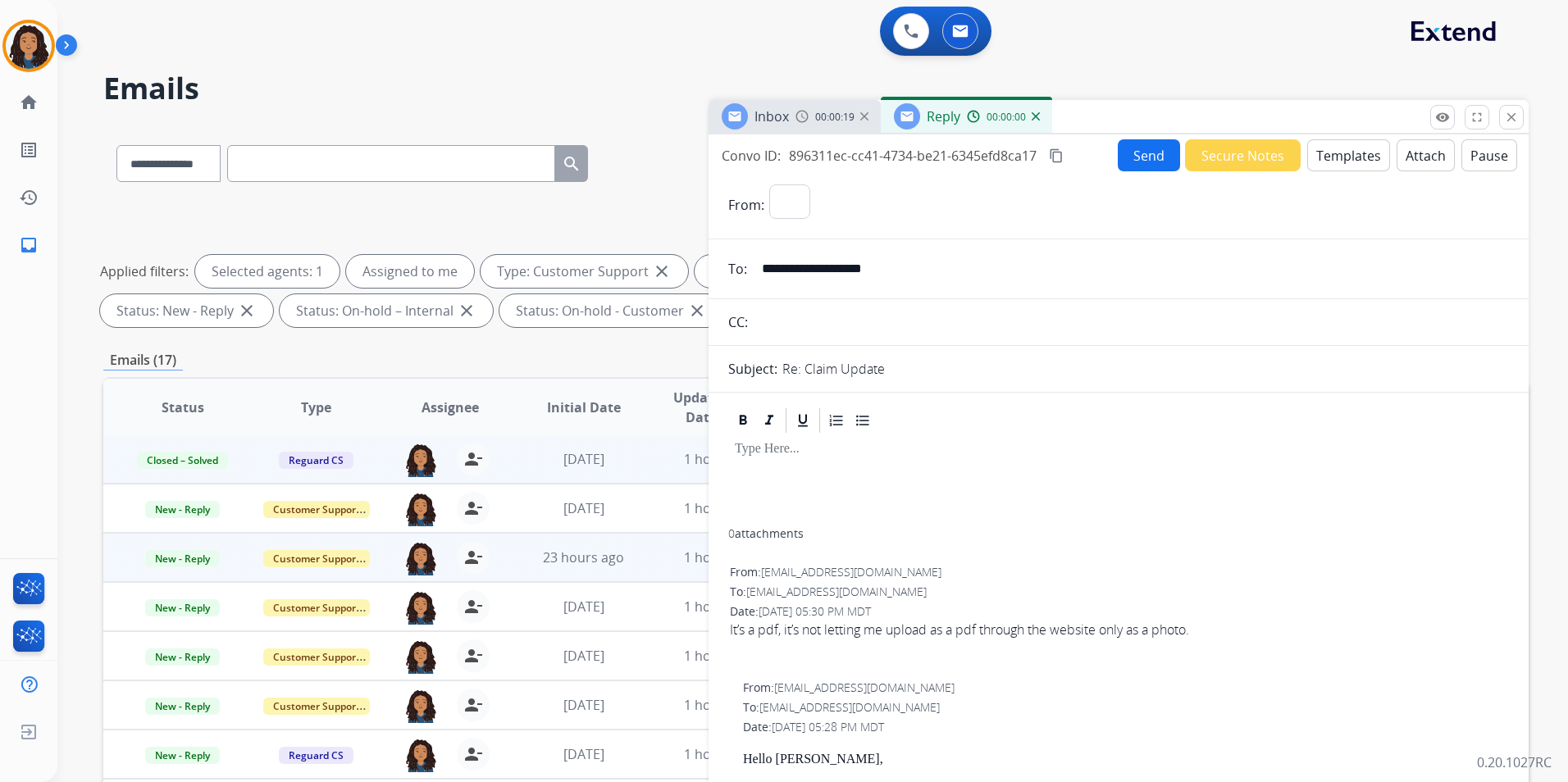
click at [1367, 163] on button "Templates" at bounding box center [1348, 155] width 83 height 32
select select "**********"
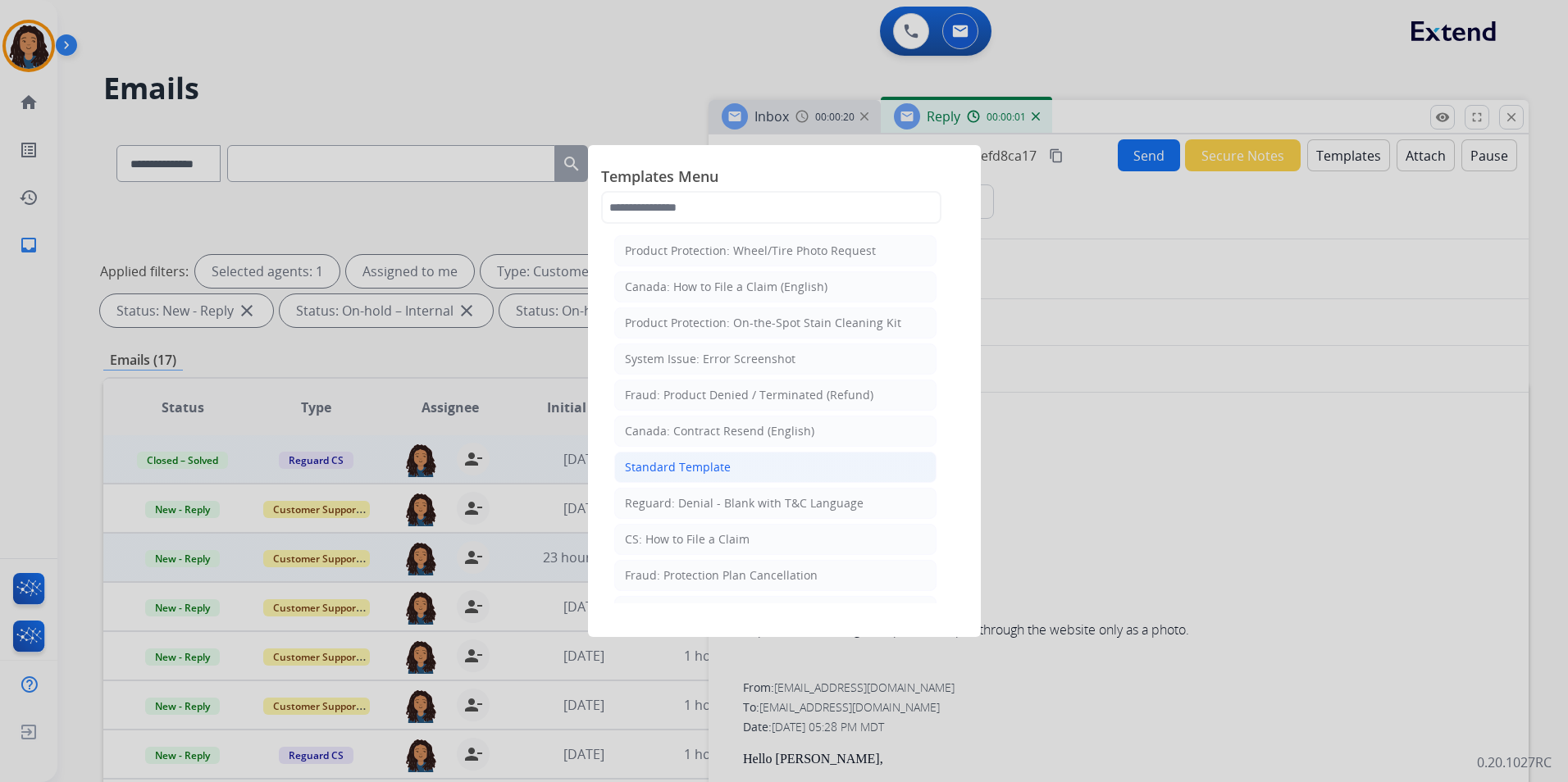
click at [759, 469] on li "Standard Template" at bounding box center [775, 467] width 322 height 31
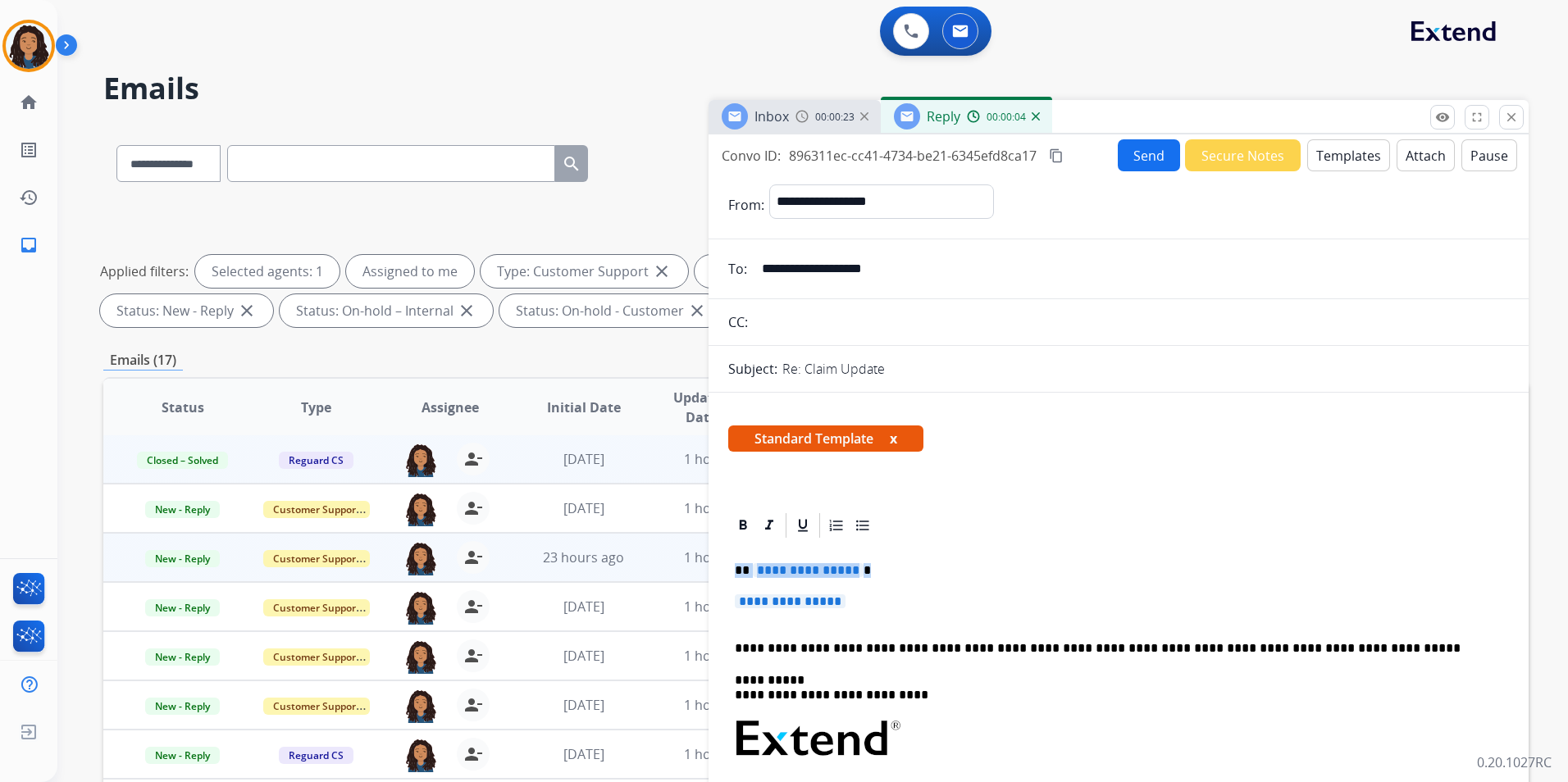
drag, startPoint x: 732, startPoint y: 568, endPoint x: 864, endPoint y: 593, distance: 134.3
click at [864, 593] on div "**********" at bounding box center [1118, 787] width 780 height 495
paste div
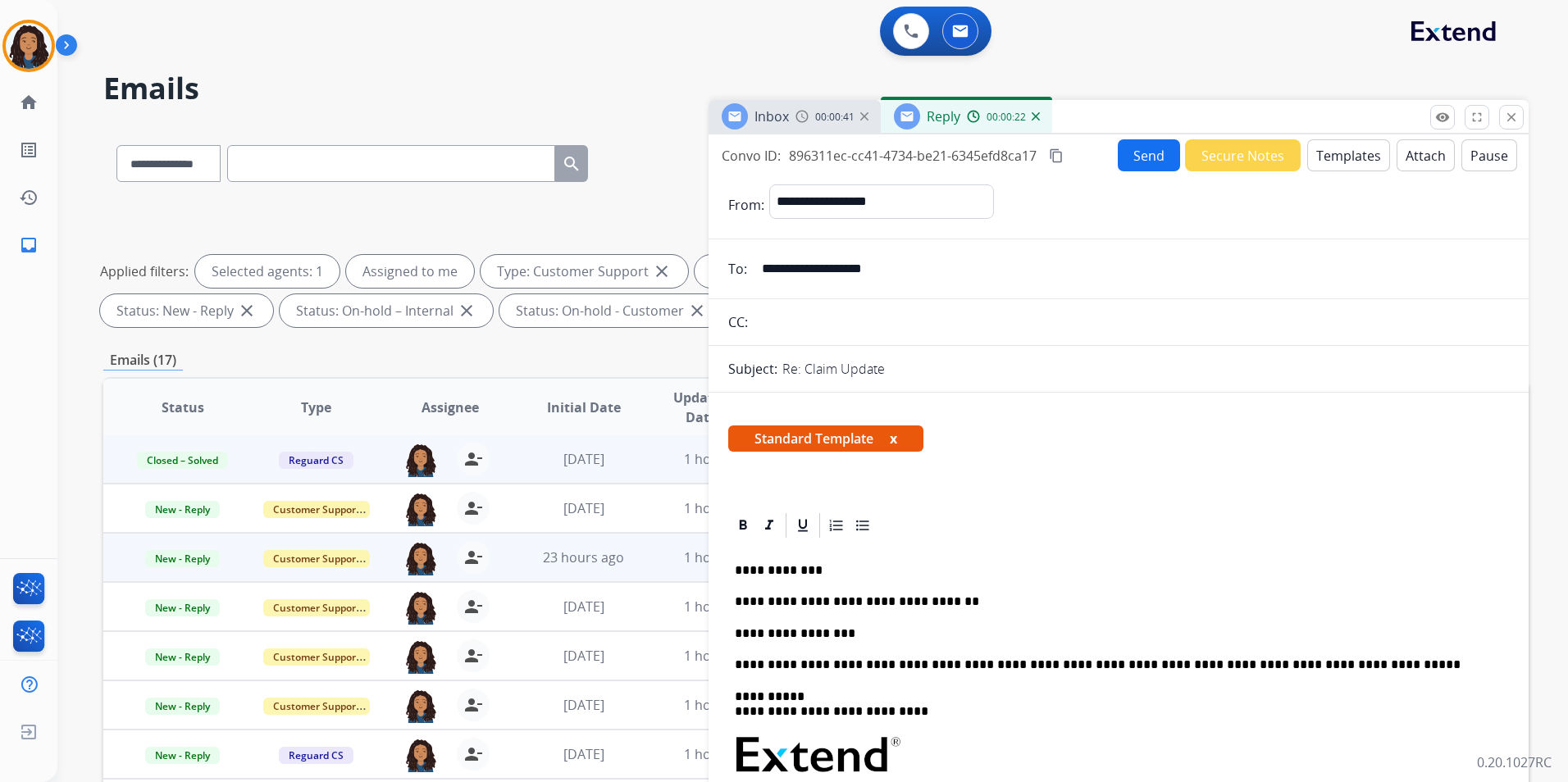
click at [1157, 145] on button "Send" at bounding box center [1148, 155] width 62 height 32
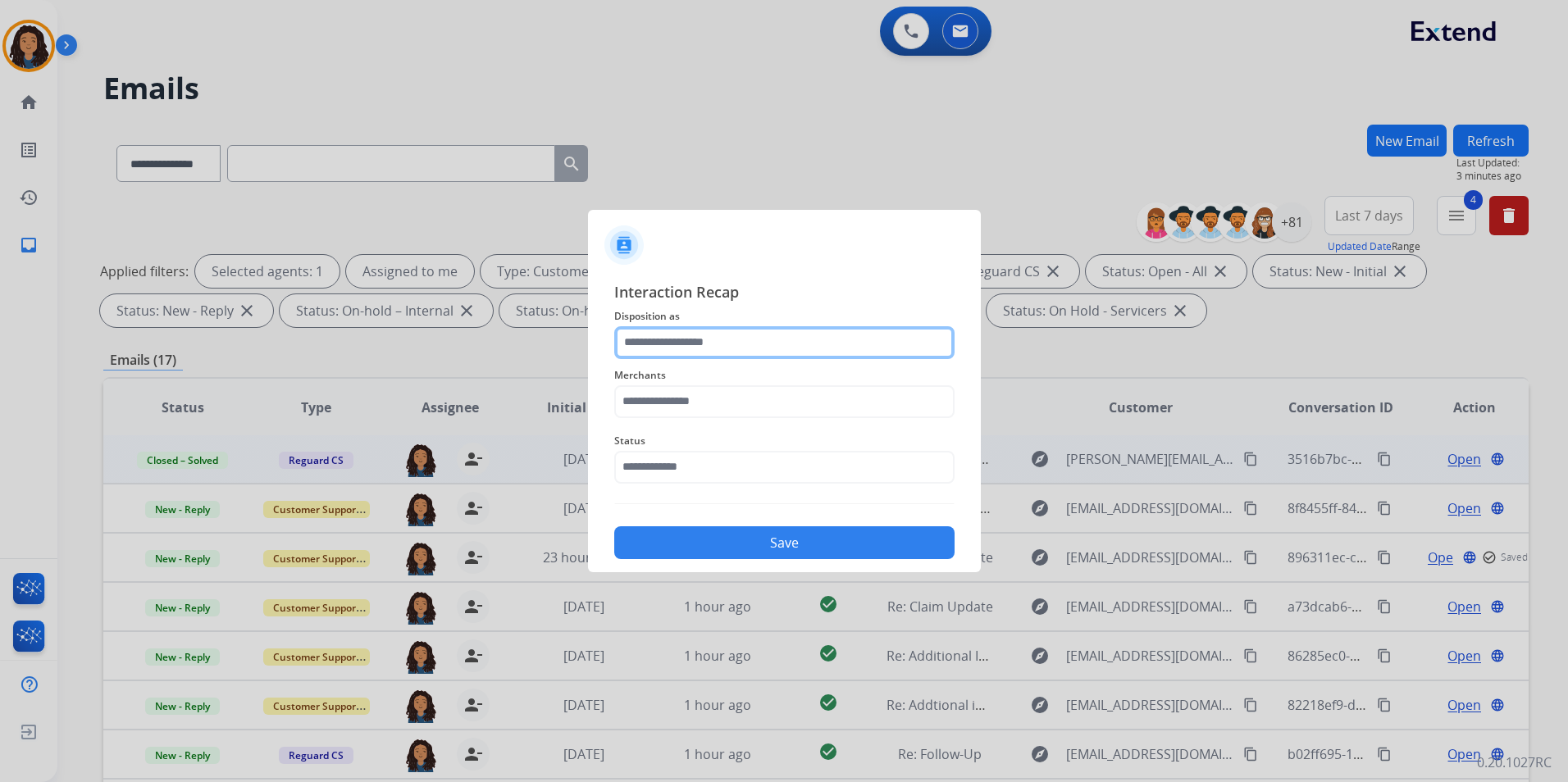
click at [685, 339] on input "text" at bounding box center [784, 343] width 340 height 33
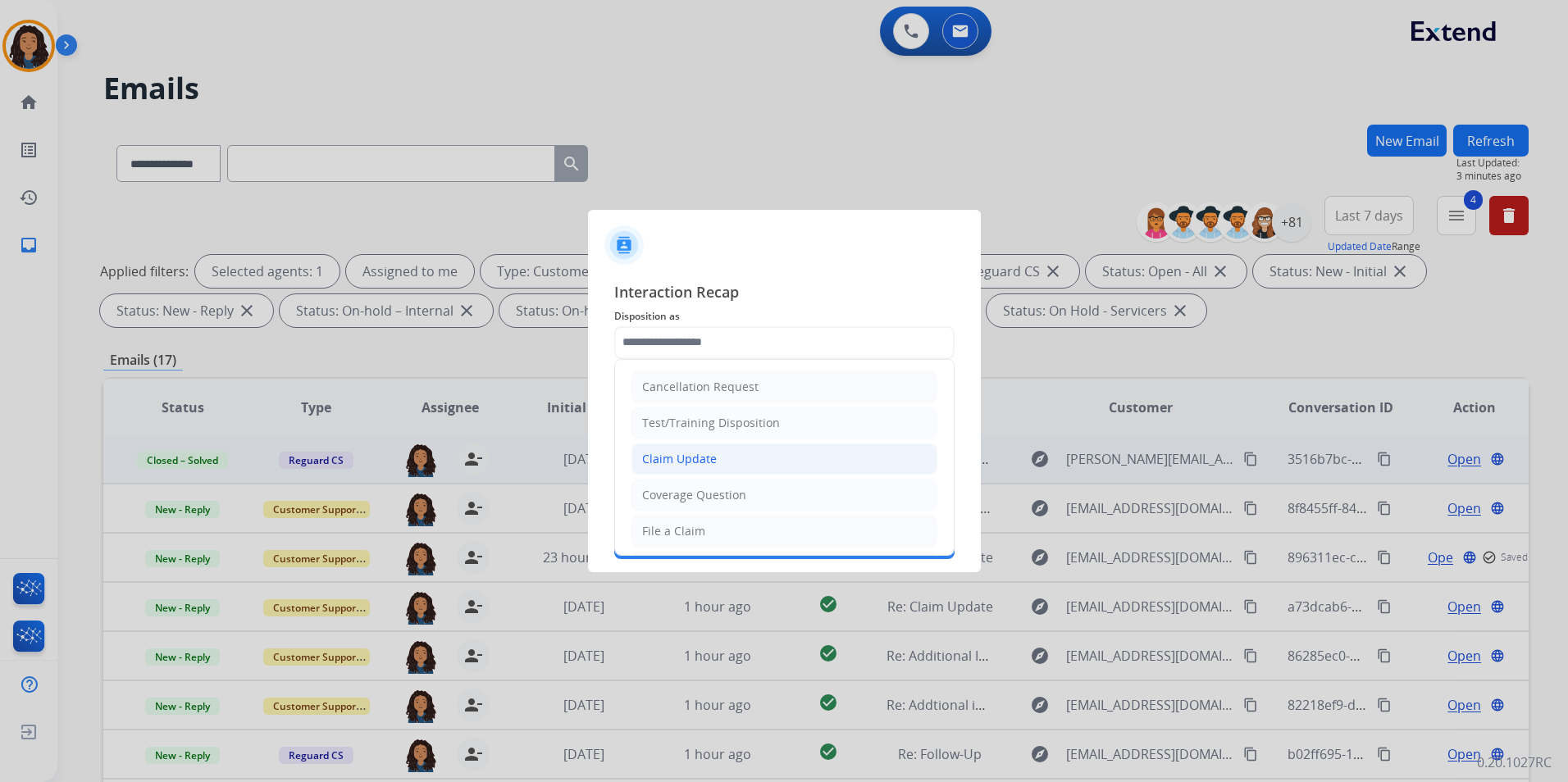
click at [703, 444] on li "Claim Update" at bounding box center [784, 459] width 306 height 31
type input "**********"
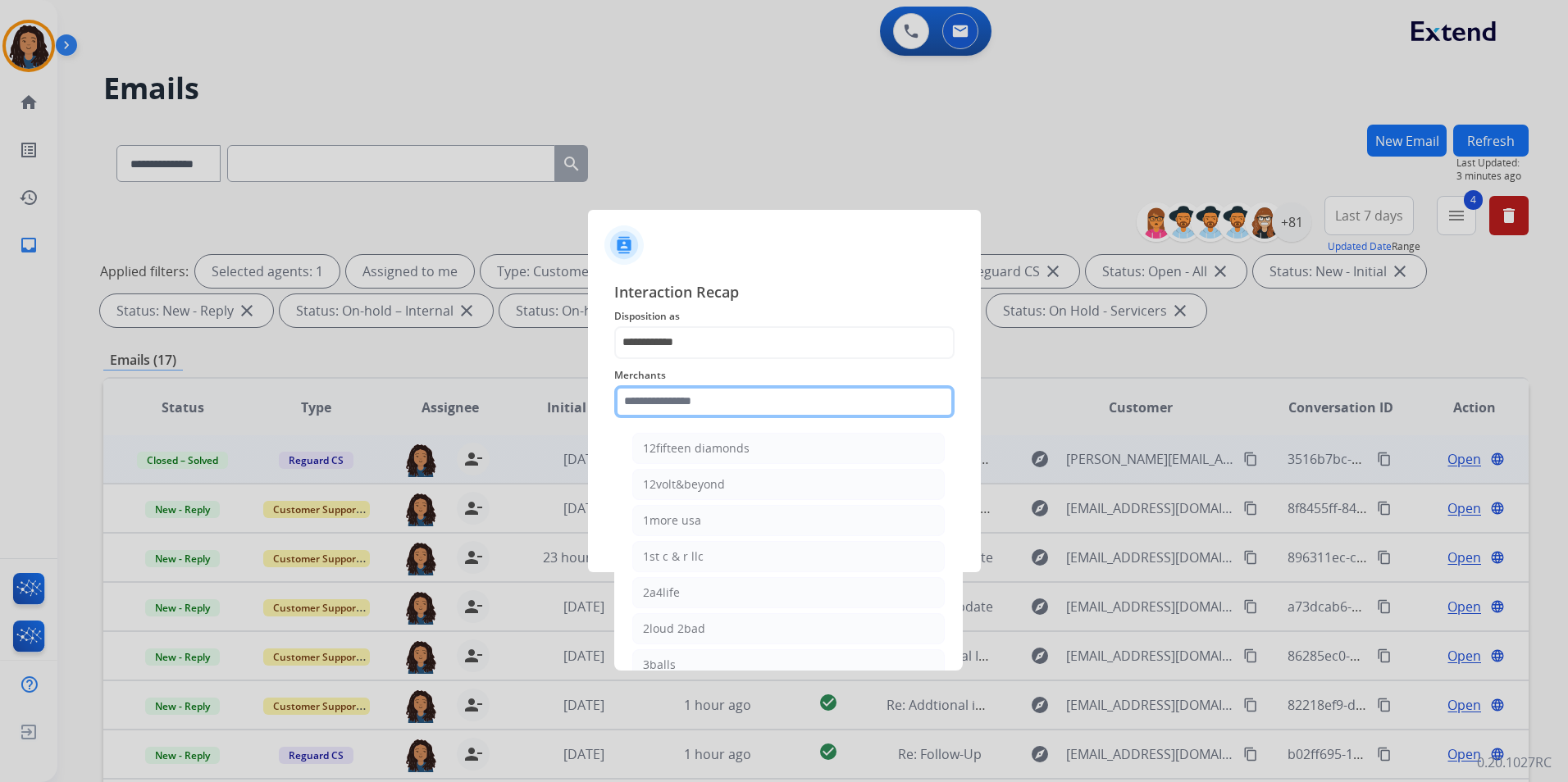
click at [685, 402] on input "text" at bounding box center [784, 401] width 340 height 33
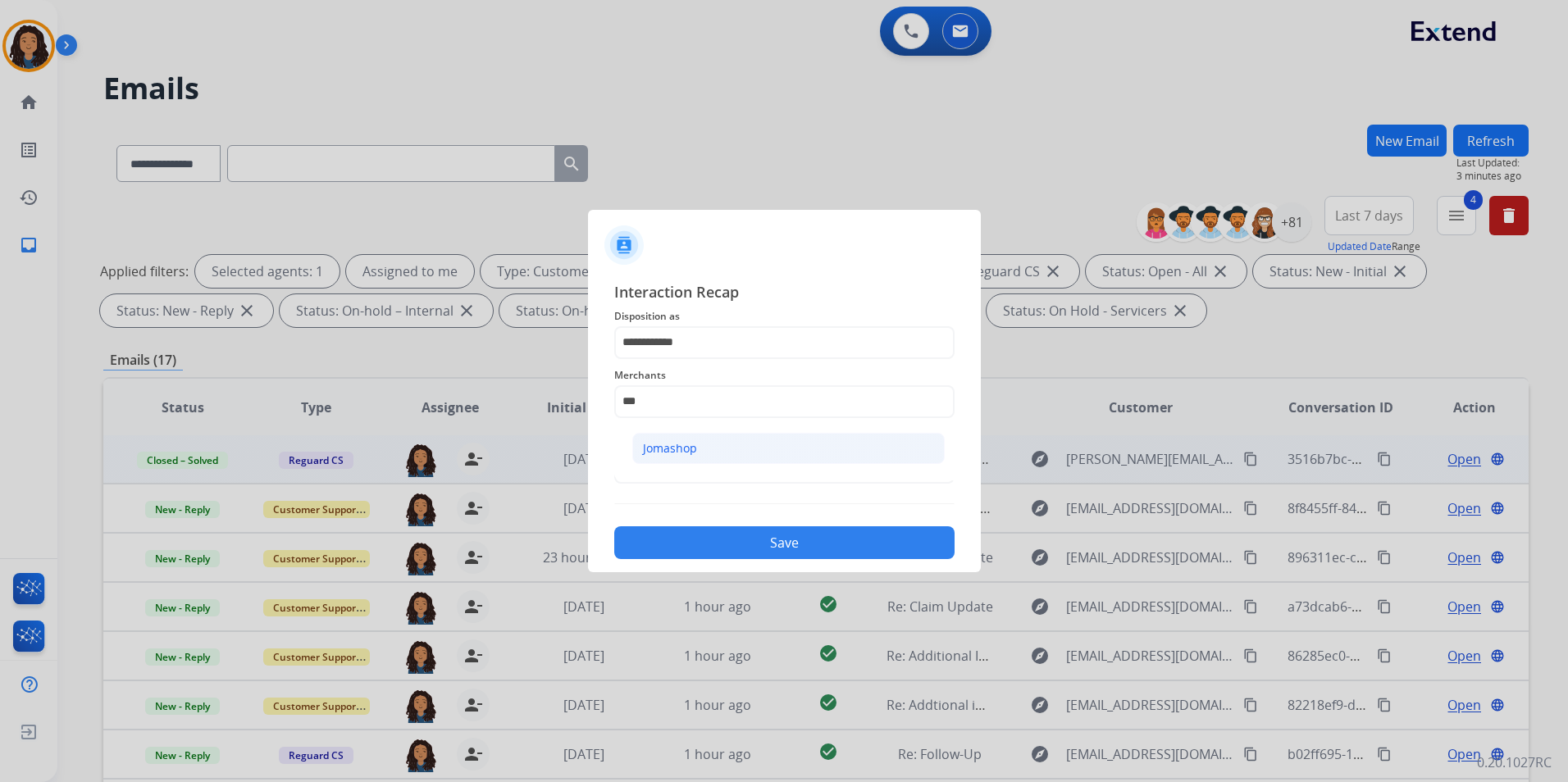
click at [666, 457] on li "Jomashop" at bounding box center [788, 448] width 312 height 31
type input "********"
click at [667, 457] on input "text" at bounding box center [784, 467] width 340 height 33
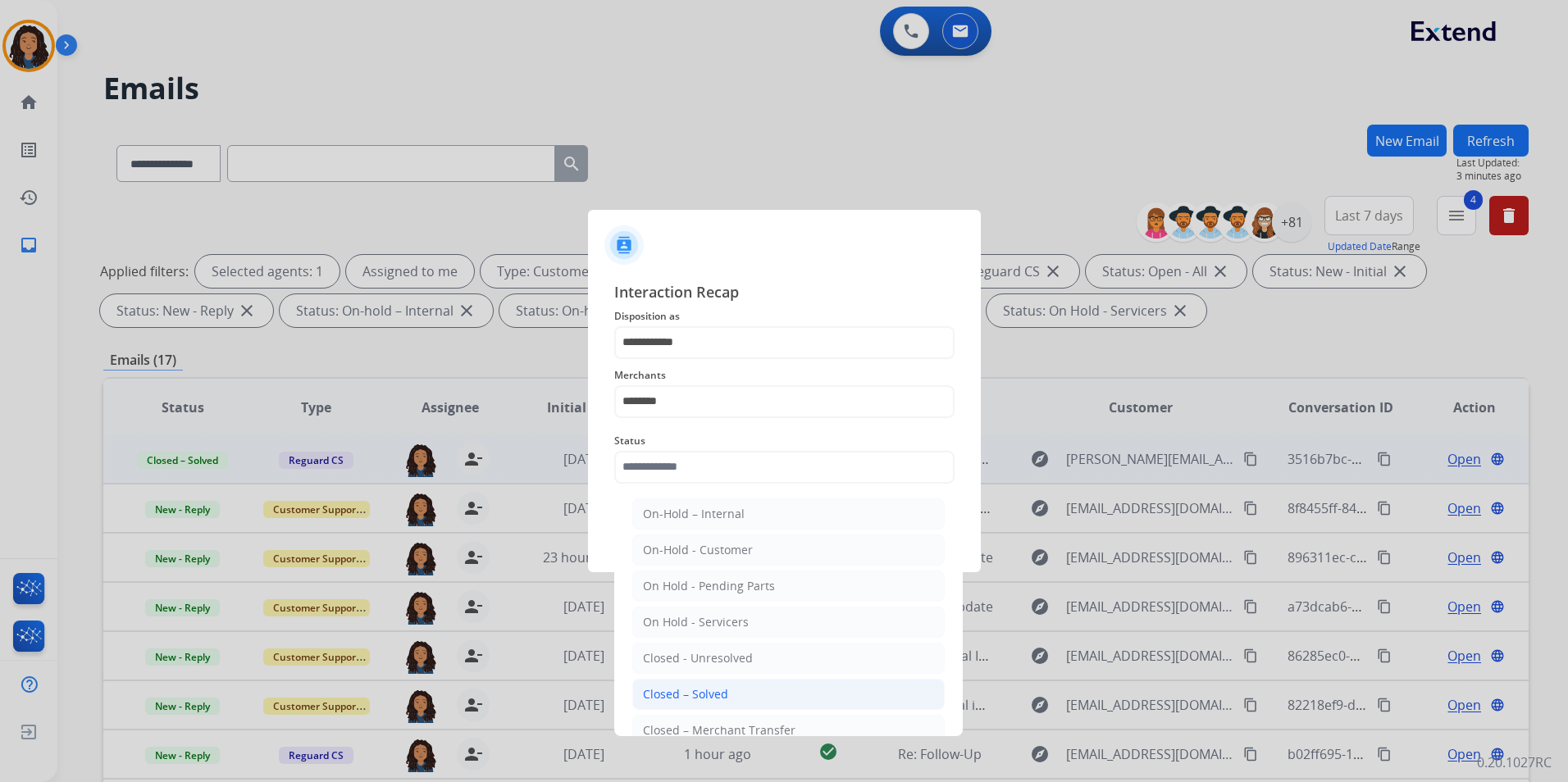
click at [701, 691] on div "Closed – Solved" at bounding box center [685, 694] width 85 height 16
type input "**********"
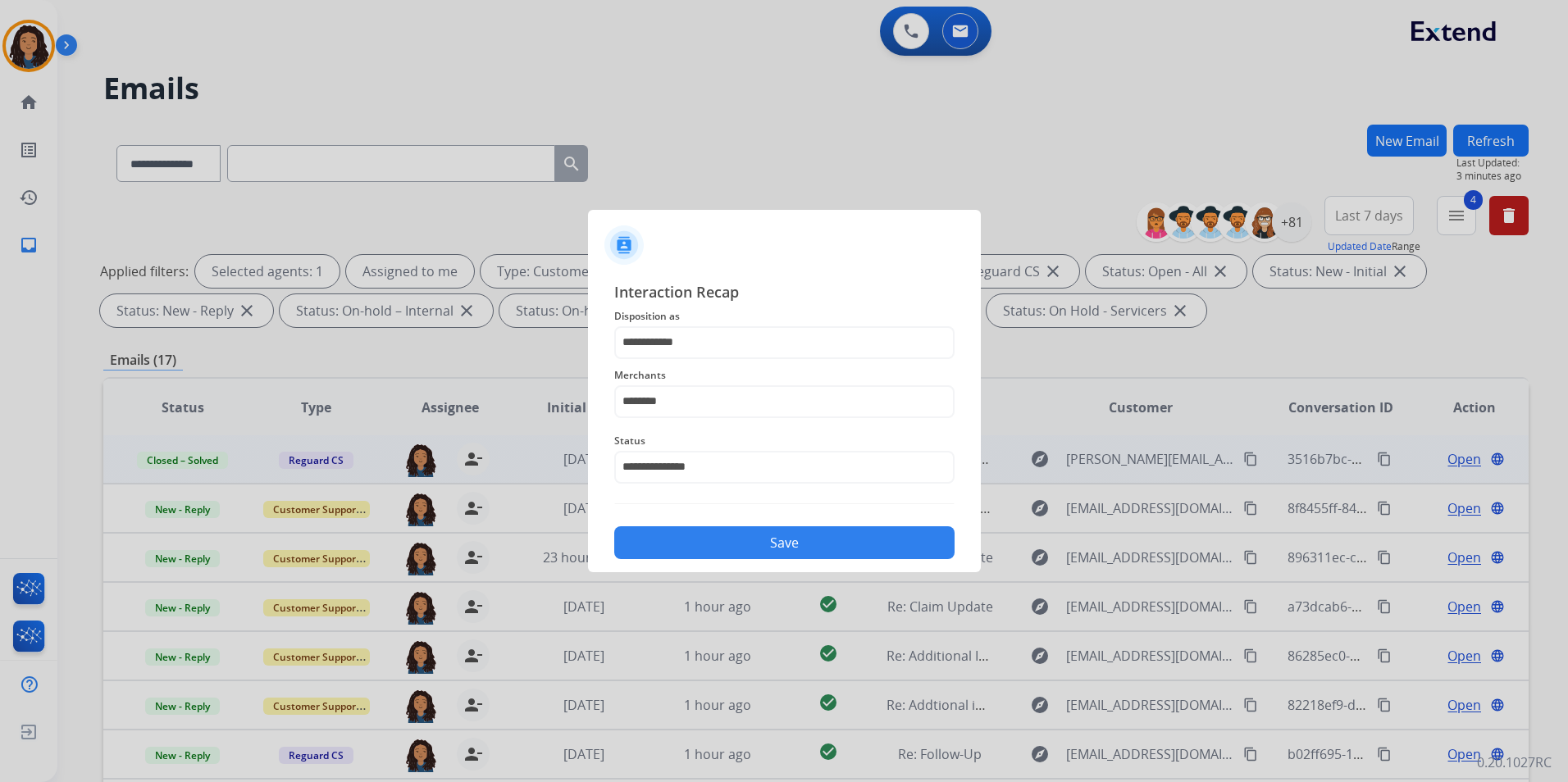
click at [709, 549] on button "Save" at bounding box center [784, 542] width 340 height 33
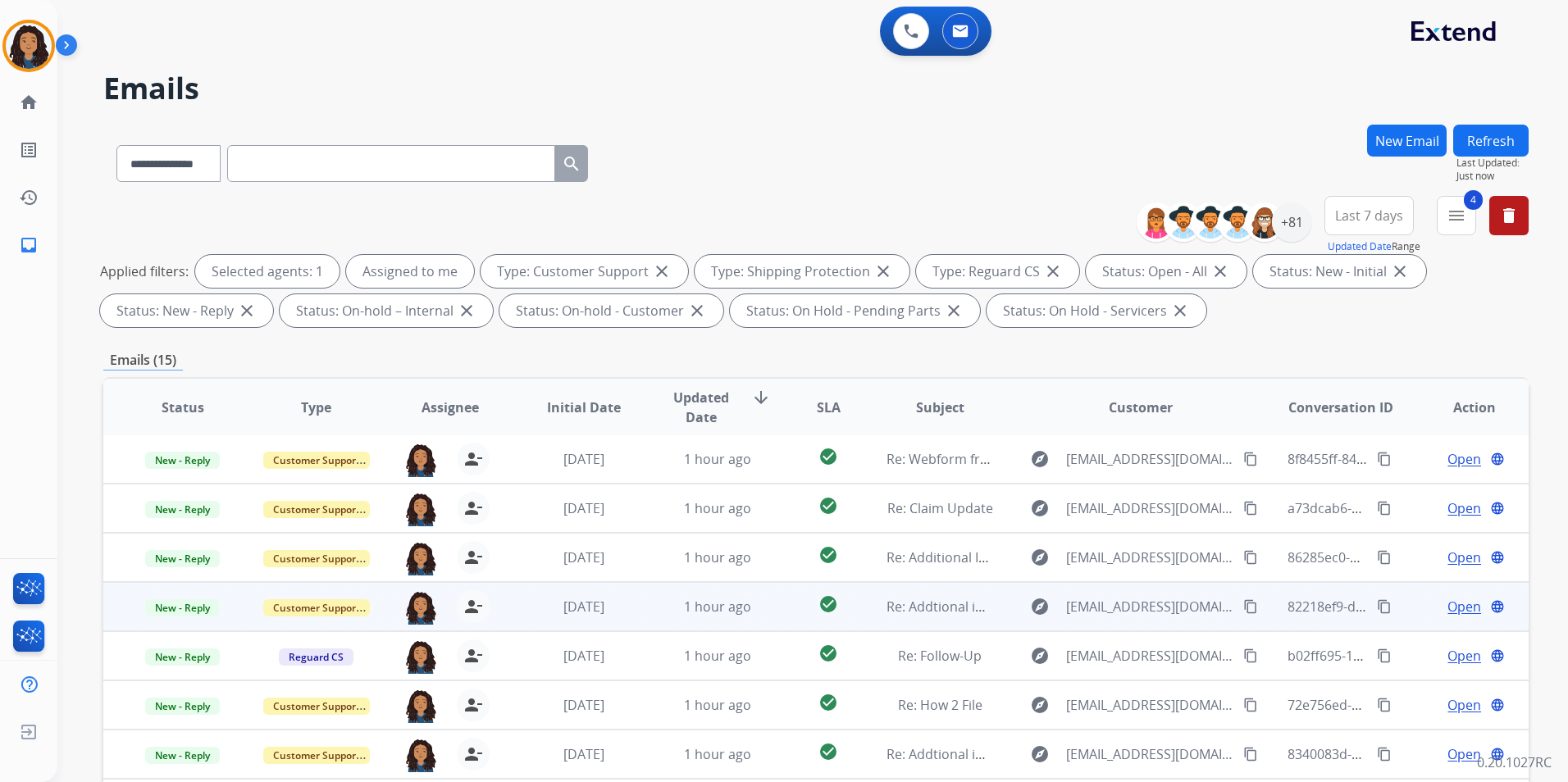
click at [1452, 605] on span "Open" at bounding box center [1463, 607] width 33 height 20
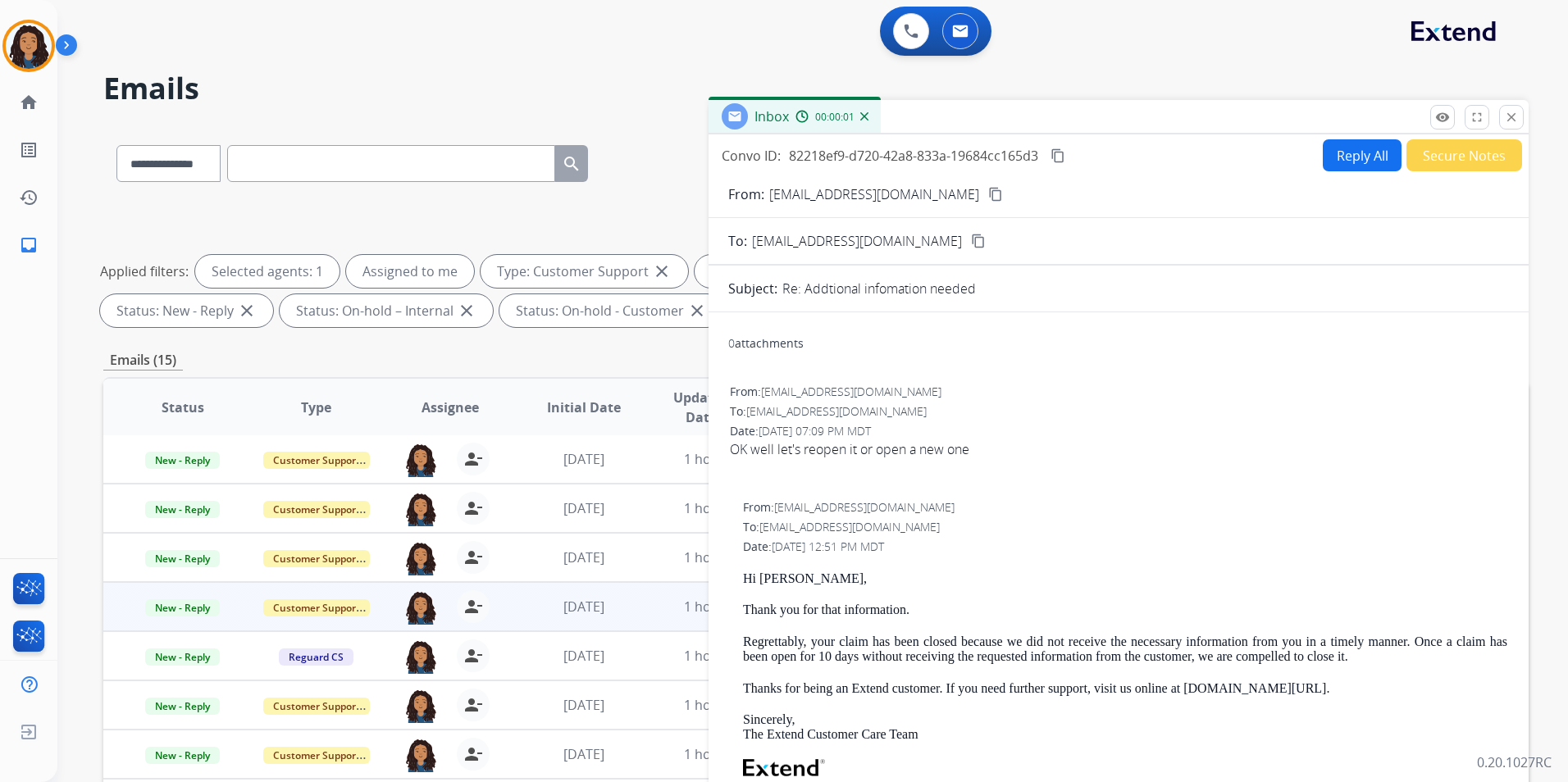
scroll to position [82, 0]
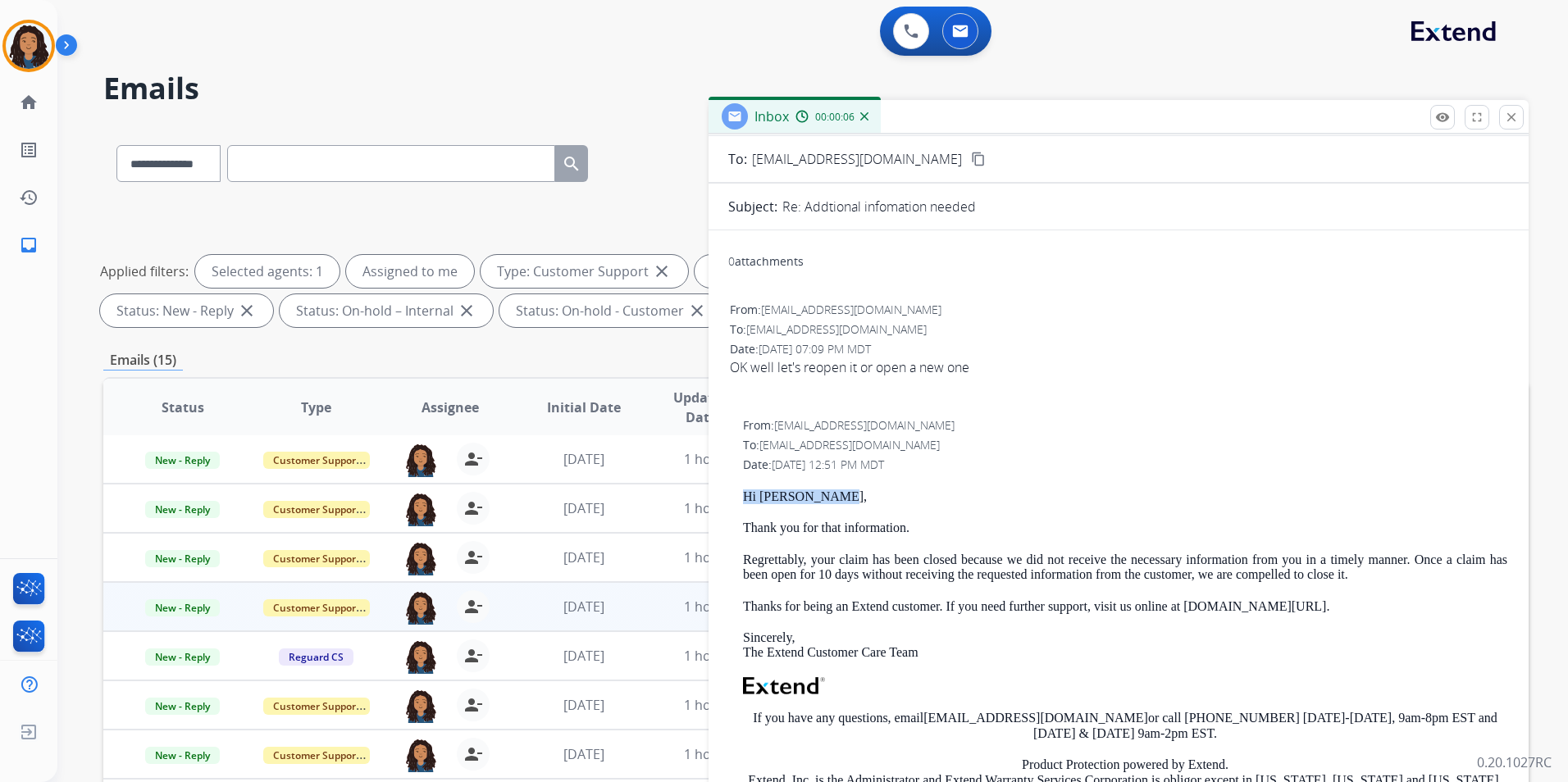
drag, startPoint x: 739, startPoint y: 495, endPoint x: 866, endPoint y: 502, distance: 127.2
click at [866, 502] on div "From: [EMAIL_ADDRESS][DOMAIN_NAME] To: [EMAIL_ADDRESS][DOMAIN_NAME] Date: [DATE…" at bounding box center [1118, 668] width 780 height 505
drag, startPoint x: 866, startPoint y: 502, endPoint x: 814, endPoint y: 500, distance: 52.0
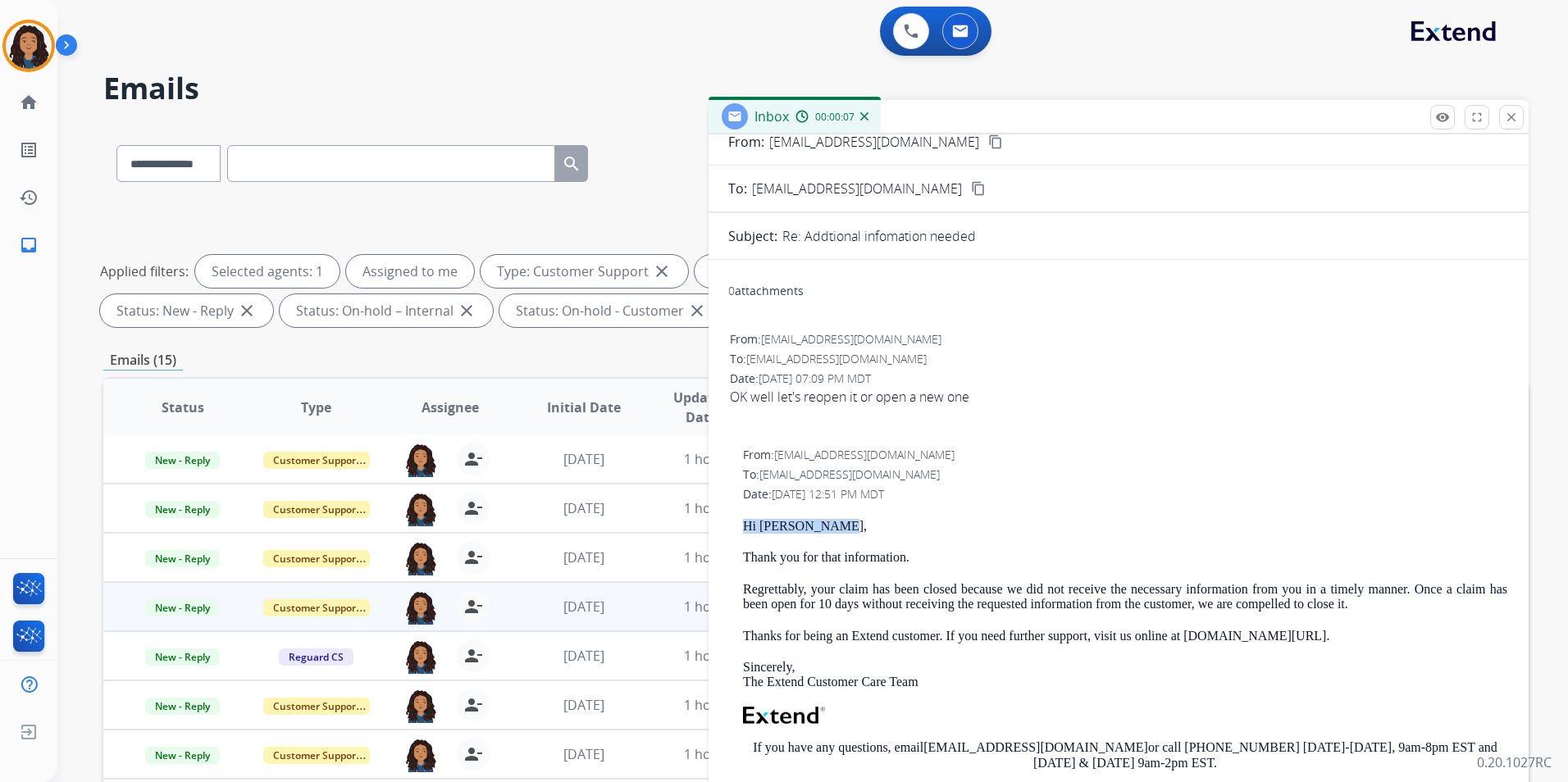
scroll to position [0, 0]
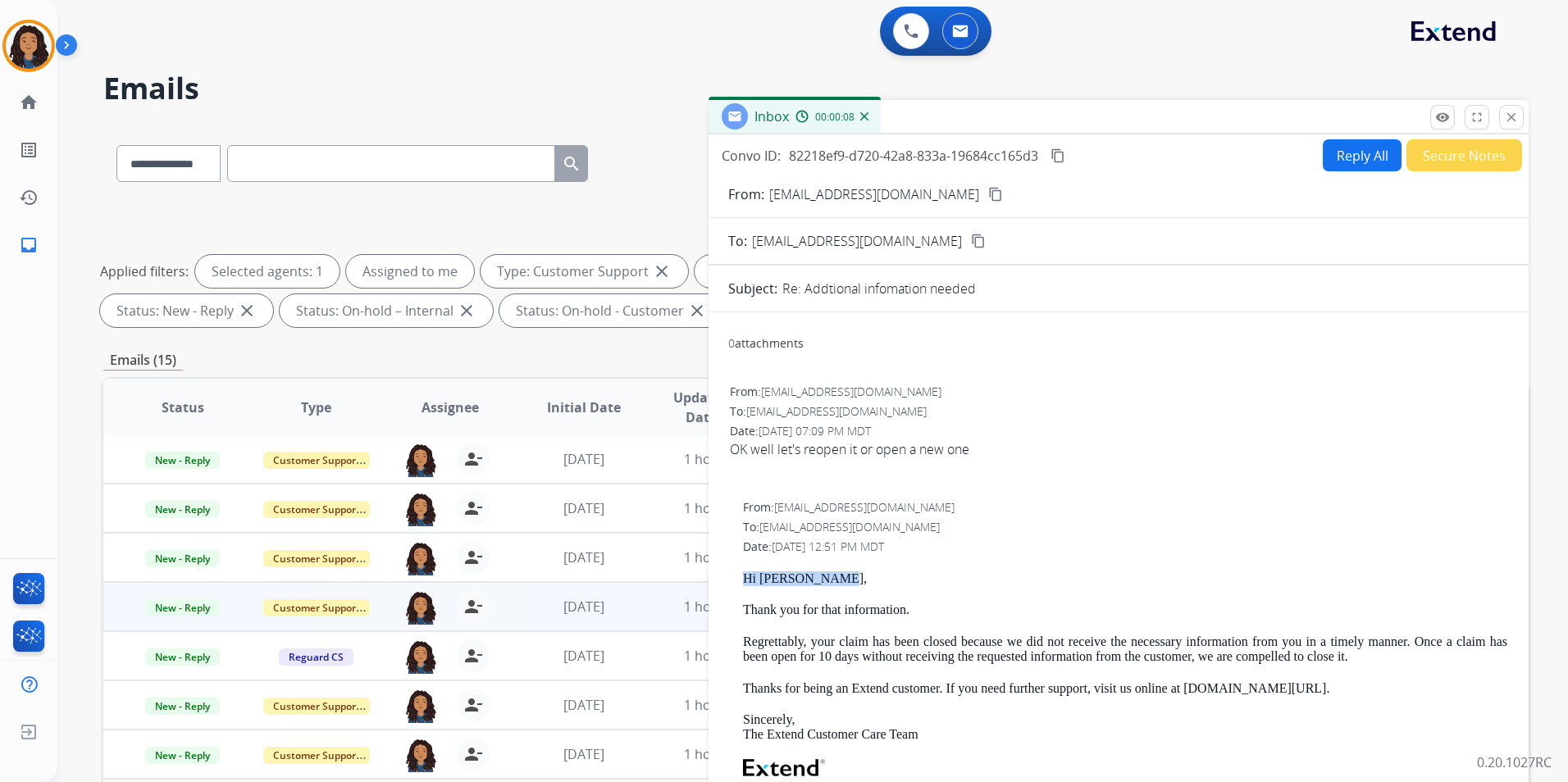
click at [1362, 171] on button "Reply All" at bounding box center [1362, 155] width 79 height 32
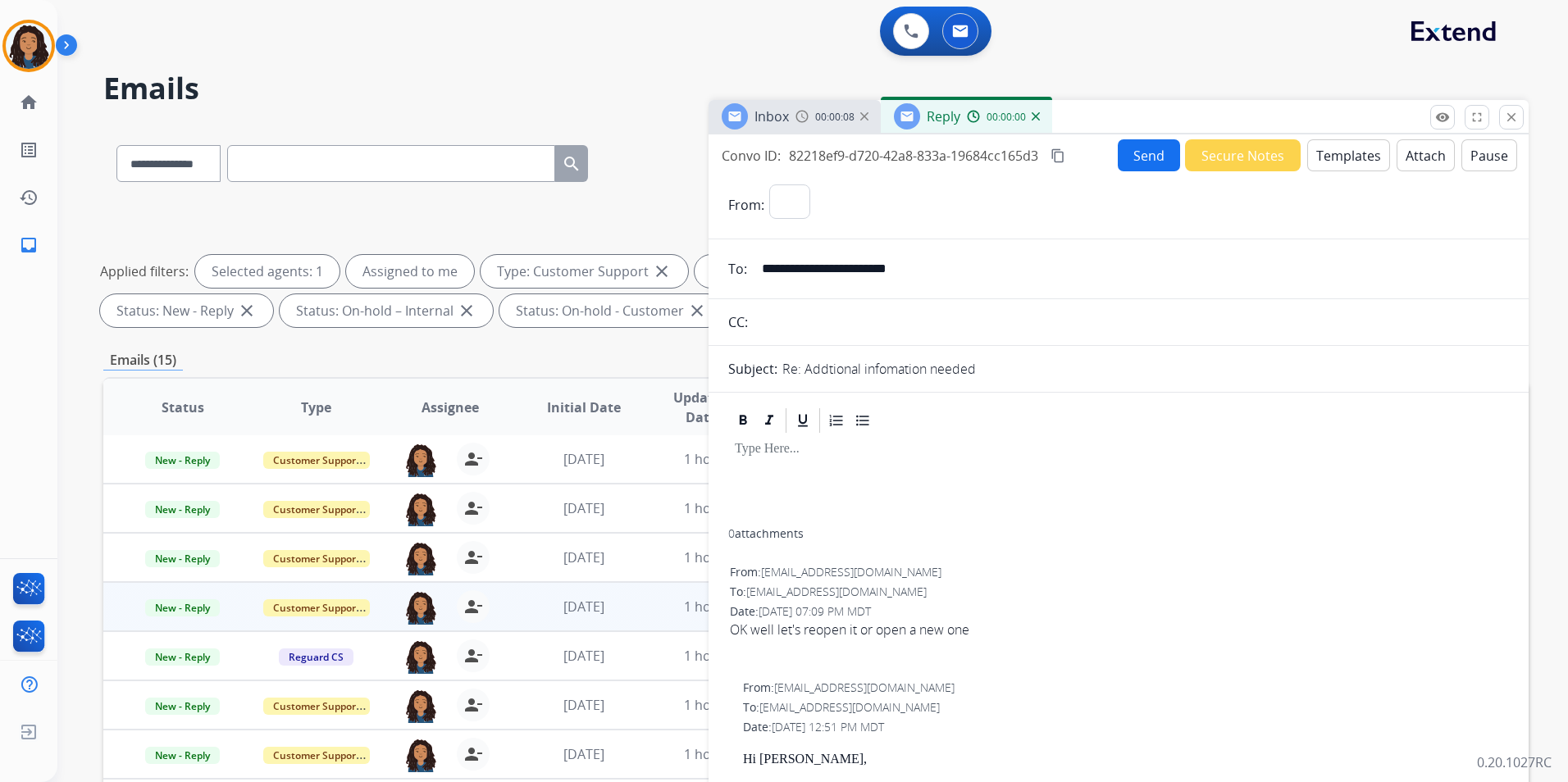
click at [1359, 169] on button "Templates" at bounding box center [1348, 155] width 83 height 32
select select "**********"
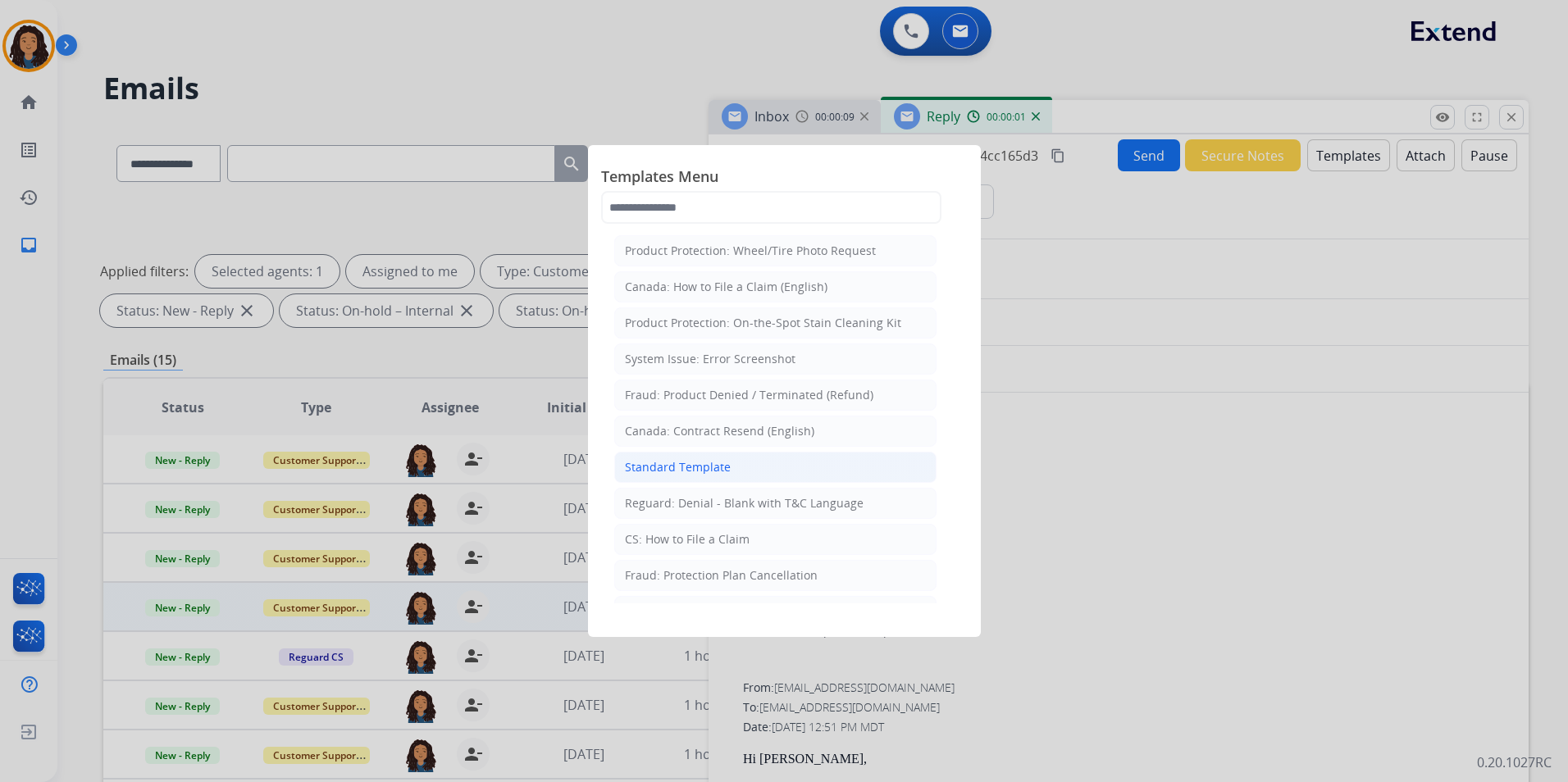
click at [712, 458] on li "Standard Template" at bounding box center [775, 467] width 322 height 31
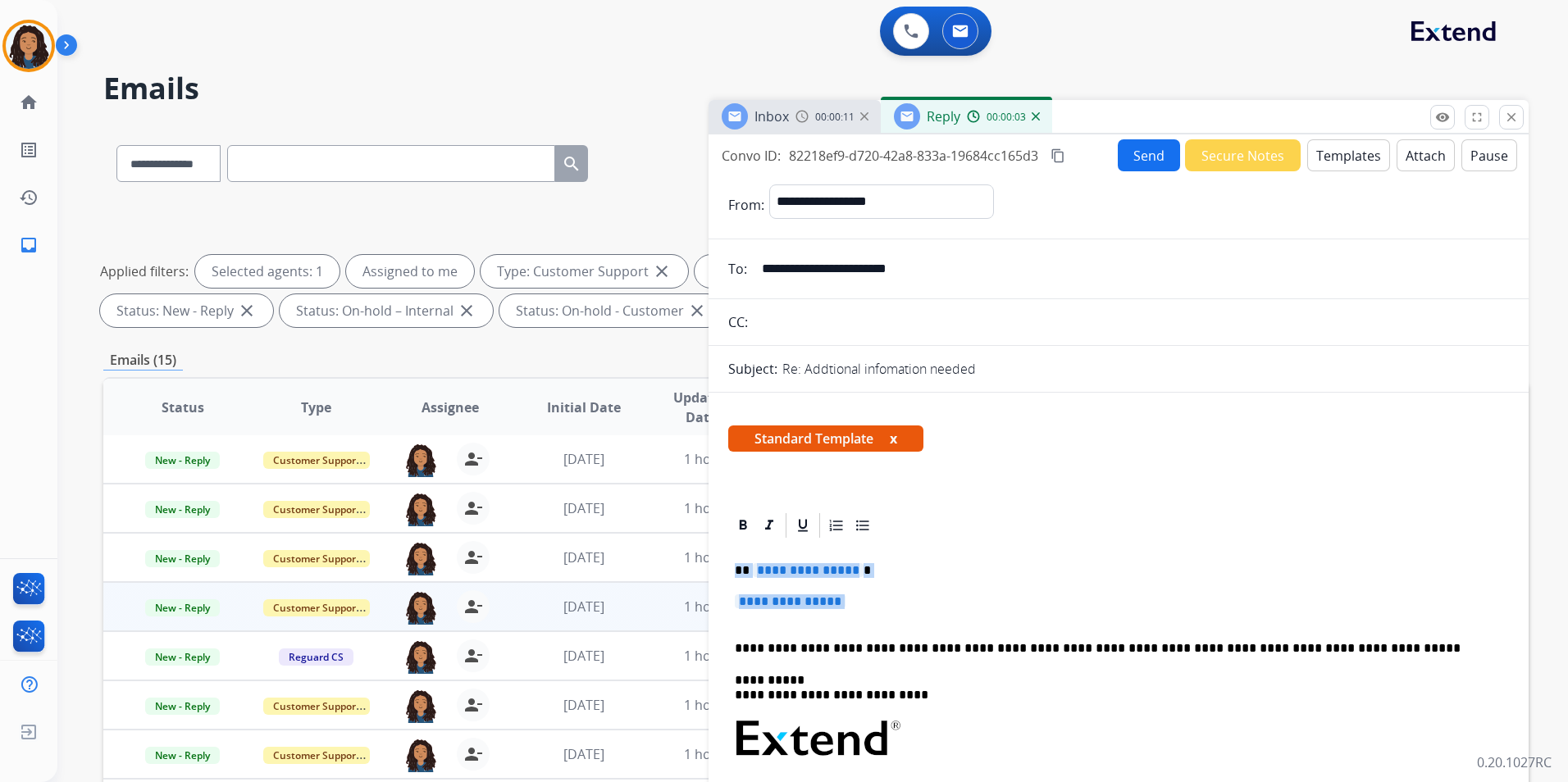
drag, startPoint x: 732, startPoint y: 568, endPoint x: 1006, endPoint y: 611, distance: 277.4
click at [1014, 612] on div "**********" at bounding box center [1118, 787] width 780 height 495
paste div
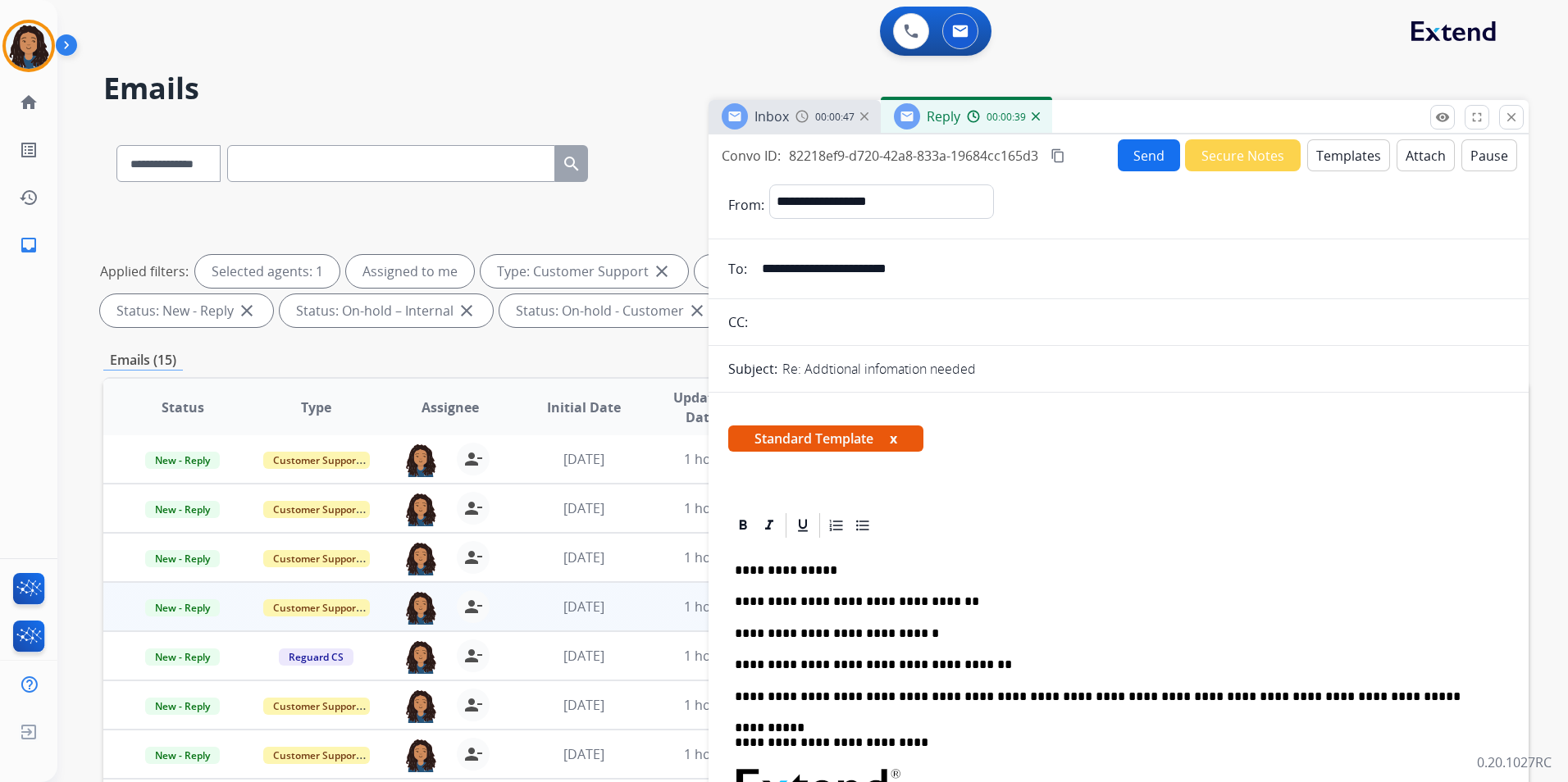
drag, startPoint x: 857, startPoint y: 640, endPoint x: 893, endPoint y: 632, distance: 36.9
click at [857, 638] on p "**********" at bounding box center [1111, 634] width 754 height 14
click at [937, 629] on p "**********" at bounding box center [1111, 634] width 754 height 14
click at [963, 666] on p "**********" at bounding box center [1111, 664] width 754 height 14
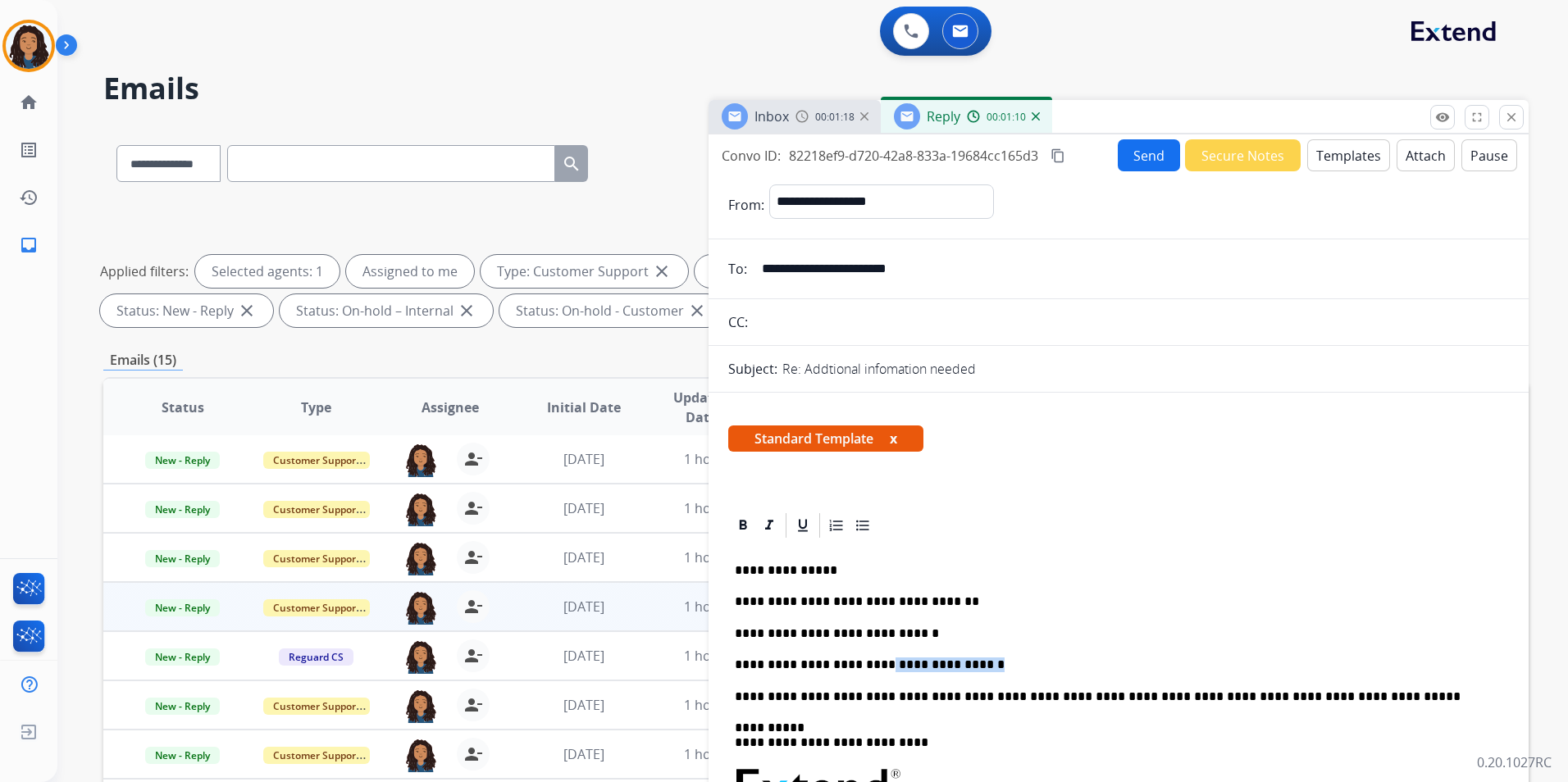
drag, startPoint x: 949, startPoint y: 664, endPoint x: 856, endPoint y: 660, distance: 93.1
click at [856, 660] on p "**********" at bounding box center [1111, 664] width 754 height 14
click at [765, 116] on span "Inbox" at bounding box center [771, 117] width 34 height 18
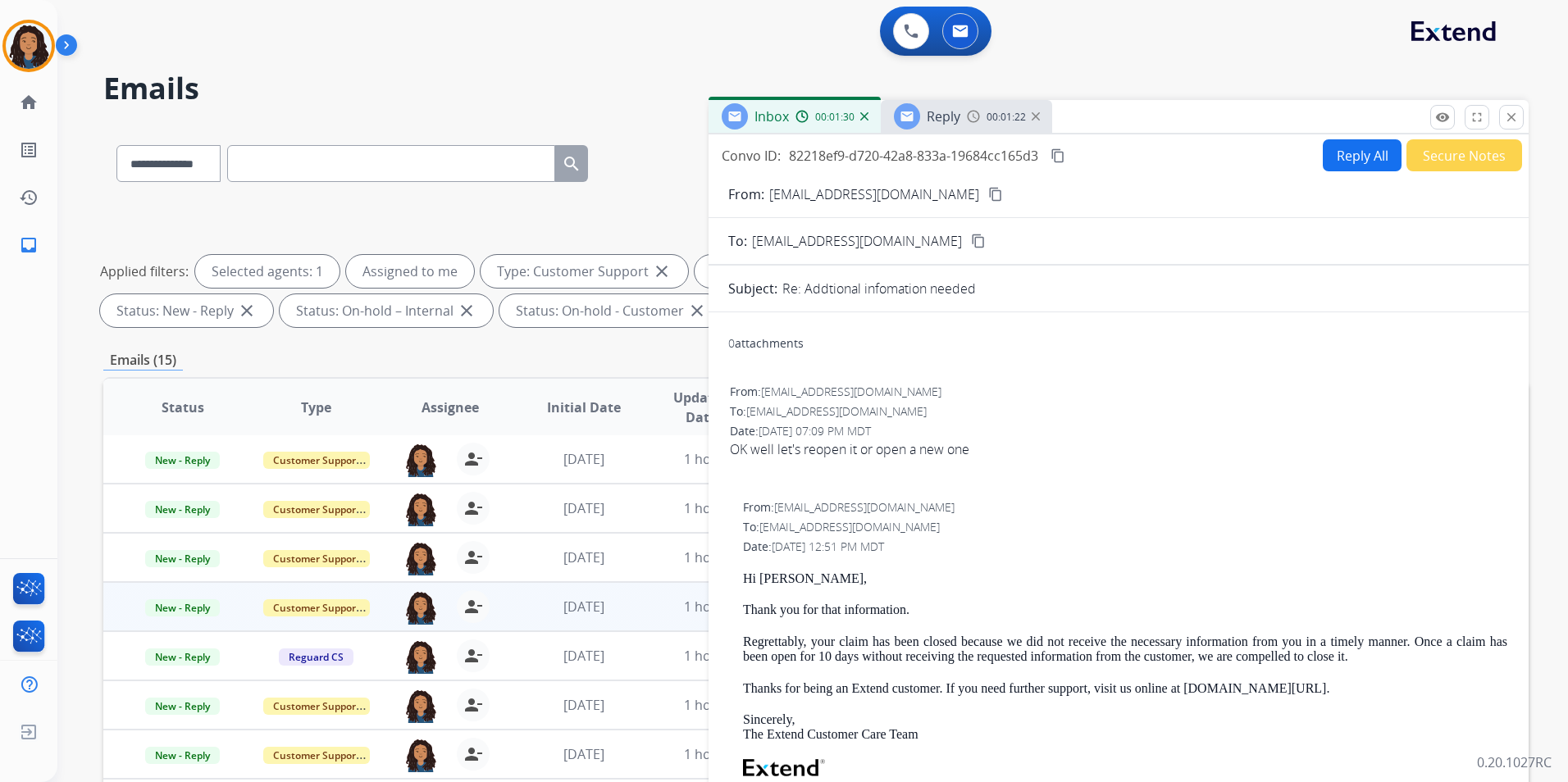
click at [971, 132] on div "Reply 00:01:22" at bounding box center [967, 117] width 172 height 33
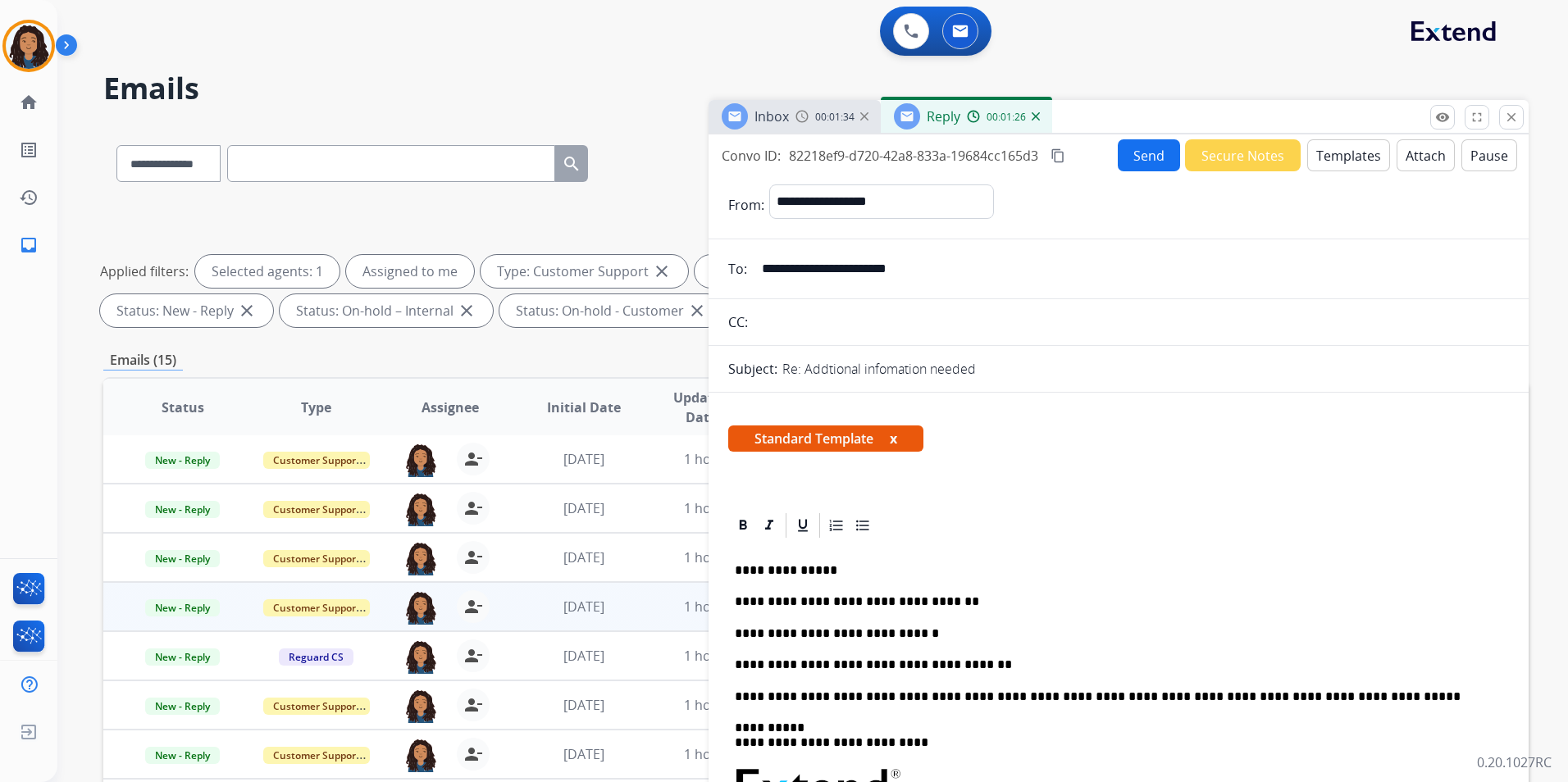
click at [1133, 145] on button "Send" at bounding box center [1148, 155] width 62 height 32
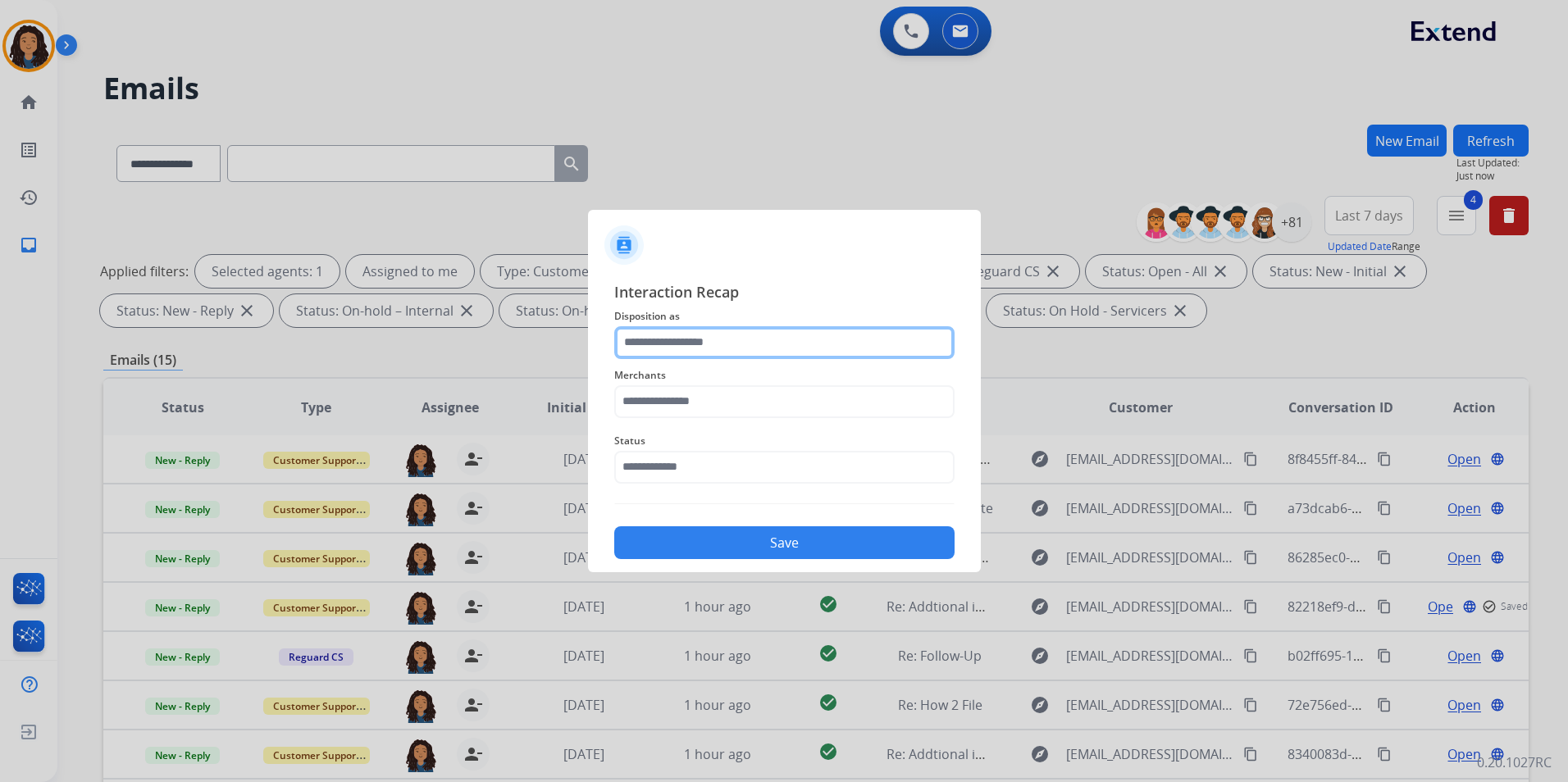
click at [749, 353] on input "text" at bounding box center [784, 343] width 340 height 33
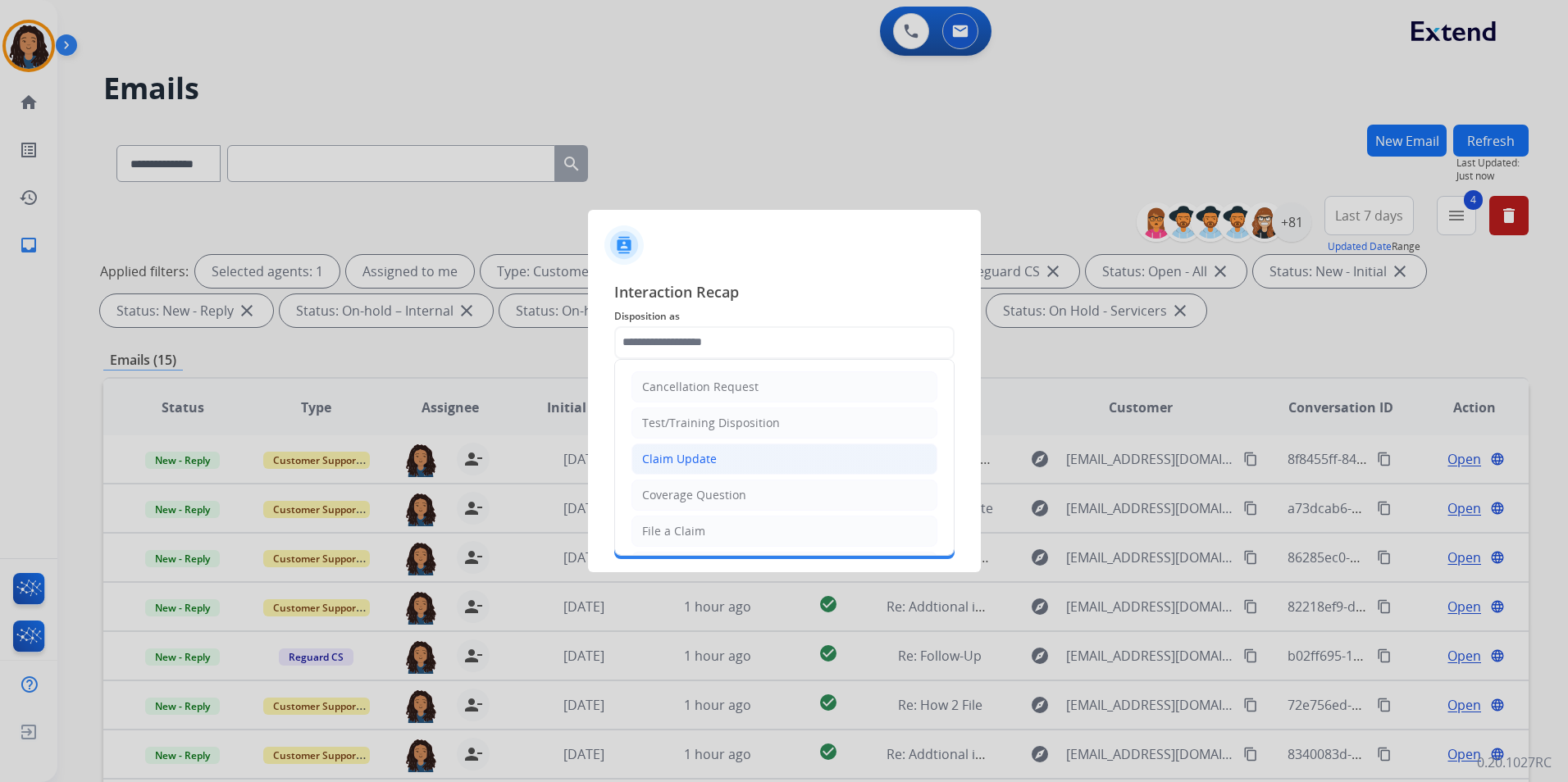
click at [702, 463] on div "Claim Update" at bounding box center [679, 459] width 75 height 16
type input "**********"
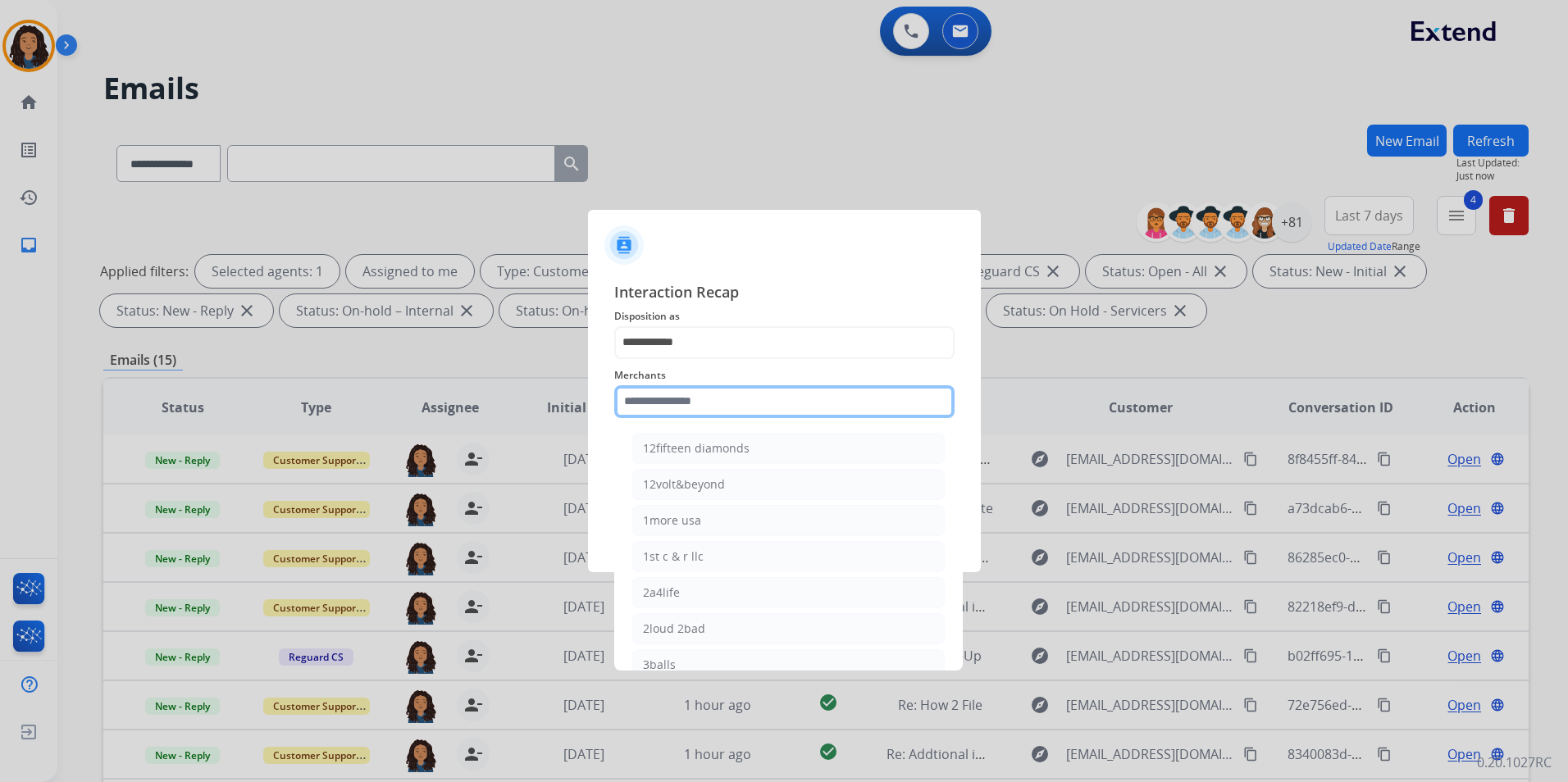
click at [698, 409] on input "text" at bounding box center [784, 401] width 340 height 33
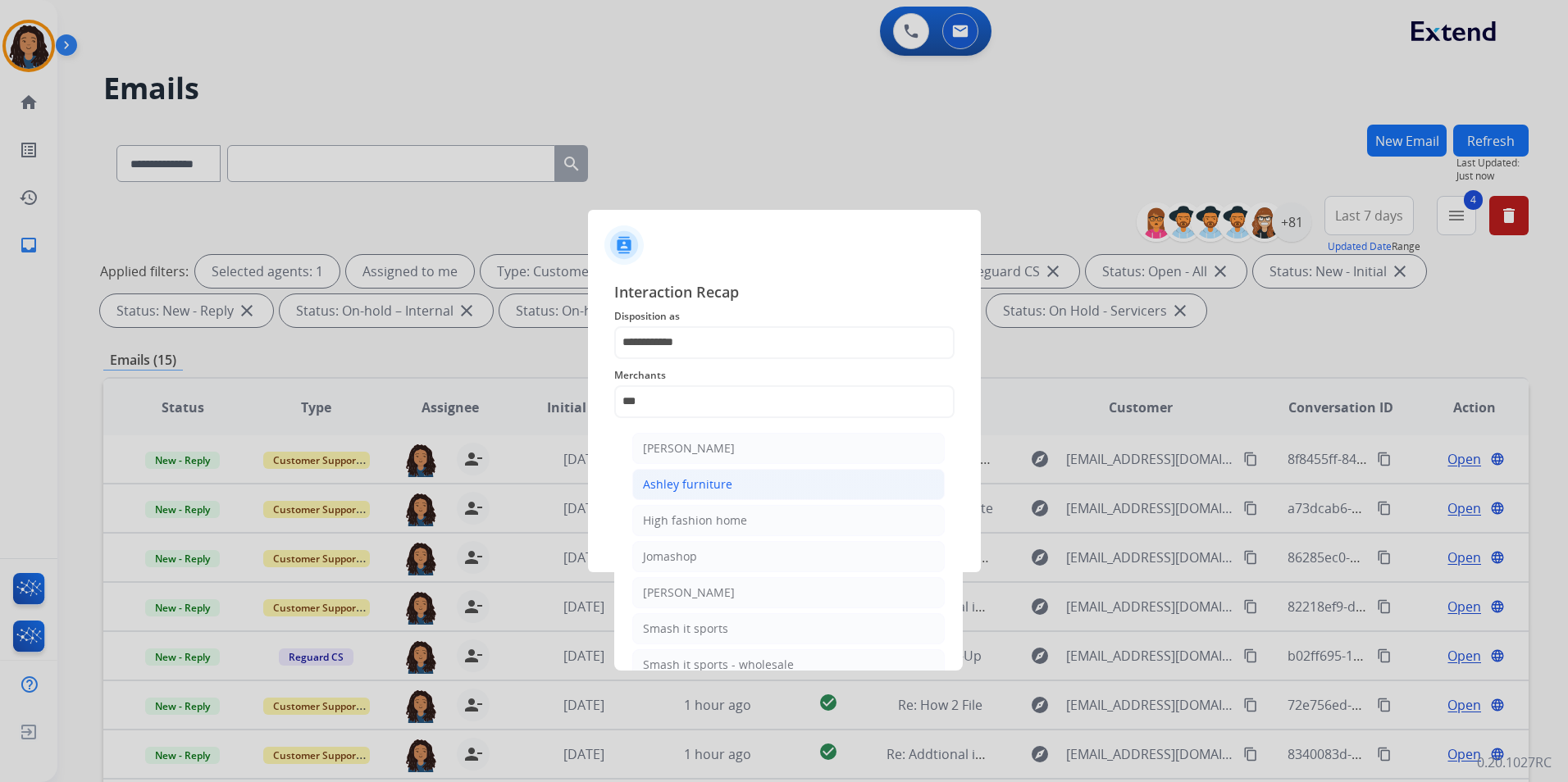
click at [706, 485] on div "Ashley furniture" at bounding box center [687, 485] width 90 height 16
type input "**********"
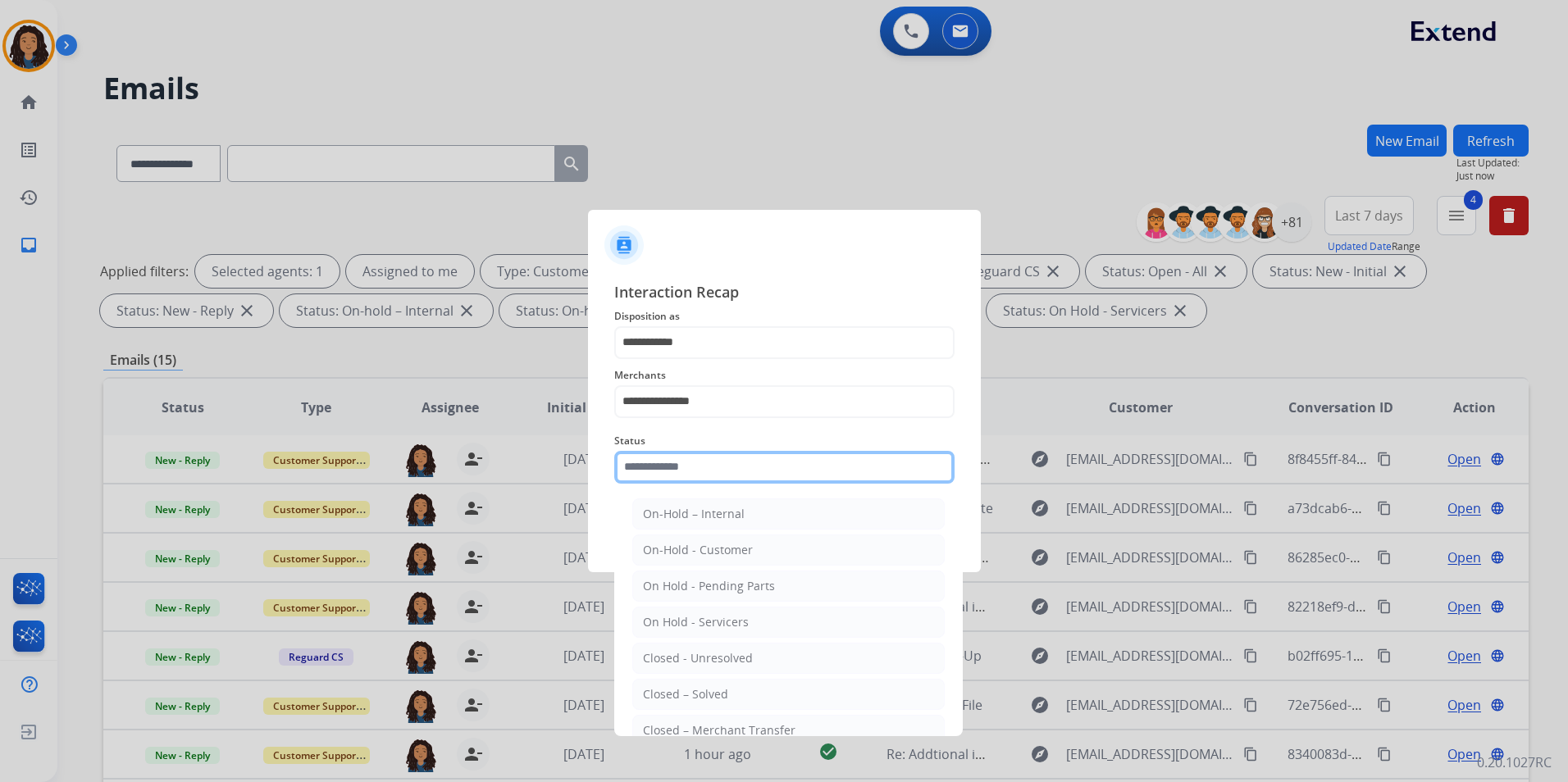
click at [699, 470] on input "text" at bounding box center [784, 467] width 340 height 33
click at [727, 691] on li "Closed – Solved" at bounding box center [788, 694] width 312 height 31
type input "**********"
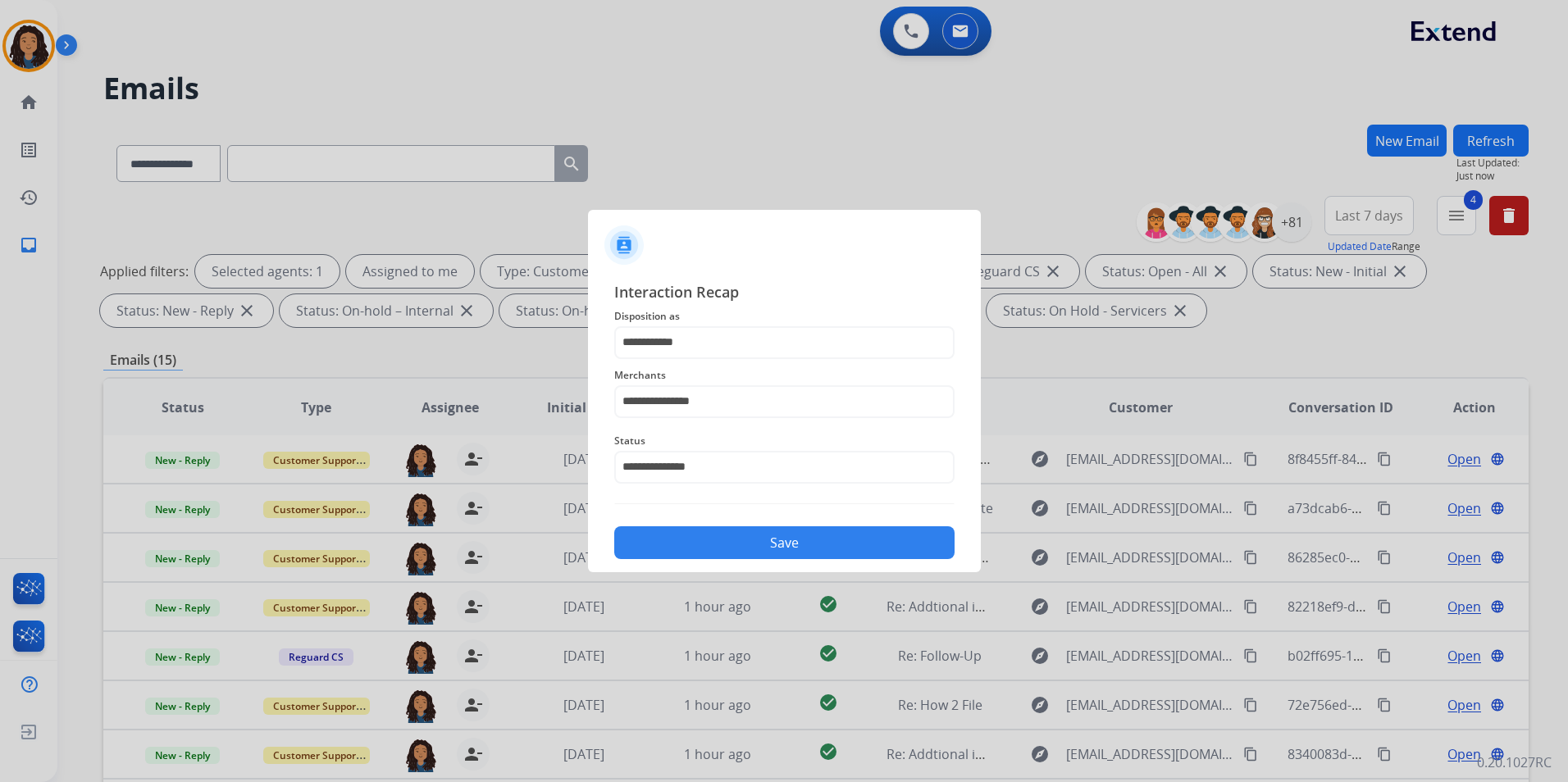
click at [734, 557] on button "Save" at bounding box center [784, 542] width 340 height 33
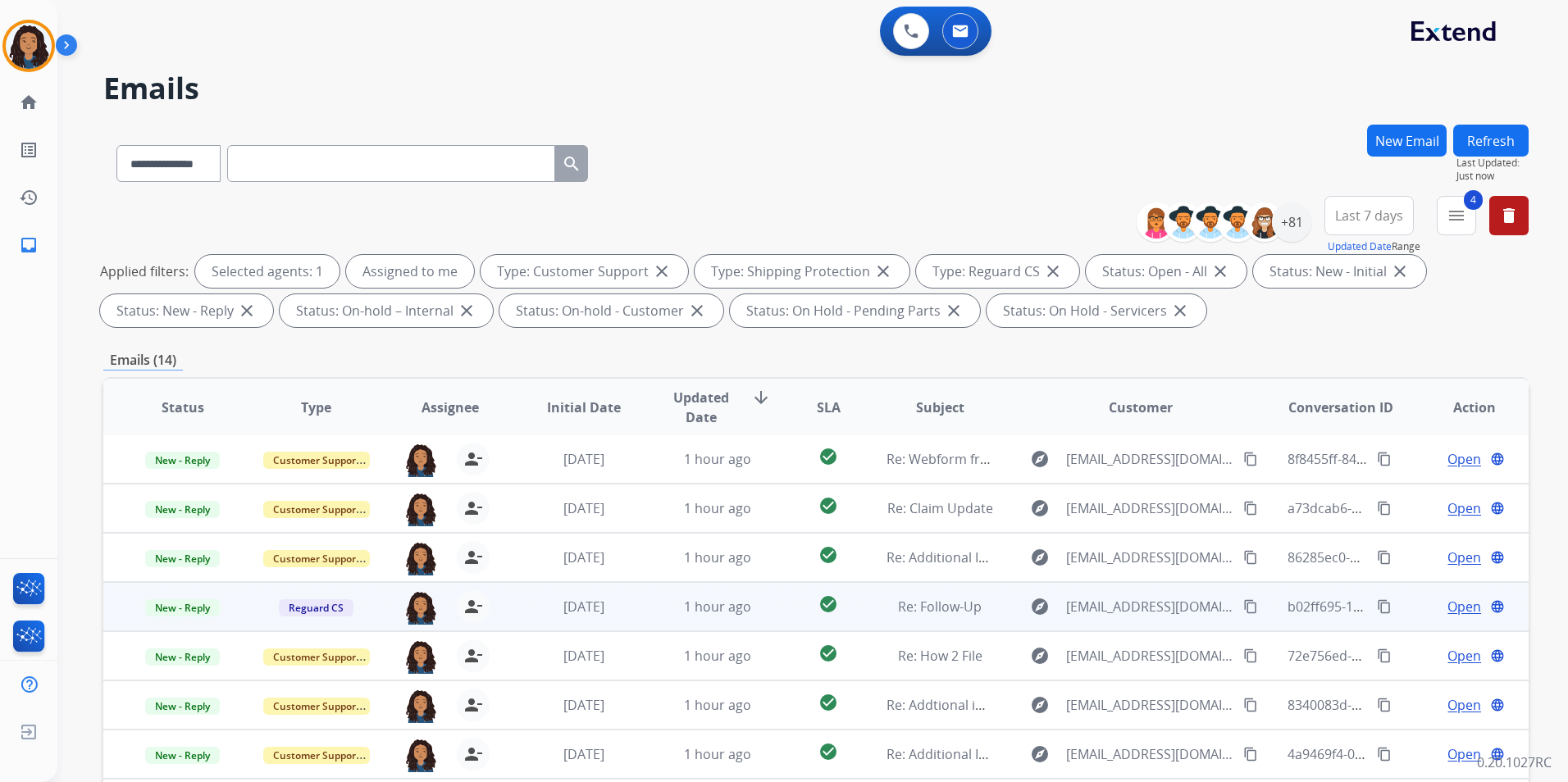
click at [1459, 608] on span "Open" at bounding box center [1463, 607] width 33 height 20
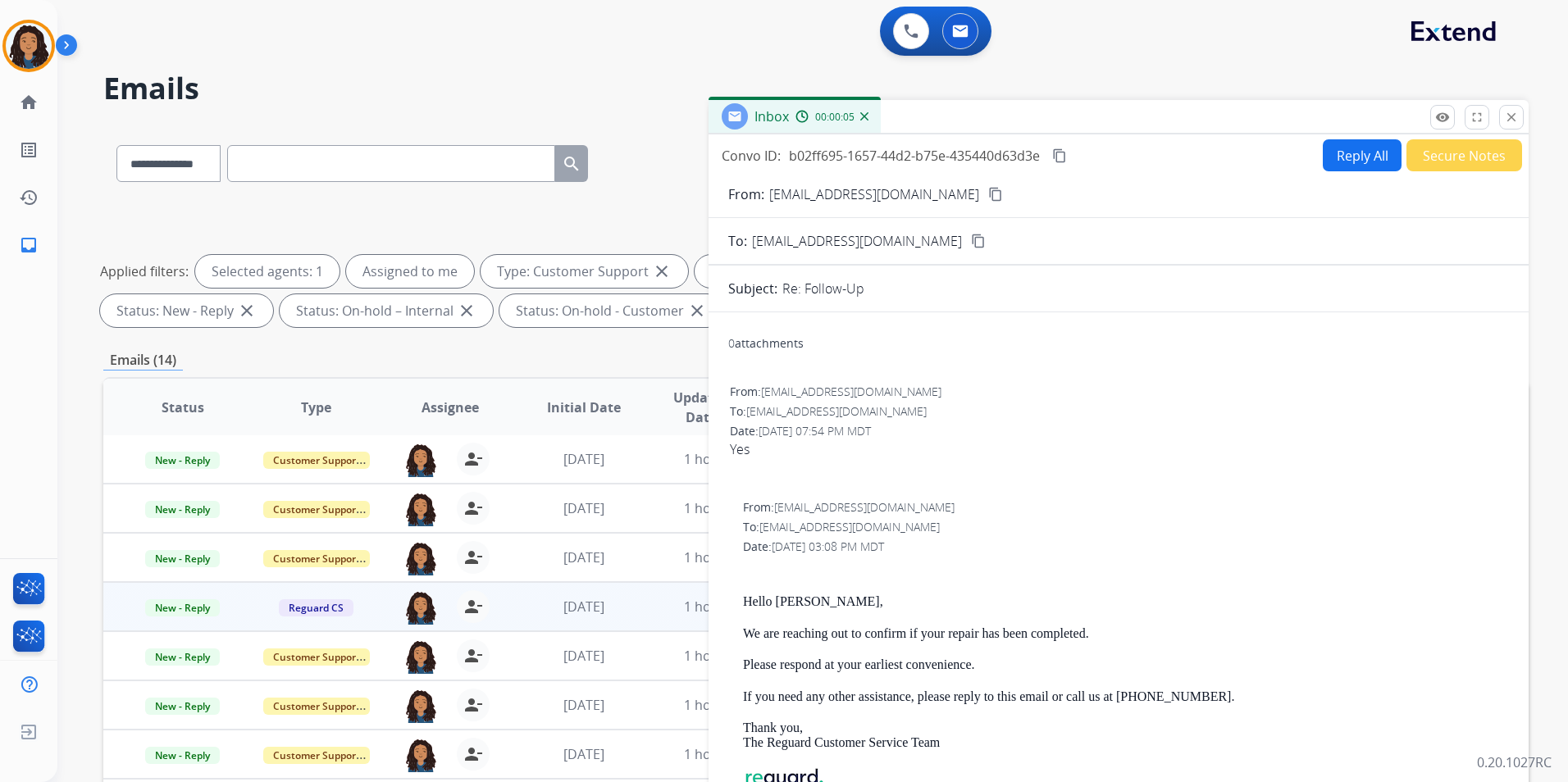
click at [988, 197] on mat-icon "content_copy" at bounding box center [996, 194] width 14 height 14
click at [1052, 158] on button "content_copy" at bounding box center [1060, 155] width 20 height 20
drag, startPoint x: 169, startPoint y: 610, endPoint x: 191, endPoint y: 618, distance: 23.4
click at [170, 610] on span "New - Reply" at bounding box center [182, 608] width 75 height 17
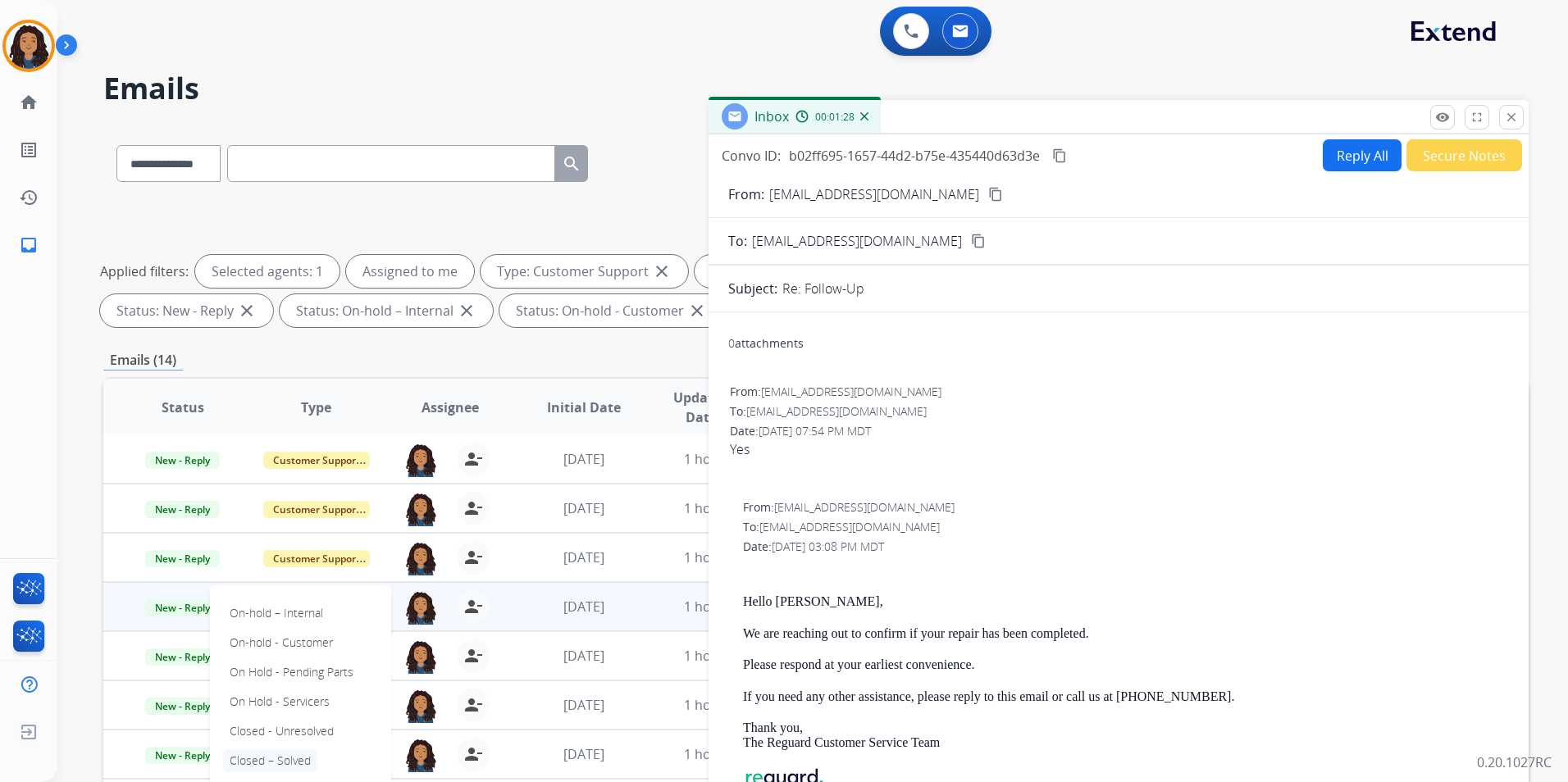
click at [288, 762] on p "Closed – Solved" at bounding box center [270, 760] width 94 height 23
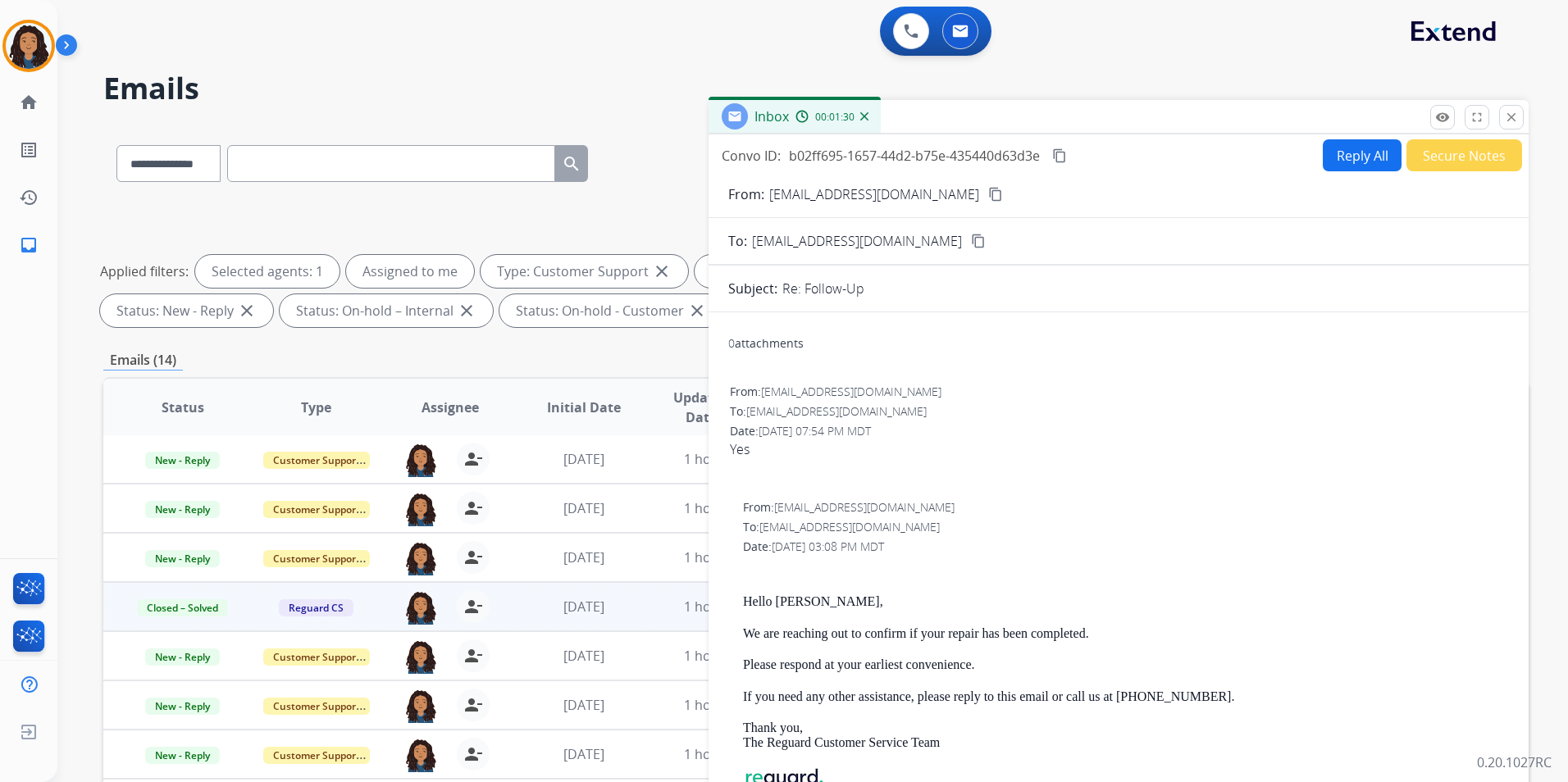
drag, startPoint x: 1427, startPoint y: 154, endPoint x: 1411, endPoint y: 162, distance: 17.9
click at [1411, 162] on button "Secure Notes" at bounding box center [1464, 155] width 116 height 32
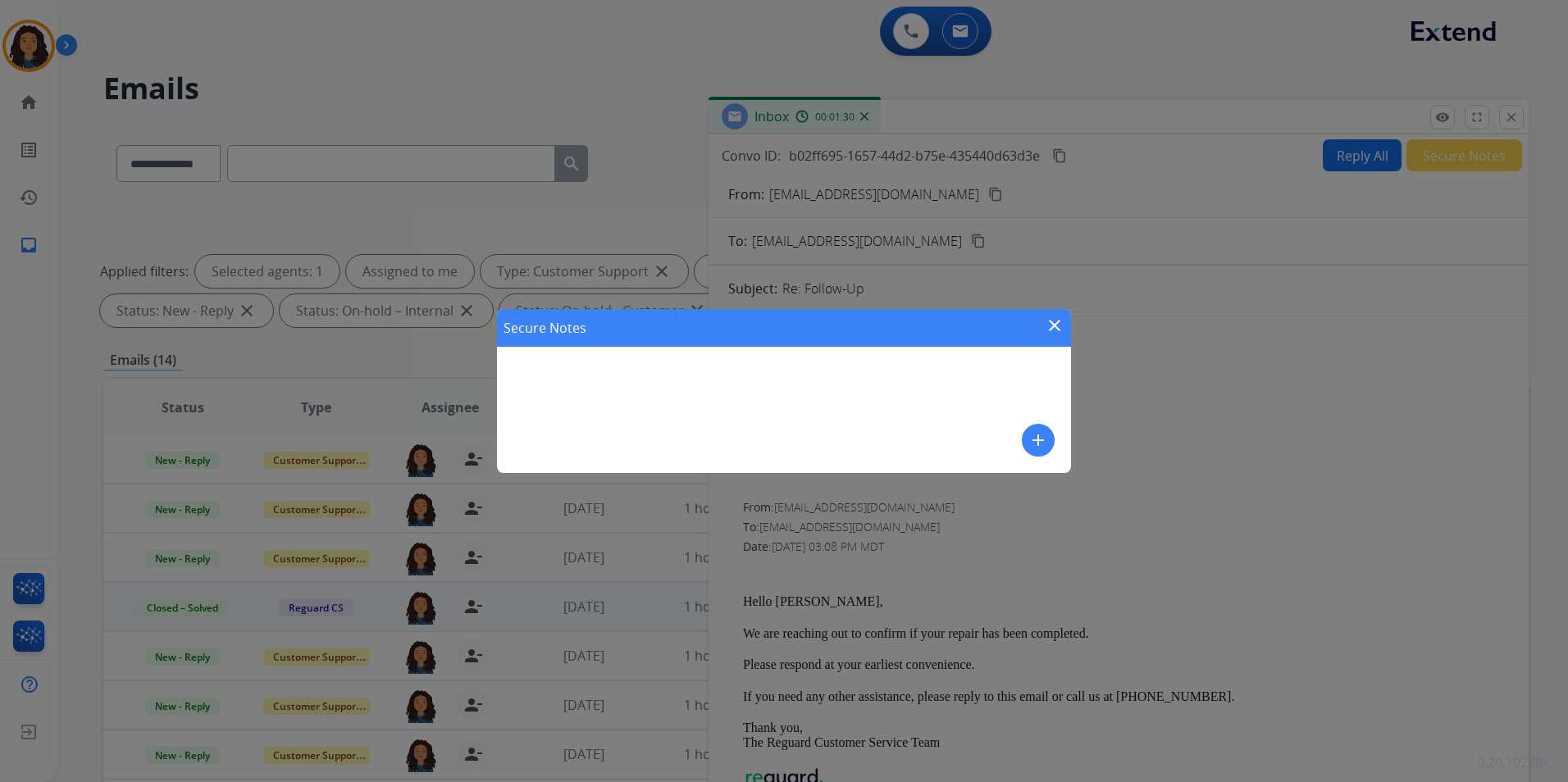
click at [1030, 436] on mat-icon "add" at bounding box center [1038, 440] width 20 height 20
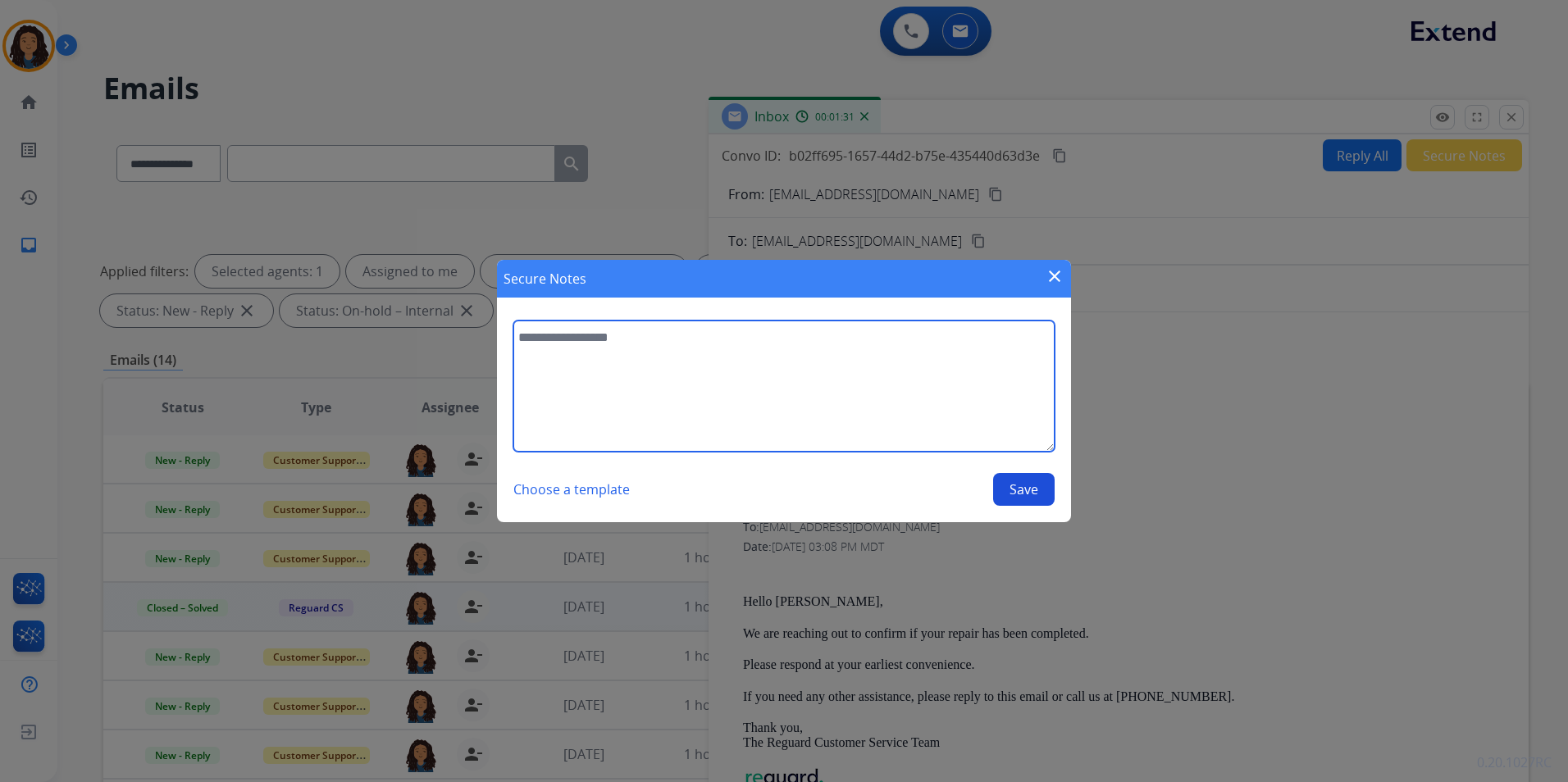
click at [762, 418] on textarea at bounding box center [784, 386] width 541 height 131
type textarea "**********"
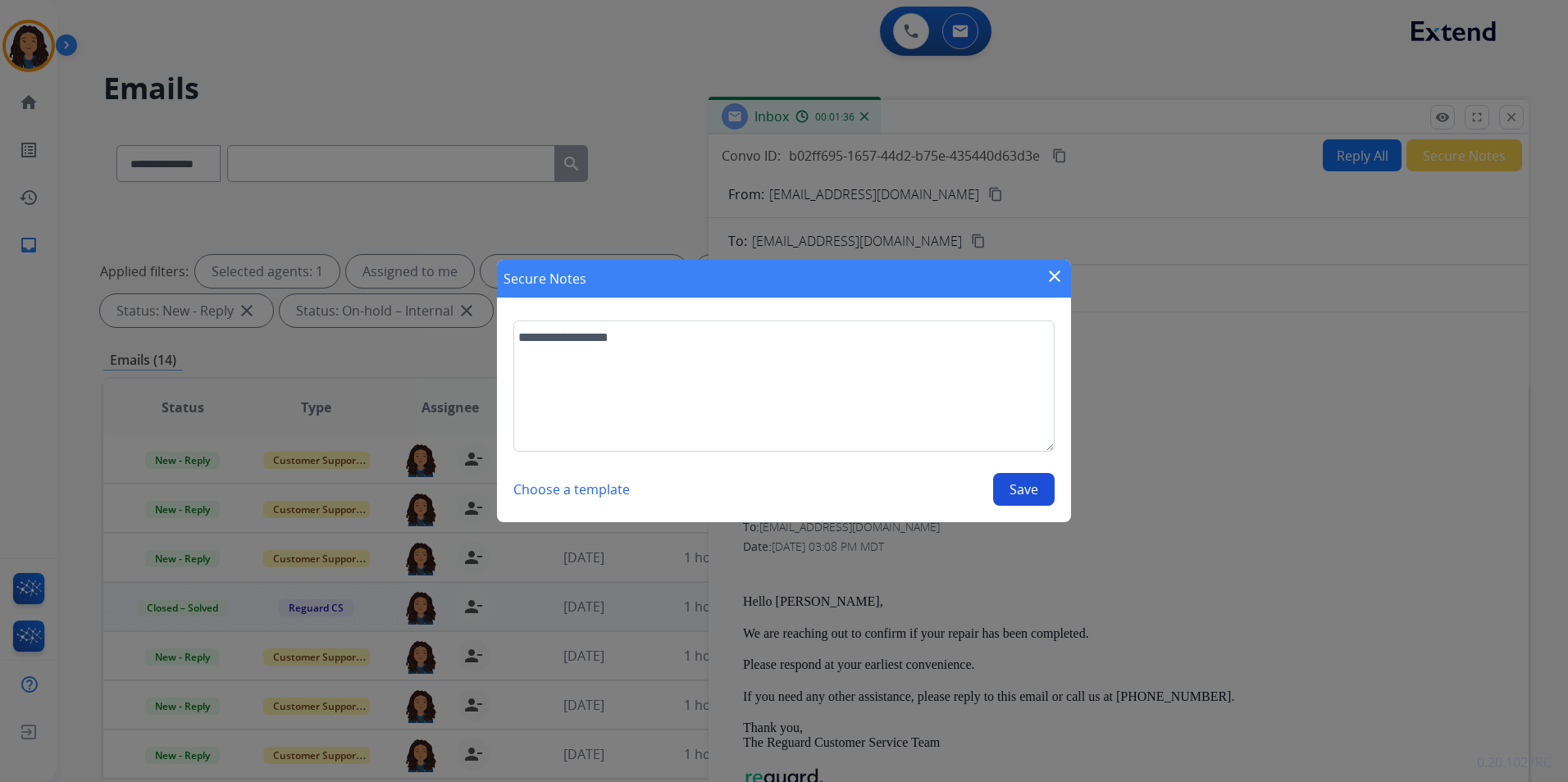
click at [1028, 494] on button "Save" at bounding box center [1024, 489] width 61 height 33
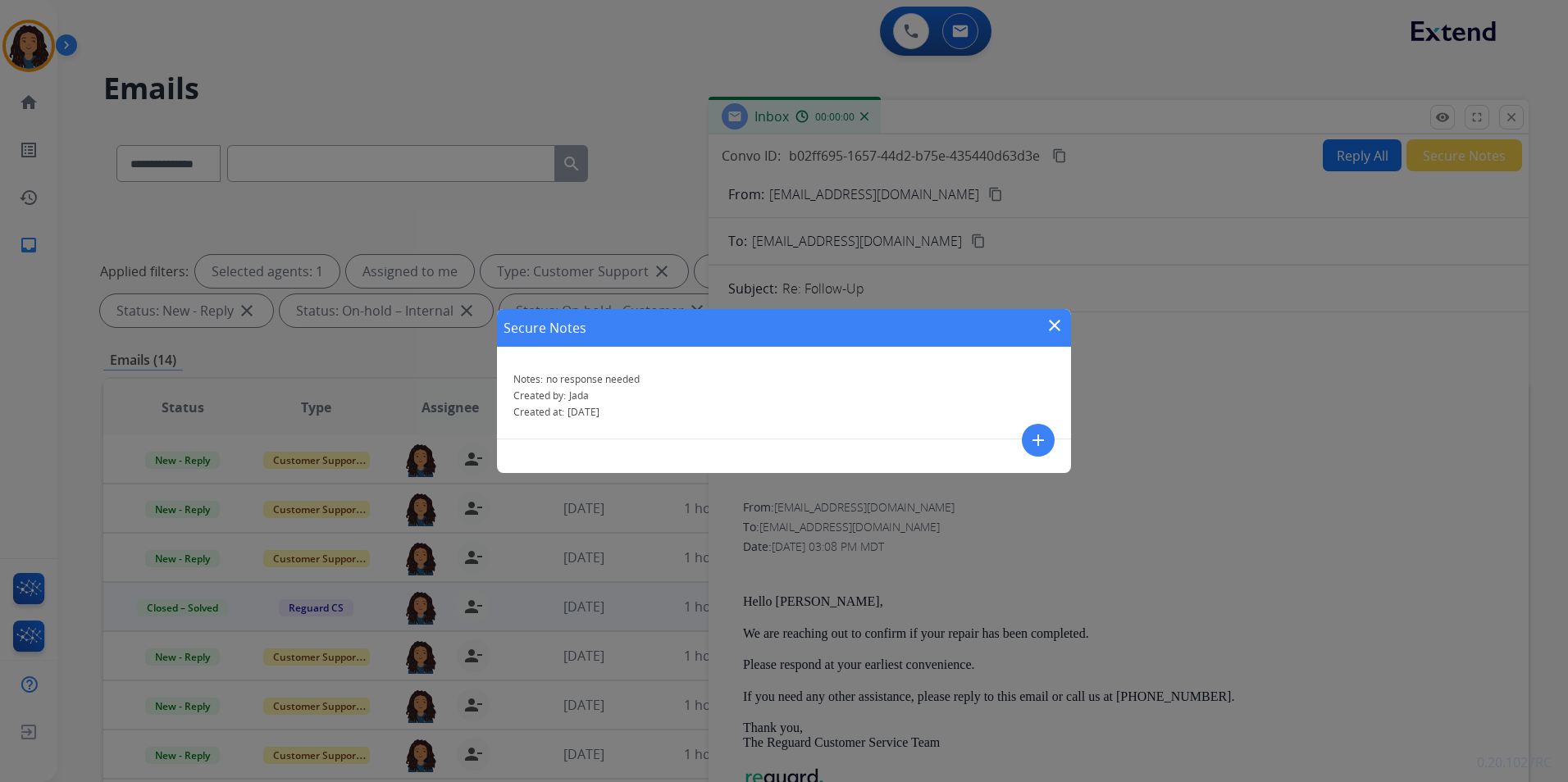
click at [1051, 326] on mat-icon "close" at bounding box center [1054, 325] width 20 height 20
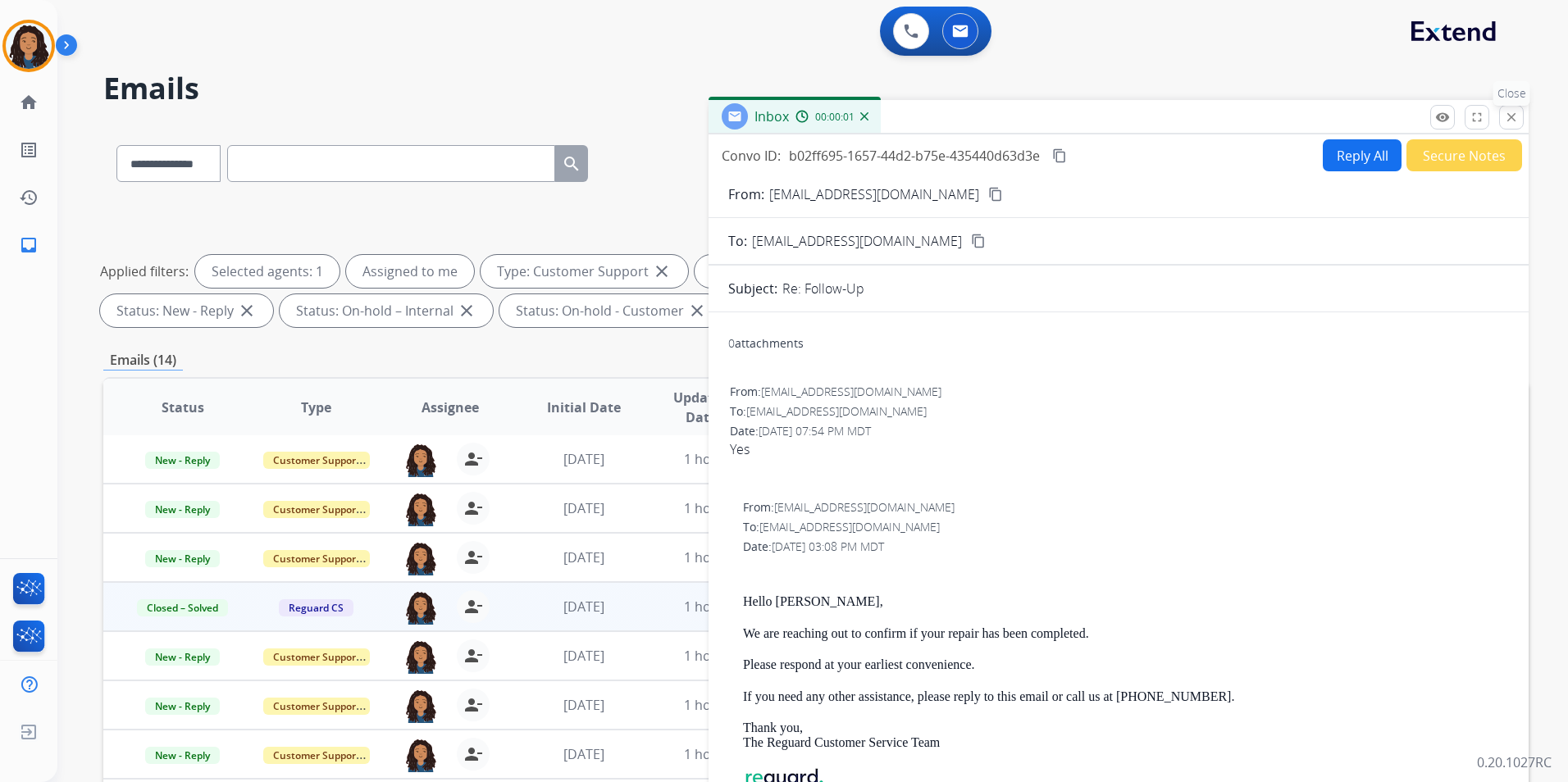
click at [1515, 118] on mat-icon "close" at bounding box center [1511, 118] width 14 height 14
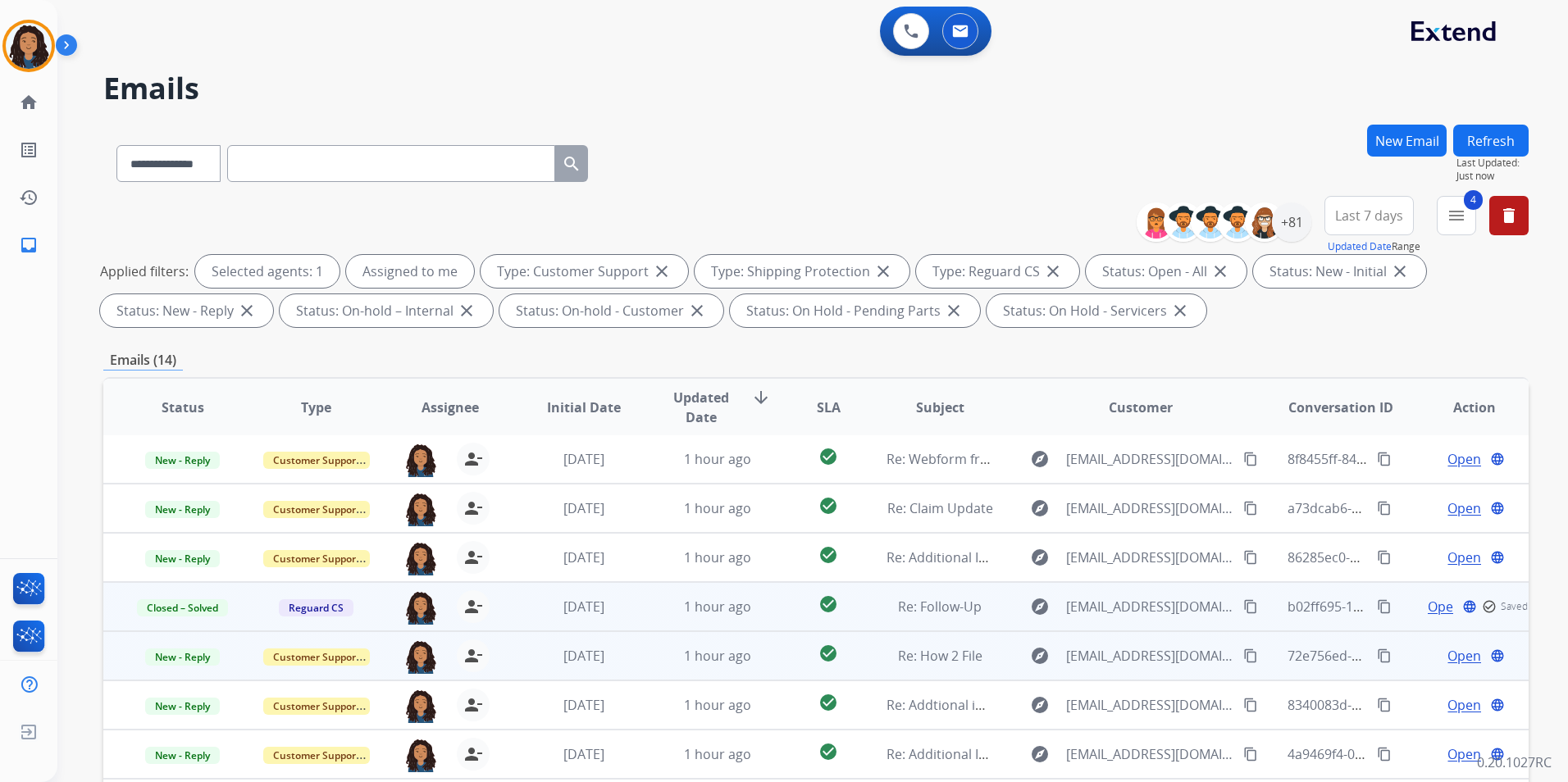
click at [1454, 657] on span "Open" at bounding box center [1463, 656] width 33 height 20
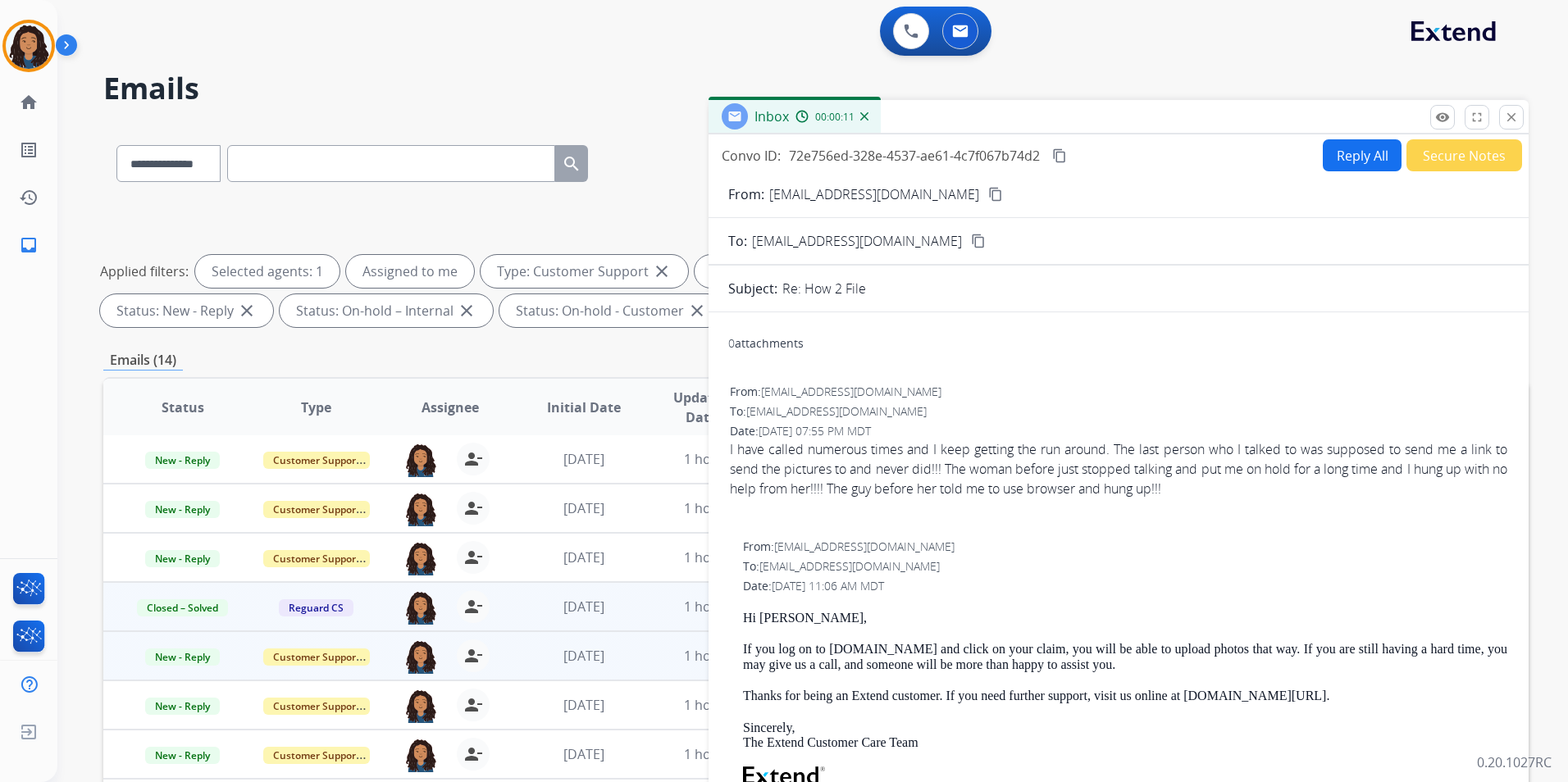
click at [1347, 156] on button "Reply All" at bounding box center [1362, 155] width 79 height 32
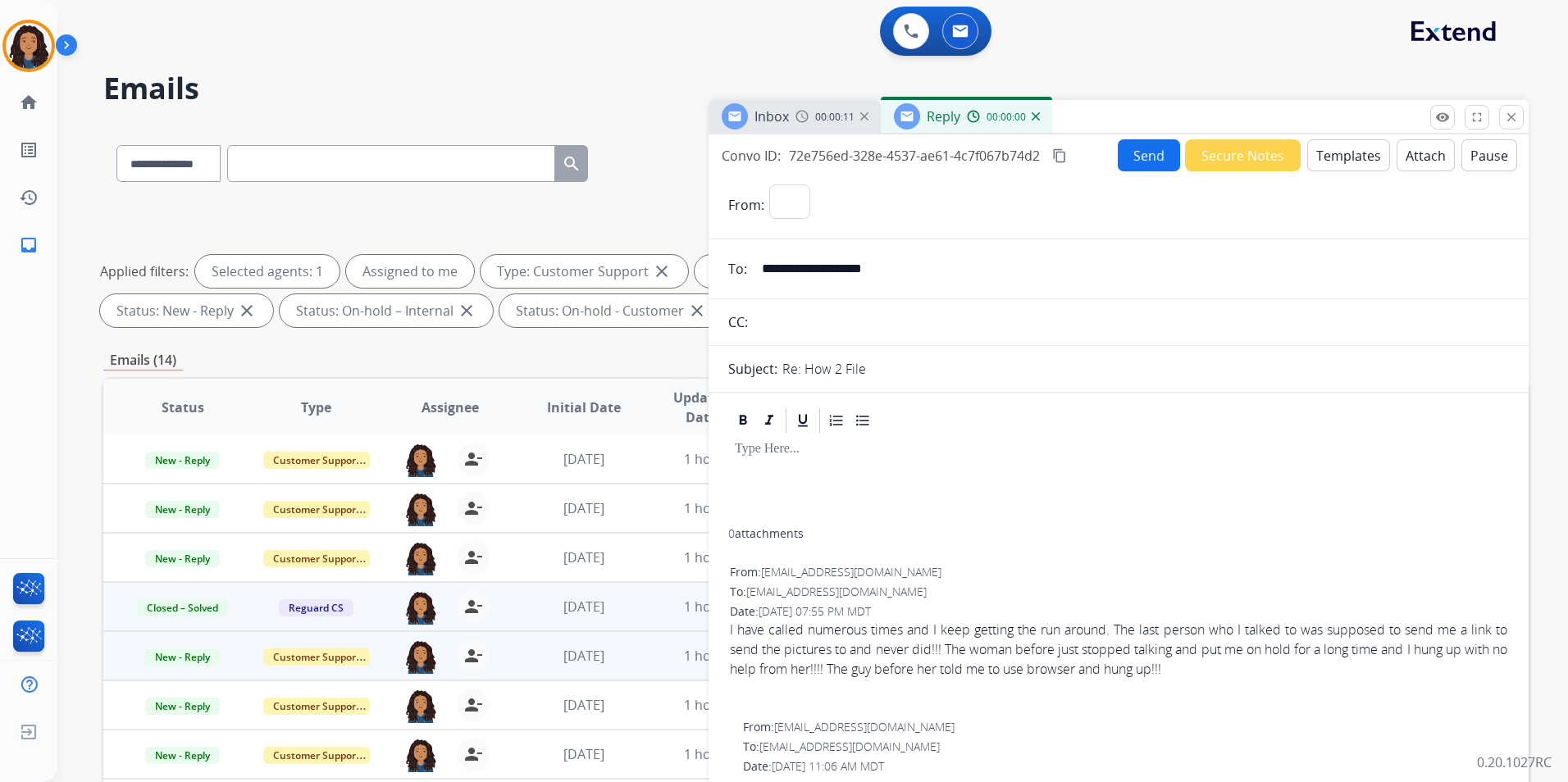
click at [1347, 156] on button "Templates" at bounding box center [1348, 155] width 83 height 32
select select "**********"
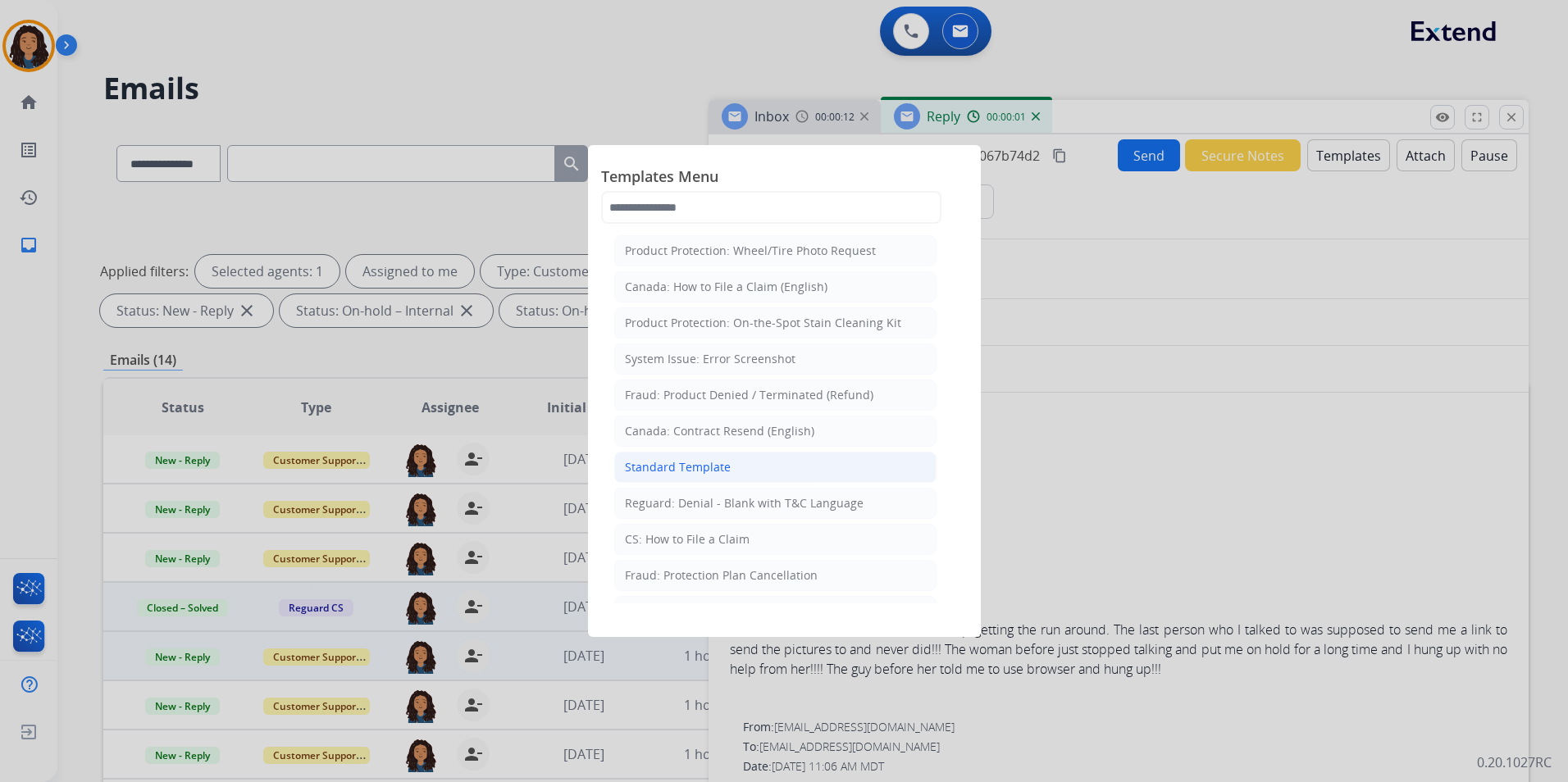
click at [794, 464] on li "Standard Template" at bounding box center [775, 467] width 322 height 31
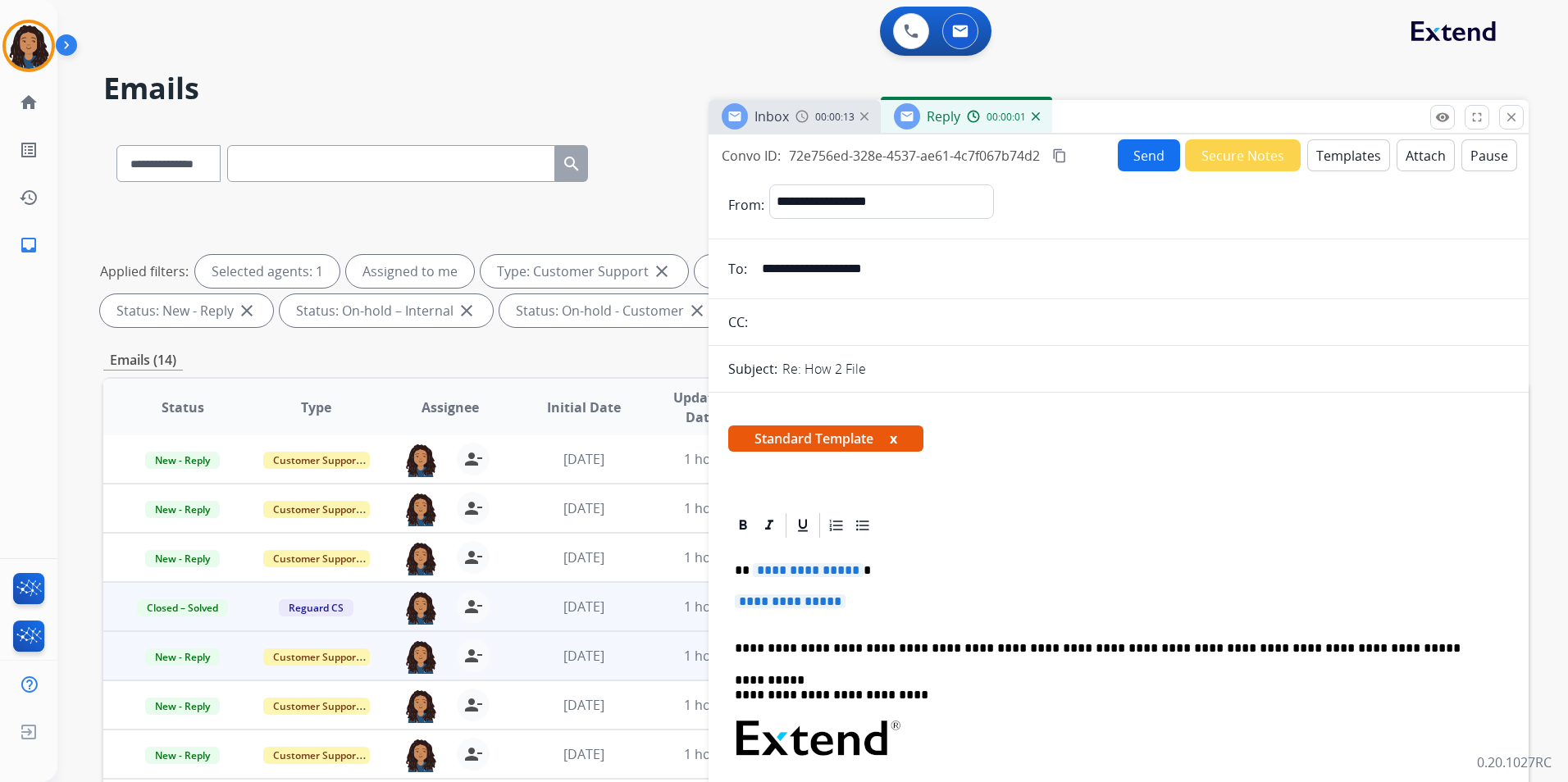
click at [817, 115] on span "00:00:13" at bounding box center [835, 117] width 40 height 14
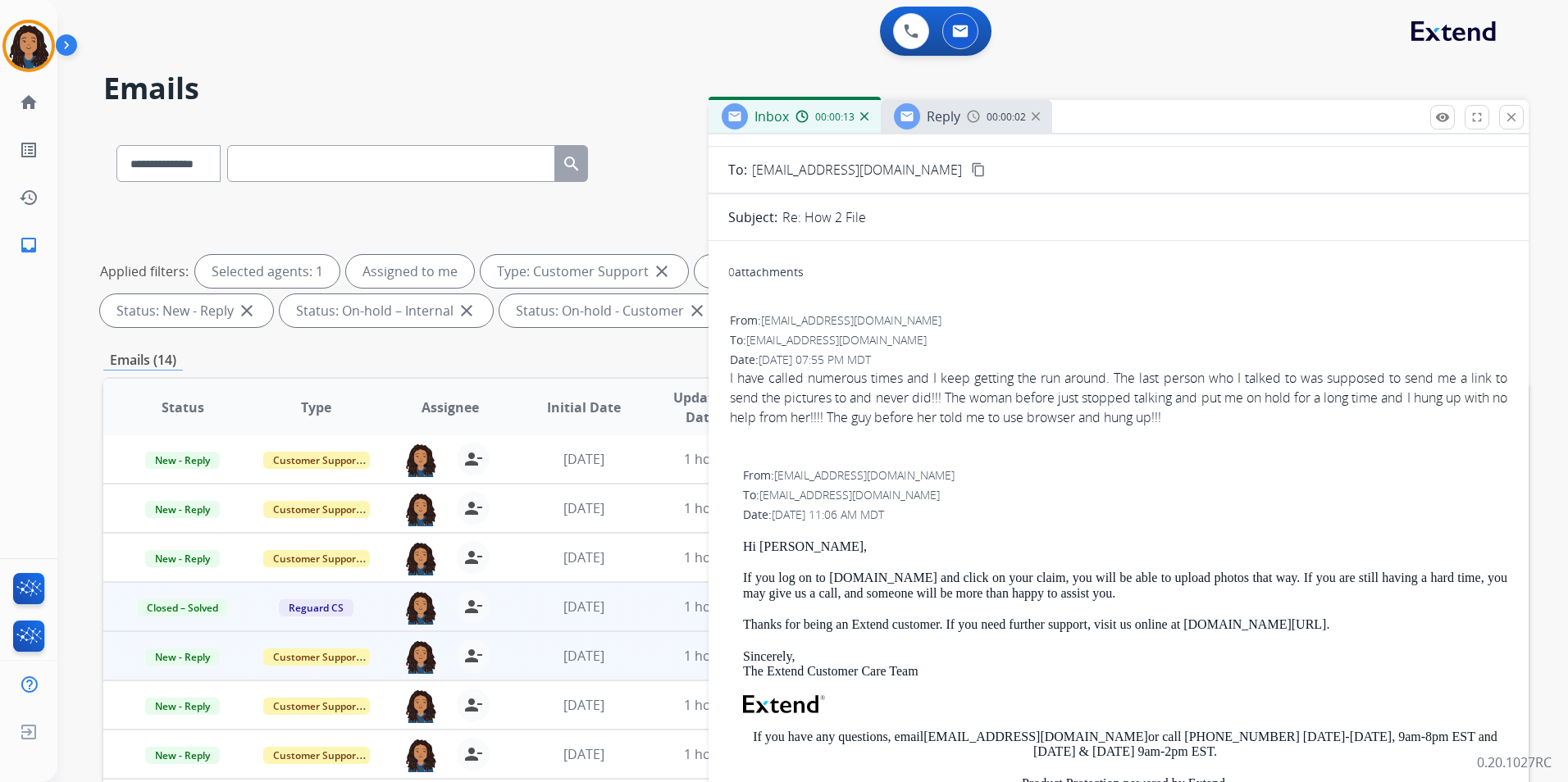
scroll to position [164, 0]
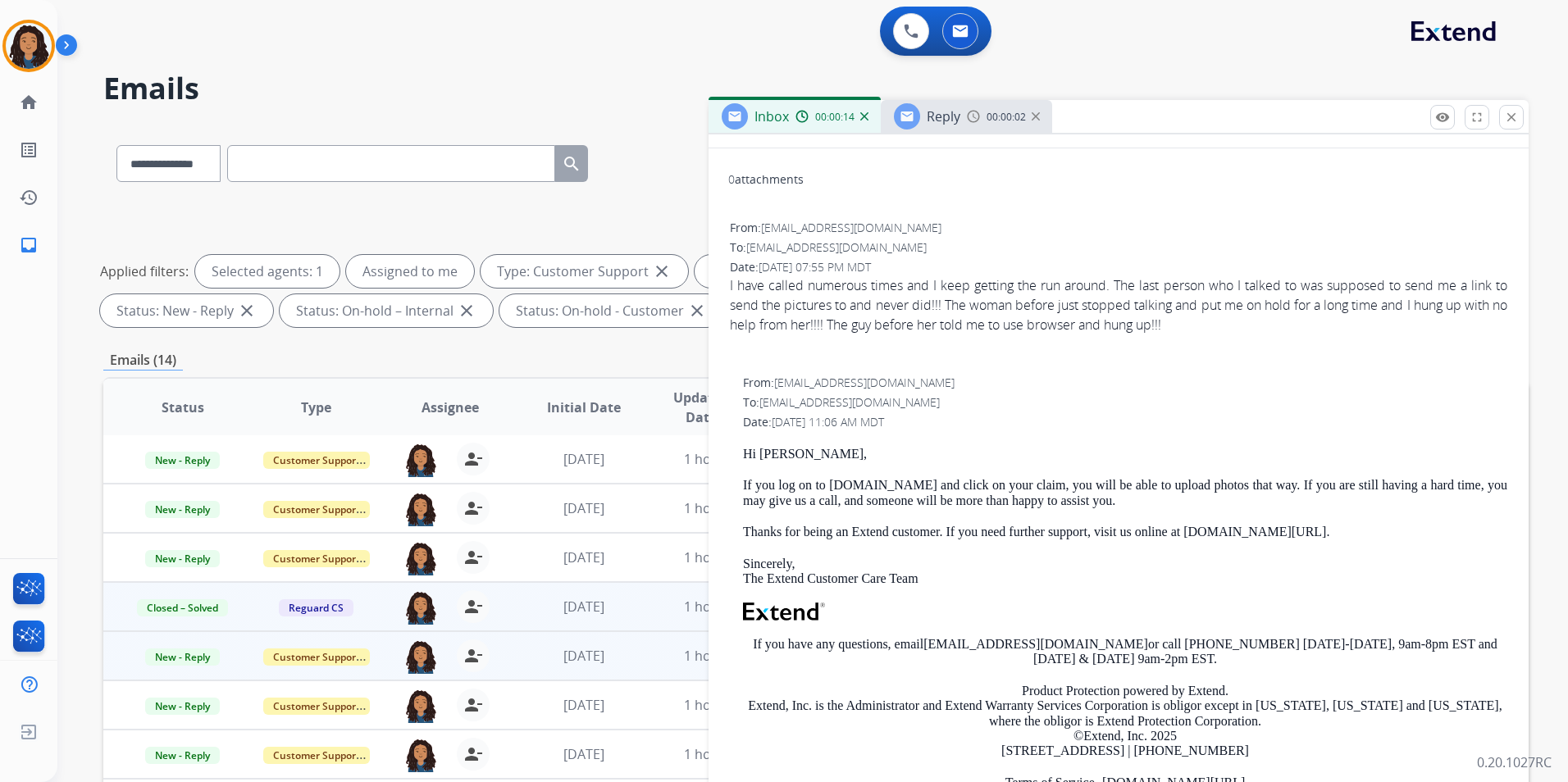
click at [744, 450] on p "Hi [PERSON_NAME]," at bounding box center [1125, 454] width 764 height 14
click at [978, 117] on img at bounding box center [973, 117] width 14 height 14
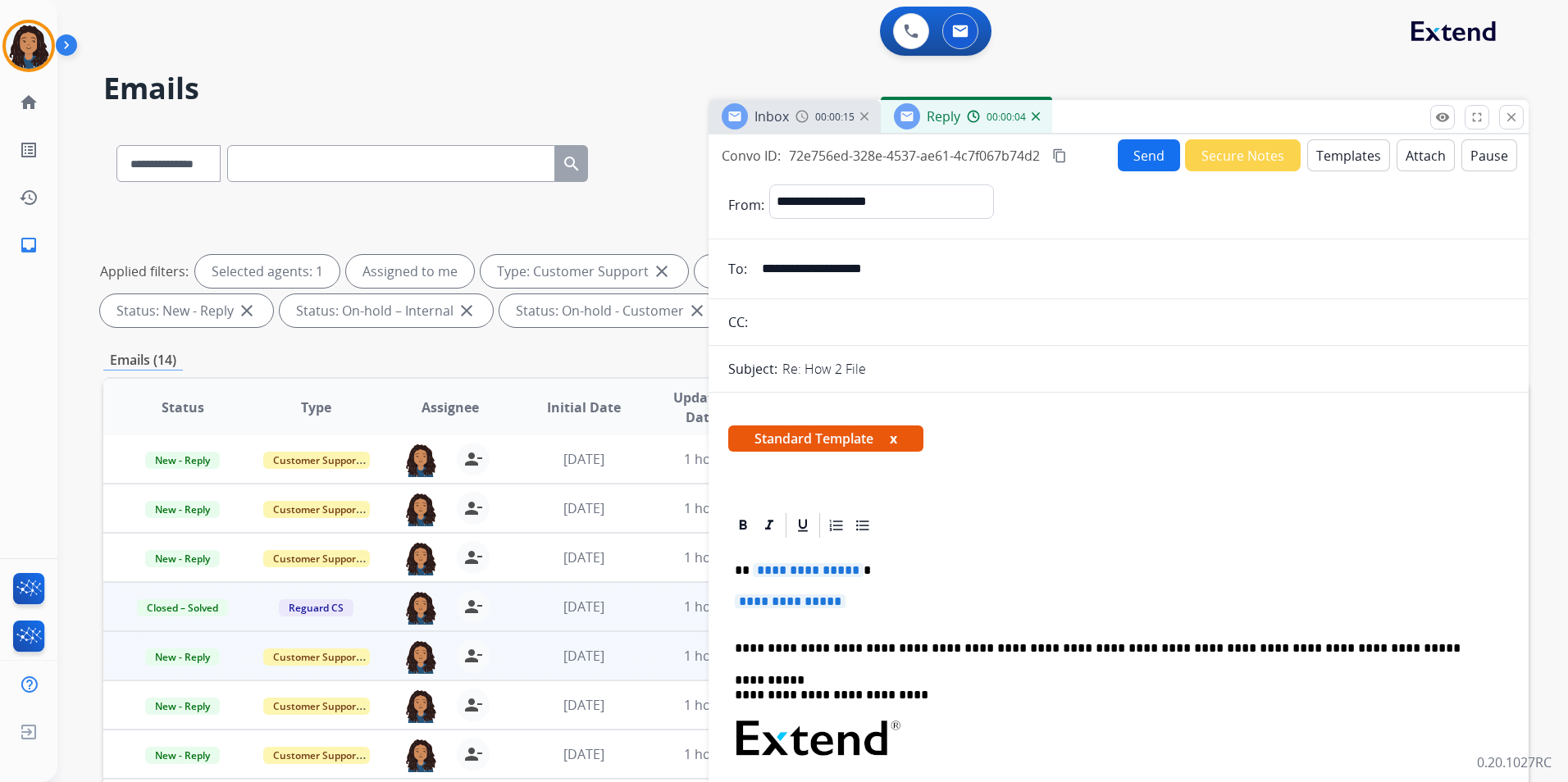
click at [816, 574] on span "**********" at bounding box center [808, 570] width 110 height 14
click at [796, 609] on p "**********" at bounding box center [1118, 609] width 768 height 31
click at [828, 603] on span "**********" at bounding box center [789, 600] width 110 height 14
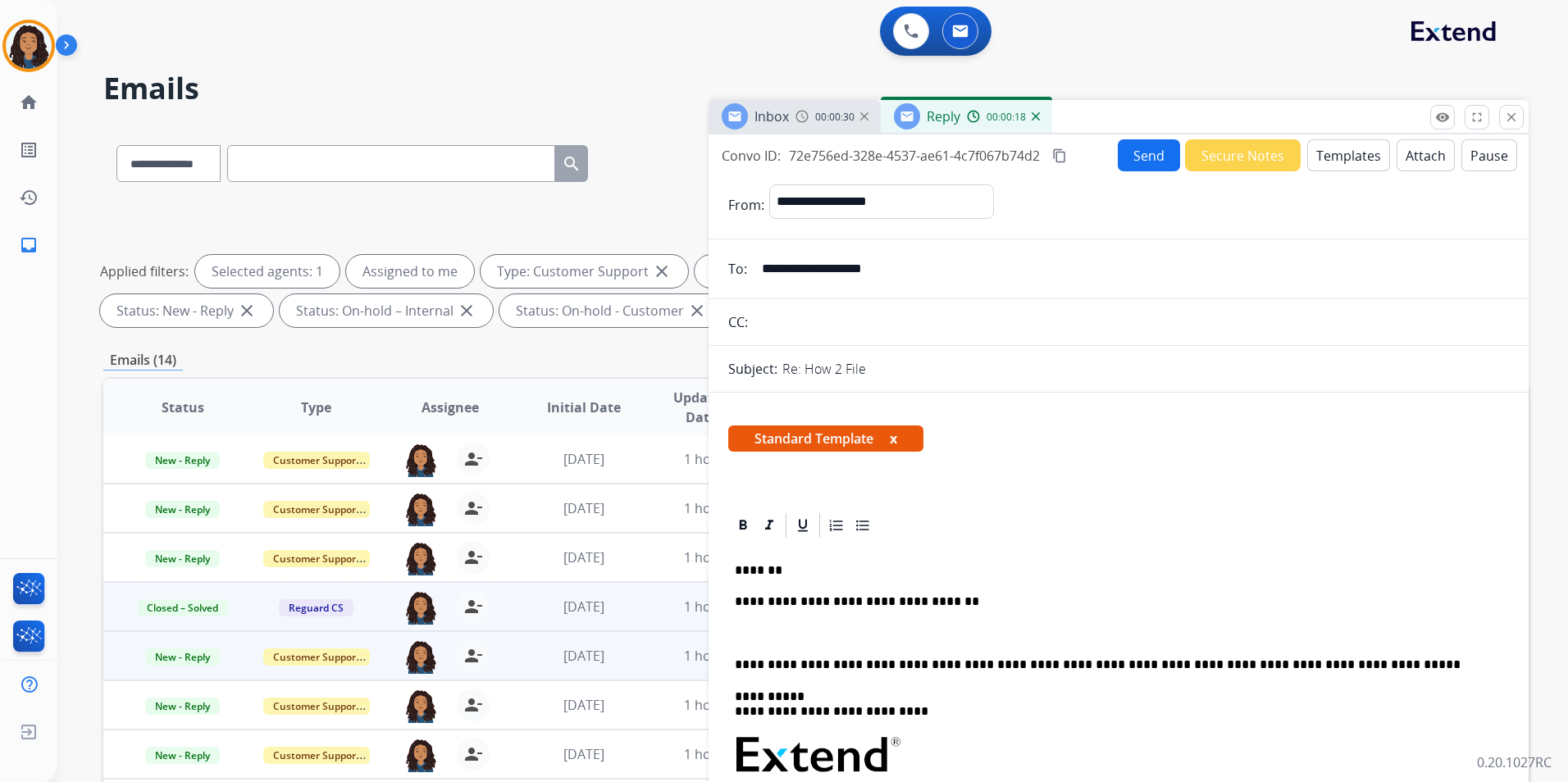
click at [807, 103] on div "Inbox 00:00:30" at bounding box center [794, 117] width 172 height 33
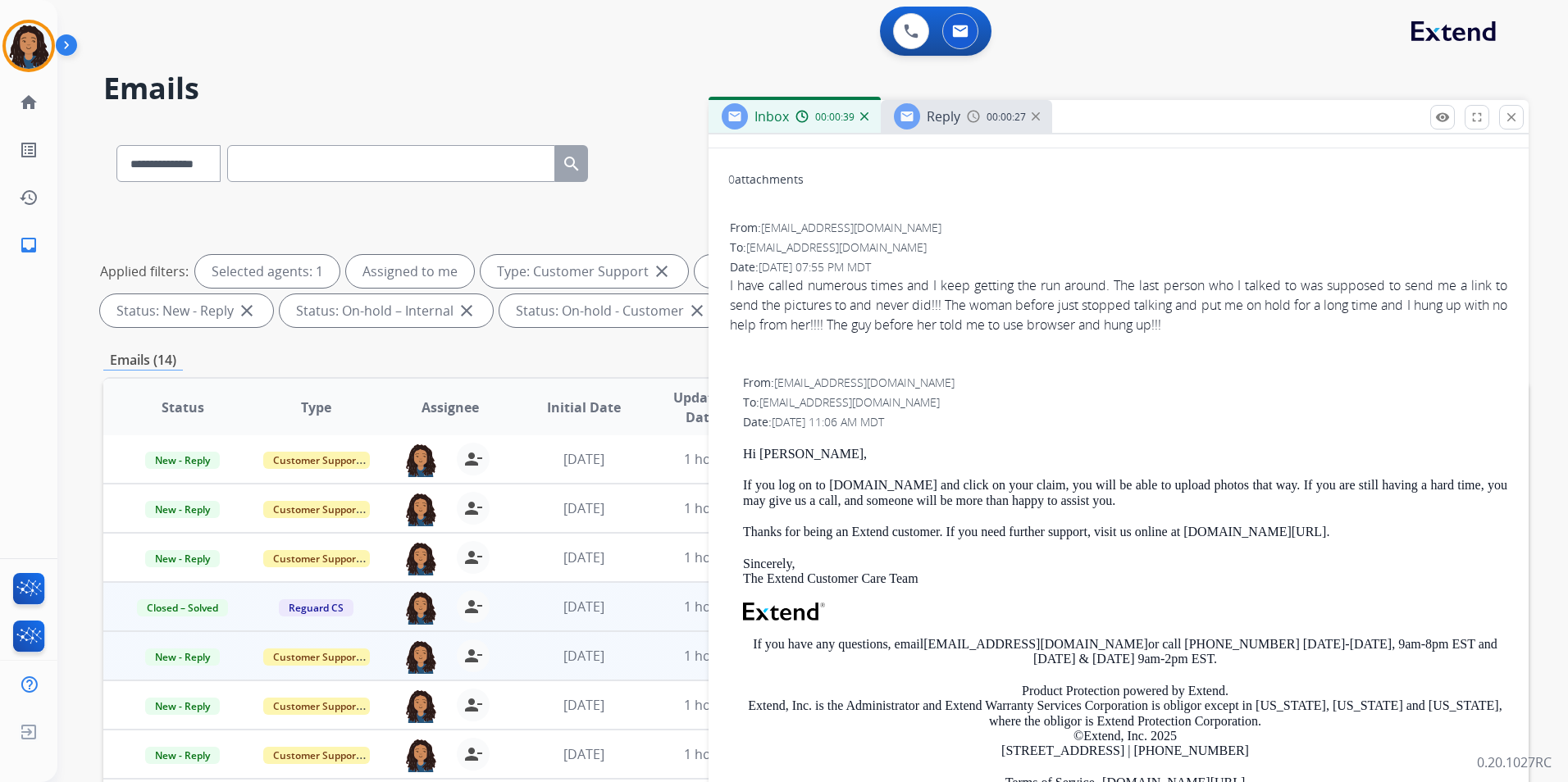
click at [989, 107] on div "Reply 00:00:27" at bounding box center [967, 117] width 172 height 33
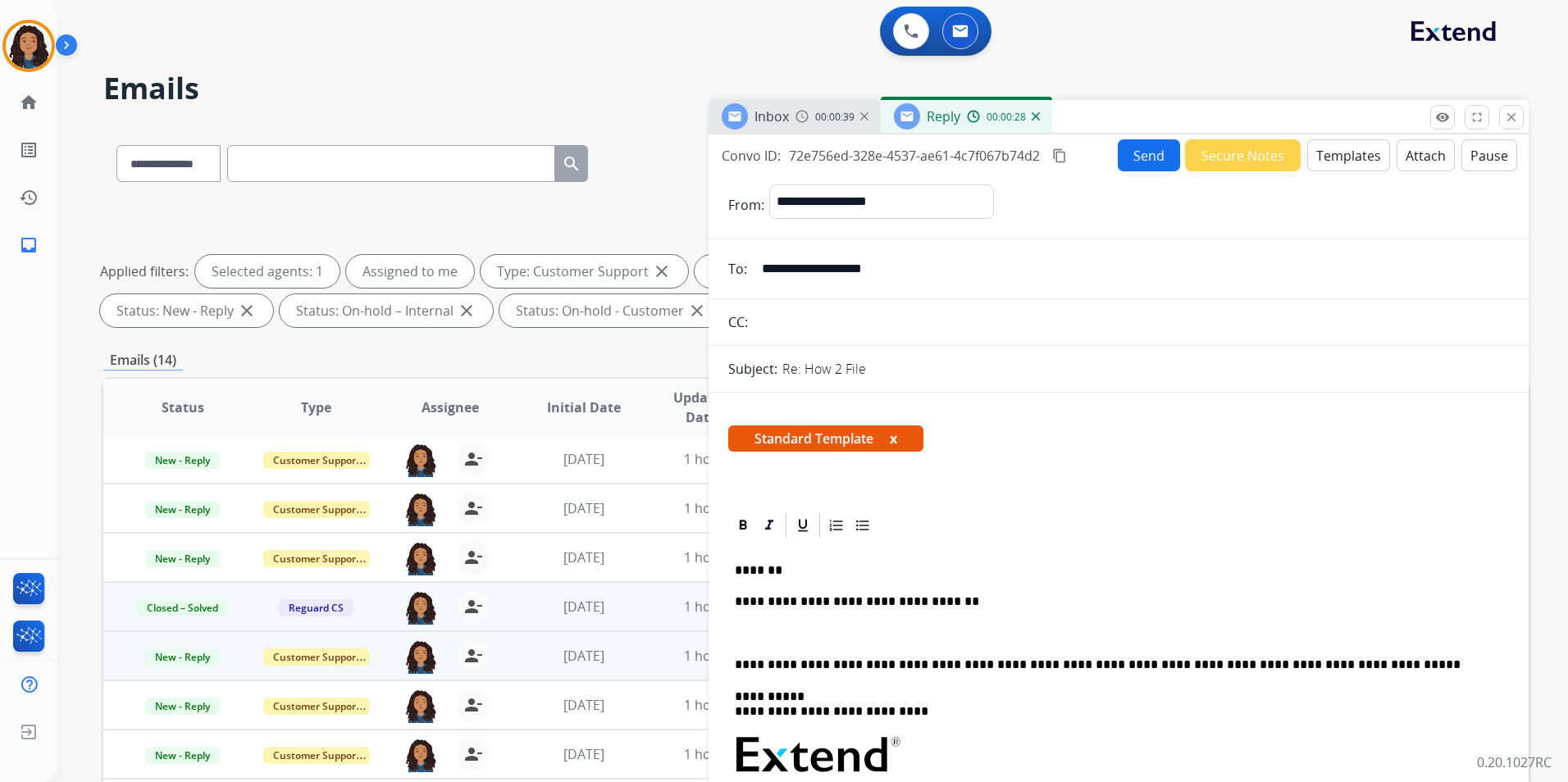
click at [845, 626] on div "**********" at bounding box center [1118, 796] width 780 height 511
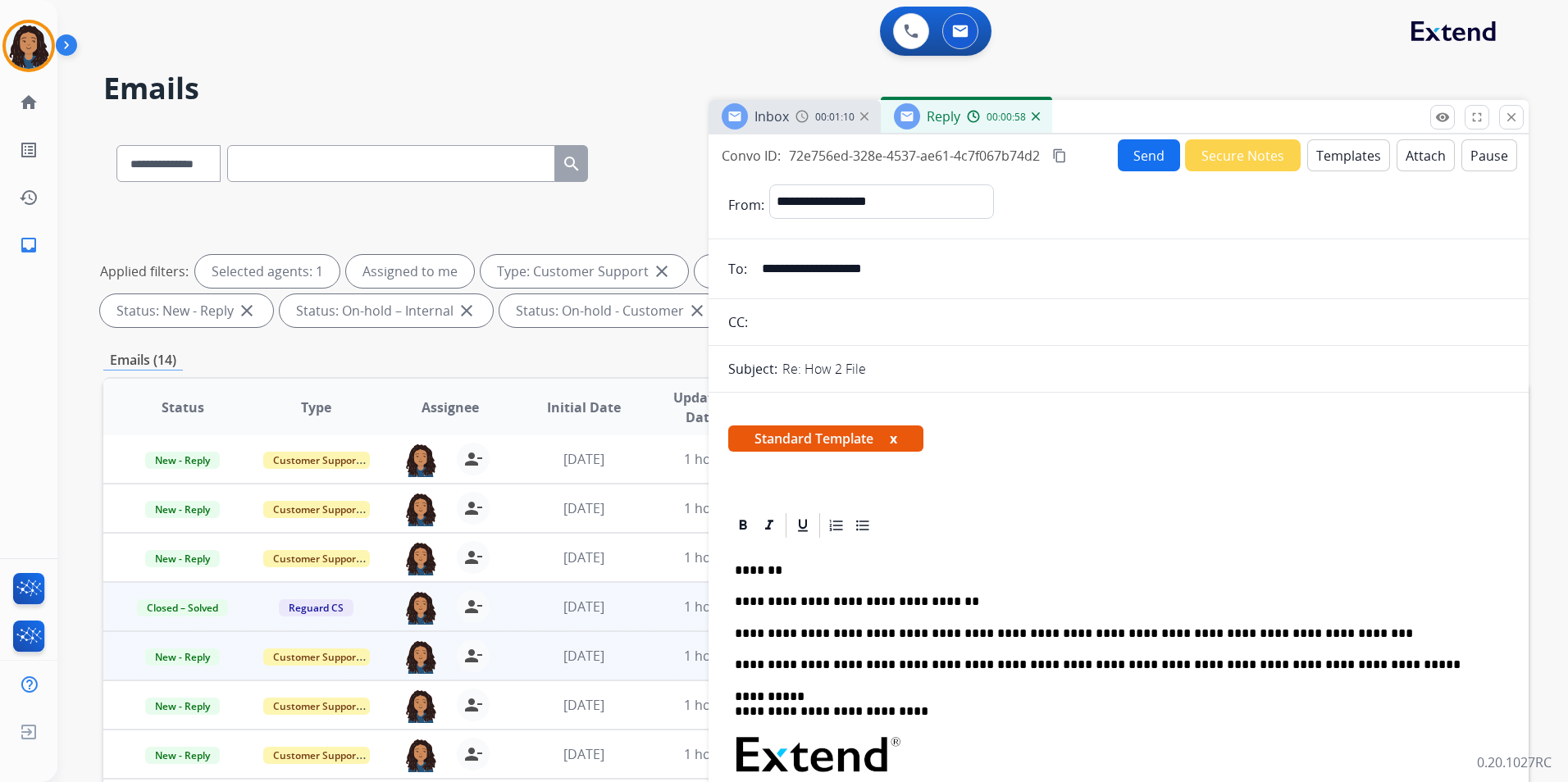
click at [1283, 628] on p "**********" at bounding box center [1111, 634] width 754 height 14
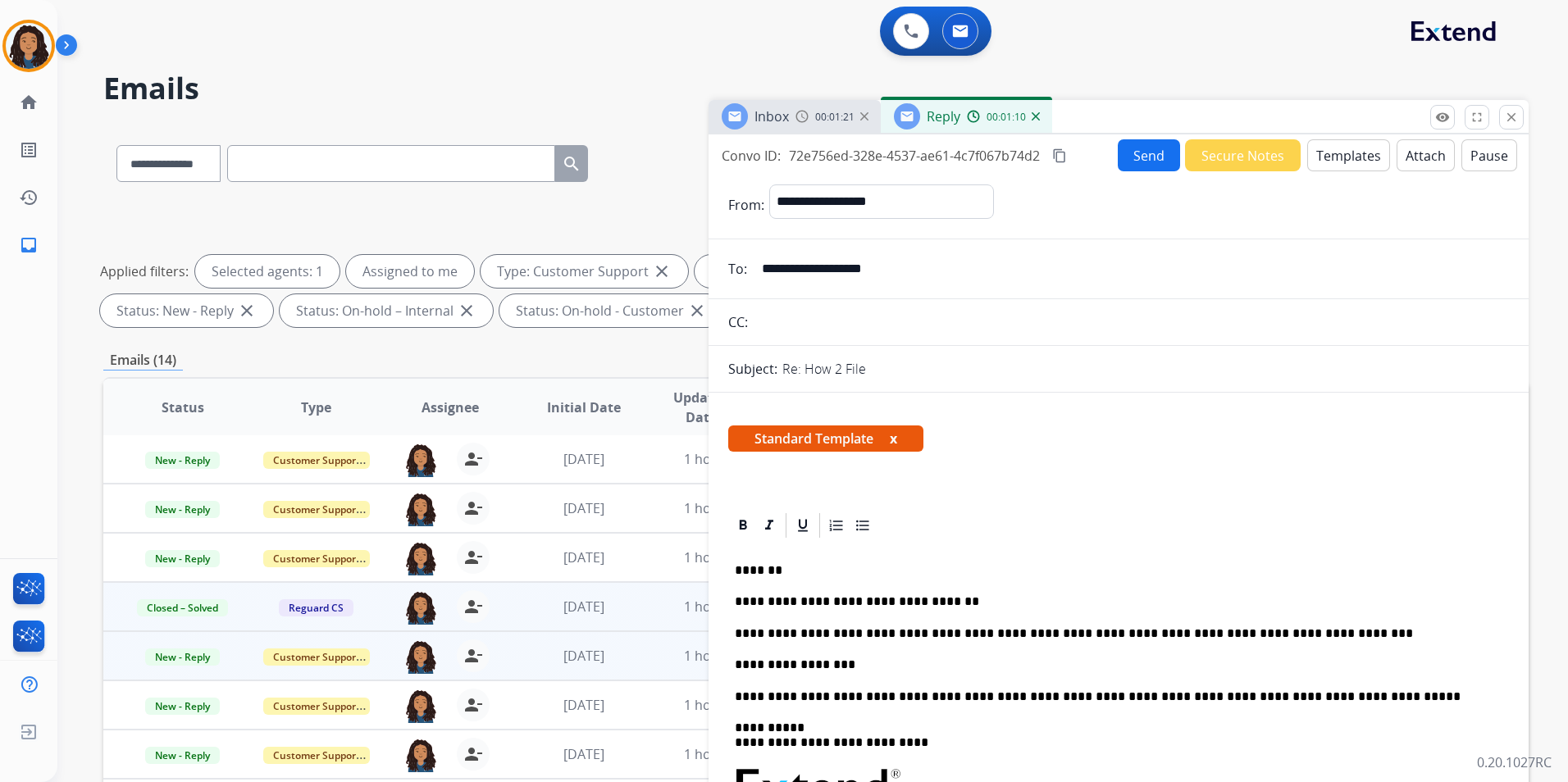
click at [1118, 151] on button "Send" at bounding box center [1148, 155] width 62 height 32
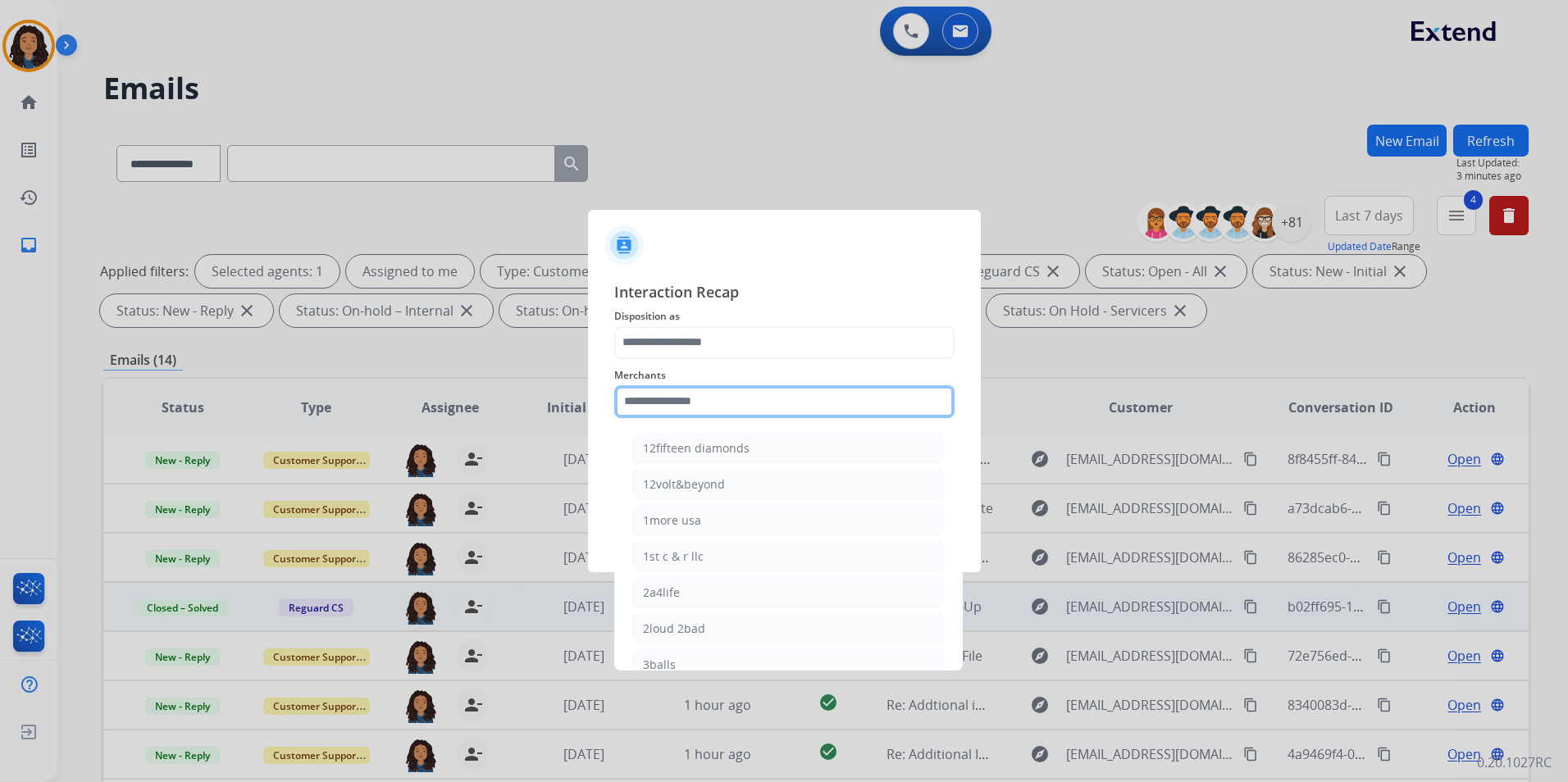
click at [708, 398] on input "text" at bounding box center [784, 401] width 340 height 33
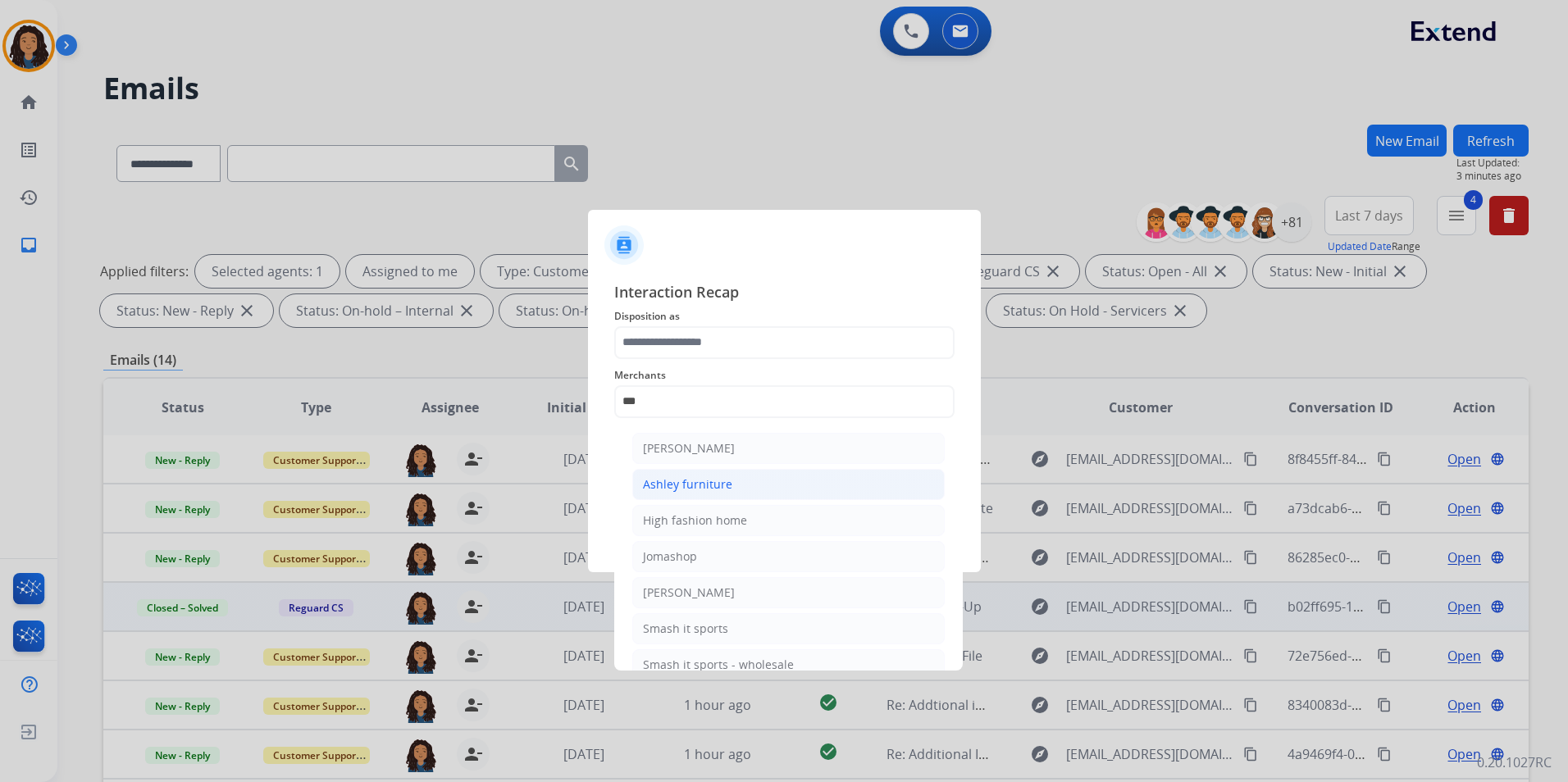
click at [712, 482] on div "Ashley furniture" at bounding box center [687, 485] width 90 height 16
type input "**********"
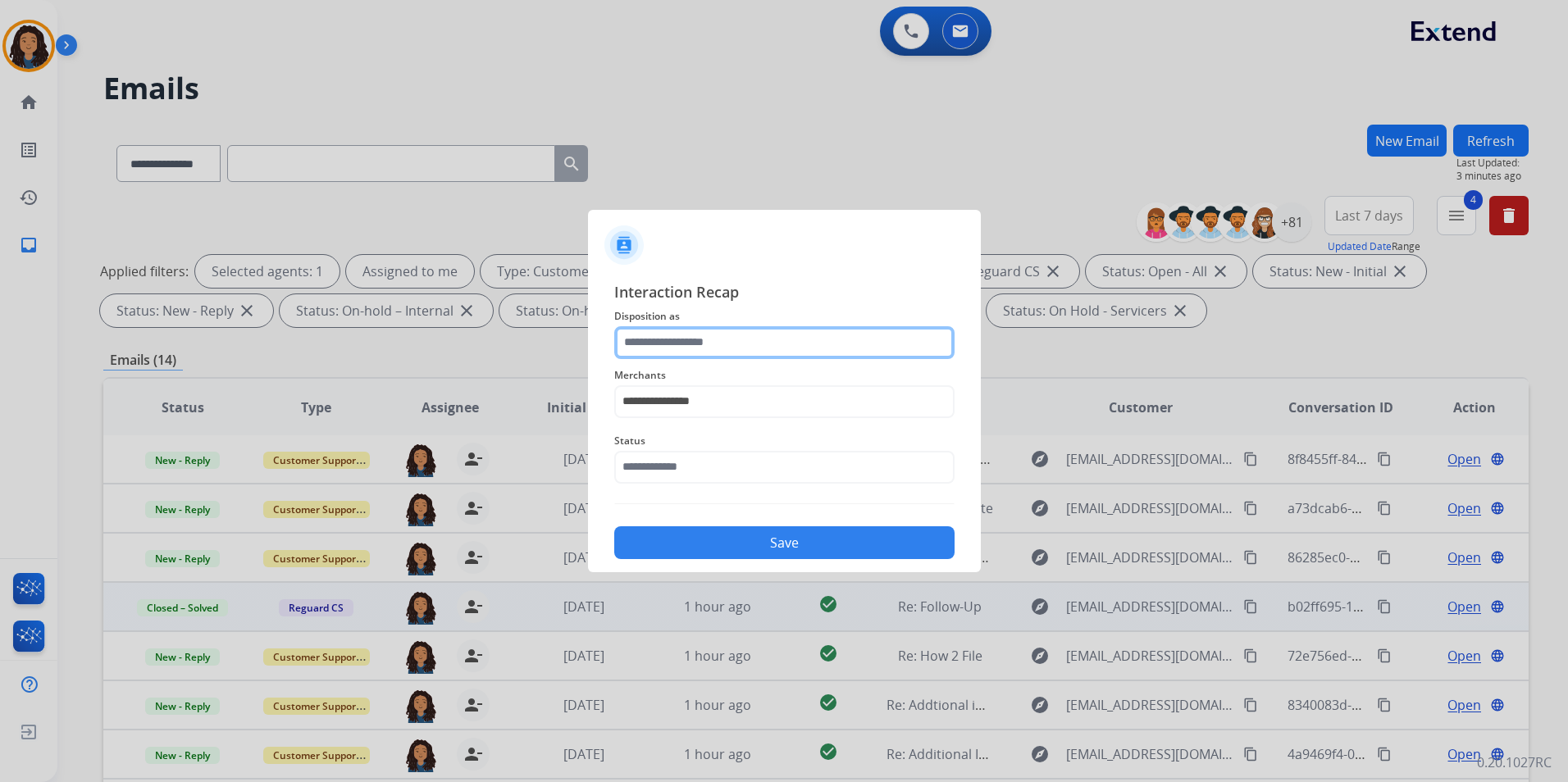
click at [709, 348] on input "text" at bounding box center [784, 343] width 340 height 33
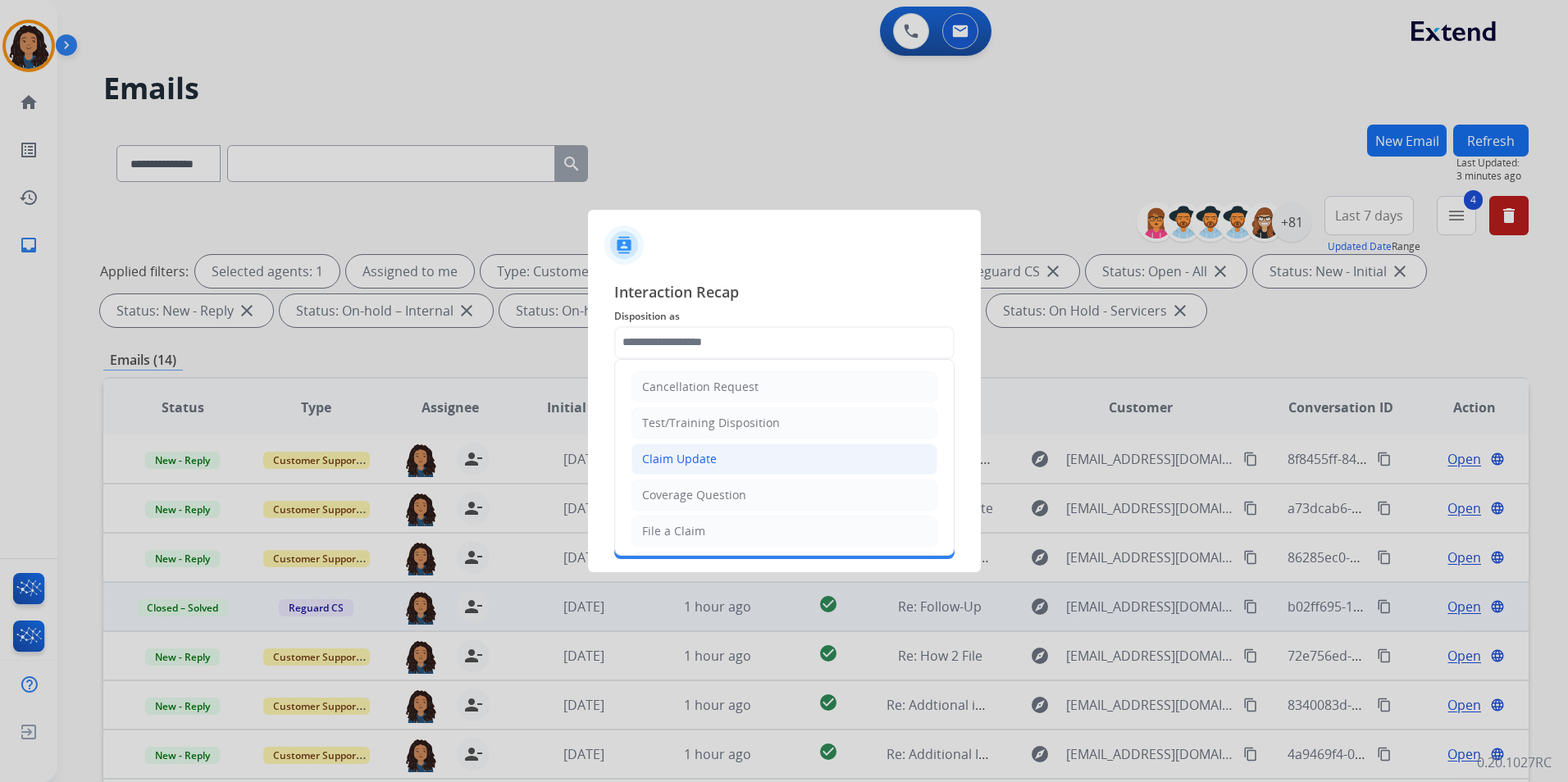
click at [721, 461] on li "Claim Update" at bounding box center [784, 459] width 306 height 31
type input "**********"
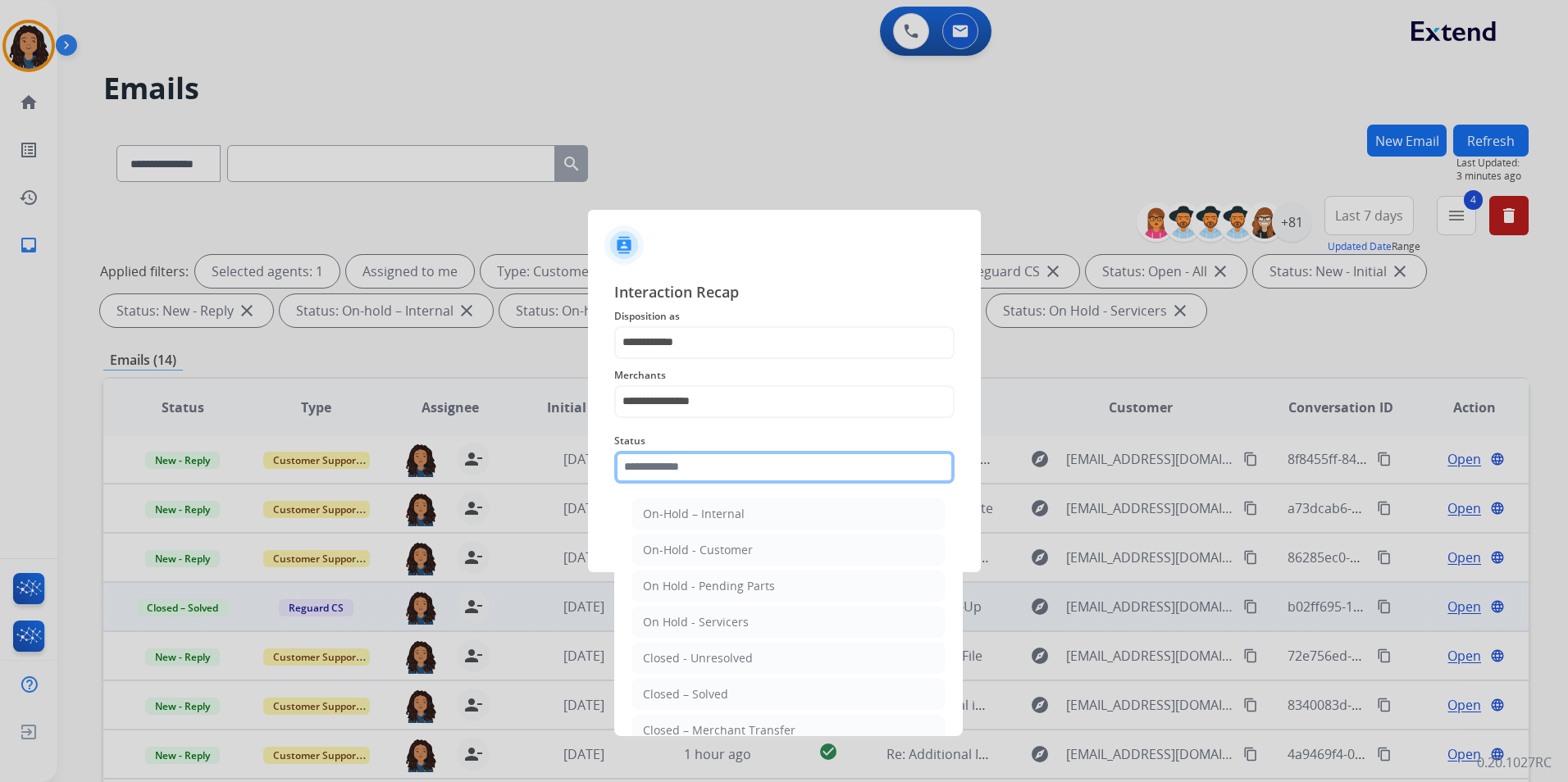
click at [711, 477] on input "text" at bounding box center [784, 467] width 340 height 33
drag, startPoint x: 734, startPoint y: 694, endPoint x: 733, endPoint y: 609, distance: 85.0
click at [733, 691] on li "Closed – Solved" at bounding box center [788, 694] width 312 height 31
type input "**********"
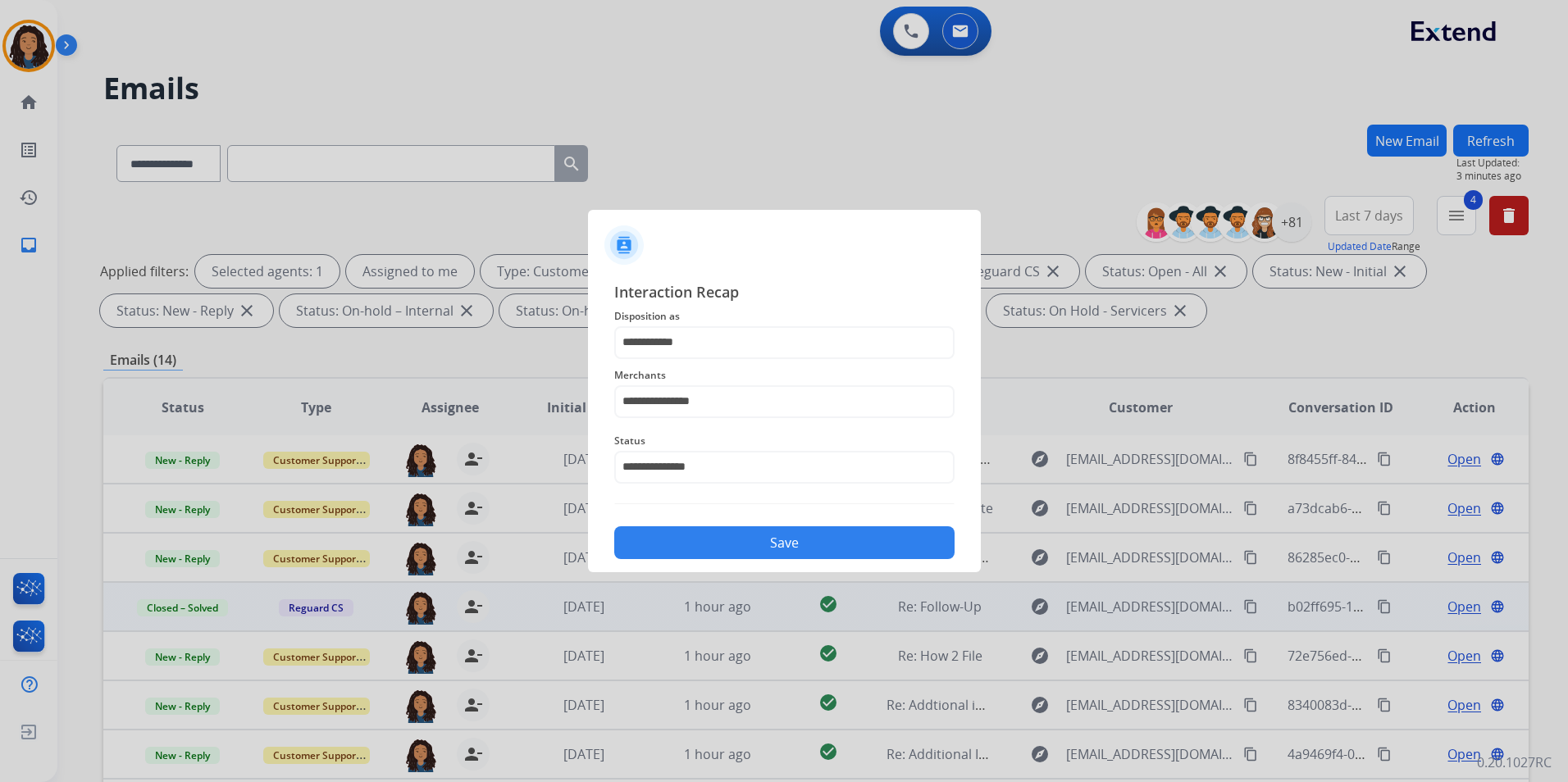
click at [751, 533] on button "Save" at bounding box center [784, 542] width 340 height 33
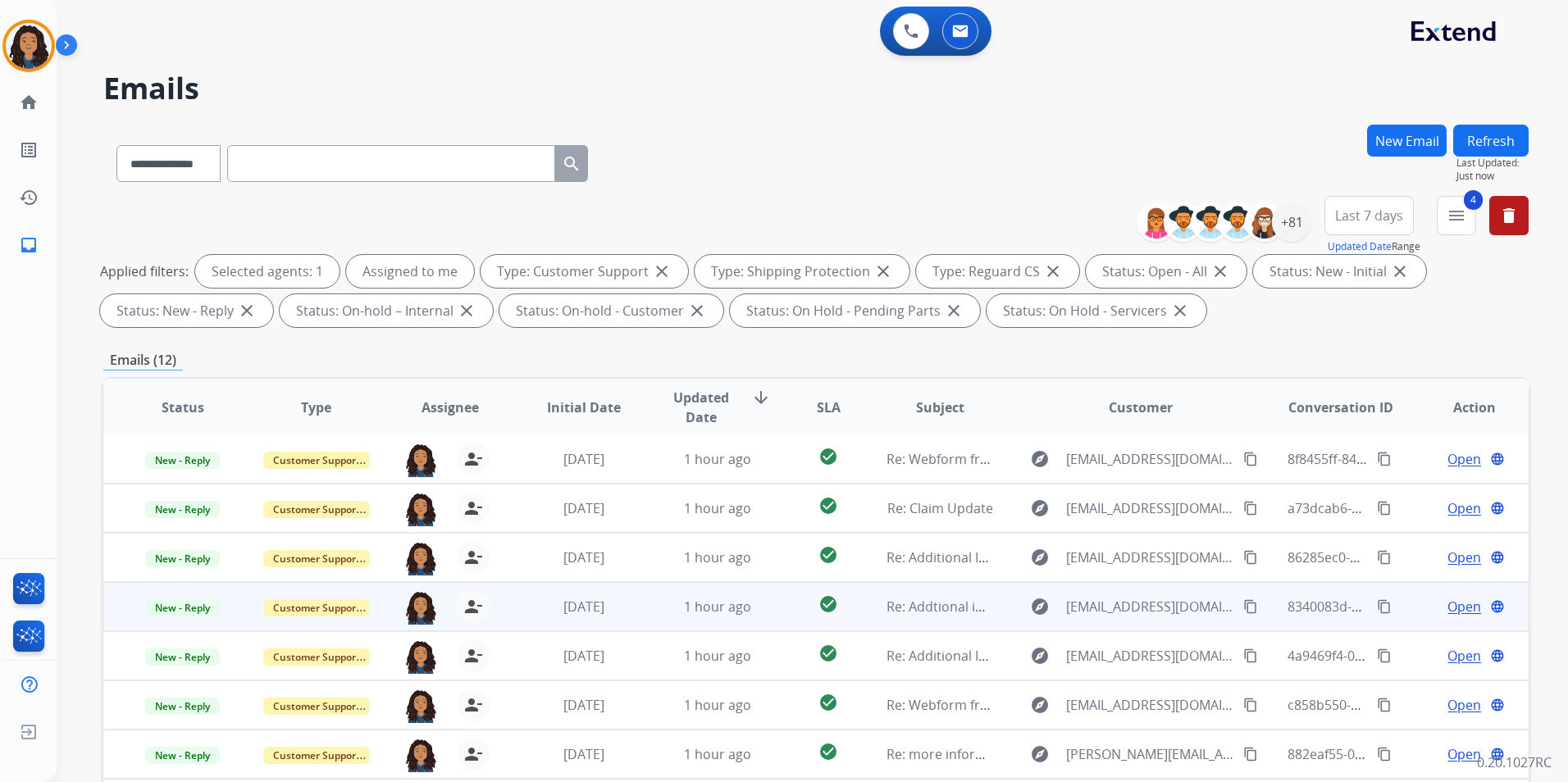
click at [1450, 604] on span "Open" at bounding box center [1463, 607] width 33 height 20
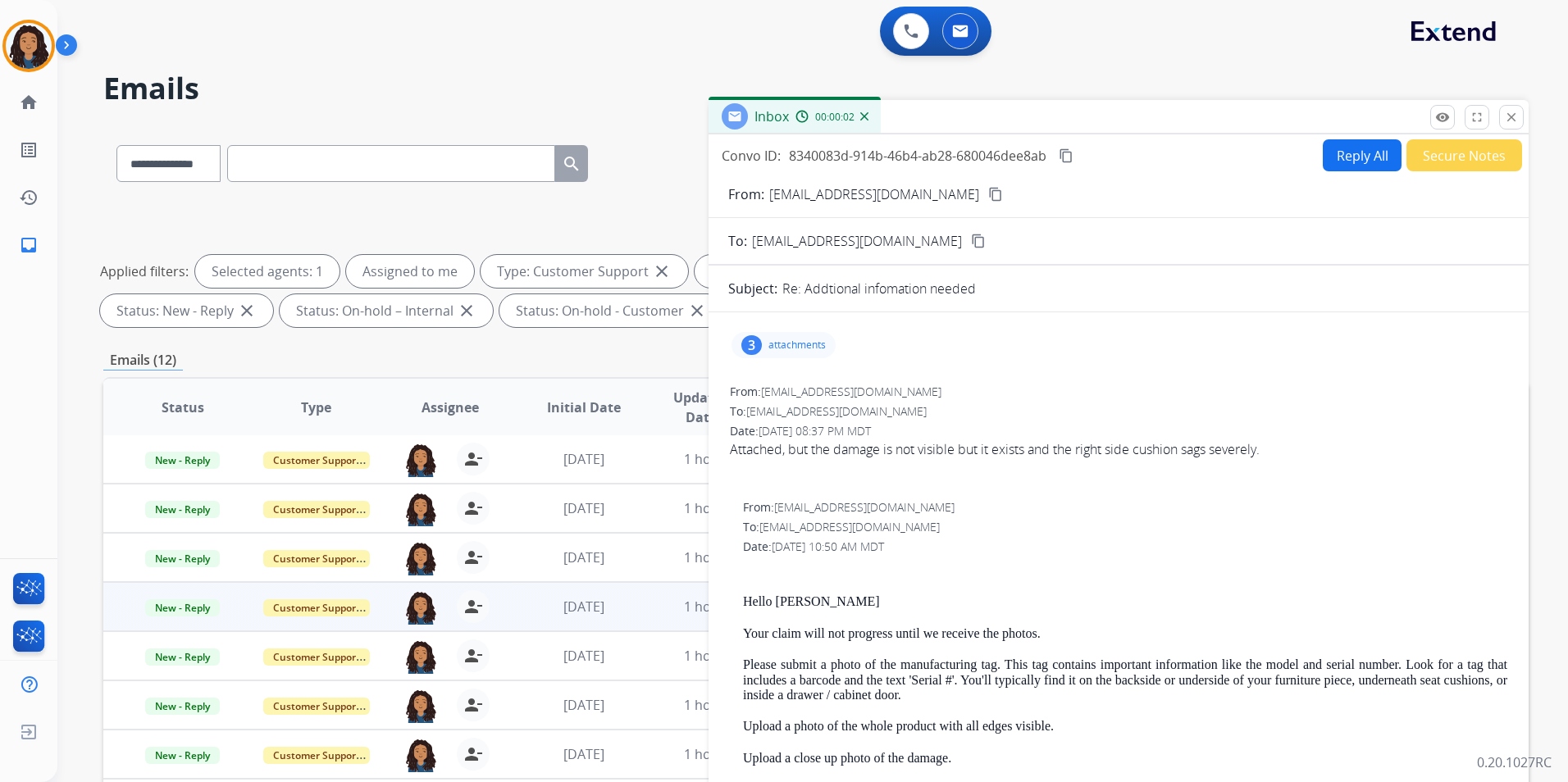
click at [1515, 126] on button "close Close" at bounding box center [1511, 117] width 24 height 24
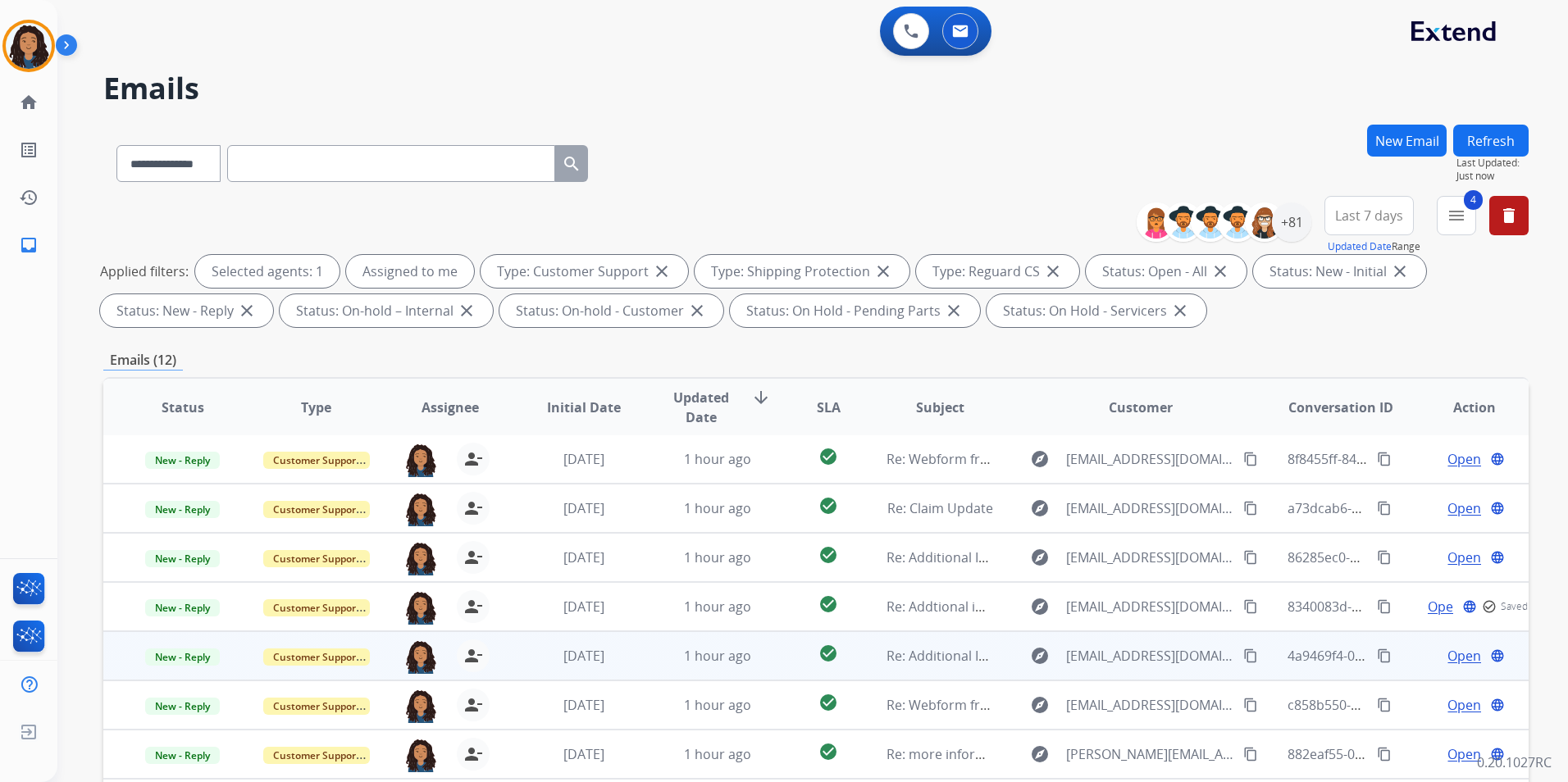
click at [1458, 655] on span "Open" at bounding box center [1463, 656] width 33 height 20
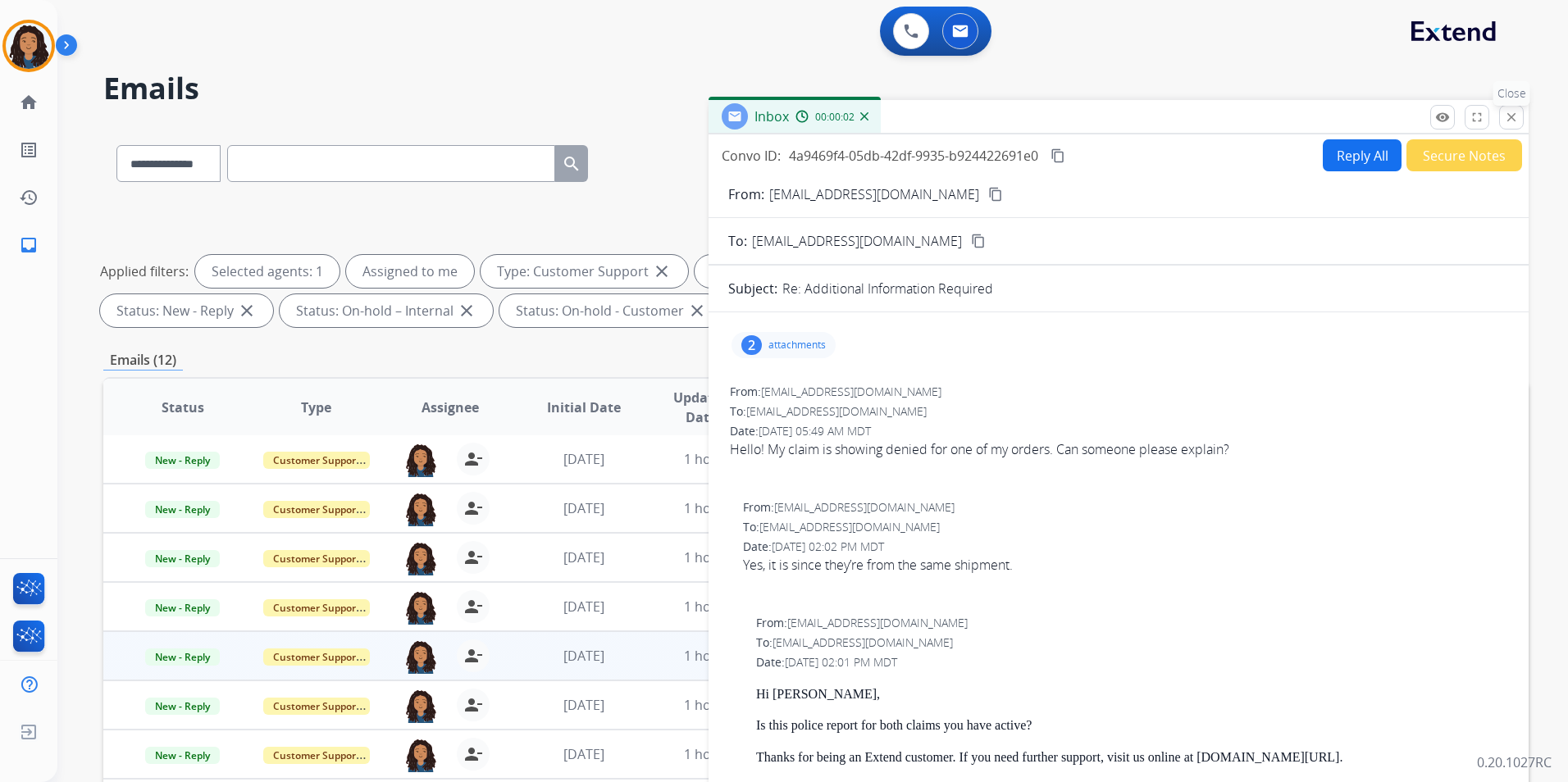
click at [1522, 116] on button "close Close" at bounding box center [1511, 117] width 24 height 24
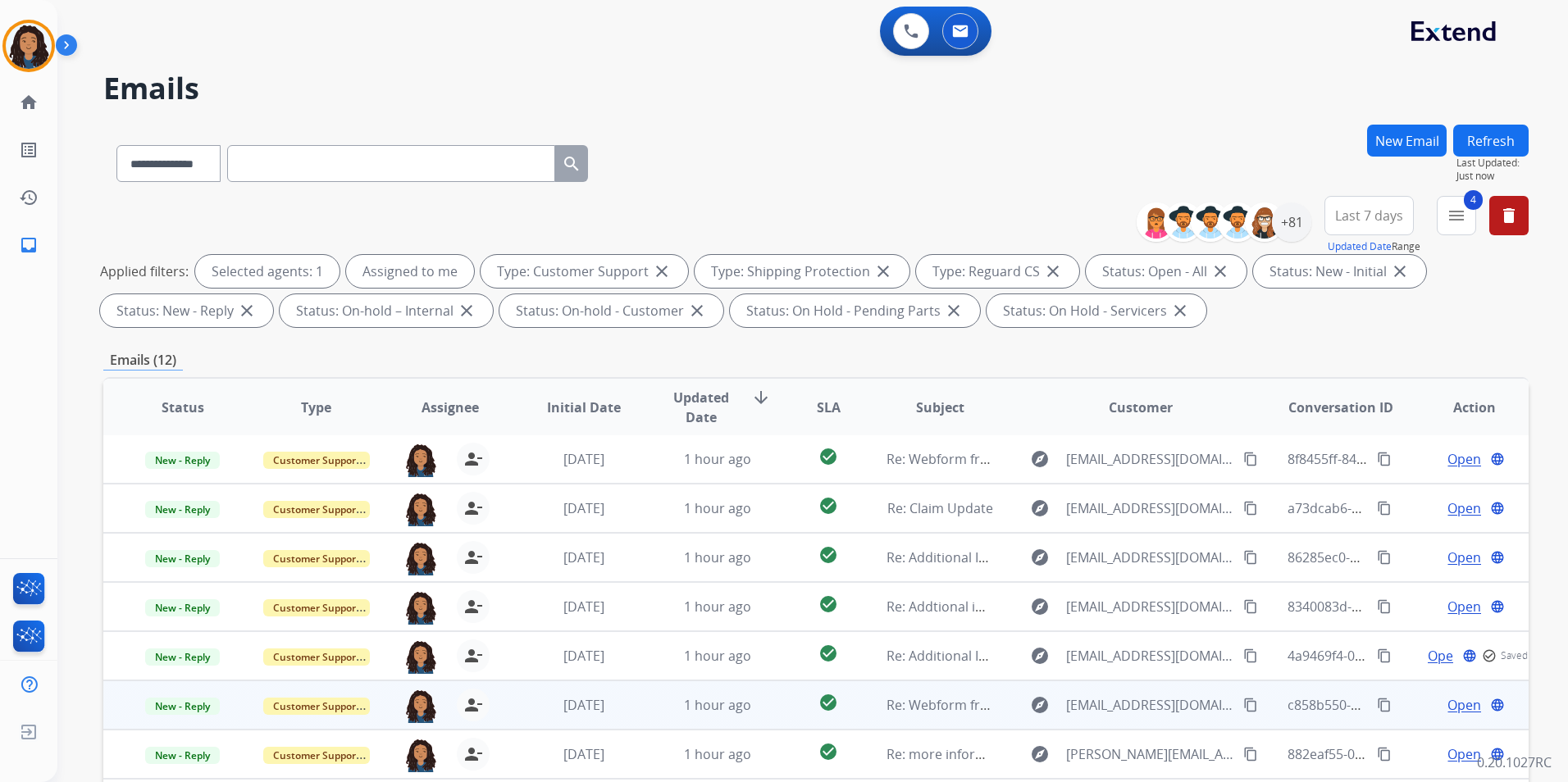
click at [1455, 705] on span "Open" at bounding box center [1463, 705] width 33 height 20
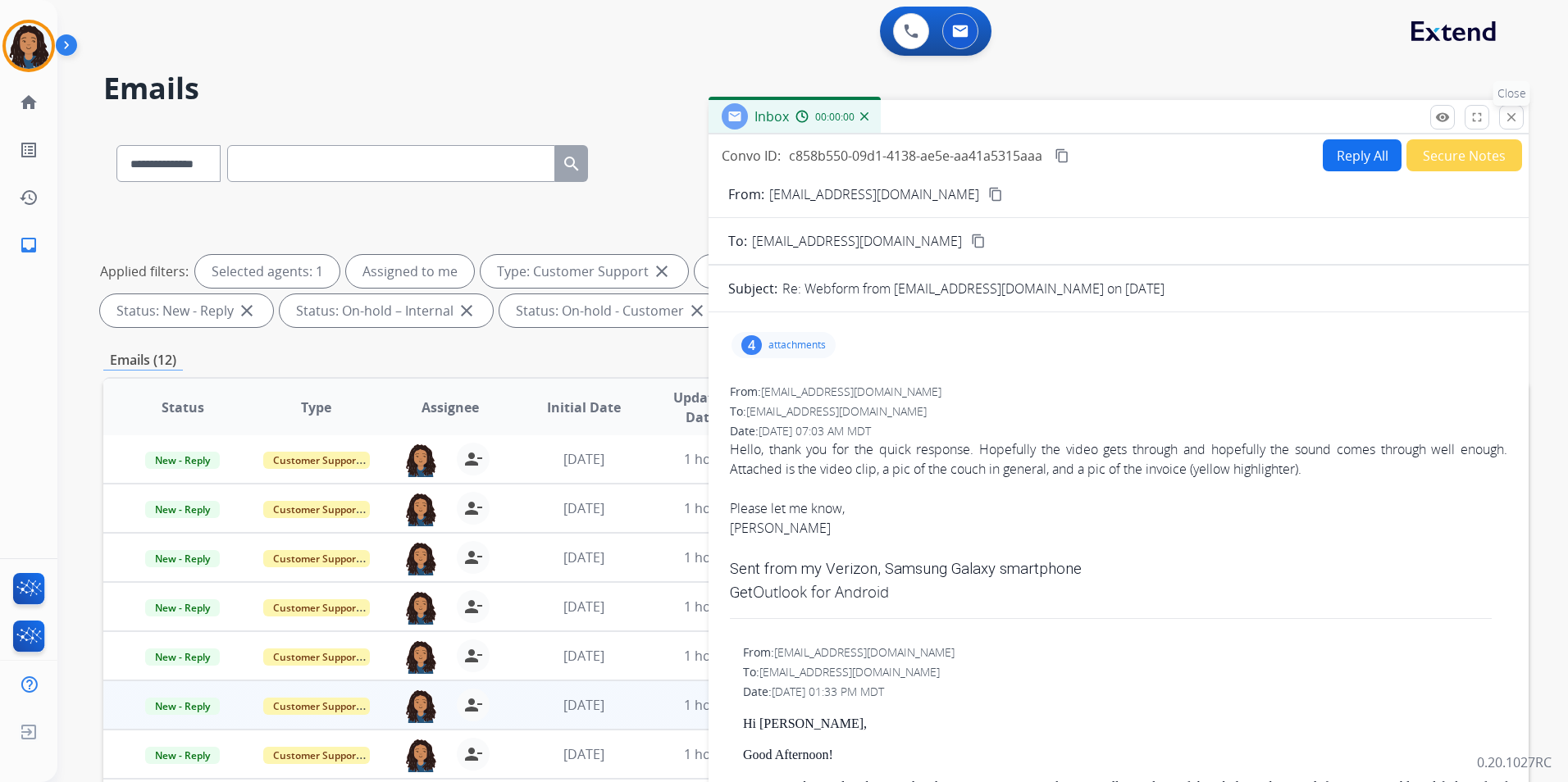
click at [1500, 108] on button "close Close" at bounding box center [1511, 117] width 24 height 24
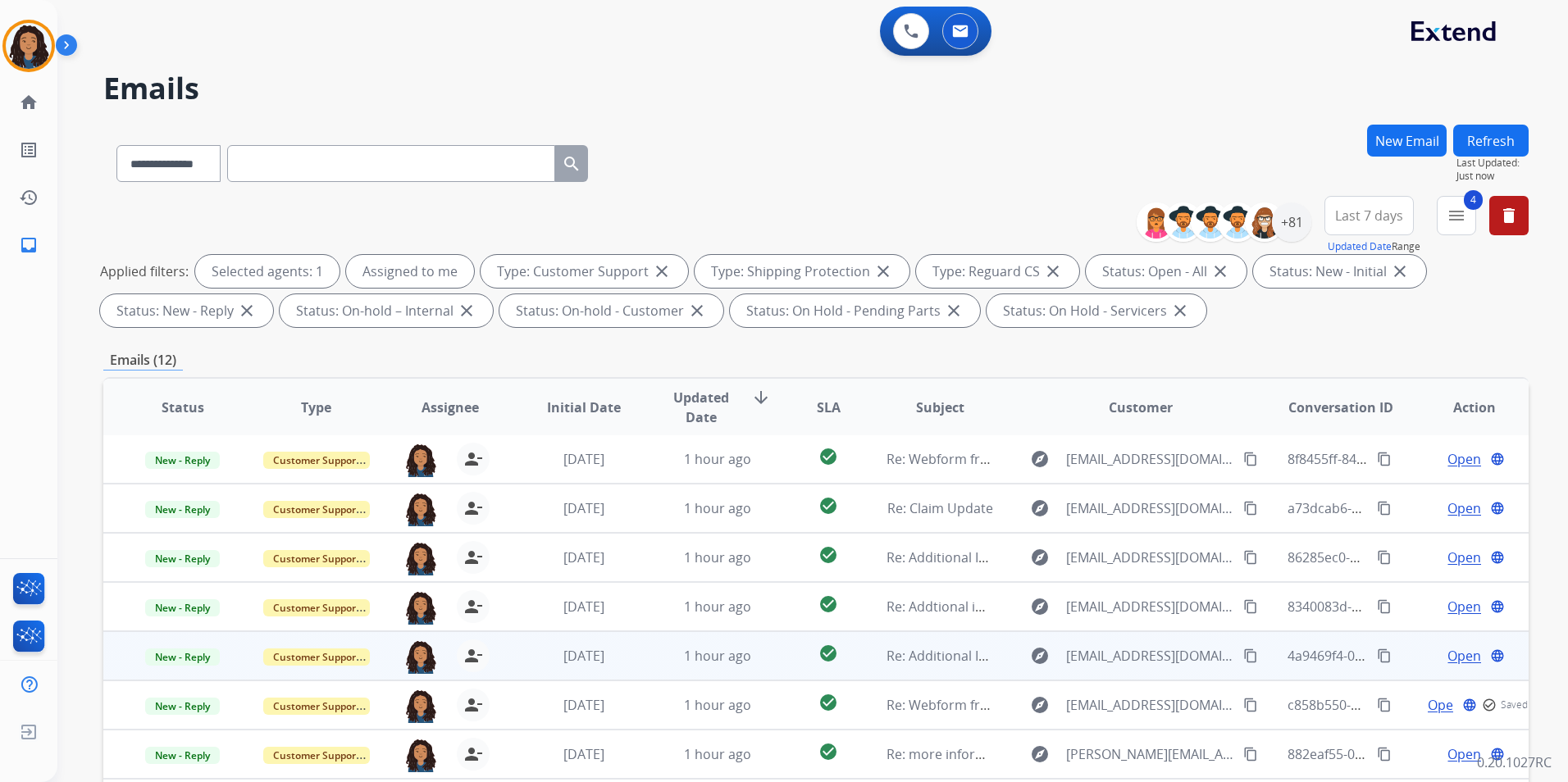
click at [1450, 657] on span "Open" at bounding box center [1463, 656] width 33 height 20
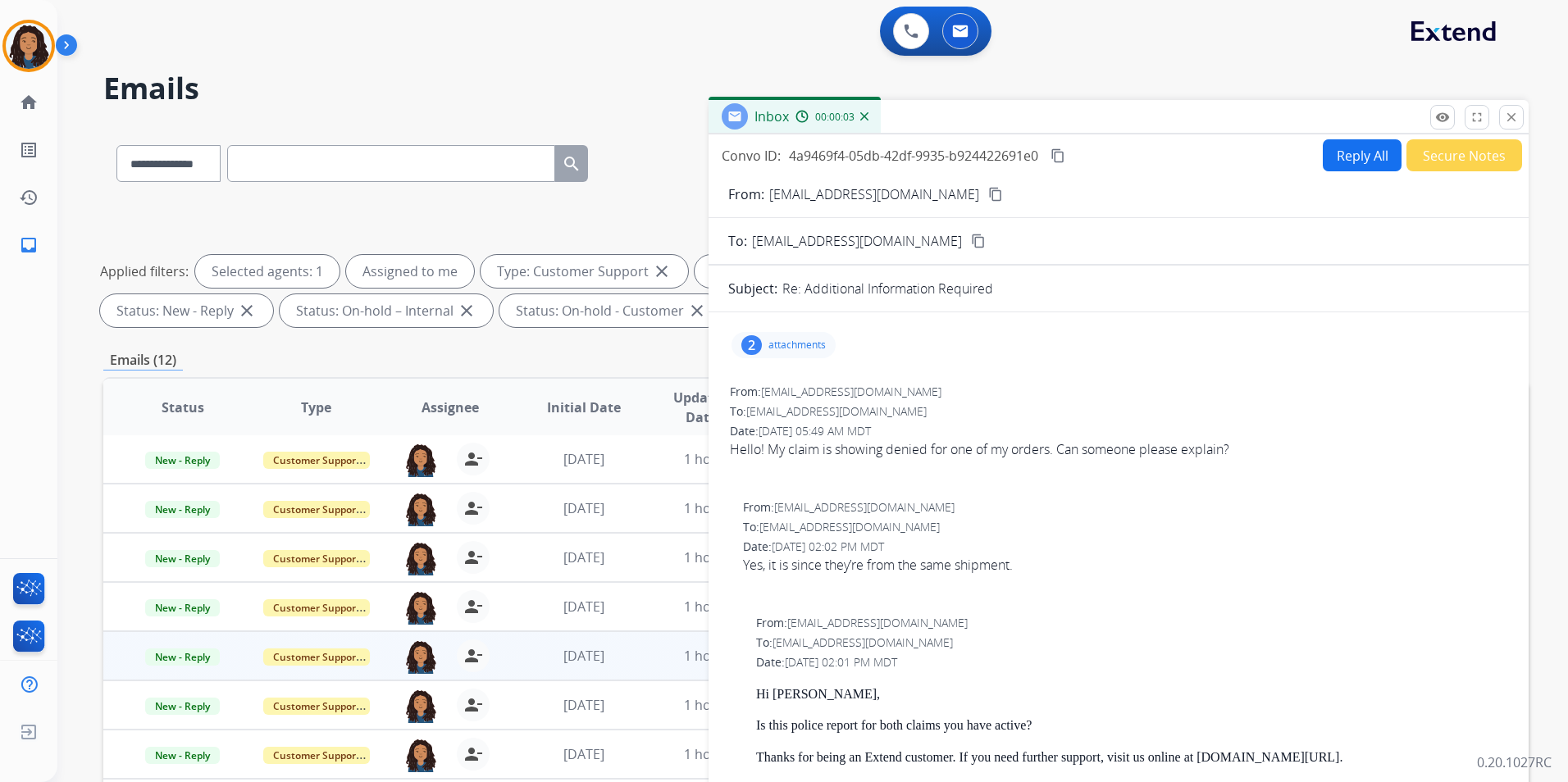
click at [949, 189] on div "From: [EMAIL_ADDRESS][DOMAIN_NAME] content_copy" at bounding box center [1118, 194] width 820 height 20
click at [988, 194] on mat-icon "content_copy" at bounding box center [996, 194] width 14 height 14
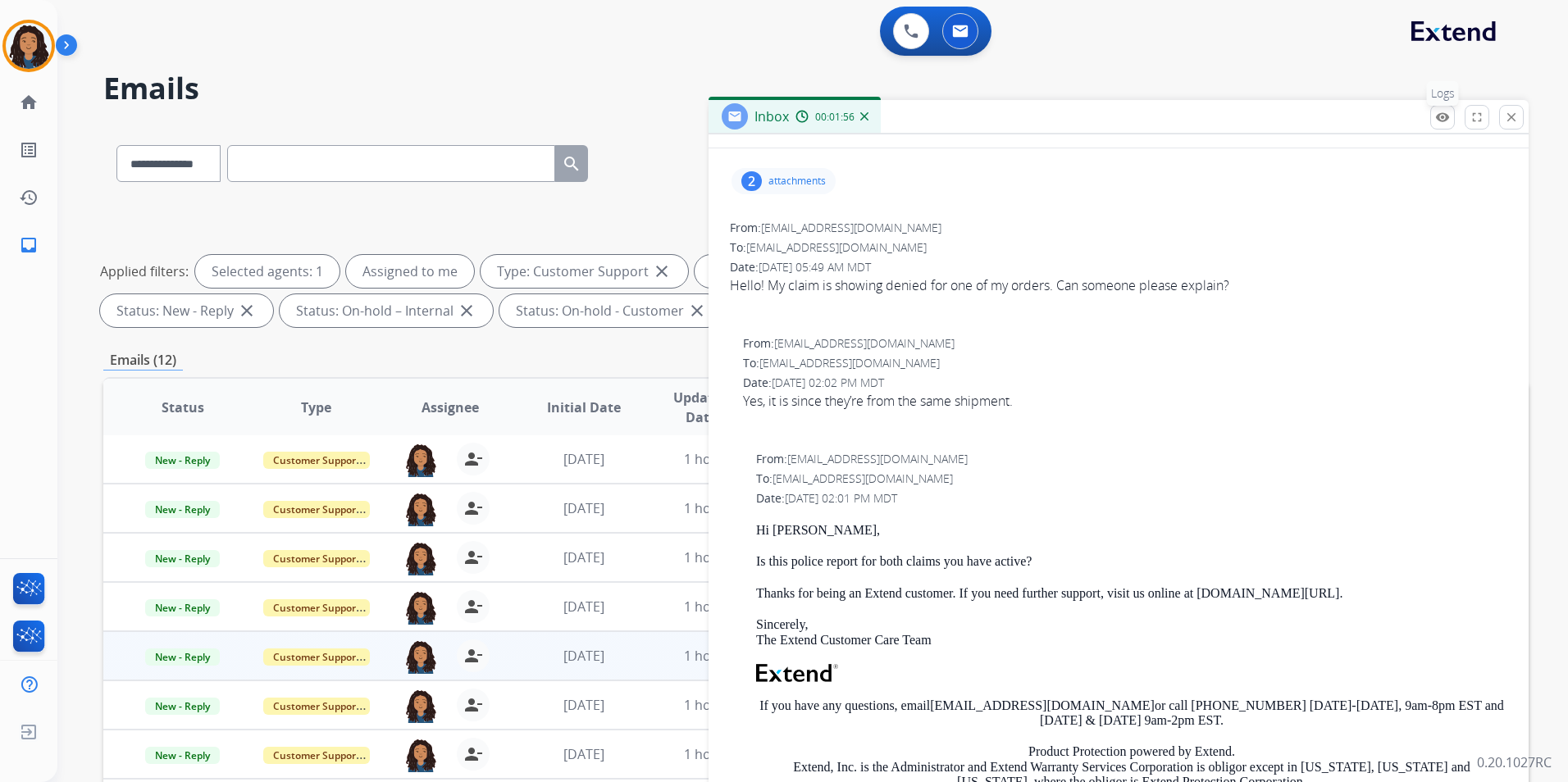
click at [1437, 123] on mat-icon "remove_red_eye" at bounding box center [1442, 118] width 14 height 14
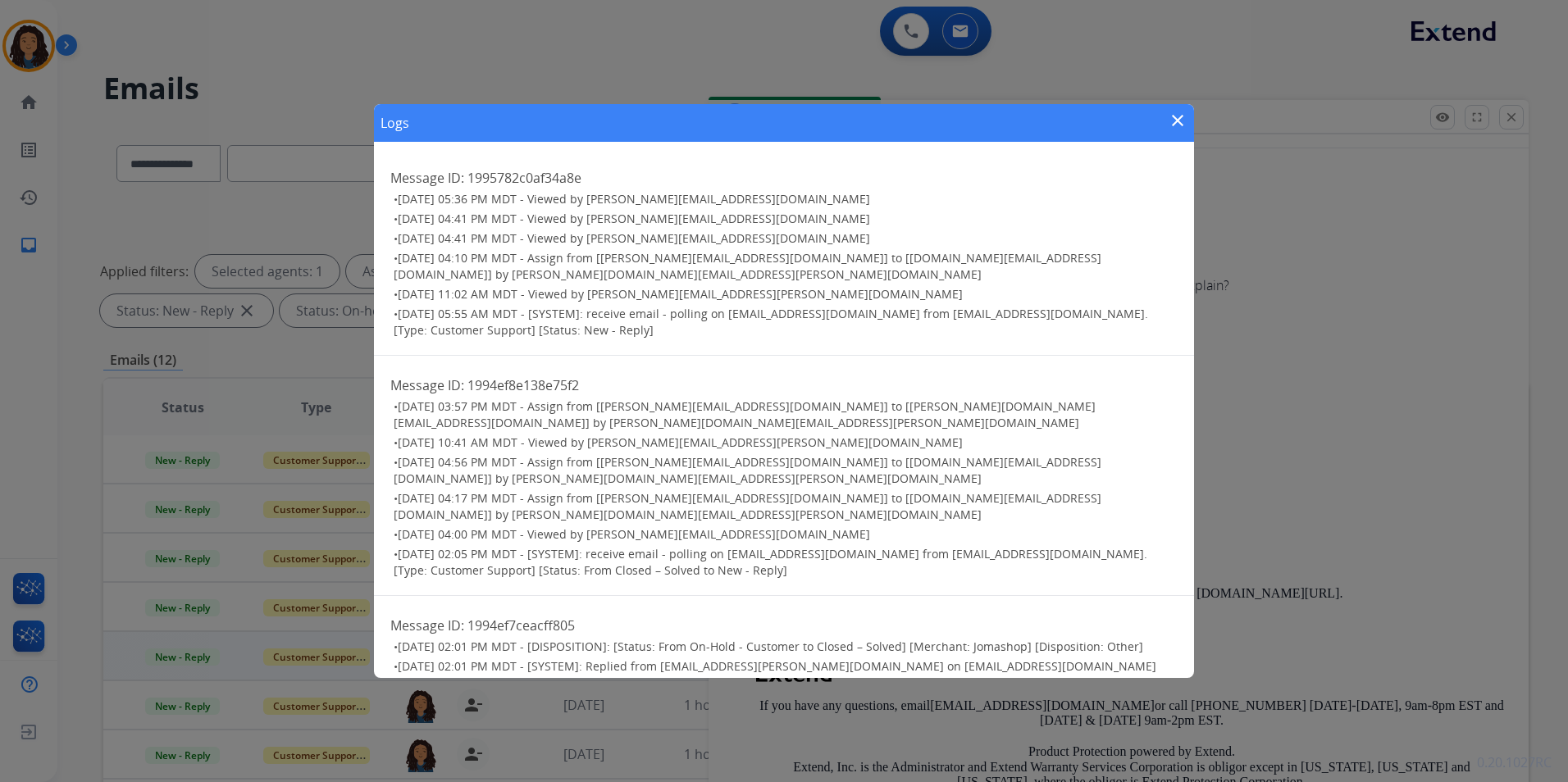
click at [1183, 118] on mat-icon "close" at bounding box center [1177, 120] width 20 height 20
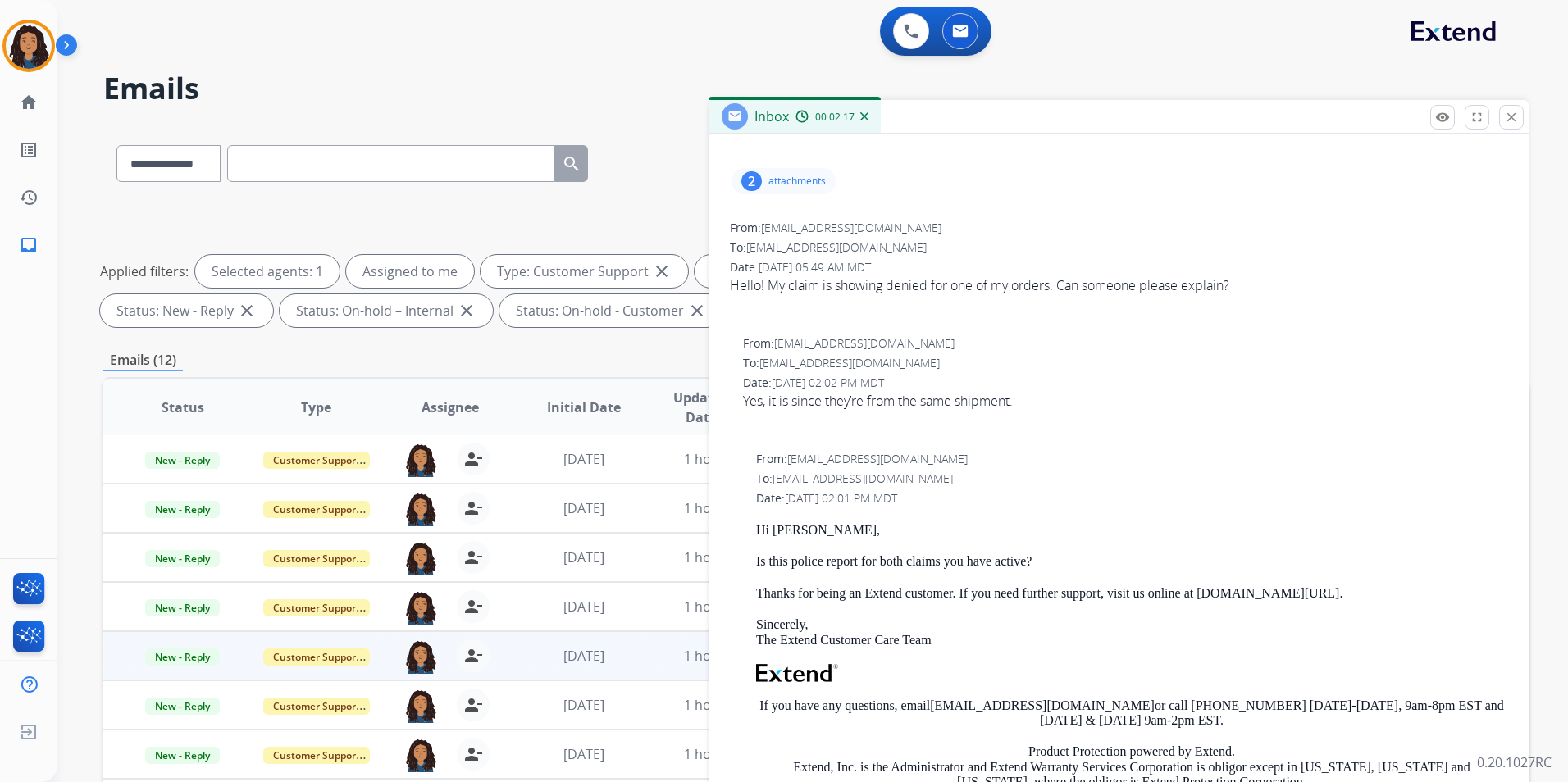
scroll to position [0, 0]
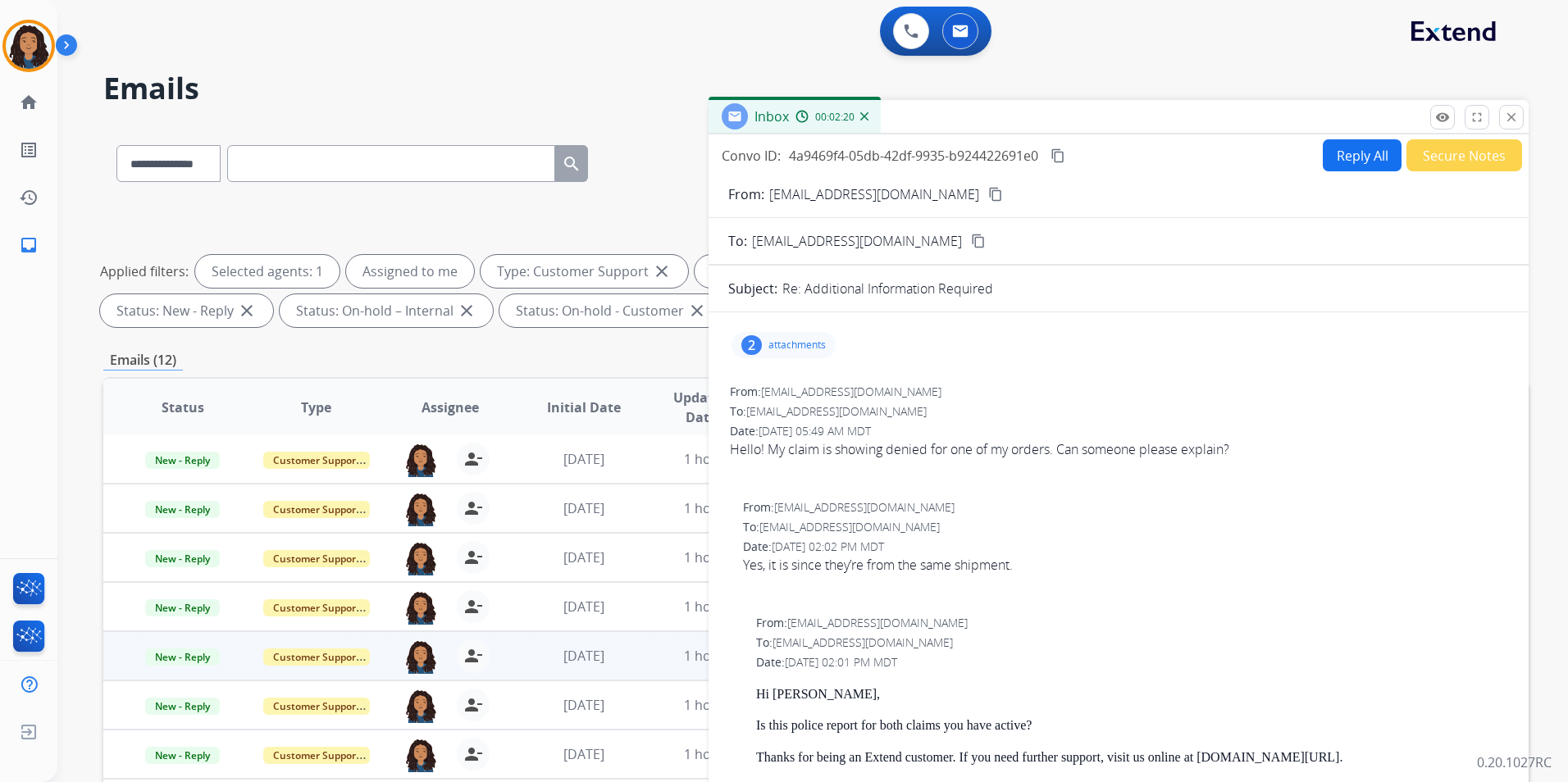
click at [1357, 159] on button "Reply All" at bounding box center [1362, 155] width 79 height 32
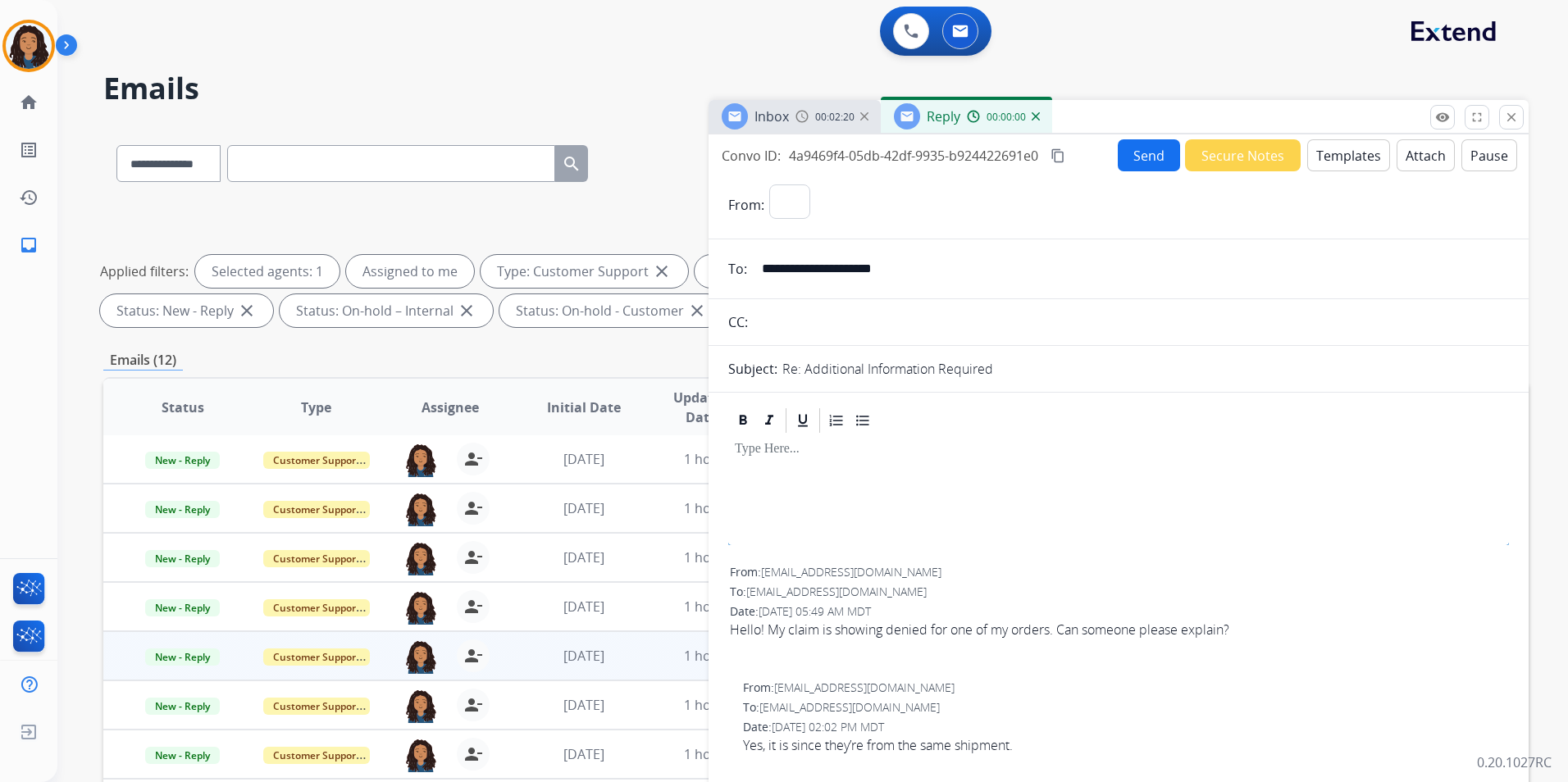
click at [1357, 159] on button "Templates" at bounding box center [1348, 155] width 83 height 32
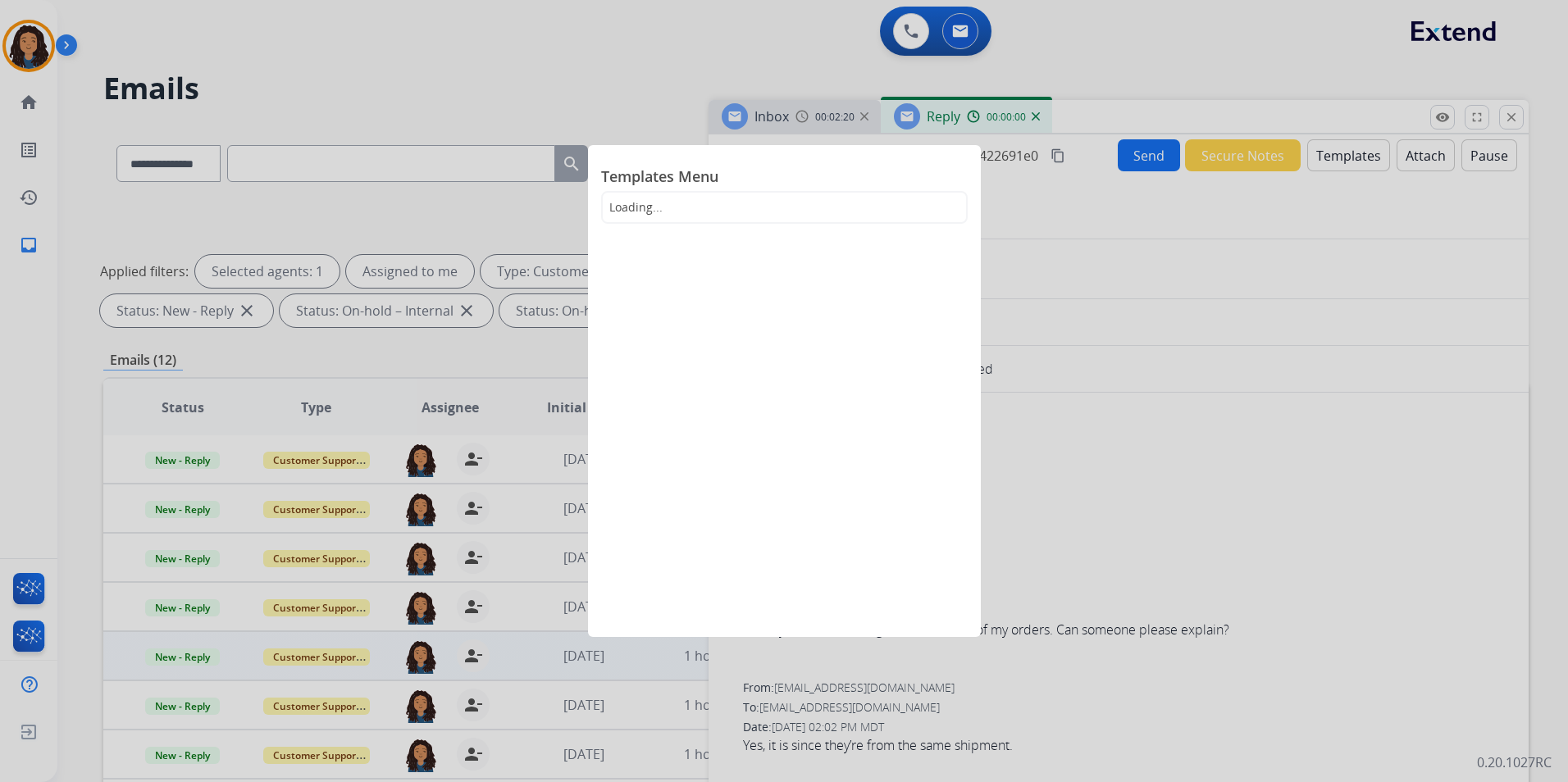
select select "**********"
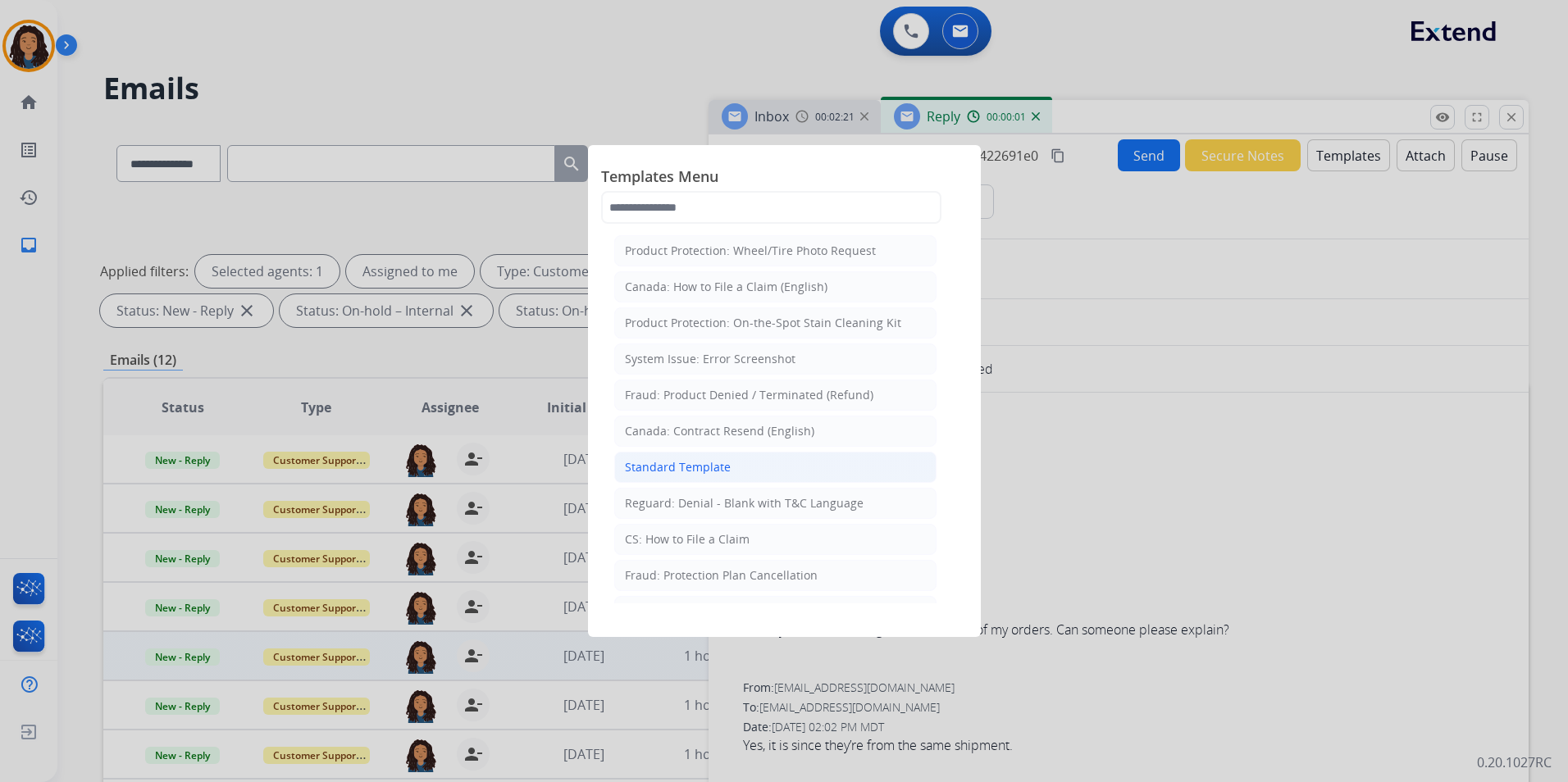
click at [710, 467] on div "Standard Template" at bounding box center [677, 467] width 106 height 16
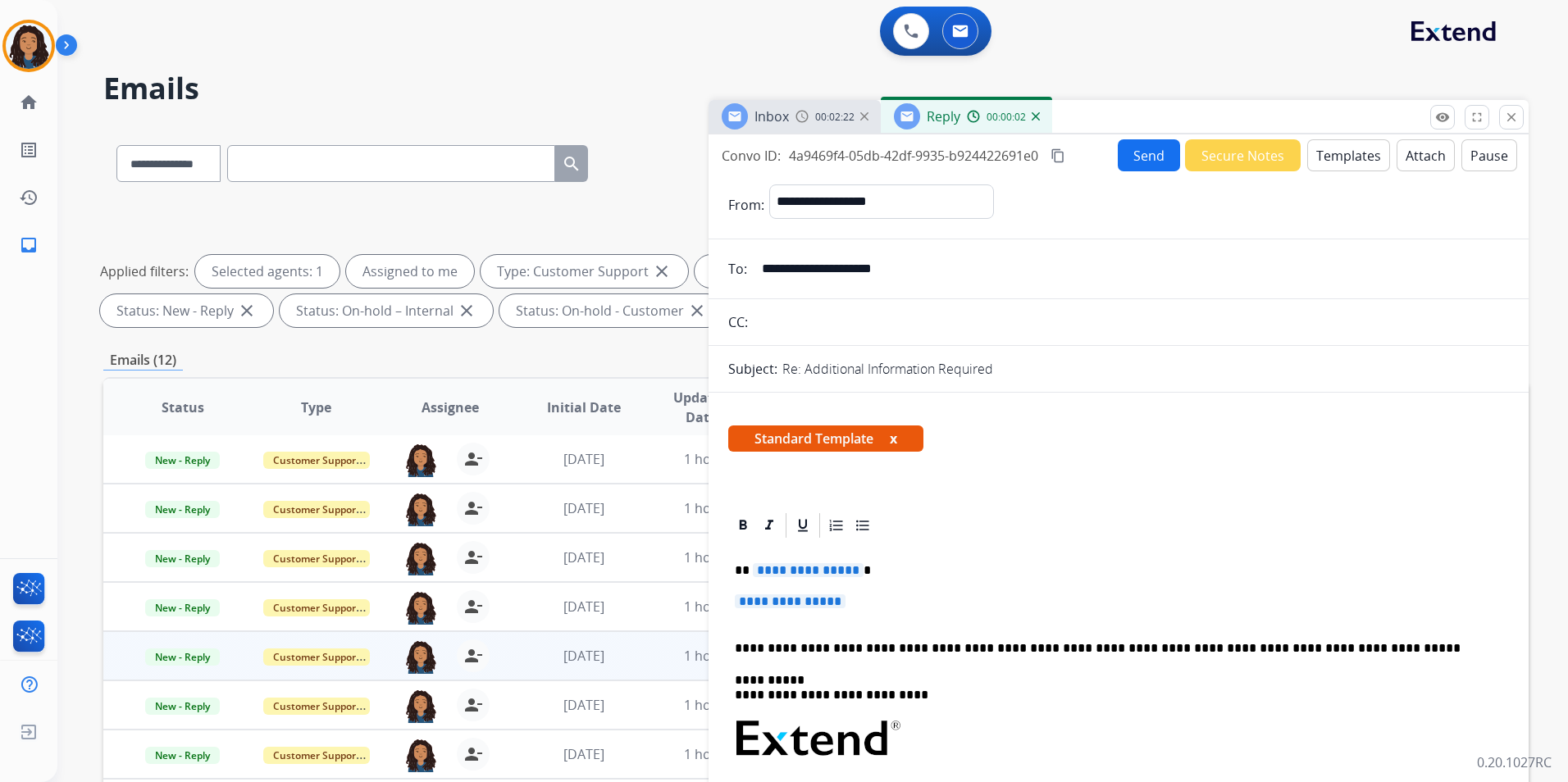
click at [806, 121] on img at bounding box center [802, 117] width 14 height 14
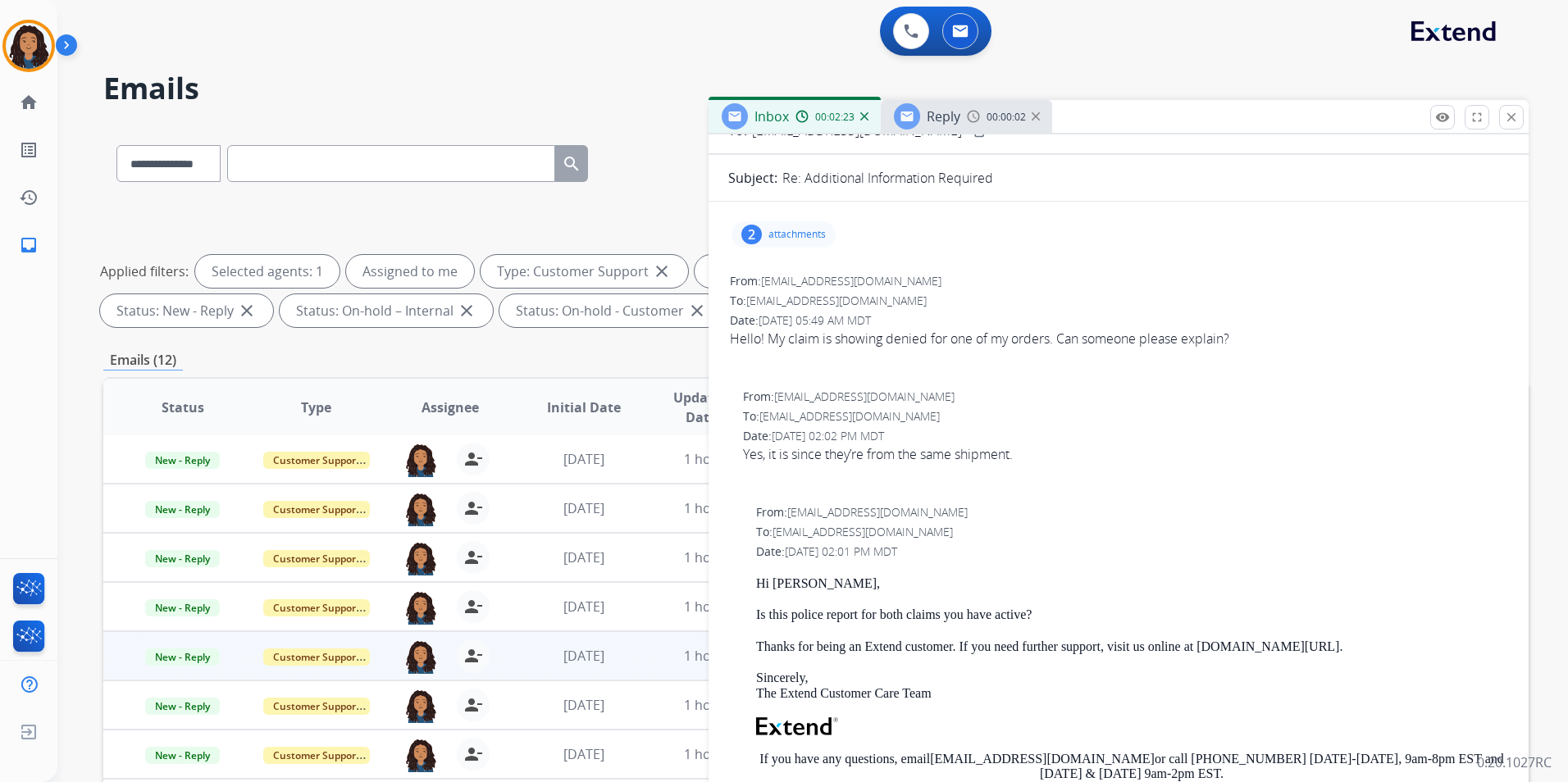
scroll to position [246, 0]
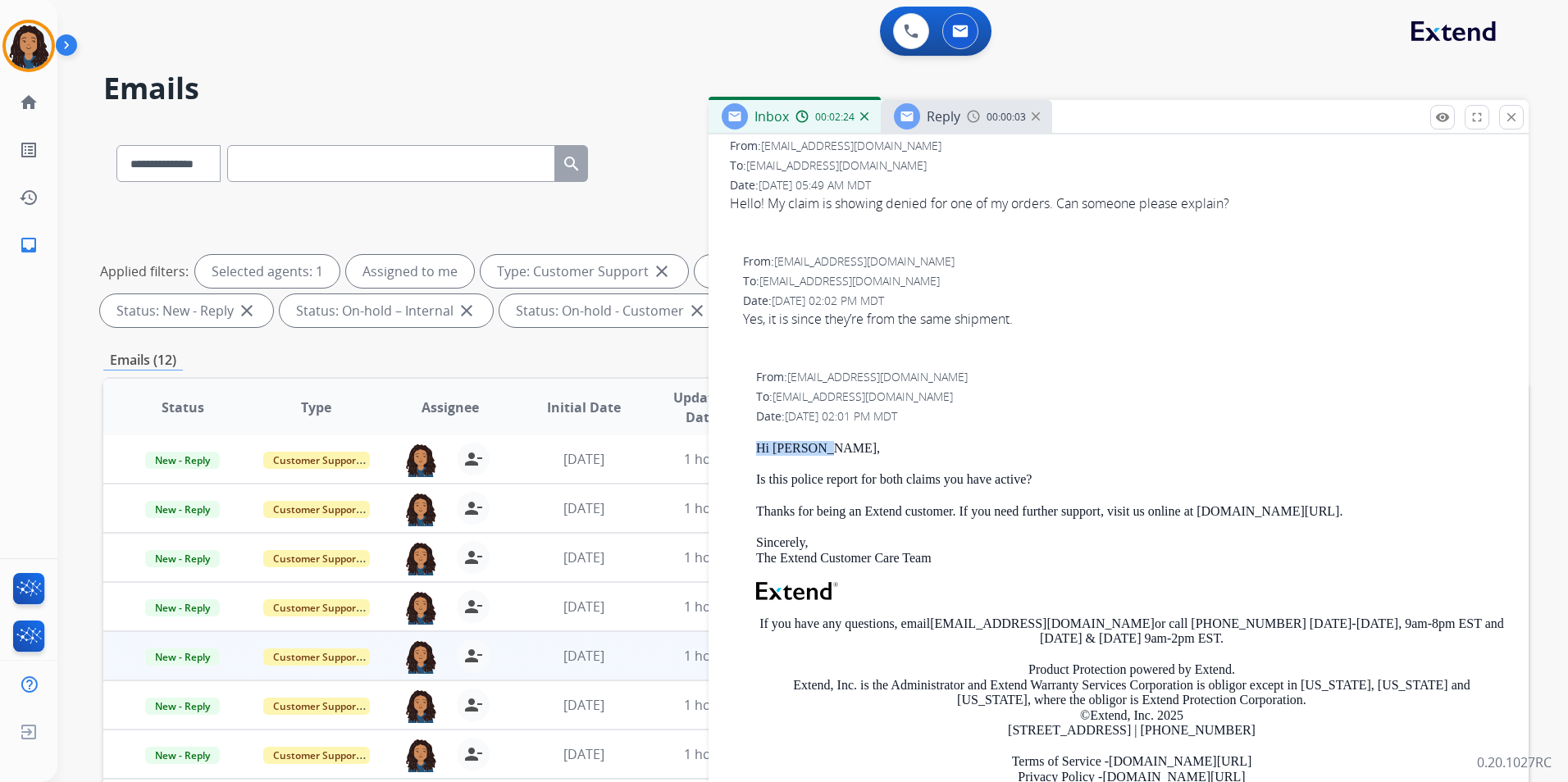
drag, startPoint x: 749, startPoint y: 442, endPoint x: 880, endPoint y: 452, distance: 131.4
click at [880, 452] on div "From: [EMAIL_ADDRESS][DOMAIN_NAME] To: [EMAIL_ADDRESS][DOMAIN_NAME] Date: [DATE…" at bounding box center [1118, 596] width 780 height 458
drag, startPoint x: 880, startPoint y: 452, endPoint x: 808, endPoint y: 451, distance: 72.0
click at [947, 118] on span "Reply" at bounding box center [943, 117] width 33 height 18
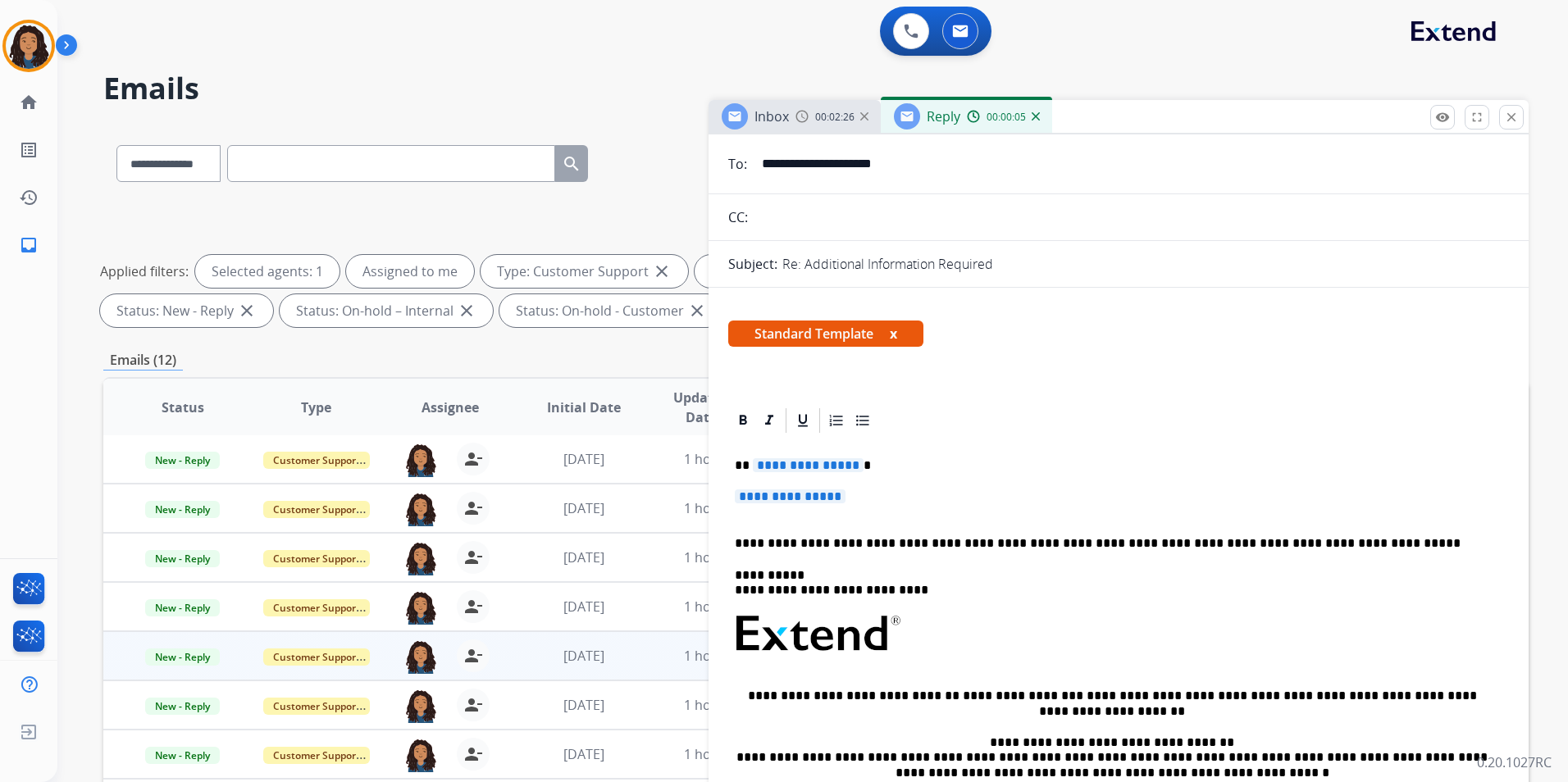
scroll to position [164, 0]
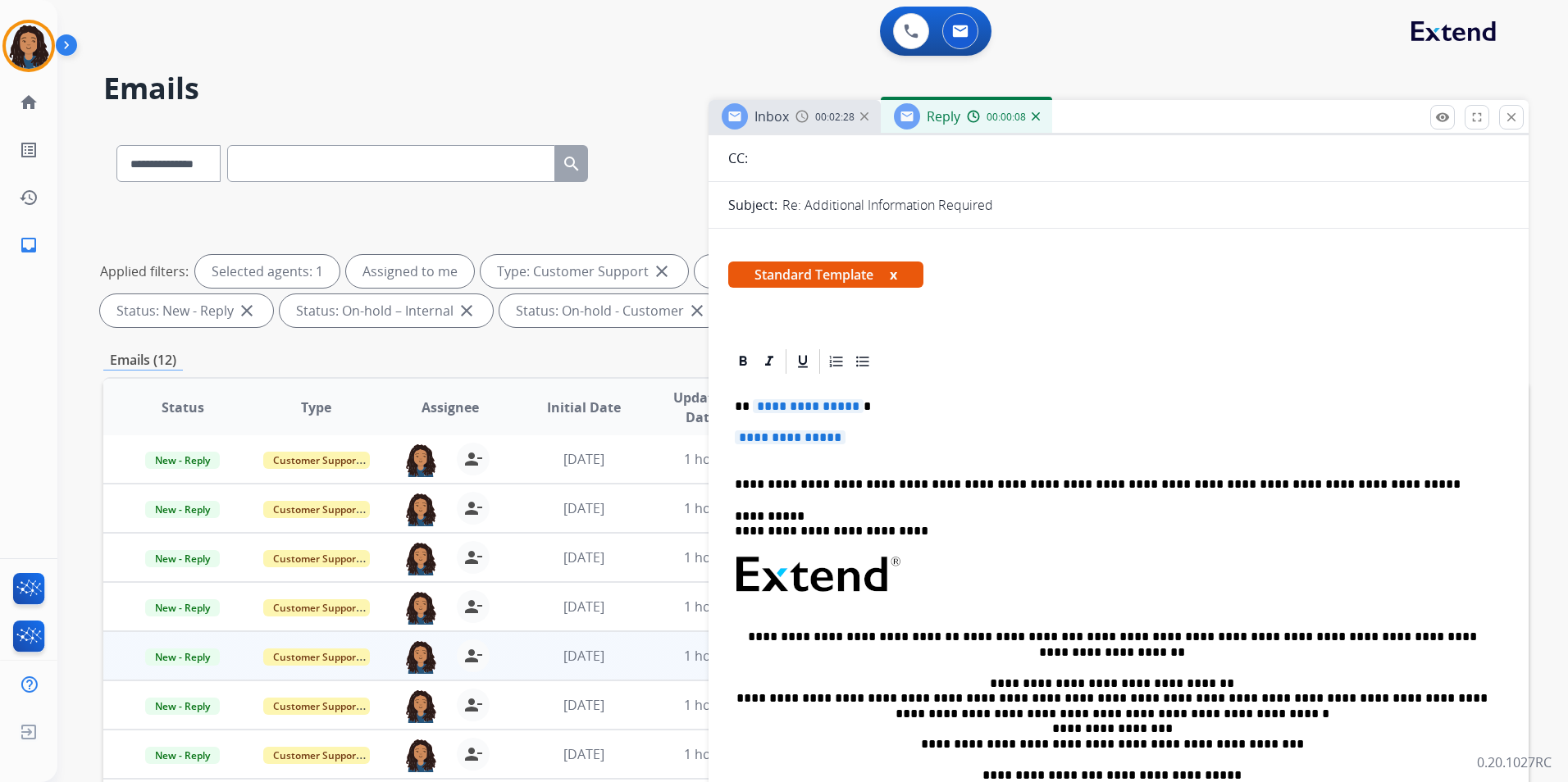
click at [777, 127] on div "Inbox" at bounding box center [755, 116] width 67 height 26
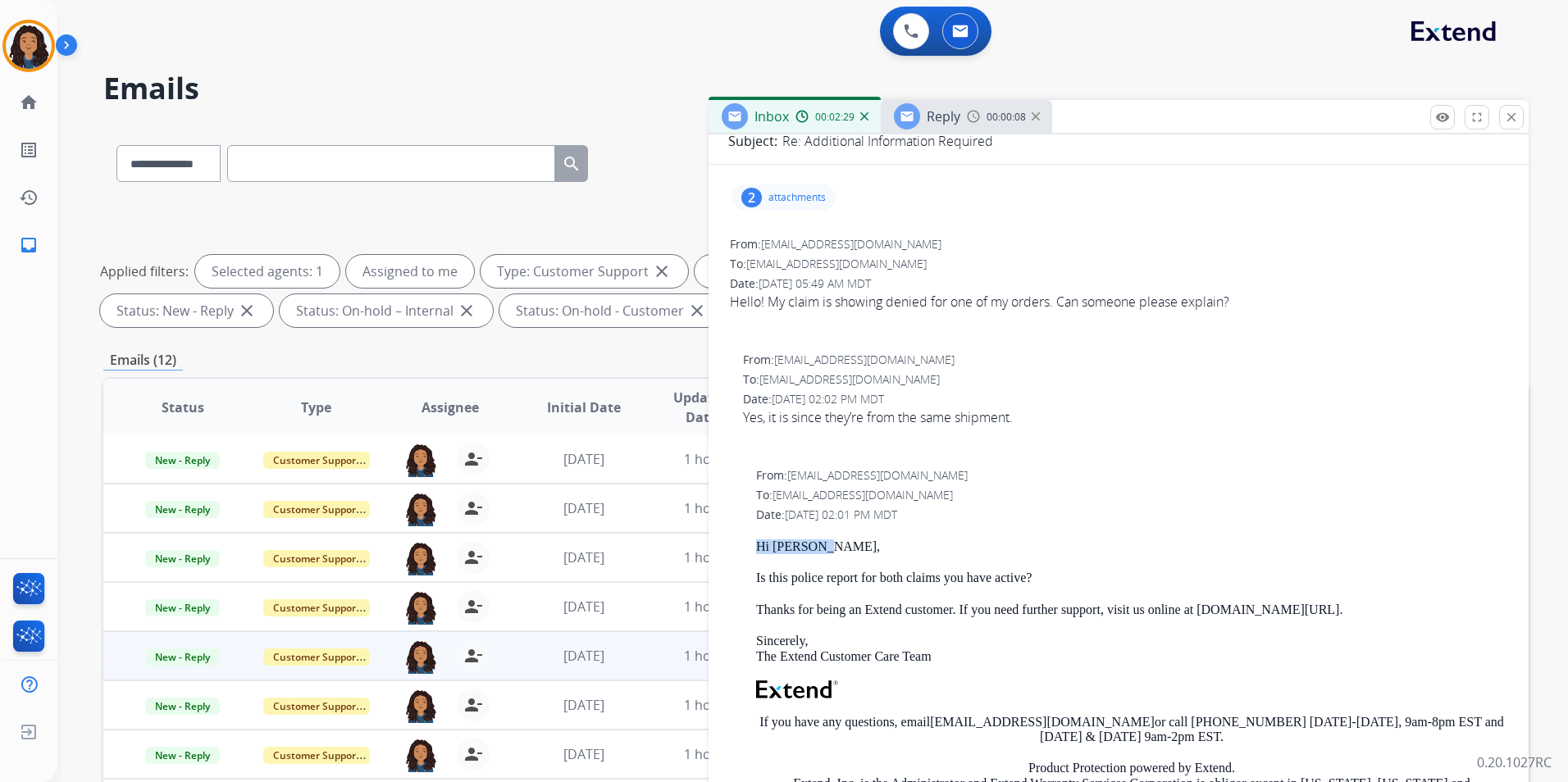
scroll to position [0, 0]
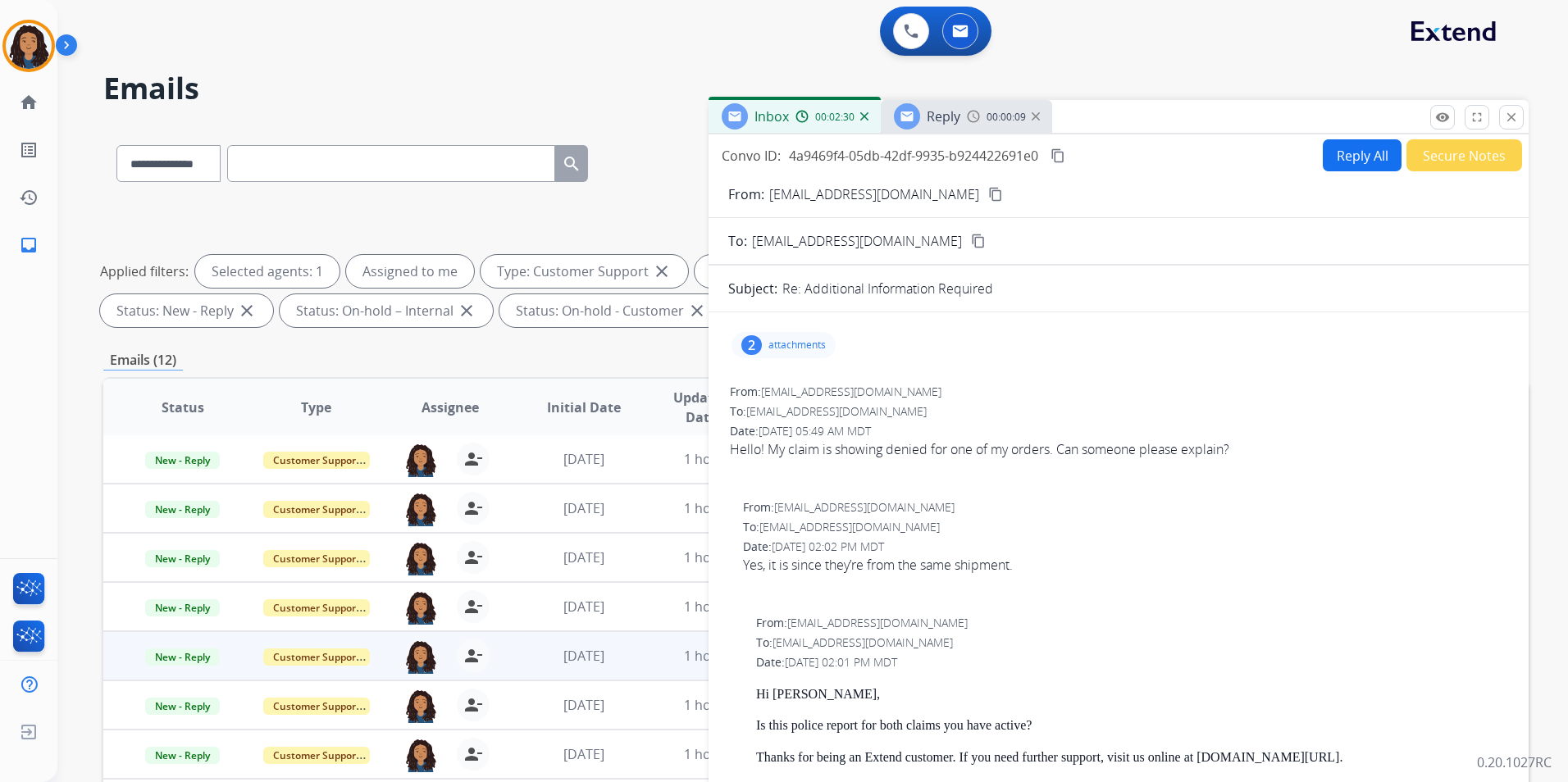
click at [793, 347] on p "attachments" at bounding box center [797, 344] width 57 height 14
click at [975, 105] on div "Reply 00:00:11" at bounding box center [967, 117] width 172 height 33
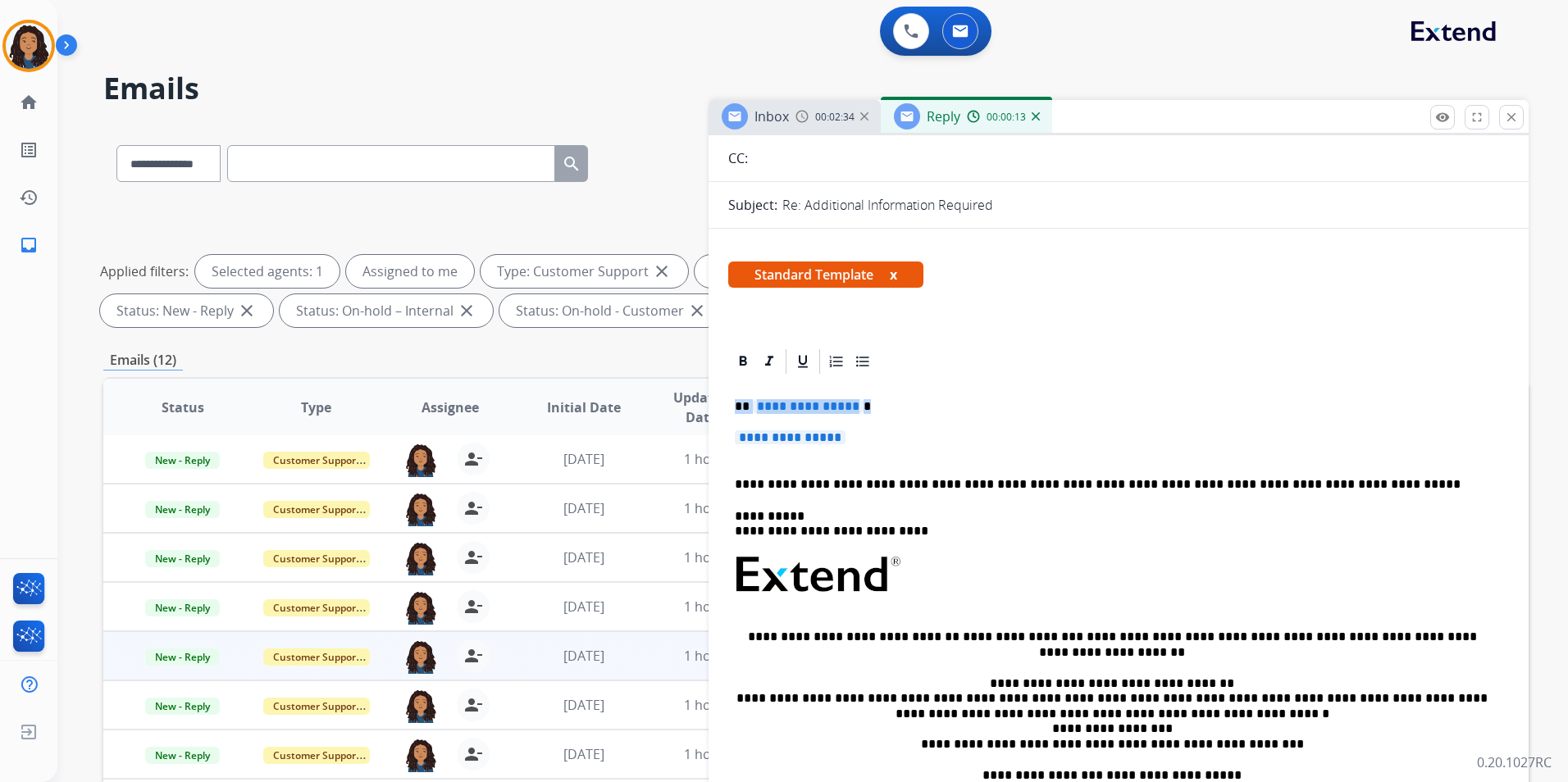
drag, startPoint x: 732, startPoint y: 400, endPoint x: 853, endPoint y: 436, distance: 126.2
click at [853, 436] on div "**********" at bounding box center [1118, 613] width 780 height 475
paste div
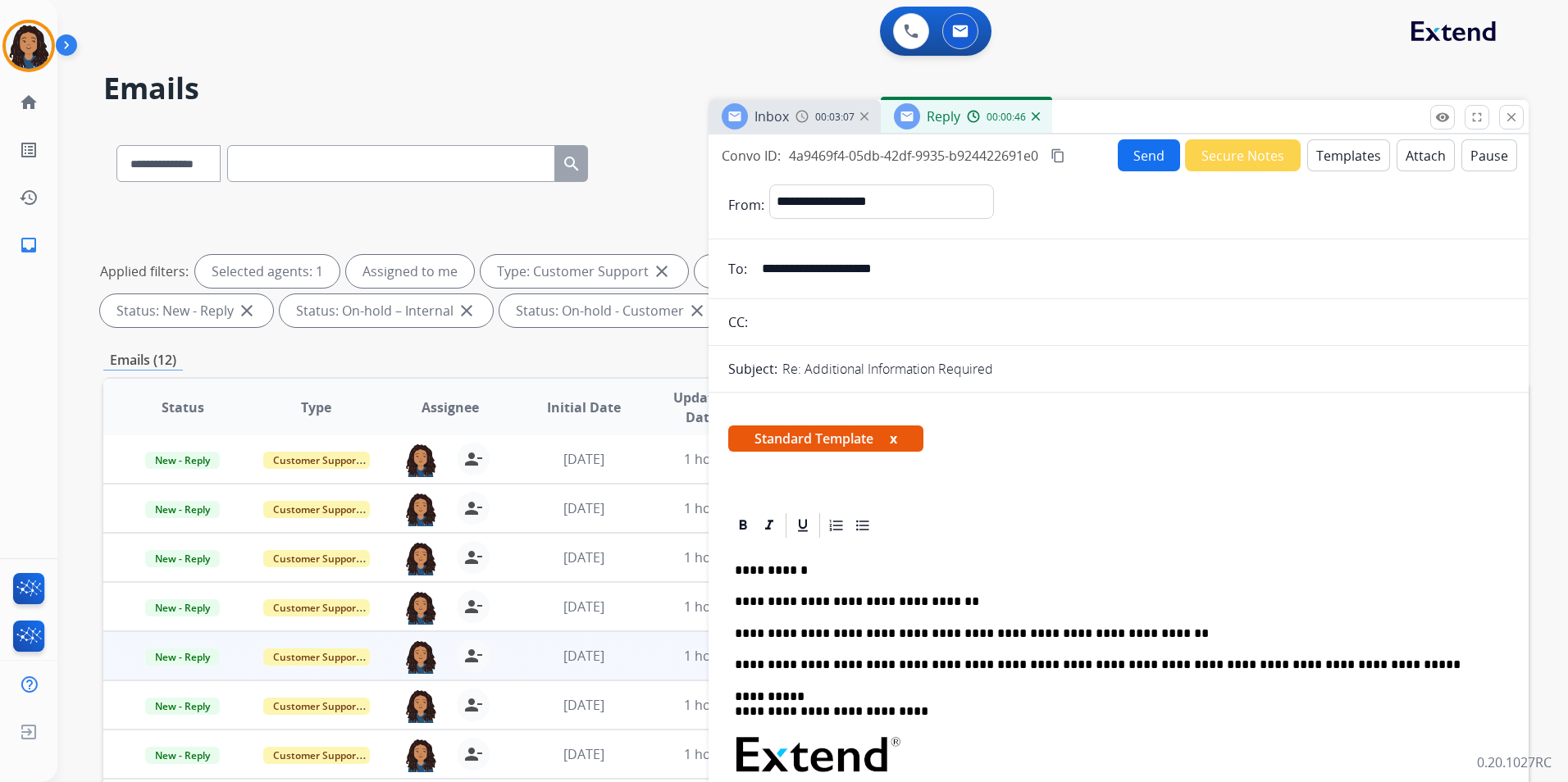
click at [1132, 156] on button "Send" at bounding box center [1148, 155] width 62 height 32
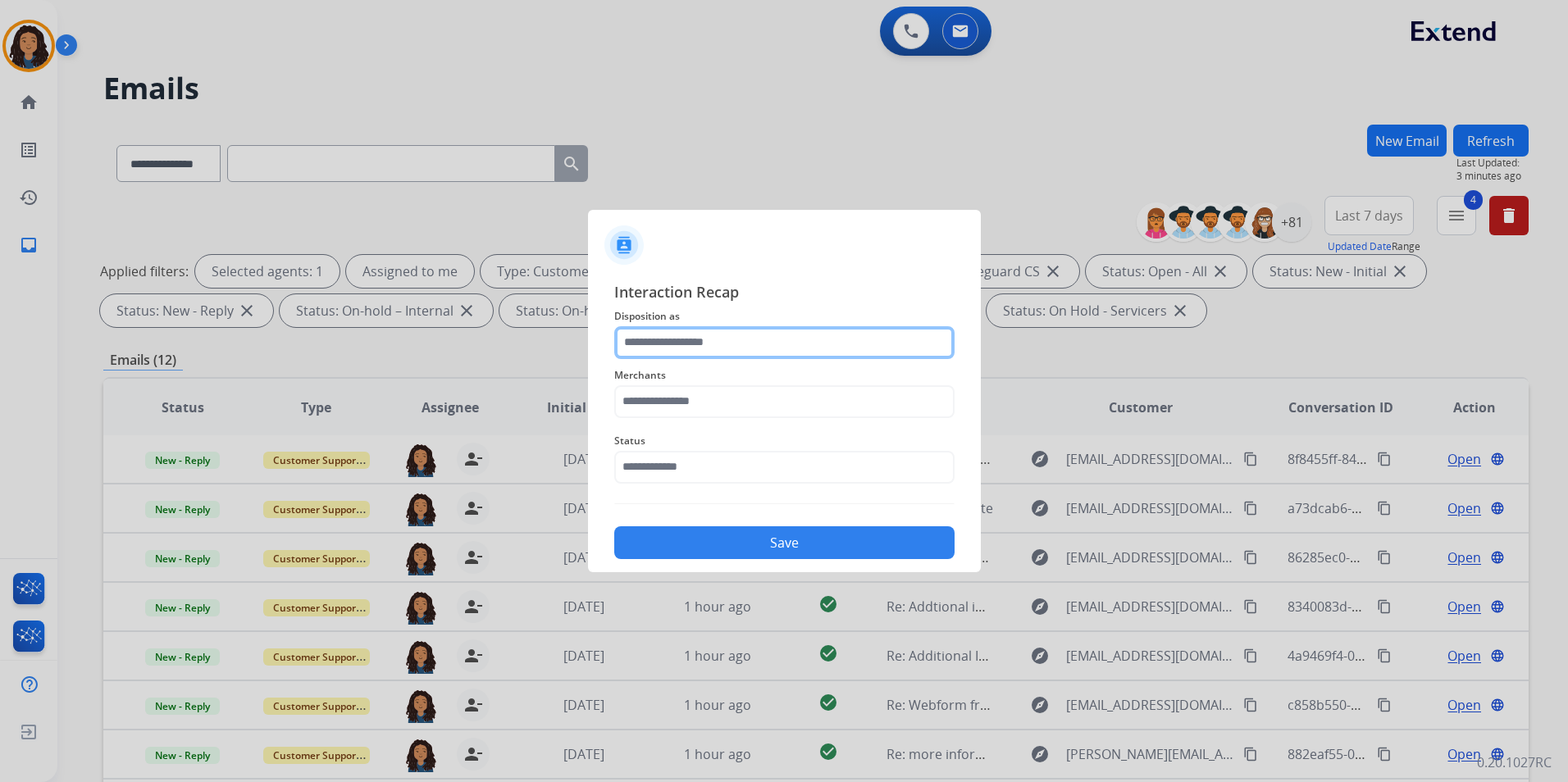
click at [778, 354] on input "text" at bounding box center [784, 343] width 340 height 33
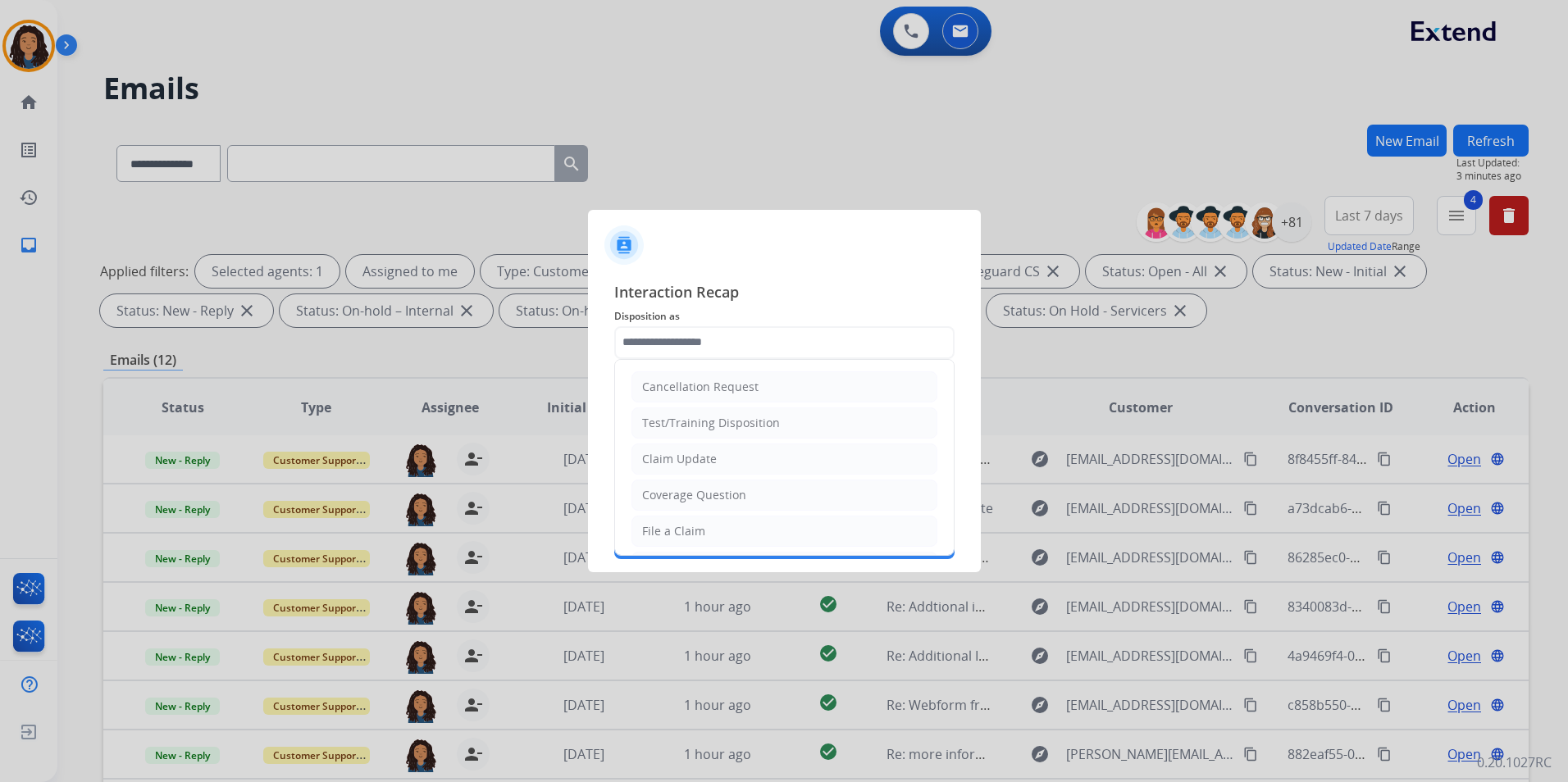
click at [707, 463] on div "Claim Update" at bounding box center [679, 459] width 75 height 16
type input "**********"
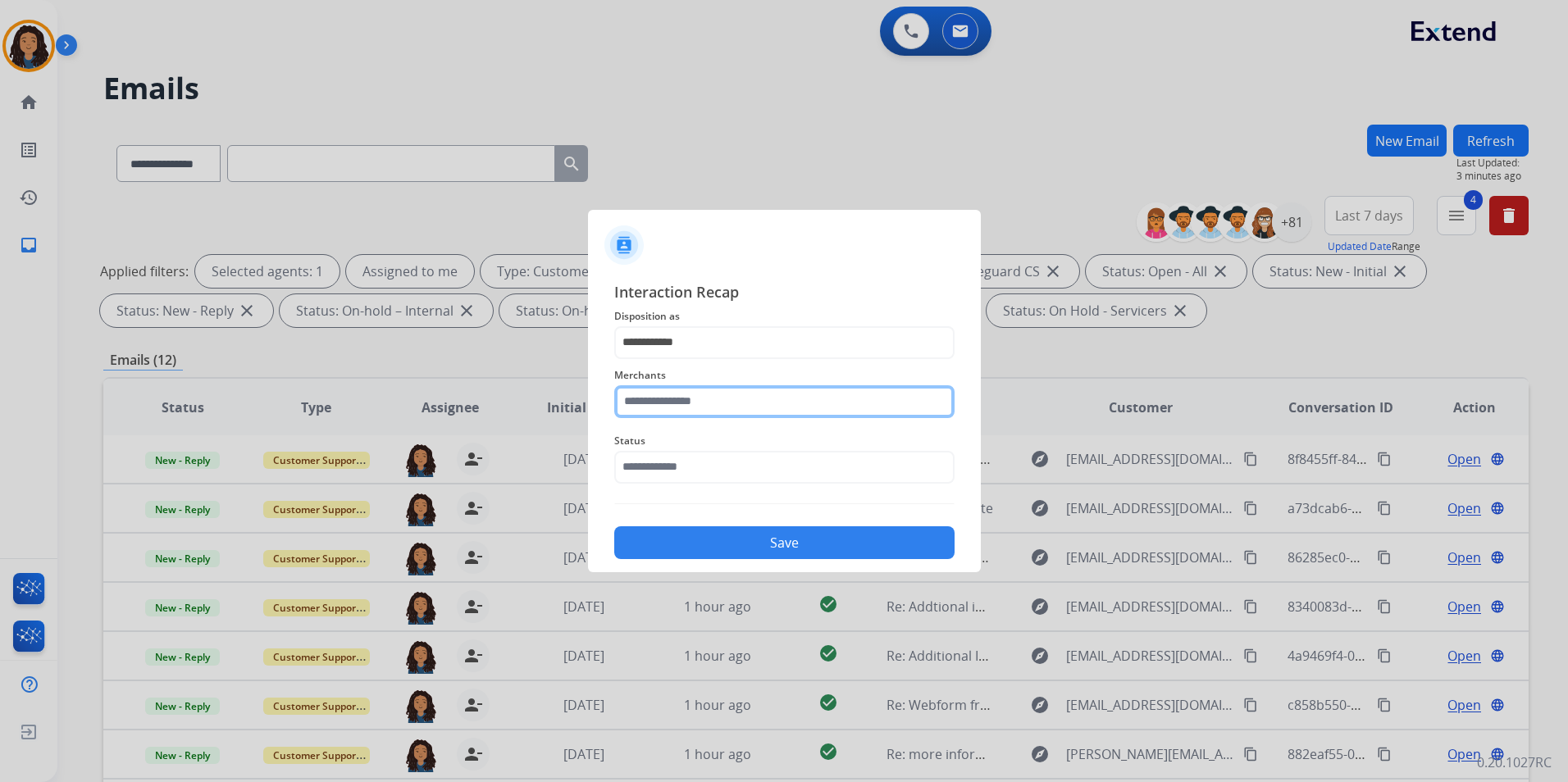
click at [697, 404] on input "text" at bounding box center [784, 401] width 340 height 33
click at [746, 468] on ul "Jomashop" at bounding box center [789, 453] width 322 height 56
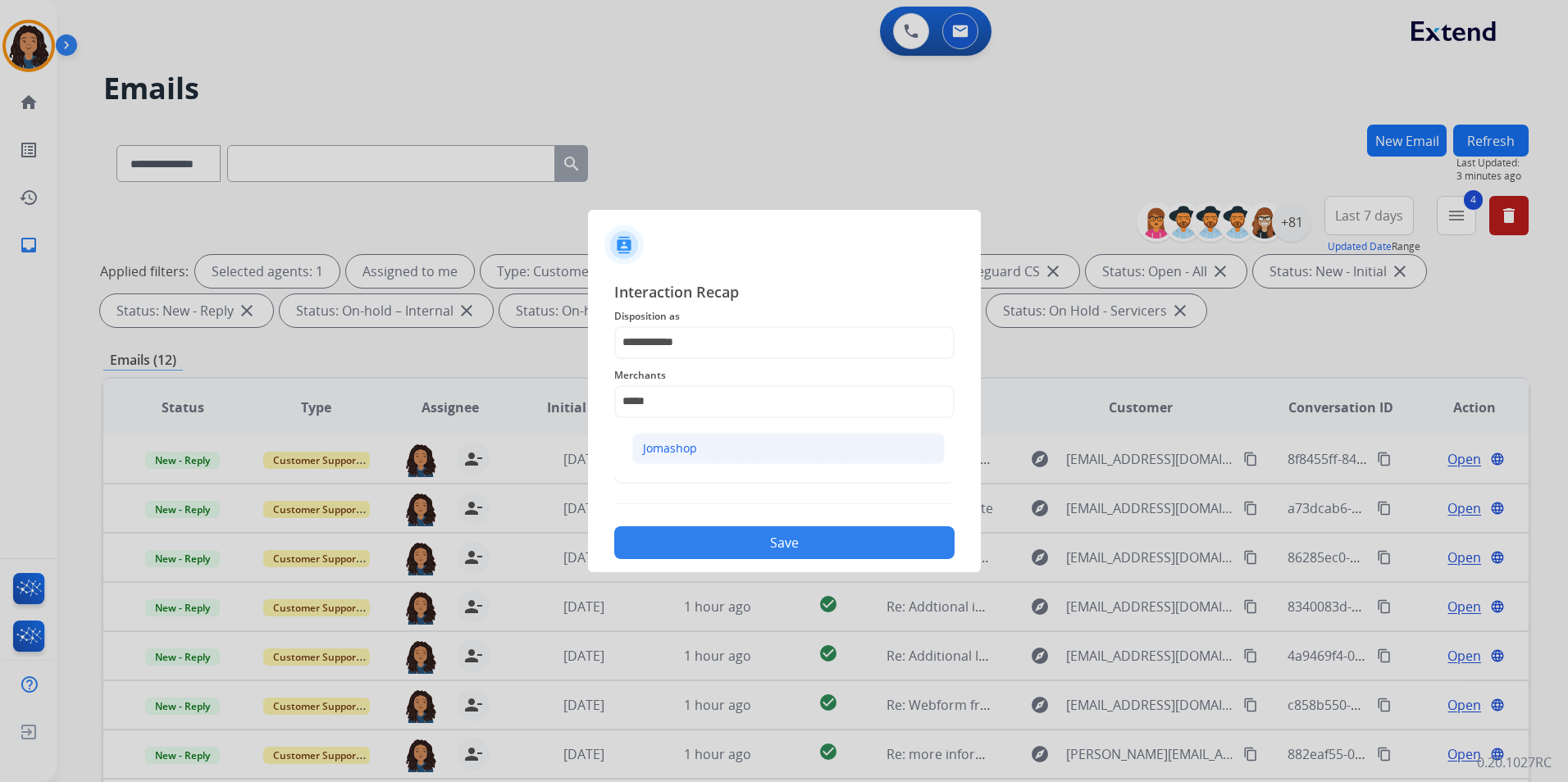
click at [728, 450] on li "Jomashop" at bounding box center [788, 448] width 312 height 31
type input "********"
click at [690, 485] on div "Status" at bounding box center [784, 457] width 340 height 66
click at [704, 471] on input "text" at bounding box center [784, 467] width 340 height 33
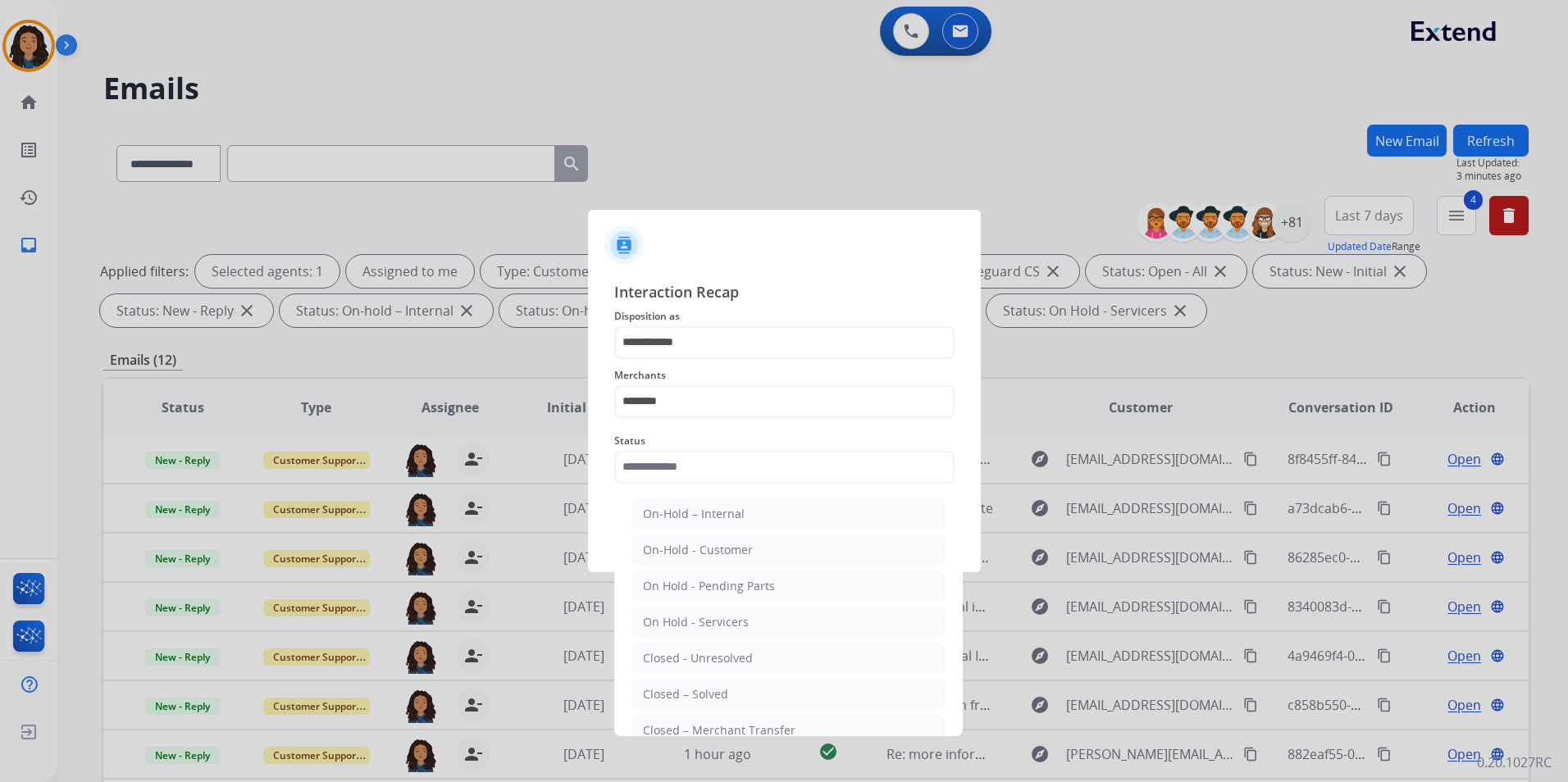
click at [690, 695] on div "Closed – Solved" at bounding box center [685, 694] width 85 height 16
type input "**********"
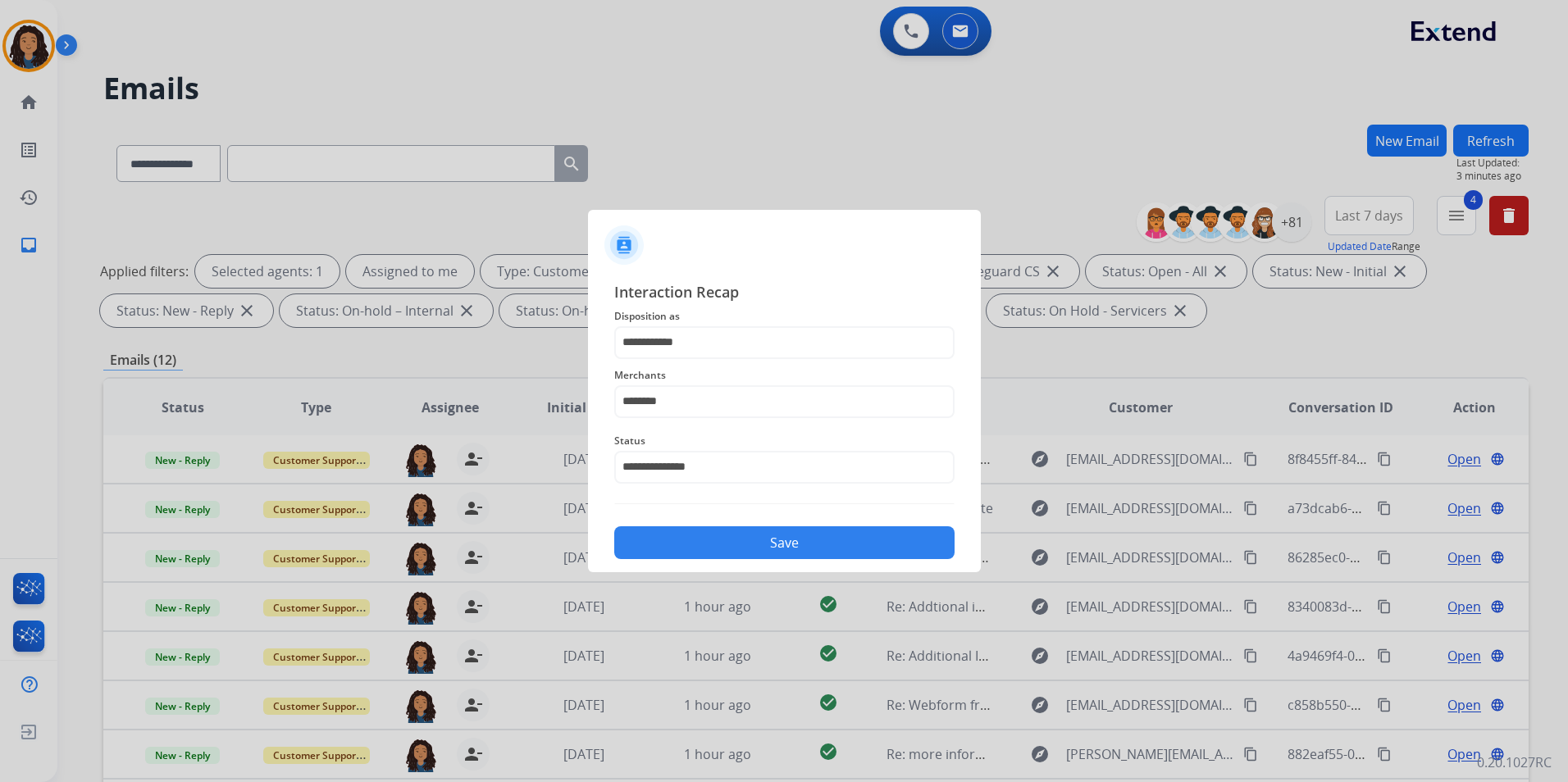
click at [760, 517] on div "Save" at bounding box center [784, 537] width 340 height 42
click at [760, 542] on button "Save" at bounding box center [784, 542] width 340 height 33
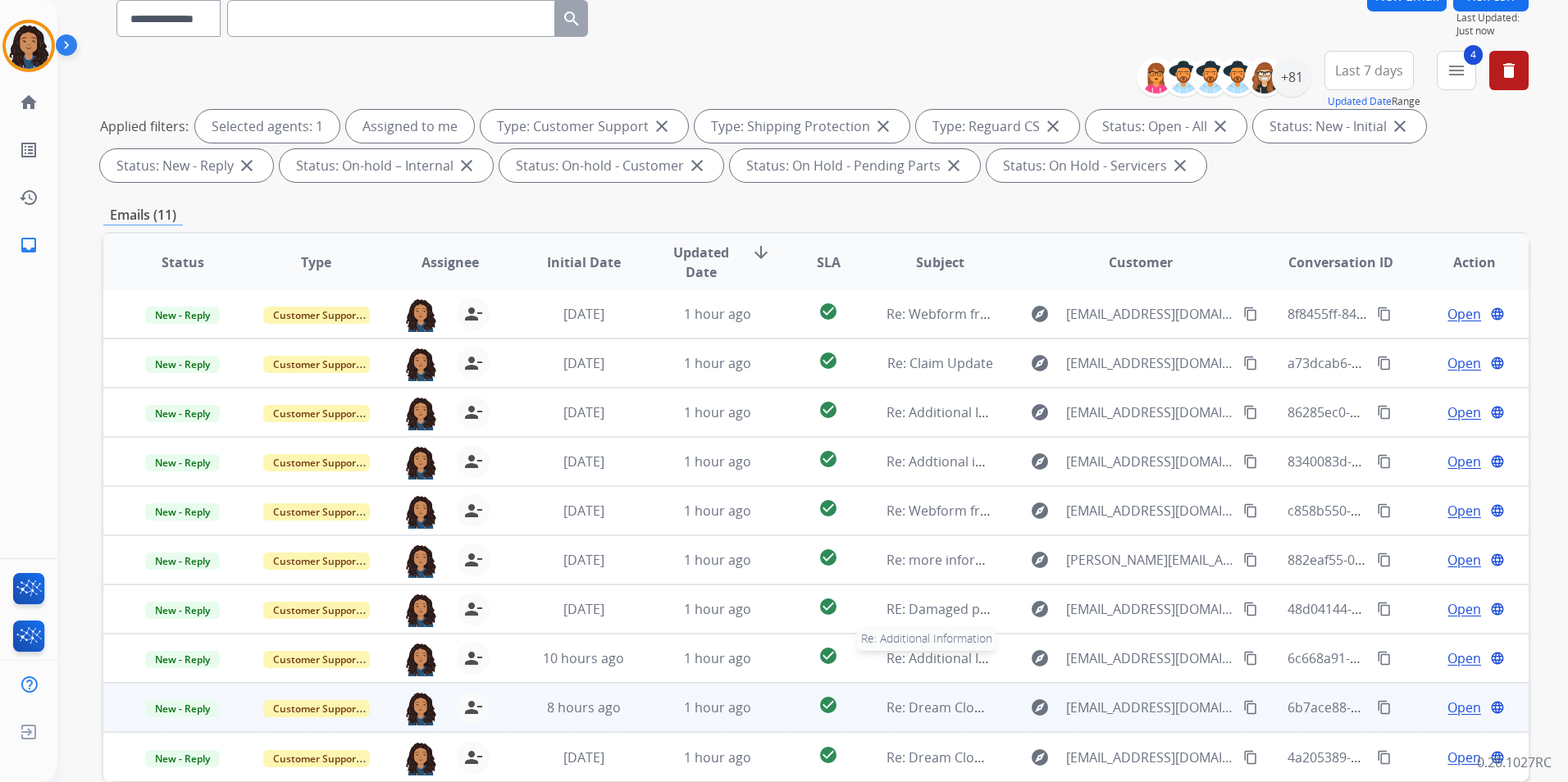
scroll to position [230, 0]
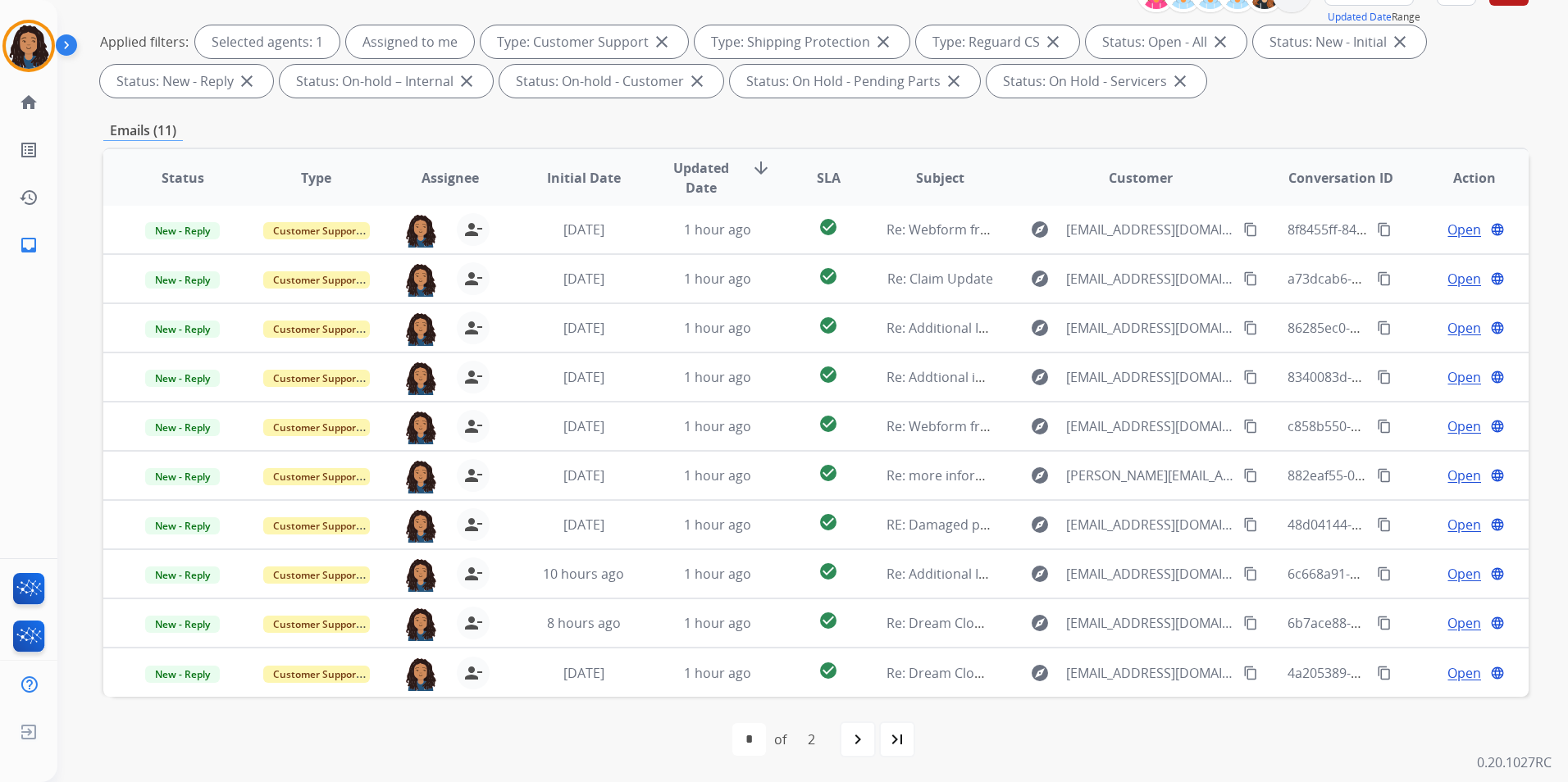
click at [897, 745] on mat-icon "last_page" at bounding box center [897, 740] width 20 height 20
select select "*"
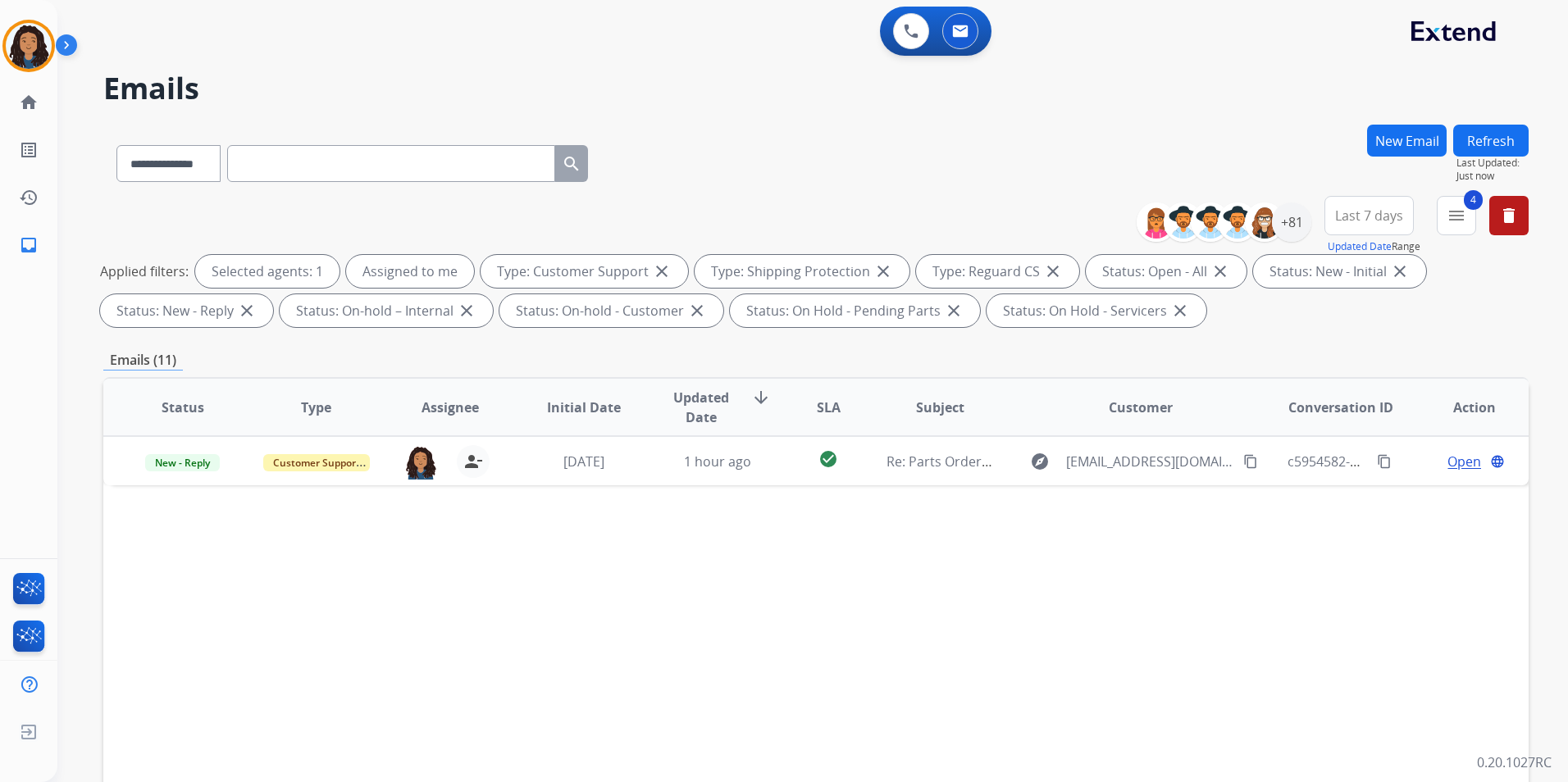
scroll to position [0, 0]
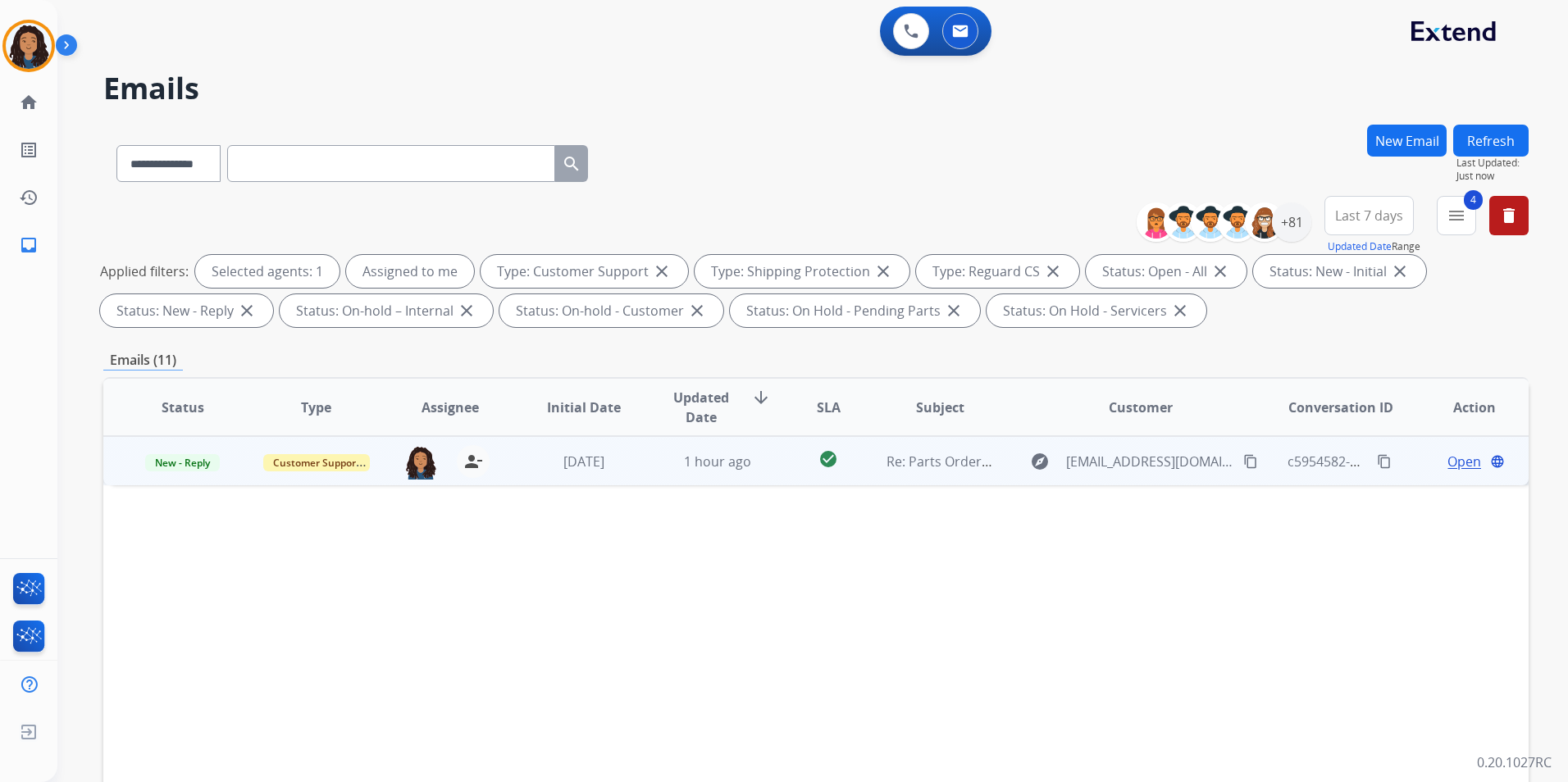
click at [1447, 461] on span "Open" at bounding box center [1463, 462] width 33 height 20
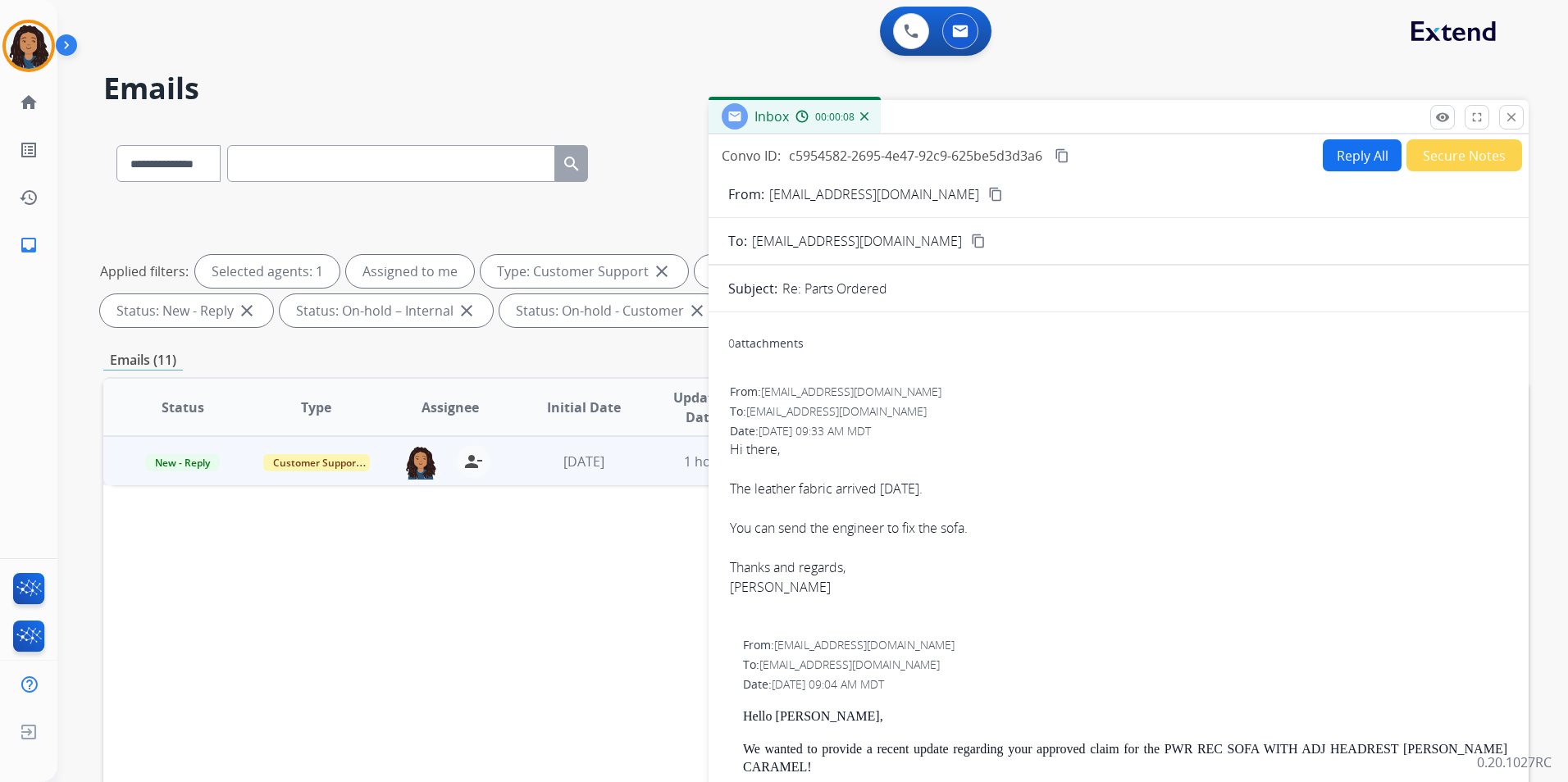
click at [988, 199] on mat-icon "content_copy" at bounding box center [996, 194] width 14 height 14
click at [1069, 154] on mat-icon "content_copy" at bounding box center [1062, 155] width 14 height 14
drag, startPoint x: 725, startPoint y: 448, endPoint x: 1027, endPoint y: 519, distance: 310.2
drag, startPoint x: 1027, startPoint y: 519, endPoint x: 912, endPoint y: 489, distance: 118.8
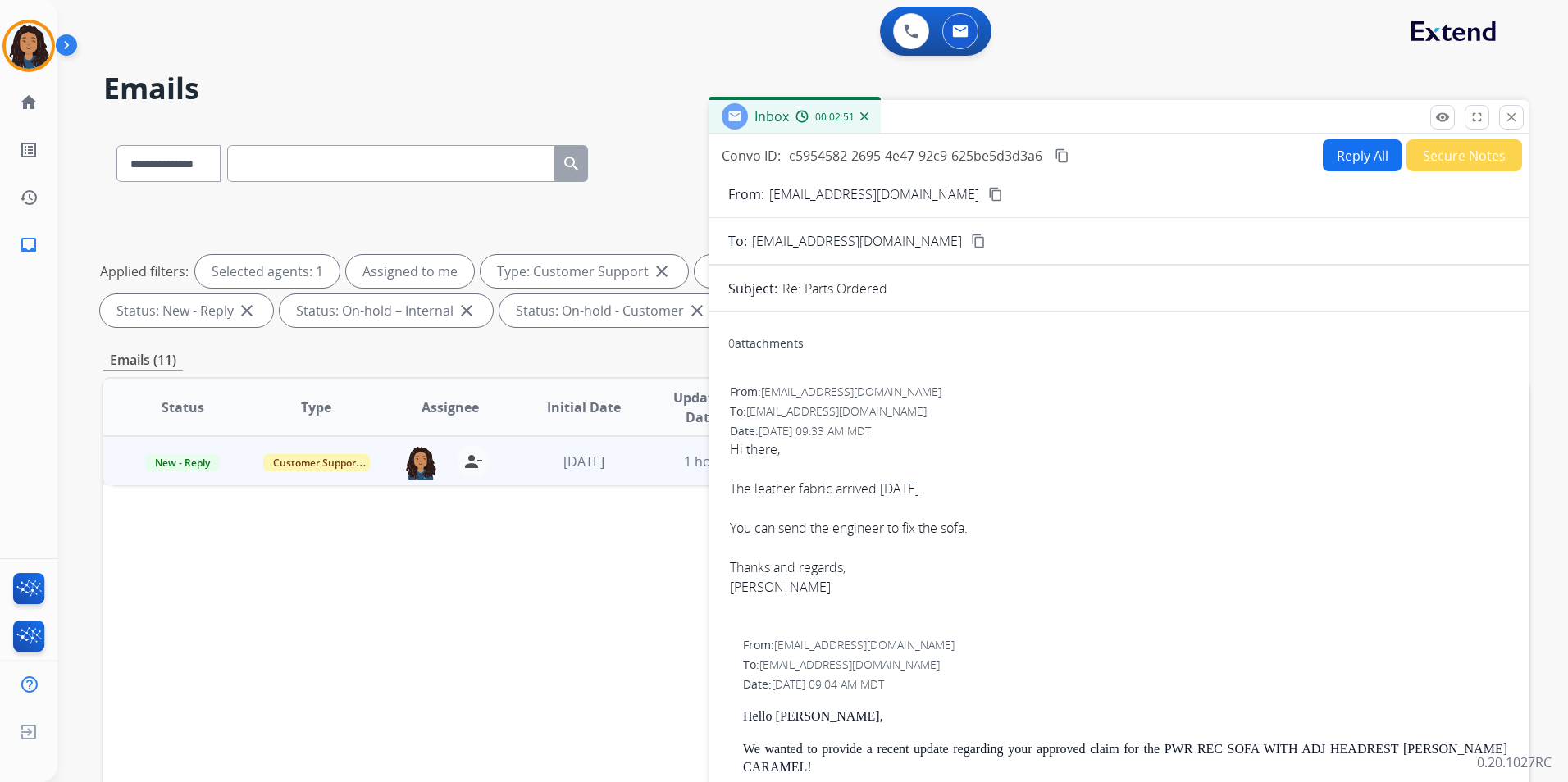
click at [149, 448] on td "New - Reply" at bounding box center [170, 460] width 134 height 49
click at [140, 467] on p "New - Reply" at bounding box center [183, 461] width 107 height 20
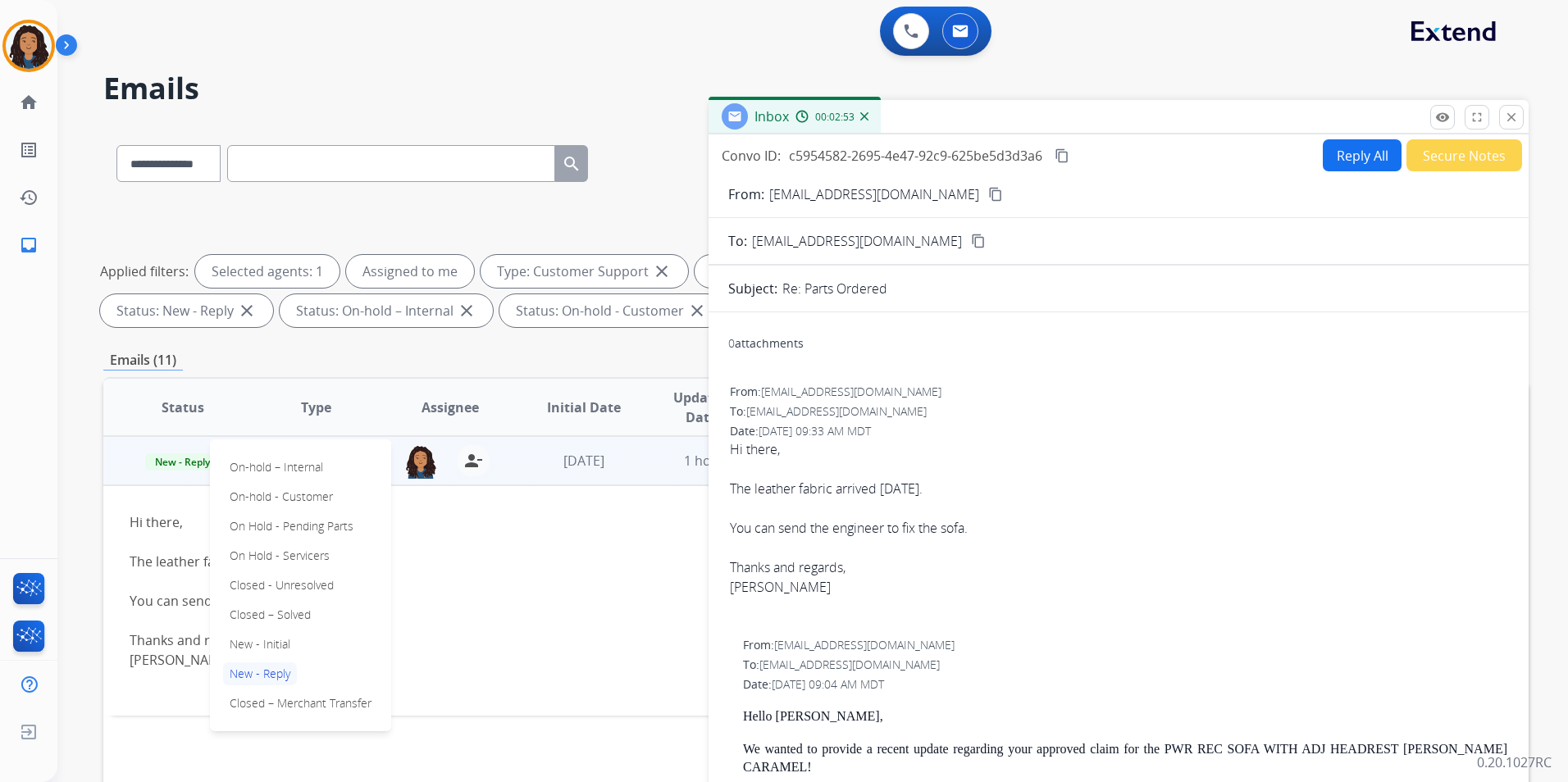
drag, startPoint x: 301, startPoint y: 614, endPoint x: 508, endPoint y: 506, distance: 233.5
click at [302, 611] on p "Closed – Solved" at bounding box center [270, 614] width 94 height 23
click at [1437, 157] on button "Secure Notes" at bounding box center [1464, 155] width 116 height 32
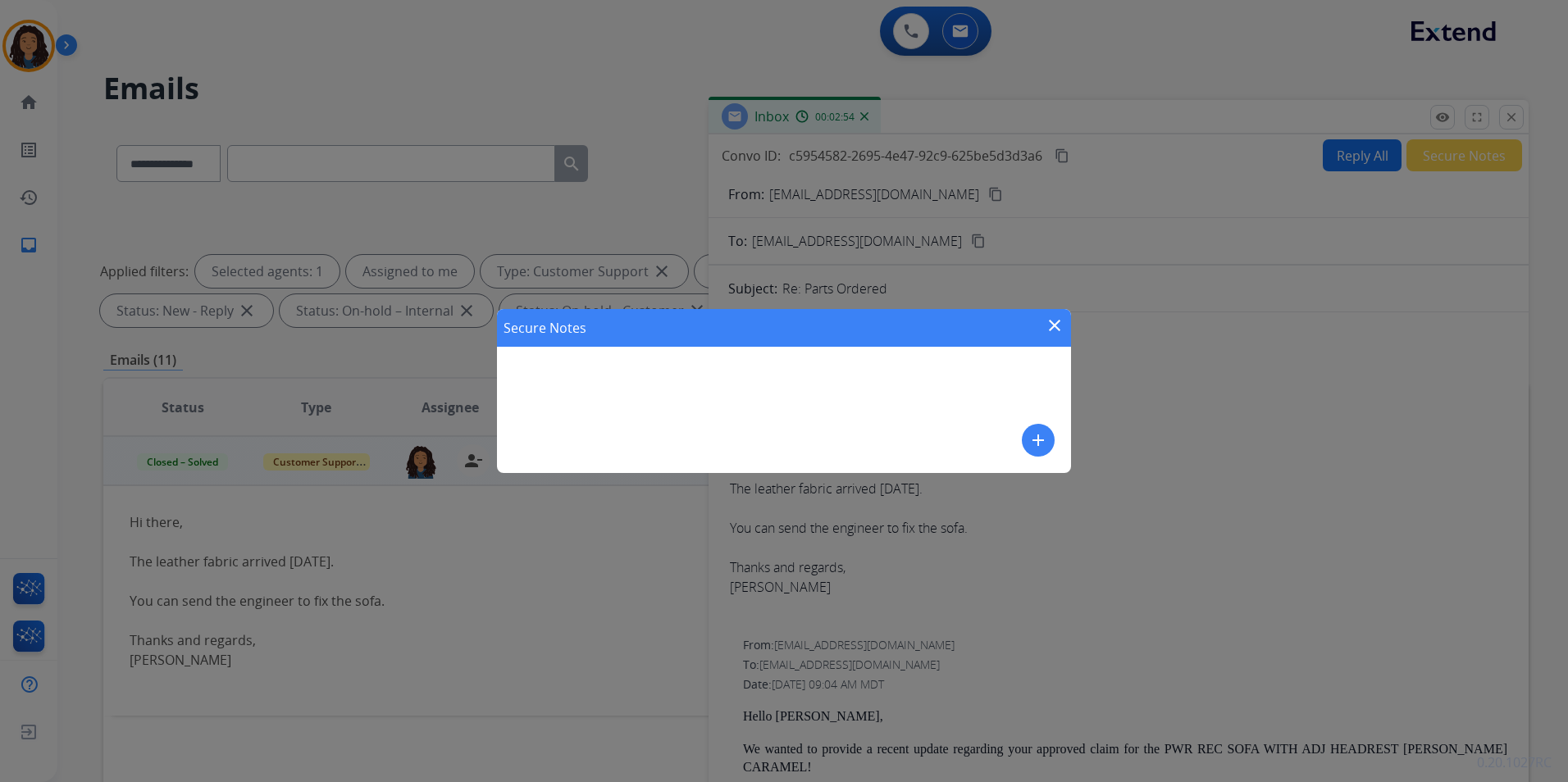
click at [1025, 437] on button "add" at bounding box center [1038, 440] width 33 height 33
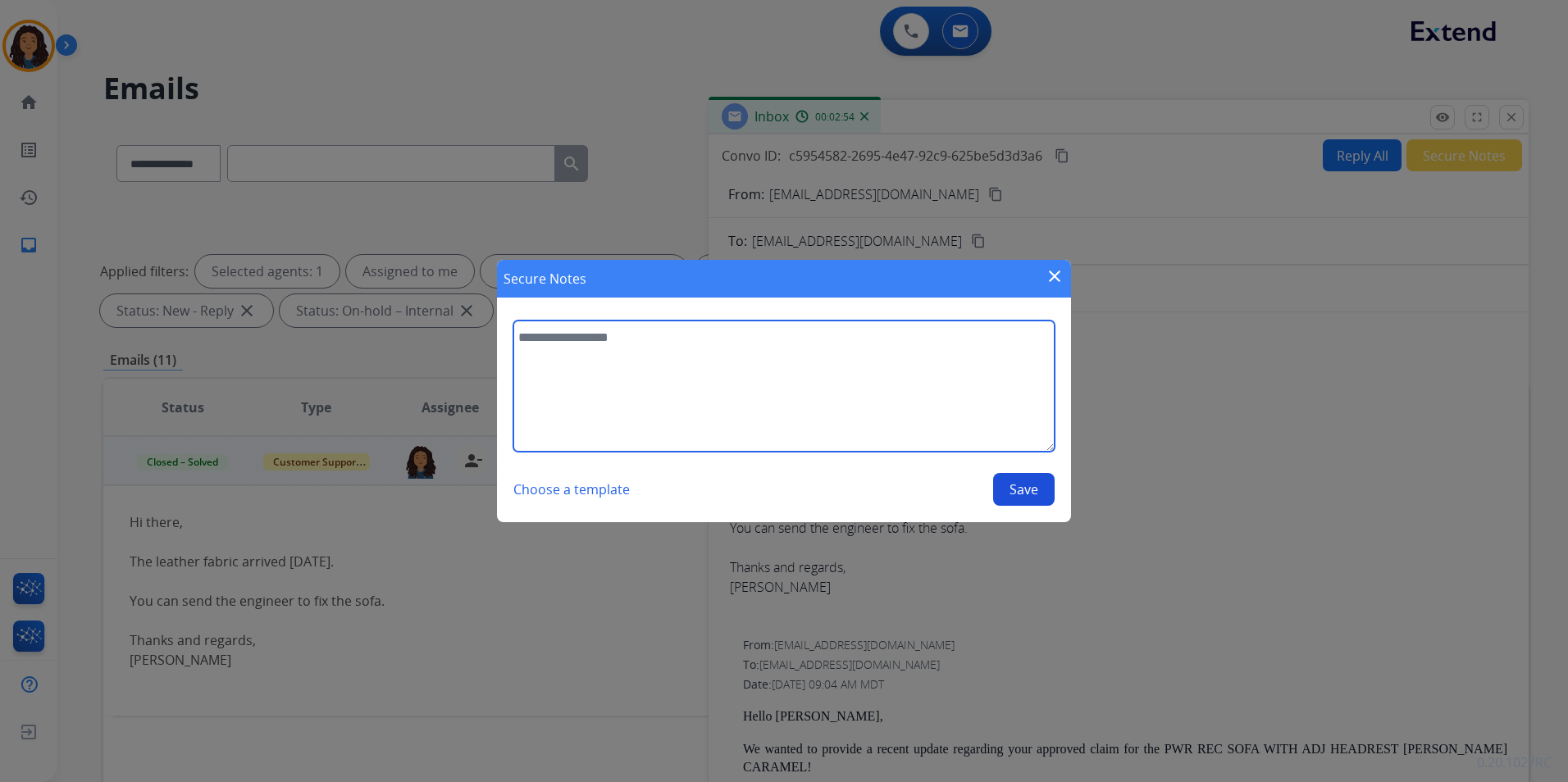
click at [773, 392] on textarea at bounding box center [784, 386] width 541 height 131
type textarea "**********"
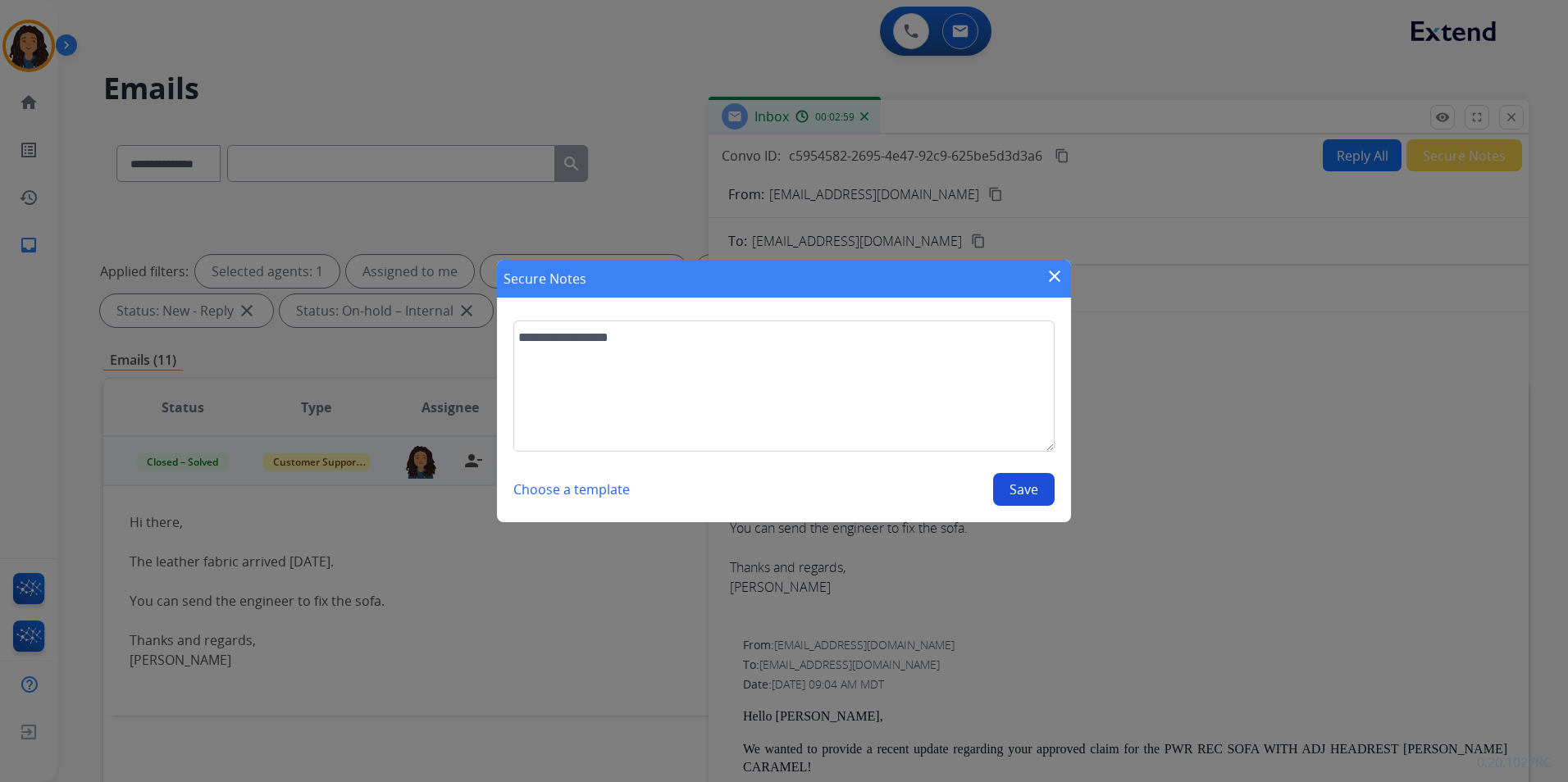
click at [1052, 494] on button "Save" at bounding box center [1024, 489] width 61 height 33
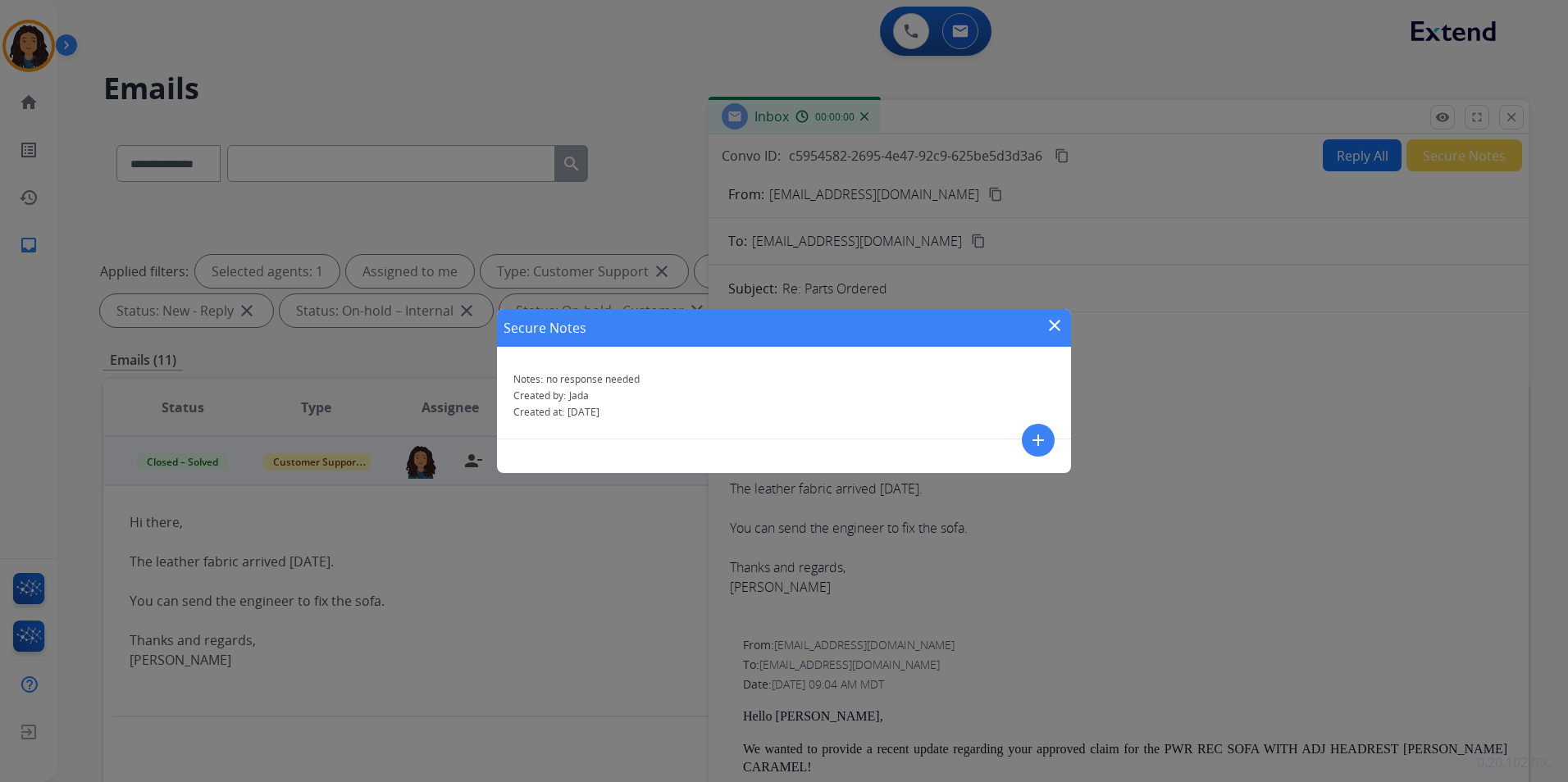
click at [1054, 330] on mat-icon "close" at bounding box center [1054, 325] width 20 height 20
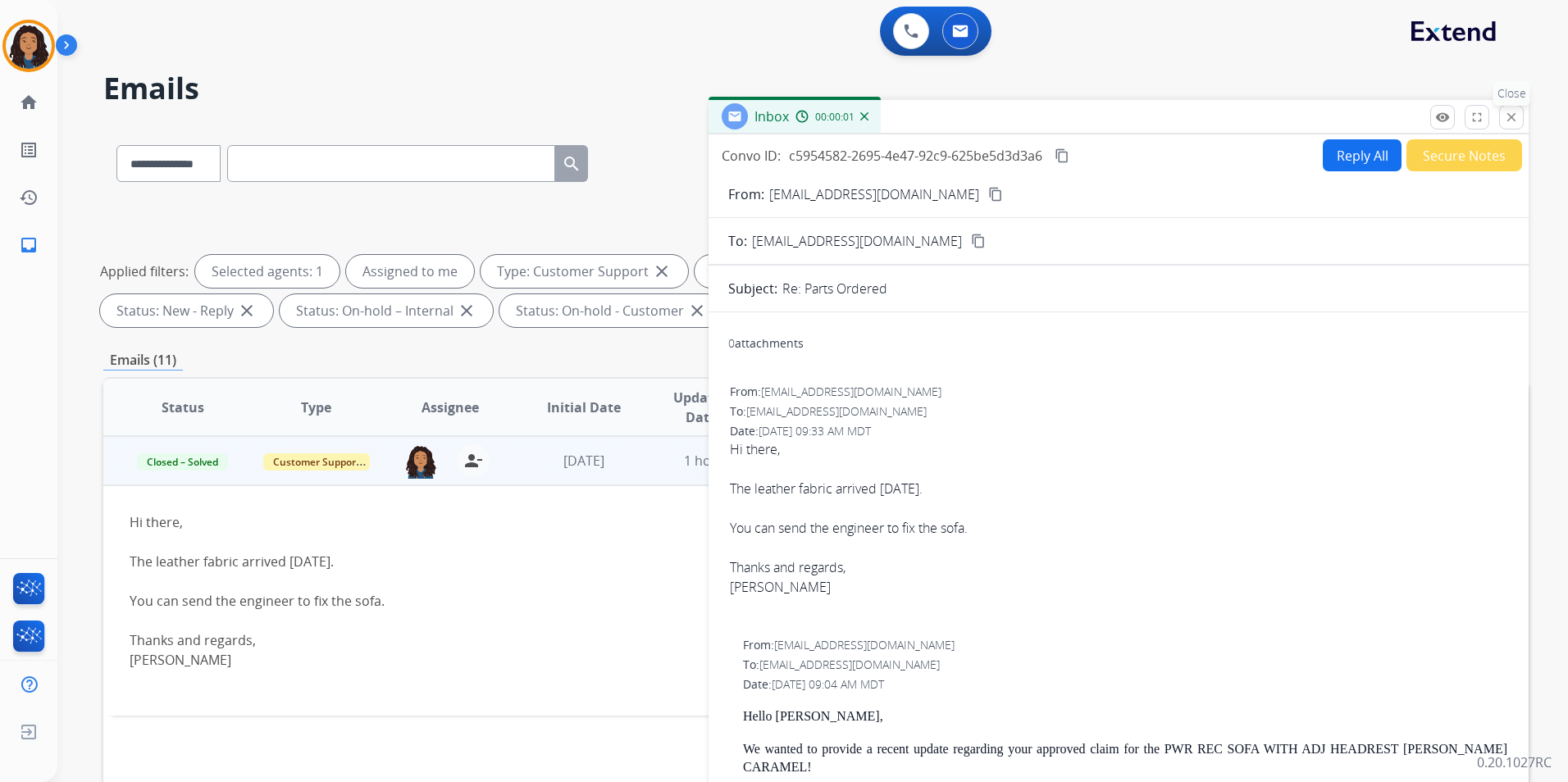
click at [1521, 113] on button "close Close" at bounding box center [1511, 117] width 24 height 24
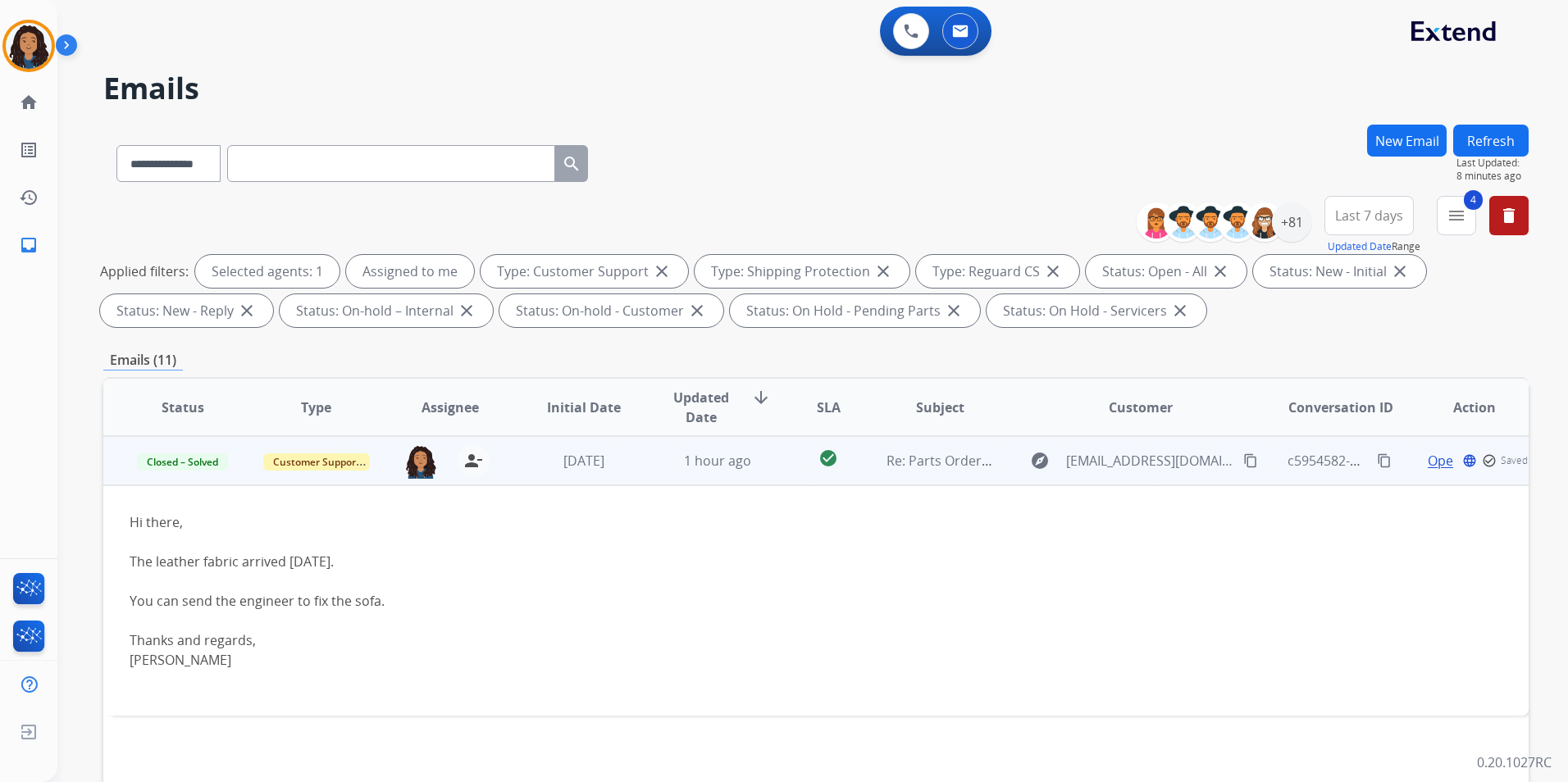
scroll to position [230, 0]
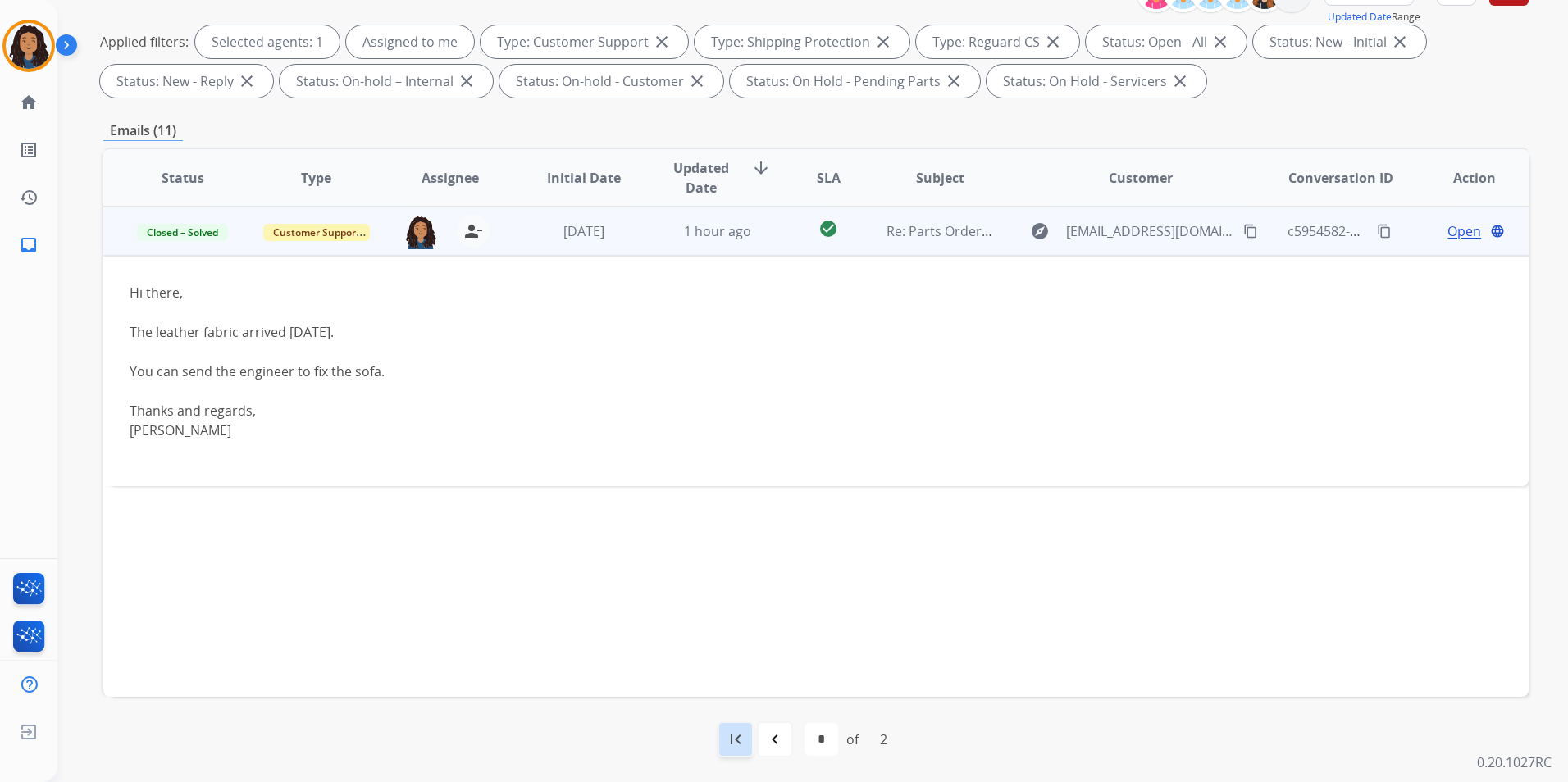
drag, startPoint x: 744, startPoint y: 725, endPoint x: 736, endPoint y: 735, distance: 12.8
click at [743, 725] on div "first_page" at bounding box center [735, 740] width 36 height 36
select select "*"
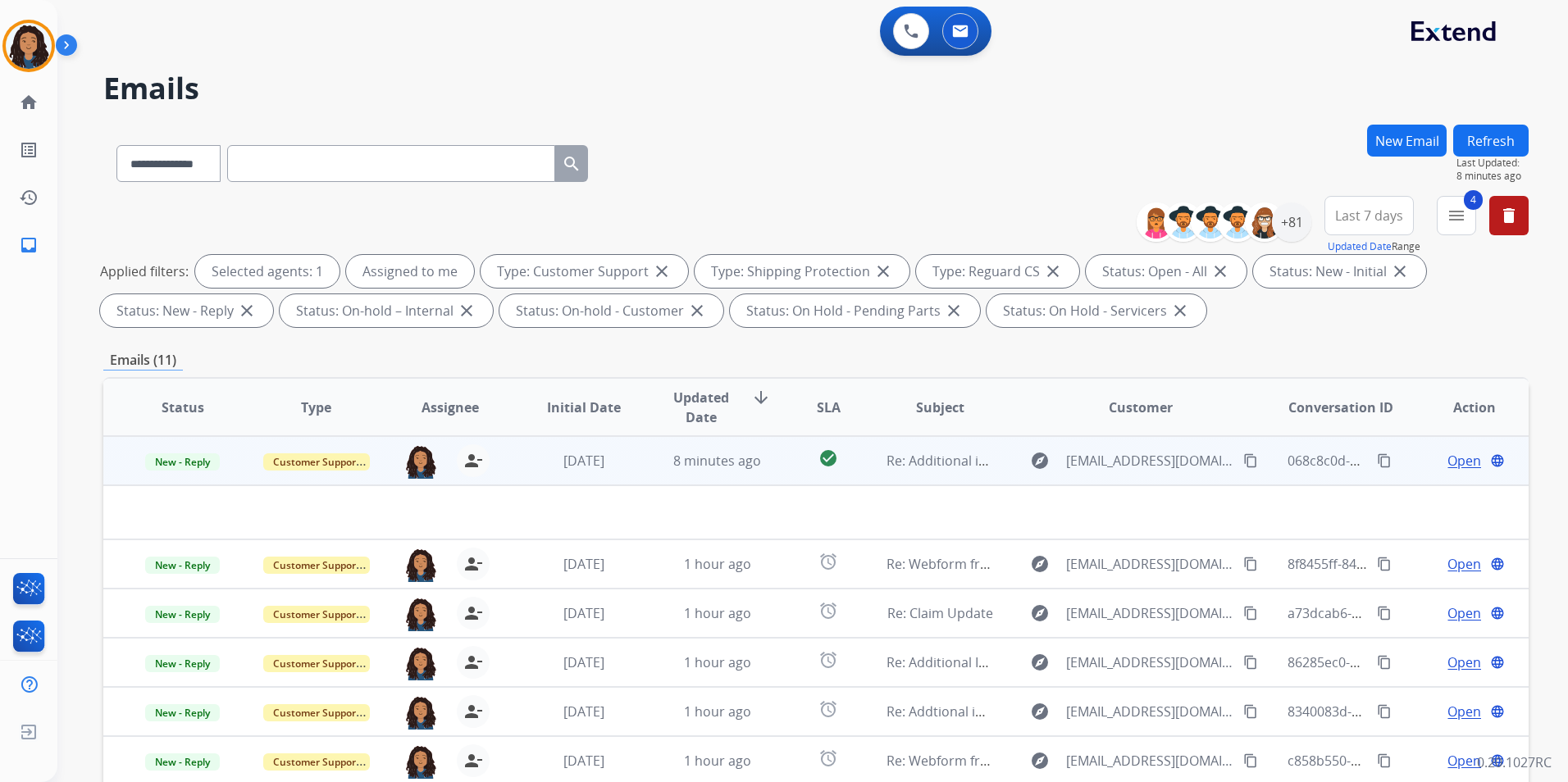
click at [881, 472] on td "Re: Additional information needed" at bounding box center [927, 460] width 134 height 49
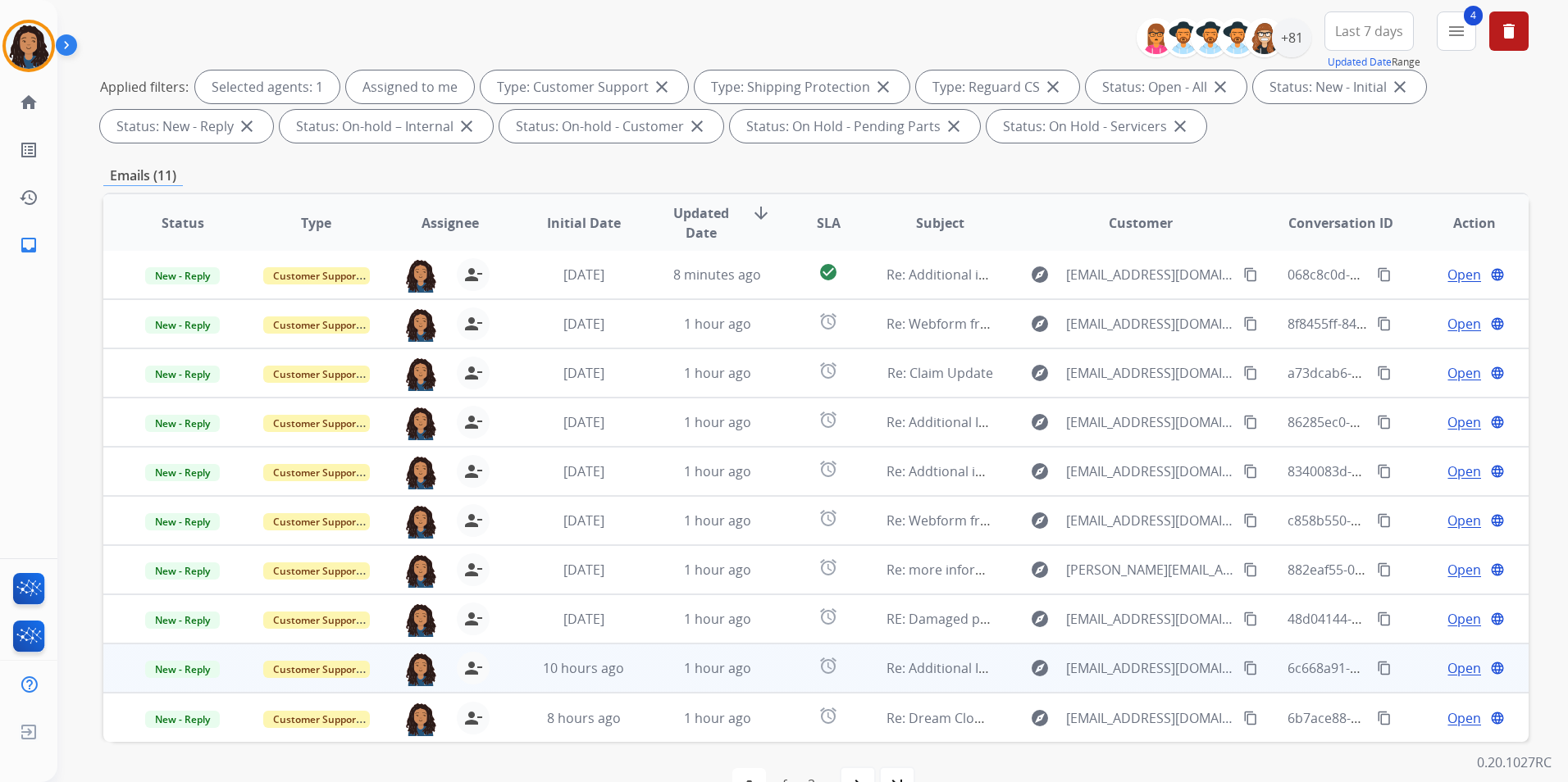
scroll to position [230, 0]
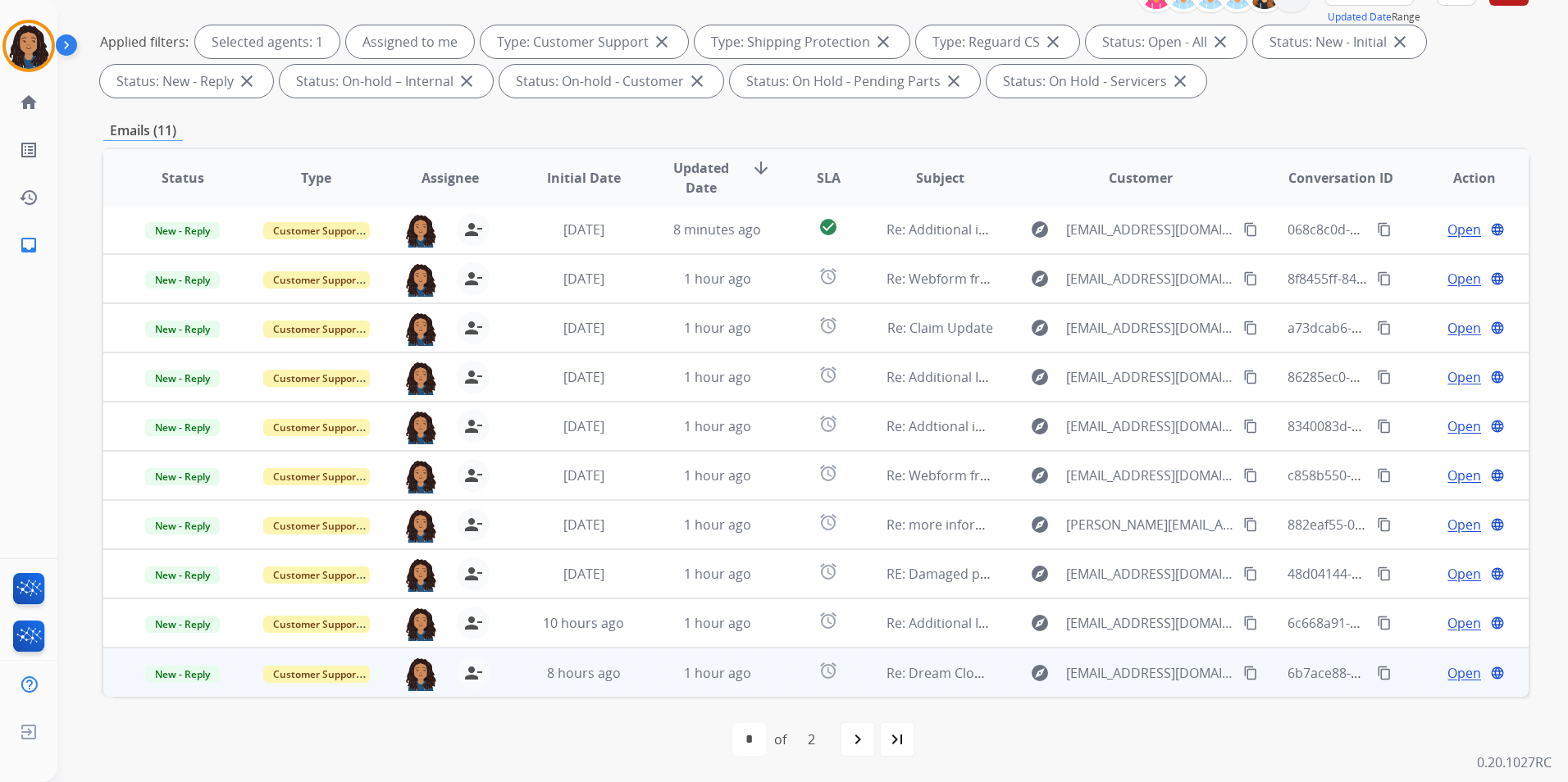
click at [1453, 673] on span "Open" at bounding box center [1463, 674] width 33 height 20
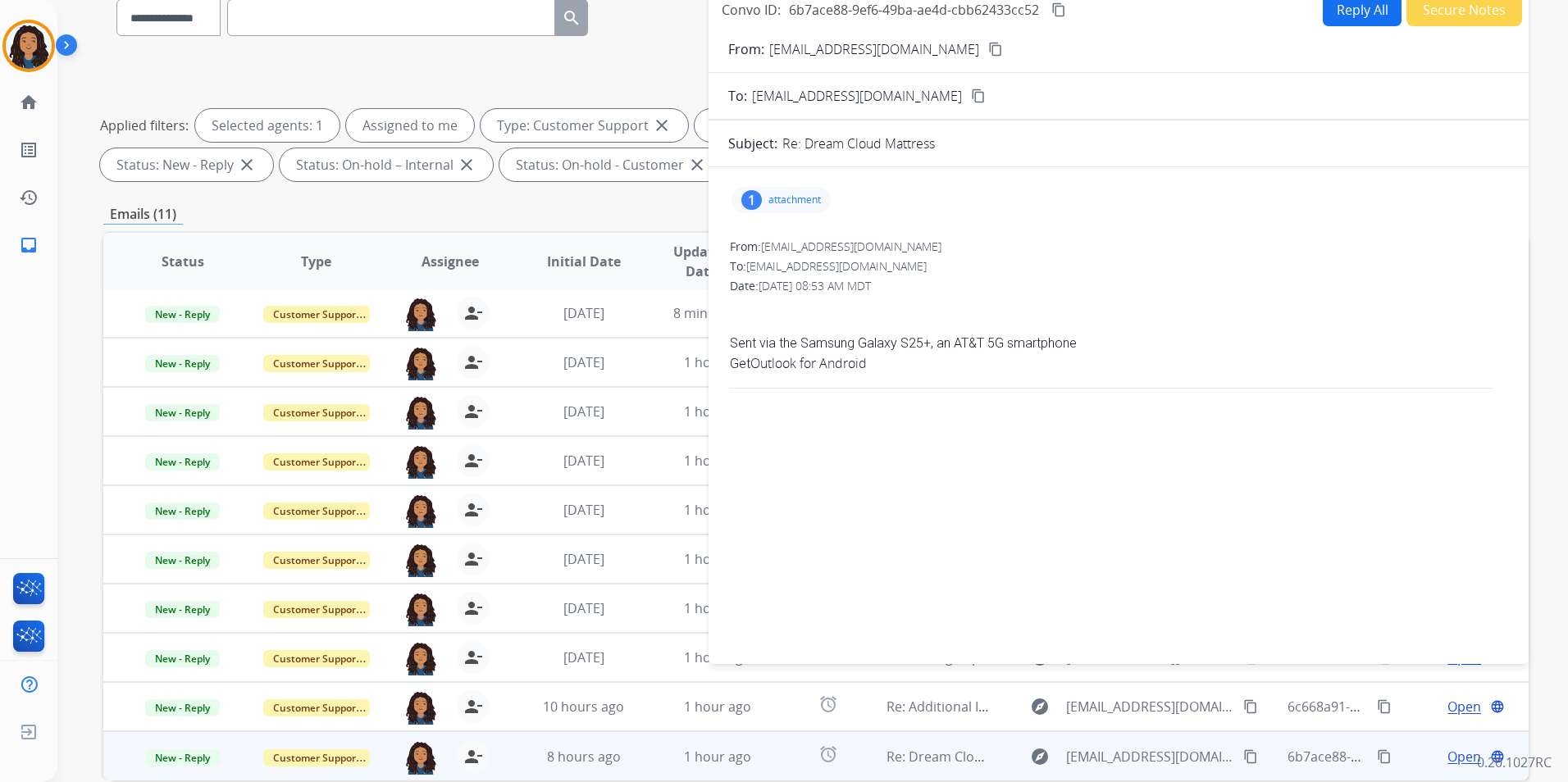
scroll to position [66, 0]
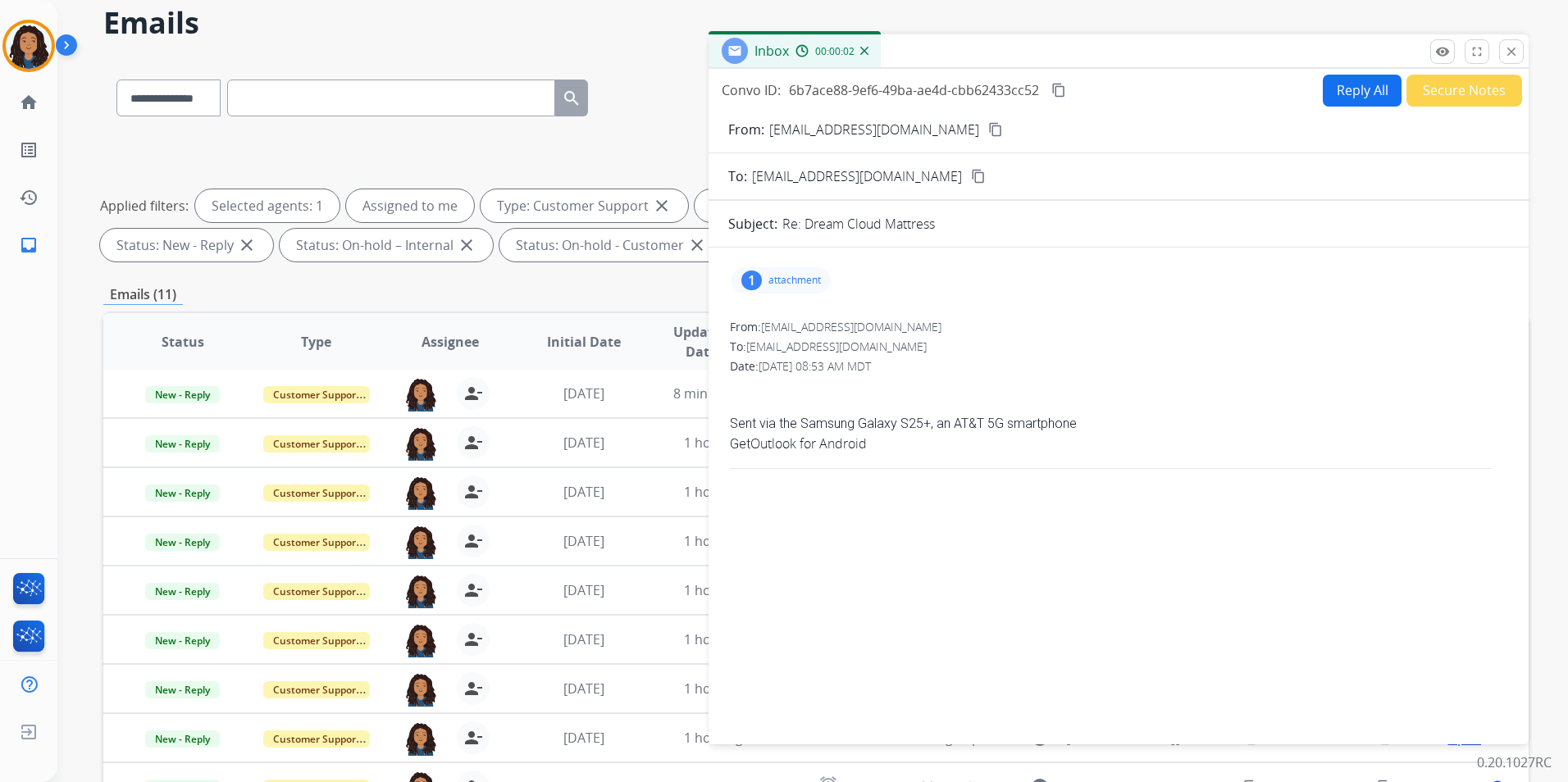
click at [770, 281] on p "attachment" at bounding box center [795, 280] width 52 height 14
drag, startPoint x: 770, startPoint y: 281, endPoint x: 806, endPoint y: 325, distance: 56.9
click at [806, 325] on div at bounding box center [789, 325] width 82 height 57
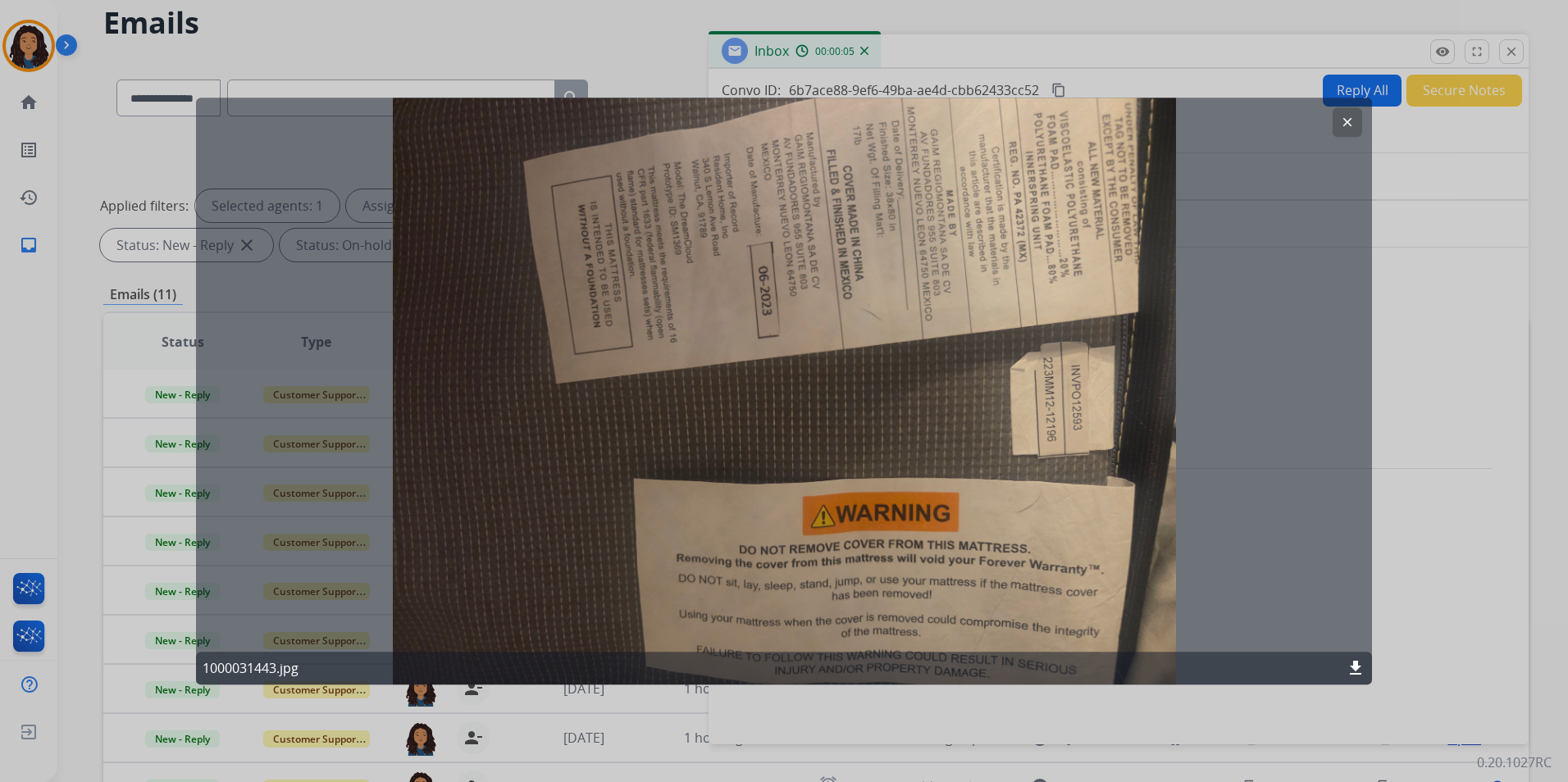
click at [1347, 127] on mat-icon "clear" at bounding box center [1347, 122] width 14 height 14
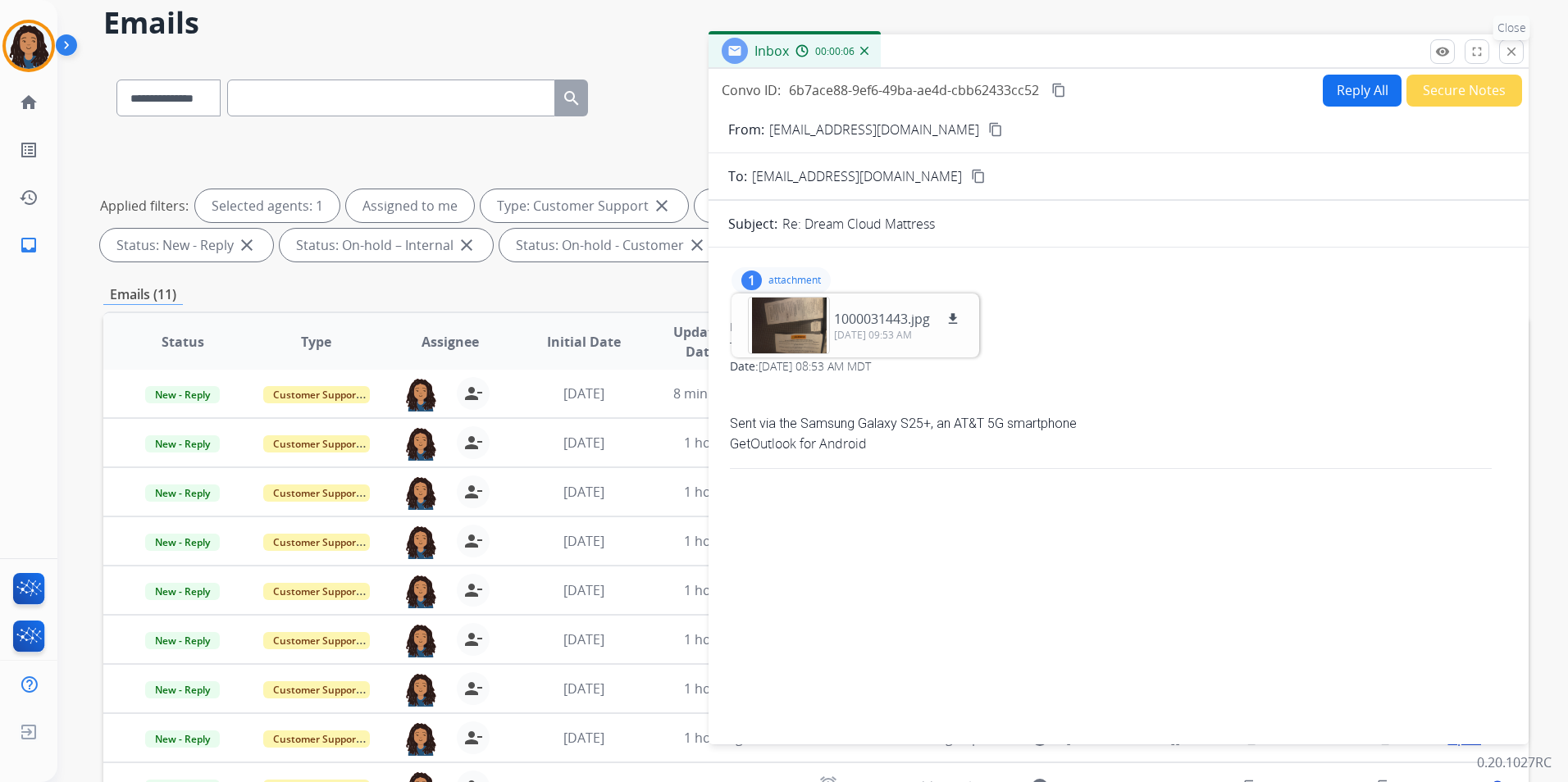
click at [1511, 55] on mat-icon "close" at bounding box center [1511, 52] width 14 height 14
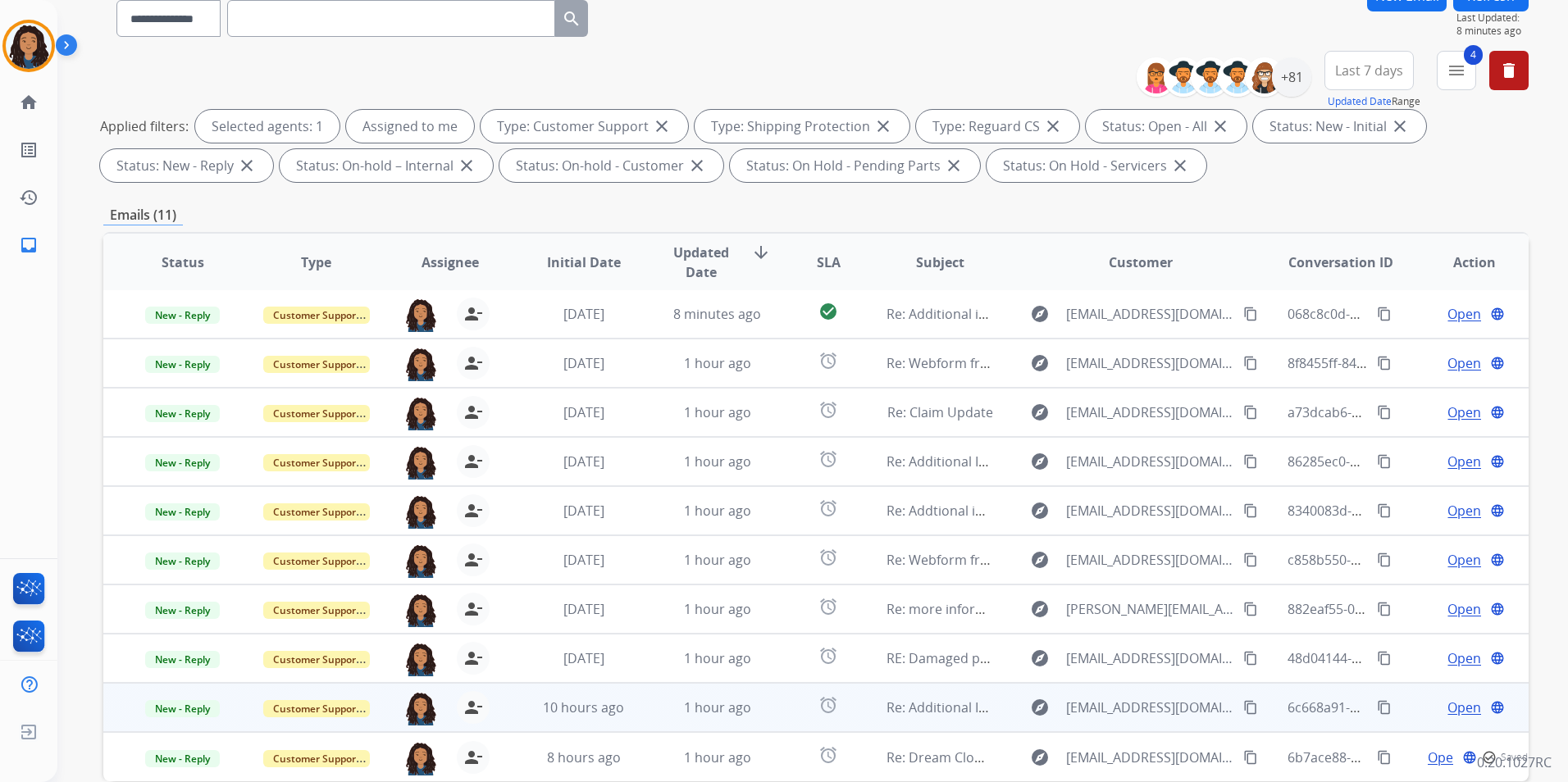
scroll to position [230, 0]
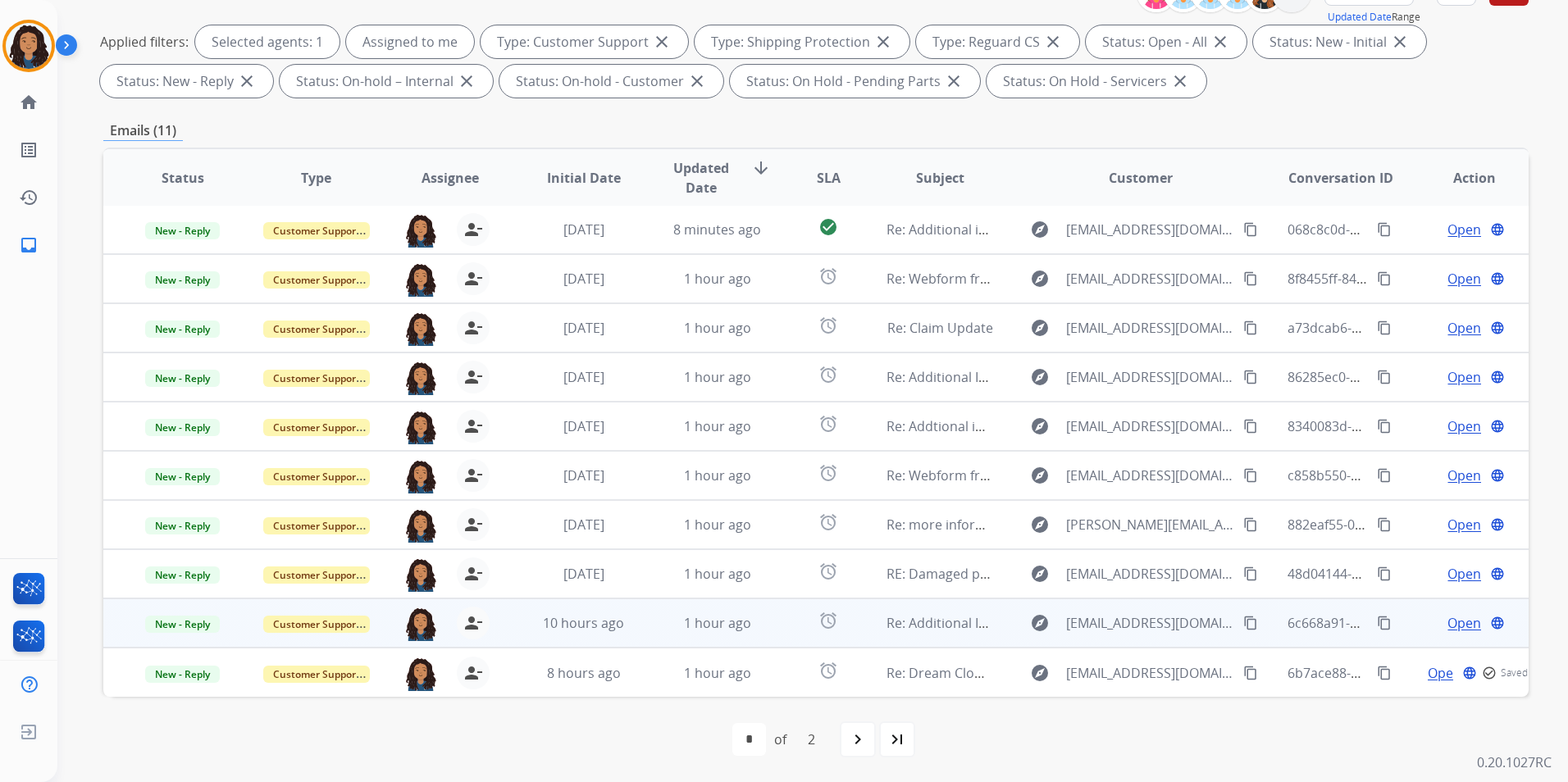
click at [1459, 613] on span "Open" at bounding box center [1463, 623] width 33 height 20
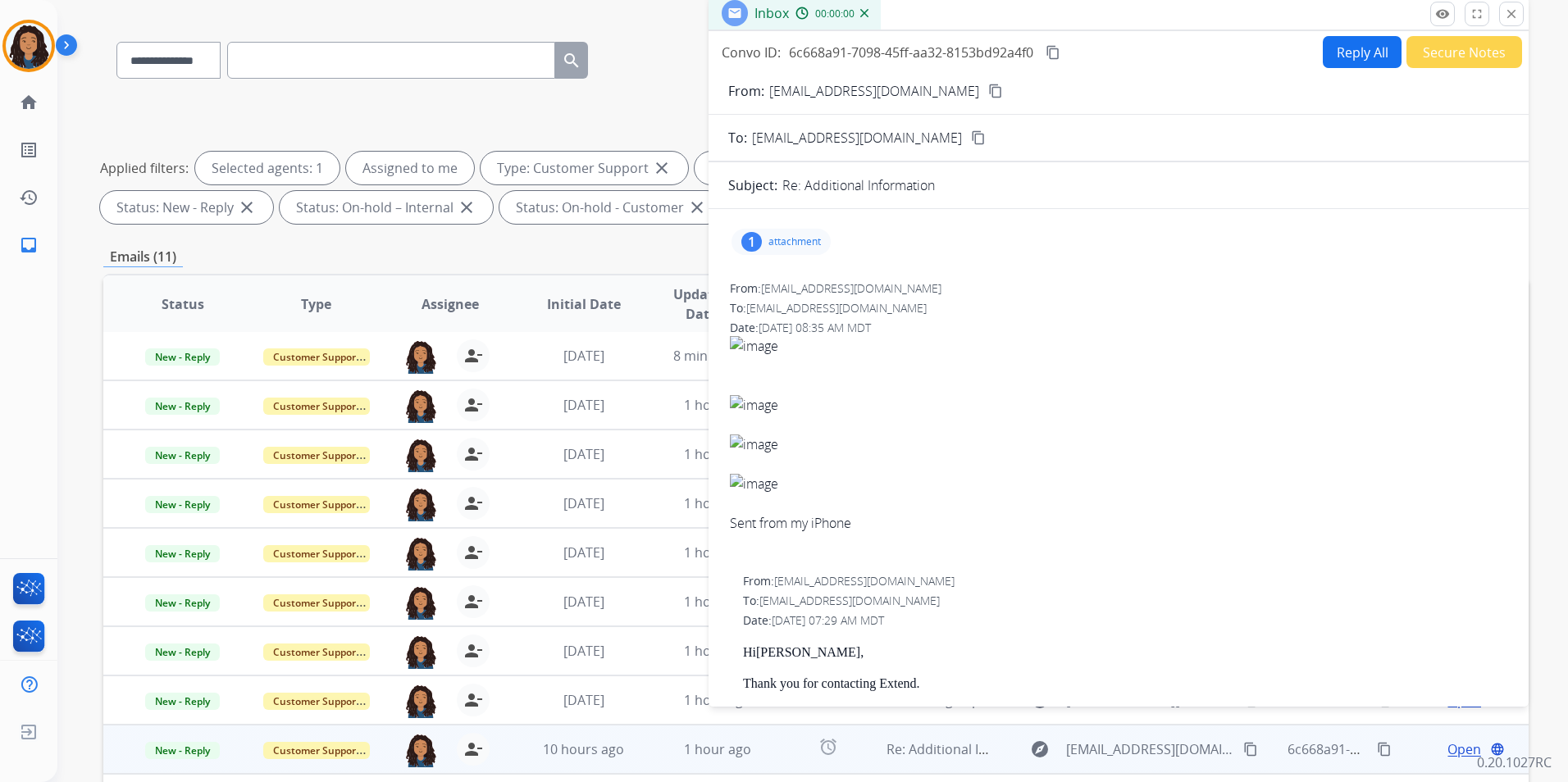
scroll to position [0, 0]
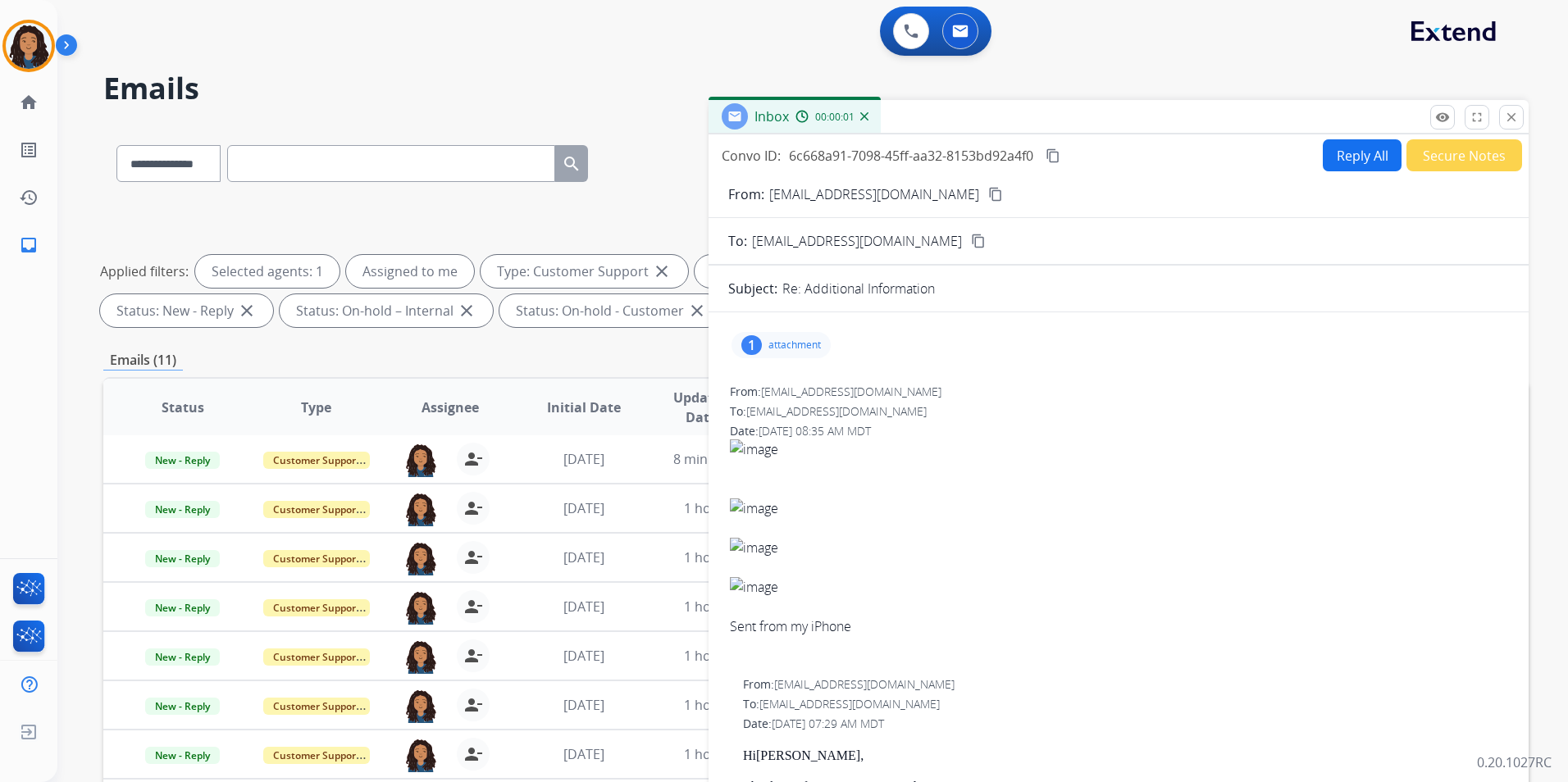
click at [795, 353] on div "1 attachment" at bounding box center [781, 344] width 99 height 26
click at [789, 394] on div at bounding box center [789, 390] width 82 height 57
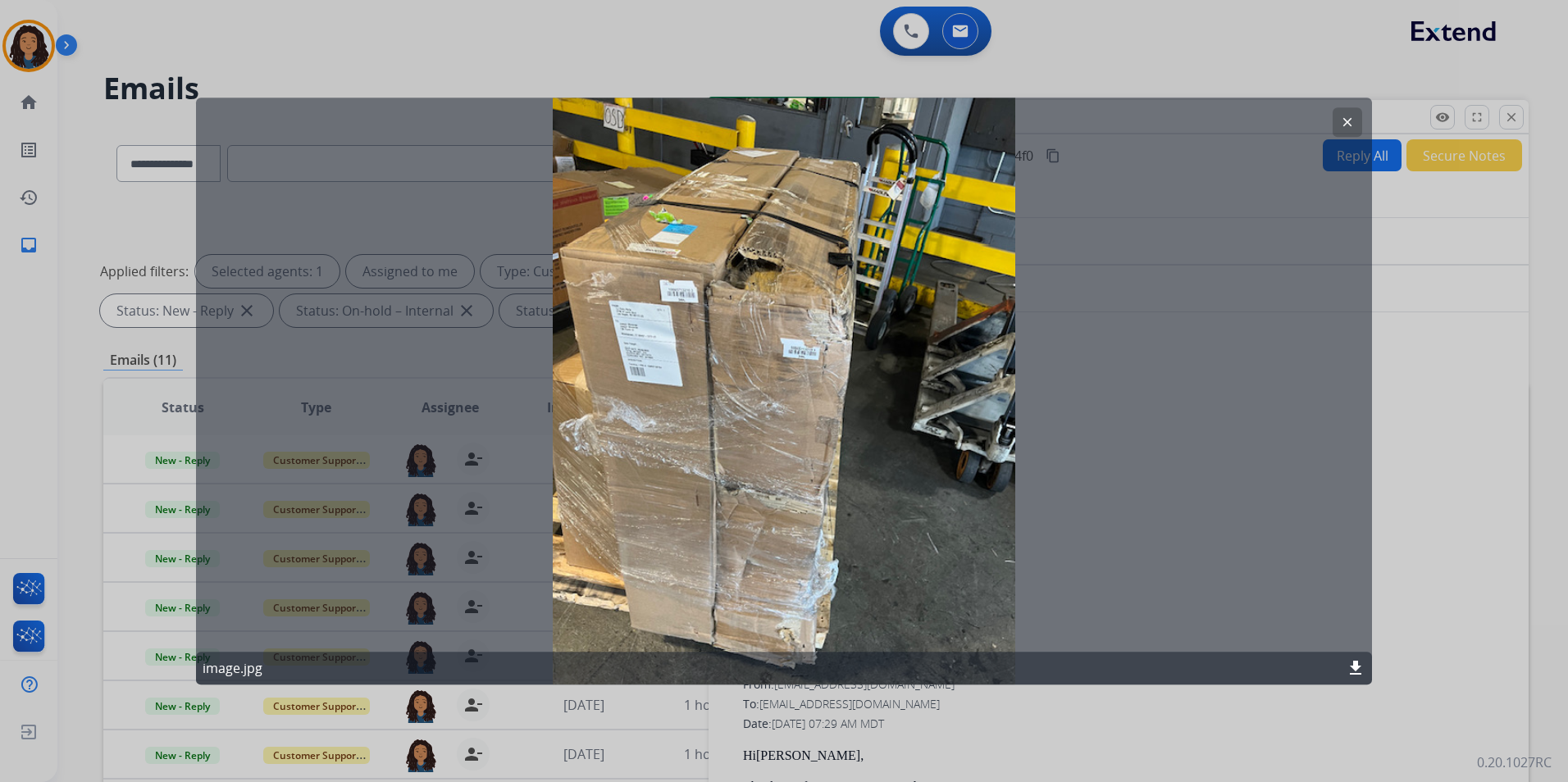
click at [1344, 120] on mat-icon "clear" at bounding box center [1347, 122] width 14 height 14
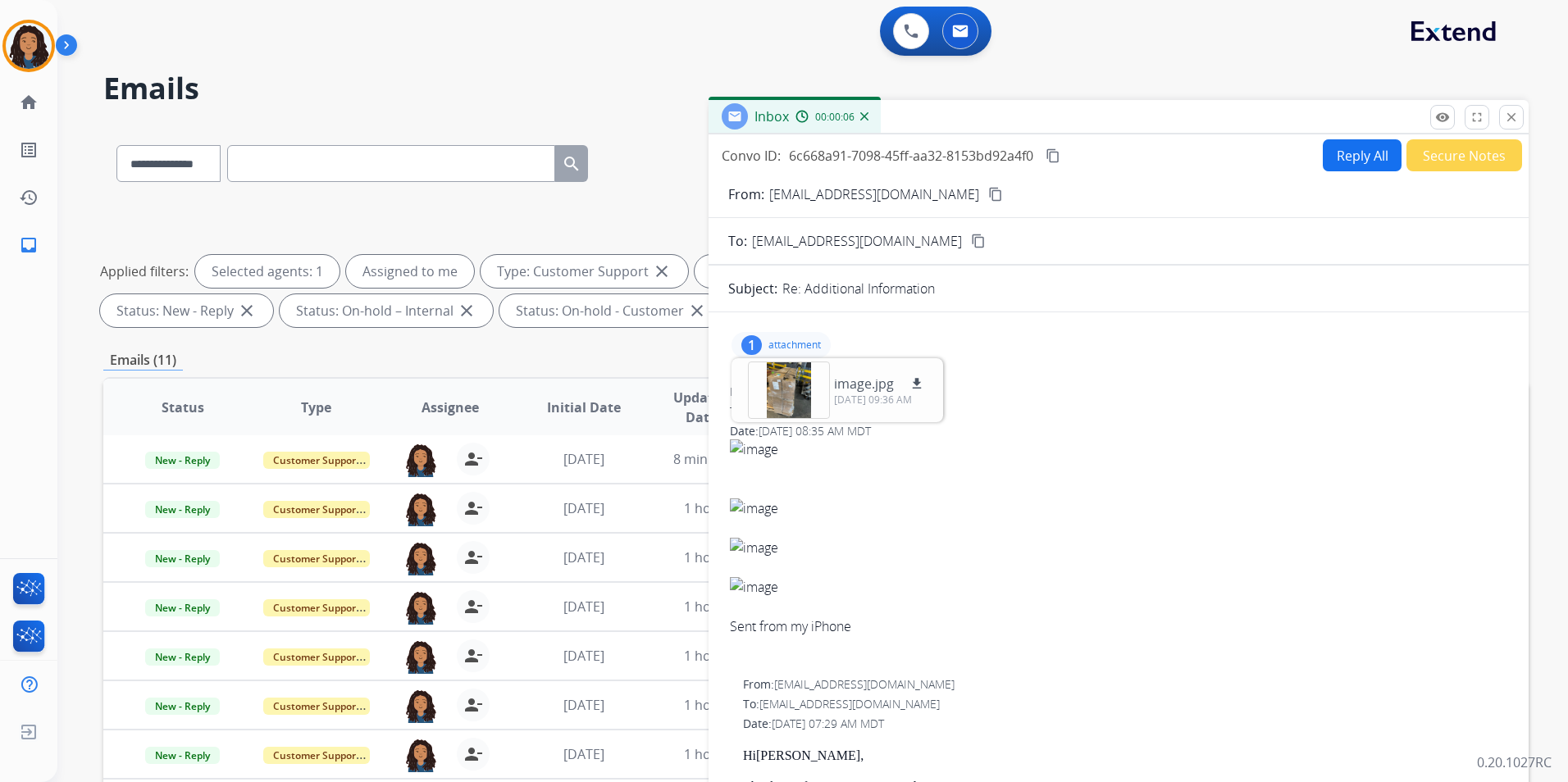
click at [988, 189] on mat-icon "content_copy" at bounding box center [996, 194] width 14 height 14
click at [924, 382] on div "image.jpg download [DATE] 09:36 AM" at bounding box center [880, 390] width 92 height 33
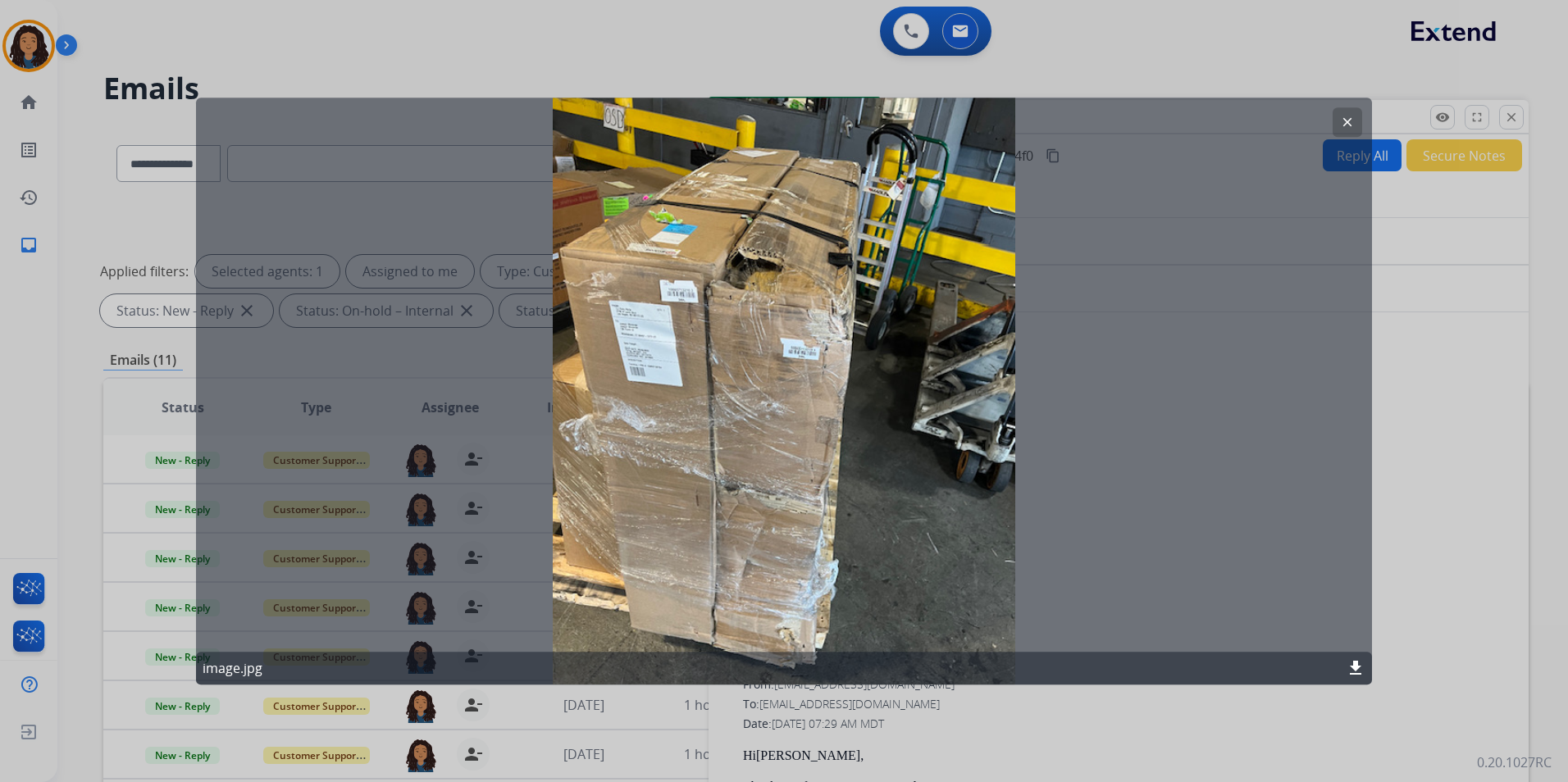
click at [1359, 671] on mat-icon "download" at bounding box center [1355, 668] width 20 height 20
click at [1355, 128] on button "clear" at bounding box center [1346, 122] width 30 height 30
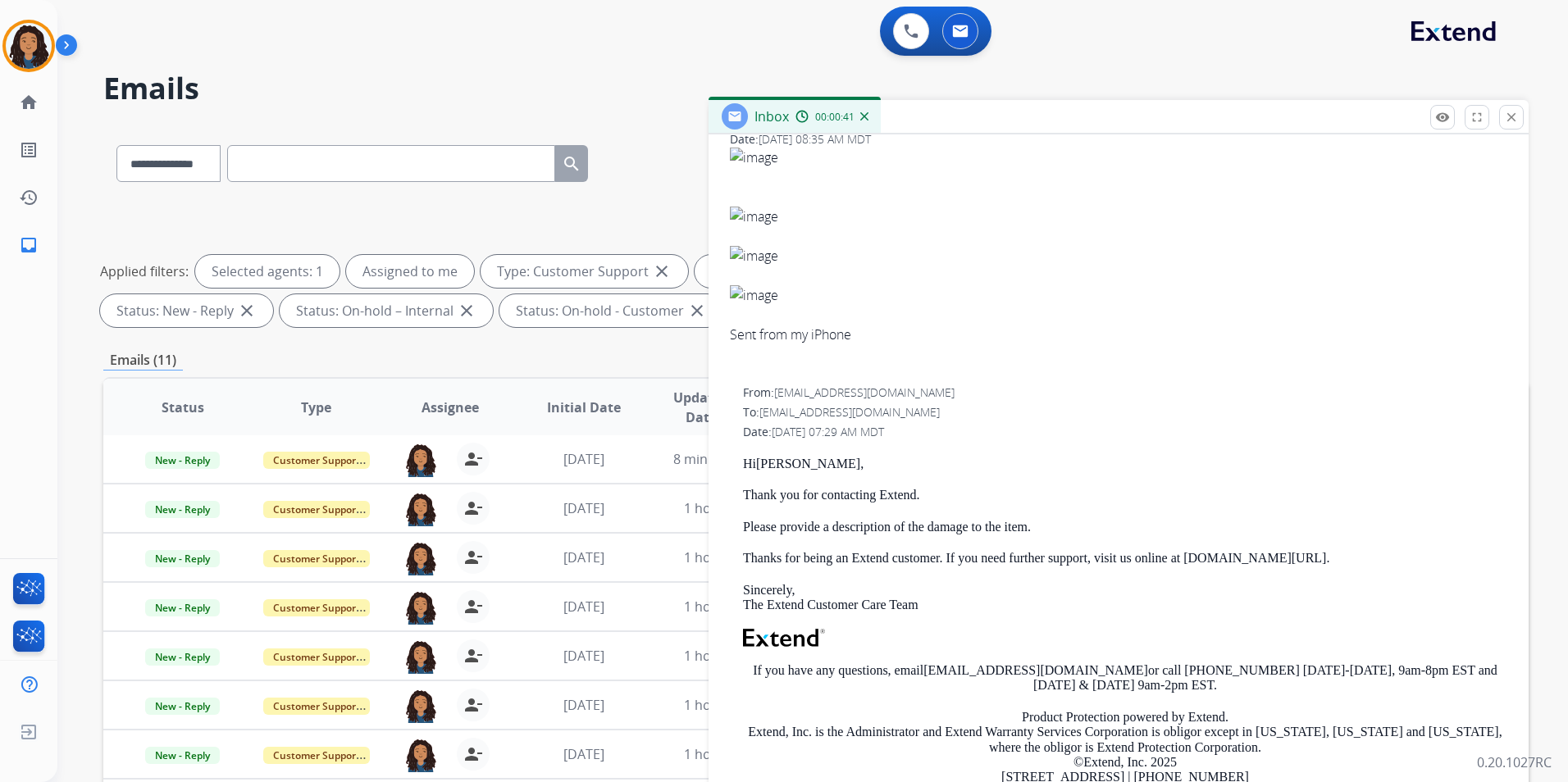
scroll to position [328, 0]
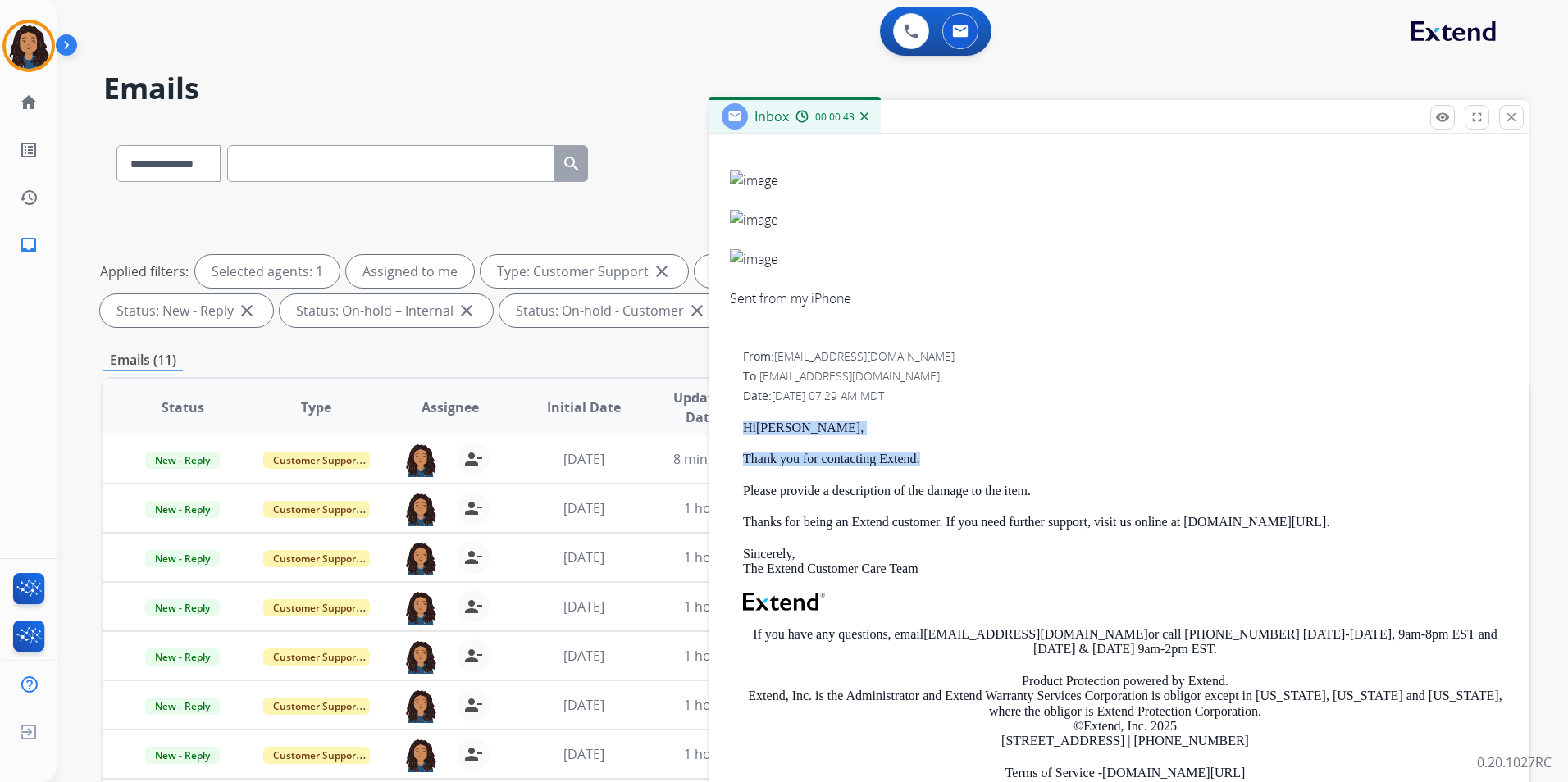
drag, startPoint x: 732, startPoint y: 419, endPoint x: 940, endPoint y: 447, distance: 209.9
click at [940, 447] on div "From: [EMAIL_ADDRESS][DOMAIN_NAME] To: [EMAIL_ADDRESS][DOMAIN_NAME] Date: [DATE…" at bounding box center [1118, 592] width 780 height 490
drag, startPoint x: 940, startPoint y: 447, endPoint x: 876, endPoint y: 460, distance: 65.3
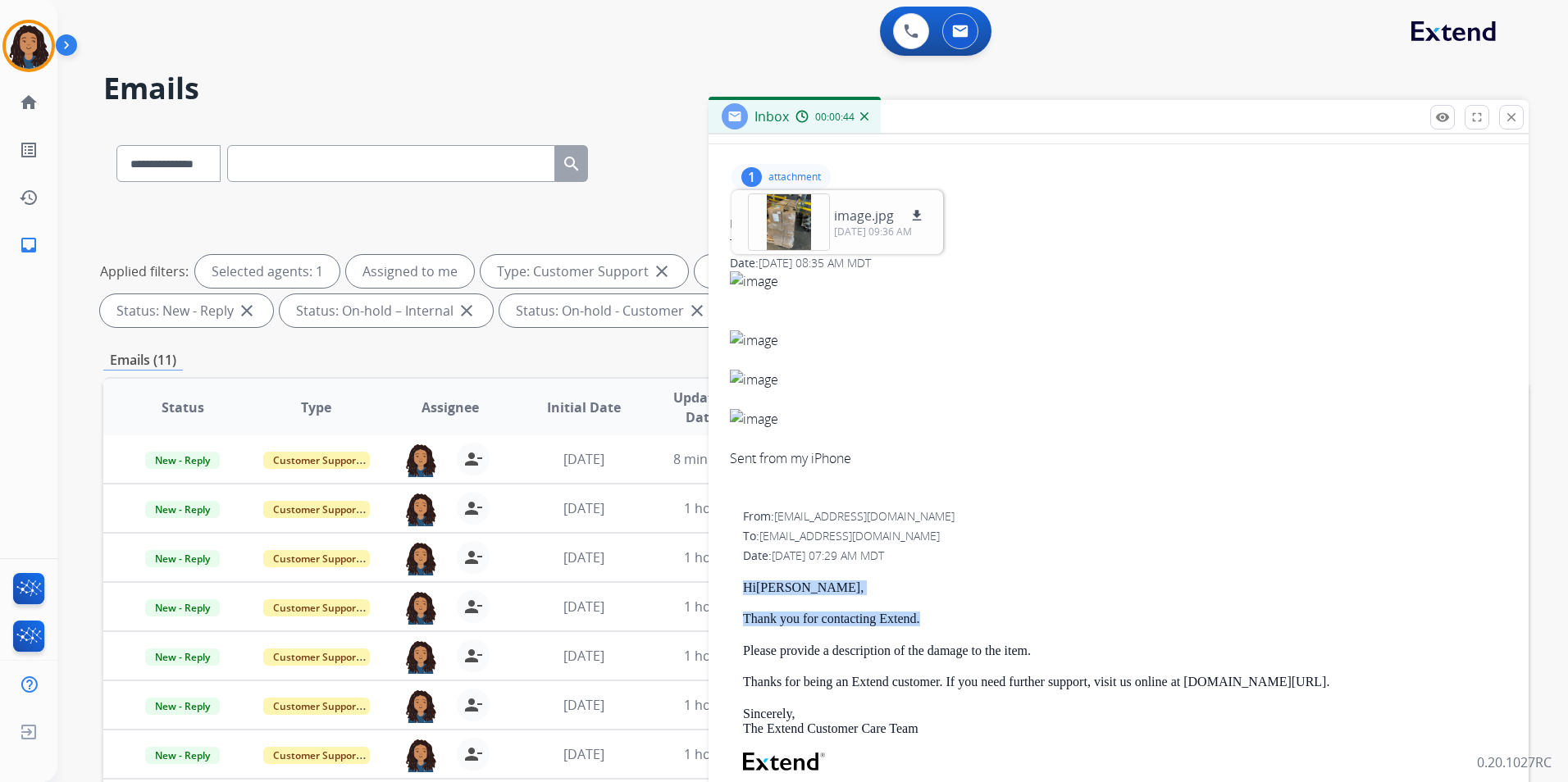
scroll to position [0, 0]
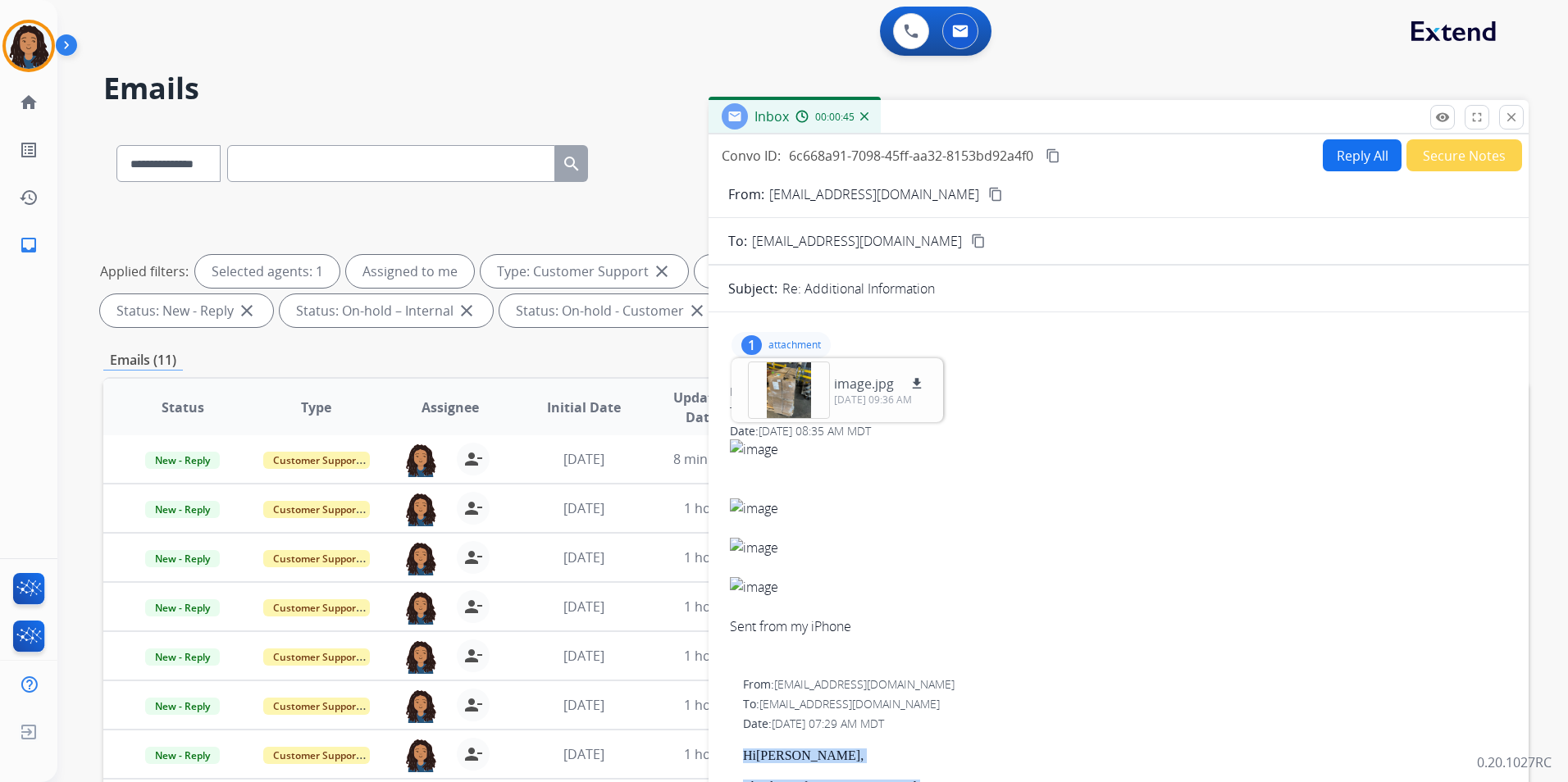
click at [1332, 163] on button "Reply All" at bounding box center [1362, 155] width 79 height 32
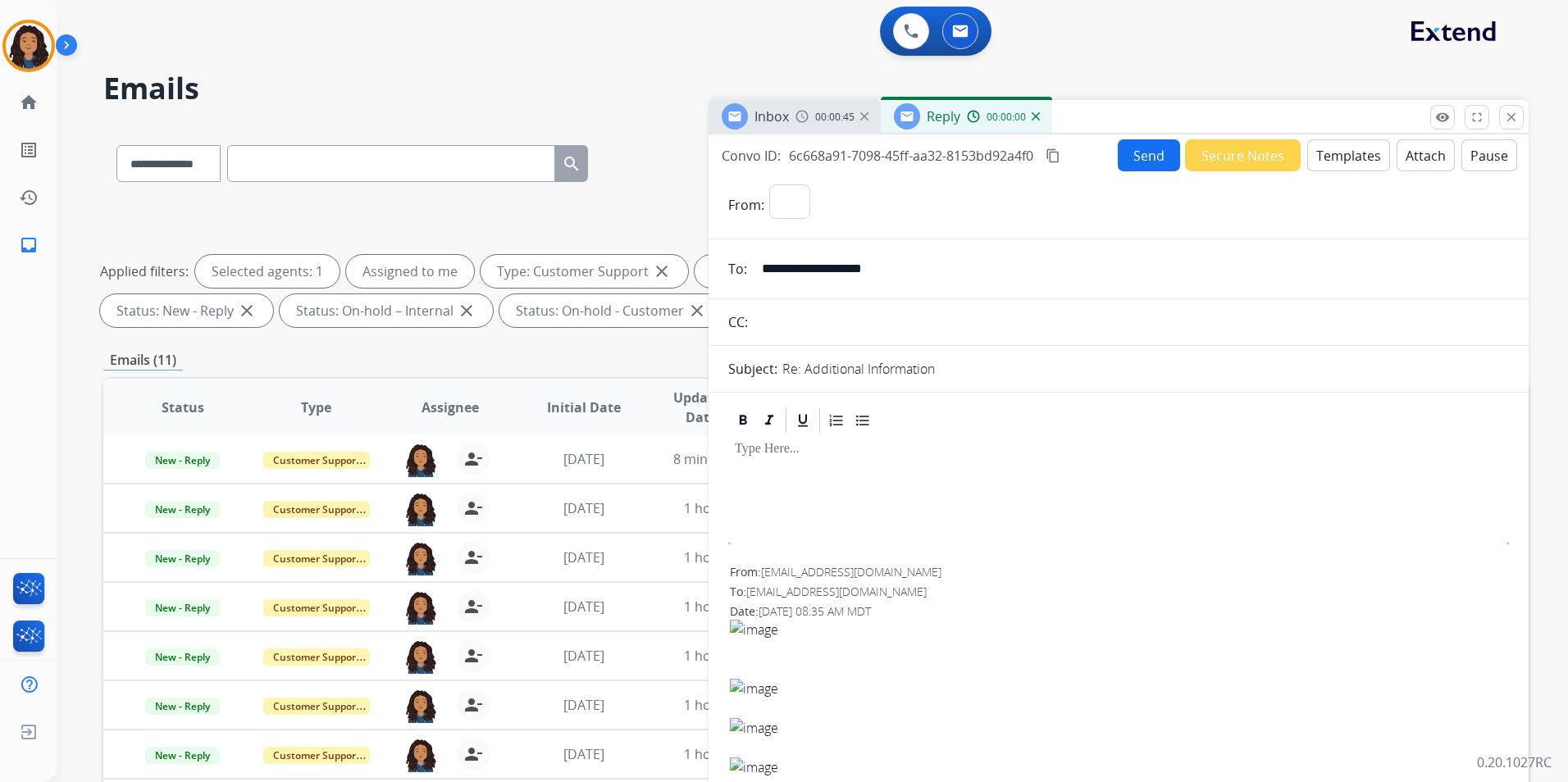
click at [1332, 163] on button "Templates" at bounding box center [1348, 155] width 83 height 32
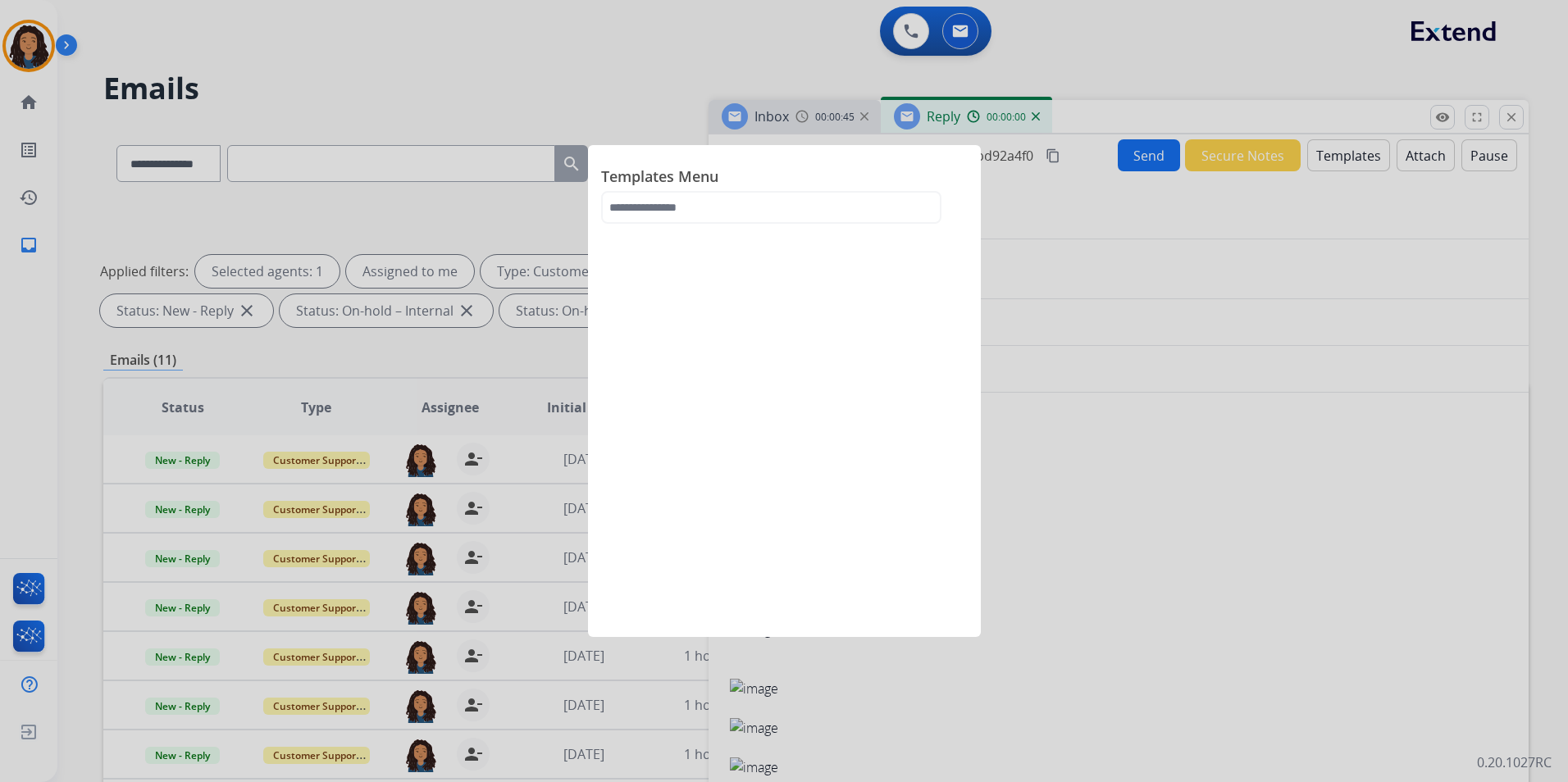
select select "**********"
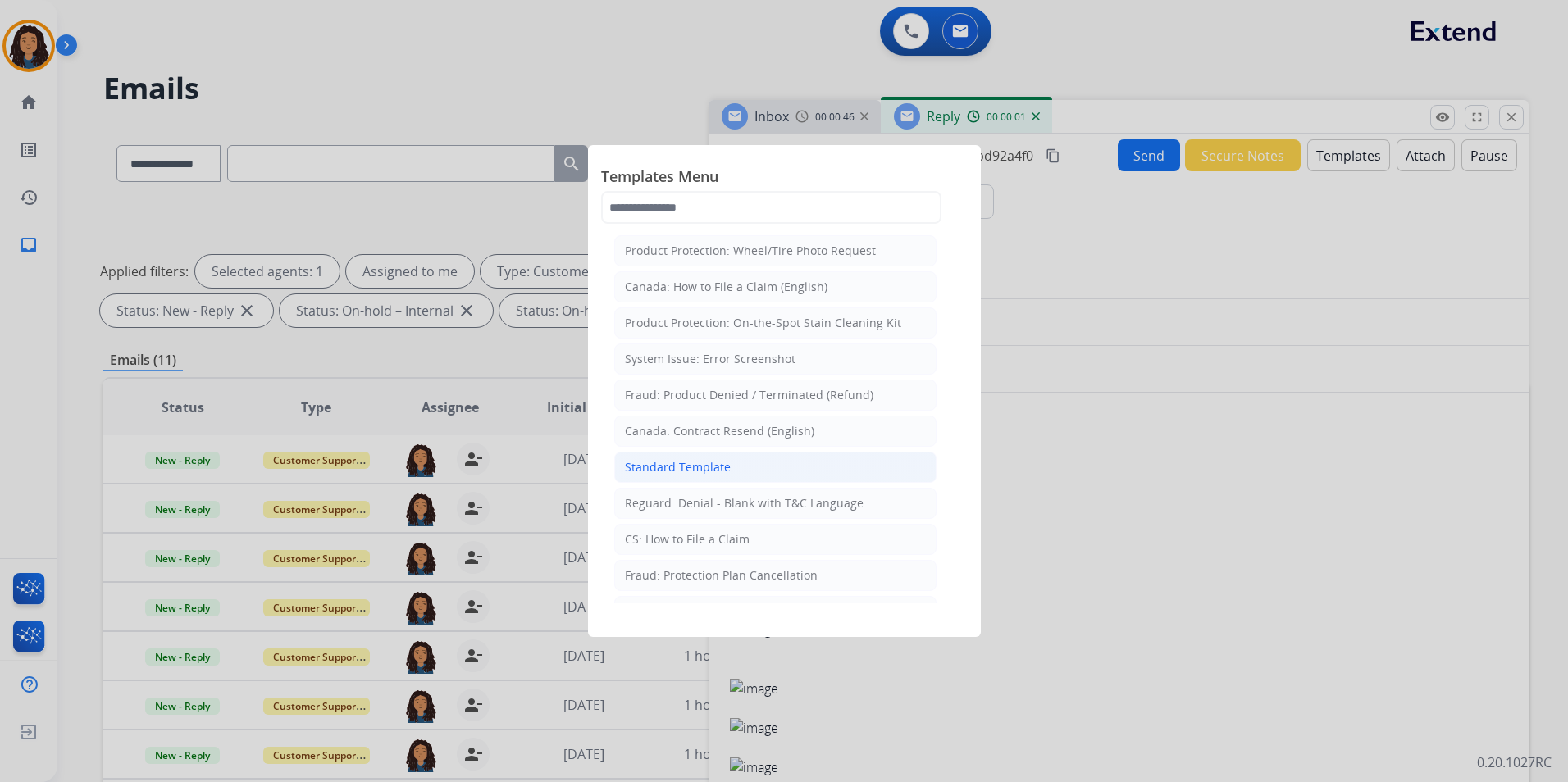
click at [724, 471] on div "Standard Template" at bounding box center [677, 467] width 106 height 16
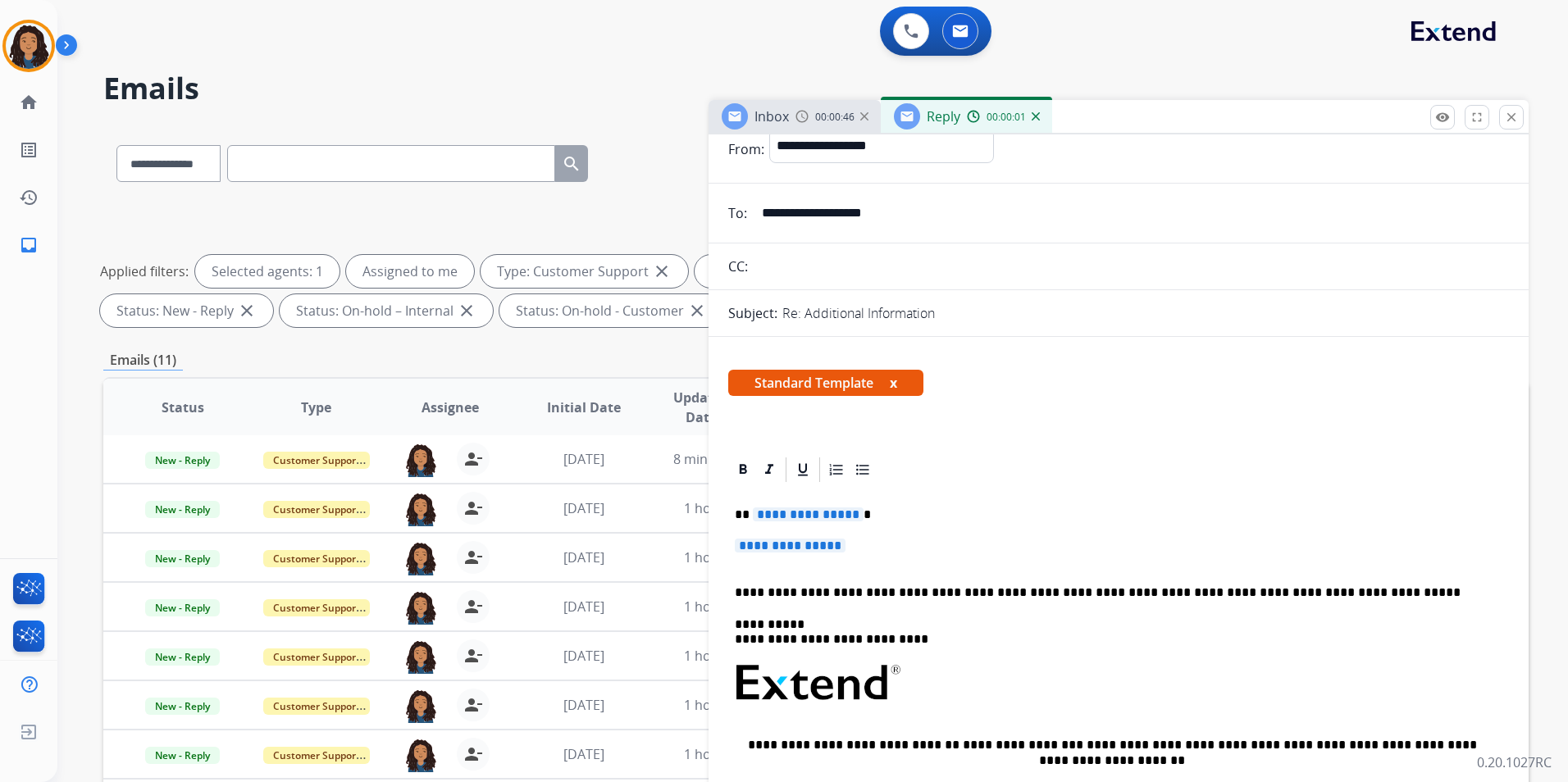
scroll to position [82, 0]
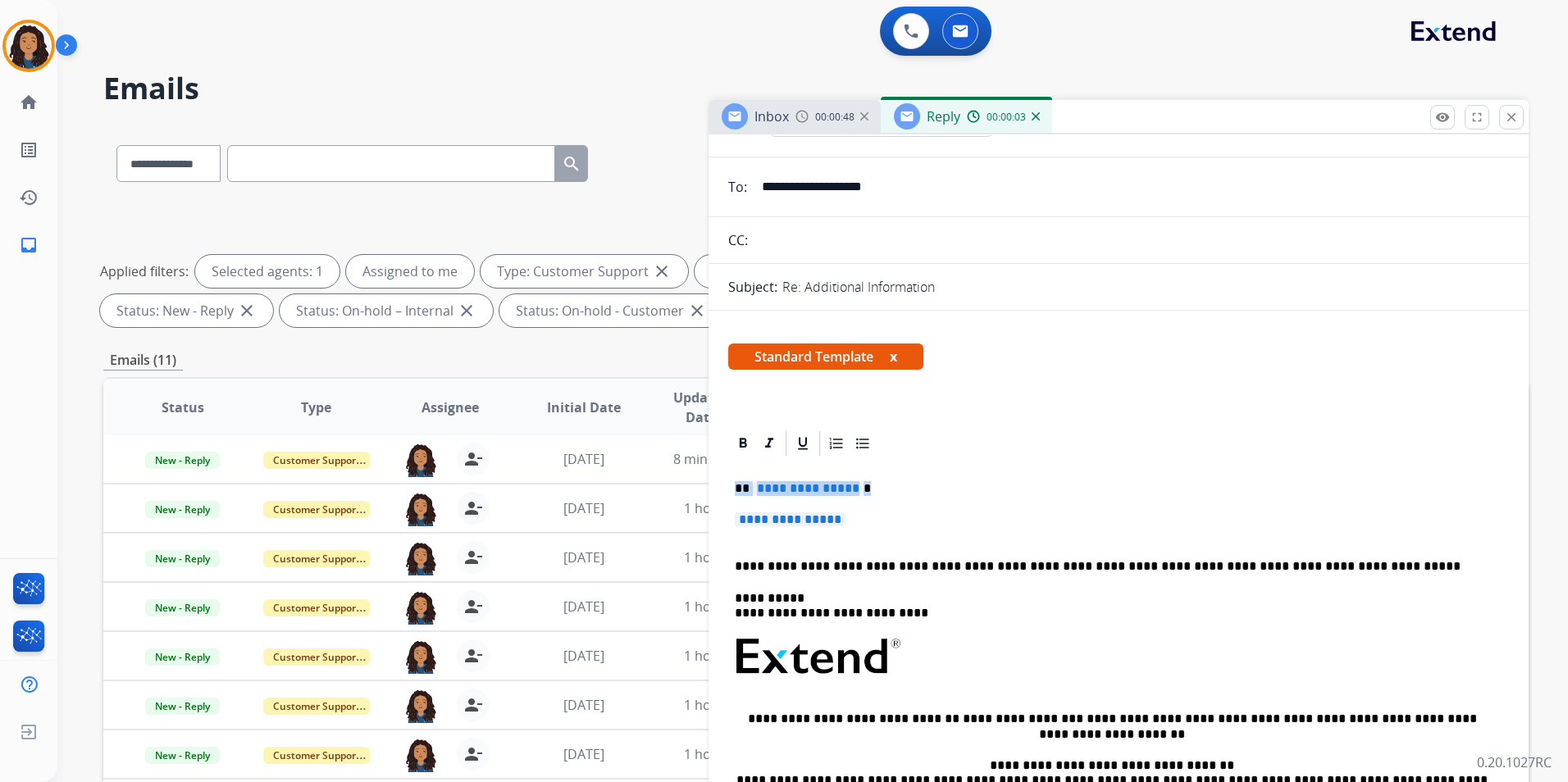
drag, startPoint x: 728, startPoint y: 484, endPoint x: 941, endPoint y: 513, distance: 215.0
click at [941, 513] on div "**********" at bounding box center [1118, 695] width 780 height 475
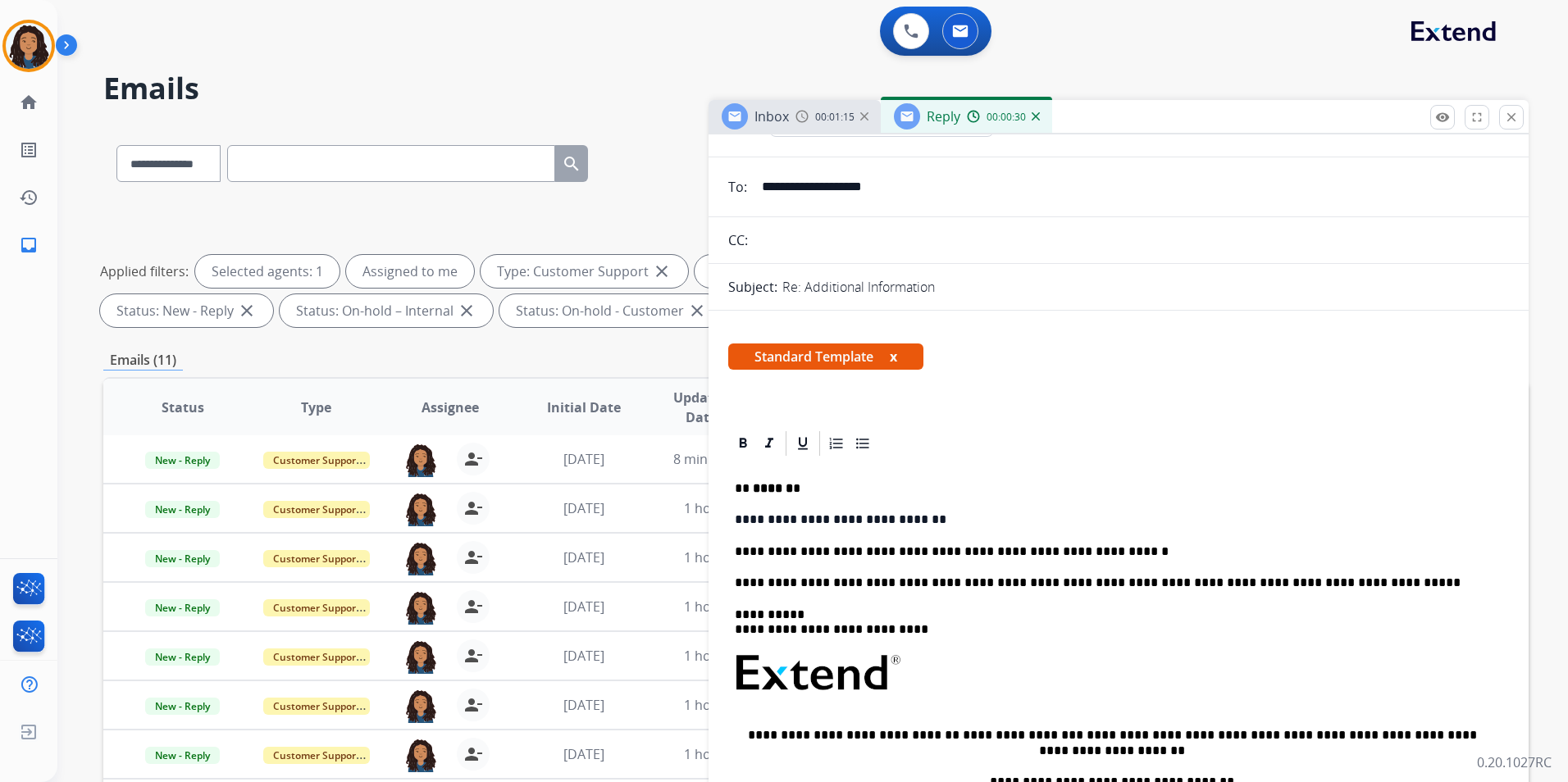
click at [739, 555] on p "**********" at bounding box center [1111, 551] width 754 height 14
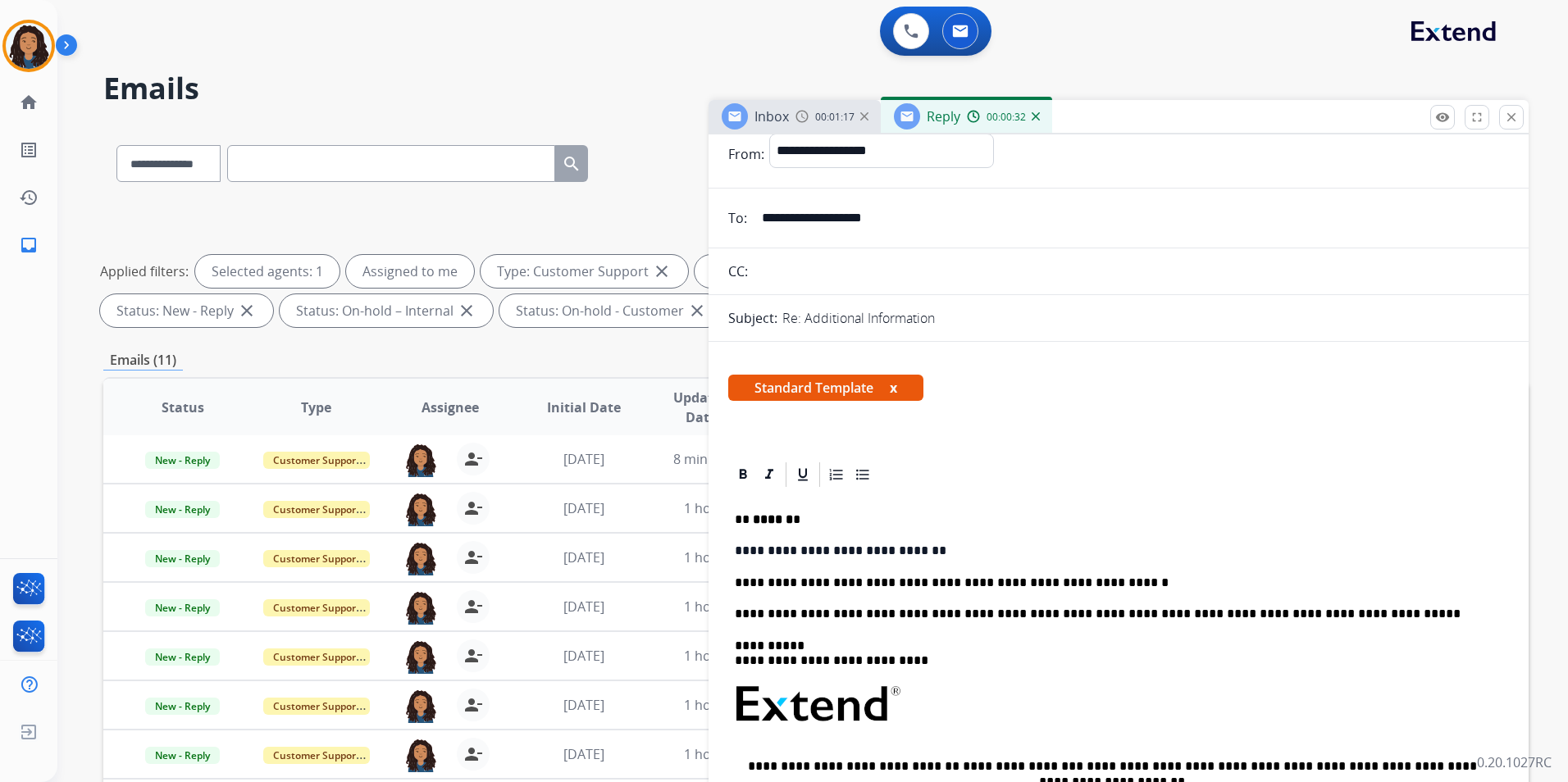
scroll to position [0, 0]
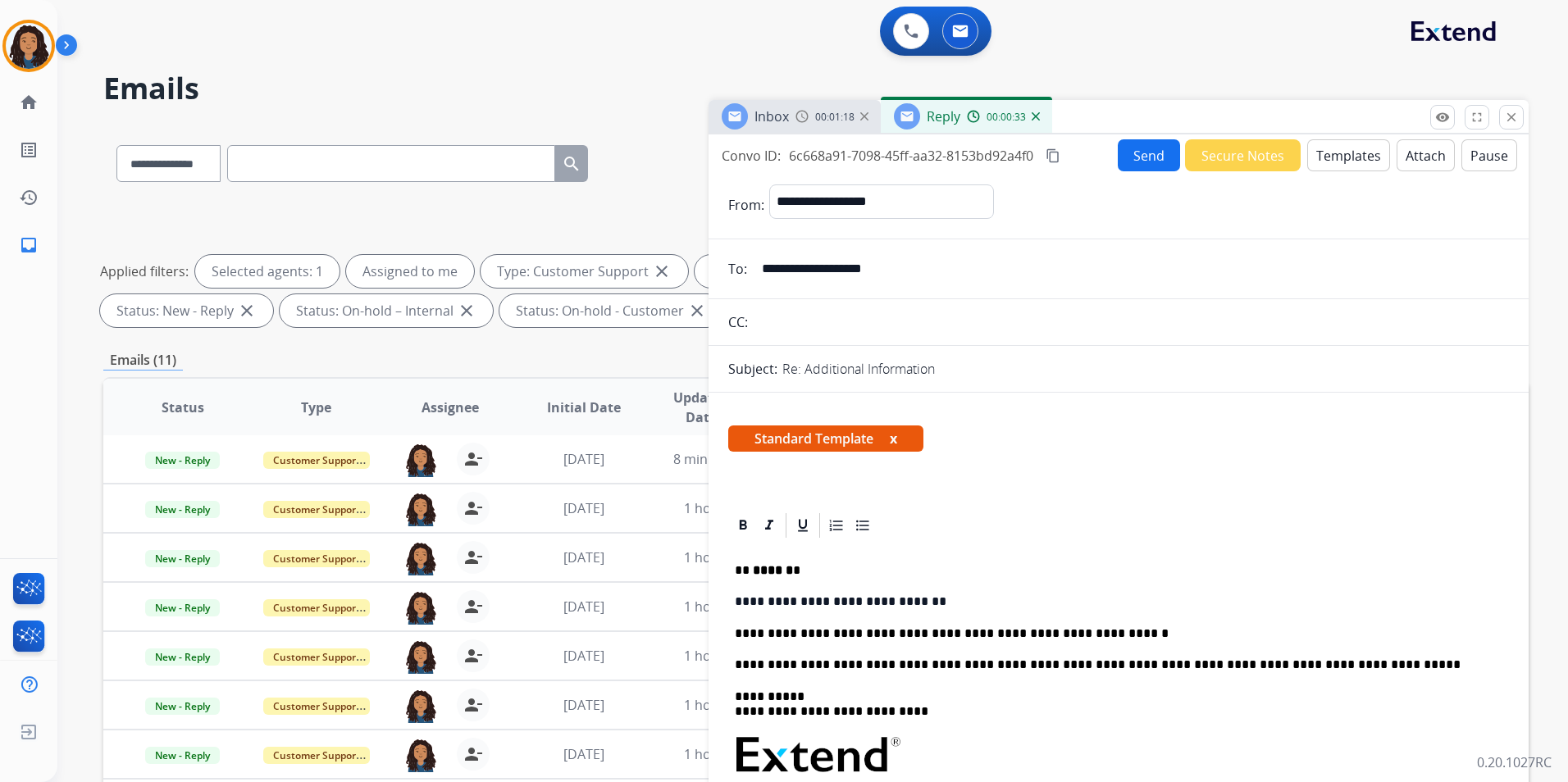
click at [1142, 162] on button "Send" at bounding box center [1148, 155] width 62 height 32
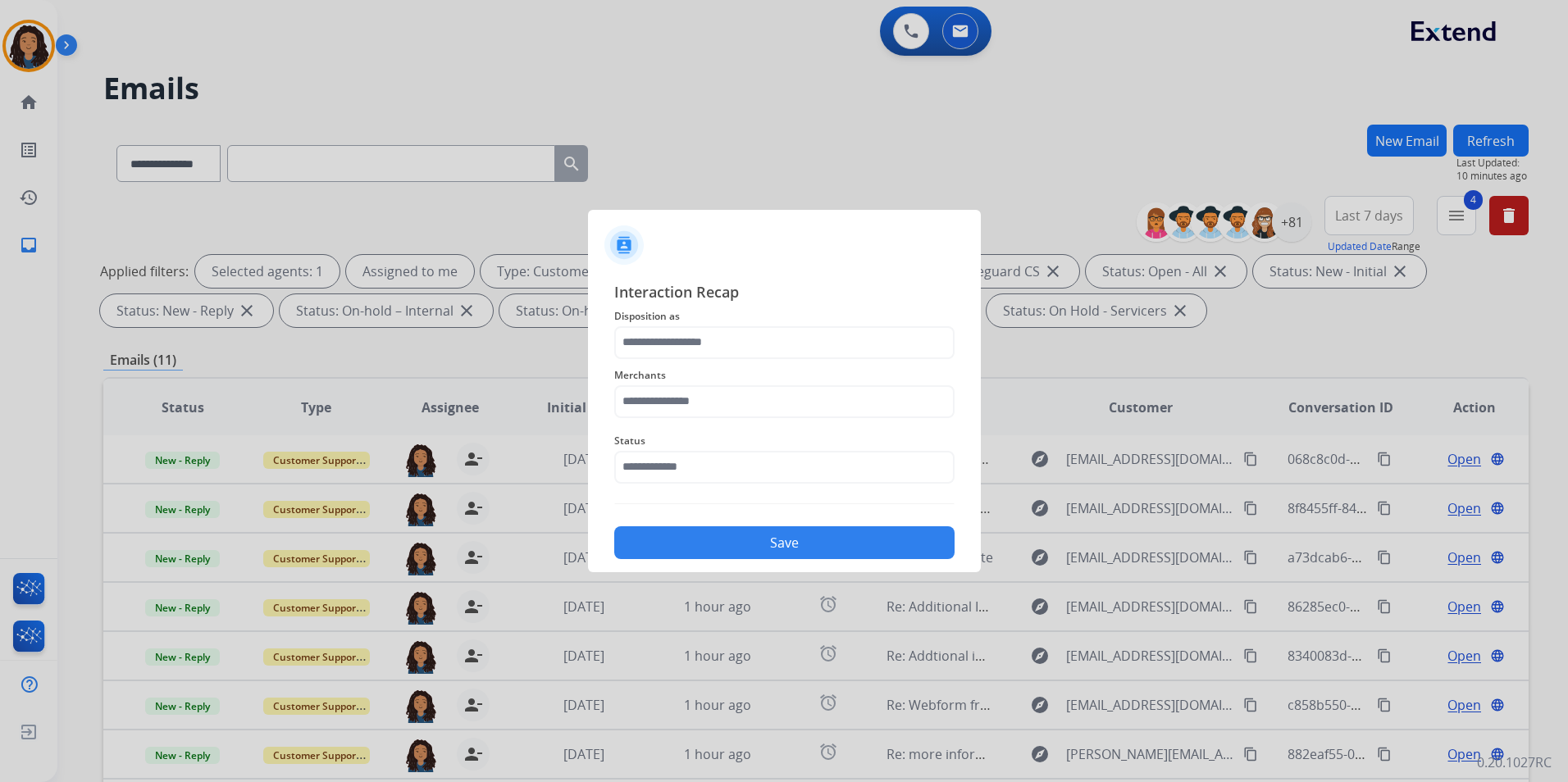
drag, startPoint x: 885, startPoint y: 317, endPoint x: 882, endPoint y: 335, distance: 18.2
click at [884, 327] on div "Interaction Recap Disposition as Merchants Status Save" at bounding box center [784, 419] width 340 height 279
click at [882, 335] on input "text" at bounding box center [784, 343] width 340 height 33
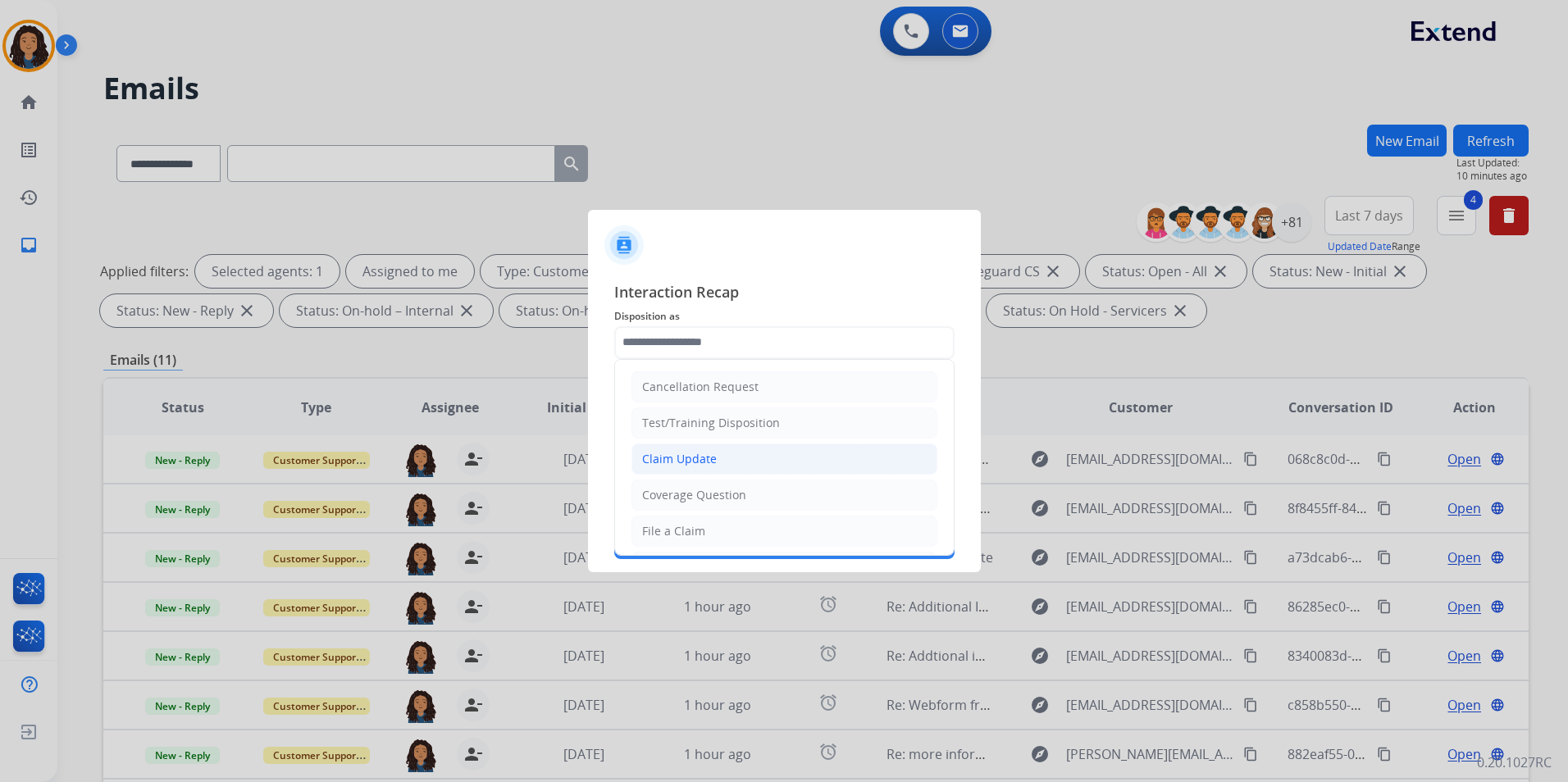
click at [723, 467] on li "Claim Update" at bounding box center [784, 459] width 306 height 31
type input "**********"
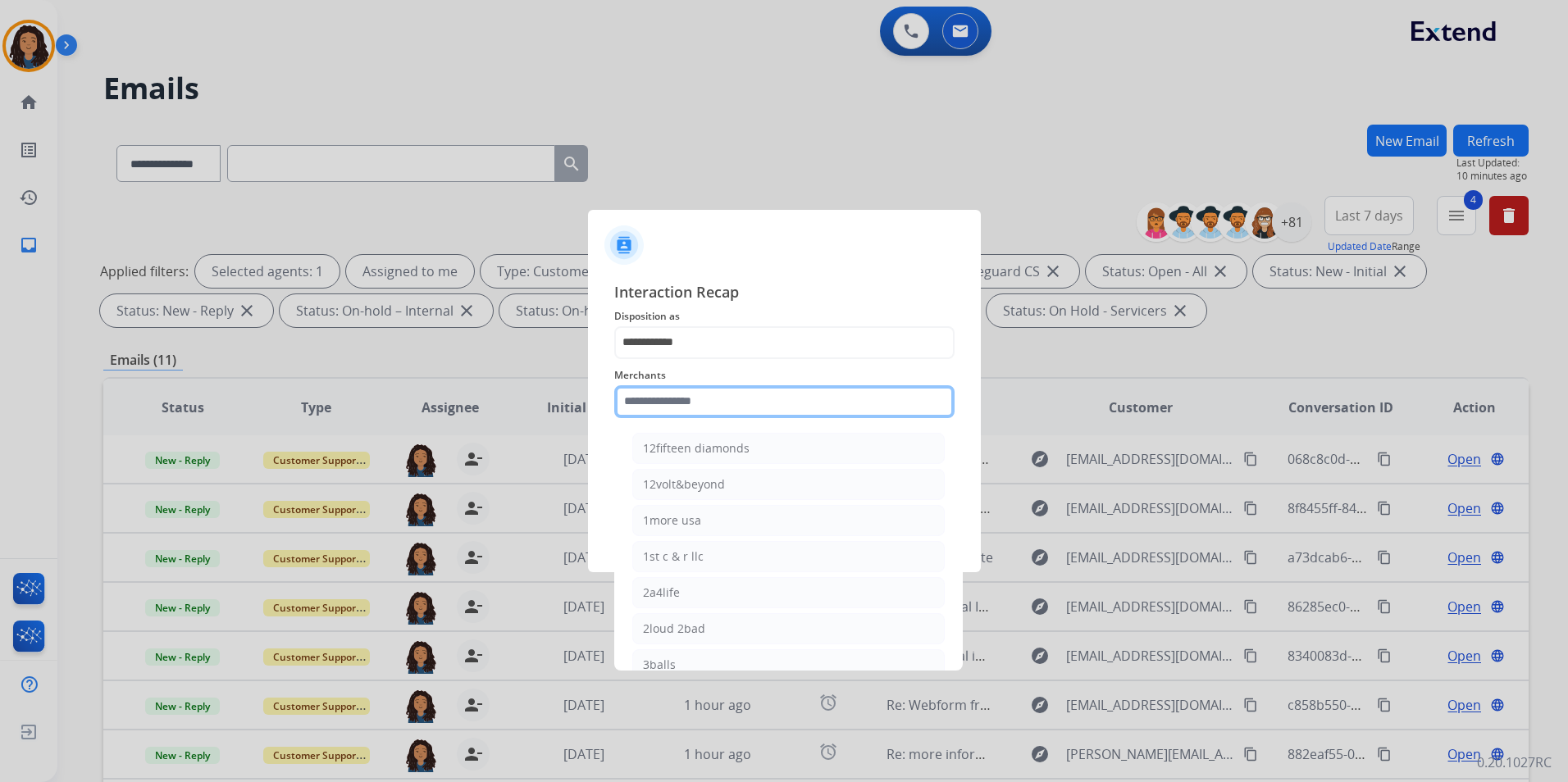
click at [759, 405] on input "text" at bounding box center [784, 401] width 340 height 33
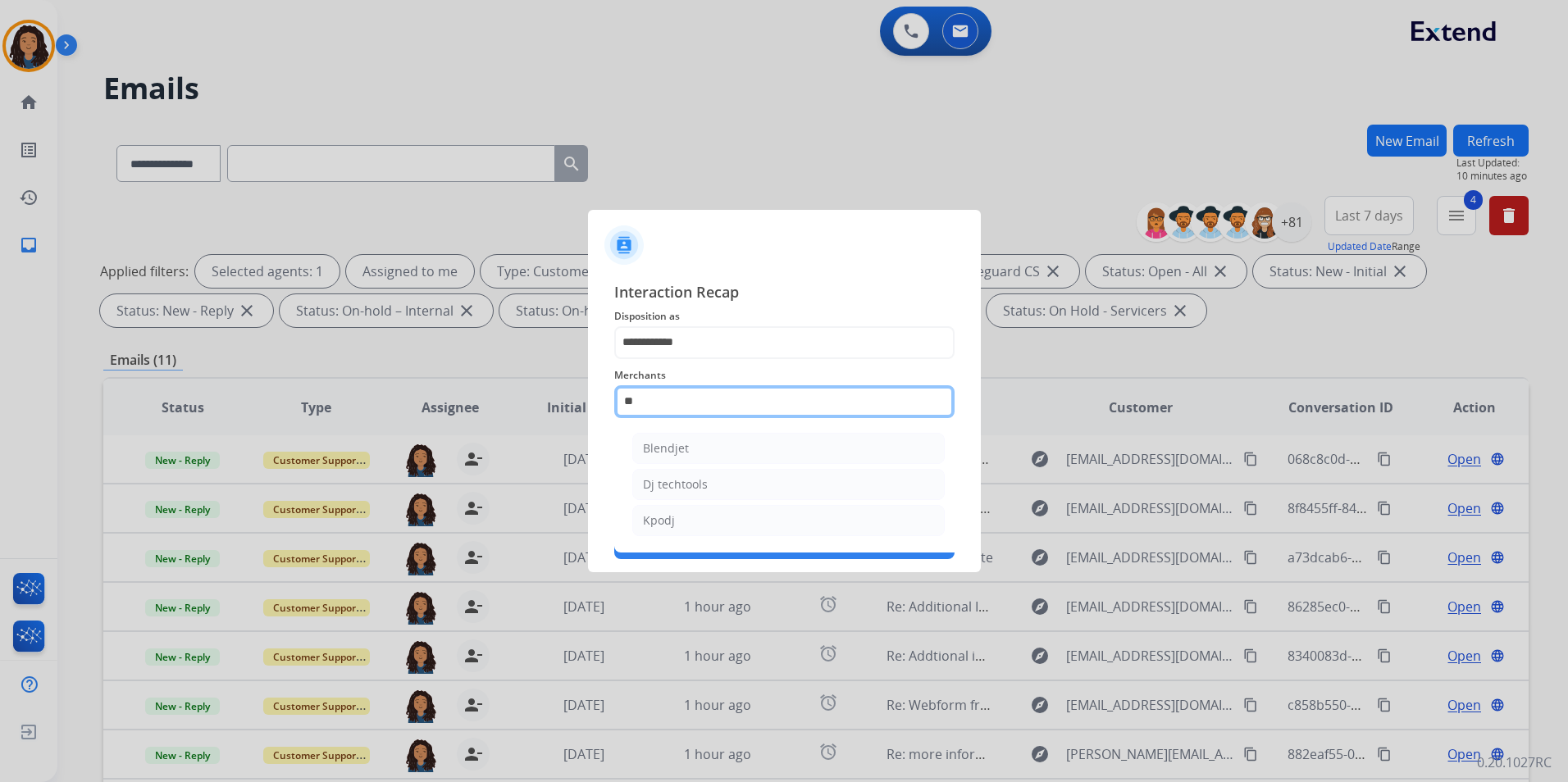
type input "*"
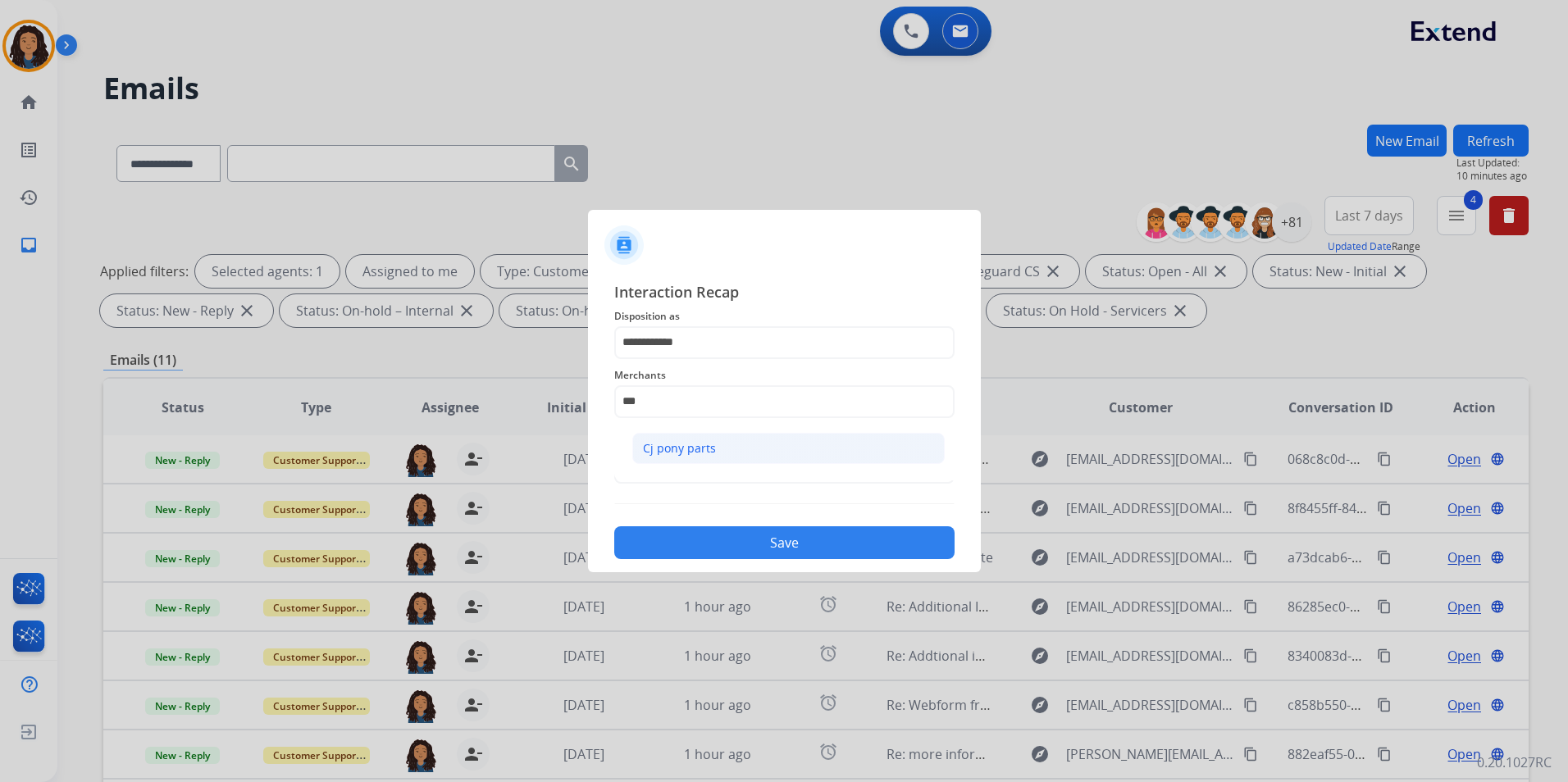
click at [695, 441] on div "Cj pony parts" at bounding box center [679, 448] width 73 height 16
type input "**********"
click at [696, 457] on input "text" at bounding box center [784, 467] width 340 height 33
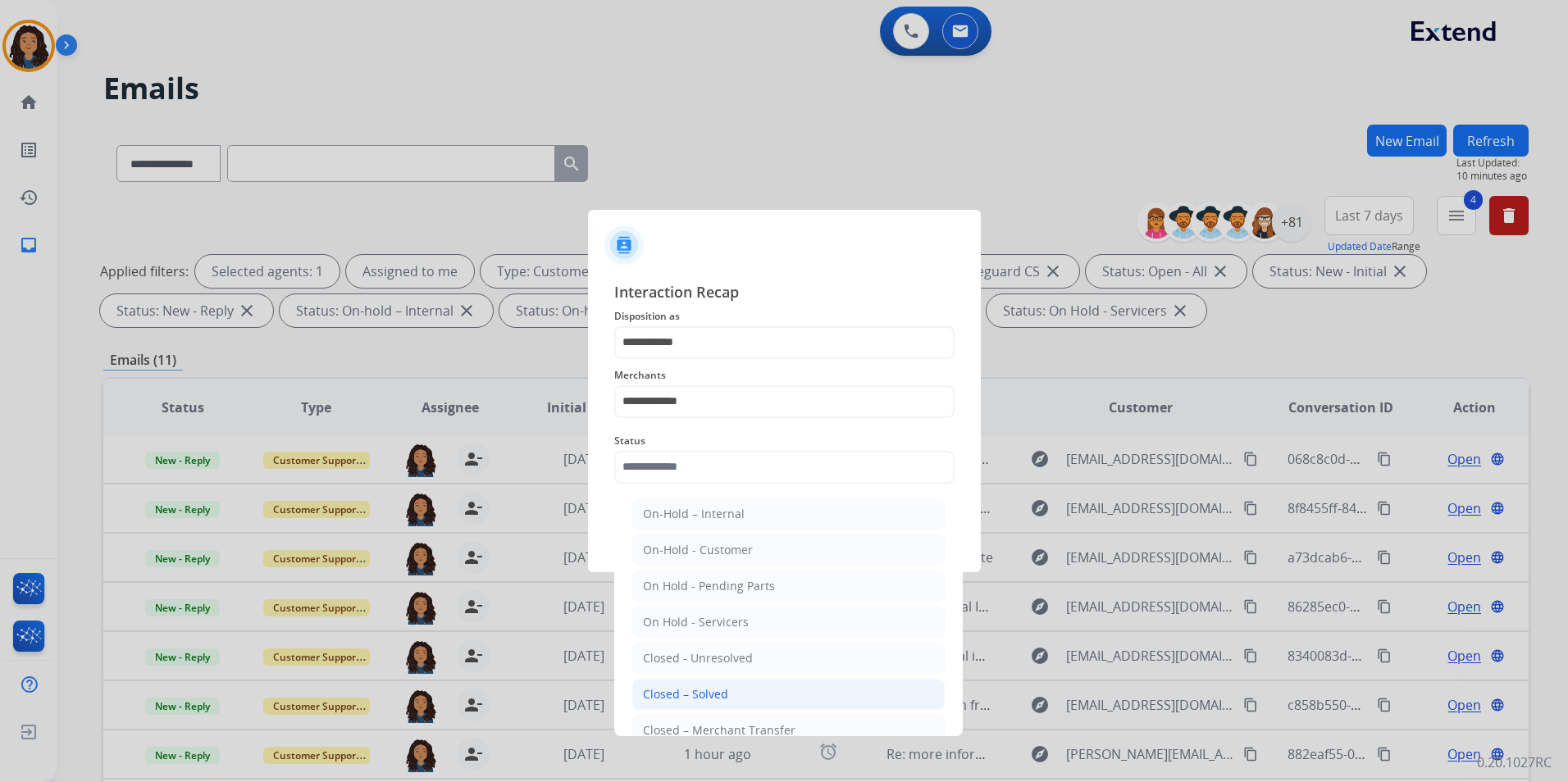
click at [720, 699] on div "Closed – Solved" at bounding box center [685, 694] width 85 height 16
type input "**********"
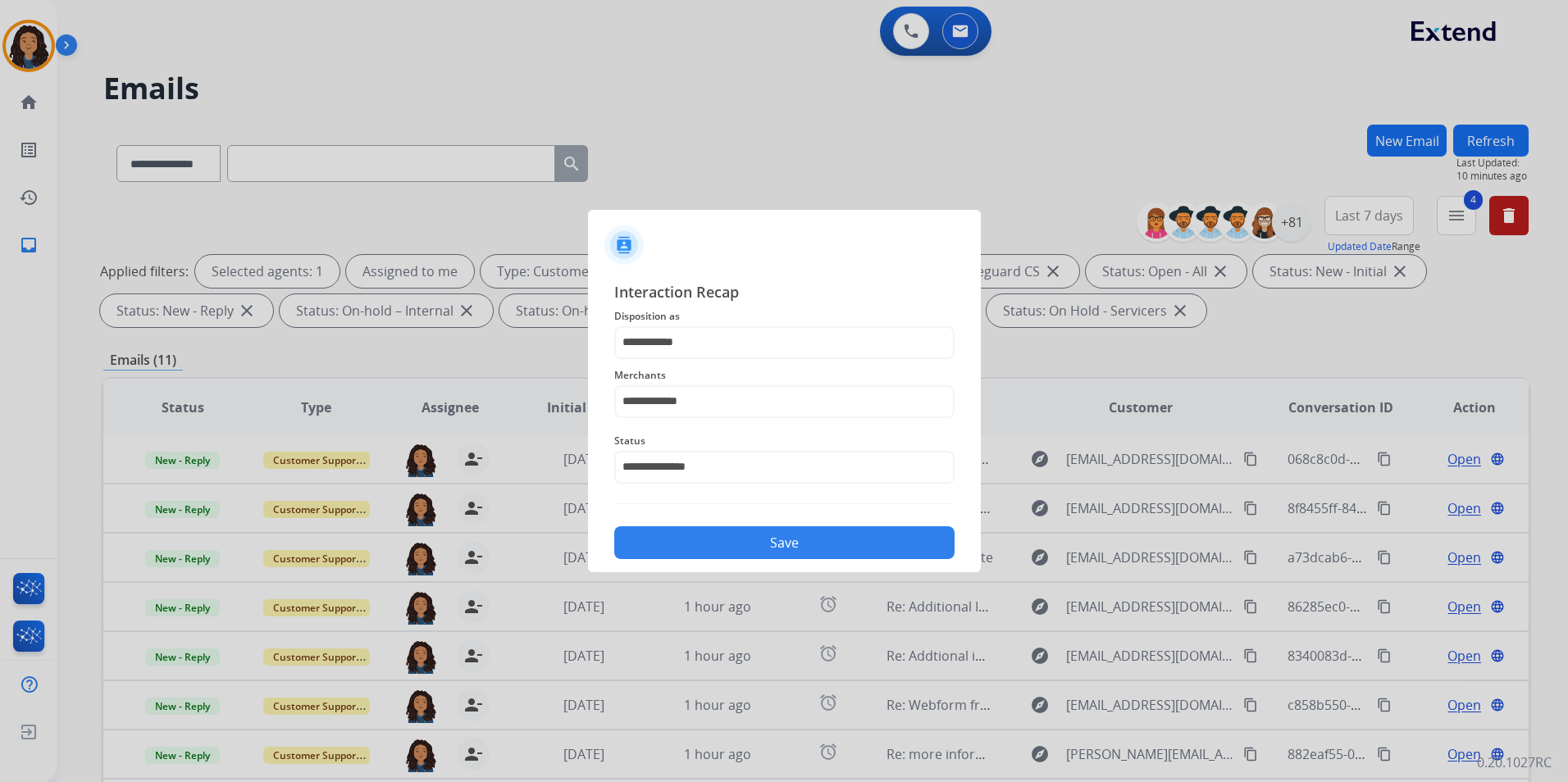
click at [752, 547] on button "Save" at bounding box center [784, 542] width 340 height 33
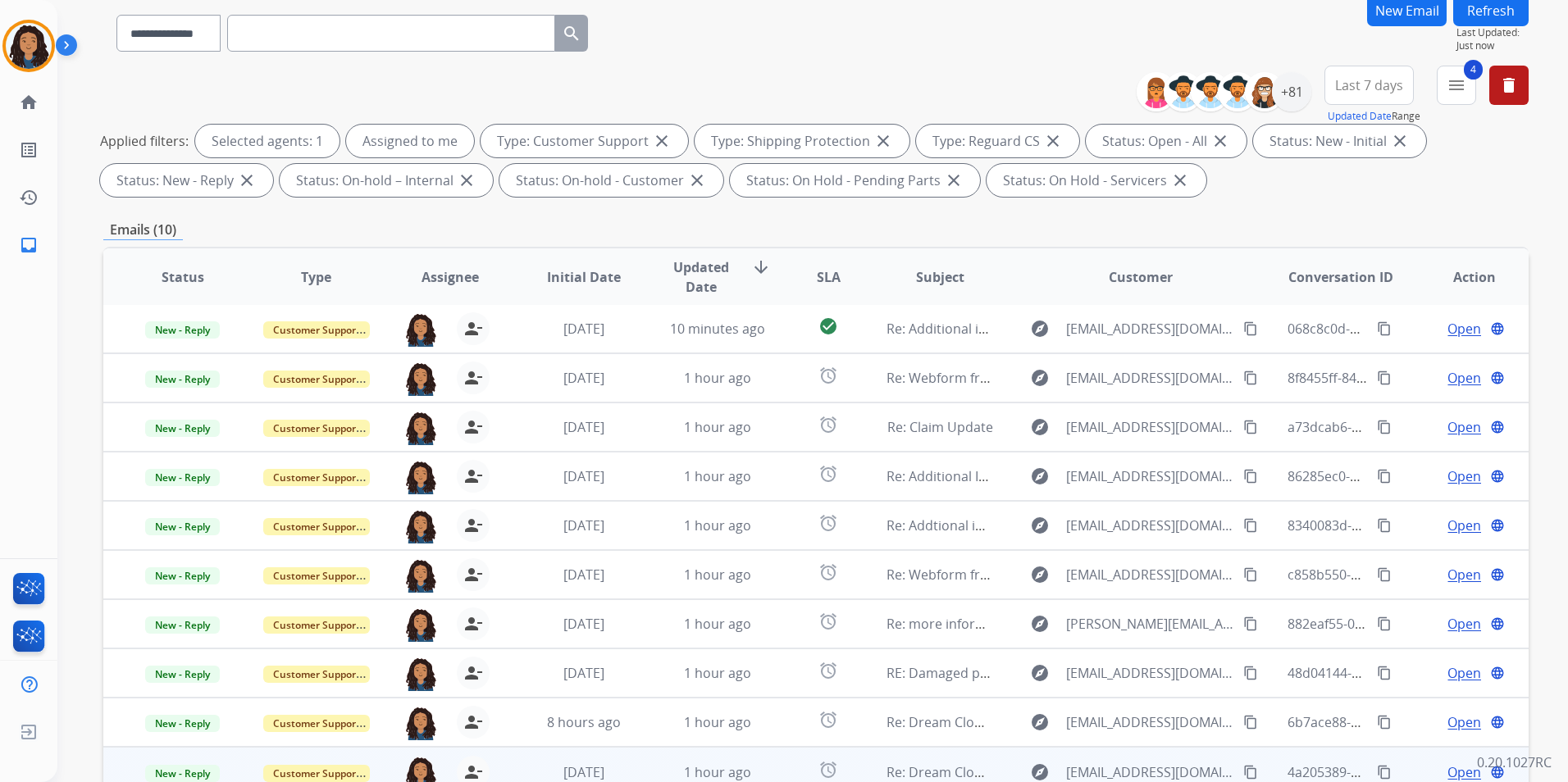
scroll to position [230, 0]
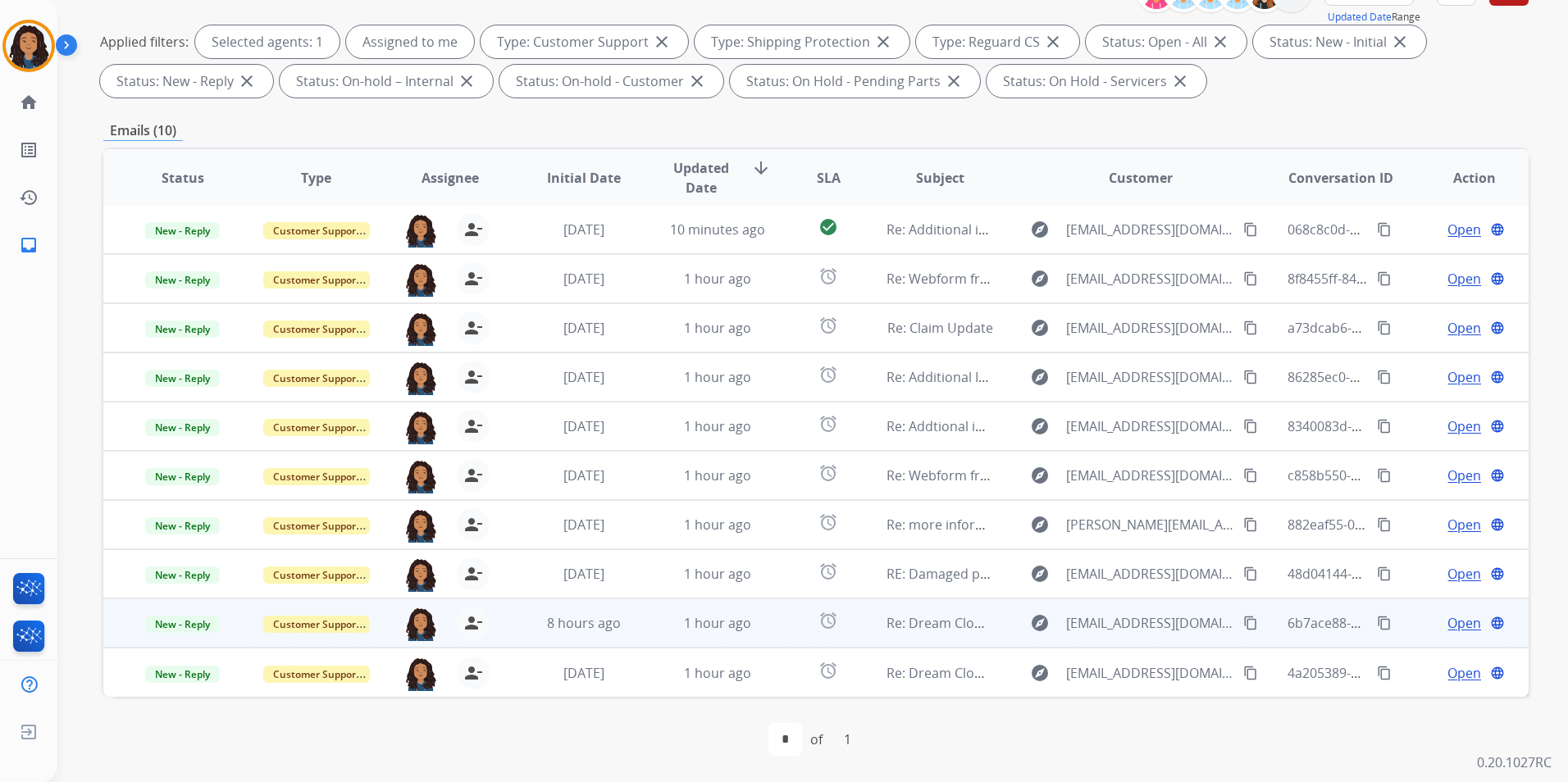
click at [1455, 617] on span "Open" at bounding box center [1463, 623] width 33 height 20
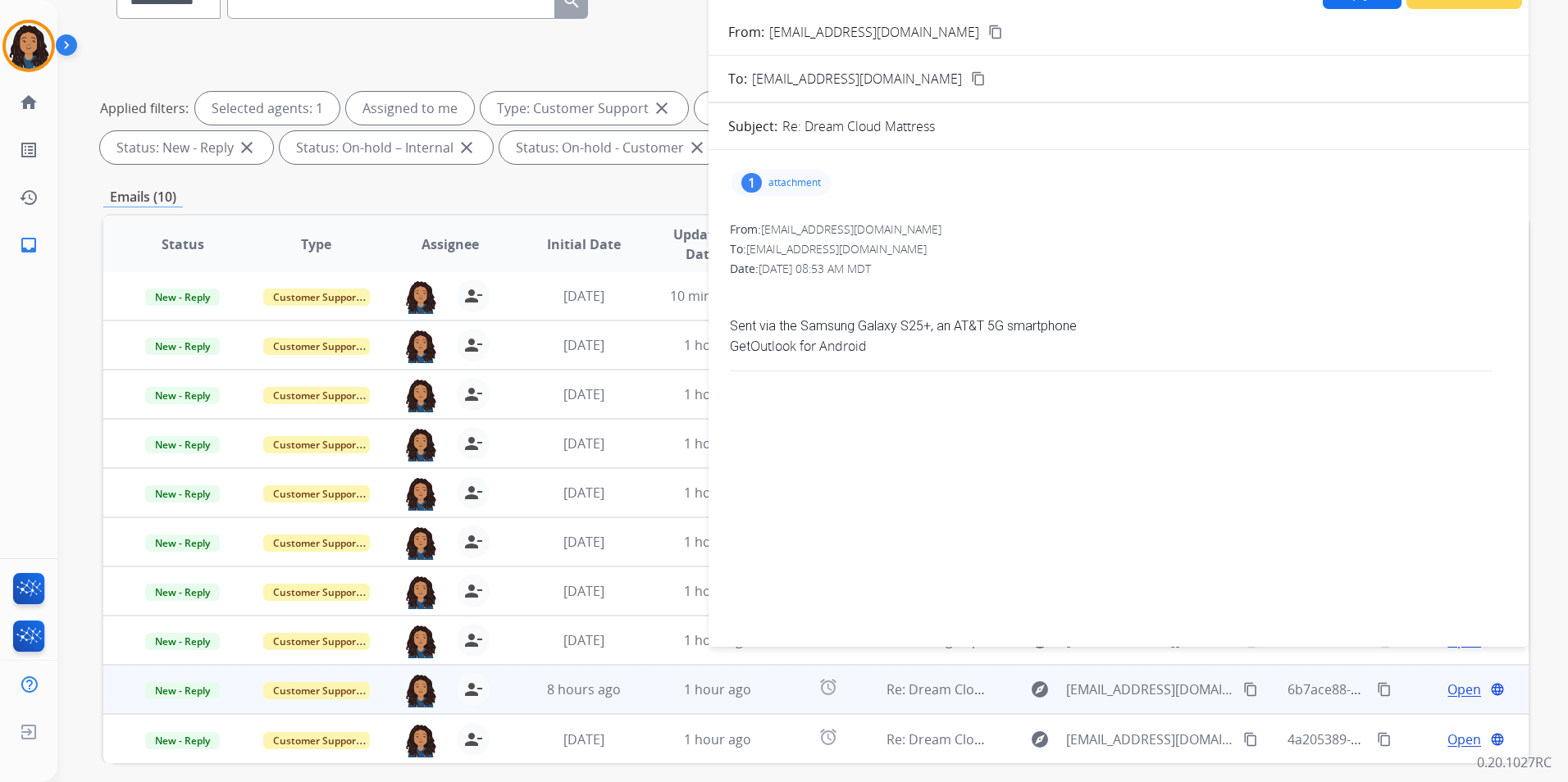
scroll to position [66, 0]
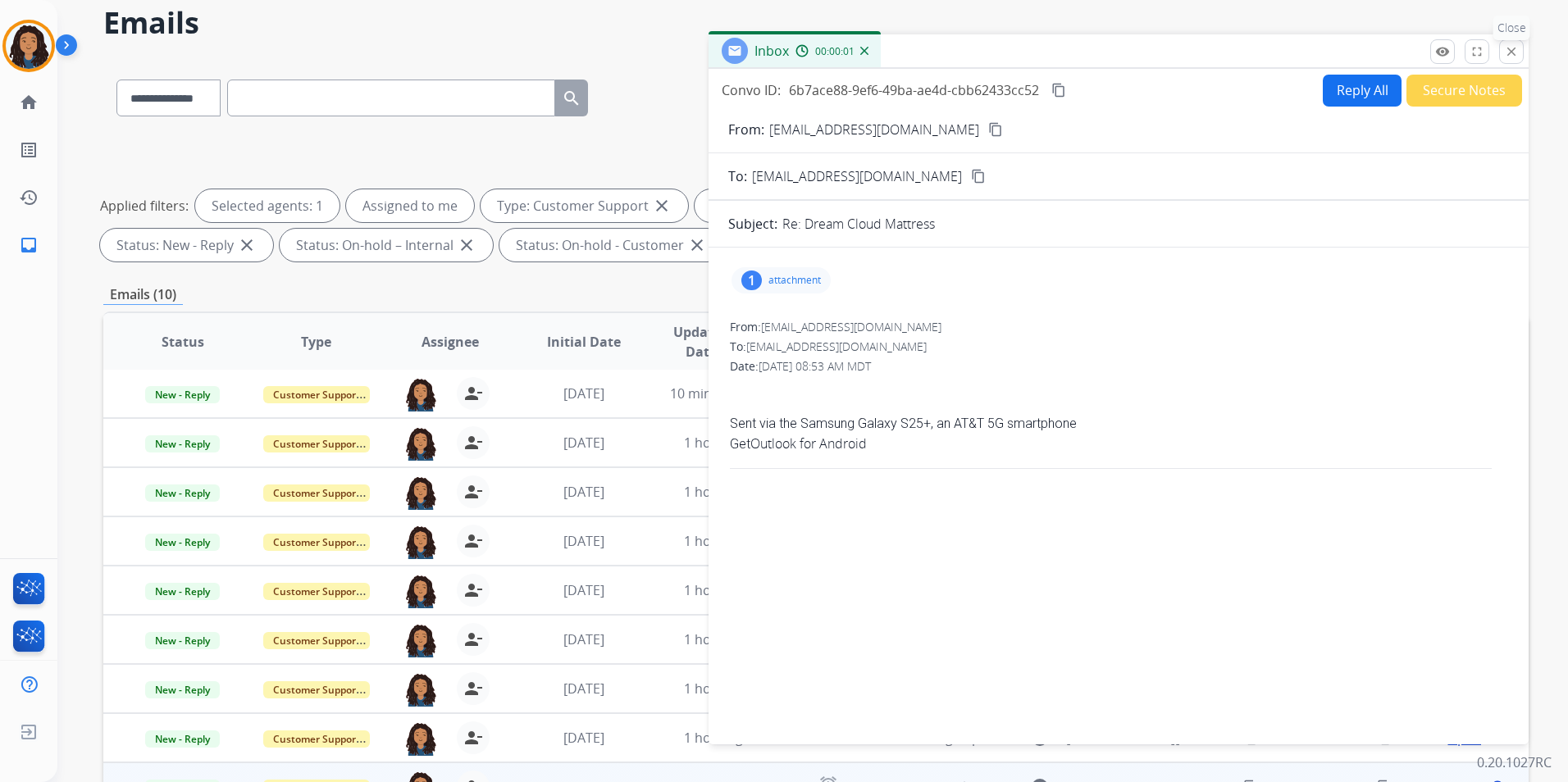
click at [1510, 49] on mat-icon "close" at bounding box center [1511, 52] width 14 height 14
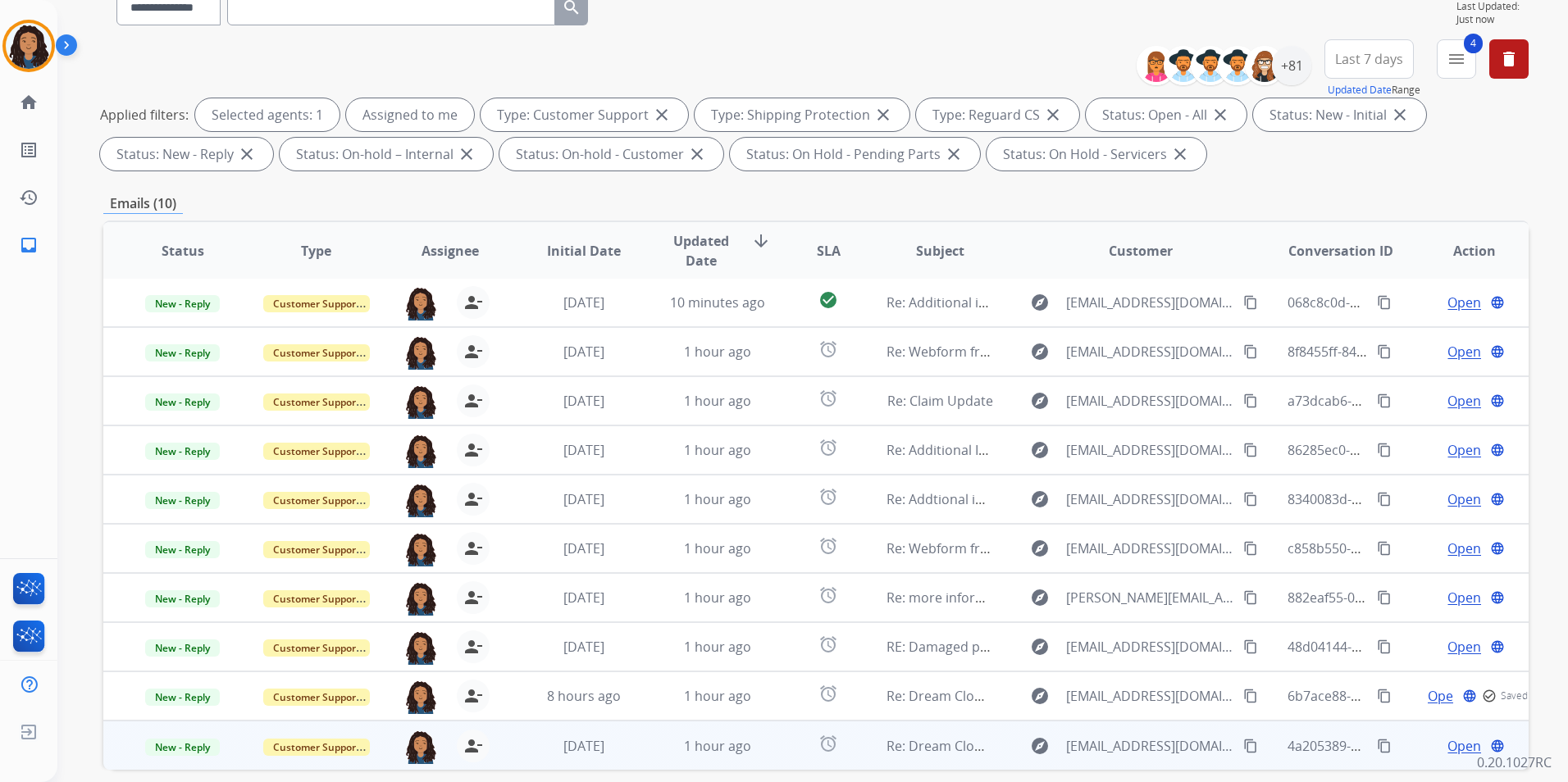
scroll to position [230, 0]
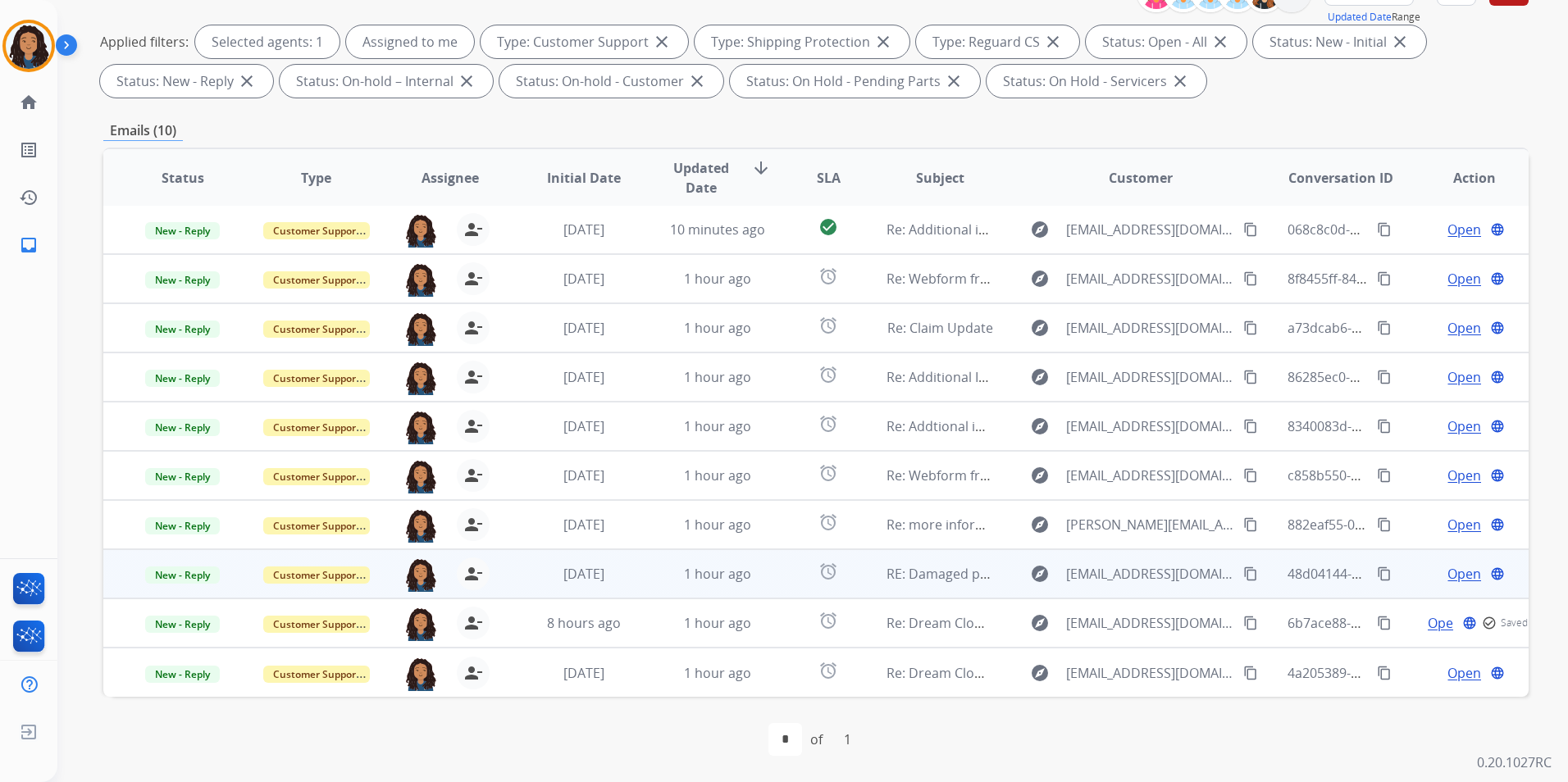
click at [1450, 569] on span "Open" at bounding box center [1463, 574] width 33 height 20
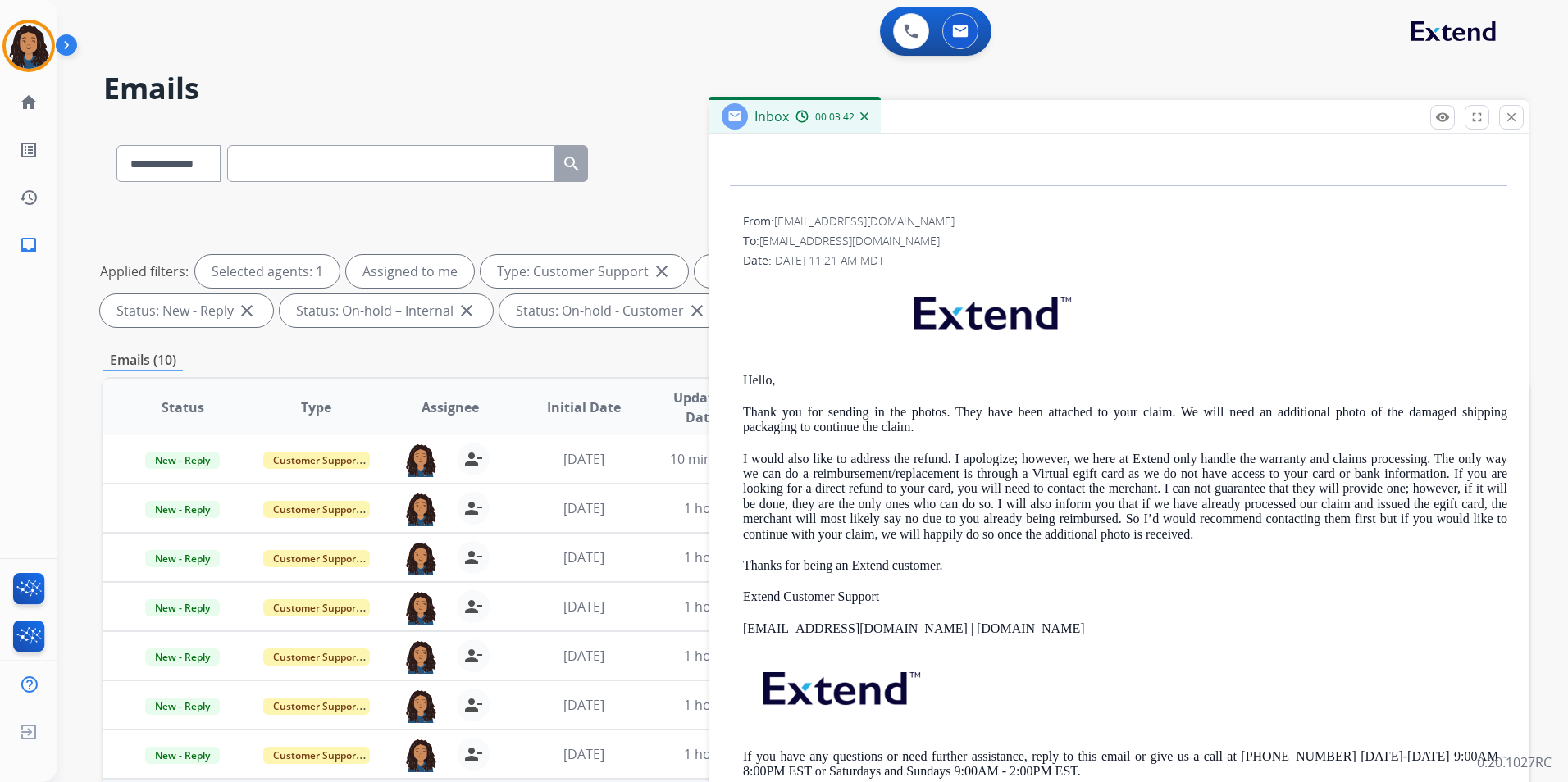
scroll to position [0, 0]
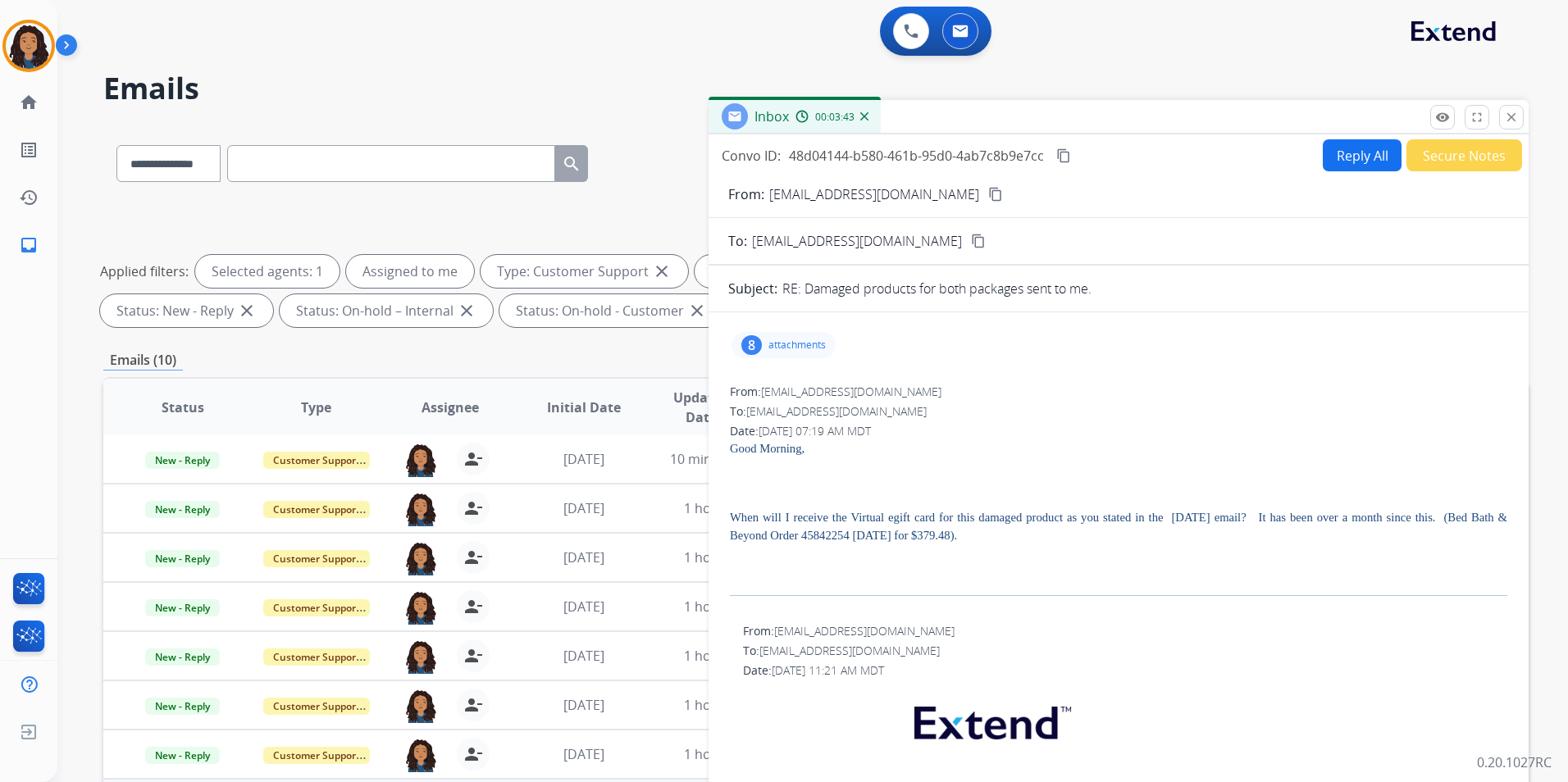
click at [988, 189] on mat-icon "content_copy" at bounding box center [996, 194] width 14 height 14
click at [763, 348] on div "8 attachments" at bounding box center [783, 344] width 104 height 26
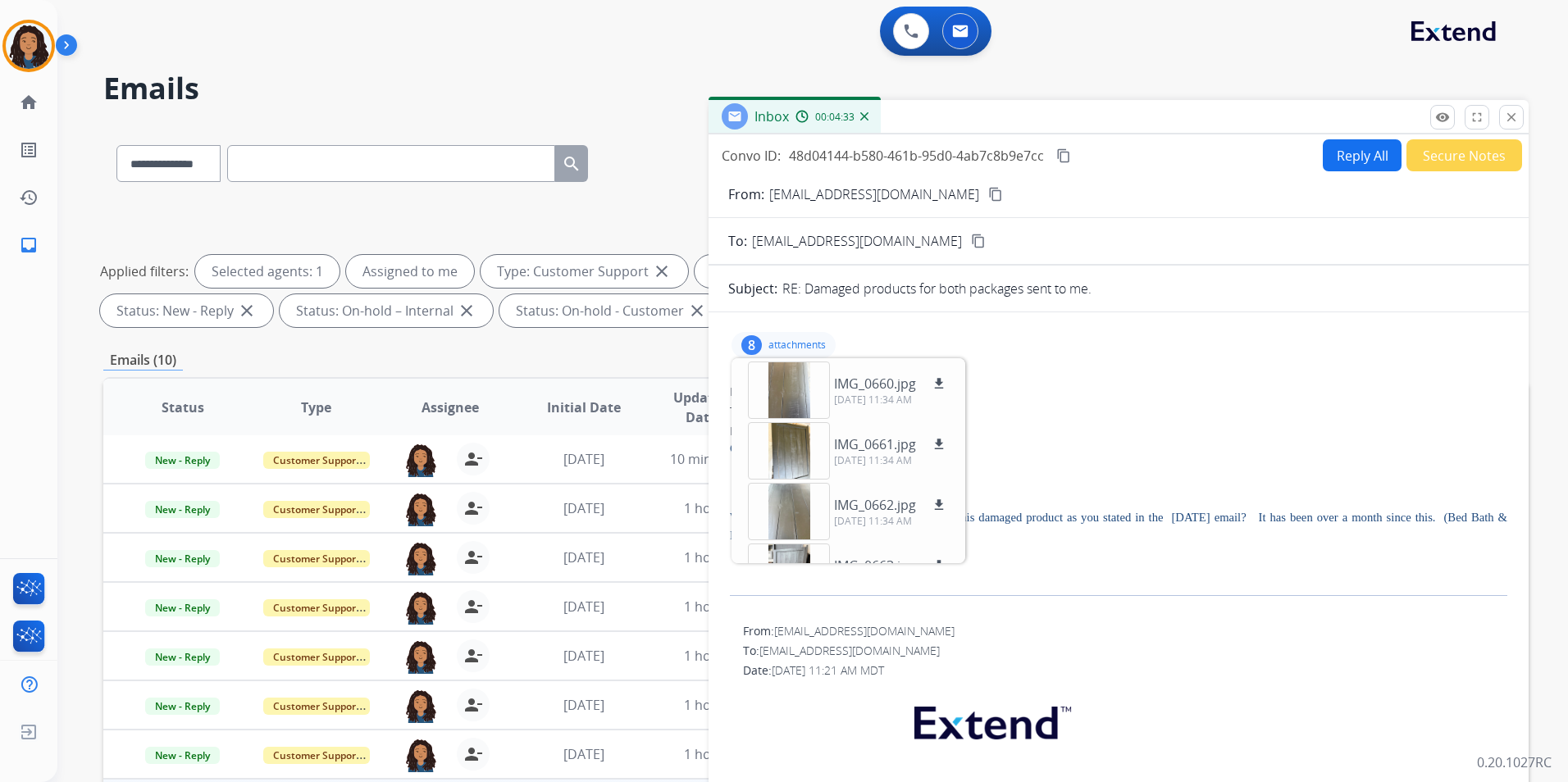
click at [789, 335] on div "8 attachments IMG_0660.jpg download [DATE] 11:34 AM IMG_0661.jpg download [DATE…" at bounding box center [783, 344] width 104 height 26
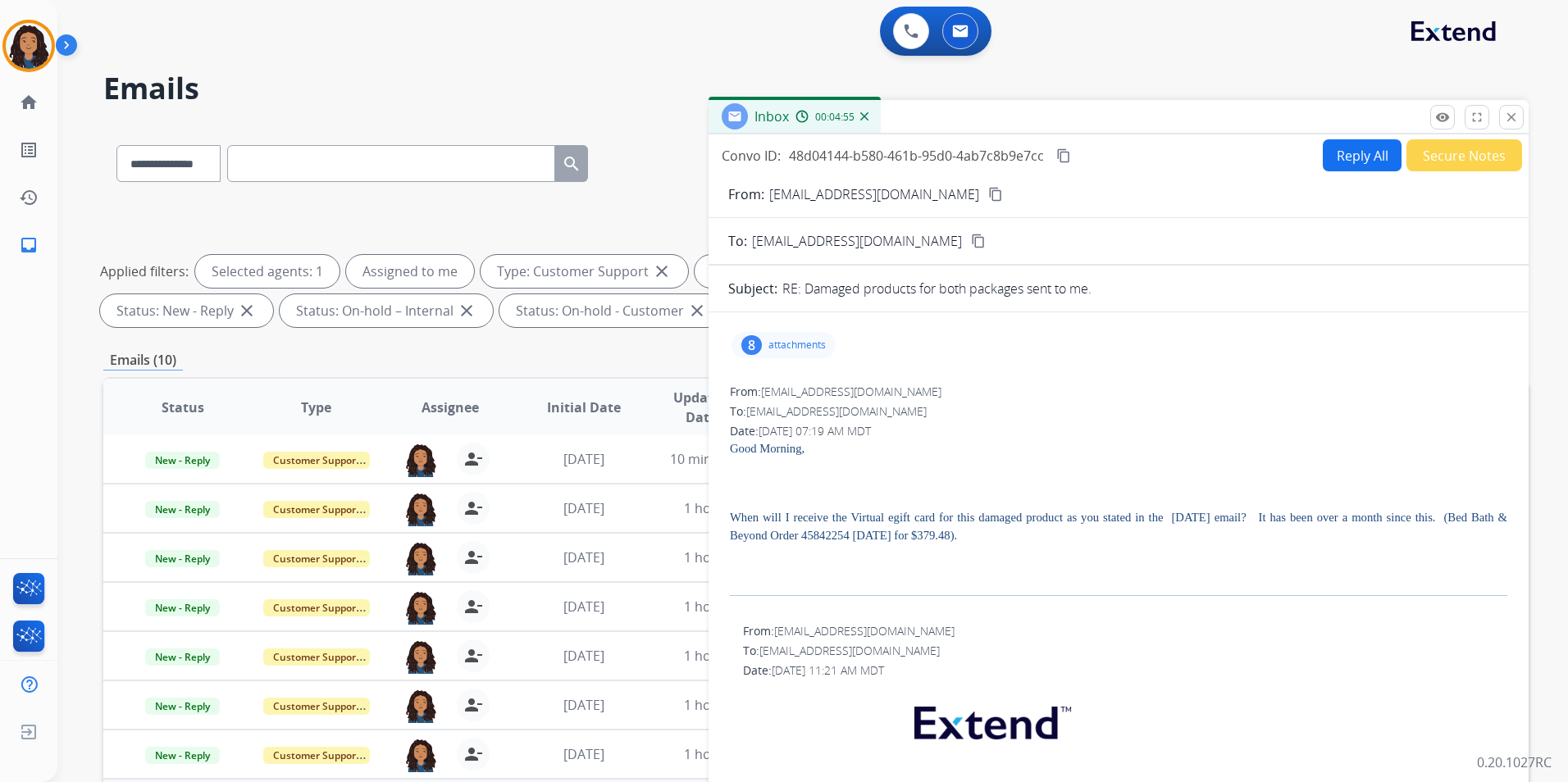
click at [1503, 112] on button "close Close" at bounding box center [1511, 117] width 24 height 24
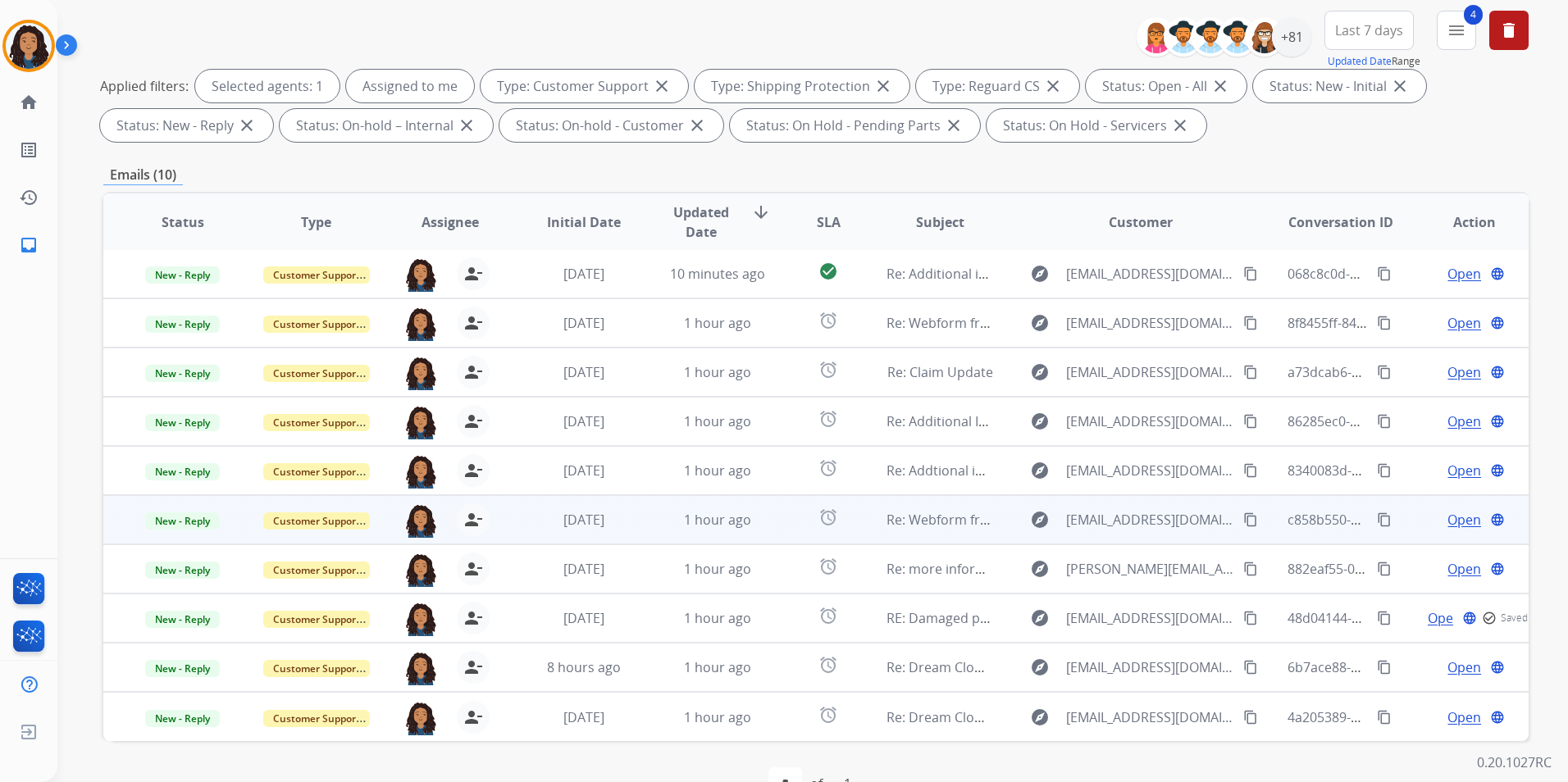
scroll to position [230, 0]
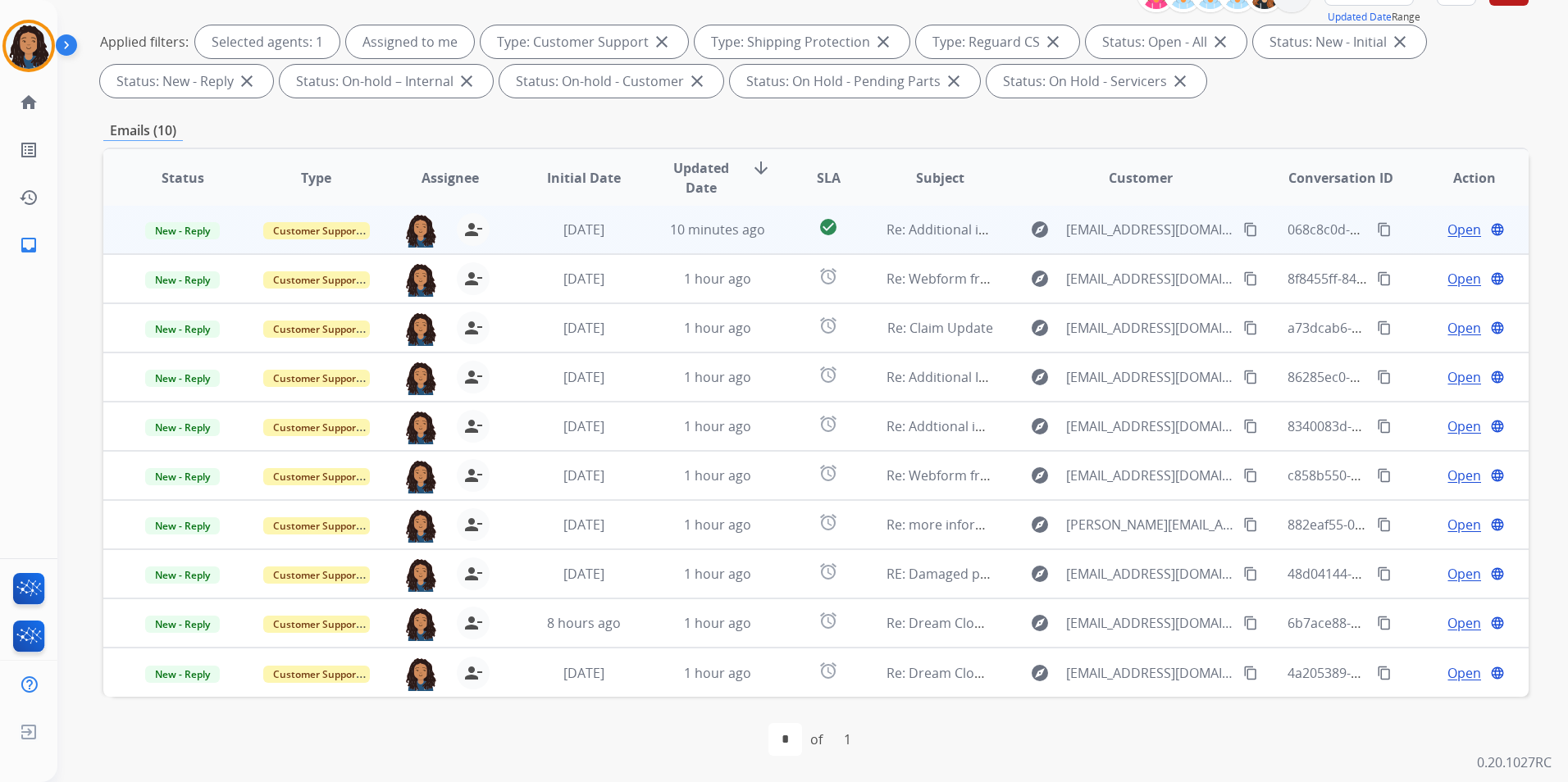
click at [1447, 233] on span "Open" at bounding box center [1463, 230] width 33 height 20
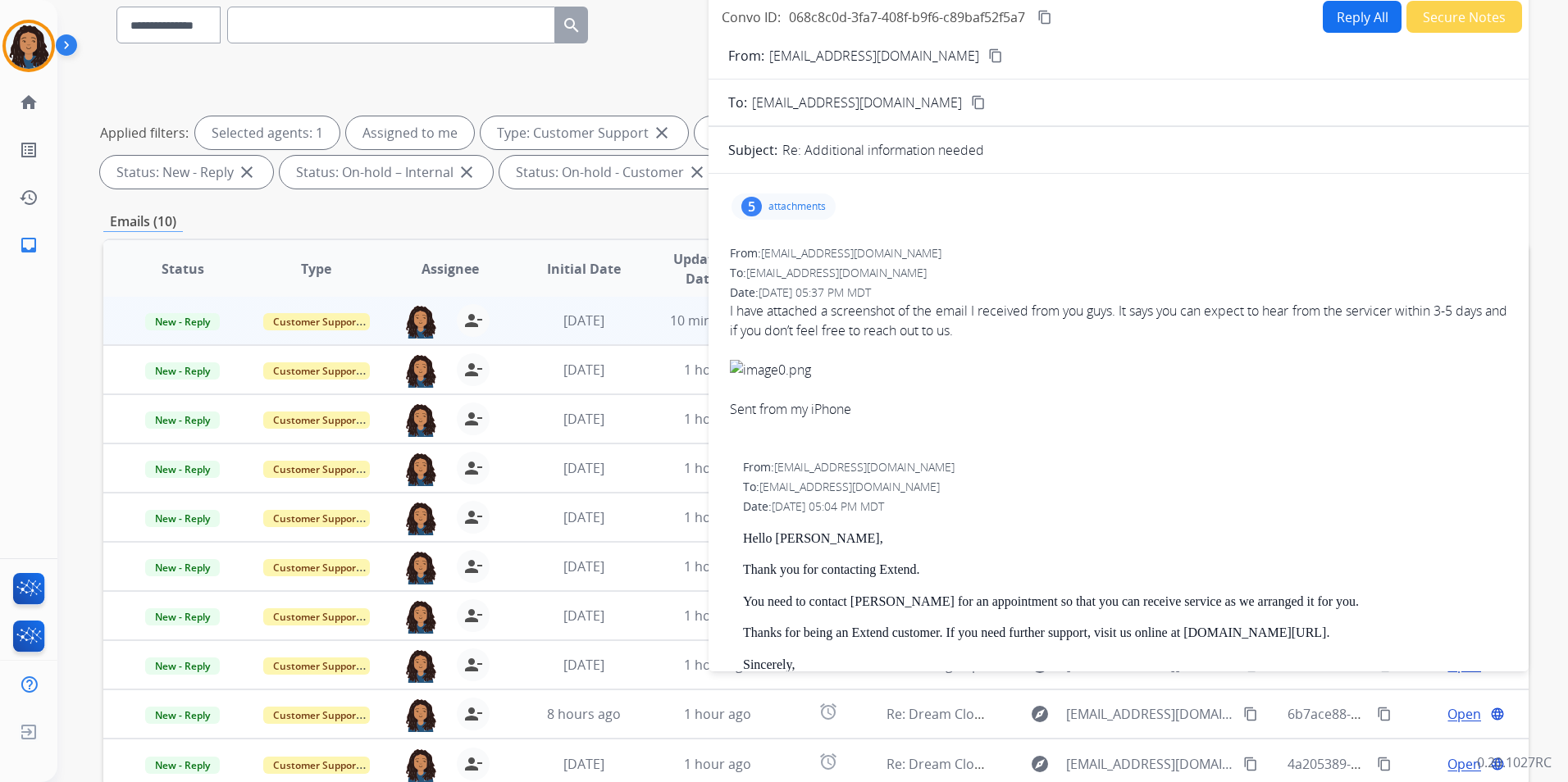
scroll to position [66, 0]
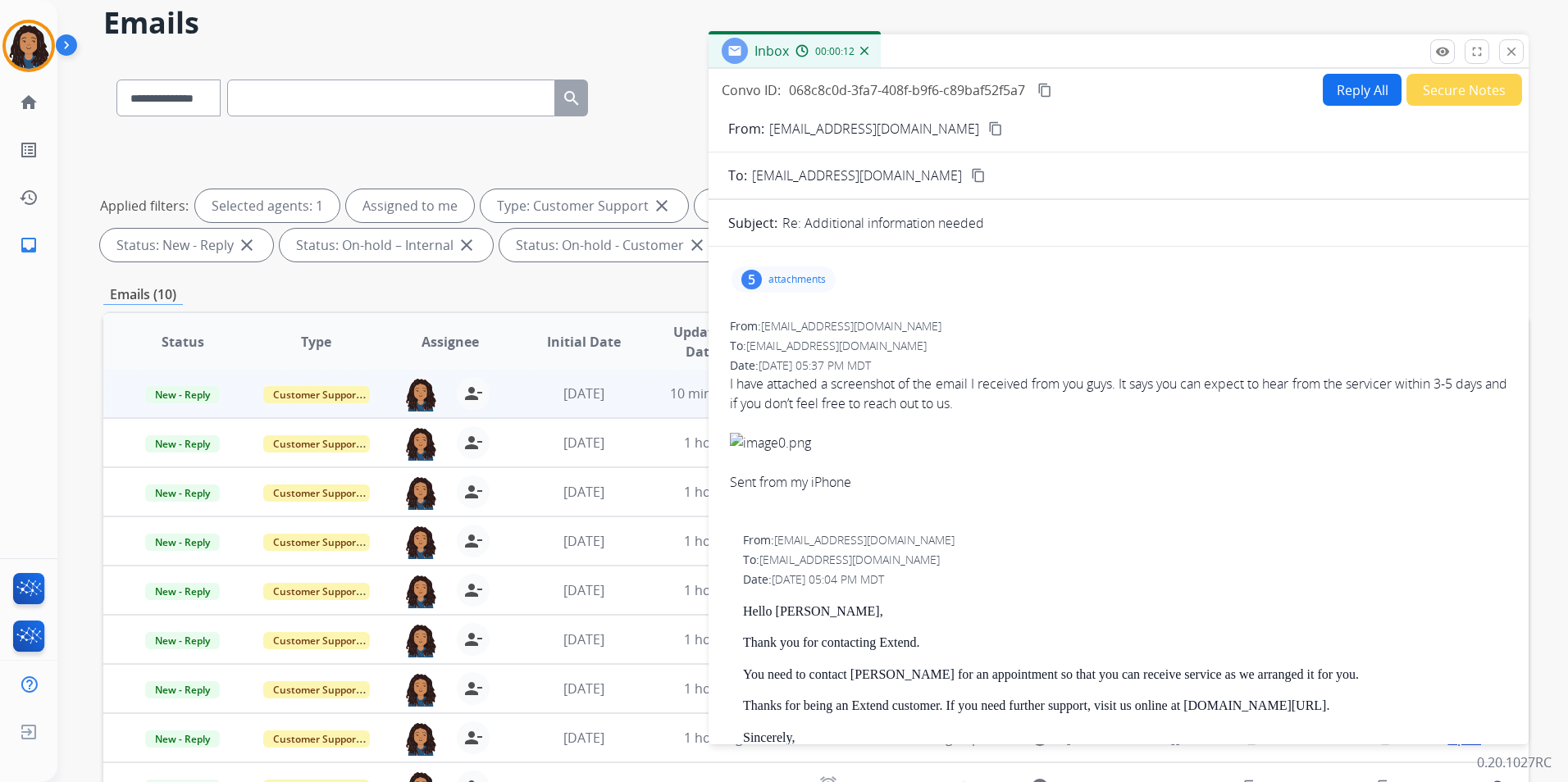
click at [1349, 95] on button "Reply All" at bounding box center [1362, 90] width 79 height 32
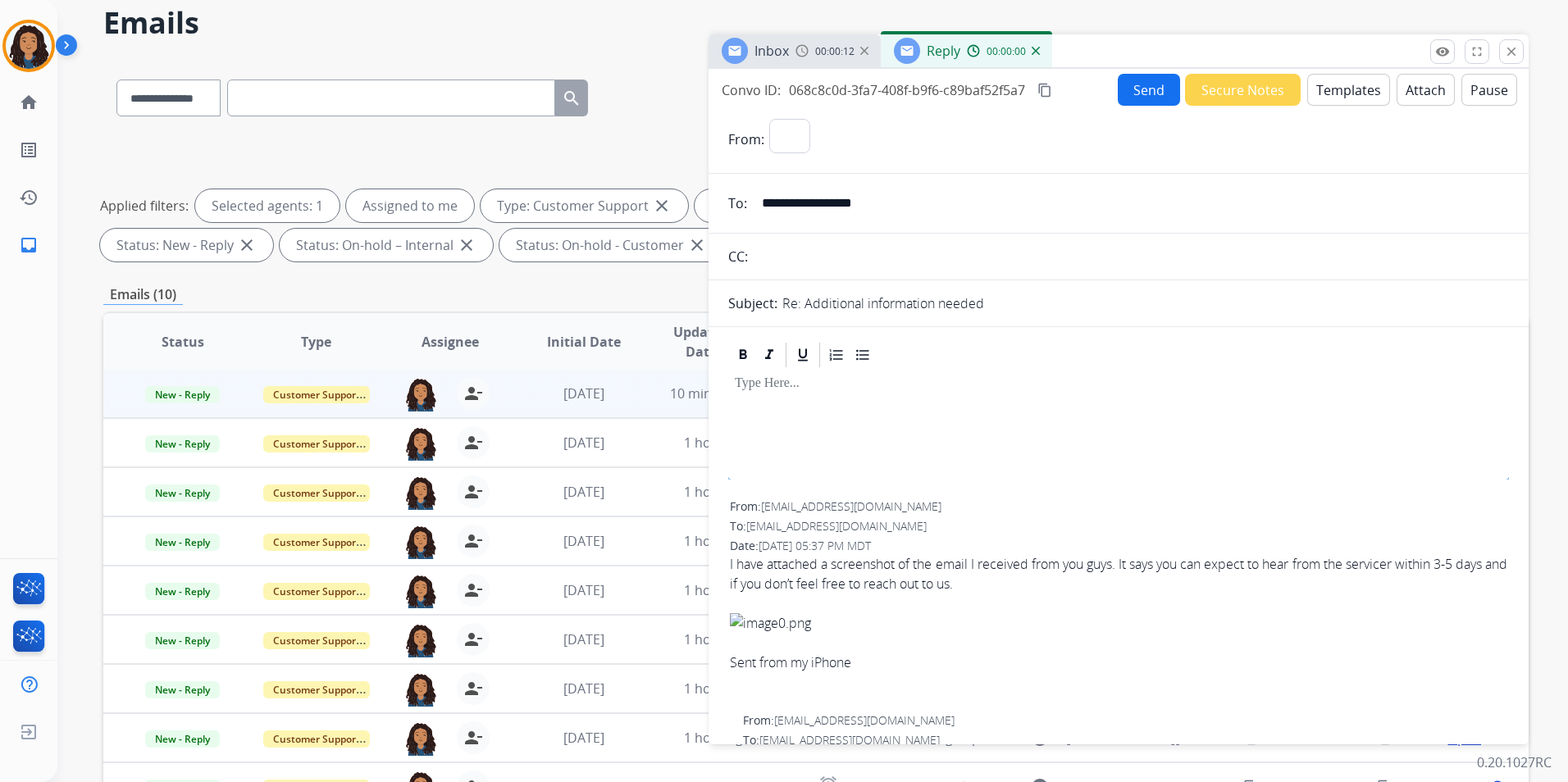
click at [1349, 95] on button "Templates" at bounding box center [1348, 90] width 83 height 32
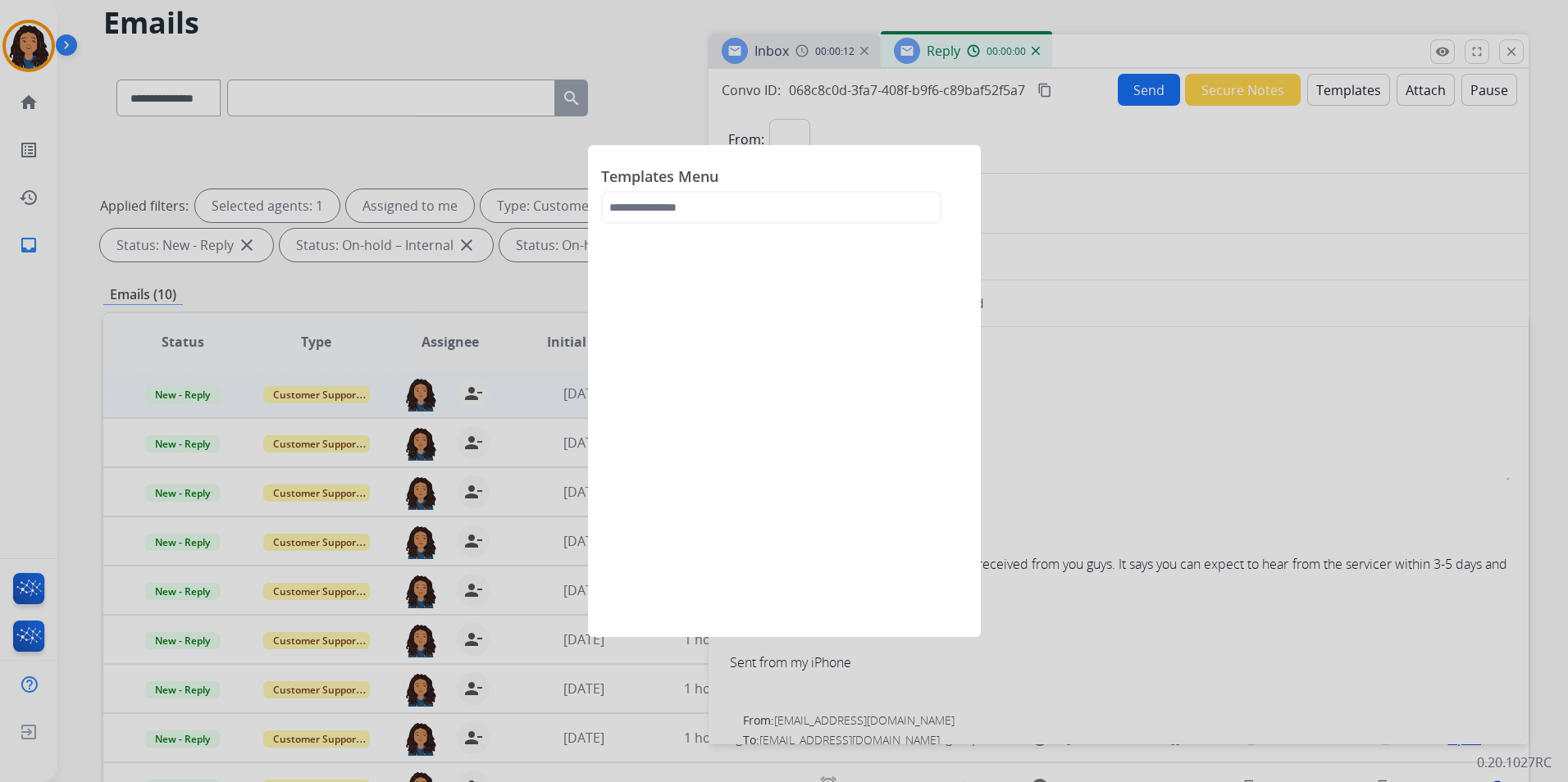
select select "**********"
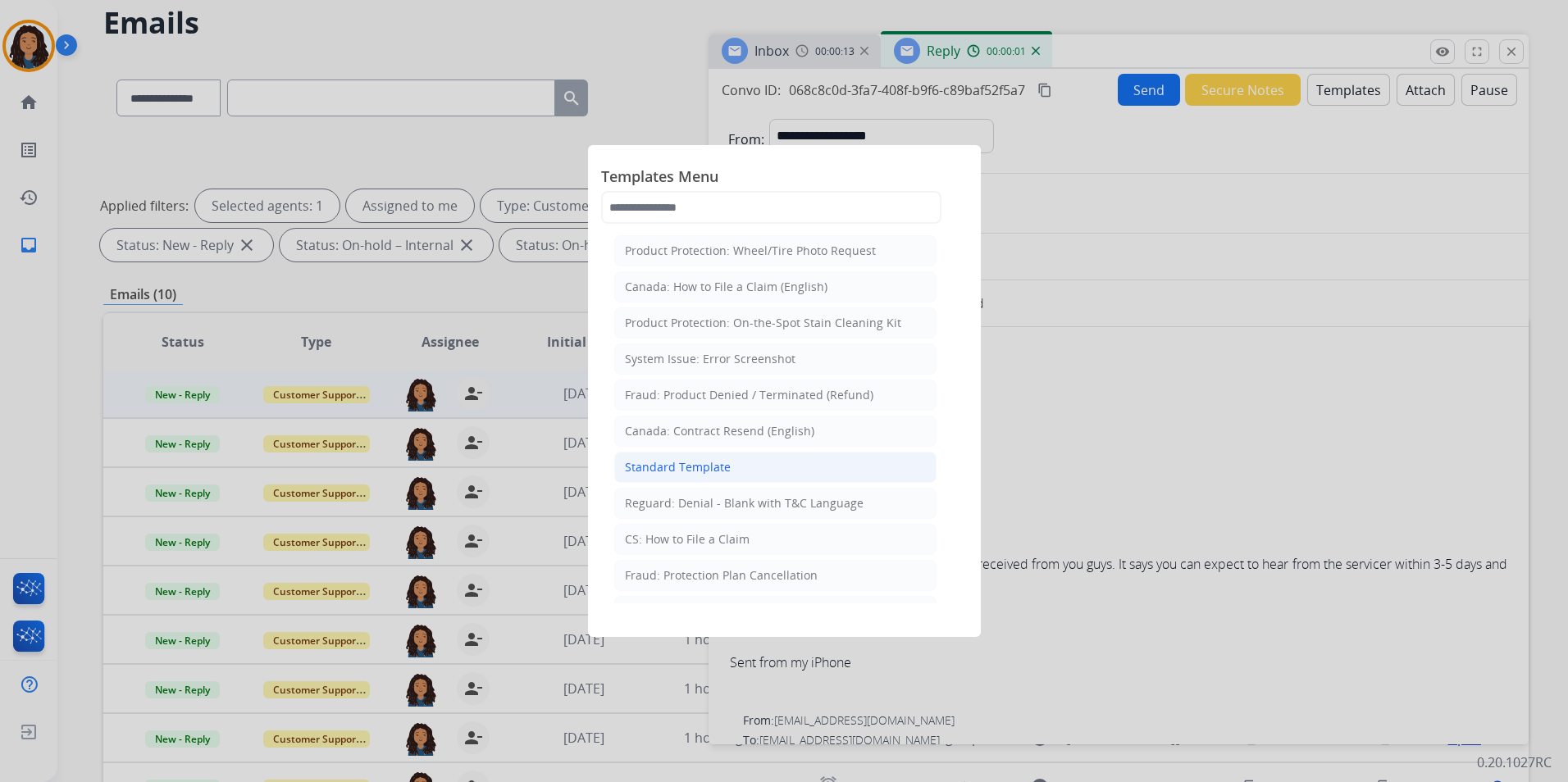
click at [778, 473] on li "Standard Template" at bounding box center [775, 467] width 322 height 31
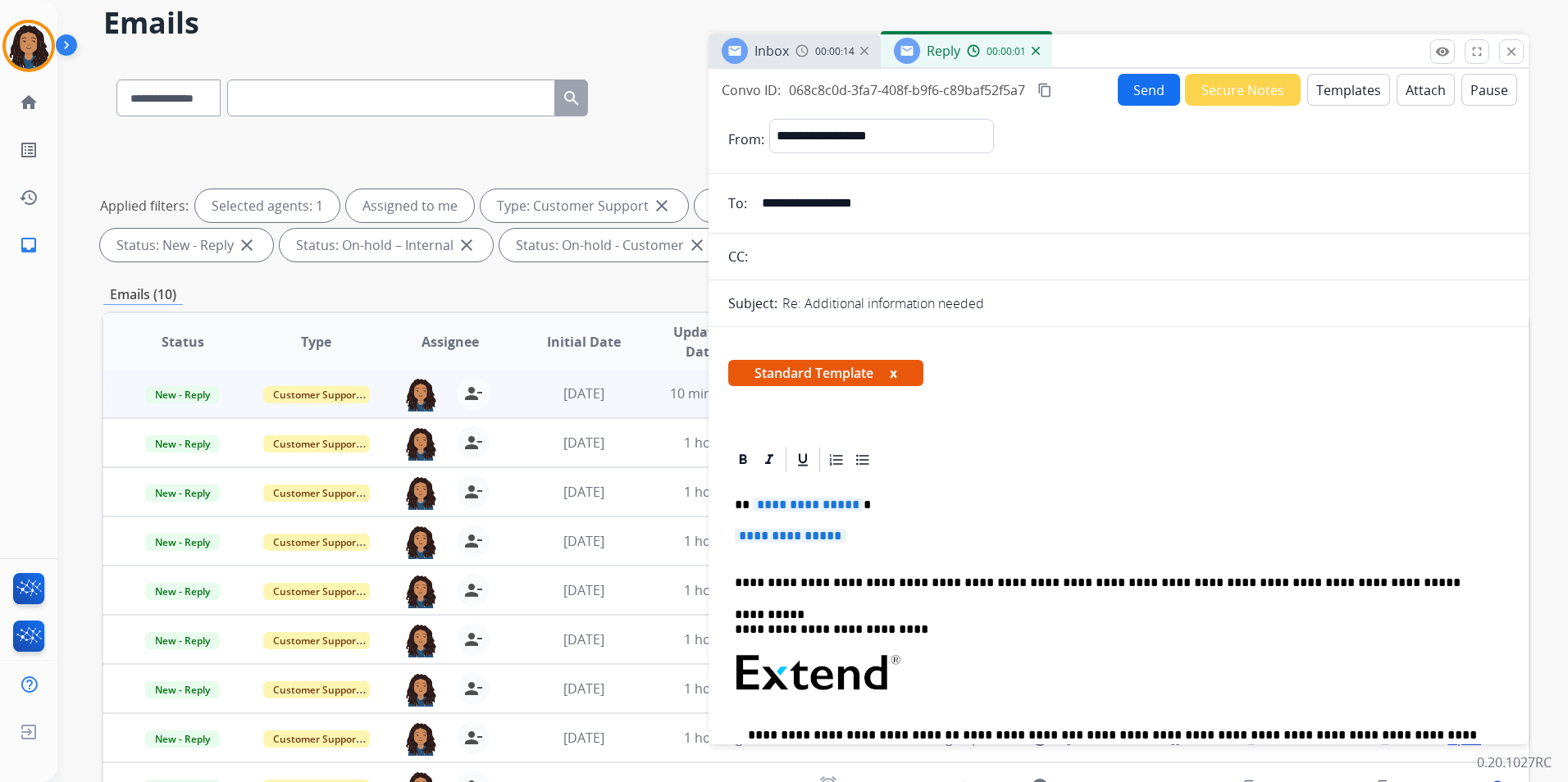
click at [791, 59] on div "Inbox 00:00:14" at bounding box center [794, 51] width 172 height 33
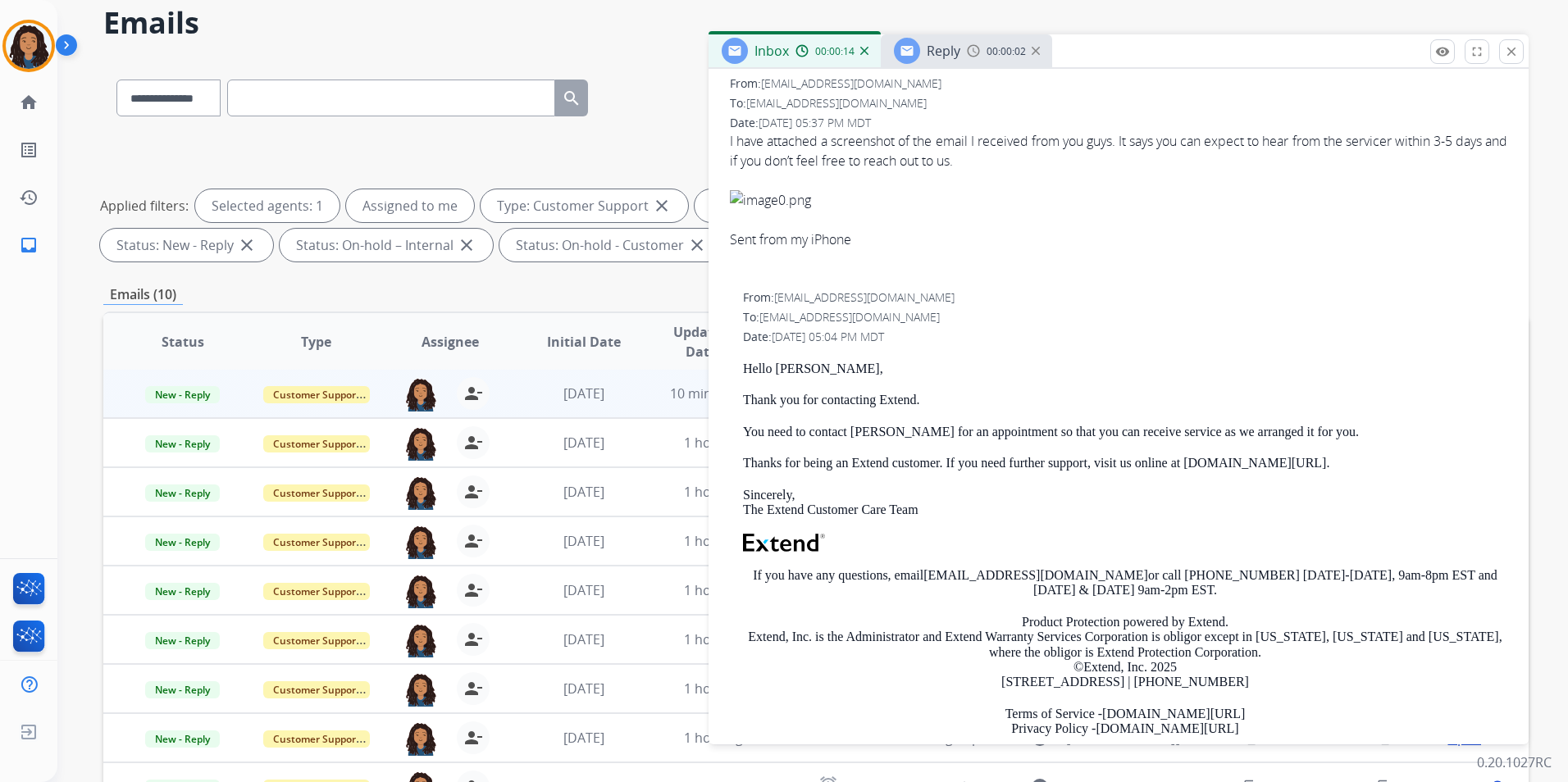
scroll to position [246, 0]
drag, startPoint x: 736, startPoint y: 359, endPoint x: 923, endPoint y: 389, distance: 189.4
click at [923, 389] on div "From: [EMAIL_ADDRESS][DOMAIN_NAME] To: [EMAIL_ADDRESS][DOMAIN_NAME] Date: [DATE…" at bounding box center [1118, 530] width 780 height 490
drag, startPoint x: 923, startPoint y: 389, endPoint x: 879, endPoint y: 400, distance: 45.4
click at [939, 52] on span "Reply" at bounding box center [943, 51] width 33 height 18
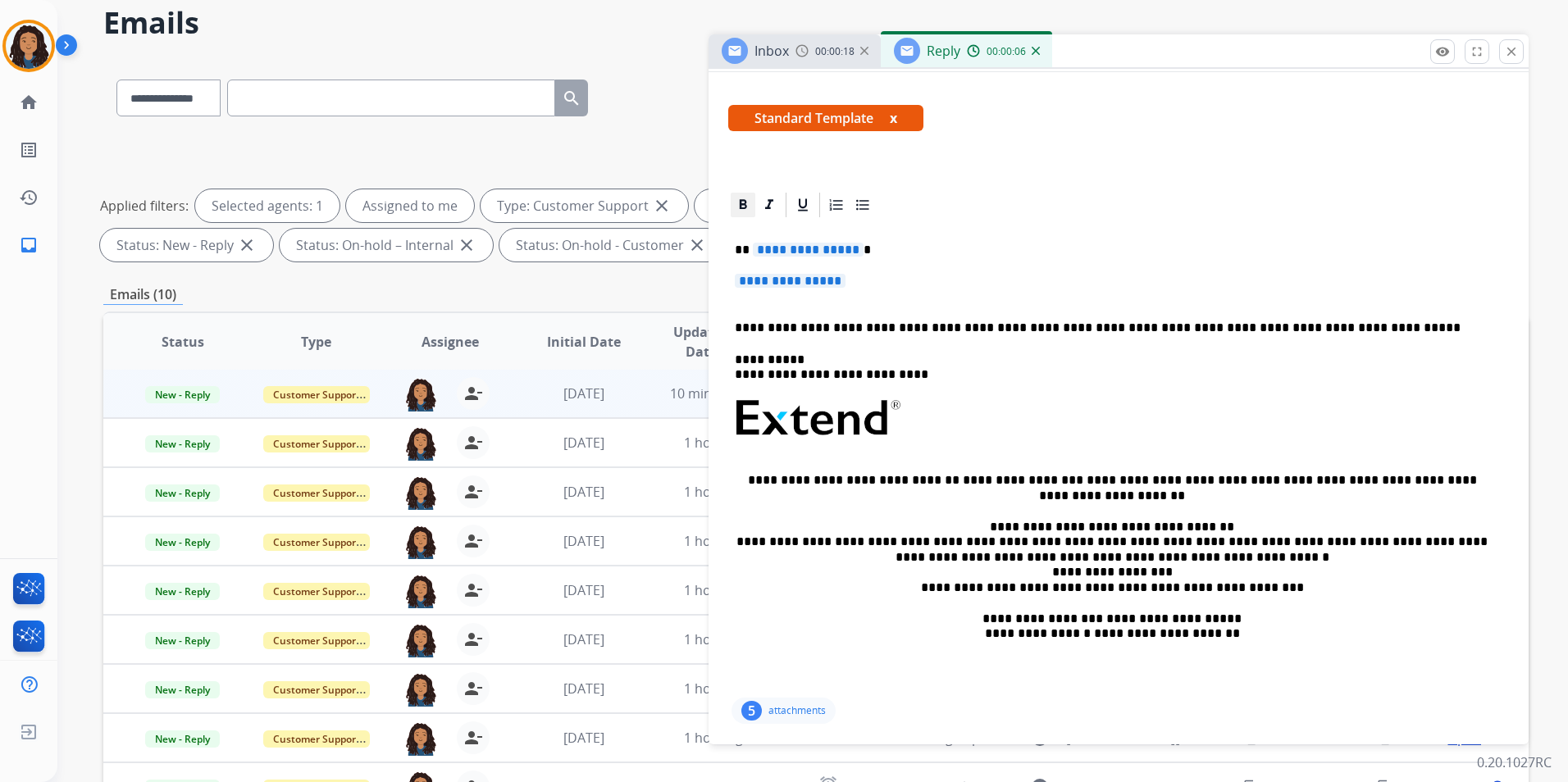
scroll to position [164, 0]
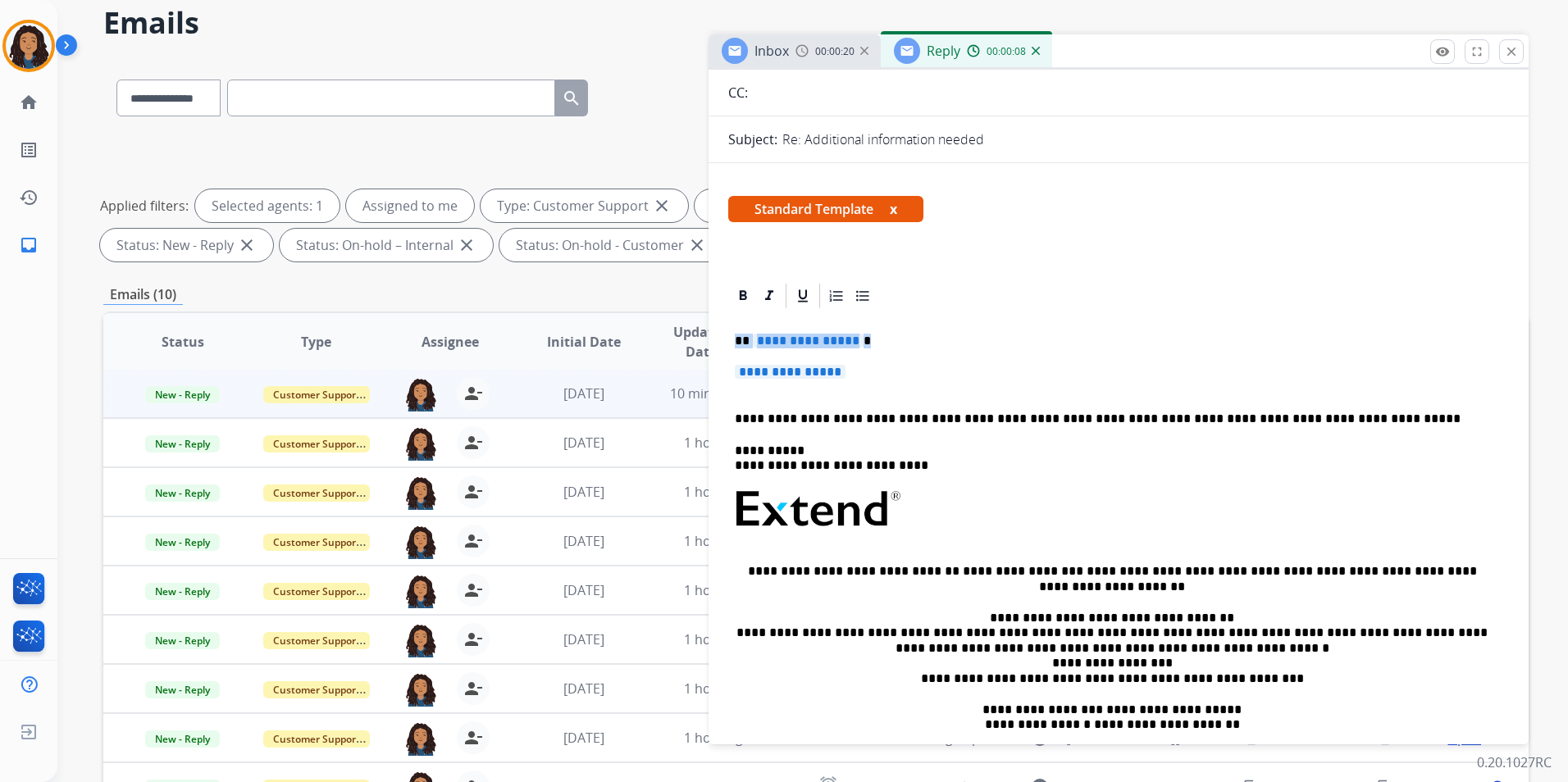
drag, startPoint x: 734, startPoint y: 335, endPoint x: 847, endPoint y: 373, distance: 119.2
click at [847, 373] on div "**********" at bounding box center [1118, 548] width 780 height 475
paste div
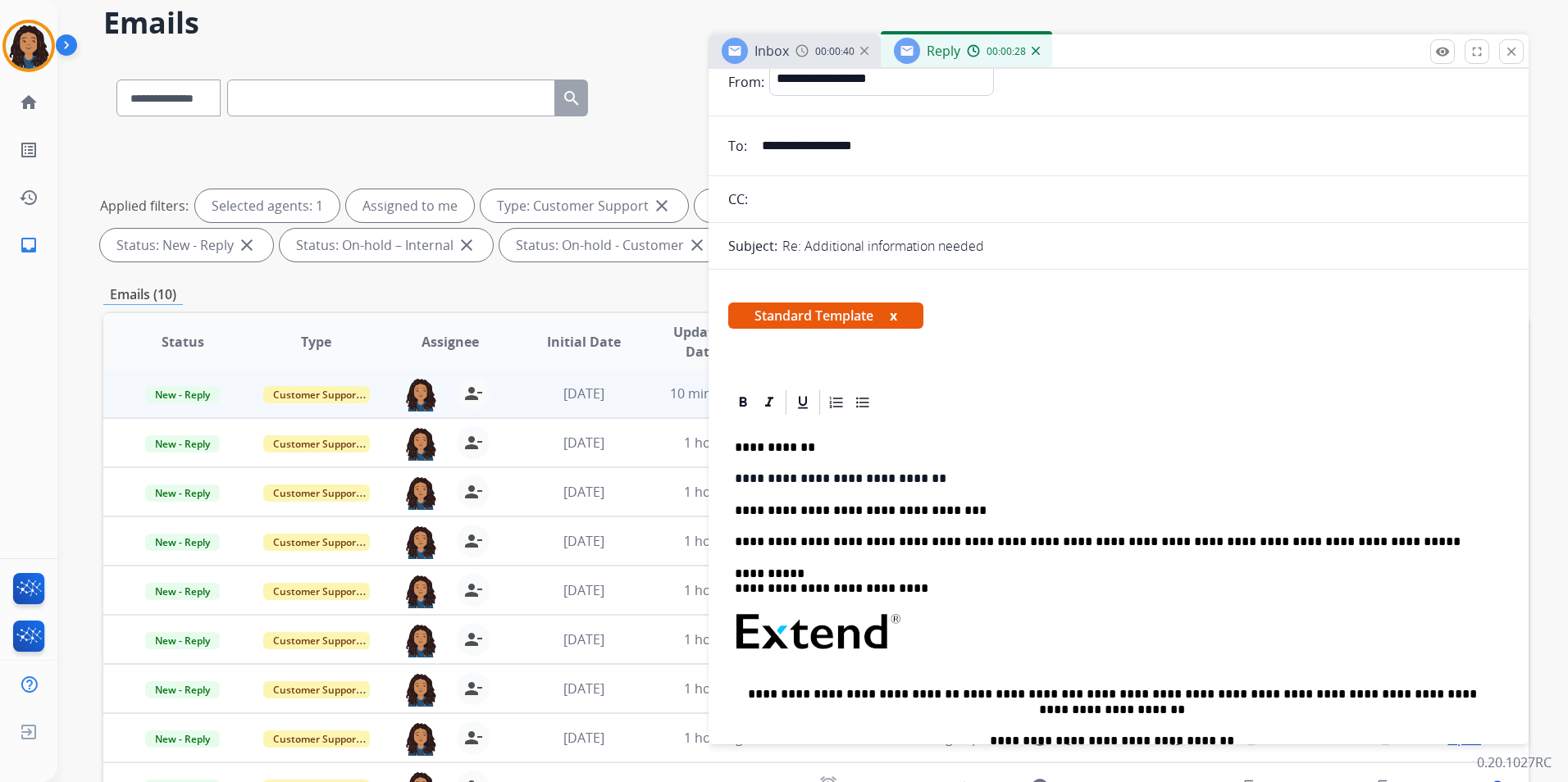
scroll to position [0, 0]
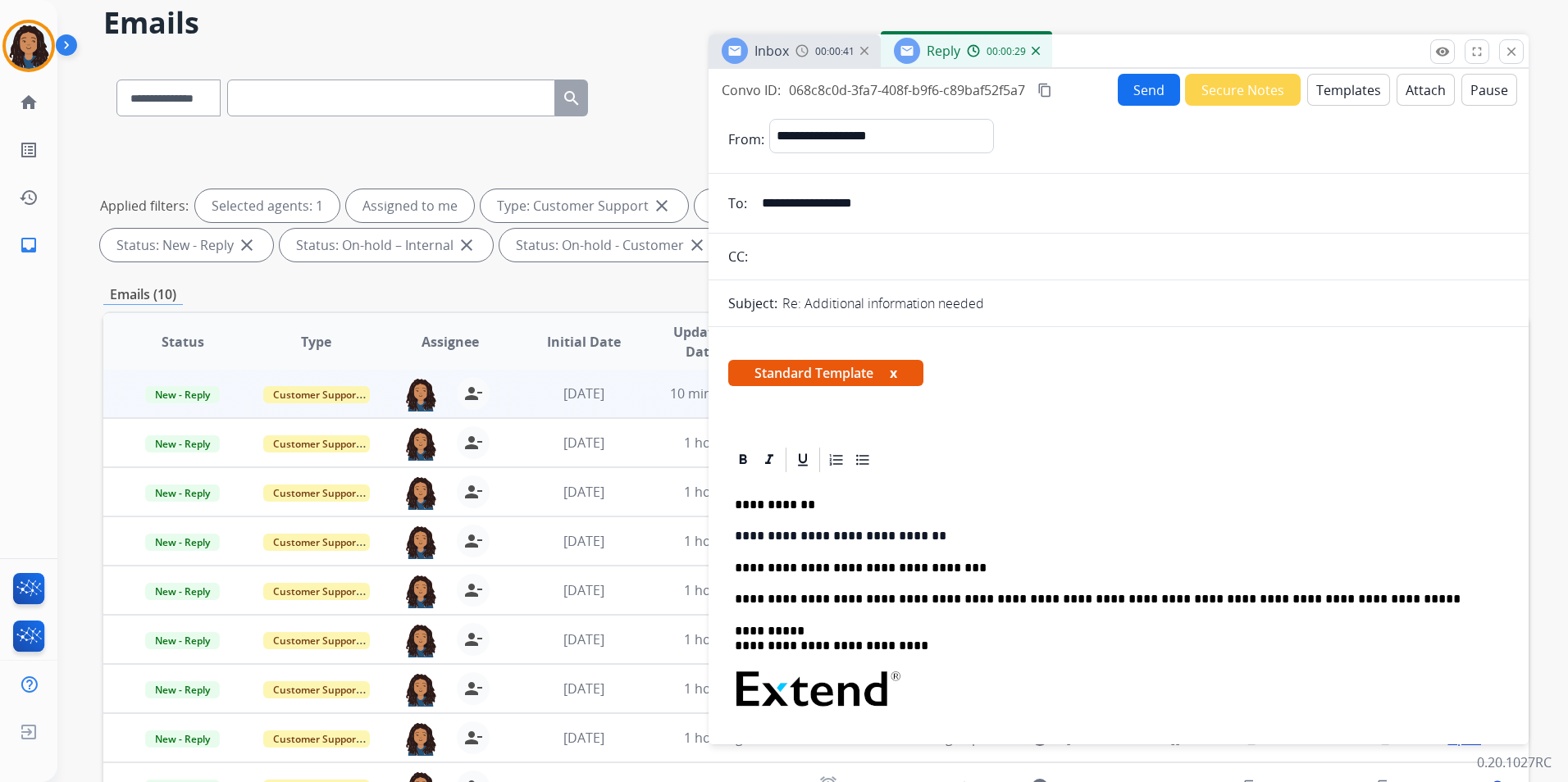
click at [1132, 98] on button "Send" at bounding box center [1148, 90] width 62 height 32
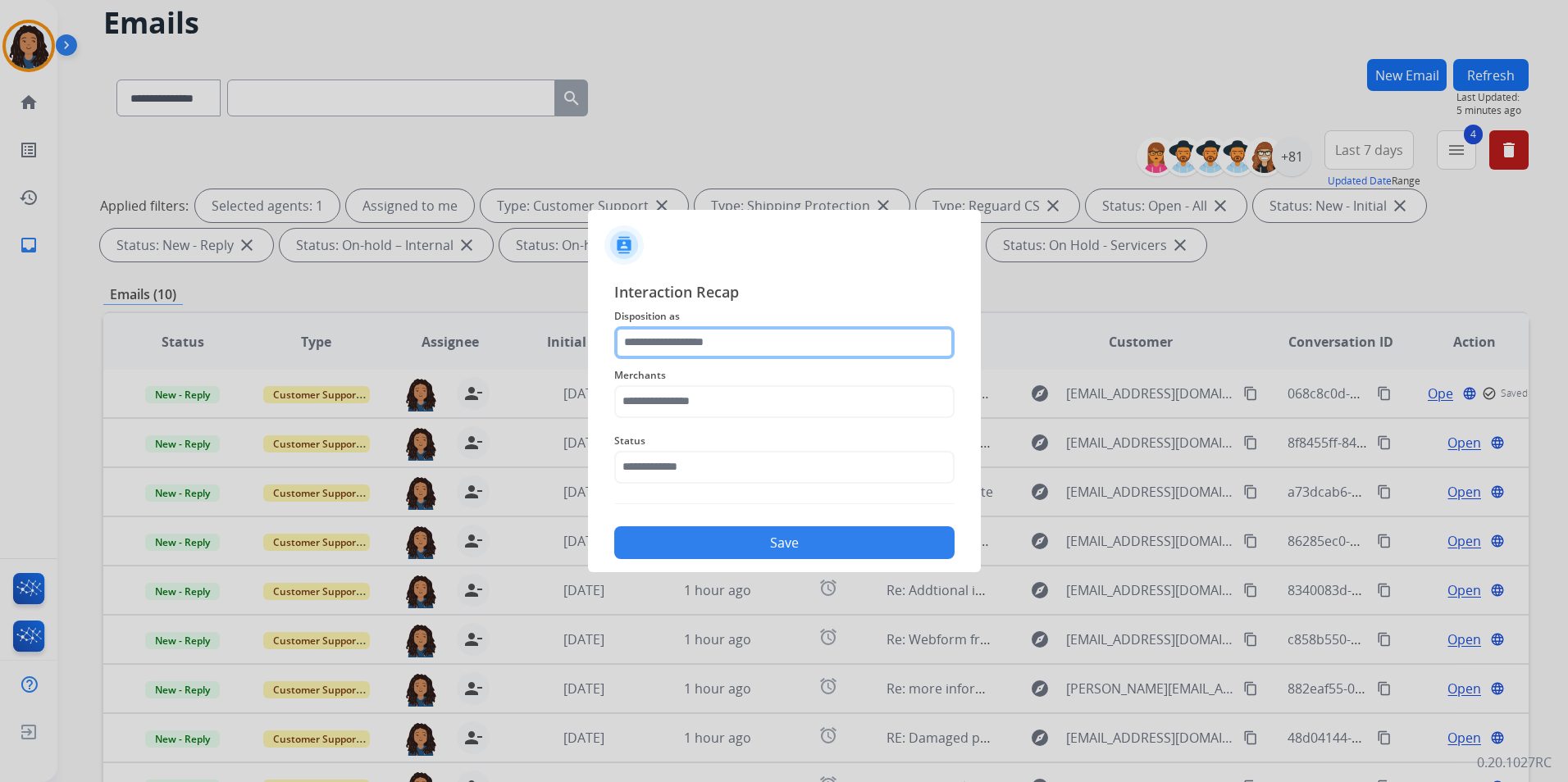
click at [731, 344] on input "text" at bounding box center [784, 343] width 340 height 33
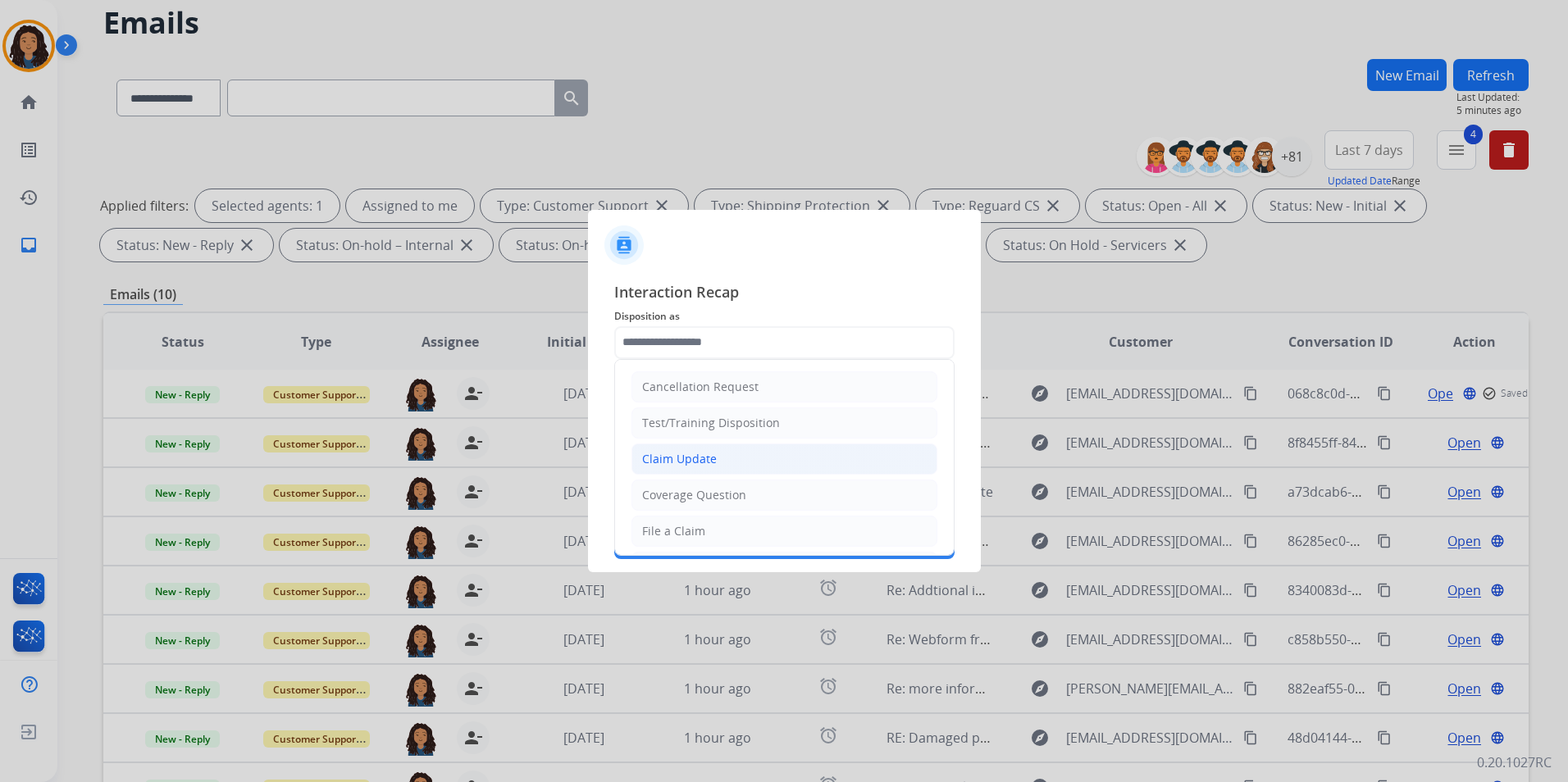
click at [735, 457] on li "Claim Update" at bounding box center [784, 459] width 306 height 31
type input "**********"
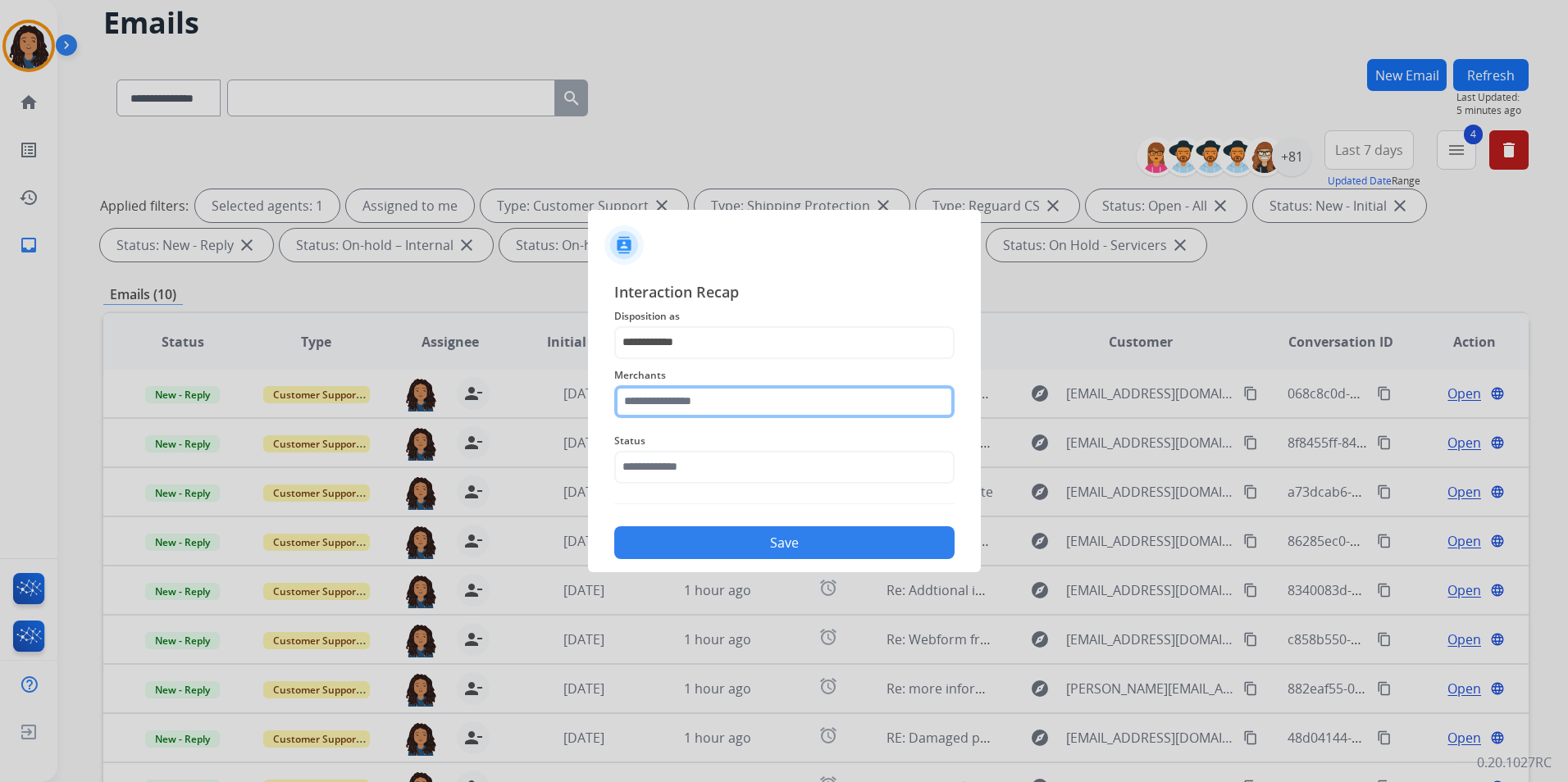
click at [719, 400] on input "text" at bounding box center [784, 401] width 340 height 33
click at [710, 493] on li "Ashley furniture" at bounding box center [788, 485] width 312 height 31
type input "**********"
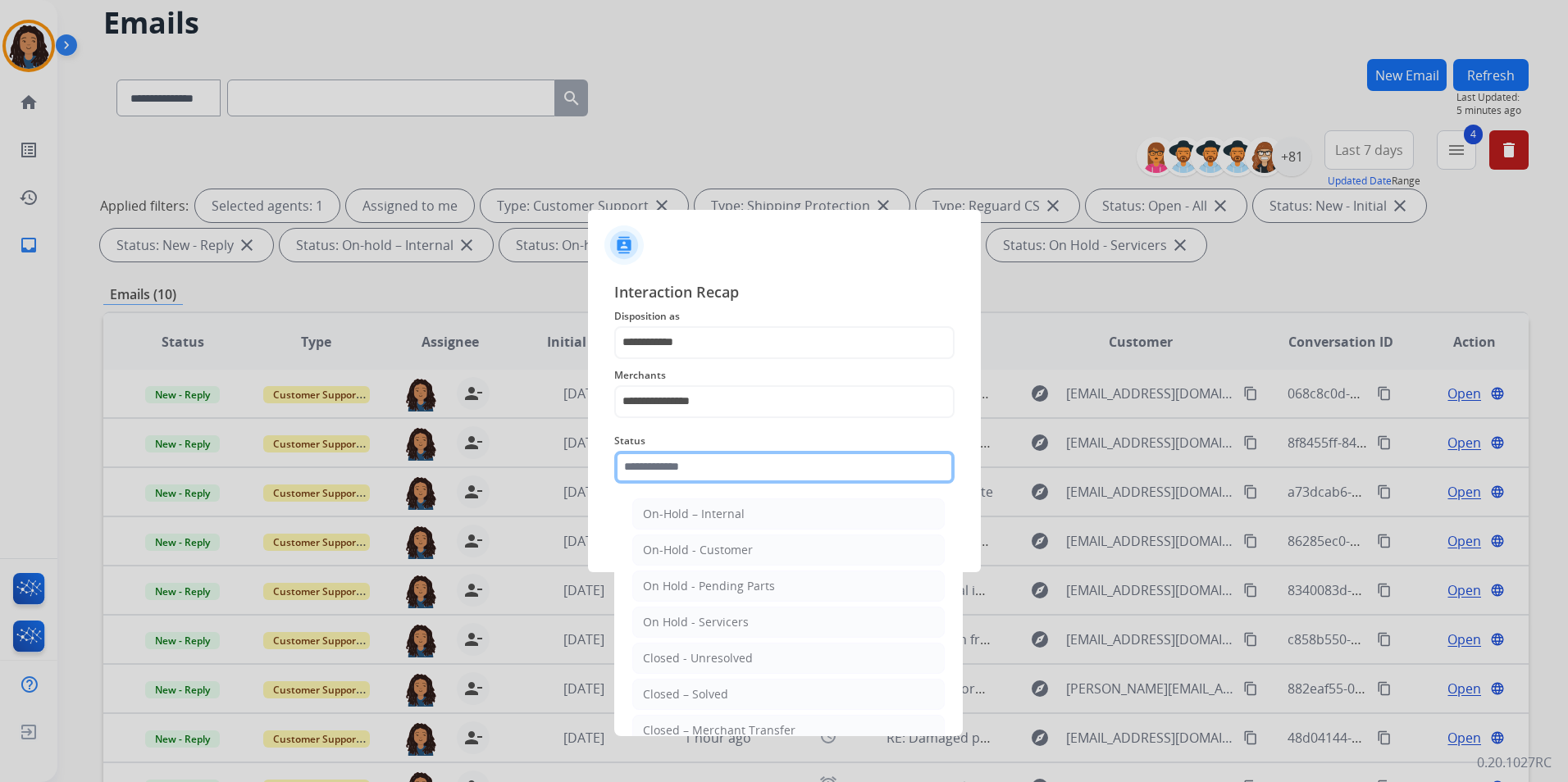
click at [698, 466] on input "text" at bounding box center [784, 467] width 340 height 33
drag, startPoint x: 697, startPoint y: 698, endPoint x: 708, endPoint y: 567, distance: 131.5
click at [695, 698] on div "Closed – Solved" at bounding box center [685, 694] width 85 height 16
type input "**********"
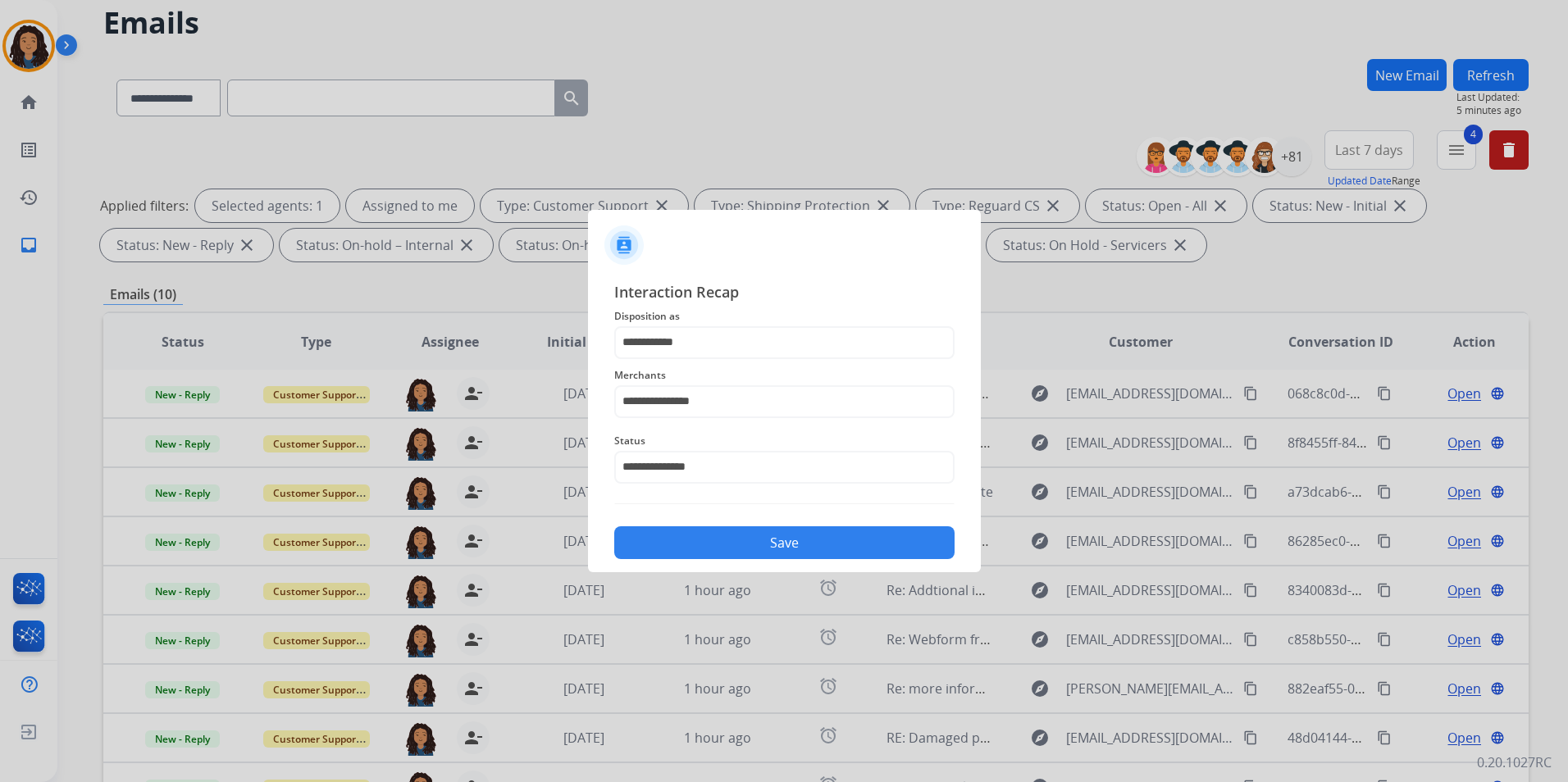
click at [713, 551] on button "Save" at bounding box center [784, 542] width 340 height 33
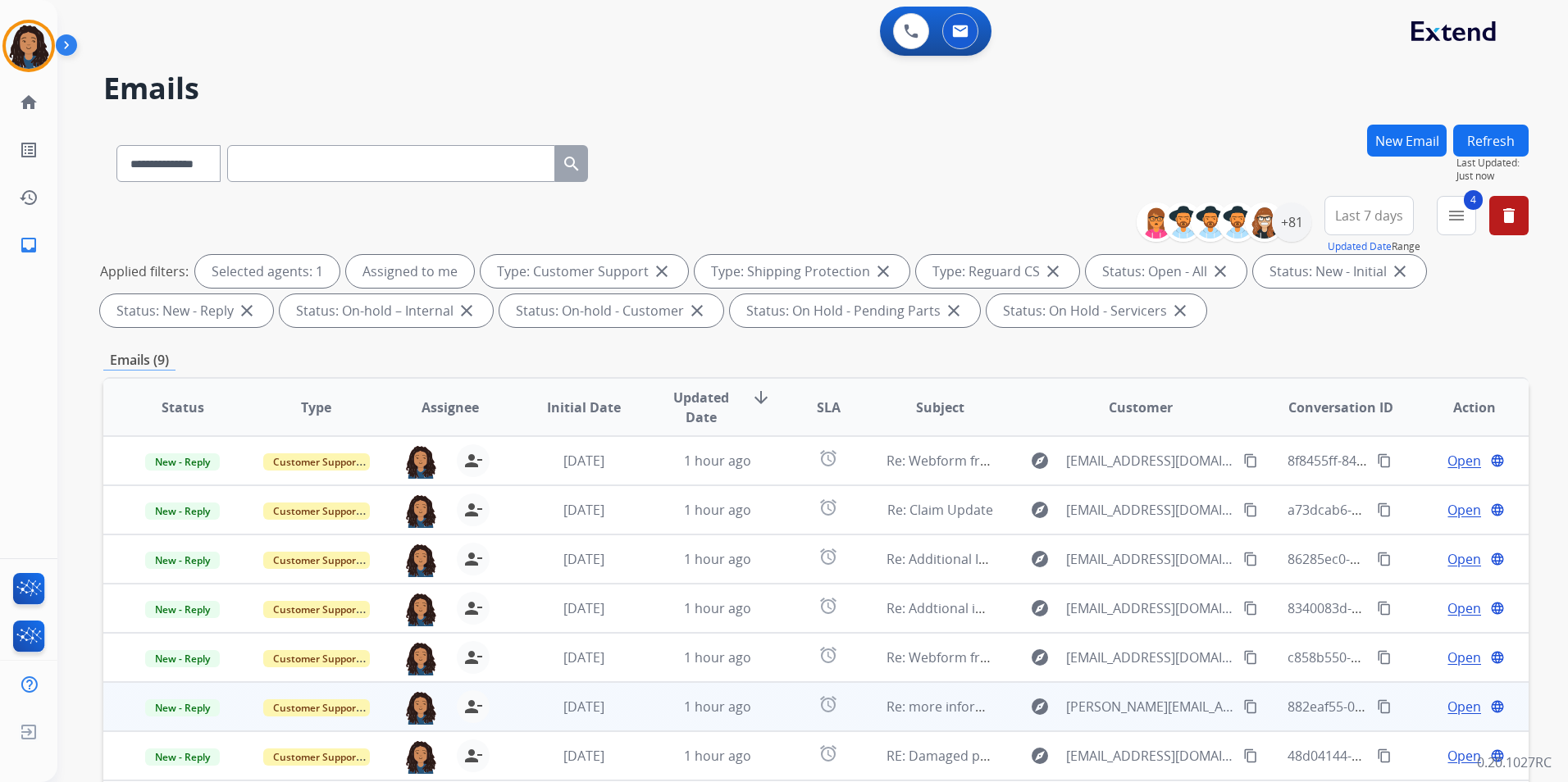
scroll to position [230, 0]
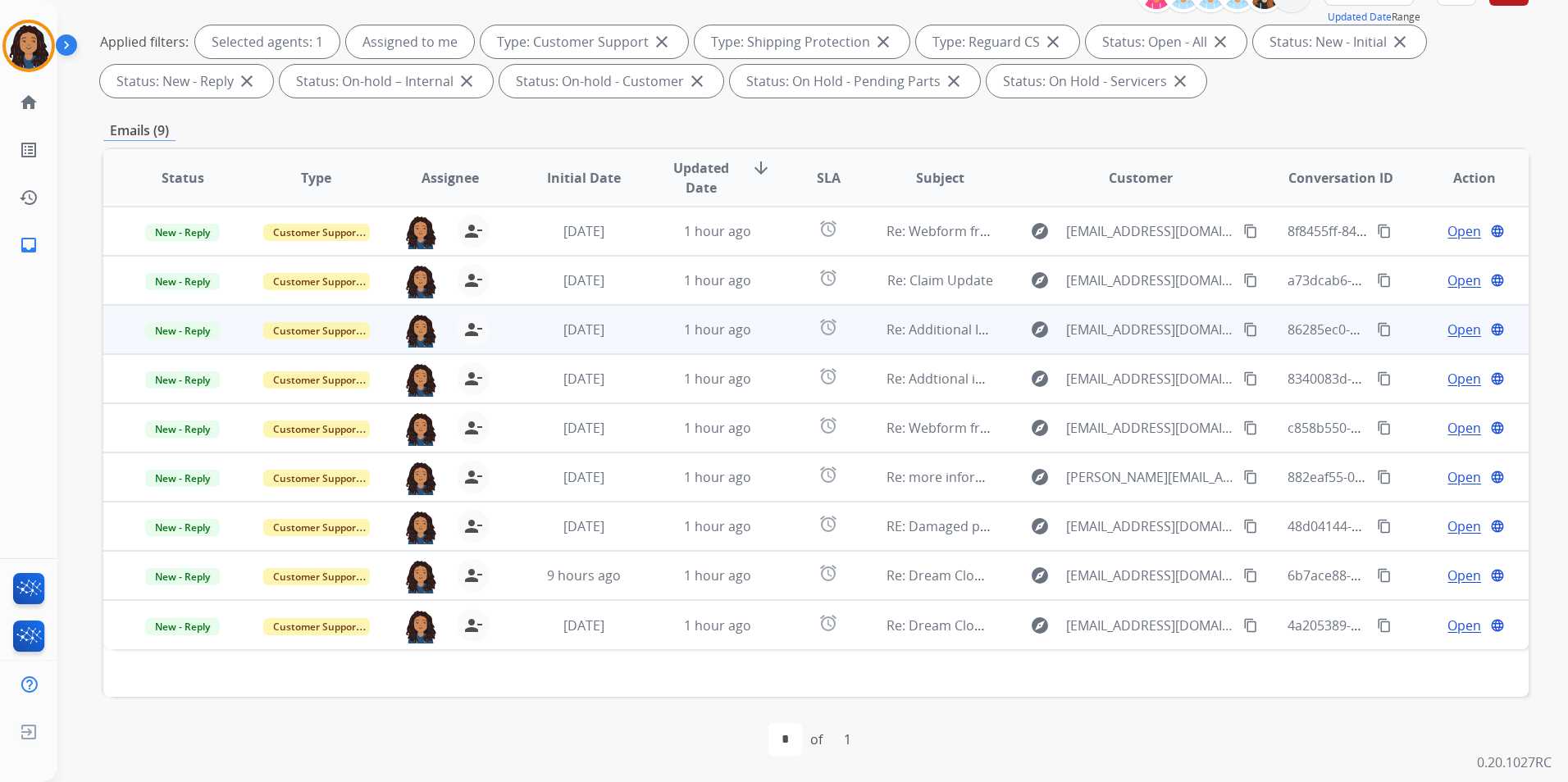
click at [1447, 332] on span "Open" at bounding box center [1463, 330] width 33 height 20
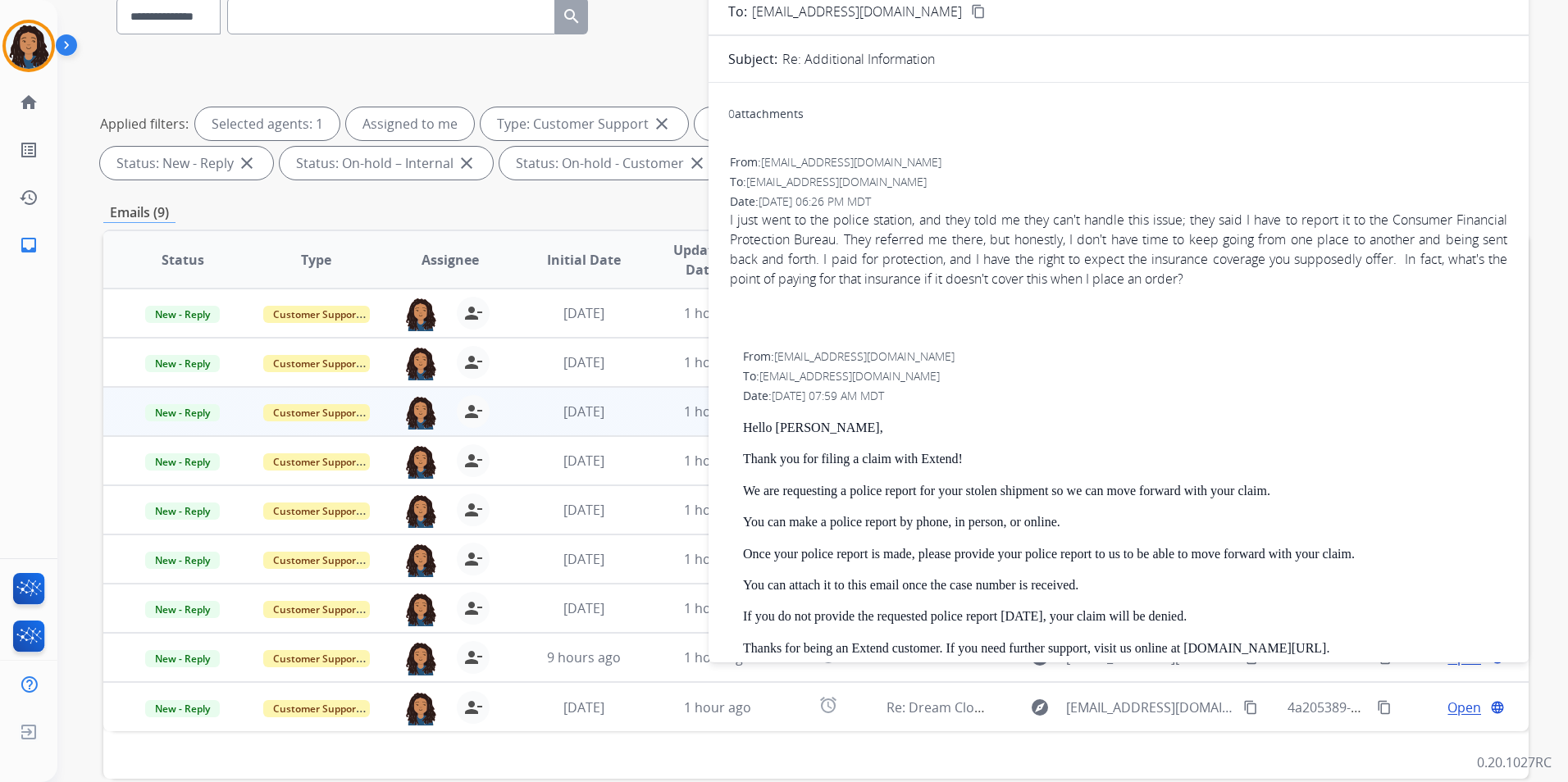
scroll to position [246, 0]
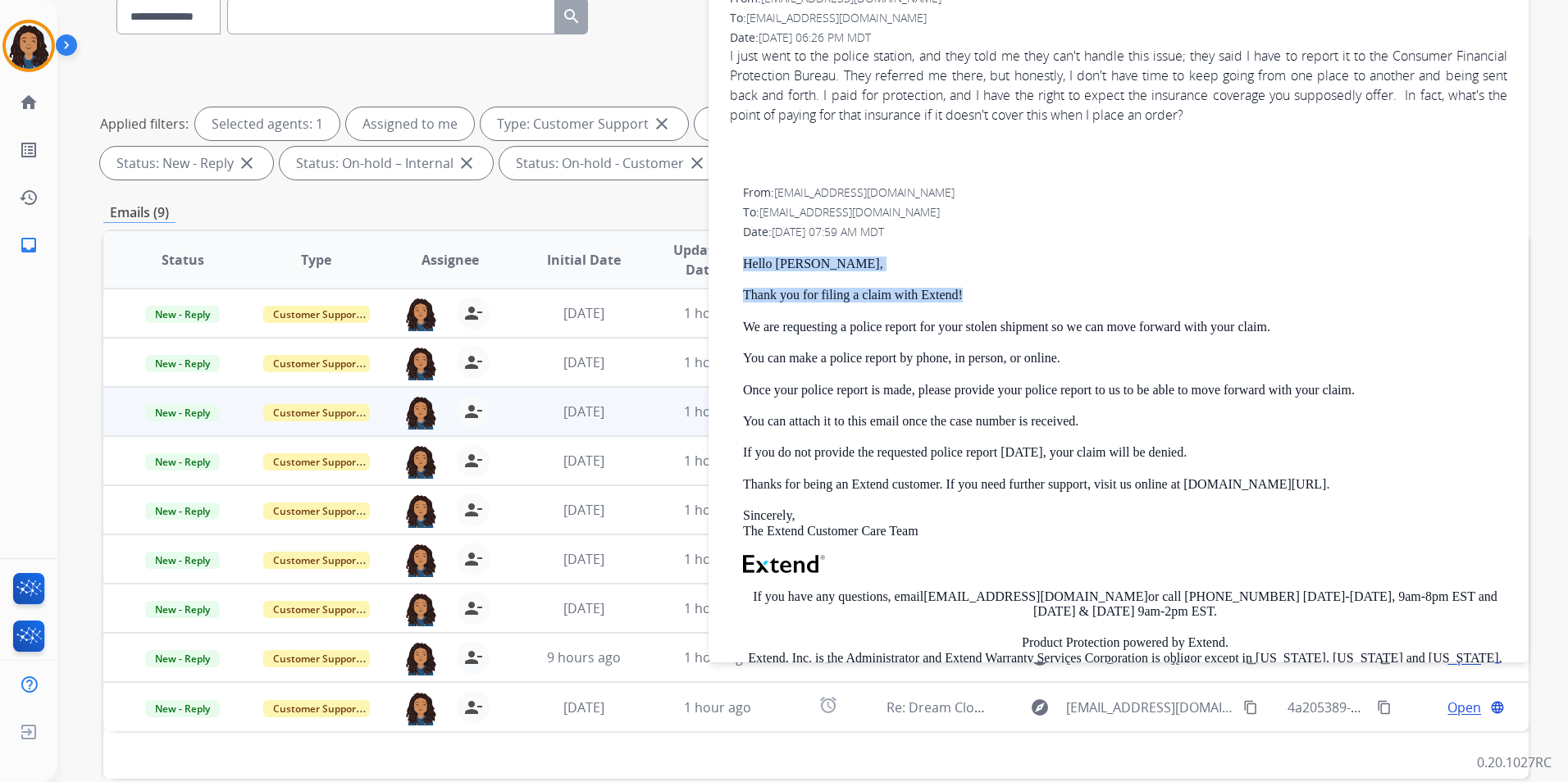
drag, startPoint x: 741, startPoint y: 261, endPoint x: 972, endPoint y: 296, distance: 233.6
click at [972, 296] on div "From: [EMAIL_ADDRESS][DOMAIN_NAME] To: [EMAIL_ADDRESS][DOMAIN_NAME] Date: [DATE…" at bounding box center [1118, 490] width 780 height 616
drag, startPoint x: 972, startPoint y: 296, endPoint x: 940, endPoint y: 297, distance: 32.0
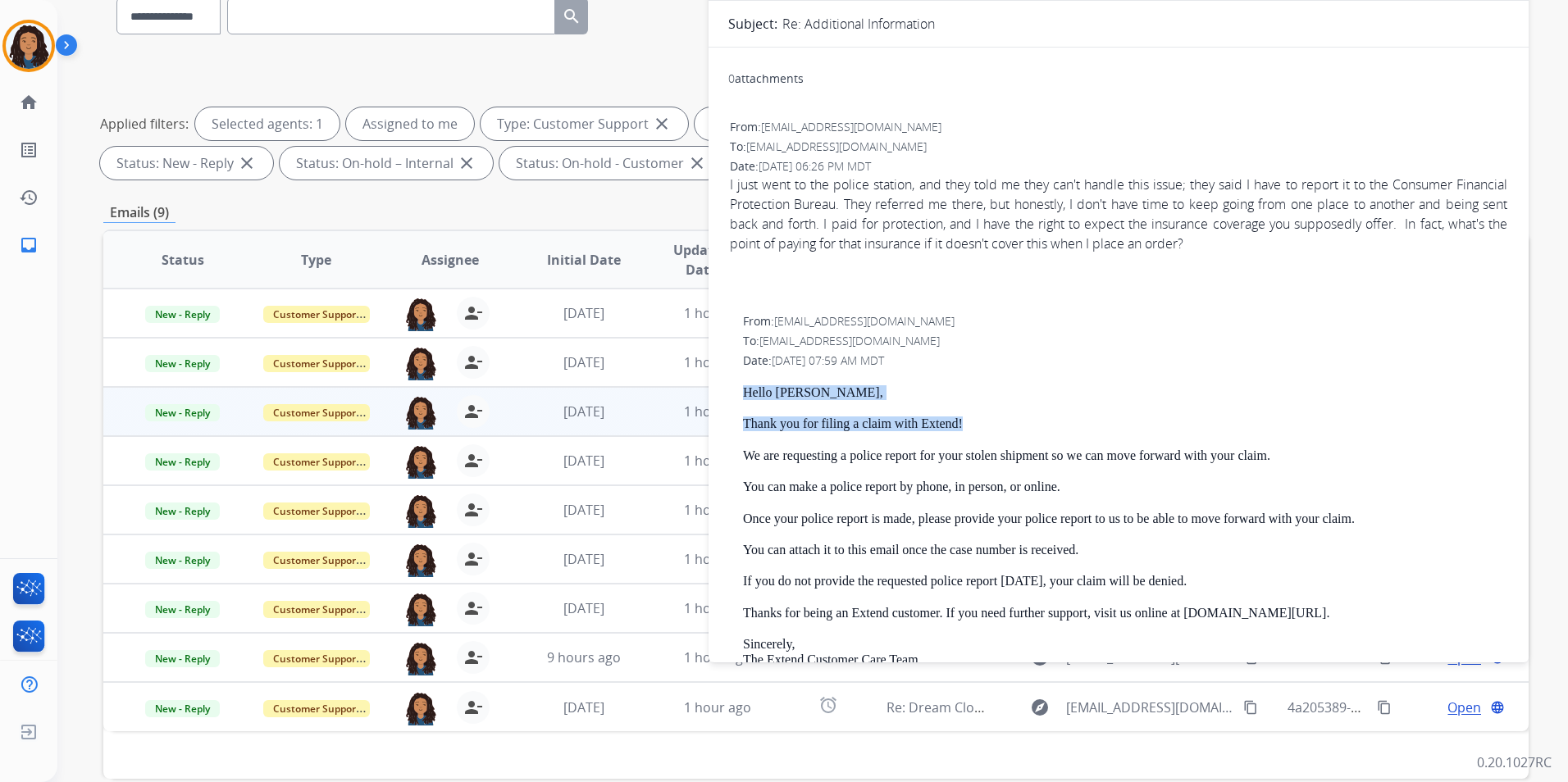
scroll to position [0, 0]
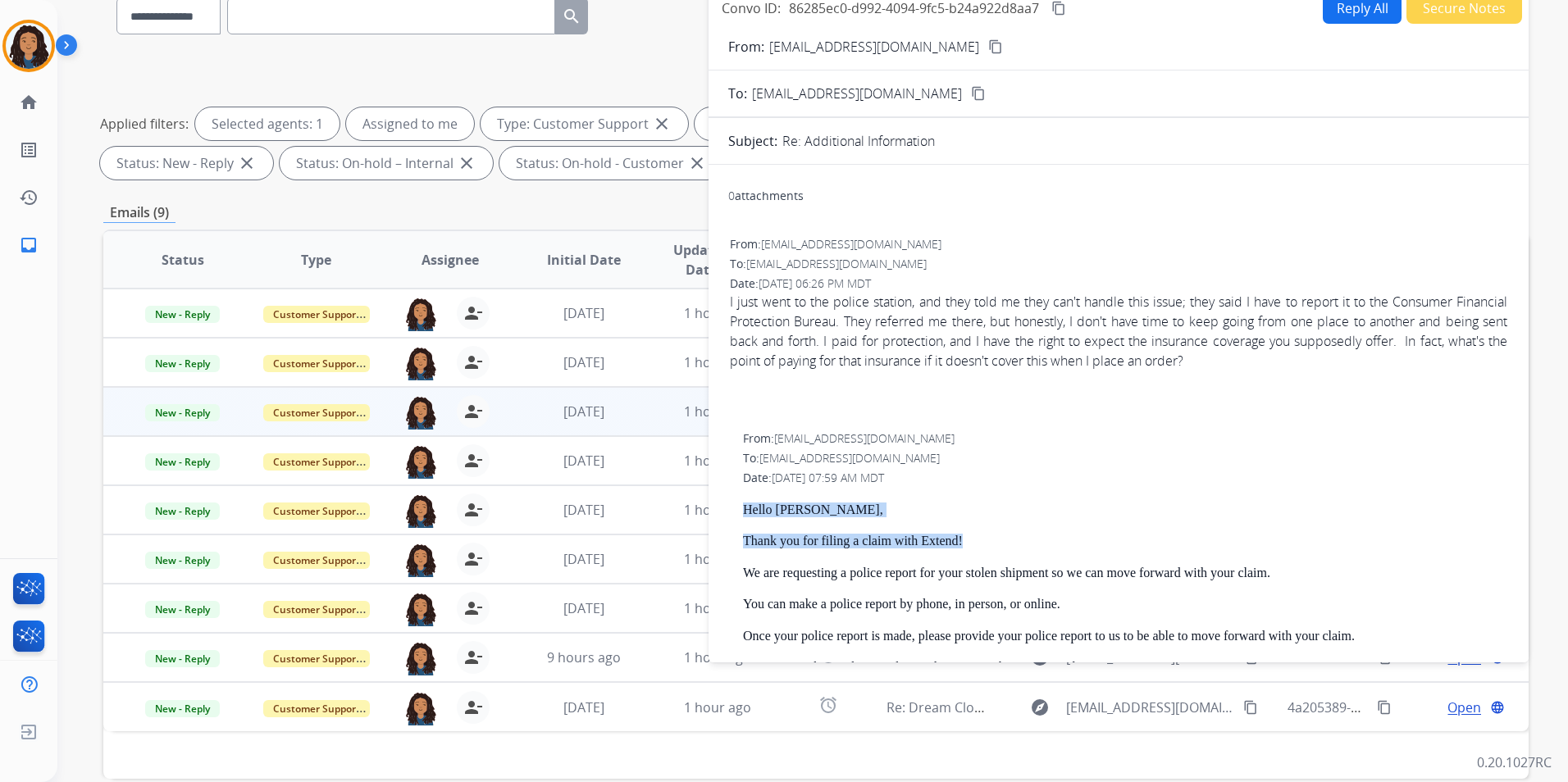
click at [1344, 5] on button "Reply All" at bounding box center [1362, 7] width 79 height 32
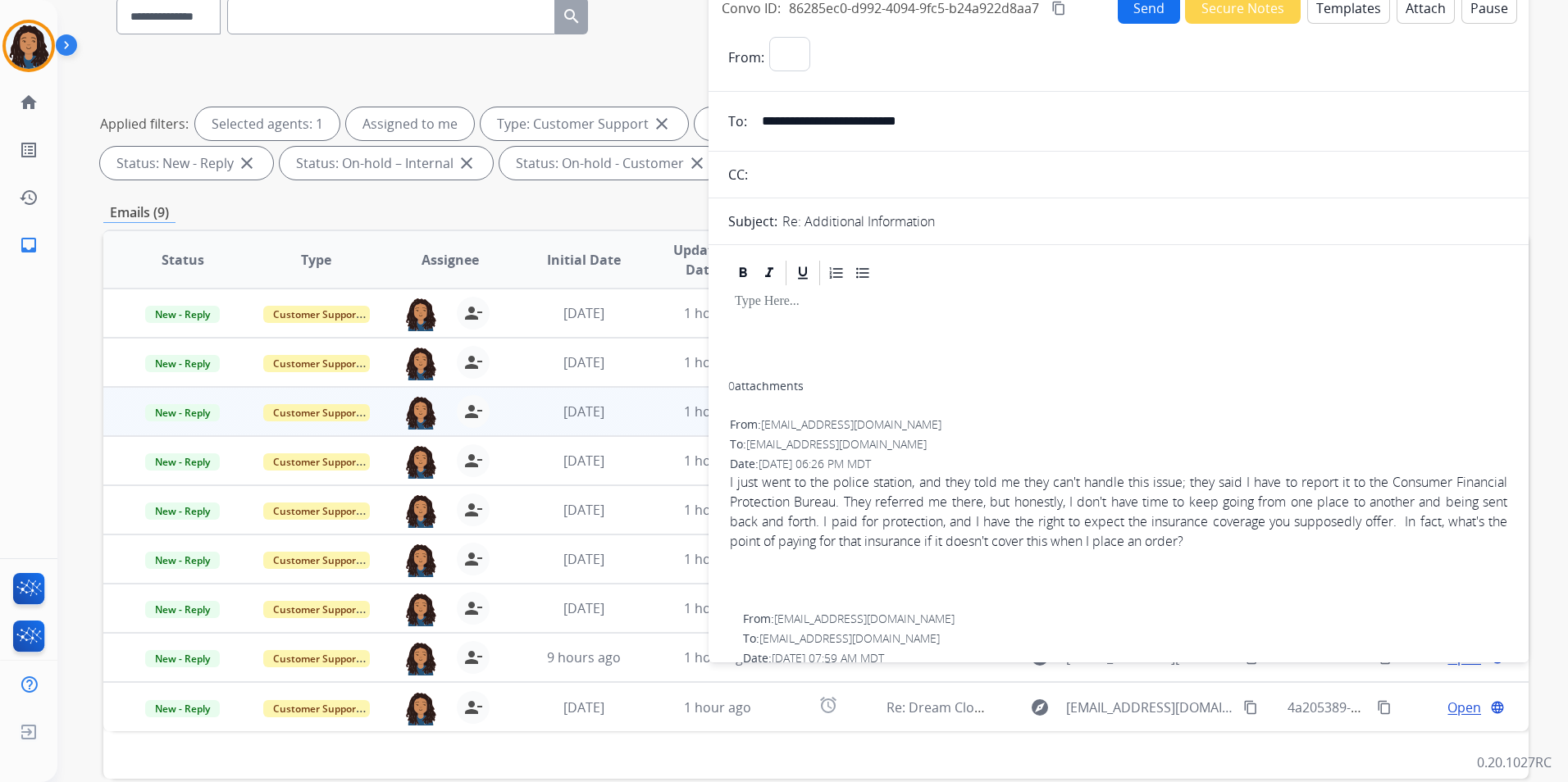
select select "**********"
click at [1344, 7] on button "Templates" at bounding box center [1348, 7] width 83 height 32
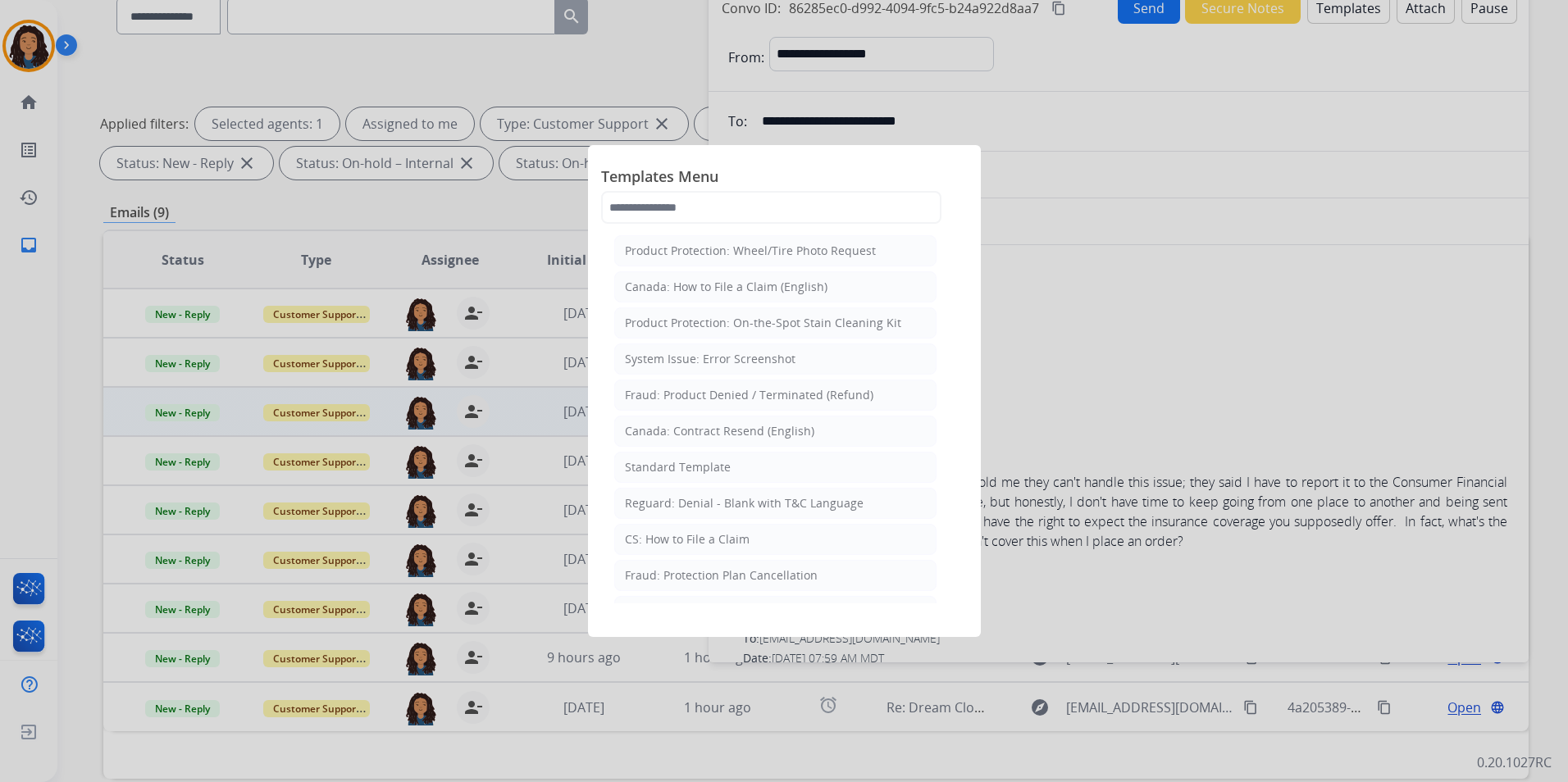
drag, startPoint x: 702, startPoint y: 459, endPoint x: 807, endPoint y: 430, distance: 108.9
click at [701, 460] on div "Standard Template" at bounding box center [677, 467] width 106 height 16
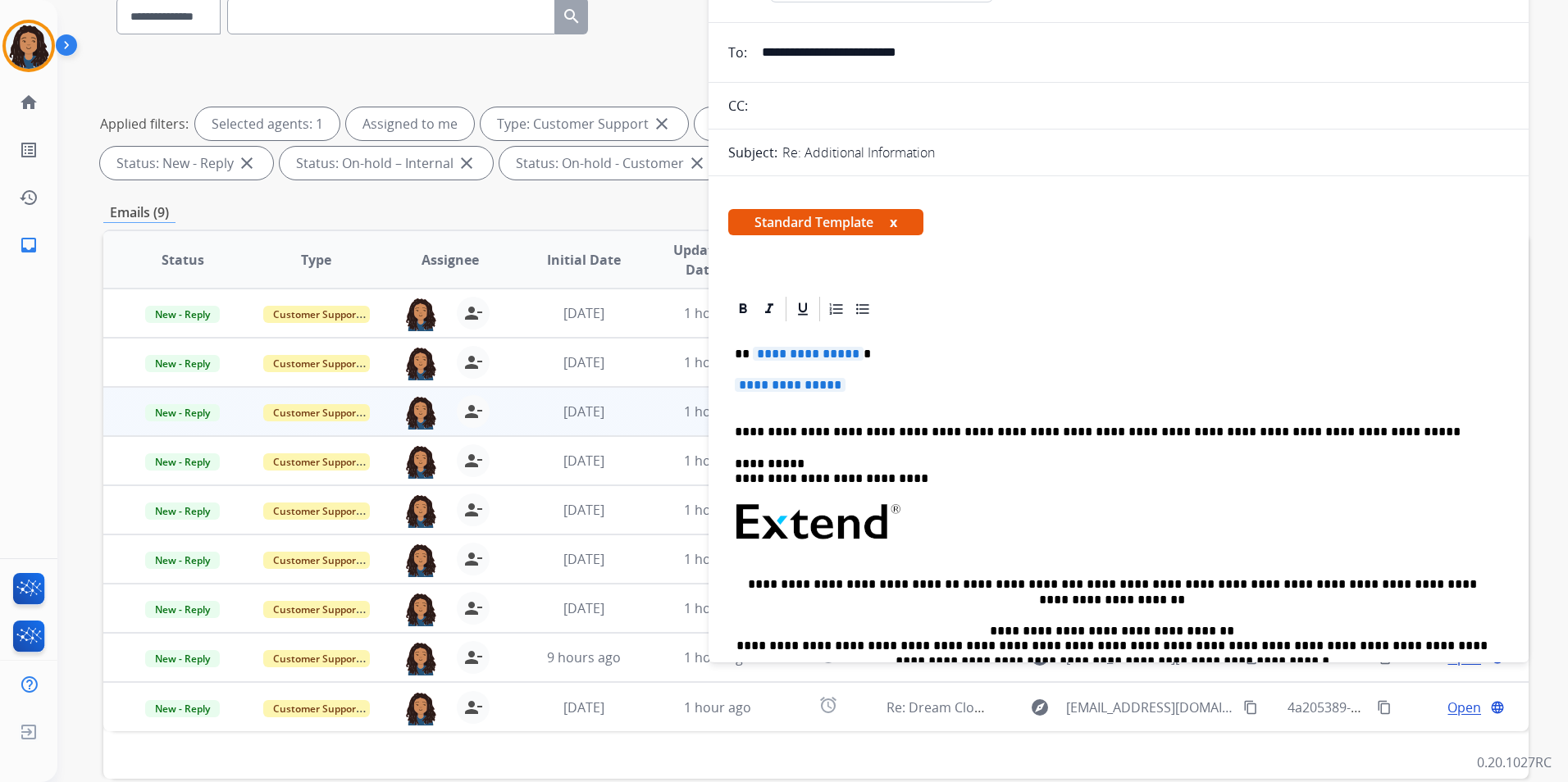
scroll to position [164, 0]
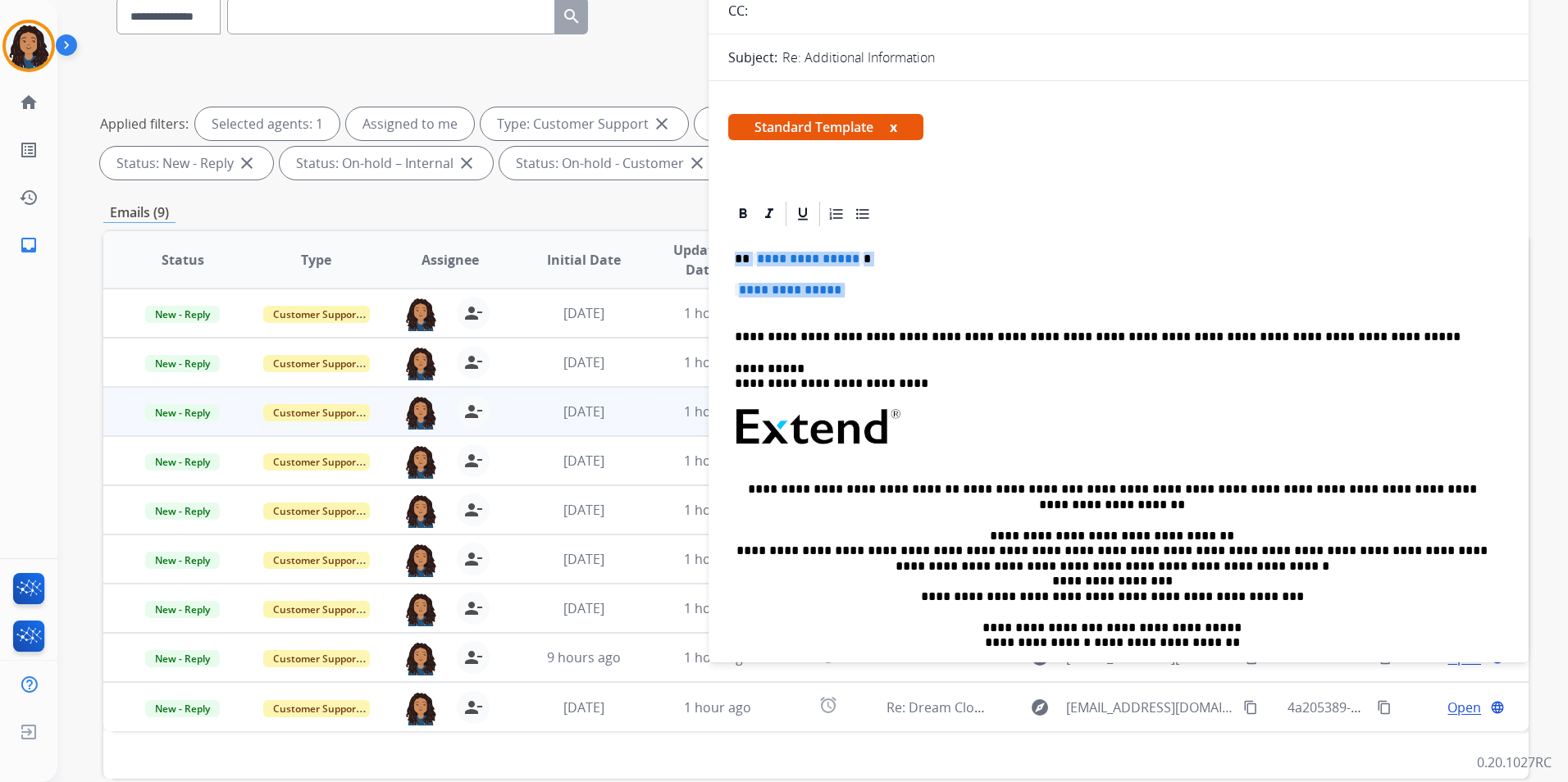
drag, startPoint x: 733, startPoint y: 254, endPoint x: 881, endPoint y: 303, distance: 155.9
click at [881, 303] on div "**********" at bounding box center [1118, 476] width 780 height 495
paste div
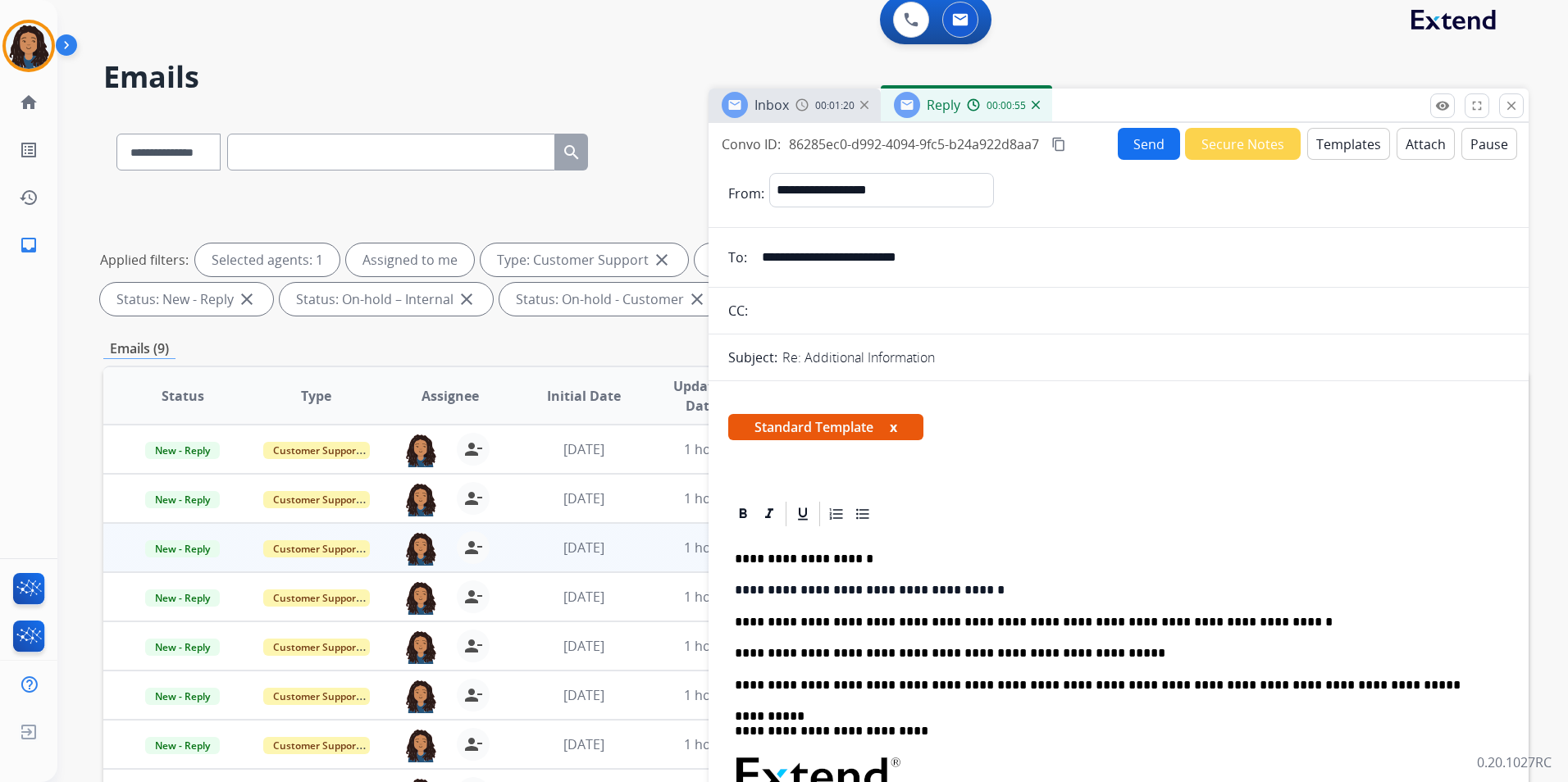
scroll to position [0, 0]
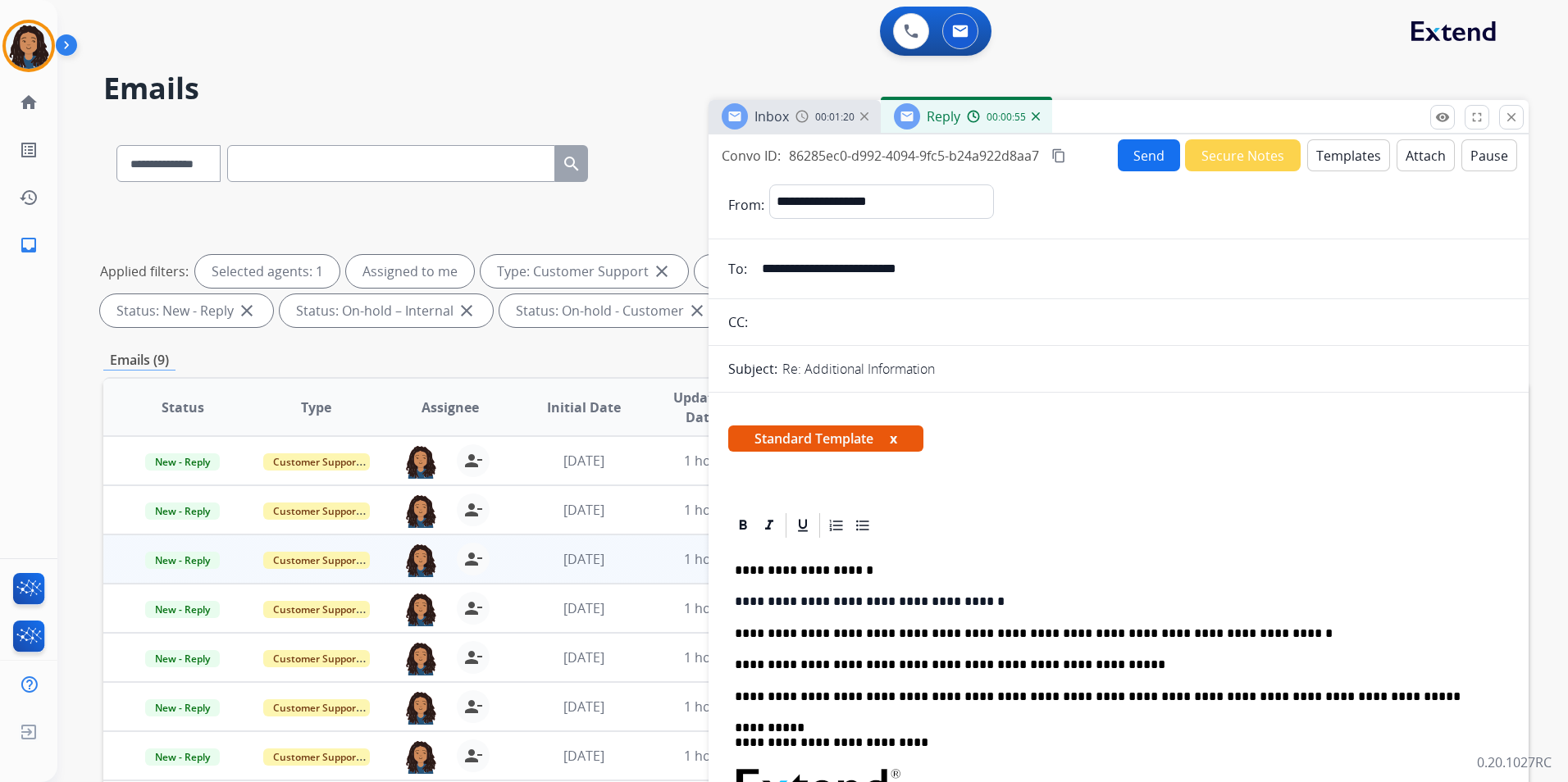
click at [1148, 163] on button "Send" at bounding box center [1148, 155] width 62 height 32
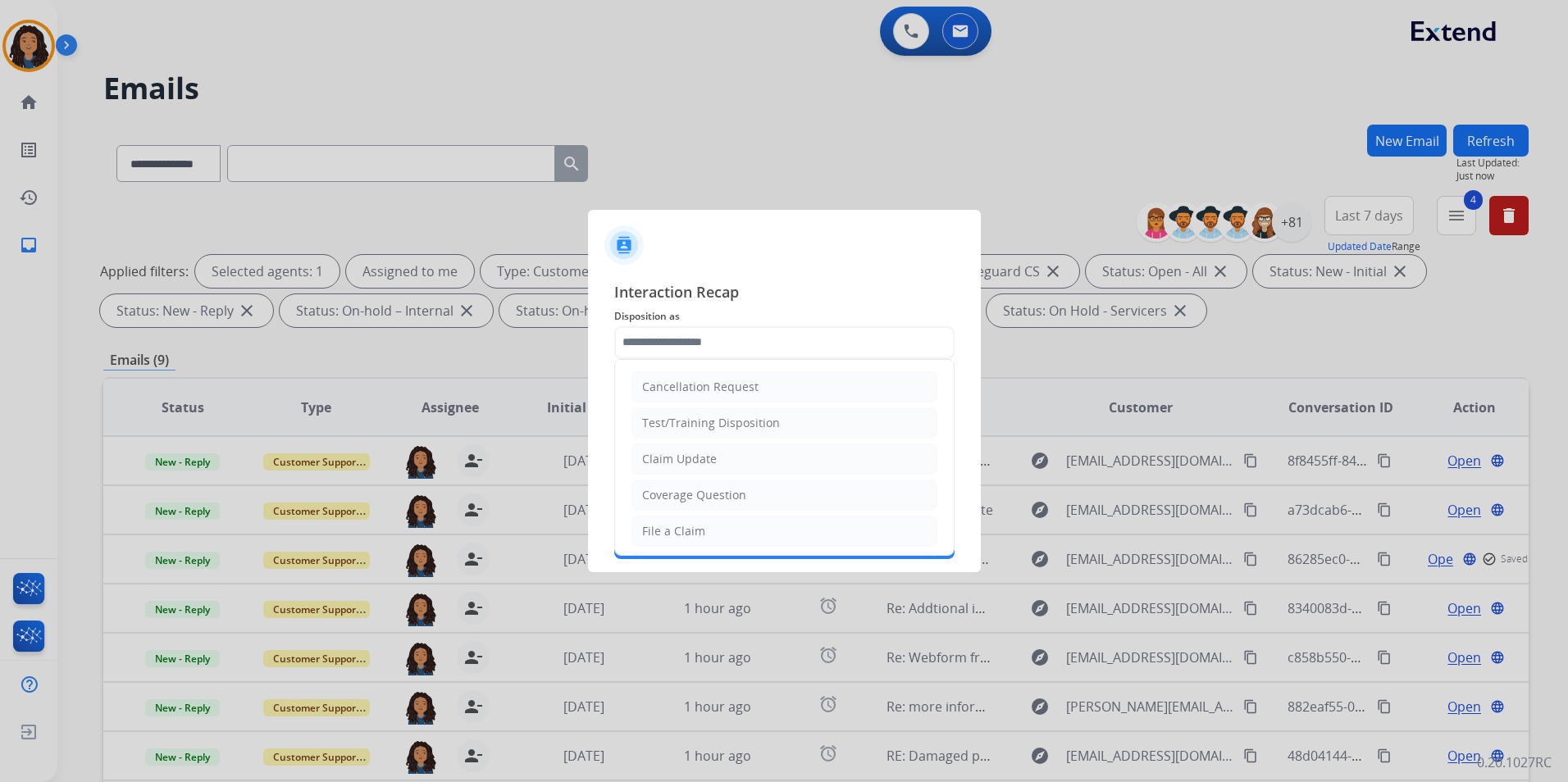
click at [739, 336] on input "text" at bounding box center [784, 343] width 340 height 33
click at [685, 453] on div "Claim Update" at bounding box center [679, 459] width 75 height 16
type input "**********"
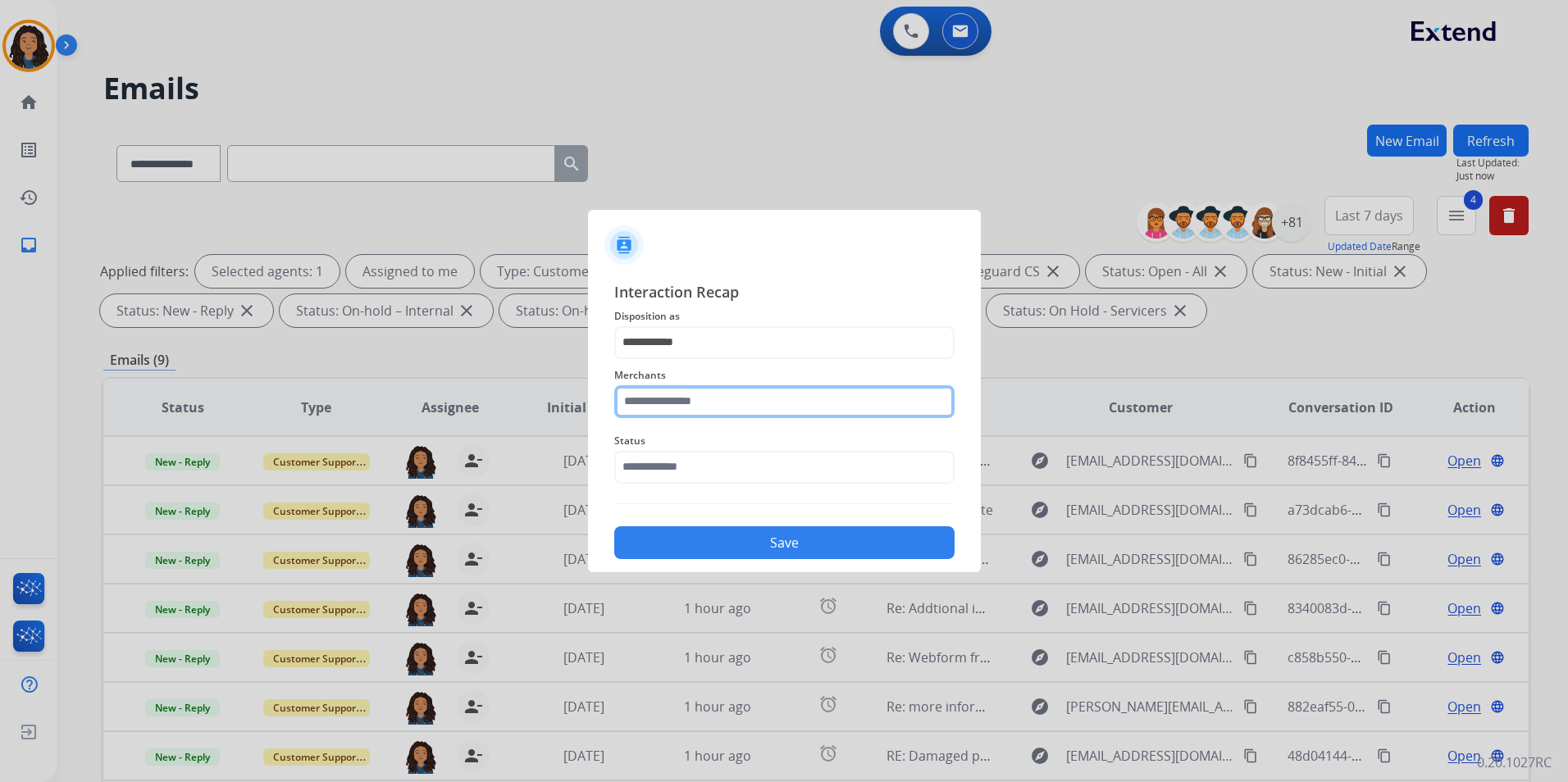
click at [685, 418] on input "text" at bounding box center [784, 401] width 340 height 33
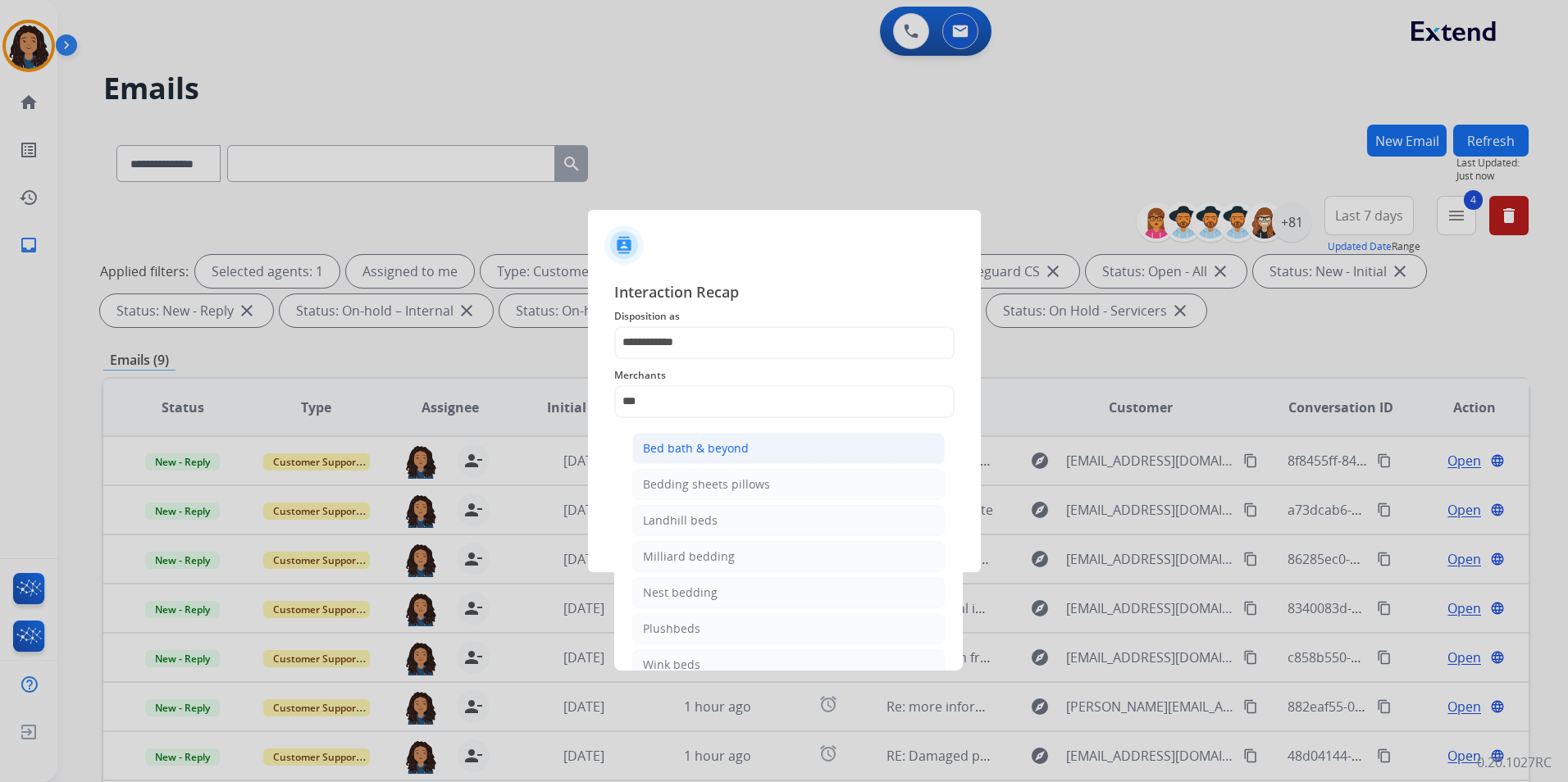
click at [707, 444] on div "Bed bath & beyond" at bounding box center [695, 448] width 106 height 16
type input "**********"
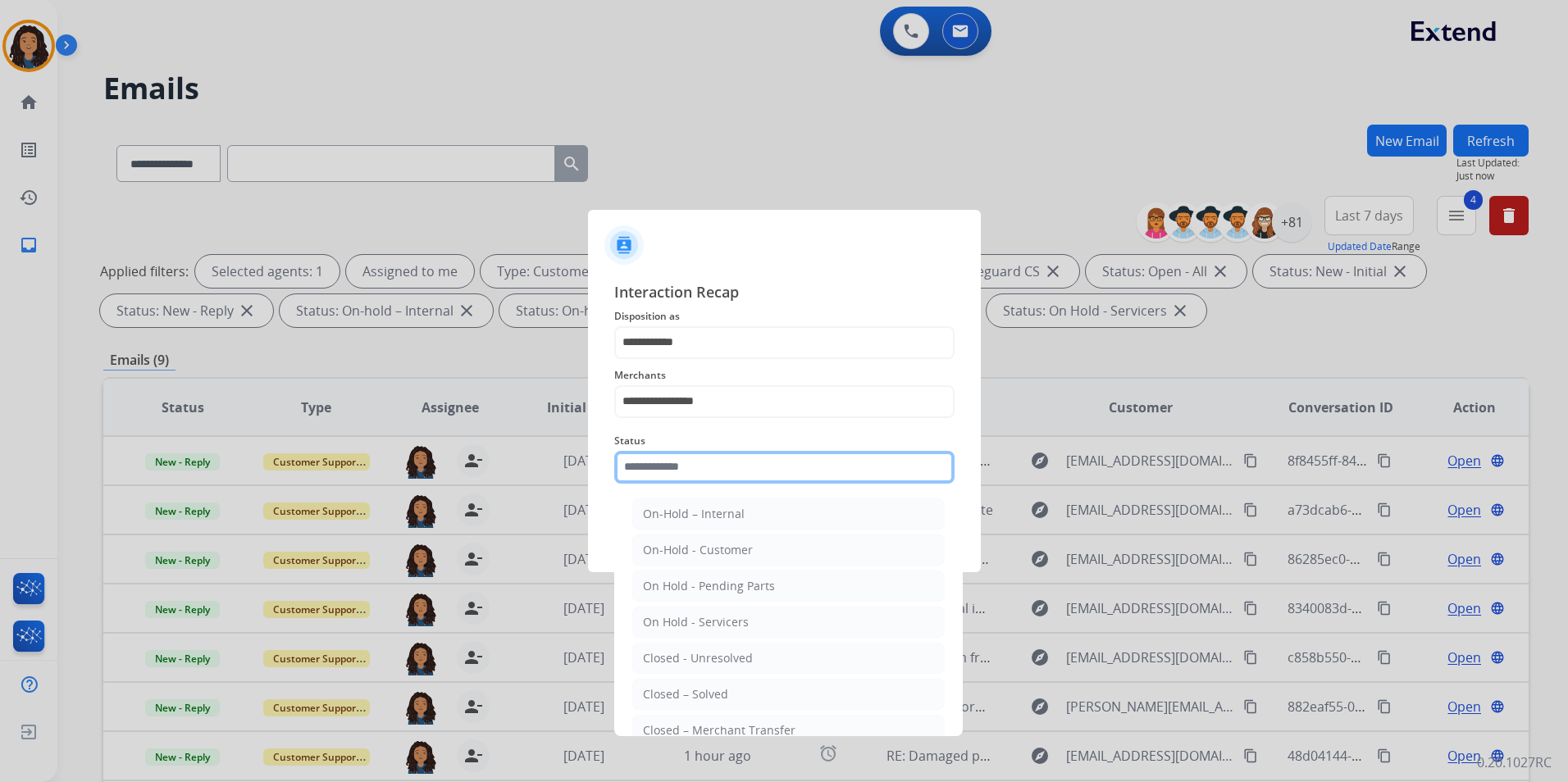
click at [695, 468] on input "text" at bounding box center [784, 467] width 340 height 33
click at [666, 682] on li "Closed – Solved" at bounding box center [788, 694] width 312 height 31
type input "**********"
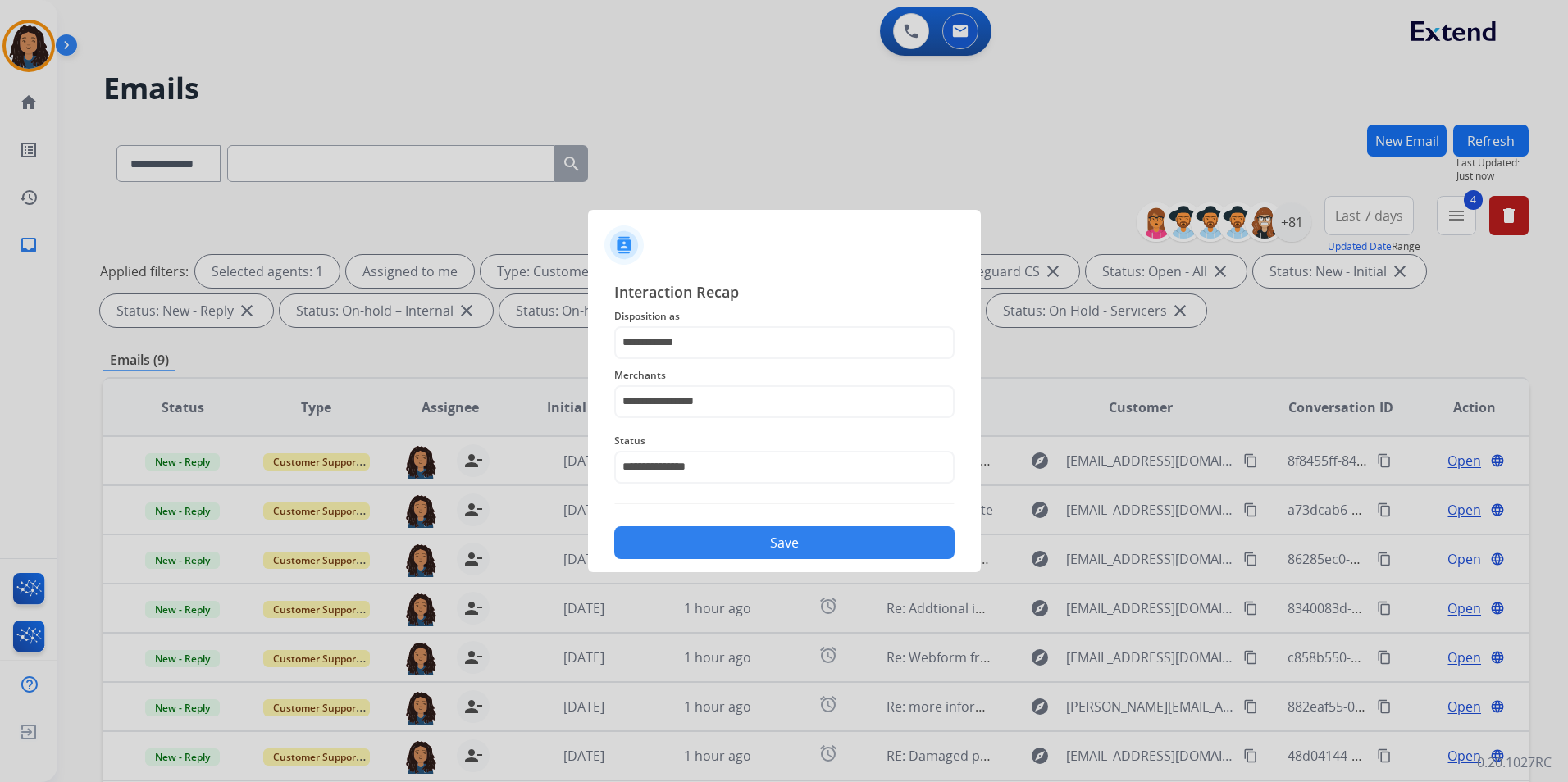
drag, startPoint x: 716, startPoint y: 527, endPoint x: 716, endPoint y: 539, distance: 12.0
click at [716, 528] on button "Save" at bounding box center [784, 542] width 340 height 33
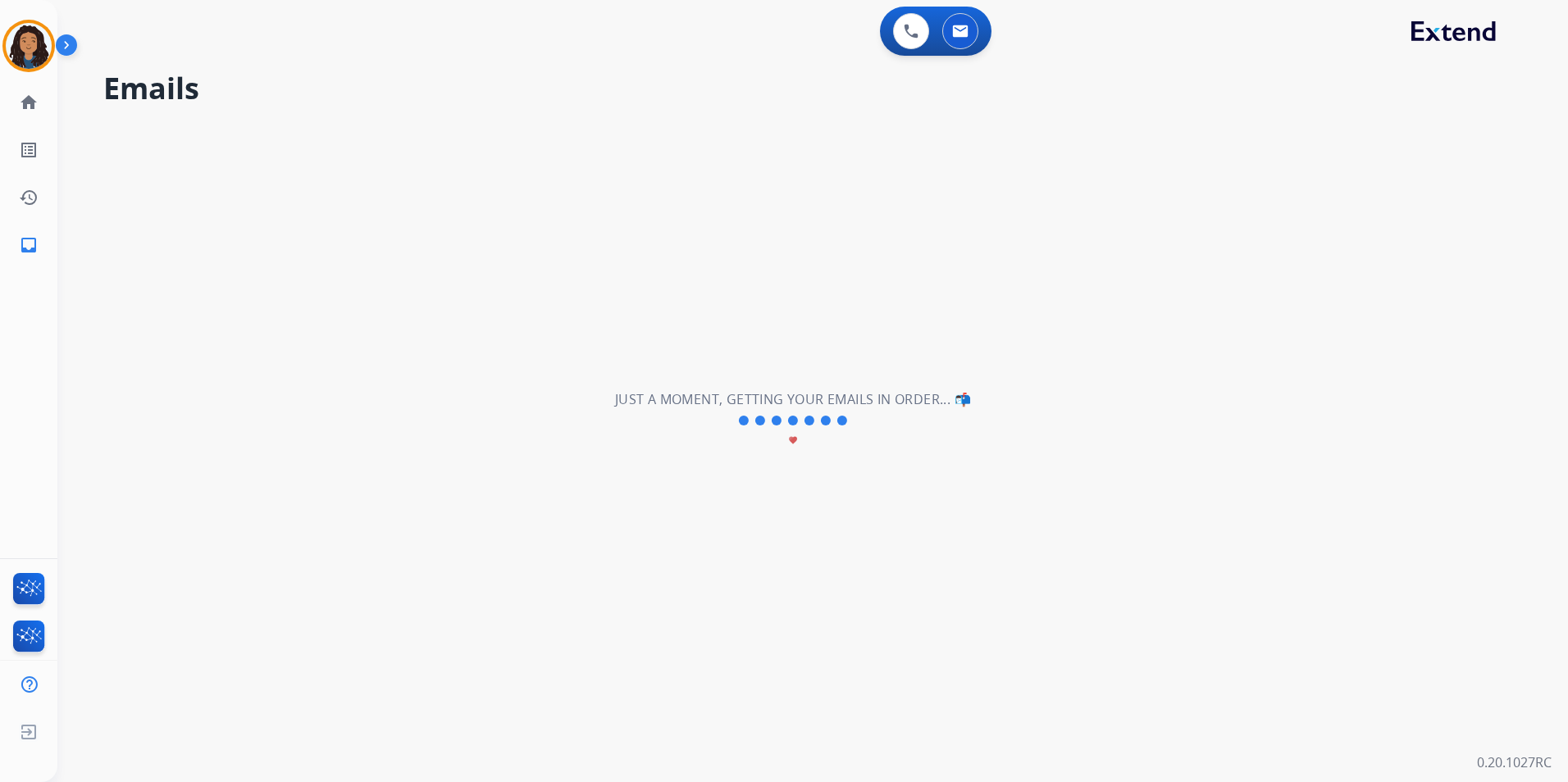
click at [723, 557] on div "**********" at bounding box center [792, 420] width 1471 height 723
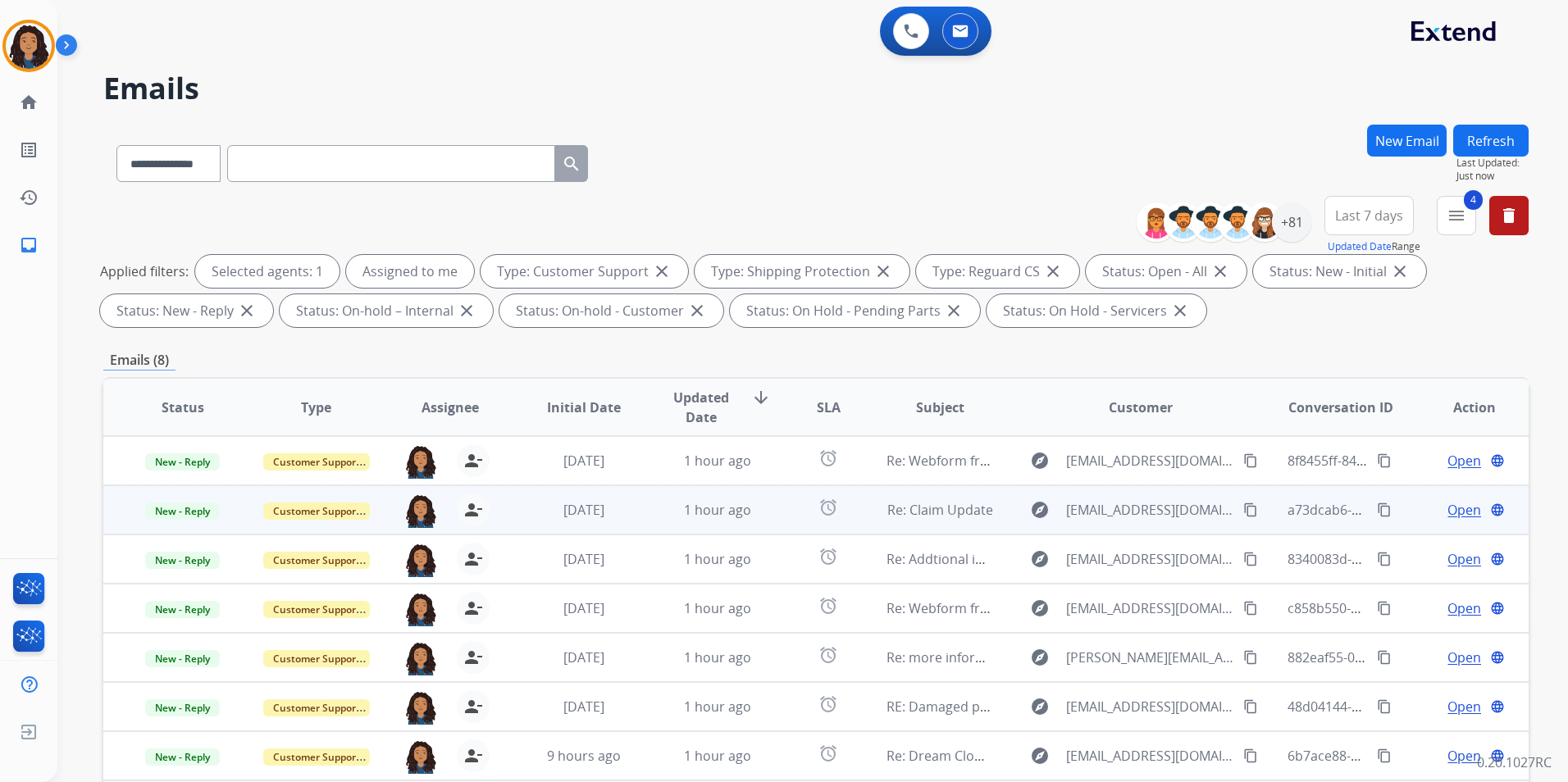
click at [1448, 505] on span "Open" at bounding box center [1463, 510] width 33 height 20
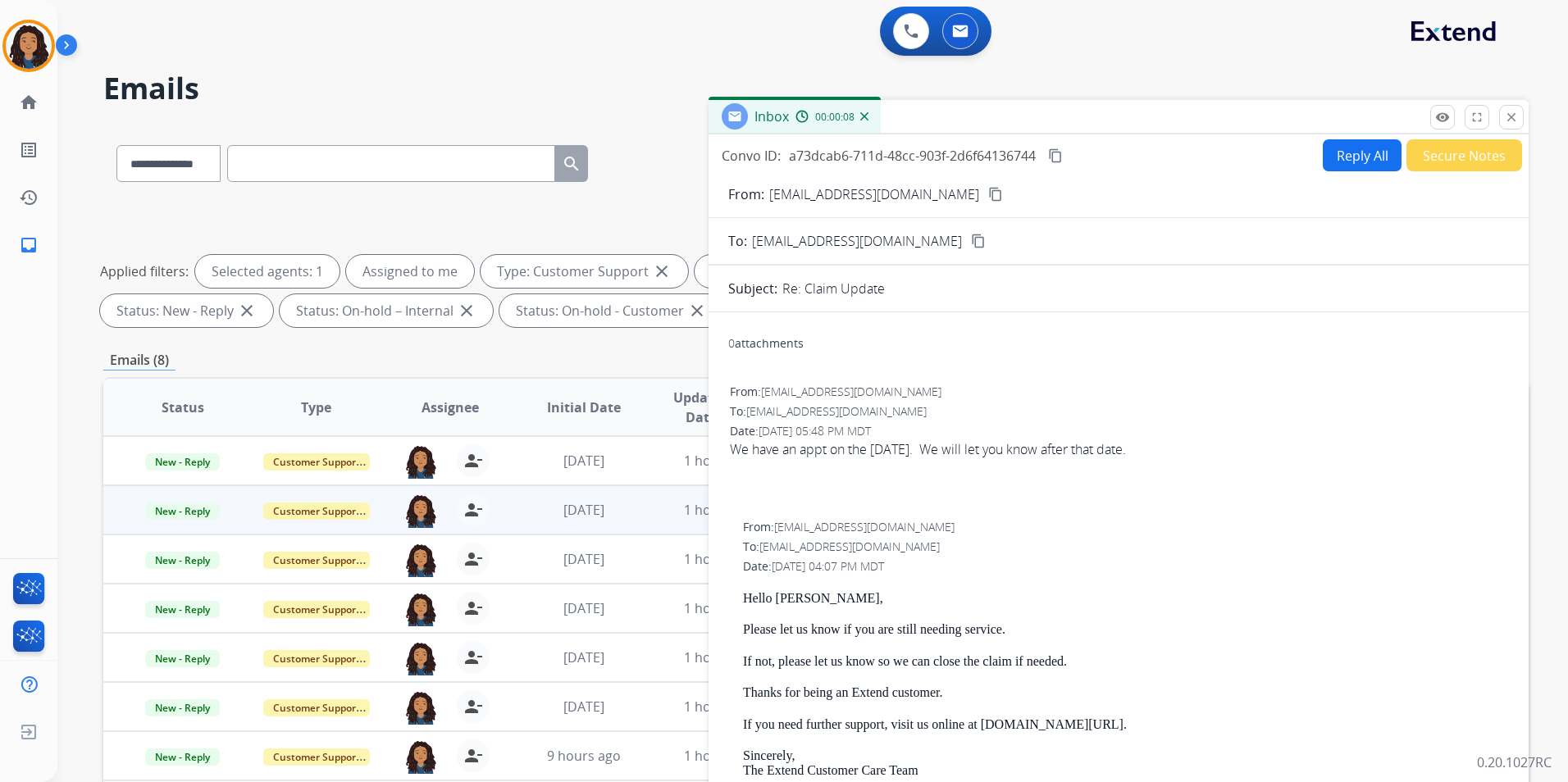
click at [986, 189] on button "content_copy" at bounding box center [996, 194] width 20 height 20
click at [186, 508] on span "New - Reply" at bounding box center [182, 511] width 75 height 17
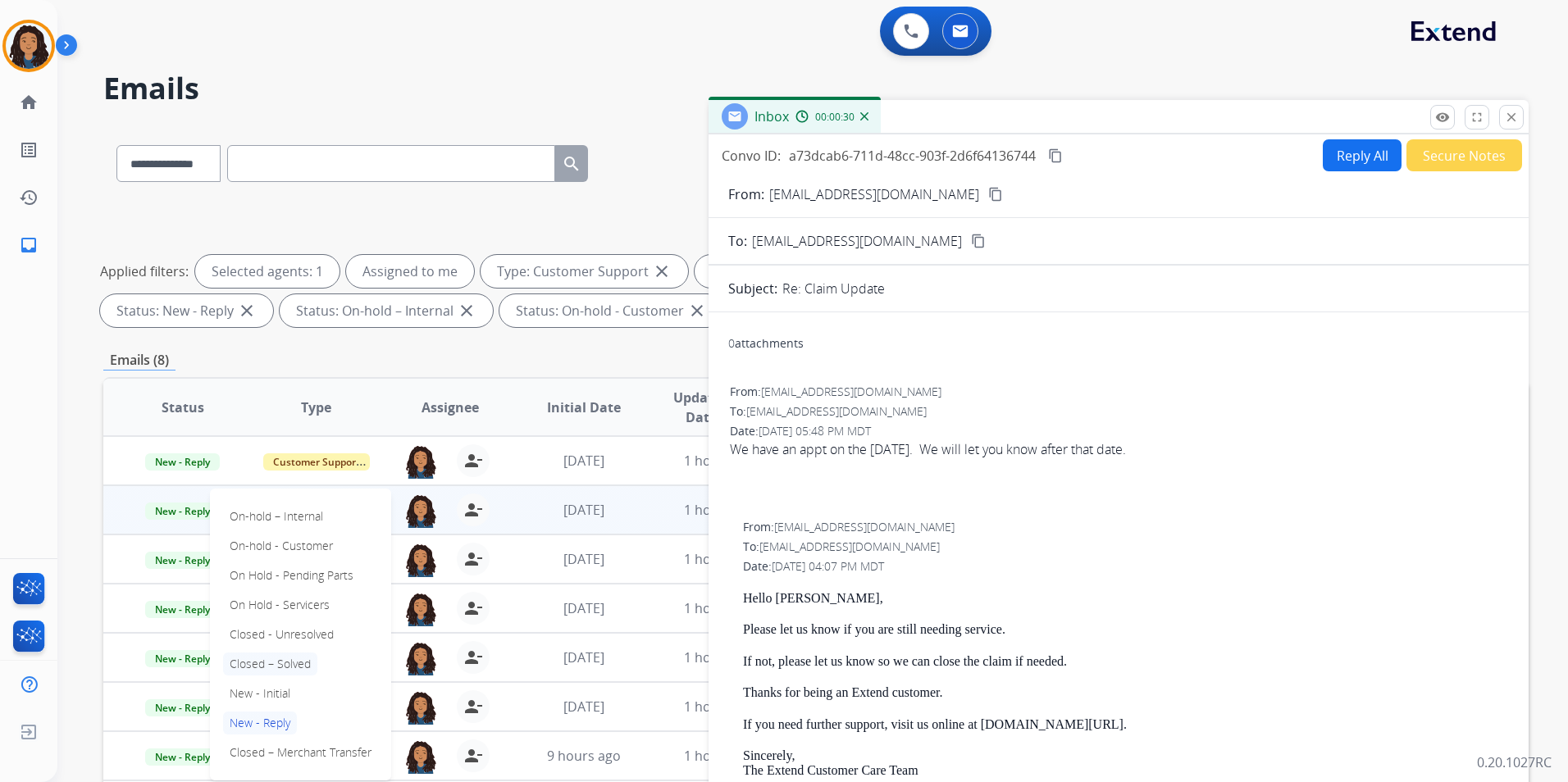
click at [268, 659] on p "Closed – Solved" at bounding box center [270, 664] width 94 height 23
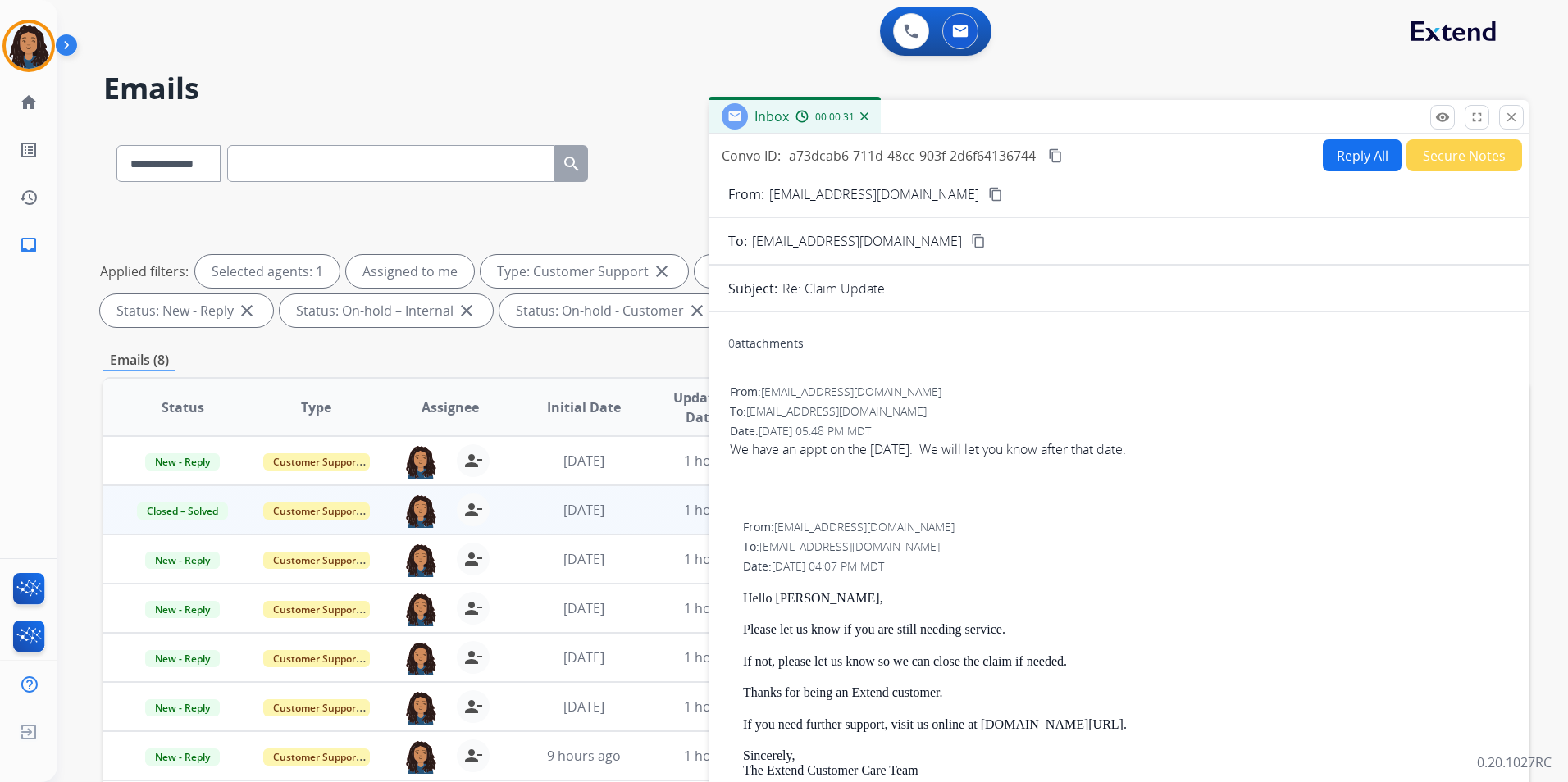
click at [1451, 152] on button "Secure Notes" at bounding box center [1464, 155] width 116 height 32
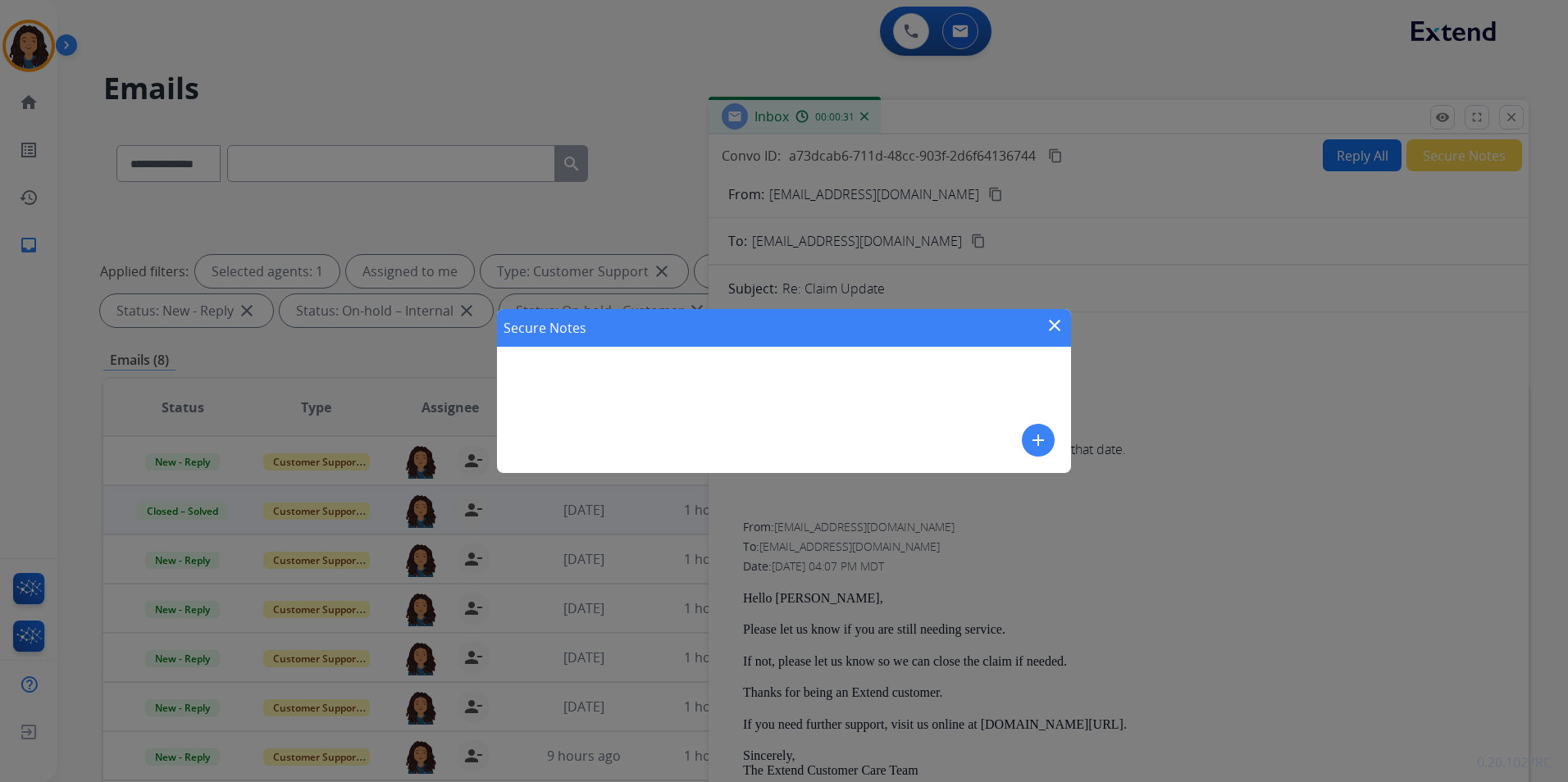
click at [1035, 435] on mat-icon "add" at bounding box center [1038, 440] width 20 height 20
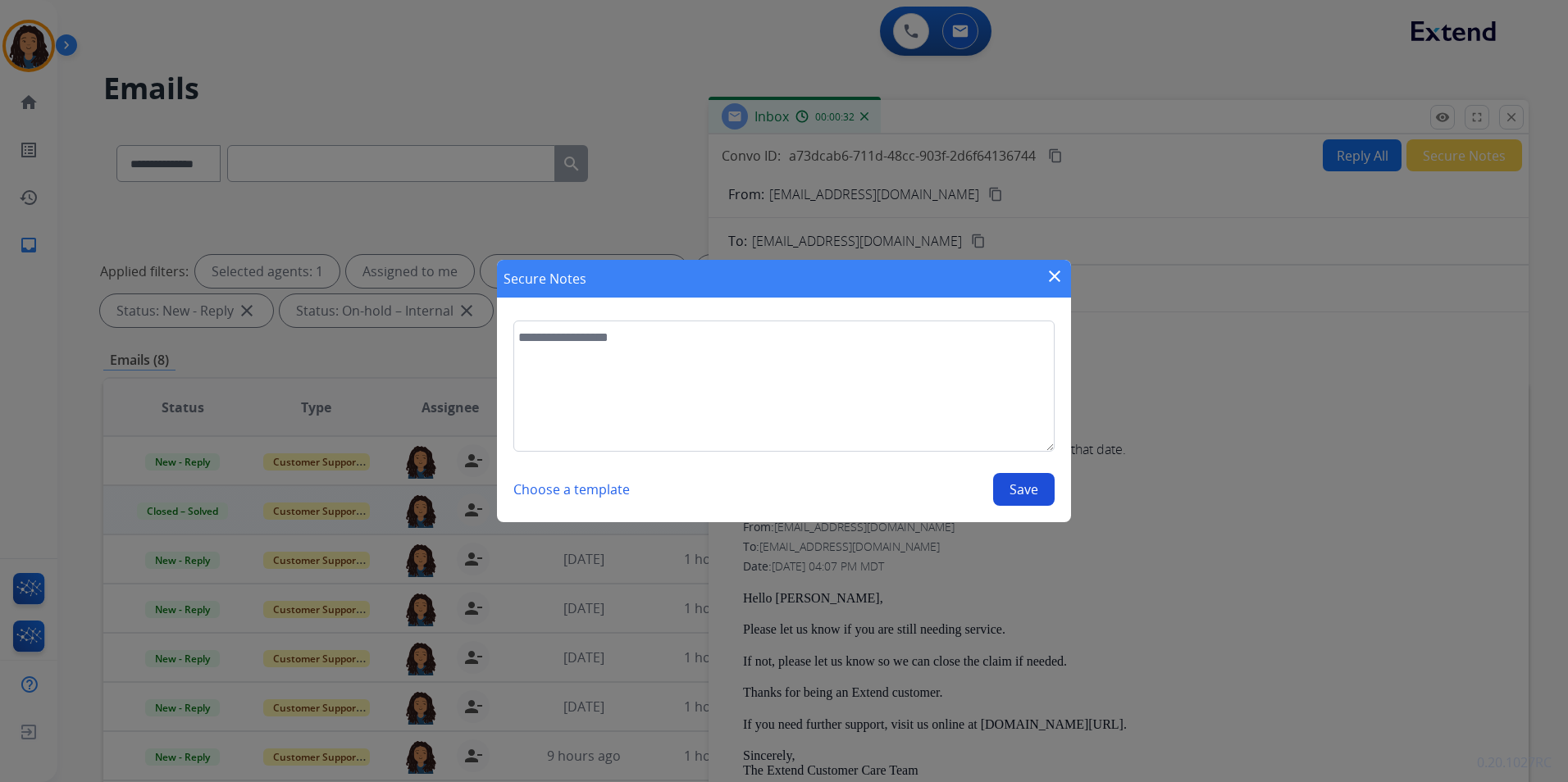
click at [928, 418] on textarea at bounding box center [784, 386] width 541 height 131
type textarea "**********"
click at [1021, 496] on button "Save" at bounding box center [1024, 489] width 61 height 33
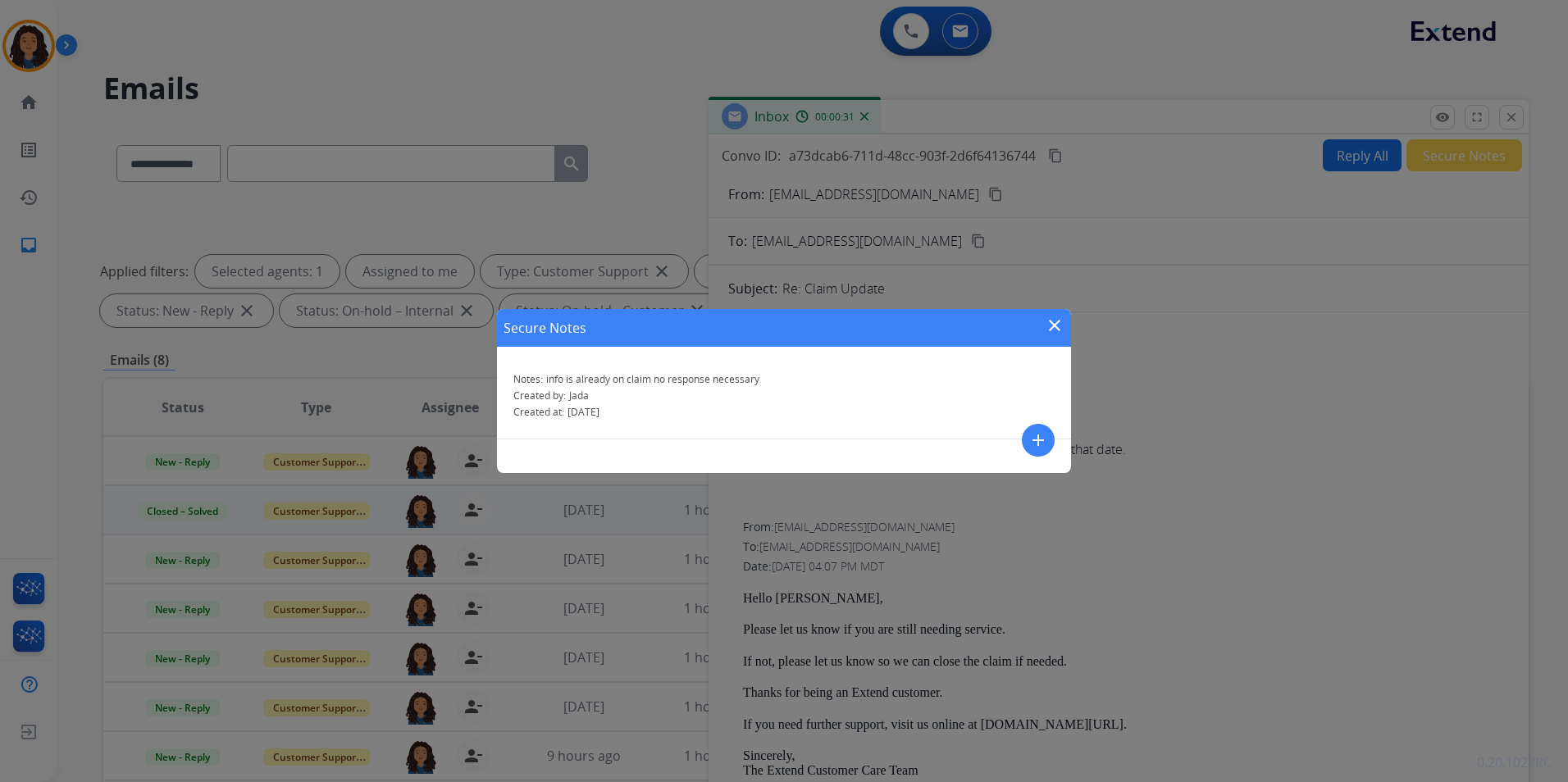
drag, startPoint x: 1053, startPoint y: 321, endPoint x: 1469, endPoint y: 177, distance: 440.2
click at [1053, 318] on mat-icon "close" at bounding box center [1054, 325] width 20 height 20
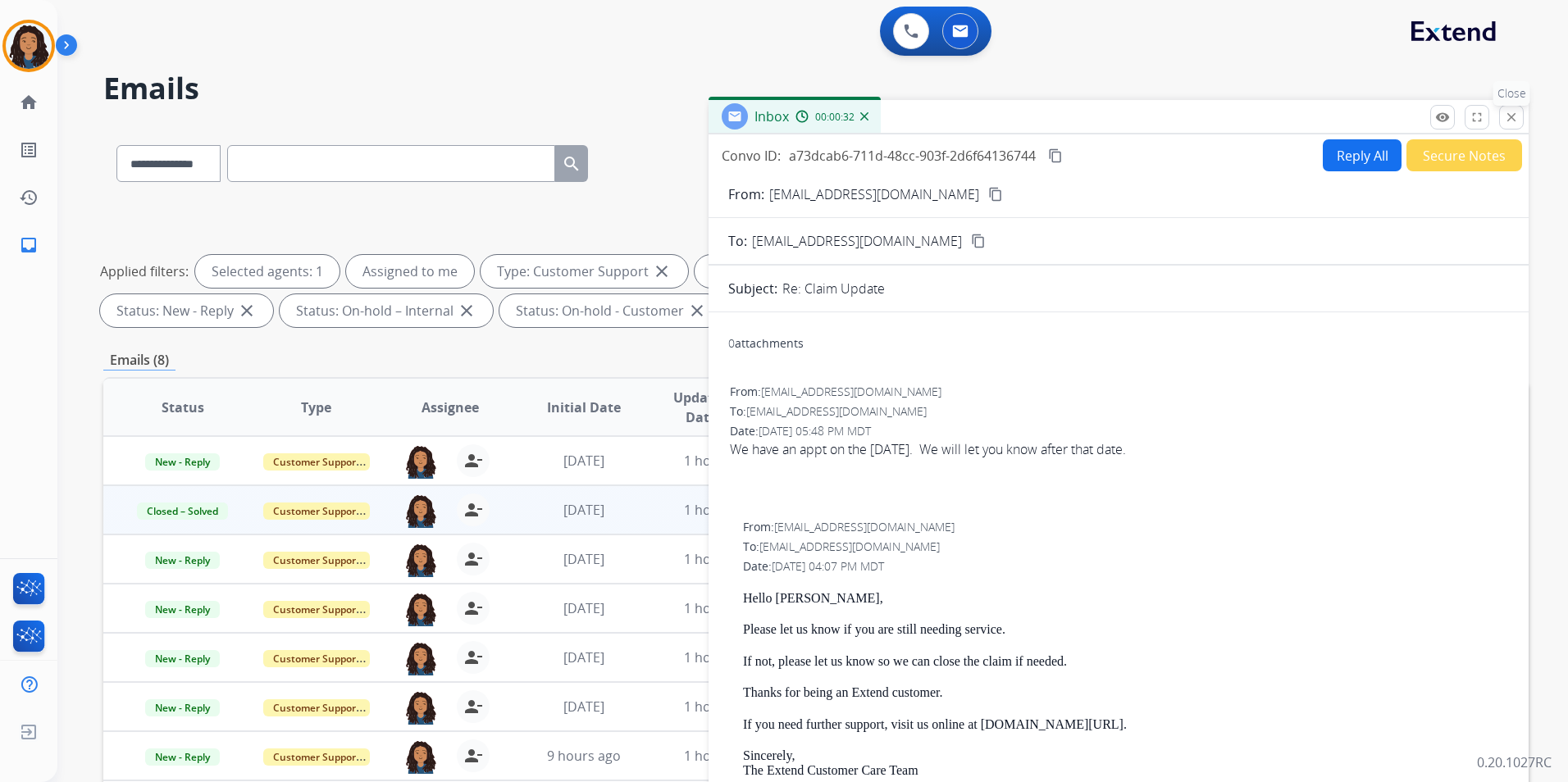
click at [1503, 117] on button "close Close" at bounding box center [1511, 117] width 24 height 24
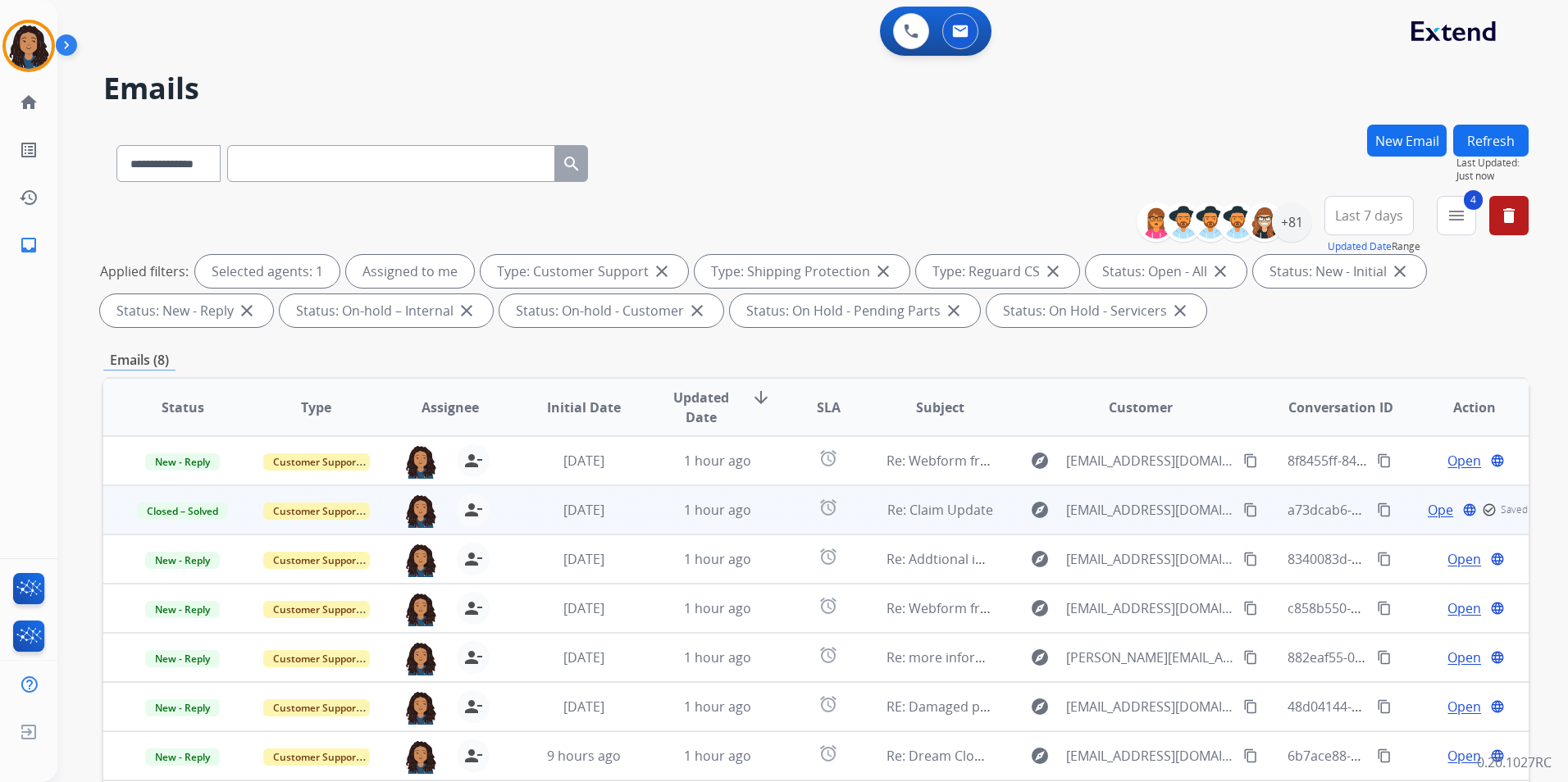
click at [1505, 139] on button "Refresh" at bounding box center [1490, 140] width 75 height 32
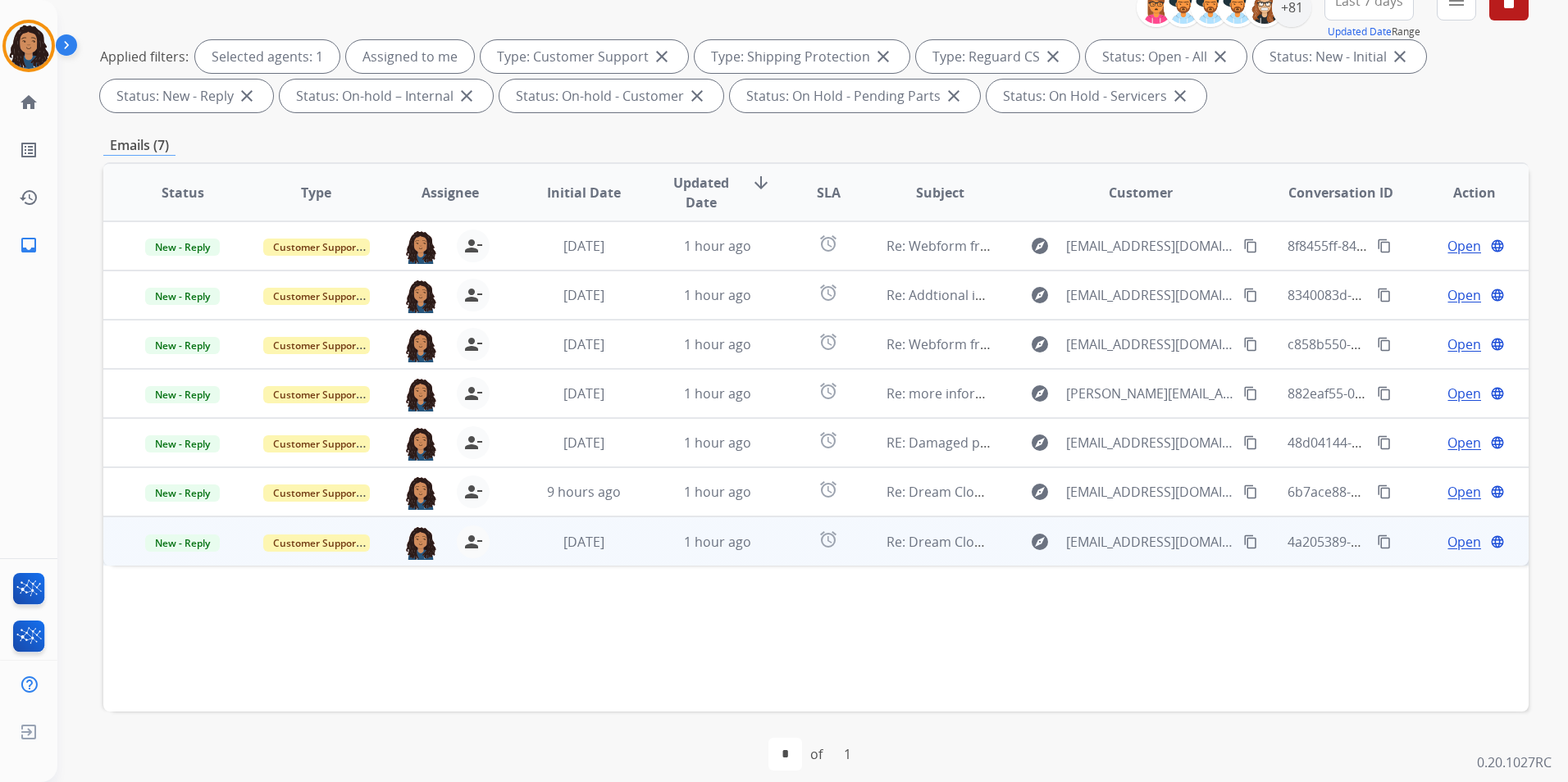
scroll to position [230, 0]
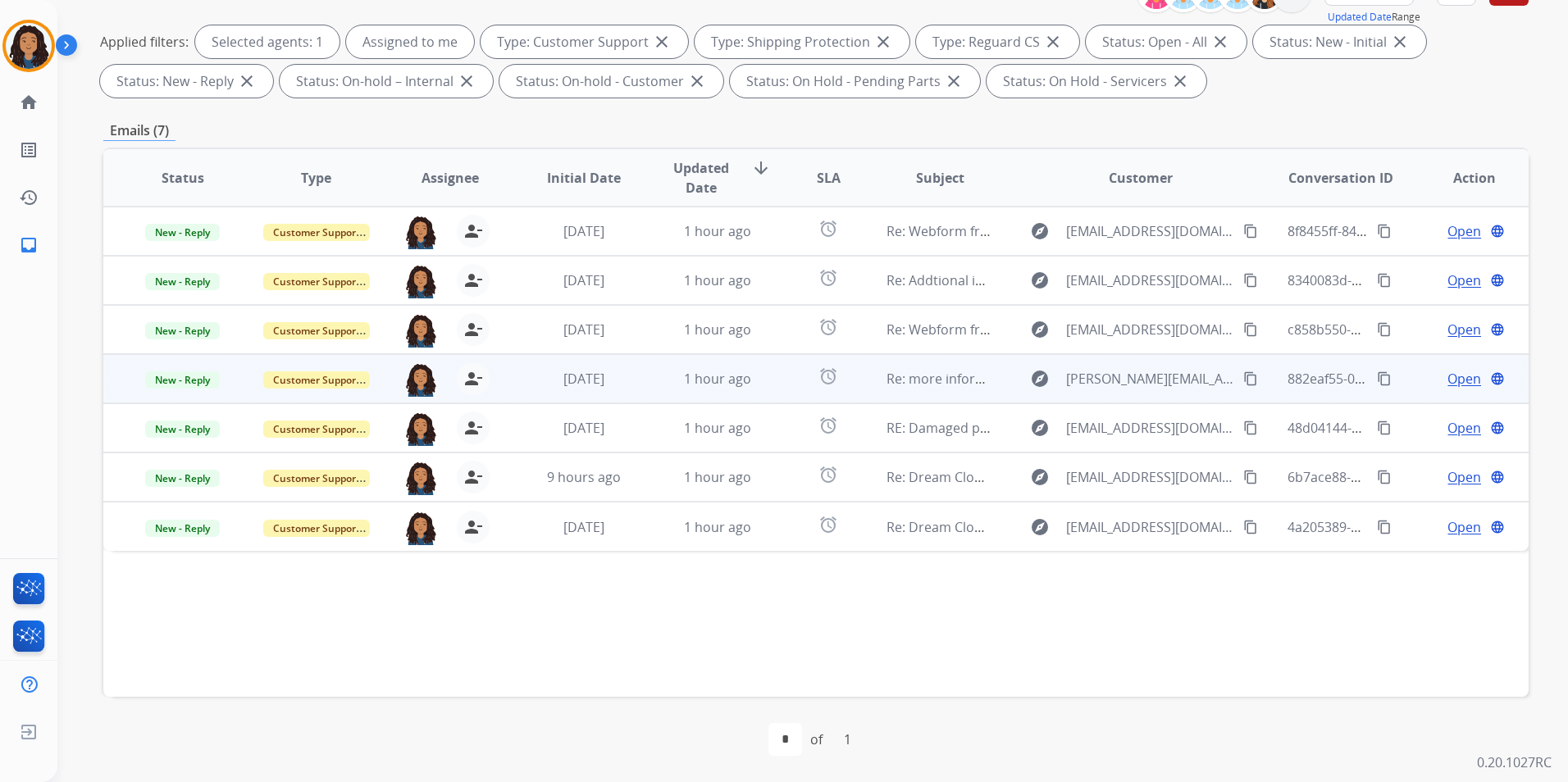
click at [1448, 378] on span "Open" at bounding box center [1463, 379] width 33 height 20
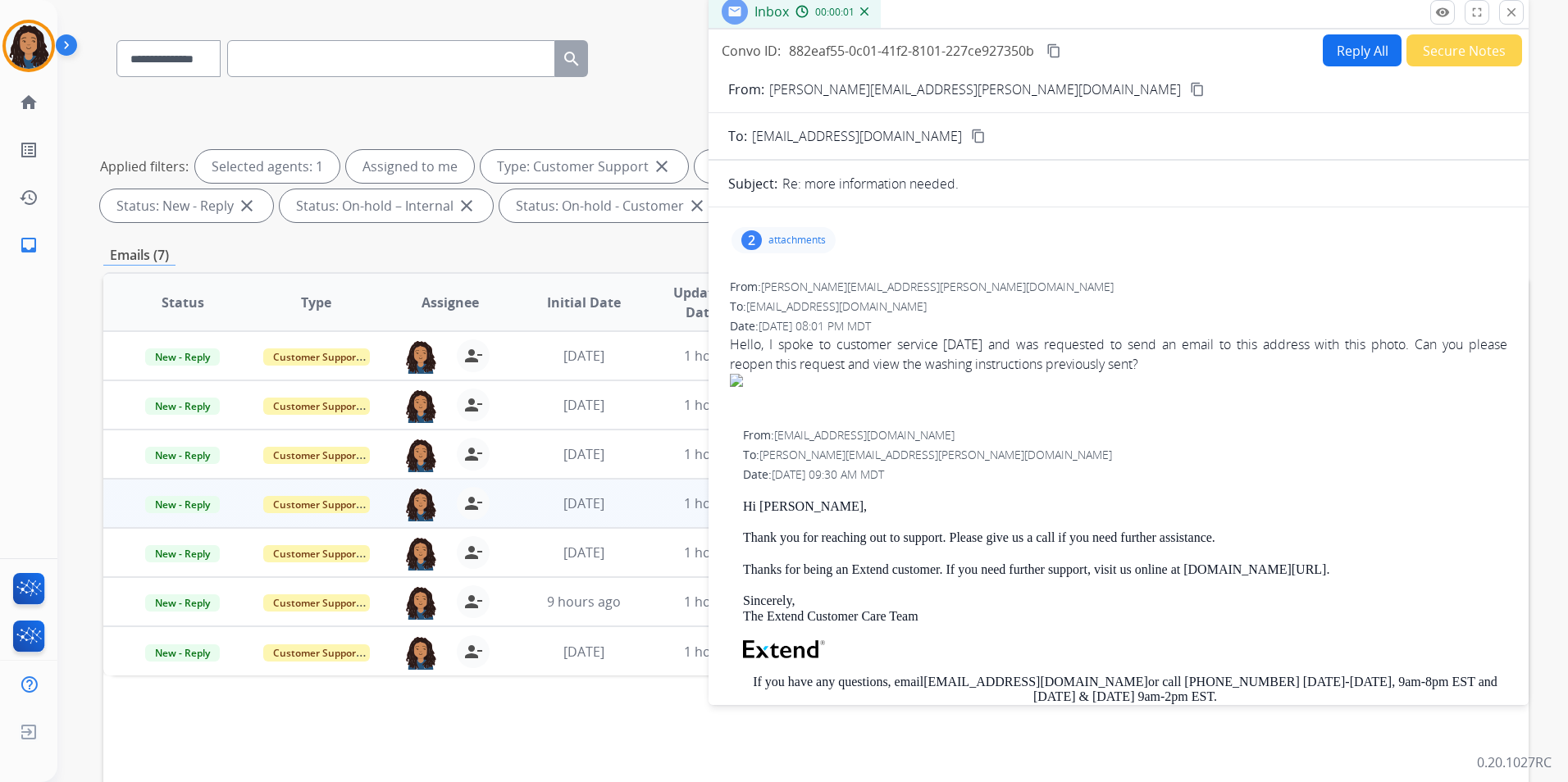
scroll to position [0, 0]
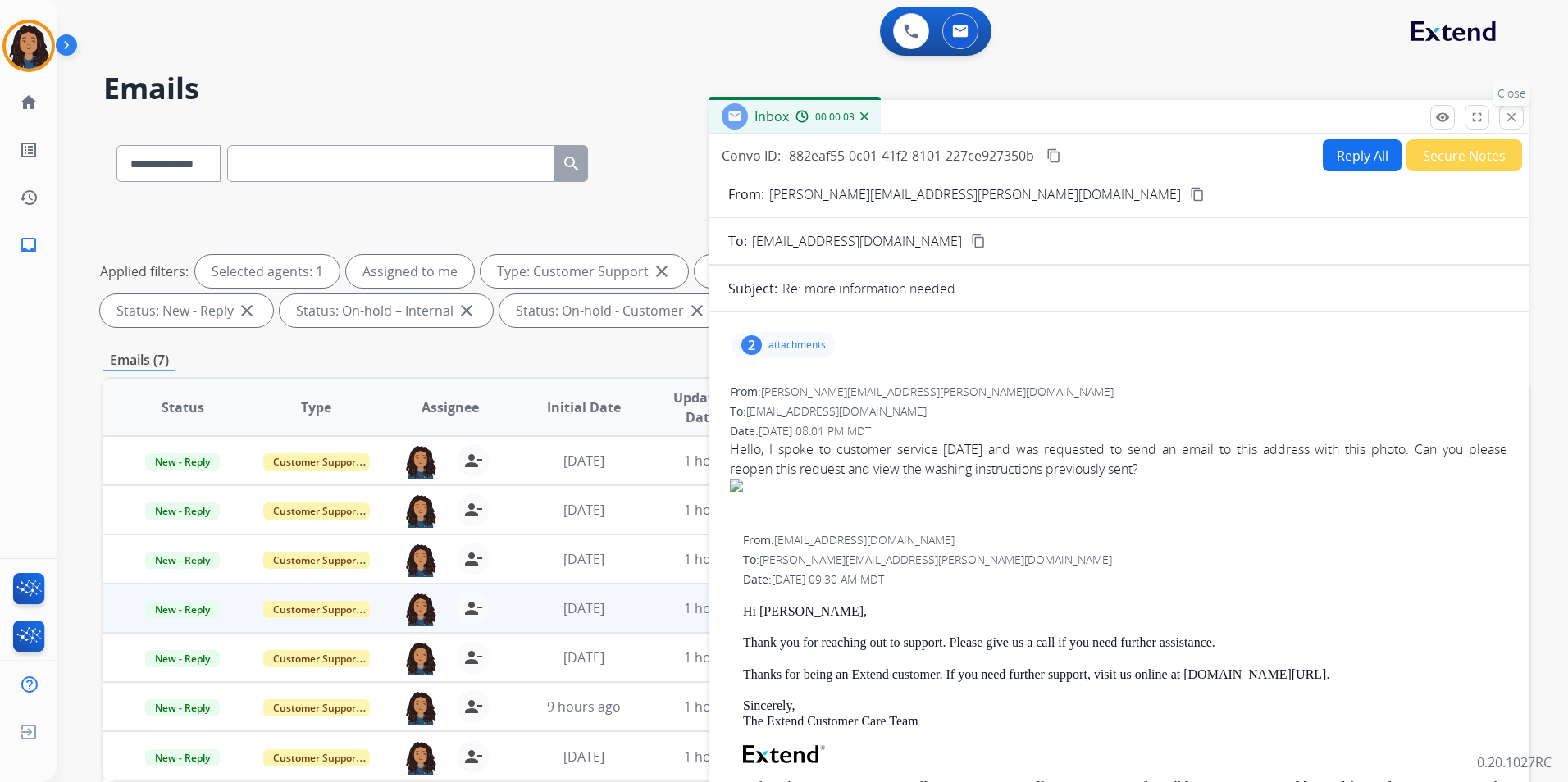
click at [1503, 121] on button "close Close" at bounding box center [1511, 117] width 24 height 24
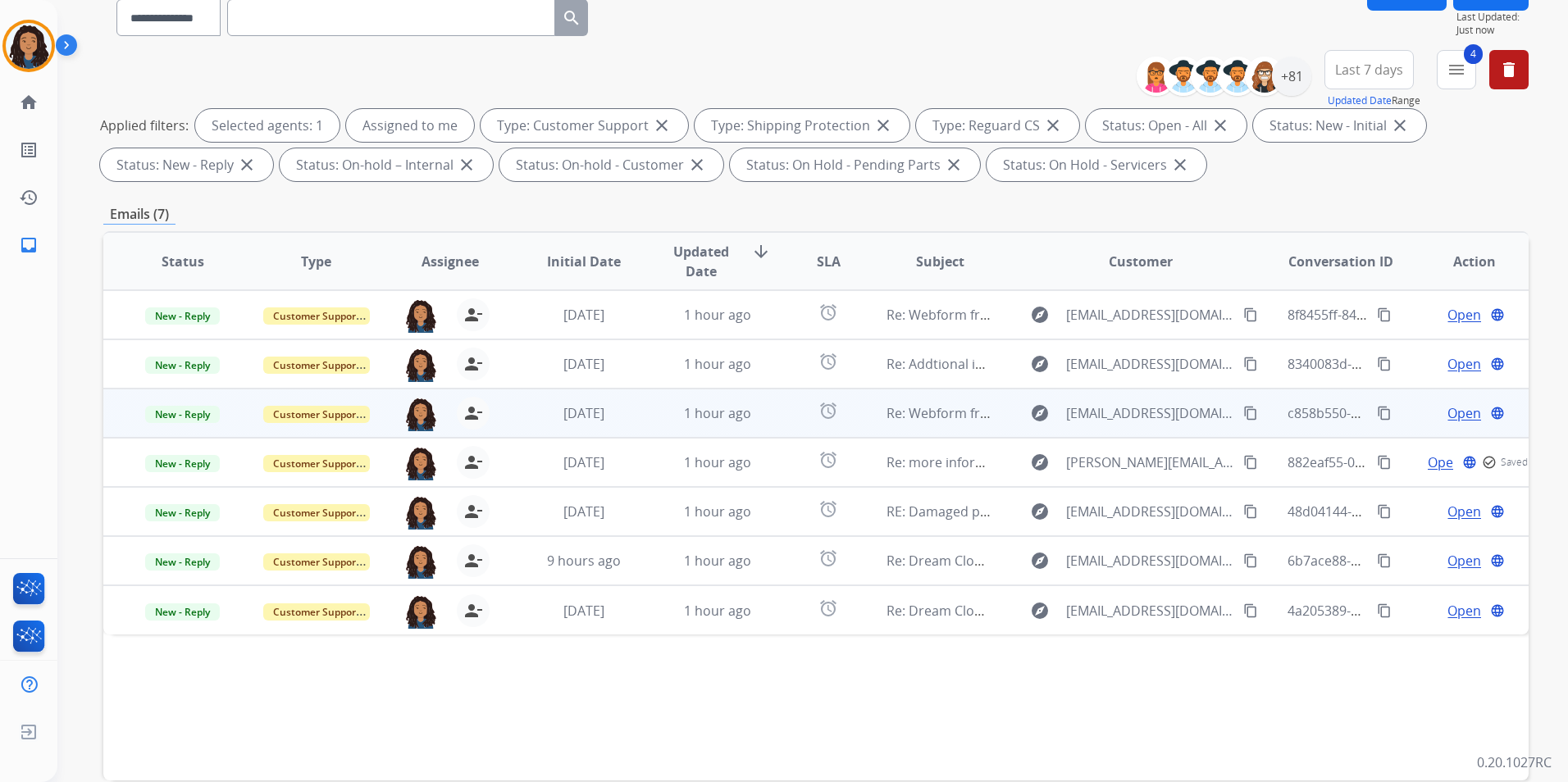
scroll to position [164, 0]
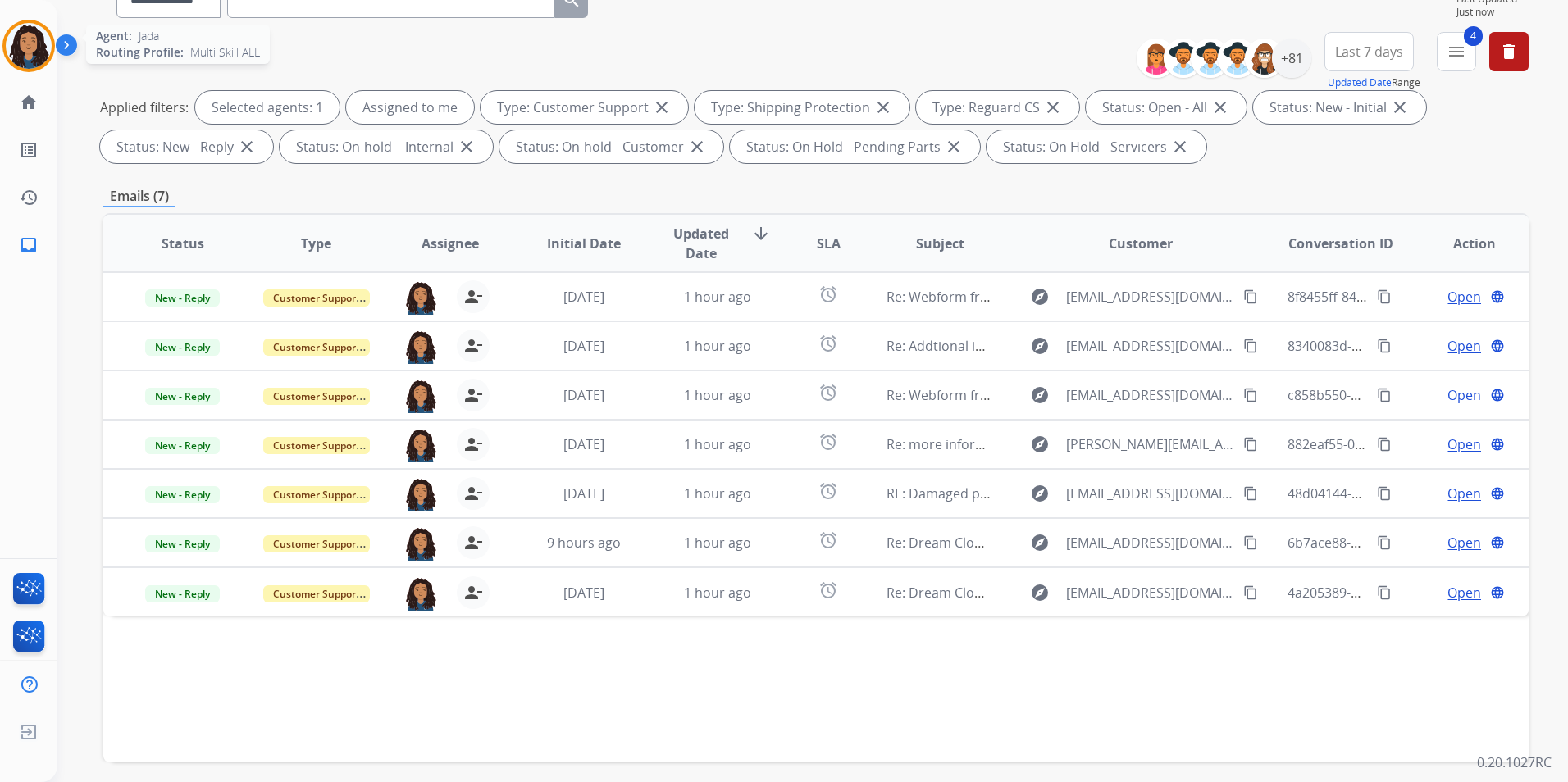
click at [43, 52] on img at bounding box center [28, 45] width 46 height 46
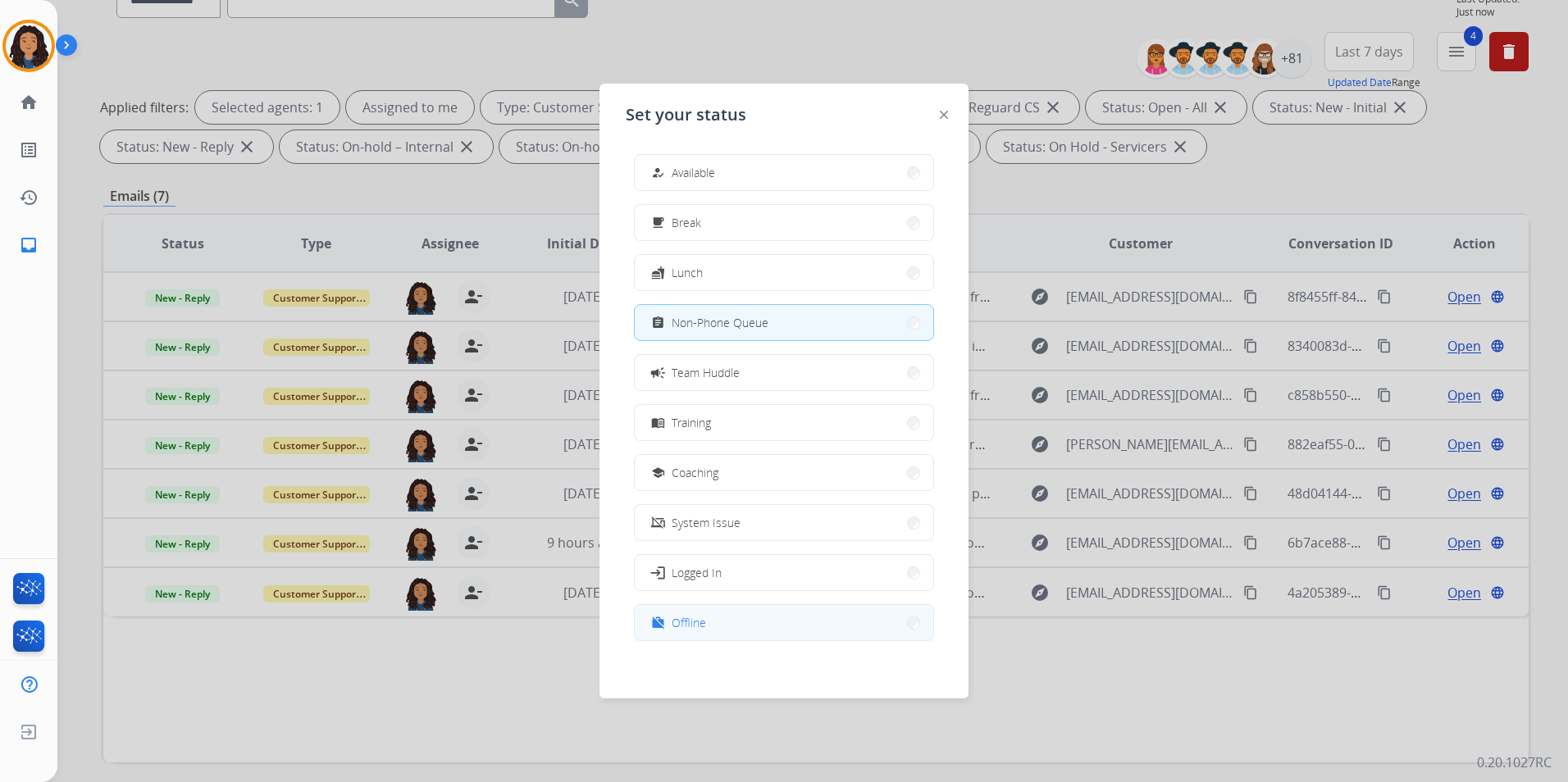
click at [706, 627] on button "work_off Offline" at bounding box center [784, 622] width 298 height 35
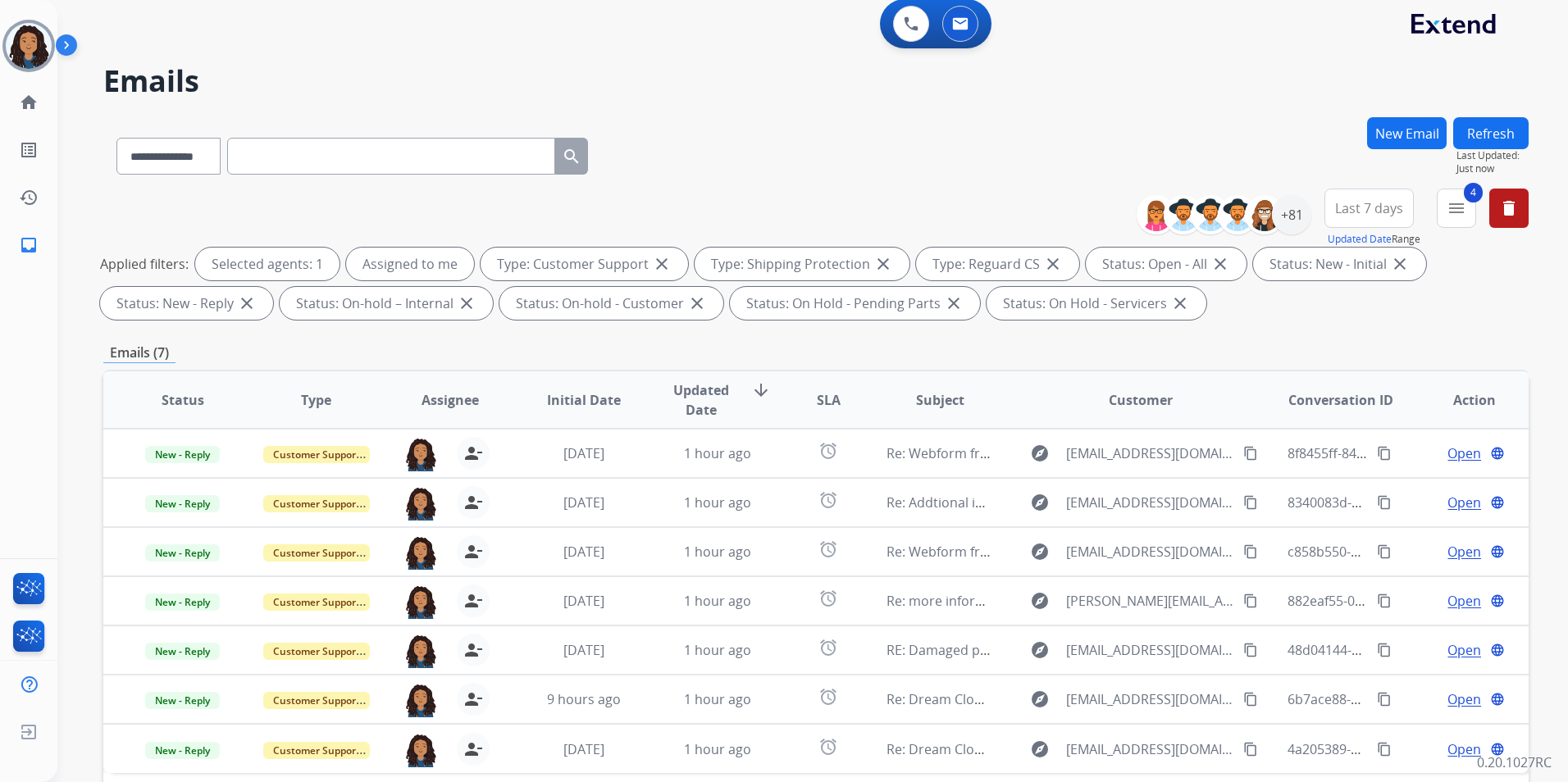
scroll to position [0, 0]
